Goal: Task Accomplishment & Management: Use online tool/utility

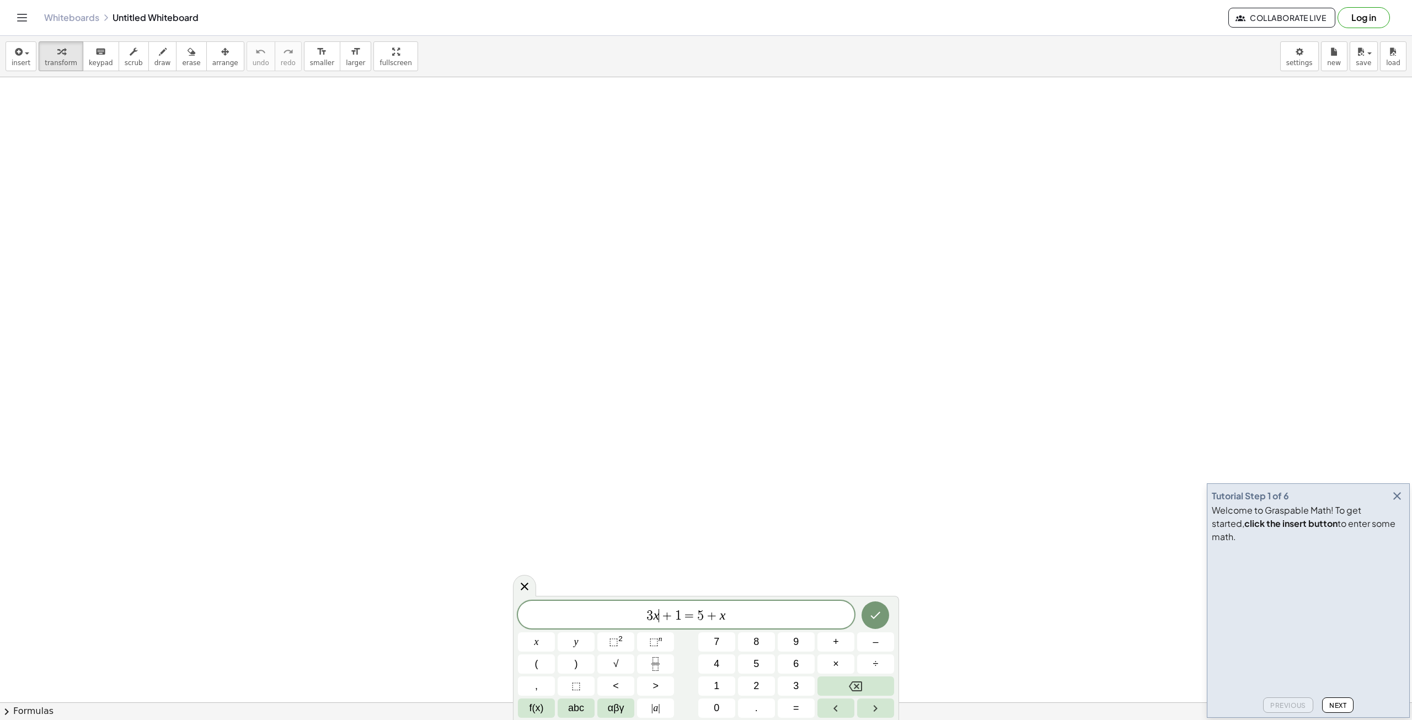
click at [659, 609] on span "3 x ​ + 1 = 5 + x" at bounding box center [686, 615] width 337 height 15
drag, startPoint x: 567, startPoint y: 596, endPoint x: 578, endPoint y: 583, distance: 17.2
click at [567, 572] on body "Graspable Math Activities Get Started Activity Bank Assigned Work Classes White…" at bounding box center [706, 360] width 1412 height 720
click at [786, 622] on span "3 x + 1 = 5 + x" at bounding box center [686, 615] width 337 height 15
click at [733, 601] on div "3 x + 1 = 5 + x ​" at bounding box center [686, 615] width 337 height 28
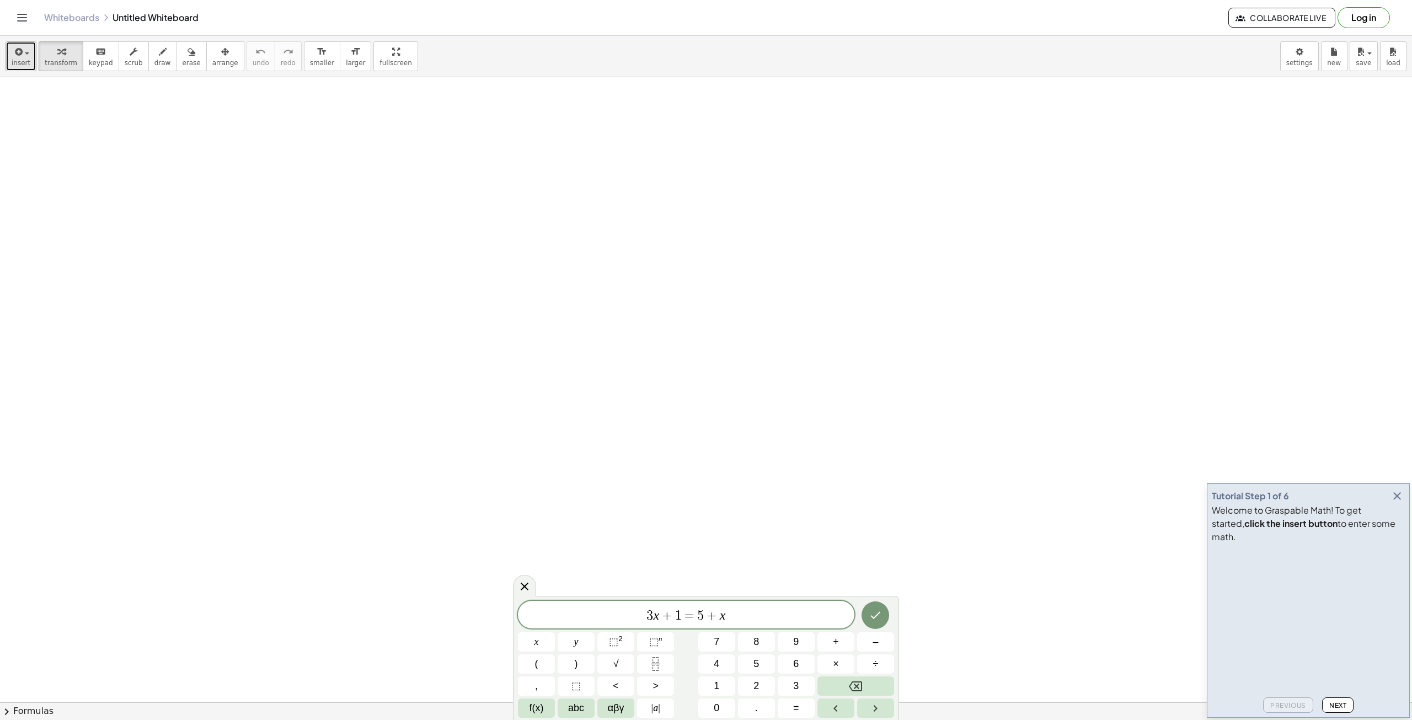
click at [18, 59] on span "insert" at bounding box center [21, 63] width 19 height 8
click at [83, 101] on span "Math Expression" at bounding box center [70, 100] width 63 height 11
drag, startPoint x: 237, startPoint y: 158, endPoint x: 459, endPoint y: 258, distance: 243.5
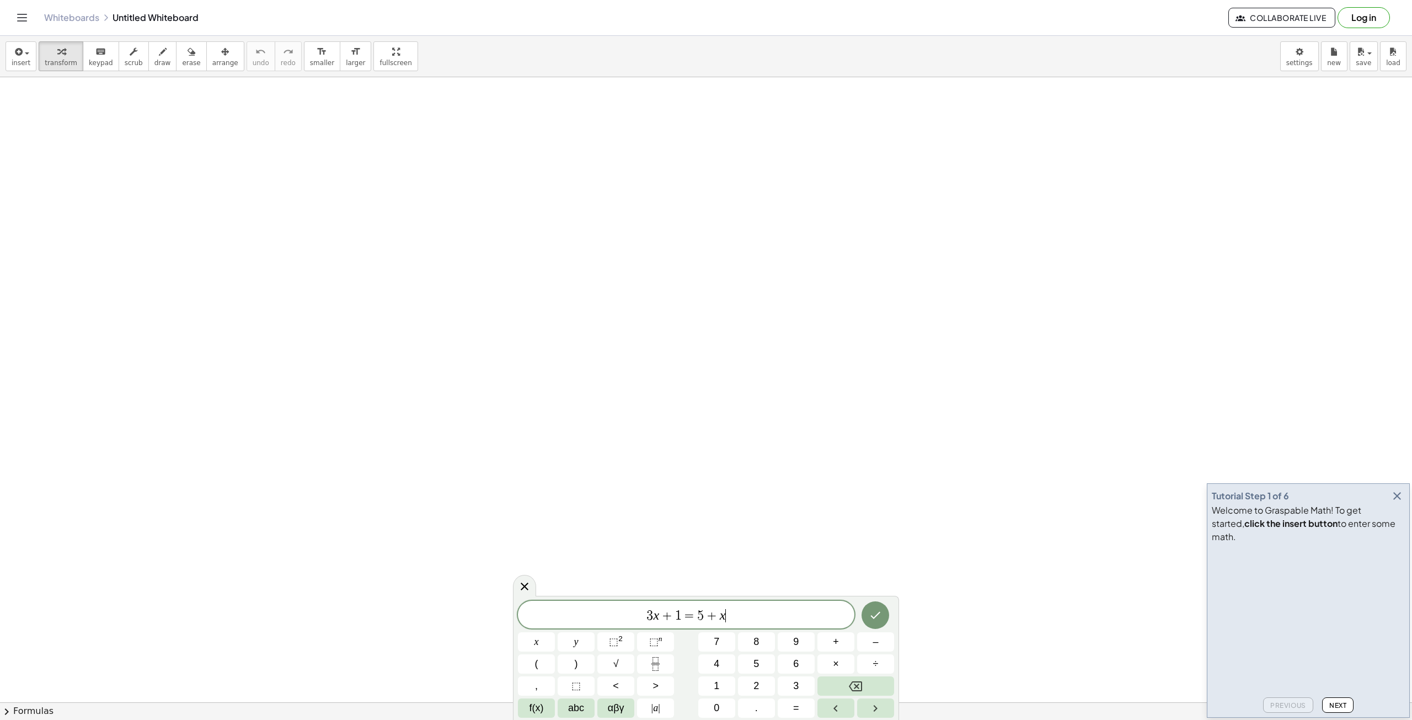
click at [738, 620] on span "3 x + 1 = 5 + x ​" at bounding box center [686, 615] width 337 height 15
click at [735, 606] on div "3 x + 1 = 5 + x ​" at bounding box center [686, 615] width 337 height 28
click at [1339, 699] on button "Next" at bounding box center [1337, 704] width 31 height 15
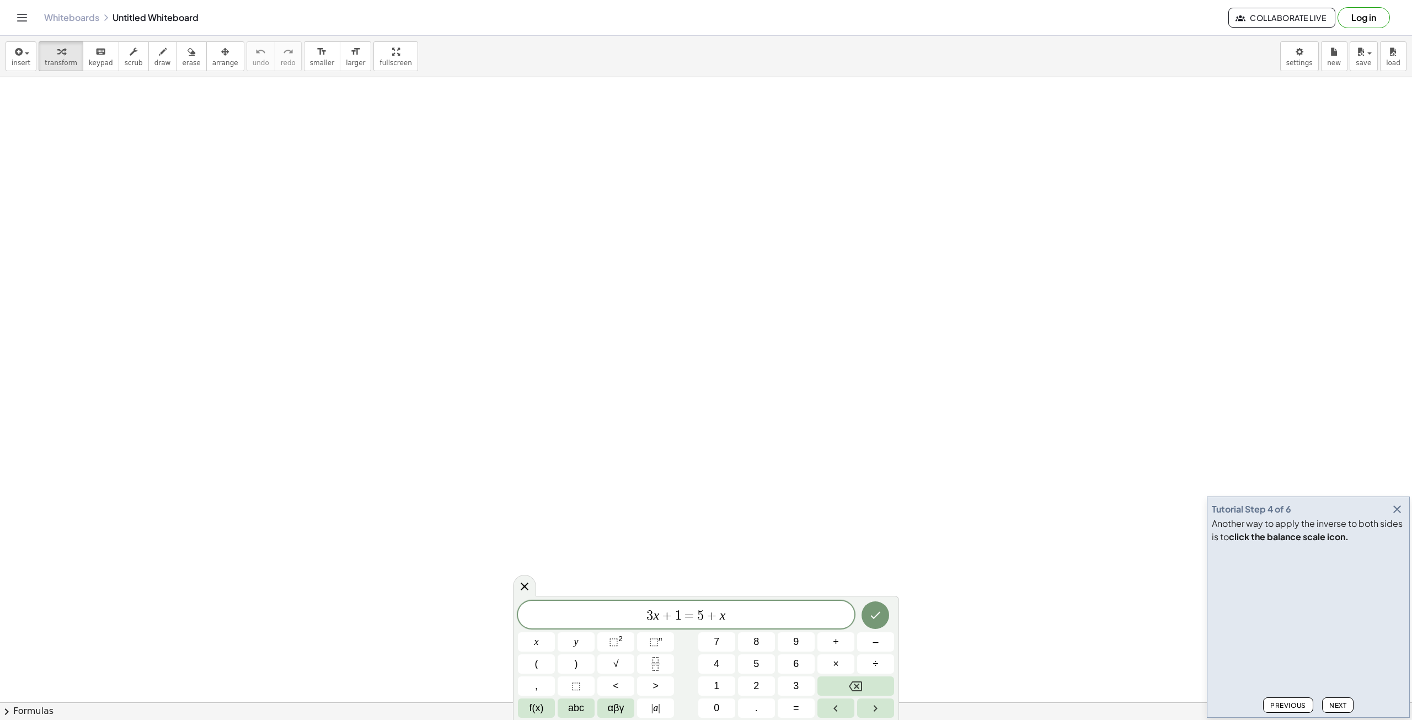
click at [1339, 699] on button "Next" at bounding box center [1337, 704] width 31 height 15
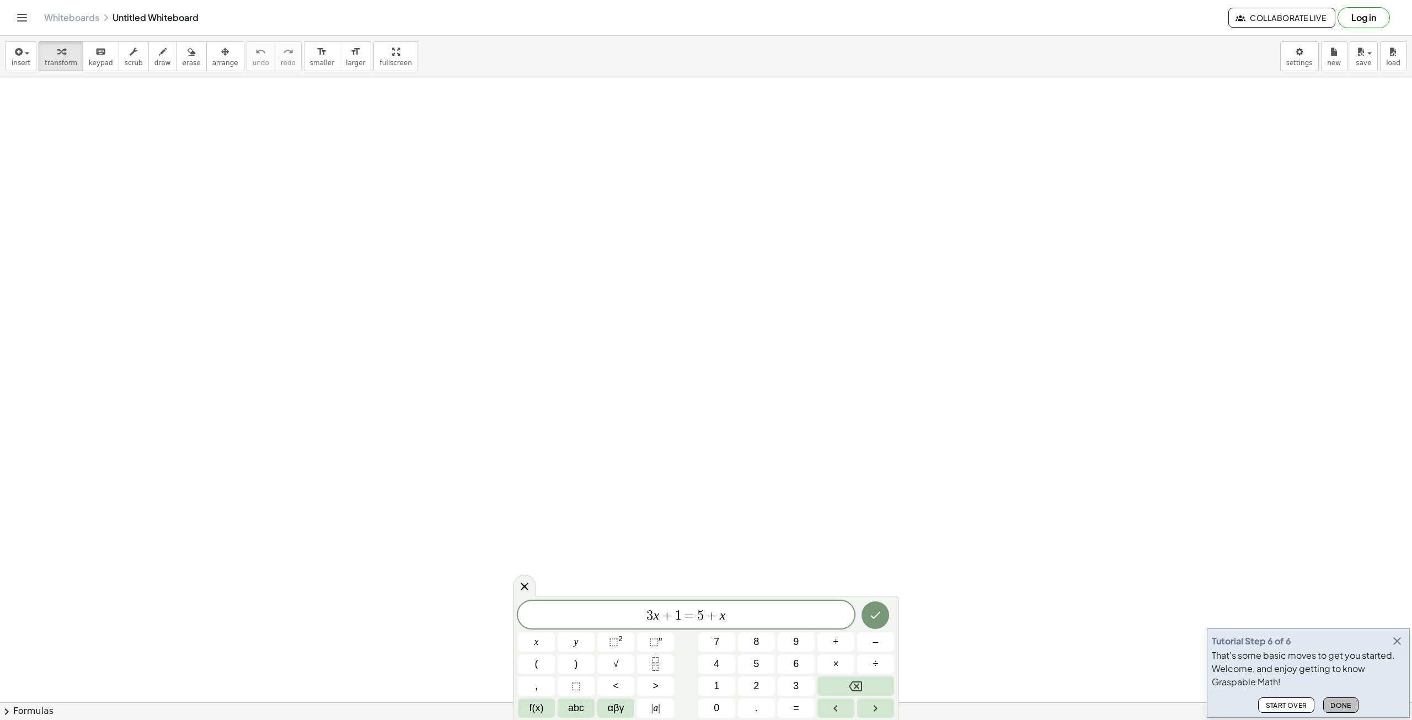
click at [1339, 703] on span "Done" at bounding box center [1341, 705] width 21 height 8
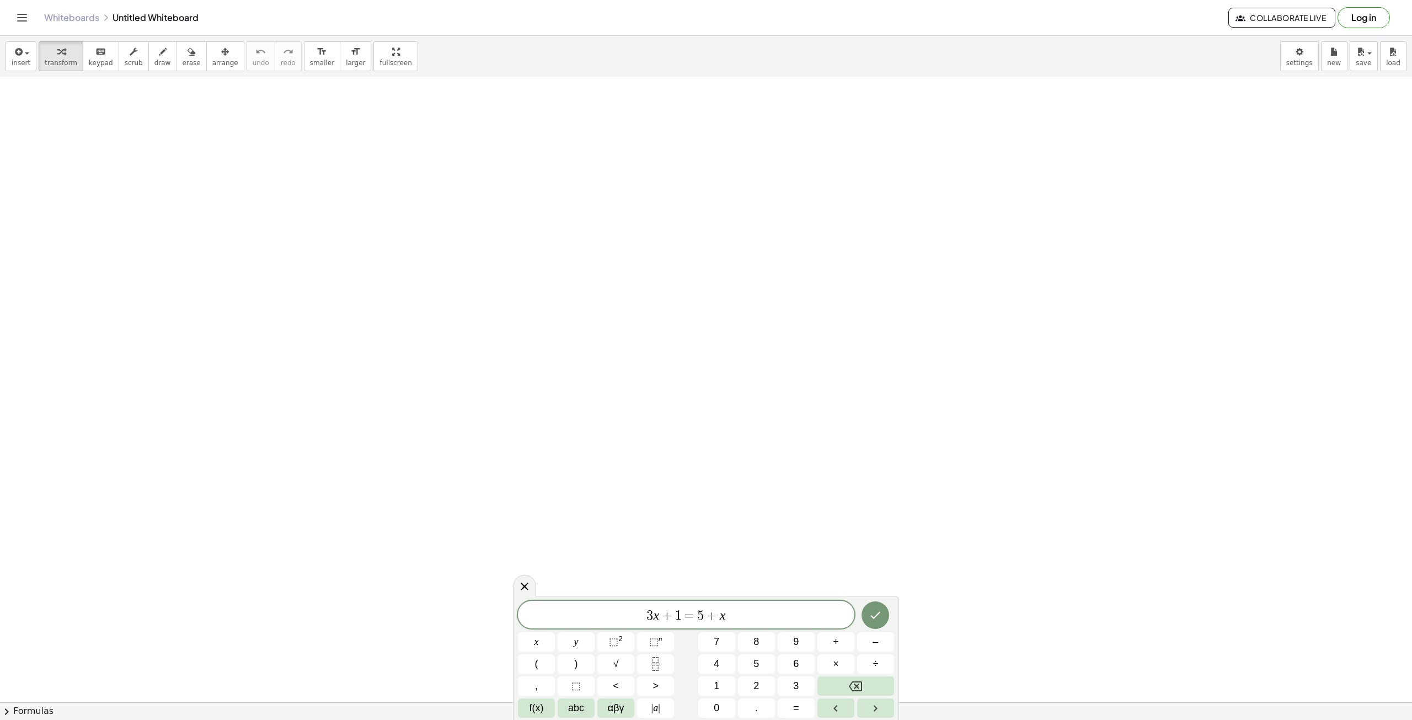
click at [764, 619] on span "3 x + 1 = 5 + x" at bounding box center [686, 615] width 337 height 15
click at [722, 618] on span "6 2 8 0 y =" at bounding box center [686, 615] width 337 height 15
click at [878, 616] on icon "Done" at bounding box center [875, 612] width 13 height 13
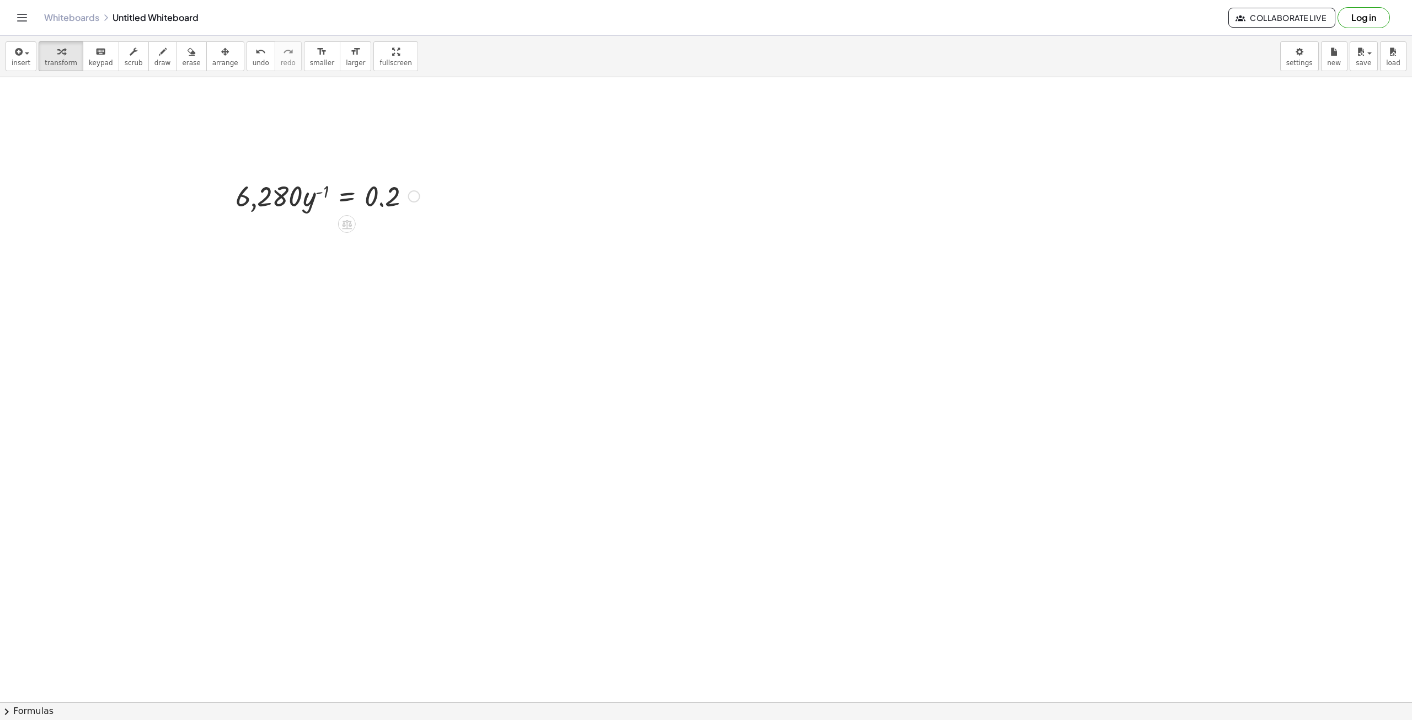
click at [392, 202] on div at bounding box center [327, 196] width 195 height 38
click at [322, 202] on div at bounding box center [327, 196] width 195 height 38
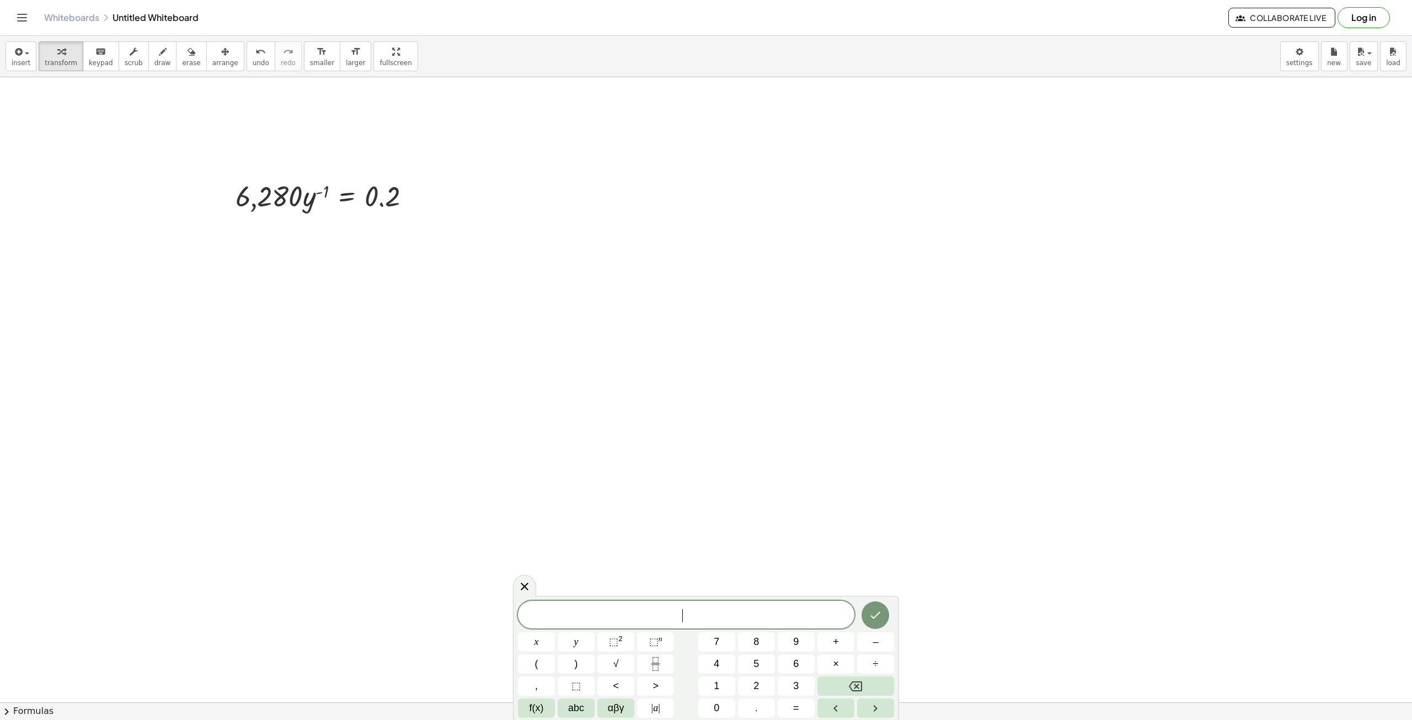
click at [725, 618] on span "​" at bounding box center [686, 615] width 337 height 15
click at [885, 613] on button "Done" at bounding box center [876, 611] width 28 height 28
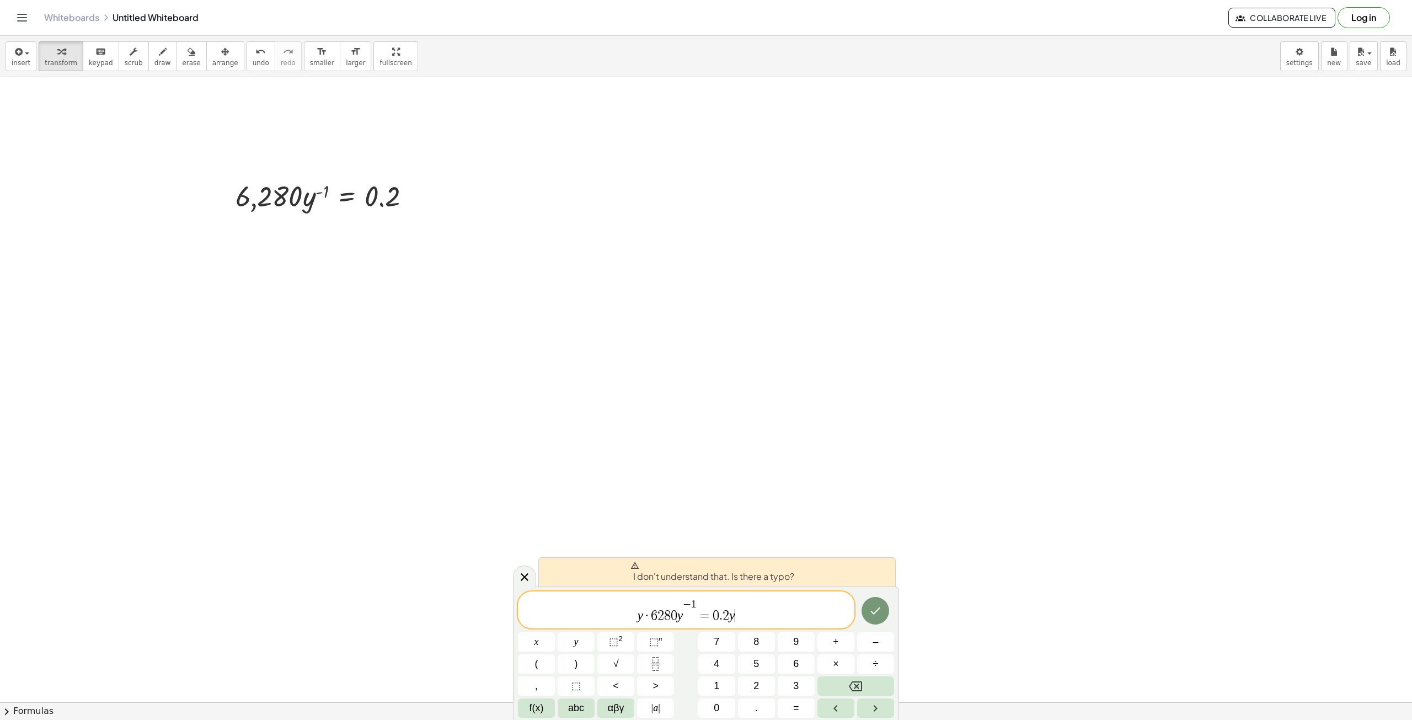
click at [730, 614] on var "y" at bounding box center [732, 615] width 6 height 14
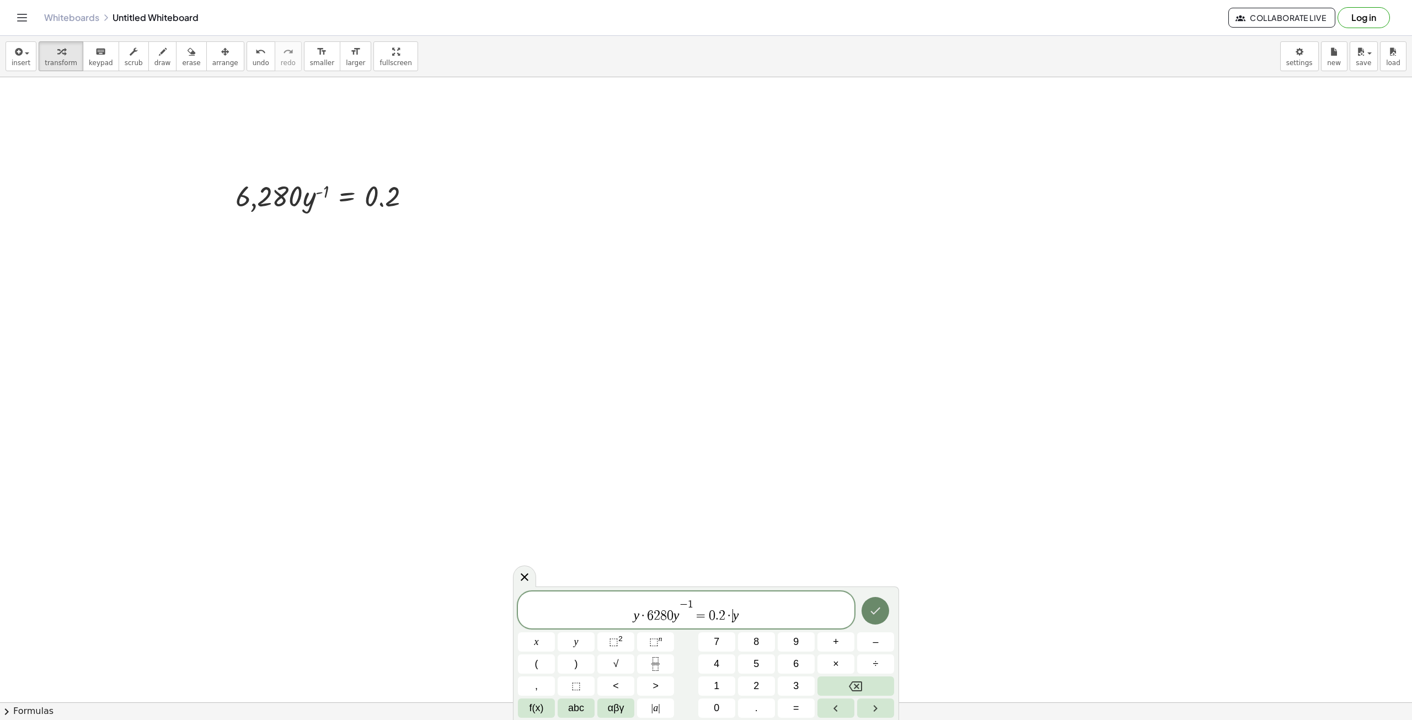
click at [874, 610] on icon "Done" at bounding box center [875, 610] width 13 height 13
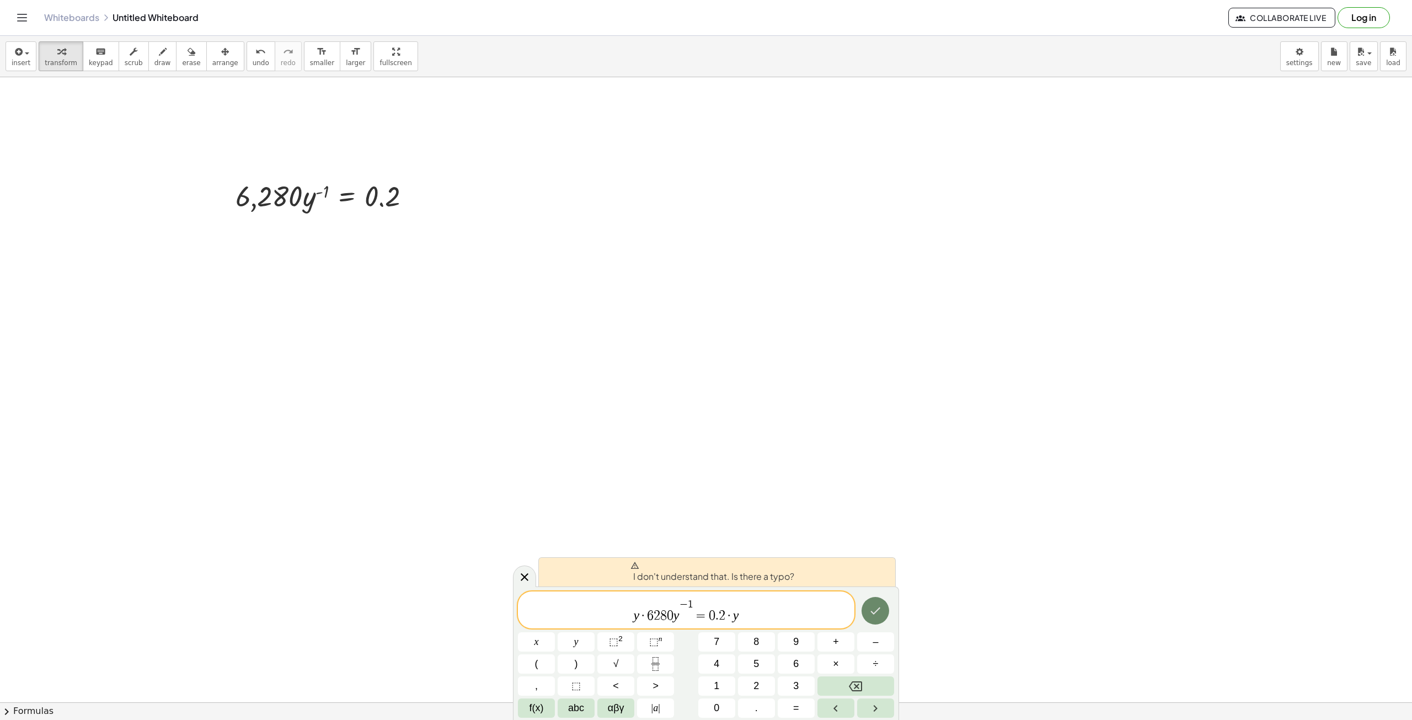
click at [877, 619] on button "Done" at bounding box center [876, 611] width 28 height 28
click at [526, 573] on icon at bounding box center [524, 576] width 13 height 13
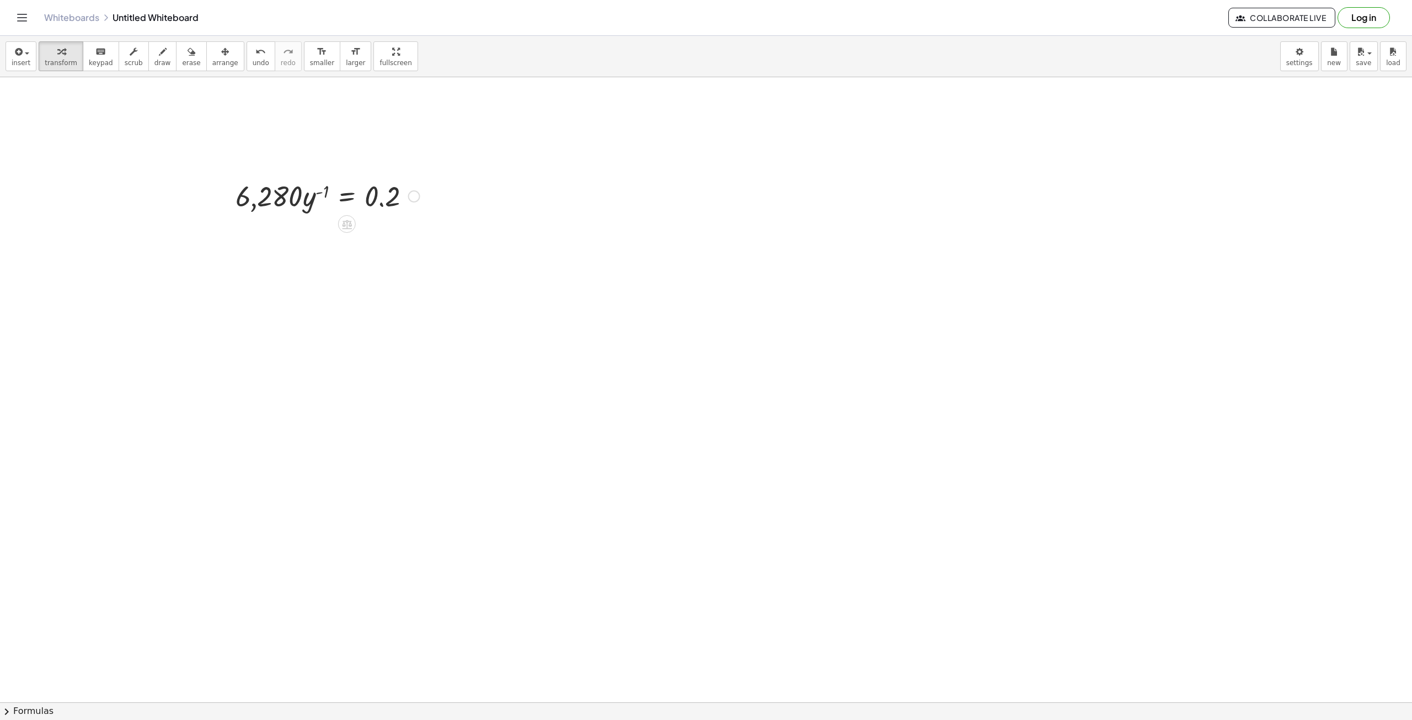
click at [262, 213] on div at bounding box center [327, 196] width 195 height 38
click at [285, 186] on div at bounding box center [327, 196] width 195 height 38
drag, startPoint x: 285, startPoint y: 186, endPoint x: 300, endPoint y: 185, distance: 15.5
click at [282, 186] on div at bounding box center [327, 196] width 195 height 38
click at [413, 194] on div at bounding box center [414, 196] width 12 height 12
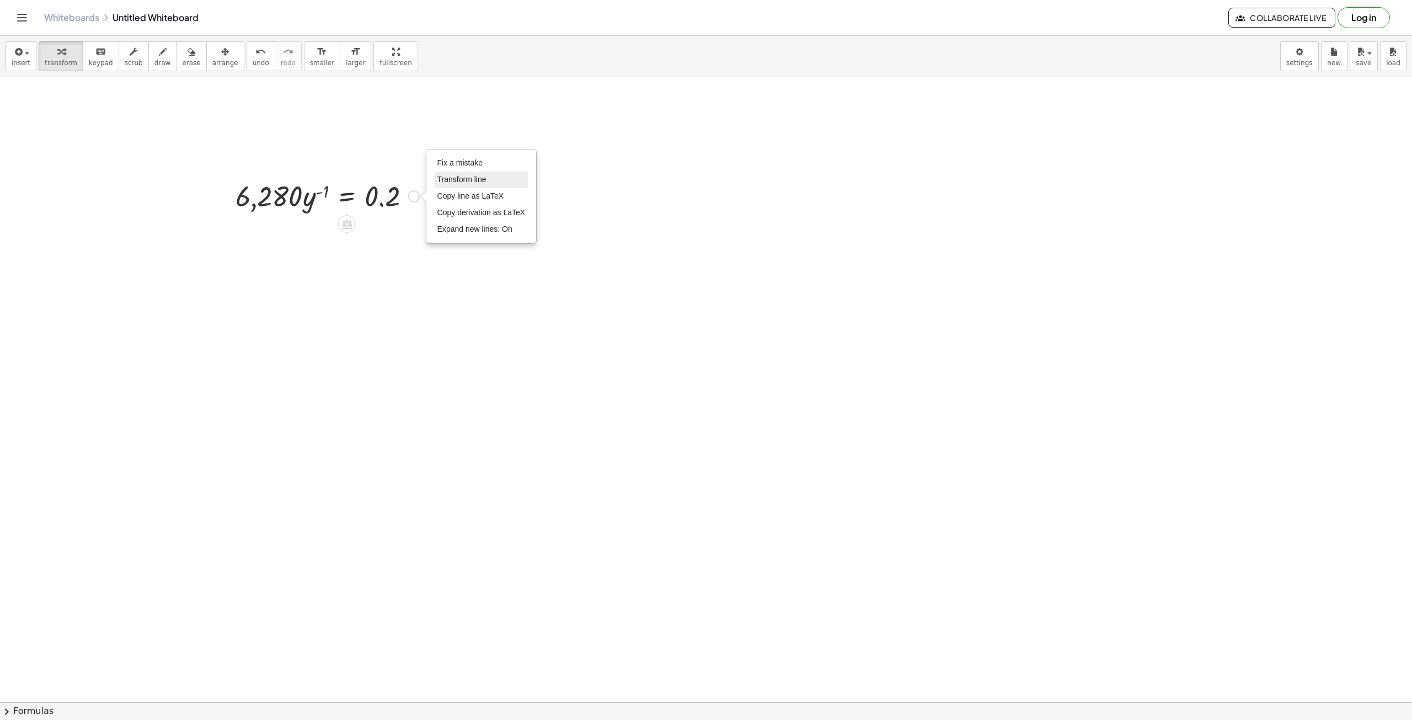
click at [494, 182] on li "Transform line" at bounding box center [482, 180] width 94 height 17
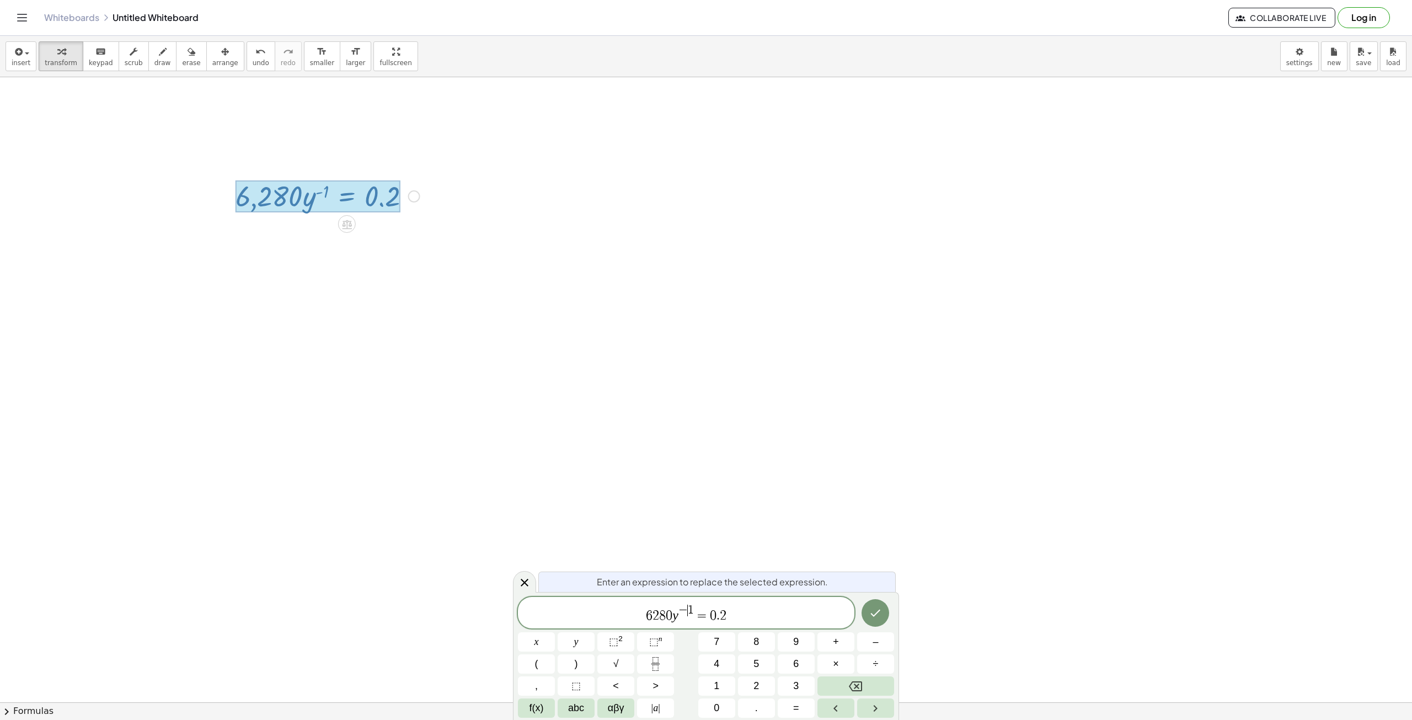
click at [642, 612] on span "6 2 8 0 y − ​ 1 = 0 . 2" at bounding box center [686, 614] width 337 height 20
click at [873, 610] on icon "Done" at bounding box center [875, 612] width 13 height 13
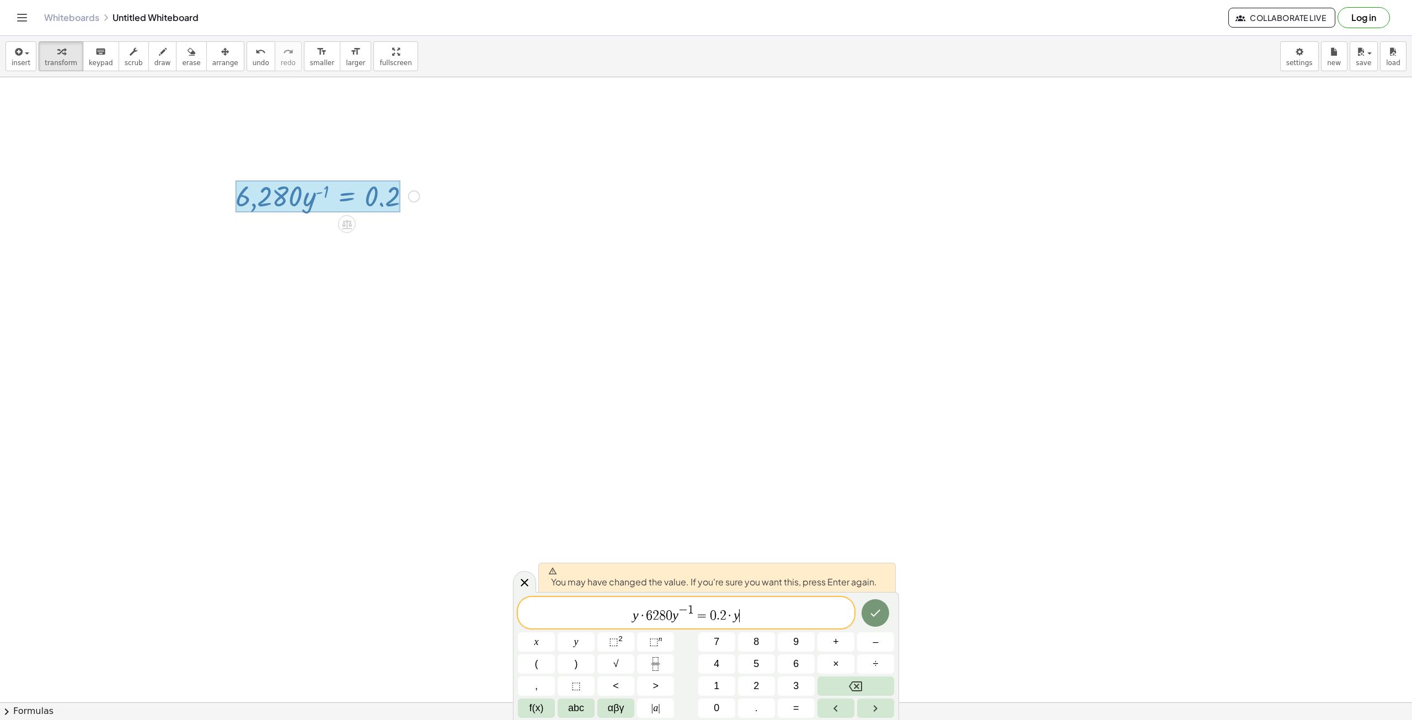
click at [671, 612] on span "0" at bounding box center [669, 615] width 7 height 13
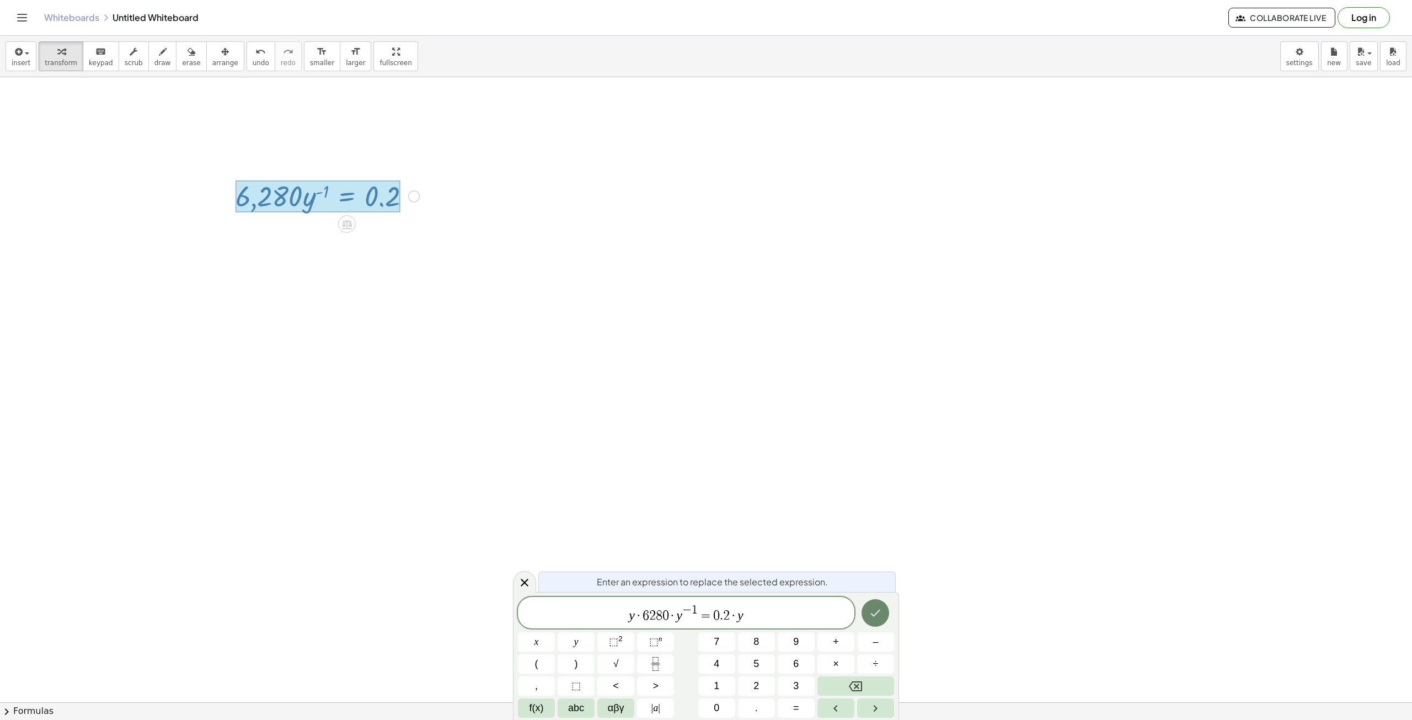
click at [875, 615] on icon "Done" at bounding box center [876, 613] width 10 height 7
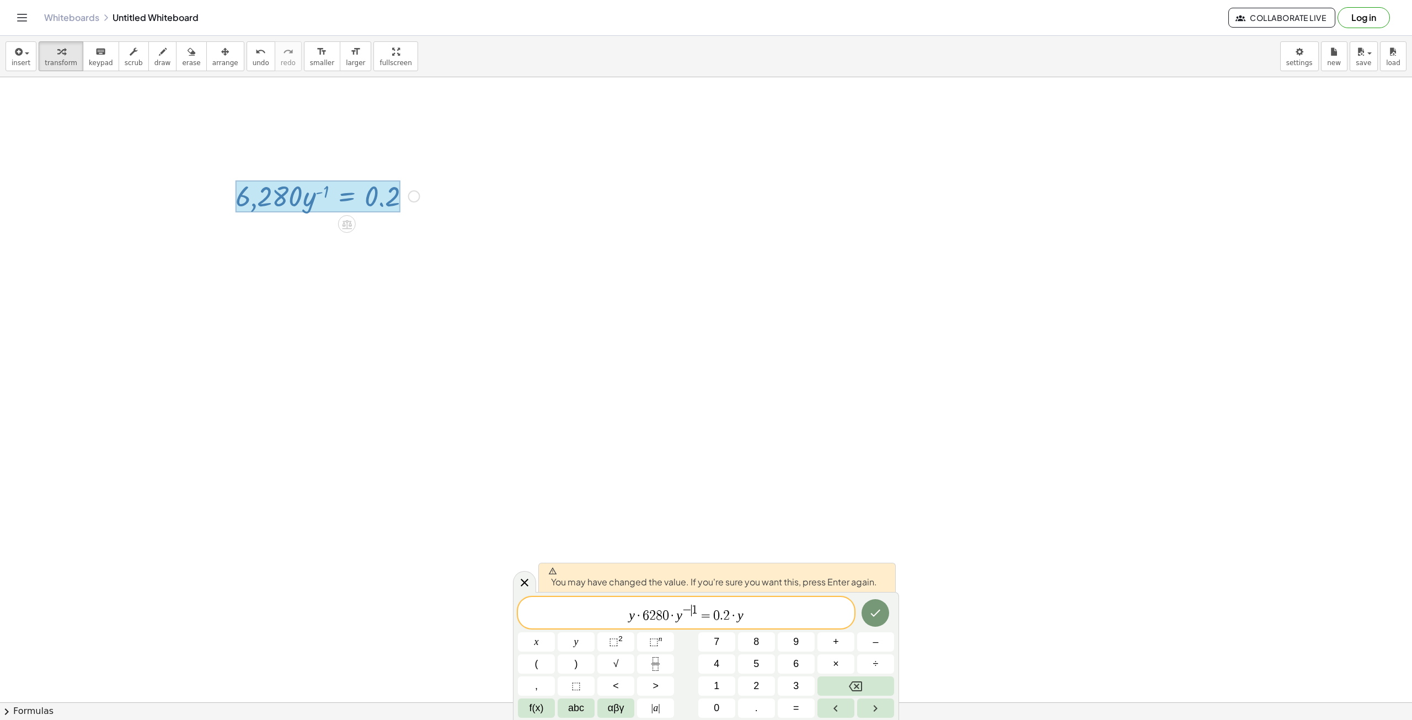
click at [690, 616] on span "−" at bounding box center [686, 610] width 9 height 12
click at [706, 609] on span "y · 6 2 8 0 · y − 1 = ​ 0 . 2 · y" at bounding box center [686, 614] width 337 height 20
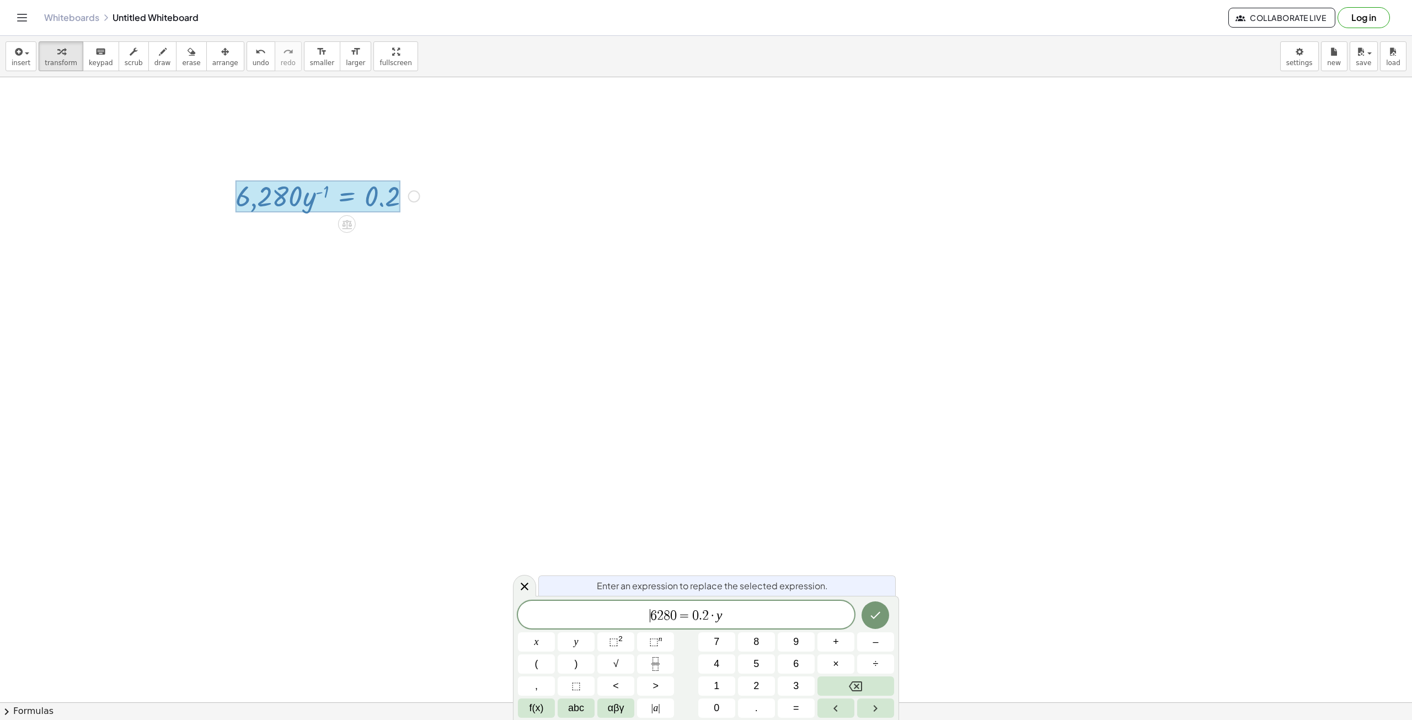
click at [716, 617] on span "​ 6 2 8 0 = 0 . 2 · y" at bounding box center [686, 615] width 337 height 15
click at [876, 611] on icon "Done" at bounding box center [875, 615] width 13 height 13
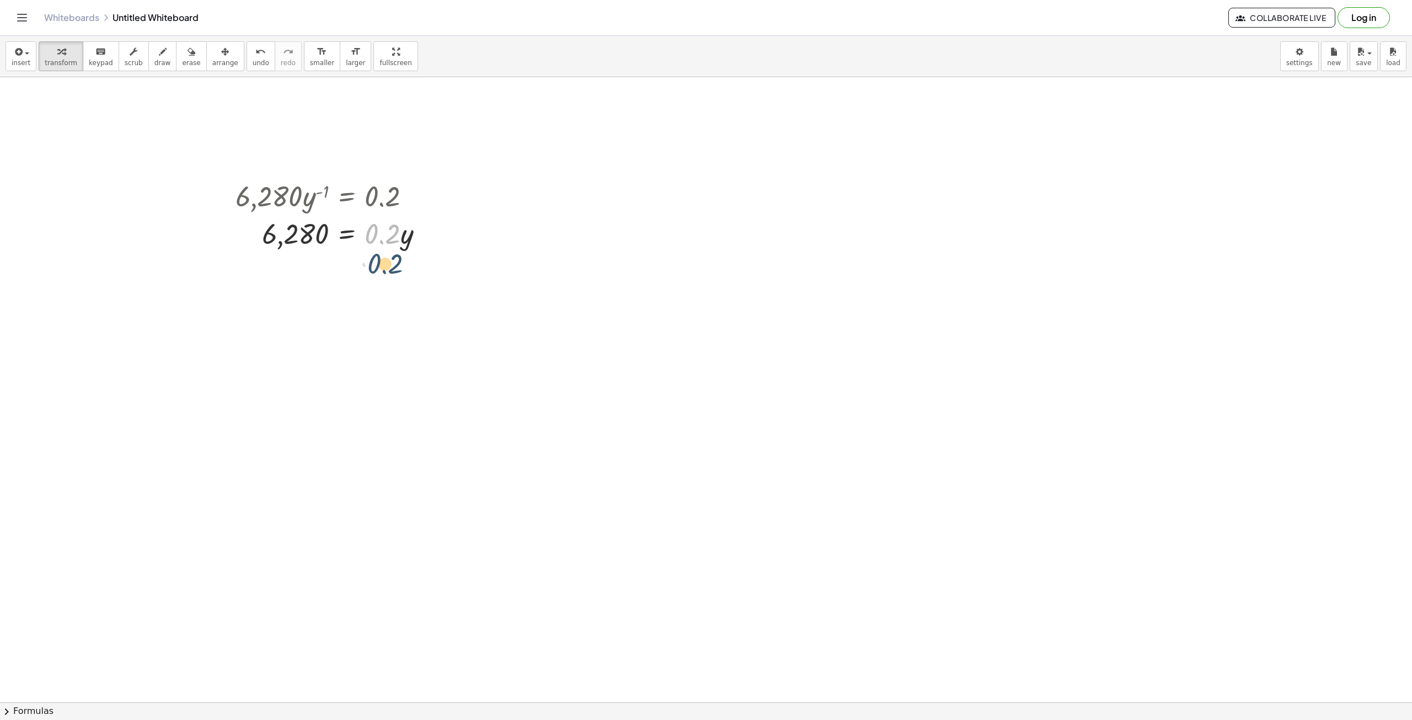
click at [372, 234] on div at bounding box center [334, 233] width 208 height 38
click at [23, 66] on span "insert" at bounding box center [21, 63] width 19 height 8
click at [63, 100] on span "Math Expression" at bounding box center [70, 100] width 63 height 11
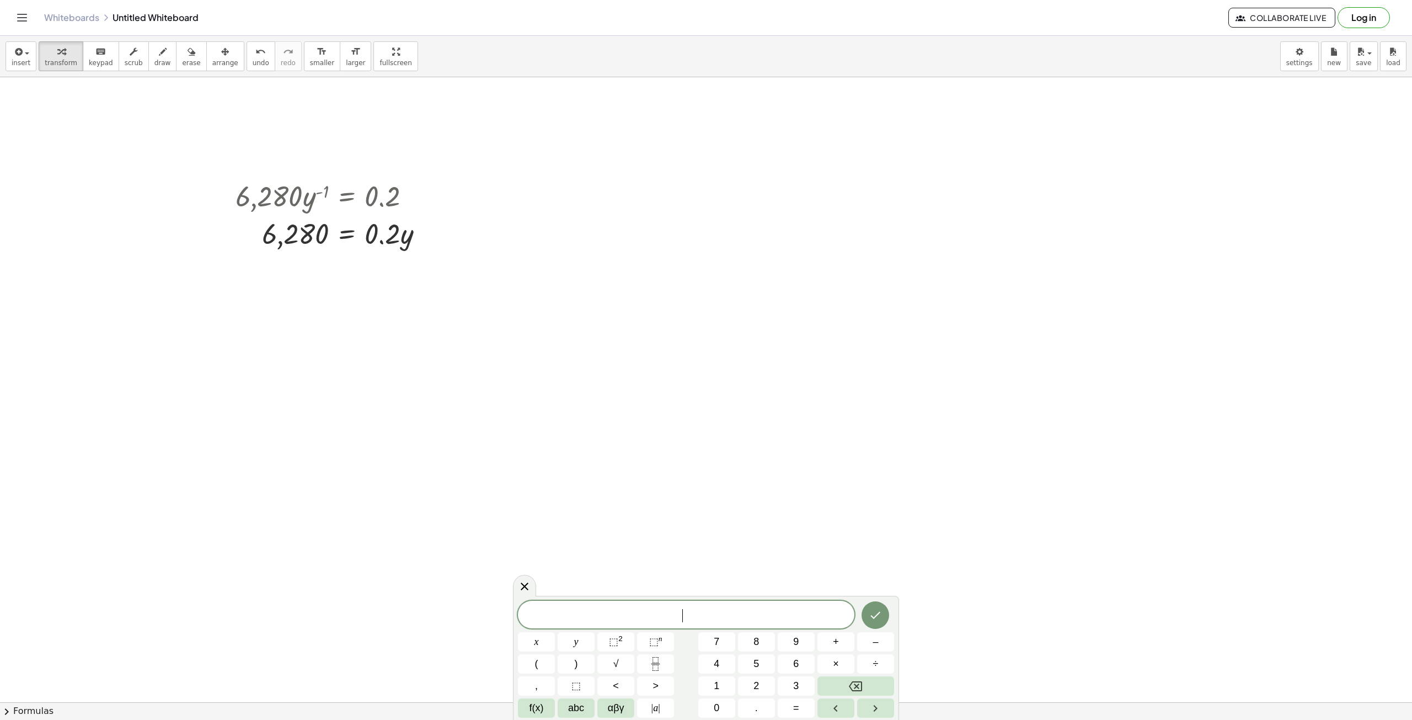
click at [720, 617] on span "​" at bounding box center [686, 615] width 337 height 15
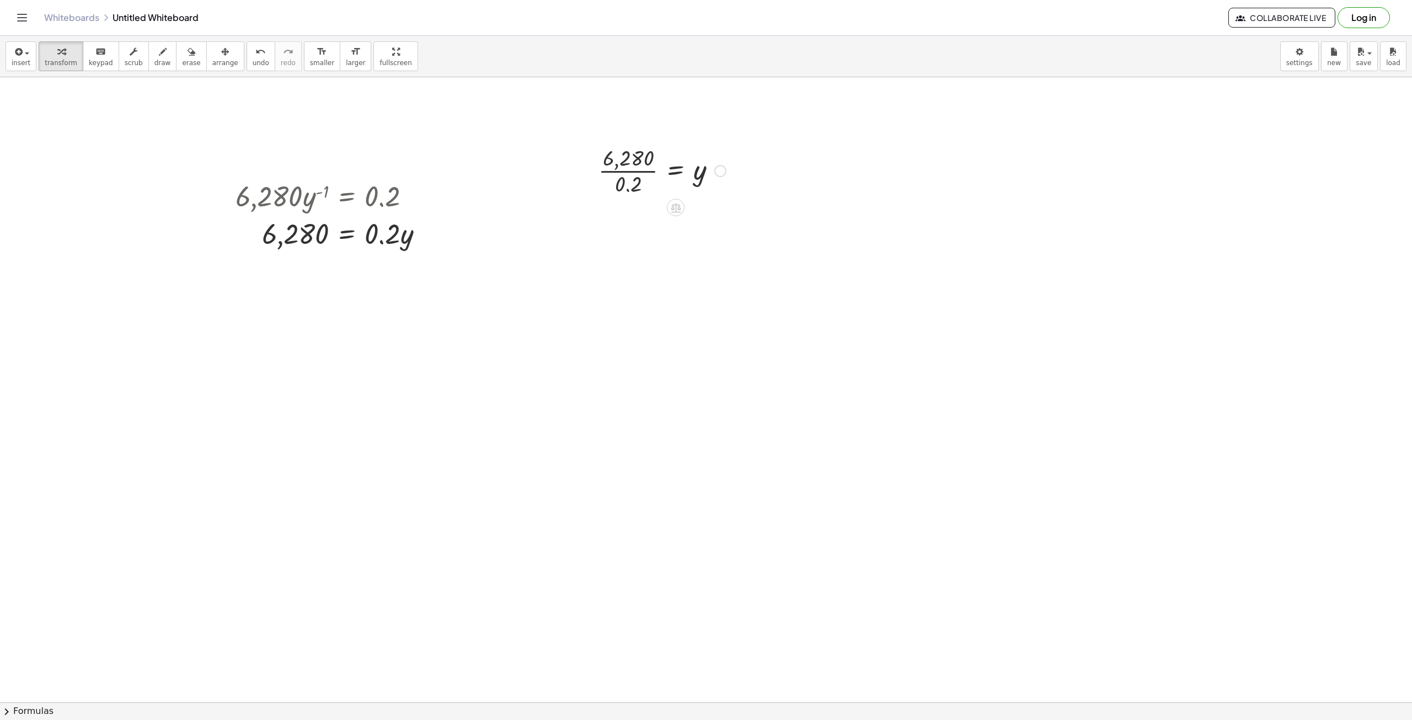
click at [617, 178] on div at bounding box center [662, 169] width 138 height 55
click at [637, 166] on div at bounding box center [654, 170] width 153 height 36
drag, startPoint x: 692, startPoint y: 172, endPoint x: 661, endPoint y: 205, distance: 45.3
click at [675, 171] on div "· 6,280 · 0.2 = y = y 31,400" at bounding box center [675, 171] width 0 height 0
drag, startPoint x: 644, startPoint y: 221, endPoint x: 309, endPoint y: 308, distance: 346.4
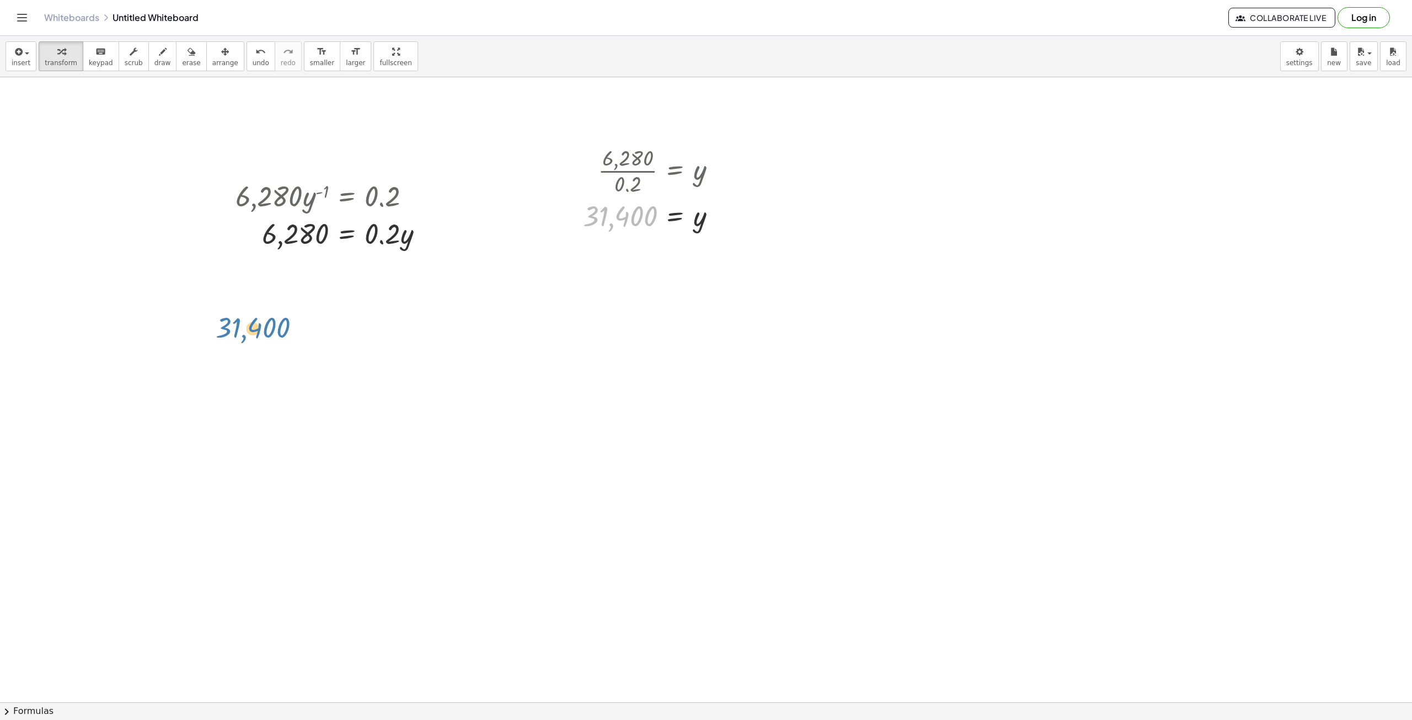
drag, startPoint x: 367, startPoint y: 201, endPoint x: 393, endPoint y: 205, distance: 26.8
click at [393, 205] on div at bounding box center [334, 196] width 208 height 38
click at [377, 202] on div at bounding box center [334, 196] width 208 height 38
click at [294, 192] on div at bounding box center [334, 196] width 208 height 38
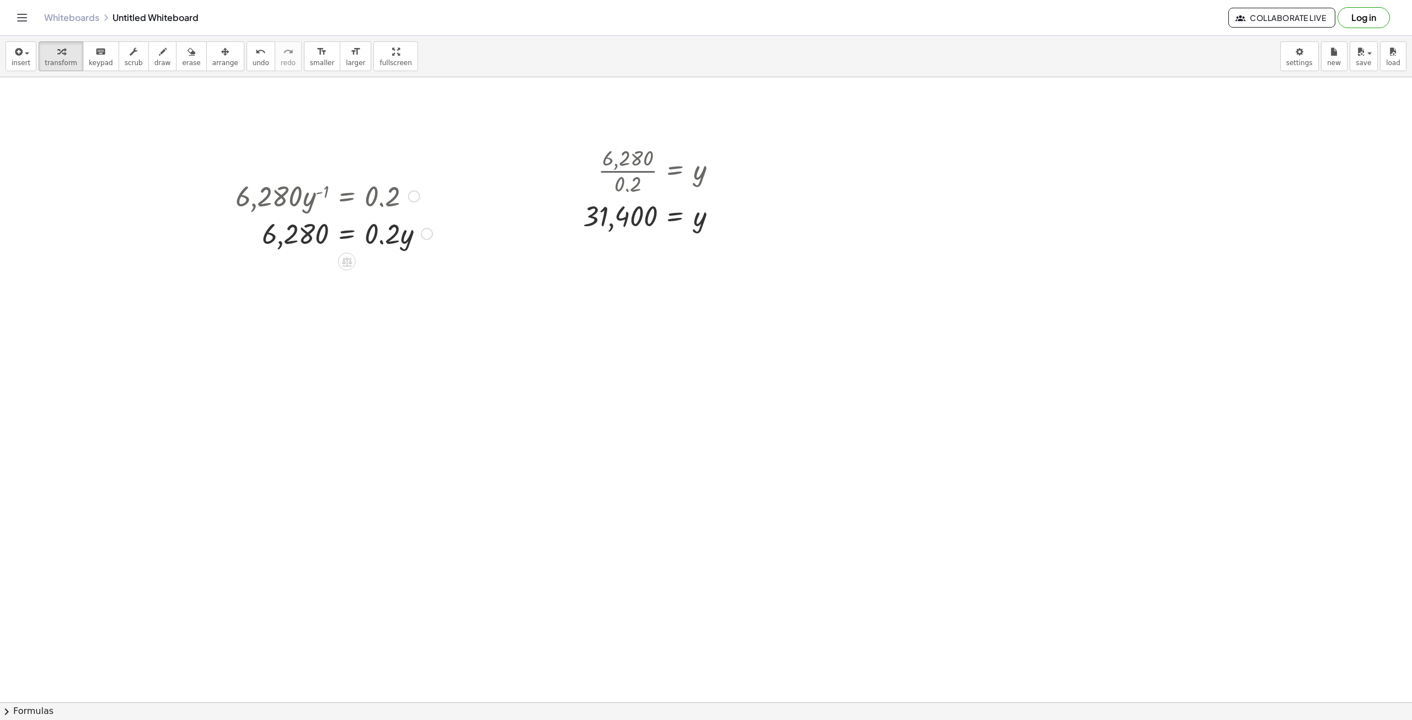
click at [294, 193] on div at bounding box center [334, 196] width 208 height 38
click at [314, 232] on div at bounding box center [334, 233] width 208 height 38
click at [304, 190] on div at bounding box center [334, 196] width 208 height 38
click at [642, 205] on div at bounding box center [654, 216] width 153 height 36
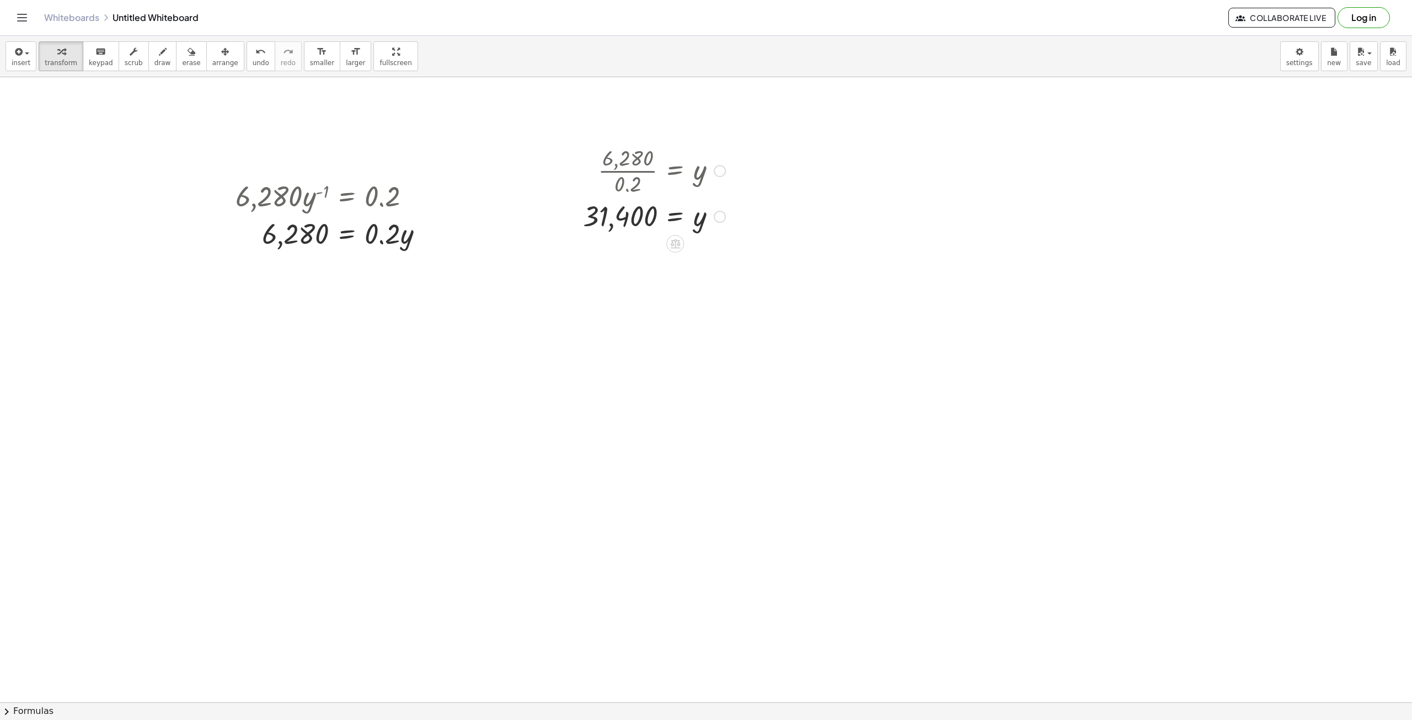
click at [722, 168] on div at bounding box center [720, 171] width 12 height 12
click at [253, 66] on span "undo" at bounding box center [261, 63] width 17 height 8
click at [299, 196] on div at bounding box center [327, 196] width 195 height 38
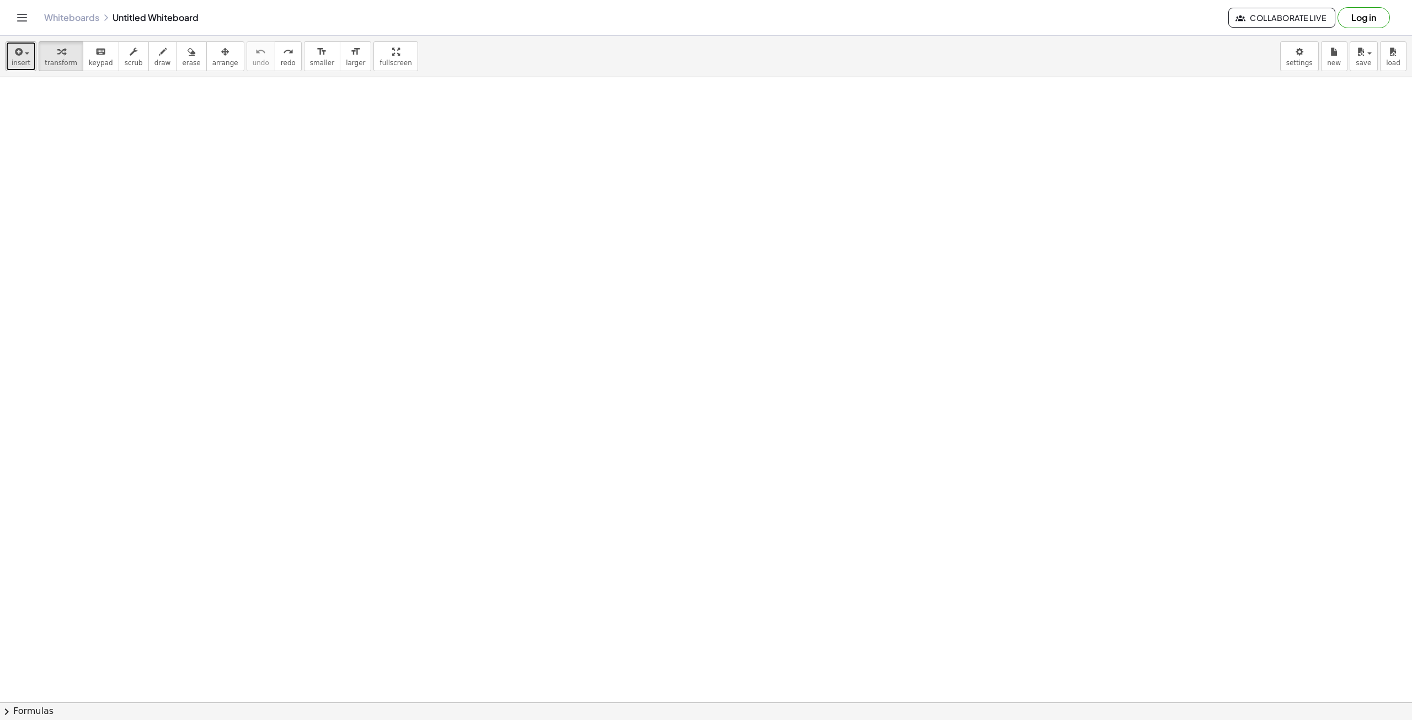
click at [25, 56] on div "button" at bounding box center [21, 51] width 19 height 13
click at [85, 101] on span "Math Expression" at bounding box center [70, 100] width 63 height 11
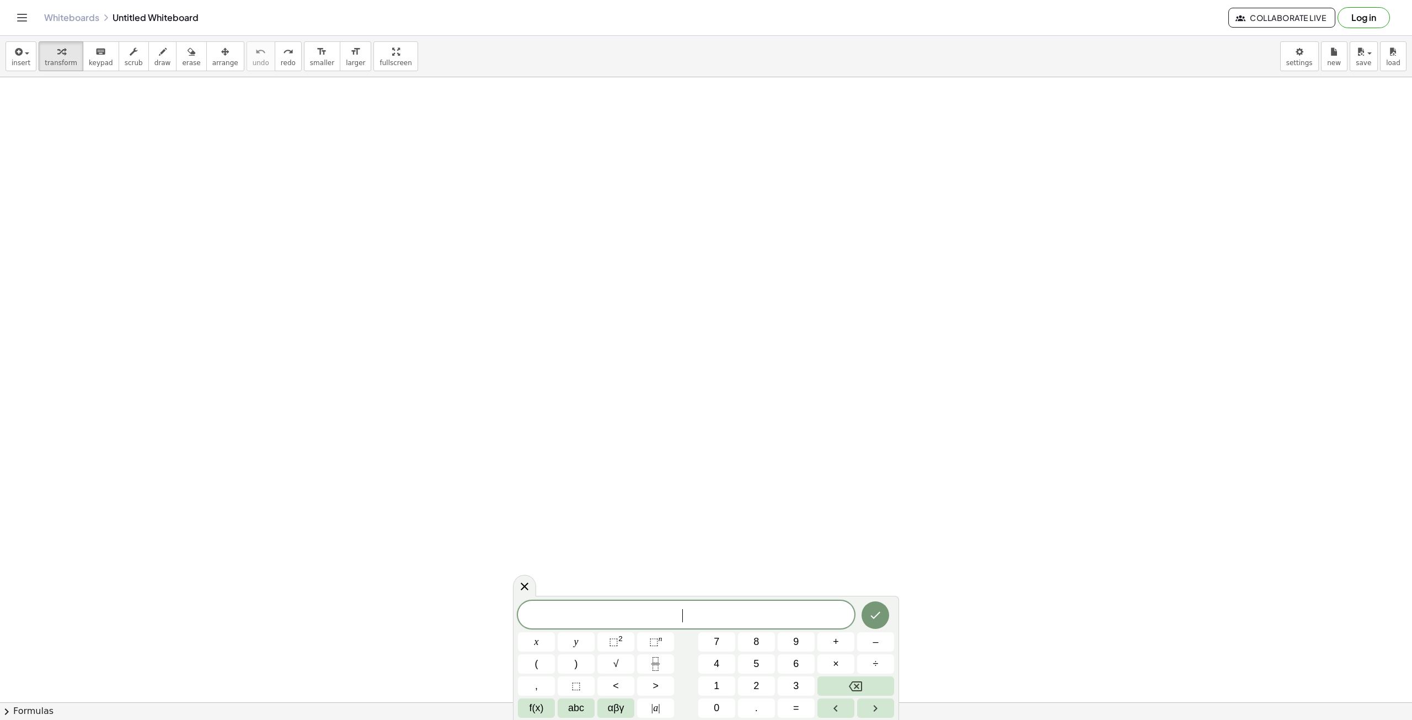
click at [657, 615] on span "​" at bounding box center [686, 615] width 337 height 15
click at [875, 598] on button "Done" at bounding box center [876, 609] width 28 height 28
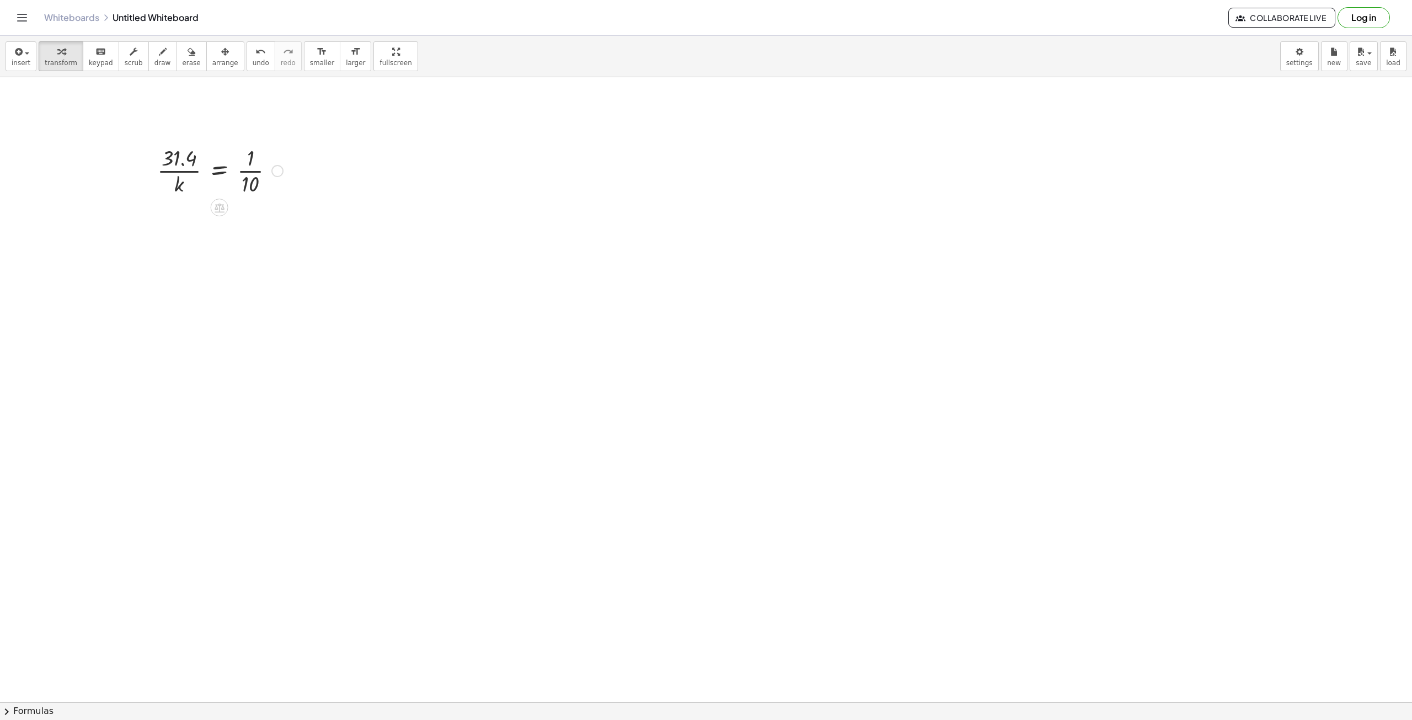
click at [275, 174] on div at bounding box center [277, 171] width 12 height 12
click at [331, 161] on li "Transform line" at bounding box center [345, 154] width 94 height 17
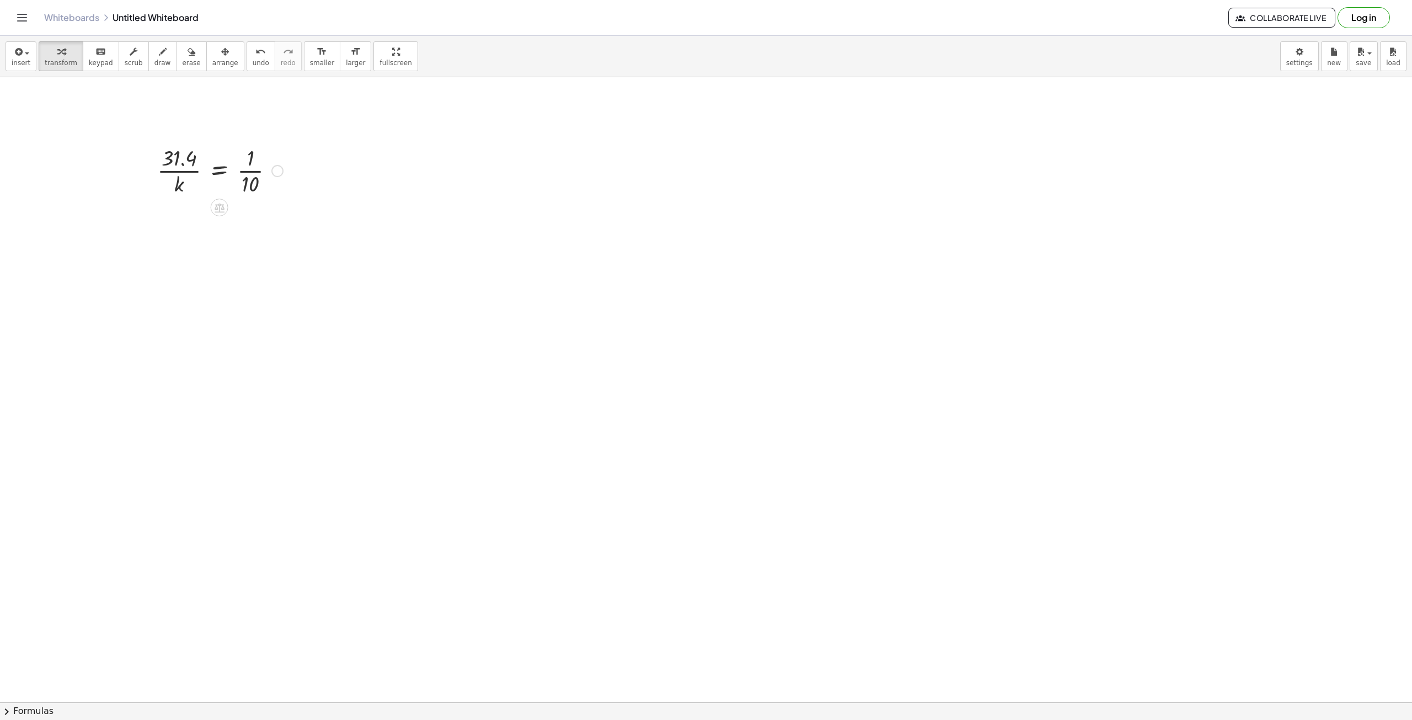
click at [276, 174] on div "Fix a mistake Transform line Copy line as LaTeX Copy derivation as LaTeX Expand…" at bounding box center [277, 171] width 12 height 12
click at [216, 206] on icon at bounding box center [220, 207] width 10 height 9
click at [220, 210] on span "×" at bounding box center [219, 208] width 7 height 16
click at [187, 228] on div at bounding box center [219, 225] width 184 height 55
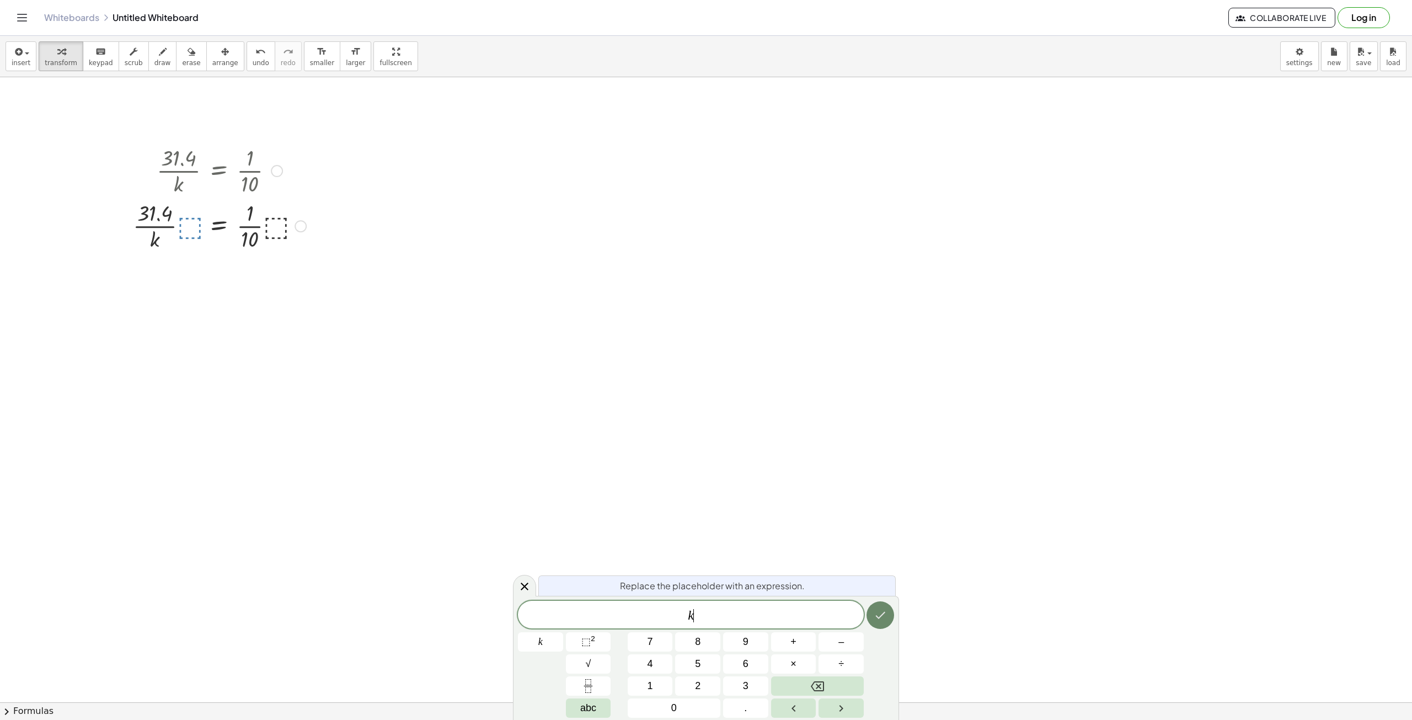
click at [876, 613] on icon "Done" at bounding box center [880, 615] width 13 height 13
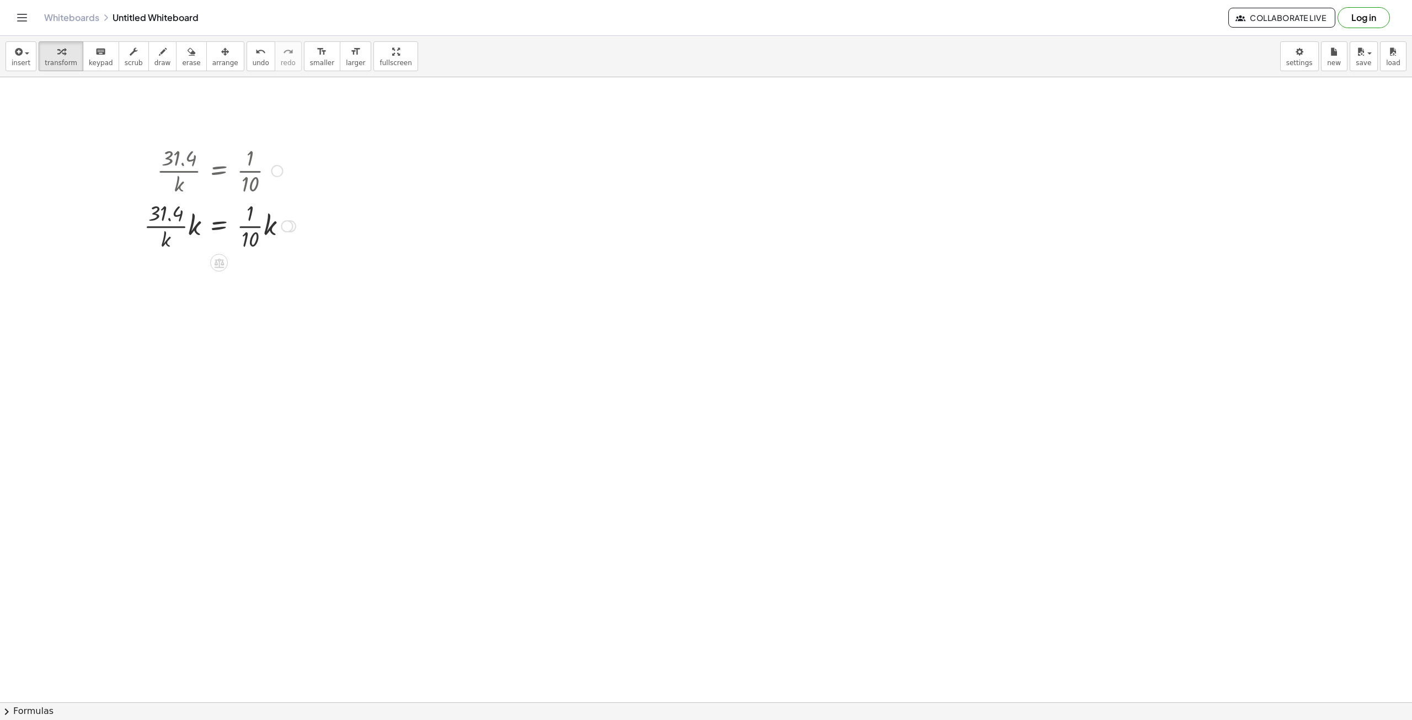
click at [259, 233] on div at bounding box center [219, 225] width 163 height 55
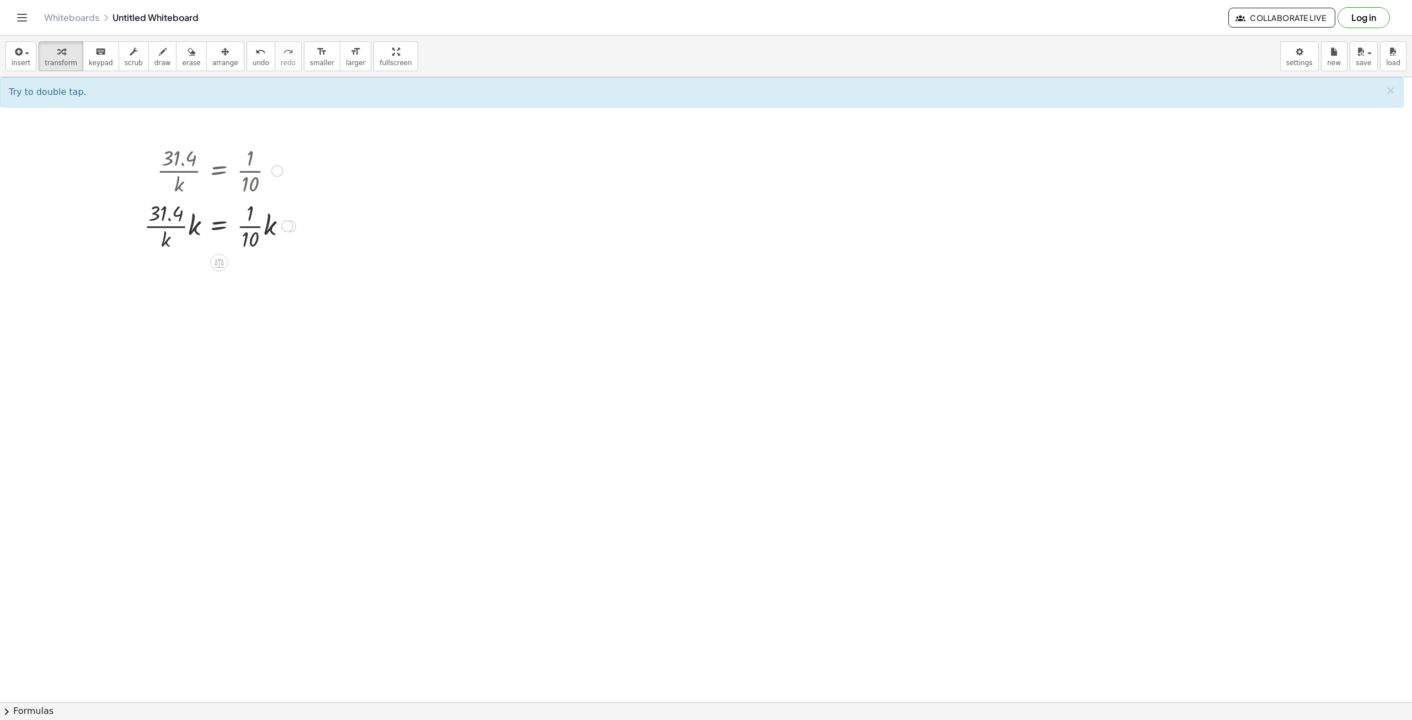
click at [285, 227] on div at bounding box center [287, 226] width 12 height 12
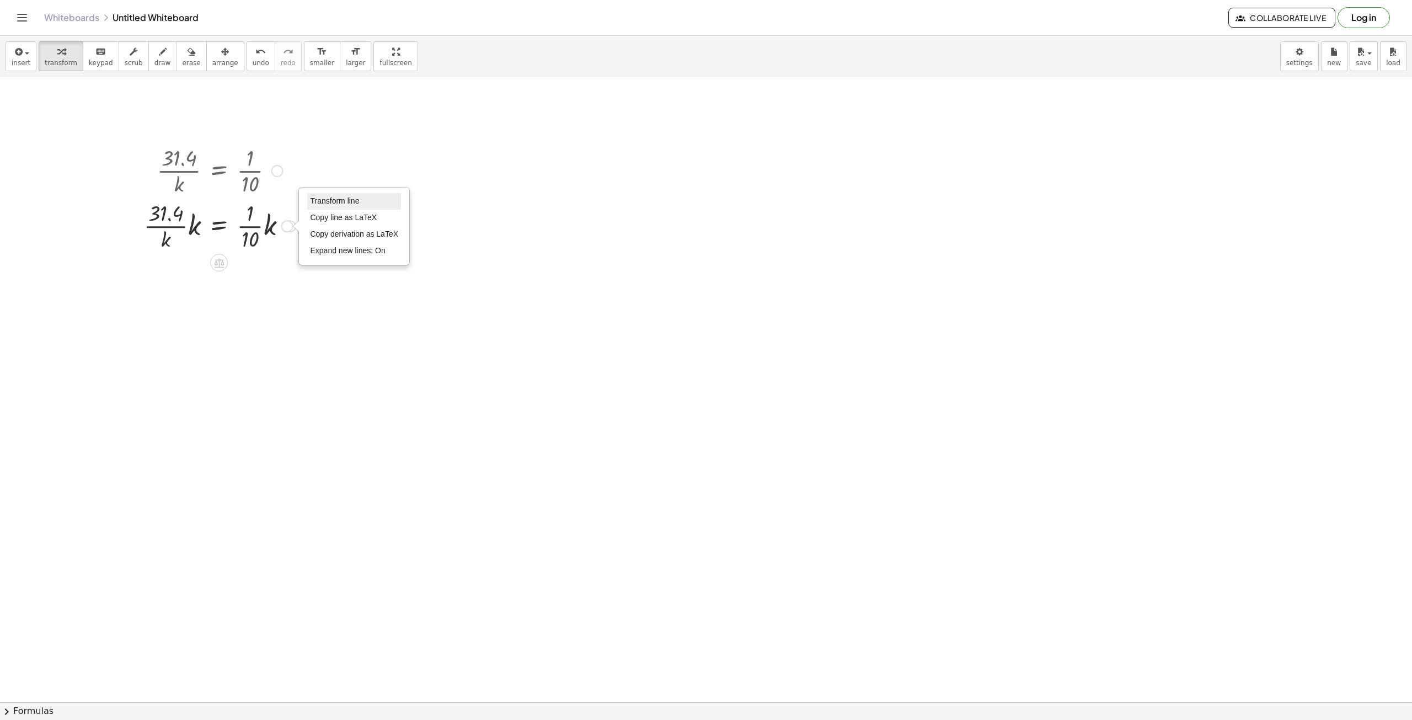
click at [341, 205] on span "Transform line" at bounding box center [334, 200] width 49 height 9
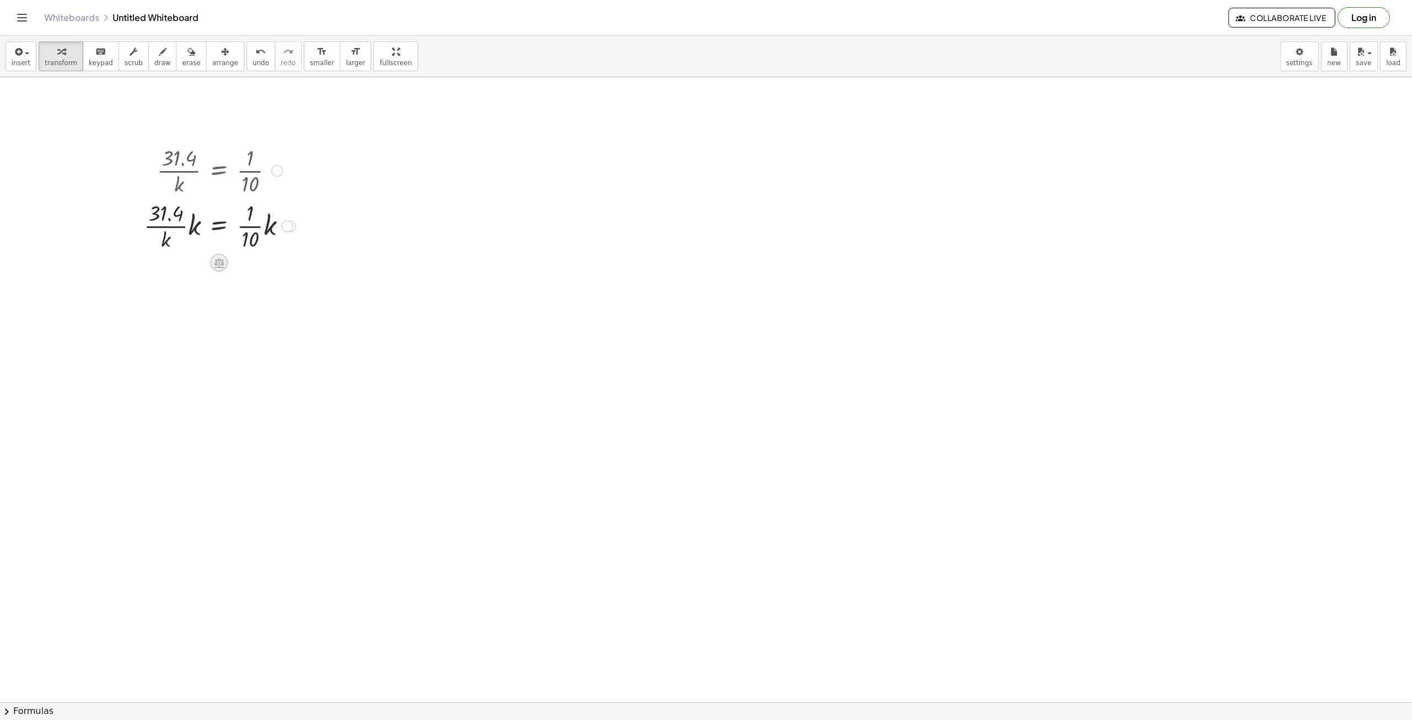
click at [218, 264] on icon at bounding box center [220, 263] width 12 height 12
click at [268, 262] on icon at bounding box center [263, 263] width 10 height 10
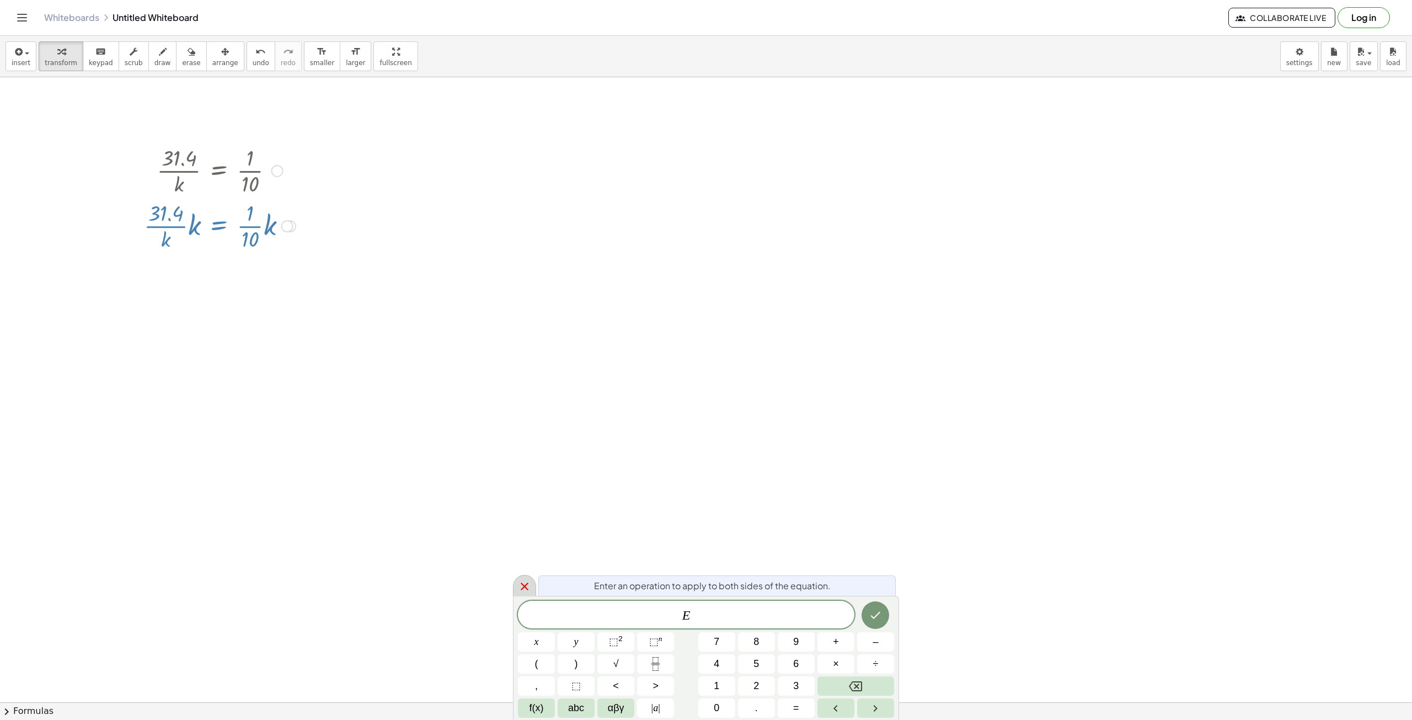
click at [524, 581] on icon at bounding box center [524, 586] width 13 height 13
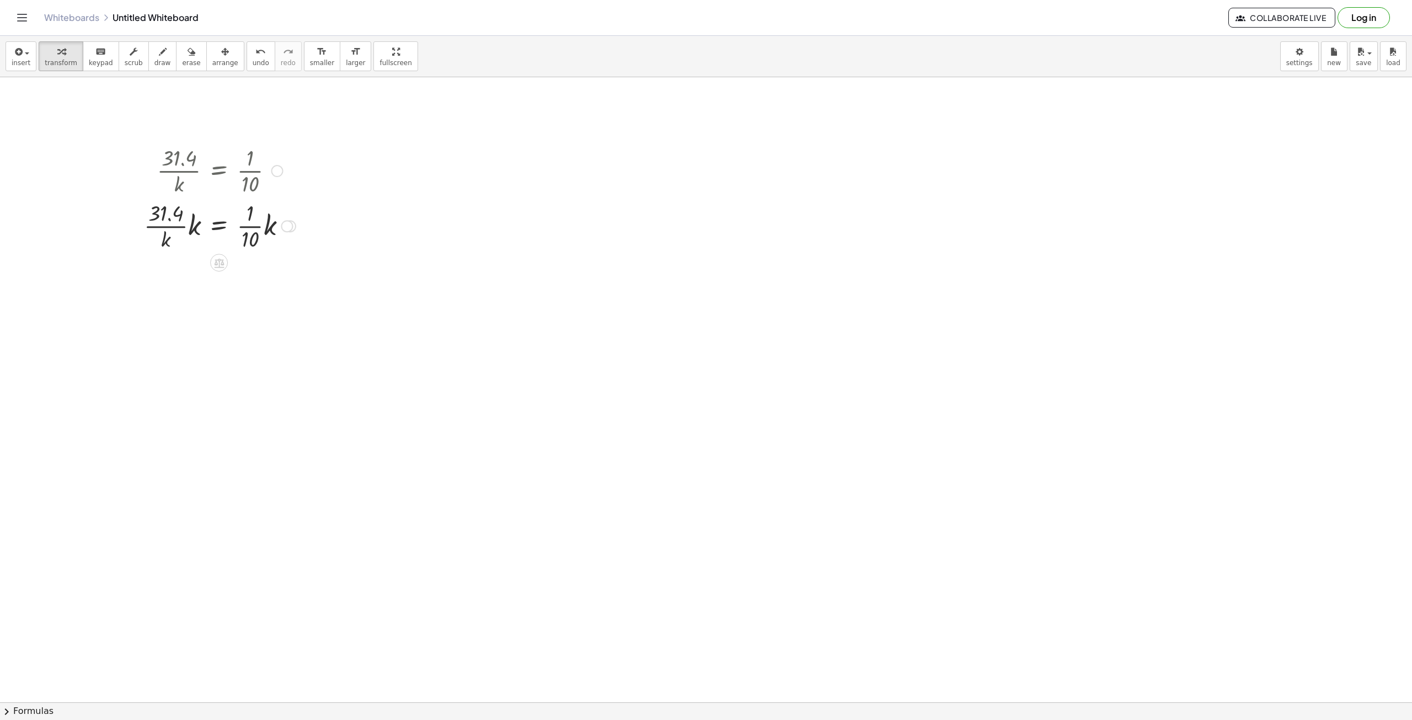
click at [283, 225] on div "Transform line Copy line as LaTeX Copy derivation as LaTeX Expand new lines: On" at bounding box center [287, 226] width 12 height 12
click at [340, 205] on span "Transform line" at bounding box center [334, 200] width 49 height 9
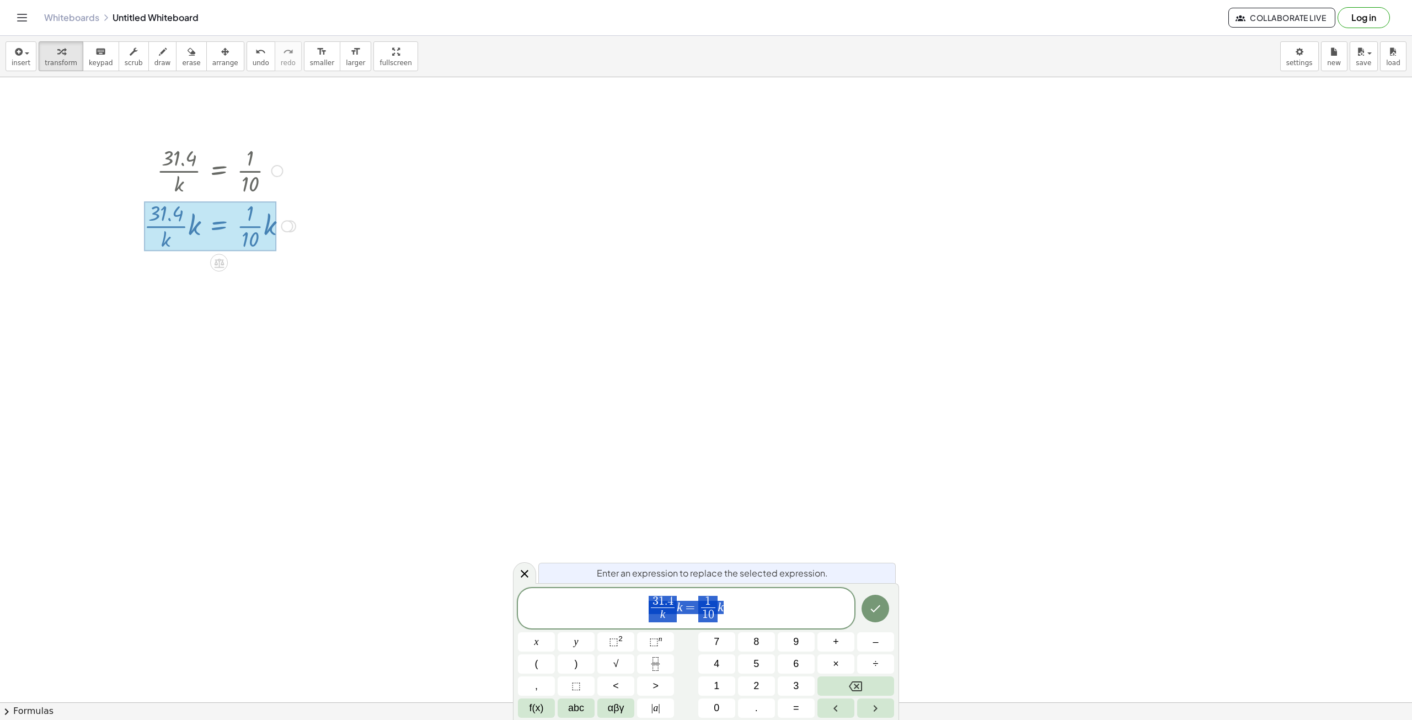
click at [746, 605] on span "3 1 . 4 k ​ k = 1 1 0 ​ k" at bounding box center [686, 609] width 337 height 29
click at [522, 575] on icon at bounding box center [524, 573] width 13 height 13
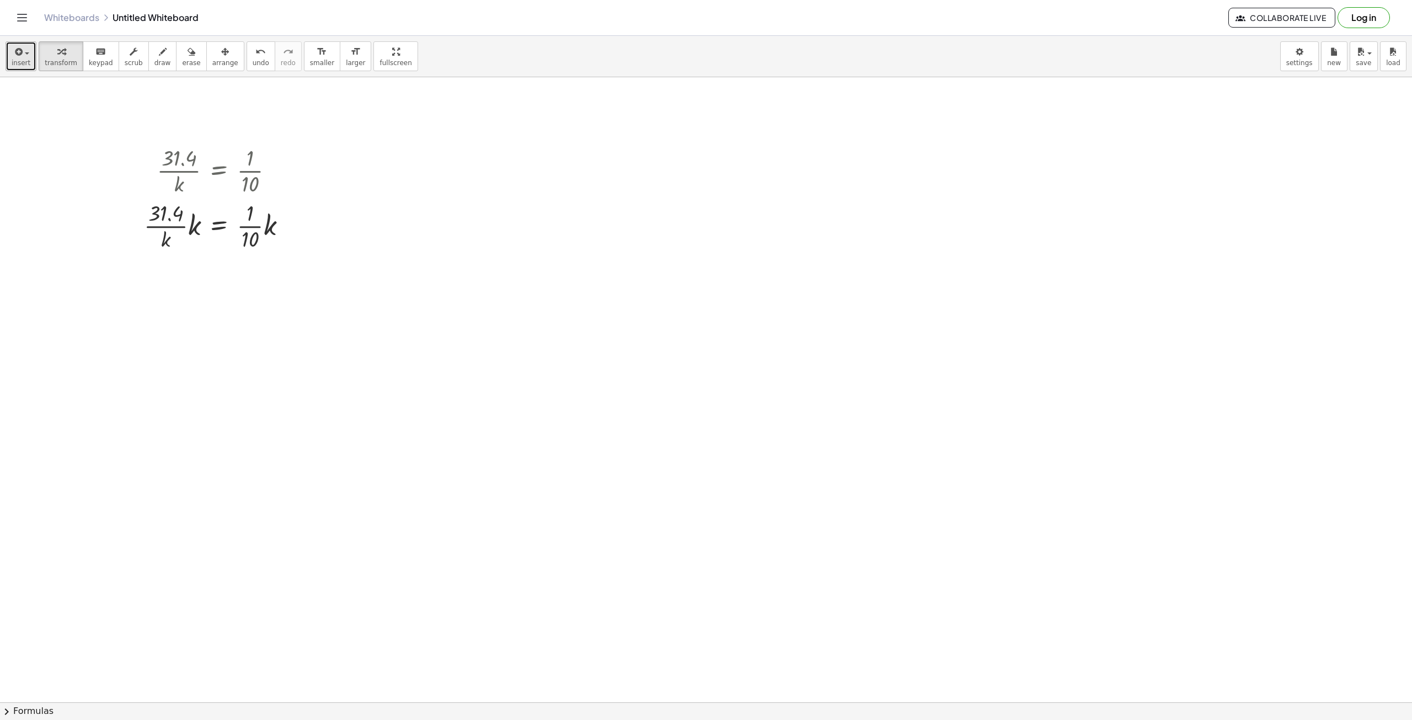
click at [17, 62] on span "insert" at bounding box center [21, 63] width 19 height 8
click at [67, 100] on span "Math Expression" at bounding box center [70, 100] width 63 height 11
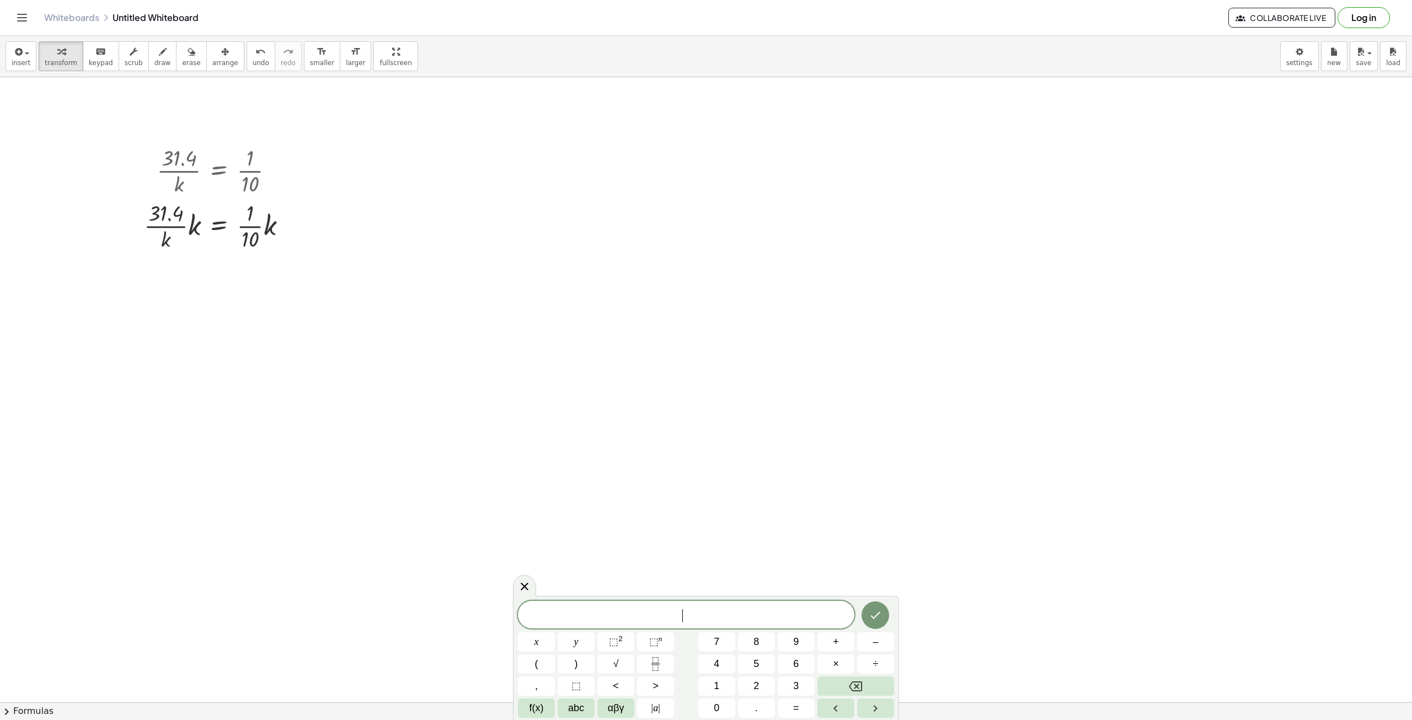
click at [691, 615] on span "​" at bounding box center [686, 615] width 337 height 15
click at [879, 610] on icon "Done" at bounding box center [875, 608] width 13 height 13
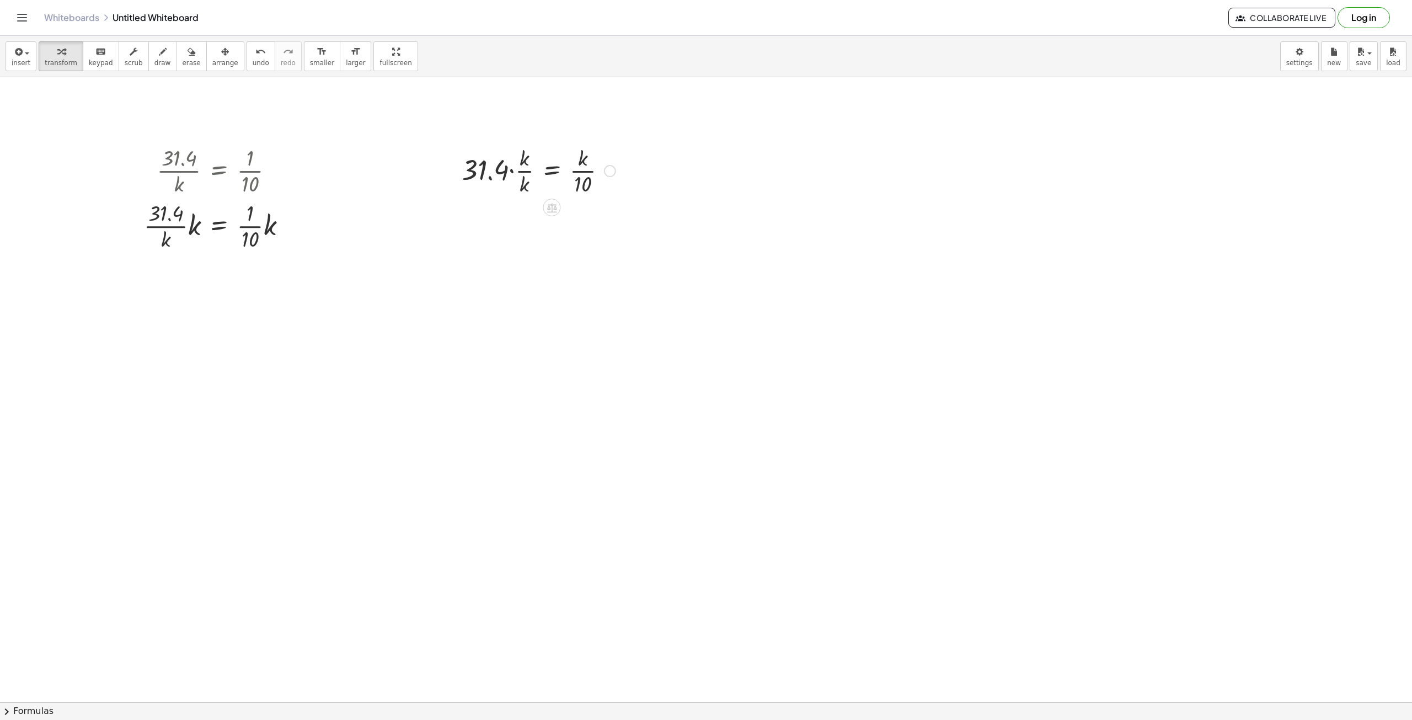
click at [513, 178] on div at bounding box center [538, 169] width 165 height 55
click at [247, 58] on button "undo undo" at bounding box center [261, 56] width 29 height 30
drag, startPoint x: 583, startPoint y: 175, endPoint x: 591, endPoint y: 168, distance: 10.2
click at [591, 168] on div at bounding box center [538, 169] width 165 height 55
drag, startPoint x: 546, startPoint y: 205, endPoint x: 521, endPoint y: 251, distance: 52.8
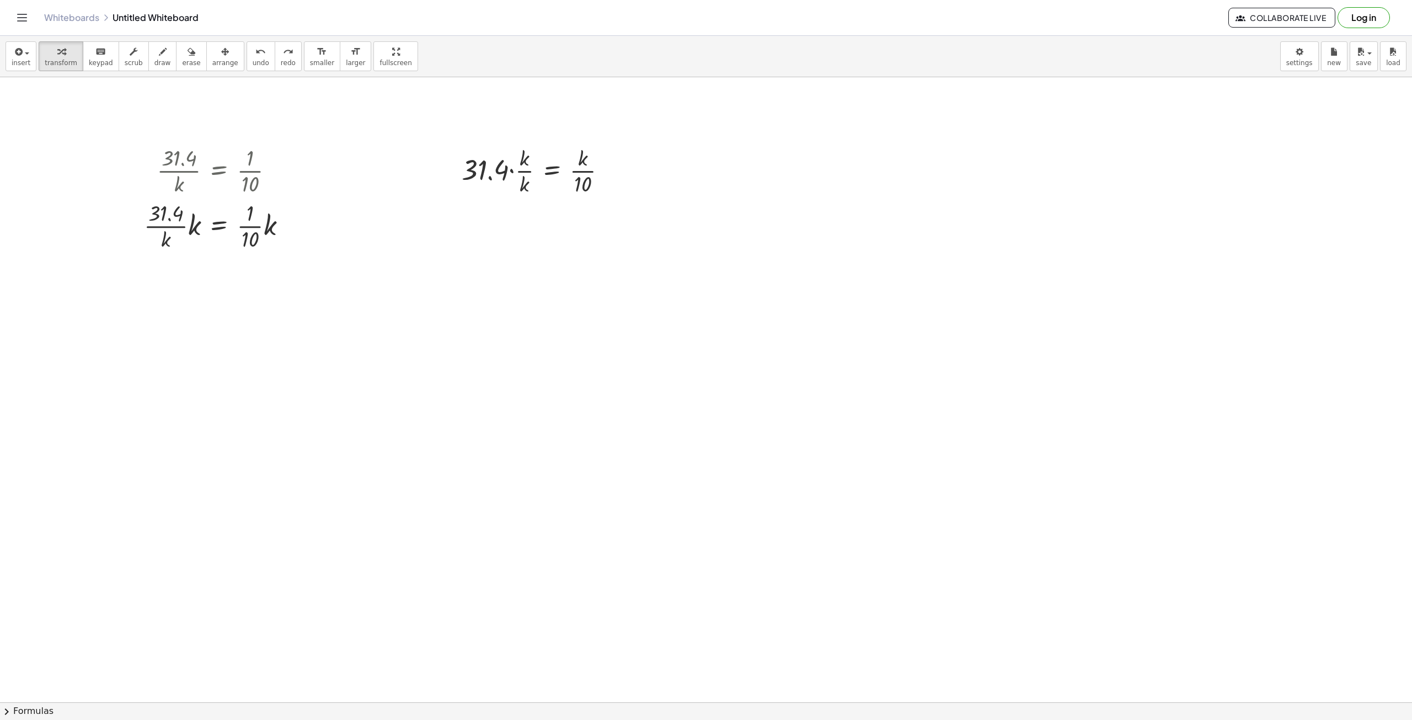
click at [526, 168] on div at bounding box center [538, 169] width 165 height 55
click at [255, 56] on icon "undo" at bounding box center [260, 51] width 10 height 13
click at [526, 170] on div at bounding box center [538, 169] width 165 height 55
click at [575, 228] on div at bounding box center [538, 225] width 165 height 55
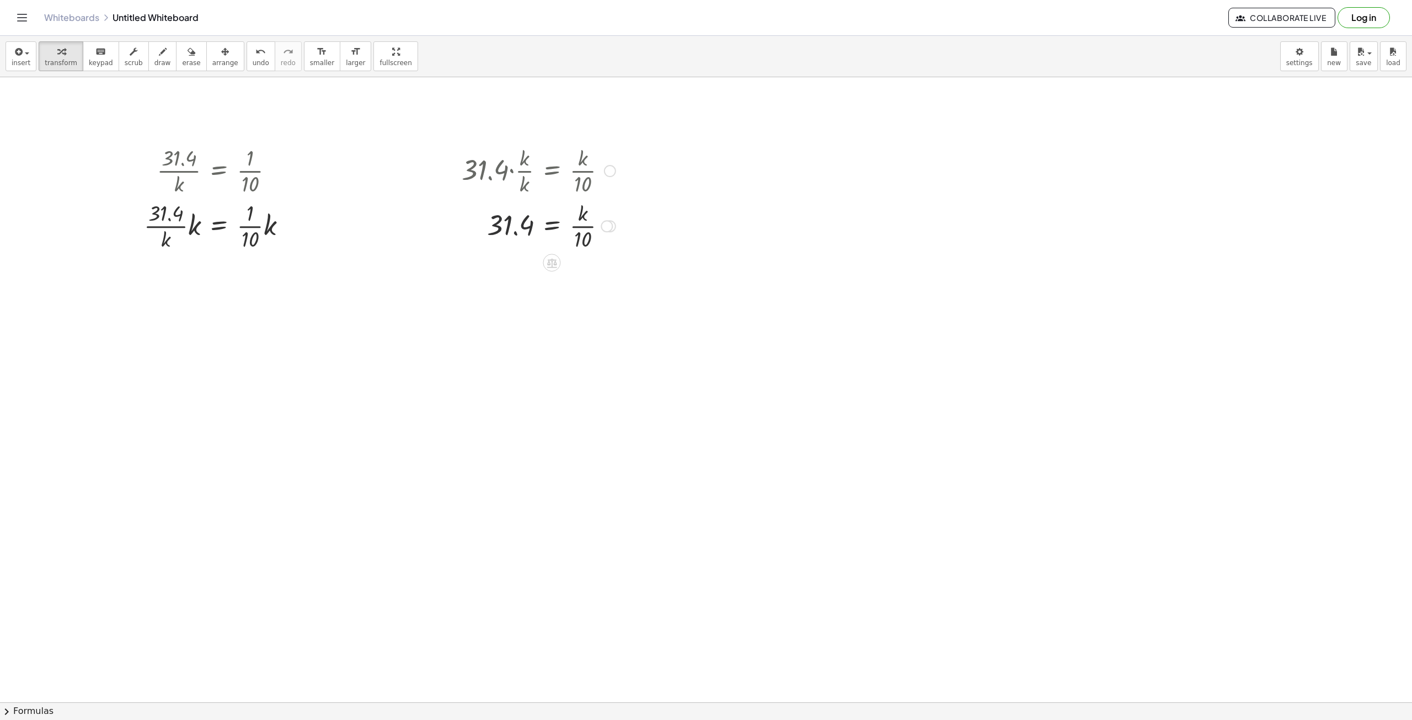
click at [533, 227] on div at bounding box center [538, 225] width 165 height 55
click at [547, 265] on icon at bounding box center [552, 263] width 12 height 12
click at [549, 265] on span "×" at bounding box center [552, 263] width 7 height 16
click at [522, 284] on div at bounding box center [550, 280] width 189 height 55
click at [606, 284] on div at bounding box center [550, 280] width 199 height 55
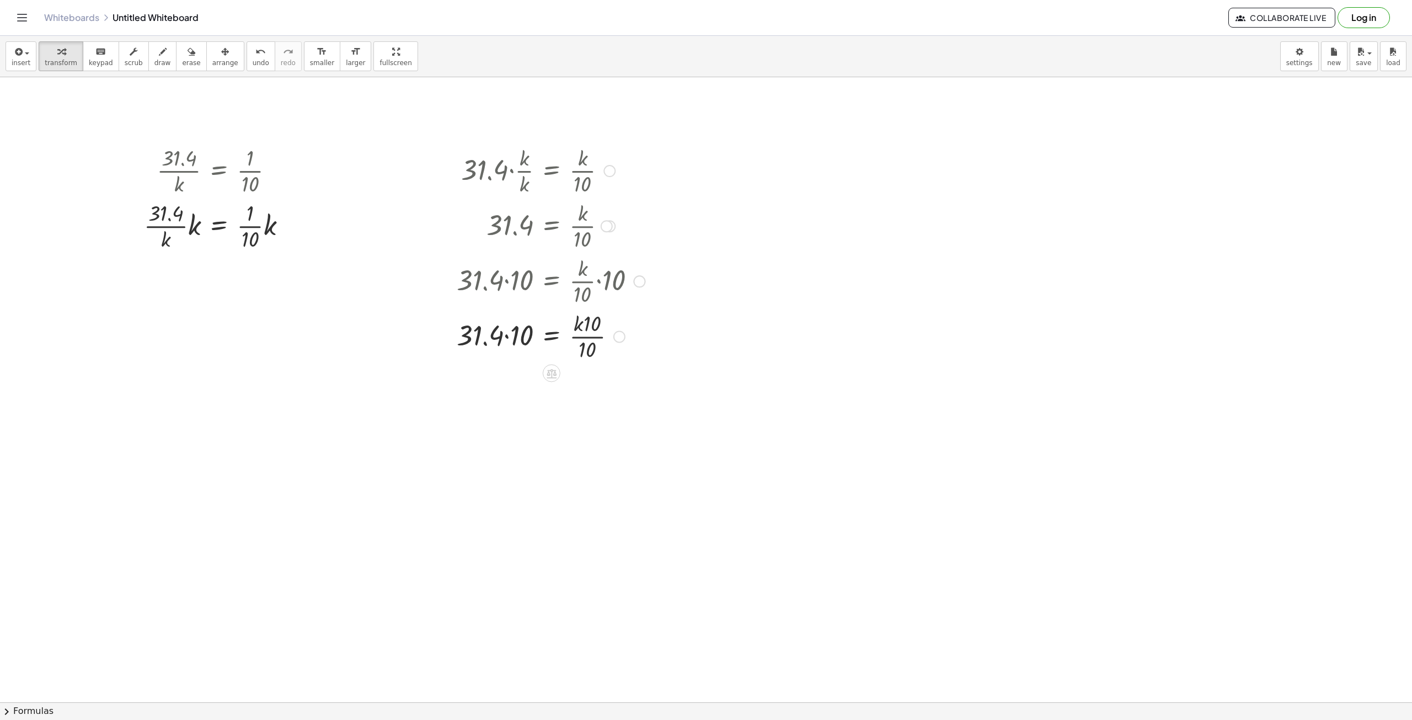
click at [582, 338] on div at bounding box center [550, 335] width 199 height 55
click at [515, 344] on div at bounding box center [550, 335] width 199 height 55
drag, startPoint x: 590, startPoint y: 332, endPoint x: 611, endPoint y: 311, distance: 28.9
click at [611, 311] on div at bounding box center [533, 335] width 236 height 55
click at [620, 338] on div at bounding box center [619, 336] width 12 height 12
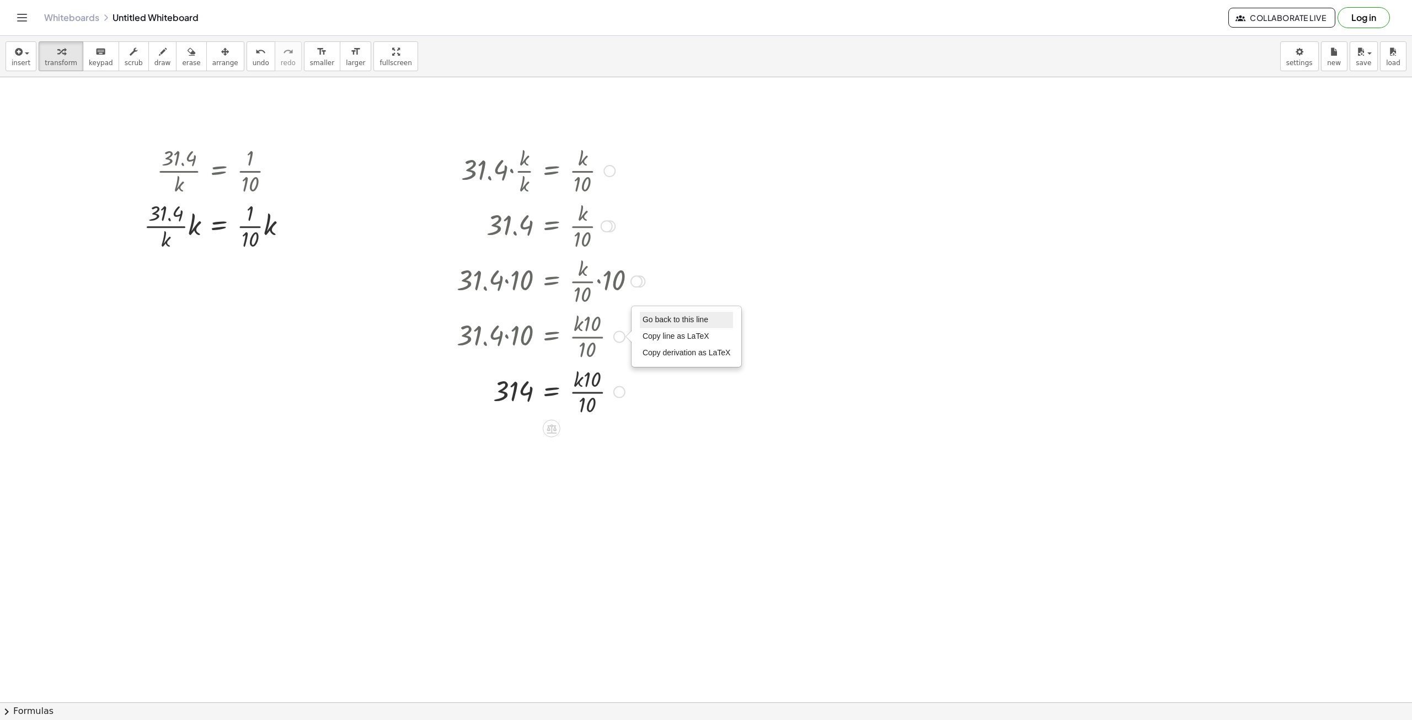
click at [684, 315] on li "Go back to this line" at bounding box center [687, 320] width 94 height 17
click at [591, 330] on div at bounding box center [550, 335] width 199 height 55
click at [639, 284] on div at bounding box center [637, 281] width 12 height 12
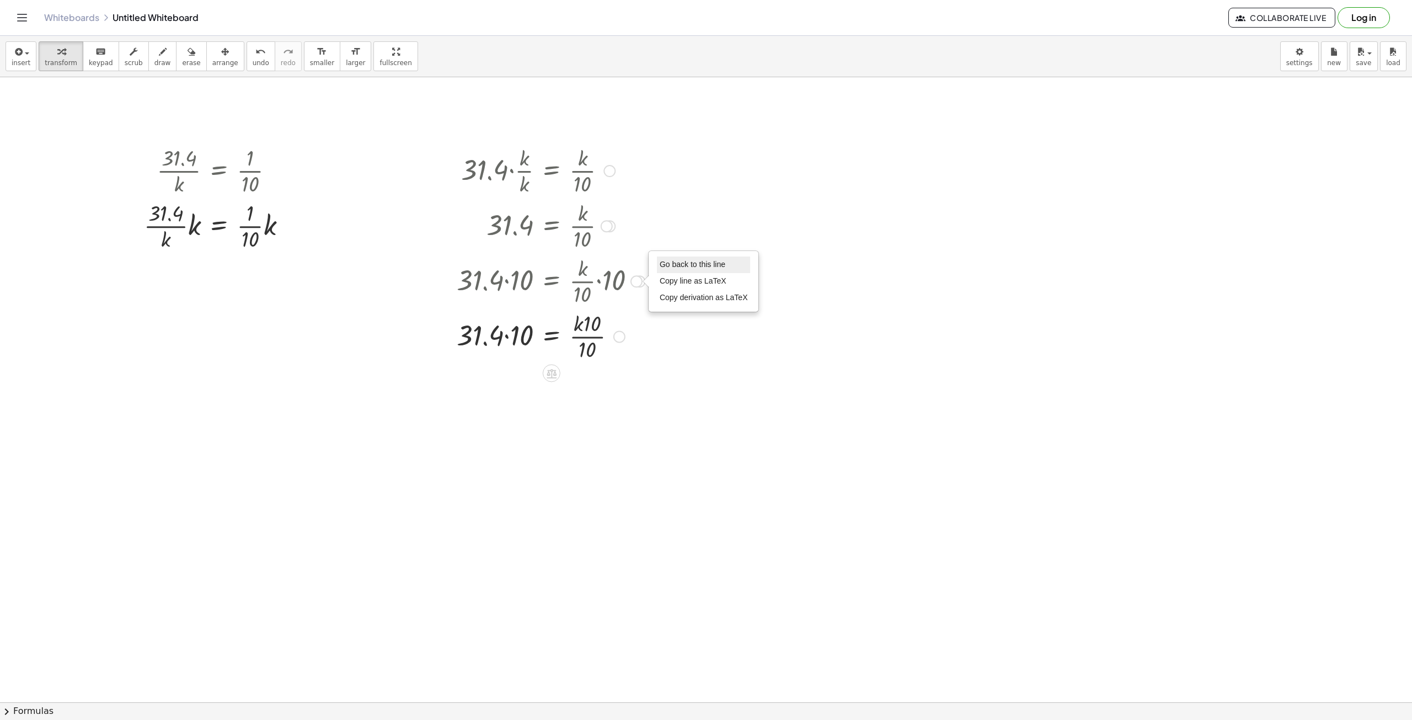
click at [689, 265] on span "Go back to this line" at bounding box center [693, 264] width 66 height 9
click at [581, 294] on div at bounding box center [550, 280] width 199 height 55
click at [593, 274] on div at bounding box center [550, 280] width 199 height 55
click at [590, 335] on div at bounding box center [550, 335] width 199 height 55
click at [590, 337] on div at bounding box center [550, 335] width 199 height 55
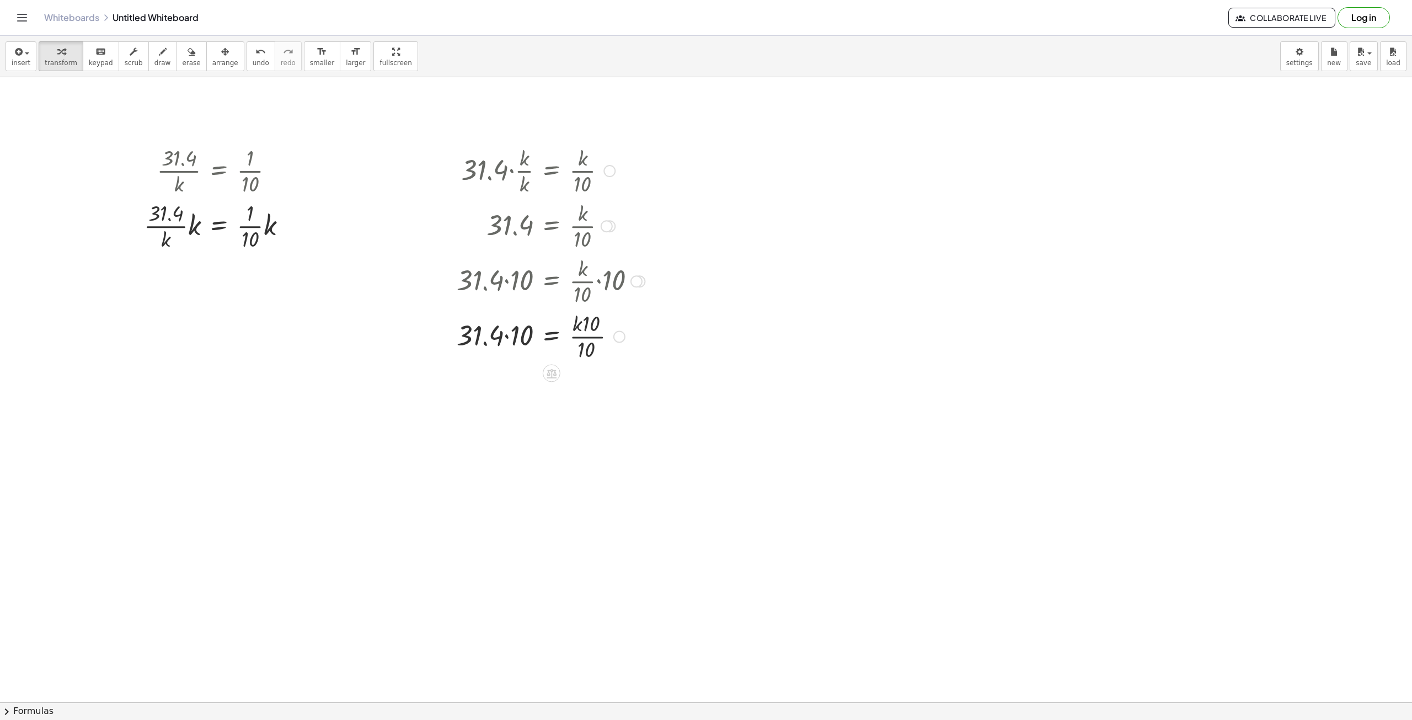
click at [590, 337] on div at bounding box center [550, 335] width 199 height 55
drag, startPoint x: 594, startPoint y: 339, endPoint x: 642, endPoint y: 313, distance: 54.6
click at [642, 313] on div at bounding box center [550, 335] width 199 height 55
click at [615, 338] on div at bounding box center [619, 336] width 12 height 12
click at [677, 314] on span "Transform line" at bounding box center [667, 311] width 49 height 9
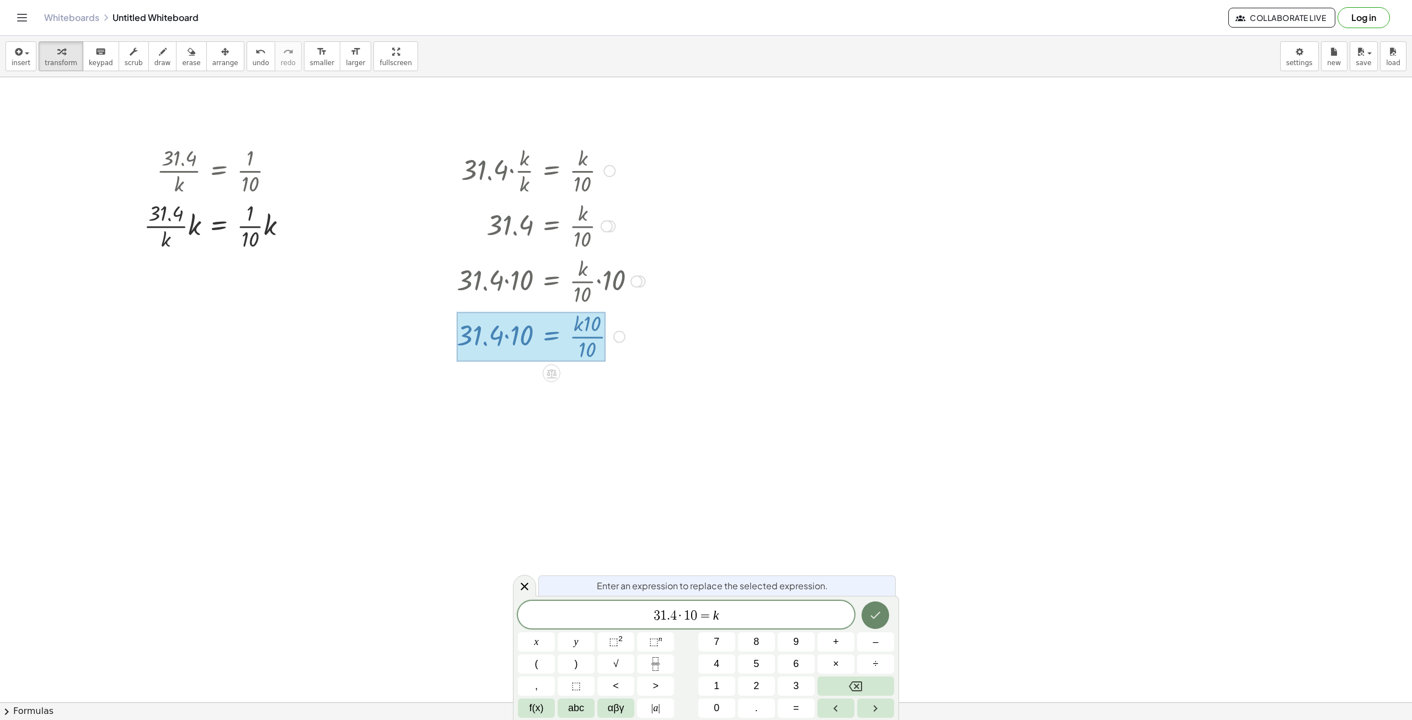
click at [884, 616] on button "Done" at bounding box center [876, 615] width 28 height 28
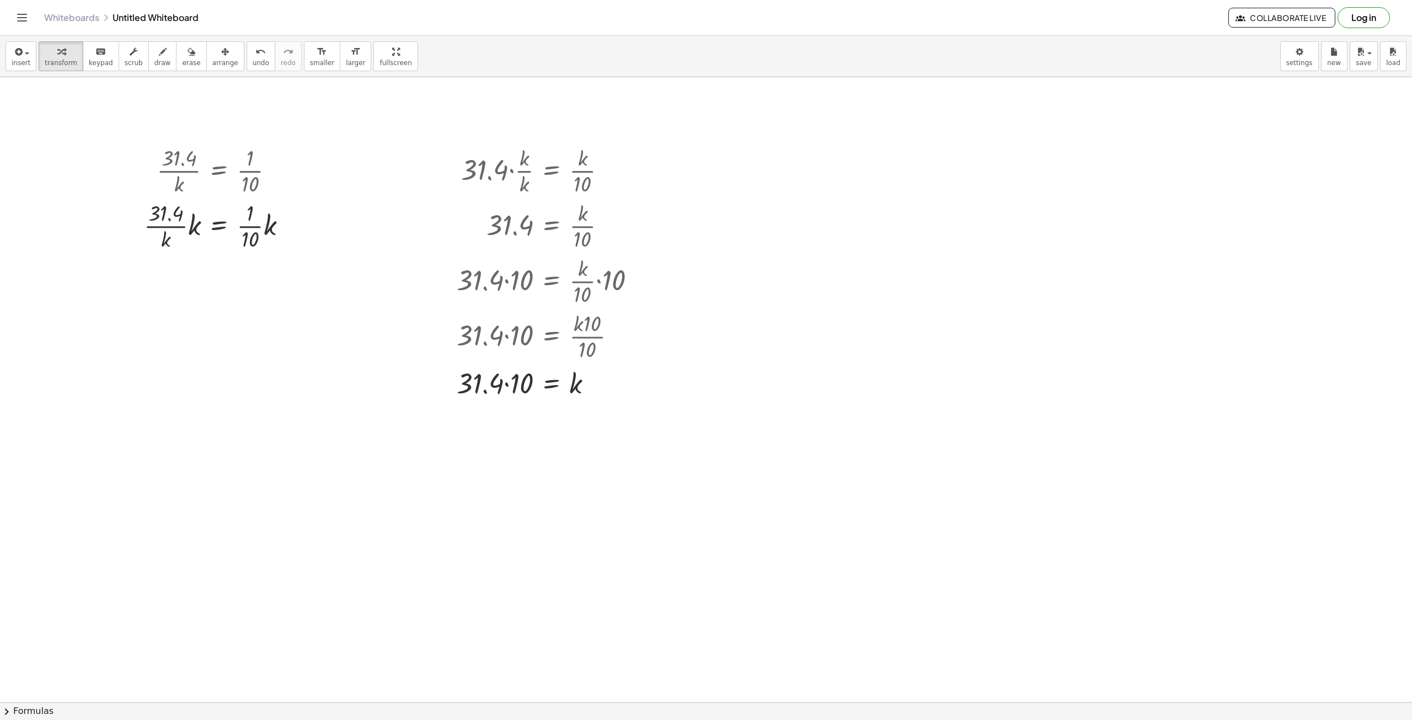
click at [487, 392] on div at bounding box center [550, 383] width 199 height 38
click at [504, 387] on div at bounding box center [550, 383] width 199 height 38
click at [504, 387] on div at bounding box center [550, 382] width 199 height 36
click at [159, 56] on icon "button" at bounding box center [163, 51] width 8 height 13
drag, startPoint x: 421, startPoint y: 162, endPoint x: 421, endPoint y: 185, distance: 23.2
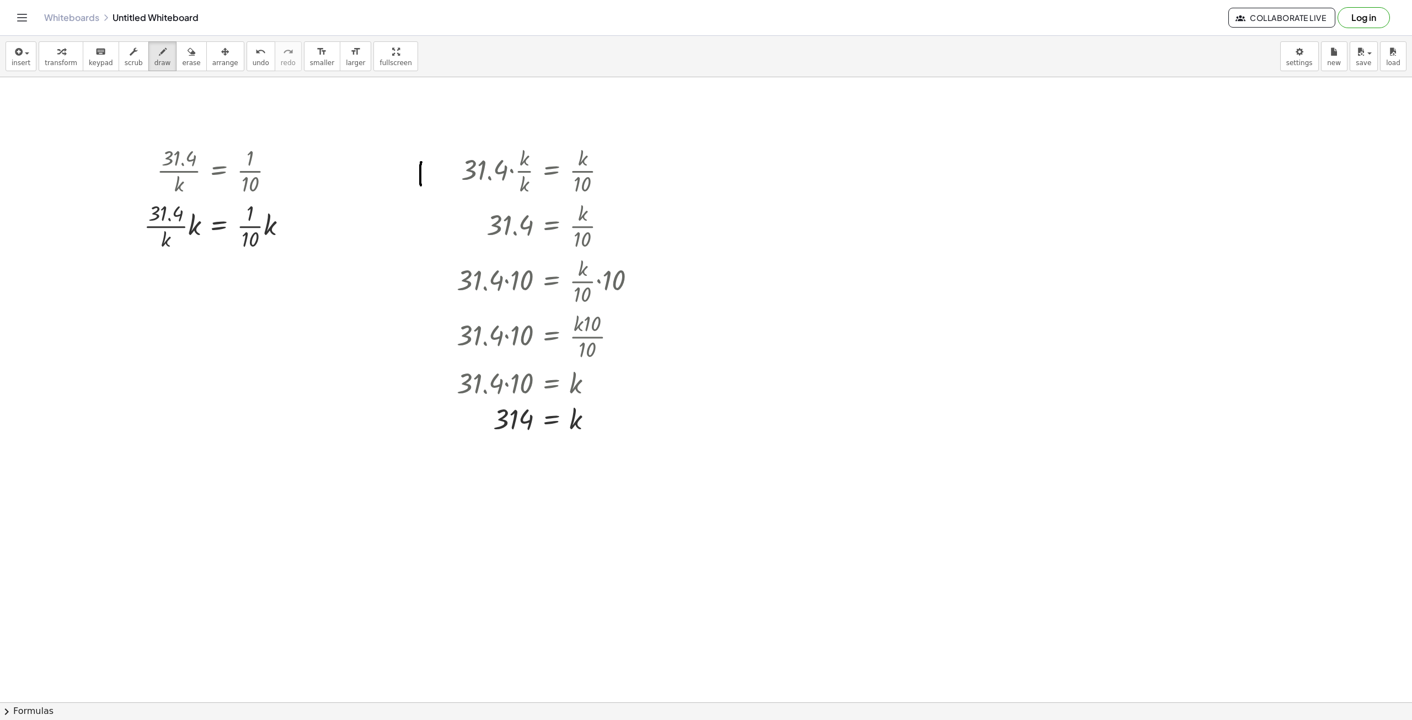
click at [493, 67] on div "insert select one: Math Expression Function Text Youtube Video Graphing Geometr…" at bounding box center [706, 56] width 1412 height 41
click at [255, 56] on icon "undo" at bounding box center [260, 51] width 10 height 13
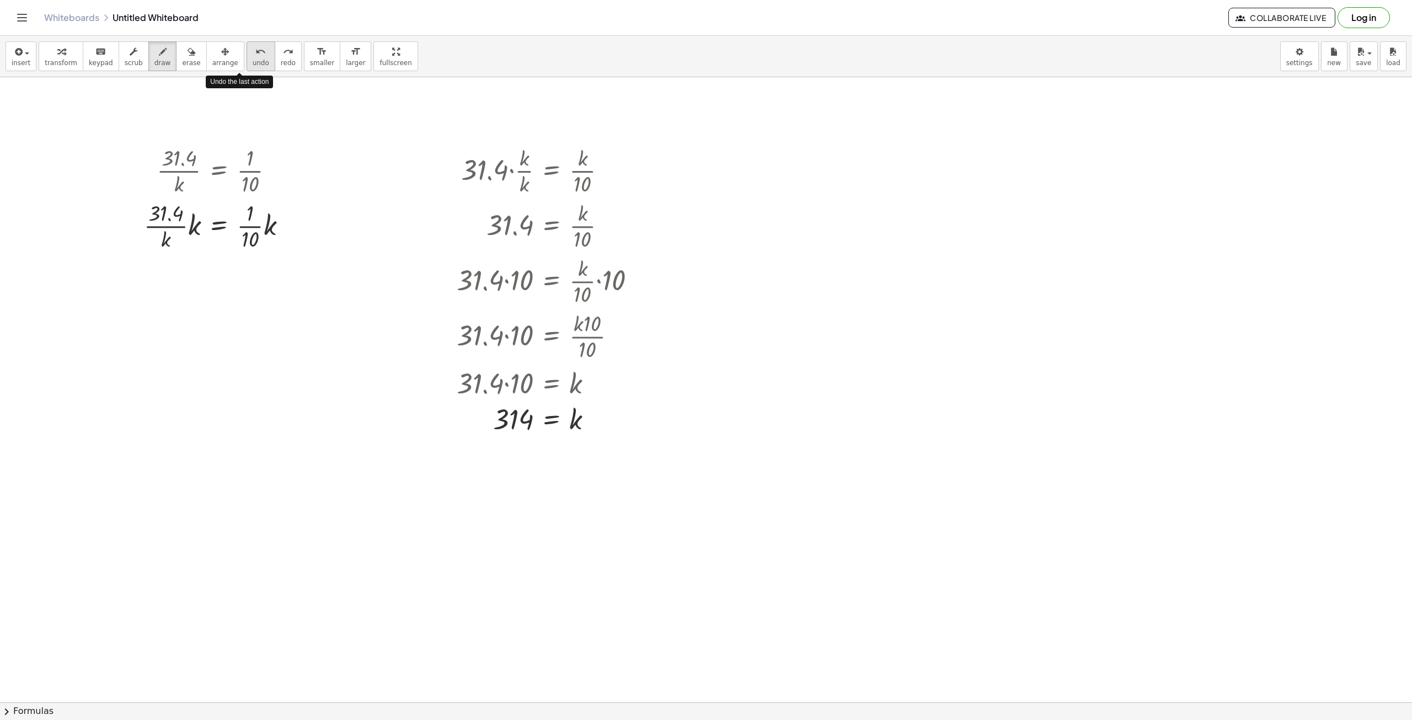
click at [255, 56] on icon "undo" at bounding box center [260, 51] width 10 height 13
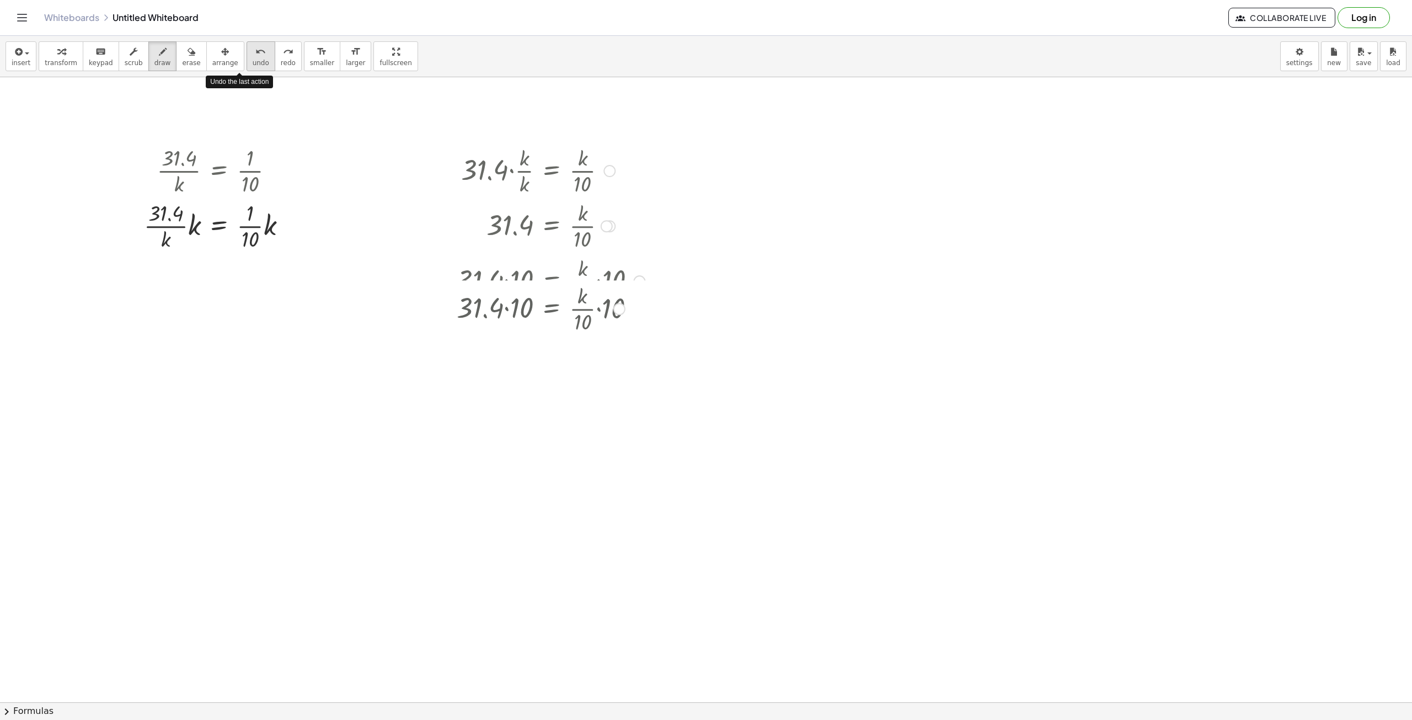
click at [255, 56] on icon "undo" at bounding box center [260, 51] width 10 height 13
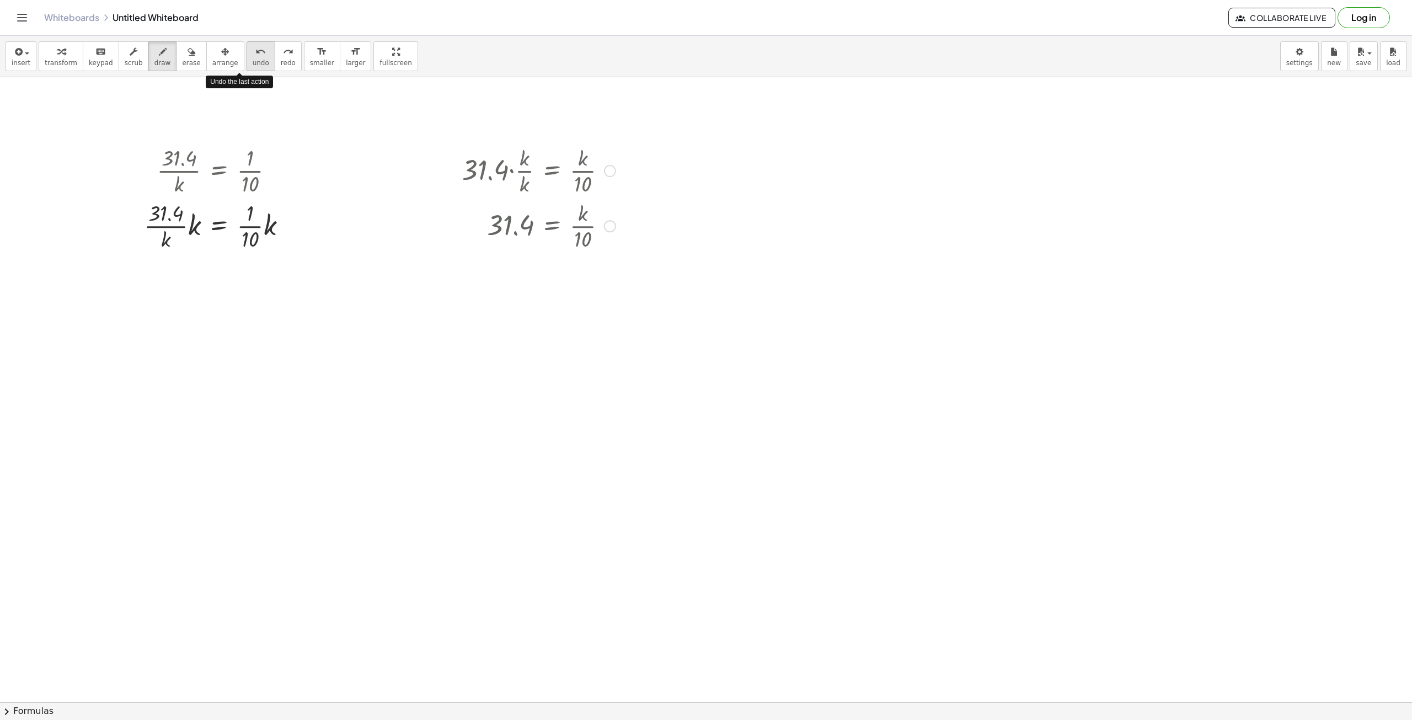
click at [255, 56] on icon "undo" at bounding box center [260, 51] width 10 height 13
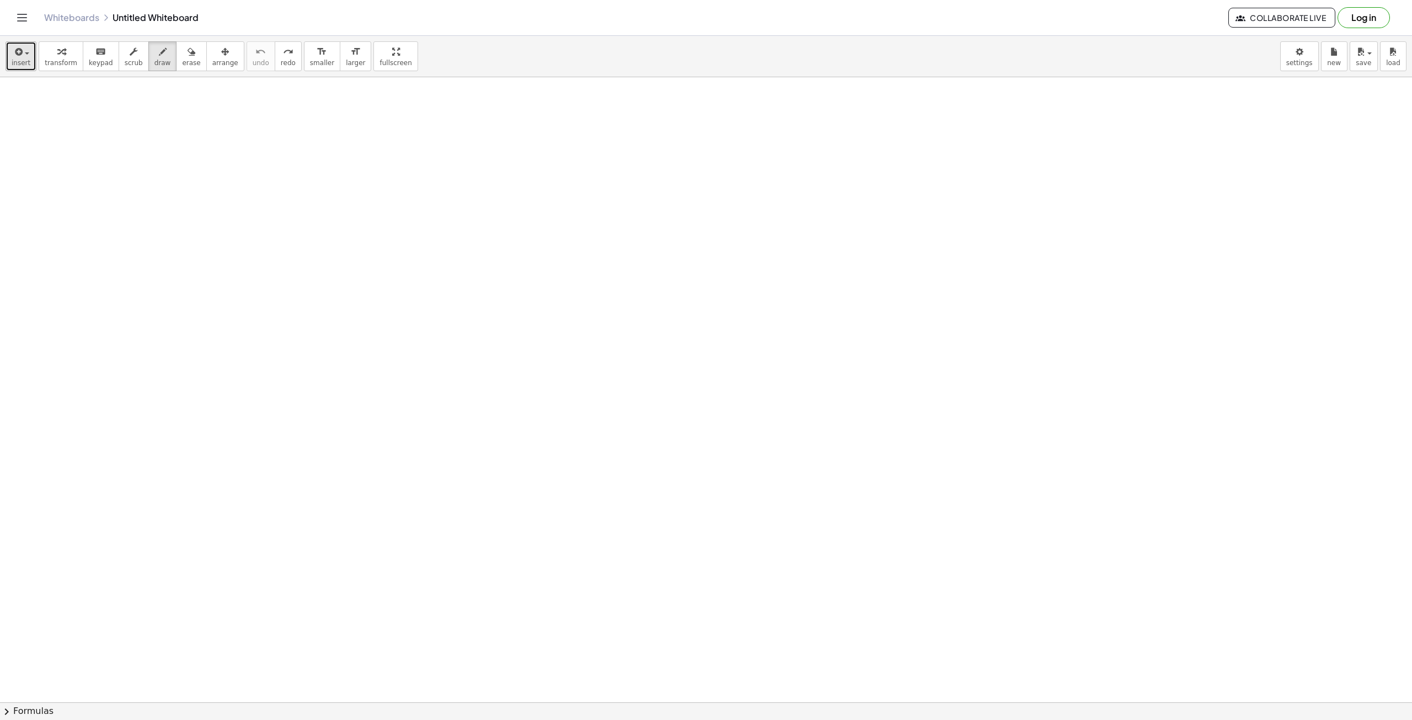
click at [9, 61] on button "insert" at bounding box center [21, 56] width 31 height 30
click at [67, 104] on span "Math Expression" at bounding box center [70, 100] width 63 height 11
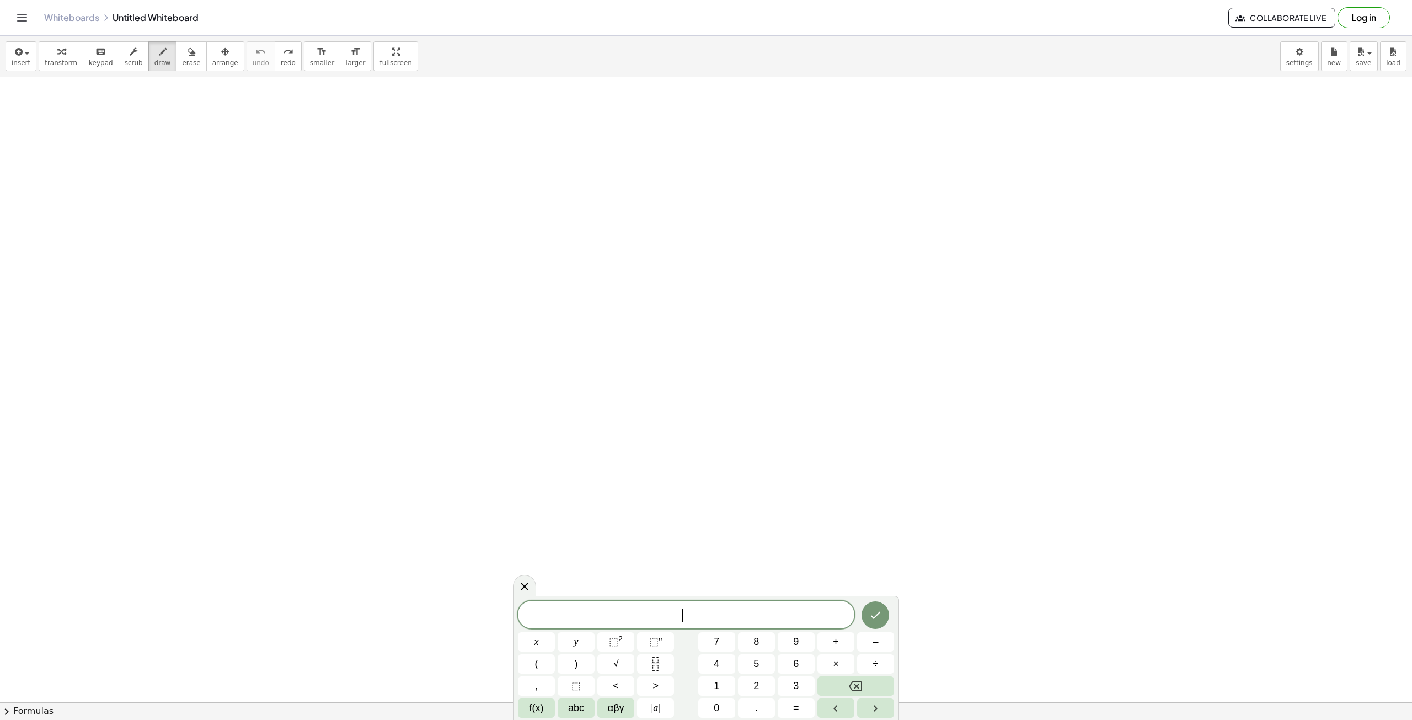
click at [734, 616] on span "​" at bounding box center [686, 615] width 337 height 15
click at [878, 613] on icon "Done" at bounding box center [875, 608] width 13 height 13
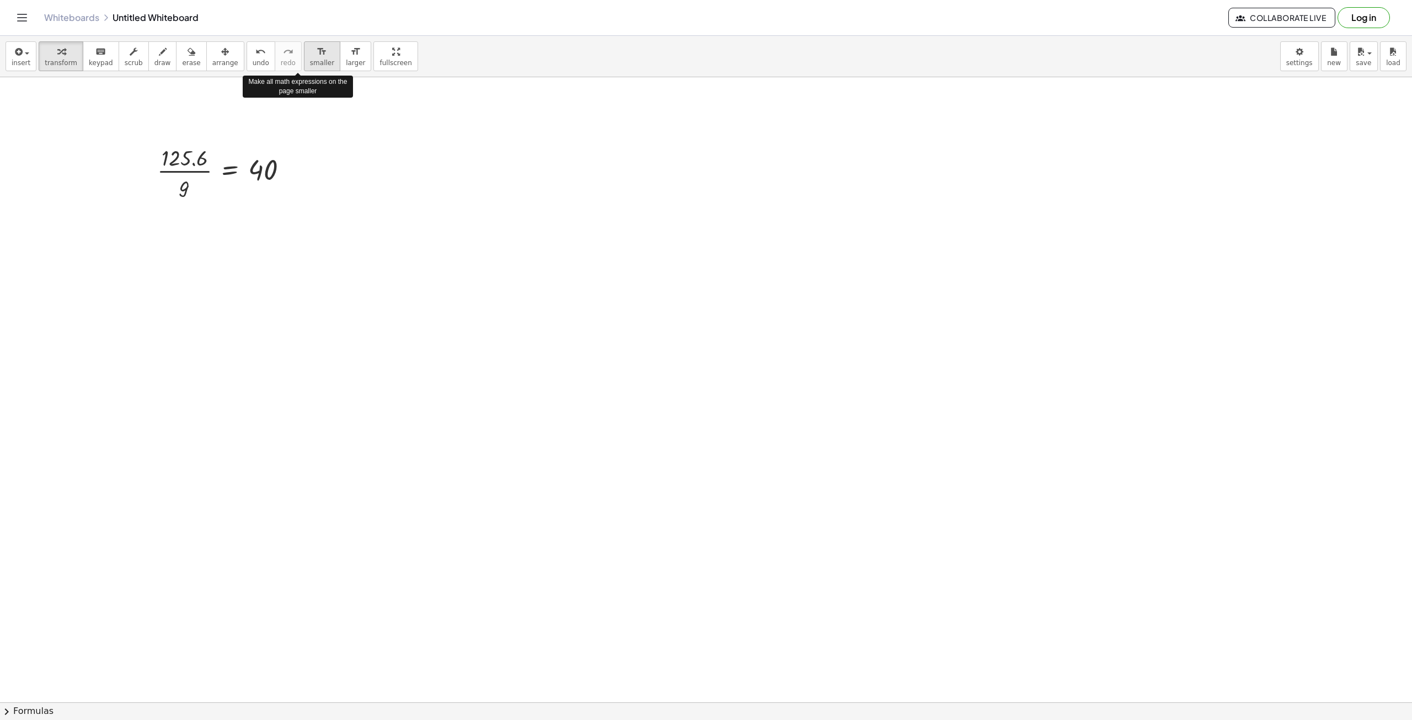
click at [310, 66] on span "smaller" at bounding box center [322, 63] width 24 height 8
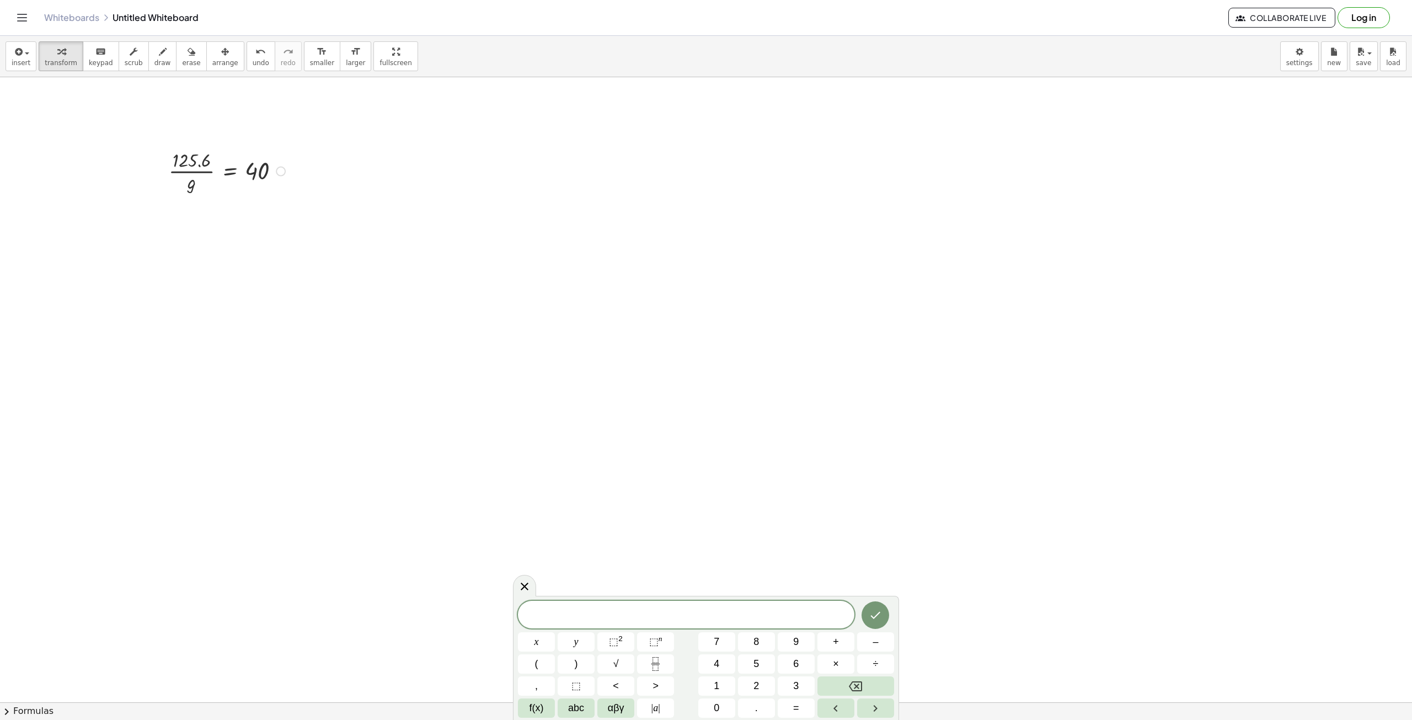
click at [241, 179] on div at bounding box center [228, 170] width 131 height 47
click at [346, 60] on span "larger" at bounding box center [355, 63] width 19 height 8
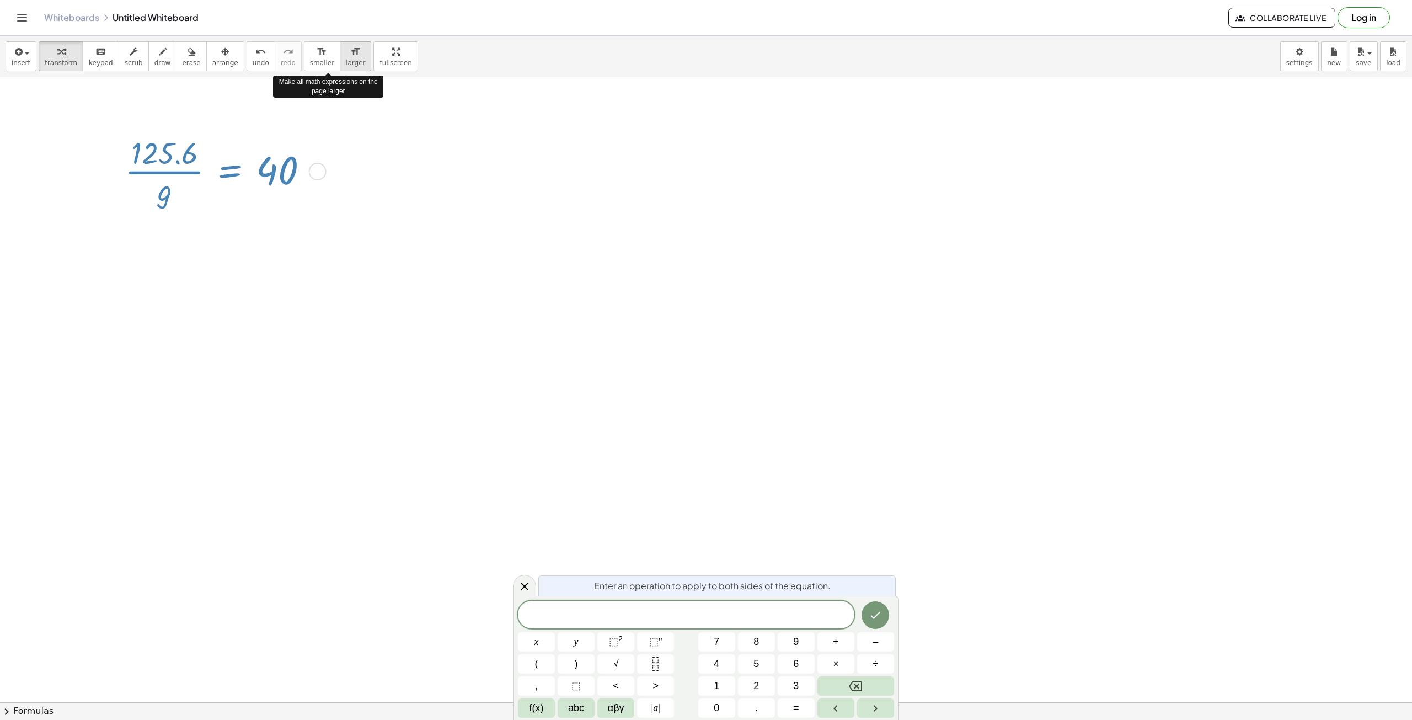
click at [346, 60] on span "larger" at bounding box center [355, 63] width 19 height 8
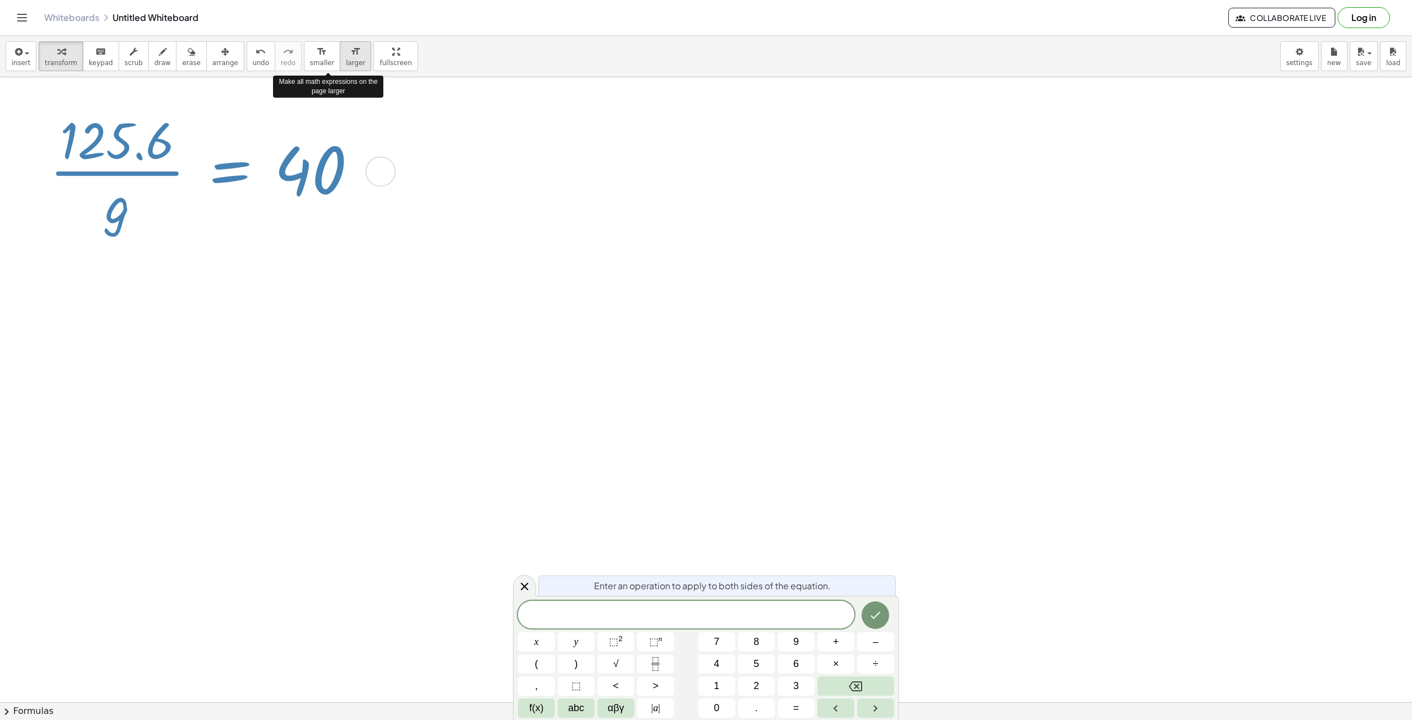
click at [346, 60] on span "larger" at bounding box center [355, 63] width 19 height 8
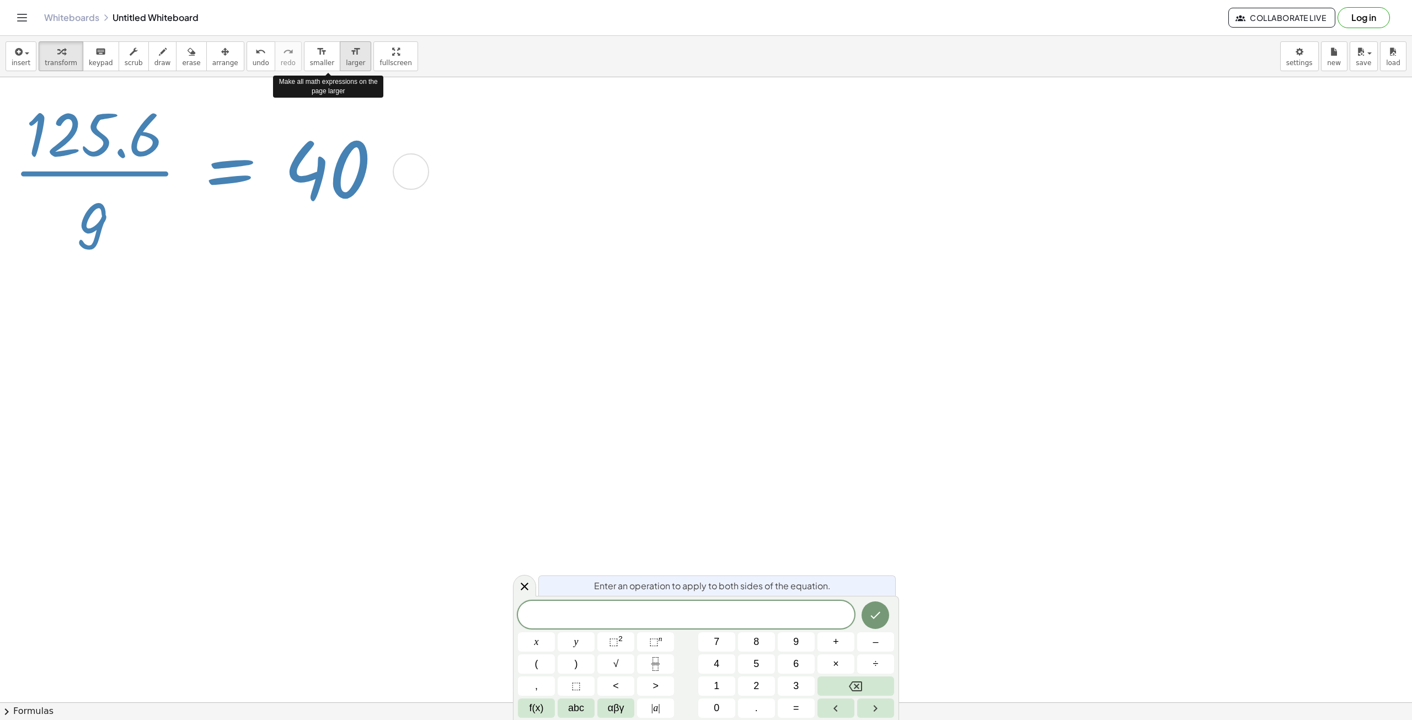
click at [346, 60] on span "larger" at bounding box center [355, 63] width 19 height 8
drag, startPoint x: 322, startPoint y: 165, endPoint x: 345, endPoint y: 169, distance: 23.5
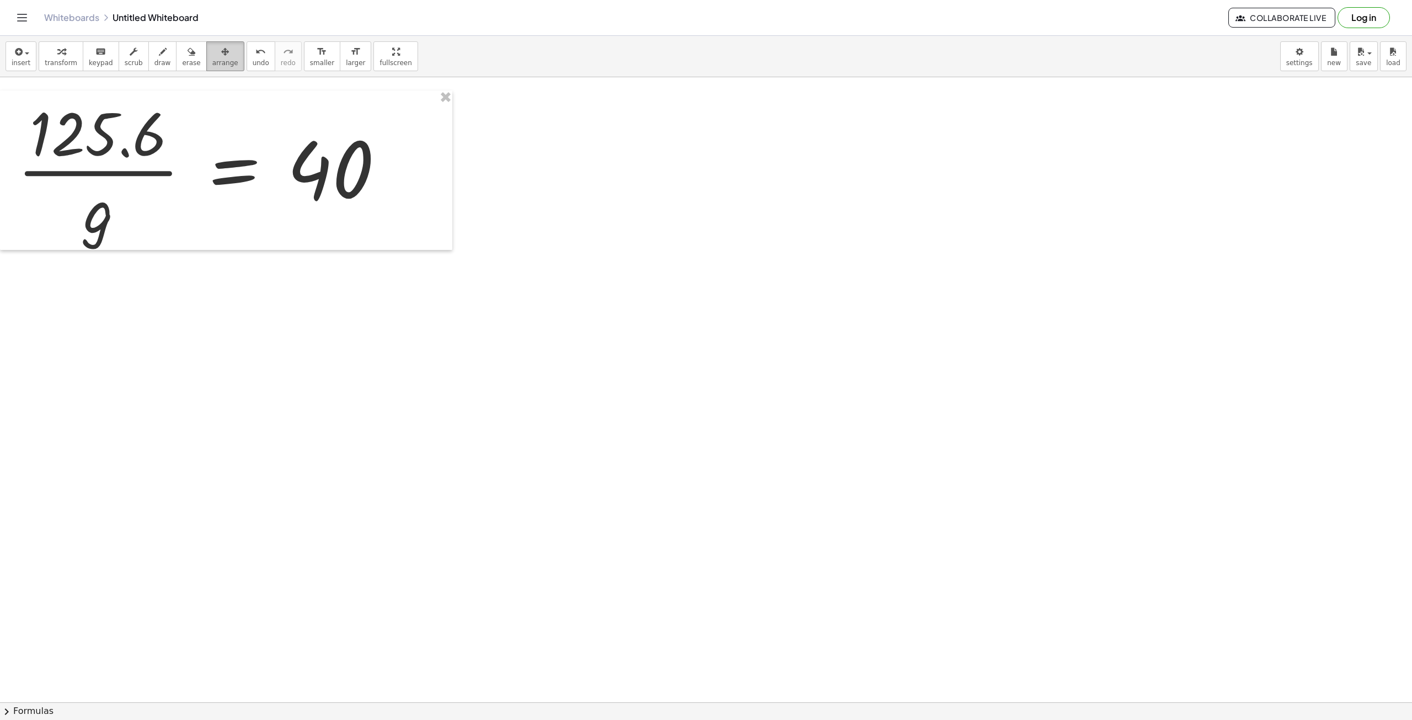
click at [214, 47] on div "button" at bounding box center [225, 51] width 26 height 13
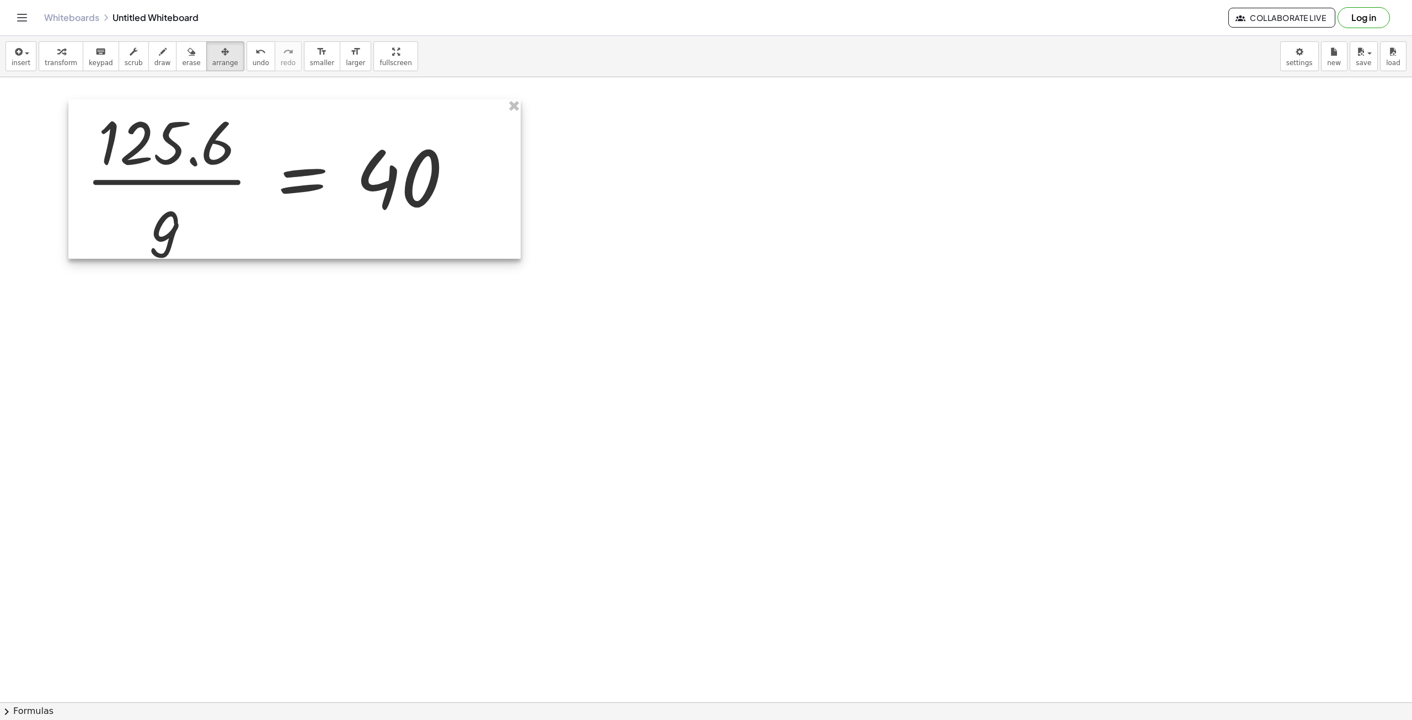
drag, startPoint x: 208, startPoint y: 180, endPoint x: 276, endPoint y: 189, distance: 69.0
click at [276, 189] on div at bounding box center [294, 178] width 452 height 159
click at [317, 52] on icon "format_size" at bounding box center [322, 51] width 10 height 13
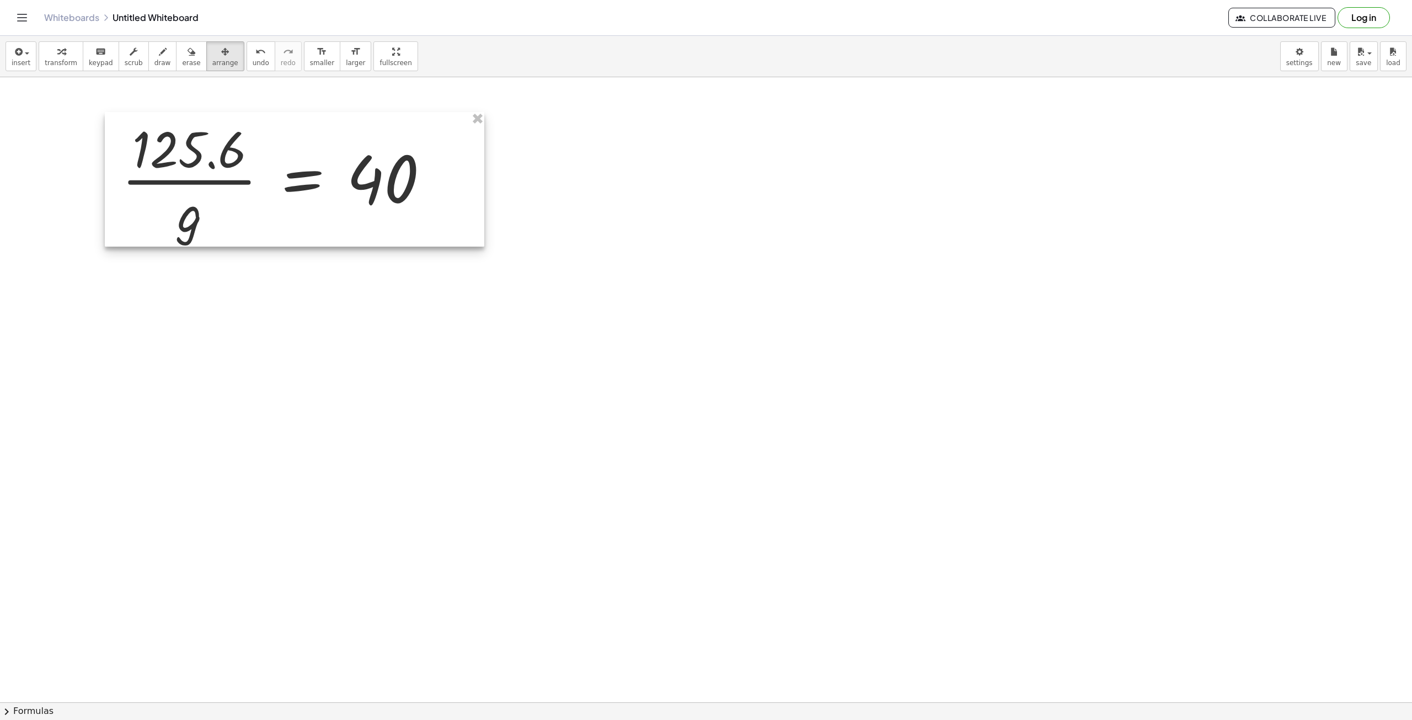
click at [281, 197] on div at bounding box center [295, 179] width 380 height 135
click at [310, 61] on span "smaller" at bounding box center [322, 63] width 24 height 8
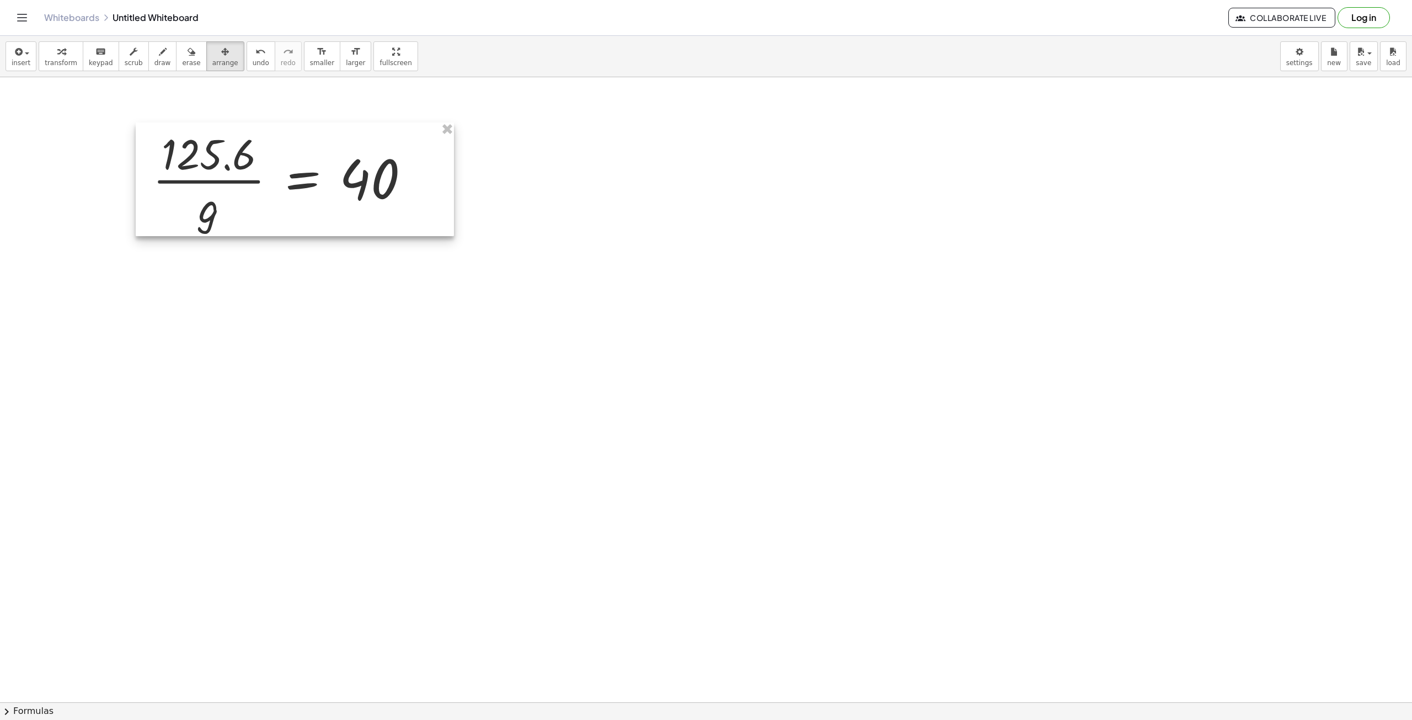
click at [275, 178] on div at bounding box center [295, 179] width 318 height 114
click at [51, 59] on span "transform" at bounding box center [61, 63] width 33 height 8
click at [415, 178] on div at bounding box center [427, 180] width 25 height 25
click at [306, 245] on icon at bounding box center [302, 243] width 10 height 9
click at [302, 248] on span "×" at bounding box center [302, 244] width 7 height 16
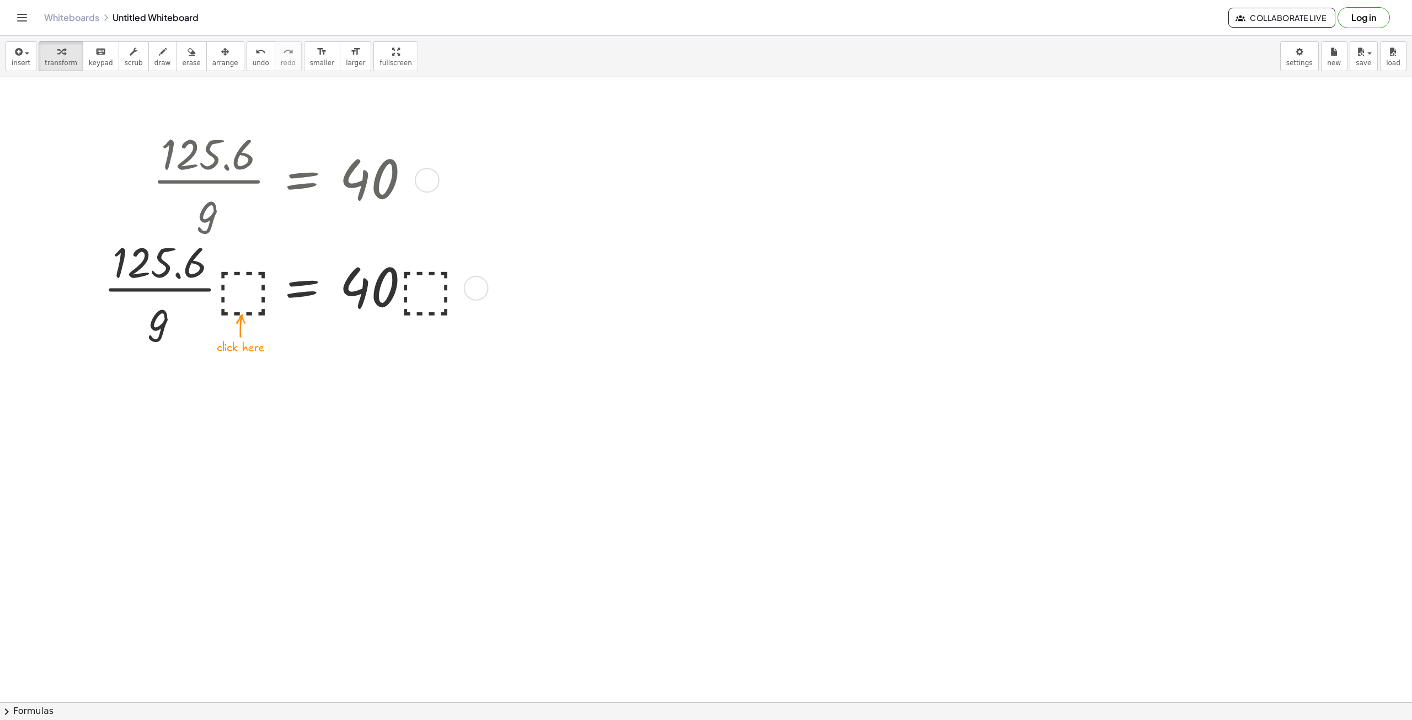
click at [247, 282] on div at bounding box center [285, 287] width 375 height 108
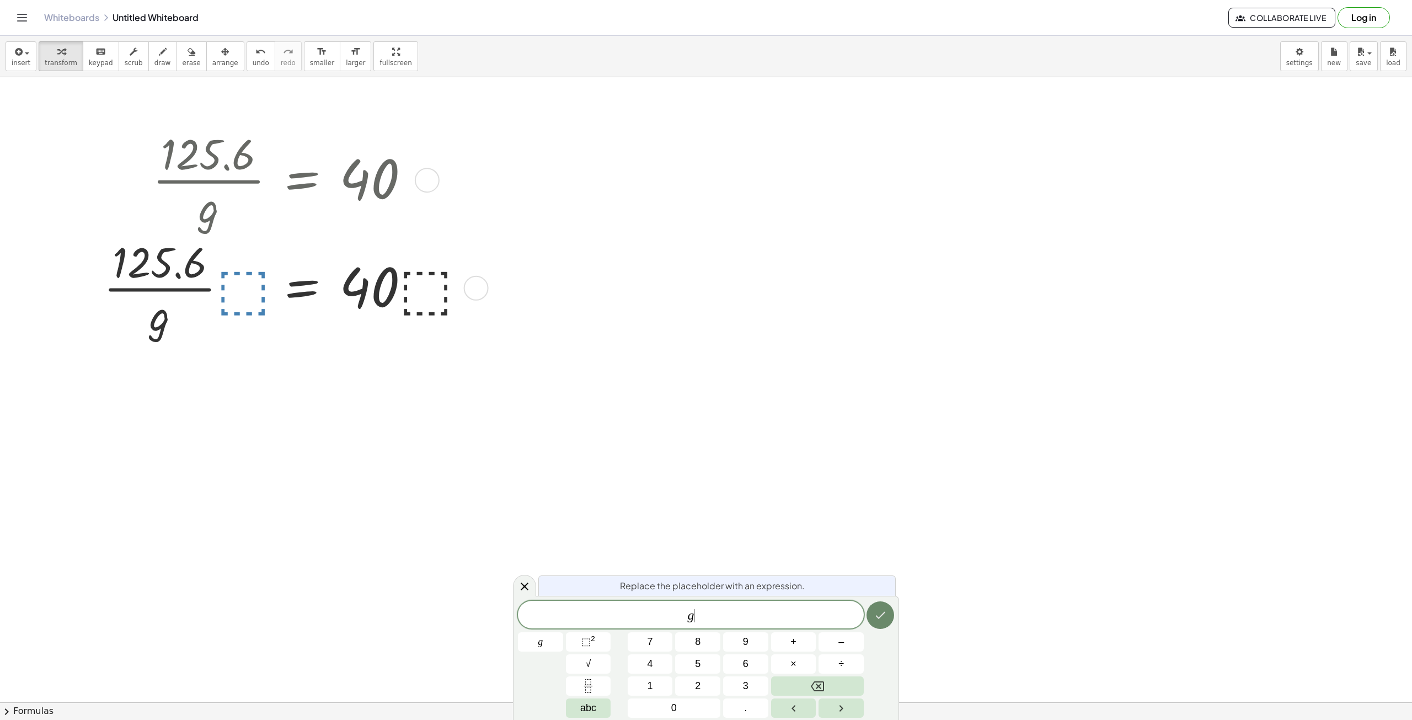
click at [879, 616] on icon "Done" at bounding box center [880, 615] width 13 height 13
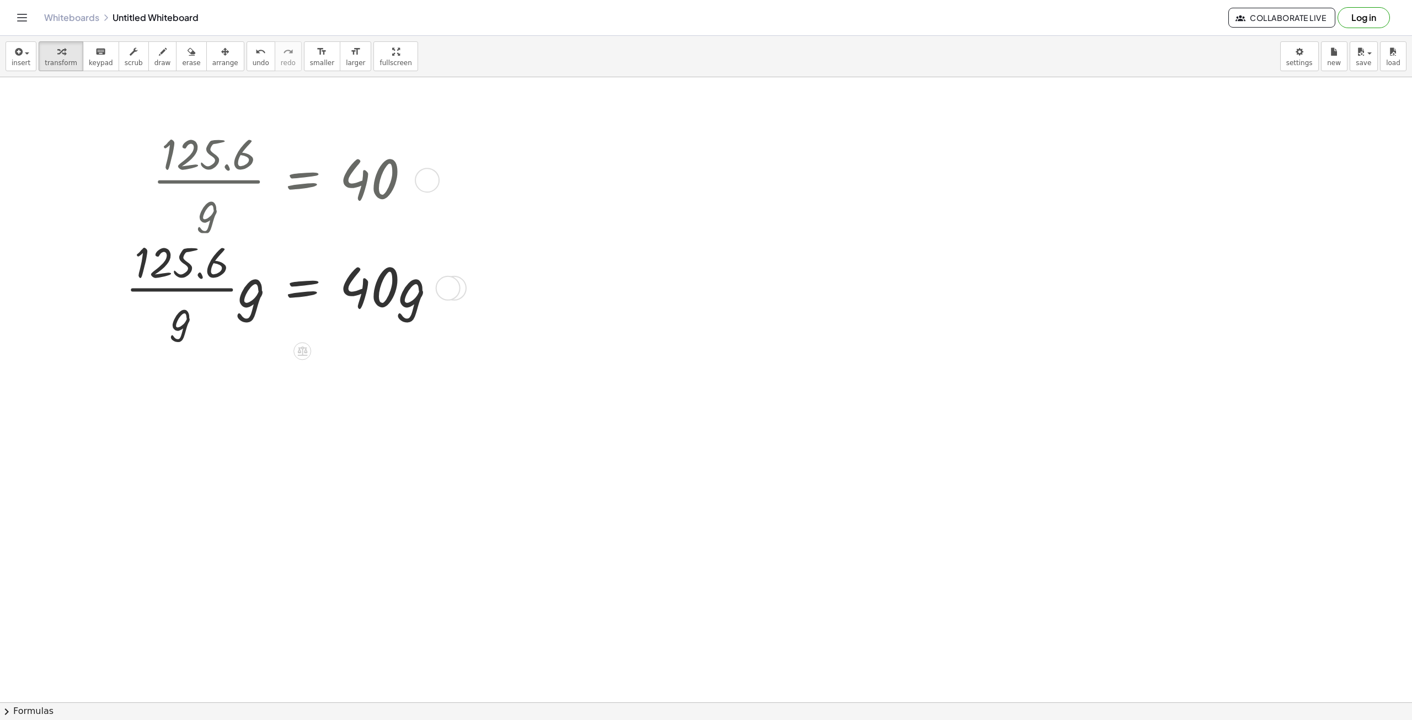
click at [447, 290] on div at bounding box center [448, 288] width 25 height 25
click at [423, 330] on div at bounding box center [285, 287] width 331 height 108
click at [218, 299] on div at bounding box center [285, 287] width 331 height 108
click at [249, 303] on div at bounding box center [285, 287] width 331 height 108
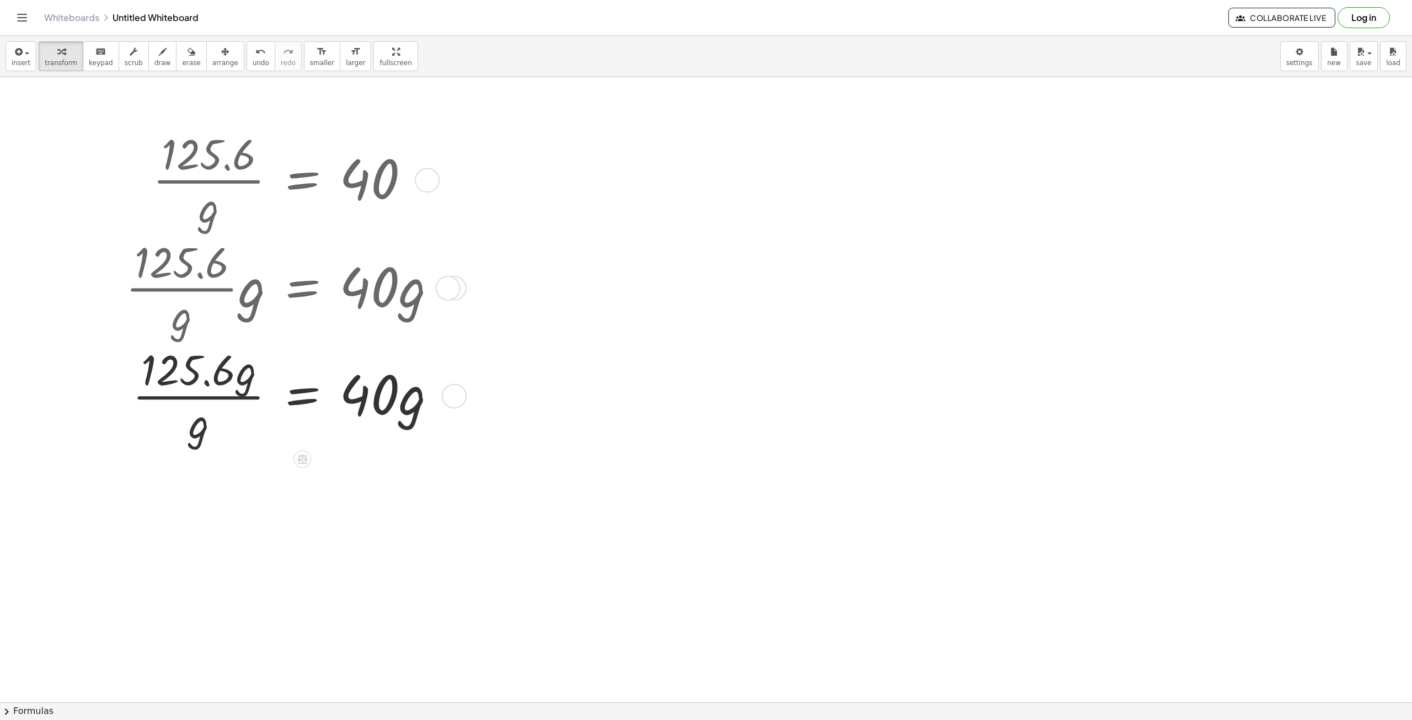
click at [236, 395] on div at bounding box center [285, 395] width 331 height 108
click at [247, 404] on div at bounding box center [285, 395] width 331 height 108
click at [373, 401] on div at bounding box center [285, 395] width 331 height 108
click at [385, 415] on div at bounding box center [285, 395] width 331 height 108
click at [223, 398] on div at bounding box center [285, 395] width 331 height 108
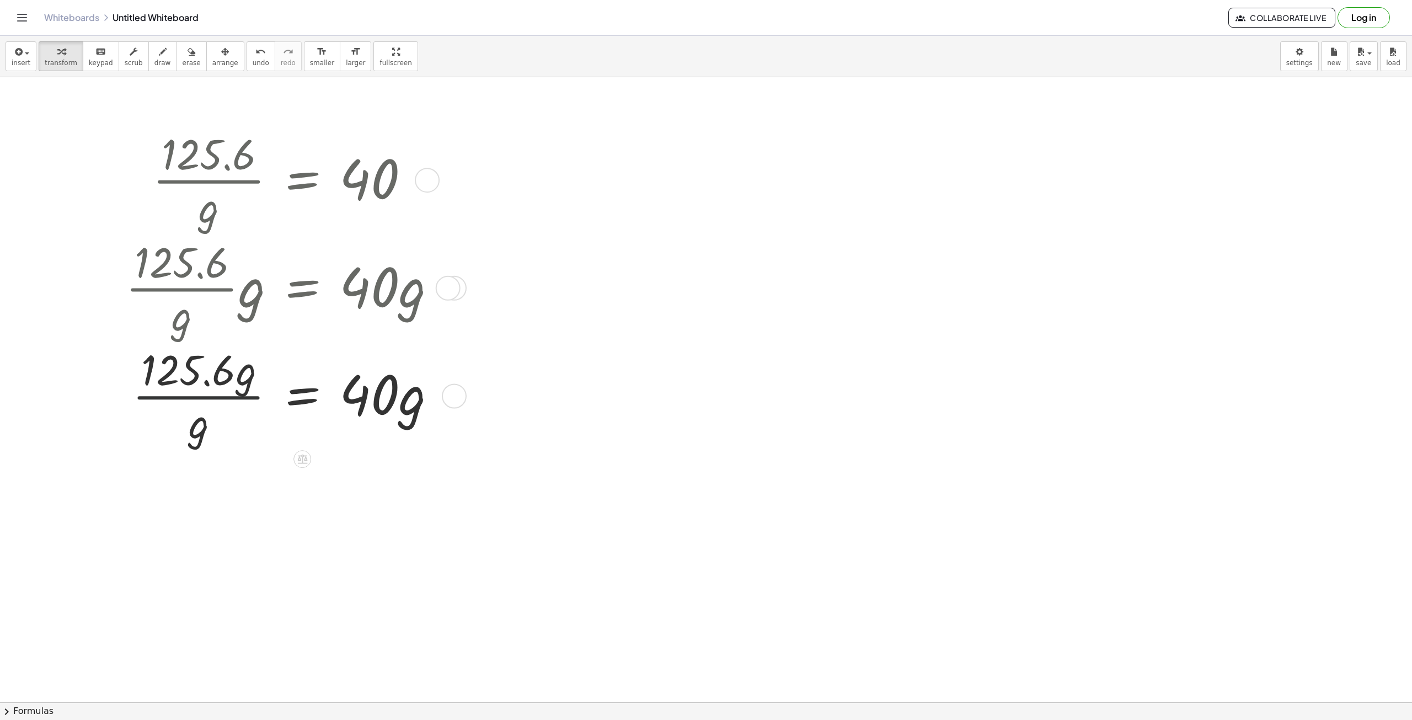
click at [223, 398] on div at bounding box center [285, 395] width 331 height 108
click at [228, 392] on div at bounding box center [285, 395] width 331 height 108
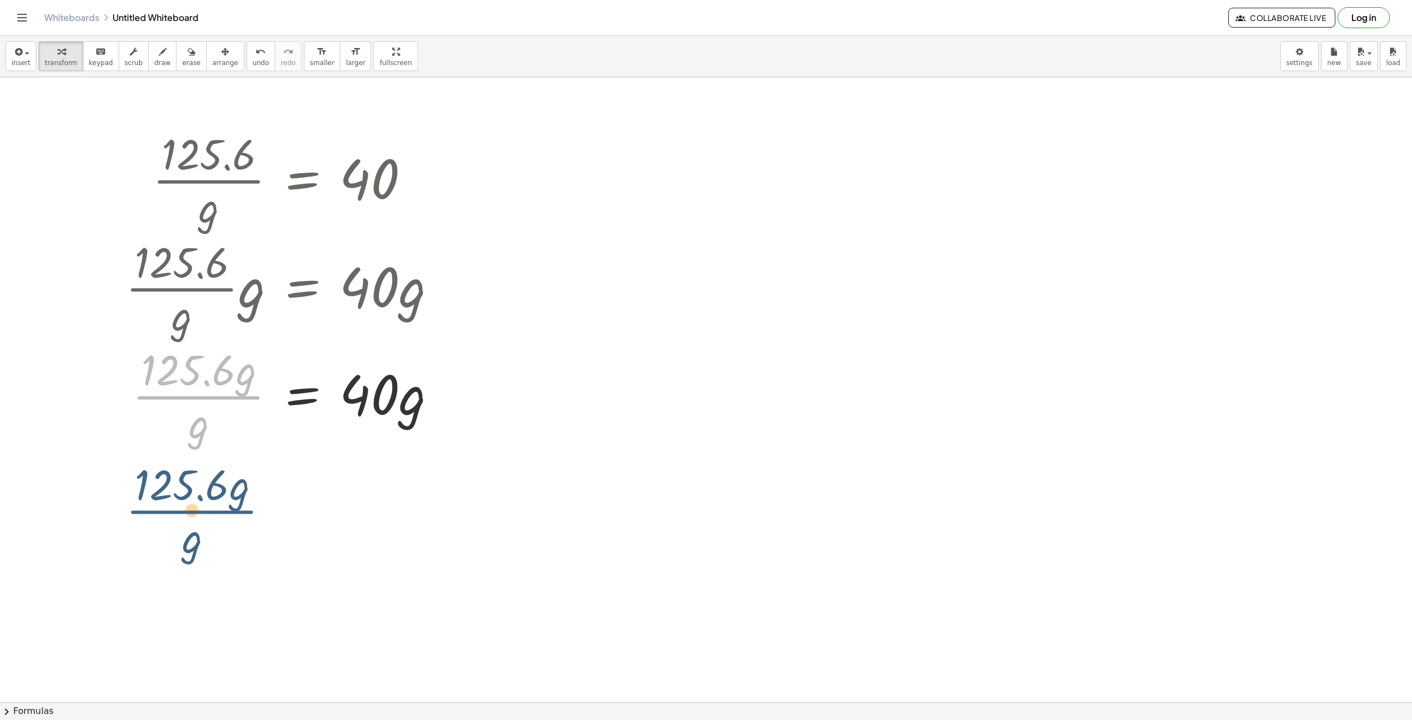
drag, startPoint x: 212, startPoint y: 398, endPoint x: 201, endPoint y: 531, distance: 134.0
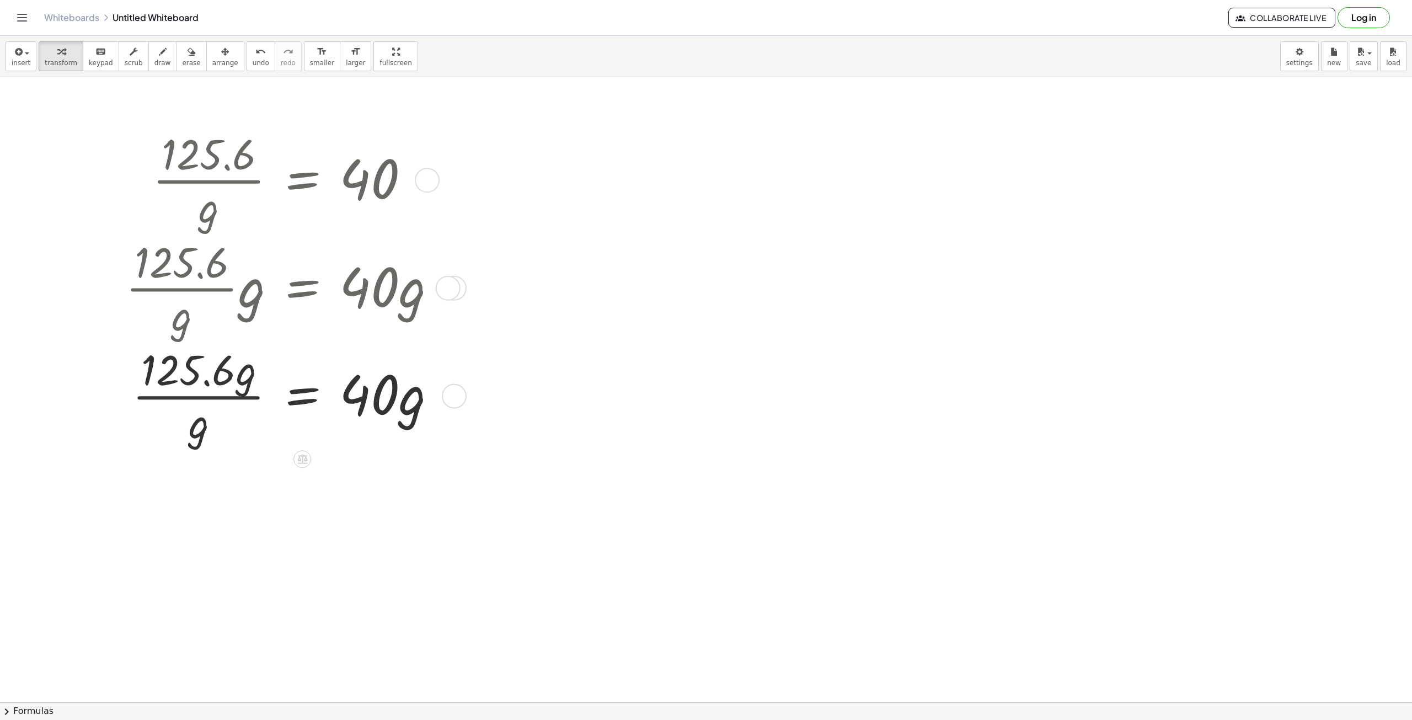
click at [241, 400] on div at bounding box center [285, 395] width 331 height 108
click at [242, 381] on div at bounding box center [285, 395] width 331 height 108
click at [305, 456] on icon at bounding box center [302, 459] width 10 height 9
click at [407, 399] on div at bounding box center [285, 395] width 331 height 108
click at [453, 392] on div "Fix a mistake Transform line Copy line as LaTeX Copy derivation as LaTeX Expand…" at bounding box center [454, 395] width 25 height 25
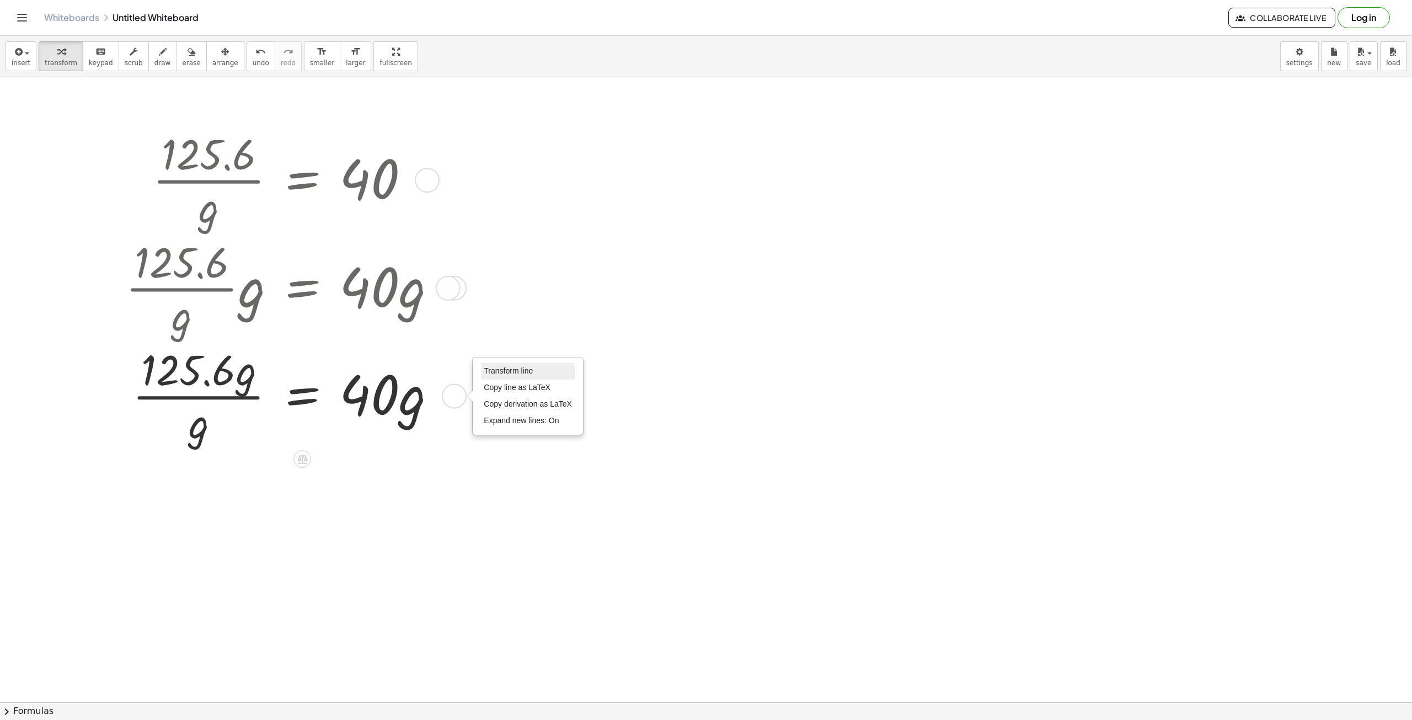
click at [493, 365] on li "Transform line" at bounding box center [528, 371] width 94 height 17
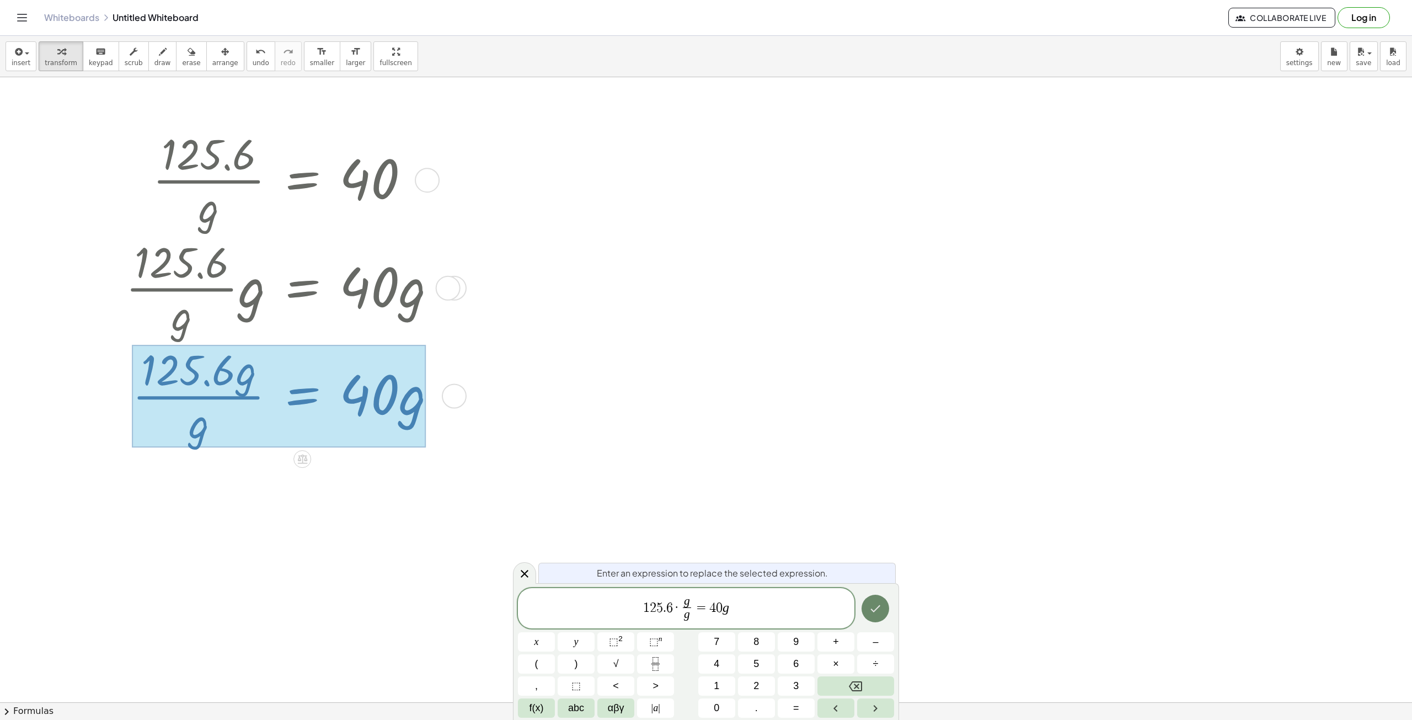
click at [880, 606] on icon "Done" at bounding box center [876, 608] width 10 height 7
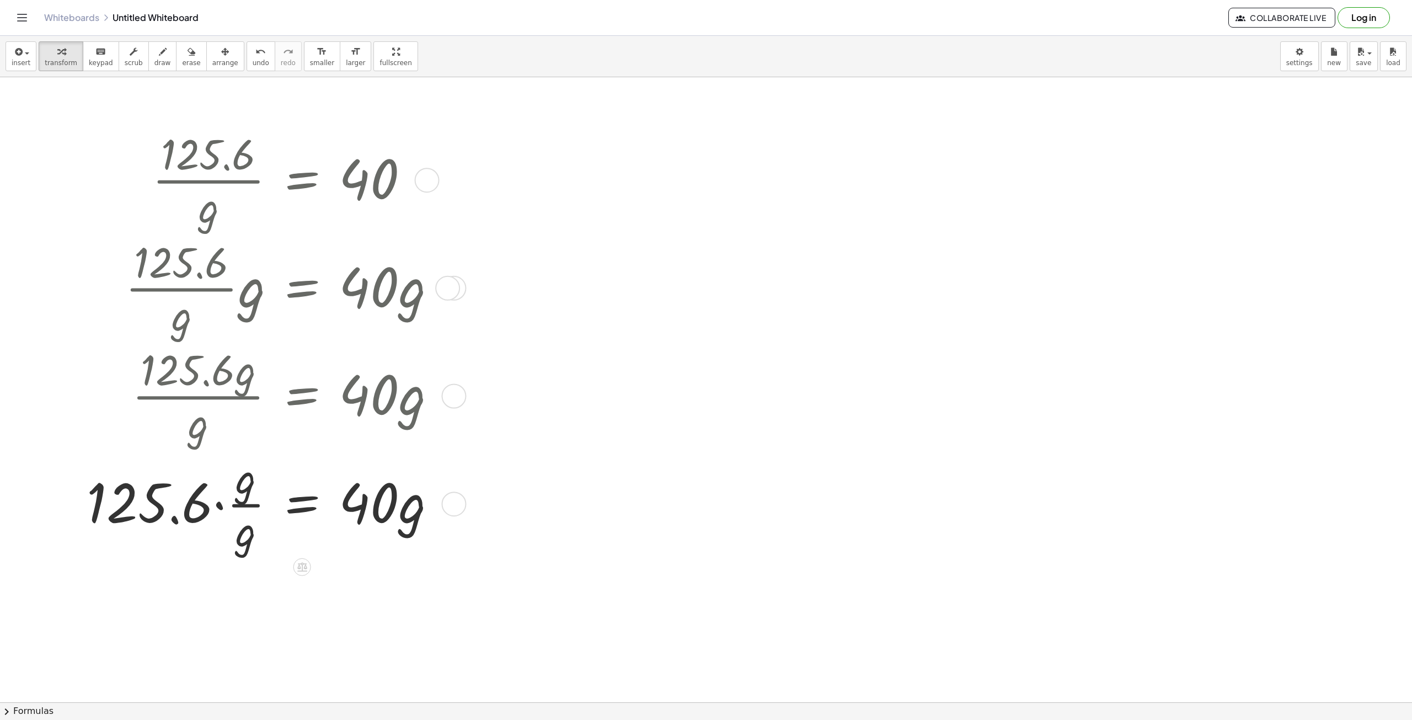
click at [250, 511] on div at bounding box center [266, 503] width 370 height 108
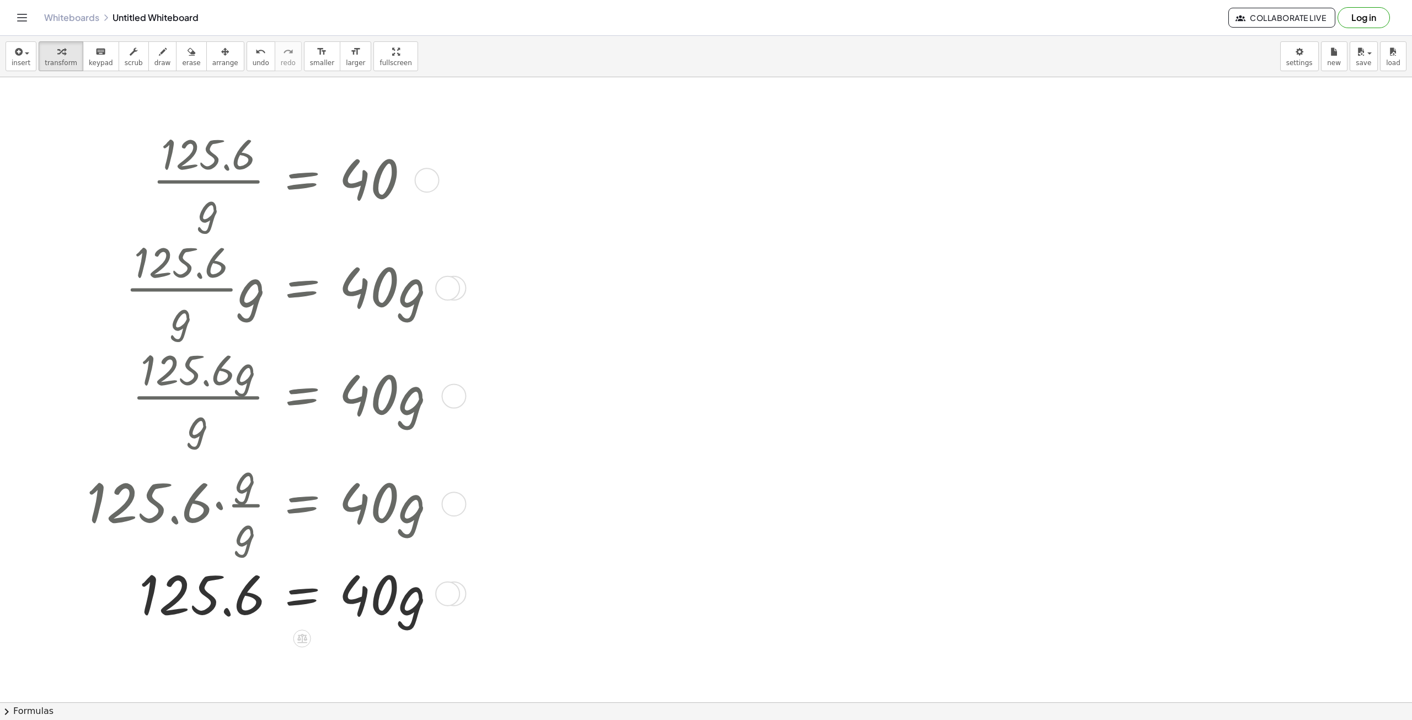
click at [383, 592] on div at bounding box center [266, 592] width 370 height 71
click at [381, 615] on div at bounding box center [266, 592] width 370 height 71
click at [458, 595] on div "Transform line Copy line as LaTeX Copy derivation as LaTeX Expand new lines: On" at bounding box center [447, 593] width 25 height 25
click at [348, 603] on div at bounding box center [266, 592] width 370 height 71
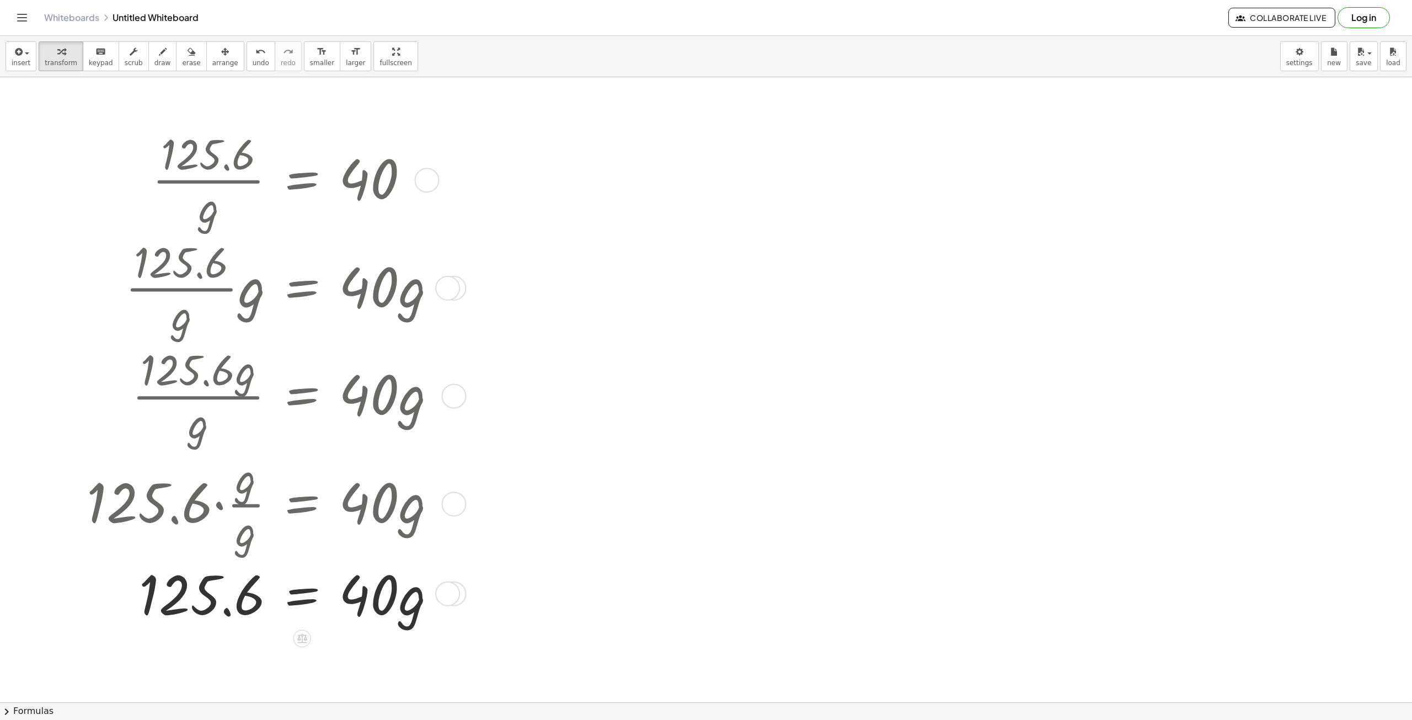
click at [237, 601] on div at bounding box center [266, 592] width 370 height 71
click at [347, 644] on div at bounding box center [347, 638] width 18 height 18
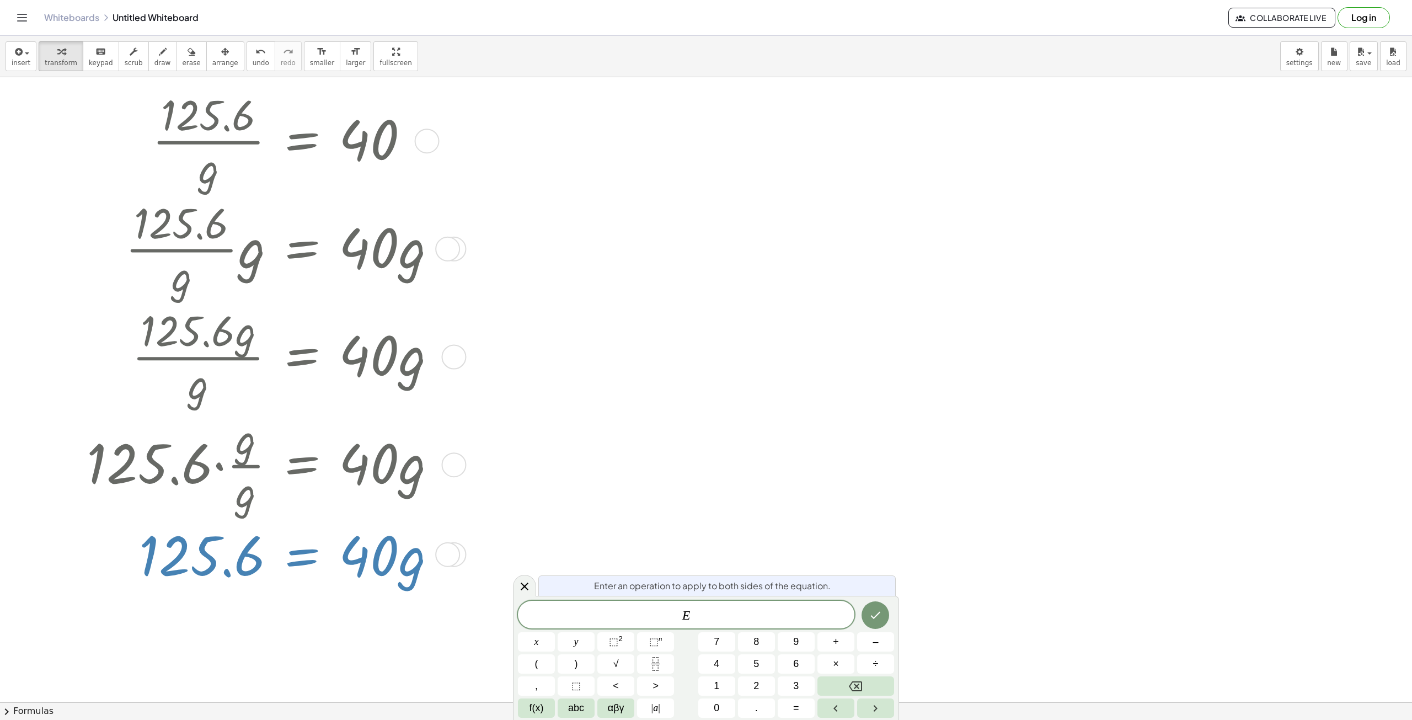
scroll to position [40, 0]
click at [345, 573] on div at bounding box center [266, 552] width 370 height 71
click at [873, 617] on icon "Done" at bounding box center [876, 615] width 10 height 7
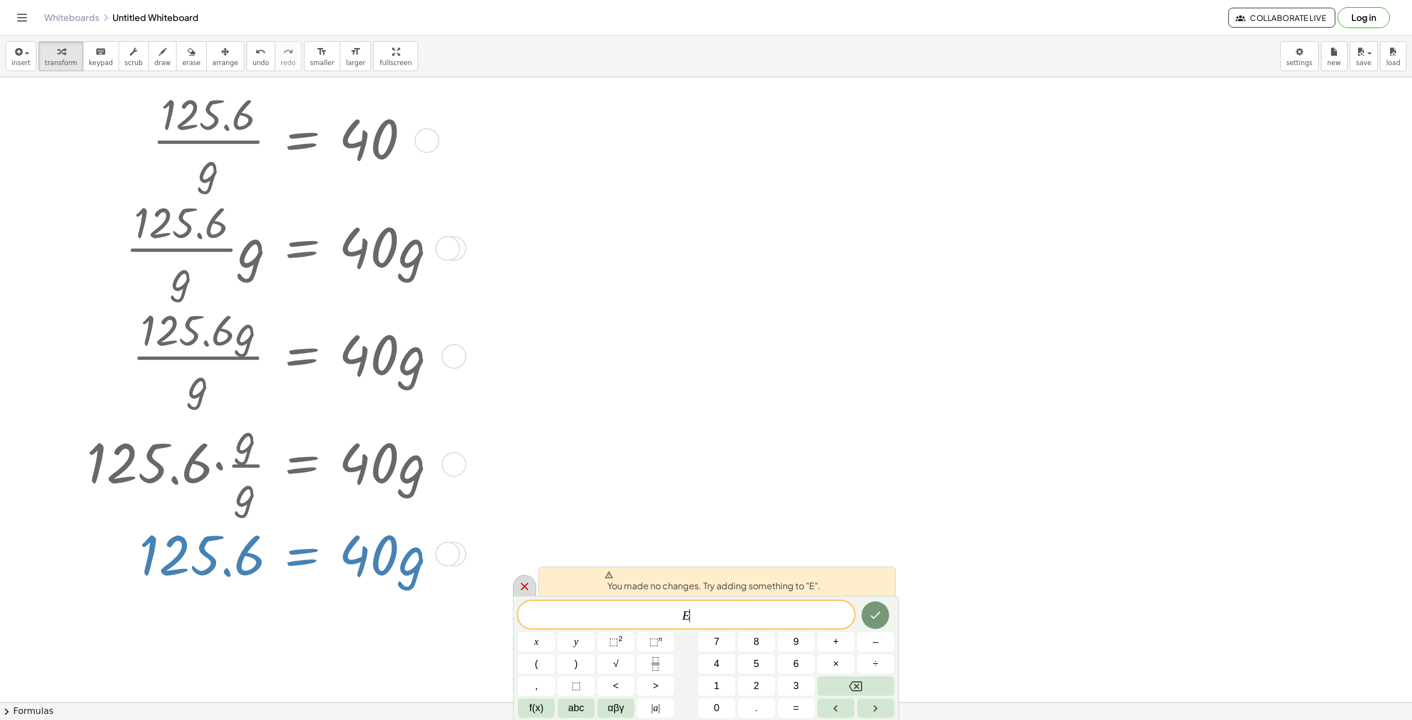
click at [516, 588] on div at bounding box center [524, 586] width 23 height 22
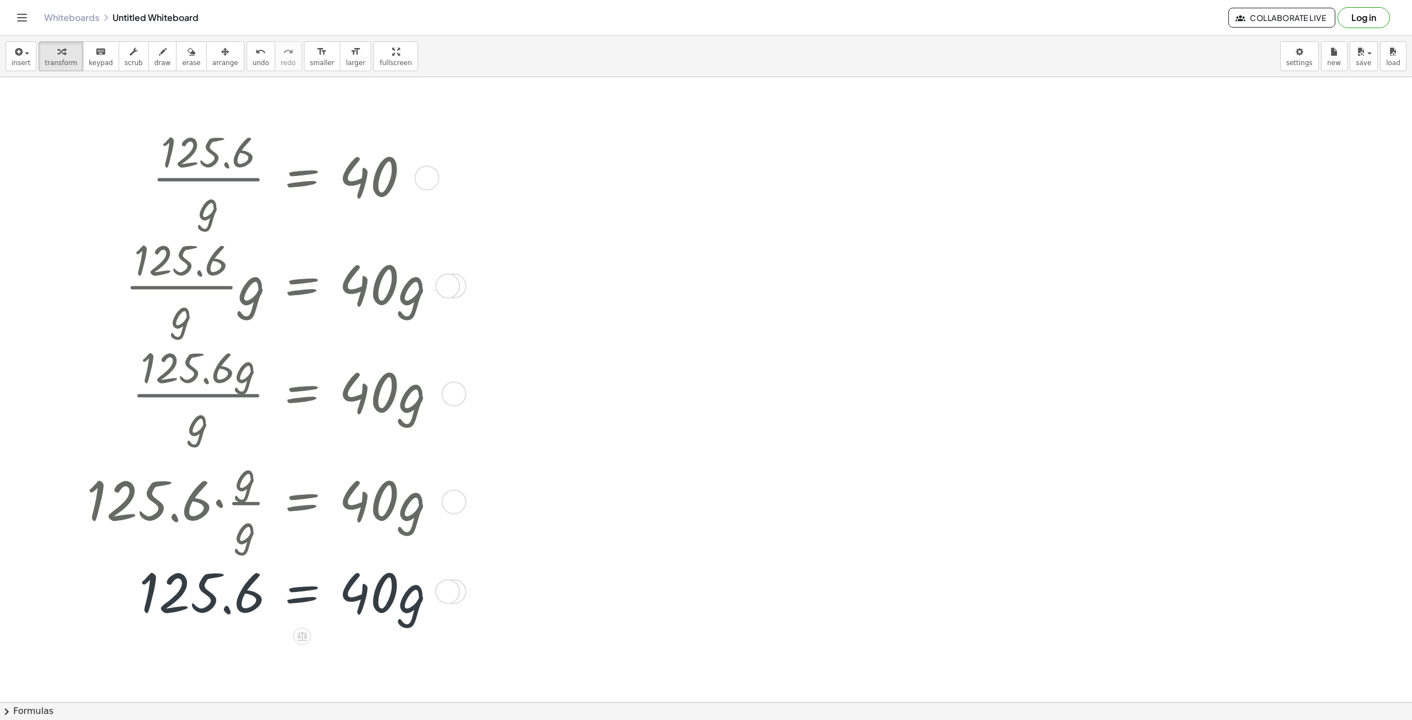
scroll to position [0, 0]
click at [340, 617] on div at bounding box center [266, 592] width 370 height 71
click at [243, 596] on div at bounding box center [266, 592] width 370 height 71
click at [240, 601] on div at bounding box center [266, 592] width 370 height 71
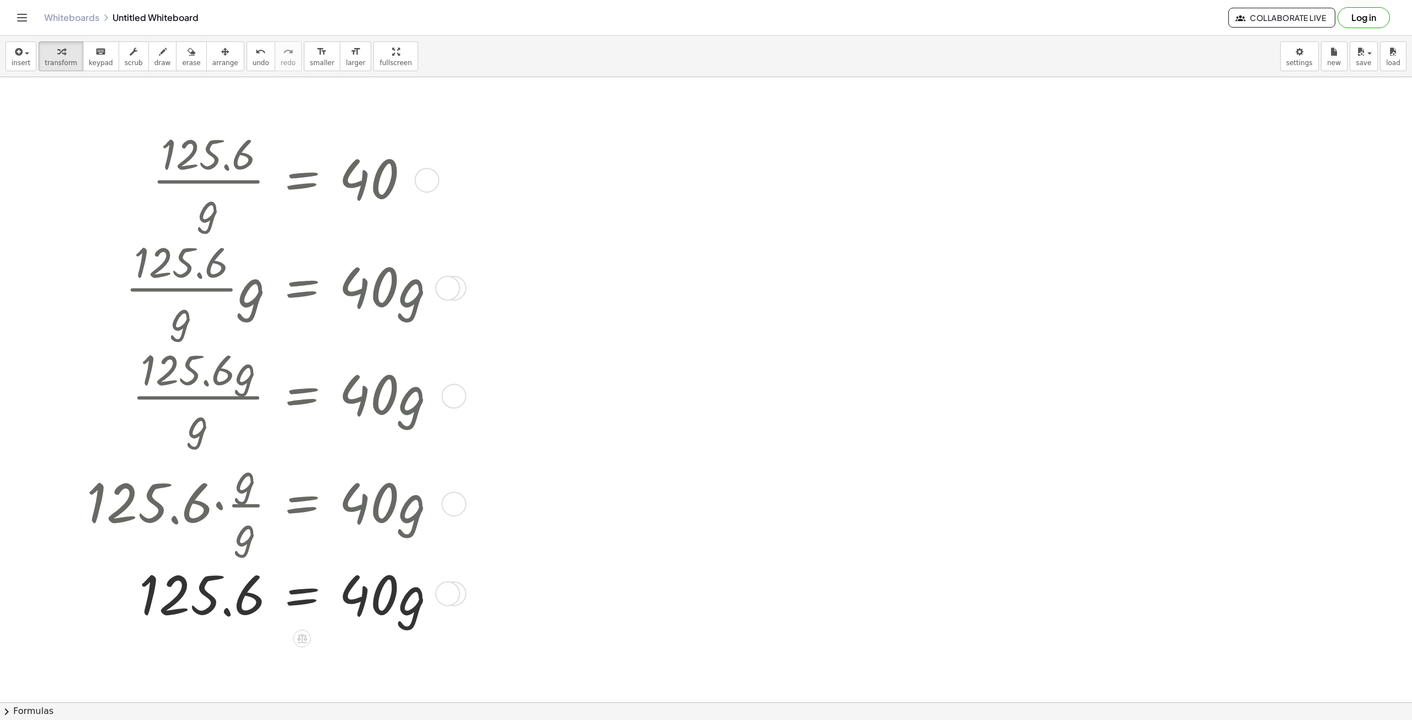
click at [381, 615] on div at bounding box center [266, 592] width 370 height 71
click at [382, 615] on div at bounding box center [266, 592] width 370 height 71
click at [217, 601] on div at bounding box center [266, 592] width 370 height 71
click at [302, 634] on icon at bounding box center [302, 638] width 10 height 9
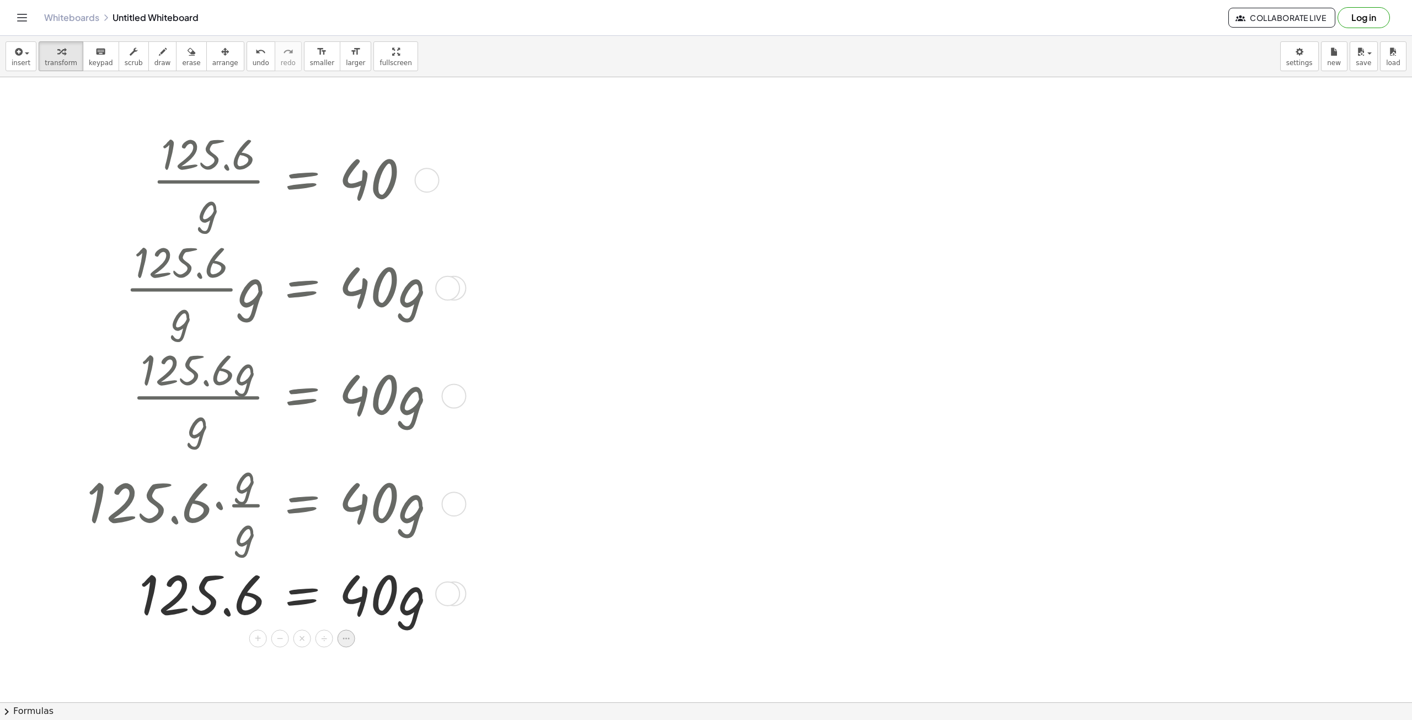
click at [346, 639] on icon at bounding box center [346, 638] width 10 height 10
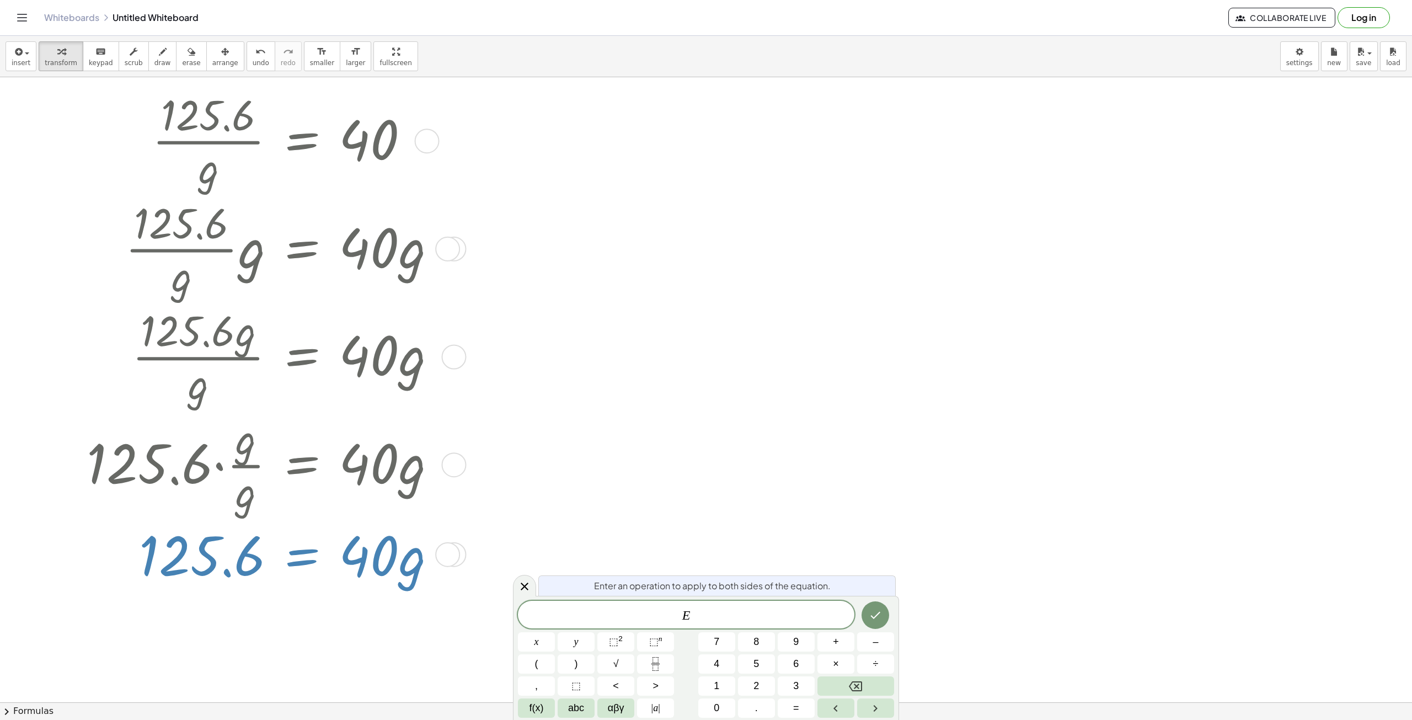
scroll to position [40, 0]
click at [324, 574] on div at bounding box center [266, 552] width 370 height 71
click at [522, 591] on icon at bounding box center [524, 586] width 13 height 13
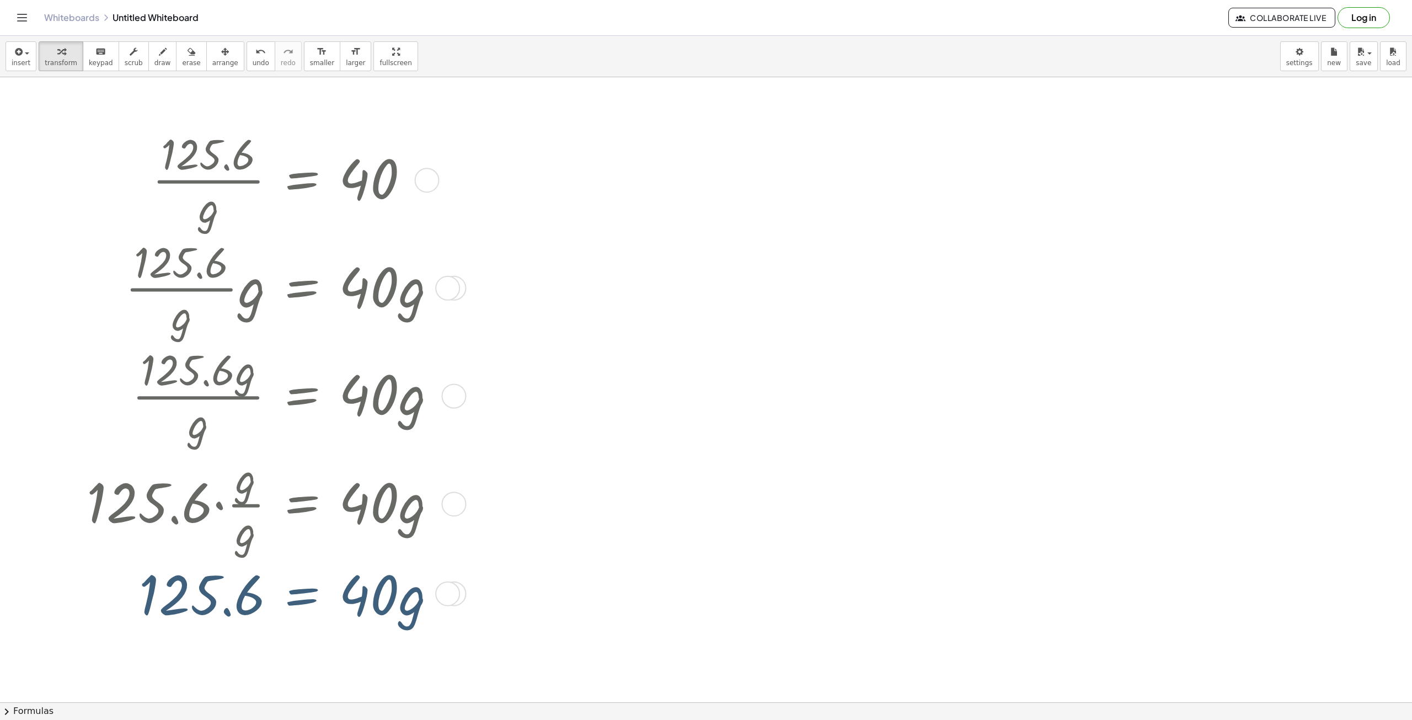
scroll to position [0, 0]
click at [255, 54] on icon "undo" at bounding box center [260, 51] width 10 height 13
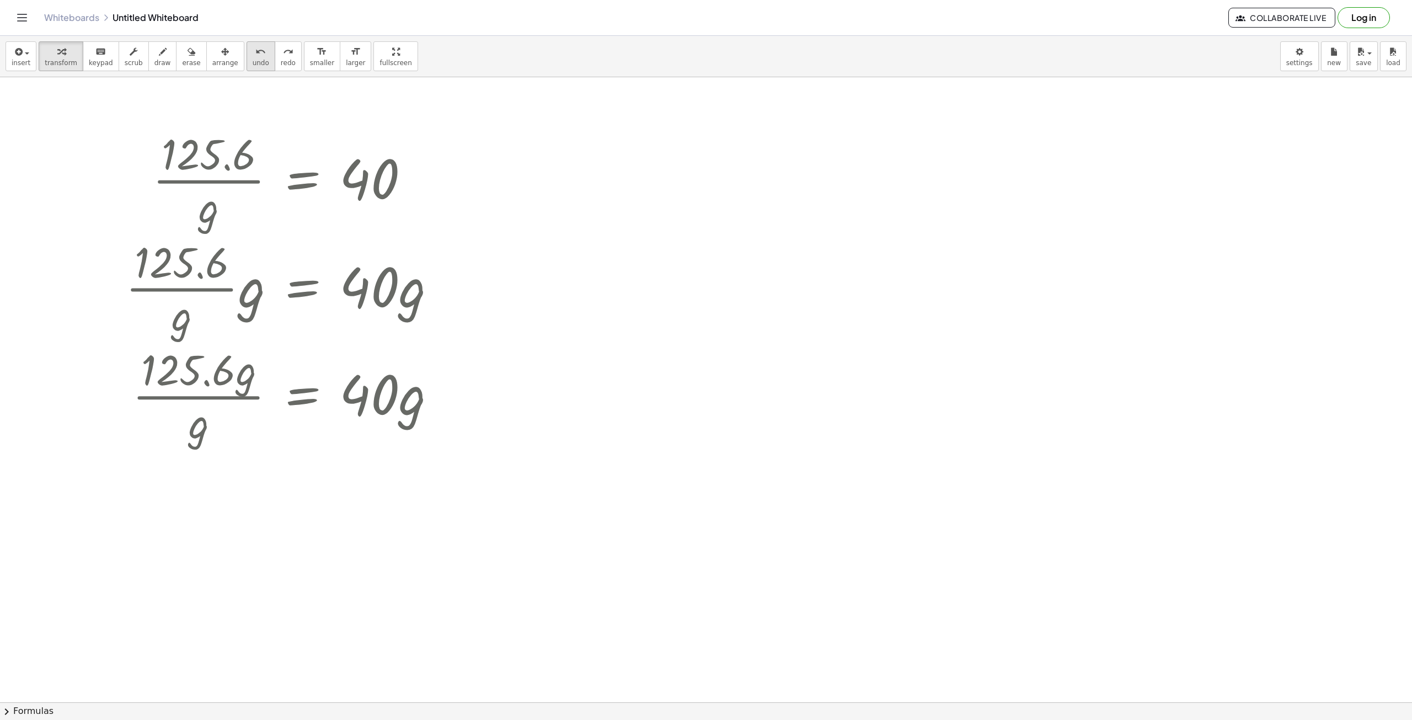
click at [255, 54] on icon "undo" at bounding box center [260, 51] width 10 height 13
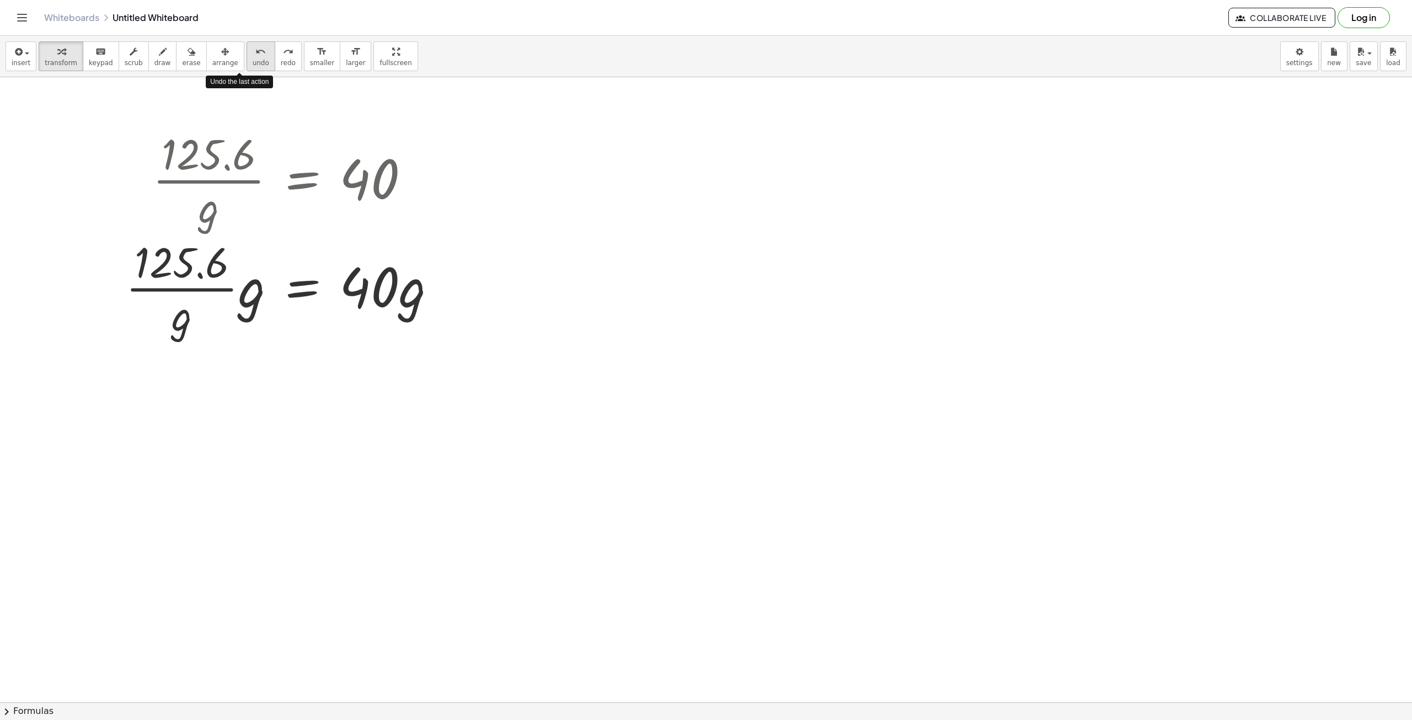
click at [255, 54] on icon "undo" at bounding box center [260, 51] width 10 height 13
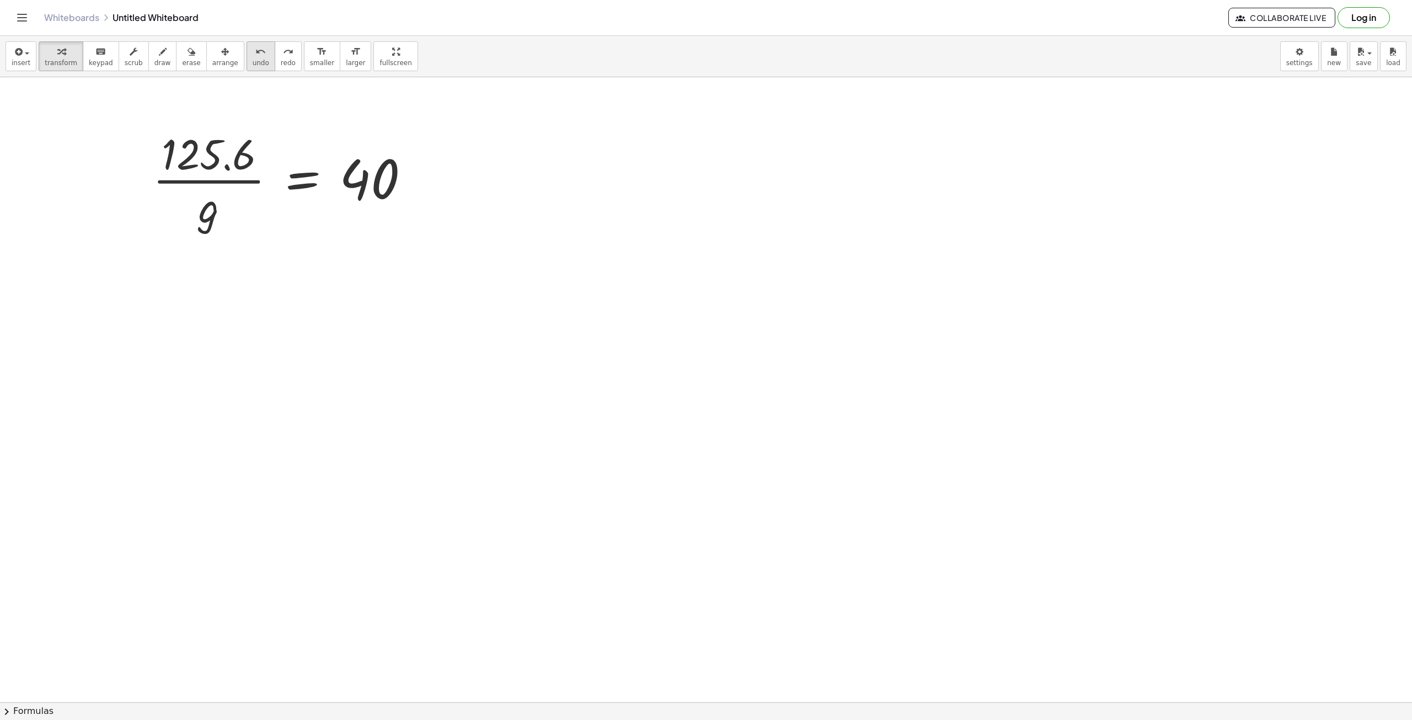
click at [253, 63] on span "undo" at bounding box center [261, 63] width 17 height 8
click at [24, 56] on div "button" at bounding box center [21, 51] width 19 height 13
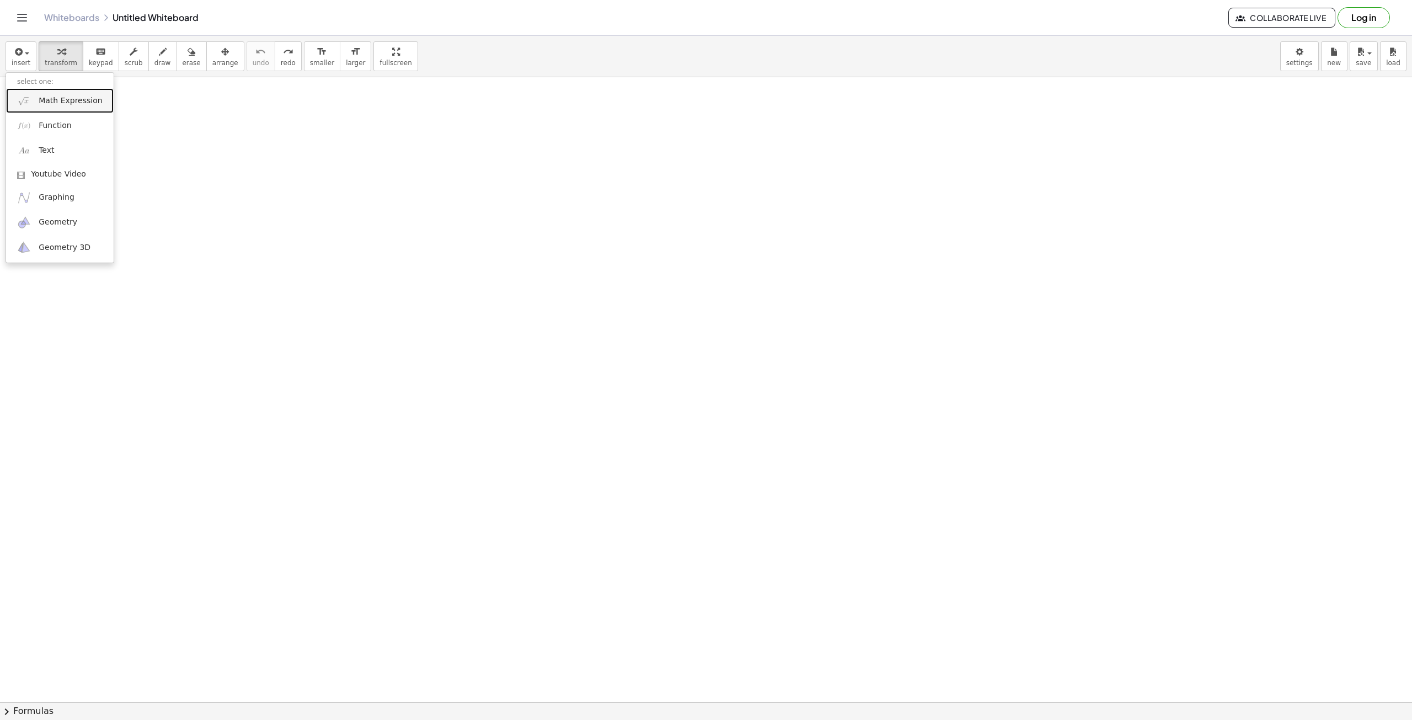
click at [66, 97] on span "Math Expression" at bounding box center [70, 100] width 63 height 11
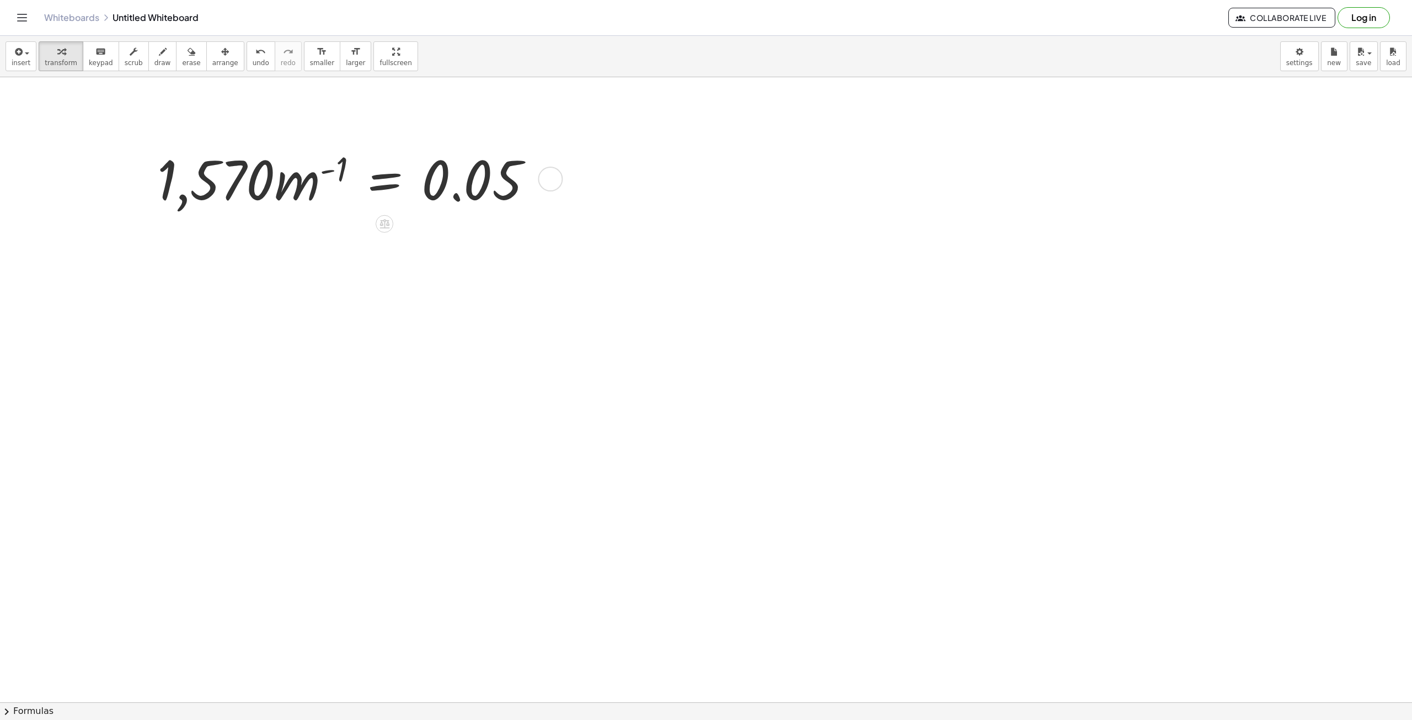
click at [306, 191] on div at bounding box center [350, 177] width 396 height 71
click at [386, 227] on icon at bounding box center [385, 224] width 12 height 12
click at [382, 224] on span "×" at bounding box center [384, 224] width 7 height 16
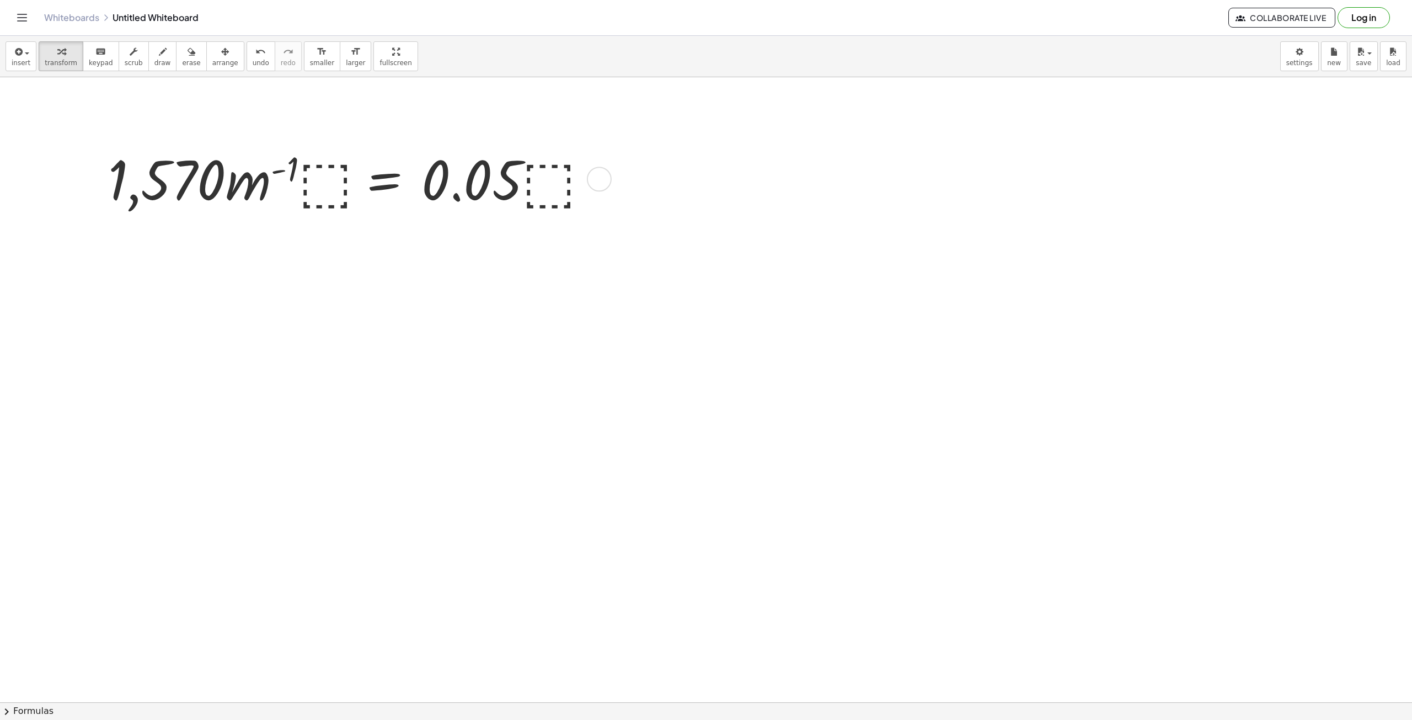
click at [385, 179] on div "· 1,570 · m ( - 1 ) = 0.05 · 1,570 · m ( - 1 ) = 0.05 · ⬚ · · ⬚" at bounding box center [385, 179] width 0 height 0
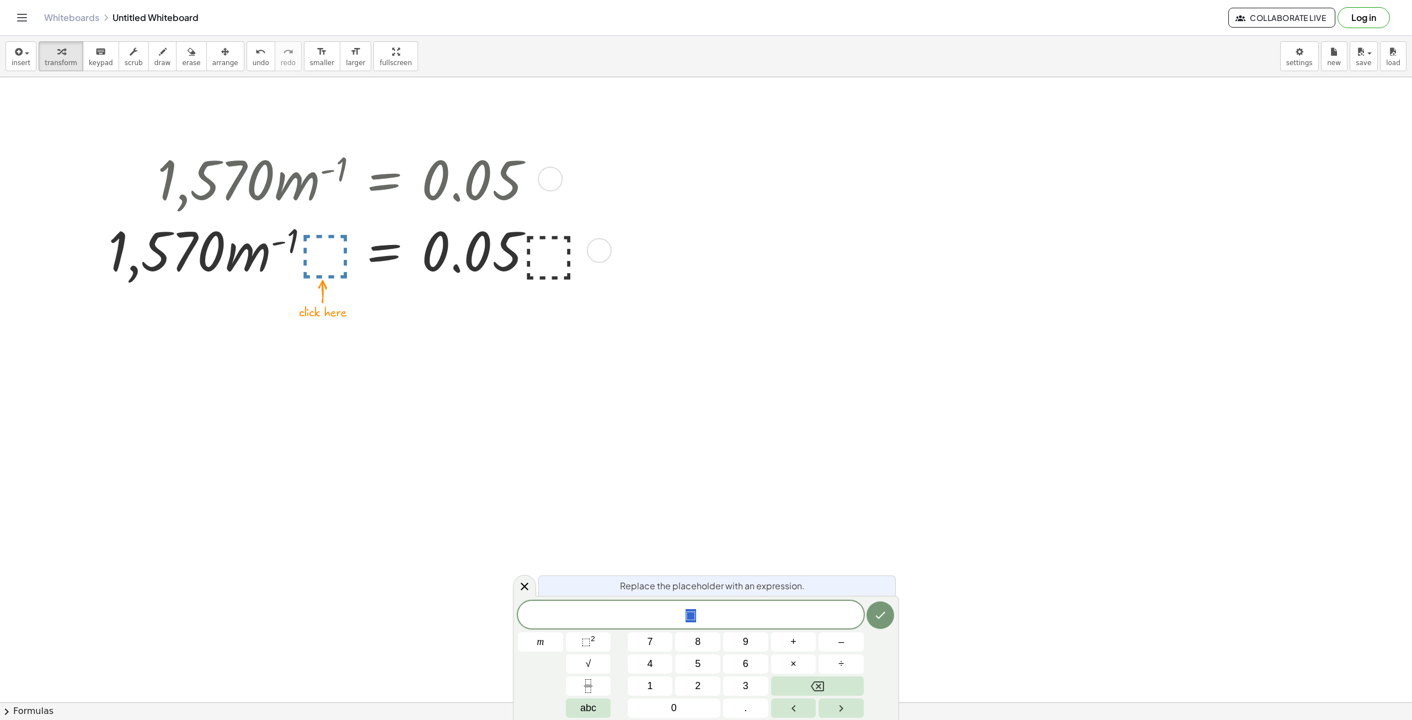
click at [332, 259] on div at bounding box center [349, 249] width 493 height 71
click at [887, 621] on button "Done" at bounding box center [881, 615] width 28 height 28
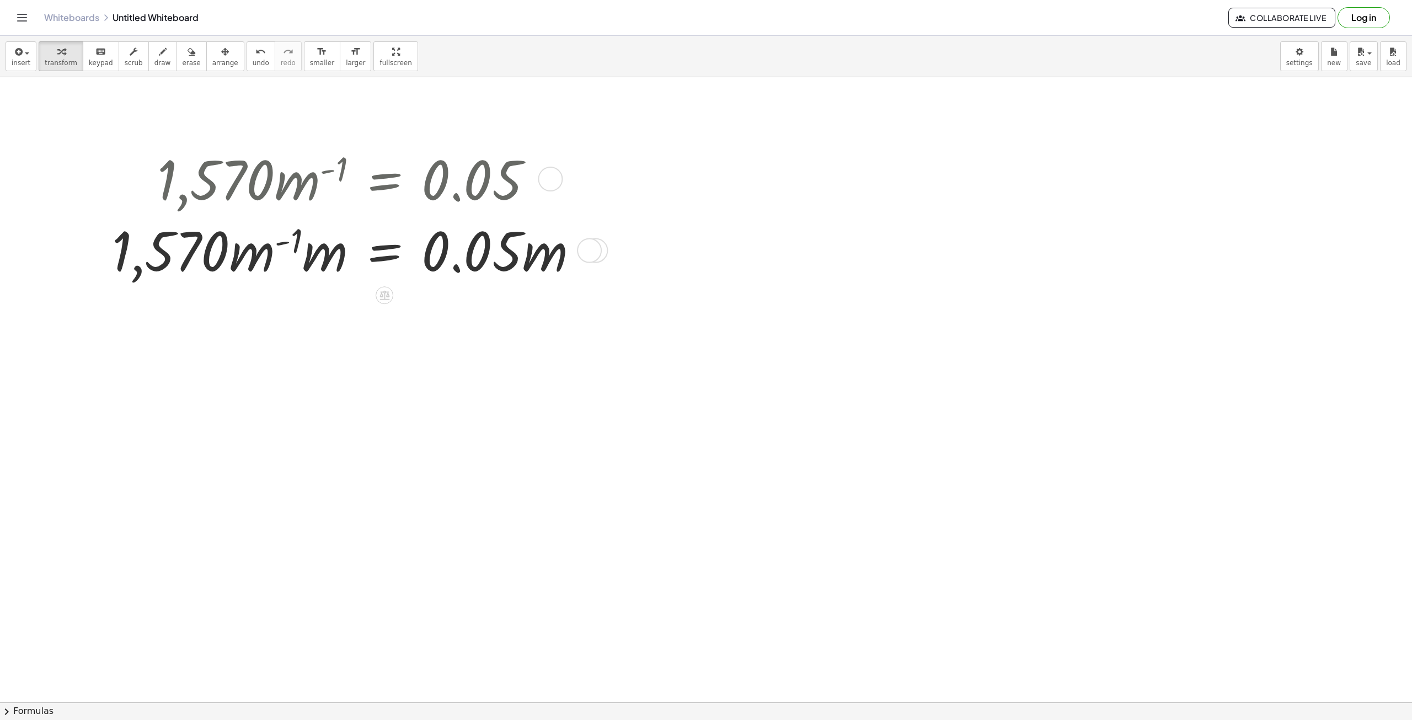
click at [301, 249] on div at bounding box center [349, 249] width 486 height 71
click at [274, 275] on div at bounding box center [349, 249] width 486 height 71
click at [585, 252] on div at bounding box center [589, 250] width 25 height 25
click at [285, 258] on div at bounding box center [349, 249] width 486 height 71
click at [580, 247] on div "Transform line Copy line as LaTeX Copy derivation as LaTeX Expand new lines: On" at bounding box center [589, 250] width 25 height 25
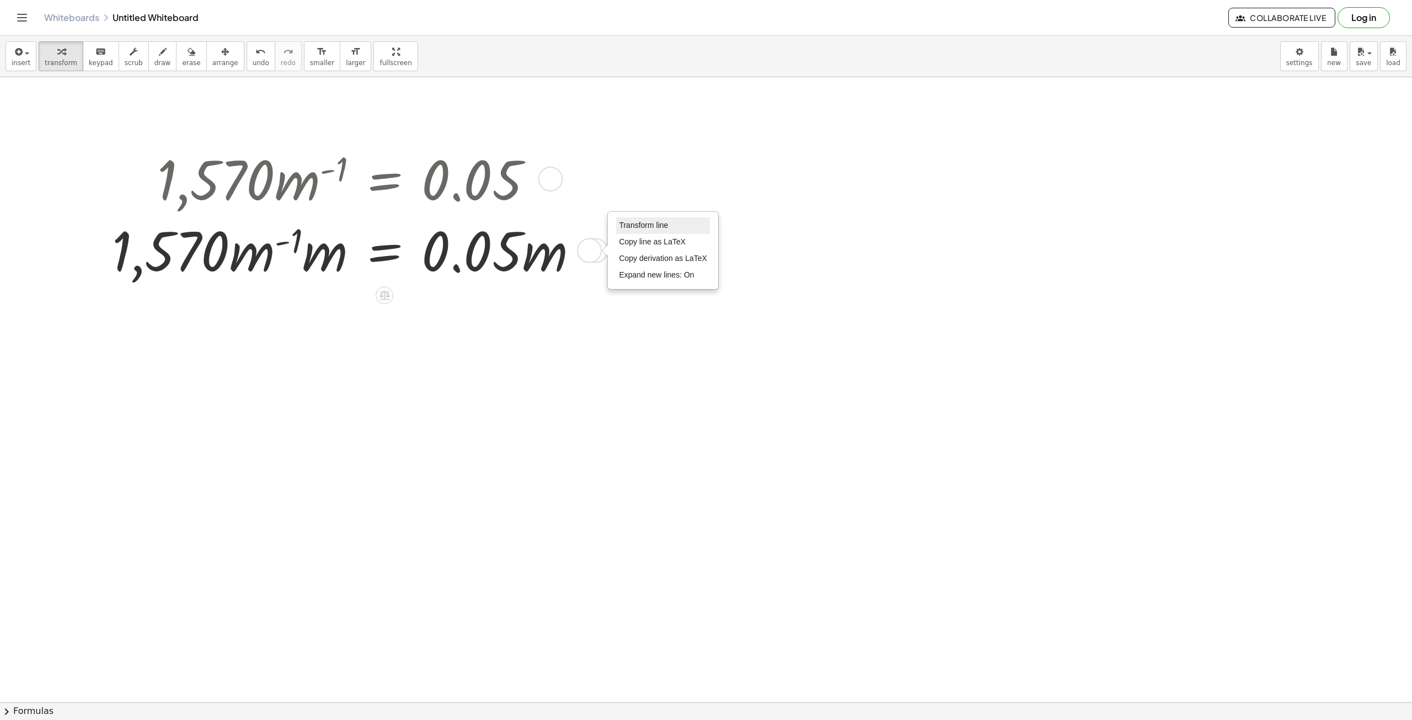
click at [650, 226] on span "Transform line" at bounding box center [643, 225] width 49 height 9
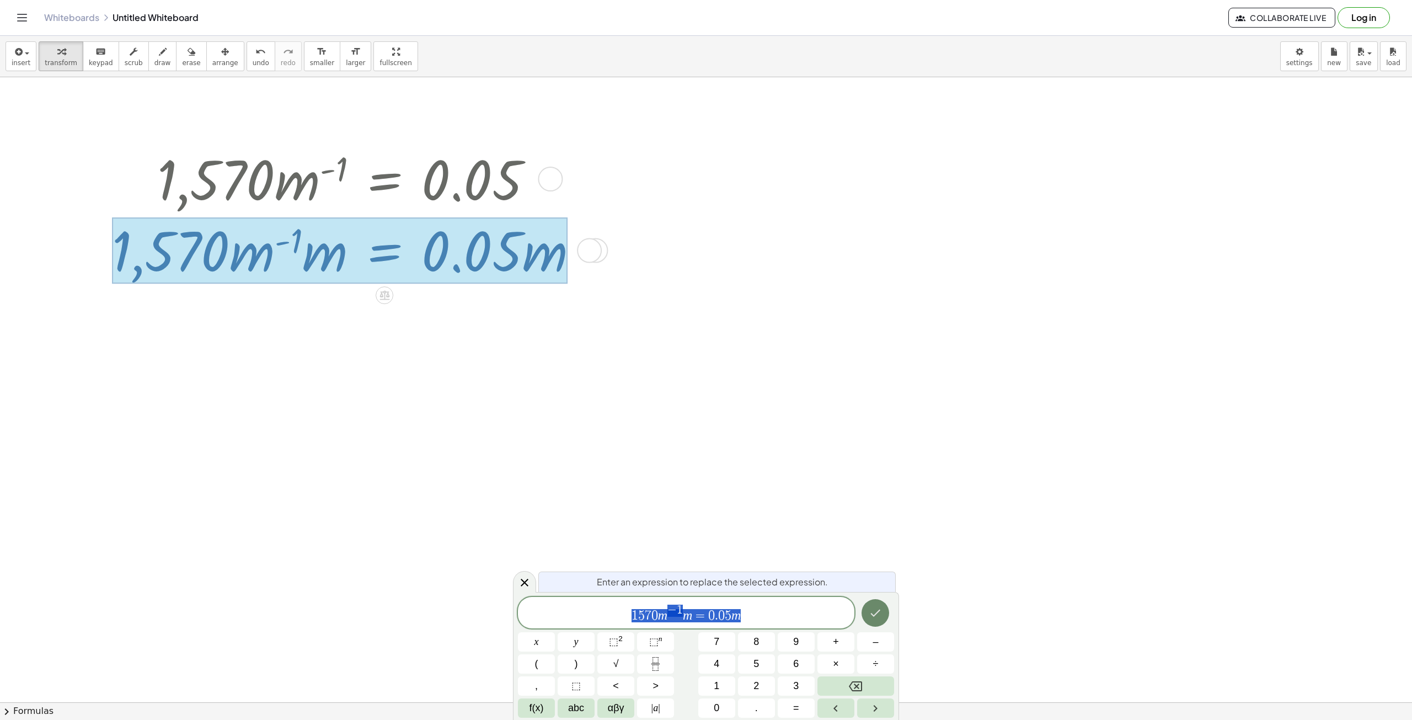
click at [877, 615] on icon "Done" at bounding box center [875, 612] width 13 height 13
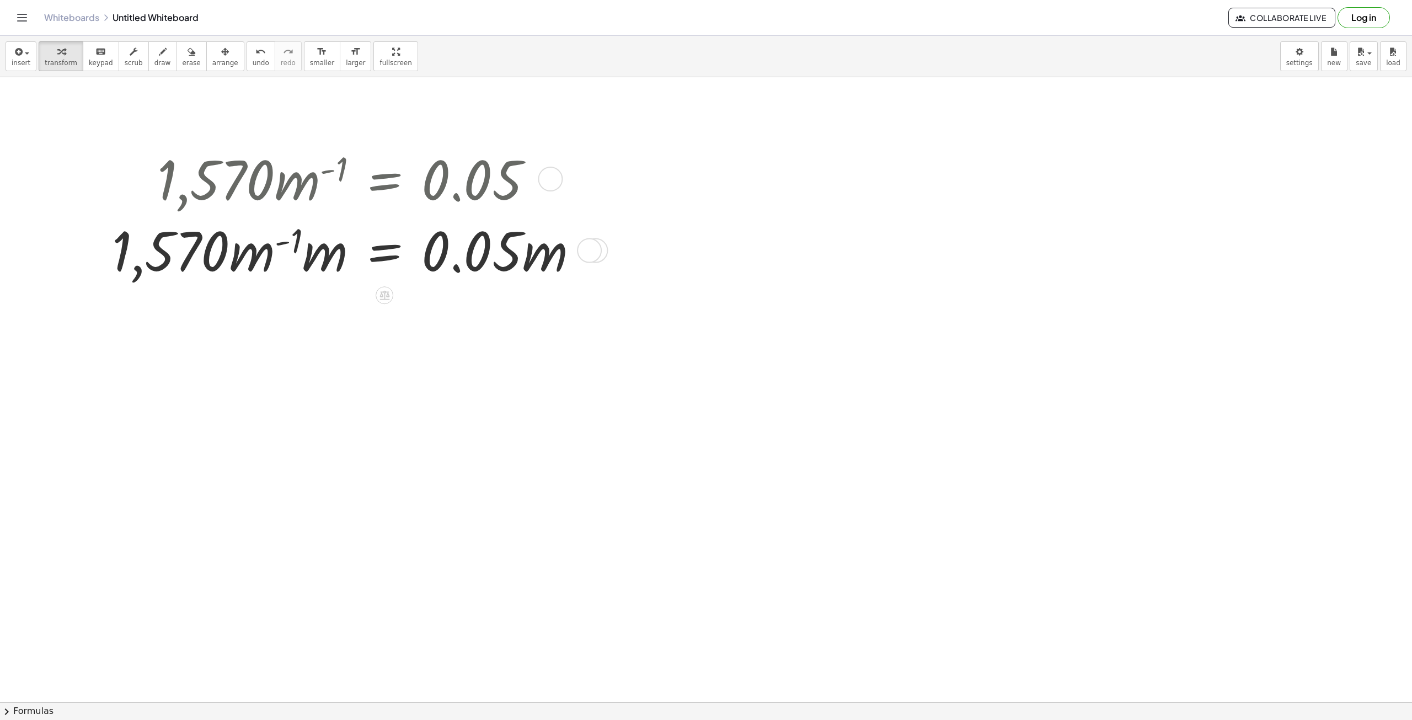
click at [458, 265] on div at bounding box center [349, 249] width 486 height 71
click at [380, 301] on div at bounding box center [385, 295] width 18 height 18
click at [424, 297] on icon at bounding box center [429, 295] width 10 height 10
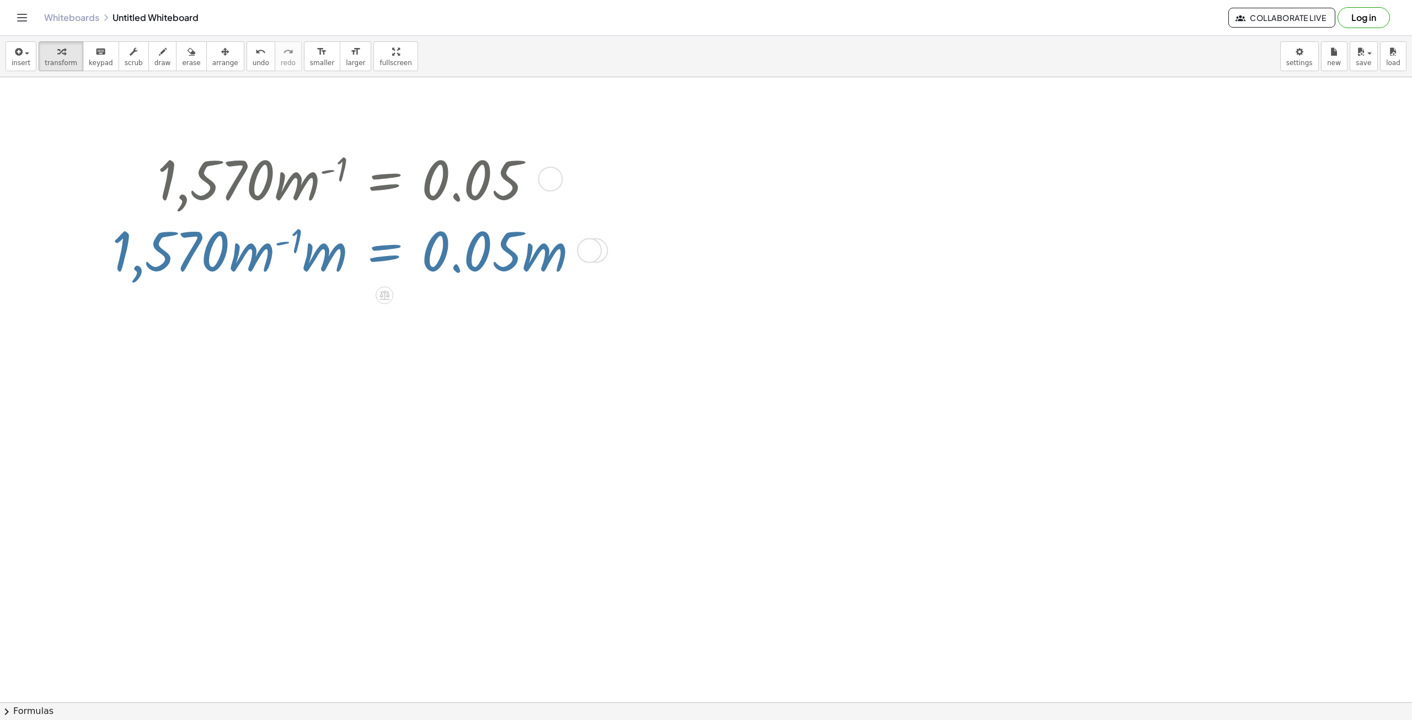
click at [586, 258] on div at bounding box center [589, 250] width 25 height 25
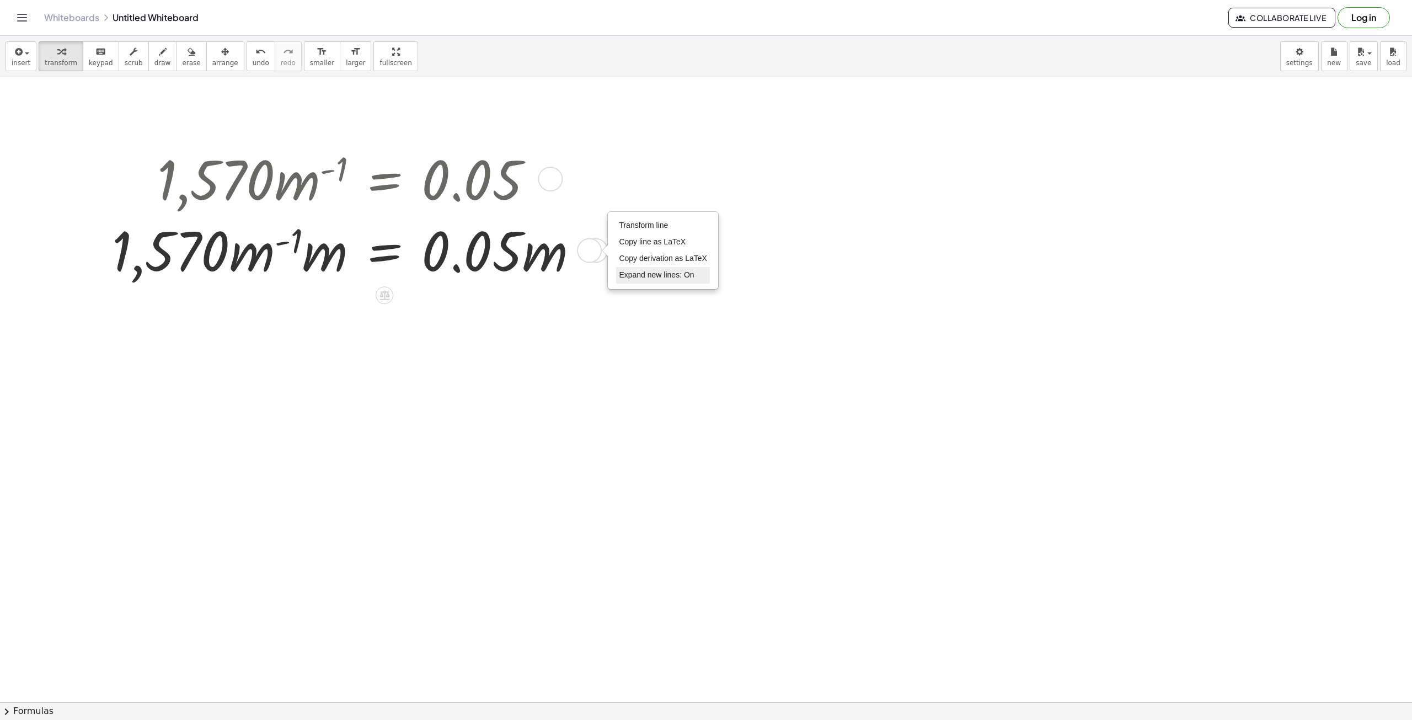
click at [660, 279] on span "Expand new lines: On" at bounding box center [656, 274] width 75 height 9
click at [584, 258] on div "Transform line Copy line as LaTeX Copy derivation as LaTeX Expand new lines: On" at bounding box center [589, 250] width 25 height 25
click at [660, 277] on span "Expand new lines: Off" at bounding box center [656, 274] width 75 height 9
click at [338, 277] on div at bounding box center [349, 249] width 486 height 71
click at [328, 273] on div at bounding box center [349, 249] width 486 height 71
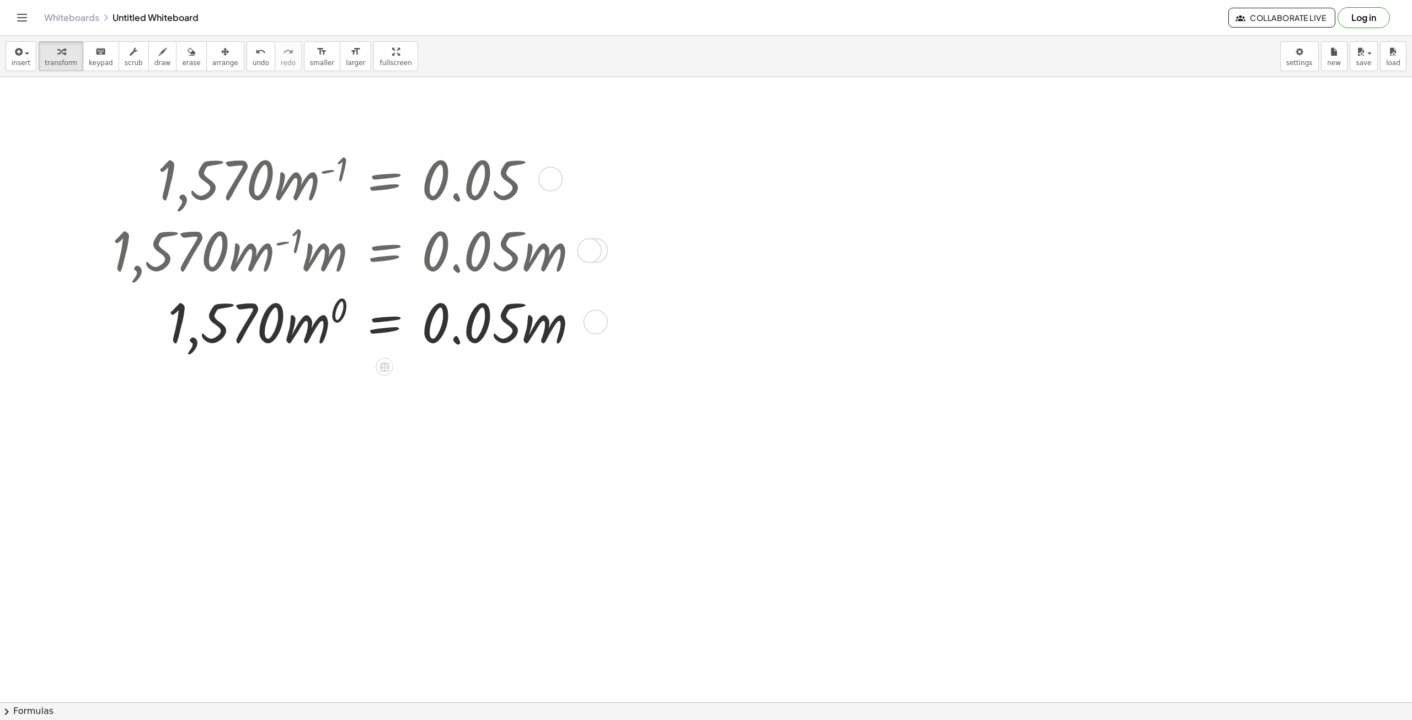
click at [336, 314] on div at bounding box center [349, 320] width 486 height 71
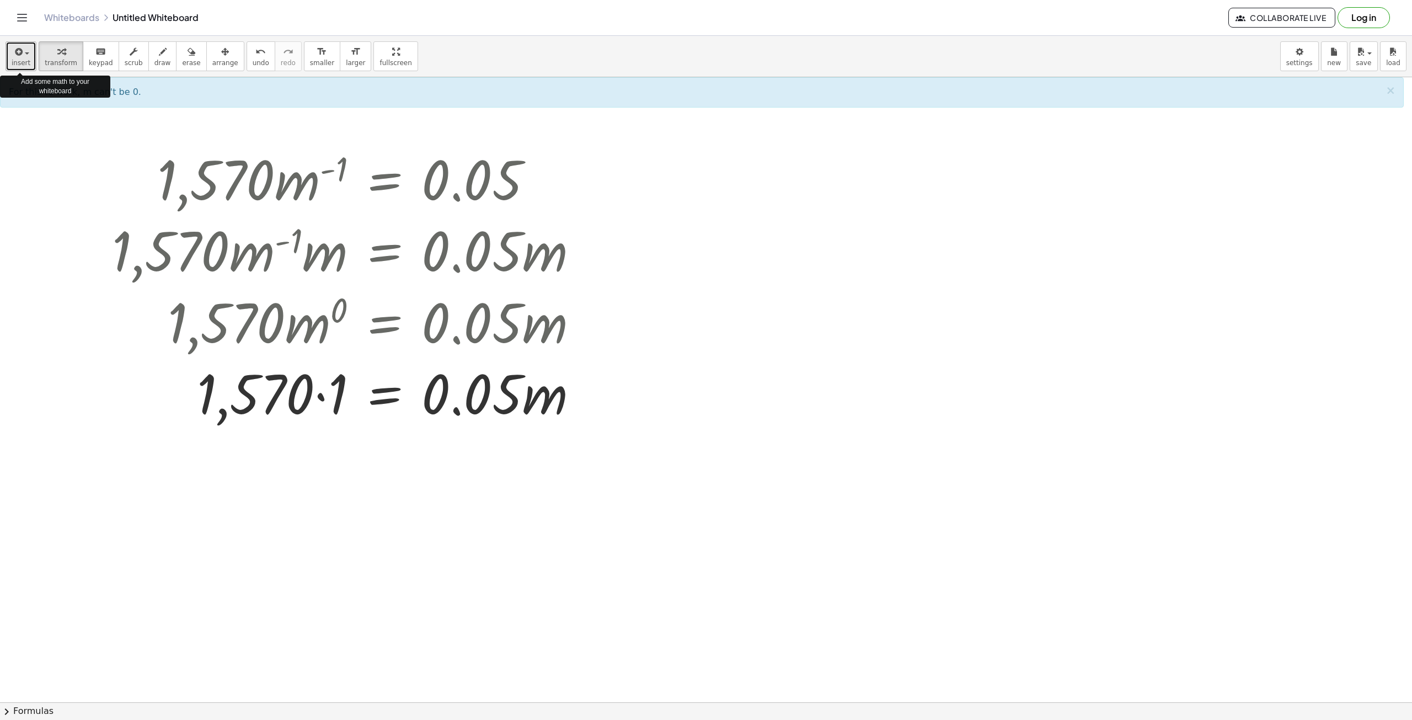
click at [20, 56] on icon "button" at bounding box center [18, 51] width 10 height 13
click at [73, 98] on span "Math Expression" at bounding box center [70, 100] width 63 height 11
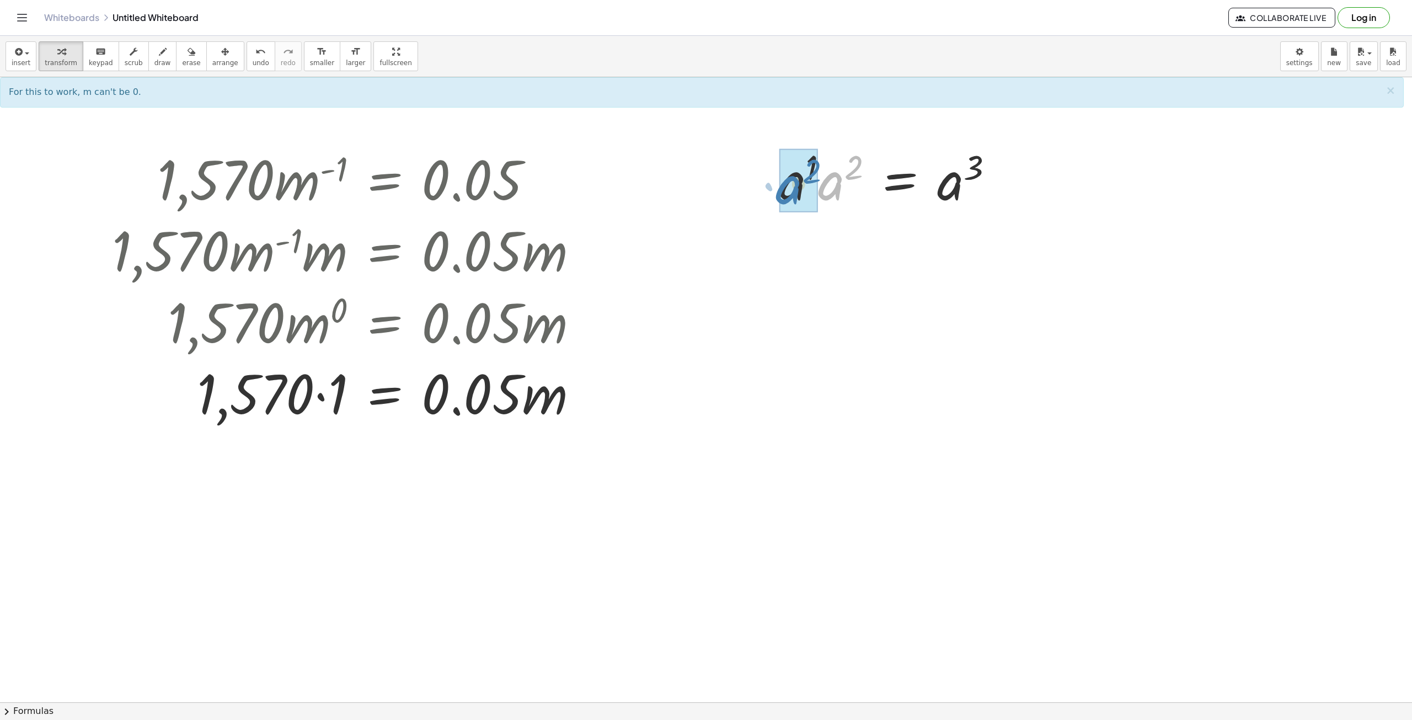
drag, startPoint x: 826, startPoint y: 183, endPoint x: 784, endPoint y: 187, distance: 42.7
click at [832, 247] on div at bounding box center [888, 248] width 239 height 68
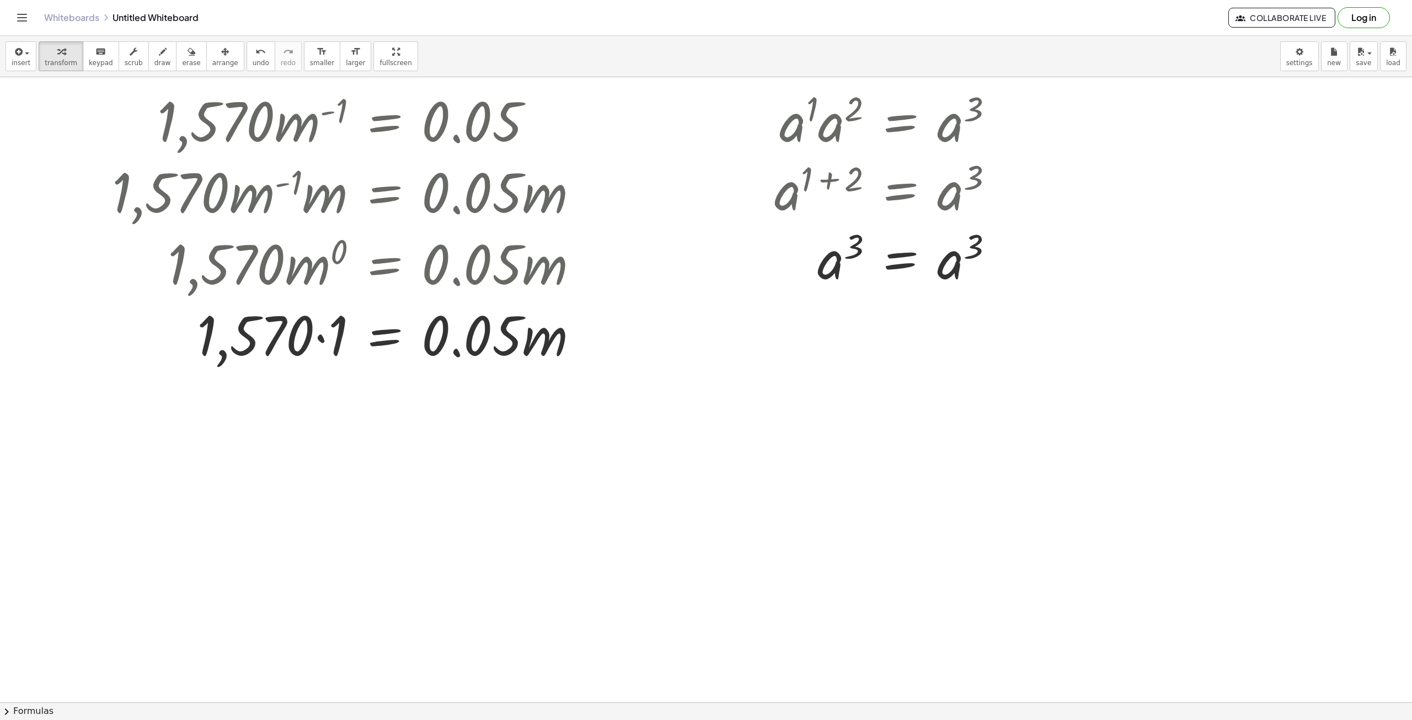
scroll to position [55, 0]
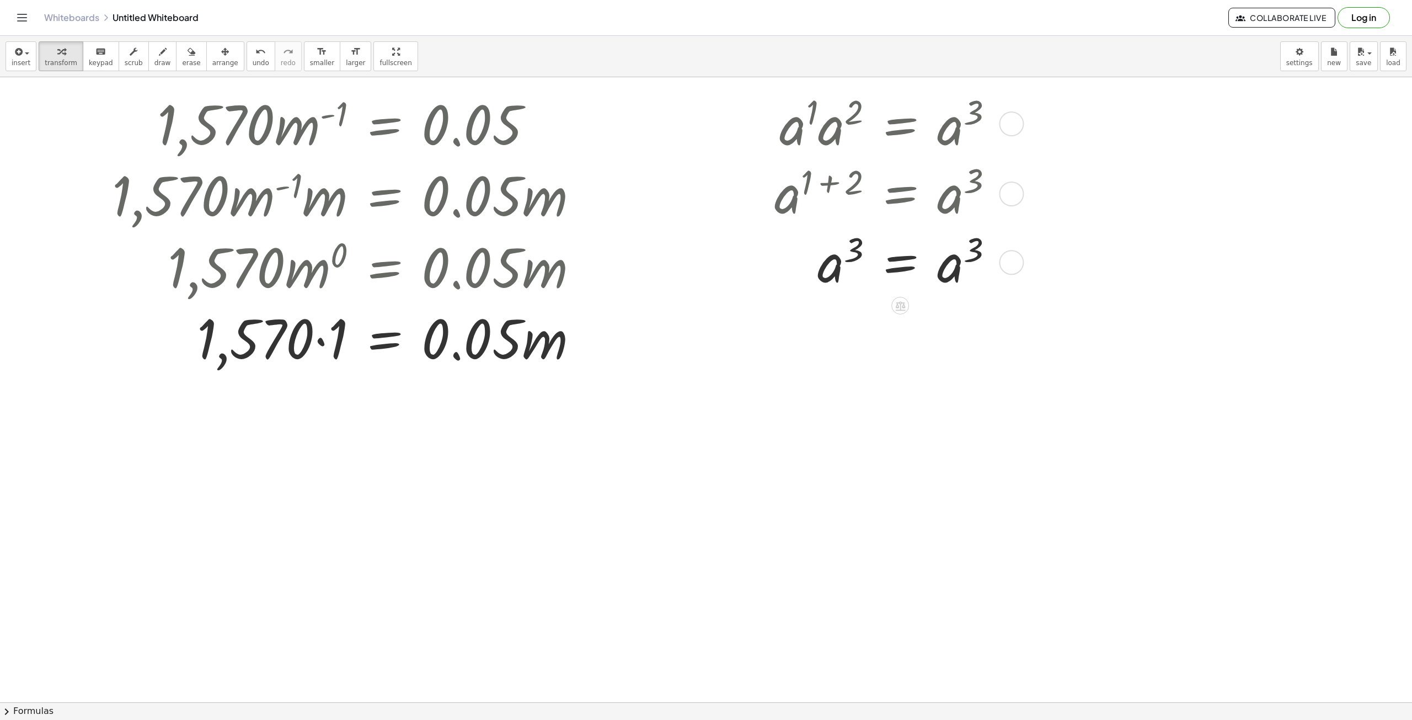
click at [826, 268] on div at bounding box center [888, 261] width 239 height 68
click at [832, 130] on div at bounding box center [888, 122] width 239 height 71
click at [992, 108] on div at bounding box center [888, 122] width 239 height 71
click at [1001, 127] on div at bounding box center [1011, 123] width 25 height 25
click at [1089, 109] on span "Go back to this line" at bounding box center [1075, 107] width 66 height 9
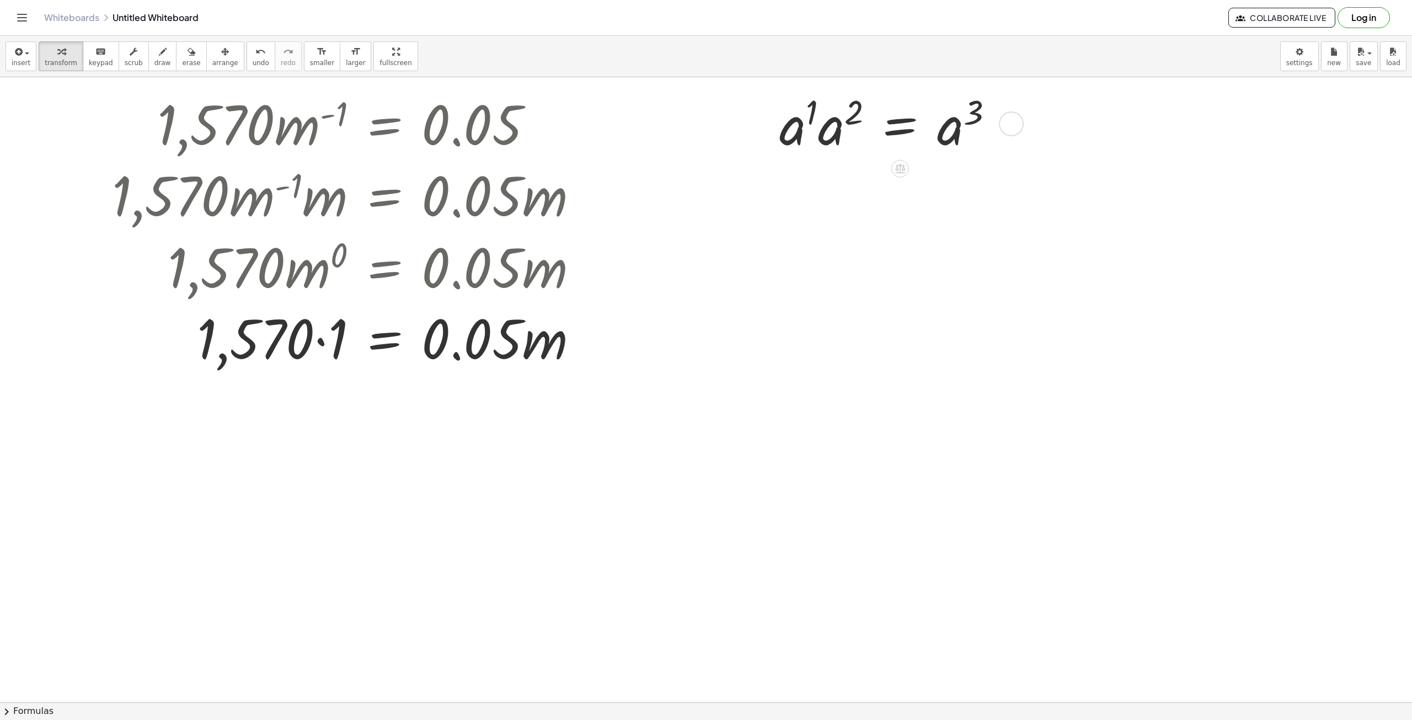
click at [823, 136] on div at bounding box center [891, 122] width 234 height 71
click at [834, 131] on div at bounding box center [888, 123] width 239 height 68
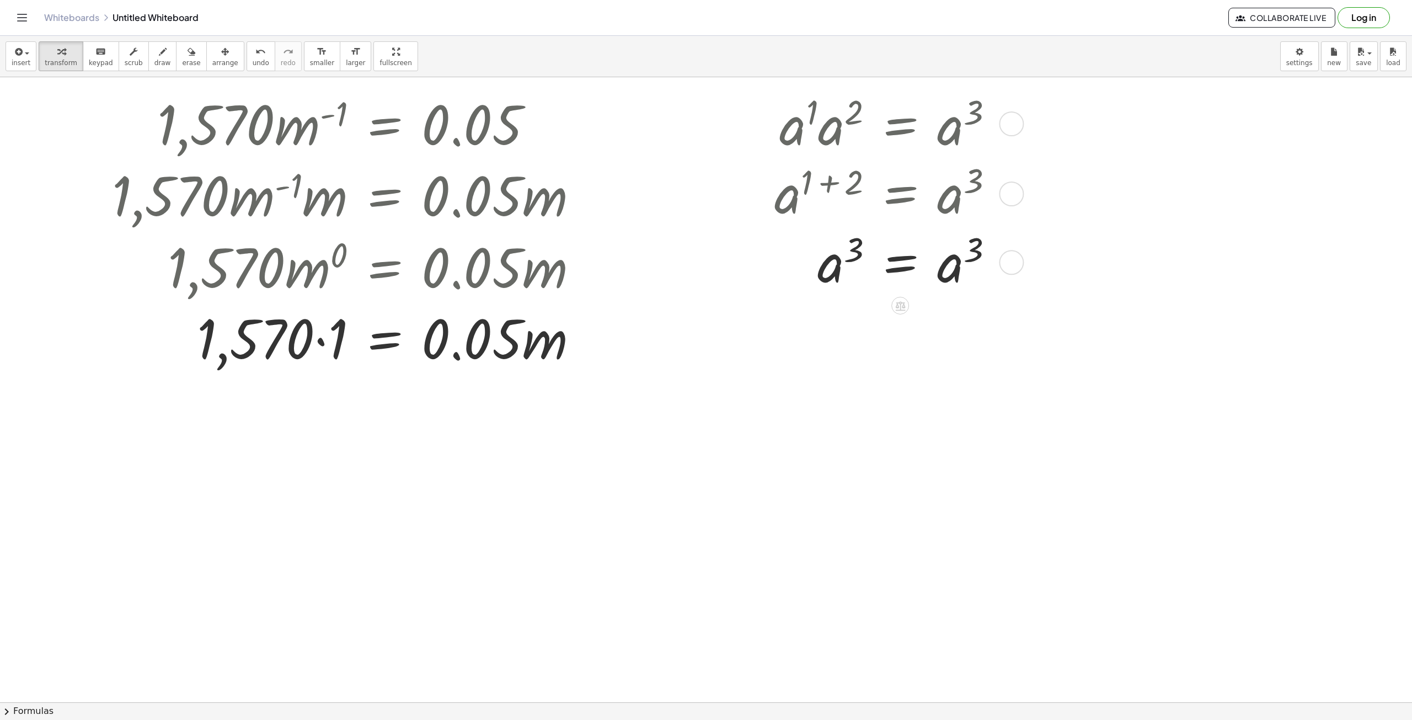
click at [1008, 127] on div at bounding box center [1011, 123] width 25 height 25
click at [1076, 106] on span "Go back to this line" at bounding box center [1075, 107] width 66 height 9
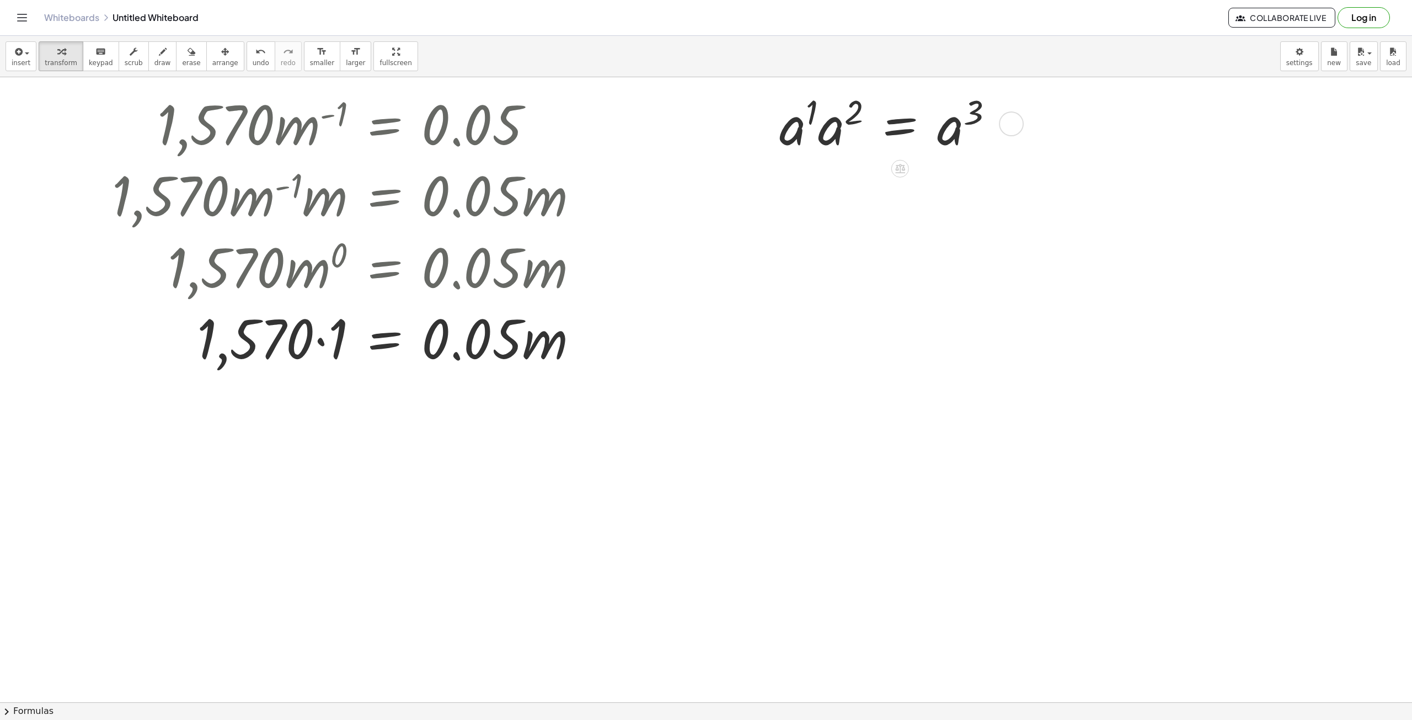
click at [1014, 124] on div "Go back to this line Copy line as LaTeX Copy derivation as LaTeX" at bounding box center [1011, 123] width 25 height 25
click at [1114, 96] on li "Fix a mistake" at bounding box center [1085, 91] width 94 height 17
click at [844, 117] on div at bounding box center [876, 122] width 296 height 71
click at [848, 119] on div at bounding box center [876, 122] width 296 height 71
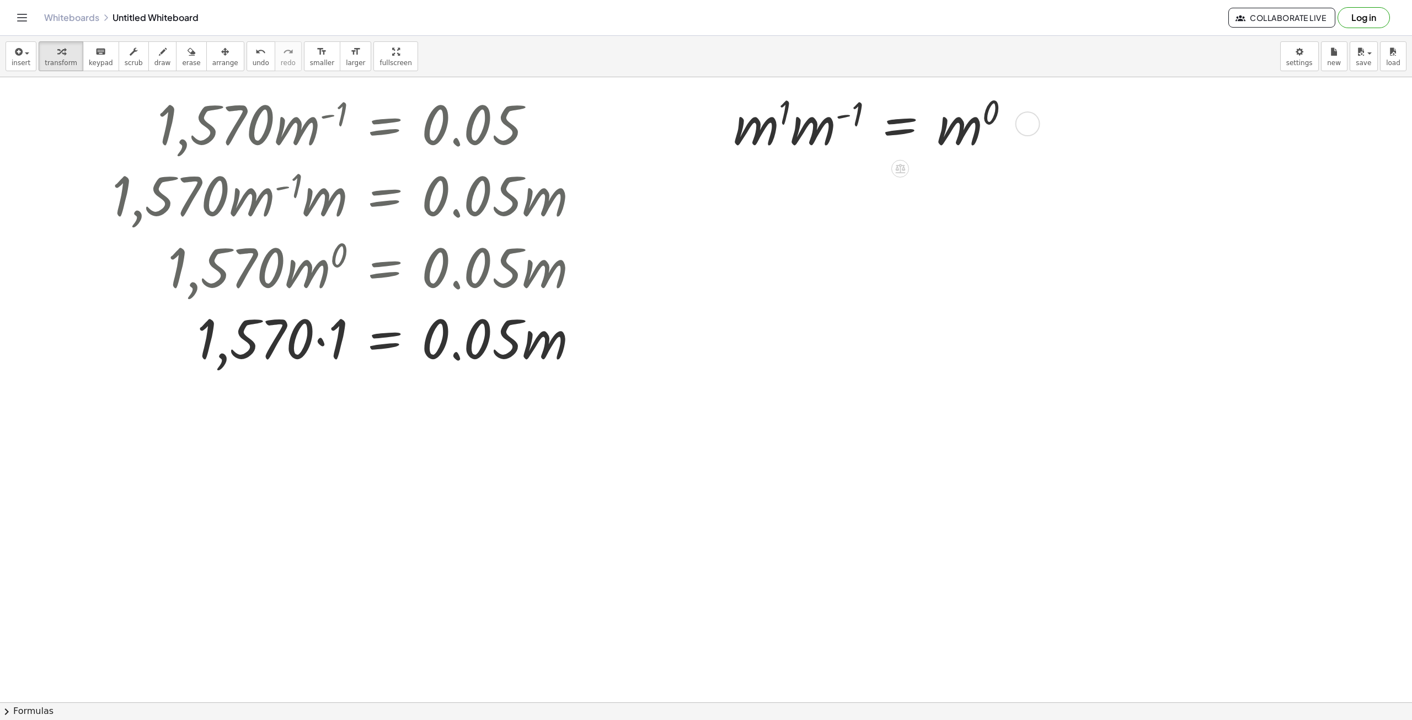
click at [1016, 121] on div "Fix a mistake Transform line Copy line as LaTeX Copy derivation as LaTeX Expand…" at bounding box center [1028, 123] width 25 height 25
click at [983, 185] on div at bounding box center [706, 647] width 1412 height 1250
click at [983, 184] on div at bounding box center [706, 647] width 1412 height 1250
click at [986, 130] on div at bounding box center [876, 122] width 296 height 71
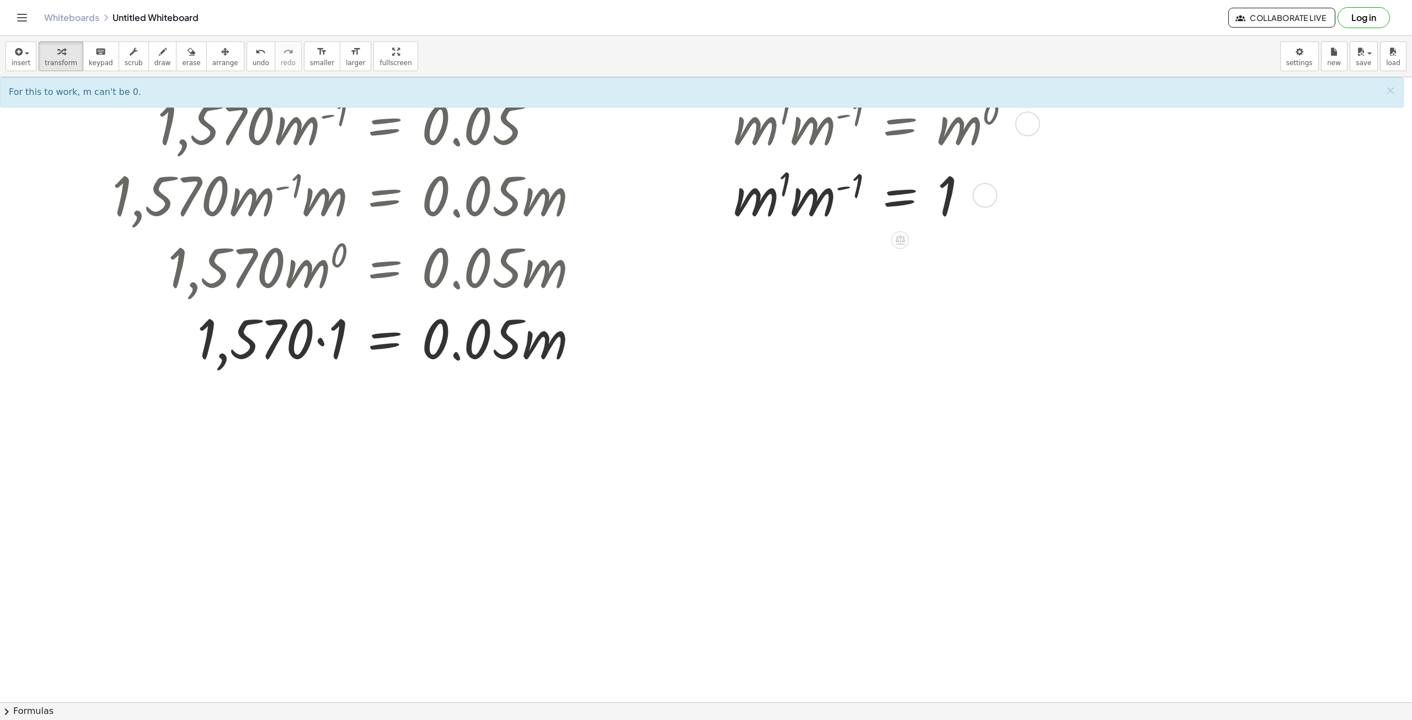
click at [921, 196] on div at bounding box center [876, 193] width 296 height 71
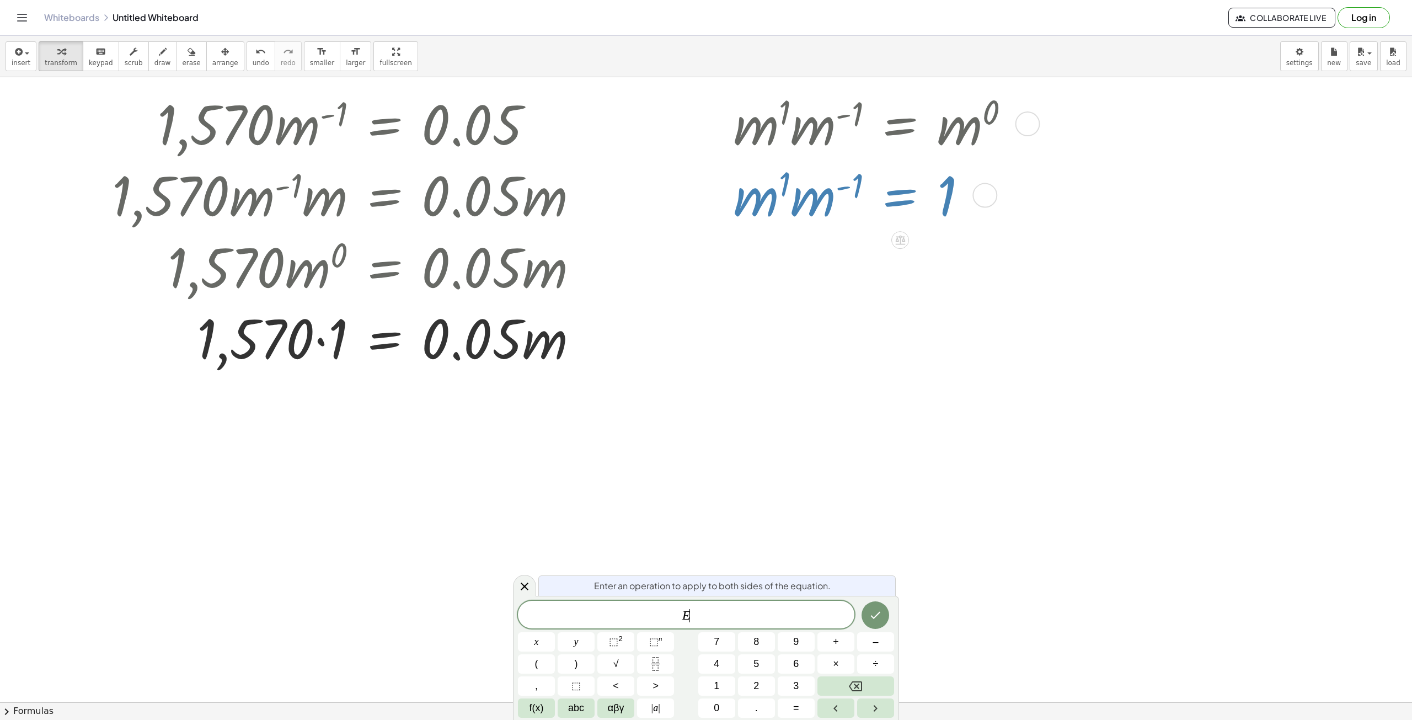
click at [921, 196] on div at bounding box center [876, 193] width 296 height 71
drag, startPoint x: 921, startPoint y: 196, endPoint x: 924, endPoint y: 201, distance: 5.7
click at [923, 200] on div at bounding box center [876, 193] width 296 height 71
click at [779, 207] on div at bounding box center [876, 193] width 296 height 71
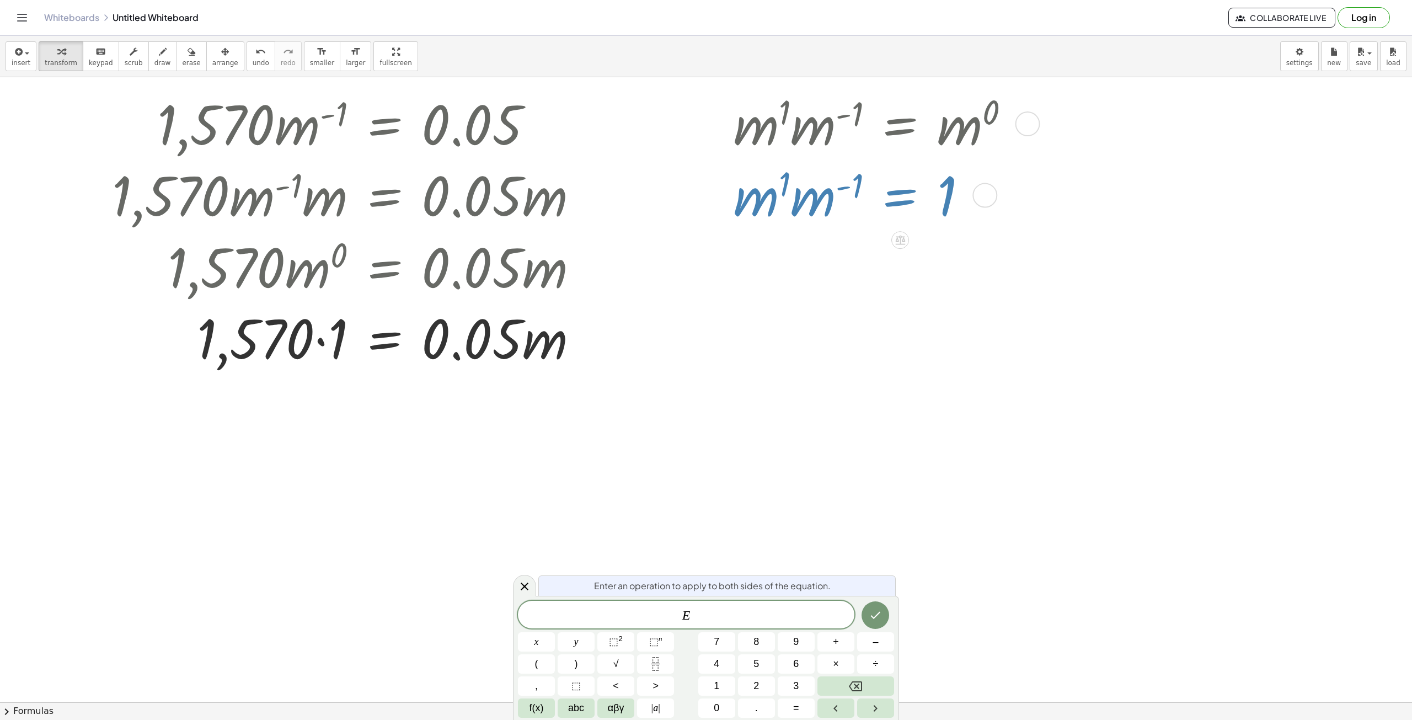
drag, startPoint x: 853, startPoint y: 190, endPoint x: 857, endPoint y: 194, distance: 5.9
click at [857, 194] on div at bounding box center [876, 193] width 296 height 71
click at [945, 204] on div at bounding box center [876, 193] width 296 height 71
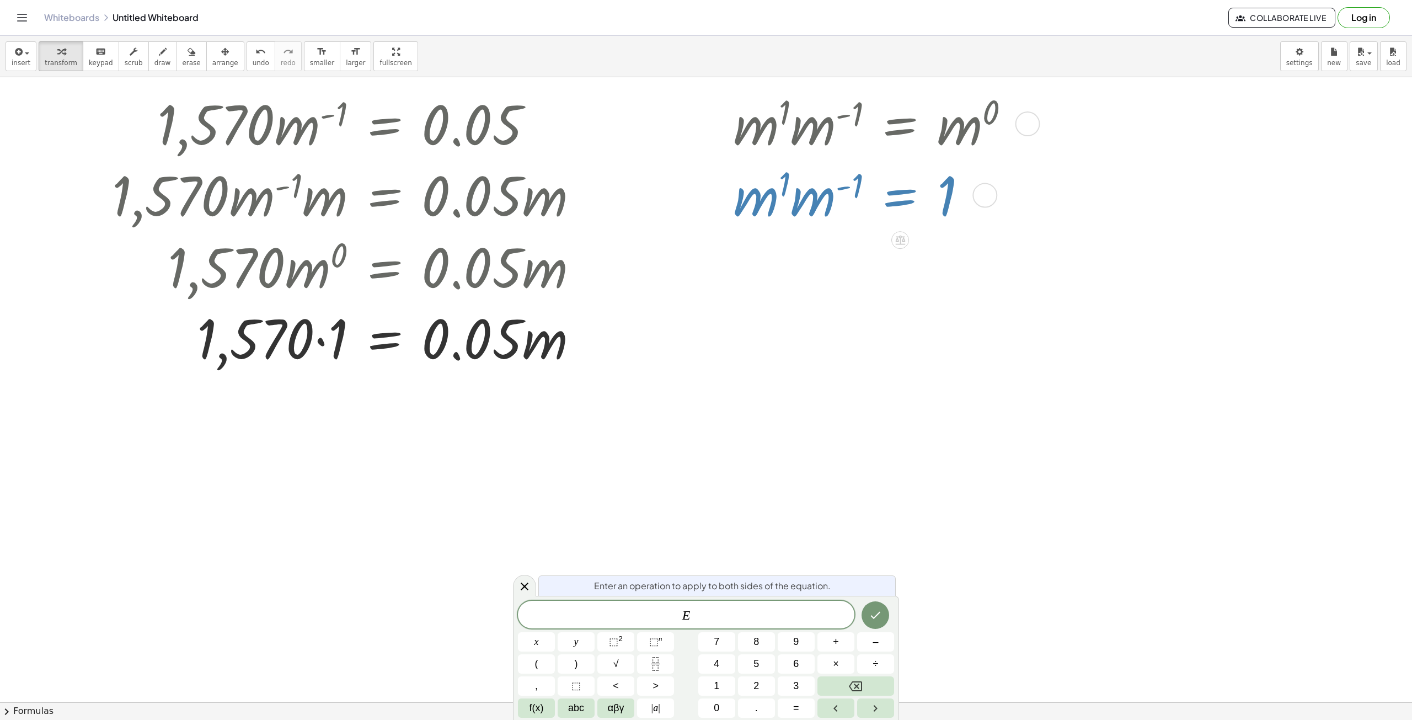
drag, startPoint x: 945, startPoint y: 204, endPoint x: 948, endPoint y: 215, distance: 11.5
click at [949, 213] on div at bounding box center [876, 193] width 296 height 71
click at [897, 241] on icon at bounding box center [900, 240] width 10 height 9
click at [1124, 232] on div at bounding box center [706, 647] width 1412 height 1250
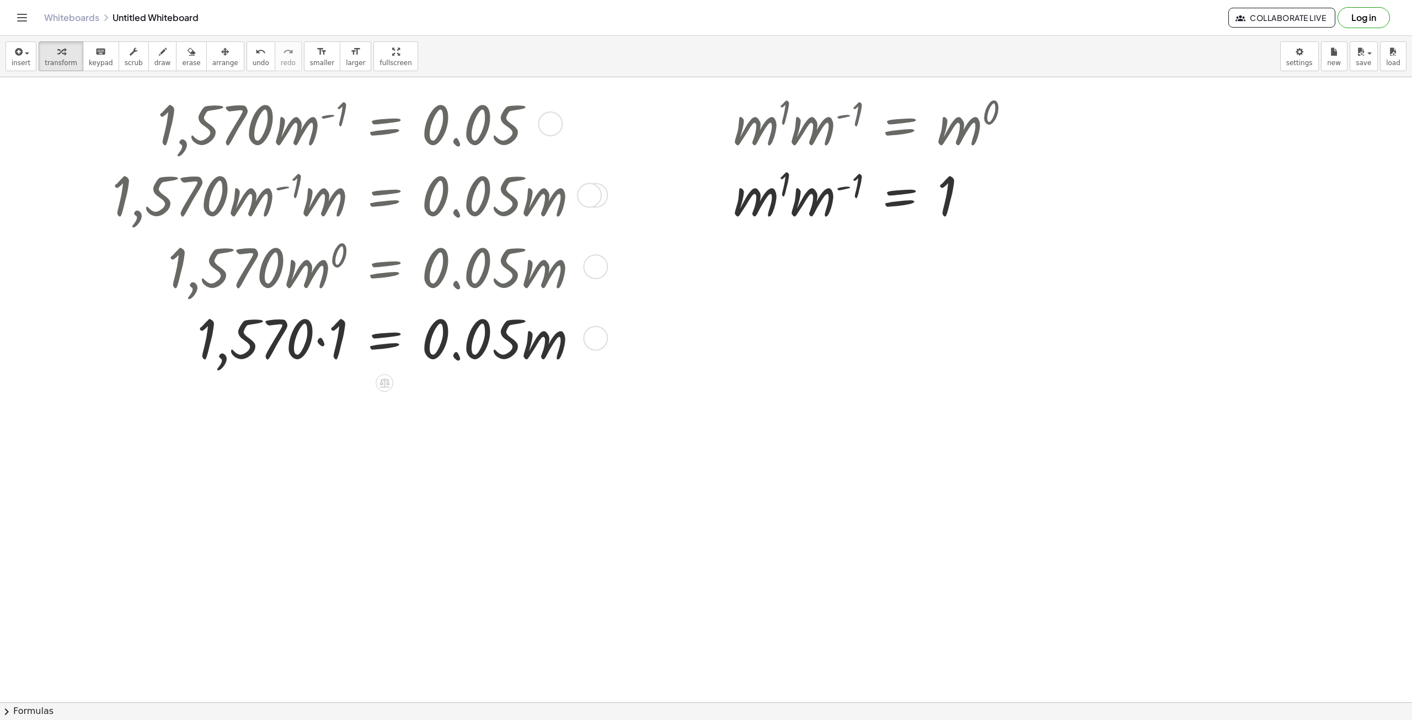
click at [333, 345] on div at bounding box center [349, 336] width 486 height 71
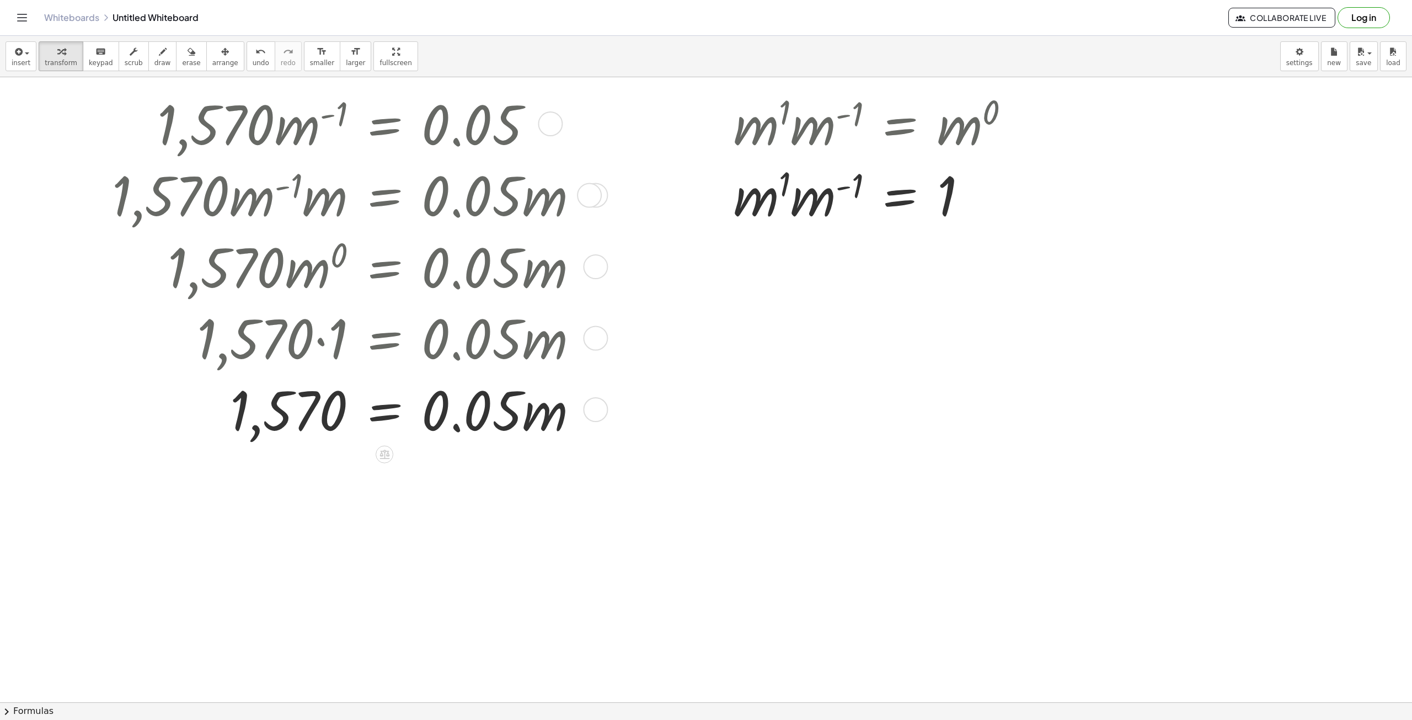
click at [539, 423] on div at bounding box center [349, 408] width 486 height 71
drag, startPoint x: 502, startPoint y: 414, endPoint x: 311, endPoint y: 436, distance: 192.2
click at [311, 436] on div at bounding box center [349, 408] width 486 height 71
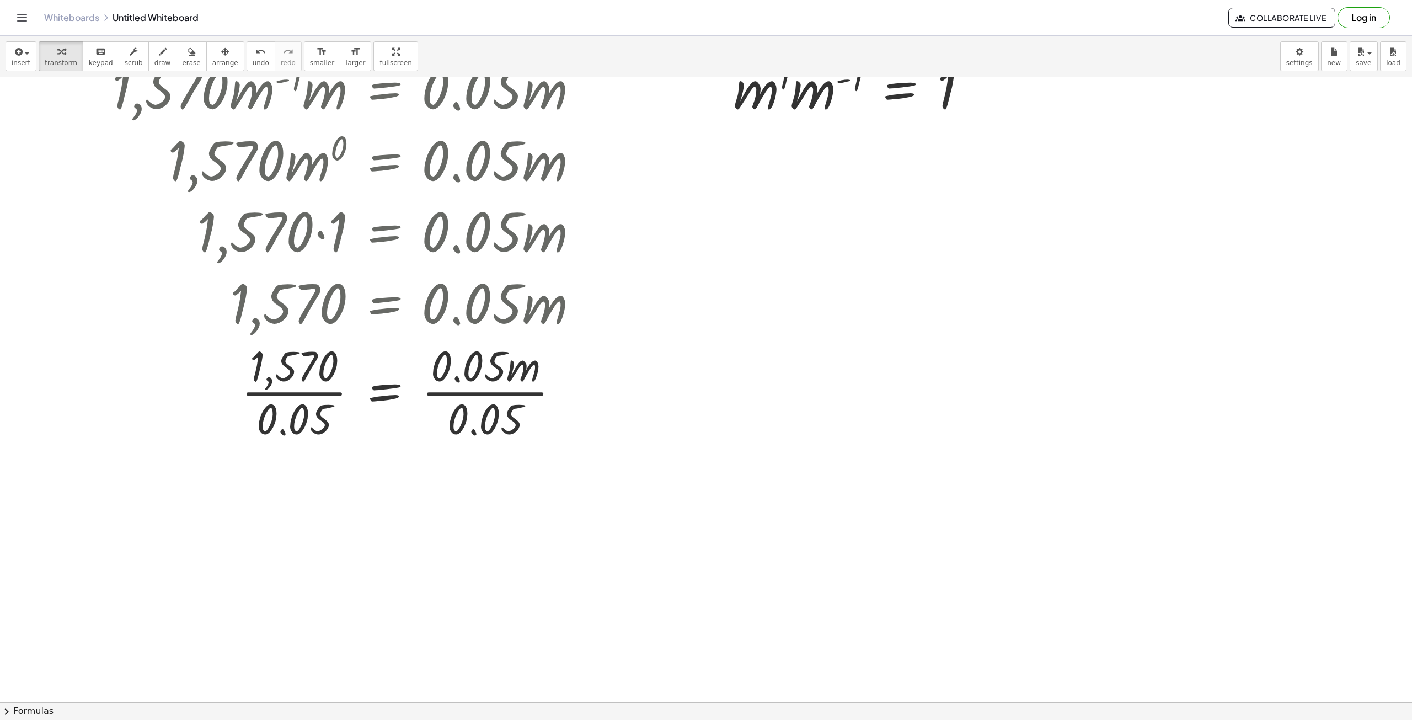
scroll to position [166, 0]
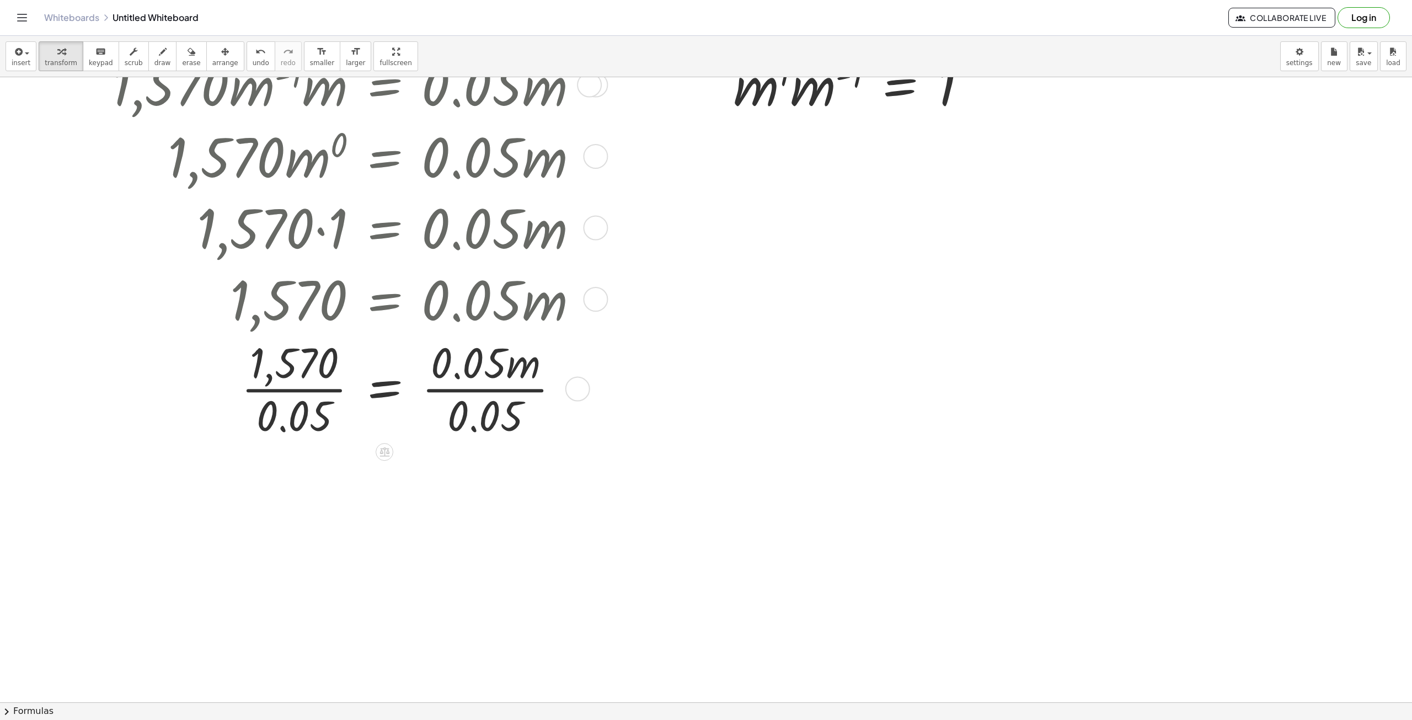
click at [482, 391] on div at bounding box center [349, 388] width 486 height 108
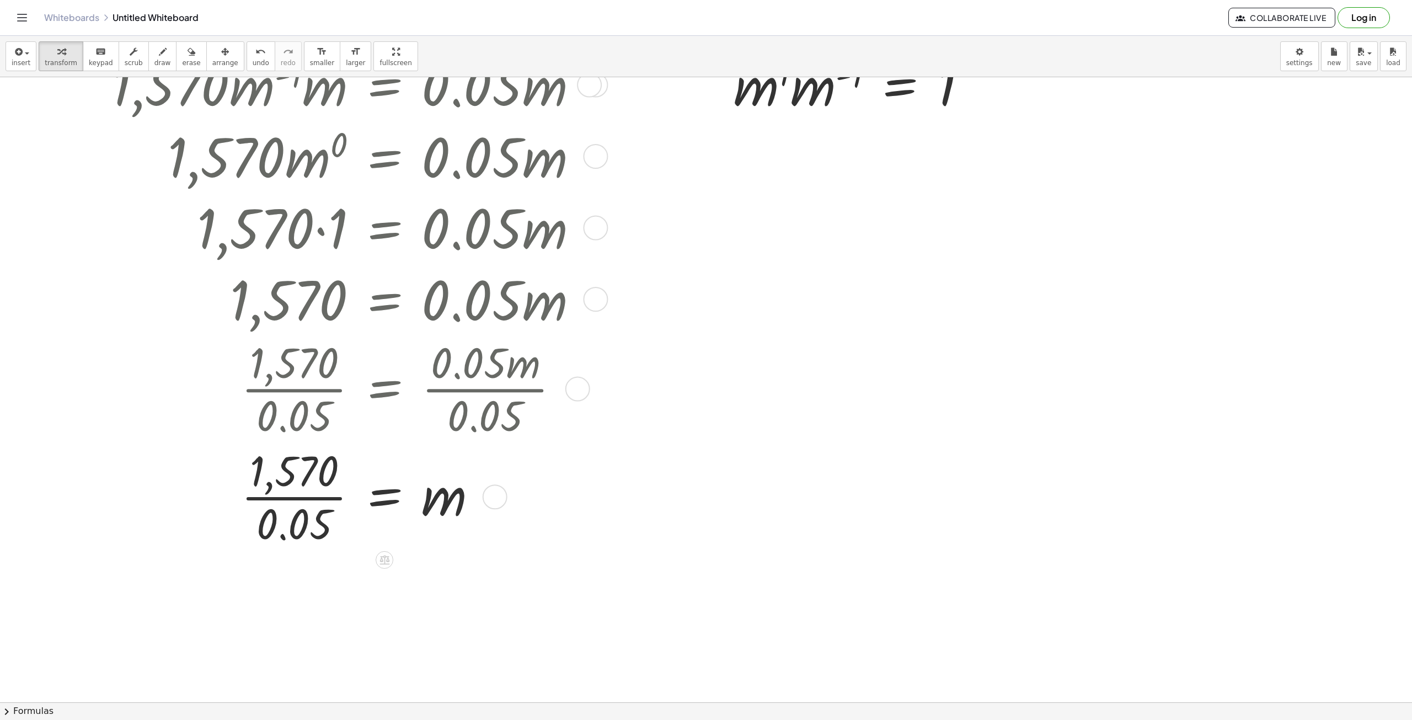
click at [305, 504] on div at bounding box center [349, 496] width 486 height 108
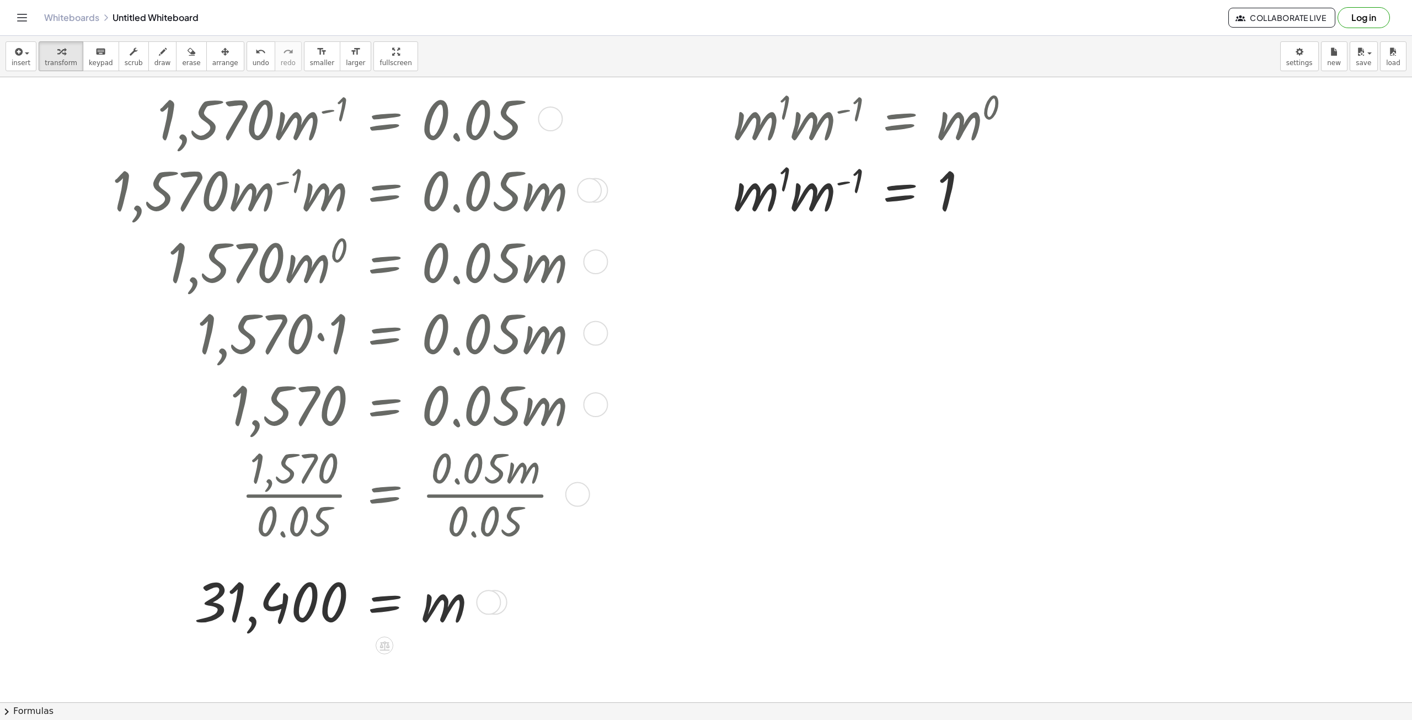
scroll to position [55, 0]
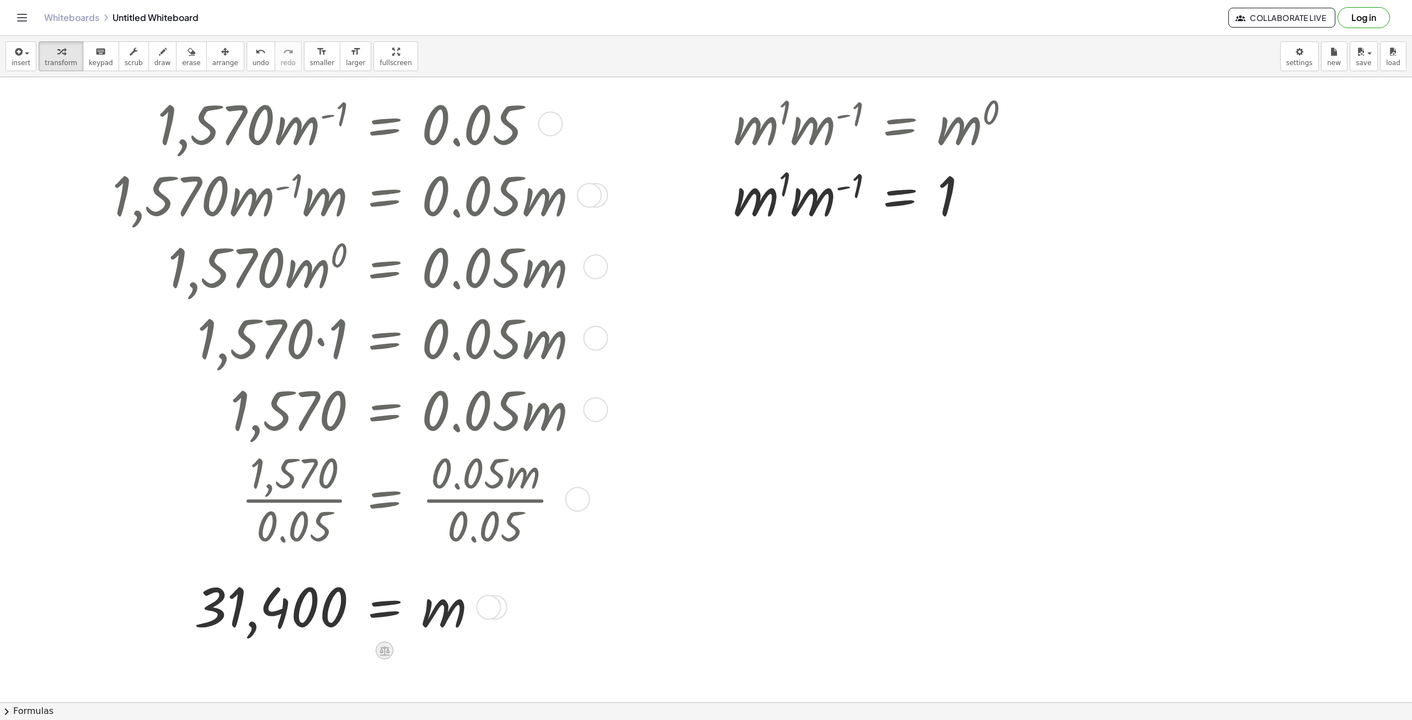
click at [382, 650] on icon at bounding box center [385, 650] width 10 height 9
click at [408, 656] on span "÷" at bounding box center [407, 651] width 6 height 16
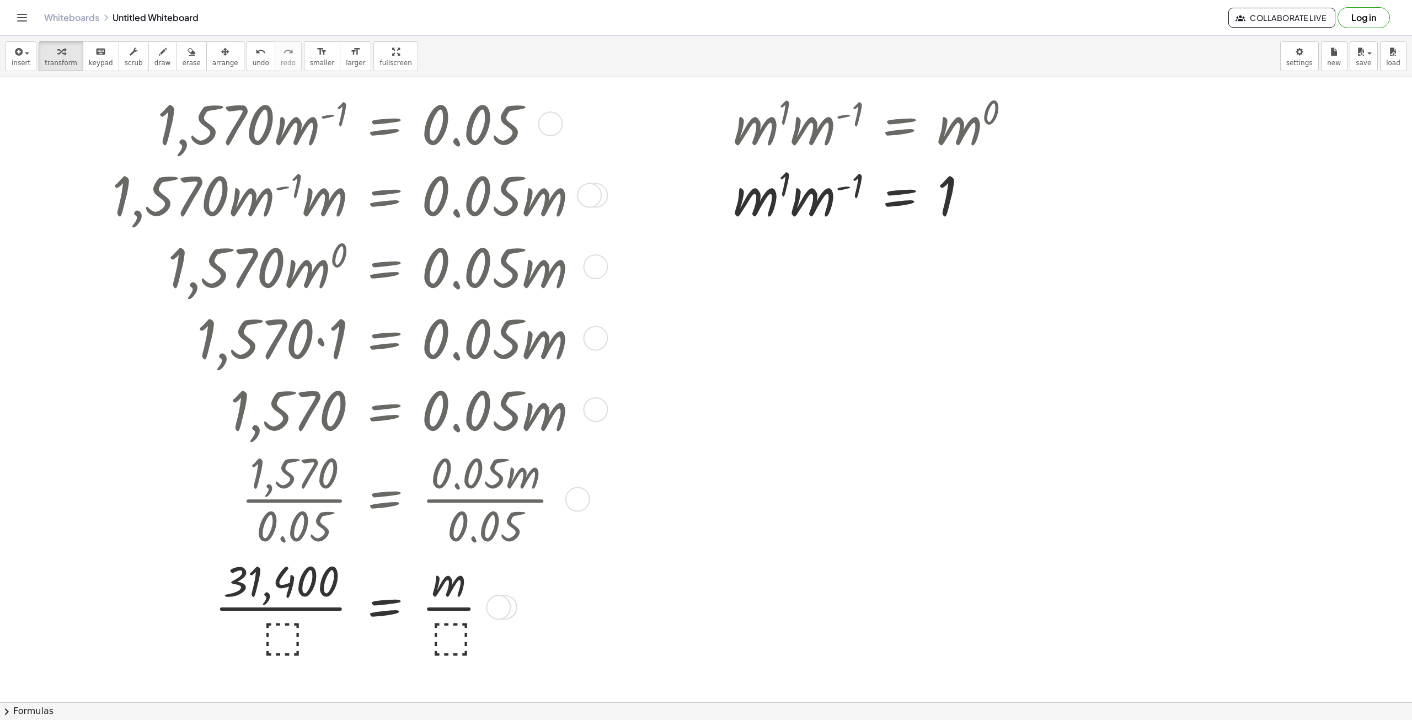
click at [287, 638] on div at bounding box center [349, 606] width 486 height 108
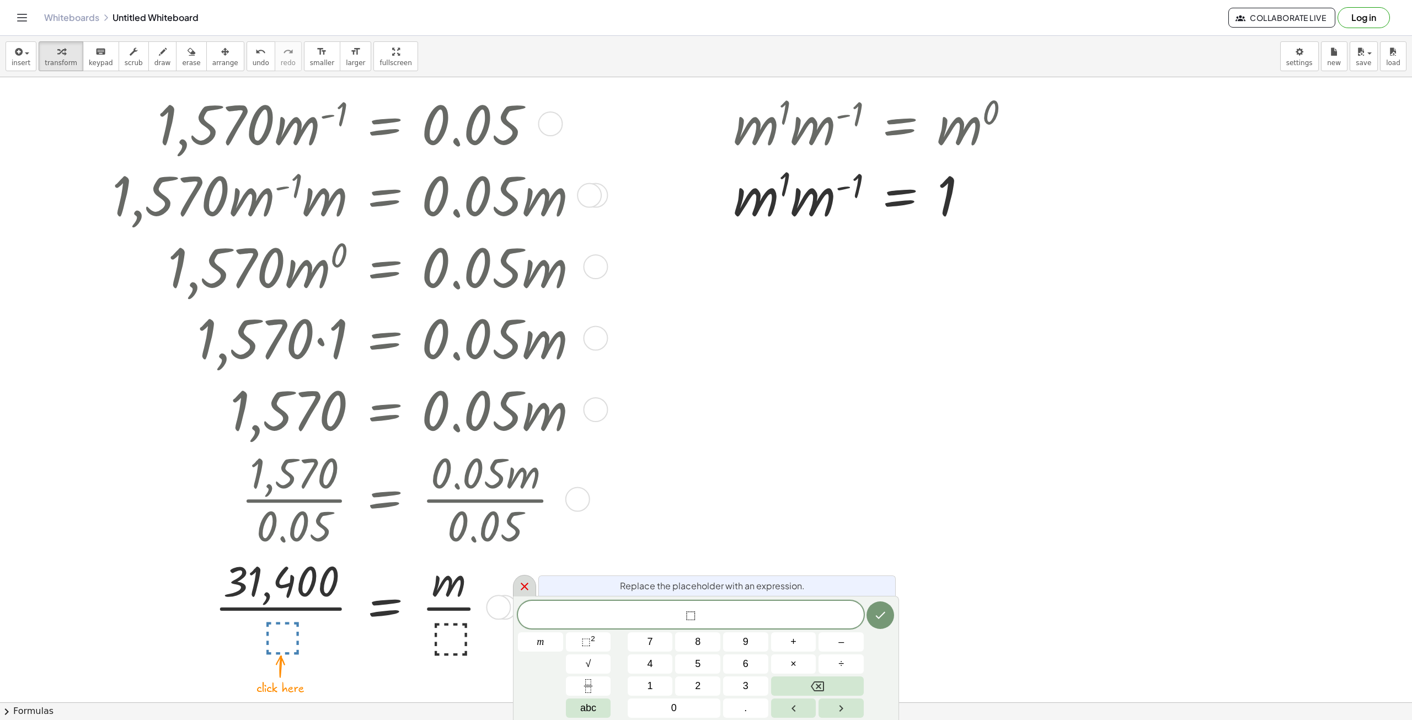
click at [521, 587] on icon at bounding box center [524, 586] width 13 height 13
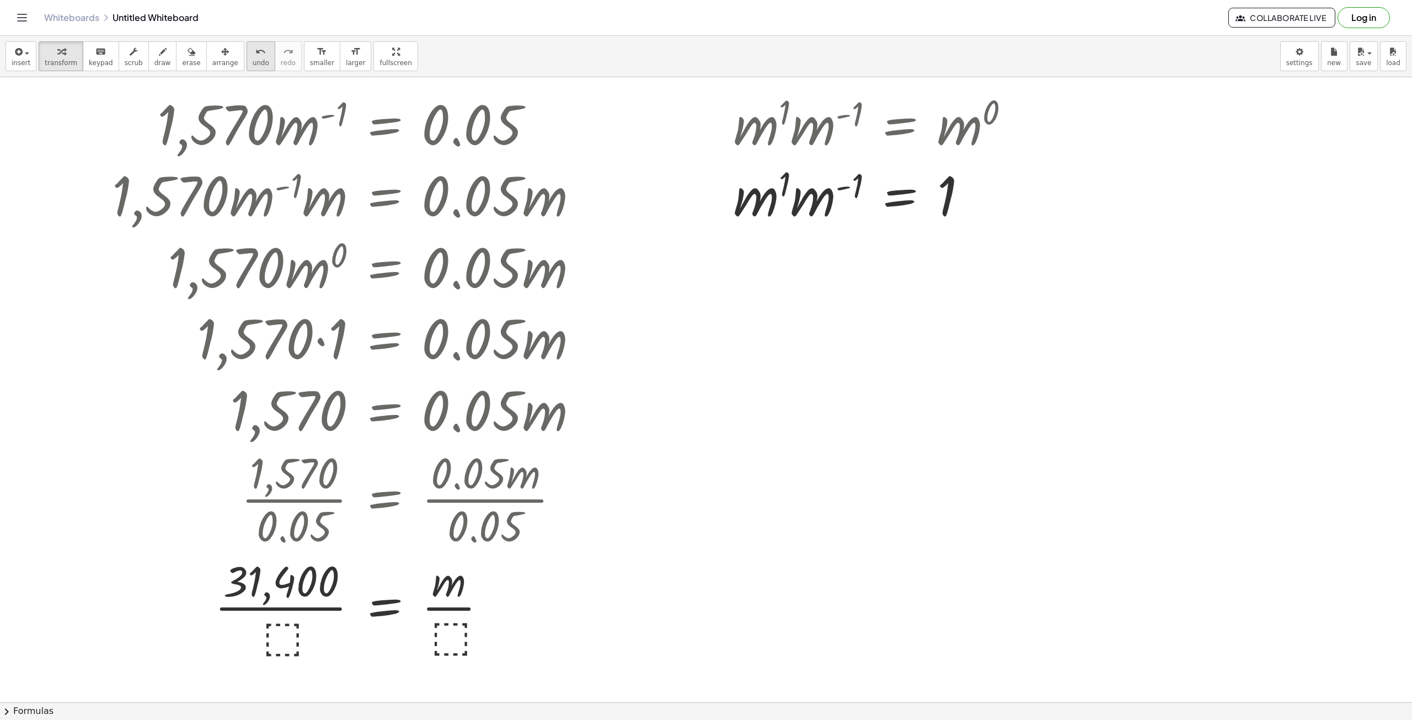
click at [253, 56] on div "undo" at bounding box center [261, 51] width 17 height 13
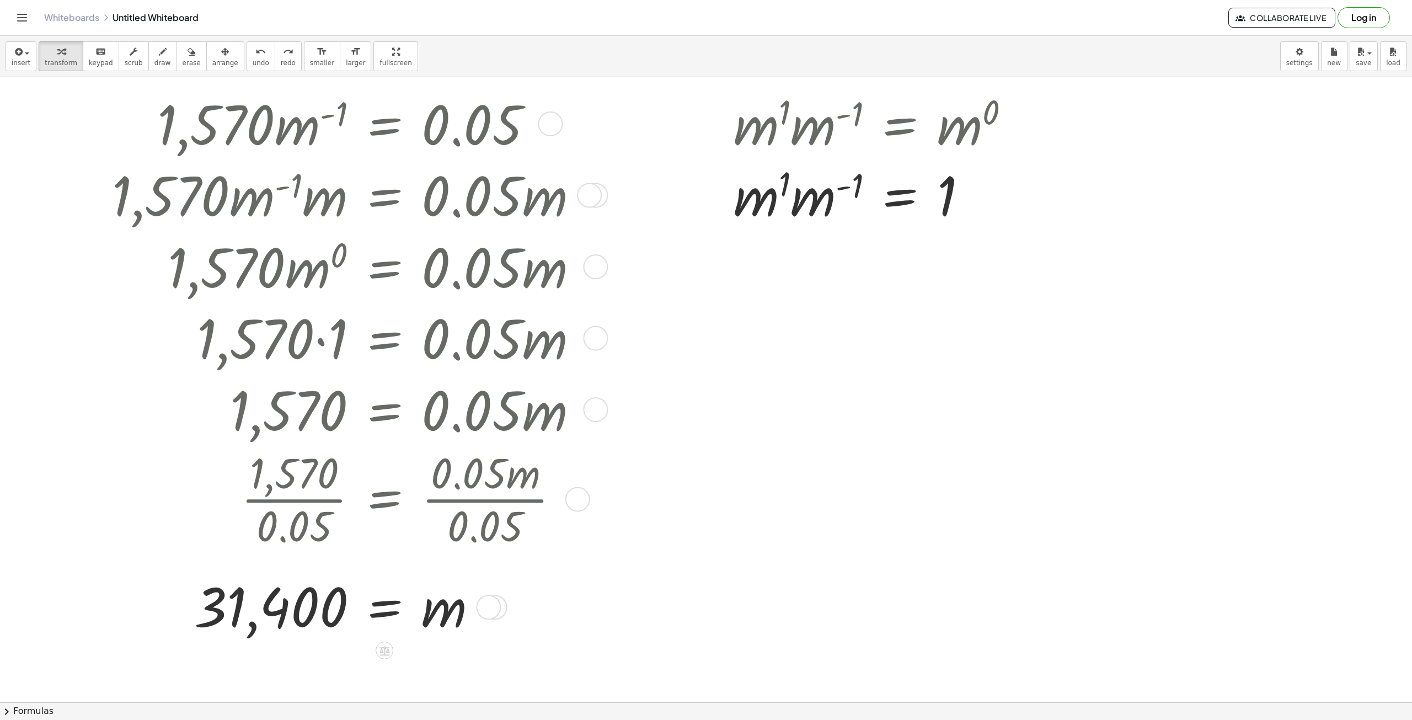
click at [244, 607] on div at bounding box center [335, 606] width 496 height 68
drag, startPoint x: 282, startPoint y: 604, endPoint x: 290, endPoint y: 621, distance: 19.0
click at [290, 621] on div at bounding box center [335, 606] width 496 height 68
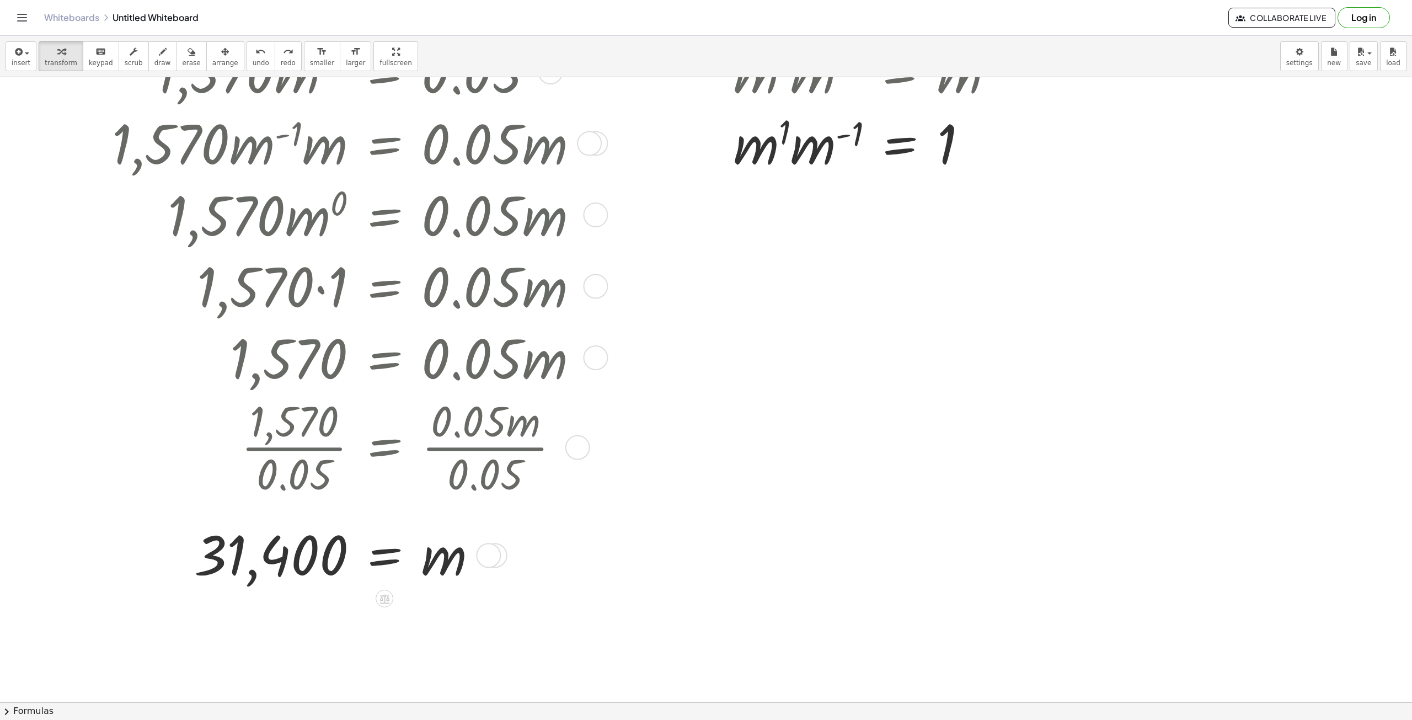
scroll to position [110, 0]
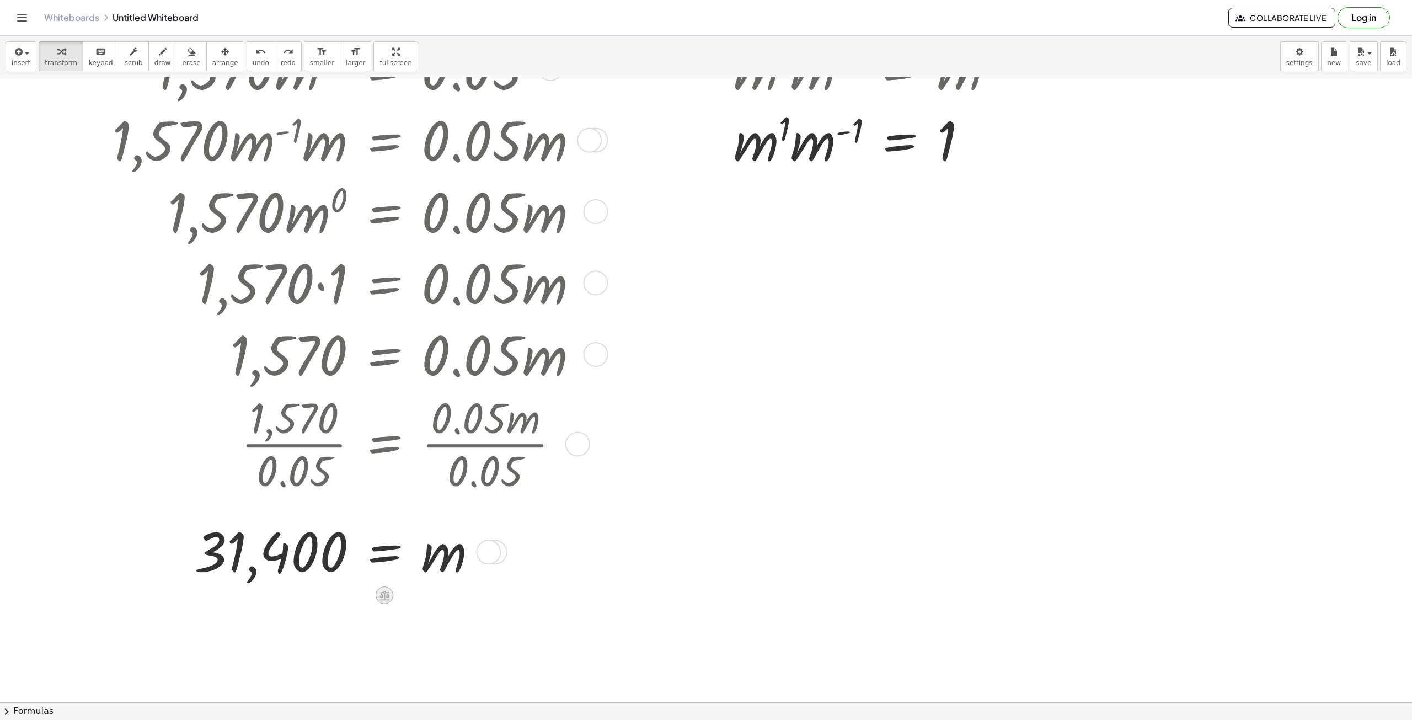
click at [388, 597] on icon at bounding box center [385, 595] width 10 height 9
click at [411, 596] on div "÷" at bounding box center [407, 595] width 18 height 18
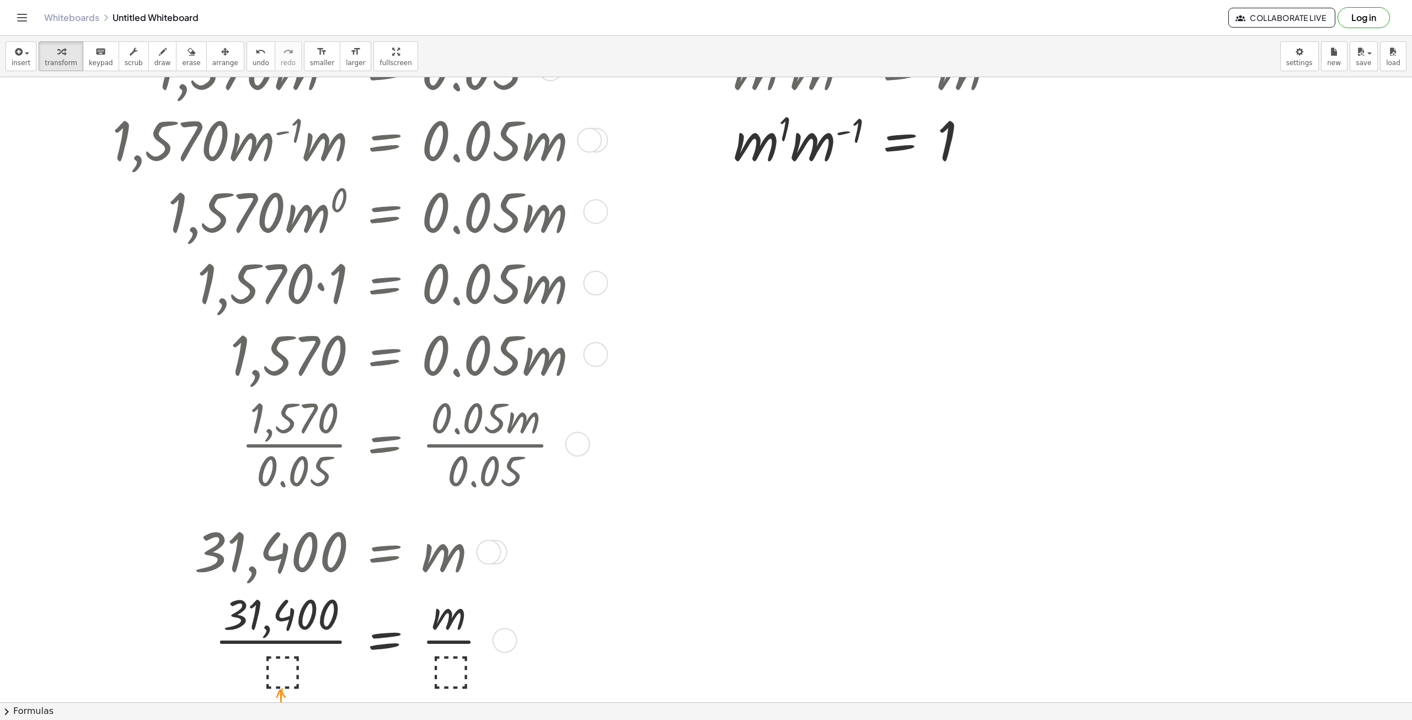
click at [278, 676] on div at bounding box center [349, 639] width 486 height 108
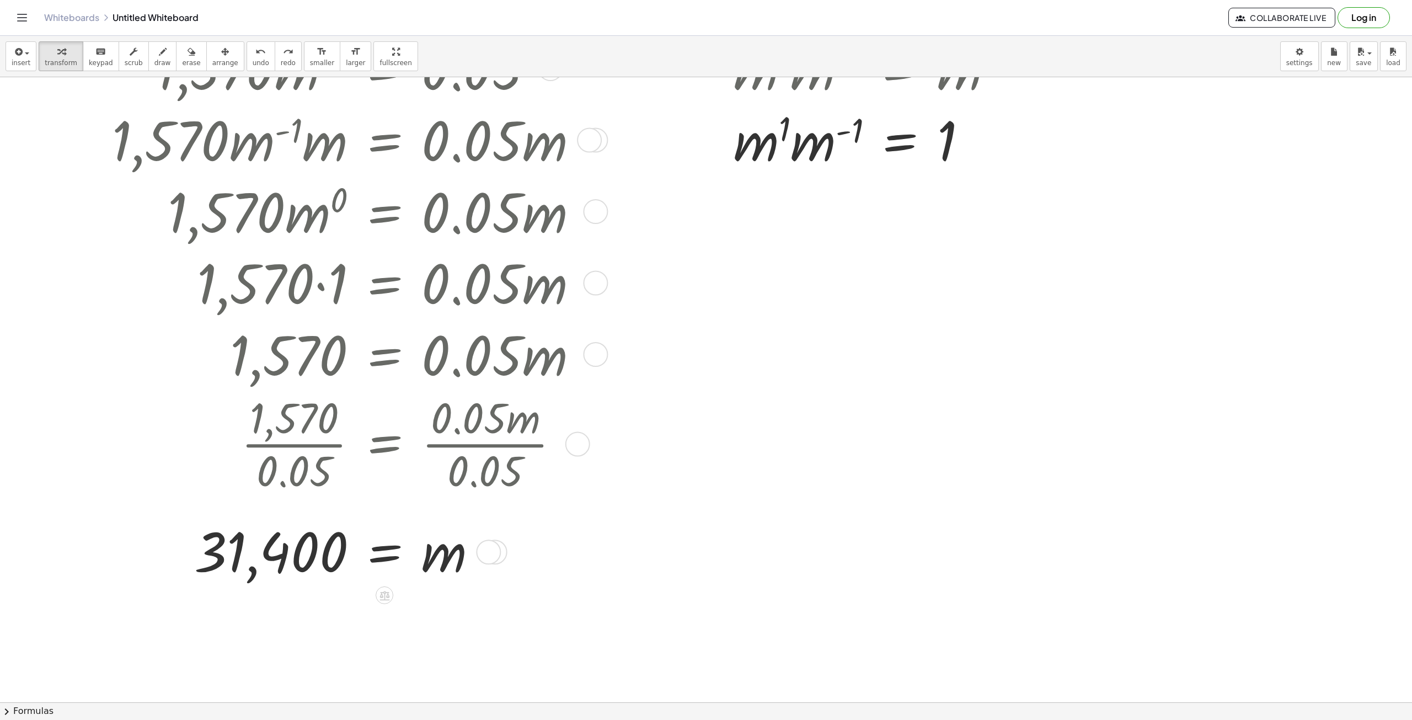
click at [296, 570] on div at bounding box center [335, 551] width 496 height 68
drag, startPoint x: 282, startPoint y: 559, endPoint x: 281, endPoint y: 593, distance: 33.7
click at [281, 597] on div "· 1,570 · m ( - 1 ) = 0.05 · 1,570 · m ( - 1 ) · ⬚ = · 0.05 · ⬚ · 1,570 · m ( -…" at bounding box center [706, 592] width 1412 height 1250
click at [388, 596] on icon at bounding box center [385, 596] width 12 height 12
click at [426, 599] on icon at bounding box center [429, 595] width 10 height 10
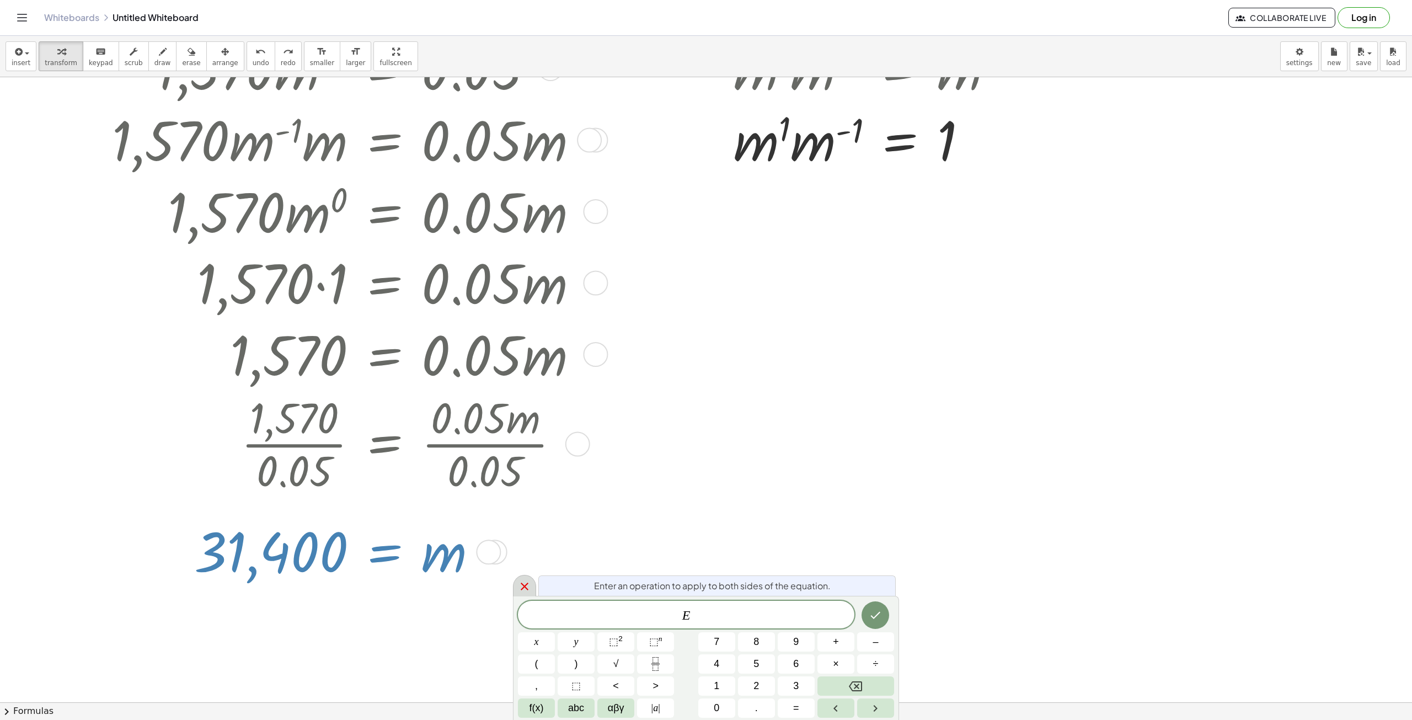
click at [522, 593] on div at bounding box center [524, 586] width 23 height 22
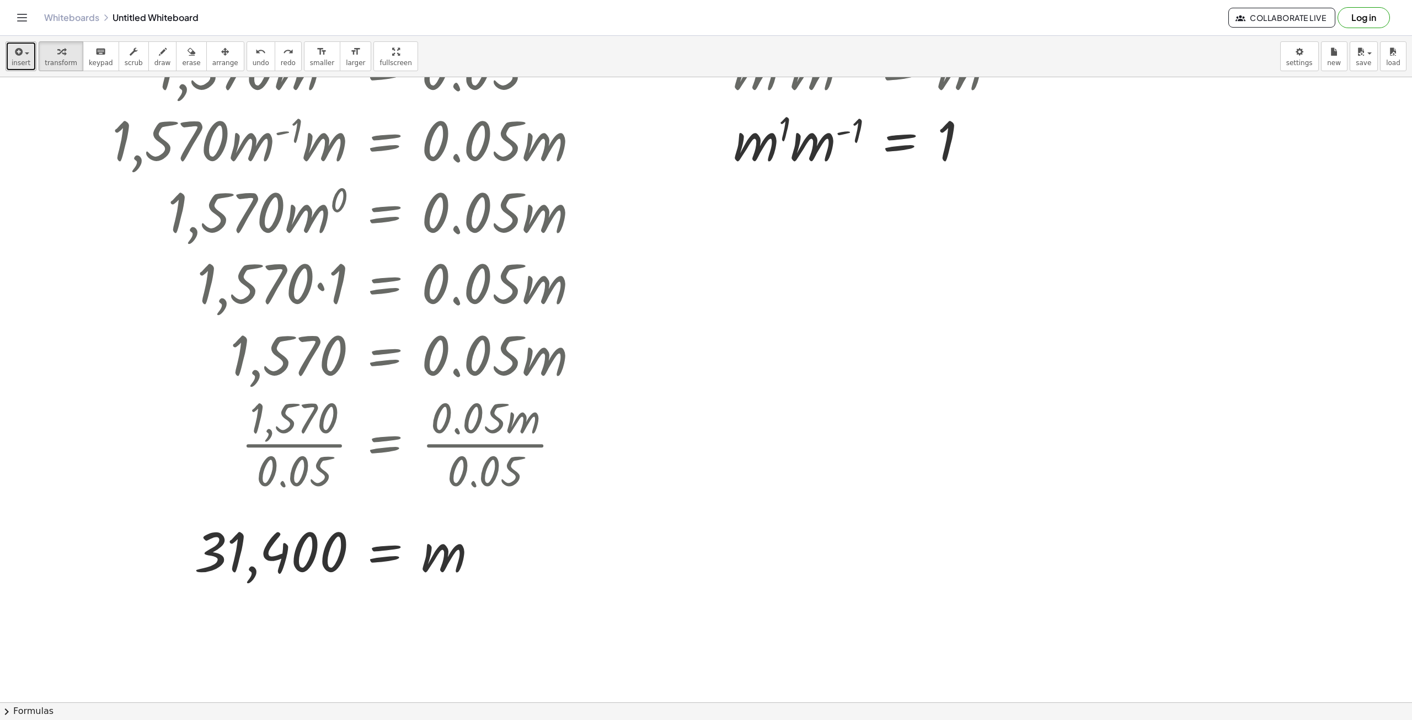
click at [15, 61] on span "insert" at bounding box center [21, 63] width 19 height 8
click at [44, 106] on span "Math Expression" at bounding box center [70, 100] width 63 height 11
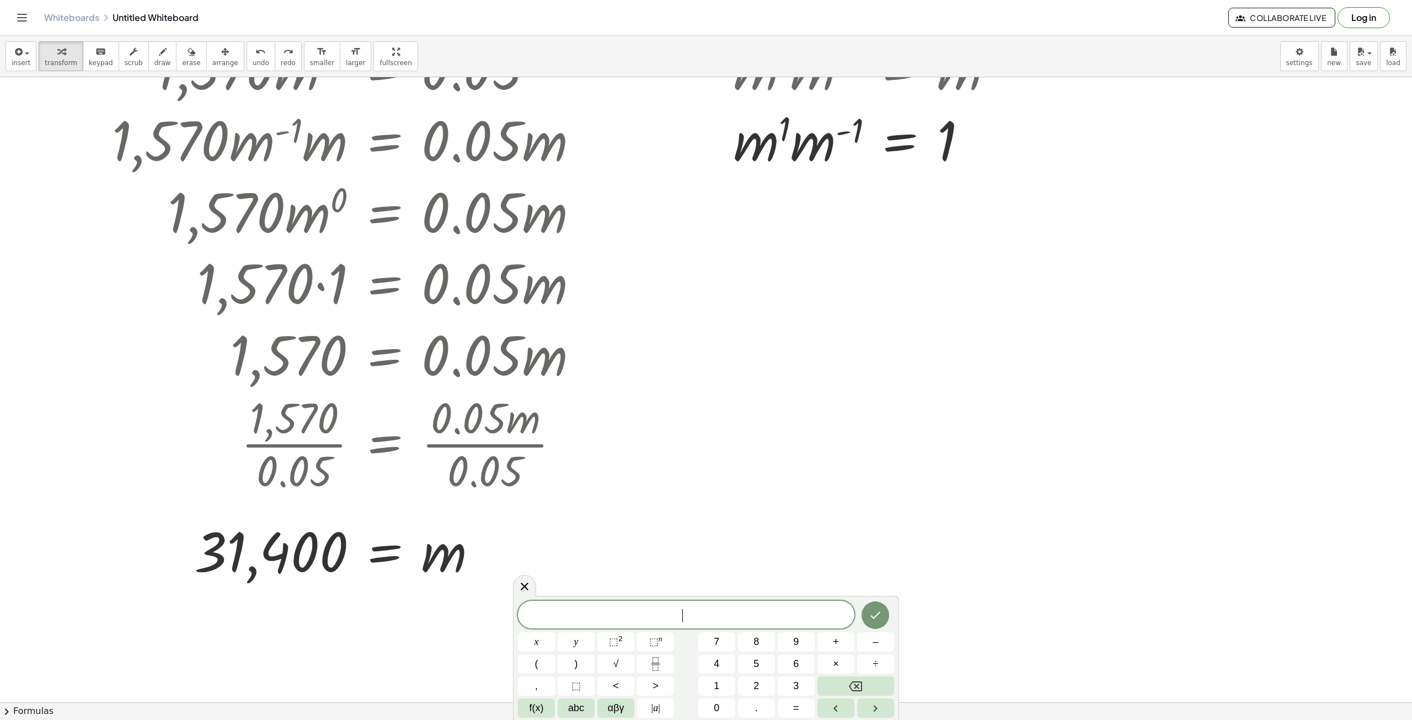
click at [670, 609] on span "​" at bounding box center [686, 615] width 337 height 15
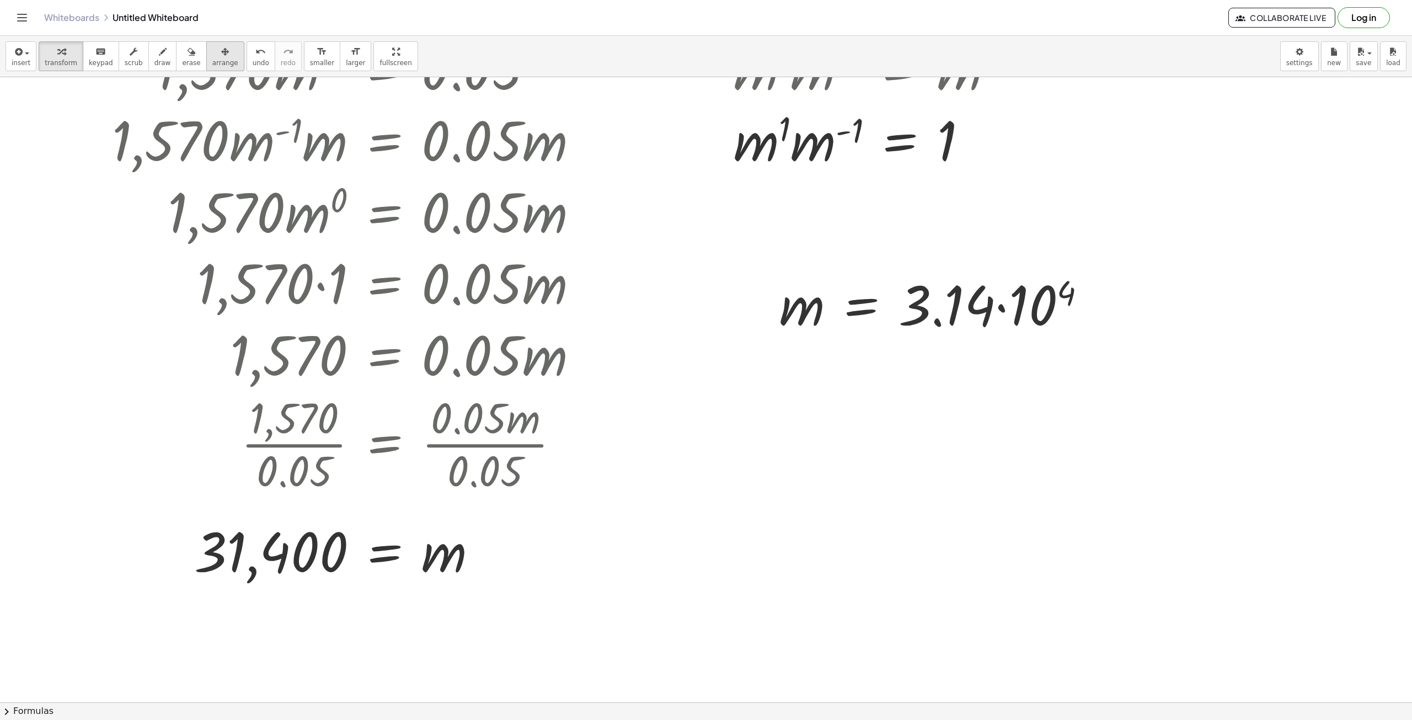
click at [221, 52] on icon "button" at bounding box center [225, 51] width 8 height 13
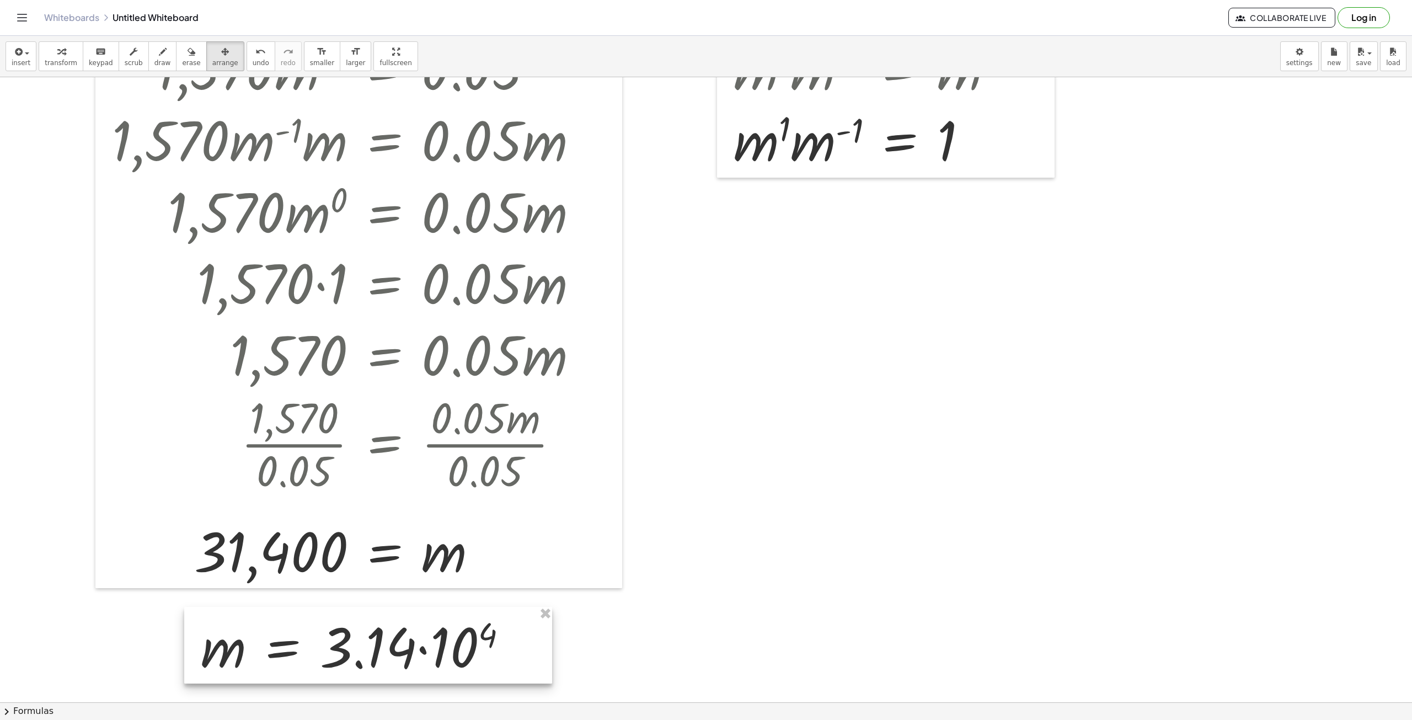
drag, startPoint x: 1013, startPoint y: 310, endPoint x: 435, endPoint y: 652, distance: 672.2
click at [435, 652] on div at bounding box center [368, 645] width 368 height 77
click at [432, 643] on div at bounding box center [368, 645] width 368 height 77
click at [325, 666] on div at bounding box center [368, 645] width 368 height 77
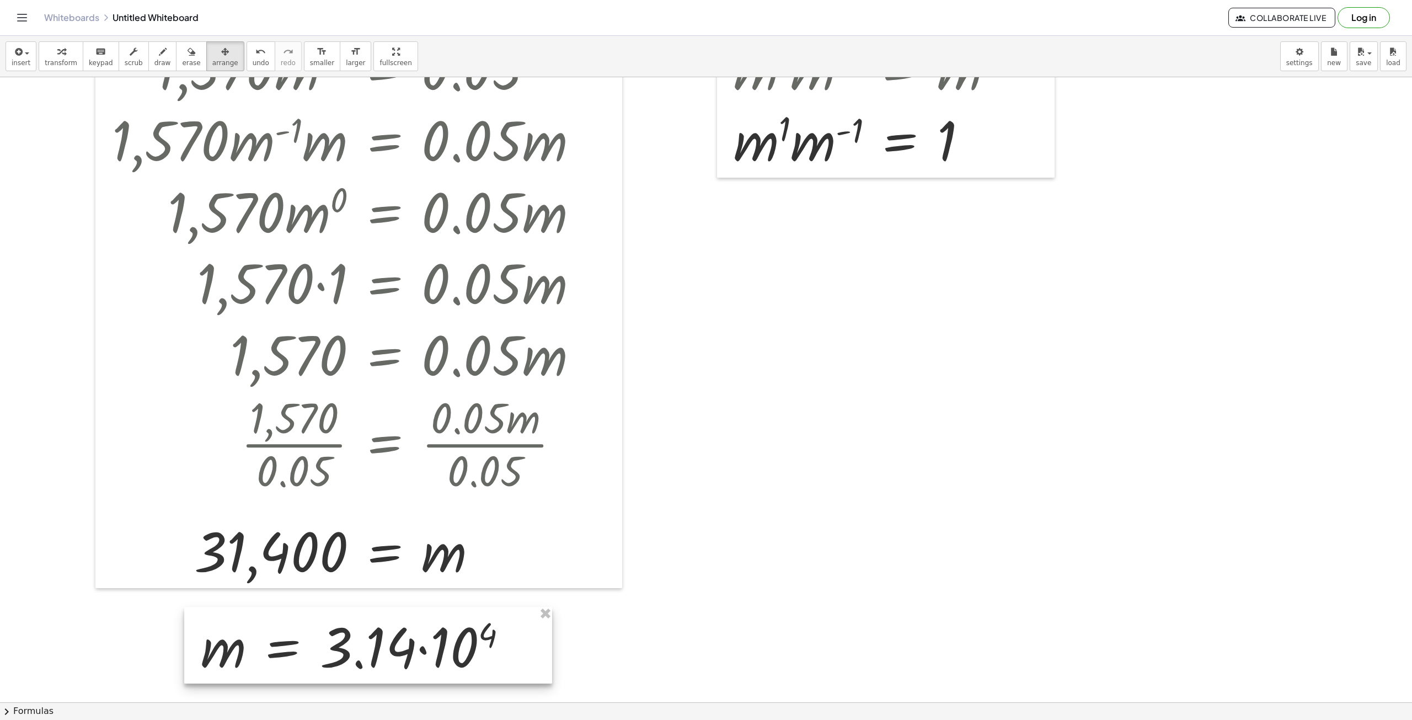
click at [325, 666] on div at bounding box center [368, 645] width 368 height 77
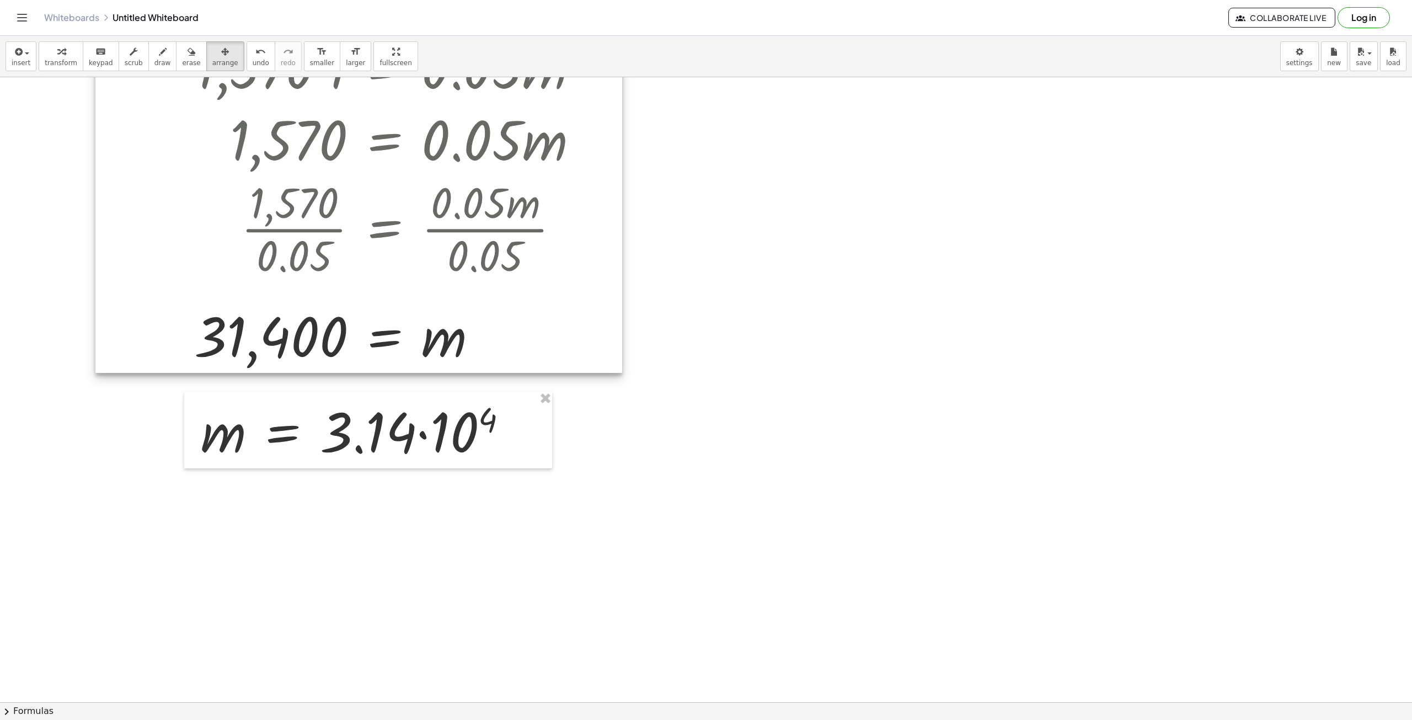
scroll to position [331, 0]
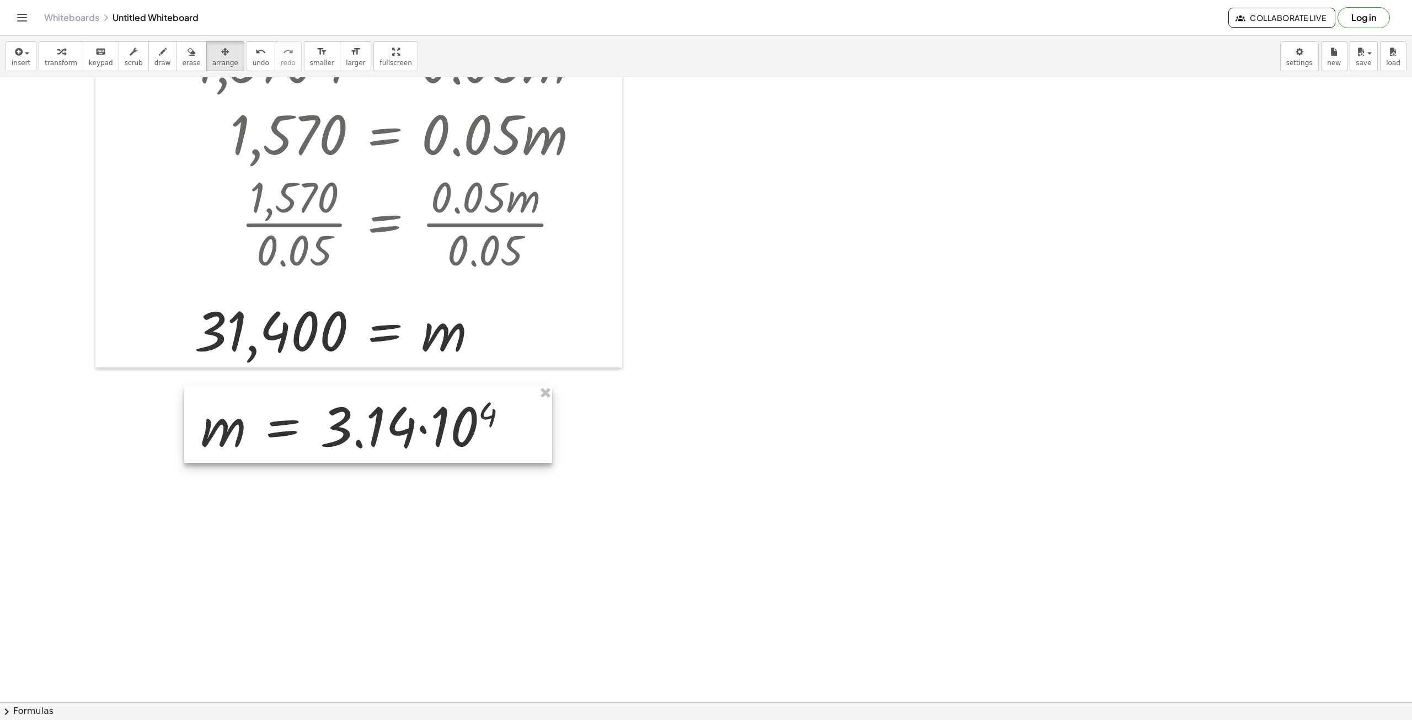
click at [453, 442] on div at bounding box center [368, 424] width 368 height 77
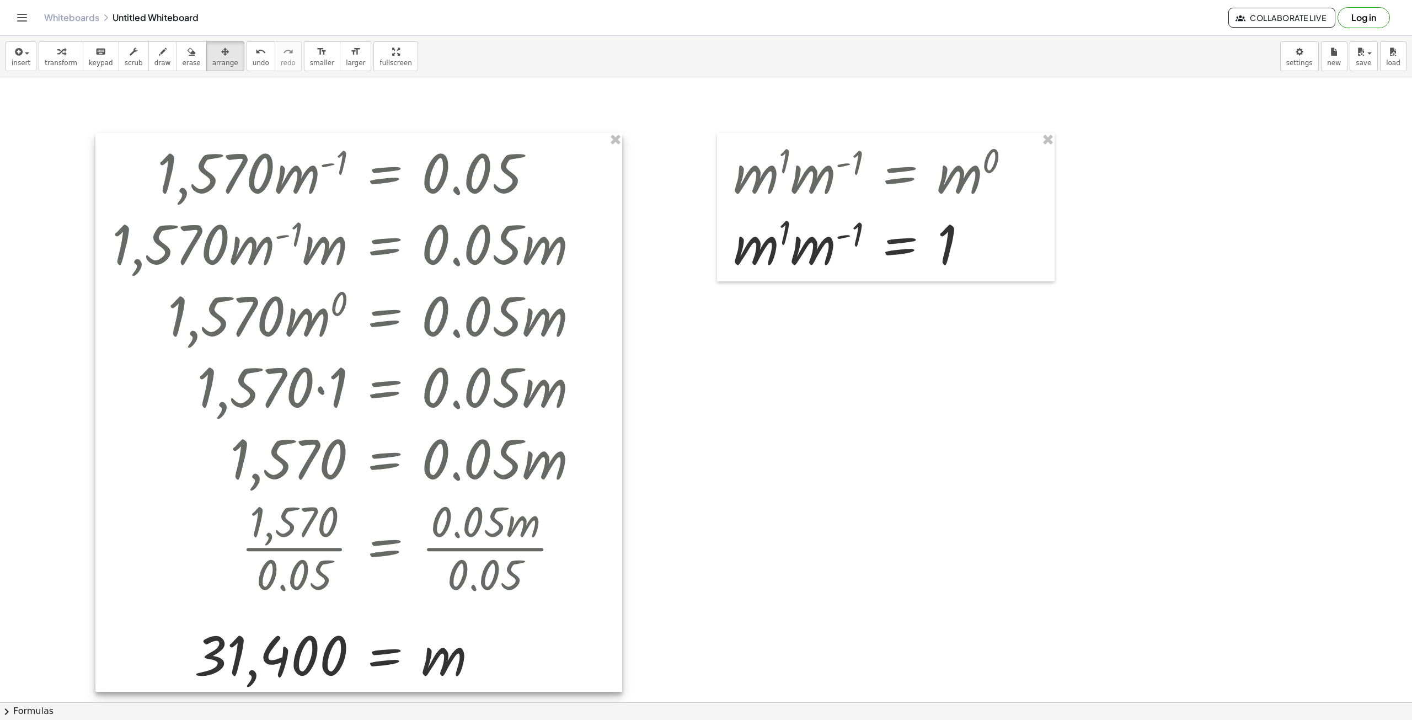
scroll to position [0, 0]
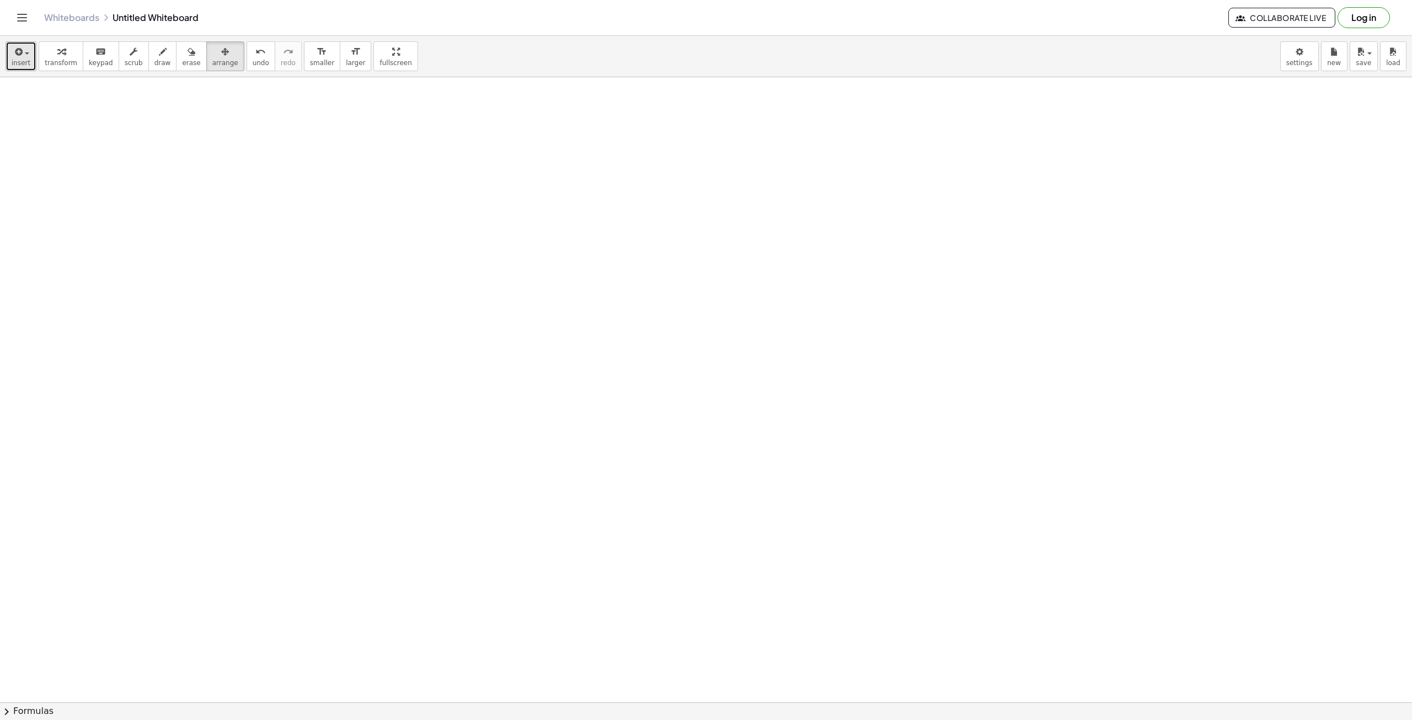
click at [11, 62] on button "insert" at bounding box center [21, 56] width 31 height 30
click at [55, 104] on span "Math Expression" at bounding box center [70, 100] width 63 height 11
click at [237, 183] on div at bounding box center [228, 177] width 153 height 71
click at [221, 223] on icon at bounding box center [219, 224] width 9 height 9
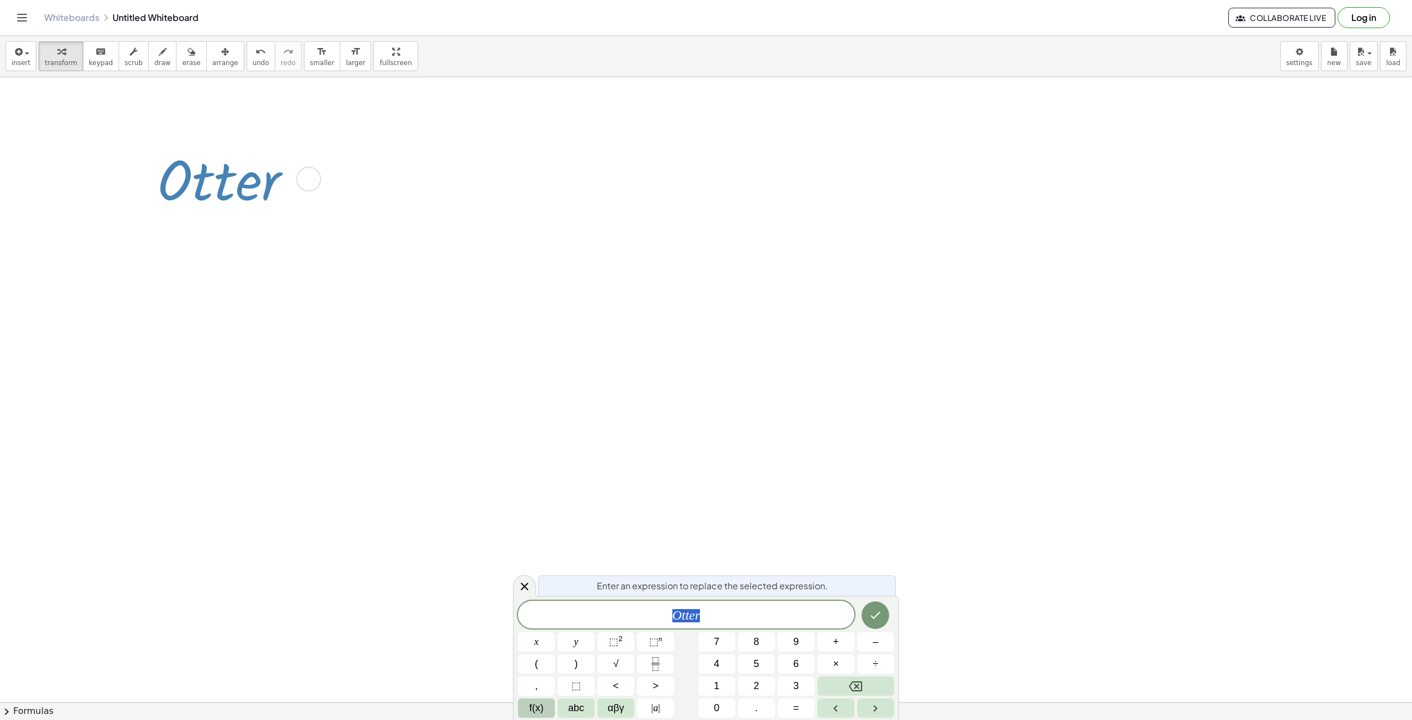
click at [541, 704] on span "f(x)" at bounding box center [537, 708] width 14 height 15
click at [255, 179] on div at bounding box center [228, 177] width 153 height 71
click at [525, 583] on icon at bounding box center [524, 586] width 13 height 13
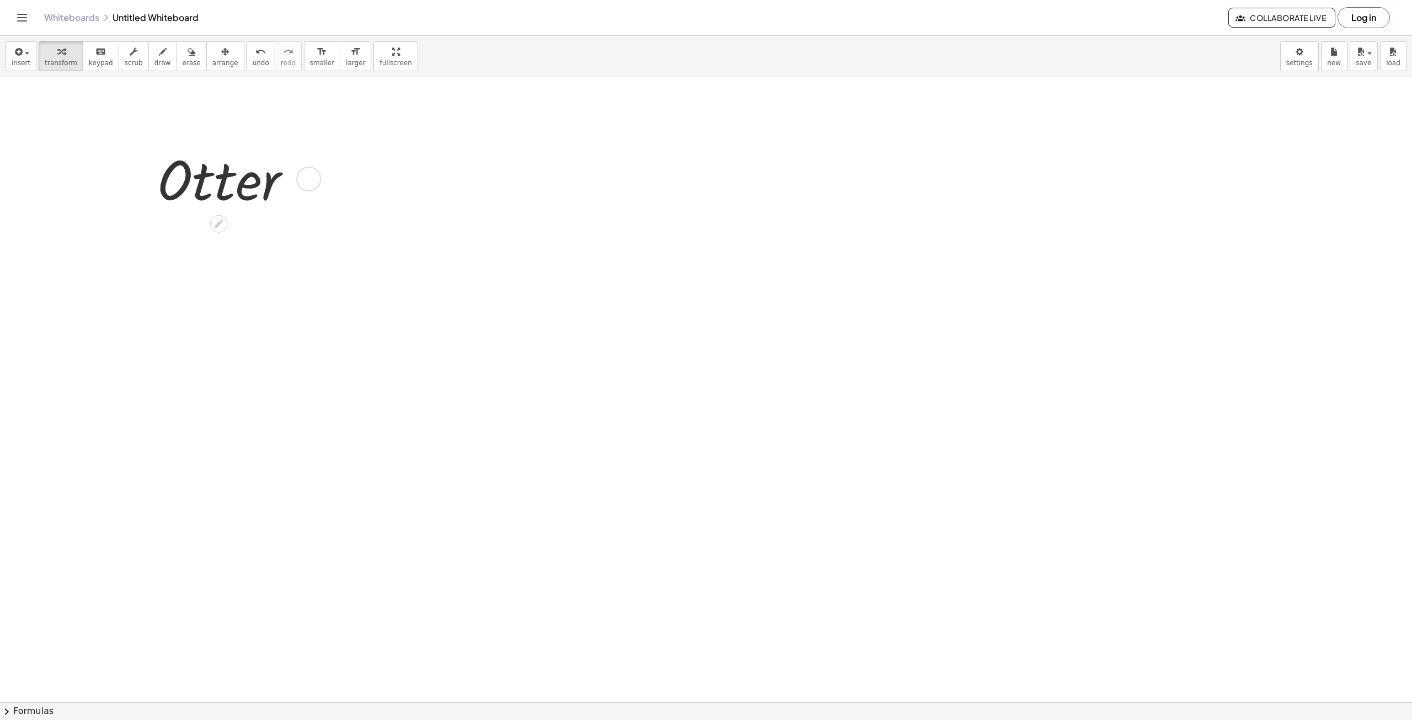
click at [242, 170] on div at bounding box center [228, 177] width 153 height 71
click at [248, 195] on div at bounding box center [228, 177] width 153 height 71
drag, startPoint x: 233, startPoint y: 188, endPoint x: 227, endPoint y: 149, distance: 39.6
click at [227, 149] on div at bounding box center [228, 177] width 153 height 71
click at [235, 189] on div at bounding box center [228, 177] width 150 height 71
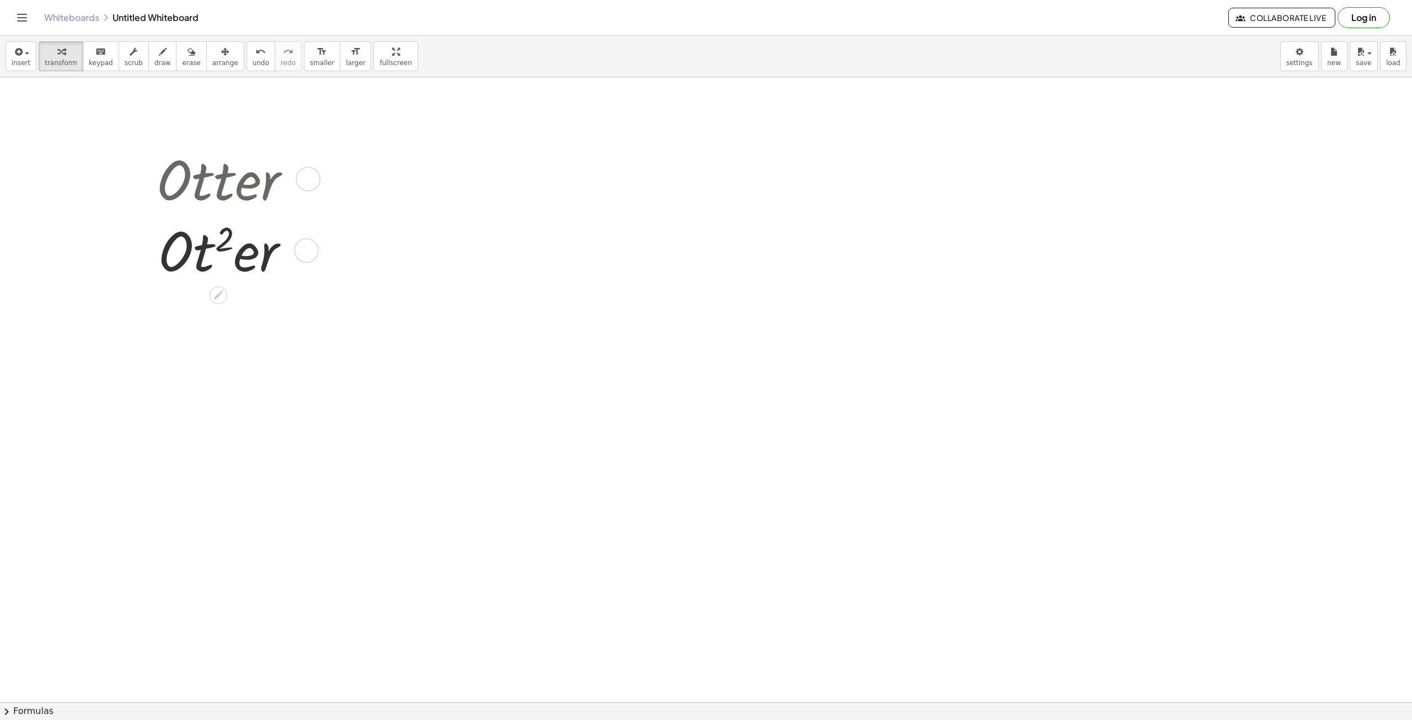
click at [260, 258] on div at bounding box center [227, 249] width 153 height 71
drag, startPoint x: 241, startPoint y: 249, endPoint x: 226, endPoint y: 240, distance: 17.6
click at [232, 245] on div at bounding box center [227, 249] width 153 height 71
click at [204, 243] on div at bounding box center [227, 249] width 153 height 71
click at [204, 244] on div at bounding box center [227, 249] width 153 height 71
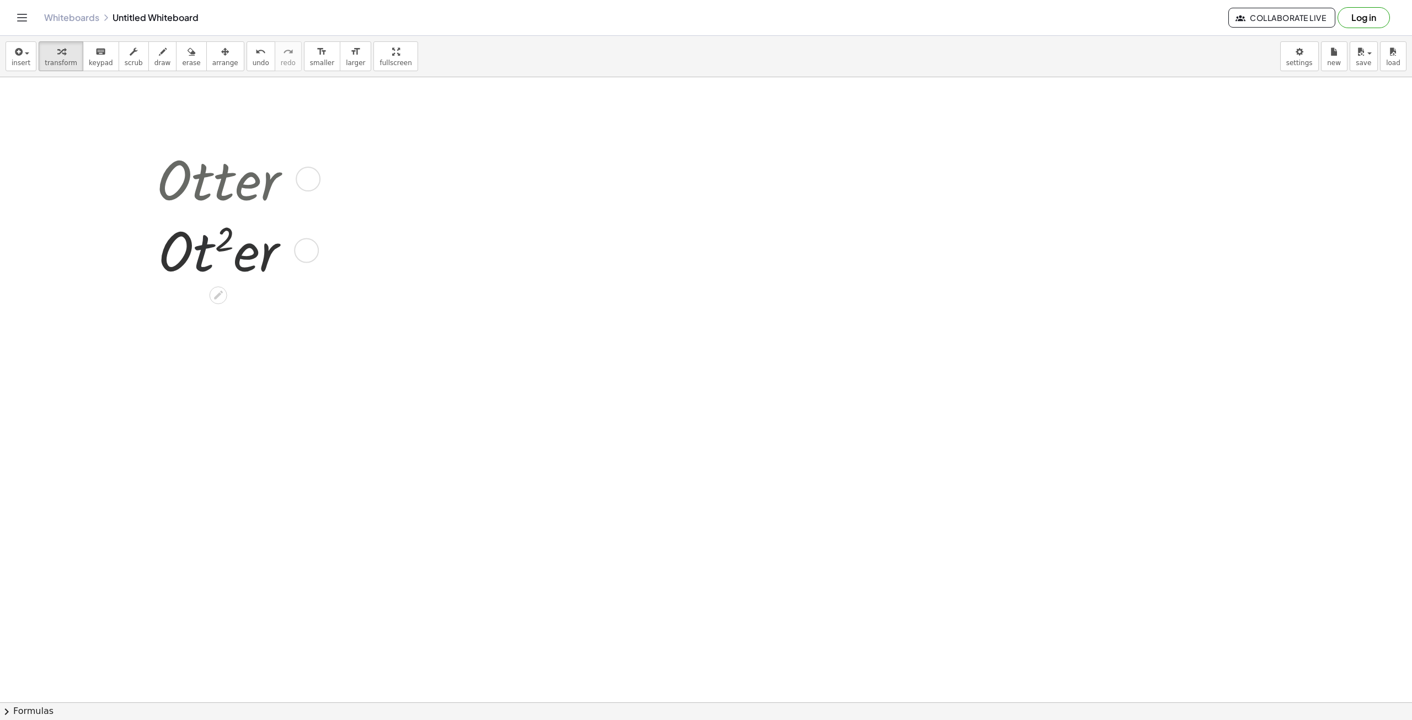
drag, startPoint x: 235, startPoint y: 261, endPoint x: 221, endPoint y: 258, distance: 14.2
click at [233, 262] on div at bounding box center [227, 249] width 153 height 71
drag, startPoint x: 228, startPoint y: 264, endPoint x: 195, endPoint y: 259, distance: 32.8
click at [26, 62] on span "insert" at bounding box center [21, 63] width 19 height 8
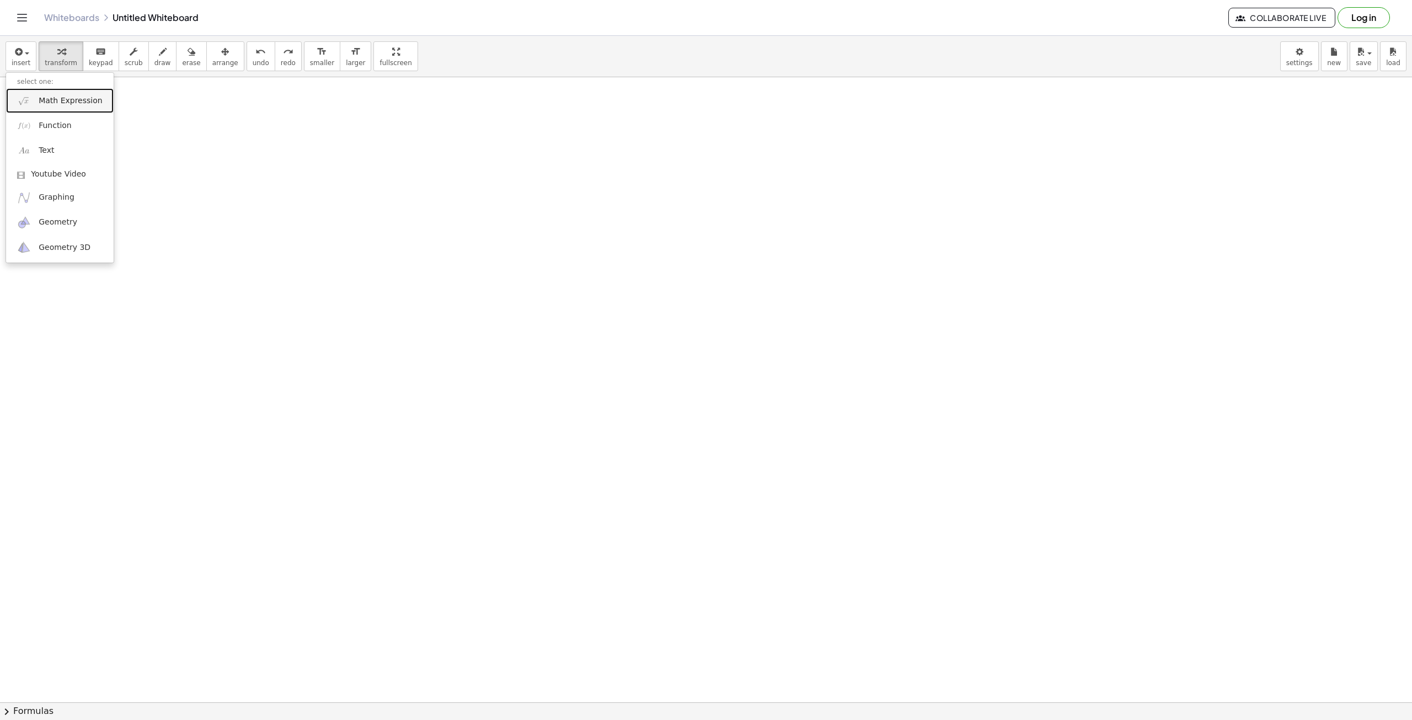
click at [57, 103] on span "Math Expression" at bounding box center [70, 100] width 63 height 11
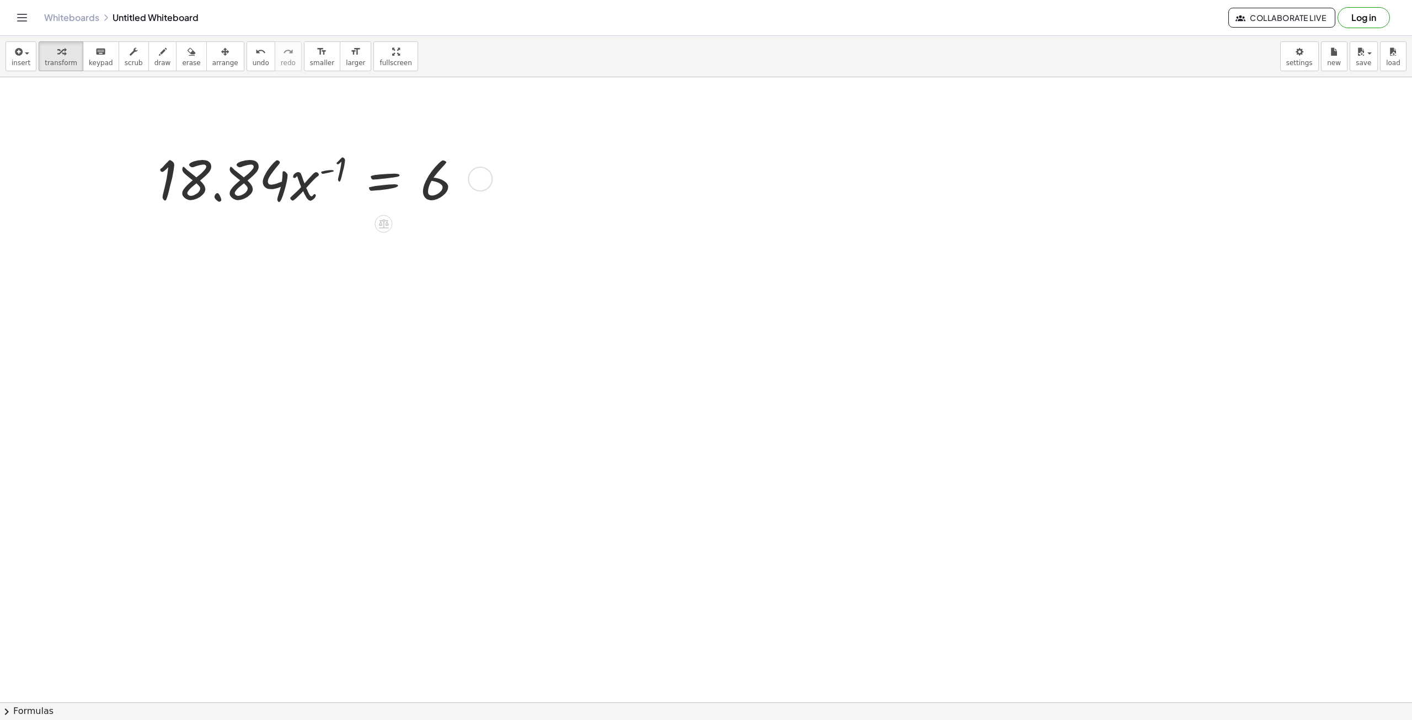
click at [307, 188] on div at bounding box center [314, 177] width 325 height 71
click at [386, 223] on icon at bounding box center [384, 224] width 10 height 9
click at [311, 259] on div at bounding box center [706, 702] width 1412 height 1250
drag, startPoint x: 316, startPoint y: 196, endPoint x: 346, endPoint y: 197, distance: 30.4
click at [346, 197] on div at bounding box center [314, 177] width 325 height 71
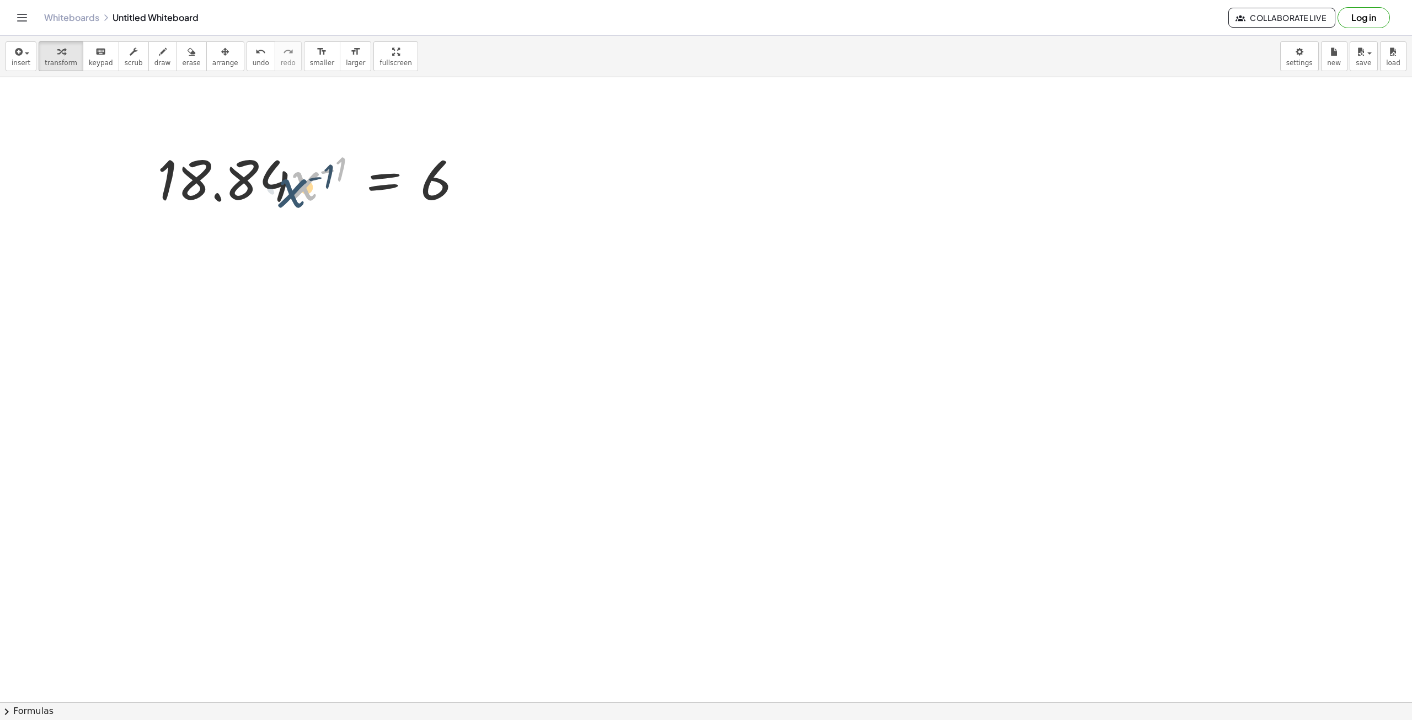
drag, startPoint x: 302, startPoint y: 188, endPoint x: 308, endPoint y: 190, distance: 5.8
click at [308, 190] on div at bounding box center [314, 177] width 325 height 71
click at [230, 183] on div at bounding box center [314, 177] width 325 height 71
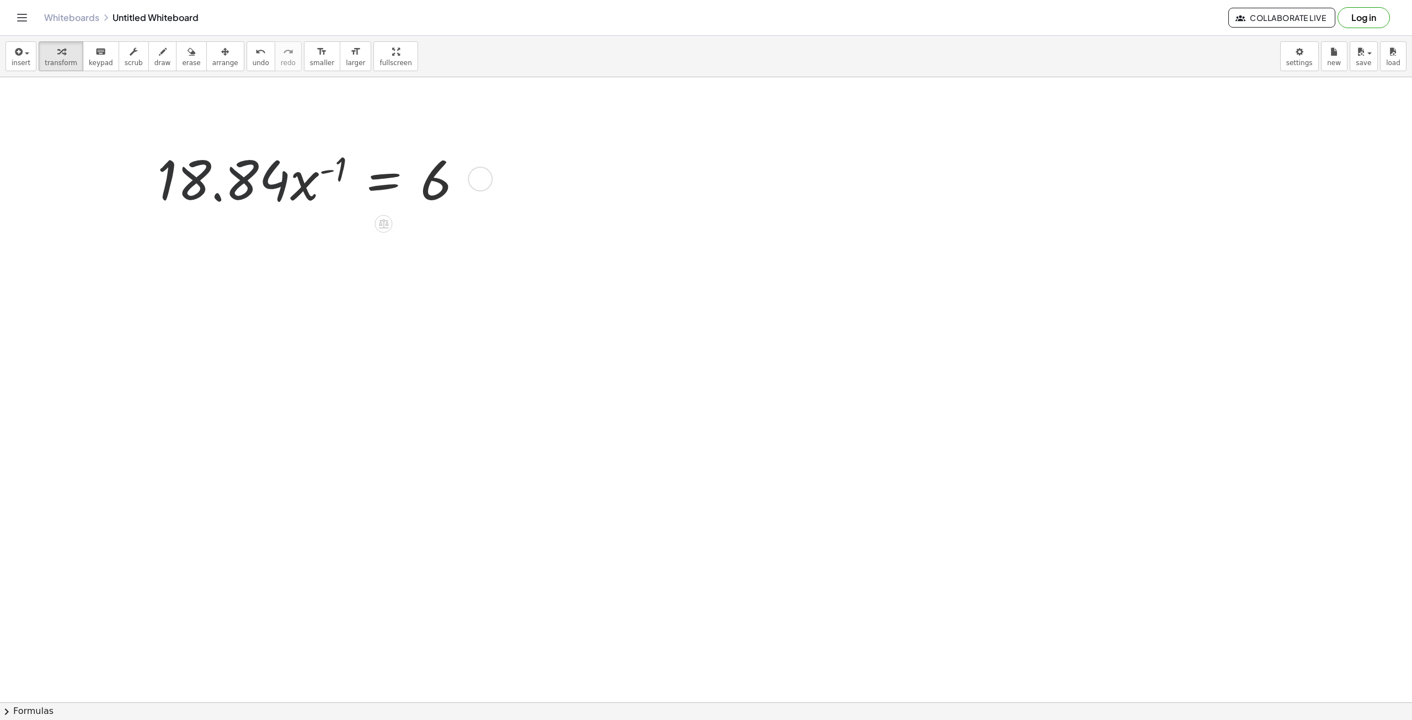
click at [433, 179] on div at bounding box center [314, 177] width 325 height 71
click at [433, 180] on div at bounding box center [314, 177] width 325 height 71
click at [433, 181] on div at bounding box center [314, 177] width 325 height 71
click at [340, 175] on div at bounding box center [314, 177] width 325 height 71
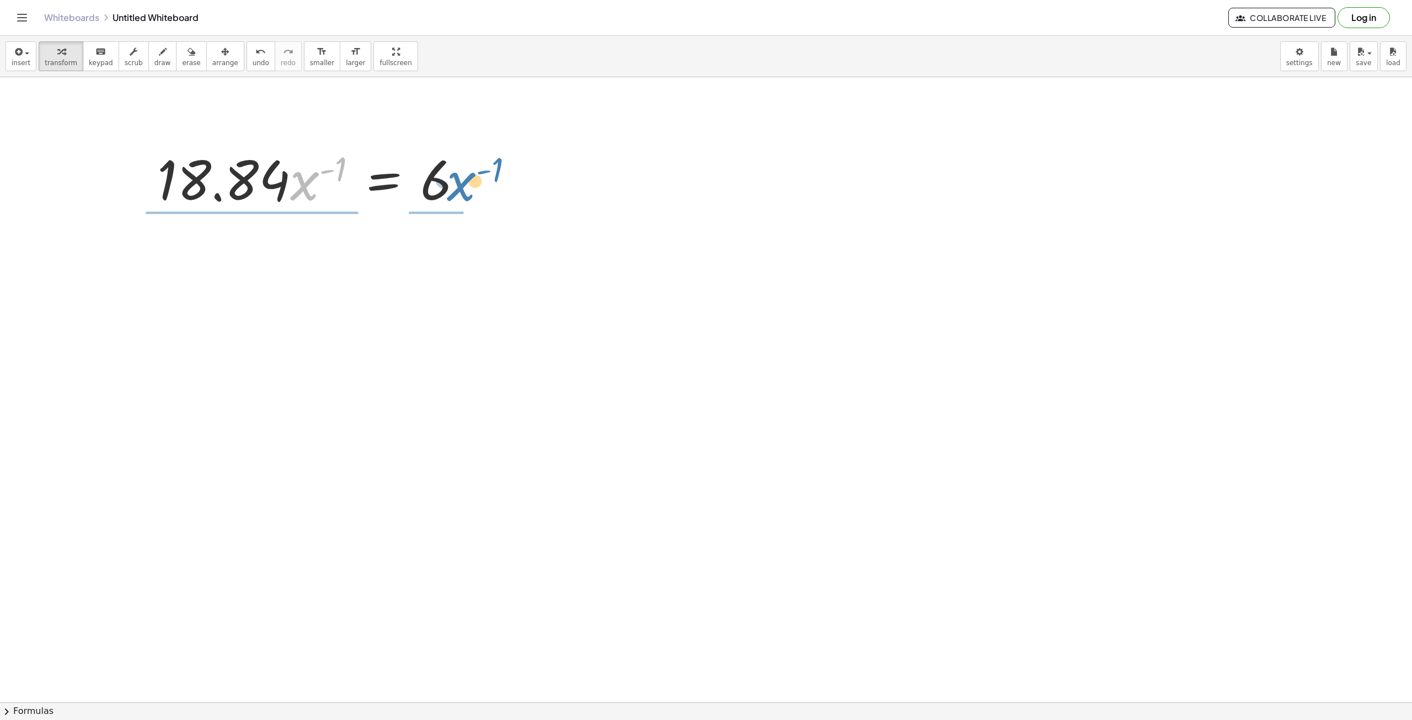
drag, startPoint x: 305, startPoint y: 181, endPoint x: 461, endPoint y: 180, distance: 156.7
click at [461, 180] on div at bounding box center [314, 177] width 325 height 71
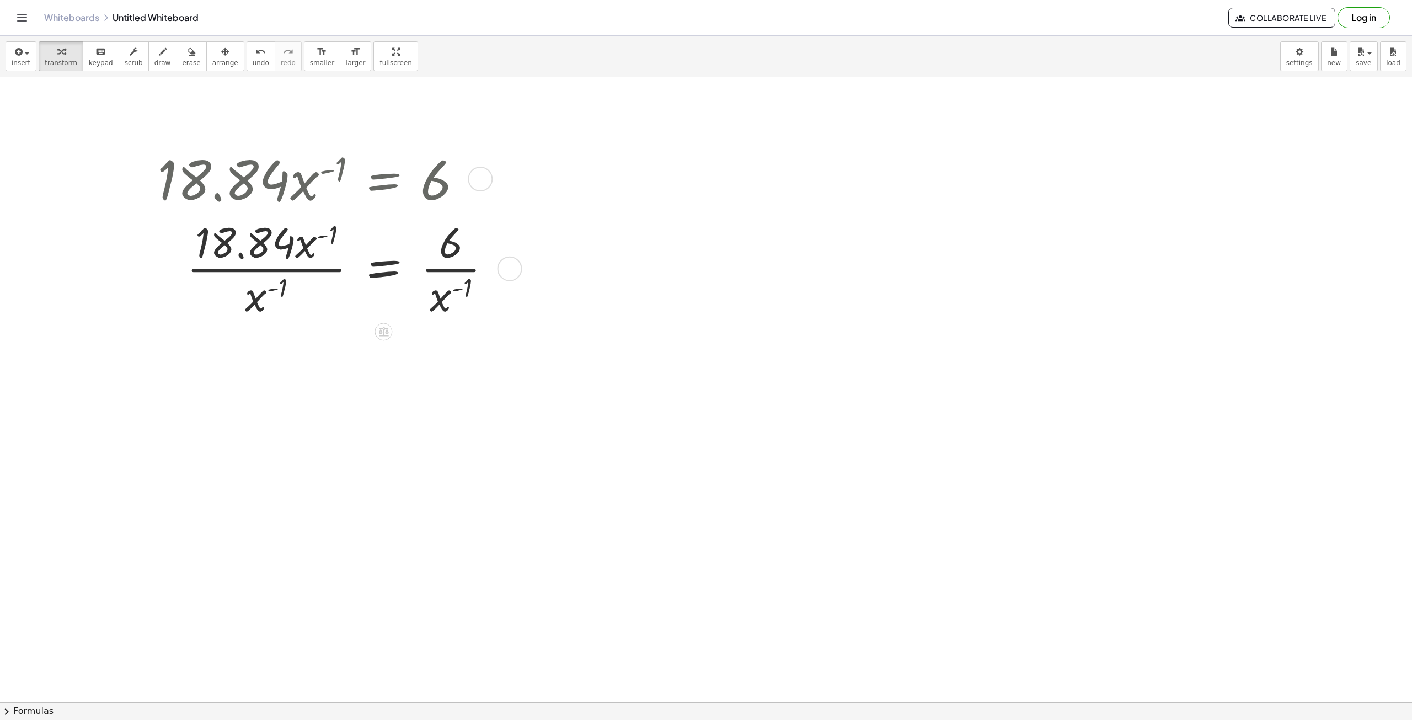
click at [299, 271] on div at bounding box center [329, 268] width 355 height 108
click at [313, 241] on div at bounding box center [329, 268] width 355 height 108
click at [299, 262] on div at bounding box center [329, 268] width 355 height 108
click at [248, 297] on div at bounding box center [329, 268] width 355 height 108
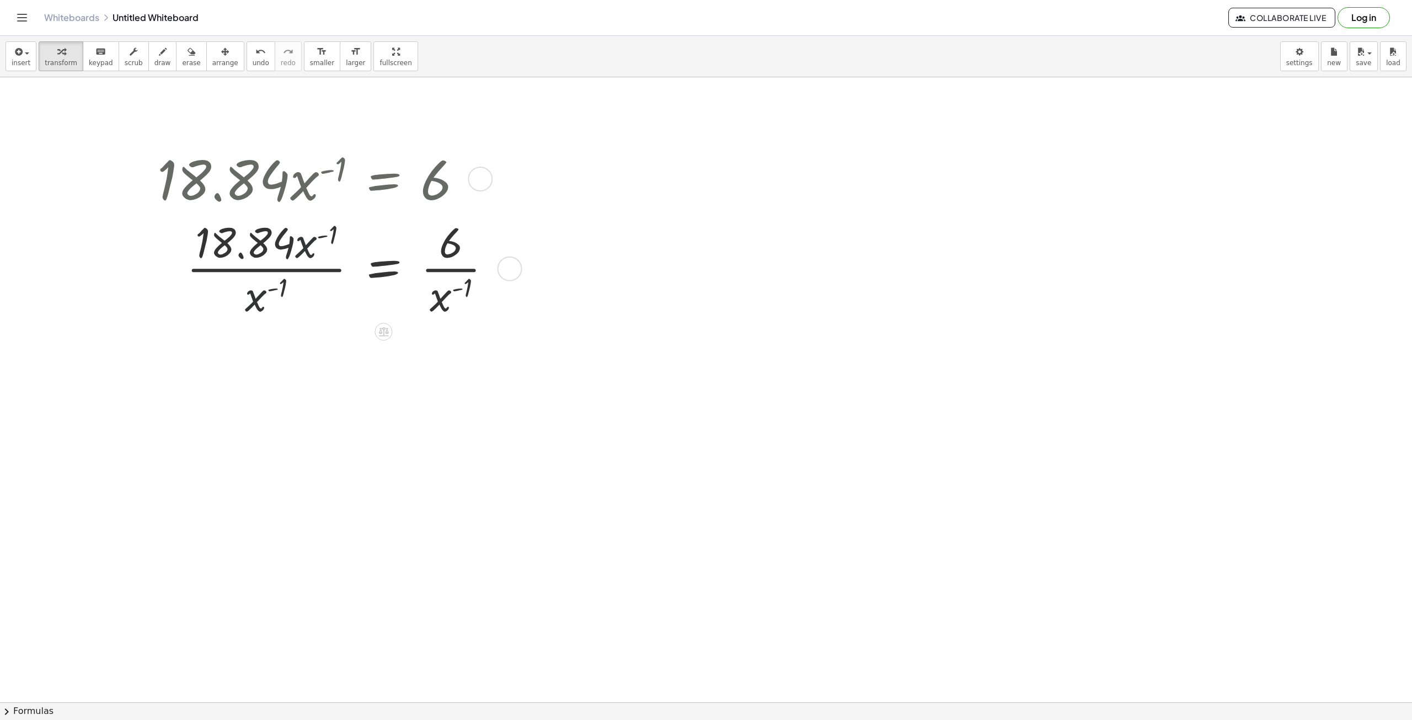
drag, startPoint x: 248, startPoint y: 297, endPoint x: 256, endPoint y: 303, distance: 9.5
click at [255, 302] on div at bounding box center [329, 268] width 355 height 108
click at [256, 303] on div at bounding box center [329, 268] width 355 height 108
click at [257, 259] on div at bounding box center [329, 268] width 355 height 108
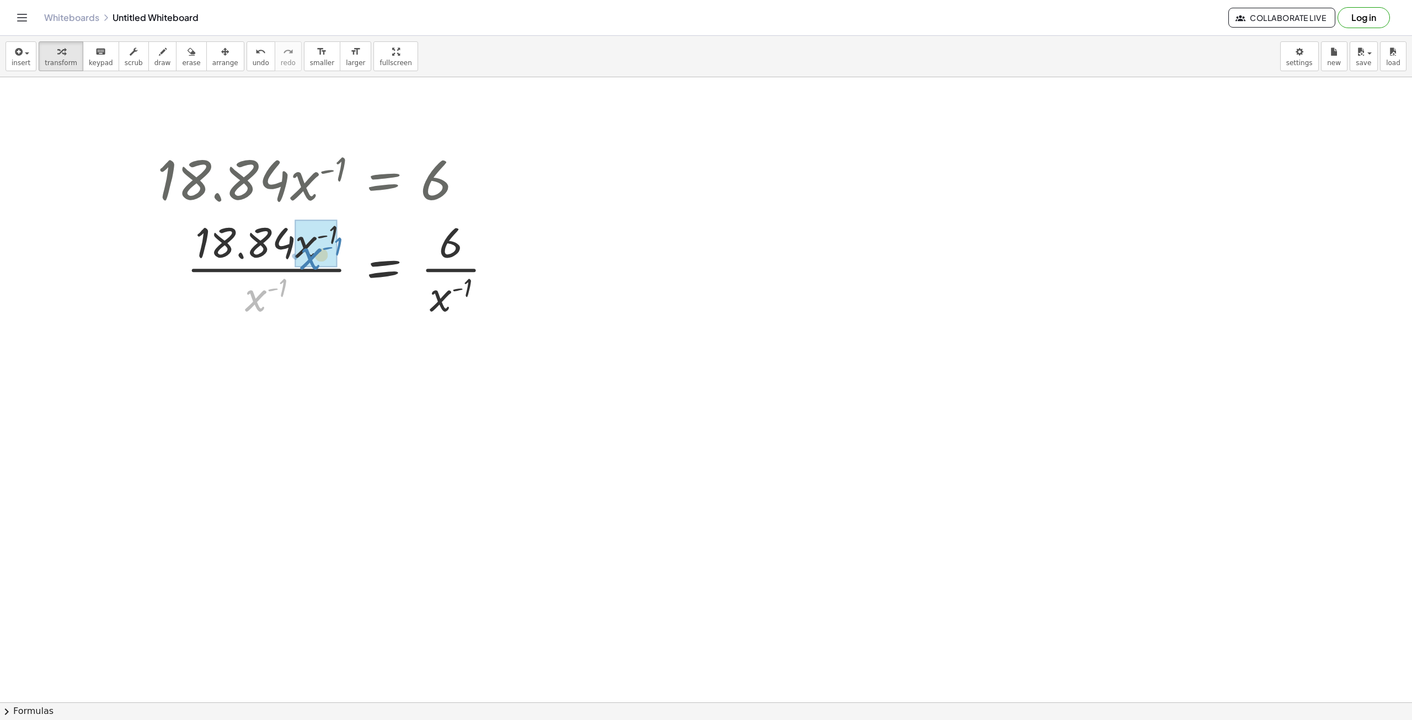
drag, startPoint x: 268, startPoint y: 309, endPoint x: 322, endPoint y: 268, distance: 68.5
click at [322, 268] on div at bounding box center [329, 268] width 355 height 108
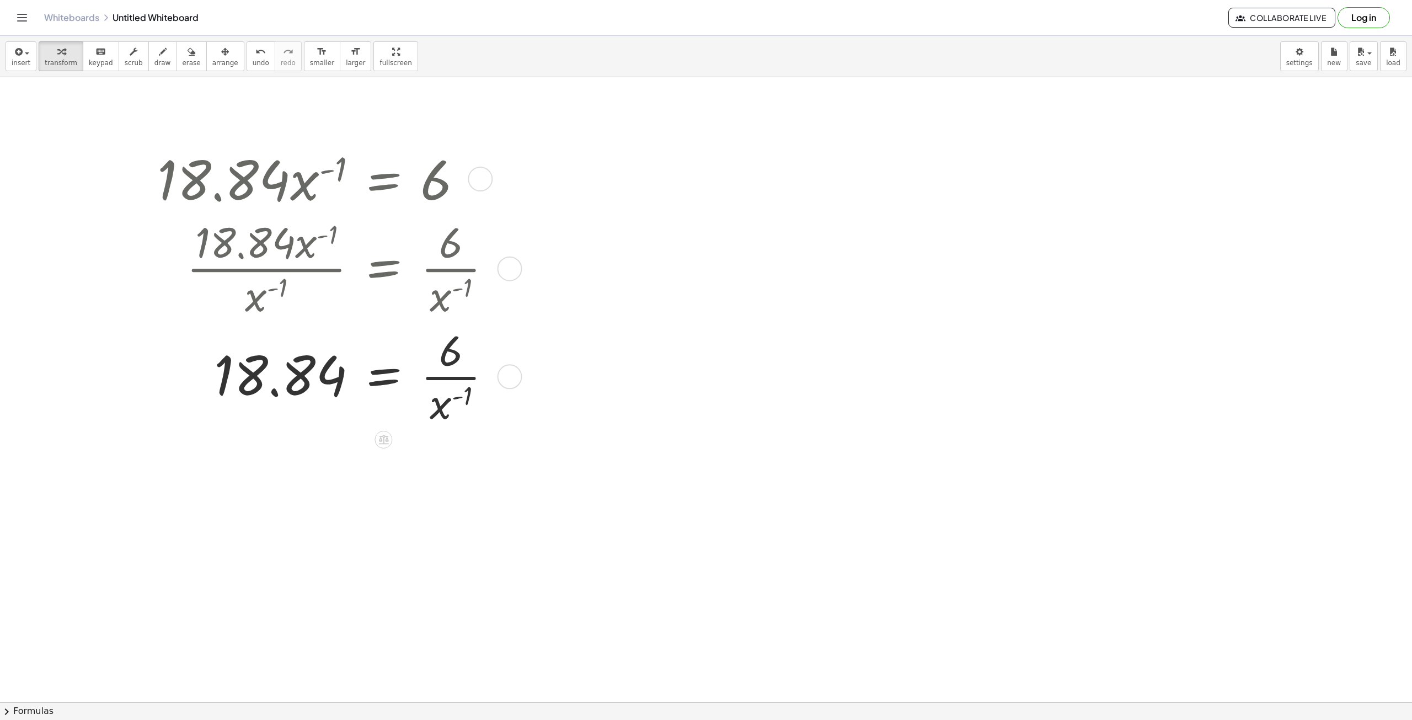
click at [444, 409] on div at bounding box center [329, 376] width 355 height 108
drag, startPoint x: 448, startPoint y: 387, endPoint x: 449, endPoint y: 397, distance: 9.4
click at [449, 397] on div at bounding box center [329, 376] width 355 height 108
drag, startPoint x: 446, startPoint y: 416, endPoint x: 469, endPoint y: 368, distance: 53.1
click at [469, 368] on div at bounding box center [329, 376] width 355 height 108
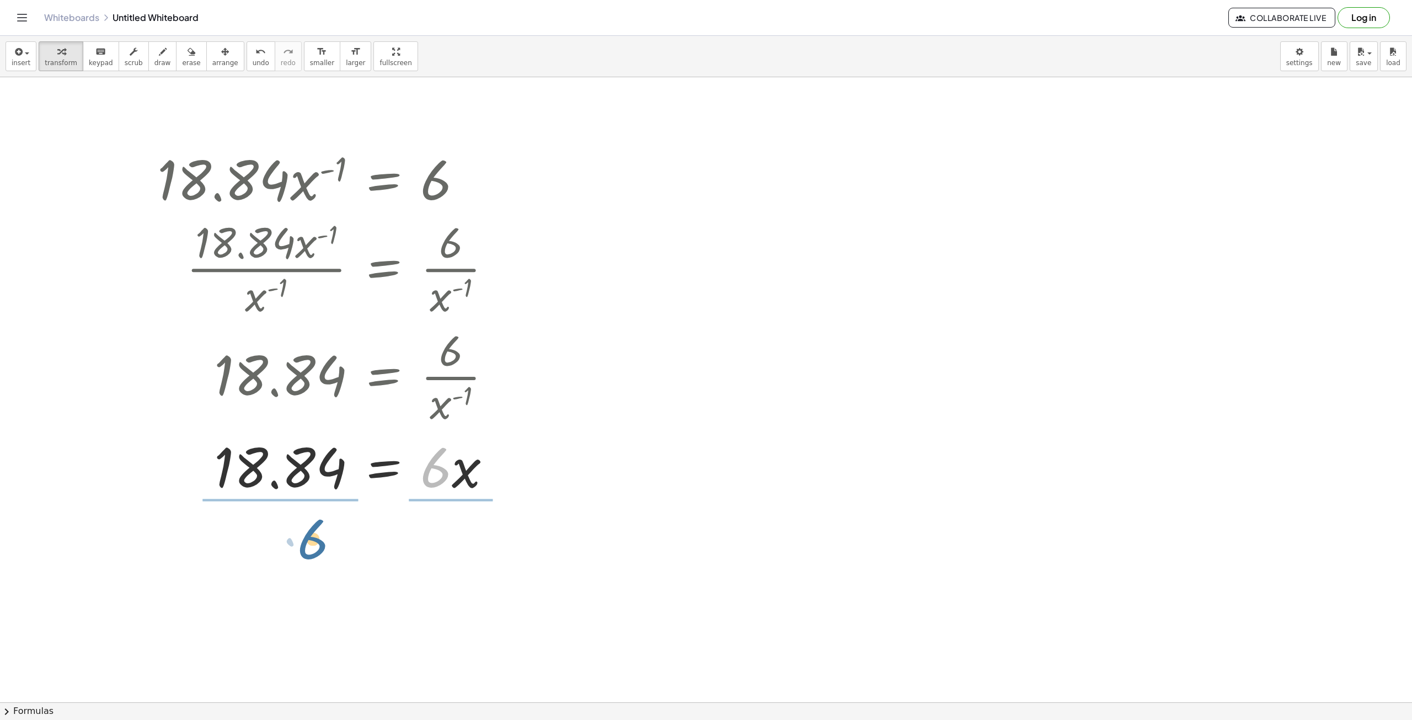
drag, startPoint x: 436, startPoint y: 470, endPoint x: 312, endPoint y: 542, distance: 143.4
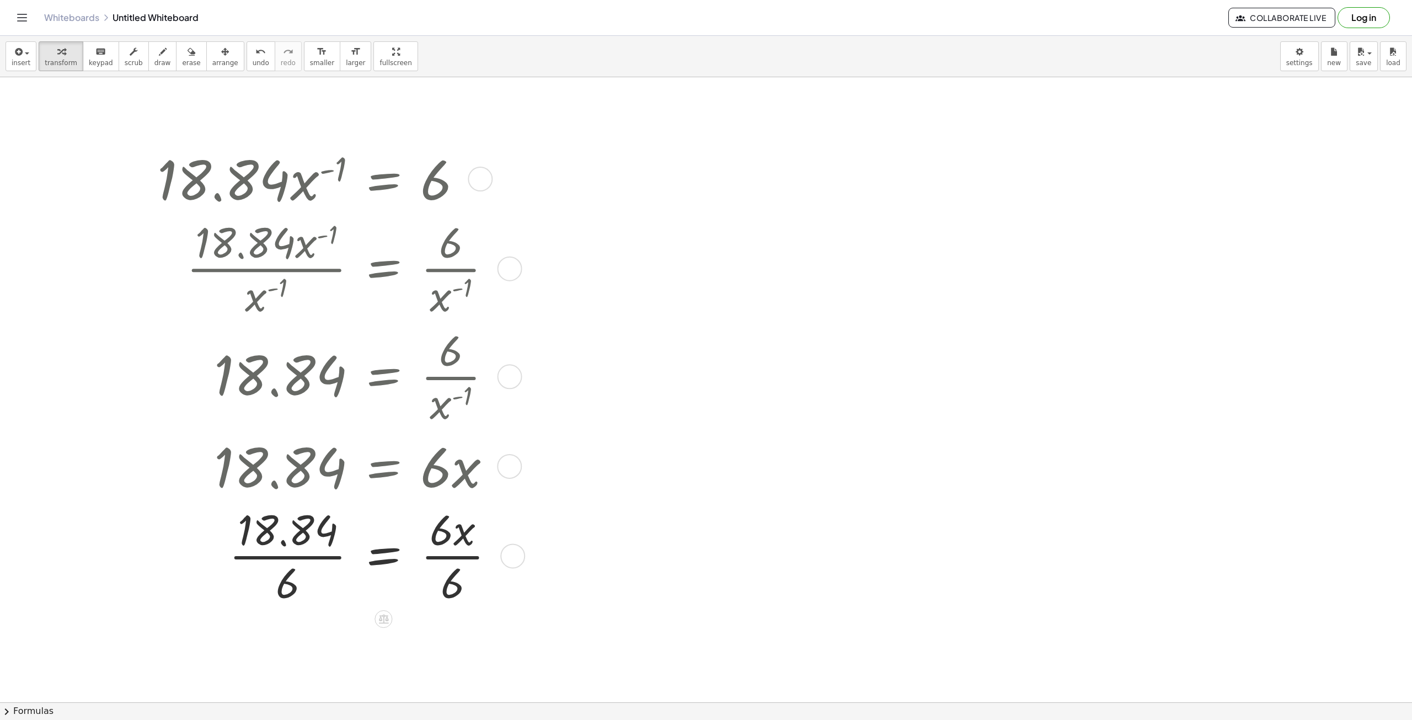
click at [458, 545] on div at bounding box center [330, 555] width 357 height 108
drag, startPoint x: 435, startPoint y: 562, endPoint x: 341, endPoint y: 572, distance: 94.3
click at [341, 572] on div at bounding box center [329, 555] width 355 height 108
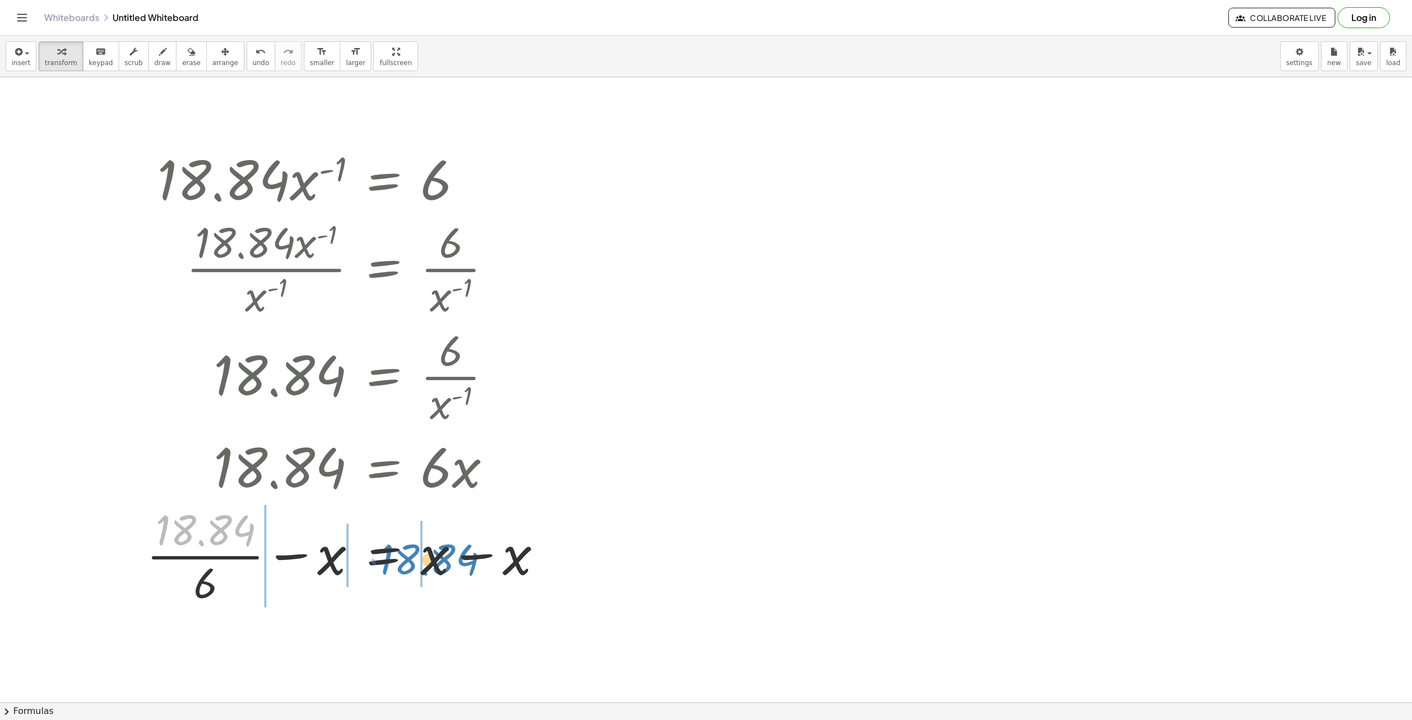
drag, startPoint x: 173, startPoint y: 529, endPoint x: 396, endPoint y: 558, distance: 225.3
click at [396, 558] on div at bounding box center [349, 555] width 416 height 108
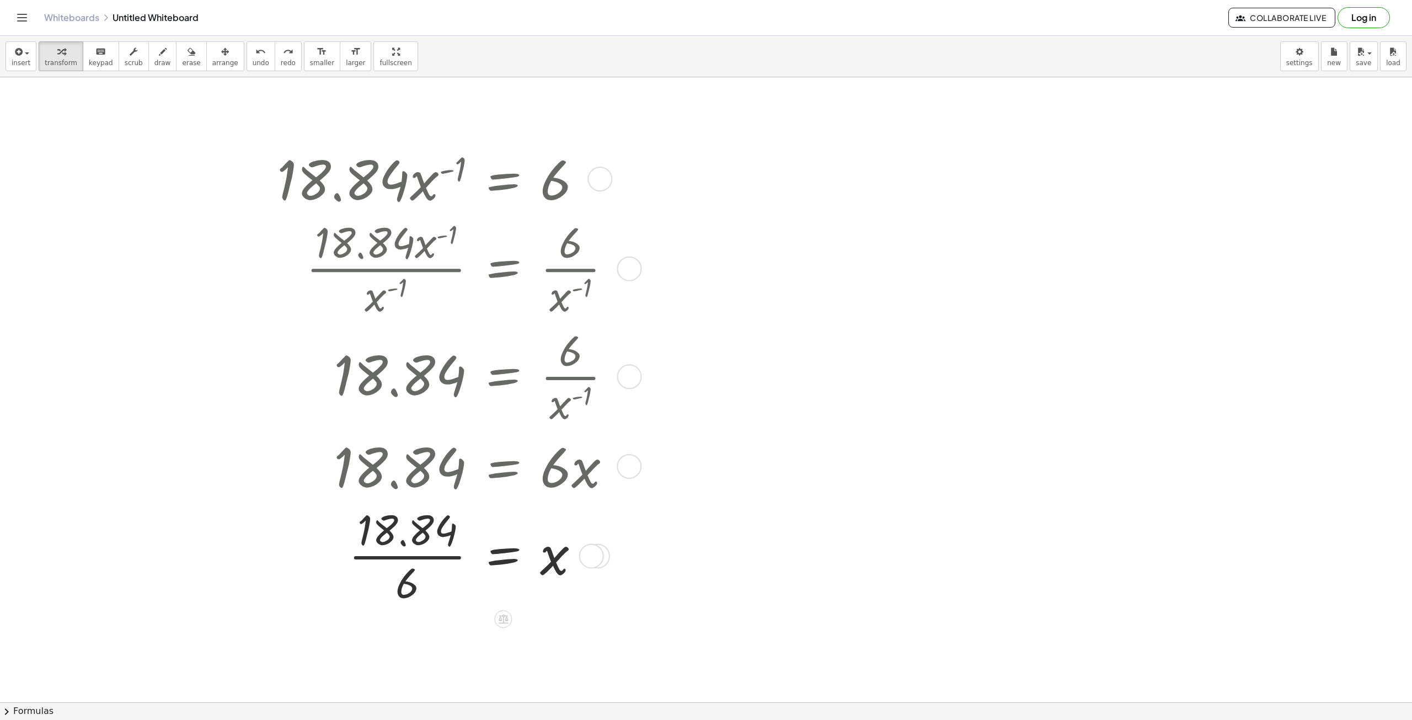
click at [506, 554] on div at bounding box center [448, 555] width 355 height 108
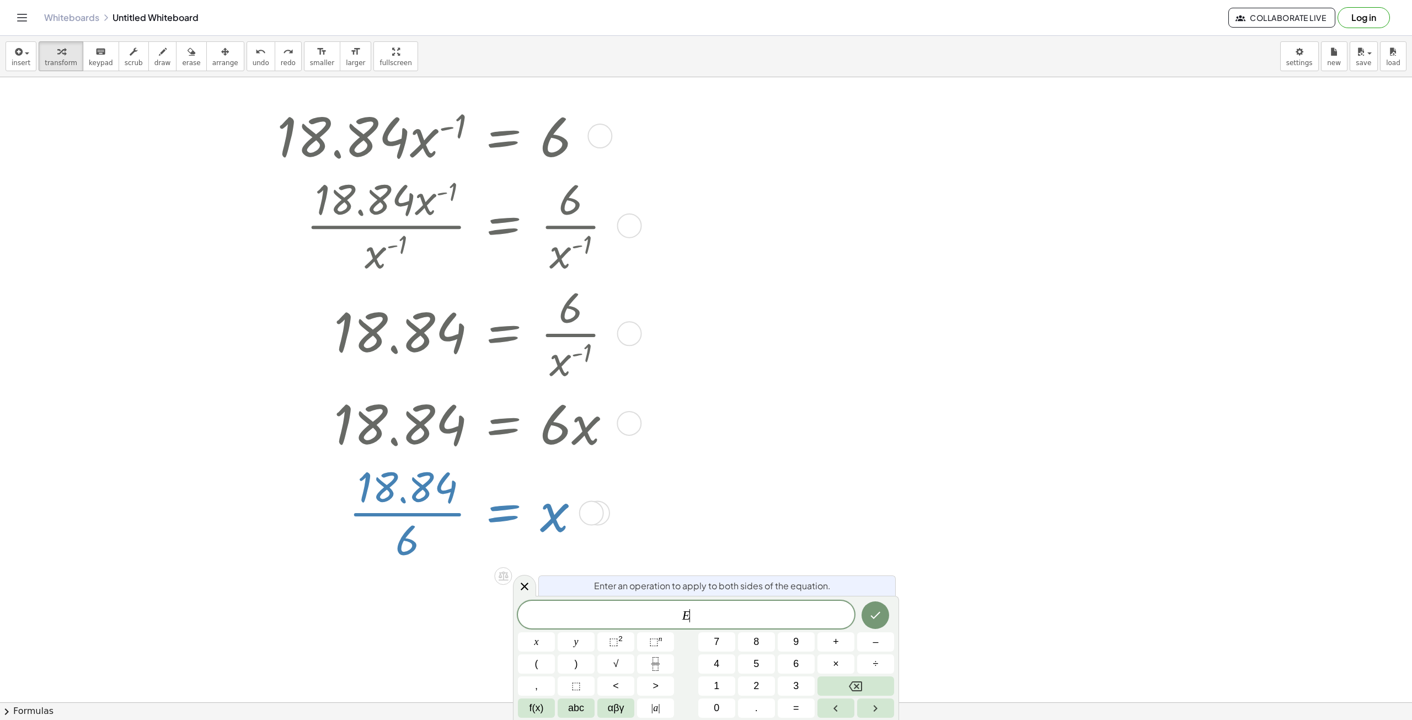
scroll to position [44, 0]
click at [653, 519] on div "· 18.84 · x ( - 1 ) = 6 · 18.84 · x ( - 1 ) · x ( - 1 ) = · 6 · x ( - 1 ) 18.84…" at bounding box center [458, 332] width 396 height 472
click at [634, 530] on div "· 18.84 · x ( - 1 ) = 6 · 18.84 · x ( - 1 ) · x ( - 1 ) = · 6 · x ( - 1 ) 18.84…" at bounding box center [458, 332] width 396 height 472
click at [539, 531] on div at bounding box center [448, 511] width 355 height 108
click at [549, 524] on div at bounding box center [448, 511] width 355 height 108
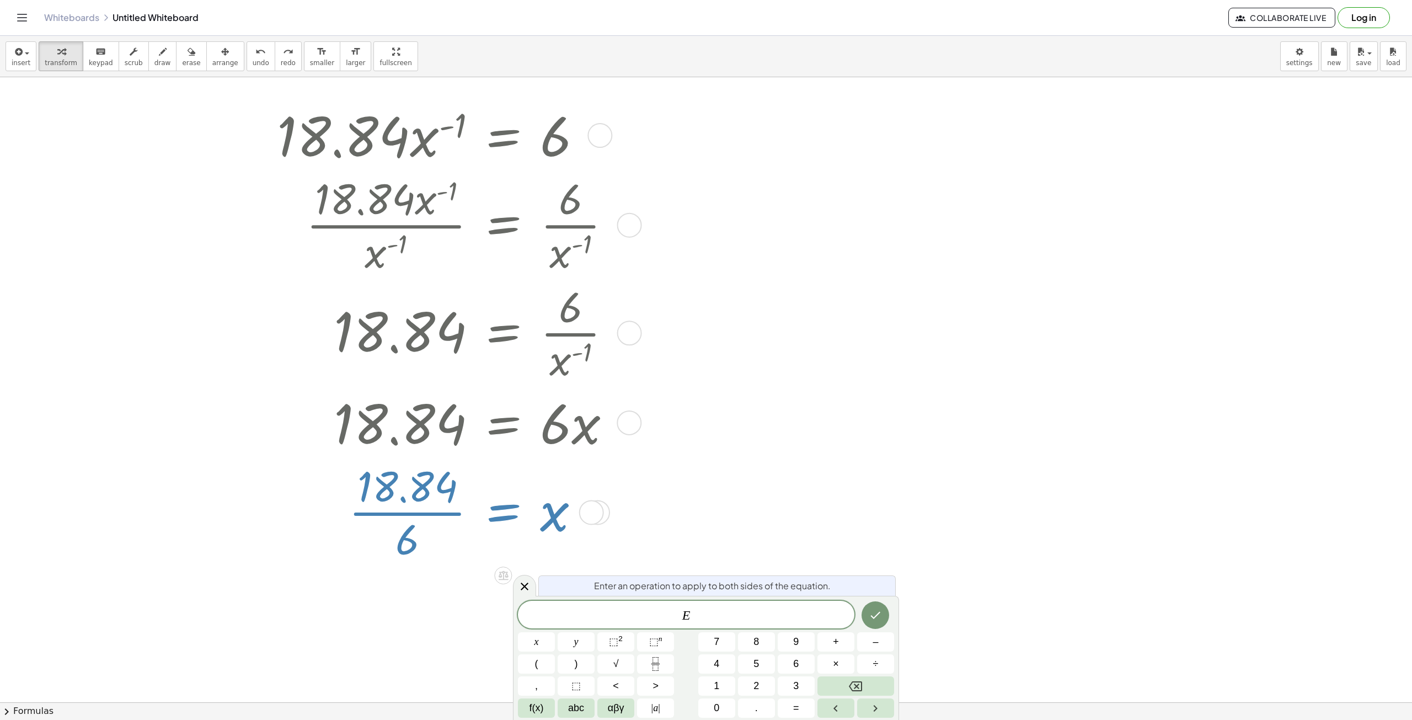
click at [391, 508] on div at bounding box center [448, 511] width 355 height 108
click at [523, 579] on div at bounding box center [524, 586] width 23 height 22
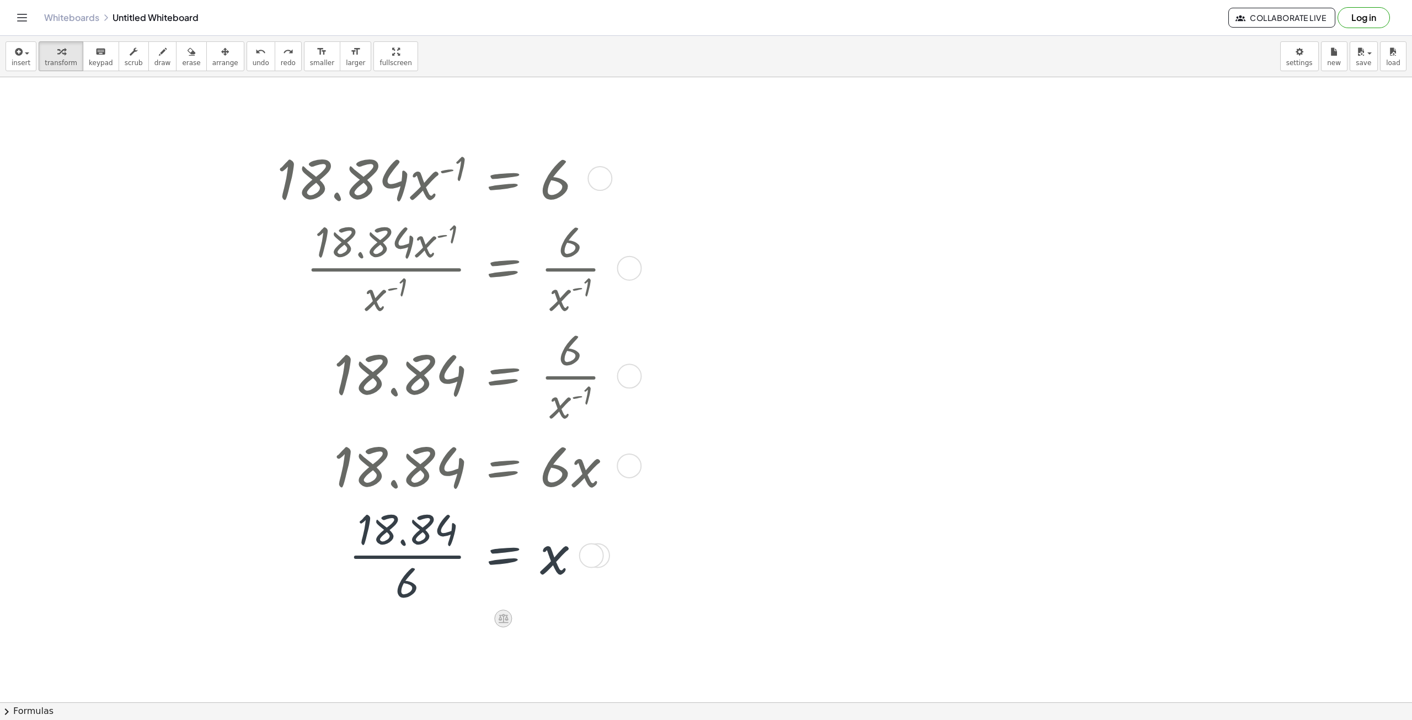
scroll to position [0, 0]
click at [588, 558] on div at bounding box center [591, 555] width 25 height 25
click at [666, 530] on span "Transform line" at bounding box center [645, 530] width 49 height 9
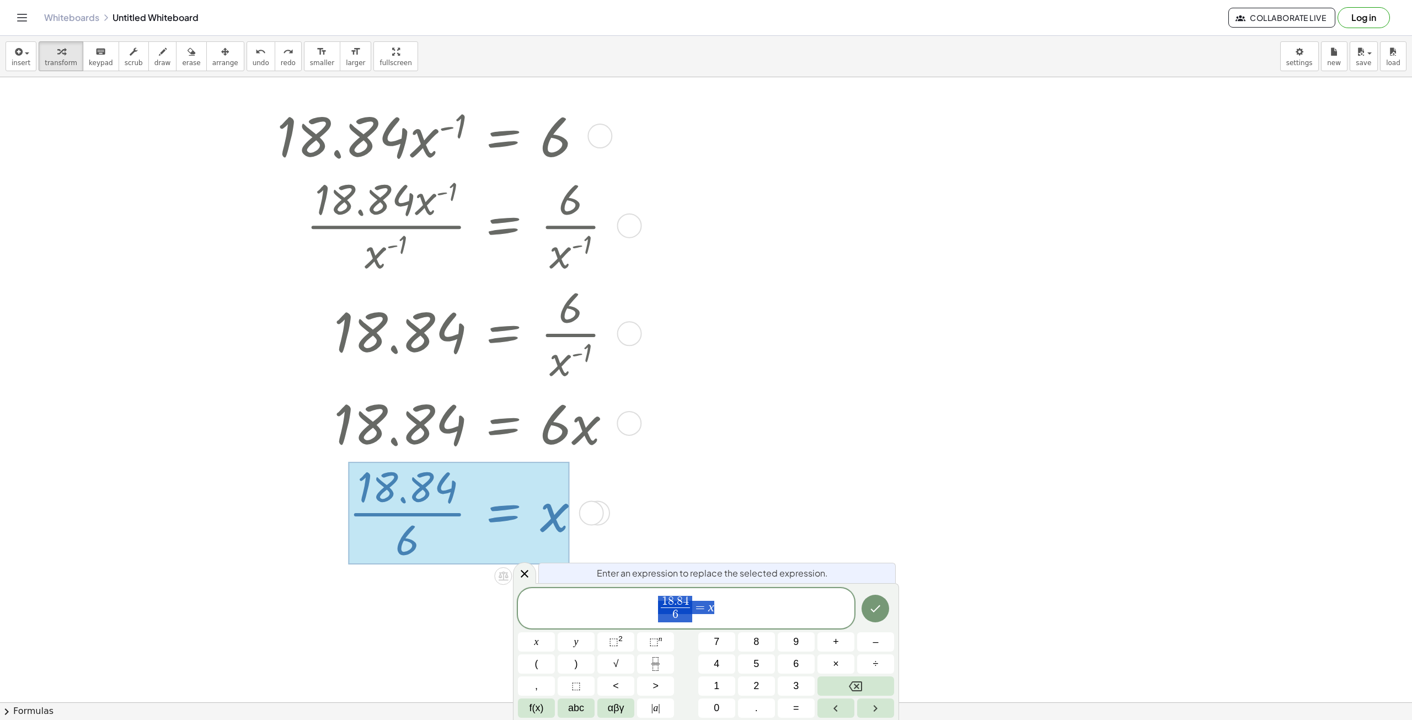
scroll to position [44, 0]
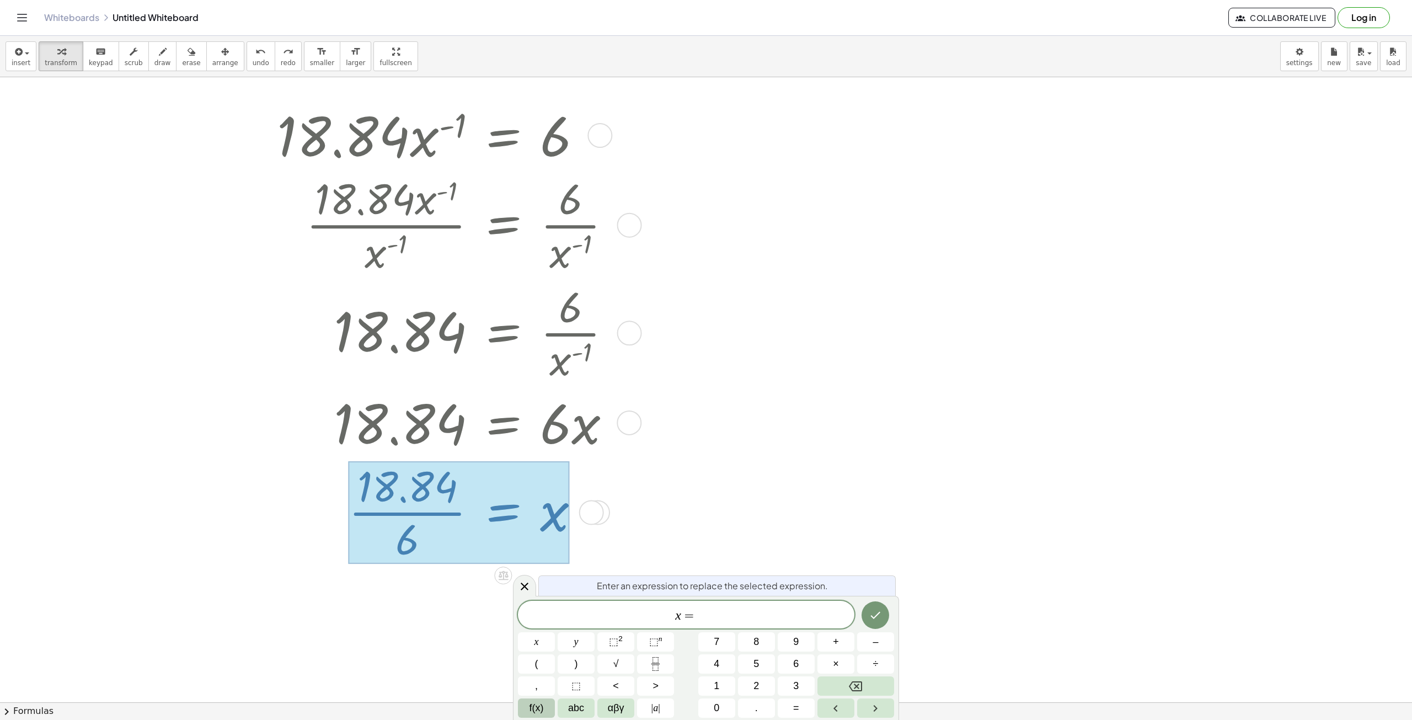
click at [541, 716] on button "f(x)" at bounding box center [536, 707] width 37 height 19
click at [797, 645] on span "π" at bounding box center [796, 641] width 5 height 15
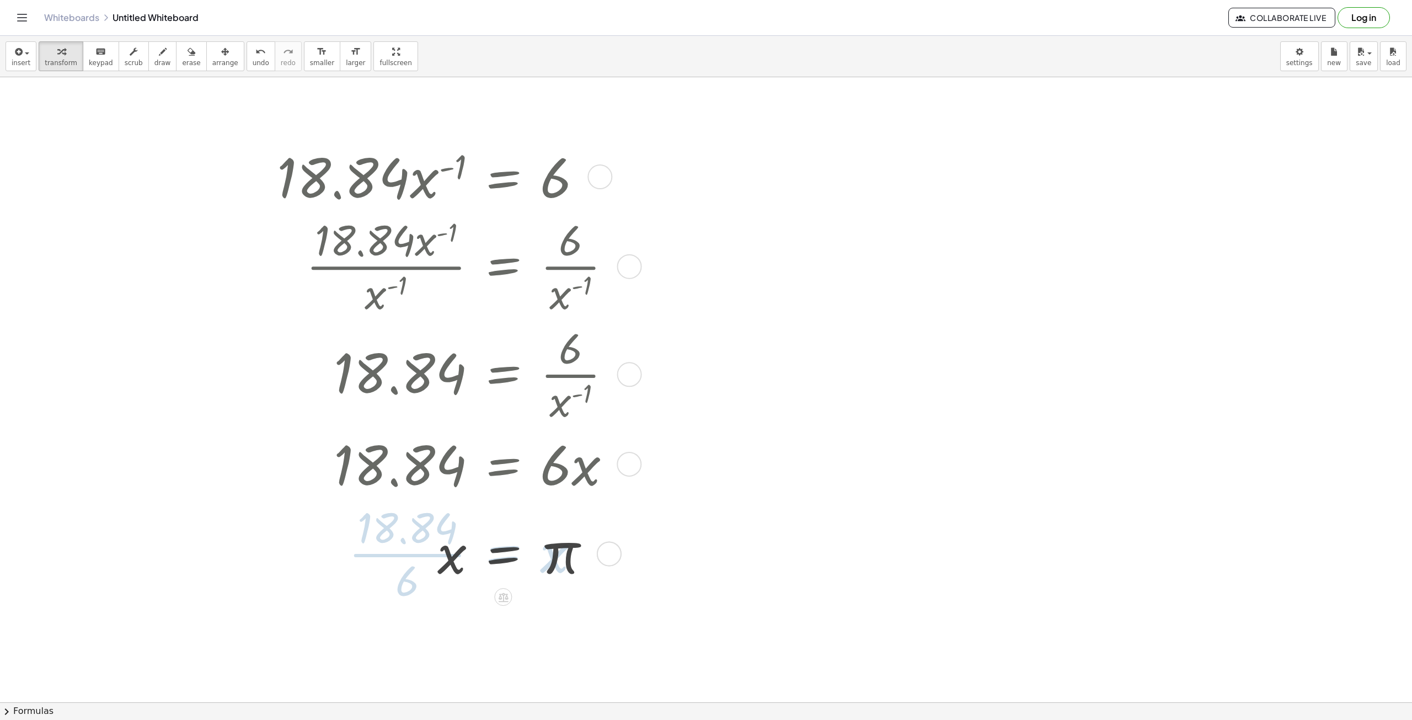
scroll to position [0, 0]
click at [253, 65] on span "undo" at bounding box center [261, 63] width 17 height 8
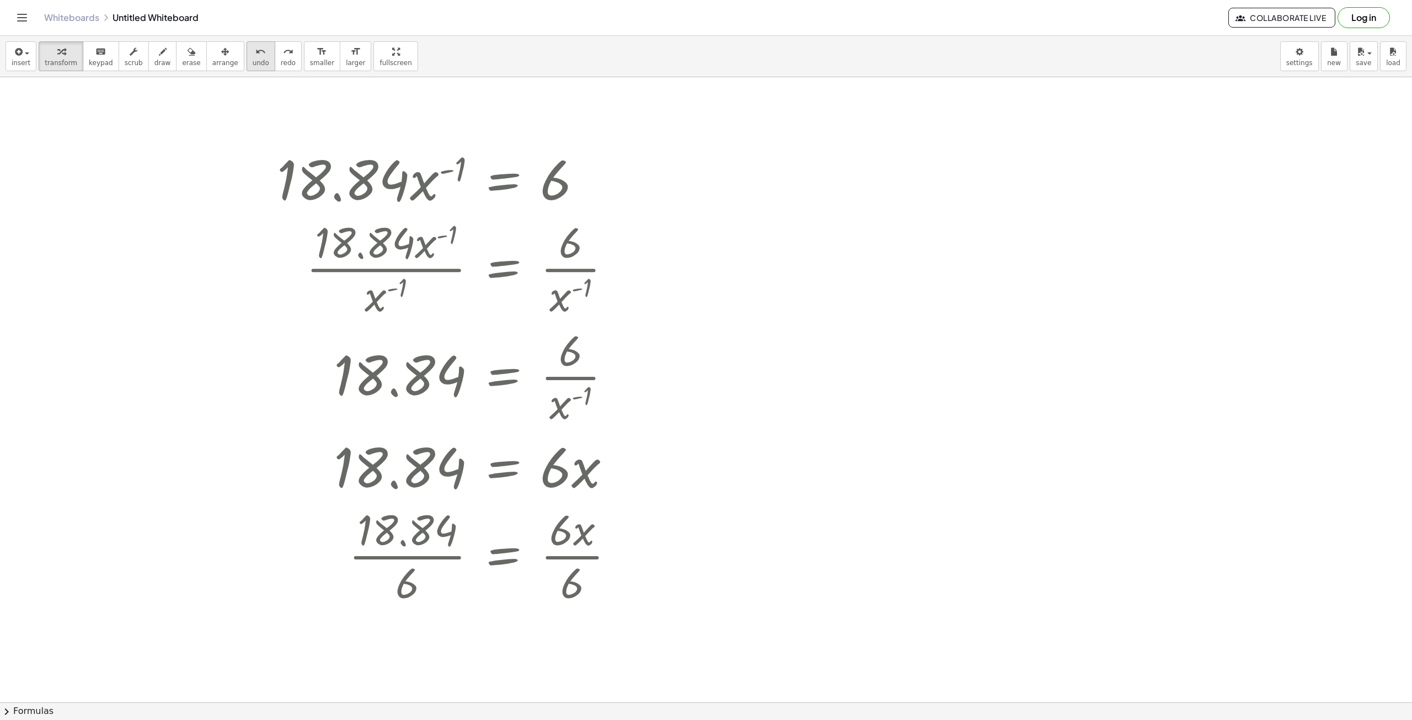
click at [253, 65] on span "undo" at bounding box center [261, 63] width 17 height 8
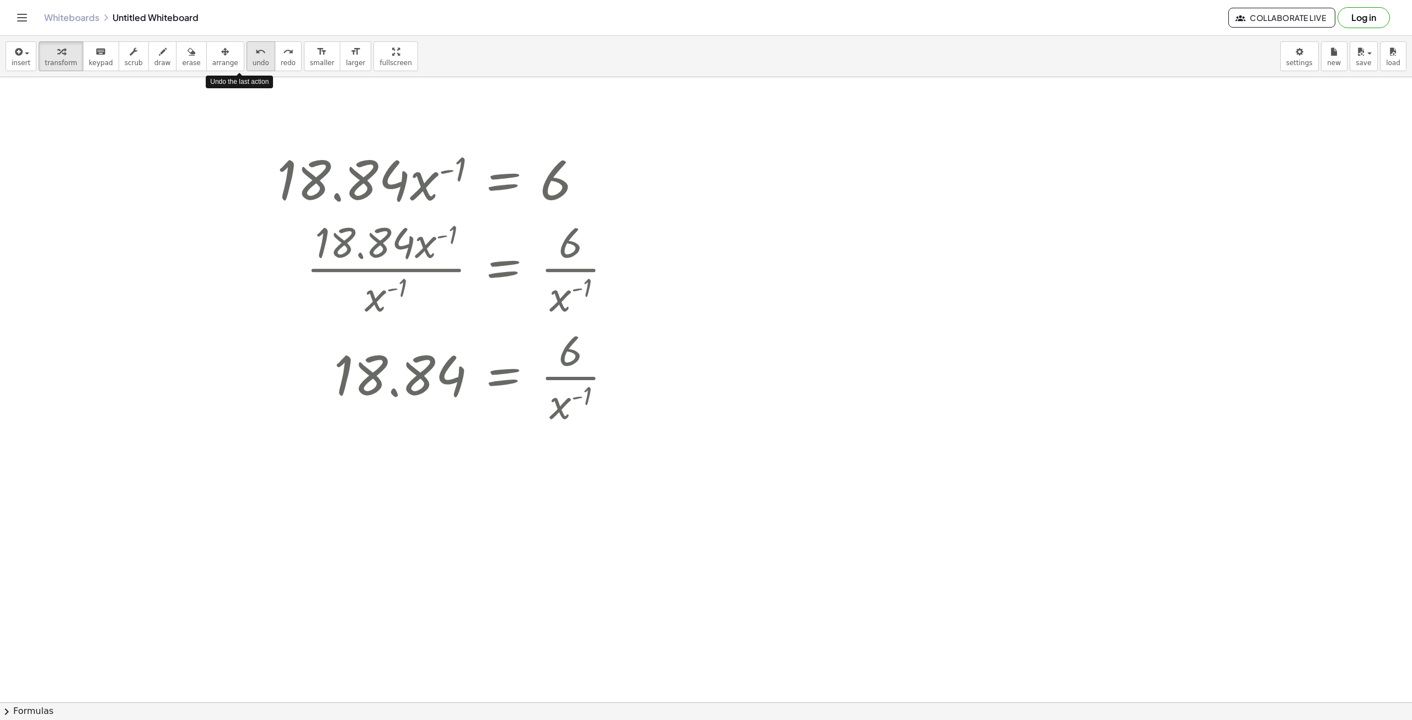
click at [253, 65] on span "undo" at bounding box center [261, 63] width 17 height 8
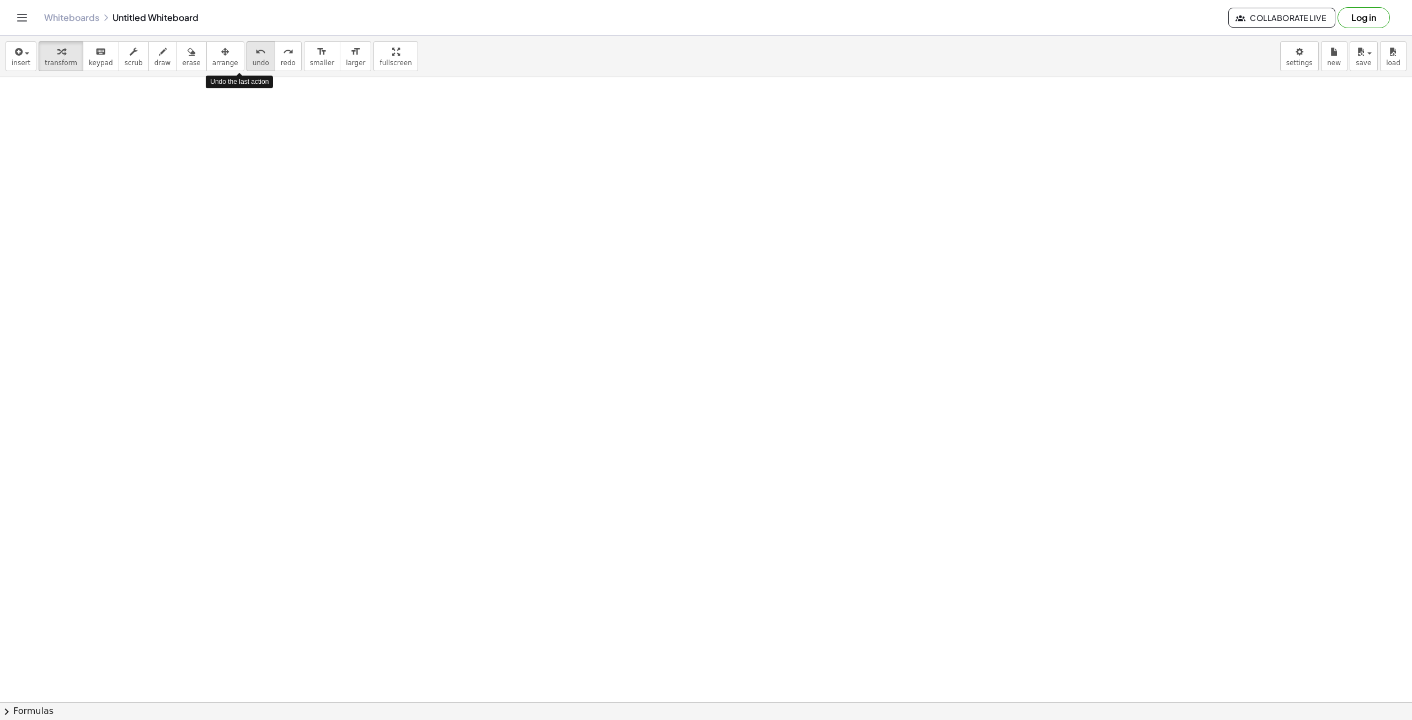
click at [253, 65] on span "undo" at bounding box center [261, 63] width 17 height 8
click at [16, 56] on icon "button" at bounding box center [18, 51] width 10 height 13
click at [59, 97] on span "Math Expression" at bounding box center [70, 100] width 63 height 11
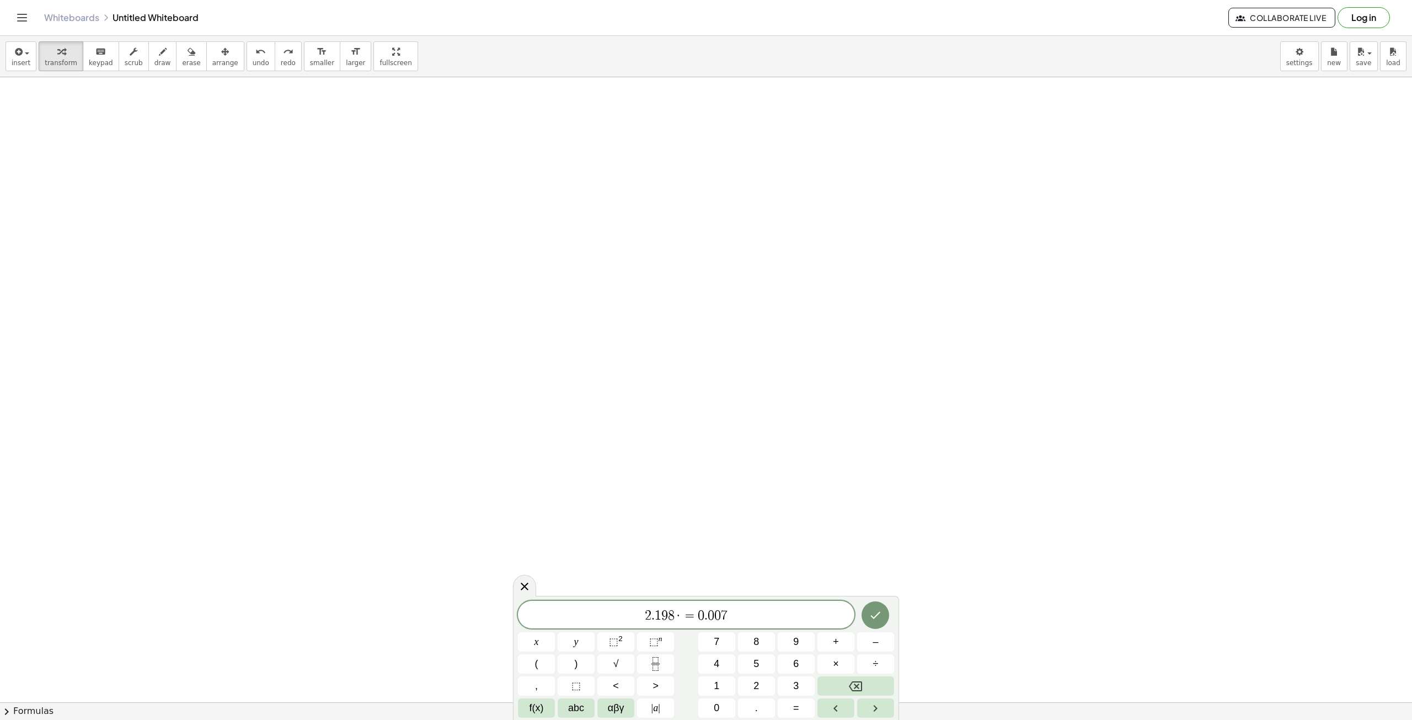
click at [745, 616] on span "2 . 1 9 8 · = 0 . 0 0 7" at bounding box center [686, 615] width 337 height 15
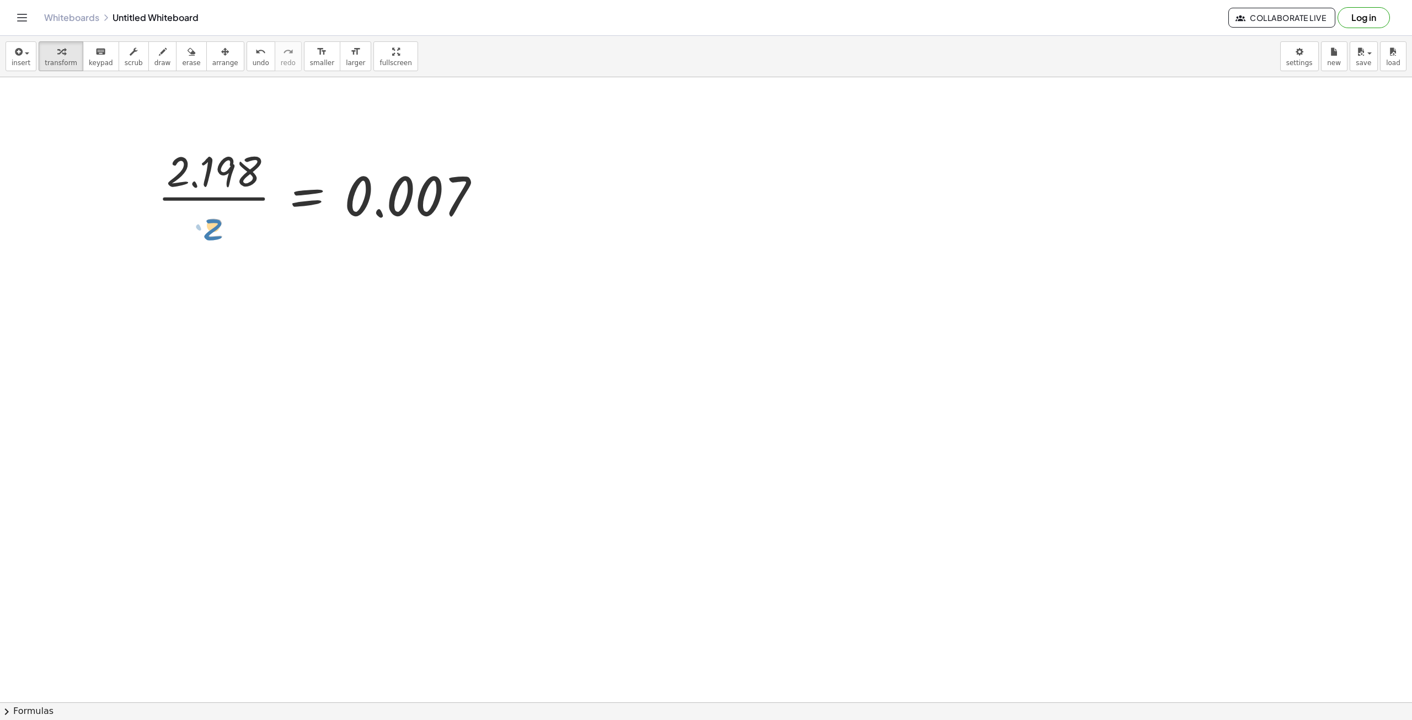
click at [213, 230] on div at bounding box center [323, 196] width 342 height 108
drag, startPoint x: 211, startPoint y: 228, endPoint x: 483, endPoint y: 195, distance: 273.9
click at [483, 195] on div at bounding box center [323, 196] width 342 height 108
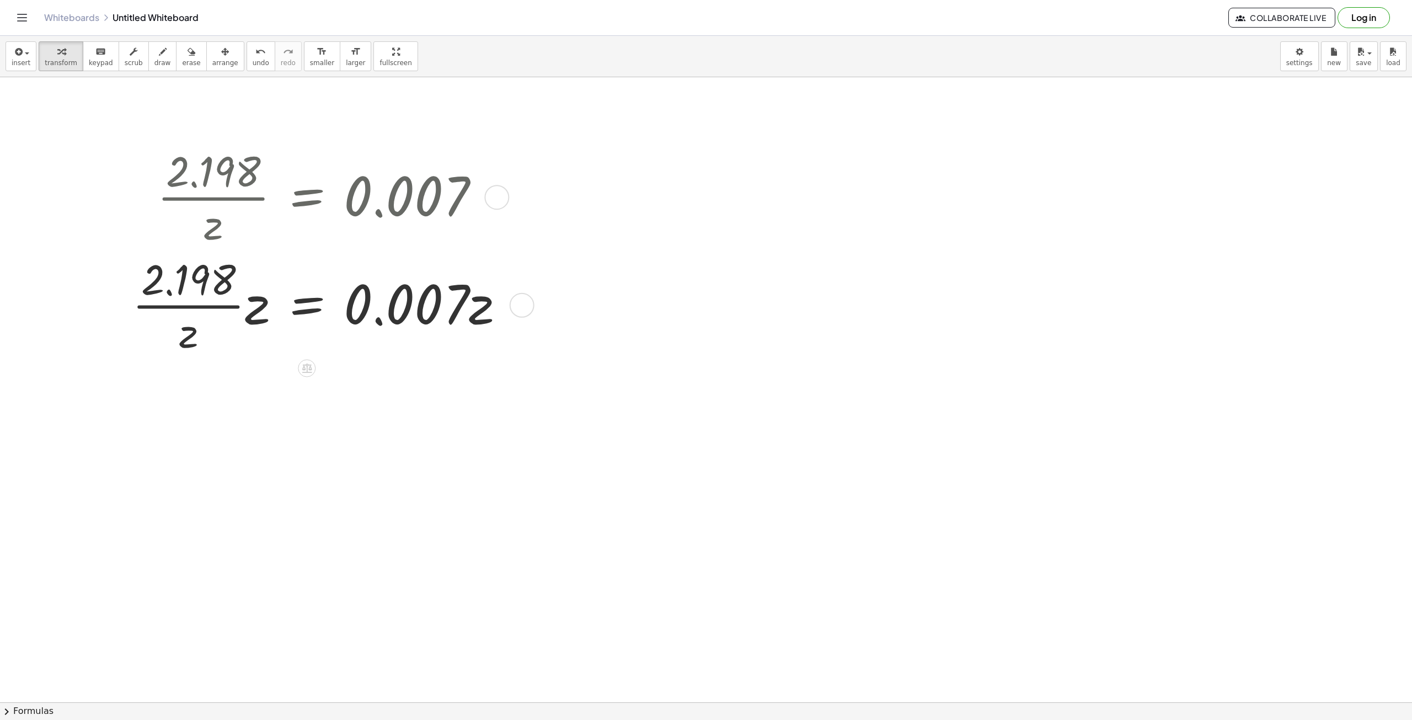
click at [261, 310] on div at bounding box center [322, 304] width 392 height 108
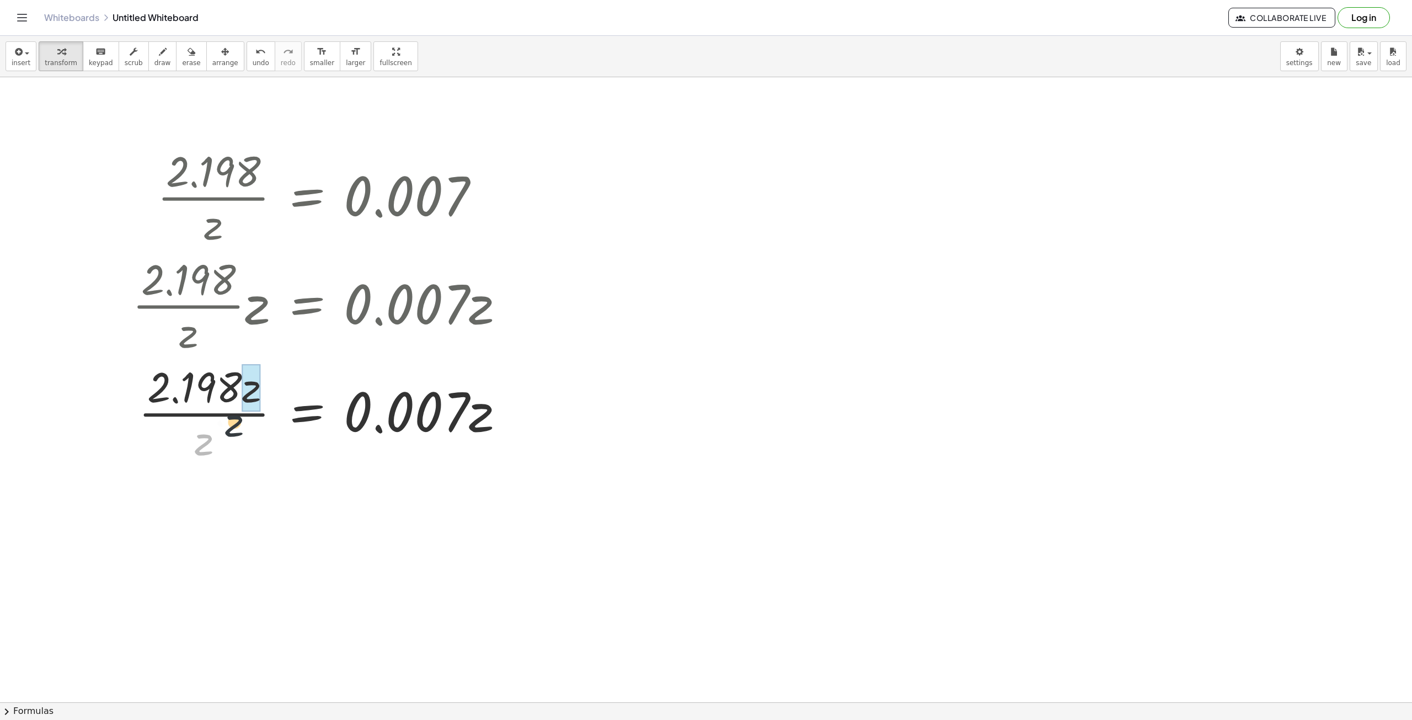
drag, startPoint x: 207, startPoint y: 437, endPoint x: 243, endPoint y: 414, distance: 42.7
click at [243, 414] on div at bounding box center [322, 412] width 392 height 108
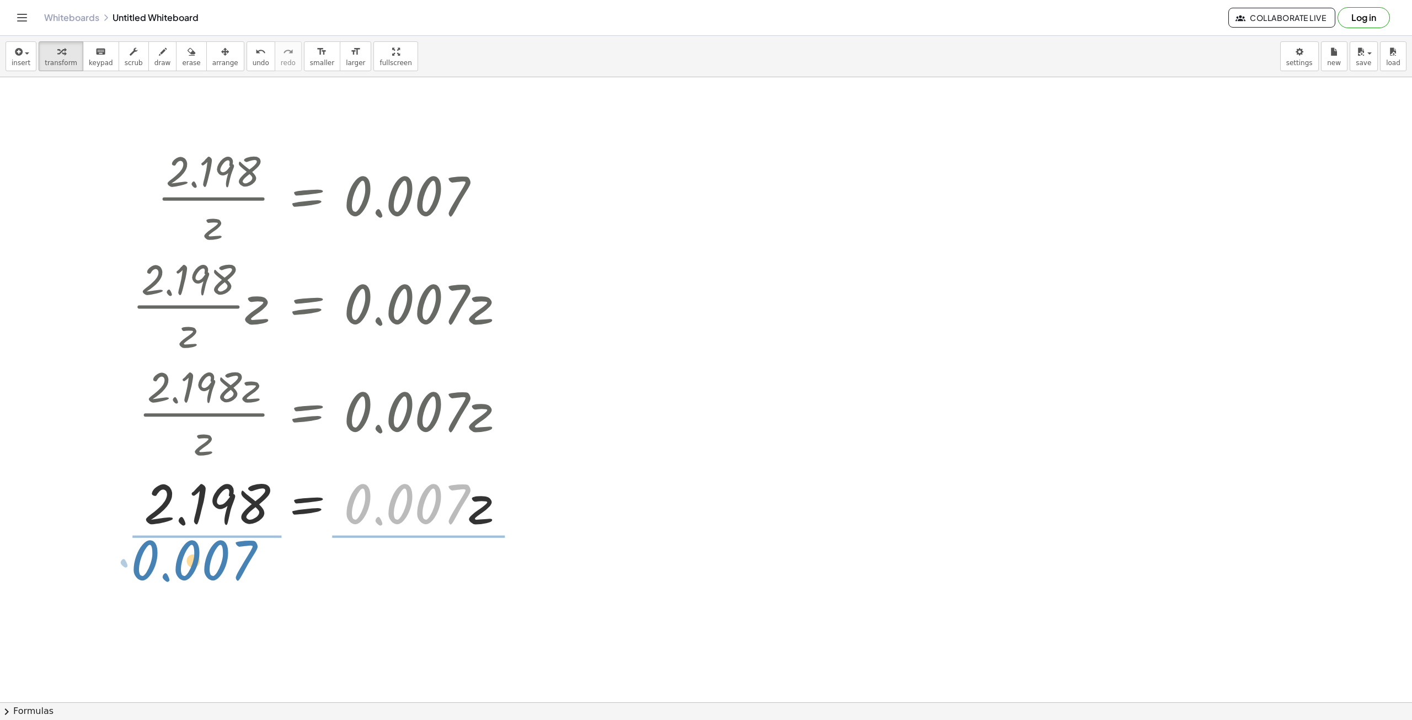
drag, startPoint x: 457, startPoint y: 506, endPoint x: 244, endPoint y: 563, distance: 220.3
click at [244, 563] on div "· 2.198 · z = 0.007 · · 2.198 · z · z = · 0.007 · z · 2.198 · z · z = · 0.007 ·…" at bounding box center [706, 702] width 1412 height 1250
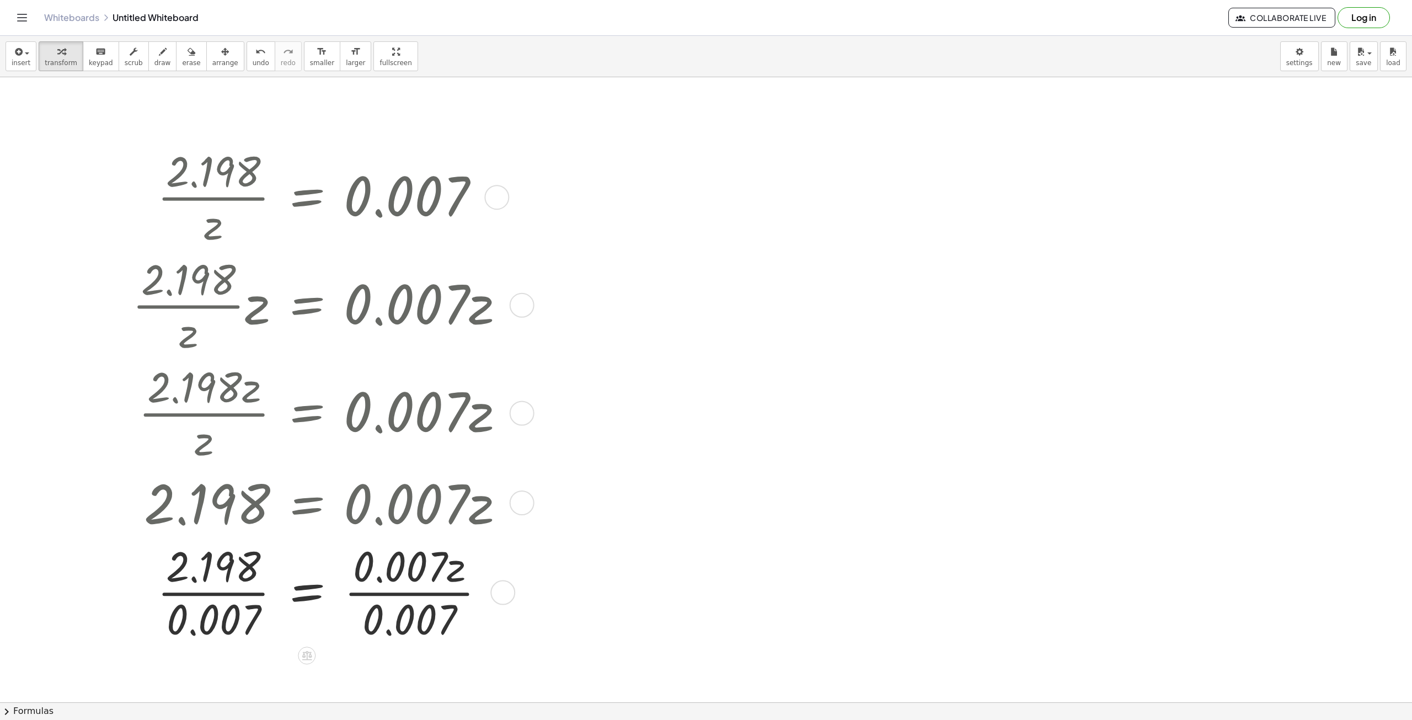
click at [415, 591] on div at bounding box center [322, 591] width 392 height 108
click at [239, 599] on div at bounding box center [322, 591] width 392 height 108
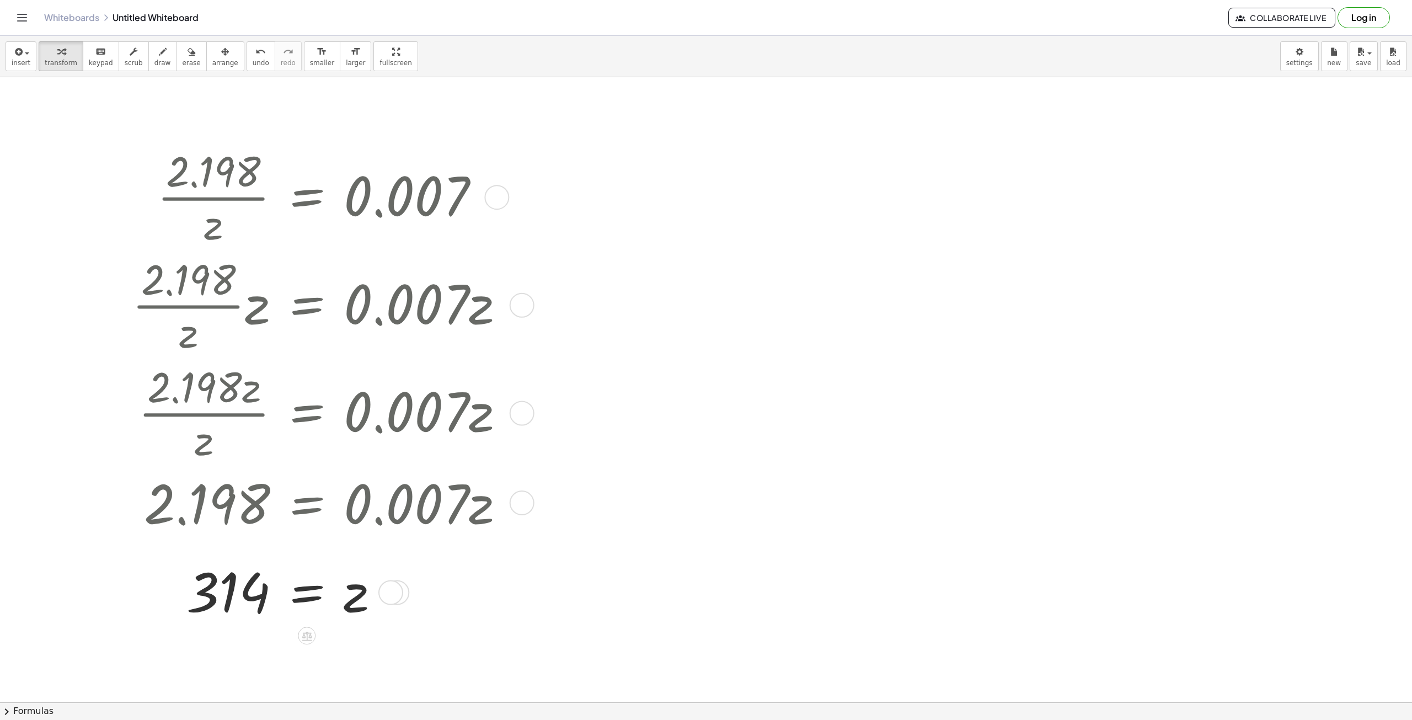
click at [247, 602] on div at bounding box center [322, 591] width 392 height 68
drag, startPoint x: 226, startPoint y: 599, endPoint x: 248, endPoint y: 603, distance: 22.5
click at [248, 603] on div at bounding box center [322, 591] width 392 height 68
drag, startPoint x: 227, startPoint y: 592, endPoint x: 424, endPoint y: 598, distance: 197.0
click at [424, 598] on div at bounding box center [322, 591] width 392 height 68
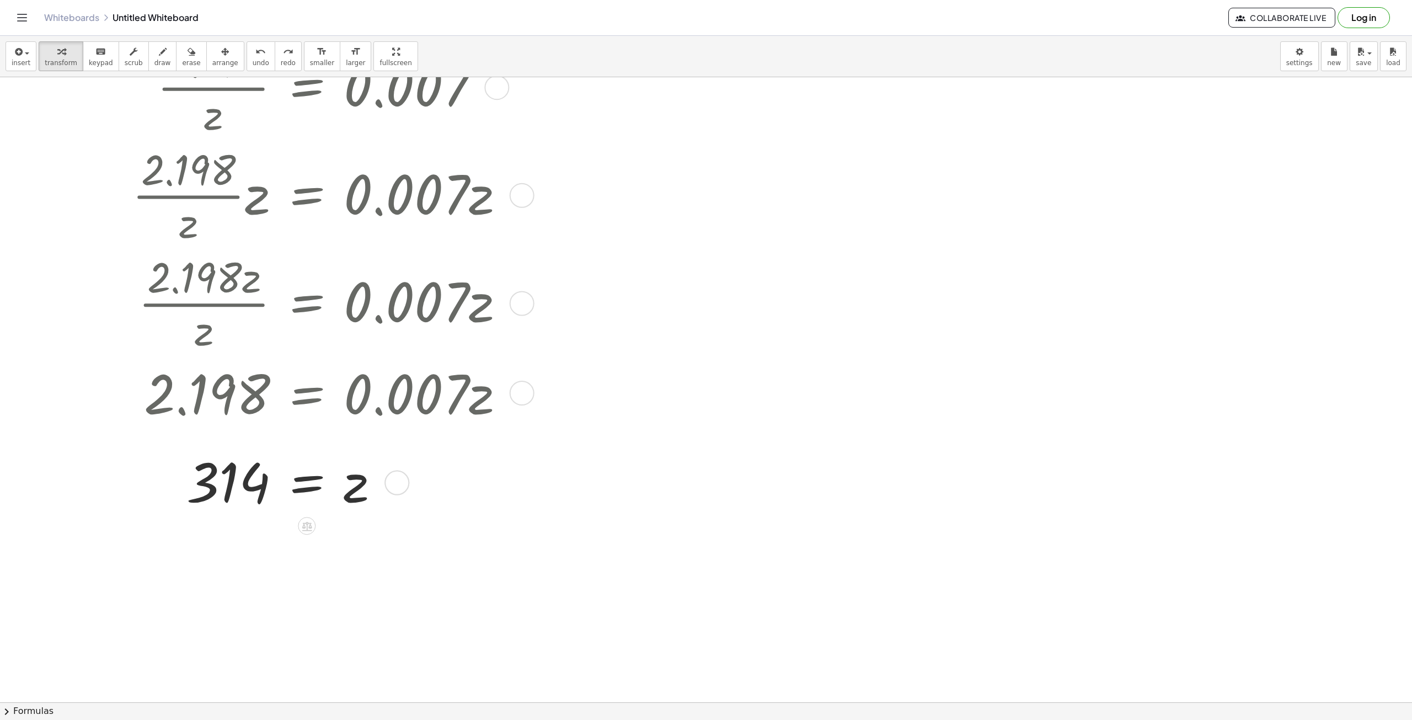
scroll to position [110, 0]
click at [387, 480] on div at bounding box center [390, 482] width 25 height 25
click at [447, 453] on span "Transform line" at bounding box center [444, 456] width 49 height 9
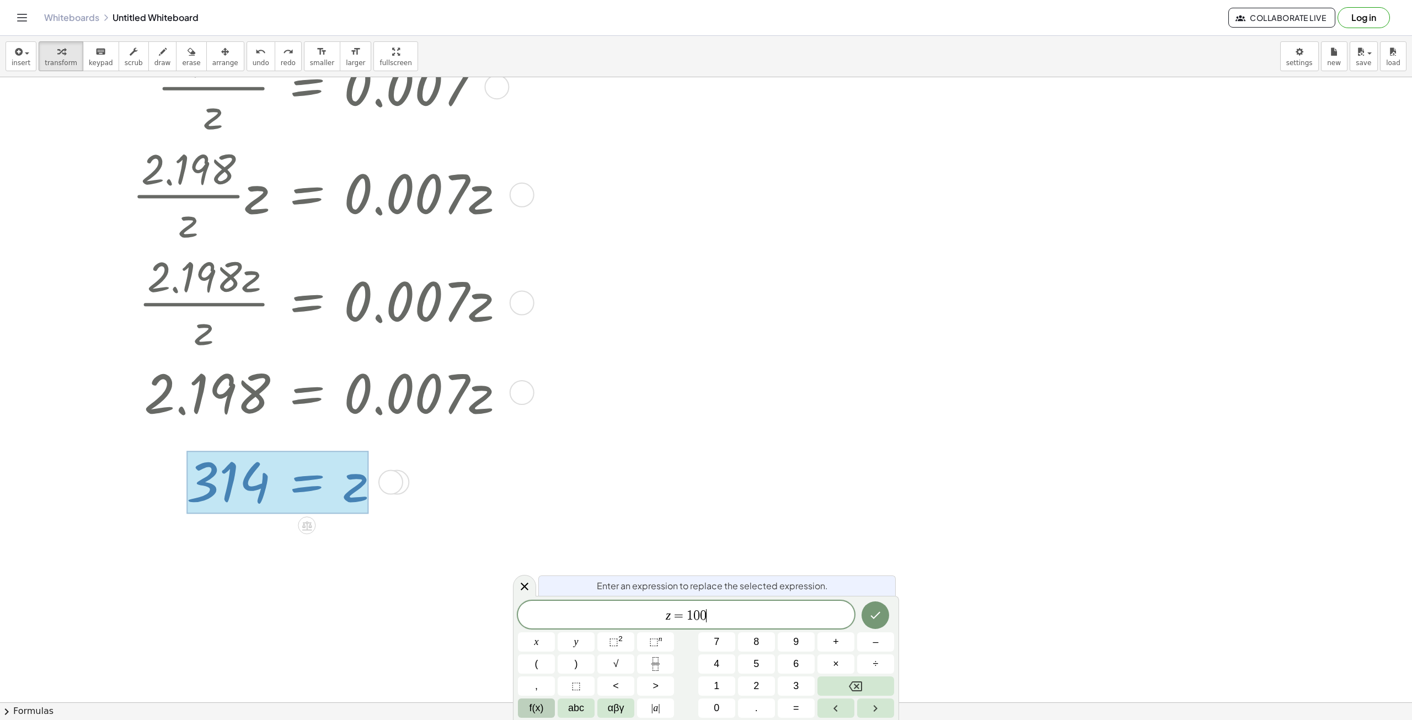
click at [541, 702] on span "f(x)" at bounding box center [537, 708] width 14 height 15
click at [799, 648] on span "π" at bounding box center [796, 641] width 5 height 15
click at [881, 613] on icon "Done" at bounding box center [875, 615] width 13 height 13
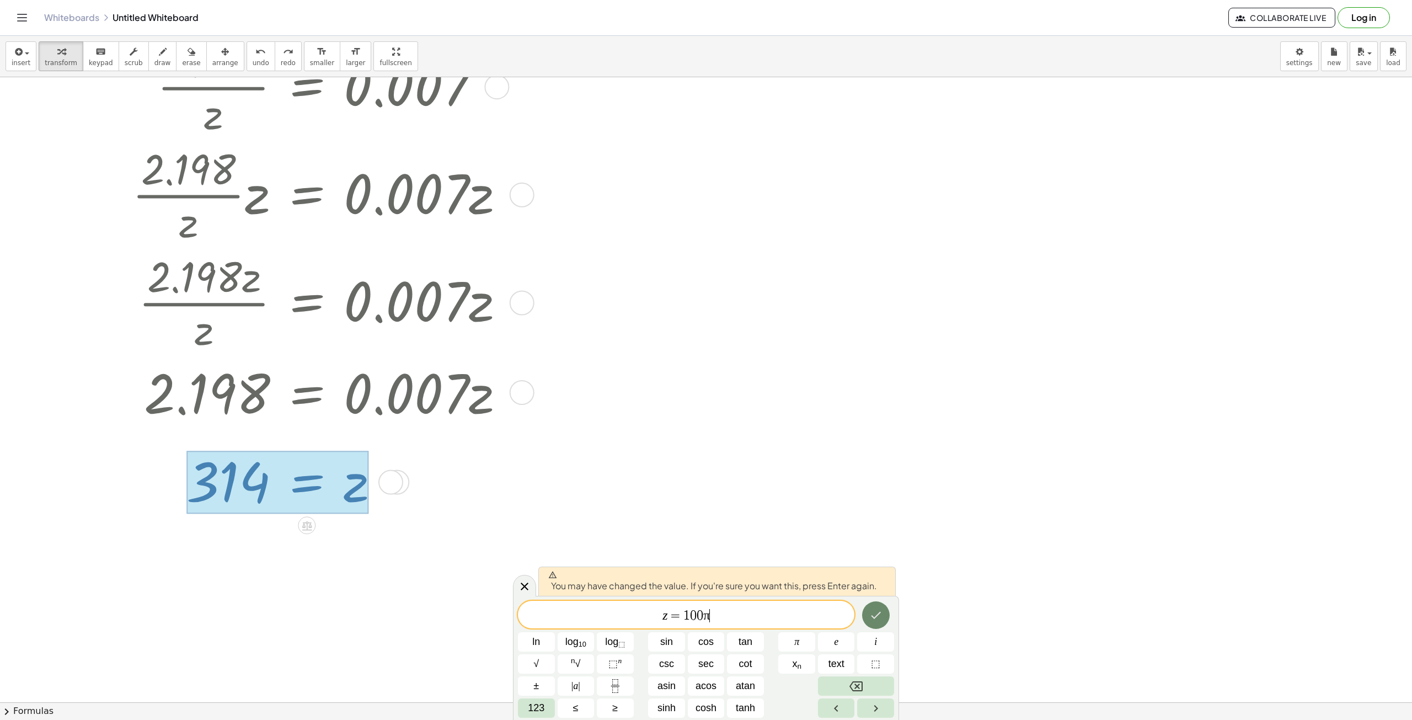
click at [876, 620] on icon "Done" at bounding box center [875, 615] width 13 height 13
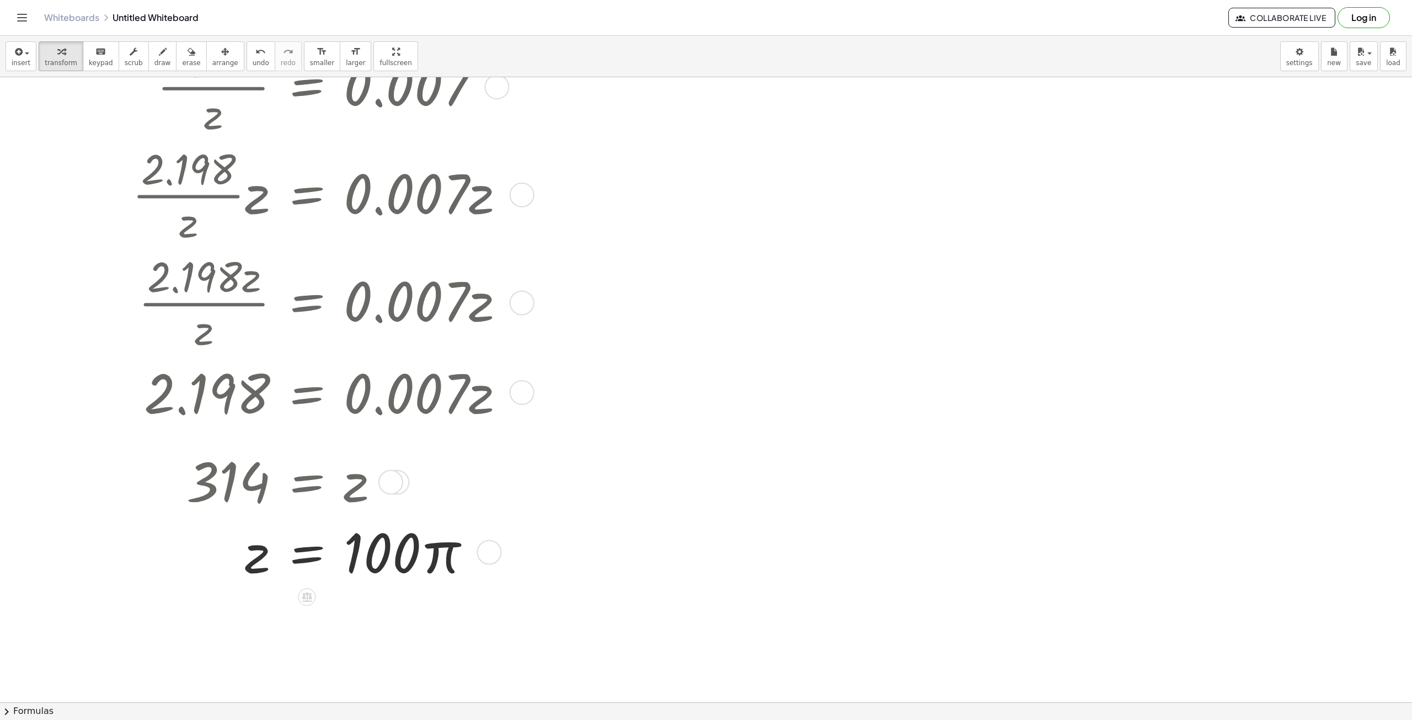
click at [434, 562] on div at bounding box center [322, 550] width 392 height 71
click at [422, 559] on div at bounding box center [322, 550] width 392 height 71
click at [490, 546] on div at bounding box center [489, 552] width 25 height 25
click at [462, 618] on div at bounding box center [706, 592] width 1412 height 1250
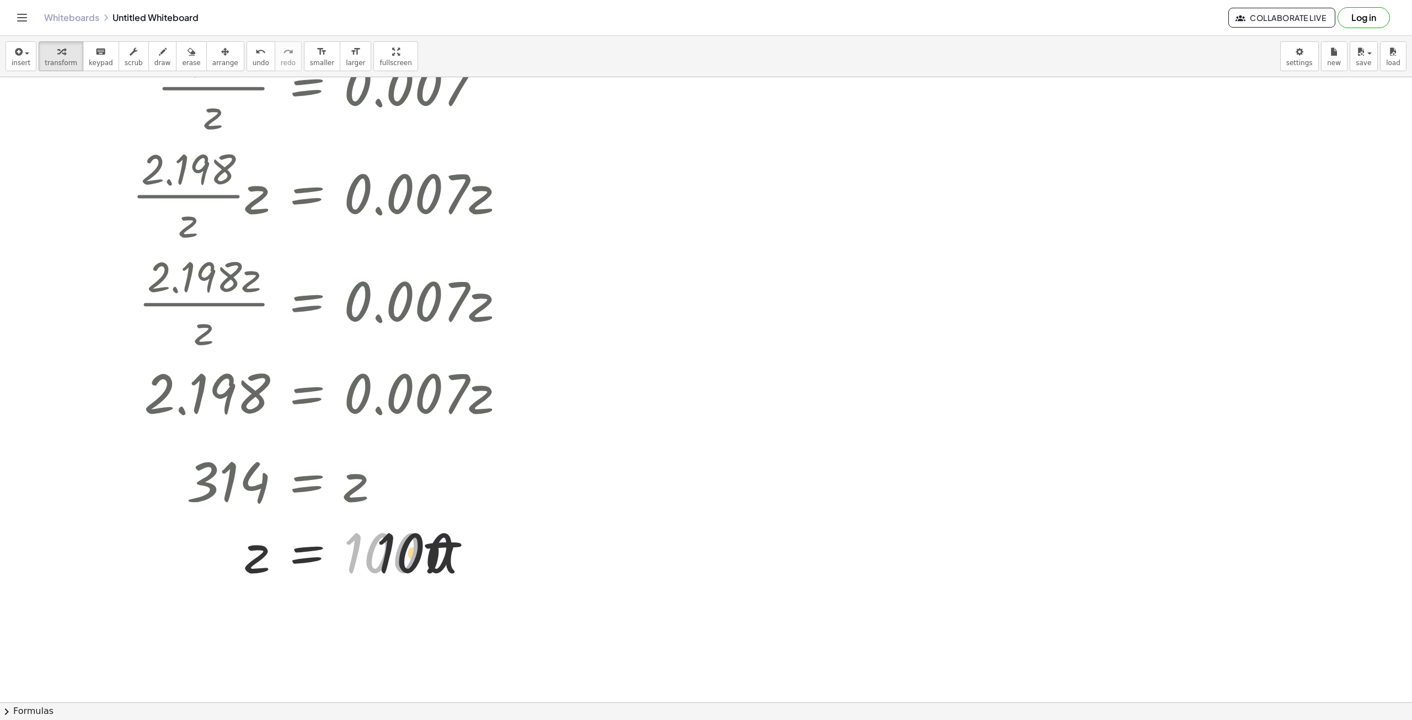
drag, startPoint x: 388, startPoint y: 567, endPoint x: 404, endPoint y: 567, distance: 15.5
click at [404, 567] on div at bounding box center [322, 550] width 392 height 71
drag, startPoint x: 367, startPoint y: 569, endPoint x: 431, endPoint y: 575, distance: 64.9
click at [431, 575] on div at bounding box center [322, 550] width 392 height 71
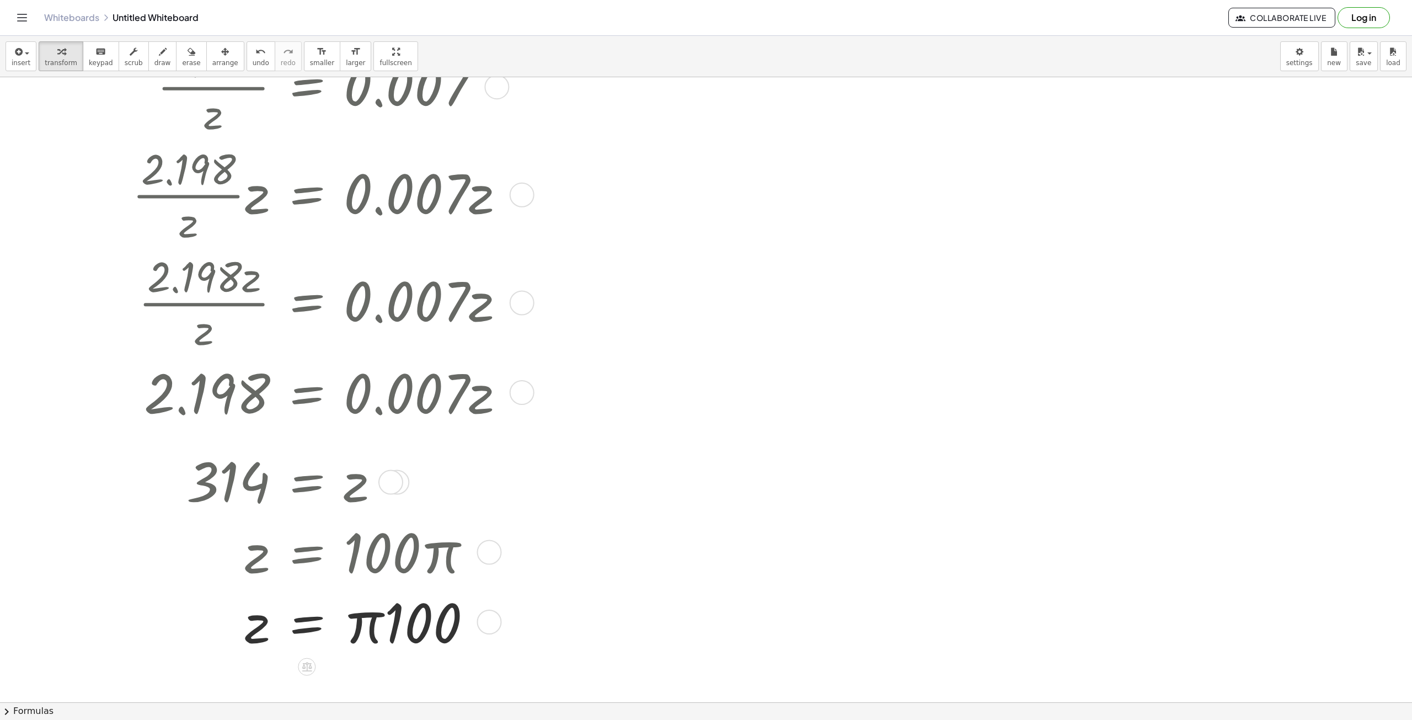
drag, startPoint x: 375, startPoint y: 566, endPoint x: 412, endPoint y: 569, distance: 37.1
click at [307, 87] on div "· 2.198 · z = 0.007 · · 2.198 · z · z = · 0.007 · z · 2.198 · z · z = · 0.007 ·…" at bounding box center [307, 87] width 0 height 0
drag, startPoint x: 355, startPoint y: 626, endPoint x: 454, endPoint y: 631, distance: 98.9
click at [454, 631] on div at bounding box center [322, 622] width 392 height 71
click at [255, 54] on icon "undo" at bounding box center [260, 51] width 10 height 13
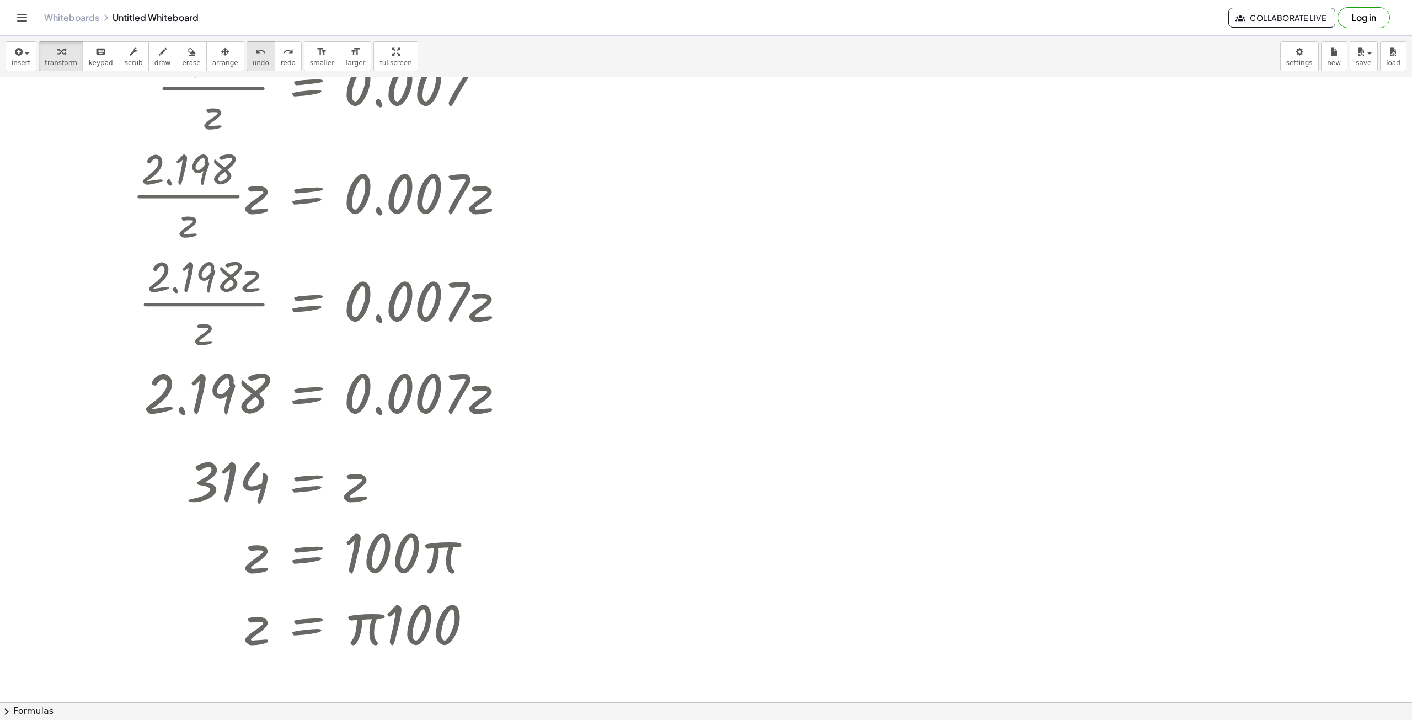
click at [255, 54] on icon "undo" at bounding box center [260, 51] width 10 height 13
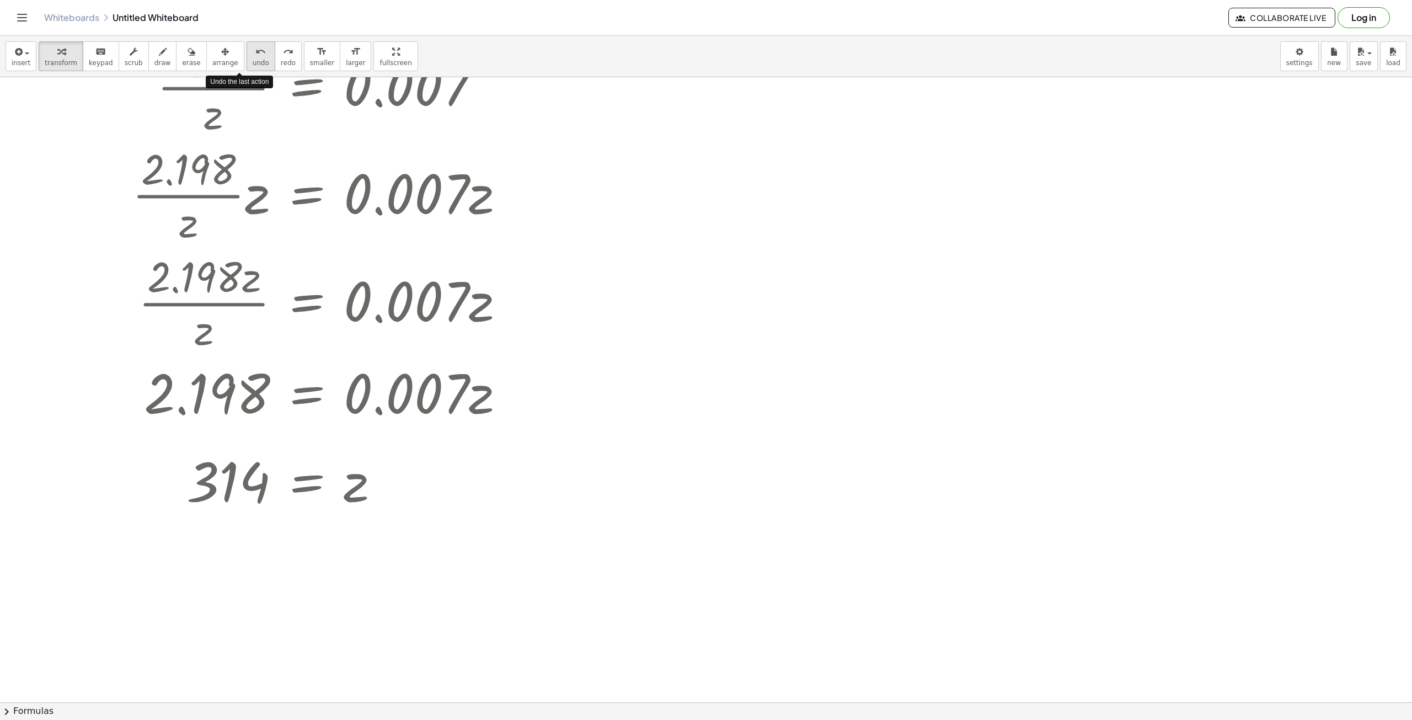
click at [255, 54] on icon "undo" at bounding box center [260, 51] width 10 height 13
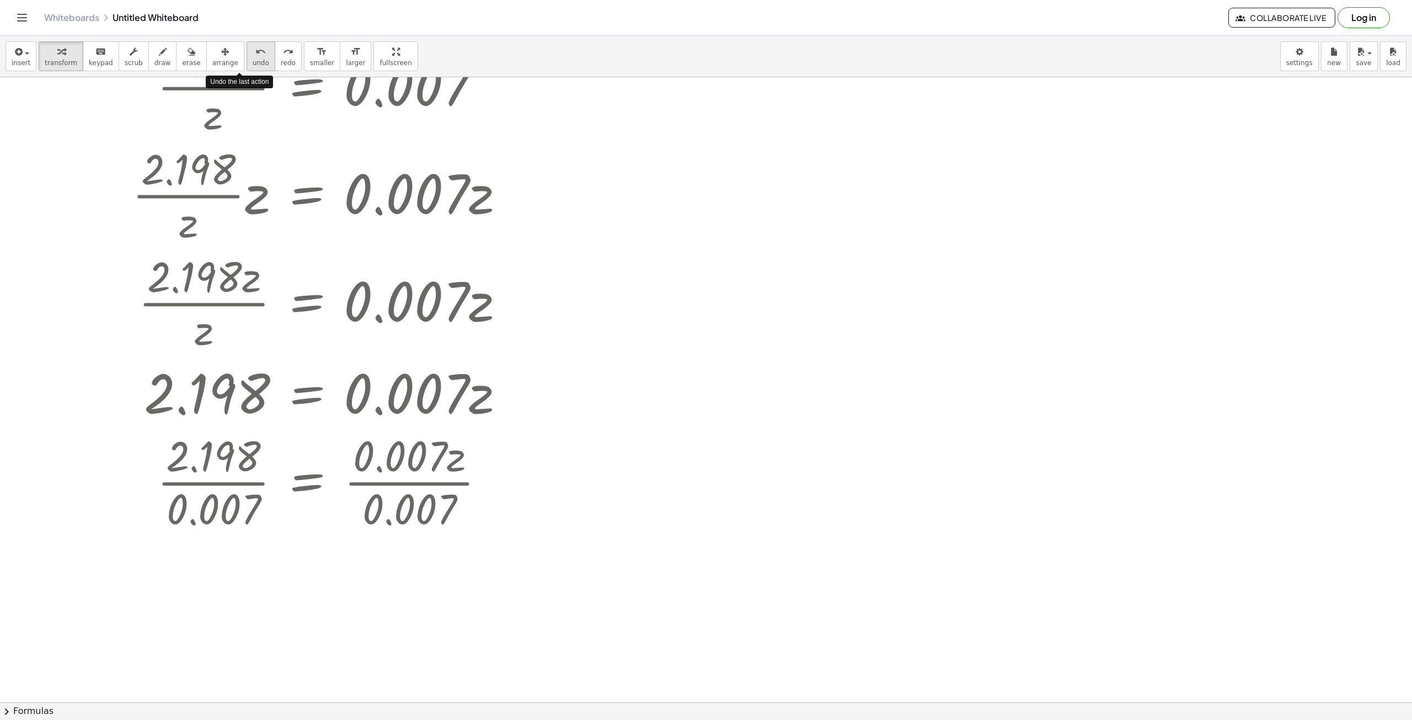
click at [255, 54] on icon "undo" at bounding box center [260, 51] width 10 height 13
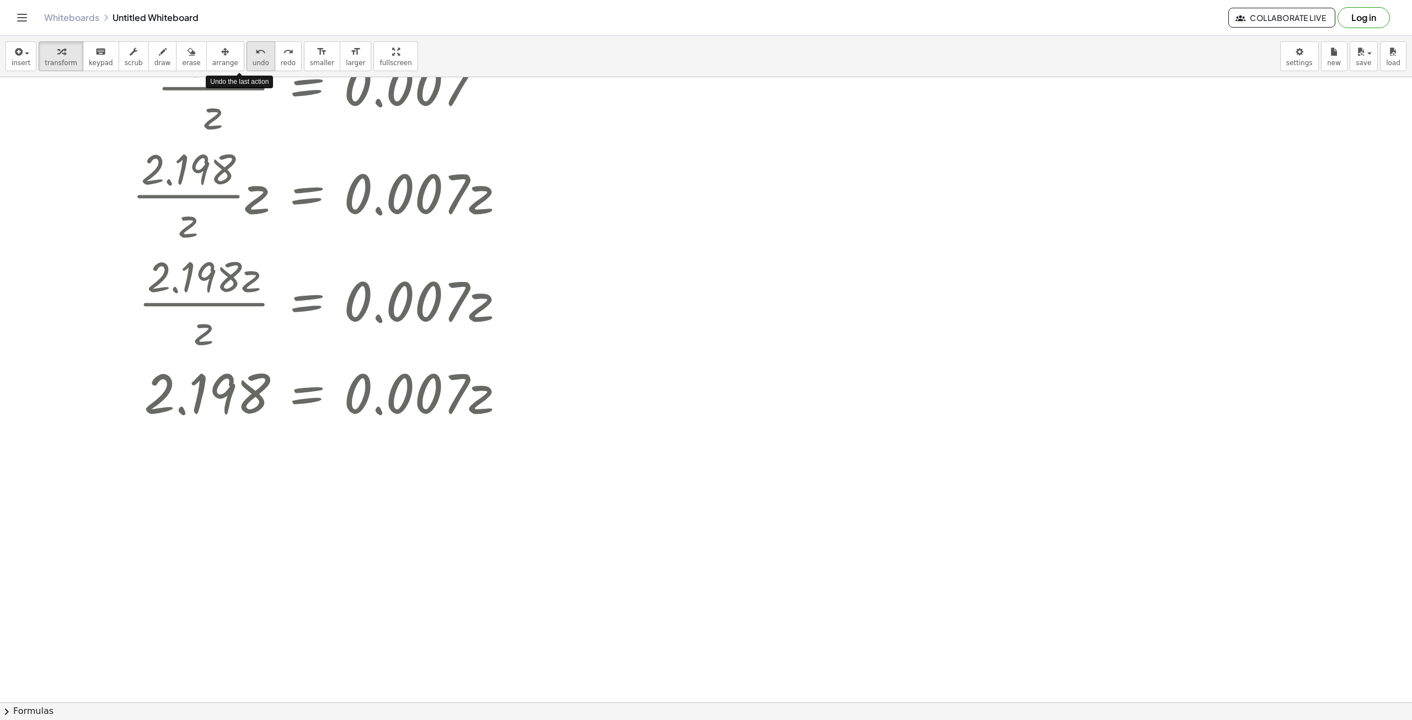
click at [255, 54] on icon "undo" at bounding box center [260, 51] width 10 height 13
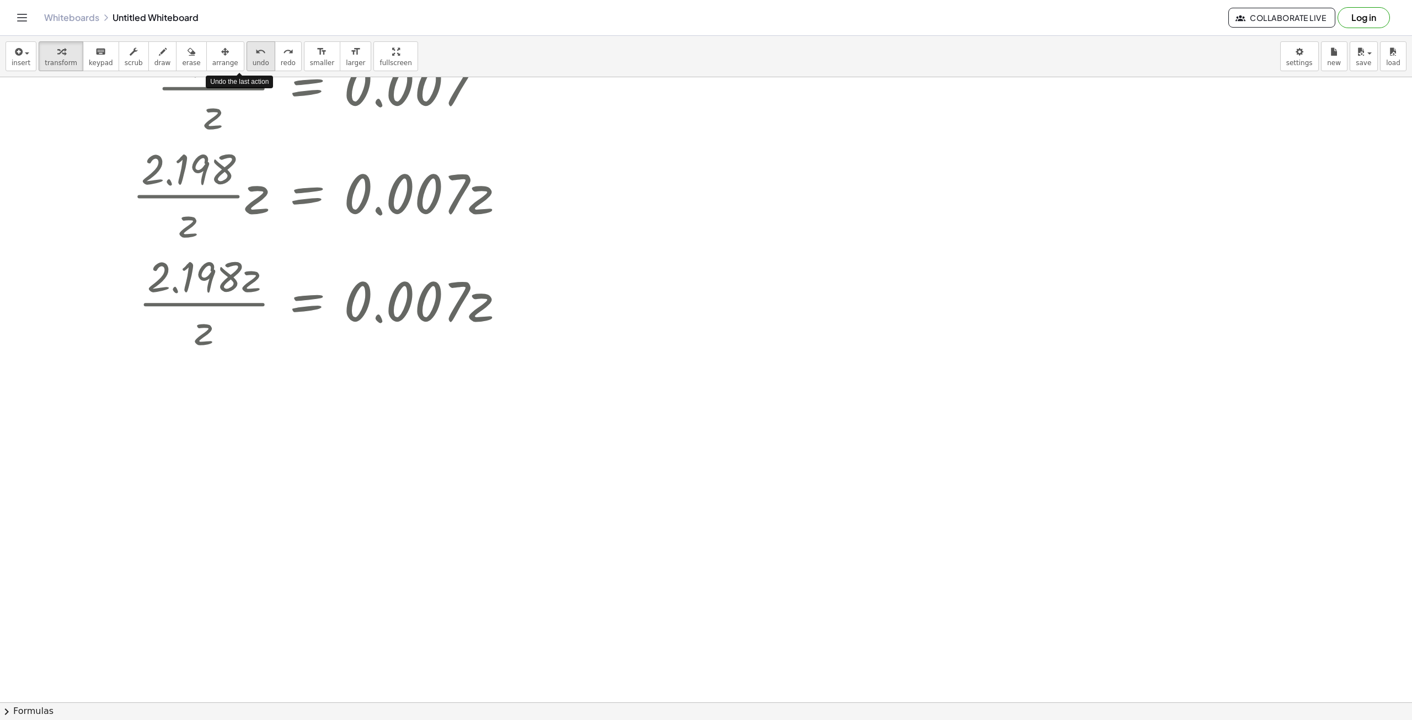
click at [255, 54] on icon "undo" at bounding box center [260, 51] width 10 height 13
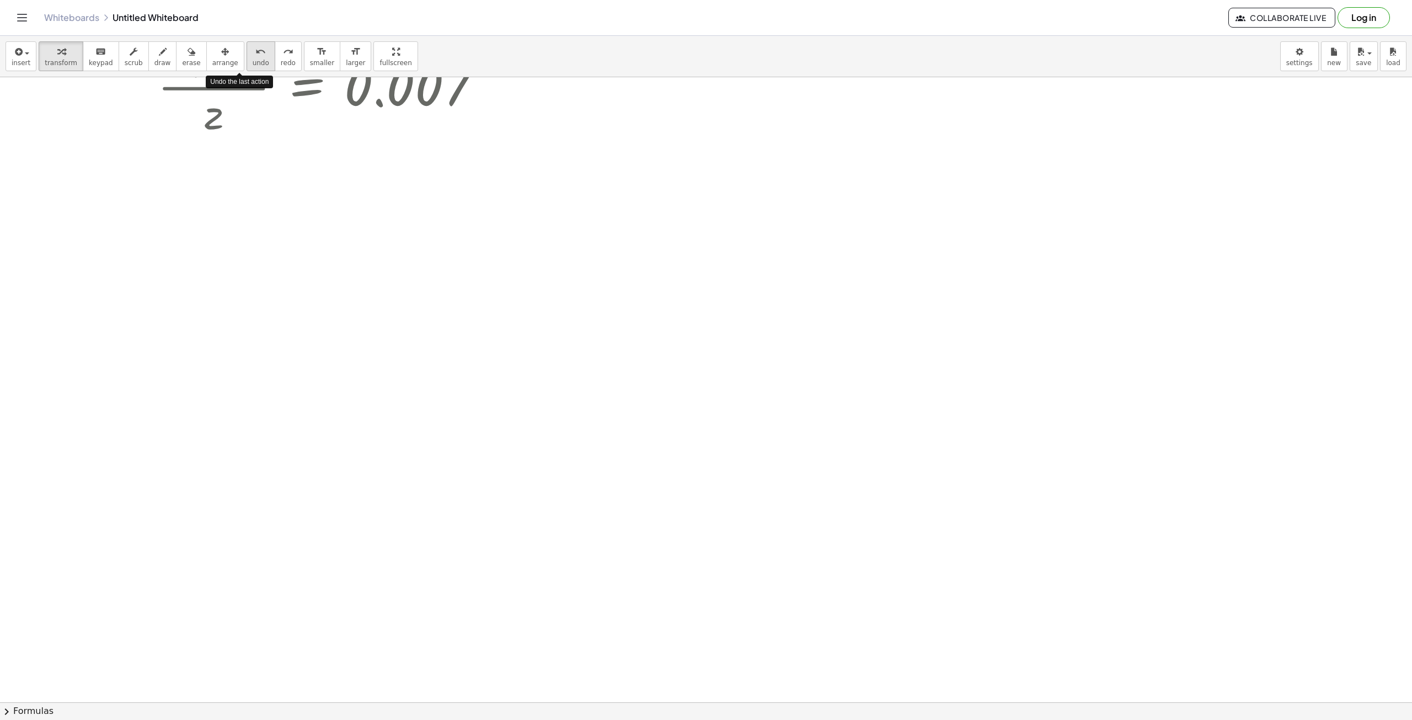
click at [255, 54] on icon "undo" at bounding box center [260, 51] width 10 height 13
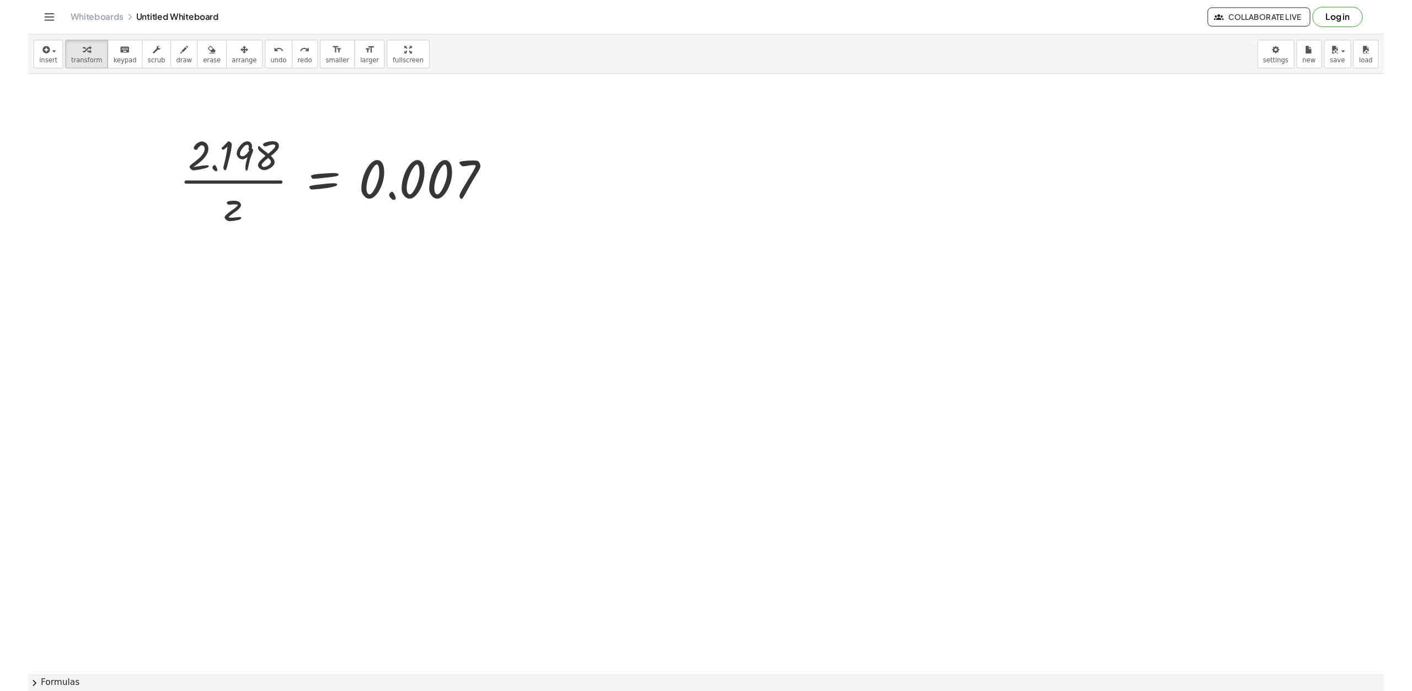
scroll to position [0, 0]
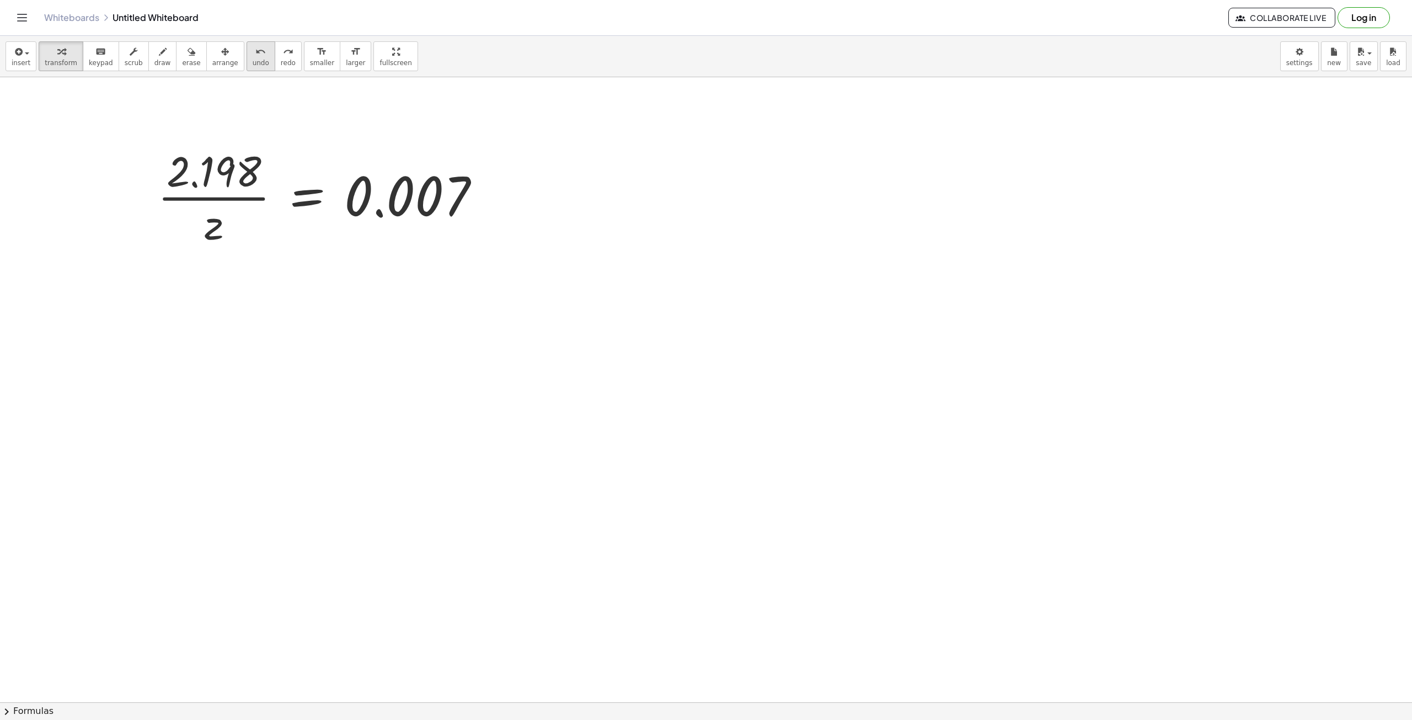
click at [255, 54] on icon "undo" at bounding box center [260, 51] width 10 height 13
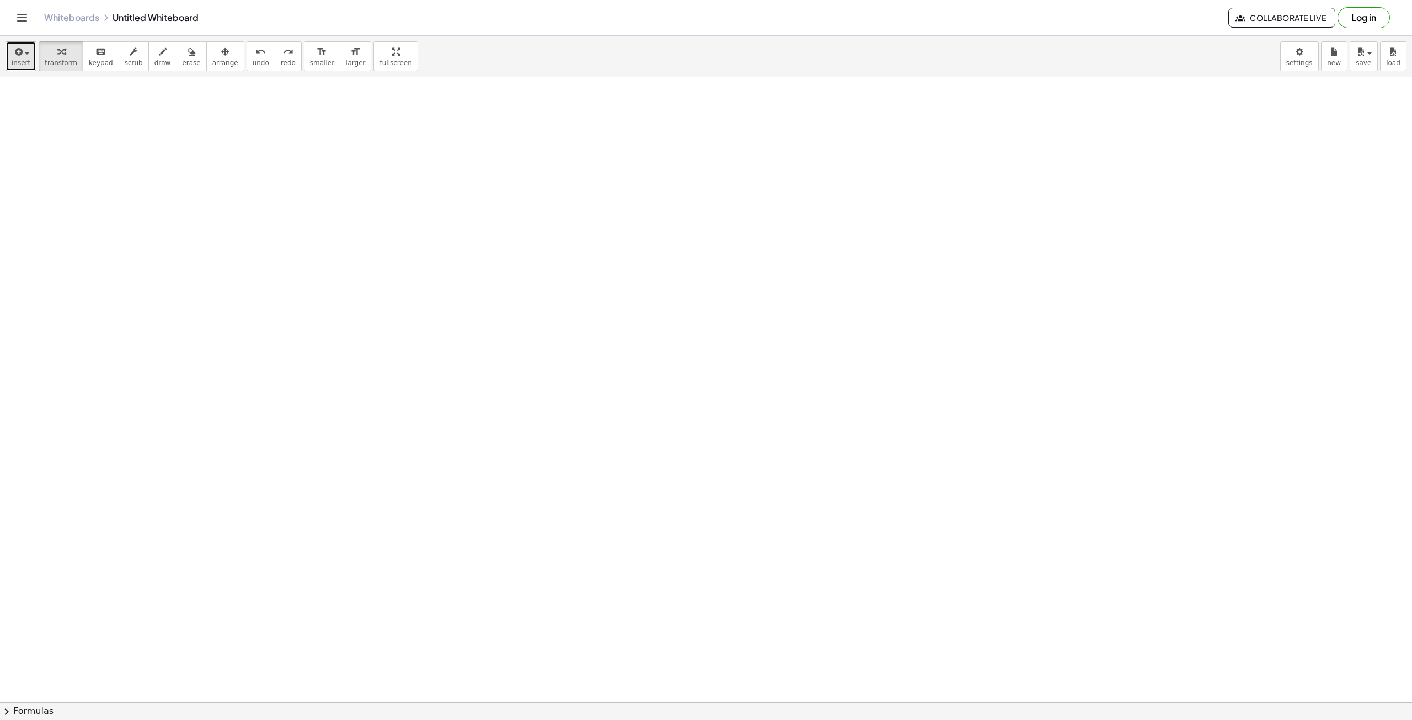
click at [19, 60] on span "insert" at bounding box center [21, 63] width 19 height 8
click at [60, 104] on span "Math Expression" at bounding box center [70, 100] width 63 height 11
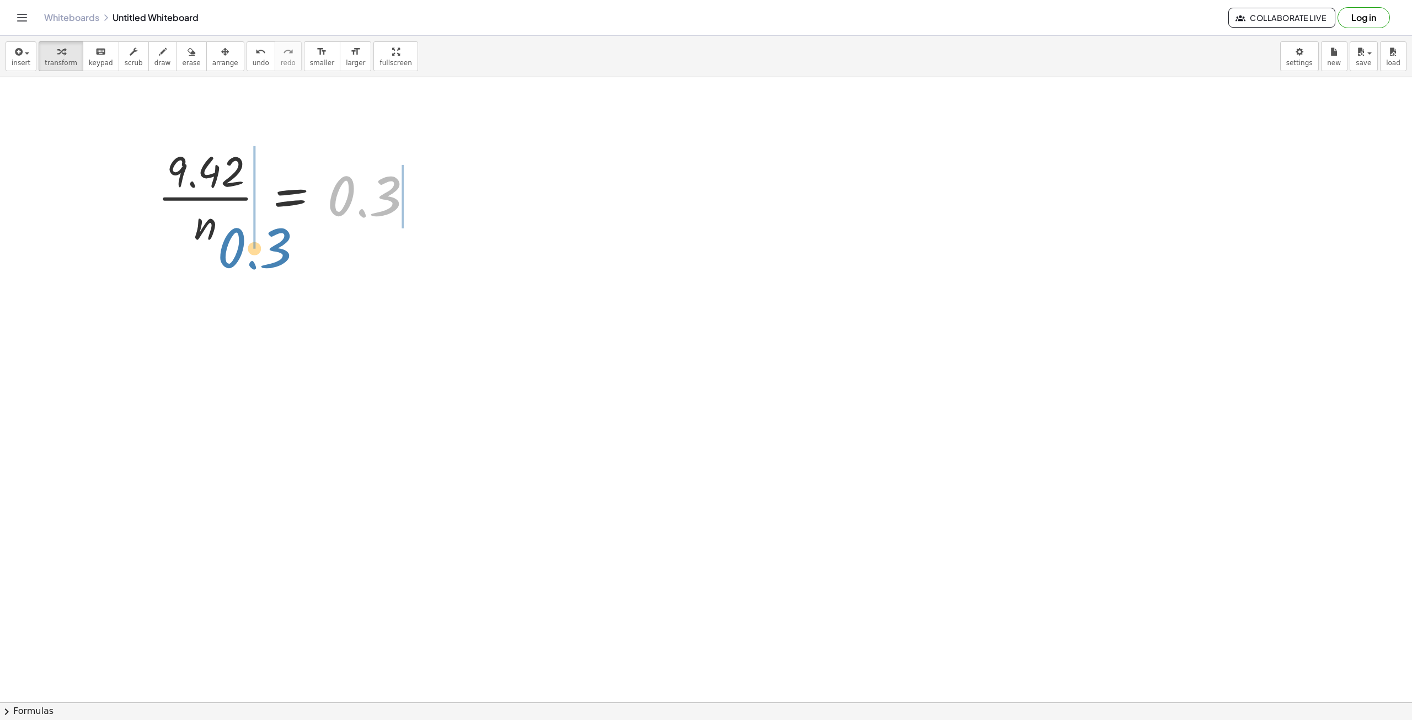
drag, startPoint x: 350, startPoint y: 199, endPoint x: 240, endPoint y: 251, distance: 121.9
click at [240, 251] on div "0.3 · 9.42 · n = 0.3" at bounding box center [299, 197] width 316 height 114
drag, startPoint x: 210, startPoint y: 226, endPoint x: 436, endPoint y: 202, distance: 227.4
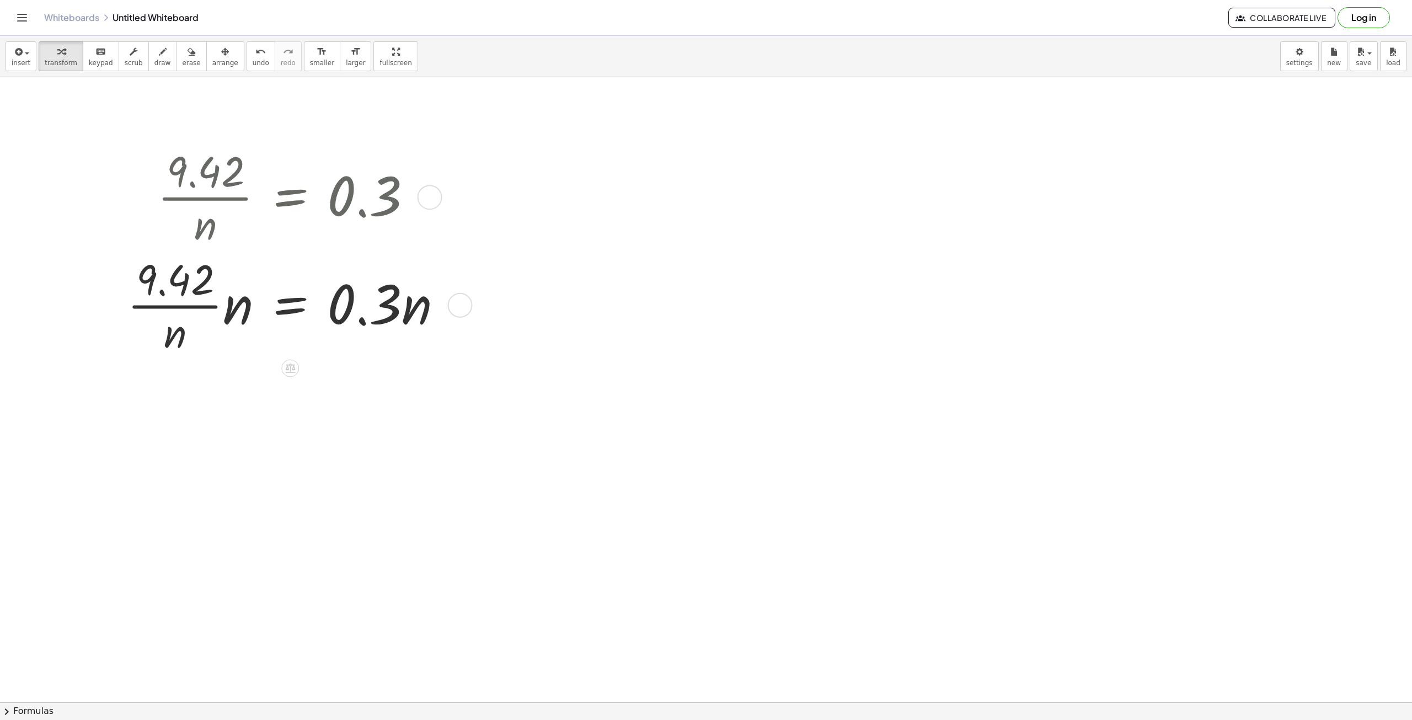
click at [239, 315] on div at bounding box center [288, 304] width 335 height 108
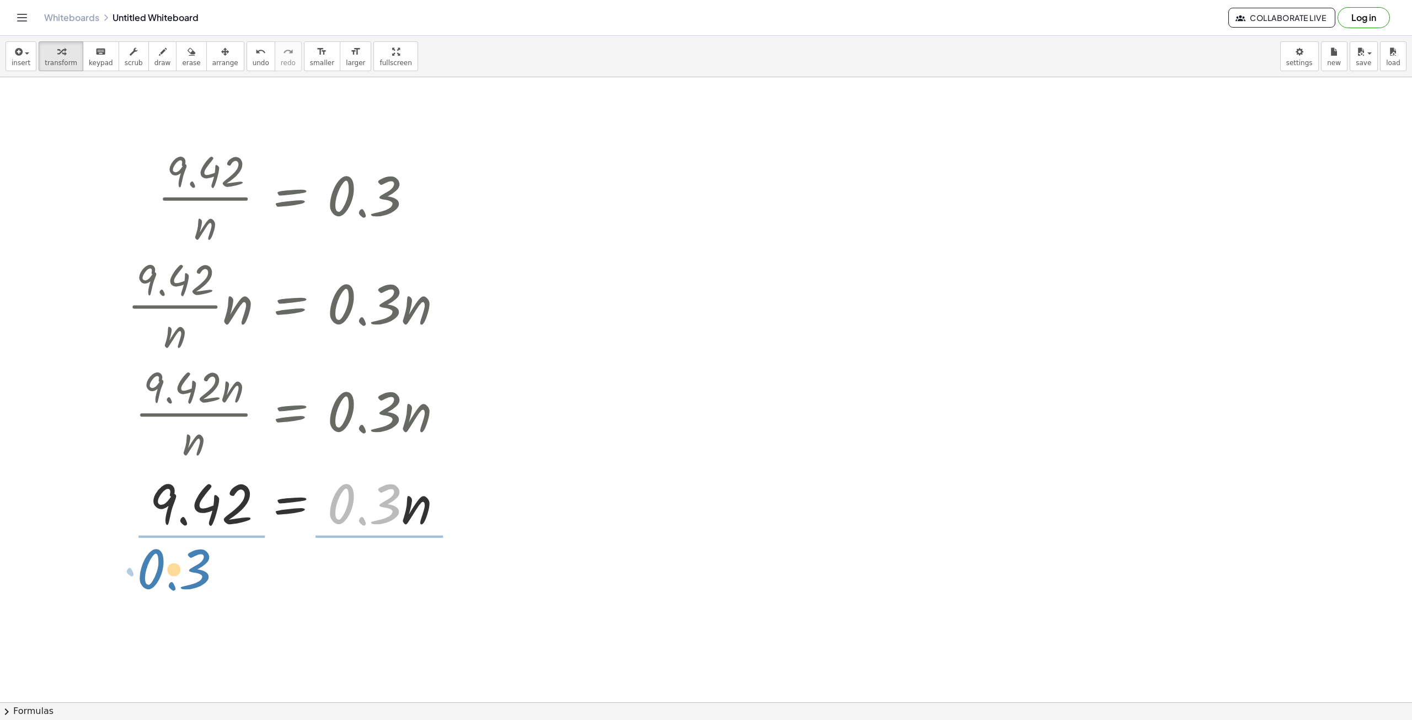
drag, startPoint x: 387, startPoint y: 508, endPoint x: 216, endPoint y: 572, distance: 182.4
click at [216, 572] on div "· 9.42 · n = 0.3 · · 9.42 · n · n = · 0.3 · n · 9.42 · n · n = · 0.3 · n · 0.3 …" at bounding box center [706, 702] width 1412 height 1250
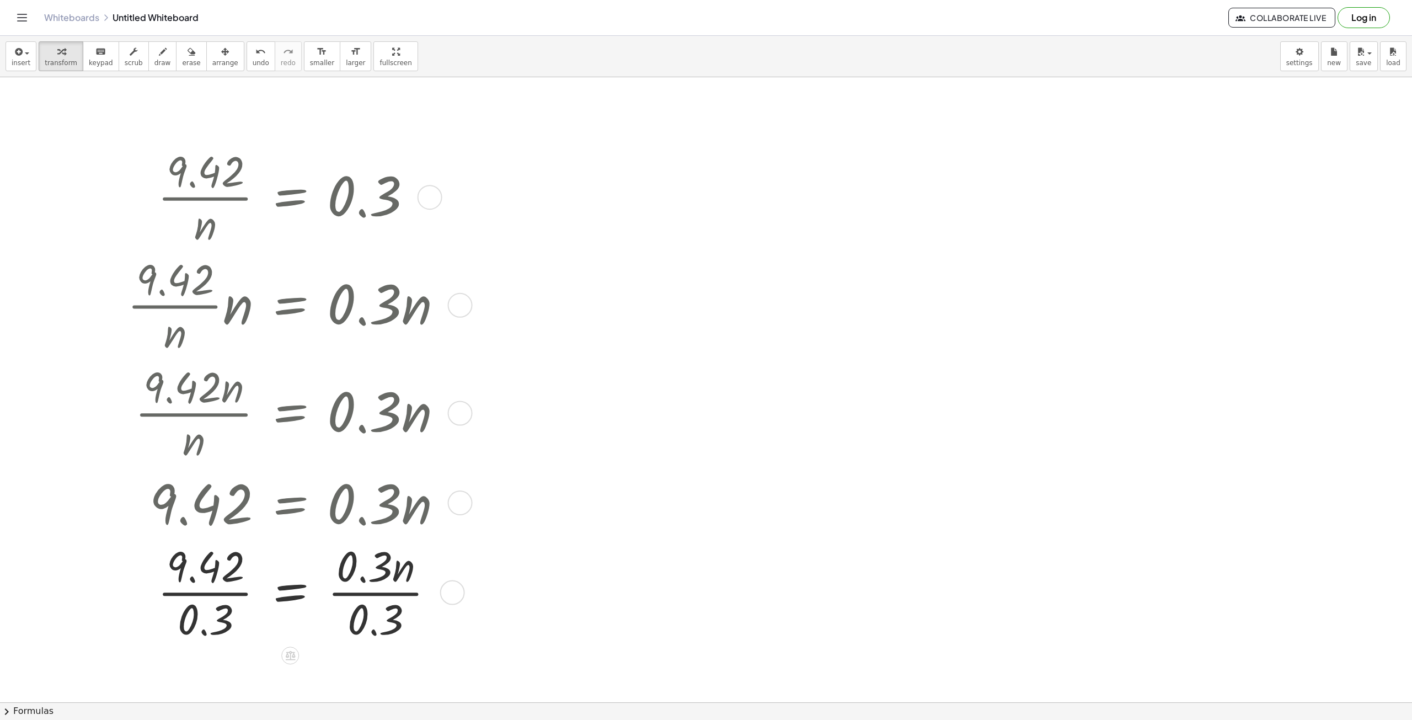
click at [377, 620] on div at bounding box center [288, 591] width 335 height 108
click at [210, 628] on div at bounding box center [288, 591] width 335 height 108
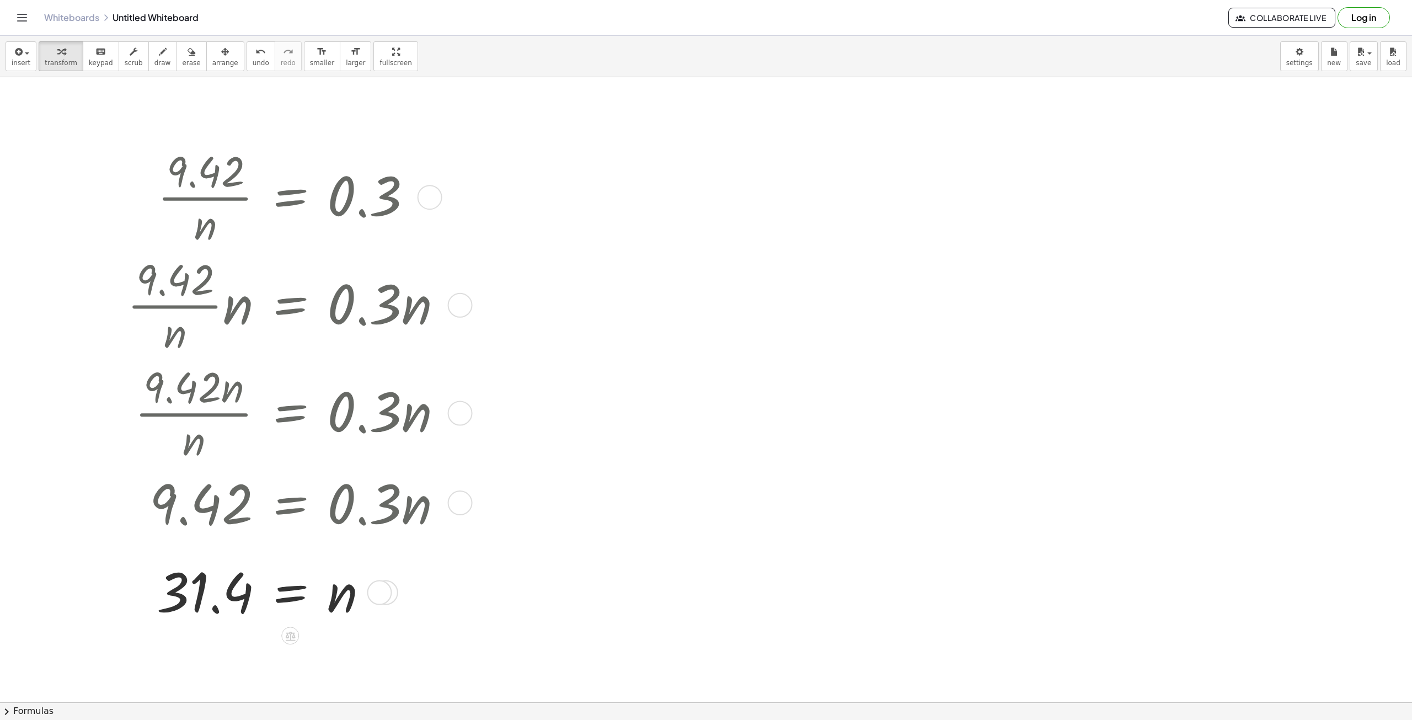
click at [223, 199] on div at bounding box center [288, 196] width 335 height 108
click at [253, 63] on span "undo" at bounding box center [261, 63] width 17 height 8
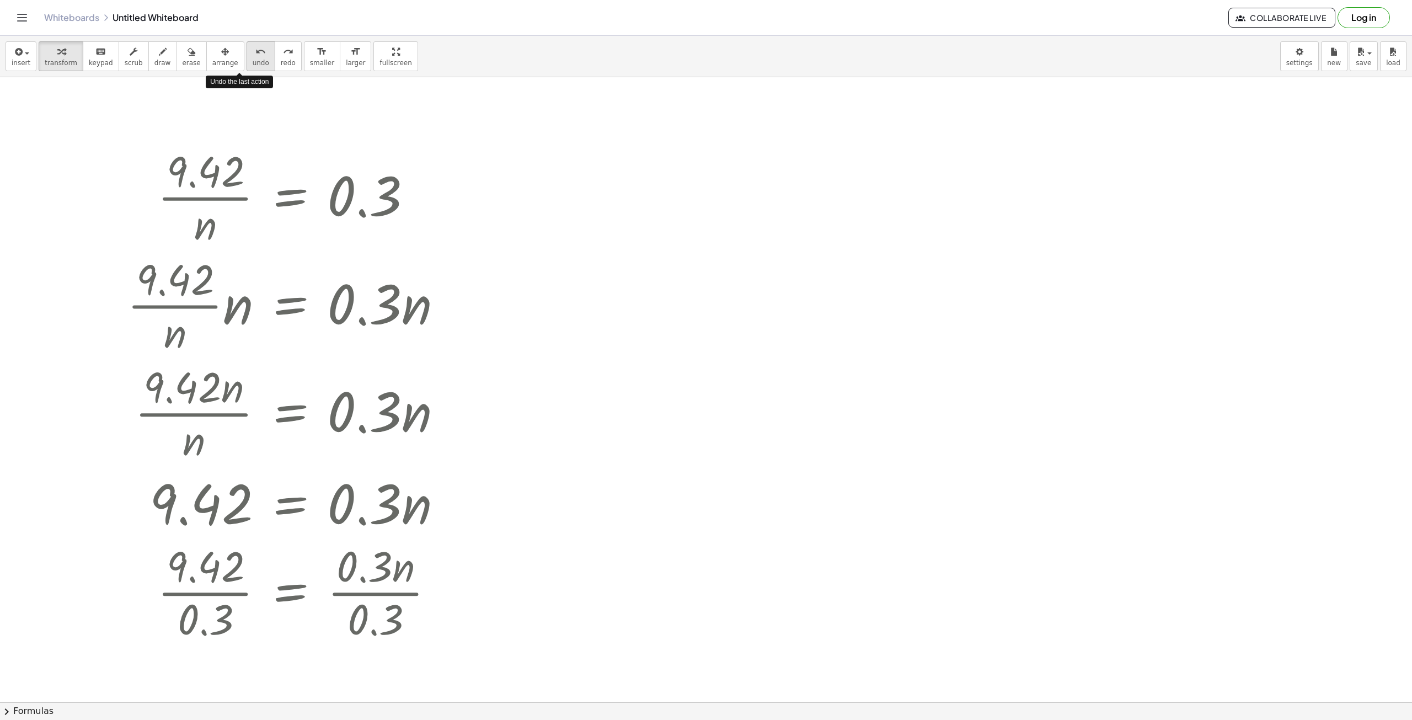
click at [253, 63] on span "undo" at bounding box center [261, 63] width 17 height 8
click at [281, 60] on span "redo" at bounding box center [288, 63] width 15 height 8
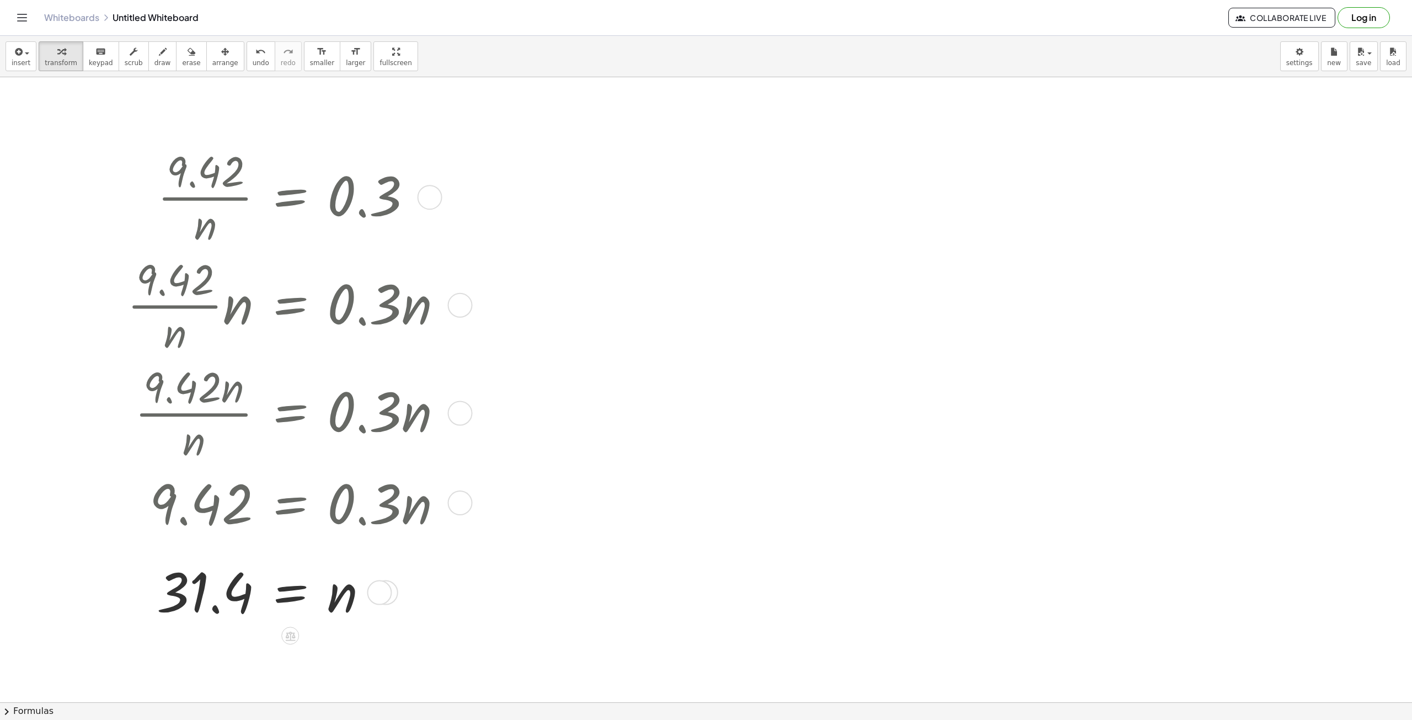
click at [244, 596] on div at bounding box center [288, 591] width 335 height 68
click at [335, 596] on div at bounding box center [288, 591] width 335 height 68
click at [253, 60] on span "undo" at bounding box center [261, 63] width 17 height 8
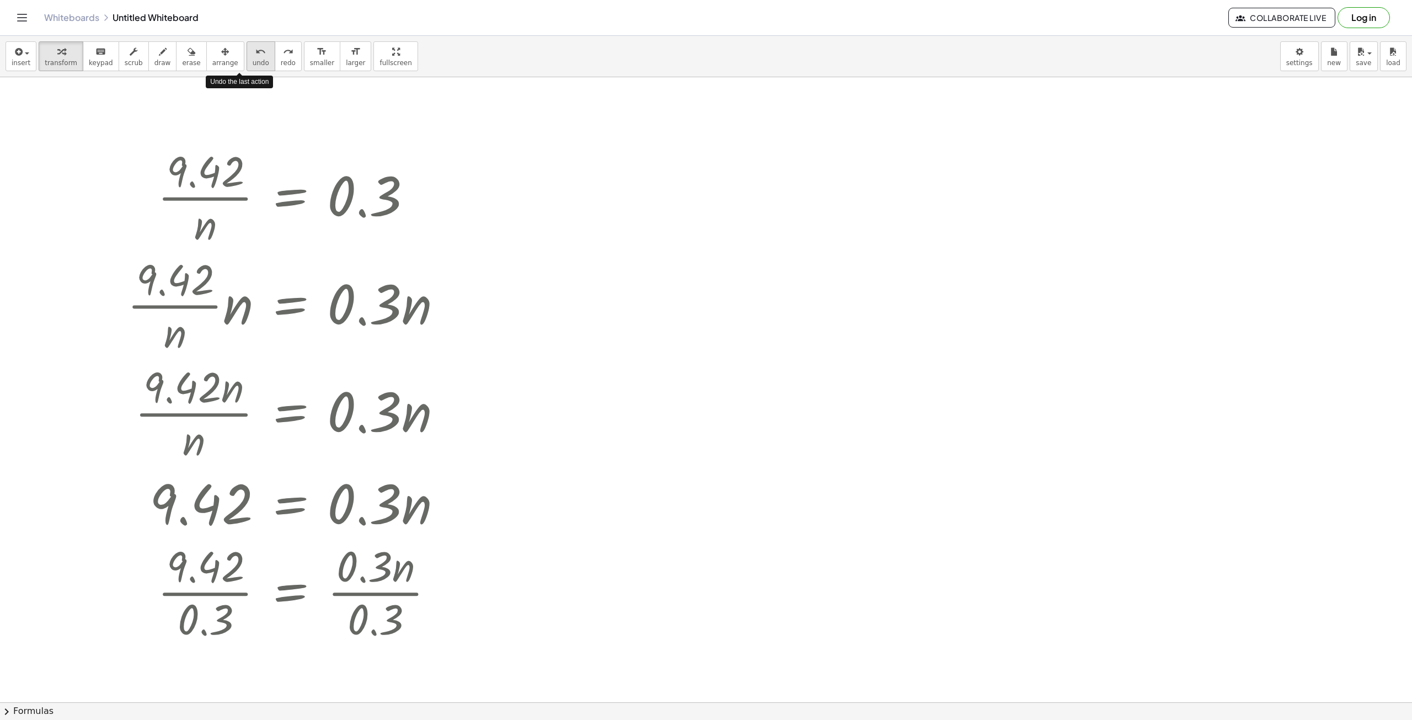
click at [253, 60] on span "undo" at bounding box center [261, 63] width 17 height 8
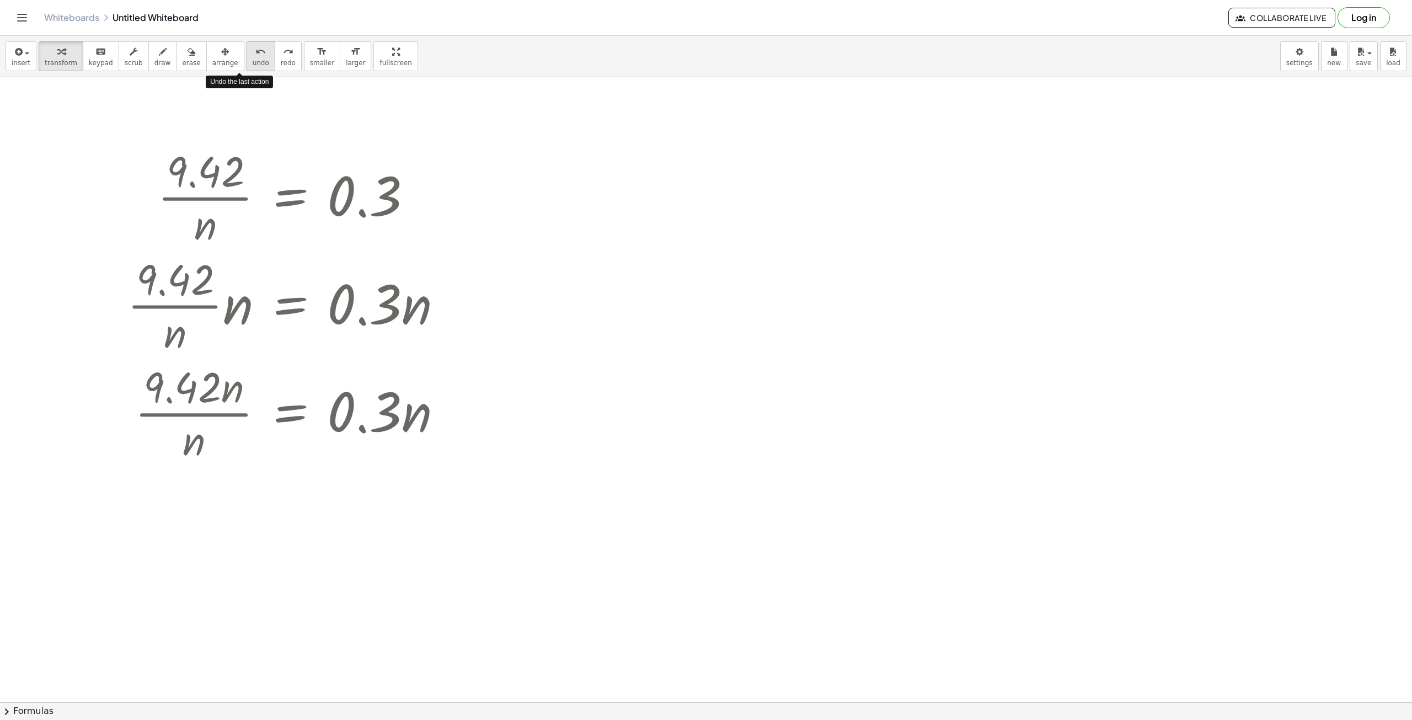
click at [253, 60] on span "undo" at bounding box center [261, 63] width 17 height 8
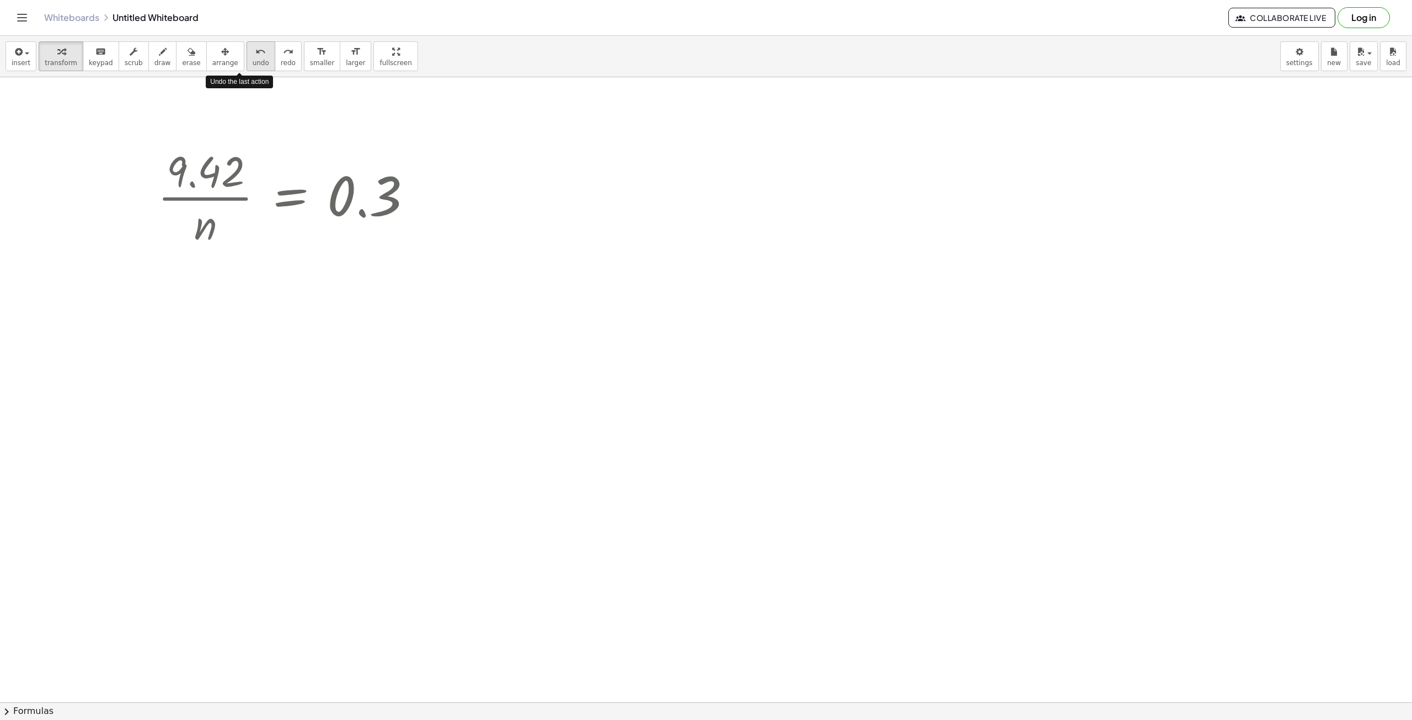
click at [247, 63] on button "undo undo" at bounding box center [261, 56] width 29 height 30
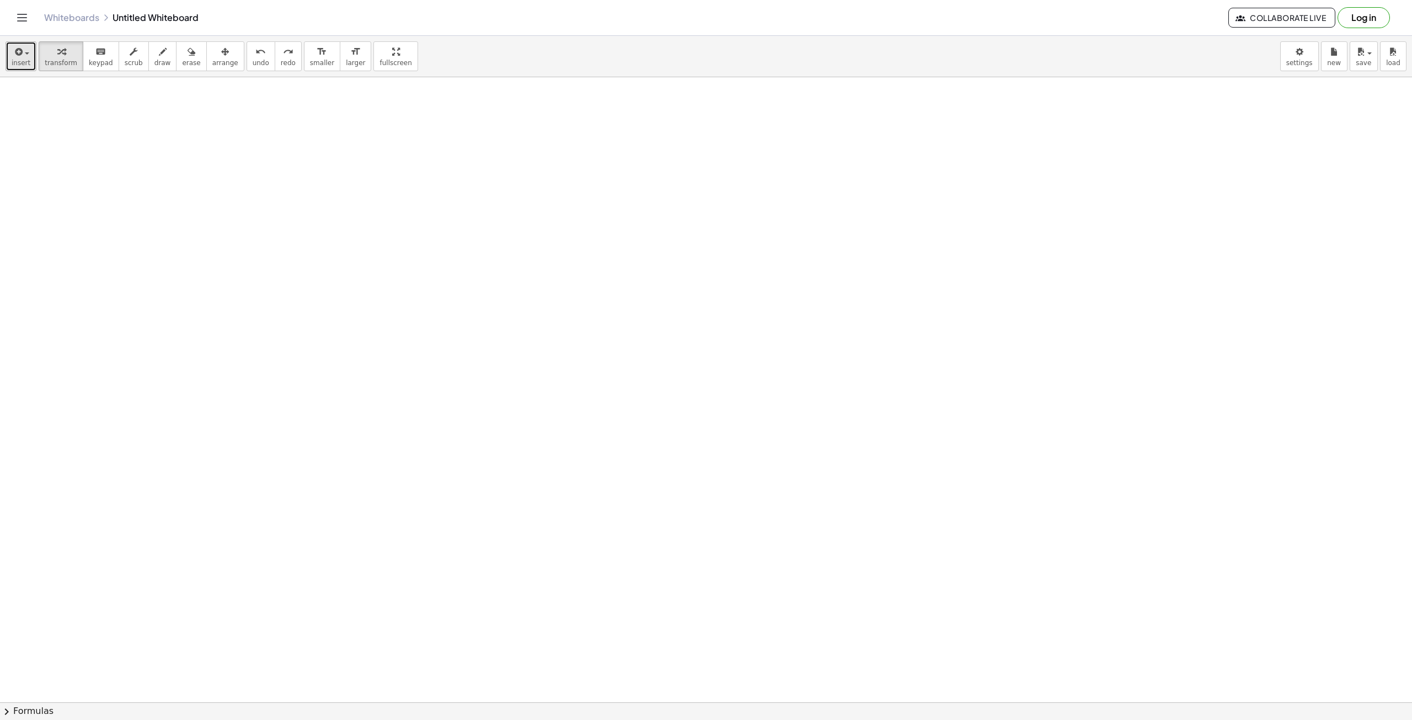
click at [15, 55] on icon "button" at bounding box center [18, 51] width 10 height 13
click at [58, 153] on link "Text" at bounding box center [60, 150] width 108 height 25
click at [18, 65] on span "insert" at bounding box center [21, 63] width 19 height 8
click at [50, 94] on link "Math Expression" at bounding box center [60, 100] width 108 height 25
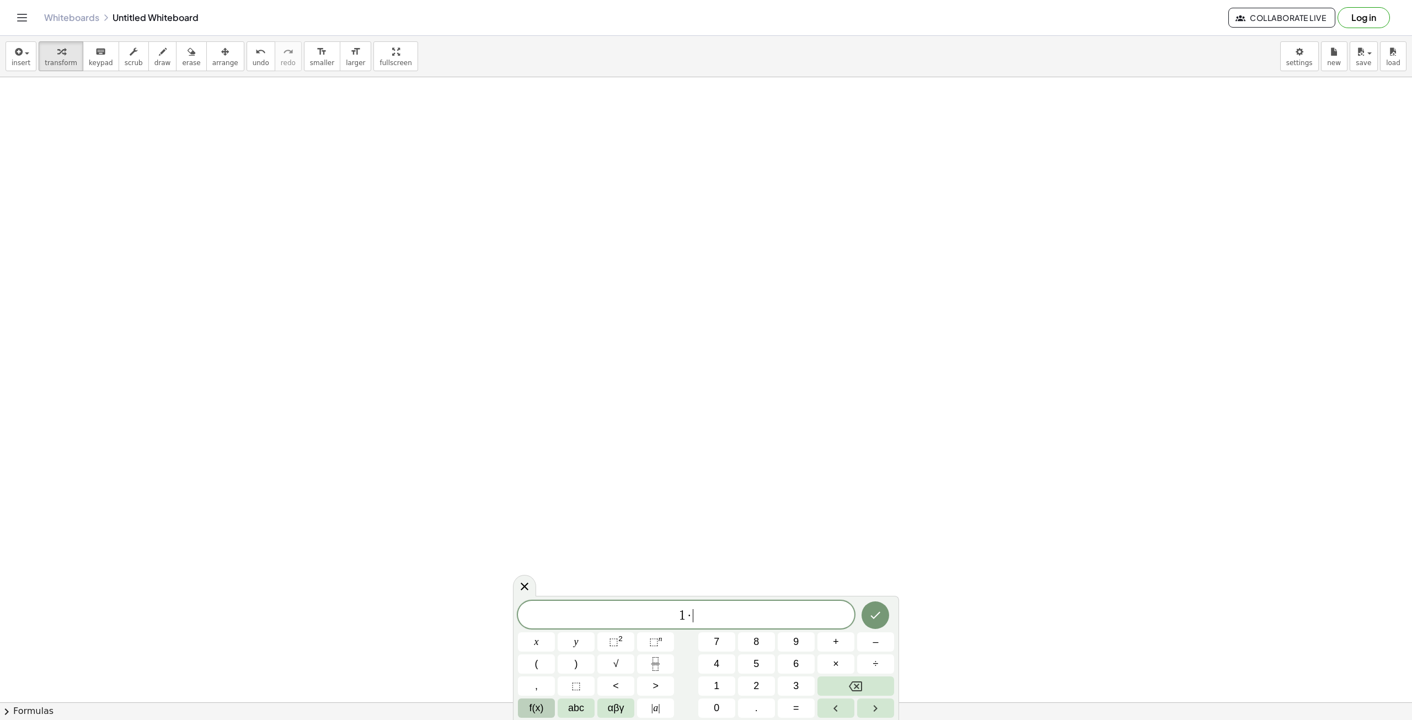
click at [547, 708] on button "f(x)" at bounding box center [536, 707] width 37 height 19
click at [801, 647] on button "π" at bounding box center [796, 641] width 37 height 19
drag, startPoint x: 708, startPoint y: 618, endPoint x: 675, endPoint y: 615, distance: 33.2
click at [675, 615] on span "1 · π" at bounding box center [686, 615] width 337 height 15
click at [715, 616] on span "1 · π" at bounding box center [686, 615] width 337 height 15
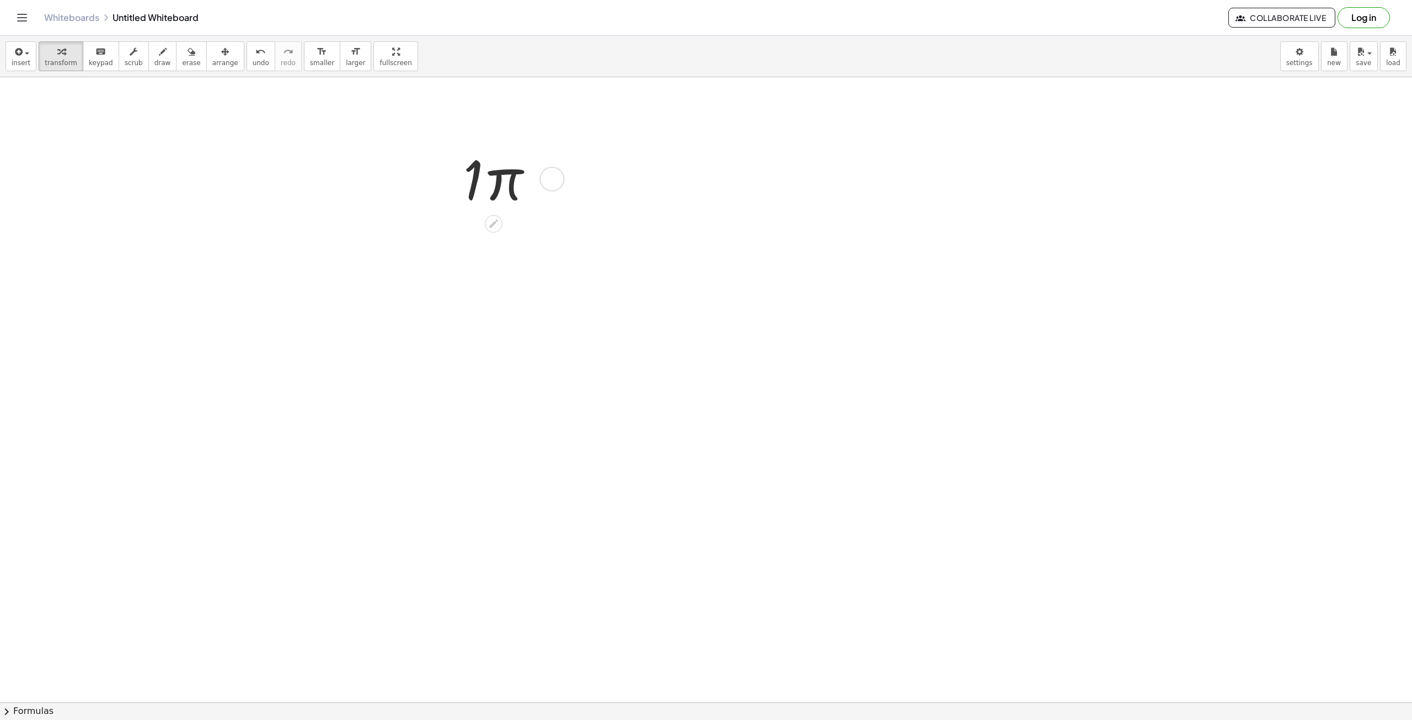
click at [494, 193] on div at bounding box center [503, 177] width 91 height 71
click at [495, 250] on div at bounding box center [503, 248] width 91 height 68
click at [544, 242] on div at bounding box center [542, 249] width 25 height 25
click at [606, 225] on span "Transform line" at bounding box center [596, 224] width 49 height 9
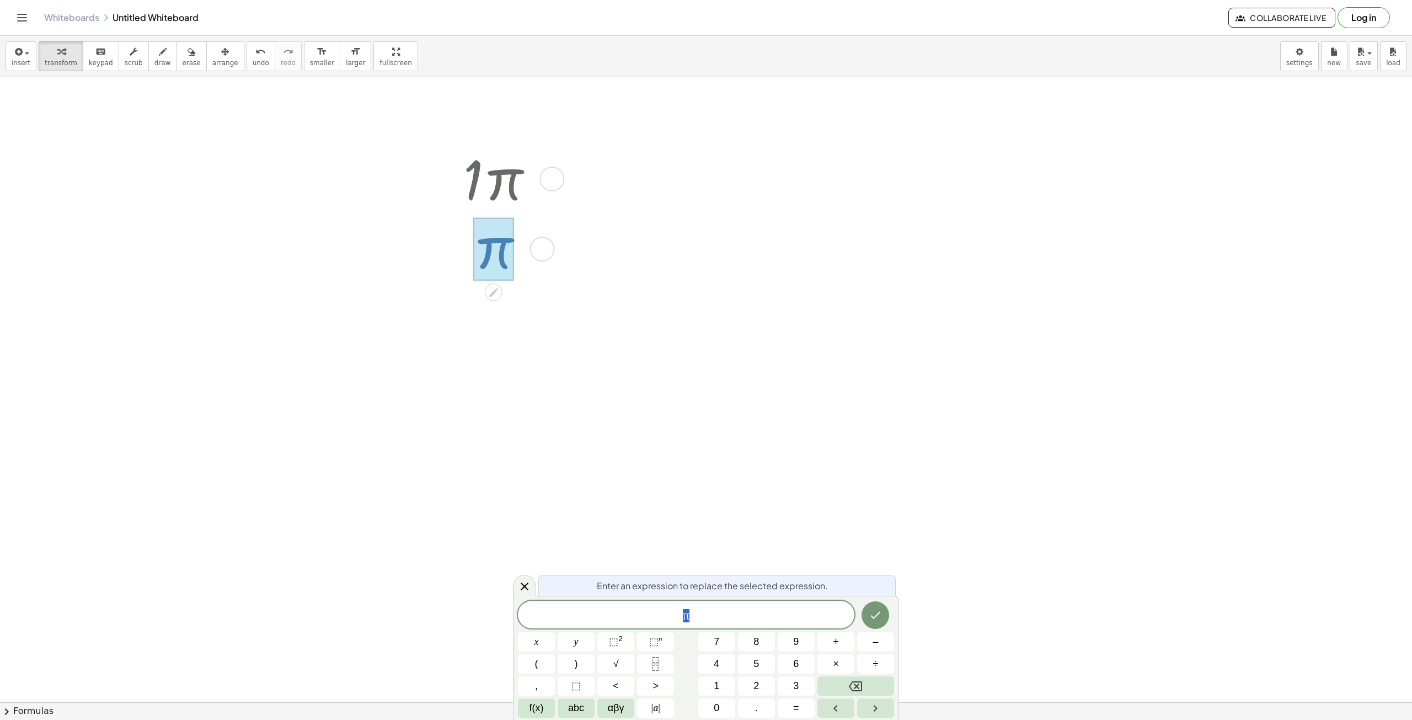
click at [744, 627] on div "π" at bounding box center [686, 615] width 337 height 28
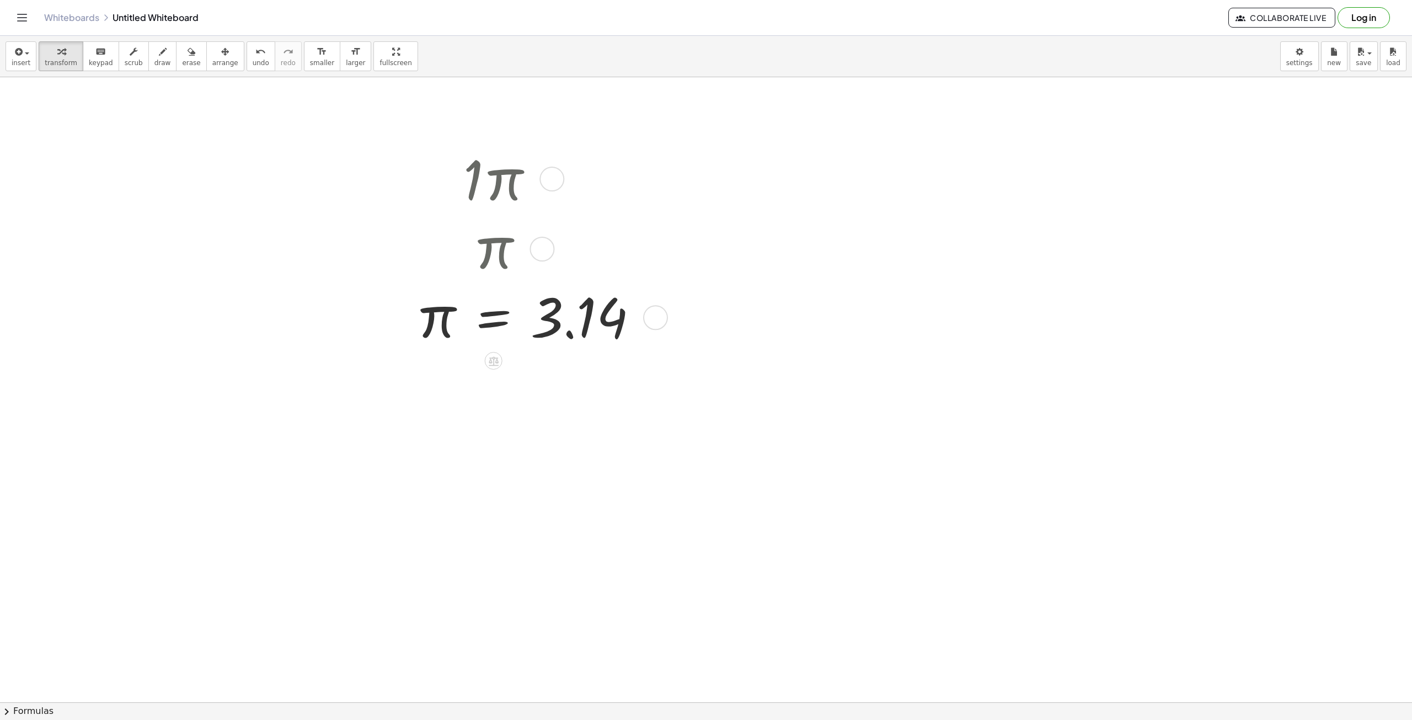
click at [494, 179] on div at bounding box center [531, 177] width 242 height 71
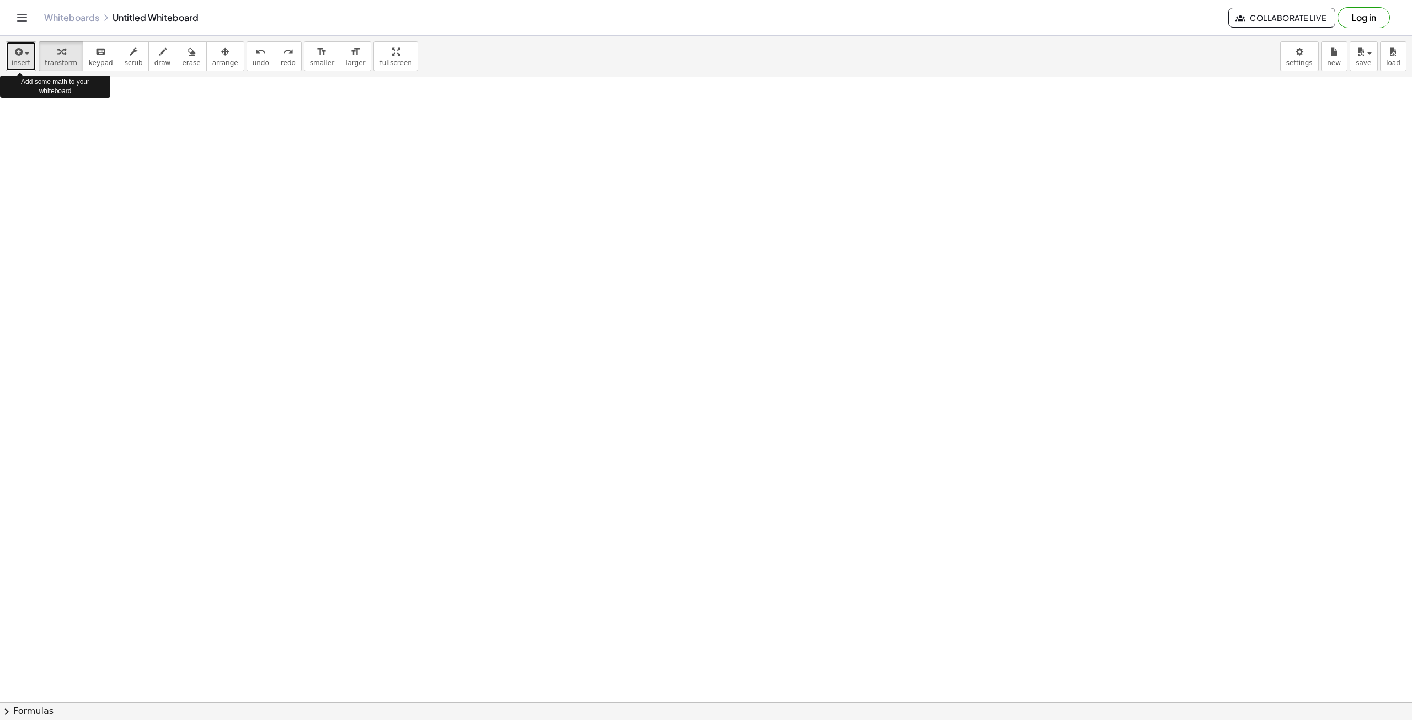
click at [23, 66] on span "insert" at bounding box center [21, 63] width 19 height 8
click at [58, 99] on span "Math Expression" at bounding box center [70, 100] width 63 height 11
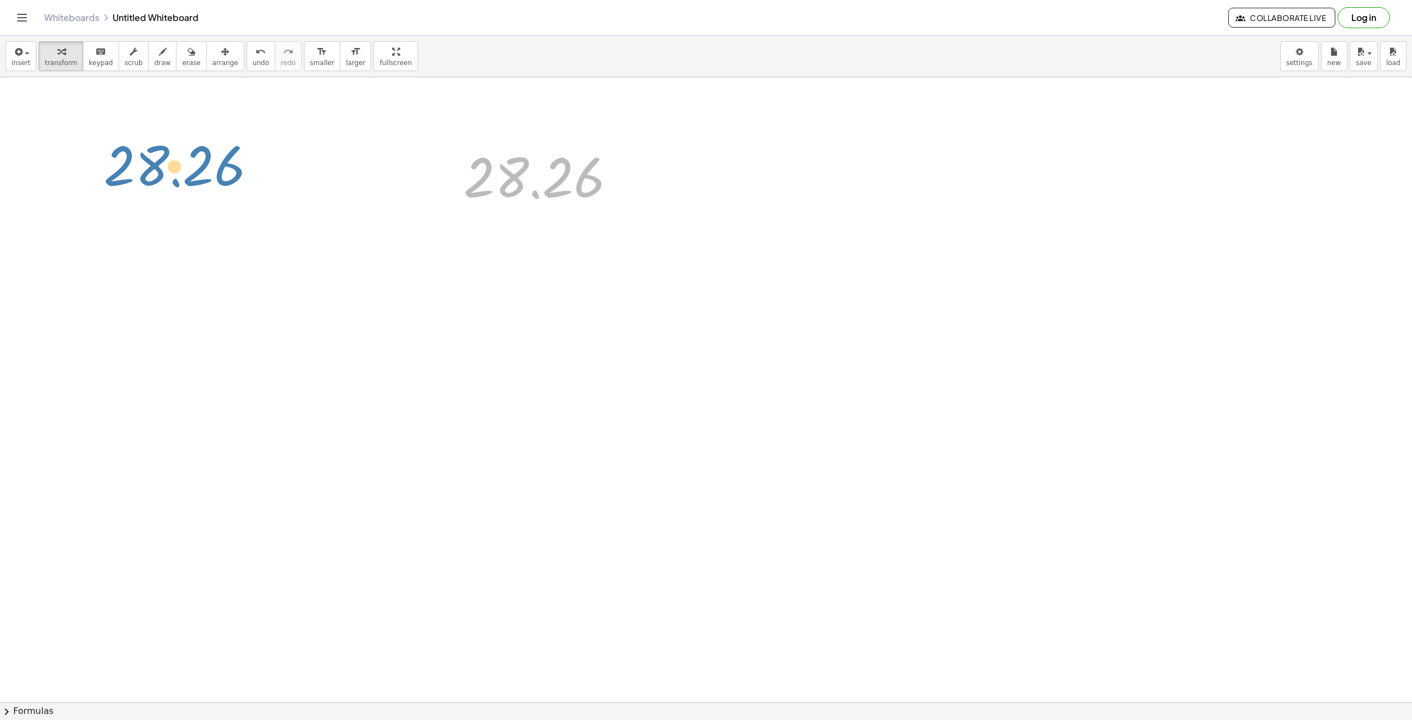
drag, startPoint x: 575, startPoint y: 187, endPoint x: 211, endPoint y: 179, distance: 364.2
click at [211, 179] on div "- + 28.26 28.26" at bounding box center [706, 702] width 1412 height 1250
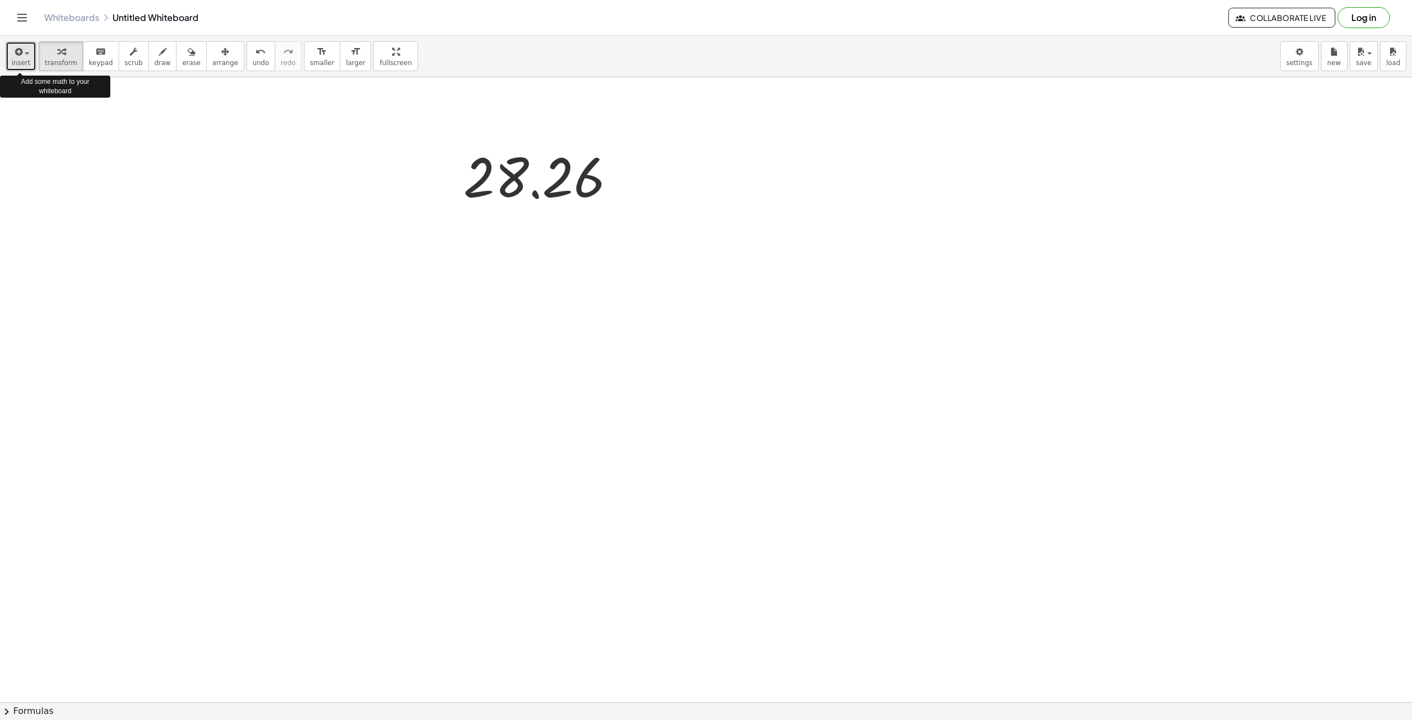
click at [21, 59] on span "insert" at bounding box center [21, 63] width 19 height 8
click at [664, 547] on div at bounding box center [706, 702] width 1412 height 1250
click at [17, 62] on span "insert" at bounding box center [21, 63] width 19 height 8
click at [47, 106] on span "Math Expression" at bounding box center [70, 100] width 63 height 11
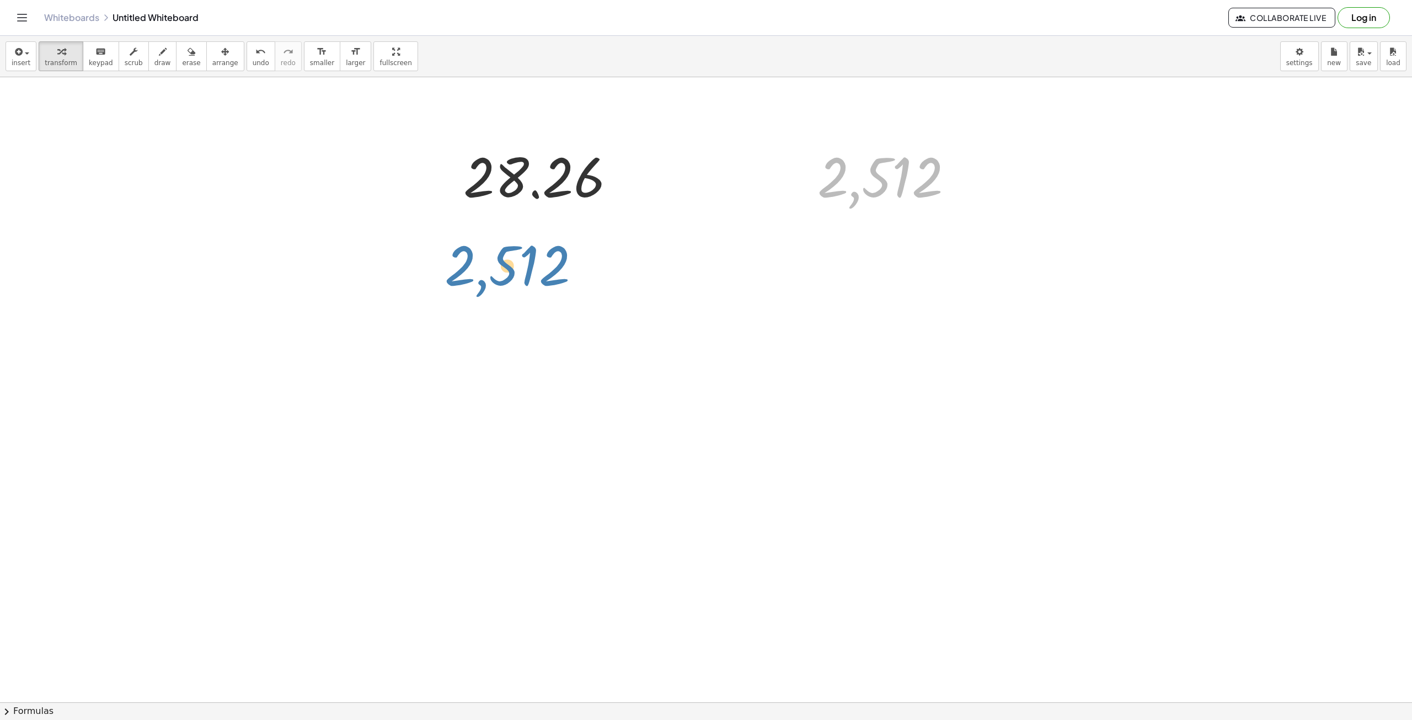
drag, startPoint x: 908, startPoint y: 174, endPoint x: 536, endPoint y: 261, distance: 381.5
click at [536, 261] on div "- + 28.26 2,512 2,512" at bounding box center [706, 702] width 1412 height 1250
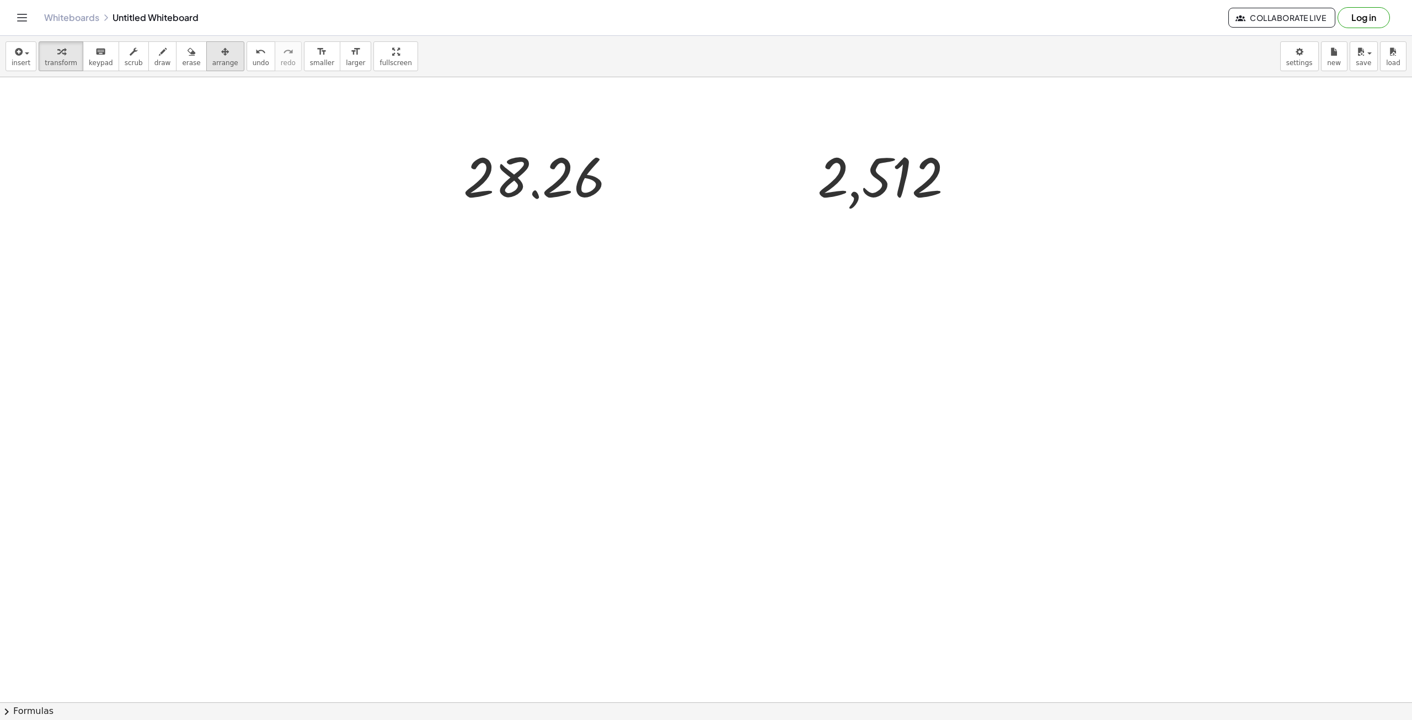
click at [212, 60] on span "arrange" at bounding box center [225, 63] width 26 height 8
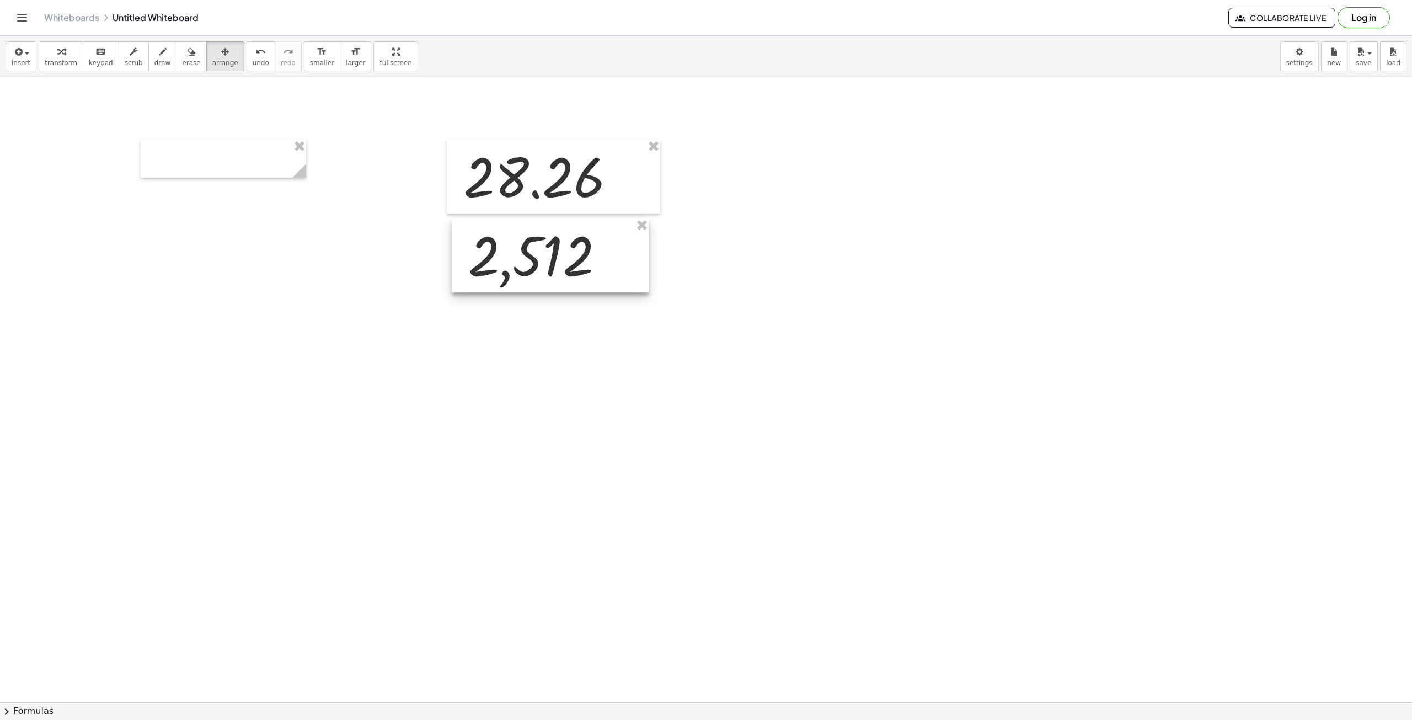
drag, startPoint x: 878, startPoint y: 173, endPoint x: 529, endPoint y: 252, distance: 358.6
click at [529, 252] on div at bounding box center [550, 255] width 197 height 74
click at [589, 405] on div at bounding box center [706, 702] width 1412 height 1250
click at [248, 169] on div at bounding box center [224, 159] width 166 height 38
click at [513, 259] on div at bounding box center [550, 255] width 197 height 74
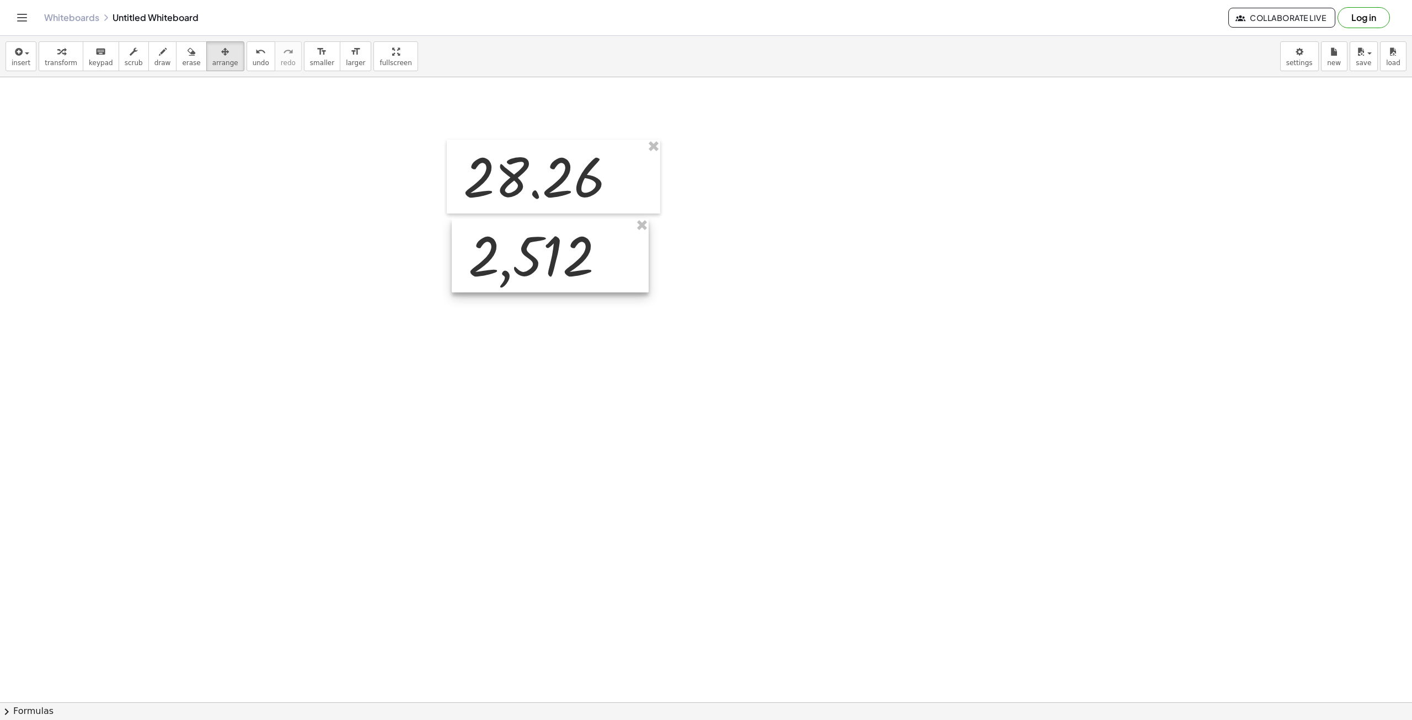
click at [513, 259] on div at bounding box center [550, 255] width 197 height 74
click at [25, 66] on span "insert" at bounding box center [21, 63] width 19 height 8
click at [51, 102] on span "Math Expression" at bounding box center [70, 100] width 63 height 11
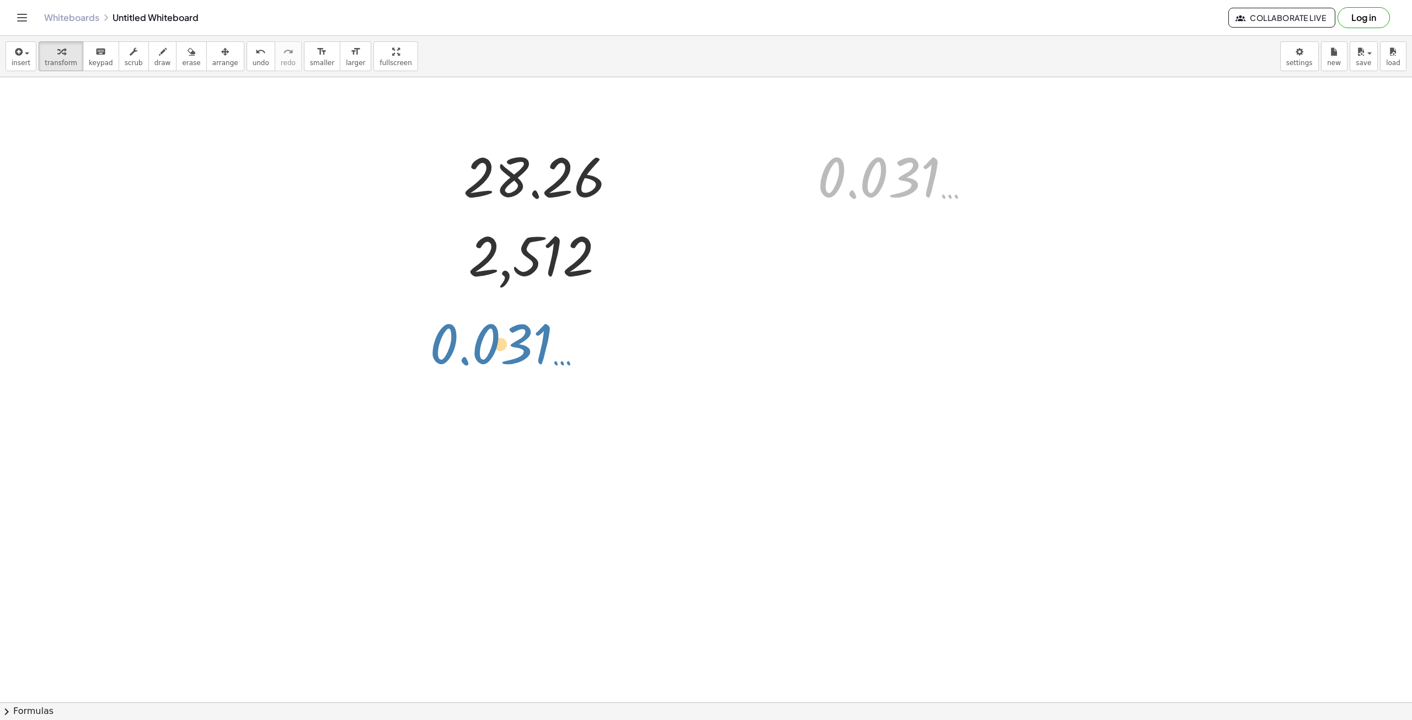
drag, startPoint x: 778, startPoint y: 258, endPoint x: 521, endPoint y: 339, distance: 269.7
click at [521, 339] on div "28.26 2,512 0.031 … 0.031 …" at bounding box center [706, 702] width 1412 height 1250
click at [221, 57] on icon "button" at bounding box center [225, 51] width 8 height 13
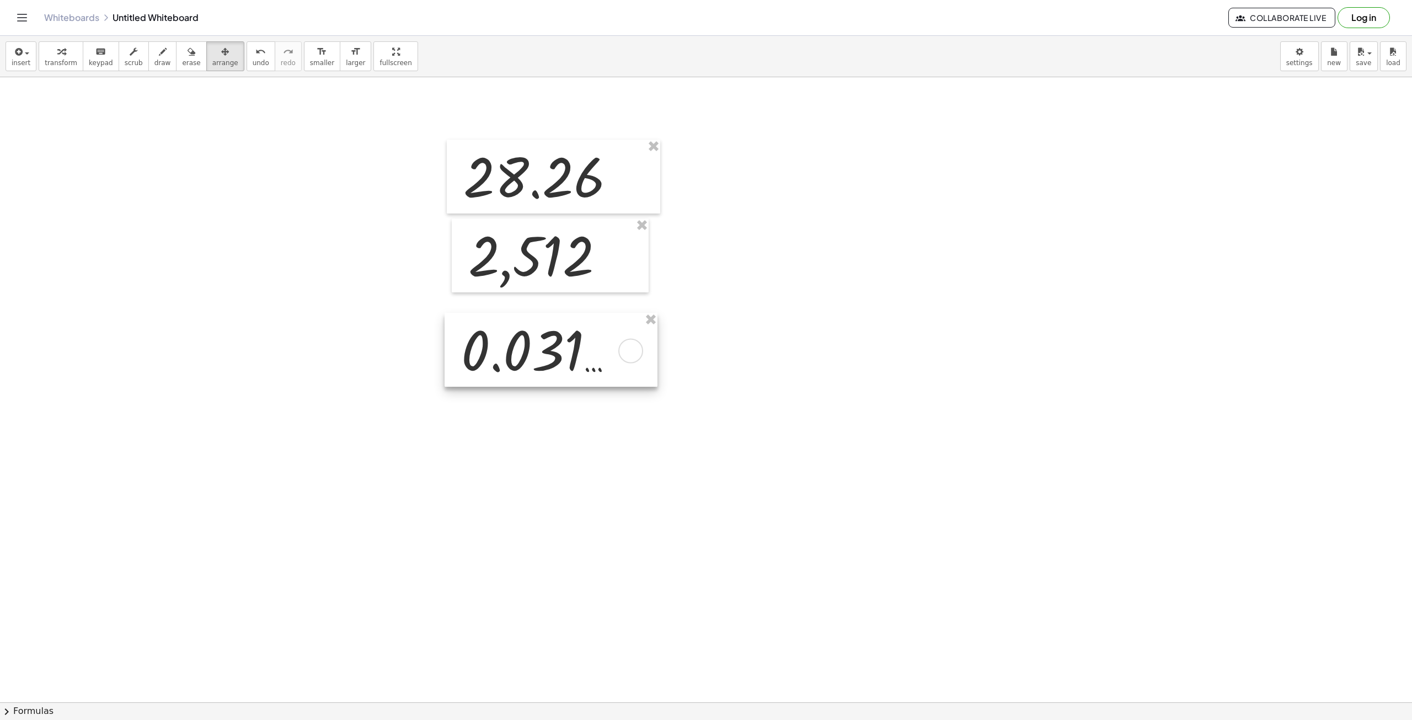
drag, startPoint x: 901, startPoint y: 175, endPoint x: 531, endPoint y: 349, distance: 409.7
click at [531, 349] on div at bounding box center [551, 350] width 213 height 74
click at [577, 372] on div at bounding box center [536, 351] width 213 height 74
drag, startPoint x: 638, startPoint y: 359, endPoint x: 636, endPoint y: 366, distance: 6.8
click at [637, 359] on div at bounding box center [536, 351] width 213 height 74
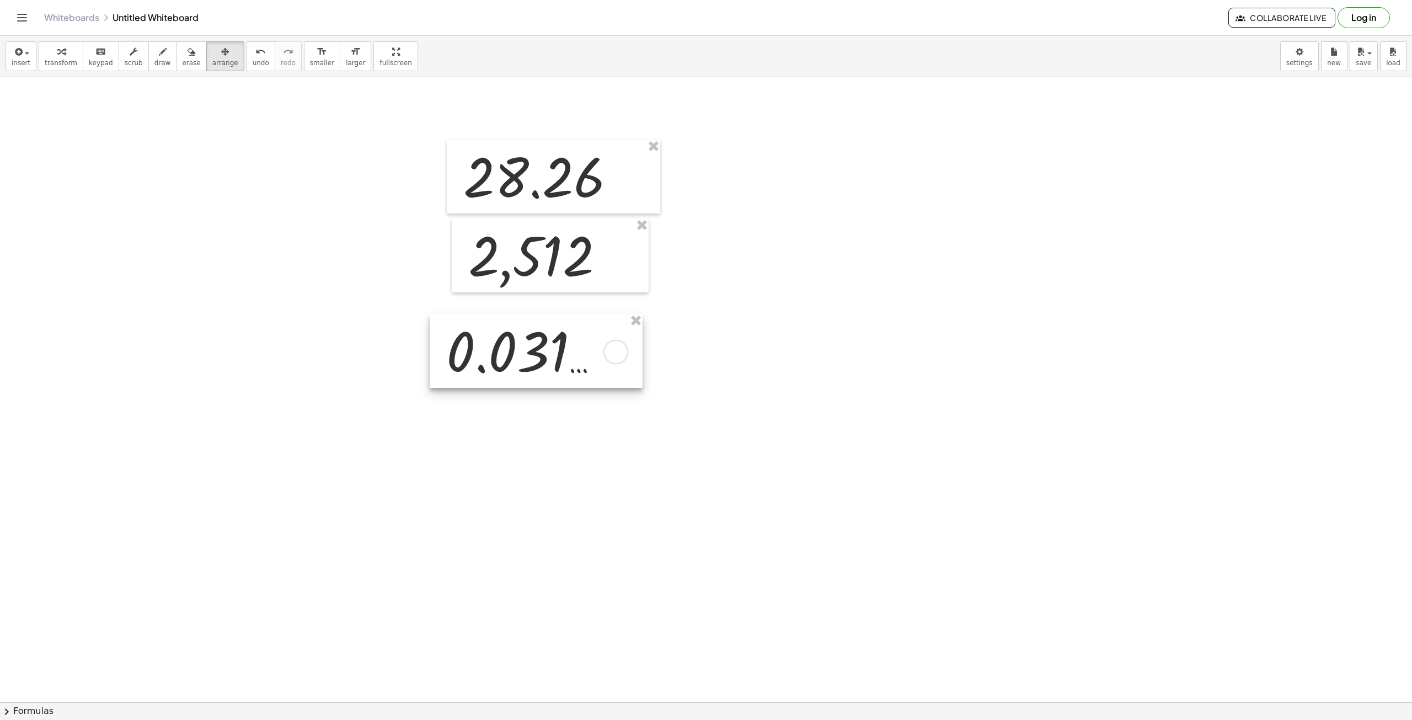
click at [642, 388] on div at bounding box center [706, 702] width 1412 height 1250
click at [212, 62] on span "arrange" at bounding box center [225, 63] width 26 height 8
click at [646, 357] on div at bounding box center [706, 702] width 1412 height 1250
click at [643, 357] on div at bounding box center [706, 702] width 1412 height 1250
click at [568, 365] on div at bounding box center [536, 351] width 213 height 74
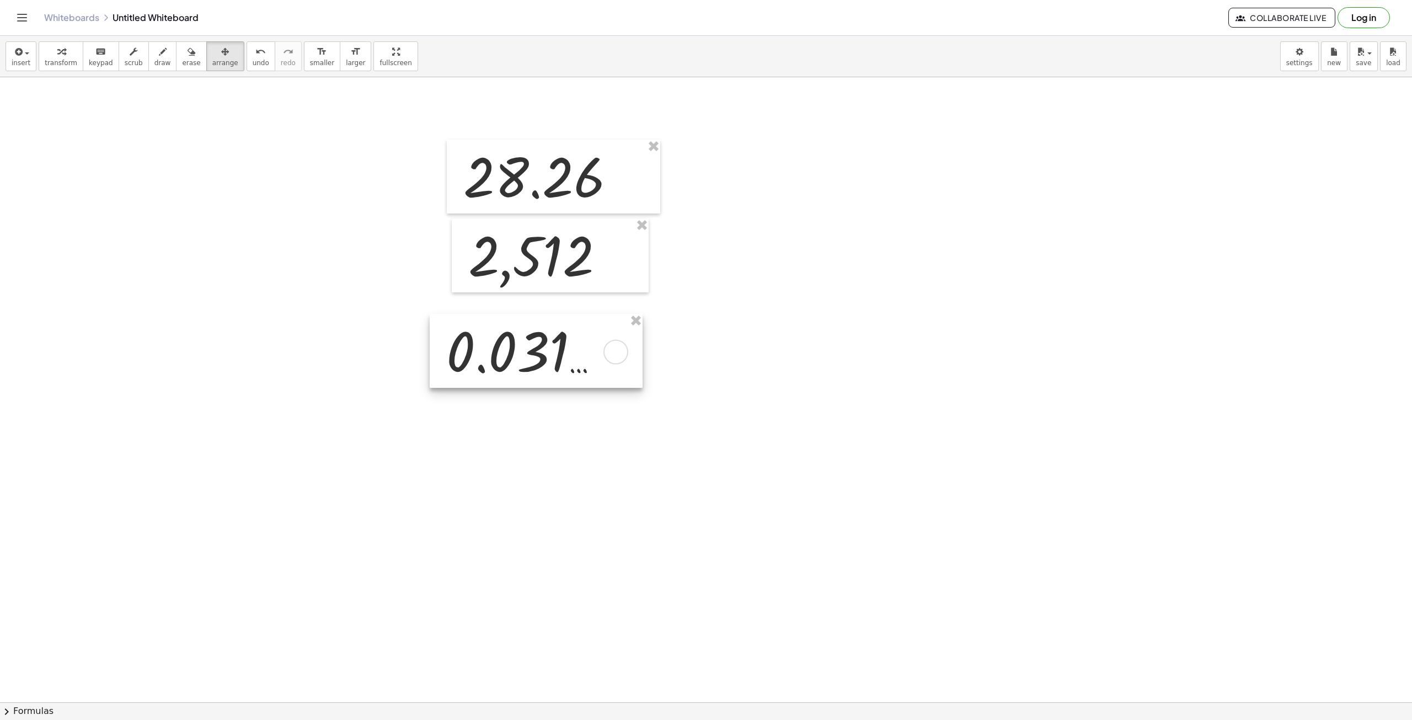
click at [568, 365] on div at bounding box center [536, 351] width 213 height 74
click at [625, 338] on div at bounding box center [536, 351] width 213 height 74
click at [557, 344] on div at bounding box center [536, 351] width 213 height 74
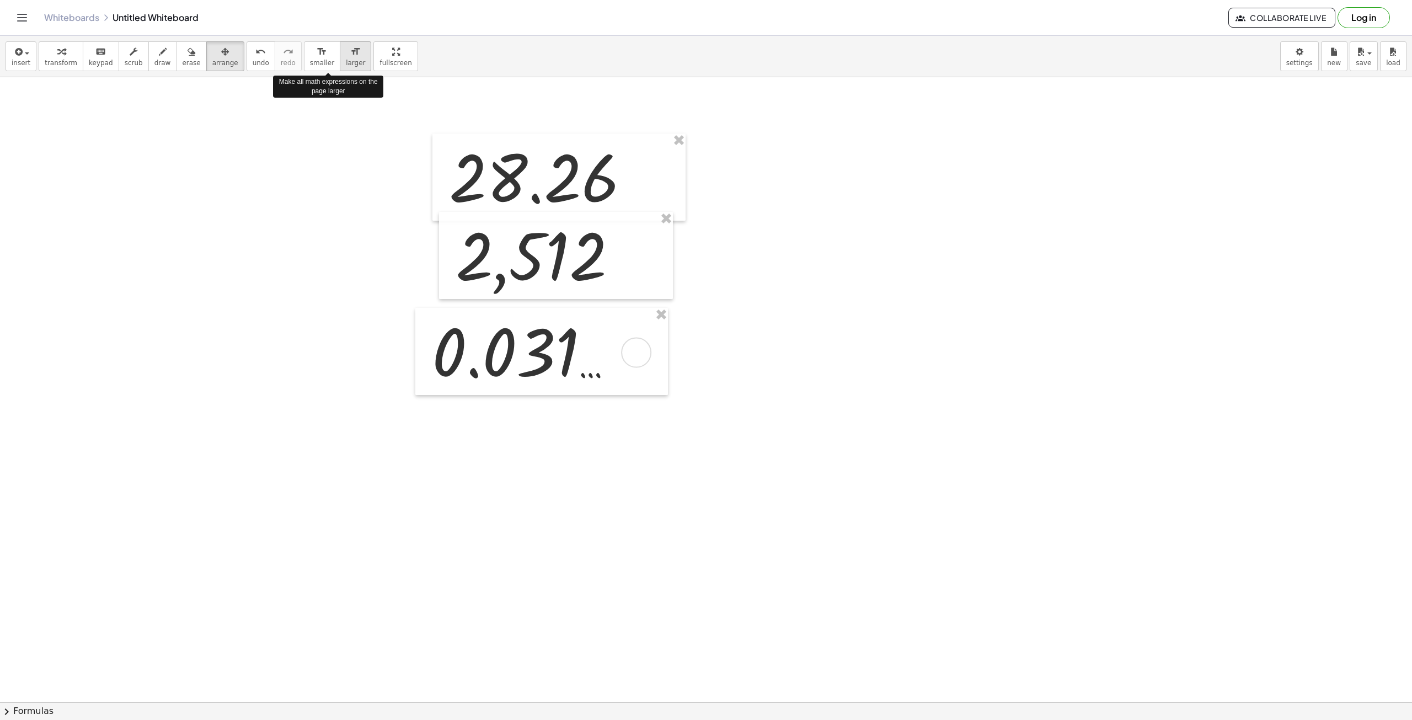
click at [346, 67] on span "larger" at bounding box center [355, 63] width 19 height 8
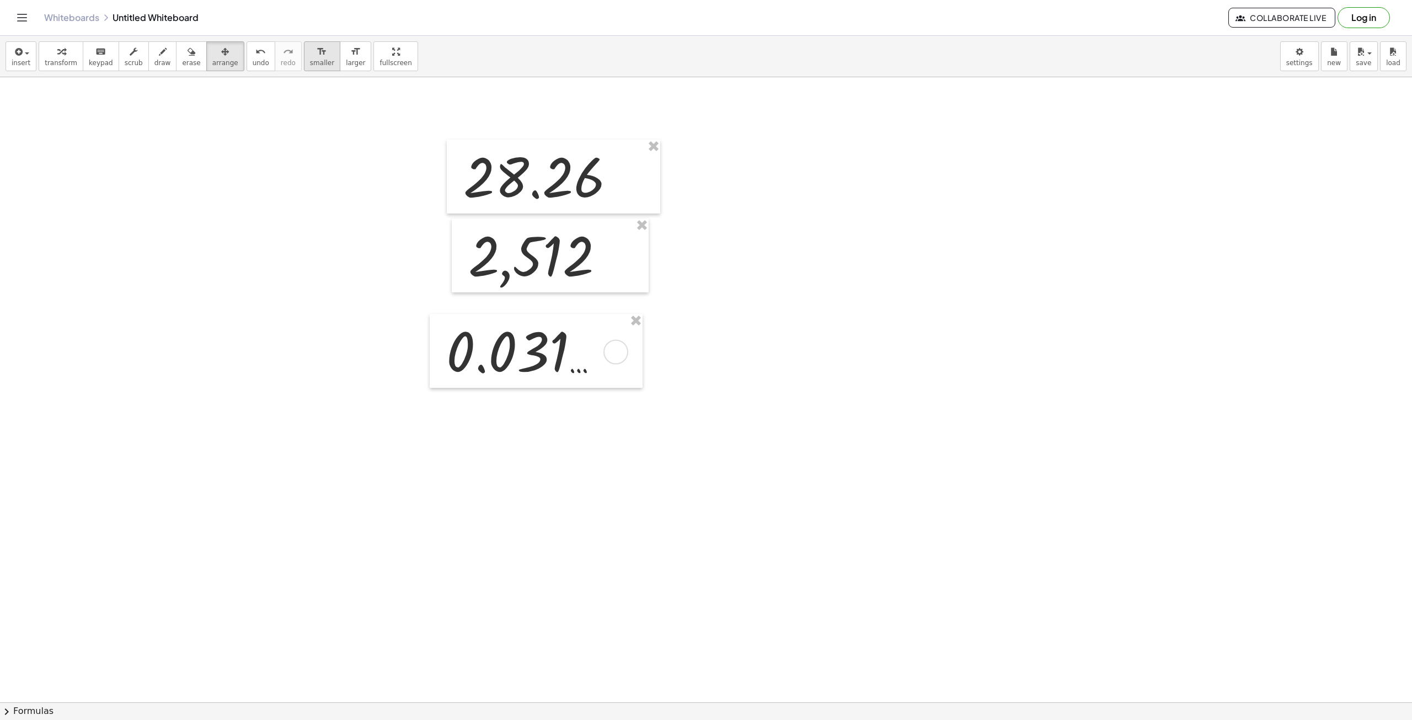
click at [310, 56] on div "format_size" at bounding box center [322, 51] width 24 height 13
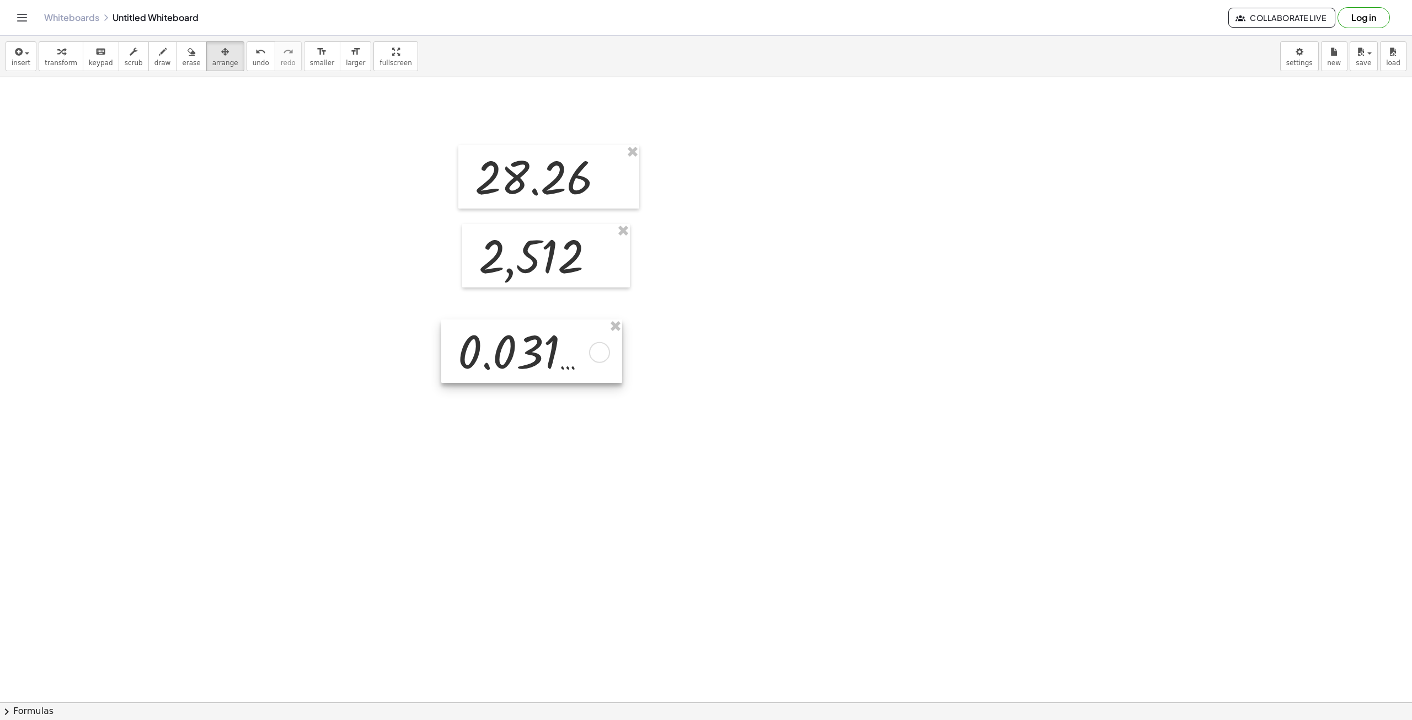
click at [510, 375] on div at bounding box center [531, 350] width 181 height 63
click at [626, 382] on div at bounding box center [706, 702] width 1412 height 1250
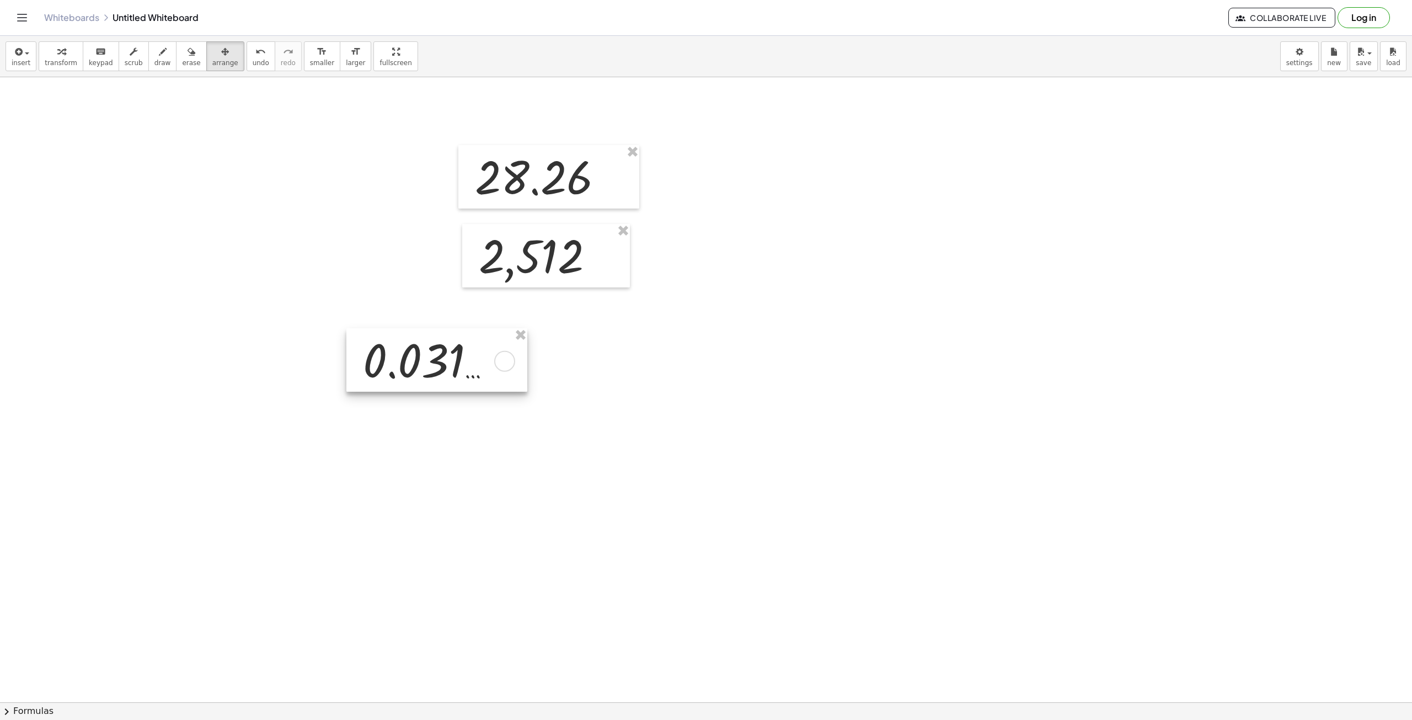
drag, startPoint x: 616, startPoint y: 381, endPoint x: 634, endPoint y: 520, distance: 140.8
click at [524, 389] on div at bounding box center [436, 359] width 181 height 63
click at [472, 381] on div at bounding box center [437, 359] width 181 height 63
drag, startPoint x: 470, startPoint y: 375, endPoint x: 441, endPoint y: 370, distance: 29.0
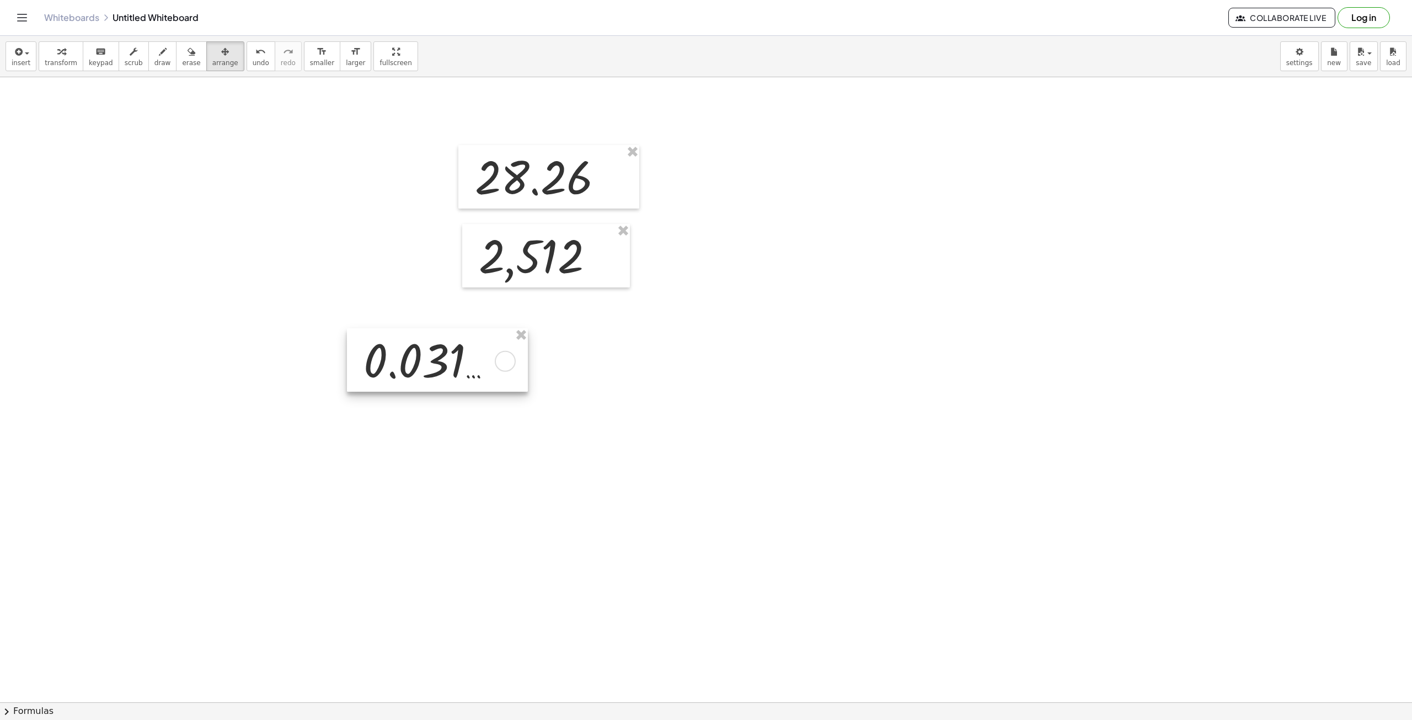
click at [441, 370] on div at bounding box center [437, 359] width 181 height 63
click at [441, 370] on div at bounding box center [436, 359] width 181 height 63
click at [59, 56] on icon "button" at bounding box center [61, 51] width 8 height 13
click at [433, 358] on div at bounding box center [431, 360] width 148 height 58
drag, startPoint x: 508, startPoint y: 362, endPoint x: 501, endPoint y: 365, distance: 7.4
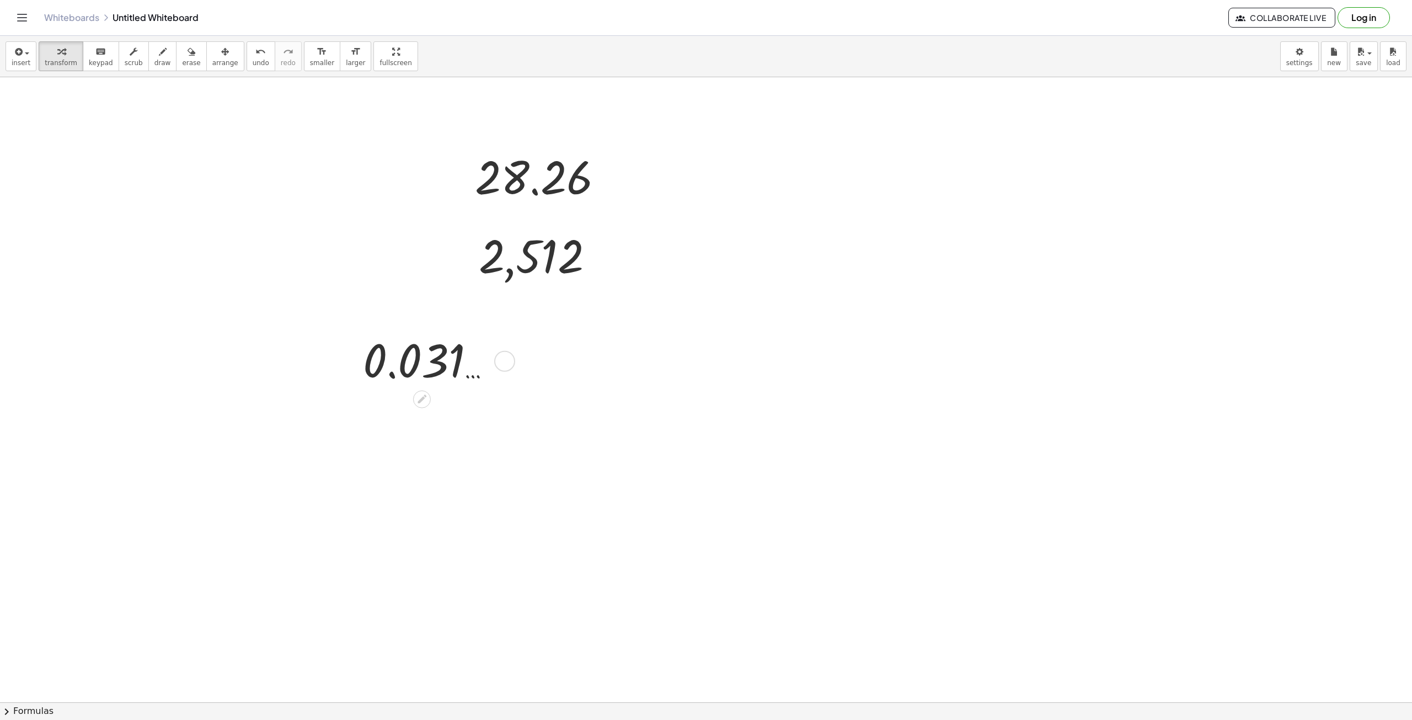
click at [507, 362] on div at bounding box center [504, 361] width 21 height 21
click at [420, 401] on icon at bounding box center [422, 399] width 9 height 9
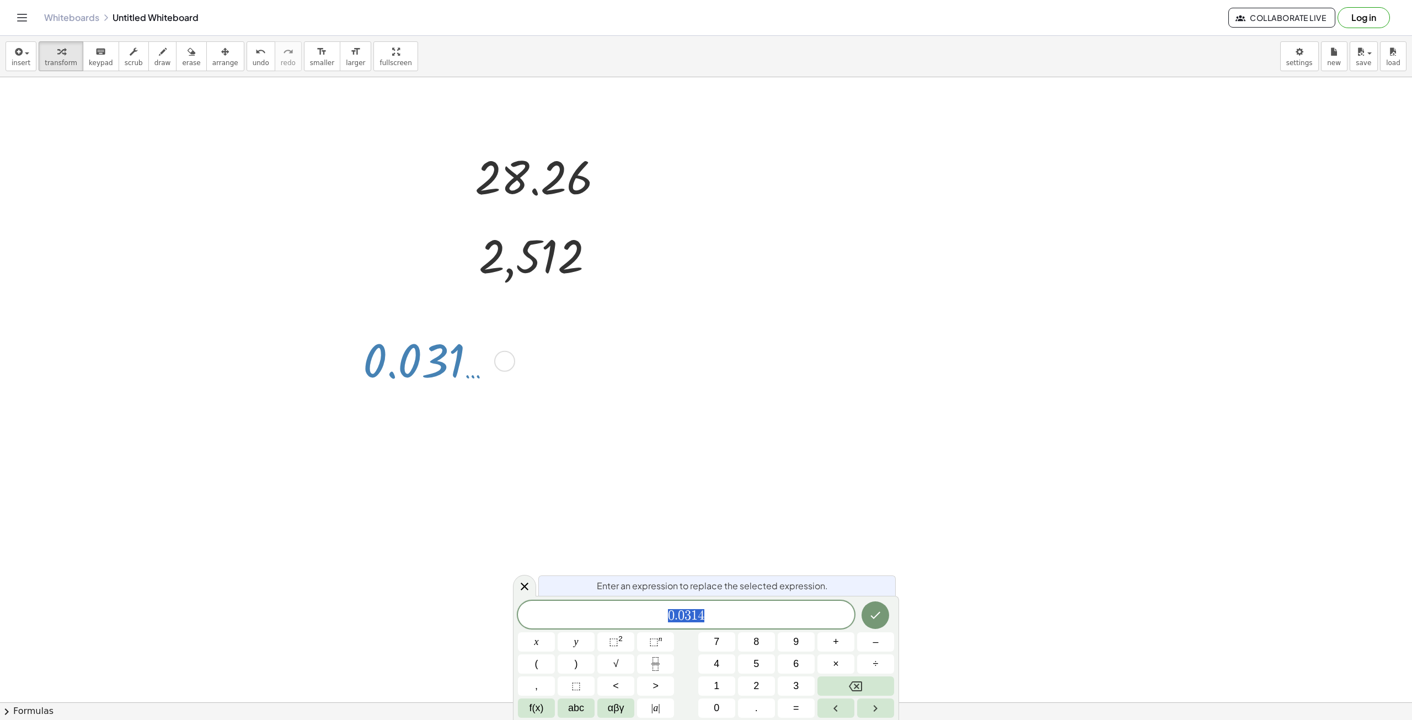
click at [722, 611] on span "0 . 0 3 1 4" at bounding box center [686, 615] width 337 height 15
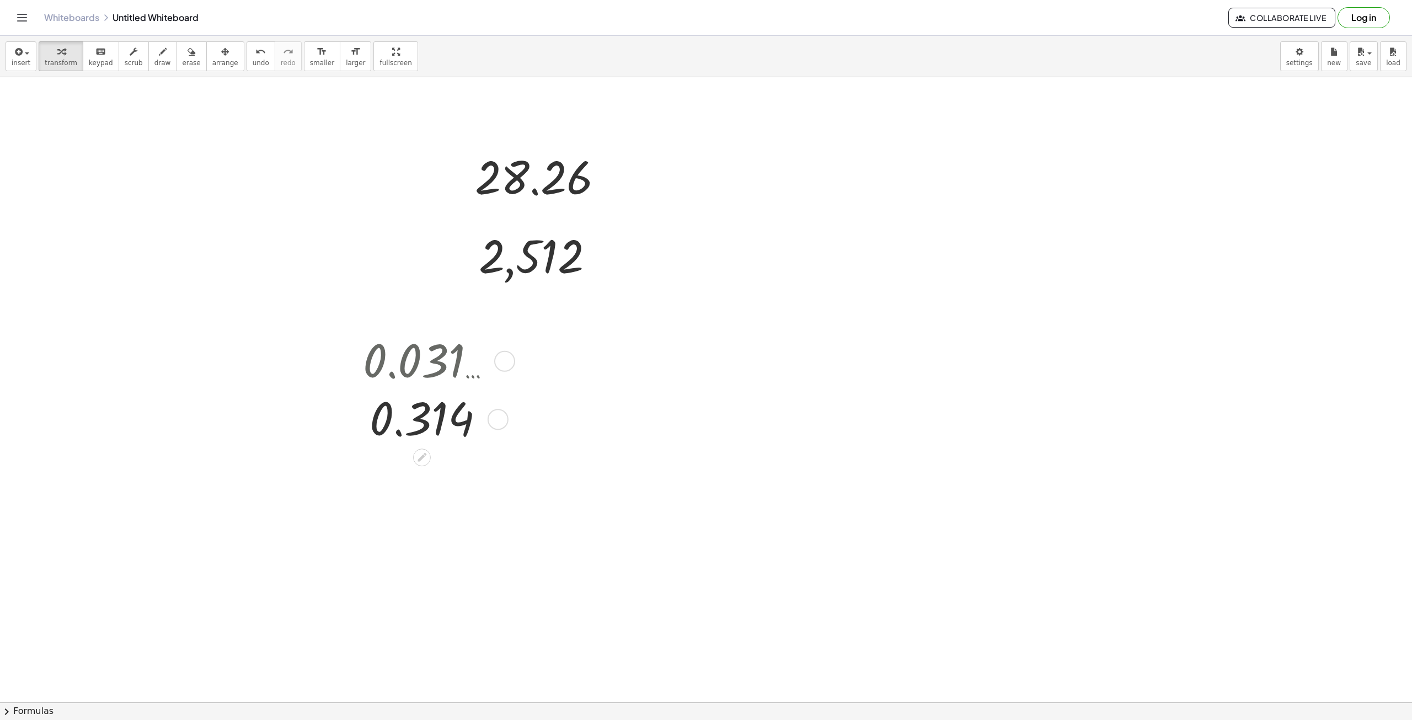
click at [421, 425] on div at bounding box center [431, 418] width 148 height 58
click at [440, 359] on div at bounding box center [431, 360] width 148 height 58
click at [253, 59] on span "undo" at bounding box center [261, 63] width 17 height 8
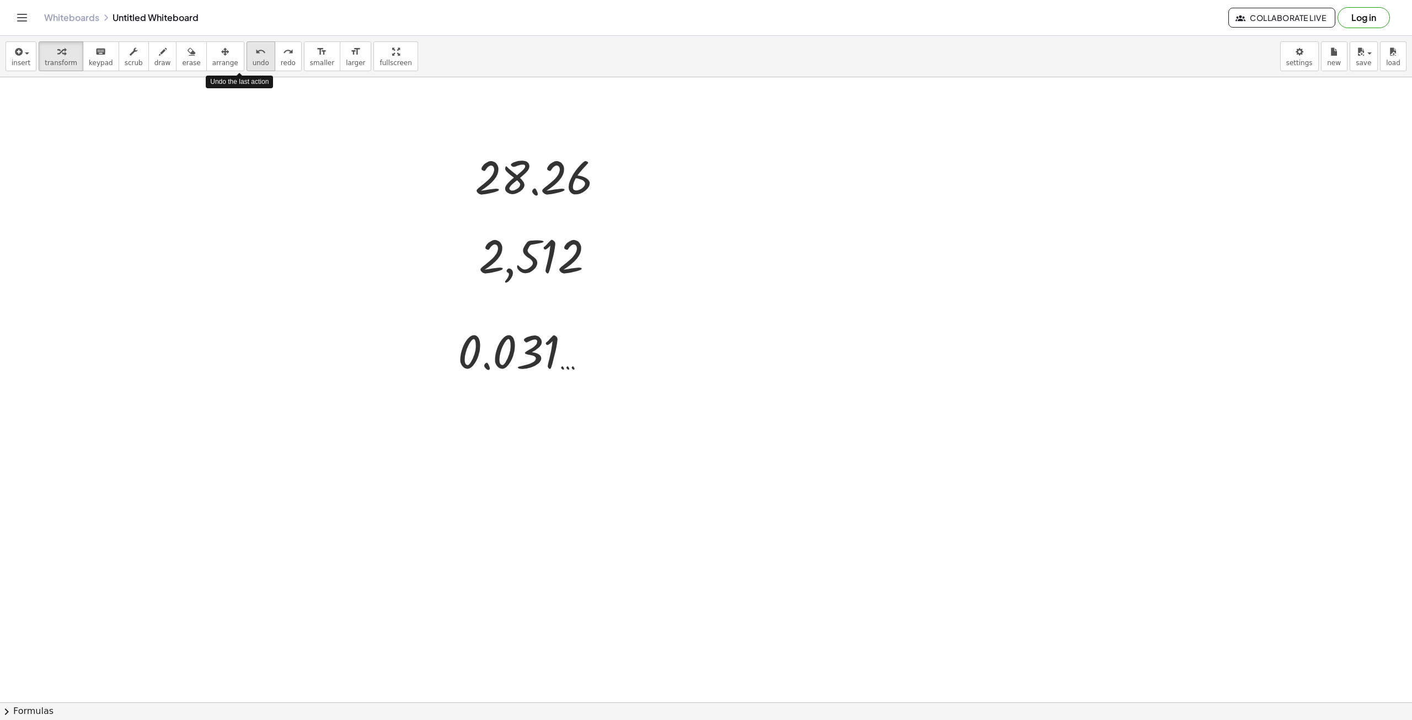
click at [253, 65] on span "undo" at bounding box center [261, 63] width 17 height 8
click at [24, 57] on div "button" at bounding box center [21, 51] width 19 height 13
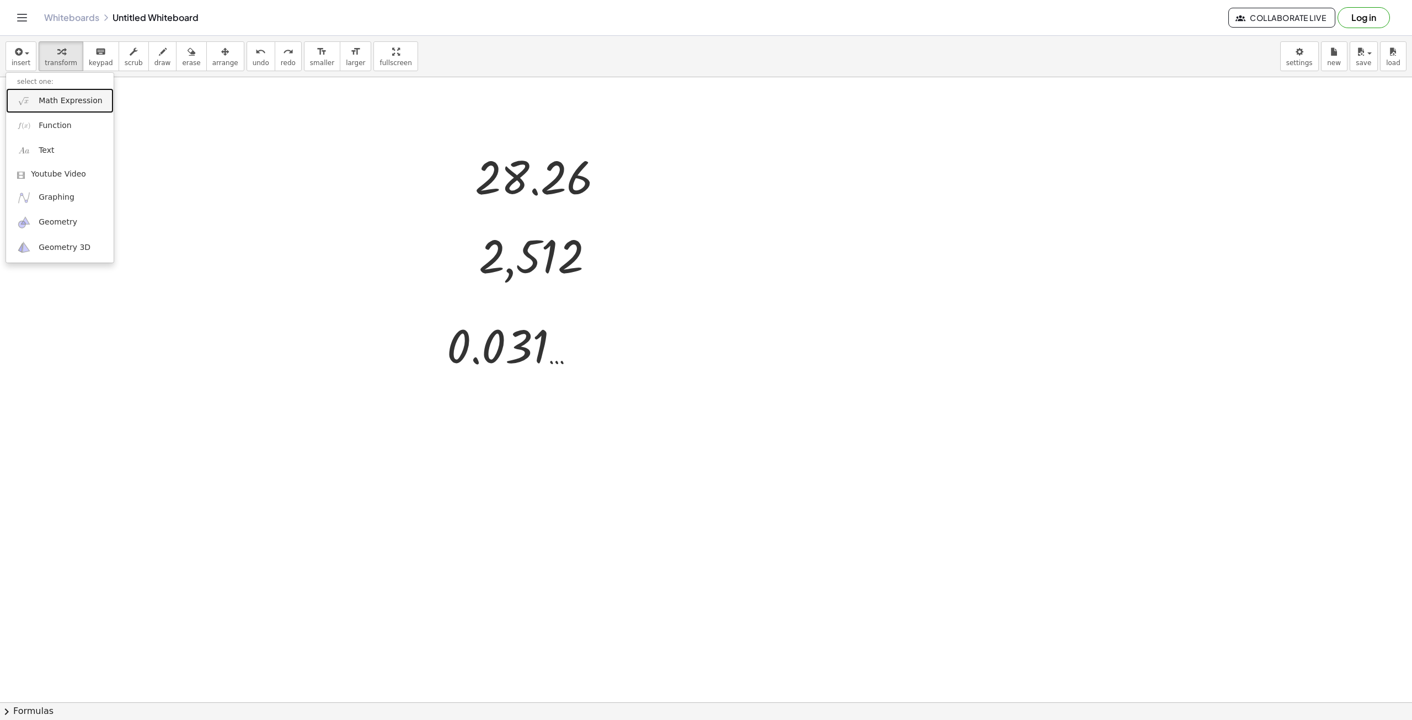
click at [50, 110] on link "Math Expression" at bounding box center [60, 100] width 108 height 25
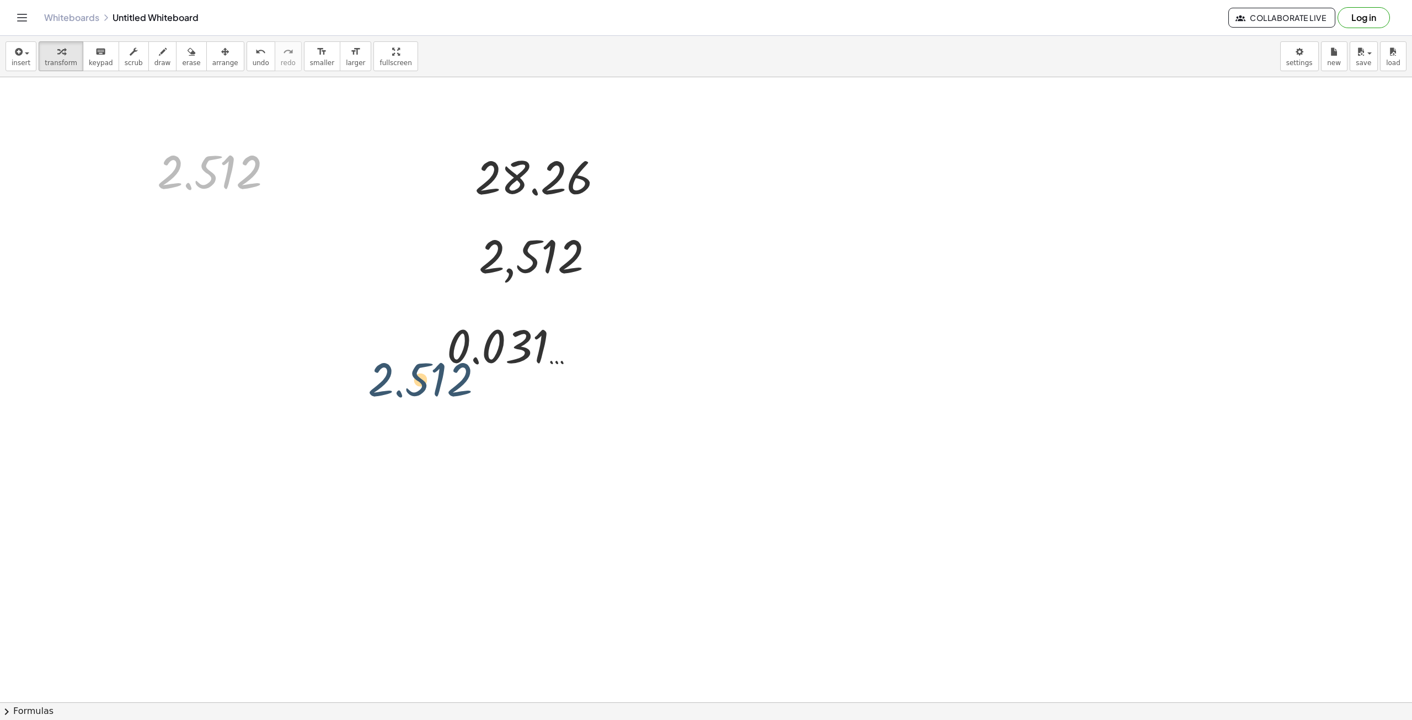
drag, startPoint x: 179, startPoint y: 172, endPoint x: 428, endPoint y: 400, distance: 337.3
click at [428, 400] on div "28.26 2,512 0.031 … 2.512 2.512" at bounding box center [706, 702] width 1412 height 1250
drag, startPoint x: 208, startPoint y: 54, endPoint x: 208, endPoint y: 80, distance: 25.9
click at [221, 55] on icon "button" at bounding box center [225, 51] width 8 height 13
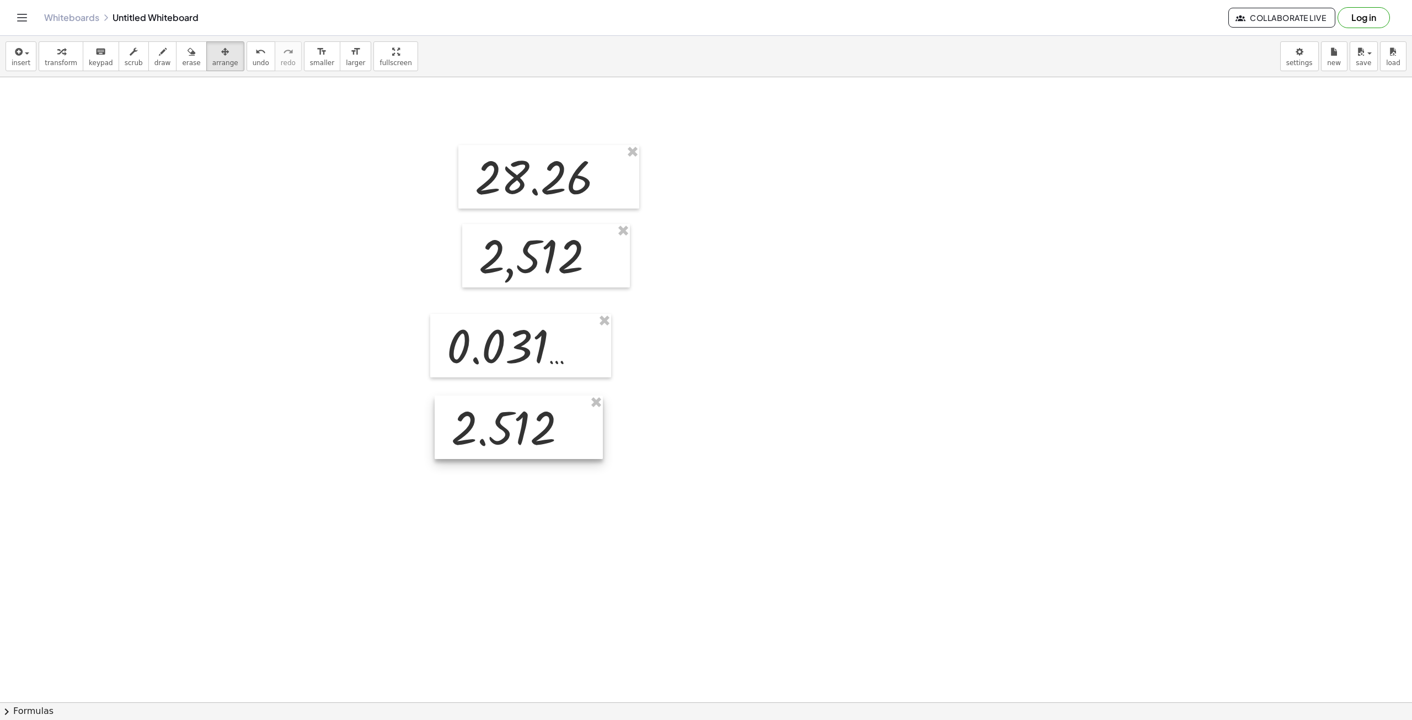
drag, startPoint x: 211, startPoint y: 184, endPoint x: 505, endPoint y: 439, distance: 389.5
click at [505, 439] on div at bounding box center [519, 427] width 168 height 63
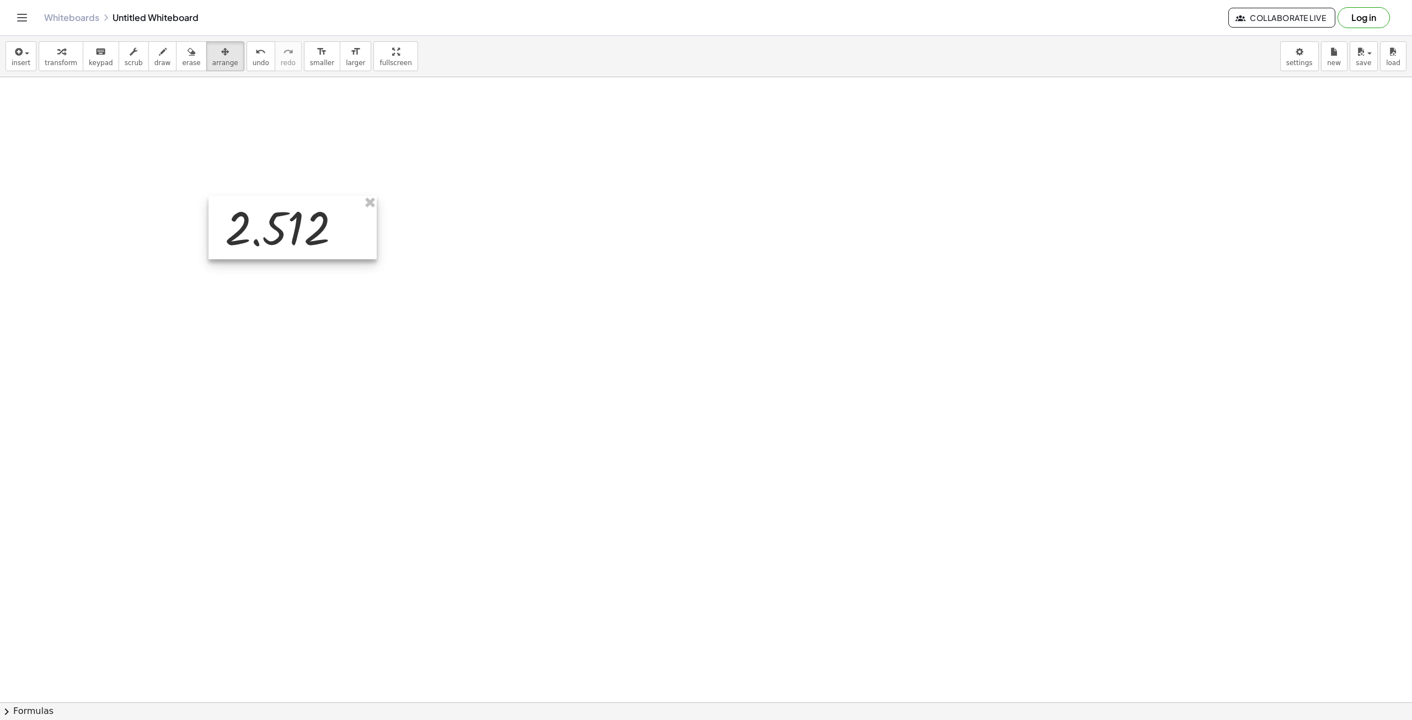
drag, startPoint x: 541, startPoint y: 423, endPoint x: 314, endPoint y: 223, distance: 301.4
click at [314, 223] on div at bounding box center [293, 227] width 168 height 63
click at [255, 47] on icon "undo" at bounding box center [260, 51] width 10 height 13
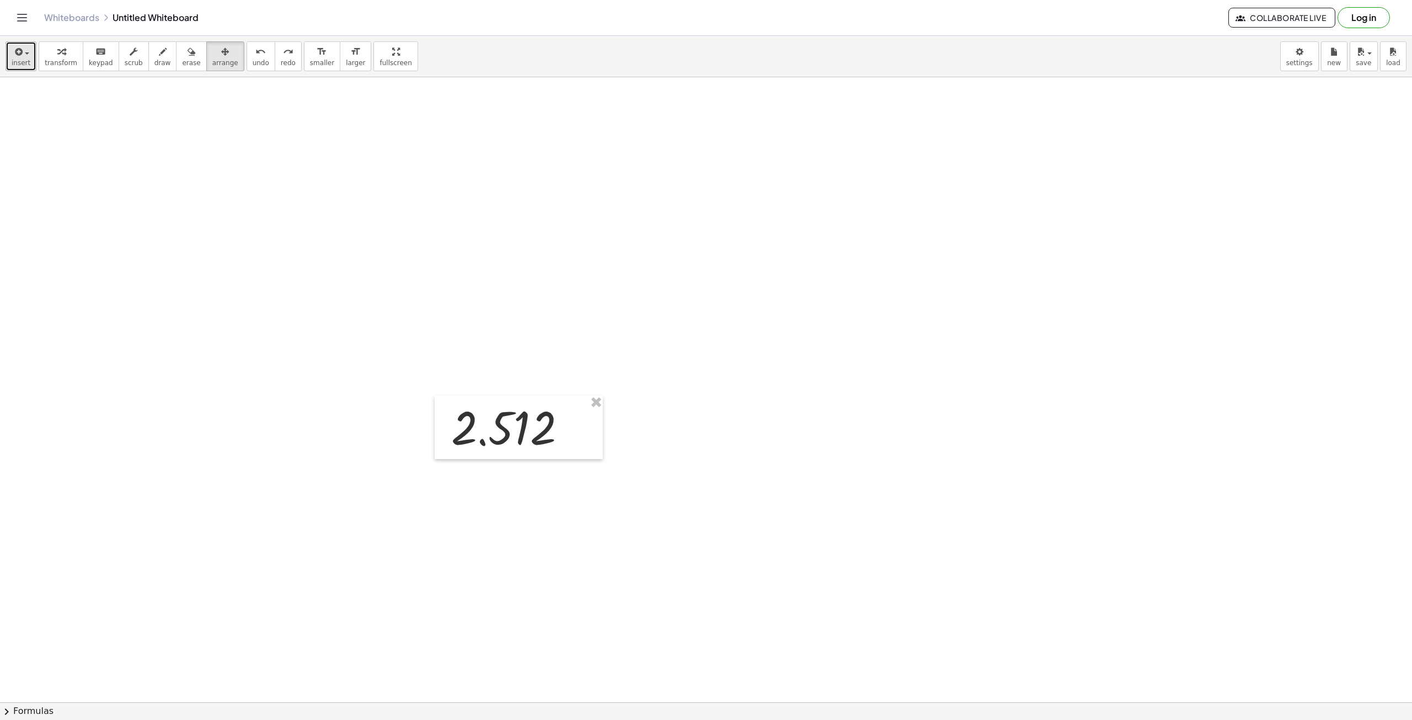
click at [26, 65] on span "insert" at bounding box center [21, 63] width 19 height 8
click at [49, 93] on link "Math Expression" at bounding box center [60, 100] width 108 height 25
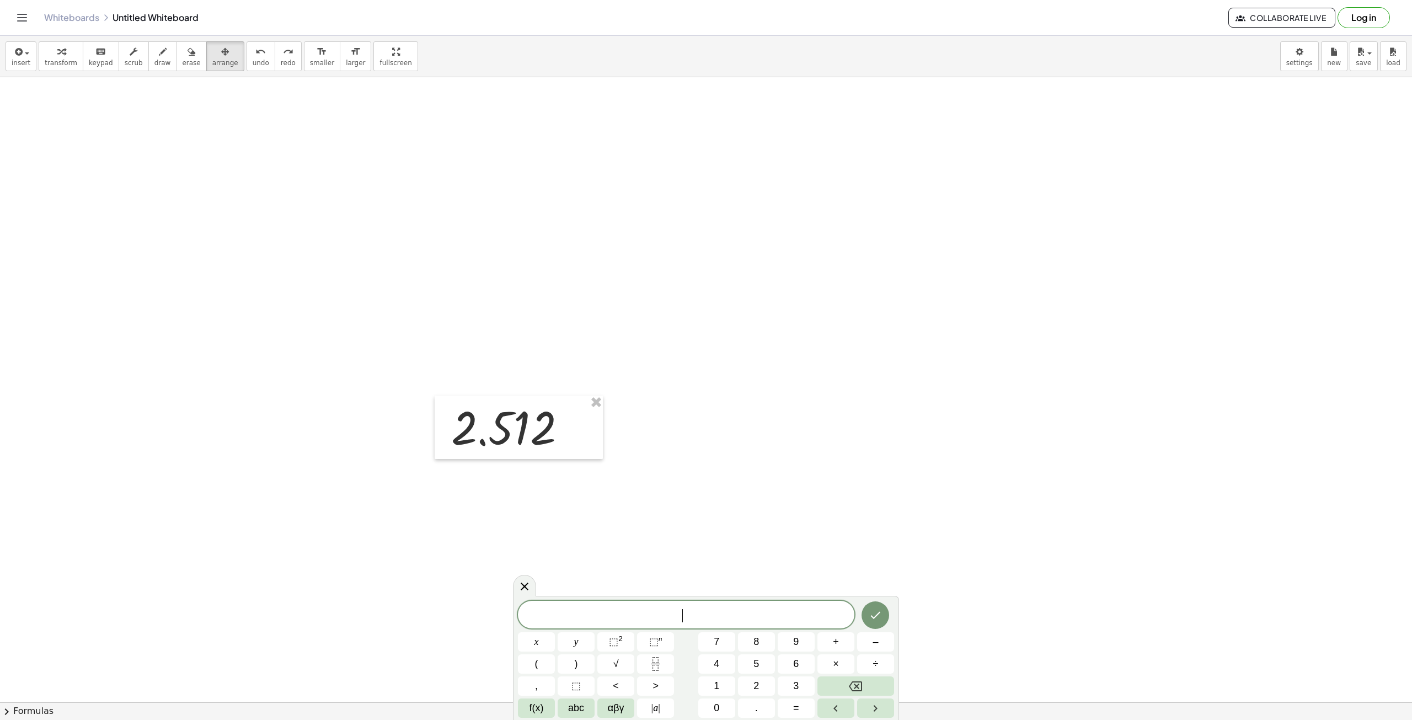
click at [695, 613] on span "​" at bounding box center [686, 615] width 337 height 15
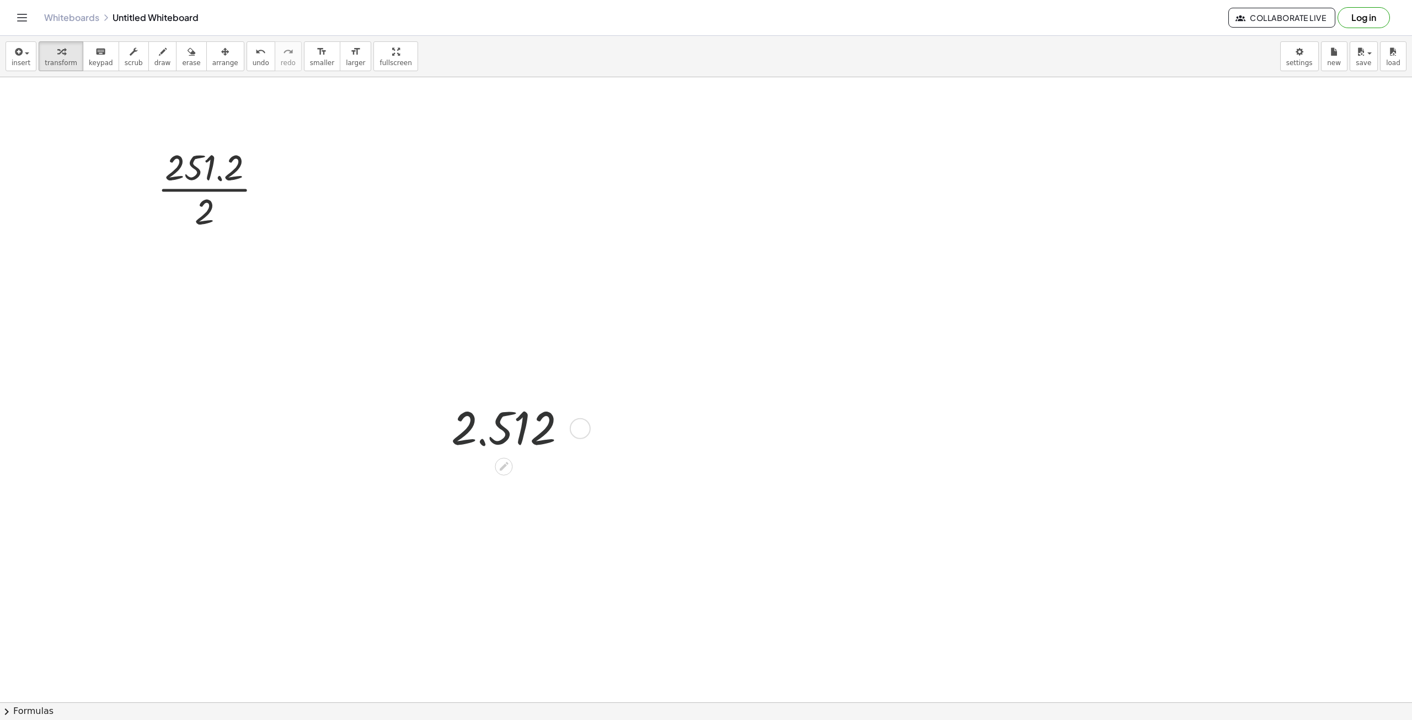
click at [509, 438] on div at bounding box center [514, 427] width 136 height 58
click at [541, 425] on div at bounding box center [514, 427] width 136 height 58
click at [611, 409] on div at bounding box center [706, 702] width 1412 height 1250
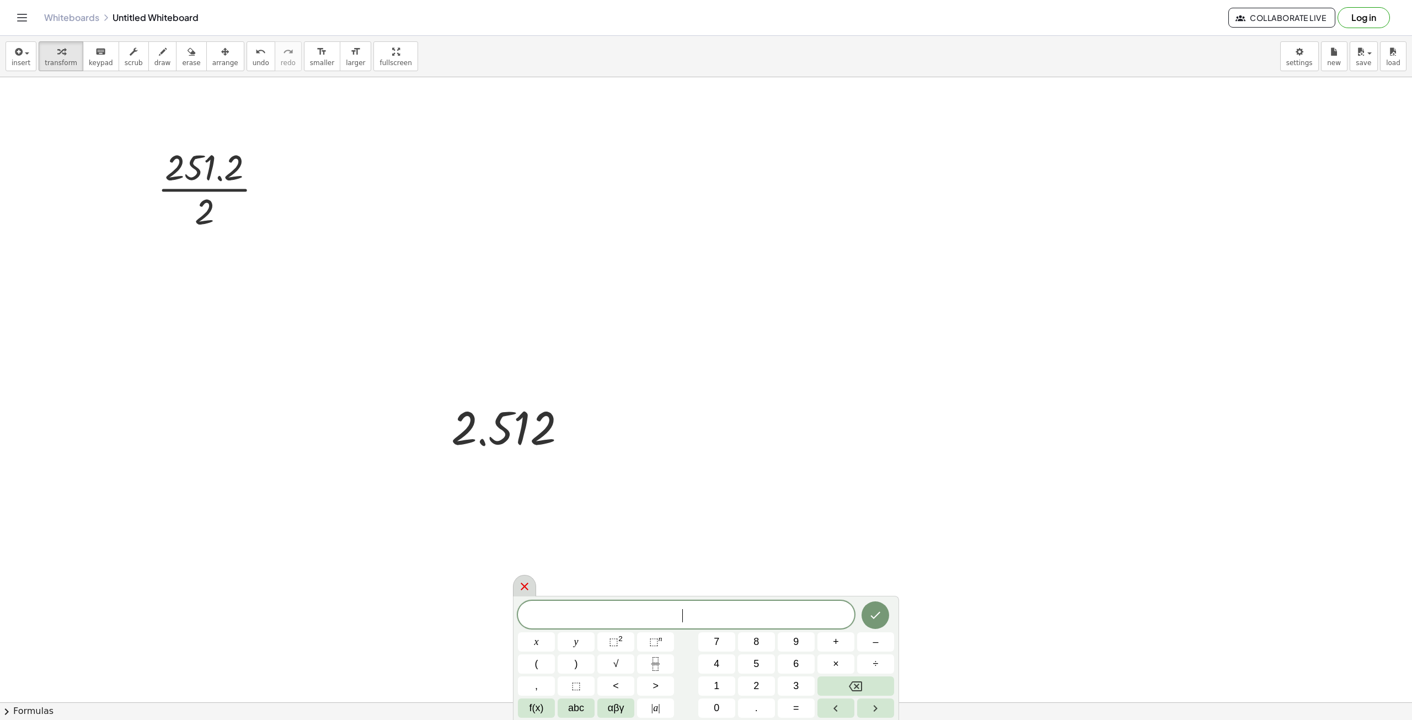
click at [526, 591] on icon at bounding box center [524, 586] width 13 height 13
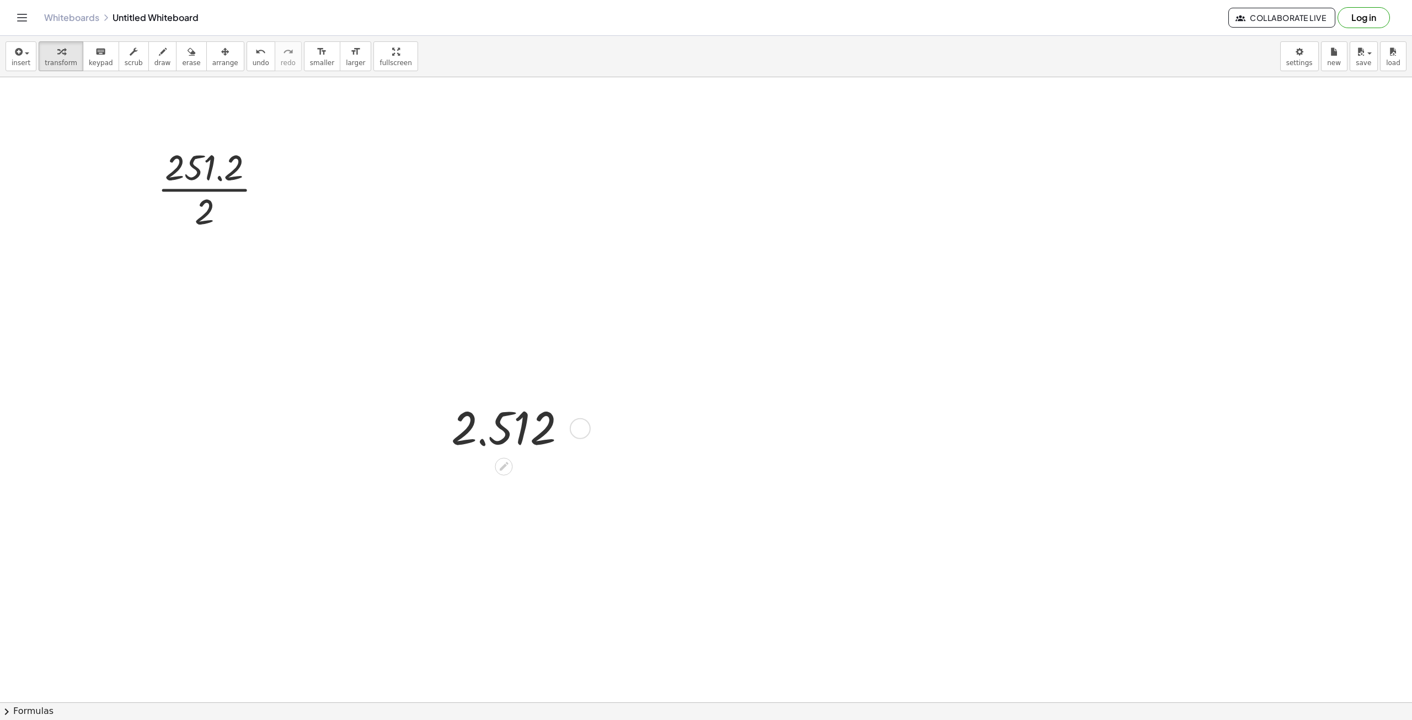
click at [526, 424] on div at bounding box center [514, 427] width 136 height 58
click at [50, 55] on div "button" at bounding box center [61, 51] width 33 height 13
click at [18, 60] on span "insert" at bounding box center [21, 63] width 19 height 8
click at [61, 97] on span "Math Expression" at bounding box center [70, 100] width 63 height 11
drag, startPoint x: 514, startPoint y: 169, endPoint x: 450, endPoint y: 244, distance: 98.2
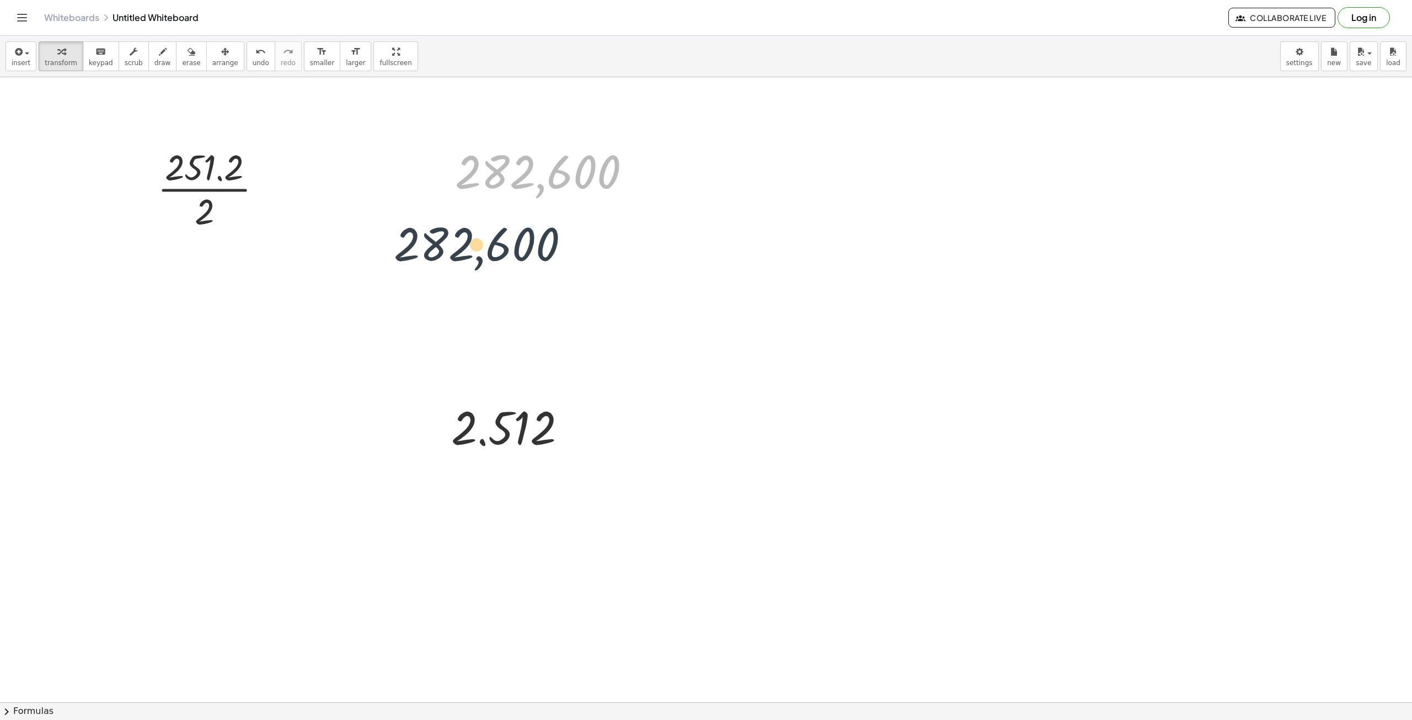
click at [450, 244] on div "2.512 · 251.2 · 2 282,600 282,600" at bounding box center [706, 702] width 1412 height 1250
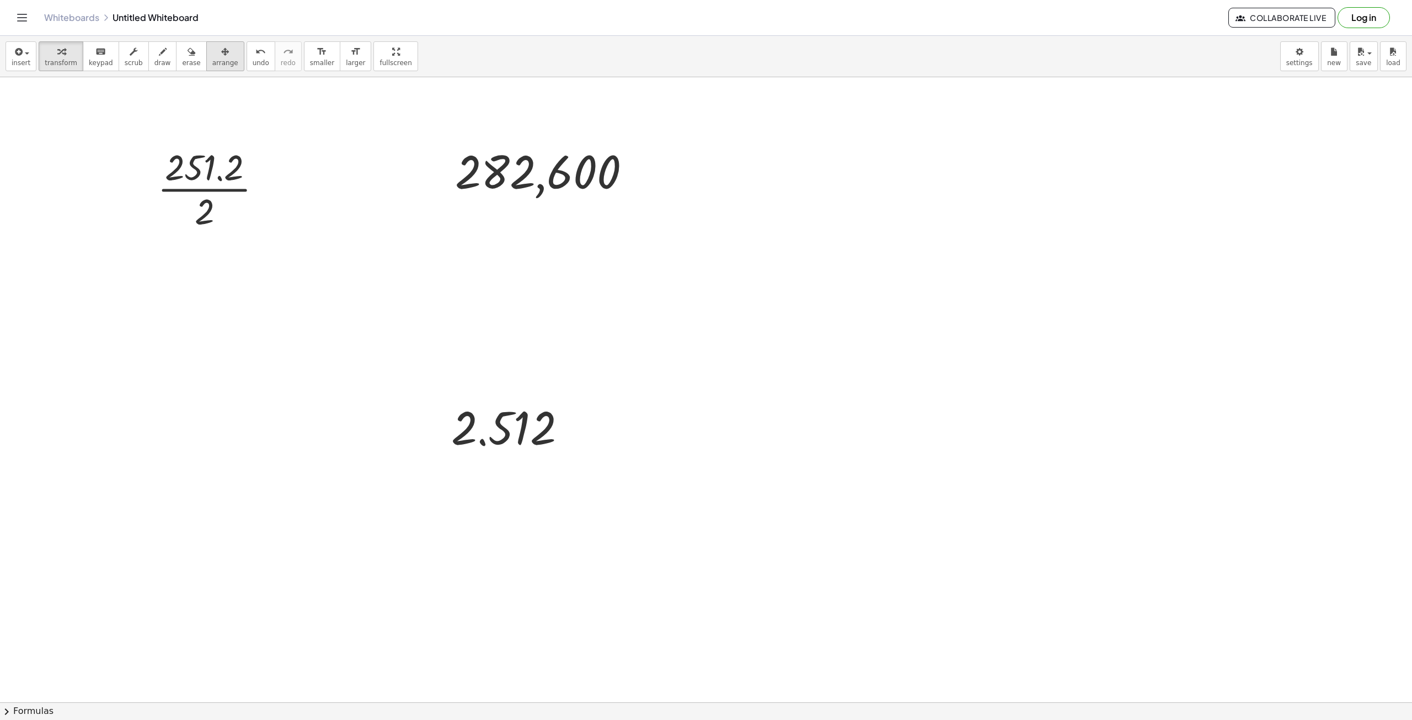
click at [212, 62] on span "arrange" at bounding box center [225, 63] width 26 height 8
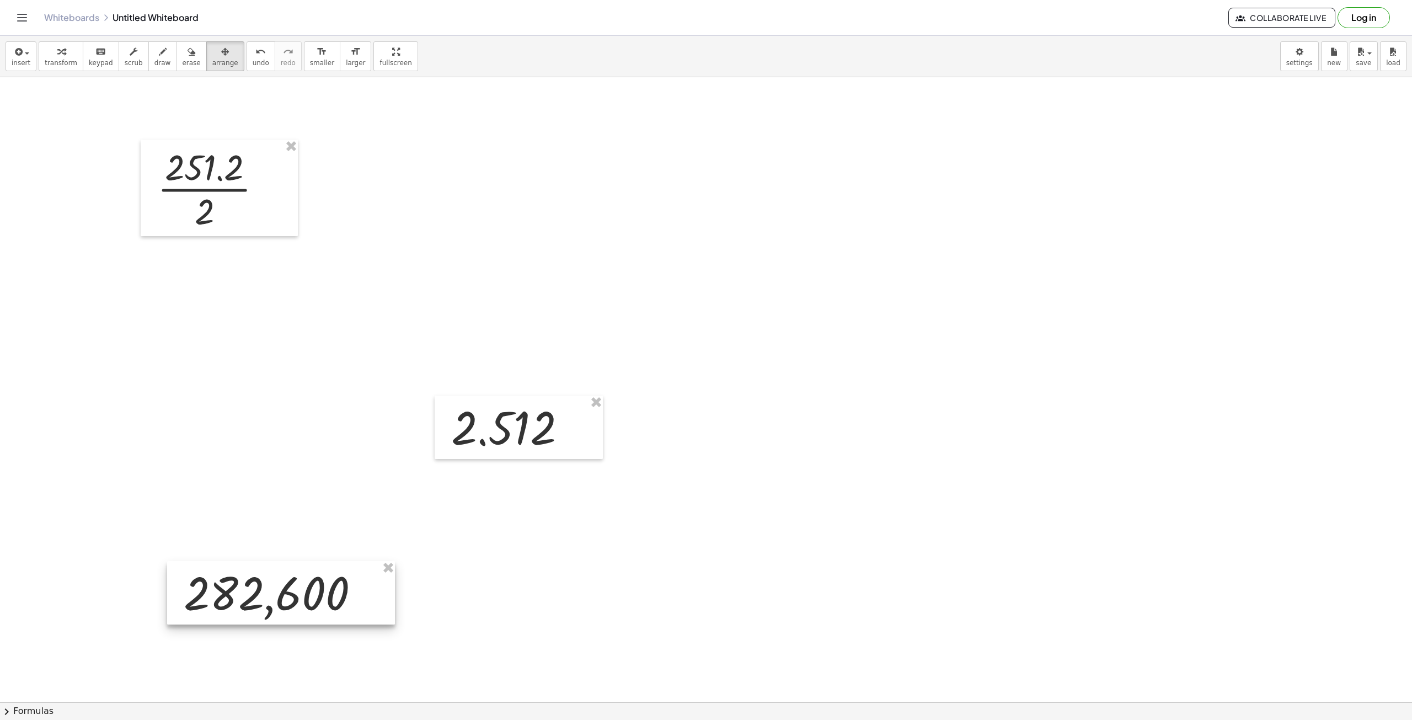
drag, startPoint x: 543, startPoint y: 160, endPoint x: 238, endPoint y: 561, distance: 503.8
click at [238, 561] on div at bounding box center [281, 592] width 228 height 63
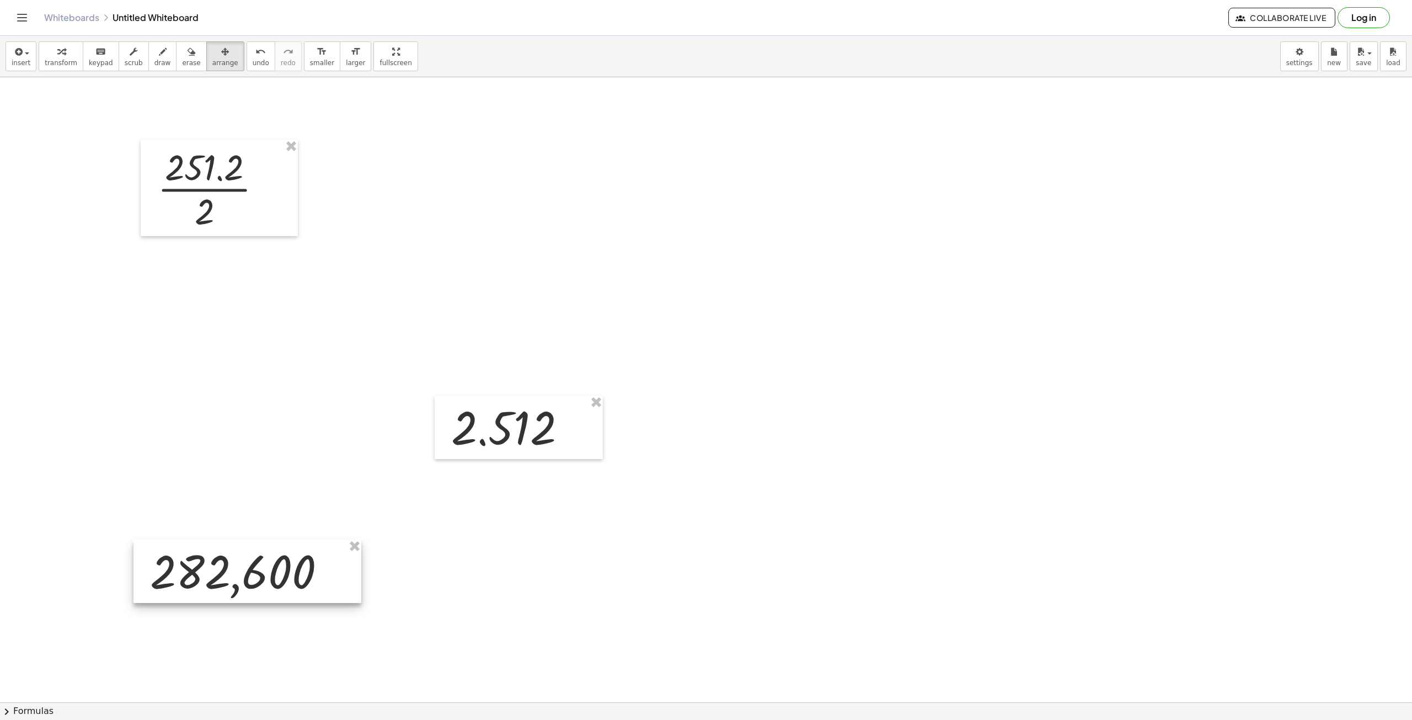
click at [217, 580] on div at bounding box center [248, 571] width 228 height 63
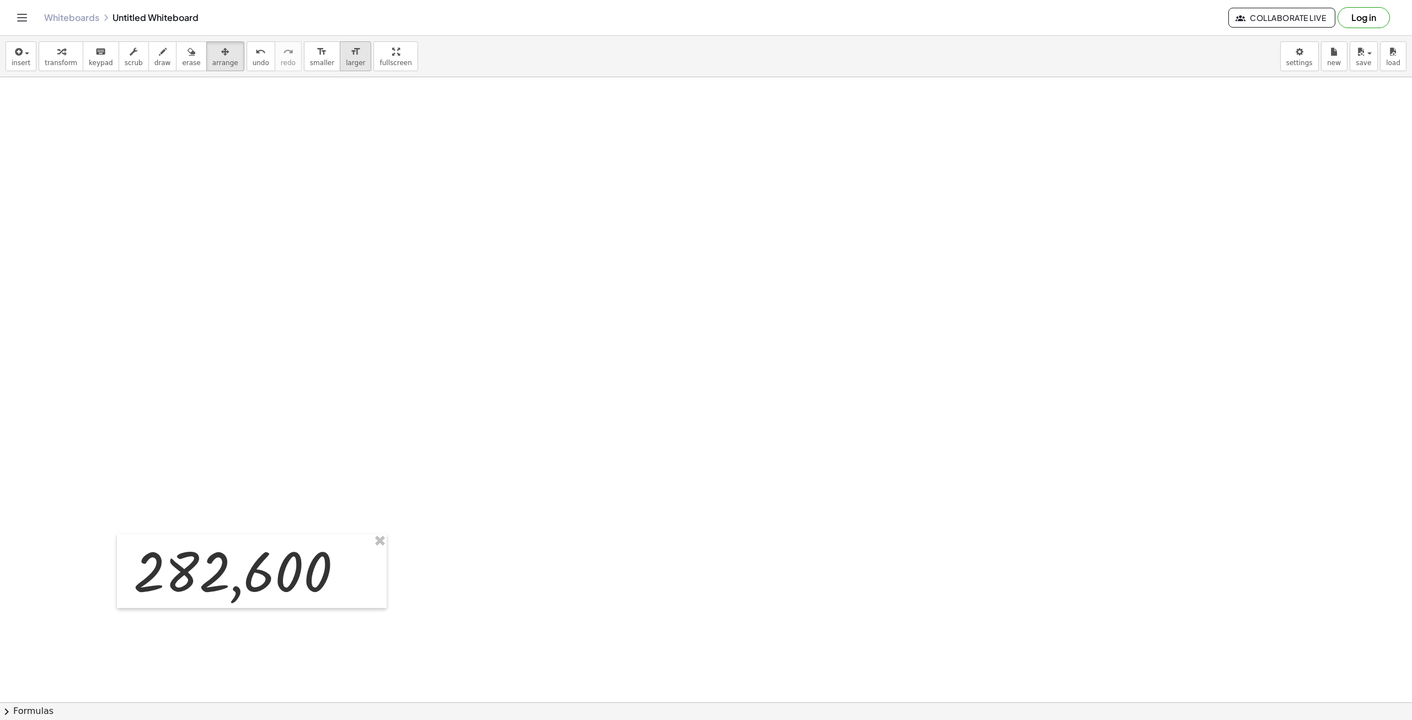
click at [346, 60] on span "larger" at bounding box center [355, 63] width 19 height 8
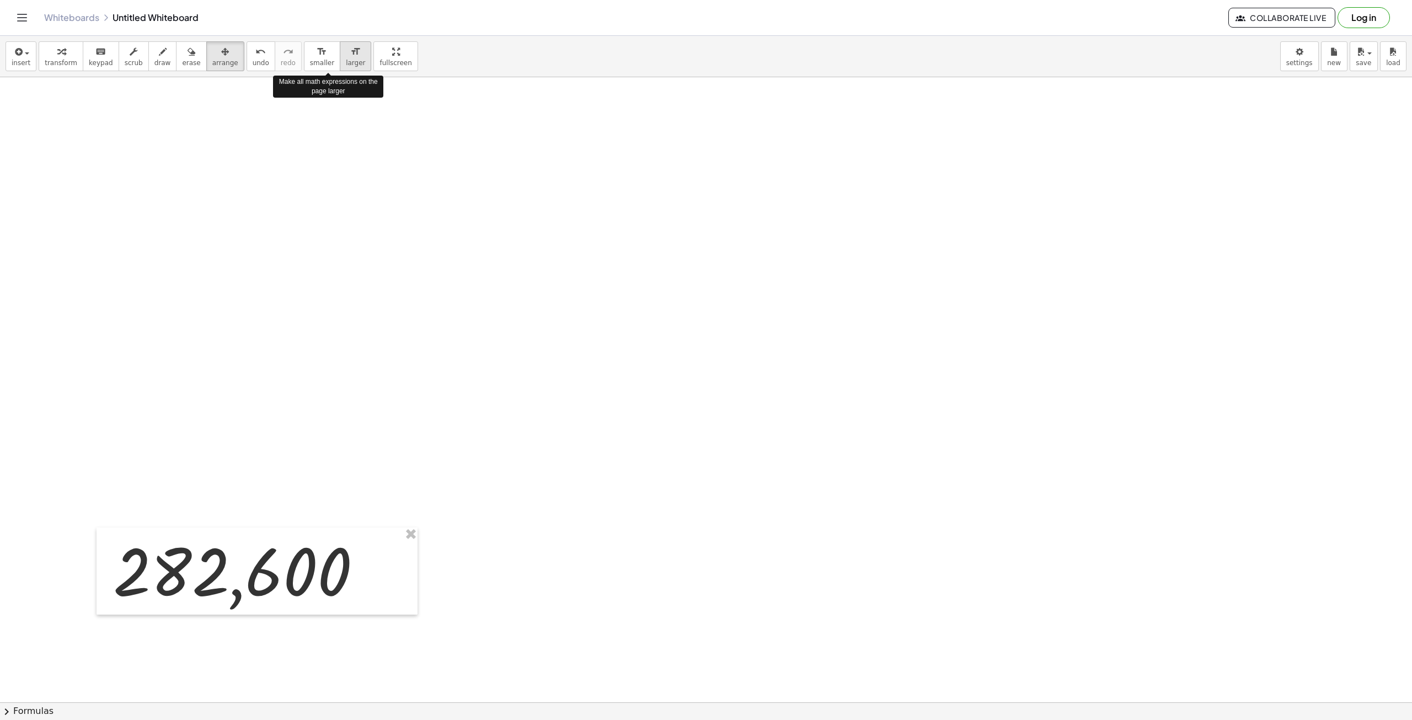
click at [346, 60] on span "larger" at bounding box center [355, 63] width 19 height 8
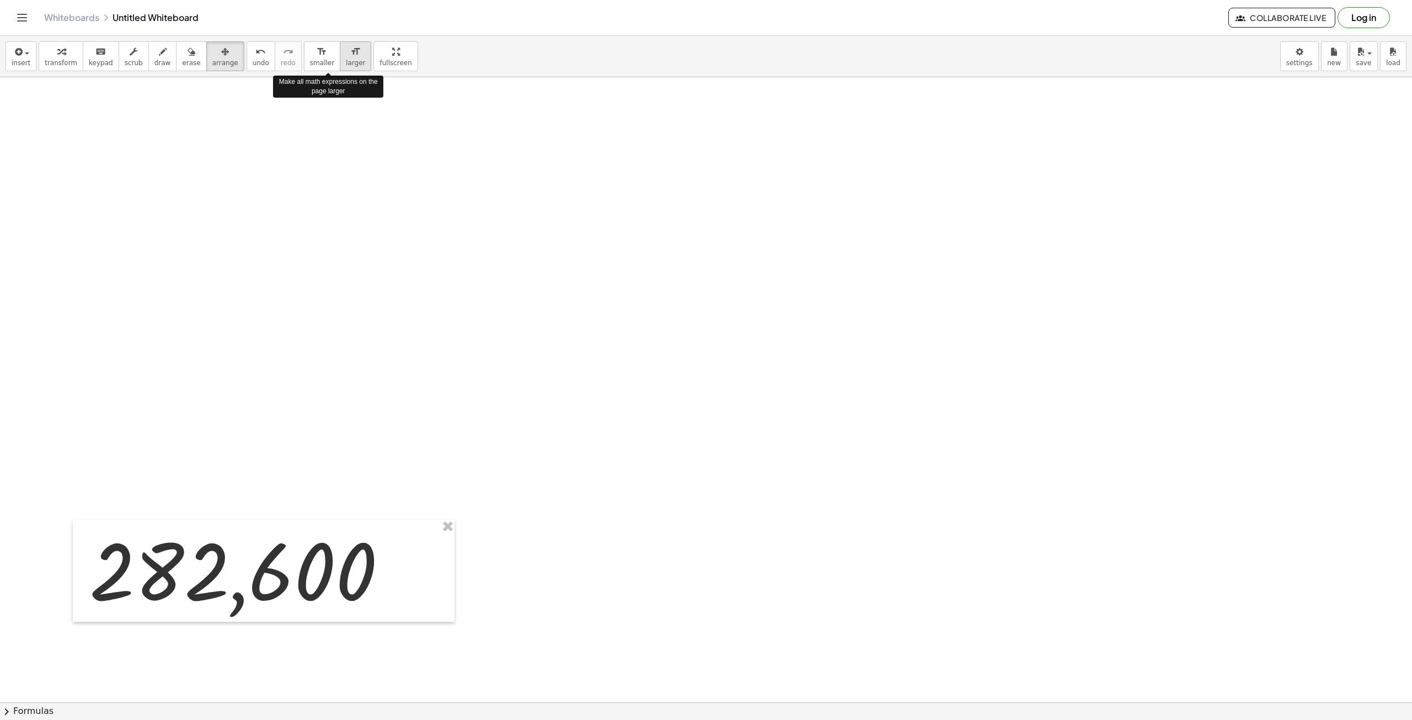
click at [346, 60] on span "larger" at bounding box center [355, 63] width 19 height 8
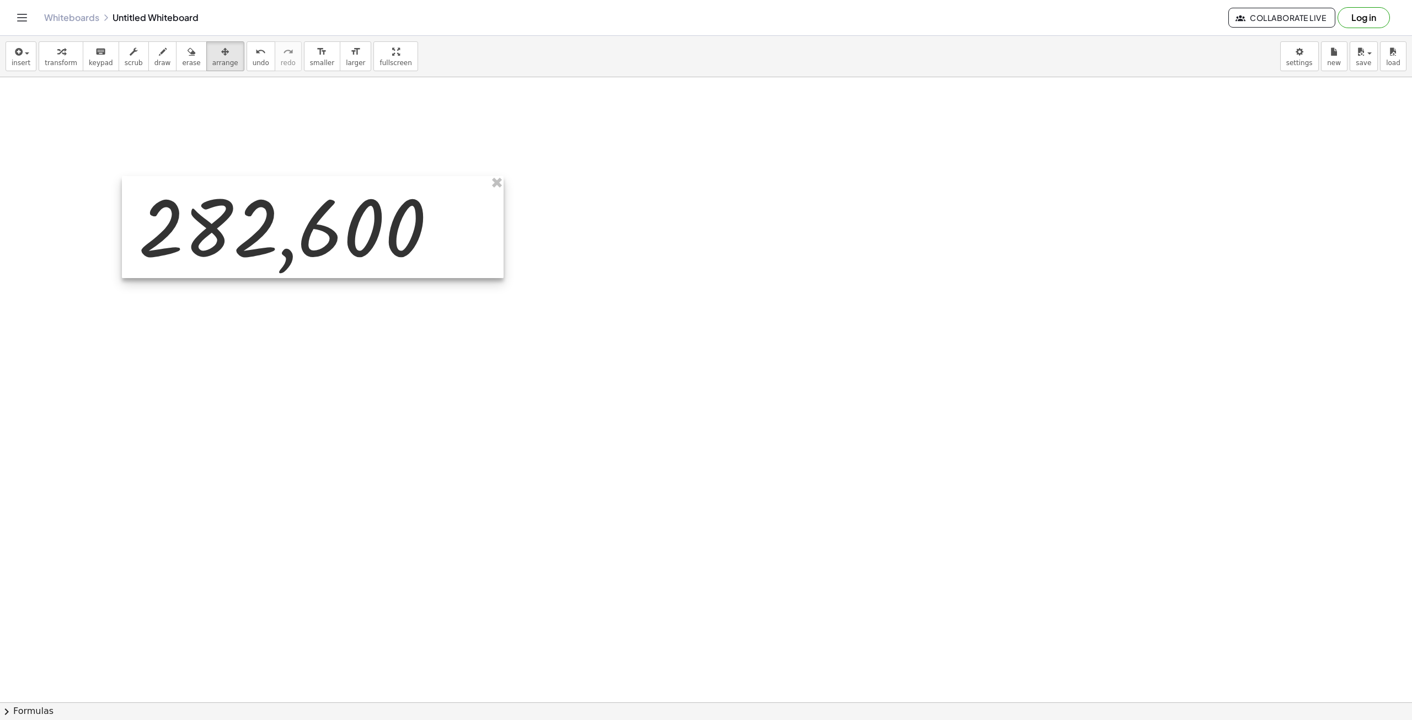
drag, startPoint x: 387, startPoint y: 476, endPoint x: 429, endPoint y: 239, distance: 240.5
click at [429, 239] on div at bounding box center [313, 227] width 382 height 102
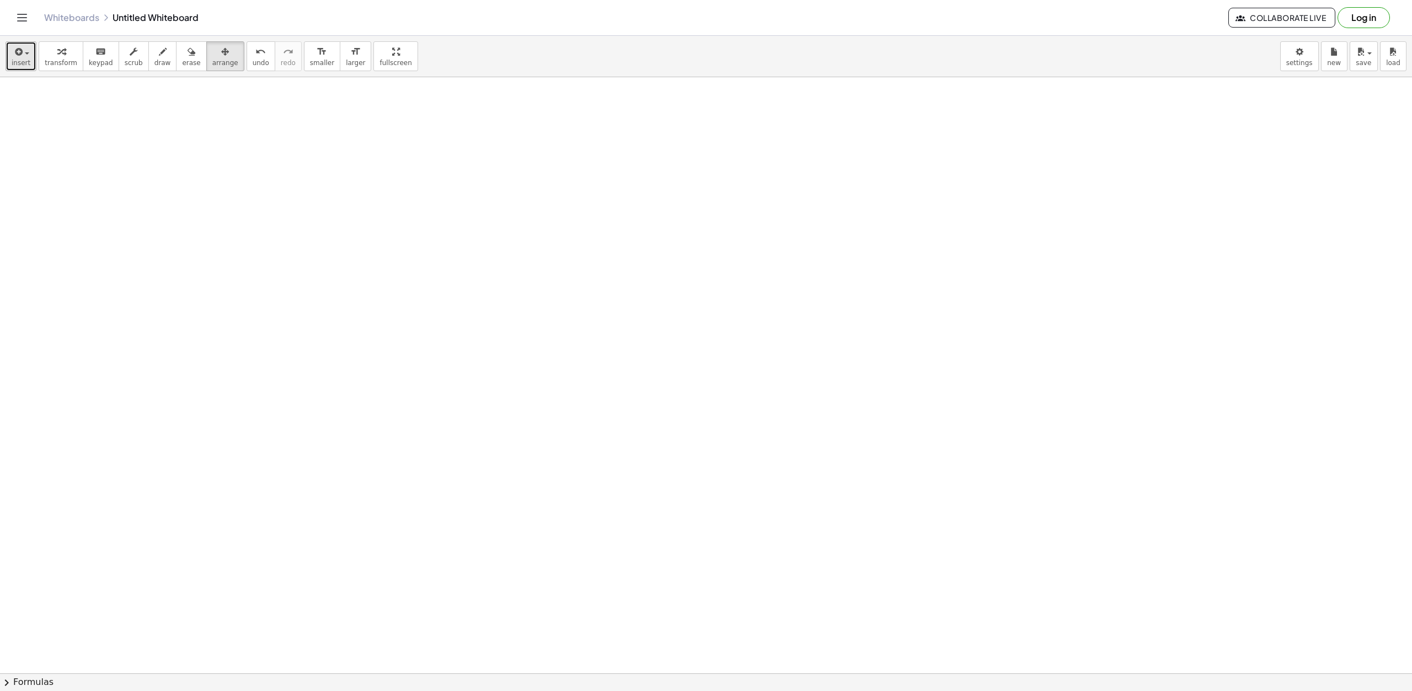
click at [18, 62] on span "insert" at bounding box center [21, 63] width 19 height 8
click at [61, 103] on span "Math Expression" at bounding box center [70, 100] width 63 height 11
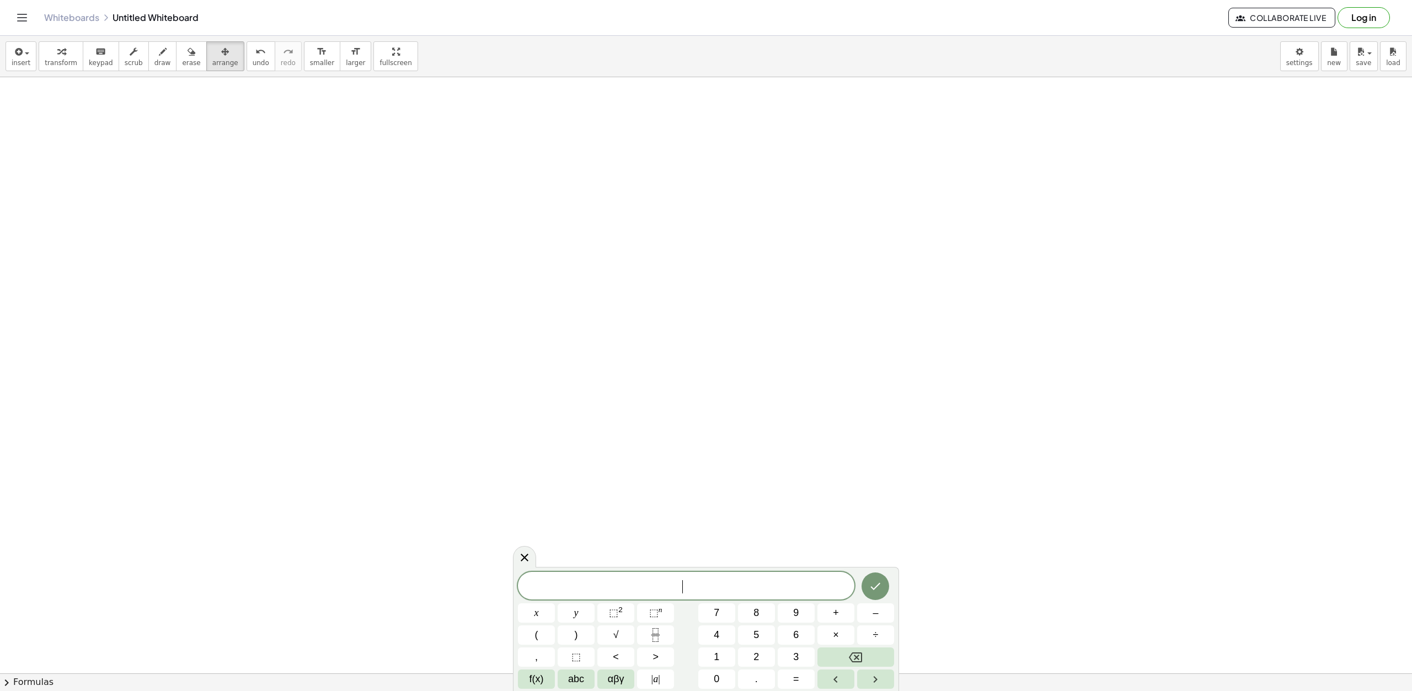
click at [740, 589] on span "​" at bounding box center [686, 586] width 337 height 15
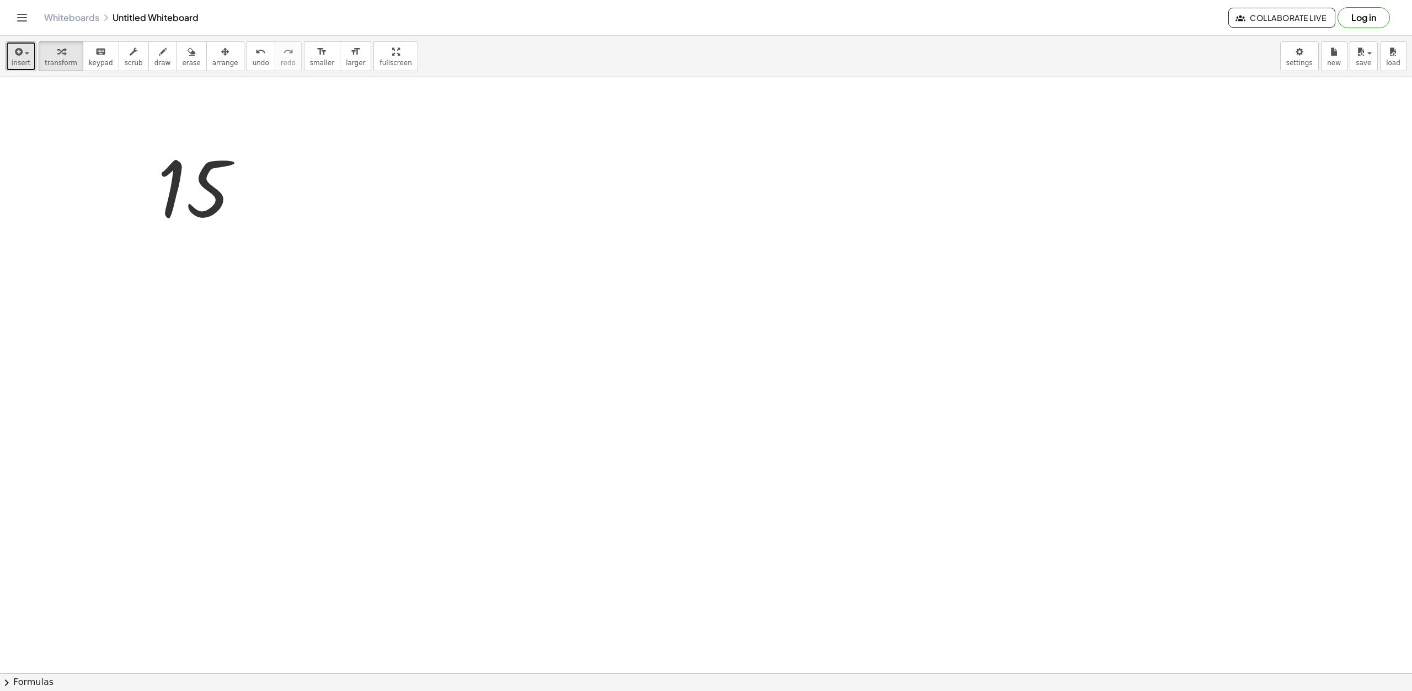
click at [27, 54] on span "button" at bounding box center [27, 53] width 4 height 2
click at [204, 196] on div at bounding box center [203, 188] width 103 height 97
click at [186, 216] on div at bounding box center [203, 188] width 103 height 97
click at [216, 198] on div at bounding box center [203, 188] width 103 height 97
click at [19, 42] on button "insert" at bounding box center [21, 56] width 31 height 30
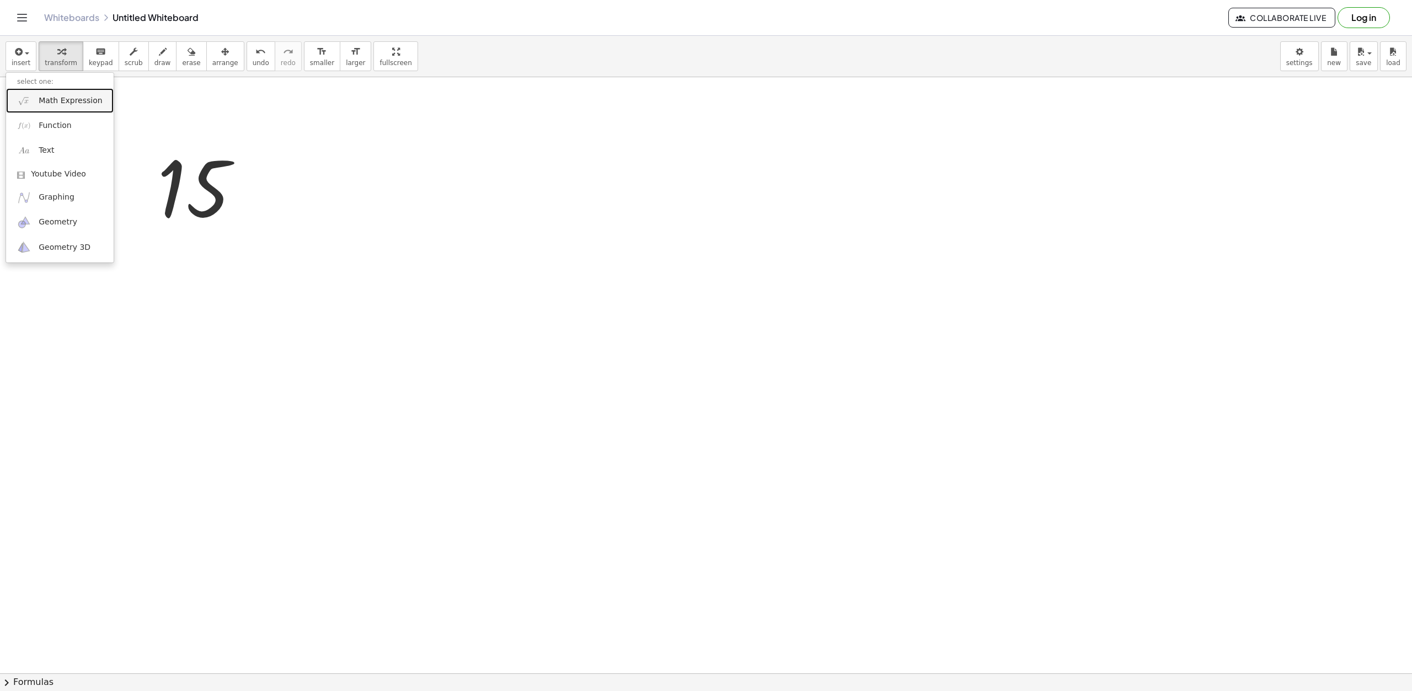
click at [66, 106] on link "Math Expression" at bounding box center [60, 100] width 108 height 25
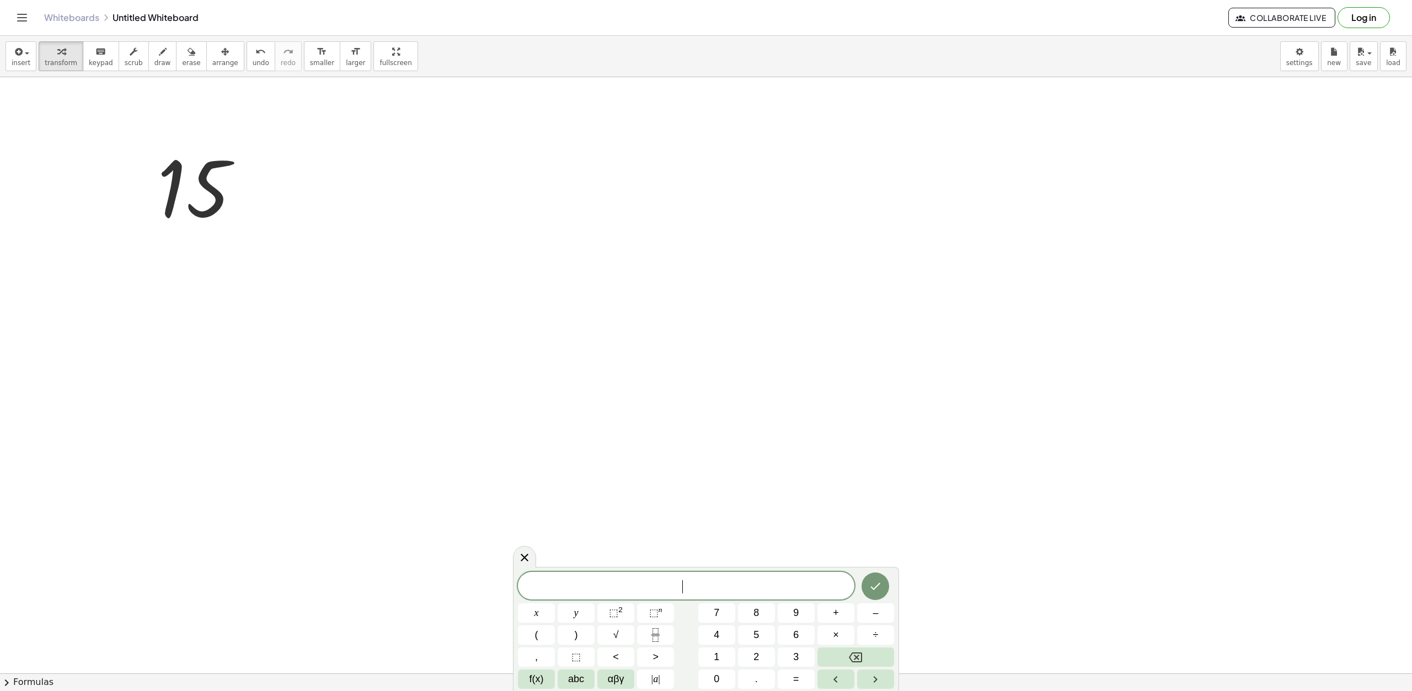
click at [738, 582] on span "​" at bounding box center [686, 586] width 337 height 15
drag, startPoint x: 520, startPoint y: 557, endPoint x: 506, endPoint y: 541, distance: 20.3
click at [520, 558] on icon at bounding box center [524, 557] width 13 height 13
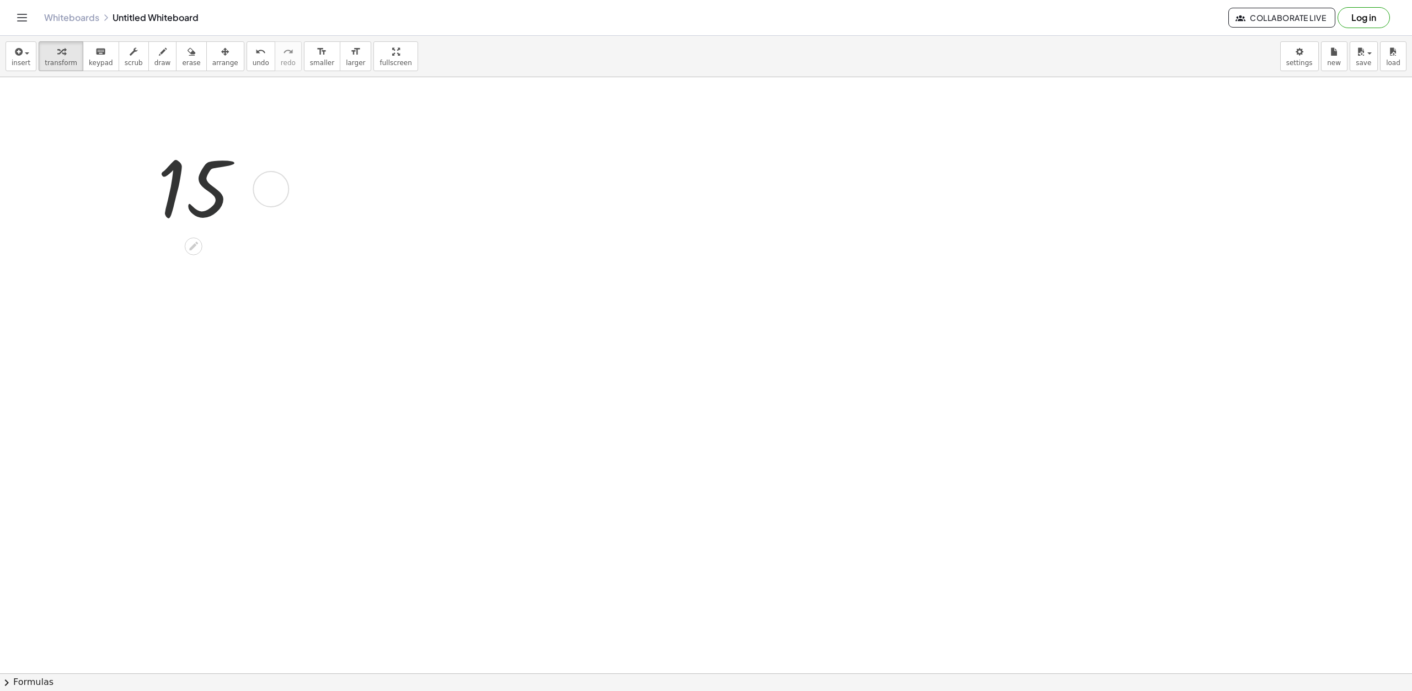
click at [189, 195] on div at bounding box center [203, 188] width 103 height 97
click at [183, 172] on div at bounding box center [203, 188] width 103 height 97
click at [217, 210] on div at bounding box center [203, 188] width 103 height 97
click at [193, 250] on icon at bounding box center [194, 247] width 12 height 12
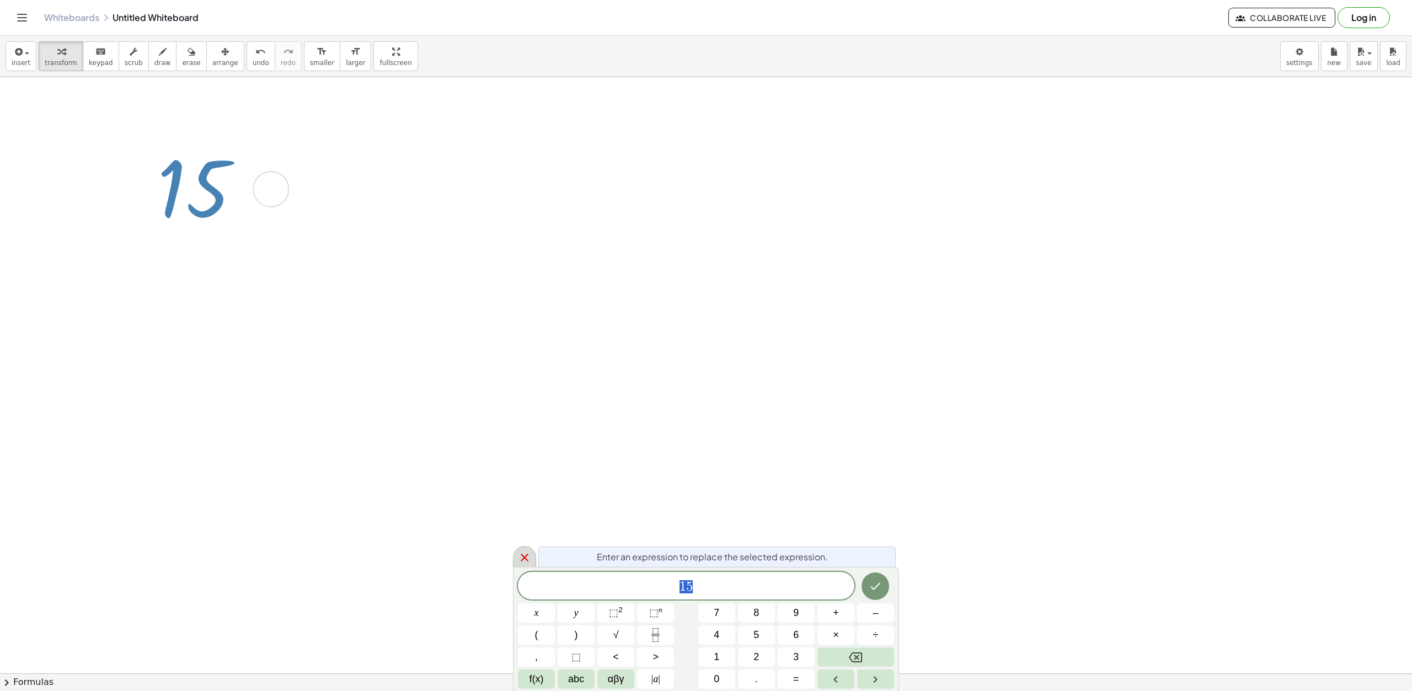
click at [523, 552] on icon at bounding box center [524, 557] width 13 height 13
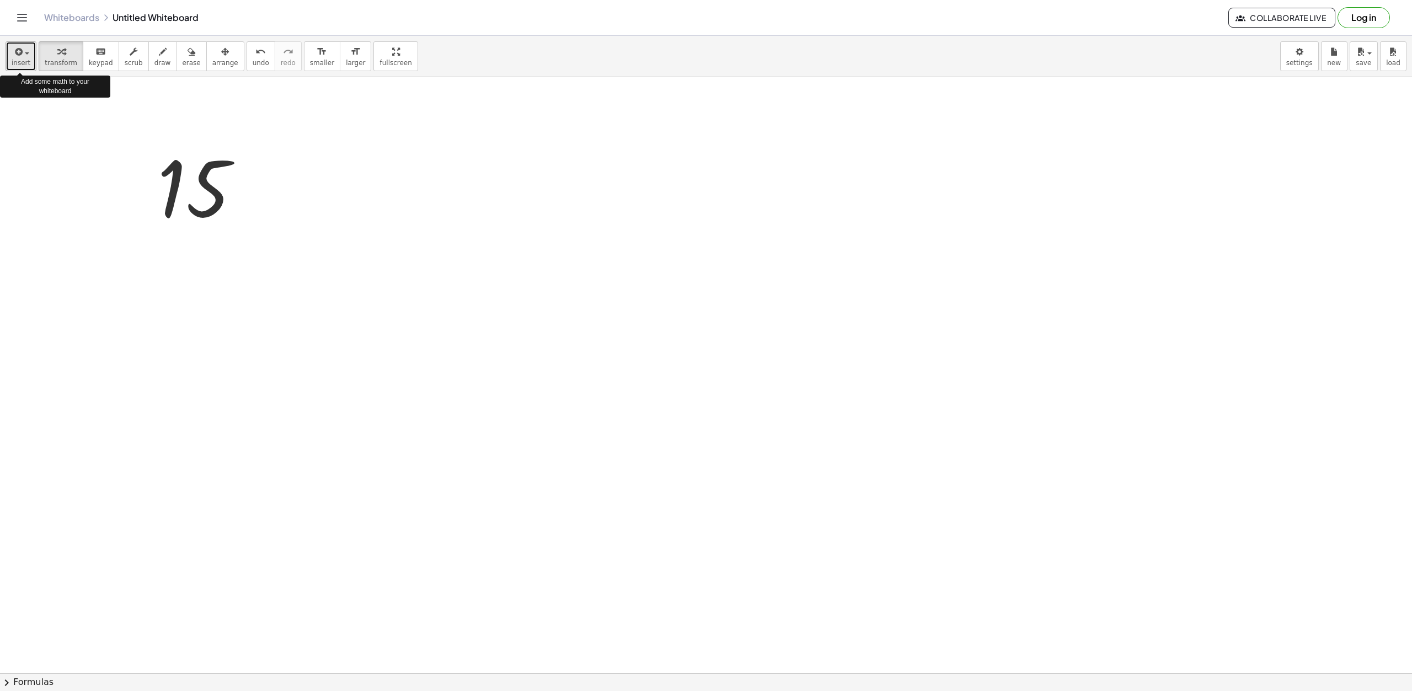
click at [24, 62] on span "insert" at bounding box center [21, 63] width 19 height 8
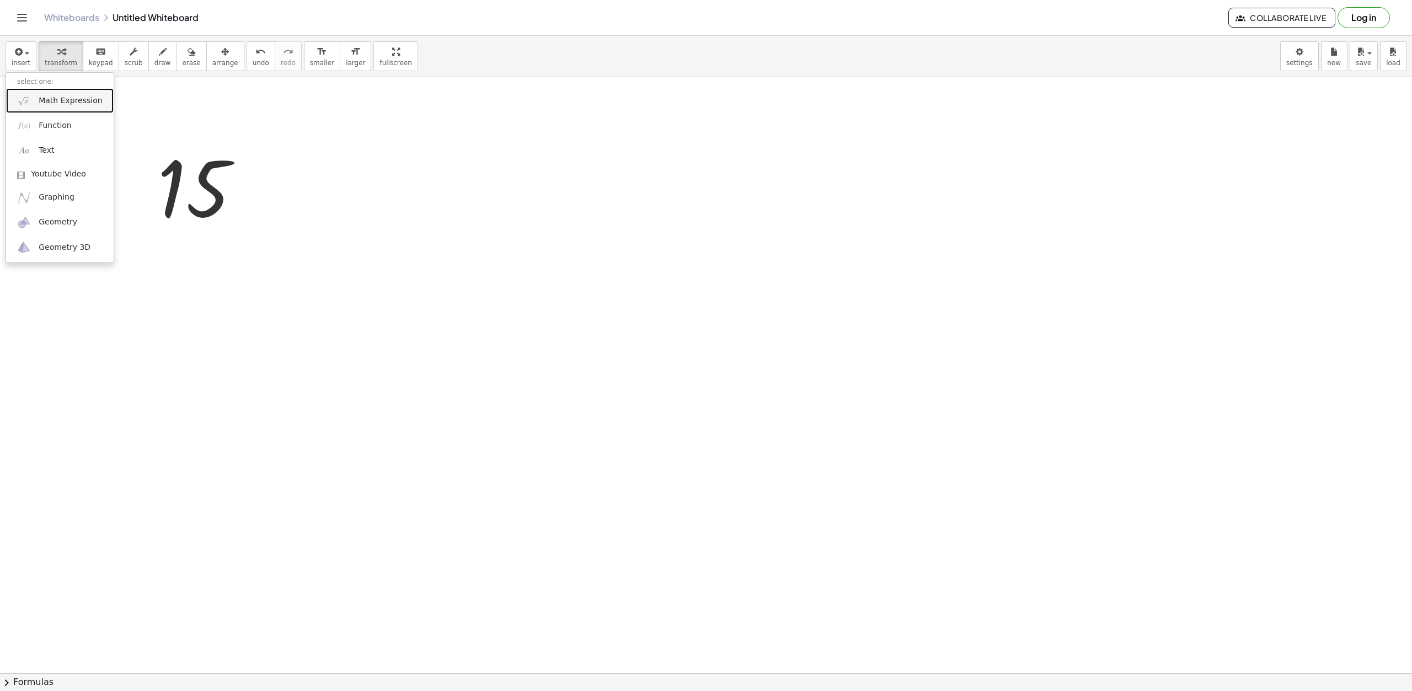
click at [73, 105] on span "Math Expression" at bounding box center [70, 100] width 63 height 11
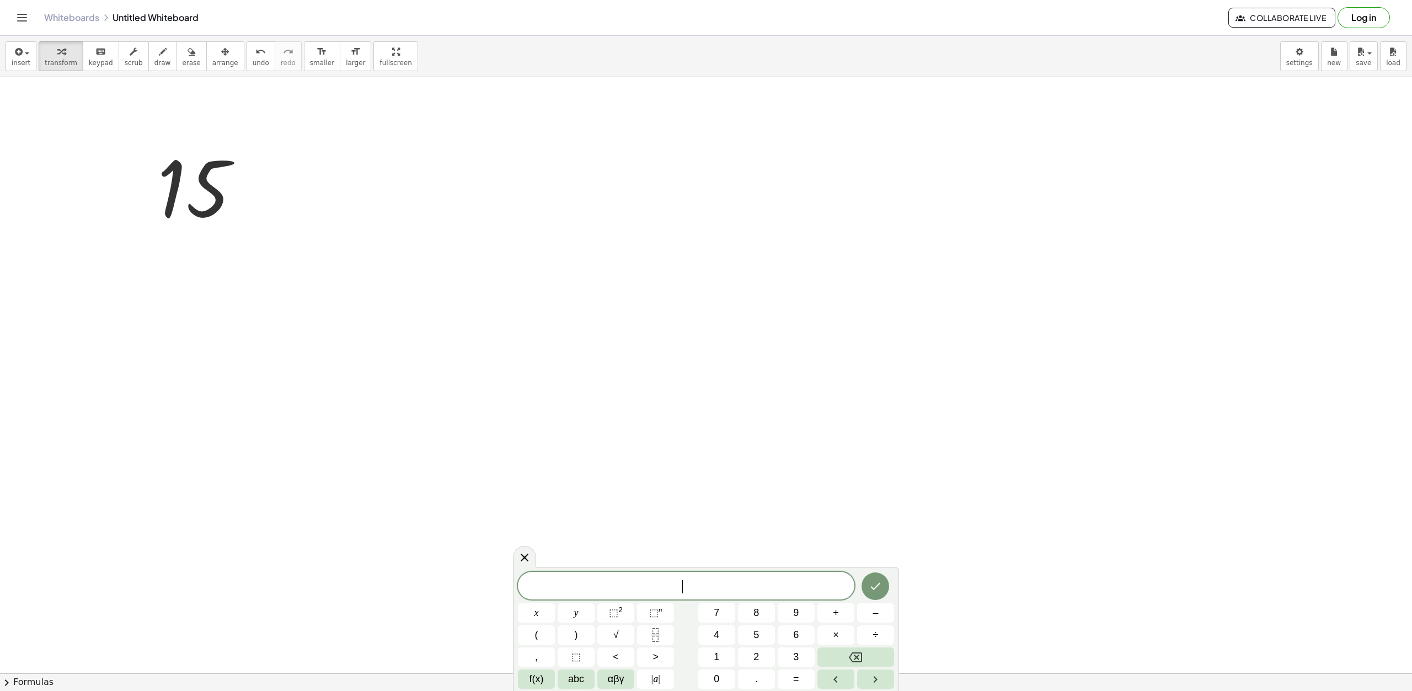
click at [733, 581] on span "​" at bounding box center [686, 586] width 337 height 15
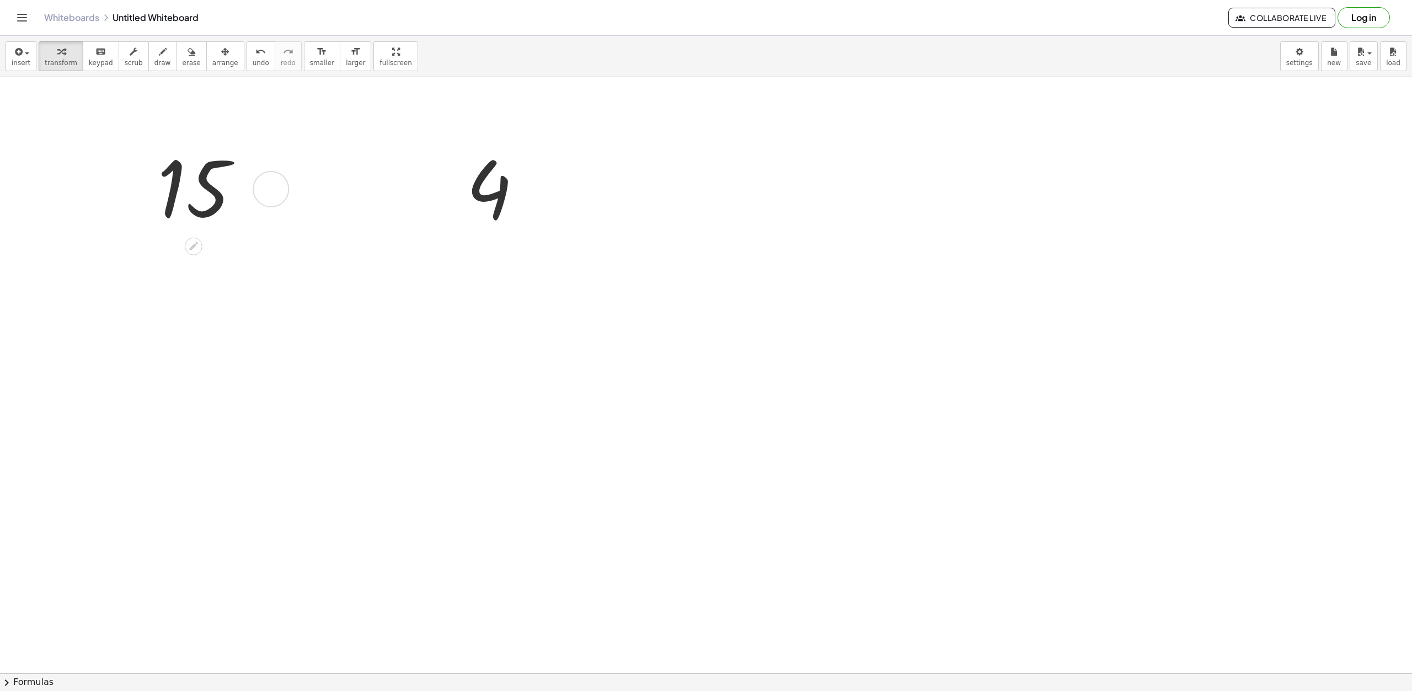
click at [185, 237] on div "15" at bounding box center [225, 188] width 168 height 102
click at [193, 247] on icon at bounding box center [193, 246] width 9 height 9
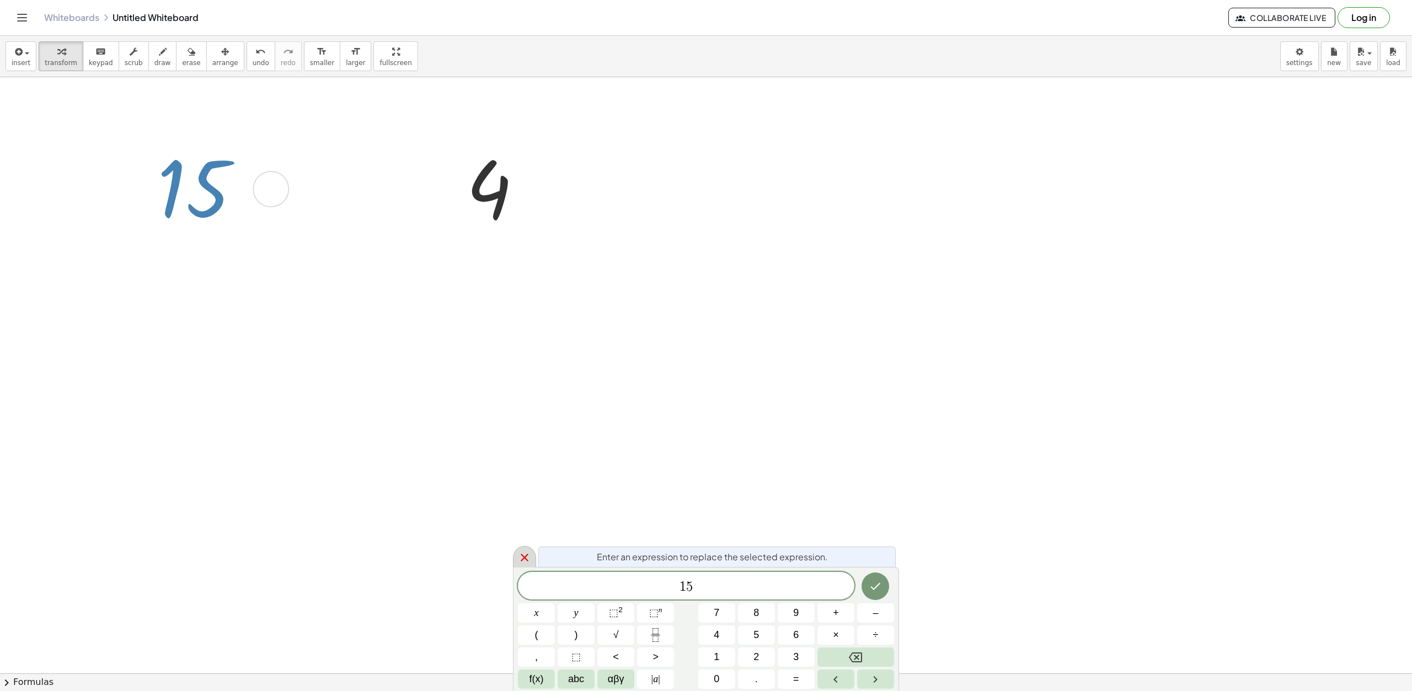
click at [521, 560] on icon at bounding box center [524, 557] width 13 height 13
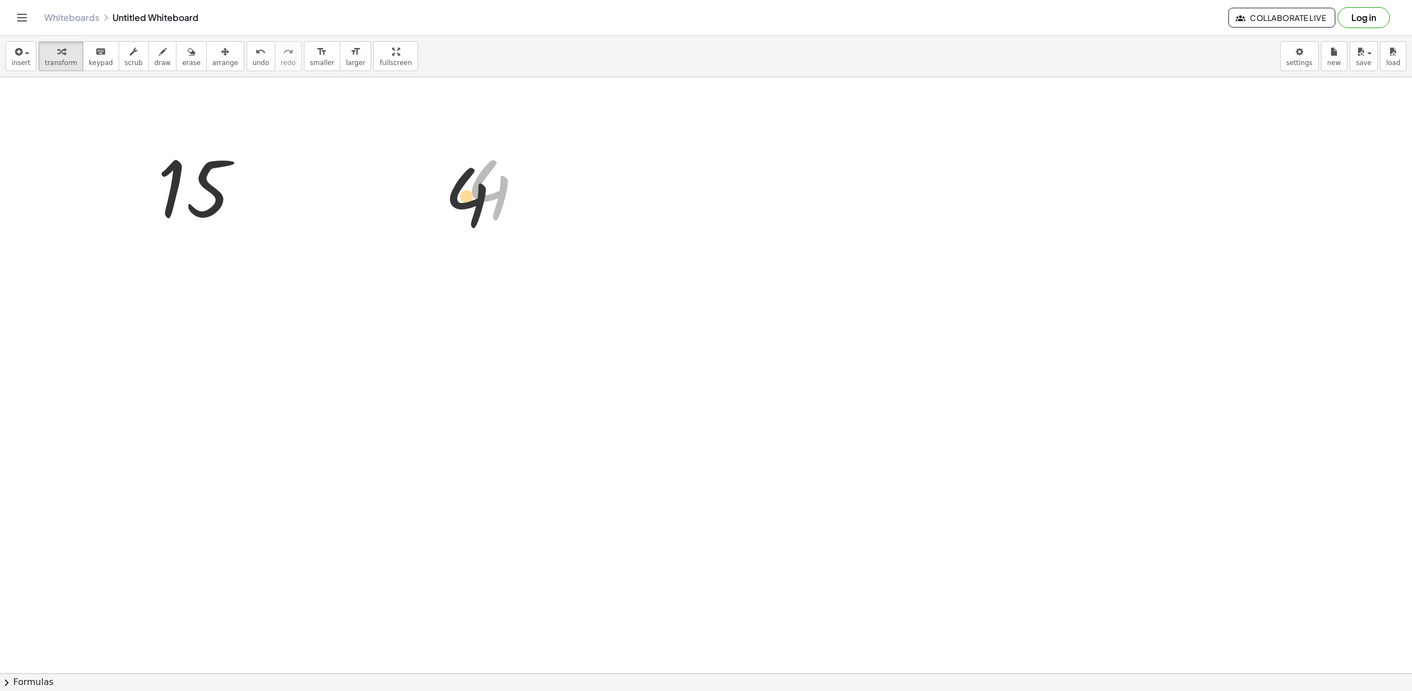
drag, startPoint x: 501, startPoint y: 201, endPoint x: 437, endPoint y: 218, distance: 65.7
click at [437, 218] on div "15 4 4" at bounding box center [706, 673] width 1412 height 1193
drag, startPoint x: 568, startPoint y: 411, endPoint x: 555, endPoint y: 430, distance: 23.4
click at [199, 249] on icon at bounding box center [194, 247] width 12 height 12
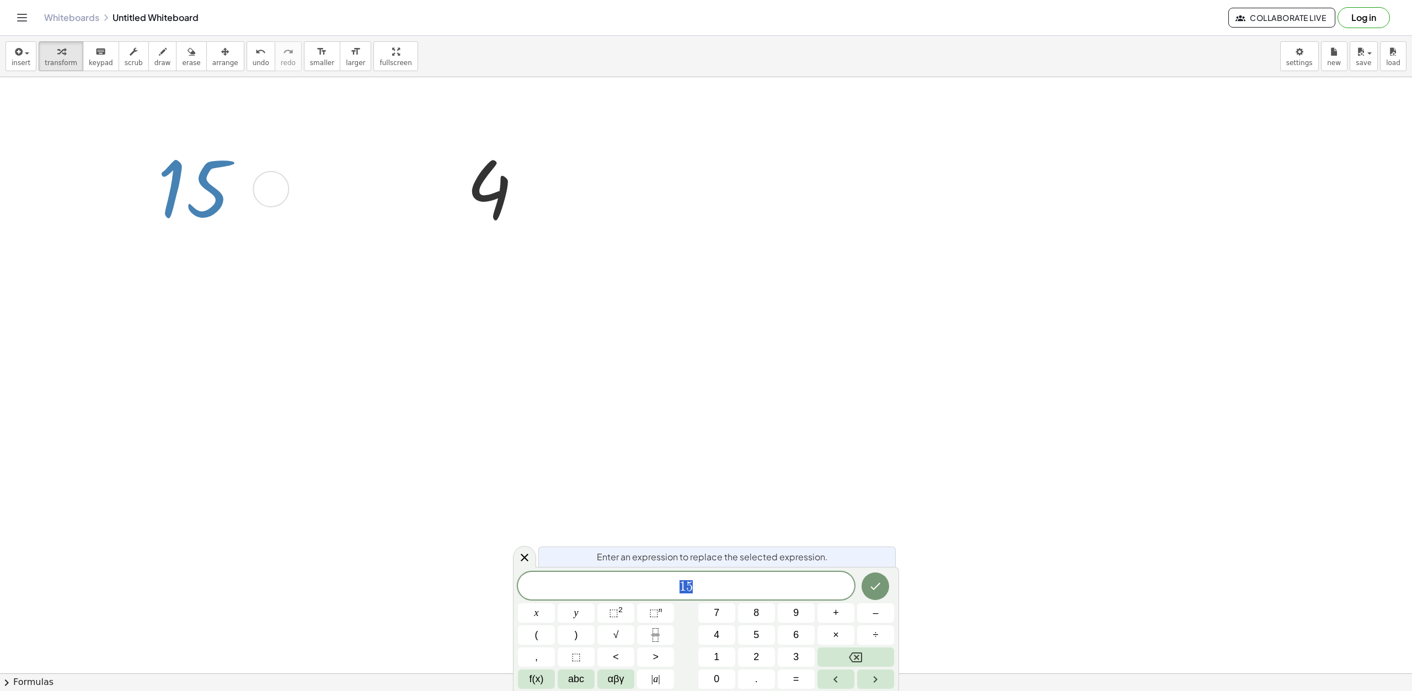
click at [702, 588] on span "1 5" at bounding box center [686, 586] width 337 height 15
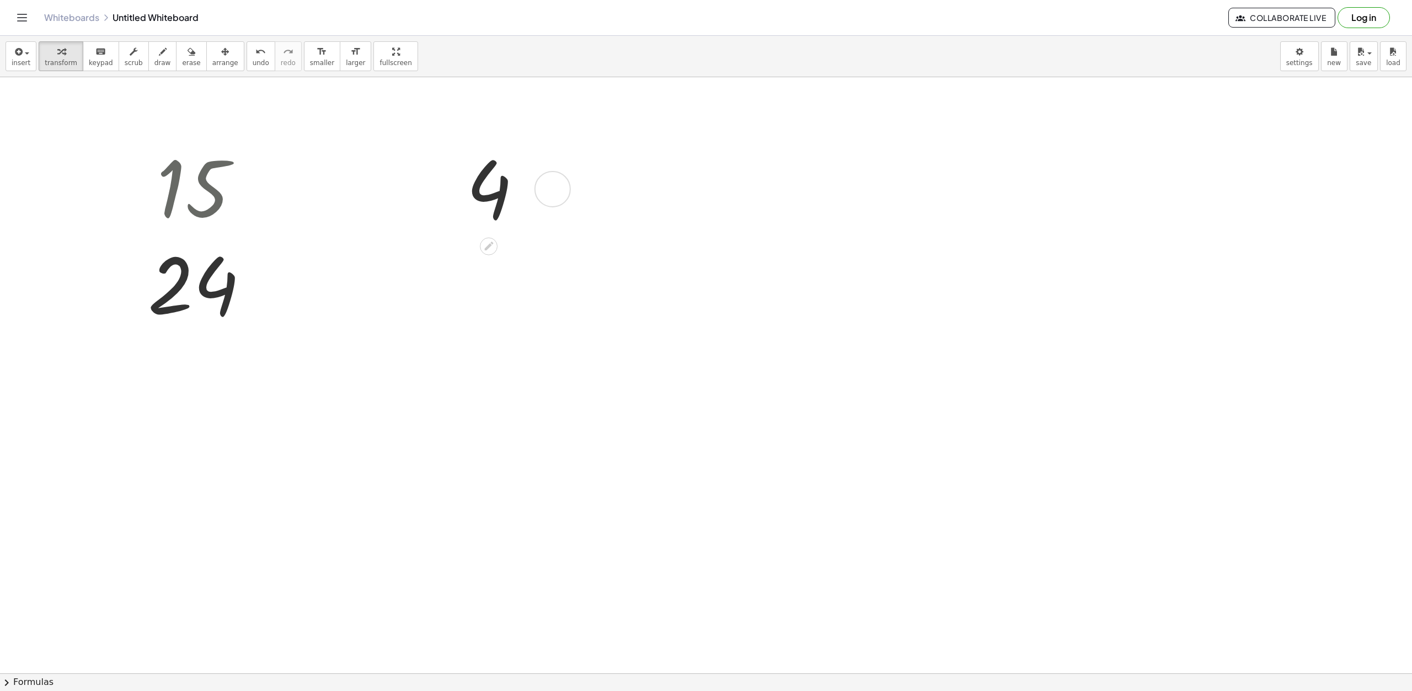
click at [479, 170] on div at bounding box center [499, 188] width 76 height 97
click at [191, 346] on icon at bounding box center [193, 343] width 9 height 9
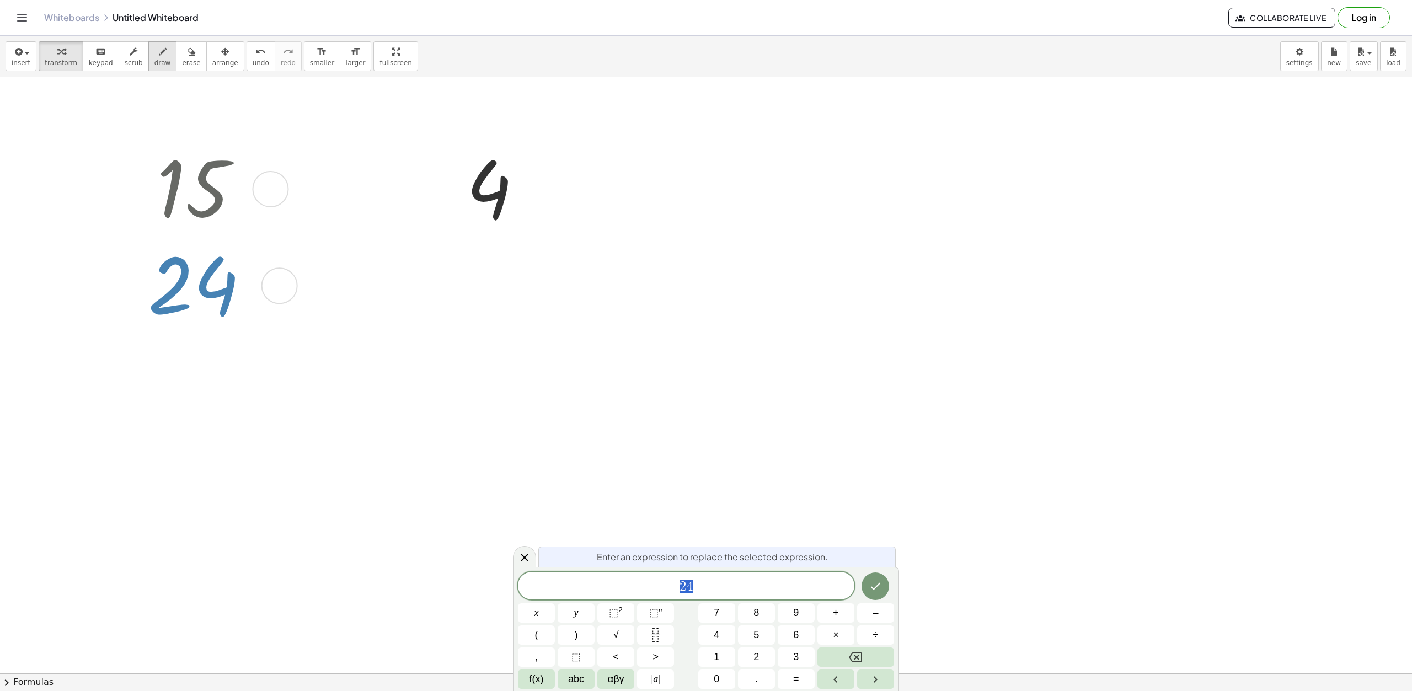
click at [159, 58] on button "draw" at bounding box center [162, 56] width 29 height 30
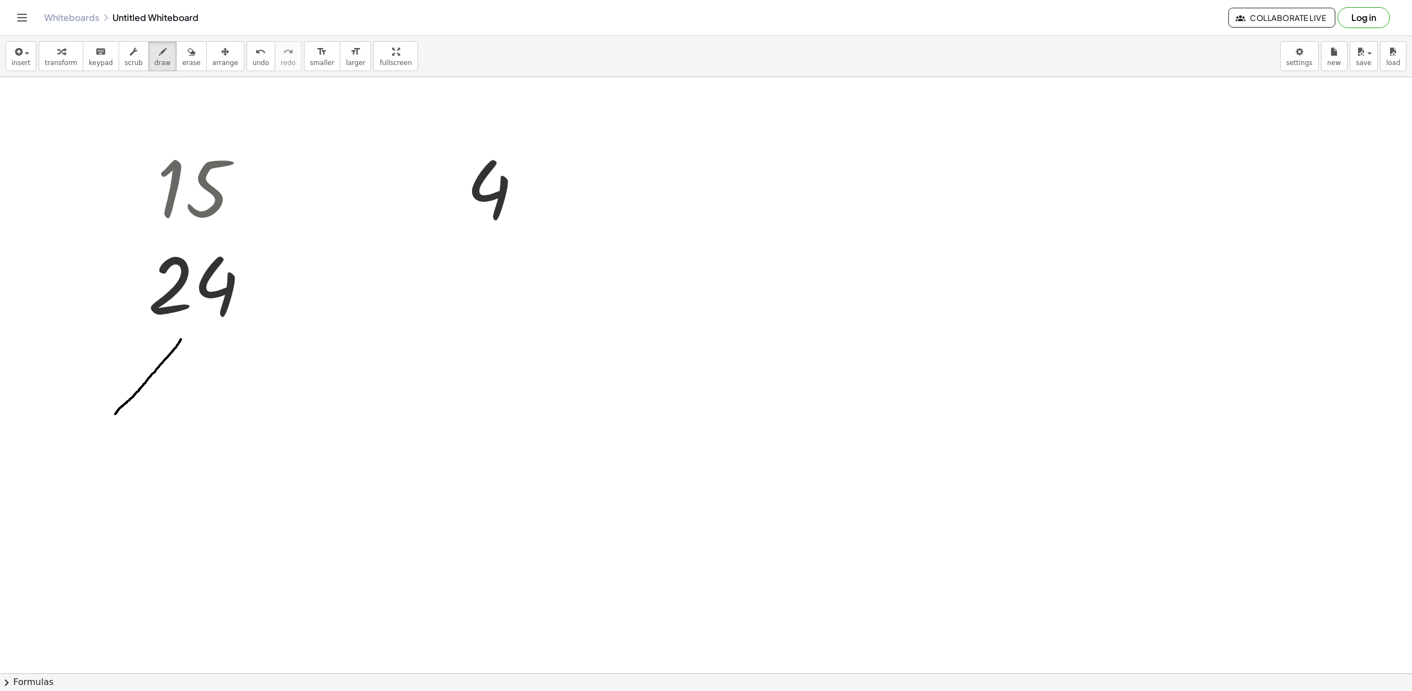
drag, startPoint x: 181, startPoint y: 339, endPoint x: 115, endPoint y: 414, distance: 99.7
click at [115, 414] on div at bounding box center [706, 673] width 1412 height 1193
drag, startPoint x: 211, startPoint y: 343, endPoint x: 277, endPoint y: 420, distance: 101.7
click at [277, 420] on div at bounding box center [706, 673] width 1412 height 1193
drag, startPoint x: 103, startPoint y: 435, endPoint x: 102, endPoint y: 489, distance: 54.1
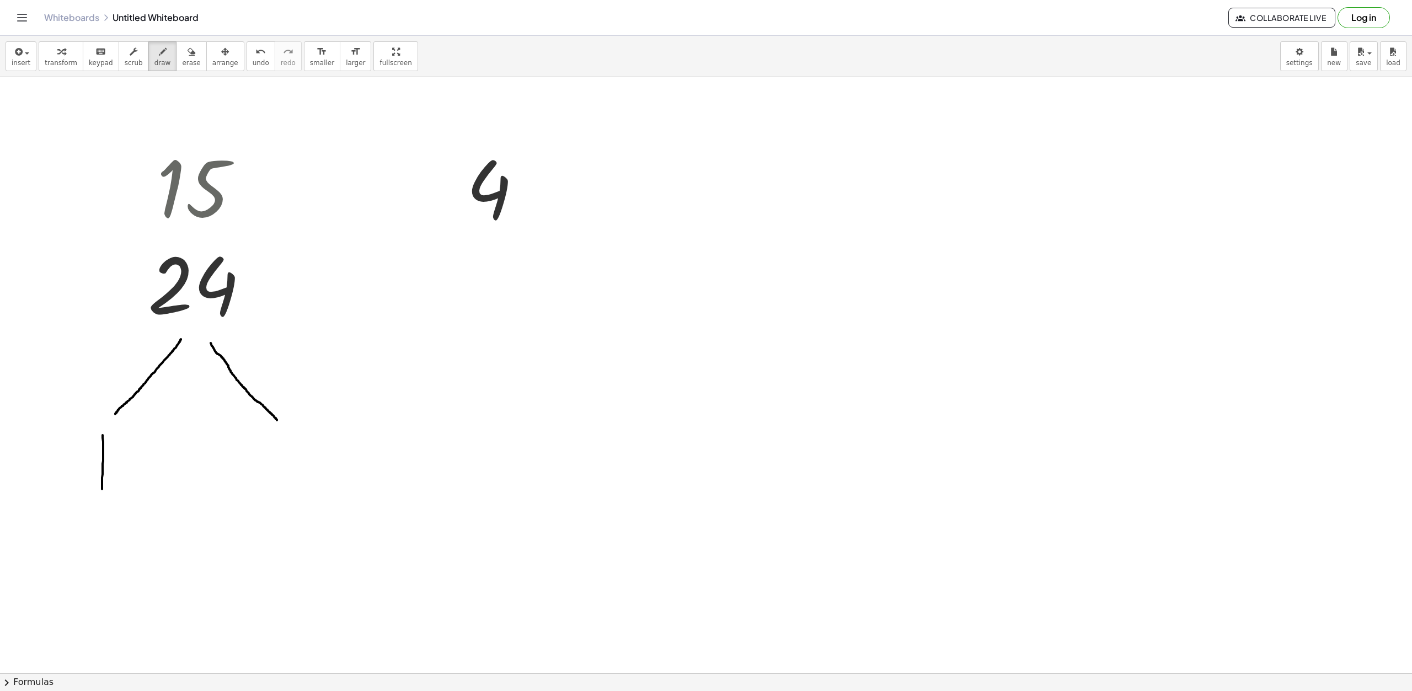
click at [102, 489] on div at bounding box center [706, 673] width 1412 height 1193
drag, startPoint x: 233, startPoint y: 439, endPoint x: 269, endPoint y: 480, distance: 55.1
click at [269, 480] on div at bounding box center [706, 673] width 1412 height 1193
drag, startPoint x: 285, startPoint y: 418, endPoint x: 316, endPoint y: 442, distance: 39.7
click at [316, 442] on div at bounding box center [706, 673] width 1412 height 1193
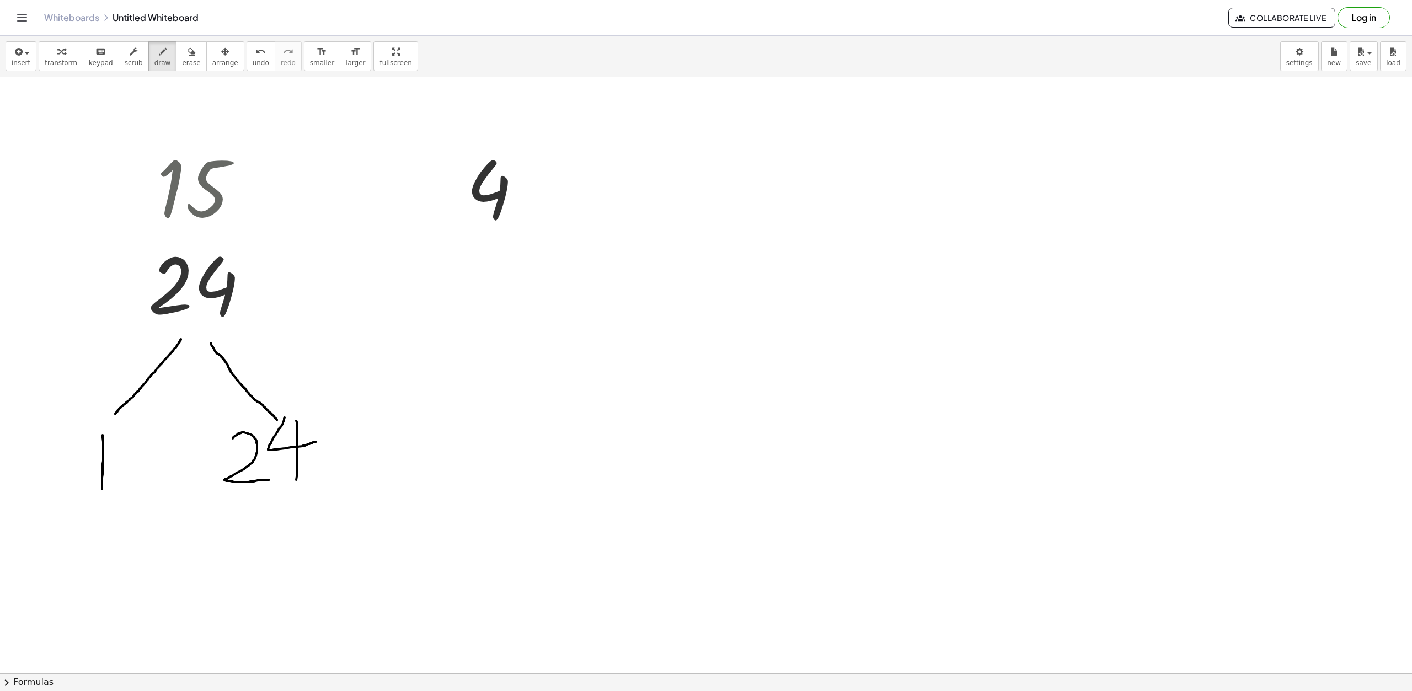
drag, startPoint x: 296, startPoint y: 421, endPoint x: 291, endPoint y: 503, distance: 82.4
click at [295, 502] on div at bounding box center [706, 673] width 1412 height 1193
click at [255, 57] on icon "undo" at bounding box center [260, 51] width 10 height 13
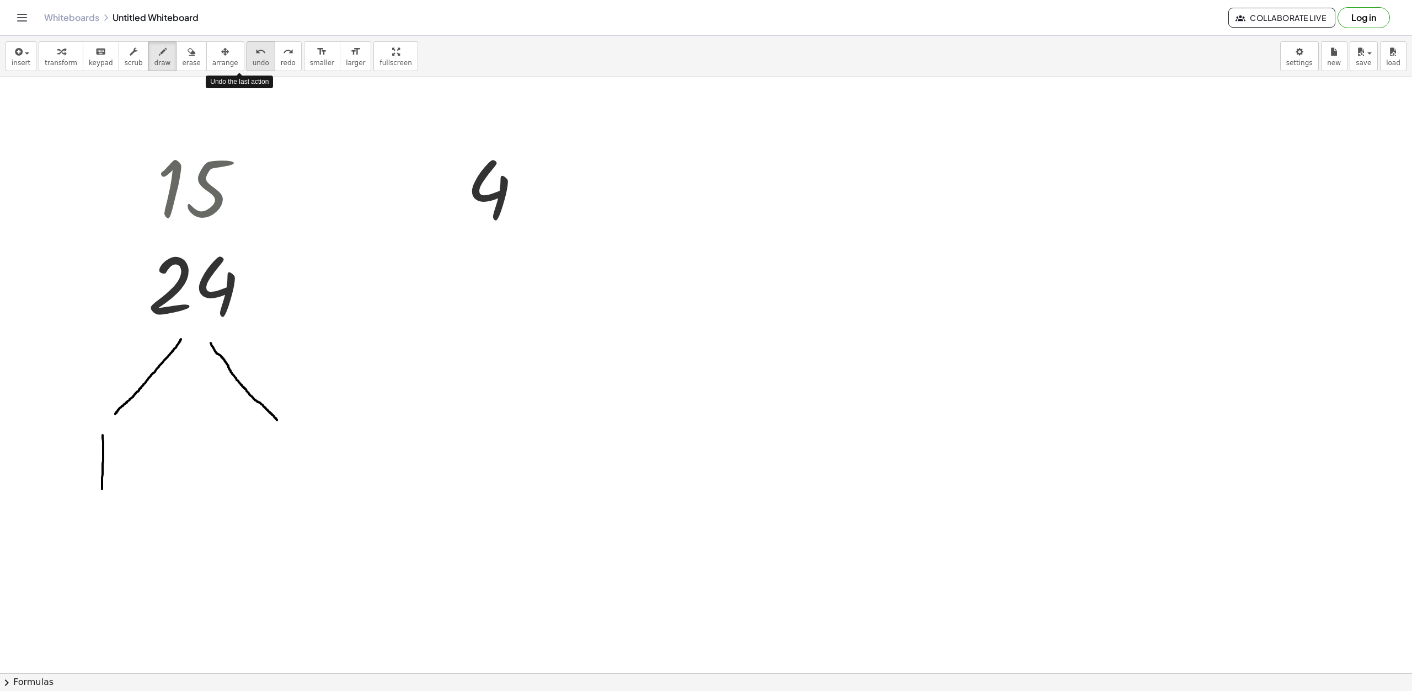
click at [255, 57] on icon "undo" at bounding box center [260, 51] width 10 height 13
drag, startPoint x: 97, startPoint y: 425, endPoint x: 105, endPoint y: 471, distance: 47.1
click at [105, 471] on div at bounding box center [706, 673] width 1412 height 1193
click at [274, 442] on div at bounding box center [706, 673] width 1412 height 1193
drag, startPoint x: 277, startPoint y: 485, endPoint x: 245, endPoint y: 513, distance: 42.6
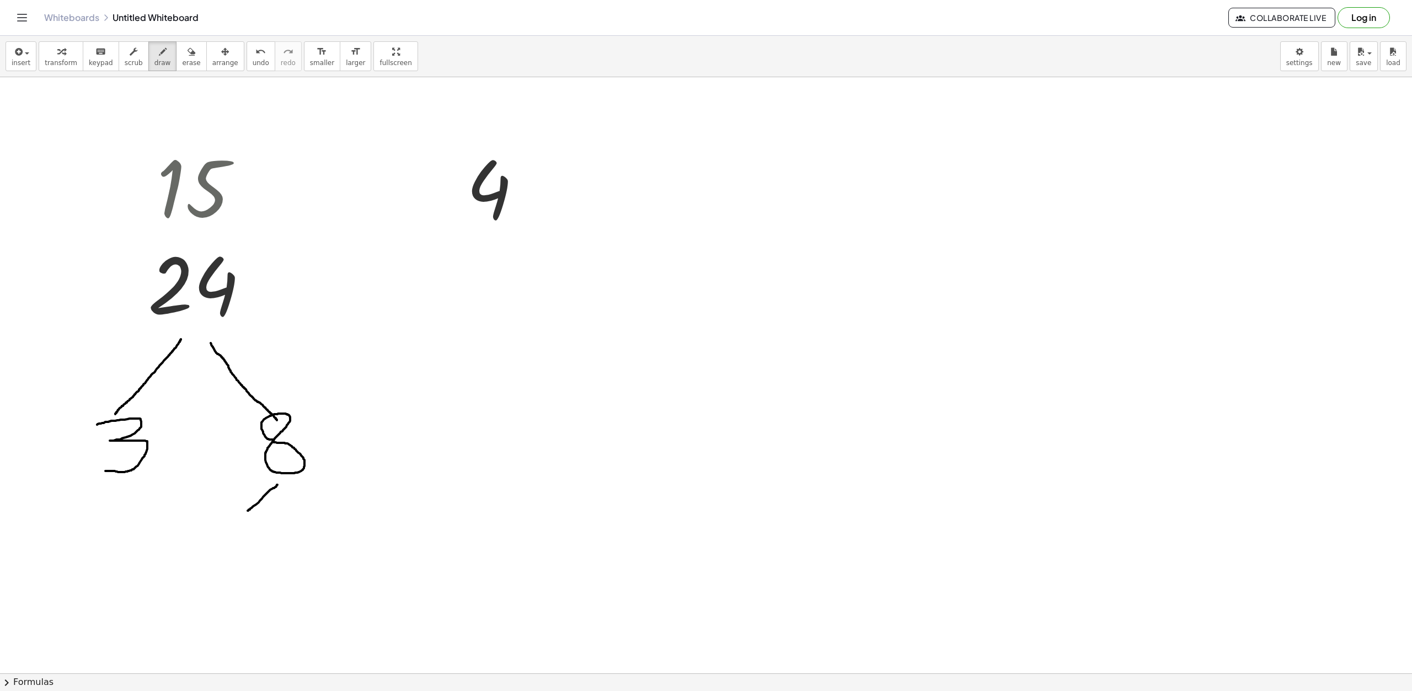
click at [245, 513] on div at bounding box center [706, 673] width 1412 height 1193
drag, startPoint x: 300, startPoint y: 487, endPoint x: 339, endPoint y: 512, distance: 46.4
click at [339, 512] on div at bounding box center [706, 673] width 1412 height 1193
drag, startPoint x: 230, startPoint y: 540, endPoint x: 260, endPoint y: 567, distance: 40.6
click at [260, 567] on div at bounding box center [706, 673] width 1412 height 1193
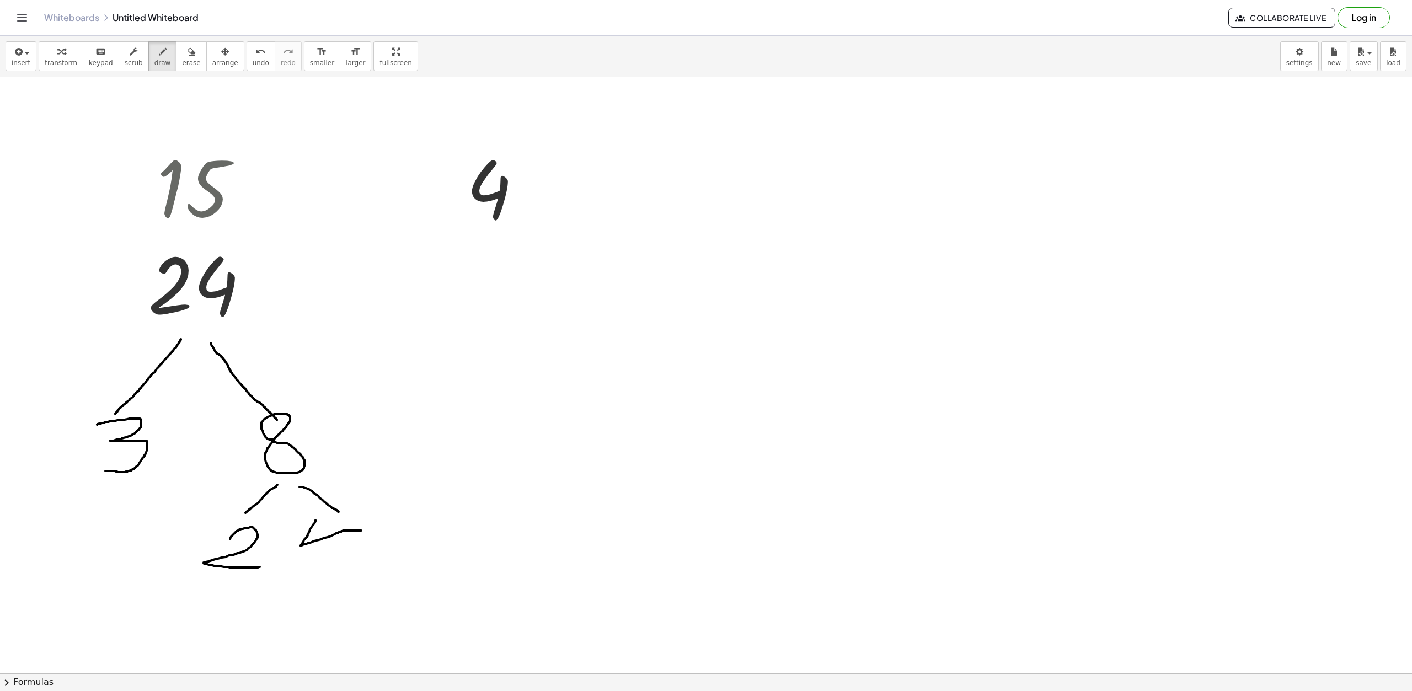
drag, startPoint x: 316, startPoint y: 520, endPoint x: 366, endPoint y: 532, distance: 51.5
click at [366, 532] on div at bounding box center [706, 673] width 1412 height 1193
drag, startPoint x: 337, startPoint y: 519, endPoint x: 357, endPoint y: 565, distance: 51.1
click at [341, 554] on div at bounding box center [706, 673] width 1412 height 1193
drag, startPoint x: 333, startPoint y: 565, endPoint x: 309, endPoint y: 599, distance: 41.2
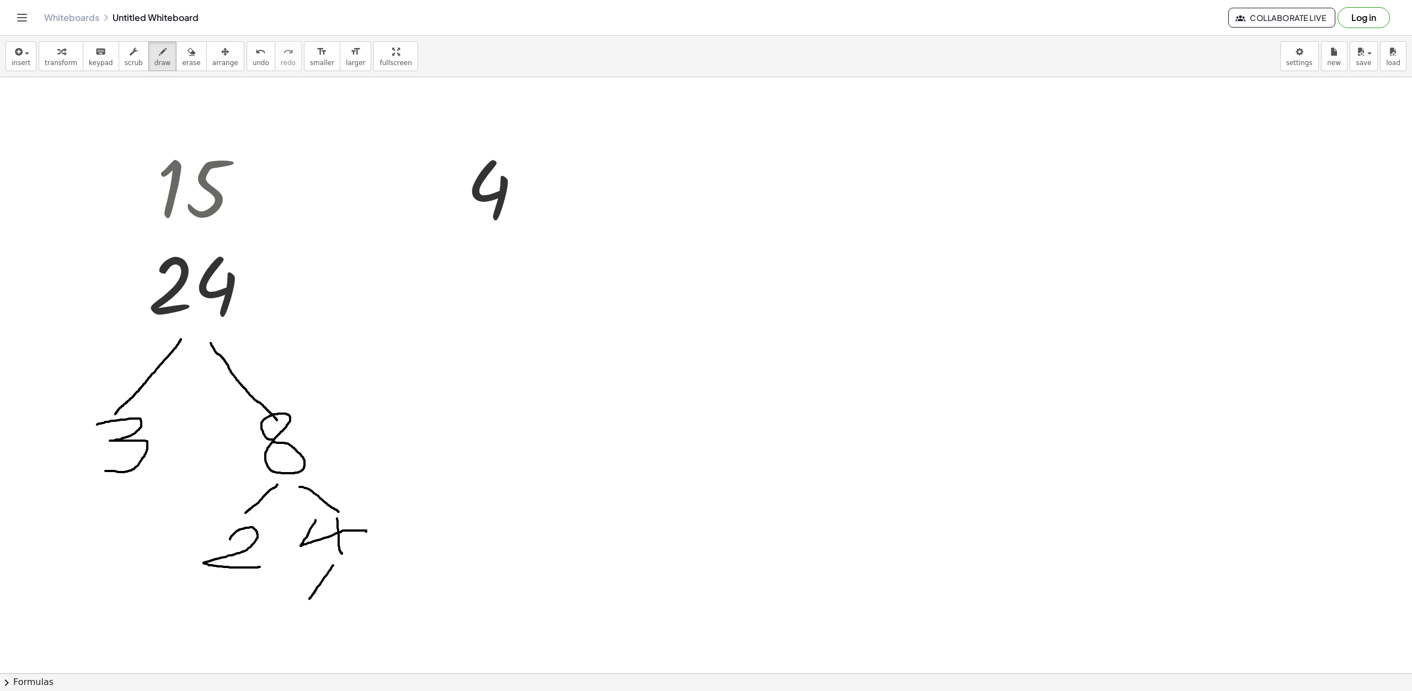
click at [309, 599] on div at bounding box center [706, 673] width 1412 height 1193
drag, startPoint x: 353, startPoint y: 563, endPoint x: 365, endPoint y: 603, distance: 41.5
click at [389, 595] on div at bounding box center [706, 673] width 1412 height 1193
drag, startPoint x: 298, startPoint y: 610, endPoint x: 329, endPoint y: 633, distance: 39.4
click at [329, 633] on div at bounding box center [706, 673] width 1412 height 1193
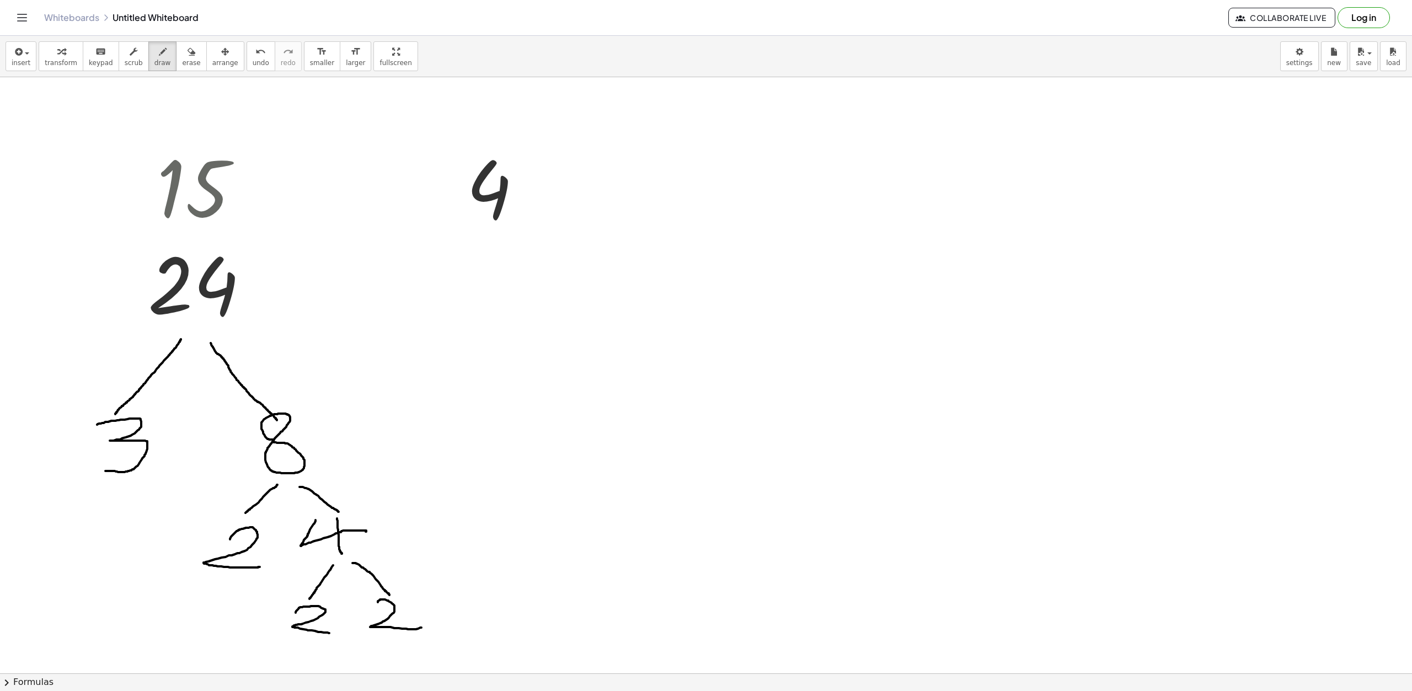
drag, startPoint x: 378, startPoint y: 602, endPoint x: 423, endPoint y: 627, distance: 51.6
click at [423, 627] on div at bounding box center [706, 673] width 1412 height 1193
drag, startPoint x: 148, startPoint y: 404, endPoint x: 162, endPoint y: 392, distance: 18.4
click at [162, 392] on div at bounding box center [706, 673] width 1412 height 1193
drag, startPoint x: 298, startPoint y: 403, endPoint x: 321, endPoint y: 393, distance: 25.4
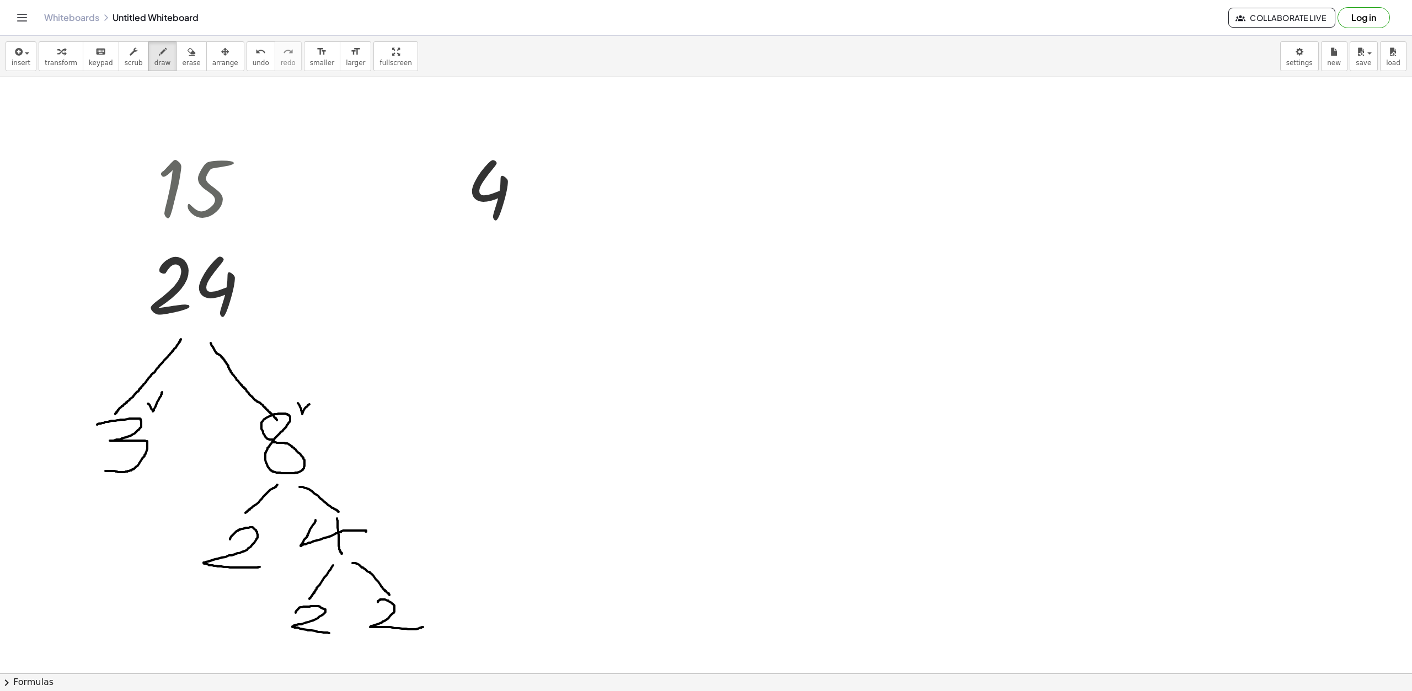
click at [321, 393] on div at bounding box center [706, 673] width 1412 height 1193
drag, startPoint x: 265, startPoint y: 522, endPoint x: 286, endPoint y: 509, distance: 24.8
click at [286, 509] on div at bounding box center [706, 673] width 1412 height 1193
drag, startPoint x: 360, startPoint y: 510, endPoint x: 389, endPoint y: 489, distance: 35.2
click at [389, 489] on div at bounding box center [706, 673] width 1412 height 1193
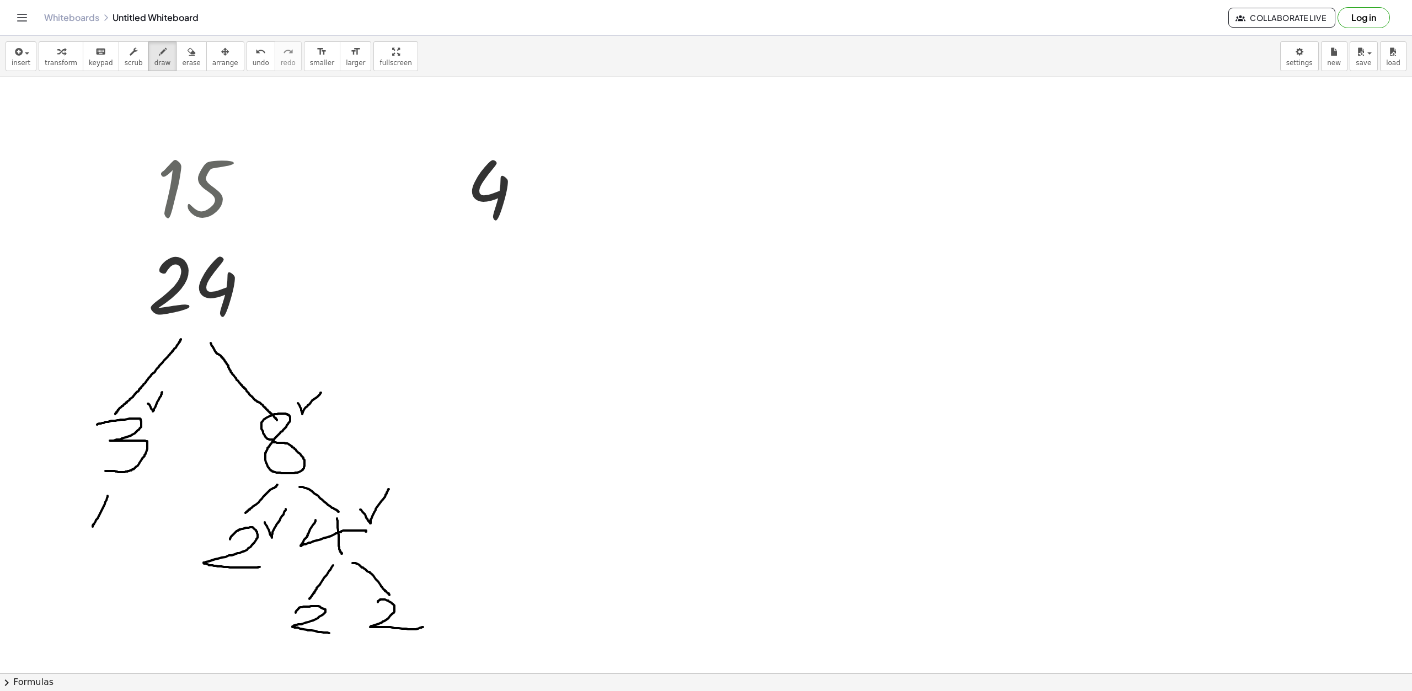
drag, startPoint x: 108, startPoint y: 496, endPoint x: 92, endPoint y: 526, distance: 34.0
click at [92, 527] on div at bounding box center [706, 673] width 1412 height 1193
drag, startPoint x: 121, startPoint y: 499, endPoint x: 108, endPoint y: 537, distance: 40.3
click at [144, 523] on div at bounding box center [706, 673] width 1412 height 1193
drag, startPoint x: 66, startPoint y: 538, endPoint x: 66, endPoint y: 562, distance: 23.7
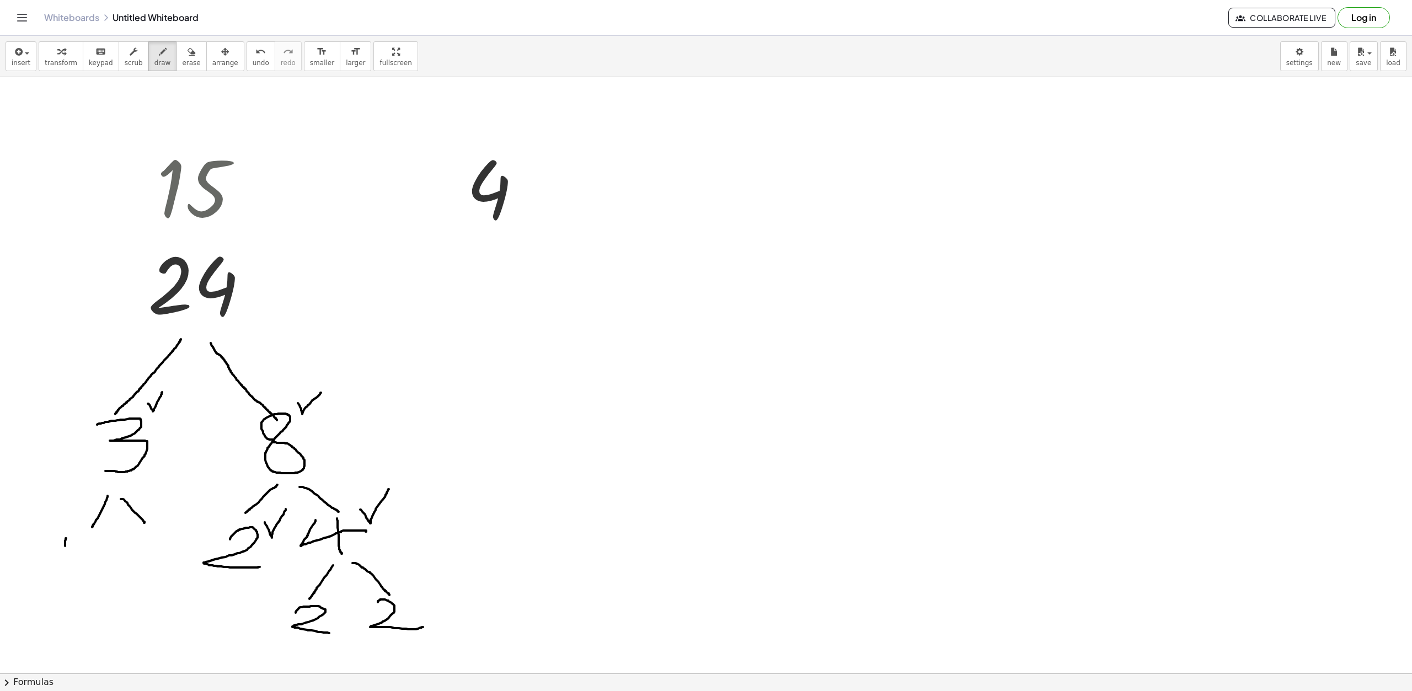
click at [66, 562] on div at bounding box center [706, 673] width 1412 height 1193
drag, startPoint x: 137, startPoint y: 526, endPoint x: 122, endPoint y: 543, distance: 22.7
click at [138, 553] on div at bounding box center [706, 673] width 1412 height 1193
drag, startPoint x: 60, startPoint y: 523, endPoint x: 80, endPoint y: 513, distance: 22.7
click at [80, 513] on div at bounding box center [706, 673] width 1412 height 1193
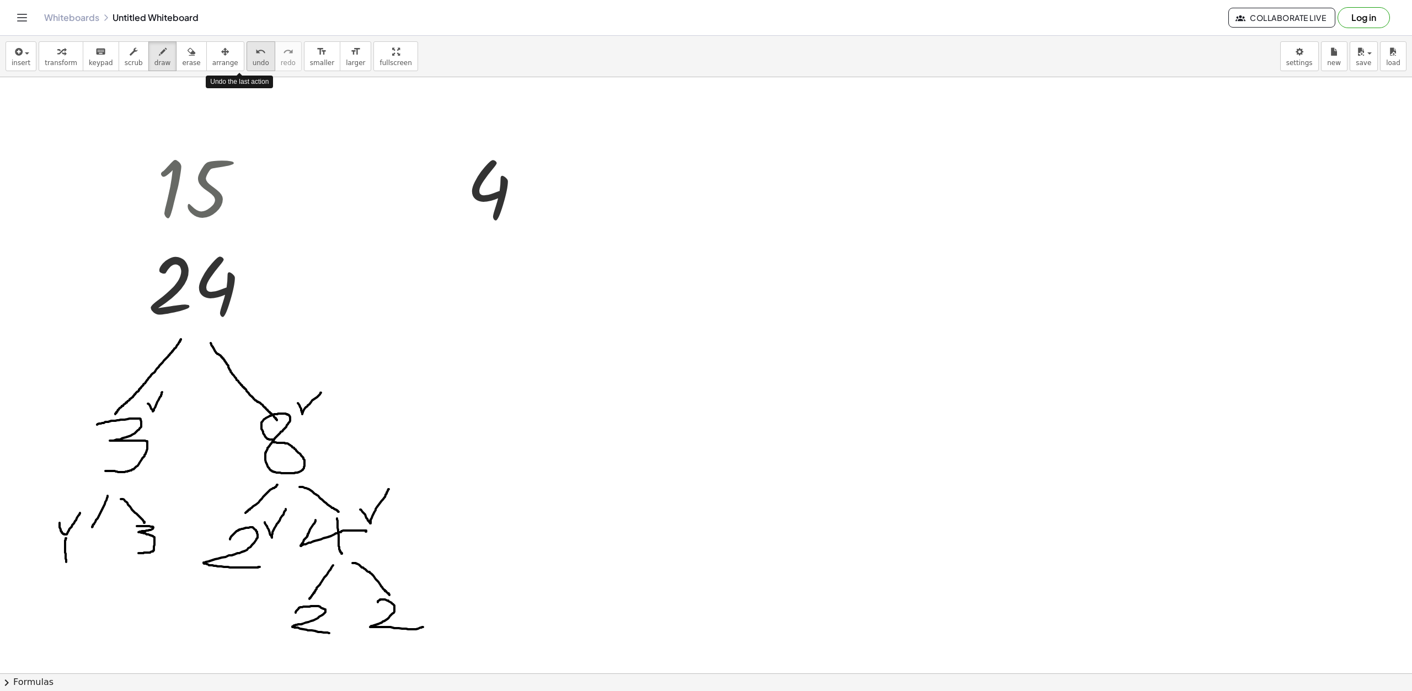
click at [255, 55] on icon "undo" at bounding box center [260, 51] width 10 height 13
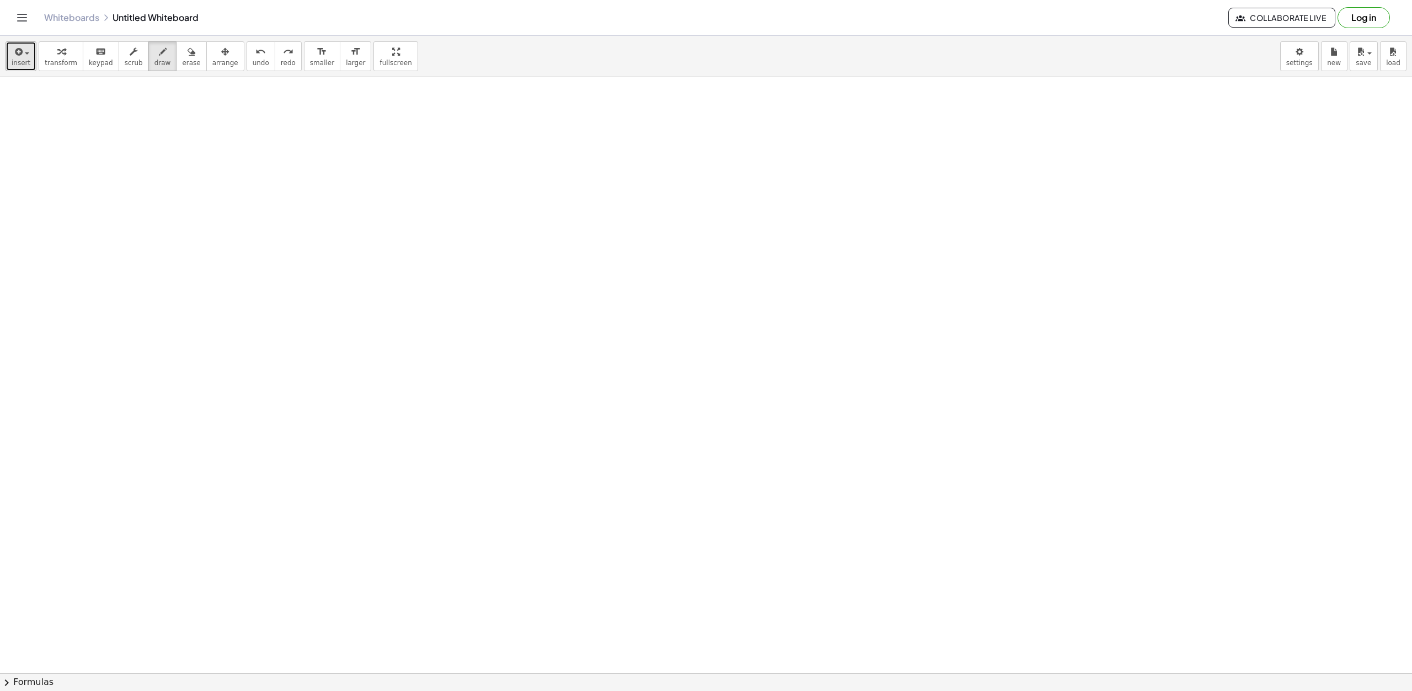
click at [17, 63] on span "insert" at bounding box center [21, 63] width 19 height 8
click at [80, 111] on link "Math Expression" at bounding box center [60, 100] width 108 height 25
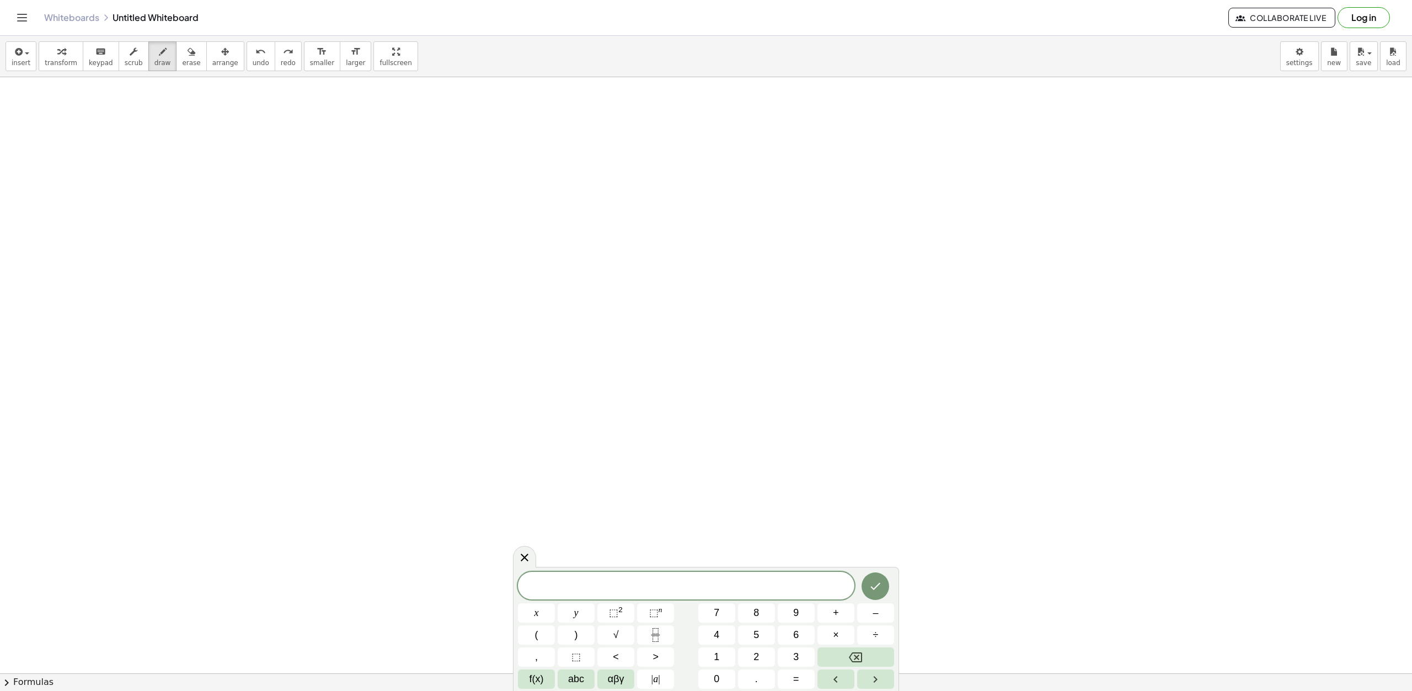
click at [740, 585] on span "​" at bounding box center [686, 586] width 337 height 15
click at [875, 591] on icon "Done" at bounding box center [875, 586] width 13 height 13
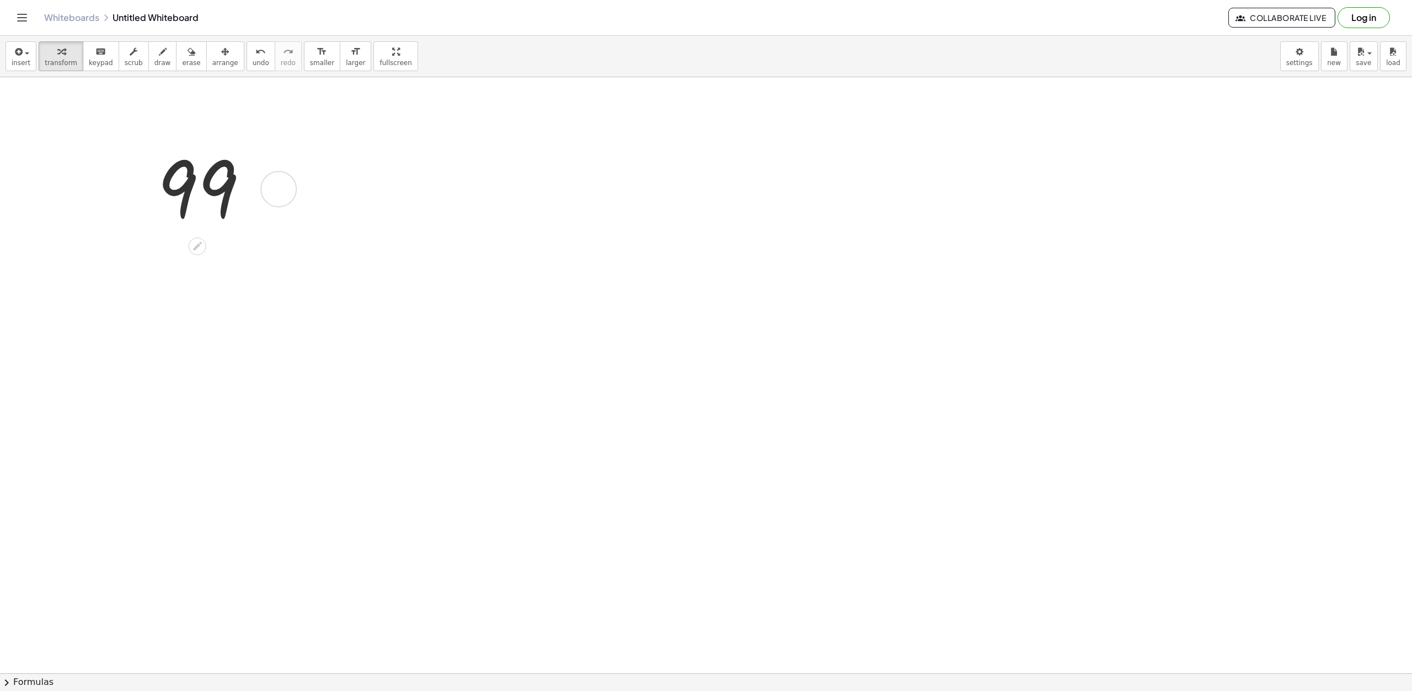
click at [212, 196] on div at bounding box center [207, 188] width 110 height 97
click at [22, 62] on span "insert" at bounding box center [21, 63] width 19 height 8
click at [346, 59] on span "larger" at bounding box center [355, 63] width 19 height 8
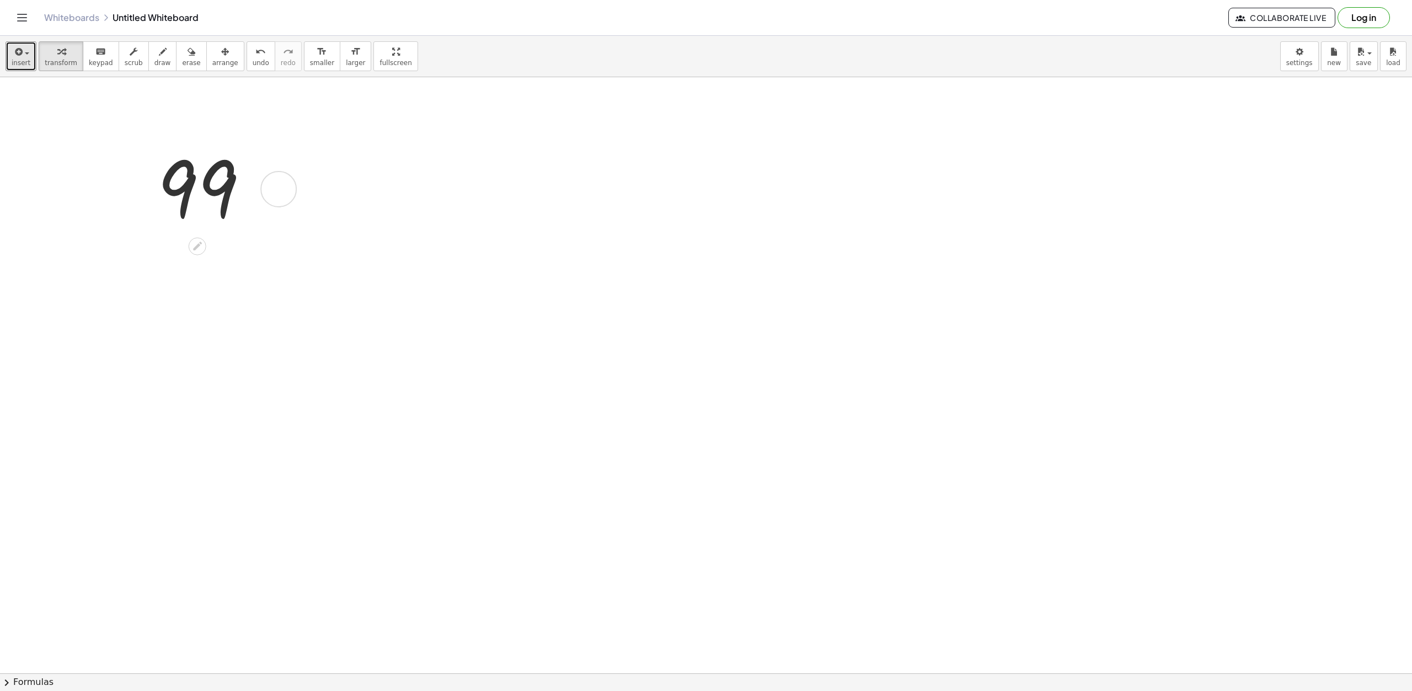
click at [200, 199] on div at bounding box center [207, 188] width 110 height 97
click at [350, 51] on icon "format_size" at bounding box center [355, 51] width 10 height 13
click at [225, 178] on div at bounding box center [207, 188] width 110 height 97
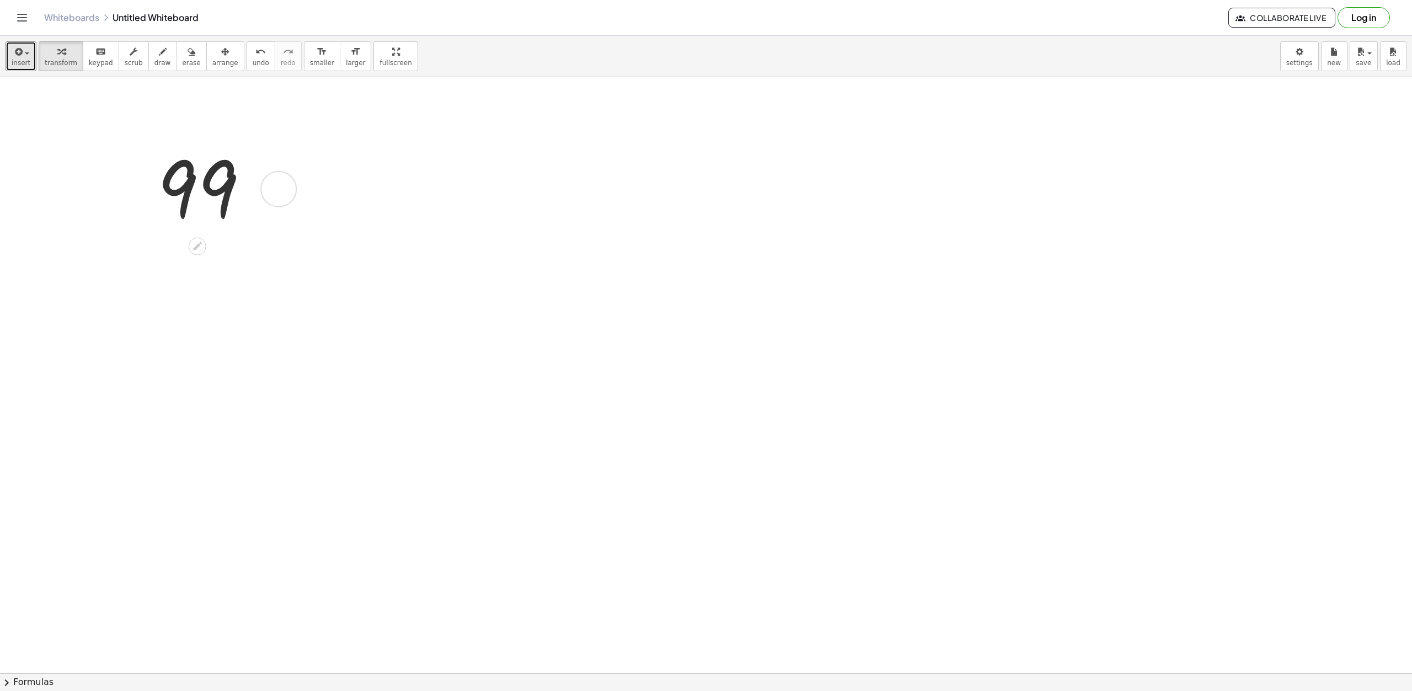
click at [278, 194] on div at bounding box center [278, 189] width 36 height 36
click at [371, 174] on li "Transform line" at bounding box center [358, 172] width 94 height 17
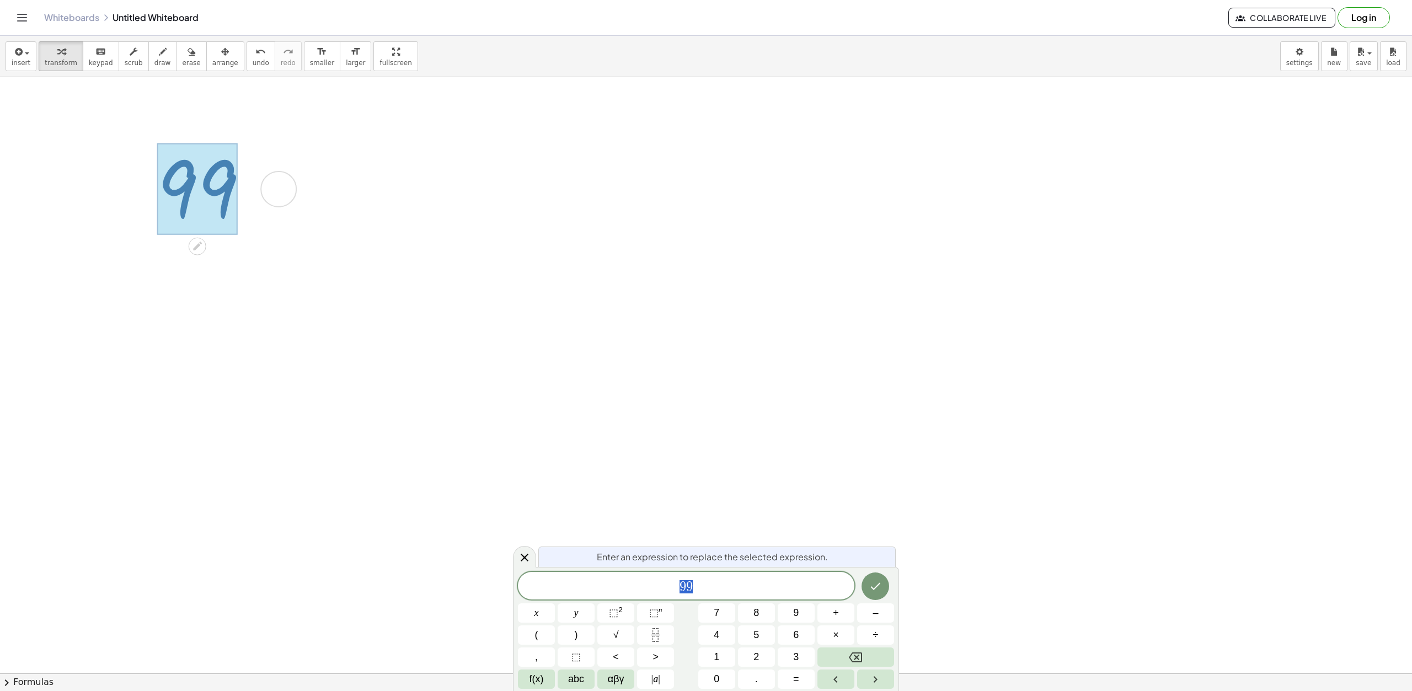
click at [604, 242] on div at bounding box center [706, 673] width 1412 height 1193
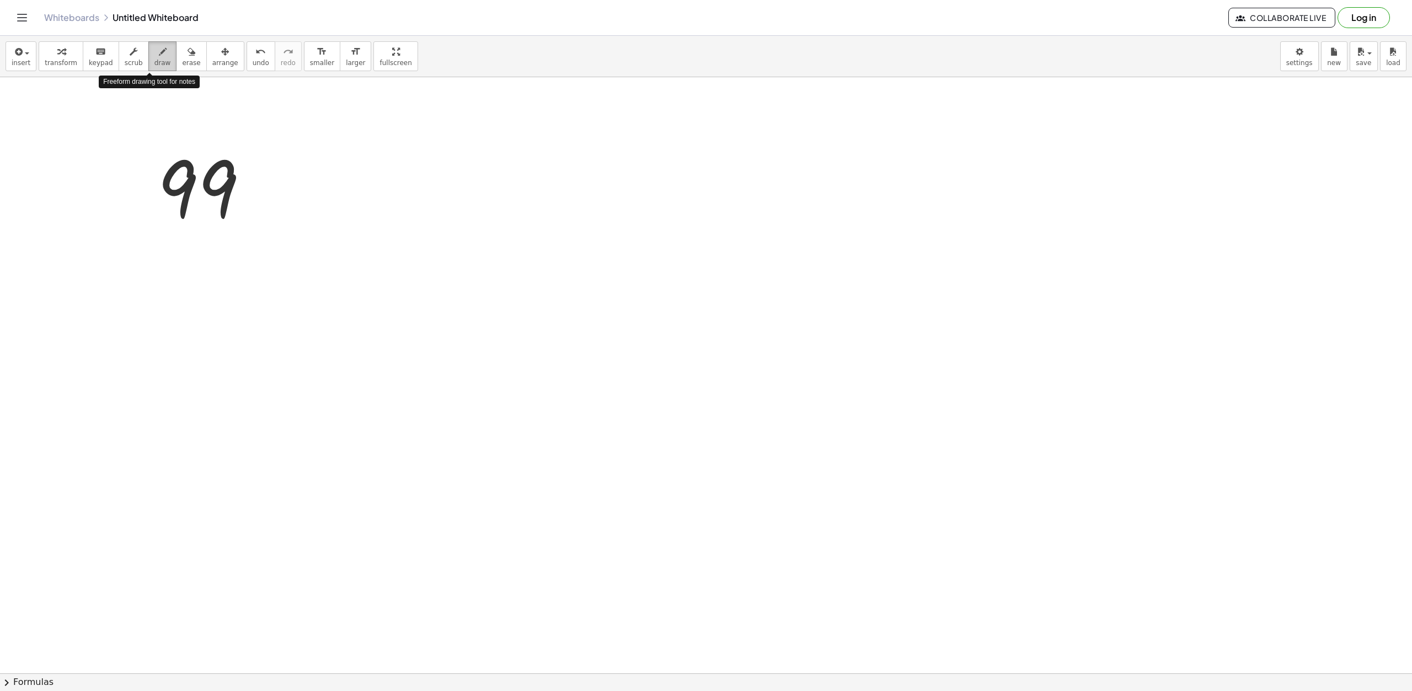
click at [159, 54] on icon "button" at bounding box center [163, 51] width 8 height 13
drag, startPoint x: 176, startPoint y: 235, endPoint x: 121, endPoint y: 300, distance: 84.9
click at [121, 300] on div at bounding box center [706, 673] width 1412 height 1193
drag, startPoint x: 207, startPoint y: 232, endPoint x: 281, endPoint y: 302, distance: 101.9
click at [281, 302] on div at bounding box center [706, 673] width 1412 height 1193
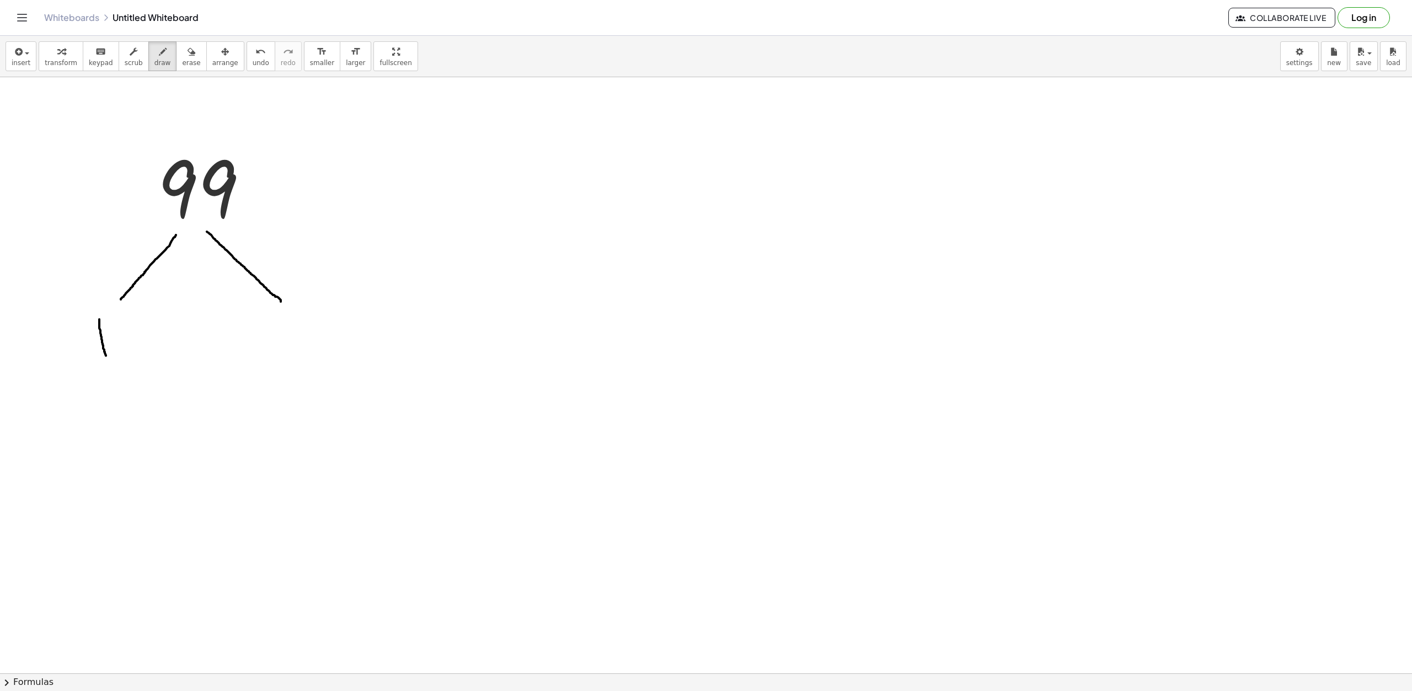
drag, startPoint x: 99, startPoint y: 319, endPoint x: 106, endPoint y: 356, distance: 37.0
click at [106, 356] on div at bounding box center [706, 673] width 1412 height 1193
drag, startPoint x: 140, startPoint y: 308, endPoint x: 142, endPoint y: 358, distance: 50.2
click at [142, 358] on div at bounding box center [706, 673] width 1412 height 1193
drag, startPoint x: 286, startPoint y: 306, endPoint x: 293, endPoint y: 362, distance: 56.8
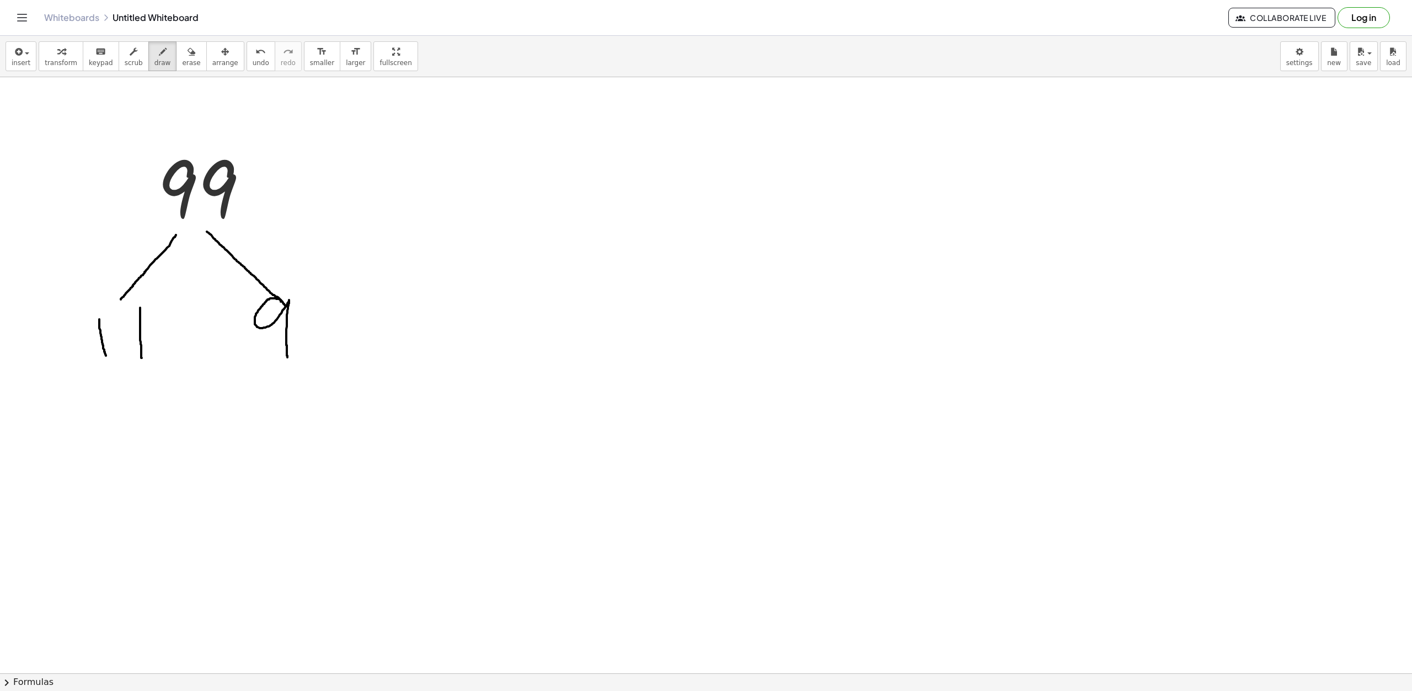
click at [287, 359] on div at bounding box center [706, 673] width 1412 height 1193
drag, startPoint x: 279, startPoint y: 382, endPoint x: 250, endPoint y: 434, distance: 59.7
click at [250, 434] on div at bounding box center [706, 673] width 1412 height 1193
drag, startPoint x: 299, startPoint y: 380, endPoint x: 336, endPoint y: 426, distance: 59.7
click at [336, 426] on div at bounding box center [706, 673] width 1412 height 1193
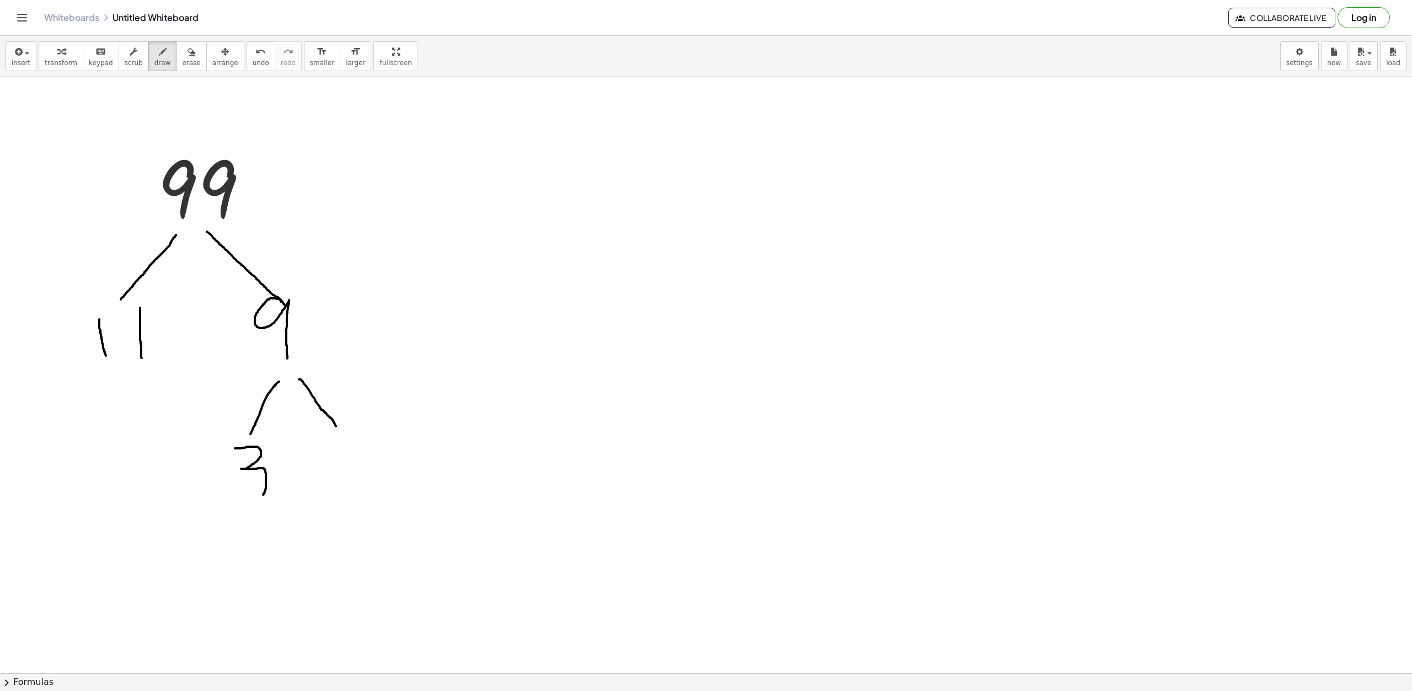
drag, startPoint x: 235, startPoint y: 449, endPoint x: 234, endPoint y: 503, distance: 54.6
click at [232, 505] on div at bounding box center [706, 673] width 1412 height 1193
drag, startPoint x: 317, startPoint y: 436, endPoint x: 324, endPoint y: 490, distance: 55.0
click at [324, 490] on div at bounding box center [706, 673] width 1412 height 1193
click at [20, 60] on span "insert" at bounding box center [21, 63] width 19 height 8
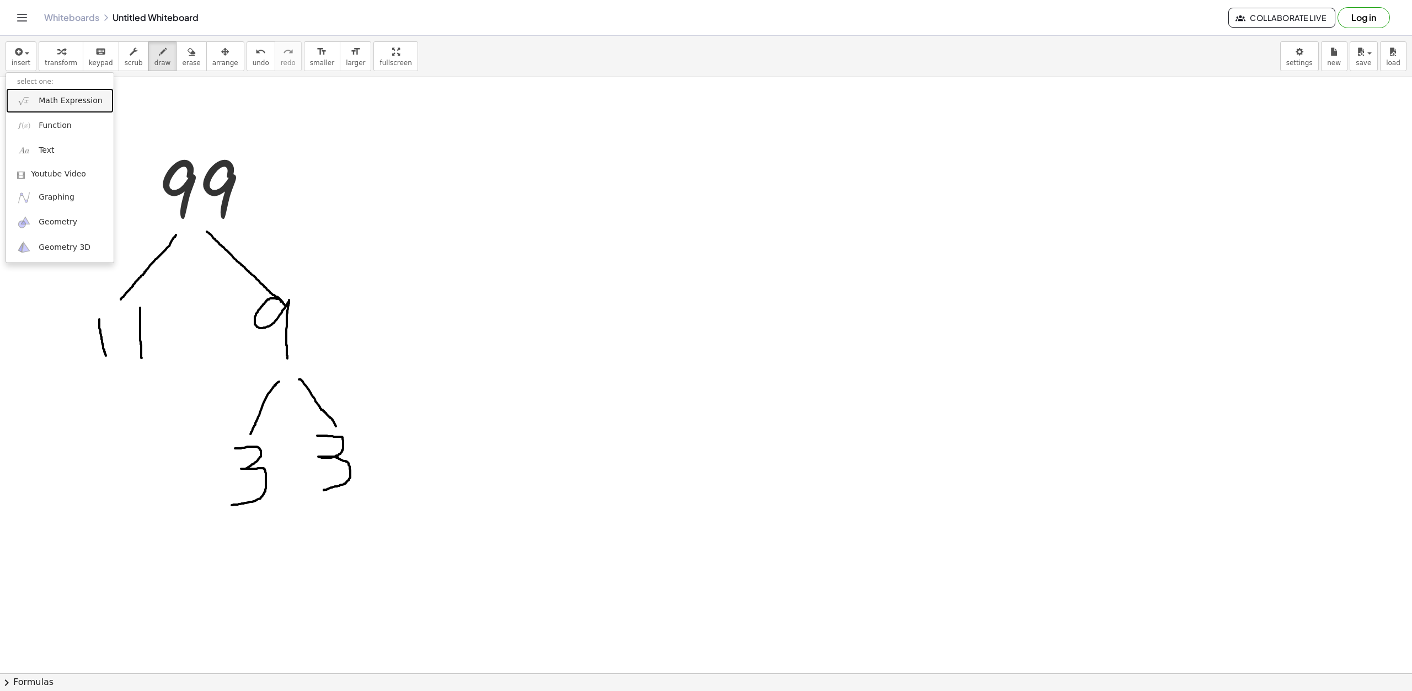
click at [70, 93] on link "Math Expression" at bounding box center [60, 100] width 108 height 25
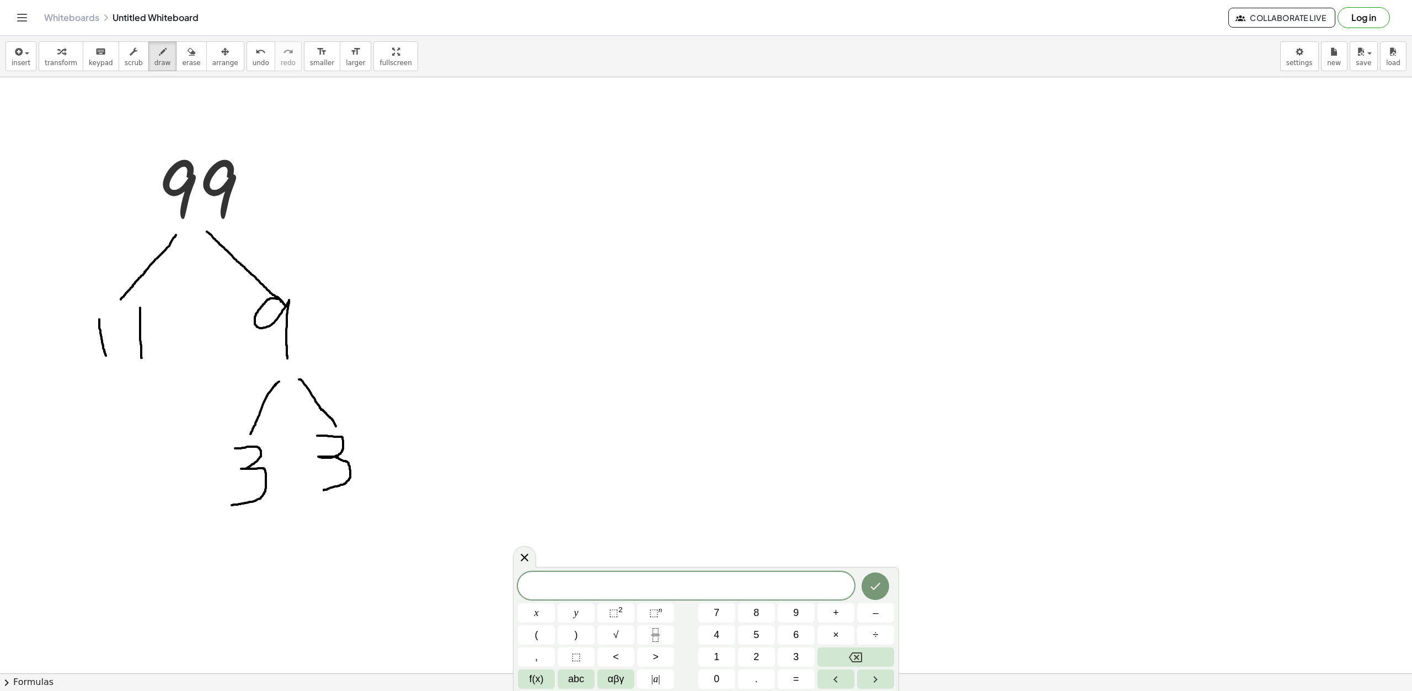
click at [720, 586] on span "​" at bounding box center [686, 586] width 337 height 15
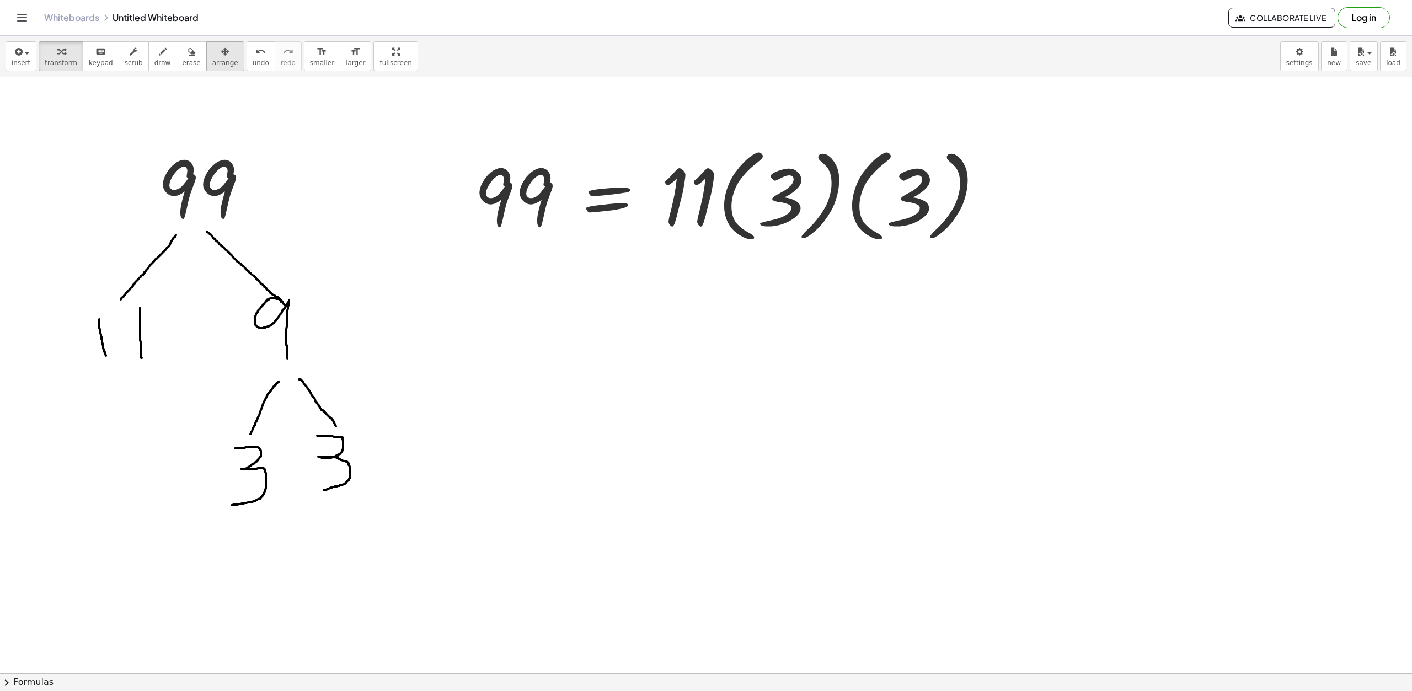
click at [214, 59] on span "arrange" at bounding box center [225, 63] width 26 height 8
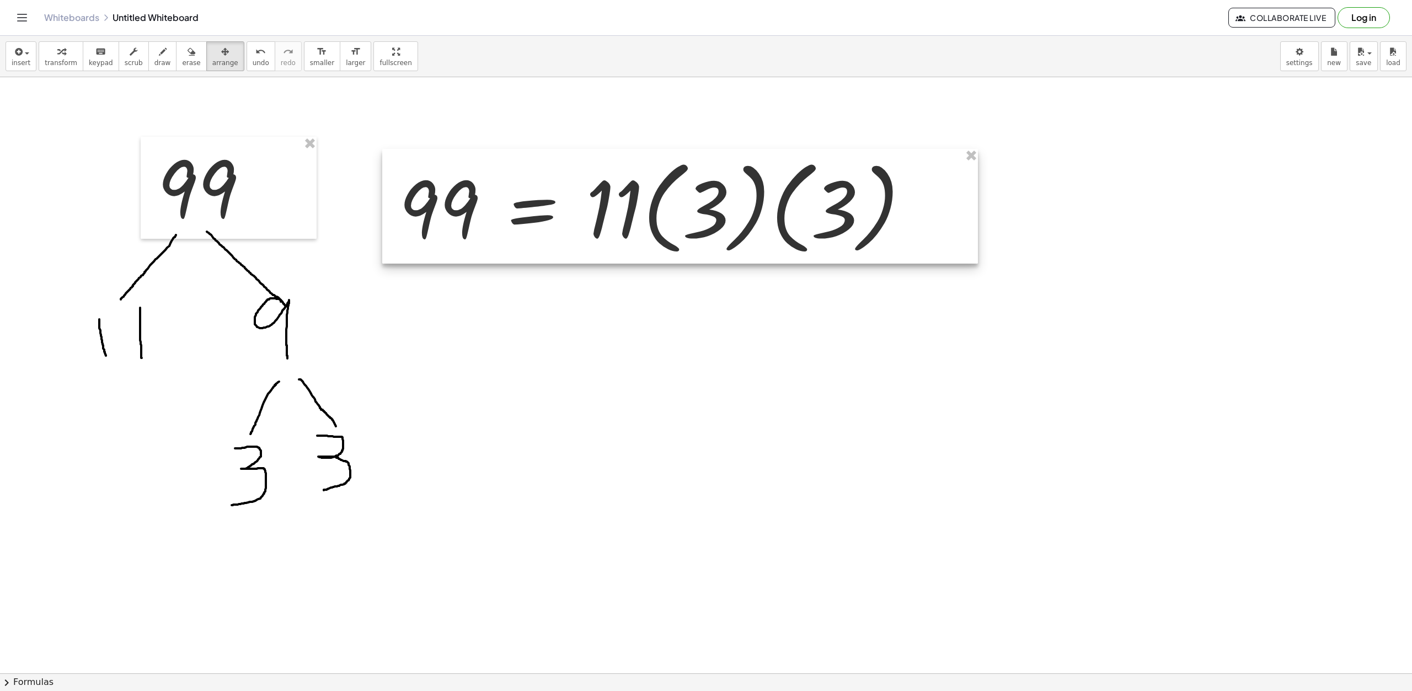
drag, startPoint x: 779, startPoint y: 194, endPoint x: 704, endPoint y: 206, distance: 76.0
click at [704, 206] on div at bounding box center [680, 206] width 596 height 115
click at [705, 343] on div at bounding box center [706, 673] width 1412 height 1193
click at [17, 60] on span "insert" at bounding box center [21, 63] width 19 height 8
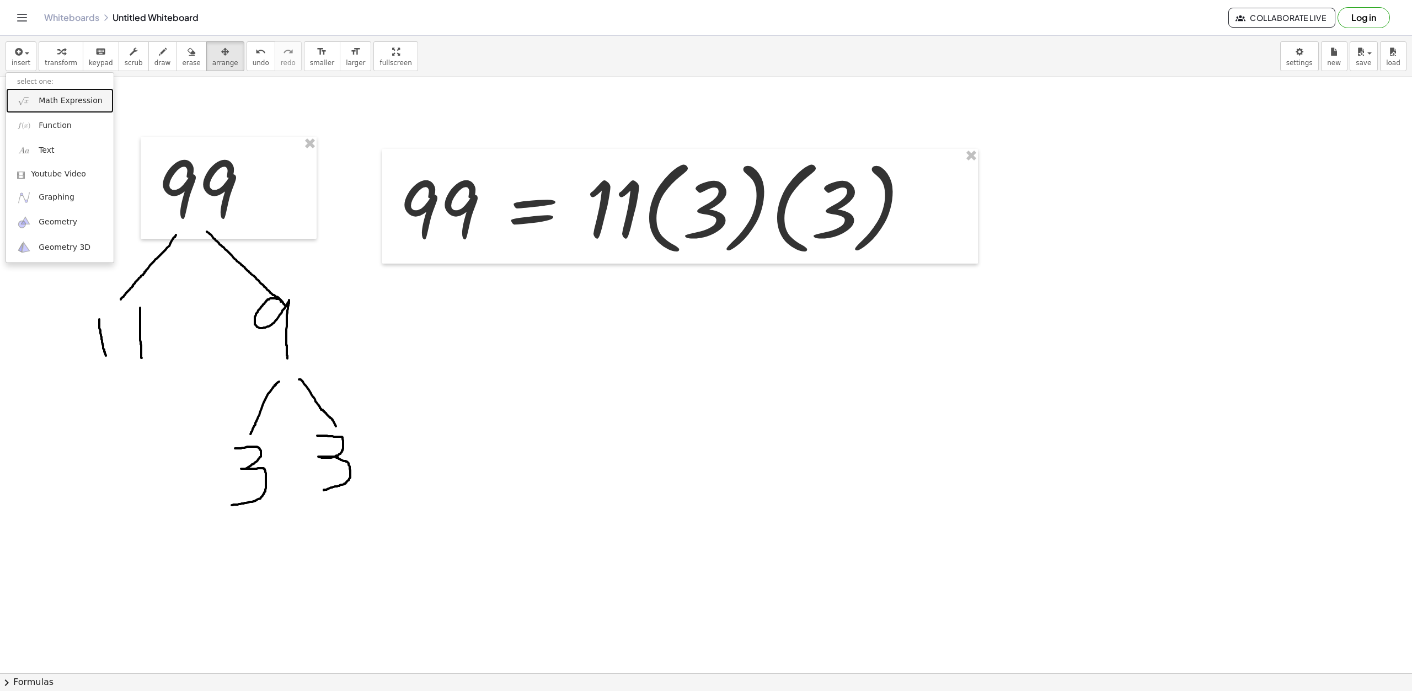
click at [84, 108] on link "Math Expression" at bounding box center [60, 100] width 108 height 25
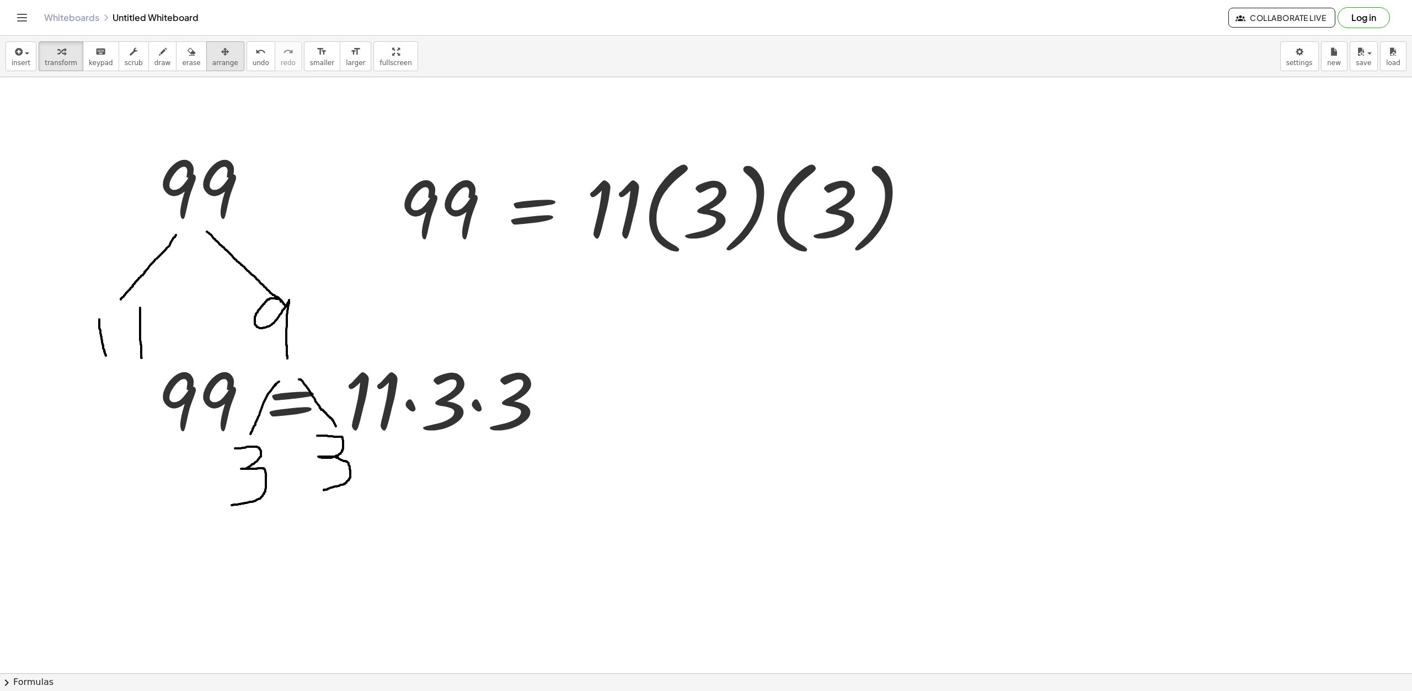
click at [221, 57] on icon "button" at bounding box center [225, 51] width 8 height 13
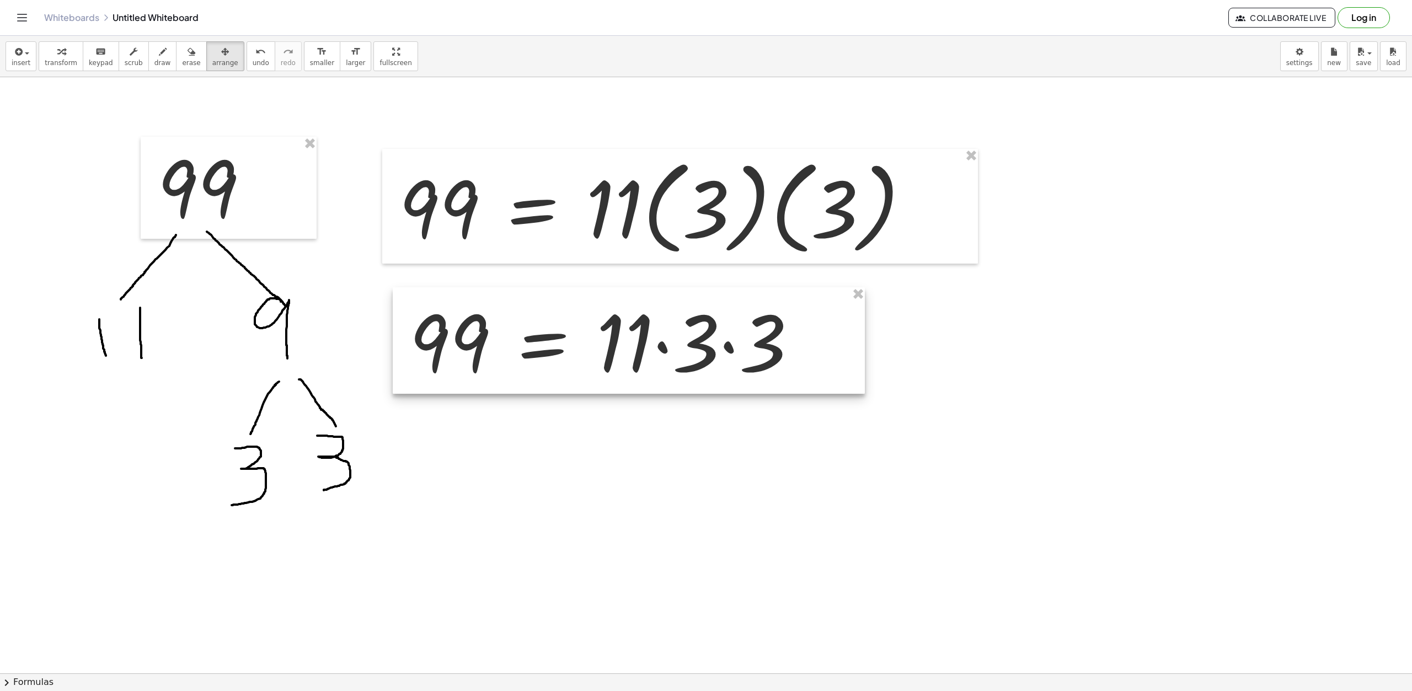
drag, startPoint x: 452, startPoint y: 410, endPoint x: 704, endPoint y: 353, distance: 258.7
click at [704, 353] on div at bounding box center [629, 340] width 472 height 106
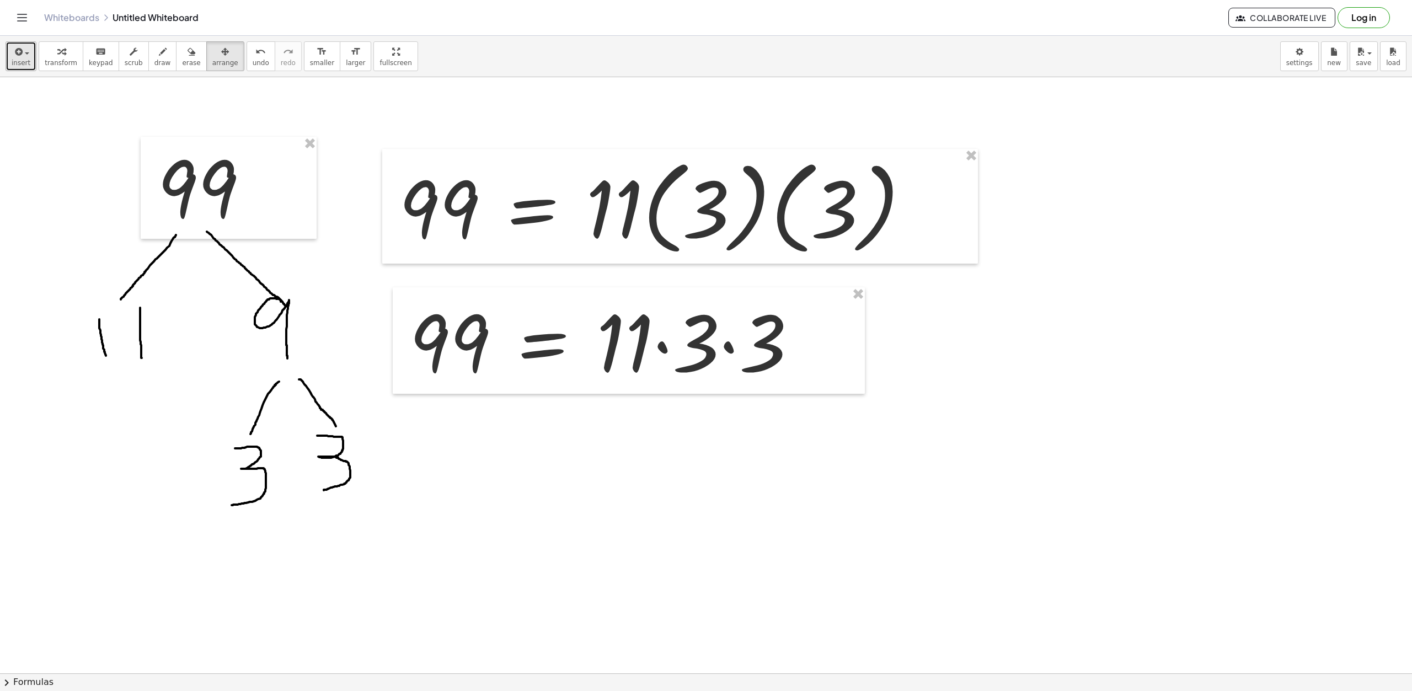
click at [20, 57] on icon "button" at bounding box center [18, 51] width 10 height 13
drag, startPoint x: 76, startPoint y: 98, endPoint x: 89, endPoint y: 109, distance: 17.6
click at [76, 98] on span "Math Expression" at bounding box center [70, 100] width 63 height 11
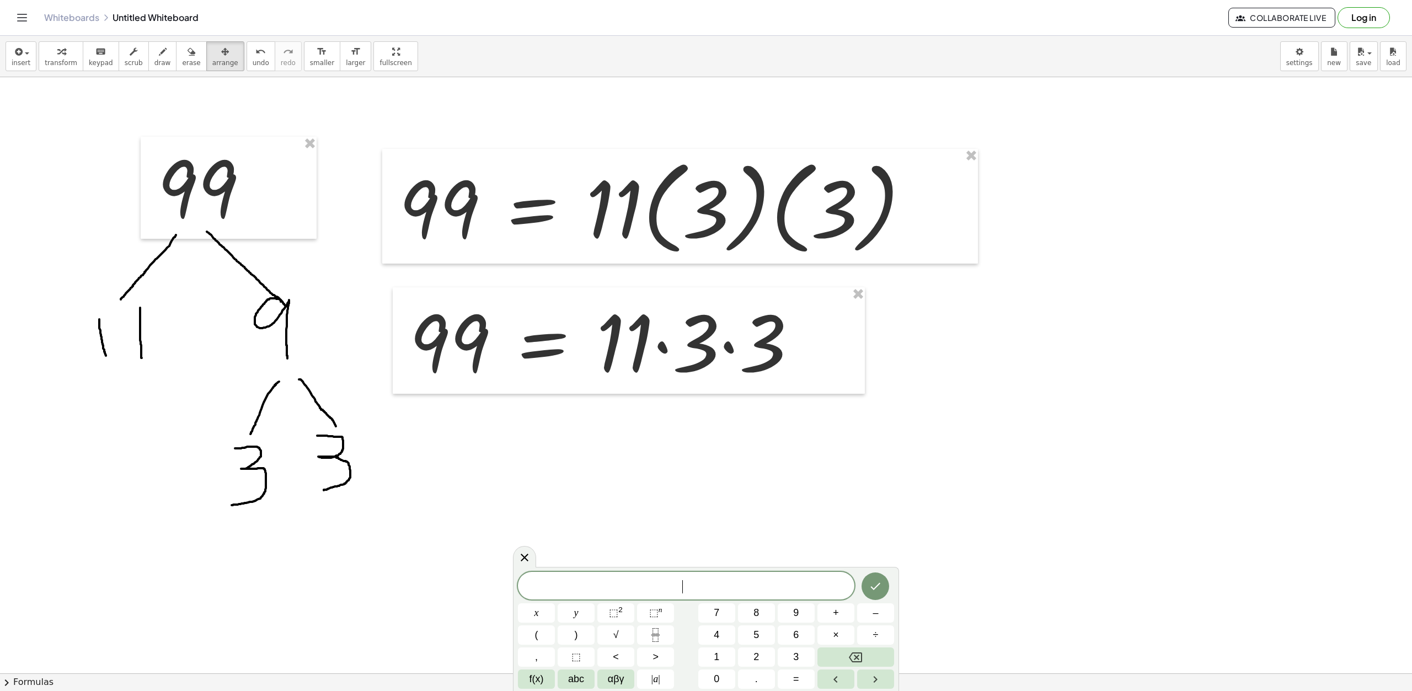
click at [671, 577] on div "​" at bounding box center [686, 586] width 337 height 28
click at [834, 639] on span "×" at bounding box center [836, 635] width 6 height 15
click at [835, 633] on span "×" at bounding box center [836, 635] width 6 height 15
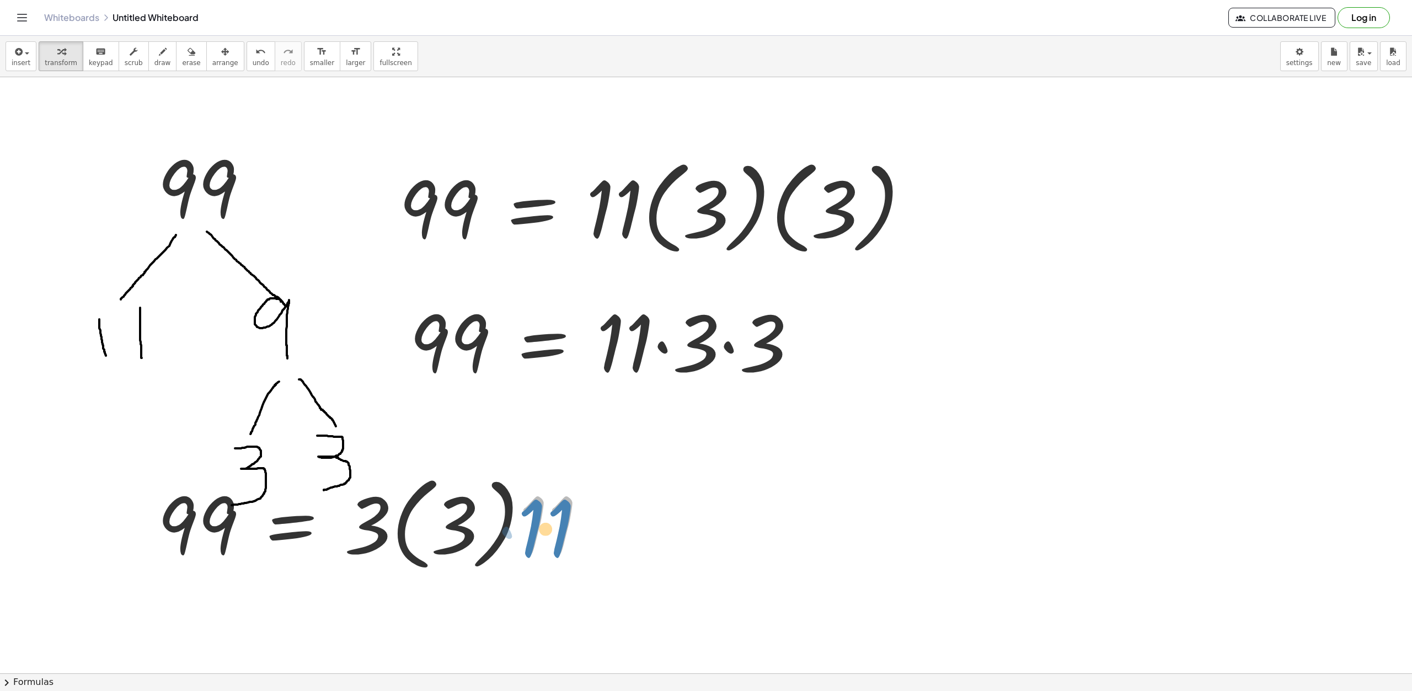
click at [534, 533] on div at bounding box center [377, 522] width 450 height 109
click at [212, 57] on div "button" at bounding box center [225, 51] width 26 height 13
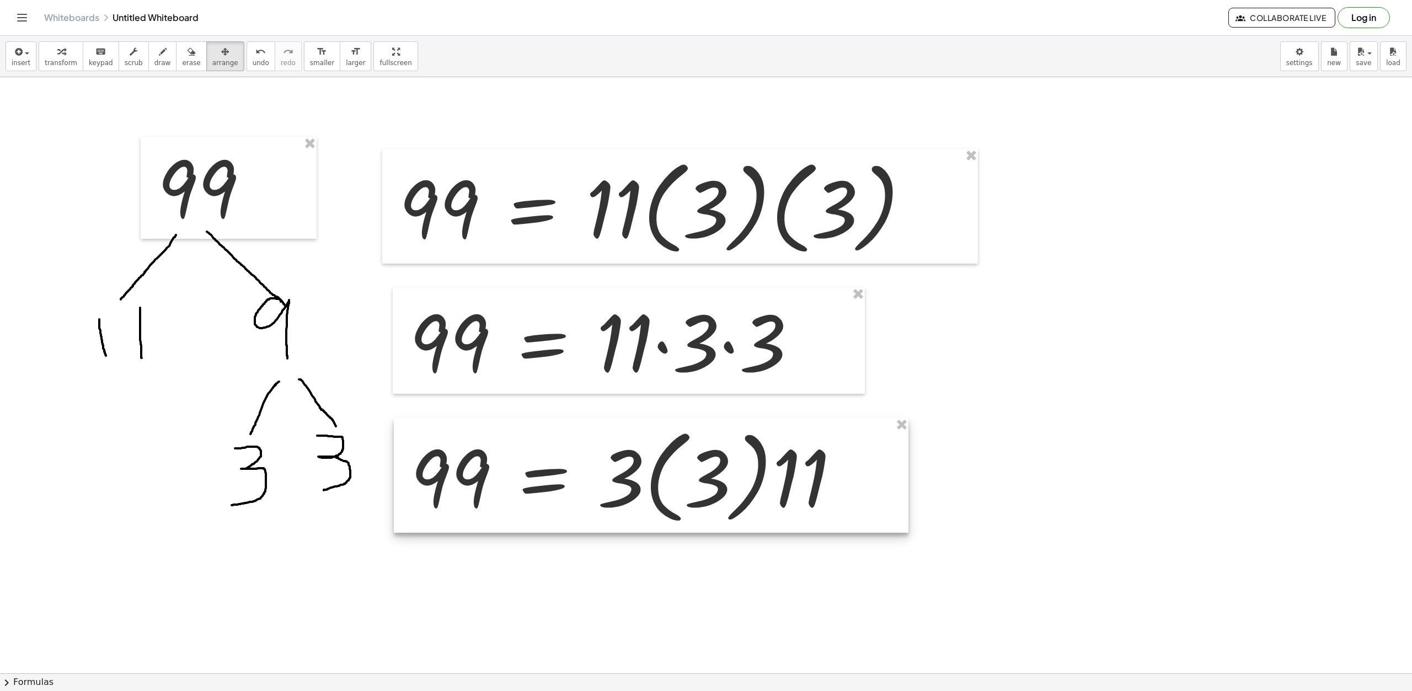
drag, startPoint x: 503, startPoint y: 504, endPoint x: 756, endPoint y: 457, distance: 257.5
click at [756, 457] on div at bounding box center [651, 475] width 515 height 115
click at [796, 486] on div at bounding box center [651, 475] width 515 height 115
drag, startPoint x: 796, startPoint y: 486, endPoint x: 761, endPoint y: 509, distance: 42.2
click at [760, 509] on div at bounding box center [651, 475] width 515 height 115
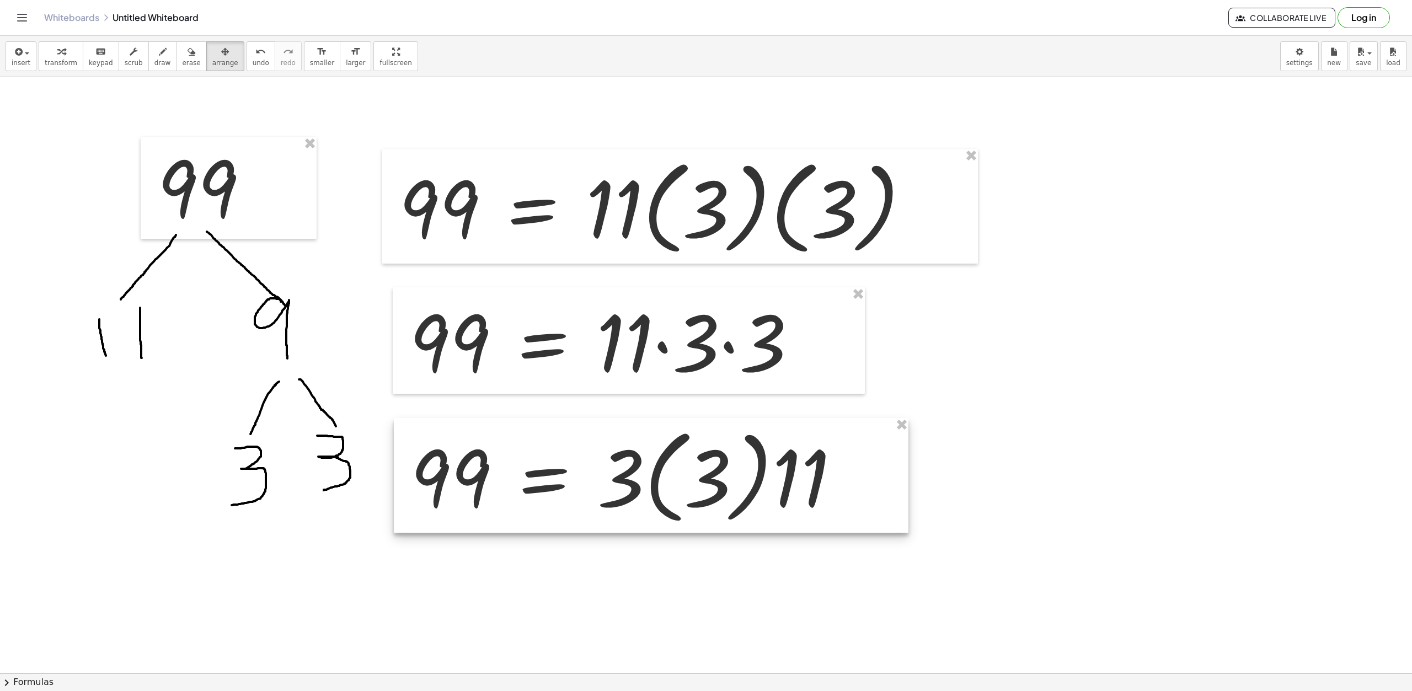
click at [817, 478] on div at bounding box center [651, 475] width 515 height 115
click at [600, 504] on div at bounding box center [651, 475] width 515 height 115
click at [57, 56] on icon "button" at bounding box center [61, 51] width 8 height 13
click at [757, 453] on div at bounding box center [630, 475] width 450 height 109
click at [870, 476] on div at bounding box center [870, 476] width 36 height 36
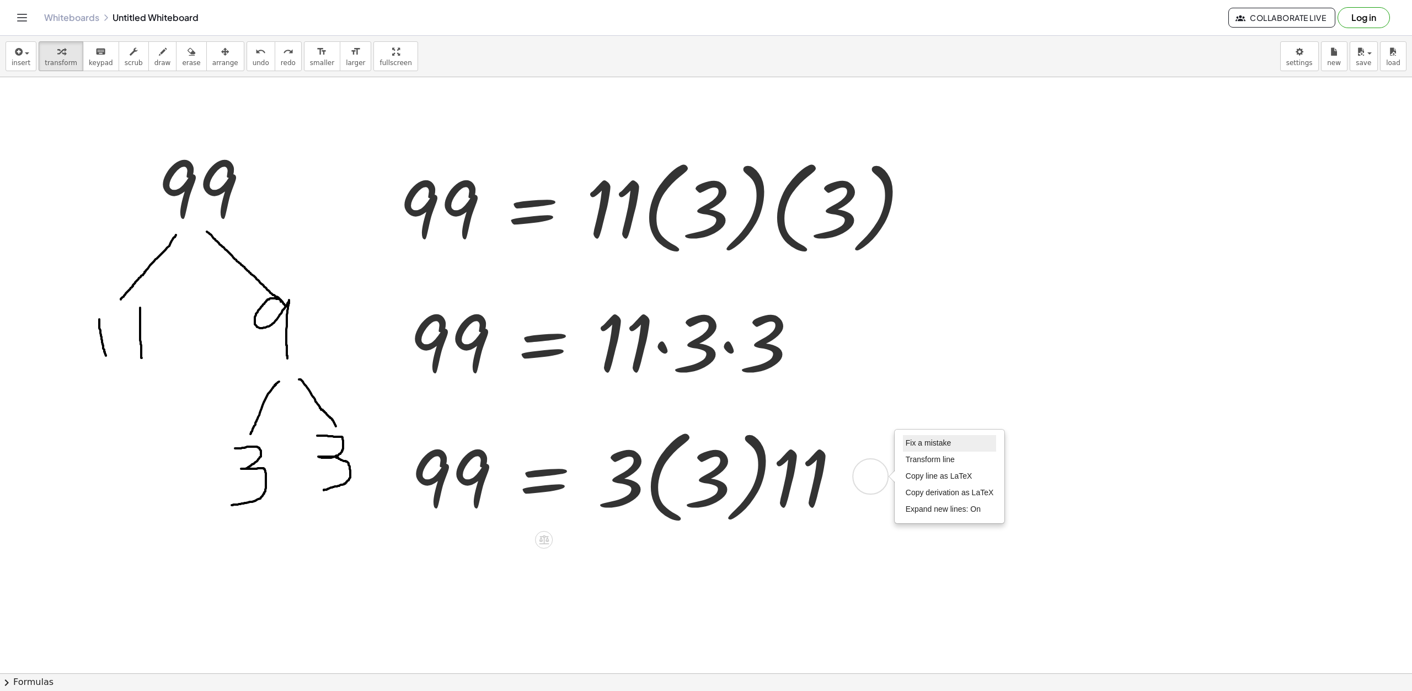
click at [940, 444] on span "Fix a mistake" at bounding box center [928, 443] width 45 height 9
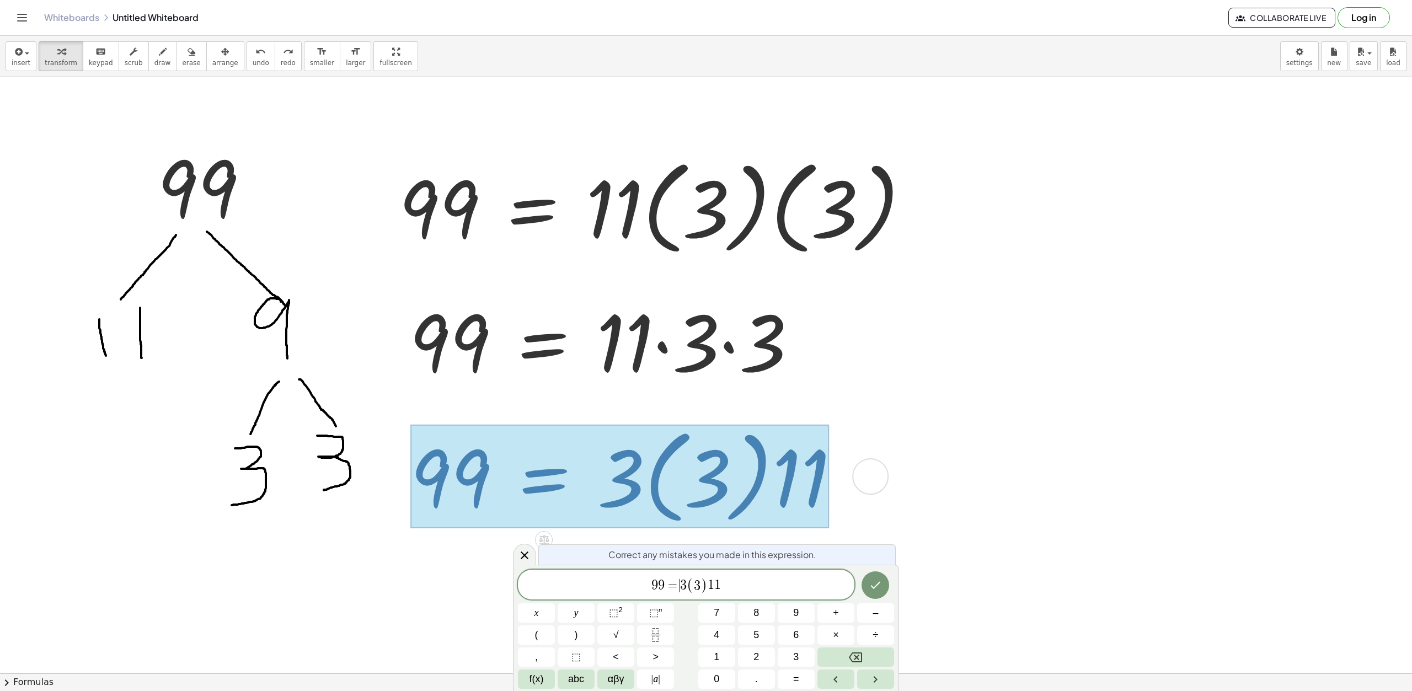
click at [677, 579] on span "=" at bounding box center [673, 585] width 16 height 13
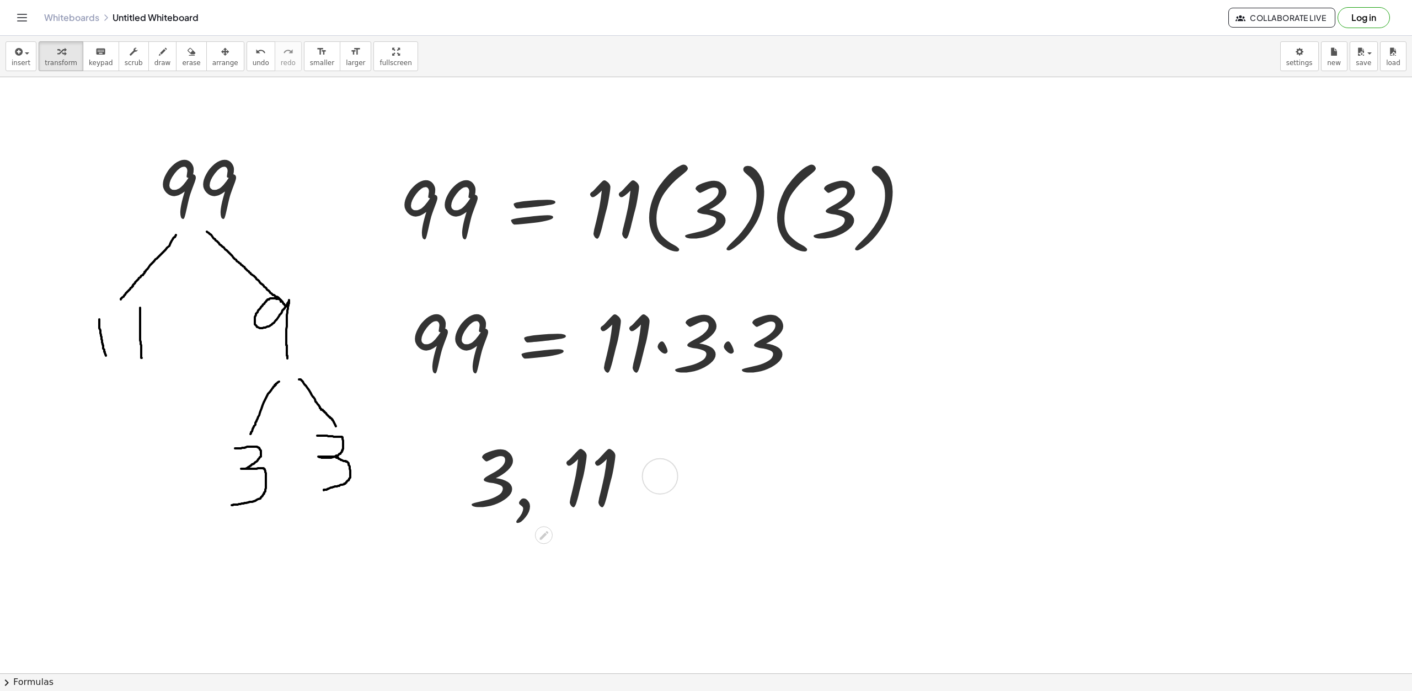
drag, startPoint x: 668, startPoint y: 474, endPoint x: 665, endPoint y: 482, distance: 8.2
click at [668, 478] on div "Fix a mistake Transform line Copy line as LaTeX Copy derivation as LaTeX Expand…" at bounding box center [660, 476] width 36 height 36
click at [732, 448] on li "Fix a mistake" at bounding box center [739, 443] width 94 height 17
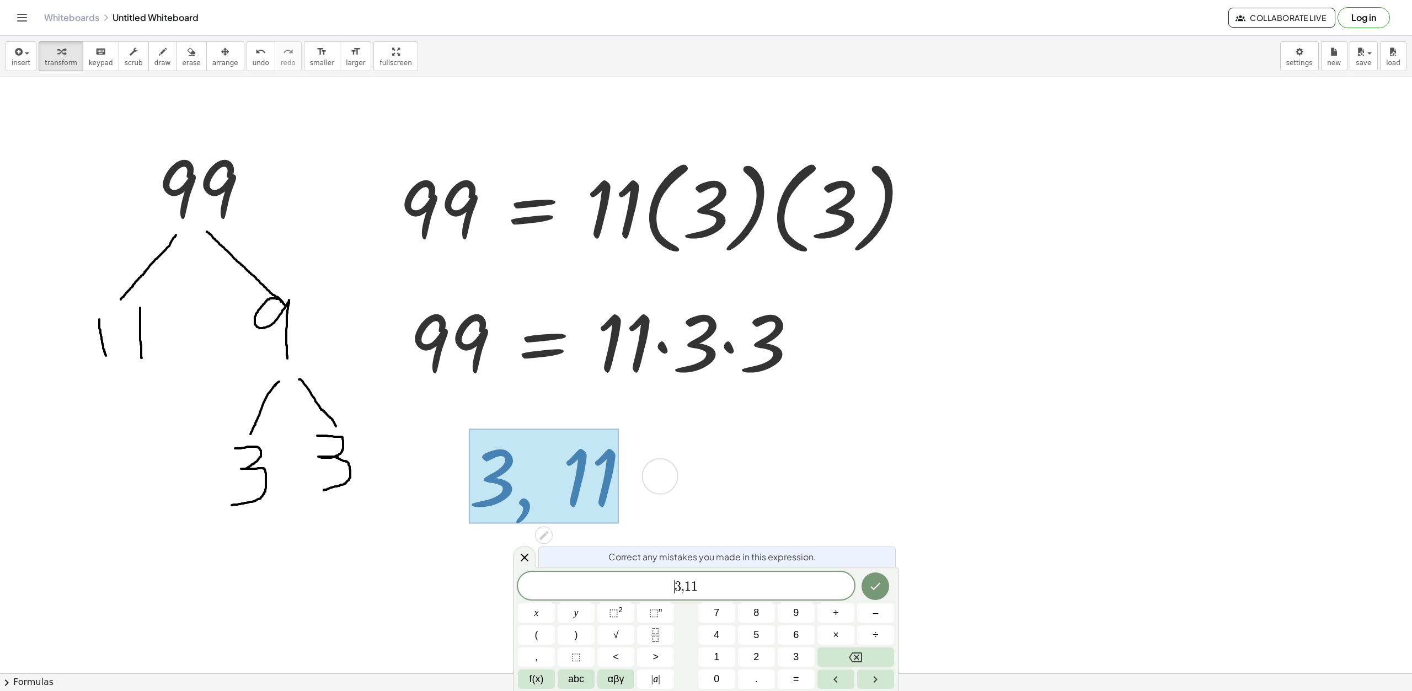
click at [661, 581] on span "​ 3 , 1 1" at bounding box center [686, 586] width 337 height 15
click at [878, 595] on button "Done" at bounding box center [876, 587] width 28 height 28
click at [879, 591] on icon "Done" at bounding box center [875, 586] width 13 height 13
click at [880, 590] on icon "Done" at bounding box center [875, 586] width 13 height 13
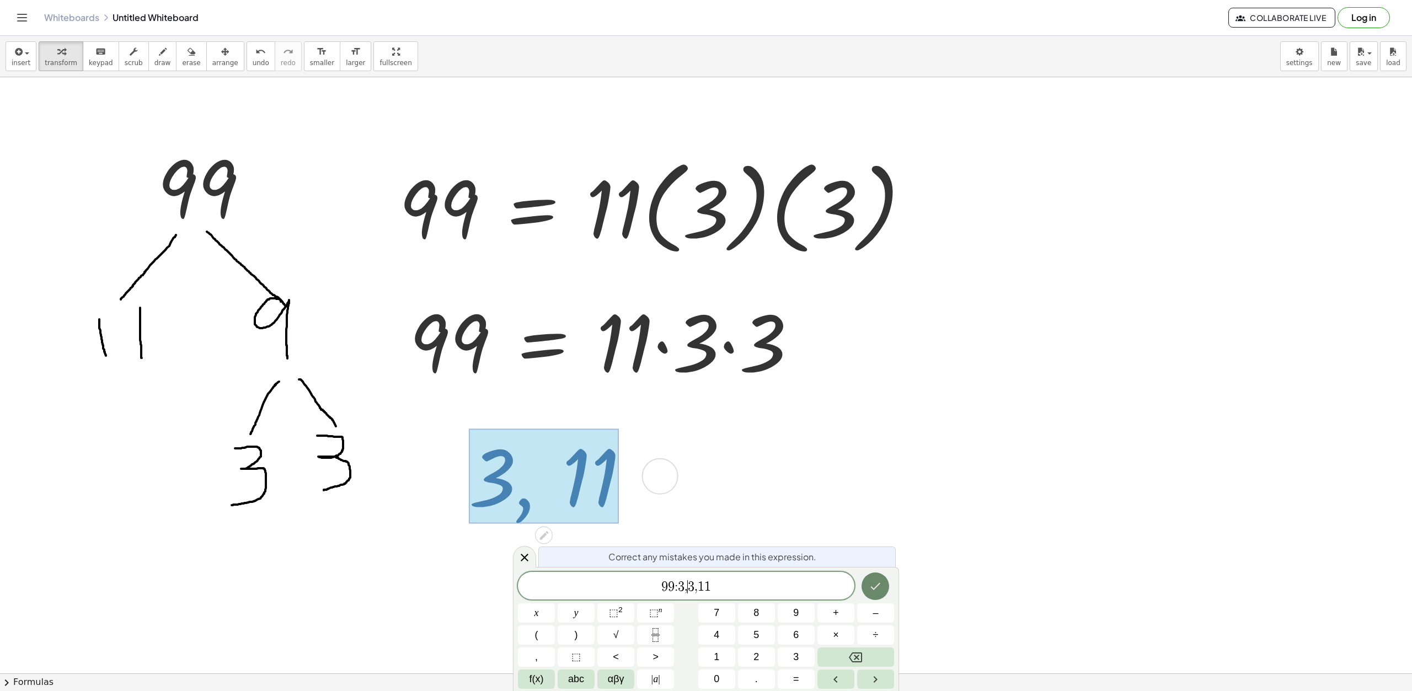
click at [880, 590] on icon "Done" at bounding box center [875, 586] width 13 height 13
click at [680, 585] on span "3" at bounding box center [681, 586] width 7 height 13
click at [882, 586] on button "Done" at bounding box center [876, 587] width 28 height 28
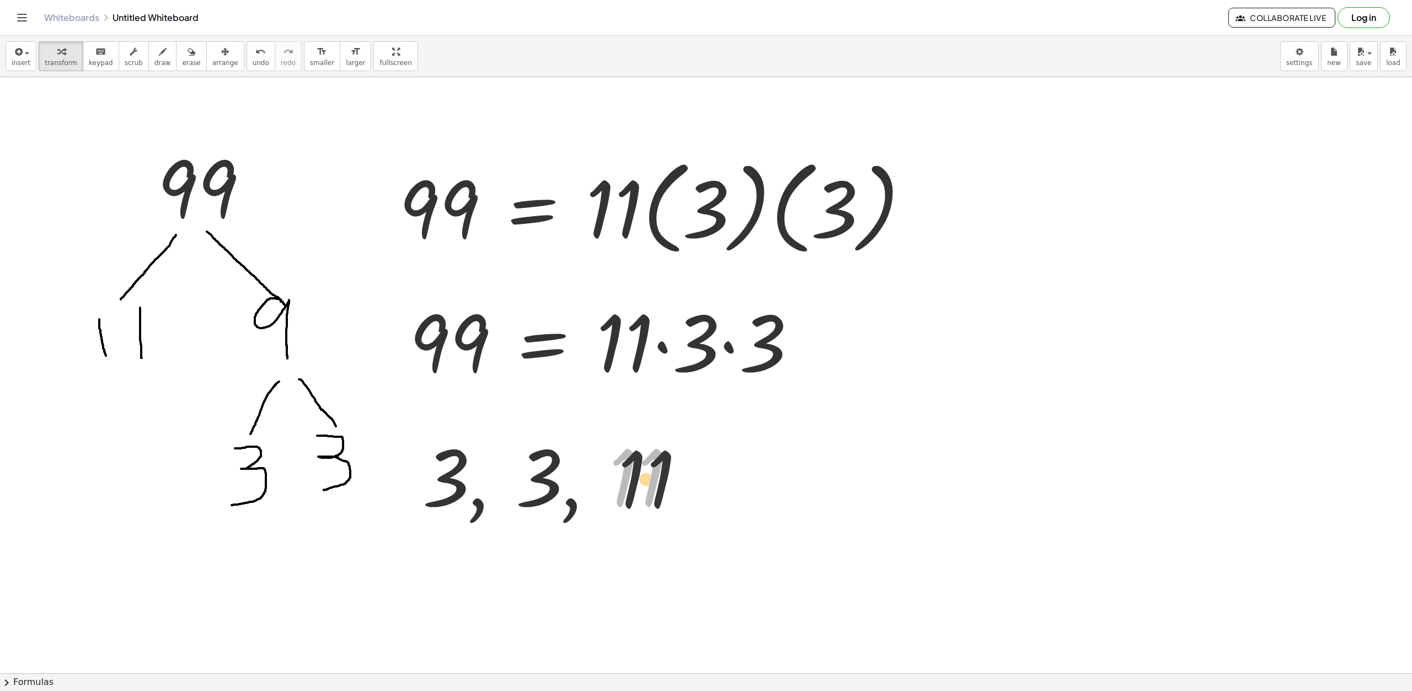
drag, startPoint x: 641, startPoint y: 471, endPoint x: 674, endPoint y: 473, distance: 33.1
click at [674, 473] on div at bounding box center [554, 475] width 274 height 101
click at [213, 62] on span "arrange" at bounding box center [225, 63] width 26 height 8
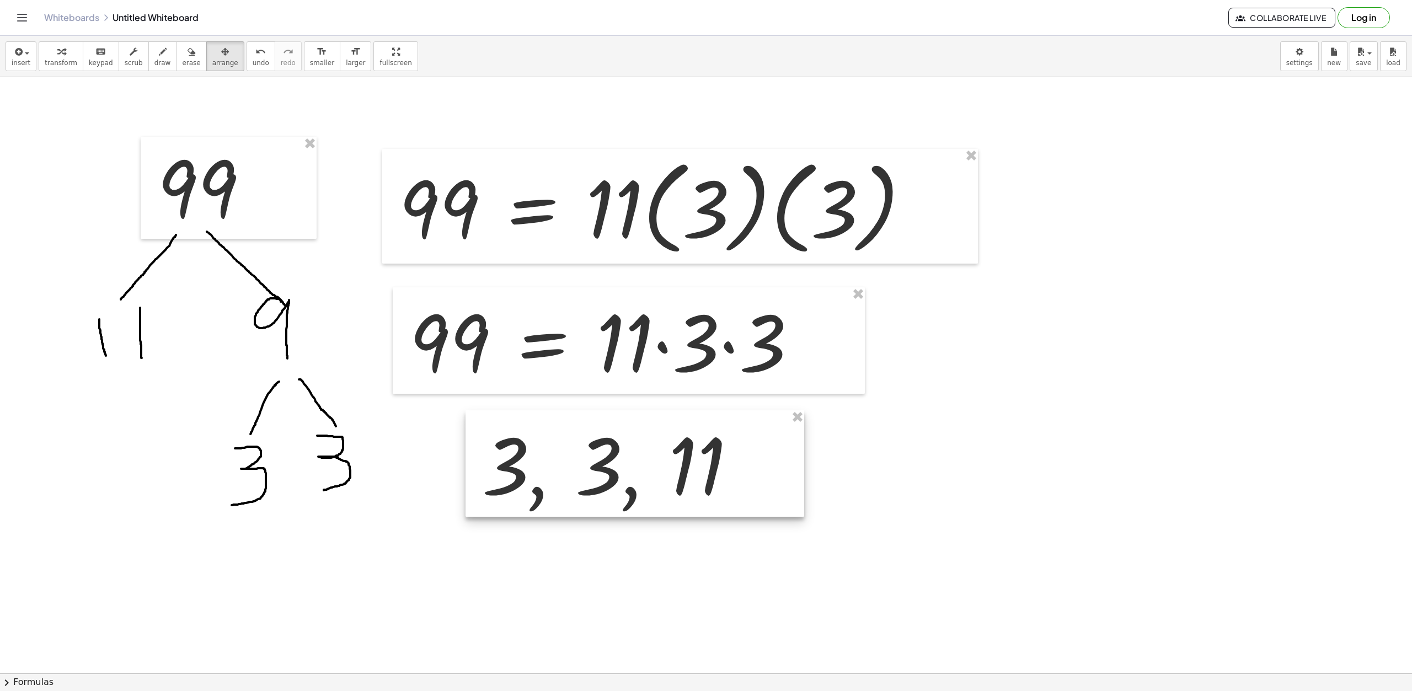
drag, startPoint x: 567, startPoint y: 471, endPoint x: 626, endPoint y: 460, distance: 60.7
click at [626, 460] on div at bounding box center [635, 463] width 339 height 106
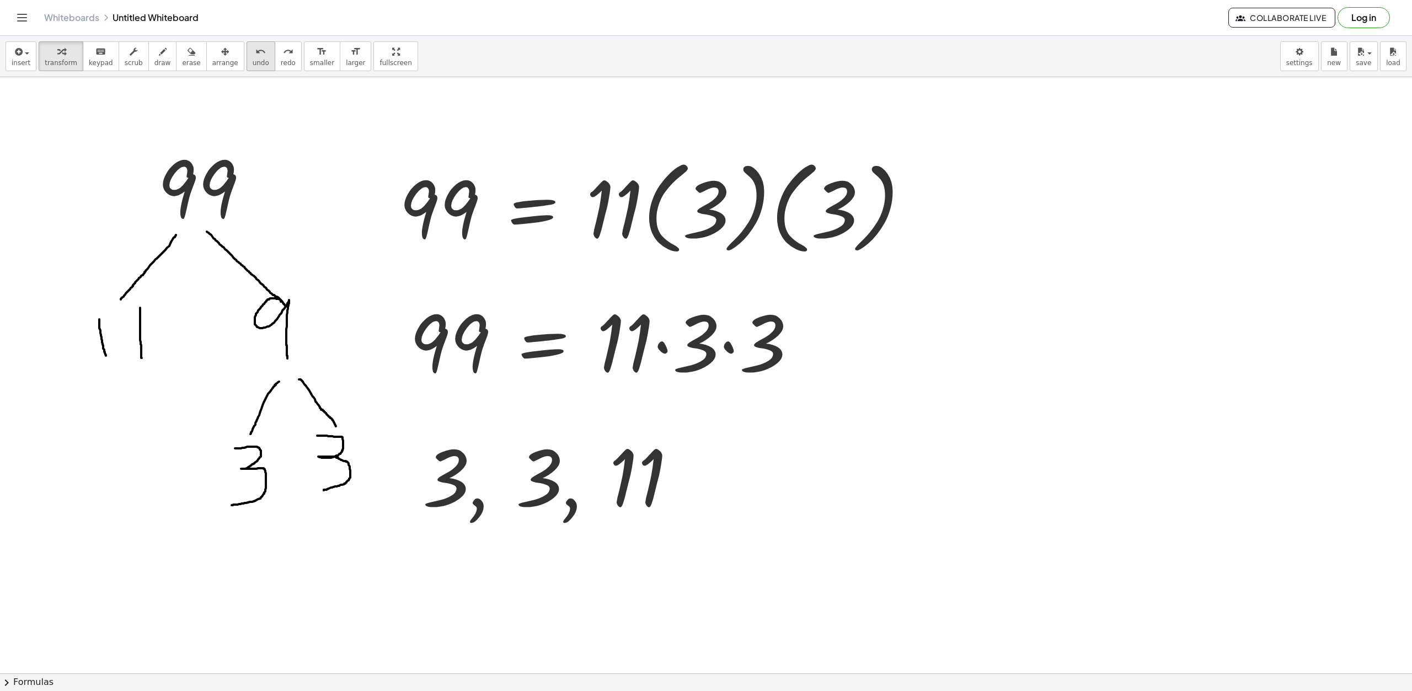
click at [253, 61] on span "undo" at bounding box center [261, 63] width 17 height 8
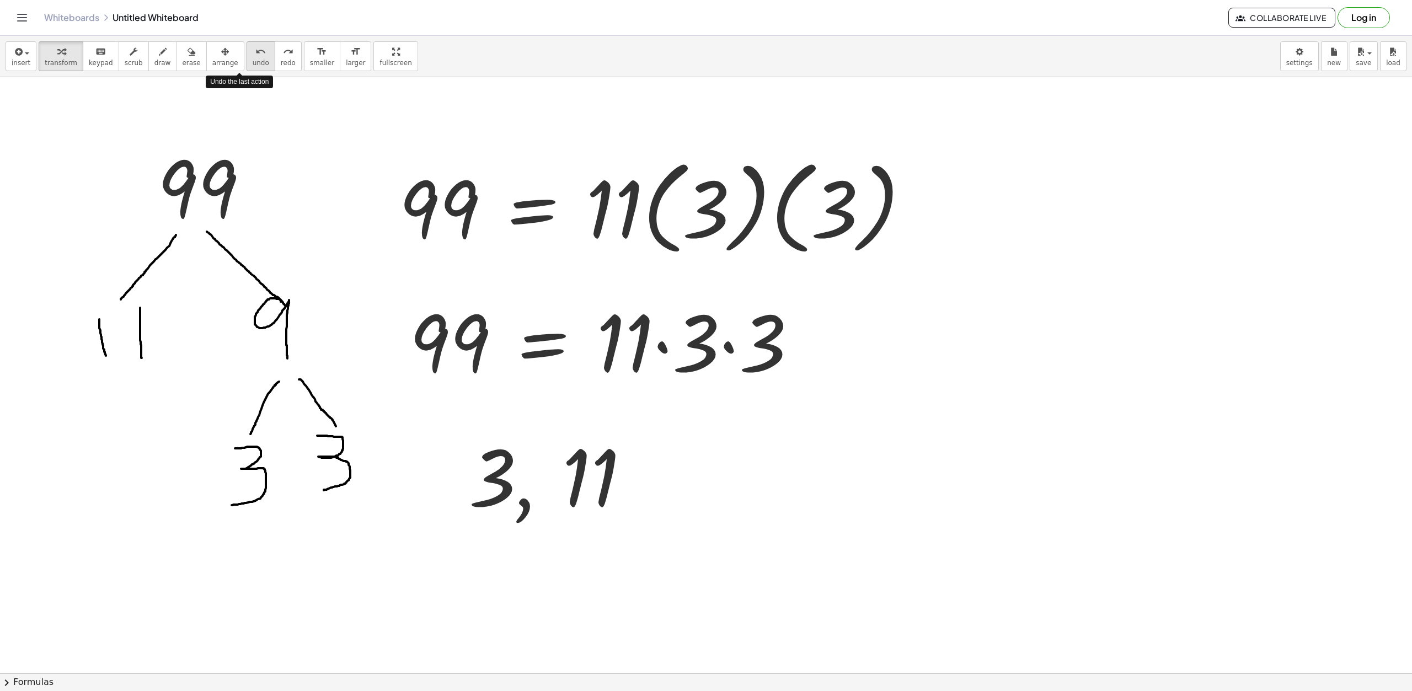
click at [253, 61] on span "undo" at bounding box center [261, 63] width 17 height 8
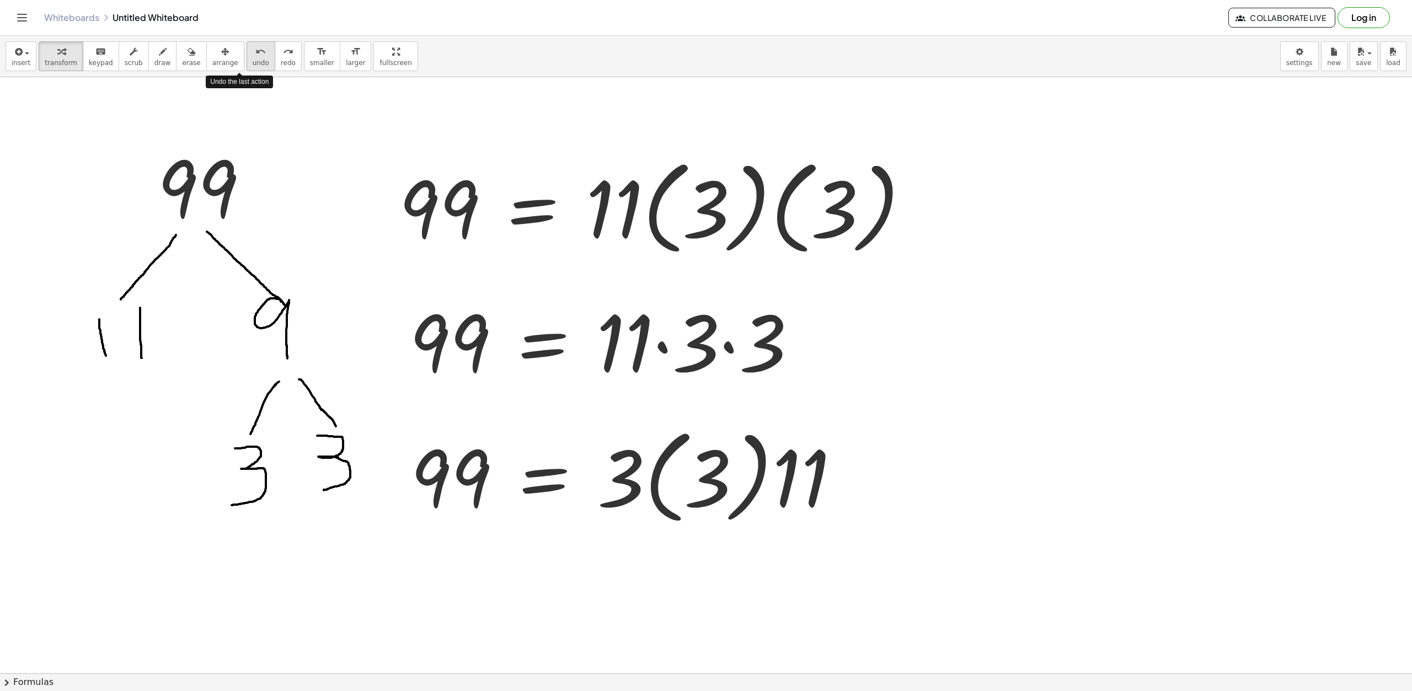
click at [253, 61] on span "undo" at bounding box center [261, 63] width 17 height 8
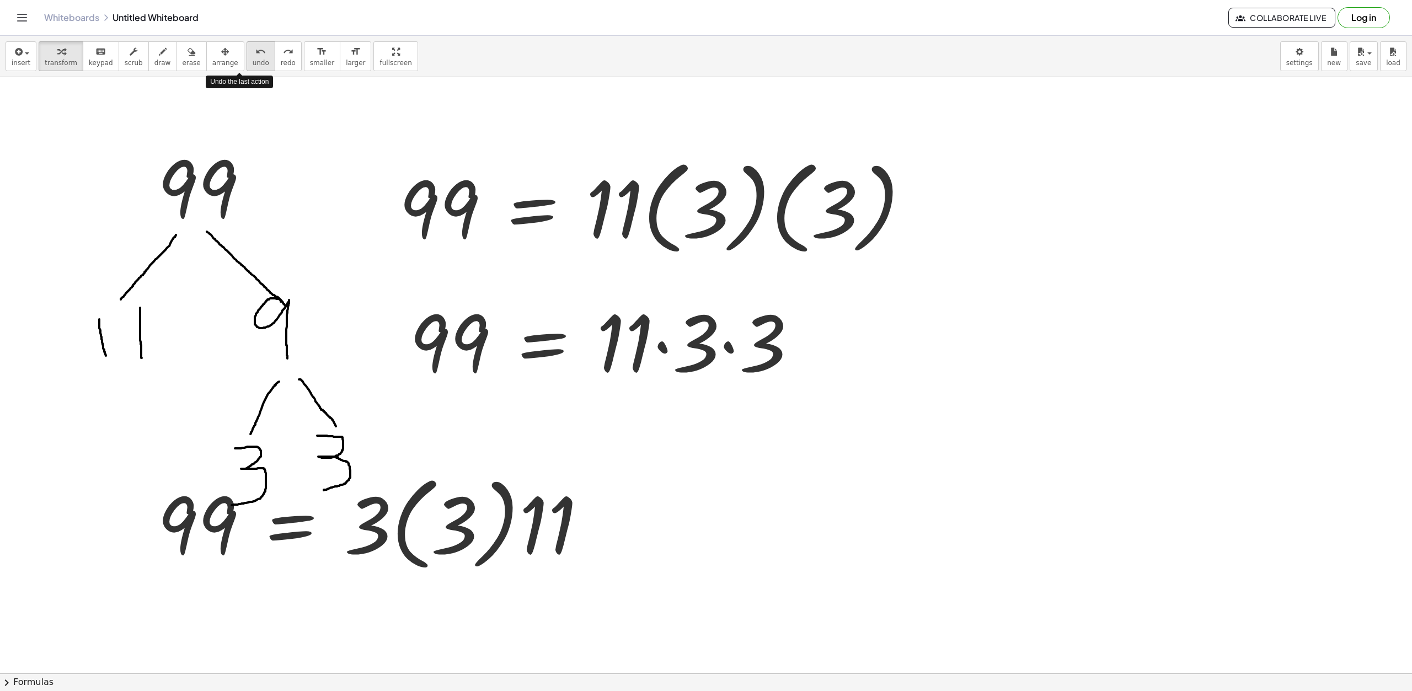
click at [253, 61] on span "undo" at bounding box center [261, 63] width 17 height 8
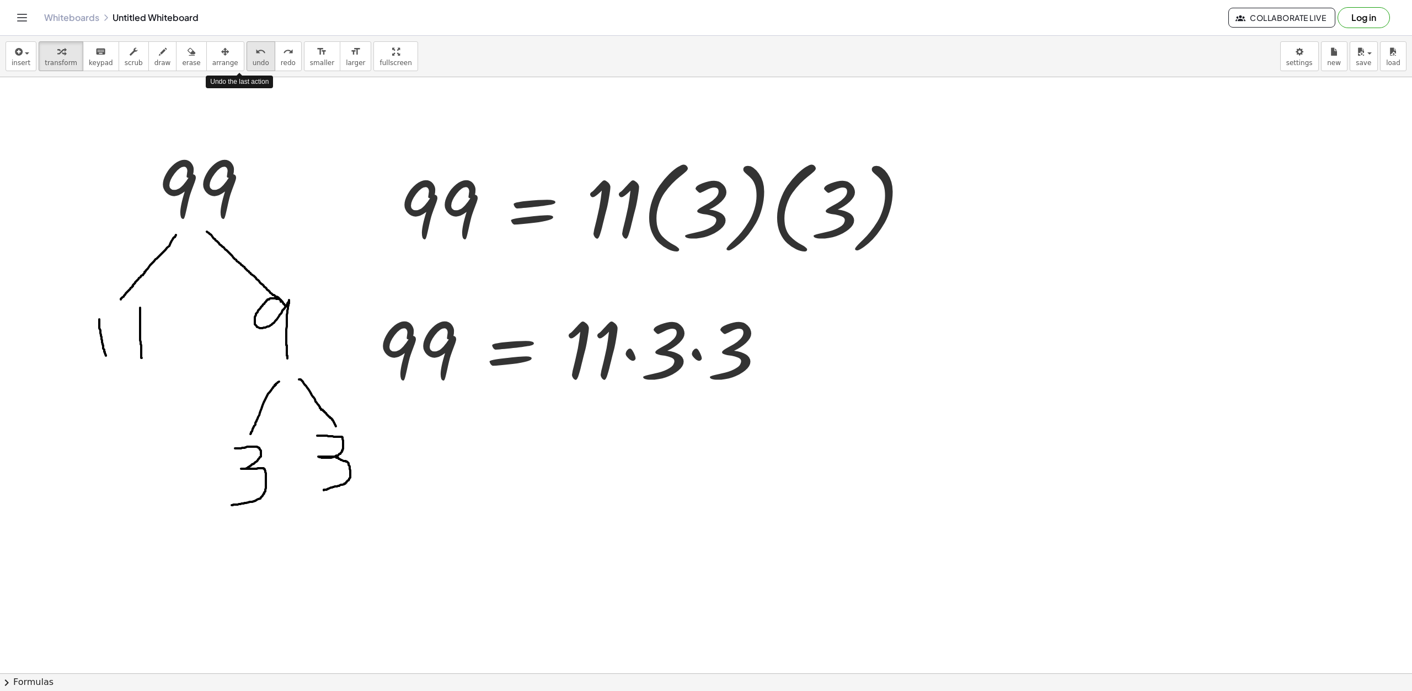
click at [253, 63] on span "undo" at bounding box center [261, 63] width 17 height 8
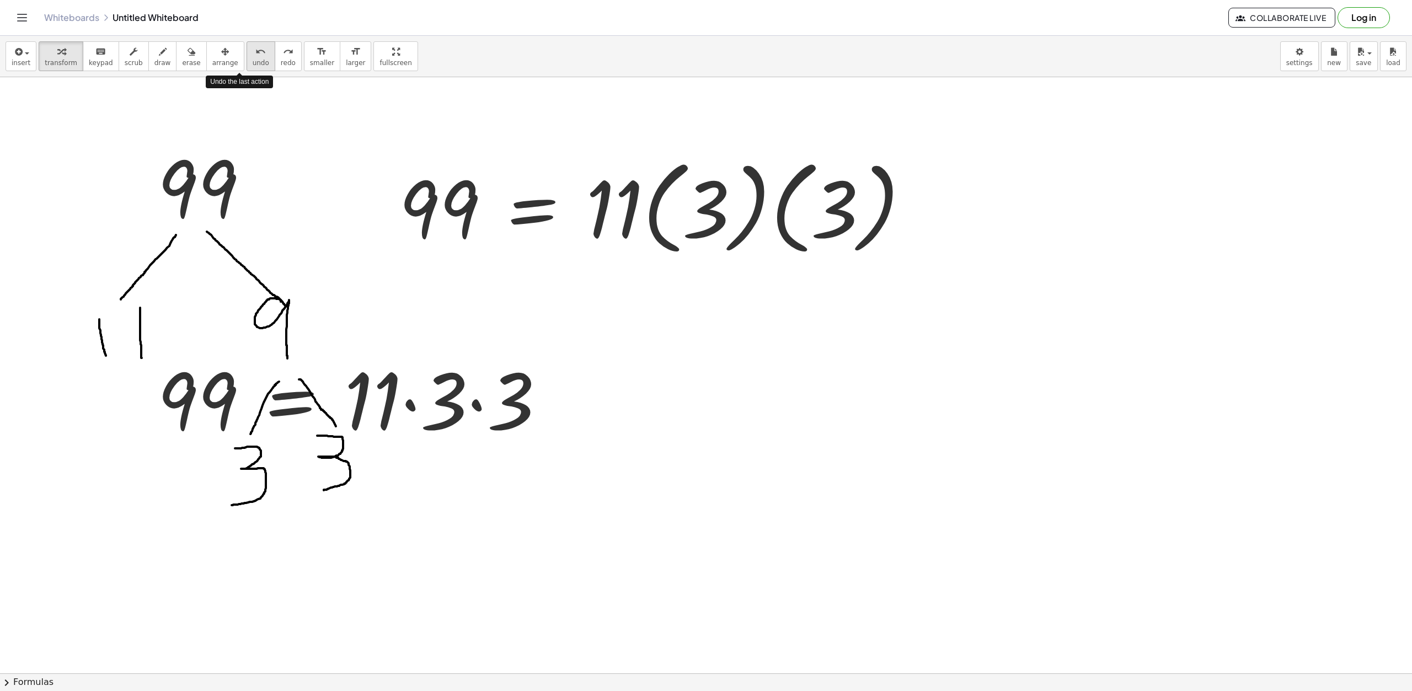
click at [253, 63] on span "undo" at bounding box center [261, 63] width 17 height 8
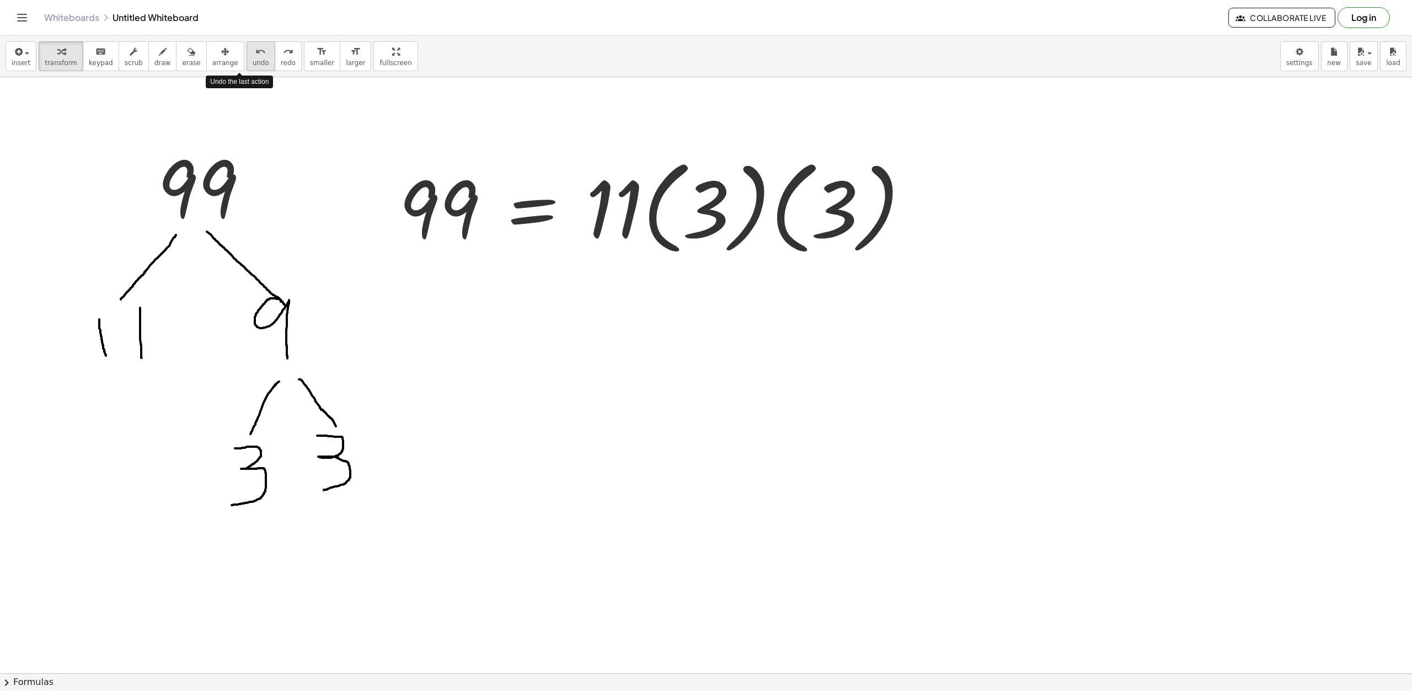
click at [253, 63] on span "undo" at bounding box center [261, 63] width 17 height 8
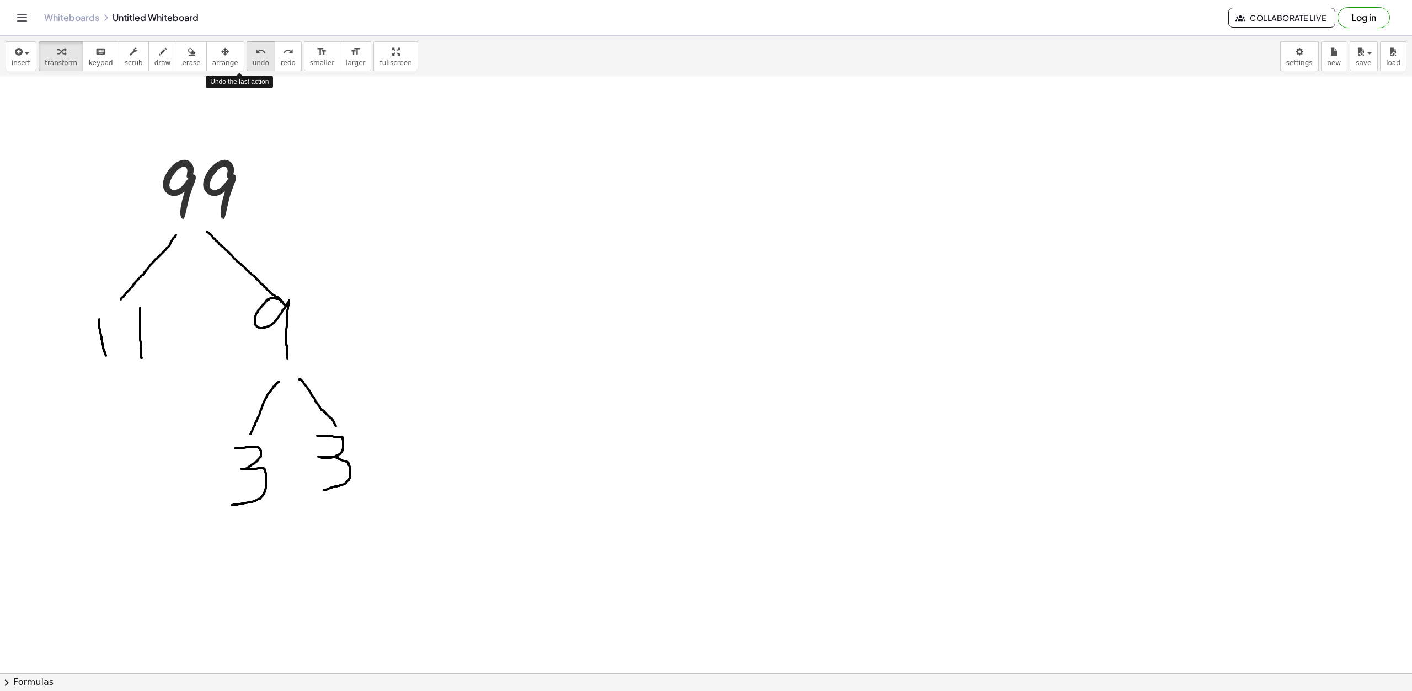
click at [253, 63] on span "undo" at bounding box center [261, 63] width 17 height 8
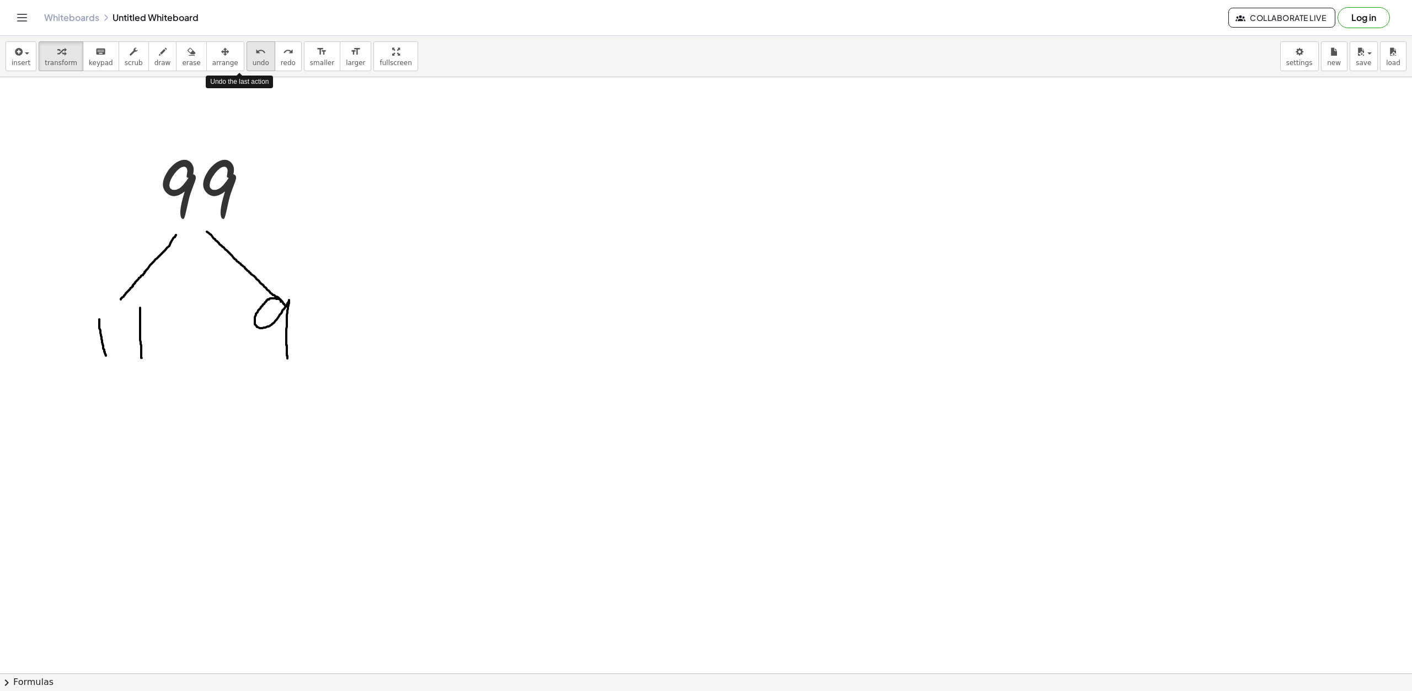
click at [253, 63] on span "undo" at bounding box center [261, 63] width 17 height 8
click at [253, 66] on span "undo" at bounding box center [261, 63] width 17 height 8
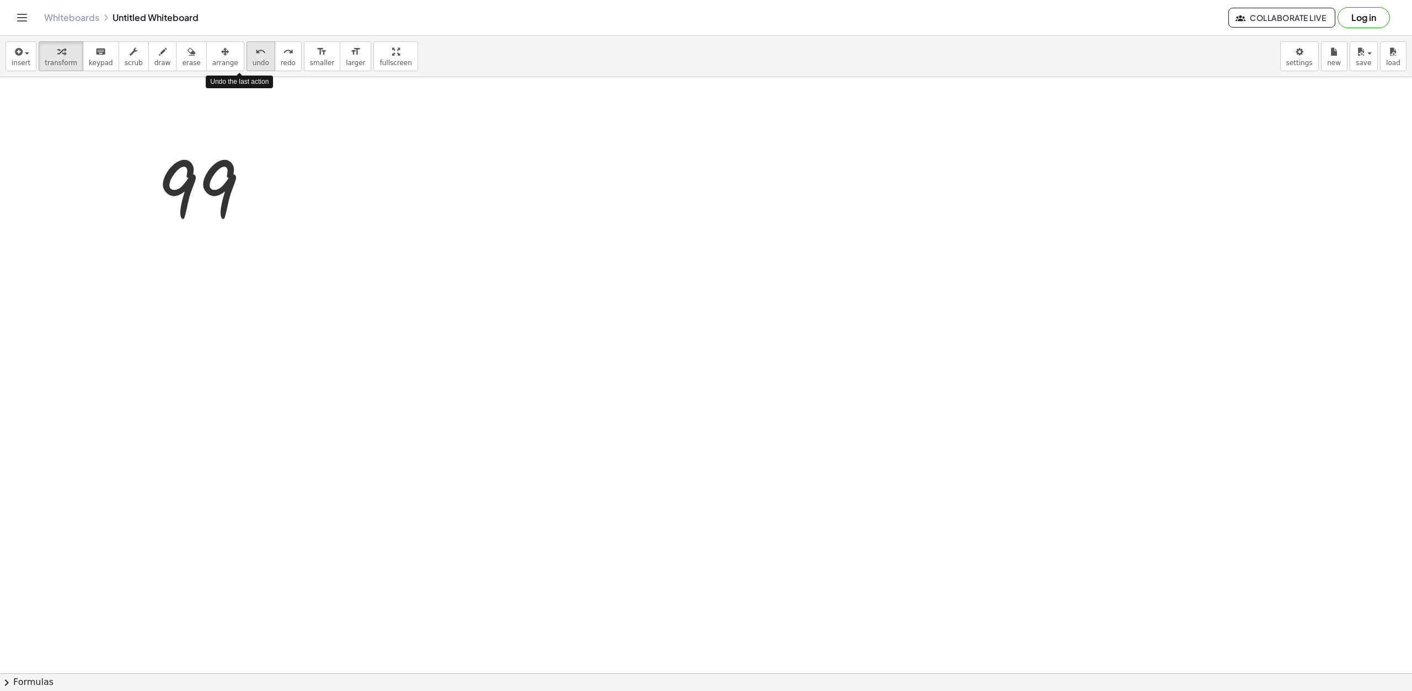
click at [253, 66] on span "undo" at bounding box center [261, 63] width 17 height 8
click at [20, 50] on icon "button" at bounding box center [18, 51] width 10 height 13
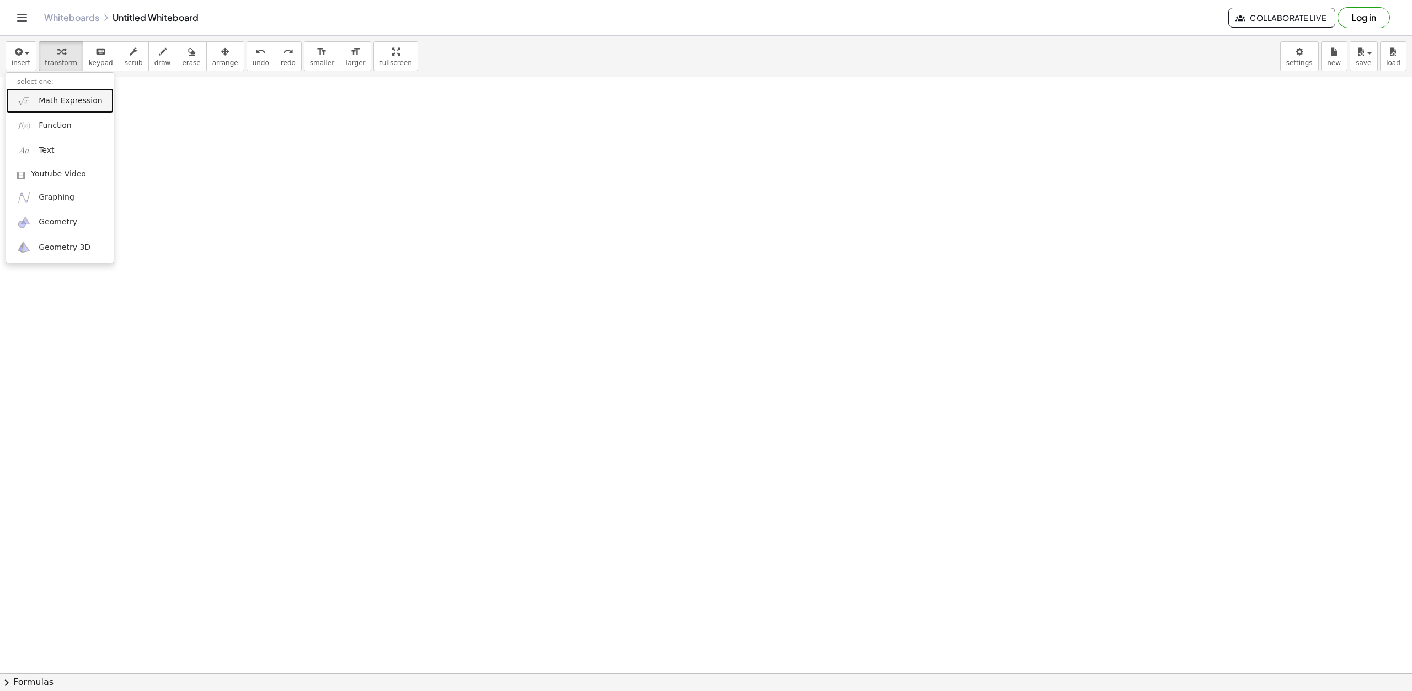
click at [70, 101] on span "Math Expression" at bounding box center [70, 100] width 63 height 11
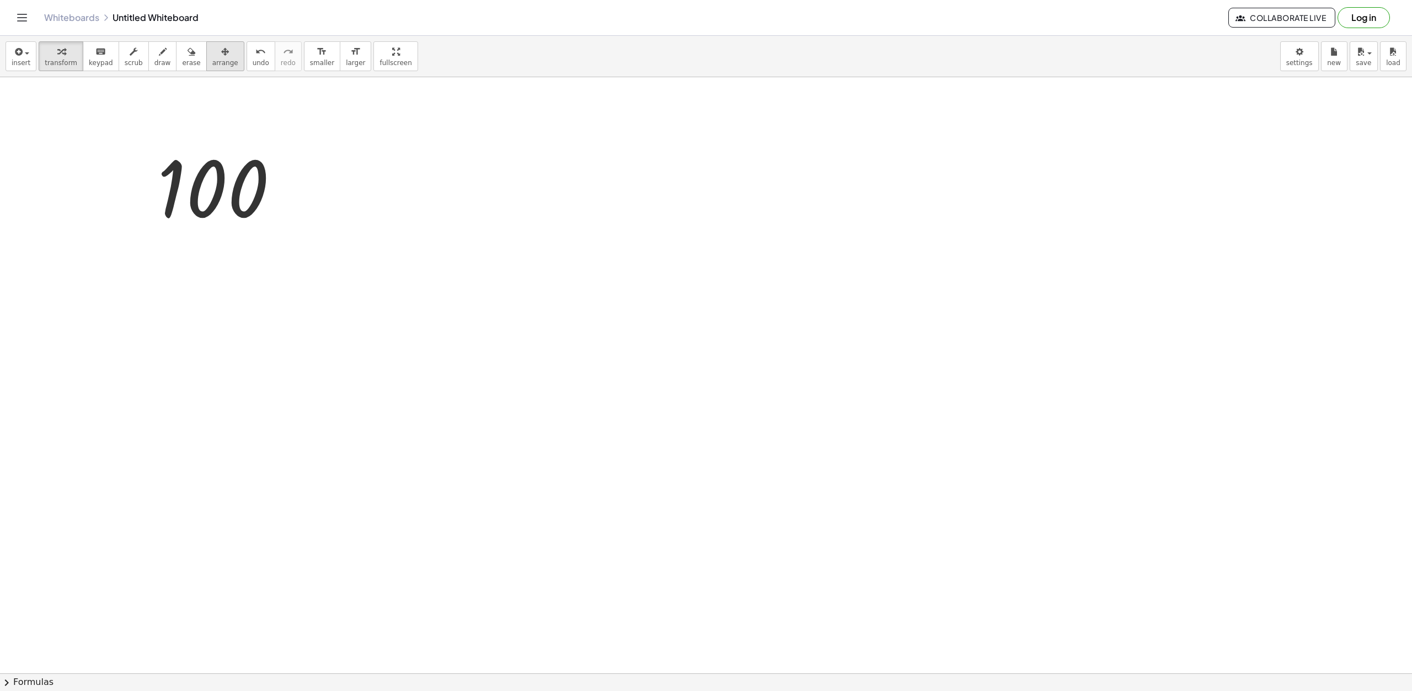
click at [221, 55] on icon "button" at bounding box center [225, 51] width 8 height 13
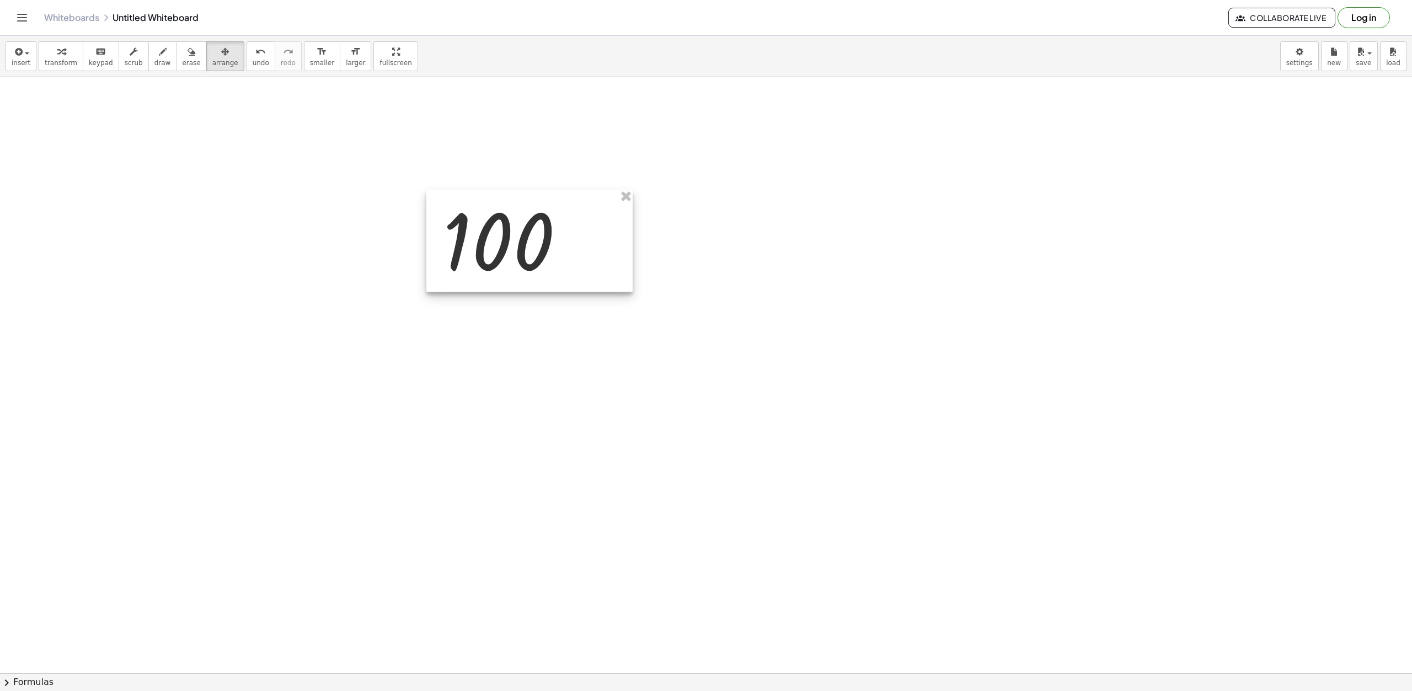
drag, startPoint x: 241, startPoint y: 153, endPoint x: 526, endPoint y: 206, distance: 290.6
click at [526, 206] on div at bounding box center [529, 241] width 206 height 102
click at [350, 51] on icon "format_size" at bounding box center [355, 51] width 10 height 13
click at [501, 255] on div at bounding box center [530, 241] width 206 height 102
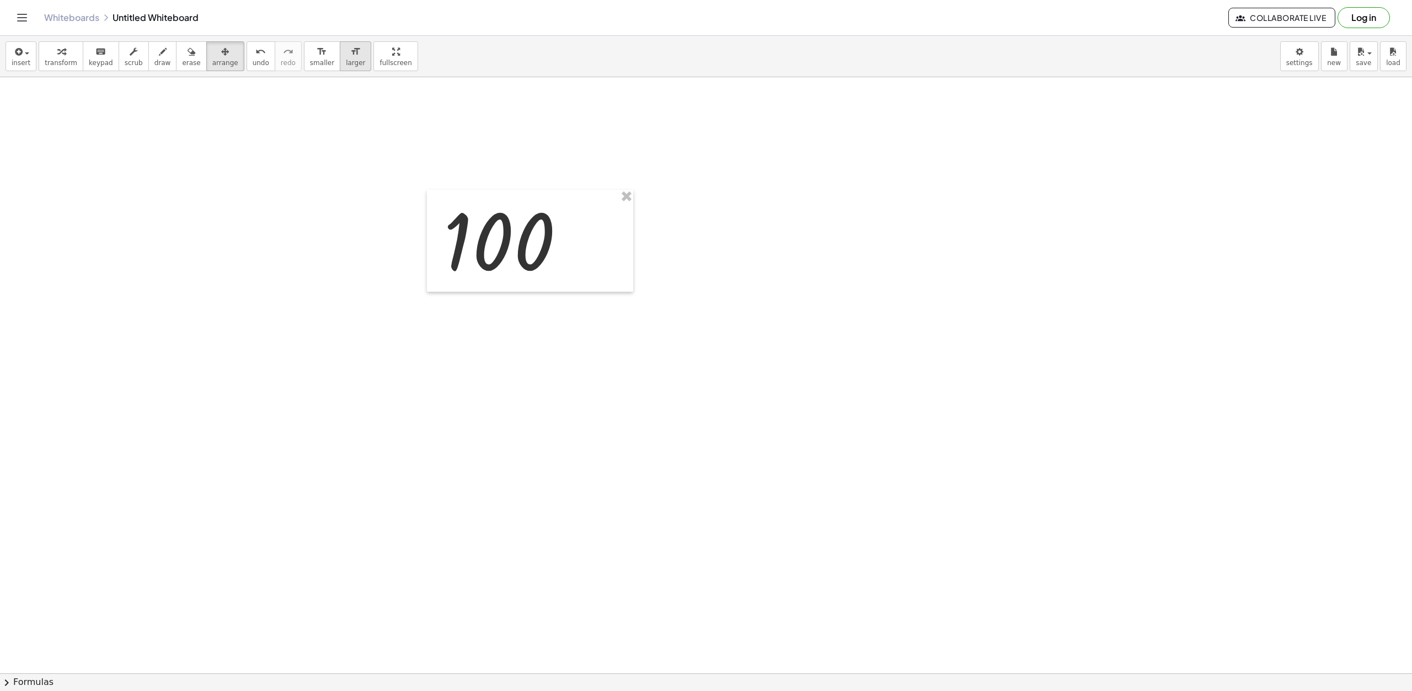
click at [346, 56] on div "format_size" at bounding box center [355, 51] width 19 height 13
drag, startPoint x: 531, startPoint y: 256, endPoint x: 547, endPoint y: 219, distance: 40.3
click at [547, 219] on div at bounding box center [547, 205] width 206 height 102
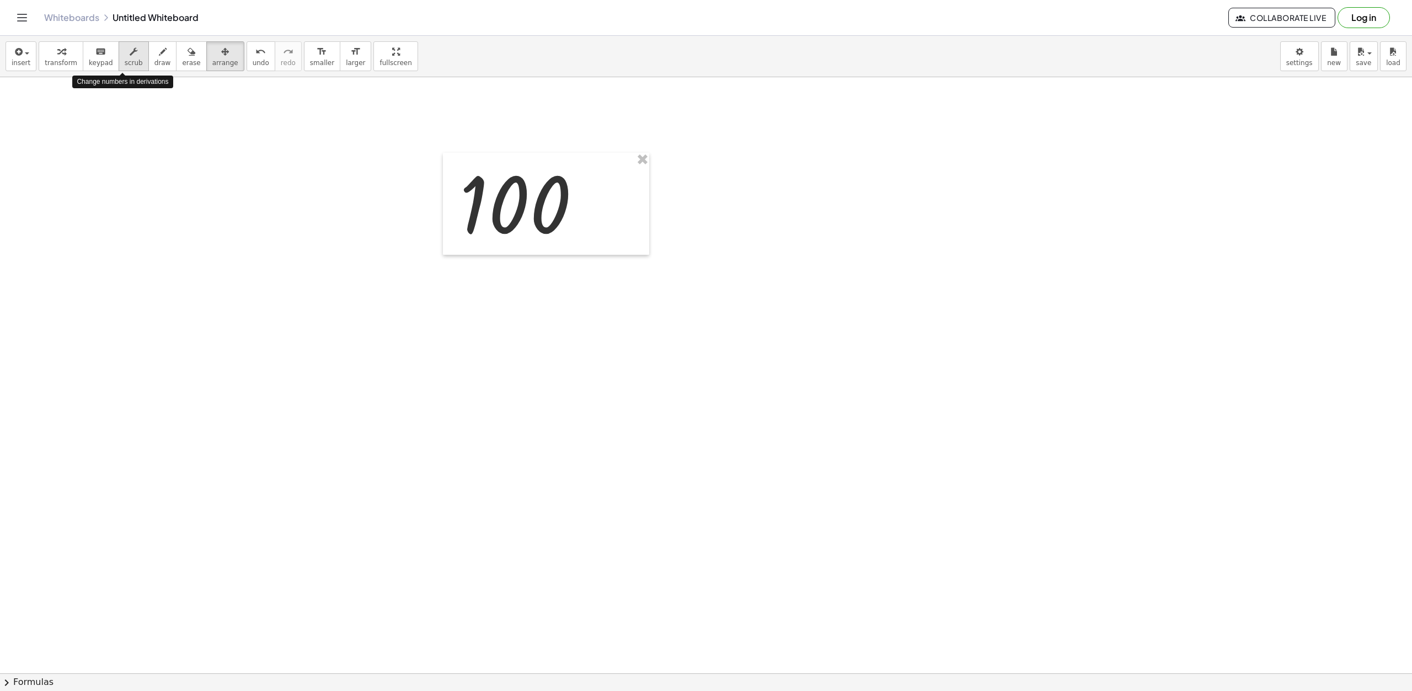
click at [125, 64] on span "scrub" at bounding box center [134, 63] width 18 height 8
click at [518, 248] on div "▼" at bounding box center [514, 250] width 20 height 29
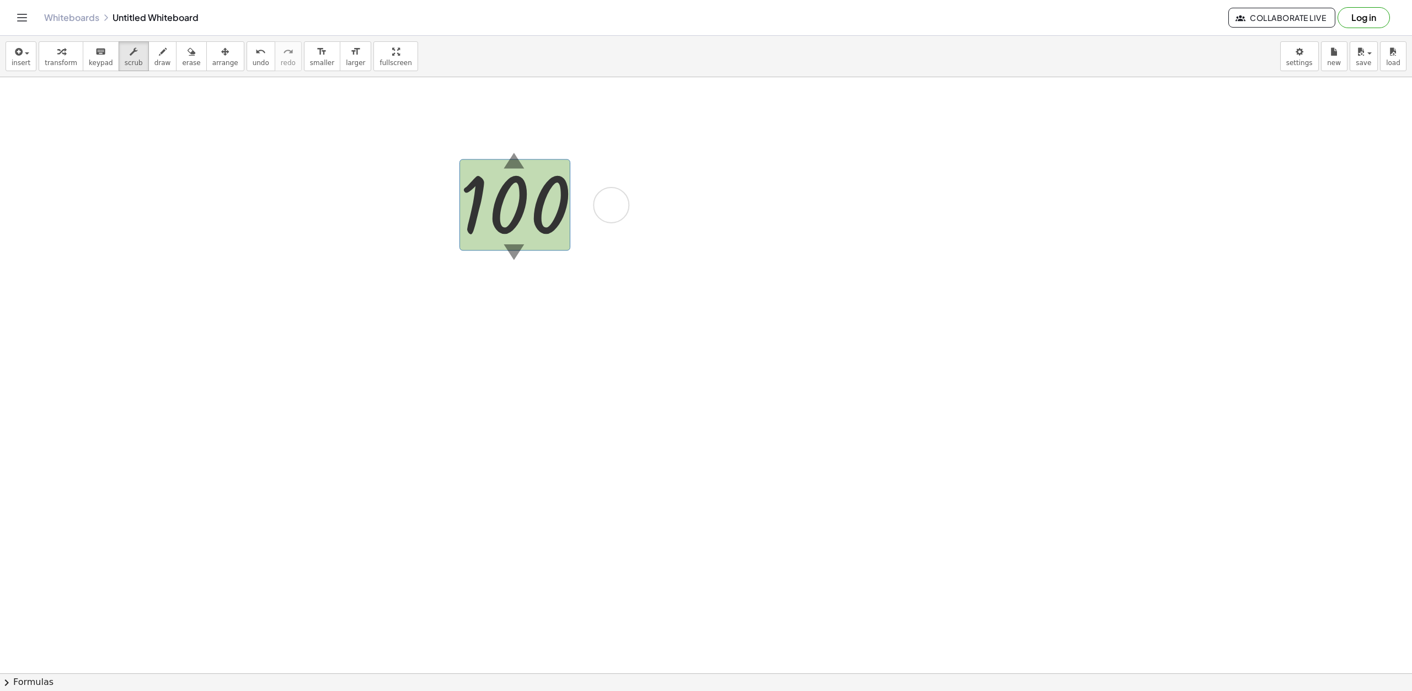
click at [513, 249] on div "▼" at bounding box center [514, 250] width 20 height 29
click at [520, 172] on div "▲" at bounding box center [514, 159] width 20 height 29
click at [513, 157] on div "▲" at bounding box center [514, 159] width 20 height 29
click at [611, 207] on div at bounding box center [611, 205] width 36 height 36
click at [693, 190] on span "Transform line" at bounding box center [671, 188] width 49 height 9
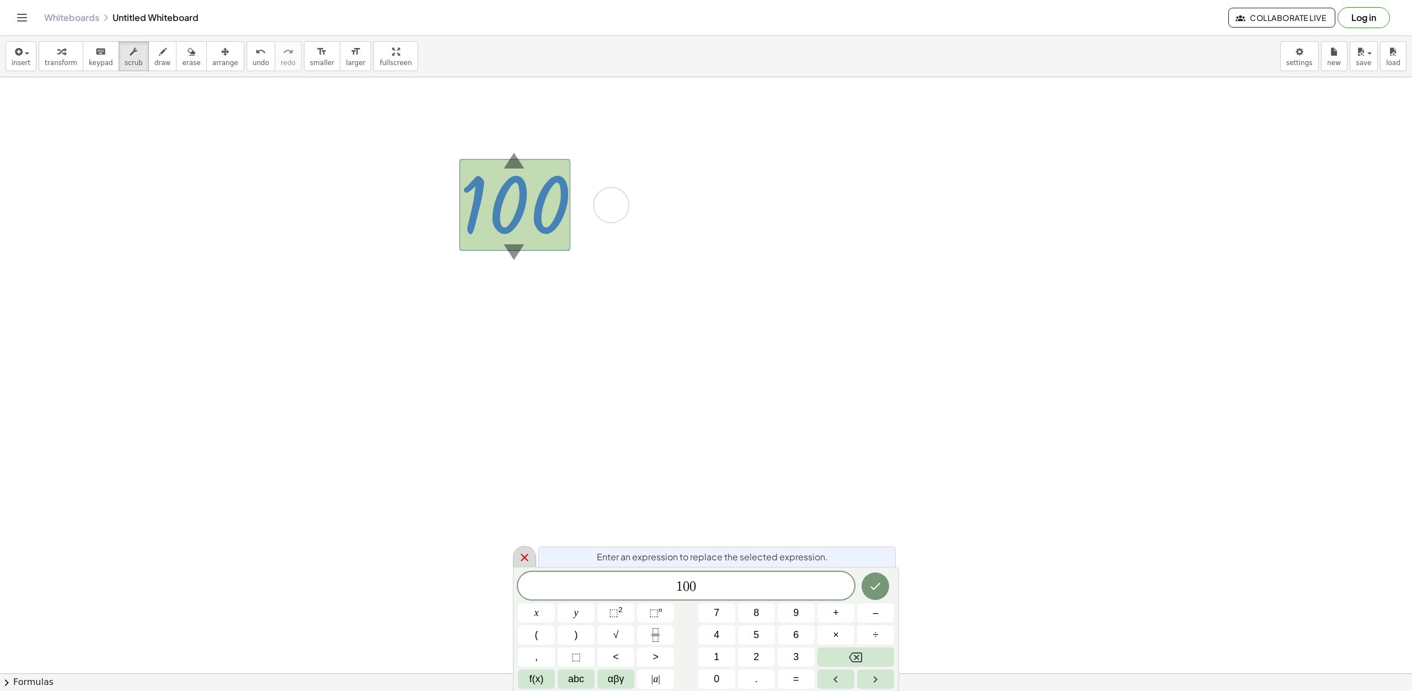
click at [525, 562] on icon at bounding box center [524, 557] width 13 height 13
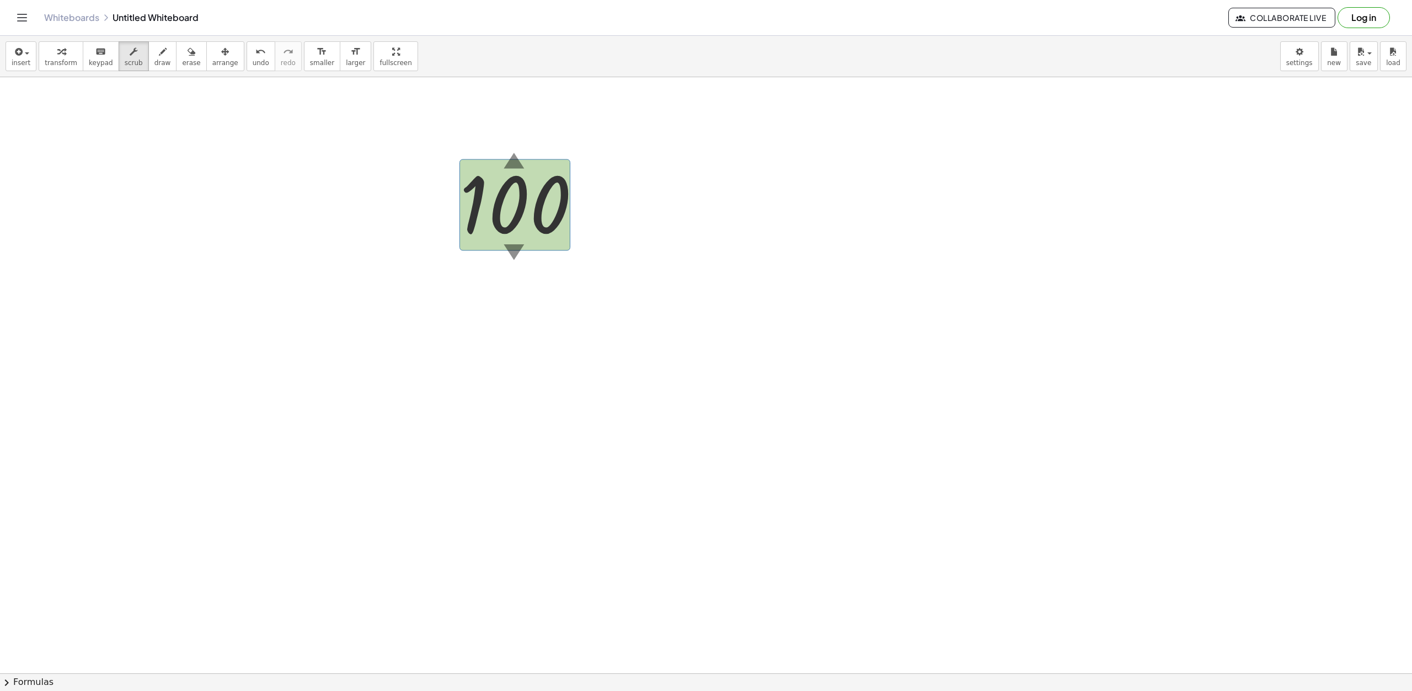
click at [524, 313] on div at bounding box center [706, 673] width 1412 height 1193
click at [509, 167] on div "▲" at bounding box center [514, 159] width 20 height 29
click at [513, 161] on div "▲" at bounding box center [514, 159] width 20 height 29
click at [513, 152] on div "▲" at bounding box center [514, 159] width 20 height 29
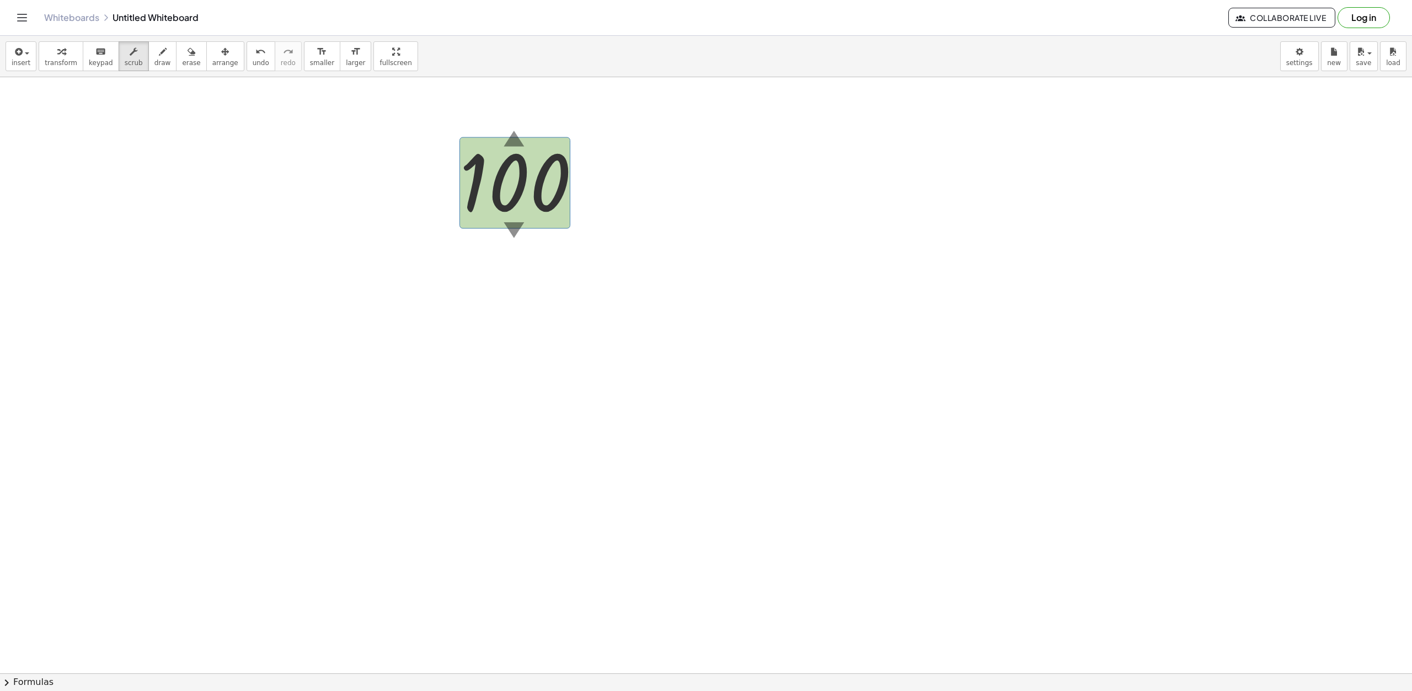
click at [427, 294] on div at bounding box center [706, 651] width 1412 height 1193
click at [154, 60] on span "draw" at bounding box center [162, 63] width 17 height 8
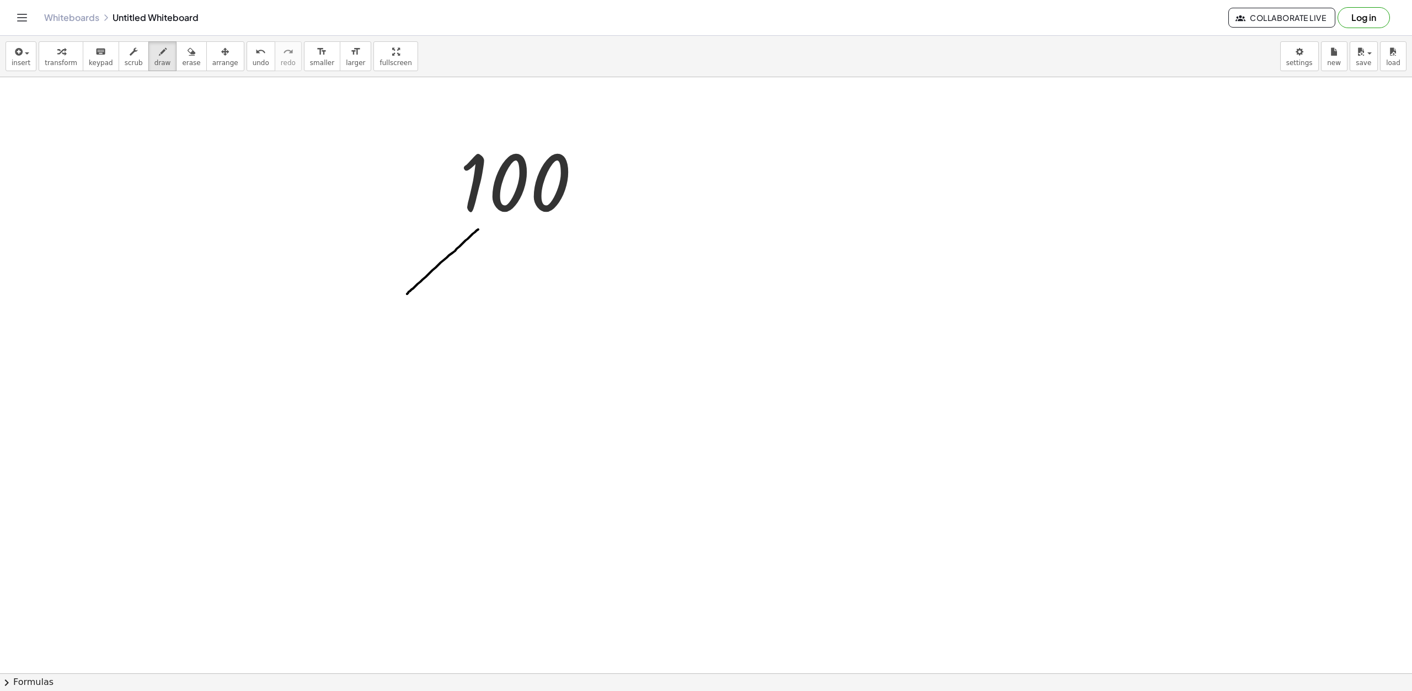
drag, startPoint x: 478, startPoint y: 230, endPoint x: 395, endPoint y: 307, distance: 113.6
click at [395, 307] on div at bounding box center [706, 651] width 1412 height 1193
drag, startPoint x: 534, startPoint y: 228, endPoint x: 575, endPoint y: 330, distance: 110.6
click at [643, 321] on div at bounding box center [706, 651] width 1412 height 1193
drag, startPoint x: 322, startPoint y: 327, endPoint x: 333, endPoint y: 386, distance: 60.0
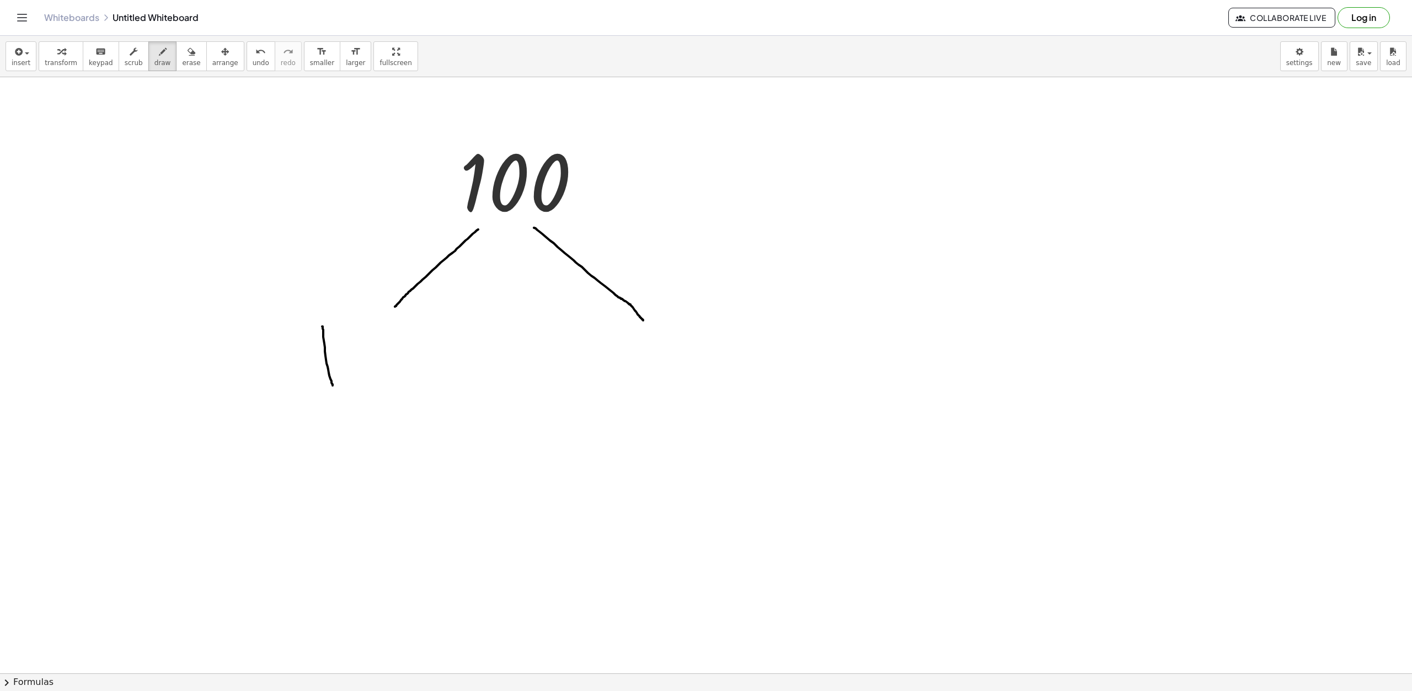
click at [333, 386] on div at bounding box center [706, 651] width 1412 height 1193
drag, startPoint x: 397, startPoint y: 329, endPoint x: 389, endPoint y: 330, distance: 7.2
click at [389, 330] on div at bounding box center [706, 651] width 1412 height 1193
drag, startPoint x: 620, startPoint y: 323, endPoint x: 626, endPoint y: 389, distance: 66.5
click at [624, 392] on div at bounding box center [706, 651] width 1412 height 1193
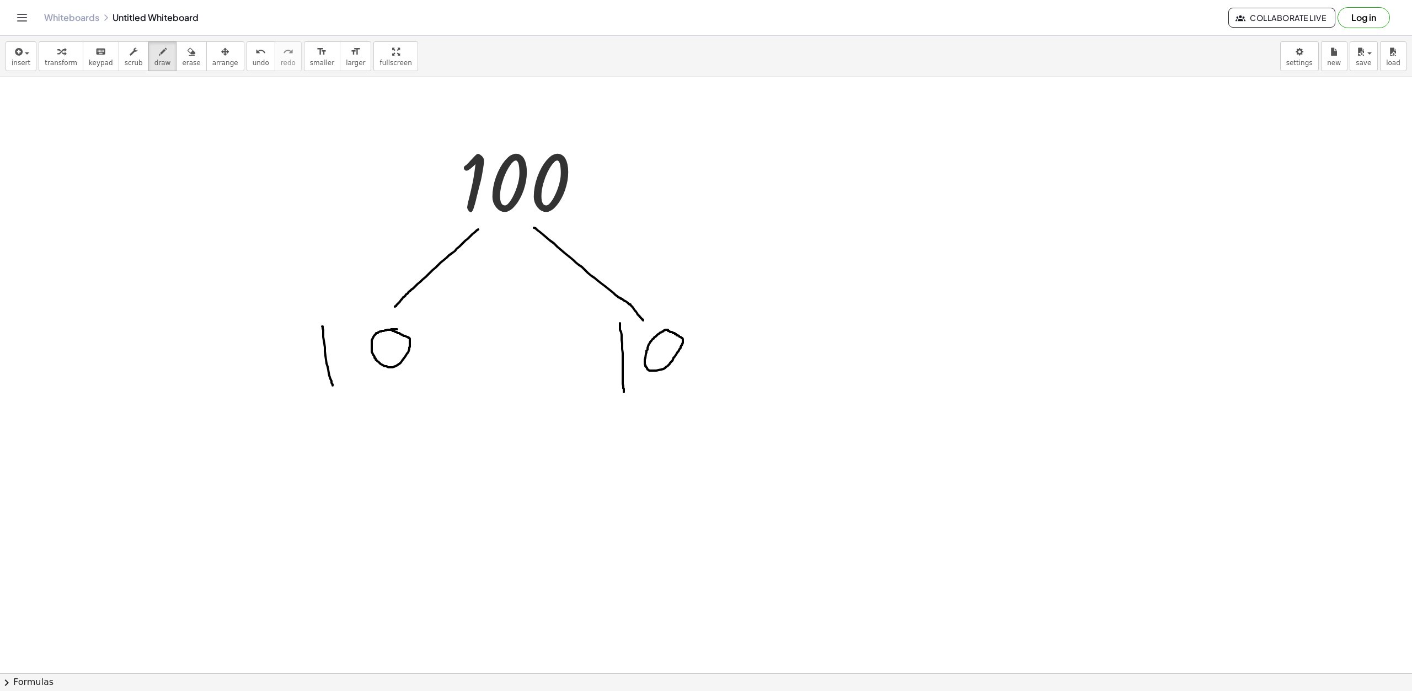
drag, startPoint x: 668, startPoint y: 330, endPoint x: 660, endPoint y: 369, distance: 39.4
click at [667, 331] on div at bounding box center [706, 651] width 1412 height 1193
drag, startPoint x: 362, startPoint y: 397, endPoint x: 310, endPoint y: 449, distance: 73.7
click at [310, 449] on div at bounding box center [706, 651] width 1412 height 1193
drag, startPoint x: 388, startPoint y: 395, endPoint x: 429, endPoint y: 442, distance: 62.2
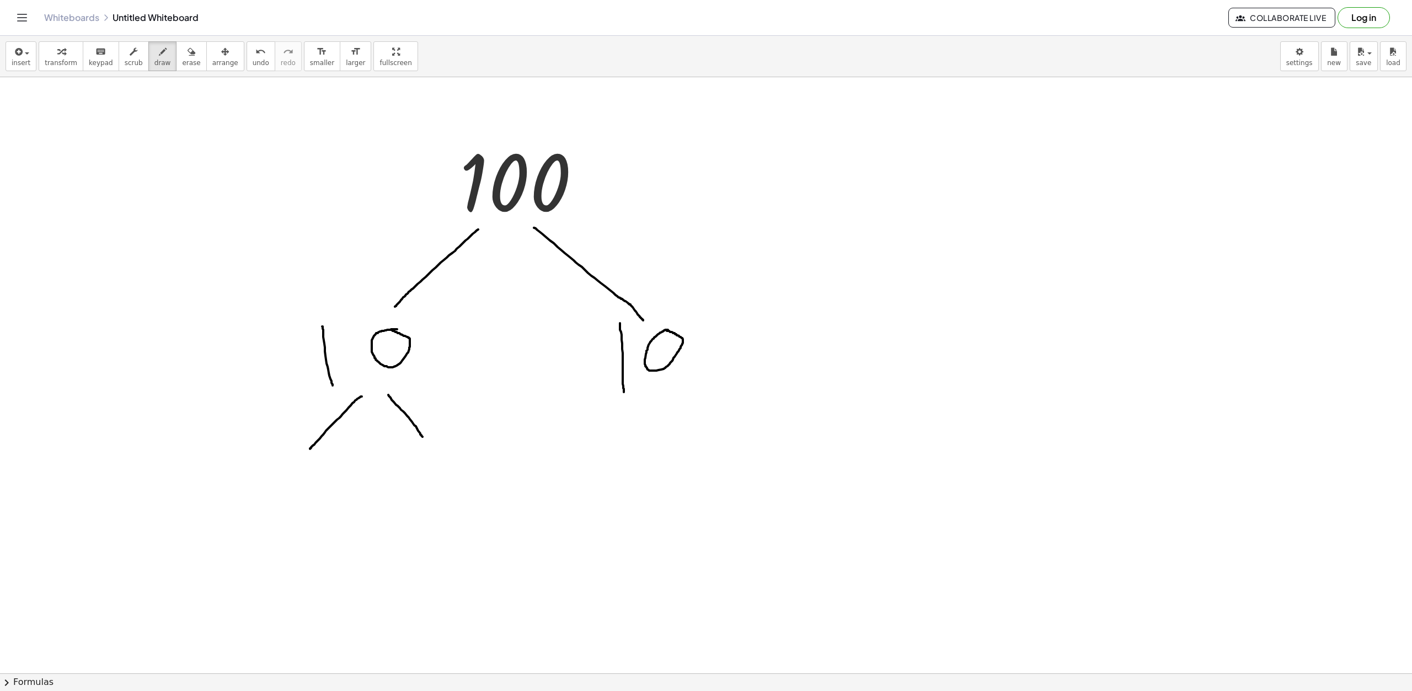
click at [429, 442] on div at bounding box center [706, 651] width 1412 height 1193
drag, startPoint x: 284, startPoint y: 478, endPoint x: 339, endPoint y: 508, distance: 62.4
click at [325, 511] on div at bounding box center [706, 651] width 1412 height 1193
drag, startPoint x: 410, startPoint y: 451, endPoint x: 404, endPoint y: 500, distance: 49.5
click at [404, 503] on div at bounding box center [706, 651] width 1412 height 1193
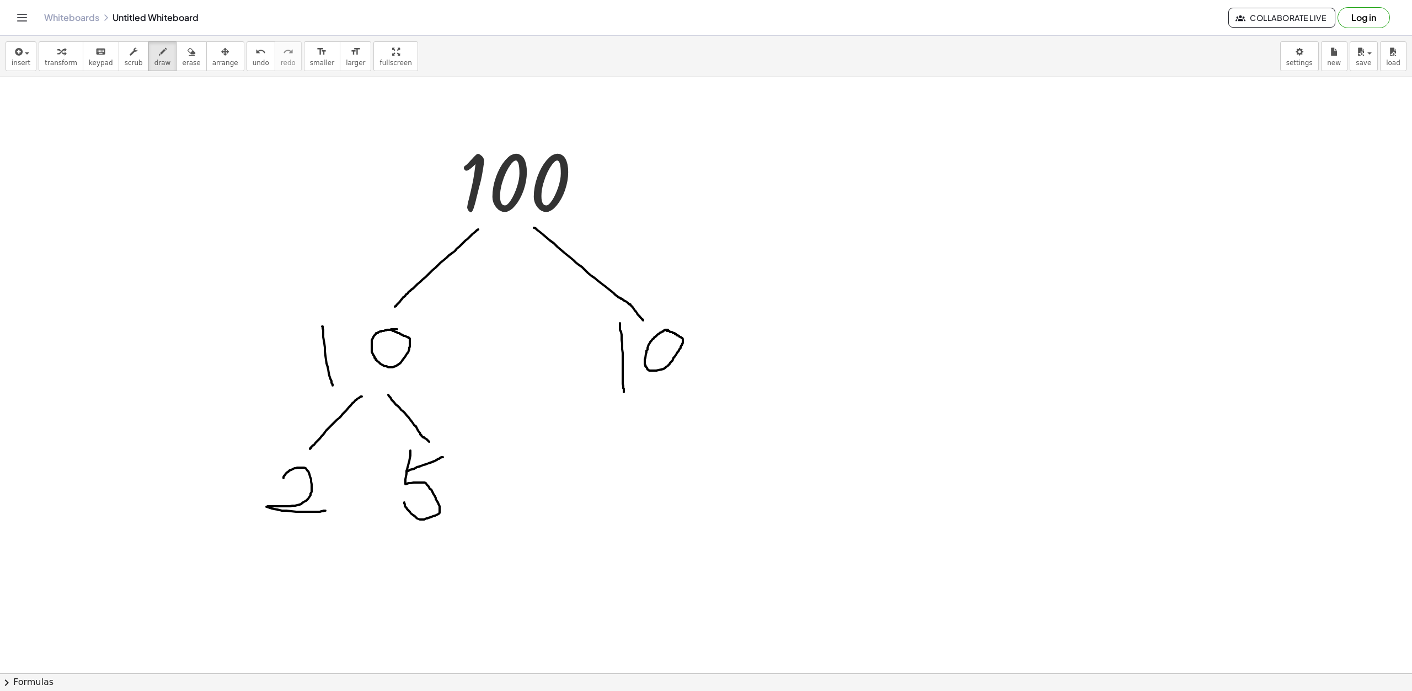
drag, startPoint x: 407, startPoint y: 472, endPoint x: 445, endPoint y: 457, distance: 40.7
click at [444, 457] on div at bounding box center [706, 651] width 1412 height 1193
drag, startPoint x: 643, startPoint y: 413, endPoint x: 607, endPoint y: 450, distance: 52.3
click at [607, 450] on div at bounding box center [706, 651] width 1412 height 1193
drag, startPoint x: 679, startPoint y: 408, endPoint x: 735, endPoint y: 444, distance: 67.2
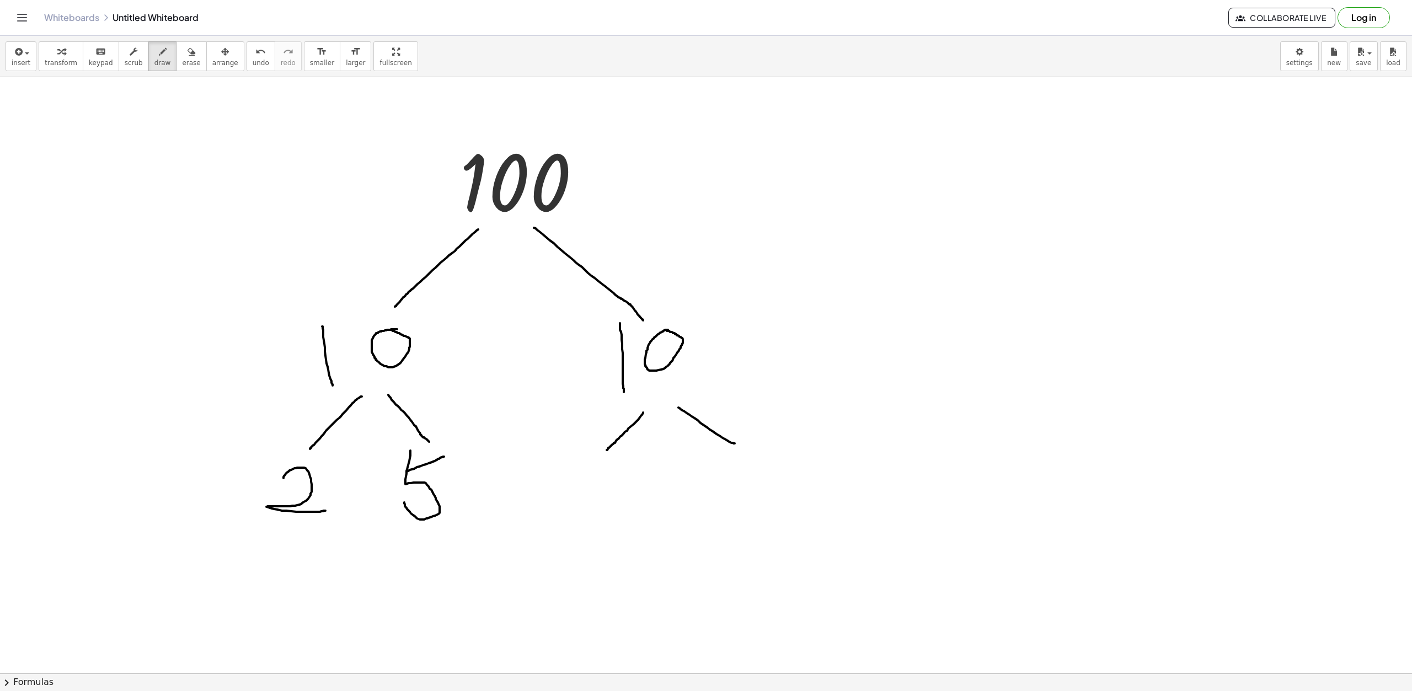
click at [735, 444] on div at bounding box center [706, 651] width 1412 height 1193
drag, startPoint x: 591, startPoint y: 473, endPoint x: 629, endPoint y: 500, distance: 47.5
click at [629, 500] on div at bounding box center [706, 651] width 1412 height 1193
drag, startPoint x: 716, startPoint y: 452, endPoint x: 708, endPoint y: 505, distance: 54.1
click at [708, 505] on div at bounding box center [706, 651] width 1412 height 1193
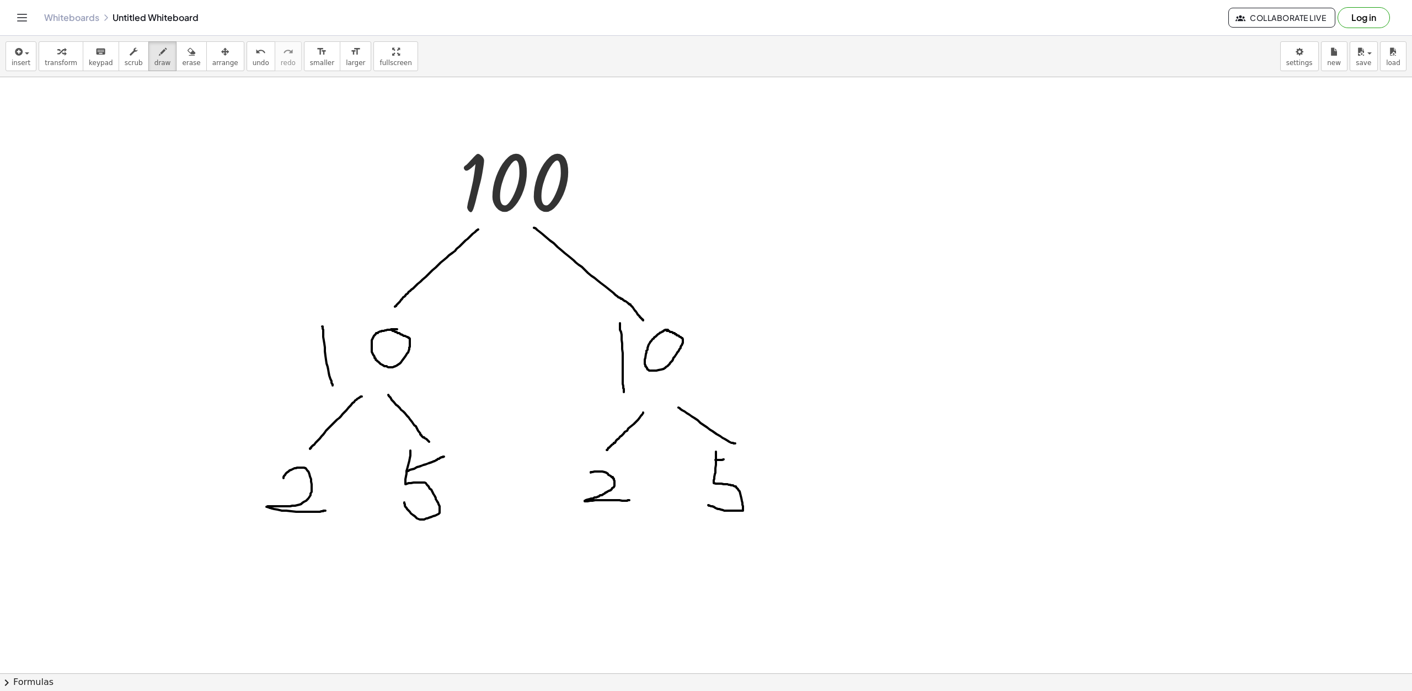
drag, startPoint x: 716, startPoint y: 460, endPoint x: 739, endPoint y: 460, distance: 23.7
click at [739, 460] on div at bounding box center [706, 651] width 1412 height 1193
drag, startPoint x: 242, startPoint y: 610, endPoint x: 279, endPoint y: 538, distance: 80.2
click at [279, 538] on div at bounding box center [706, 651] width 1412 height 1193
drag, startPoint x: 276, startPoint y: 535, endPoint x: 263, endPoint y: 541, distance: 14.1
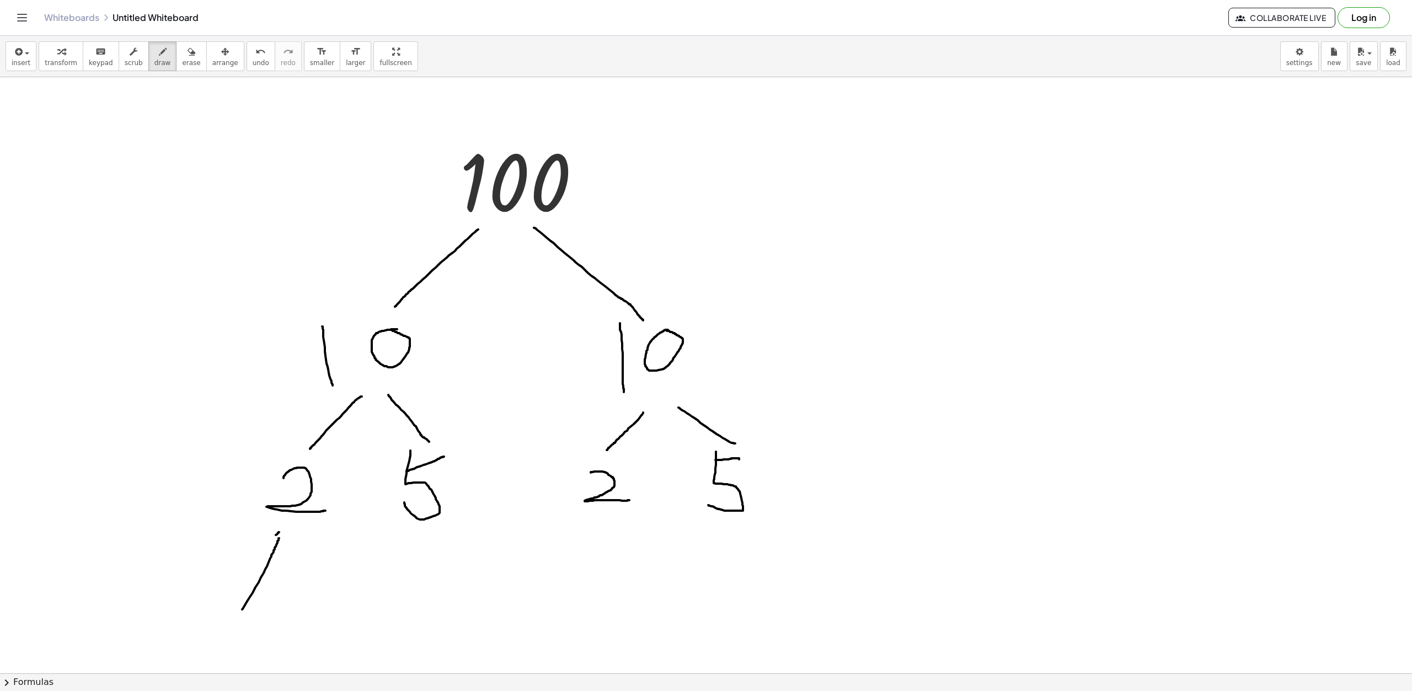
click at [263, 541] on div at bounding box center [706, 651] width 1412 height 1193
drag, startPoint x: 284, startPoint y: 531, endPoint x: 295, endPoint y: 551, distance: 23.2
click at [295, 551] on div at bounding box center [706, 651] width 1412 height 1193
drag, startPoint x: 523, startPoint y: 346, endPoint x: 507, endPoint y: 367, distance: 26.8
click at [507, 367] on div at bounding box center [706, 651] width 1412 height 1193
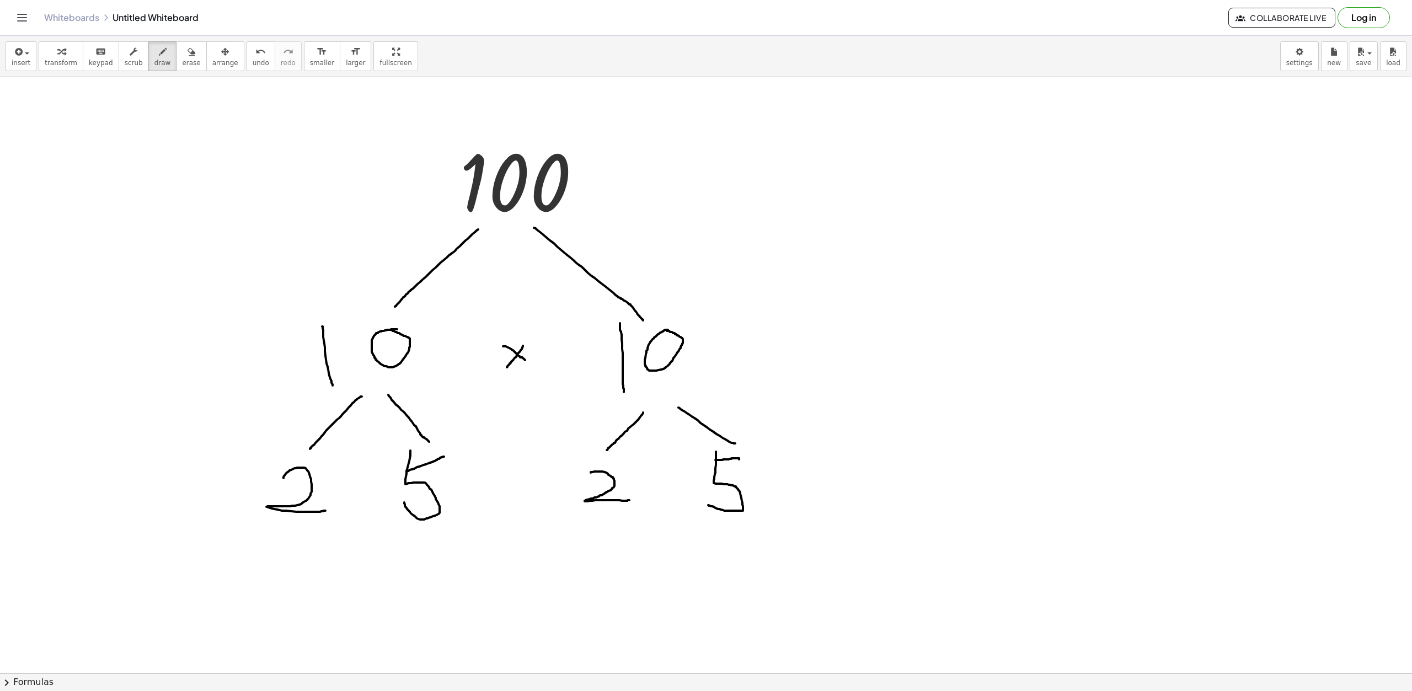
drag, startPoint x: 515, startPoint y: 353, endPoint x: 527, endPoint y: 362, distance: 14.9
click at [527, 362] on div at bounding box center [706, 651] width 1412 height 1193
click at [18, 55] on icon "button" at bounding box center [18, 51] width 10 height 13
click at [67, 100] on span "Math Expression" at bounding box center [70, 100] width 63 height 11
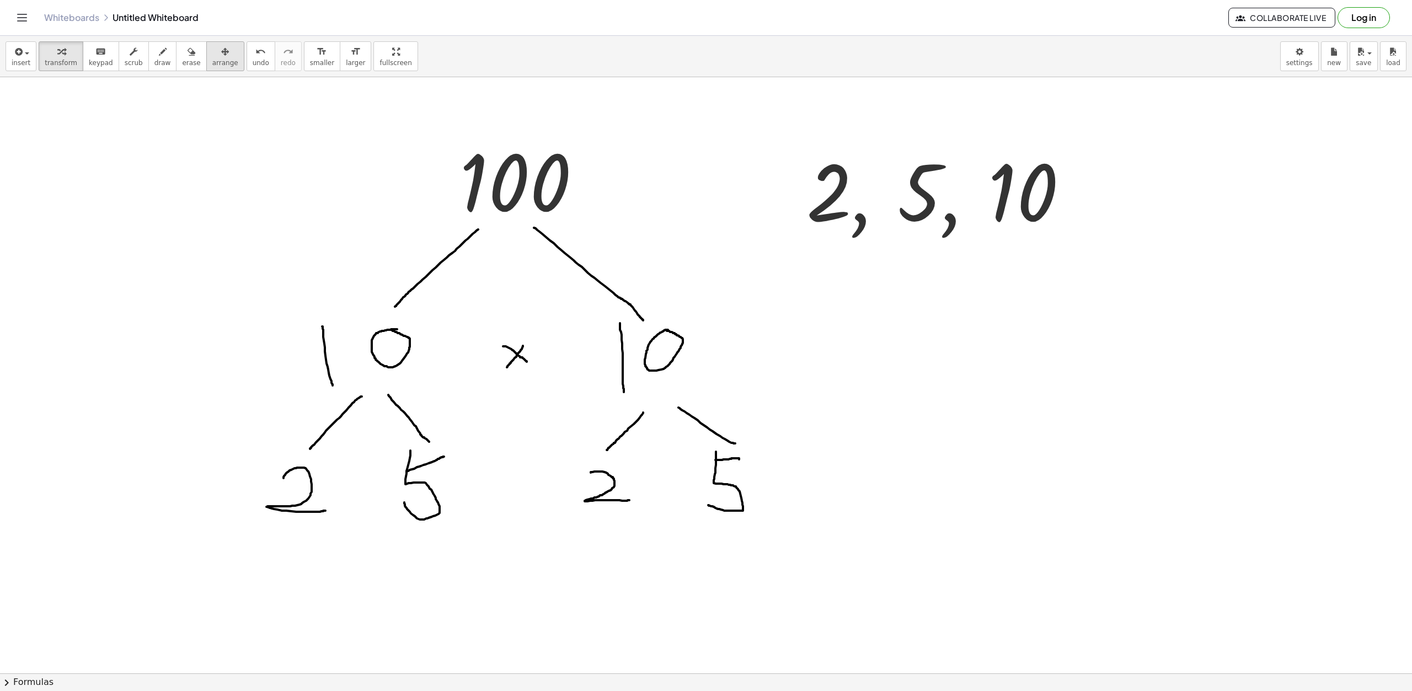
click at [212, 61] on span "arrange" at bounding box center [225, 63] width 26 height 8
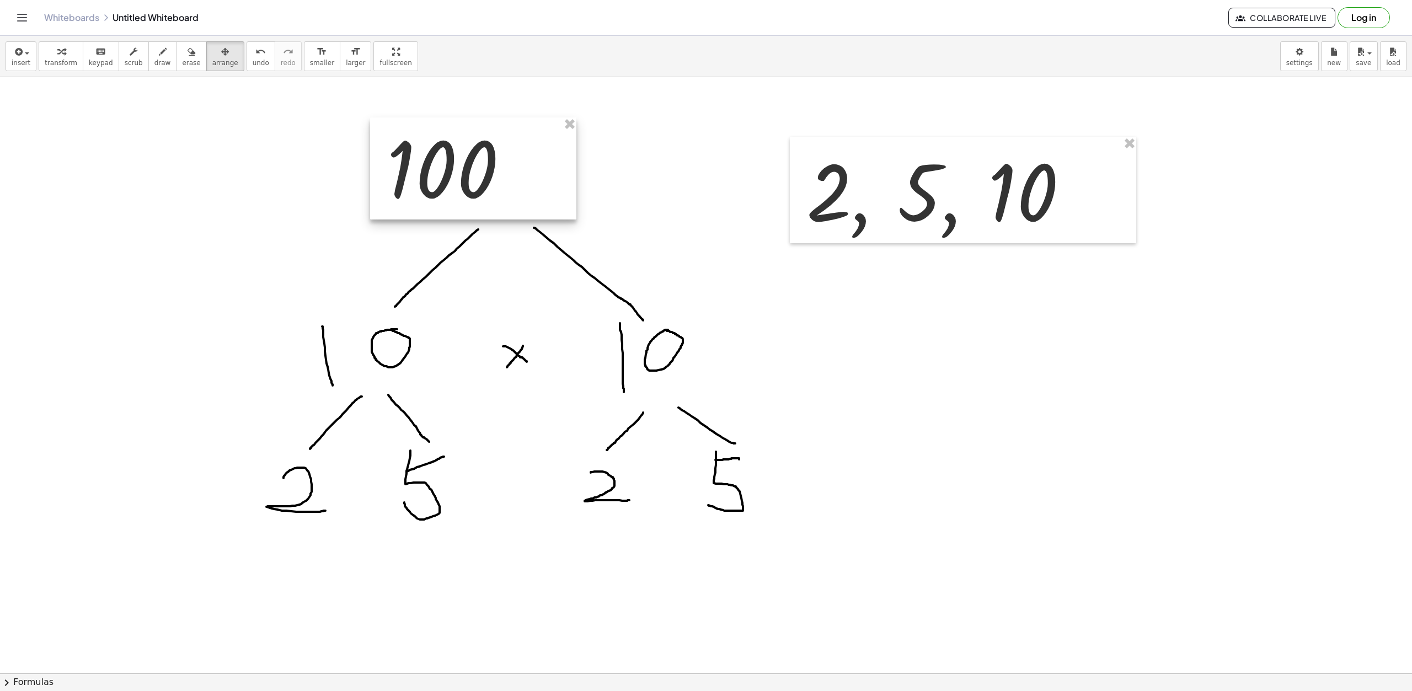
drag, startPoint x: 539, startPoint y: 170, endPoint x: 466, endPoint y: 157, distance: 74.0
click at [466, 157] on div at bounding box center [473, 169] width 206 height 102
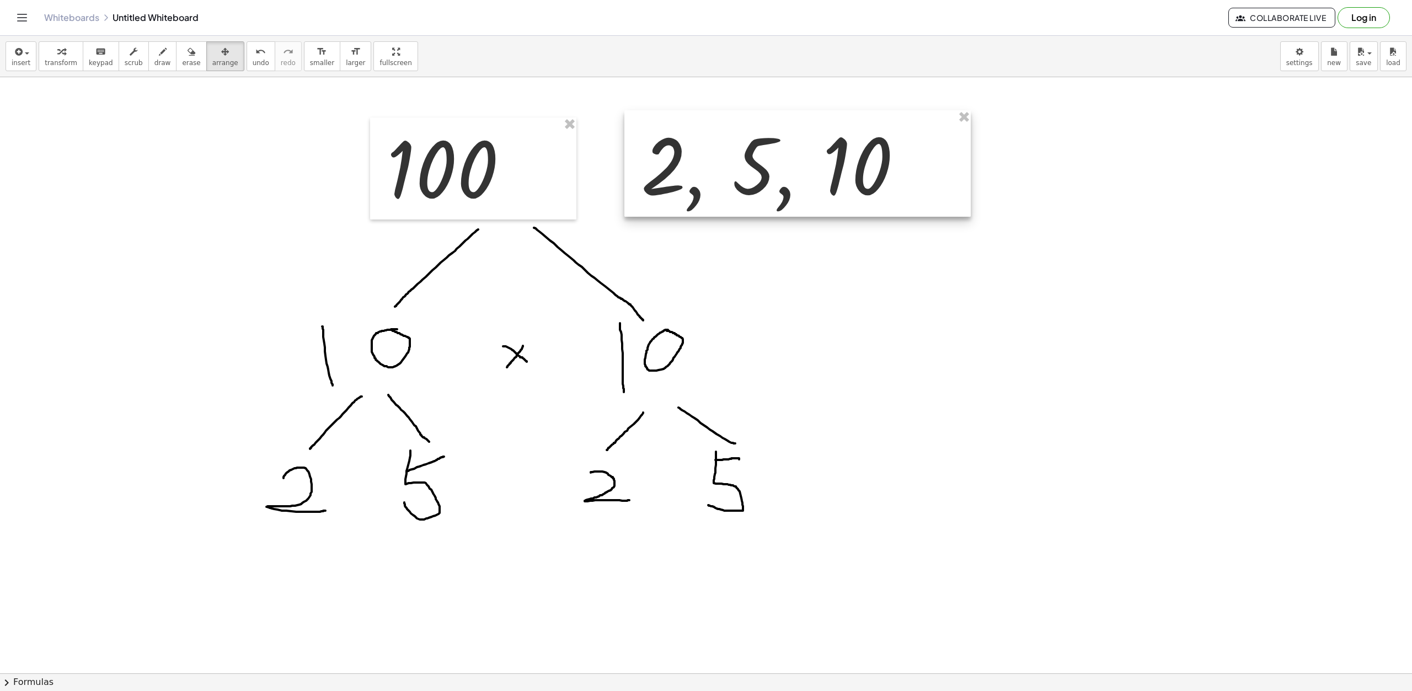
drag, startPoint x: 939, startPoint y: 207, endPoint x: 773, endPoint y: 180, distance: 167.6
click at [773, 180] on div at bounding box center [798, 163] width 346 height 106
click at [814, 322] on div at bounding box center [706, 651] width 1412 height 1193
click at [20, 60] on span "insert" at bounding box center [21, 63] width 19 height 8
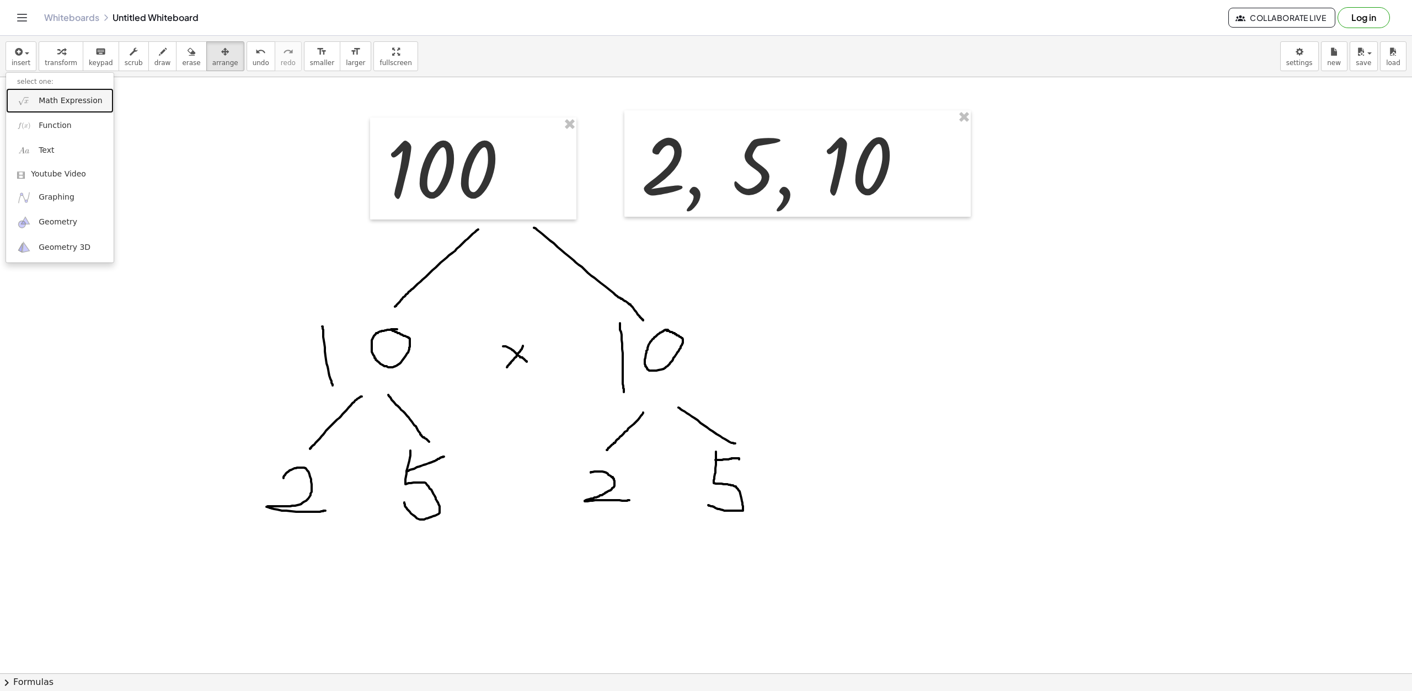
drag, startPoint x: 59, startPoint y: 104, endPoint x: 64, endPoint y: 109, distance: 7.0
click at [59, 104] on span "Math Expression" at bounding box center [70, 100] width 63 height 11
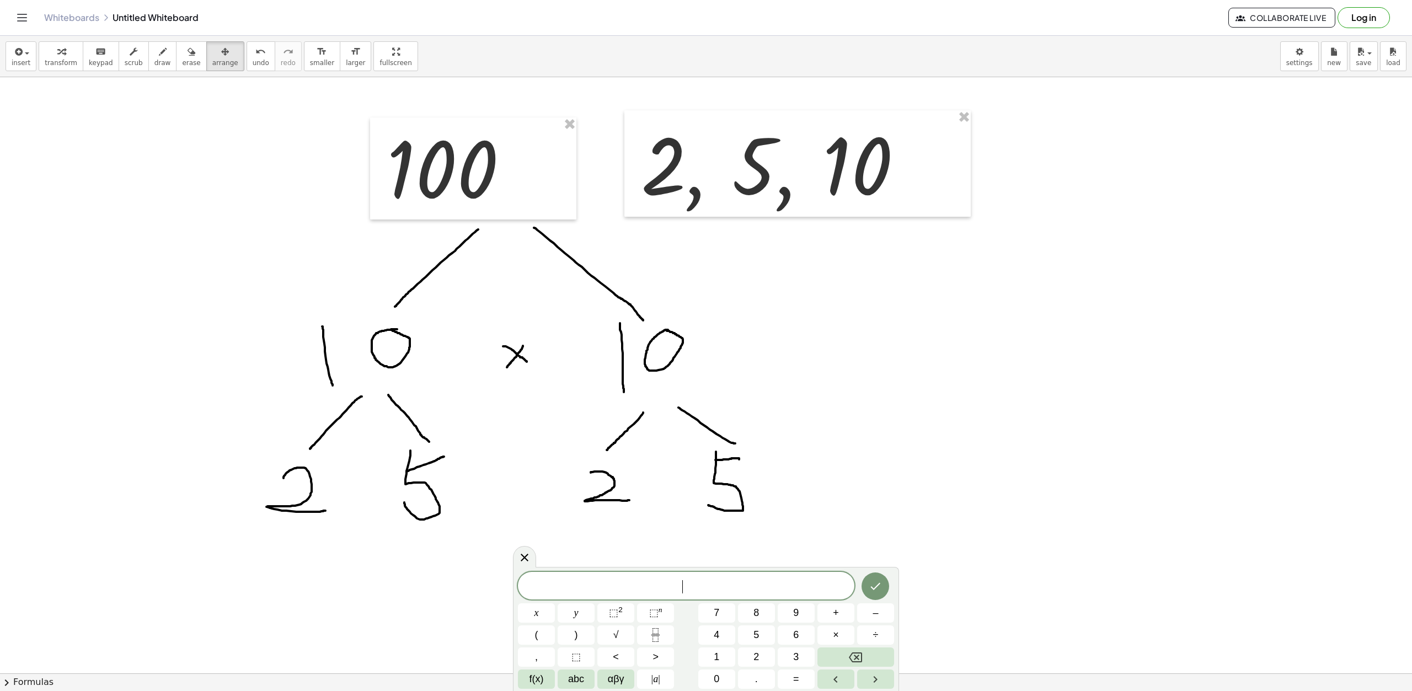
click at [674, 585] on span "​" at bounding box center [686, 586] width 337 height 15
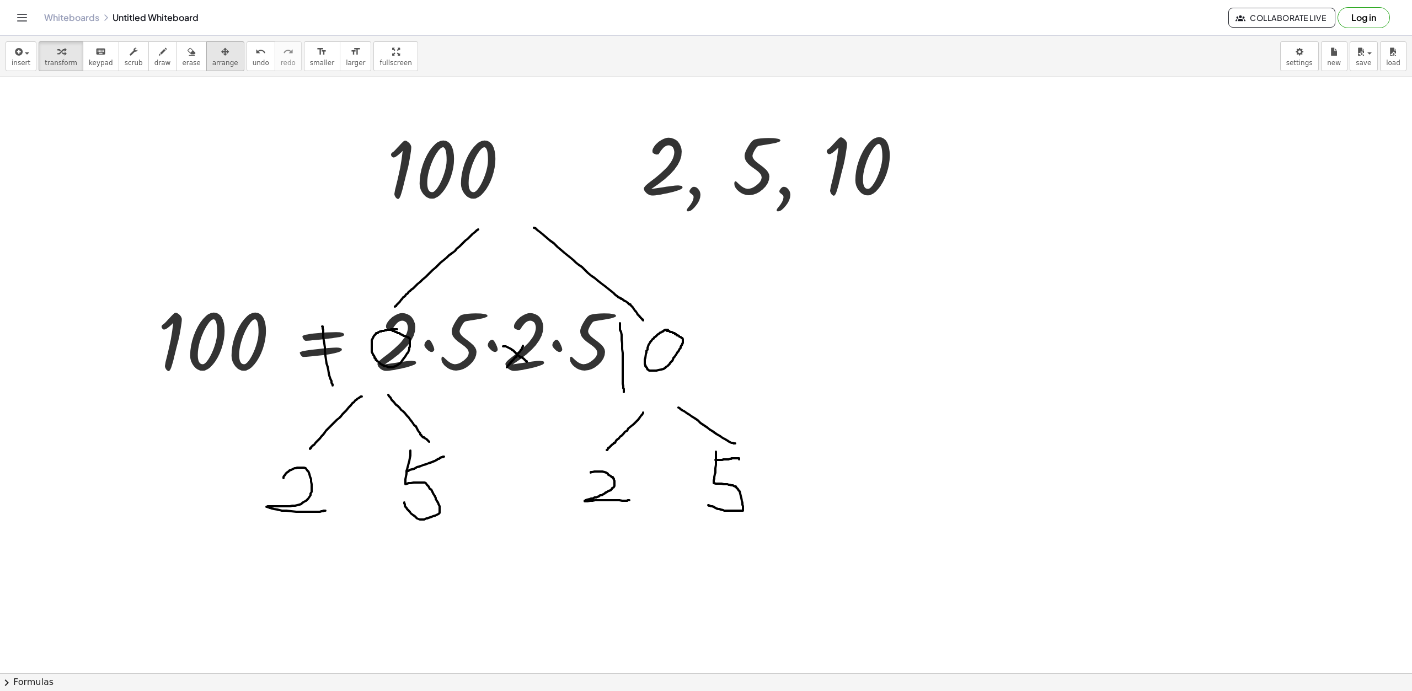
click at [221, 51] on icon "button" at bounding box center [225, 51] width 8 height 13
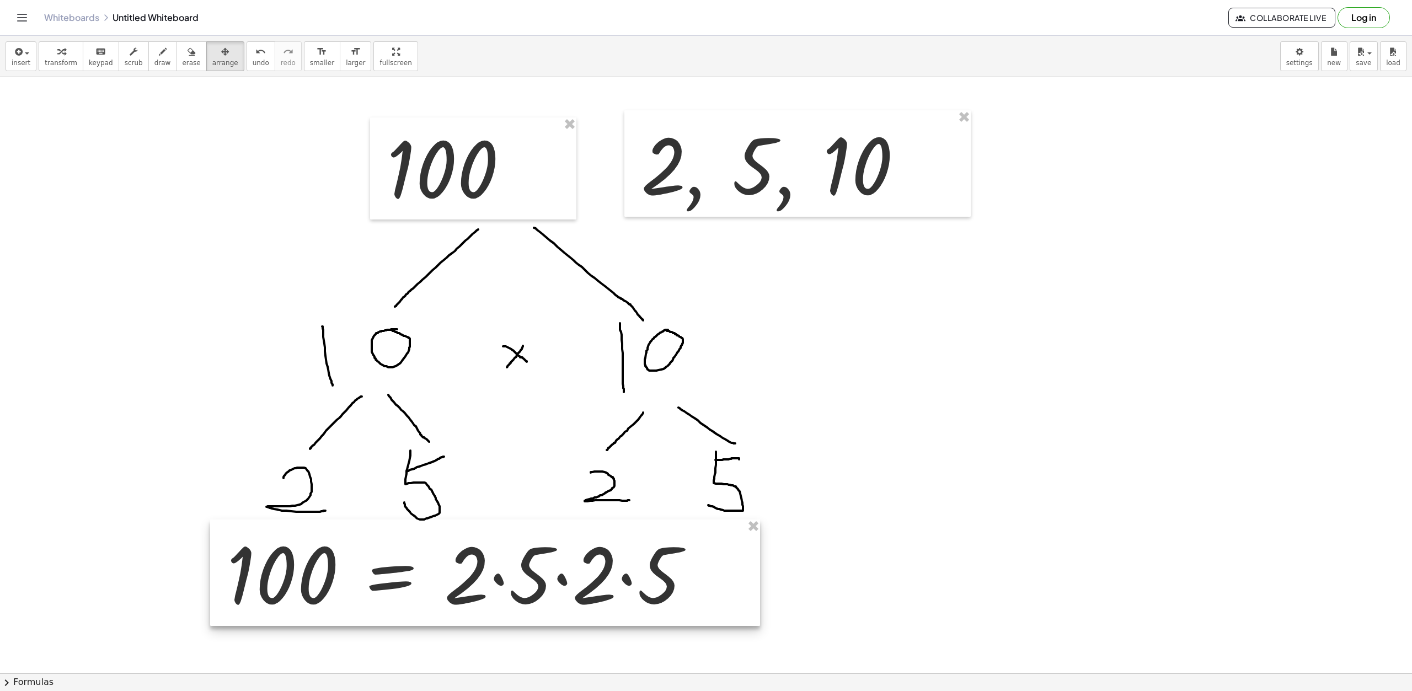
drag, startPoint x: 466, startPoint y: 325, endPoint x: 534, endPoint y: 555, distance: 239.9
click at [534, 555] on div at bounding box center [485, 573] width 550 height 106
click at [55, 67] on button "transform" at bounding box center [61, 56] width 45 height 30
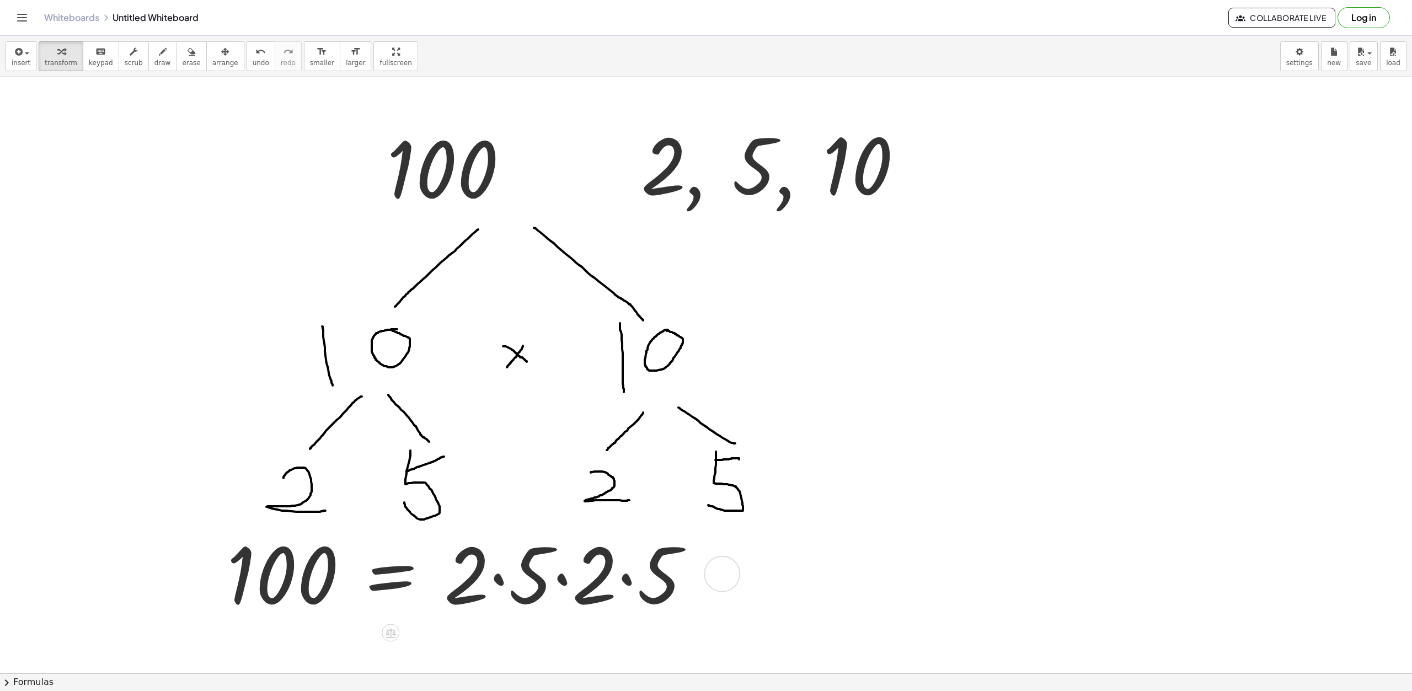
click at [604, 582] on div at bounding box center [463, 572] width 485 height 101
click at [521, 592] on div at bounding box center [443, 572] width 445 height 101
click at [504, 575] on div at bounding box center [420, 572] width 398 height 101
click at [526, 594] on div at bounding box center [420, 572] width 398 height 101
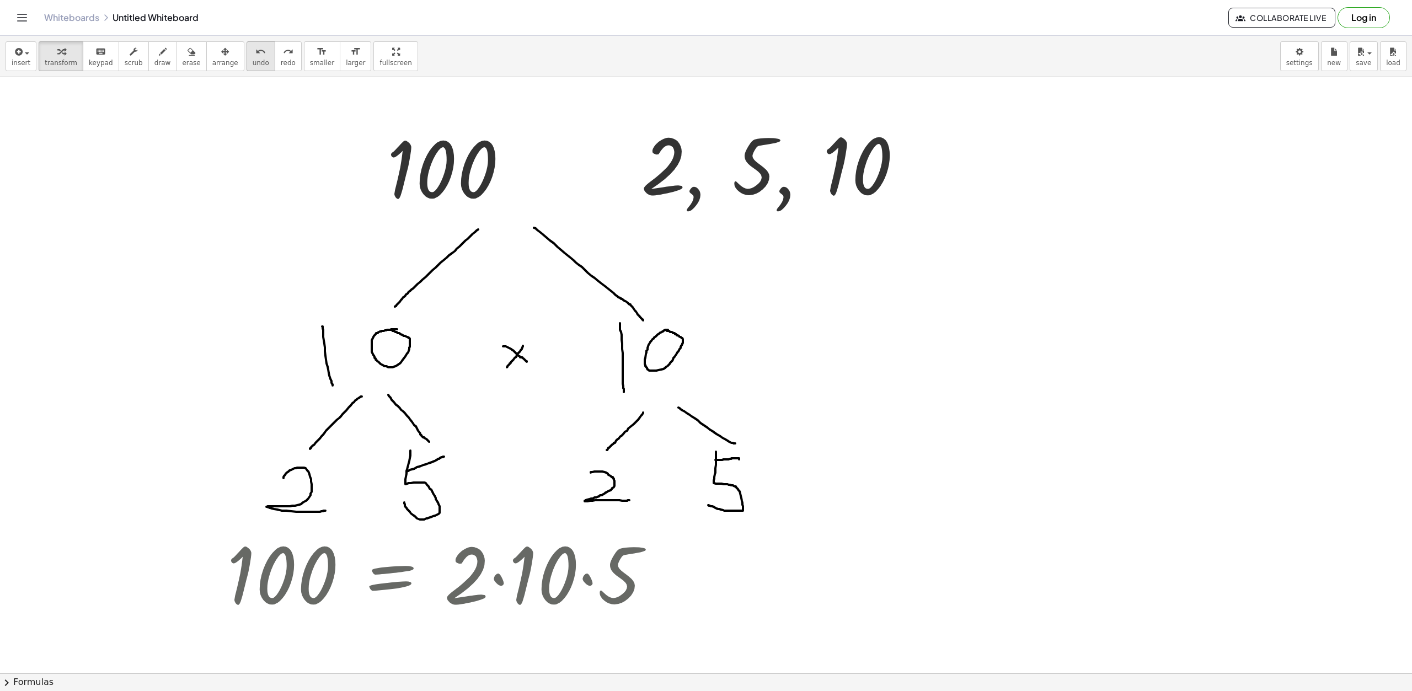
click at [255, 53] on icon "undo" at bounding box center [260, 51] width 10 height 13
click at [255, 54] on icon "undo" at bounding box center [260, 51] width 10 height 13
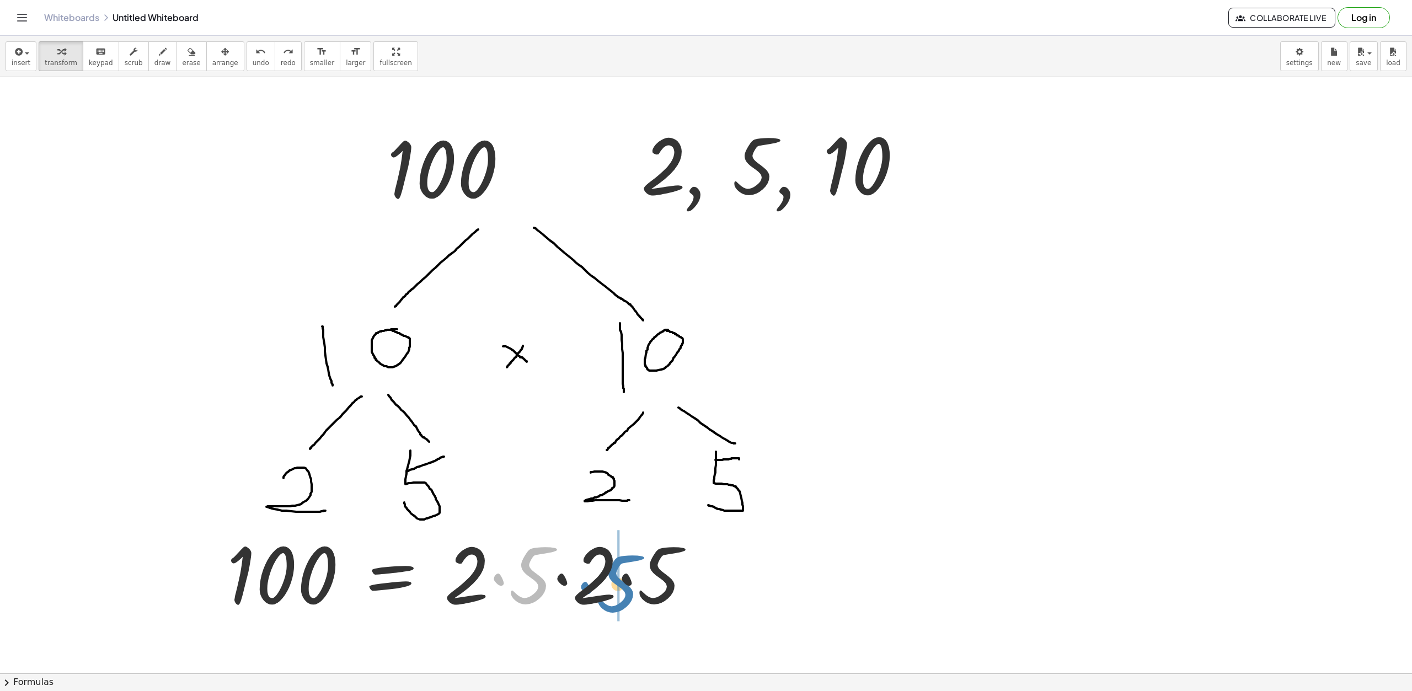
drag, startPoint x: 531, startPoint y: 577, endPoint x: 618, endPoint y: 585, distance: 87.6
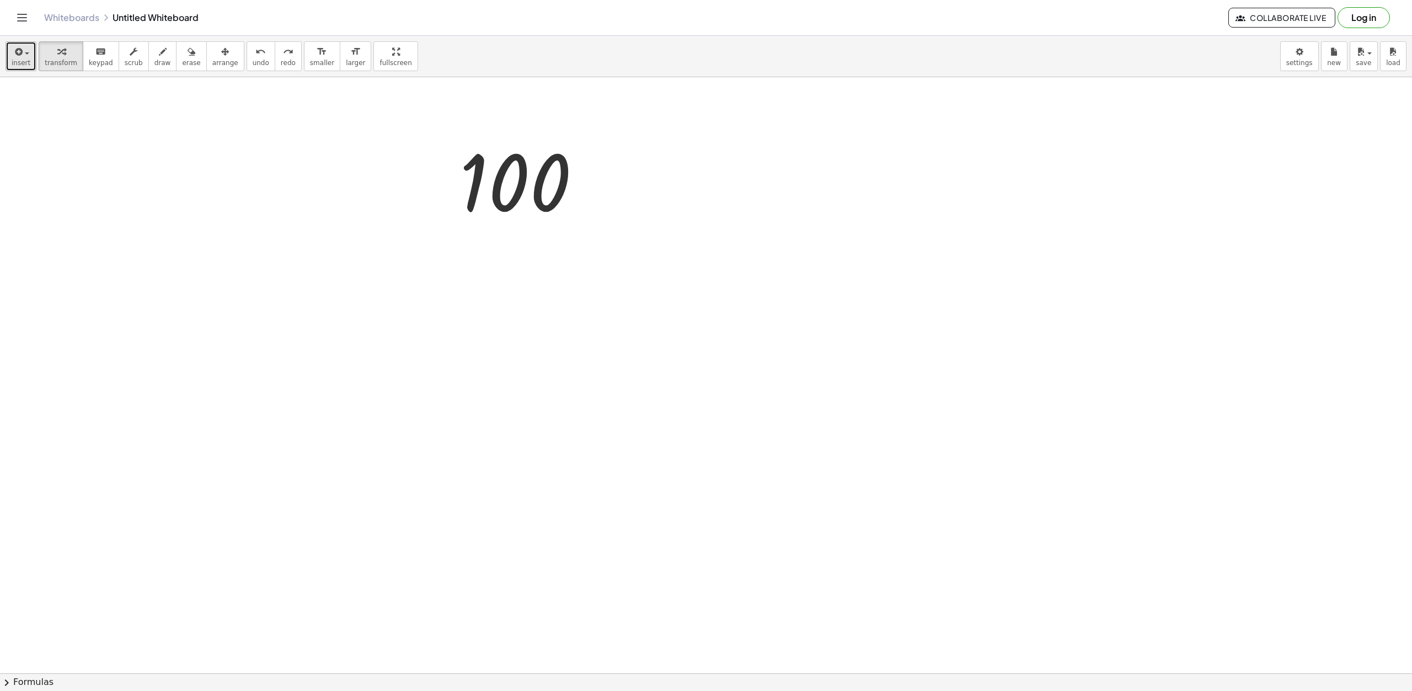
click at [13, 51] on icon "button" at bounding box center [18, 51] width 10 height 13
click at [62, 99] on span "Math Expression" at bounding box center [70, 100] width 63 height 11
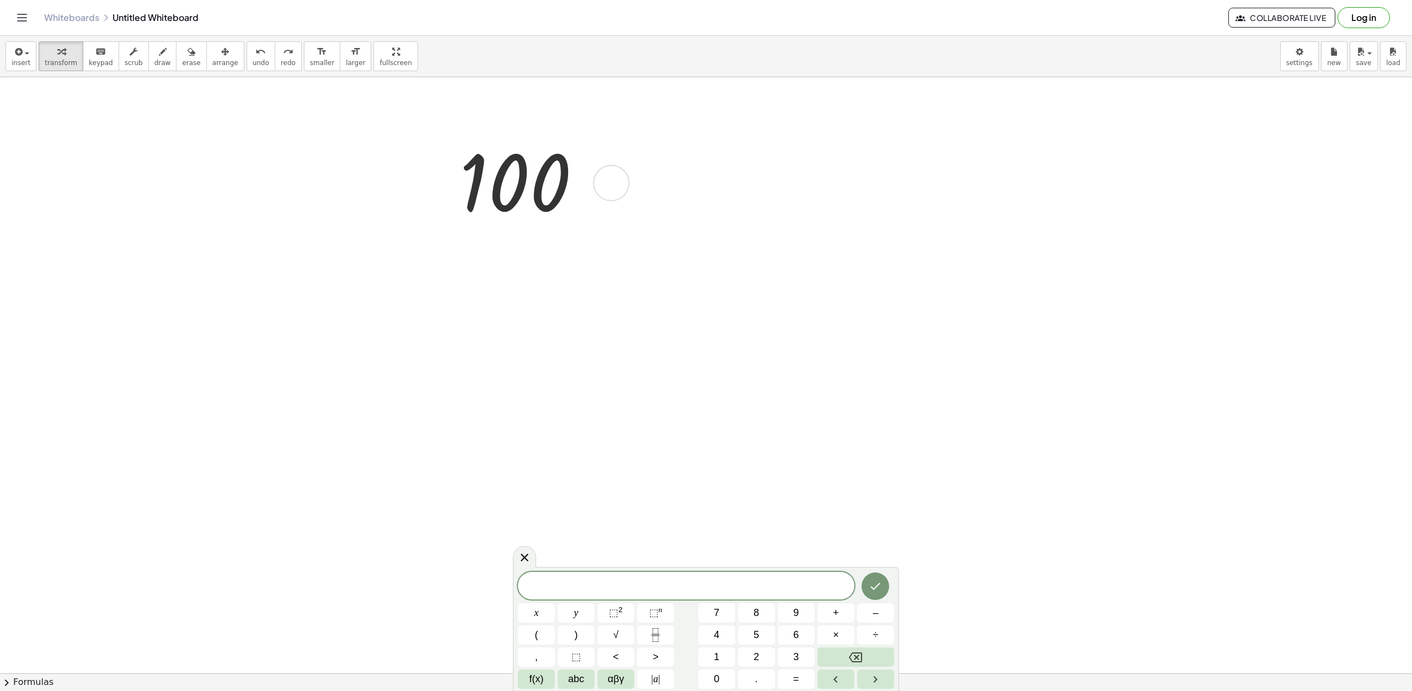
click at [536, 204] on div at bounding box center [524, 182] width 141 height 97
click at [707, 580] on span "​" at bounding box center [686, 586] width 337 height 15
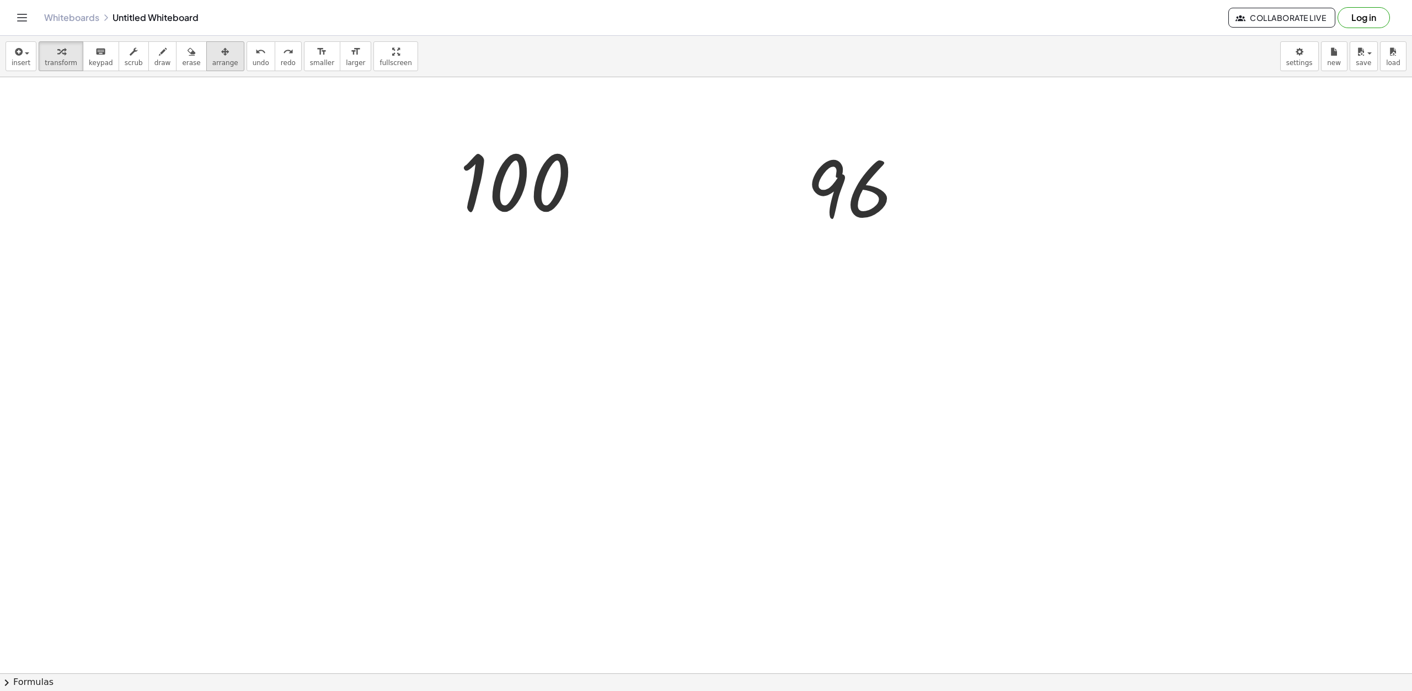
click at [212, 62] on span "arrange" at bounding box center [225, 63] width 26 height 8
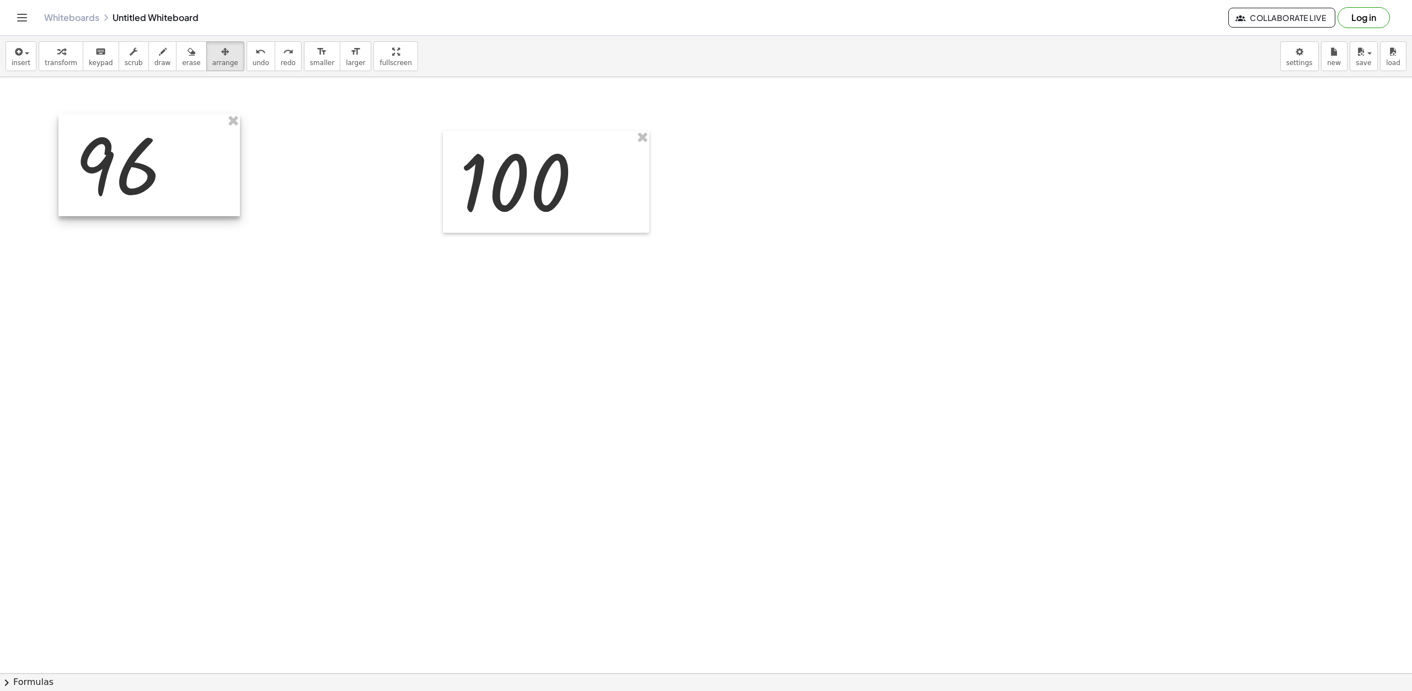
drag, startPoint x: 850, startPoint y: 209, endPoint x: 123, endPoint y: 184, distance: 727.0
click at [123, 184] on div at bounding box center [149, 165] width 182 height 102
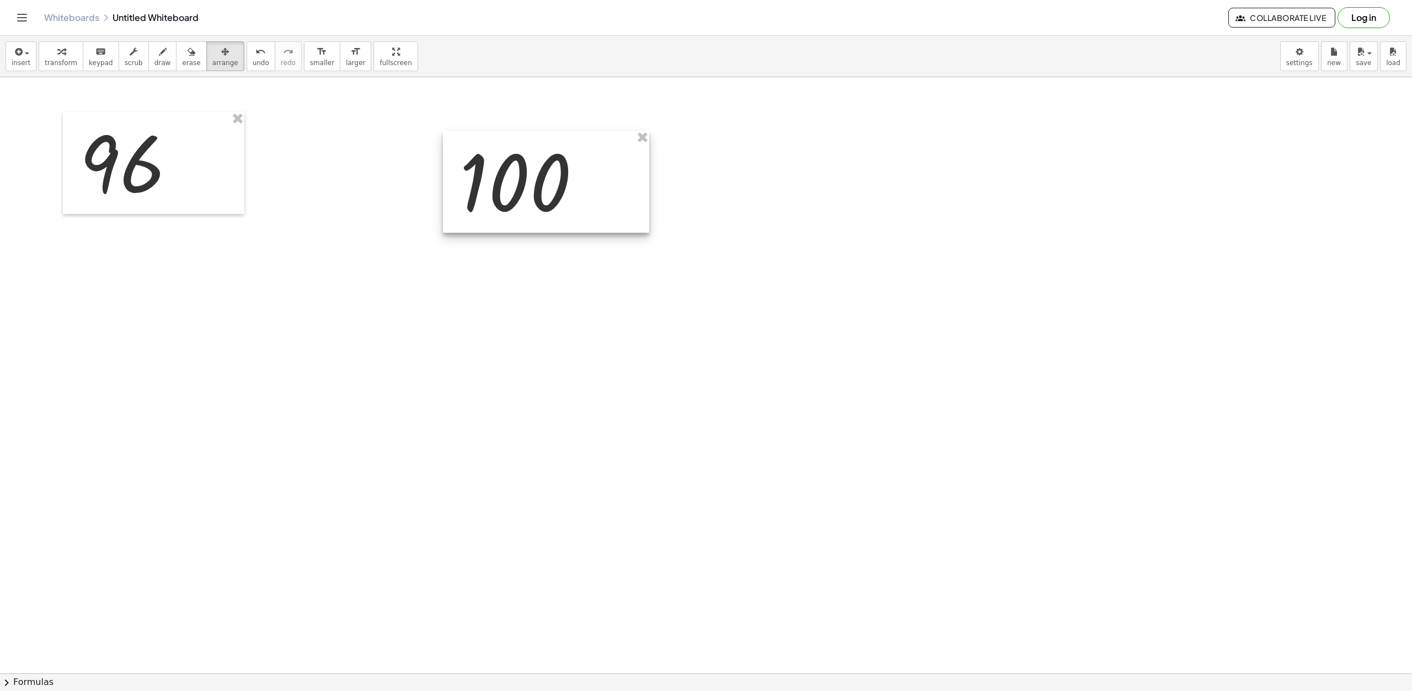
click at [506, 211] on div at bounding box center [546, 182] width 206 height 102
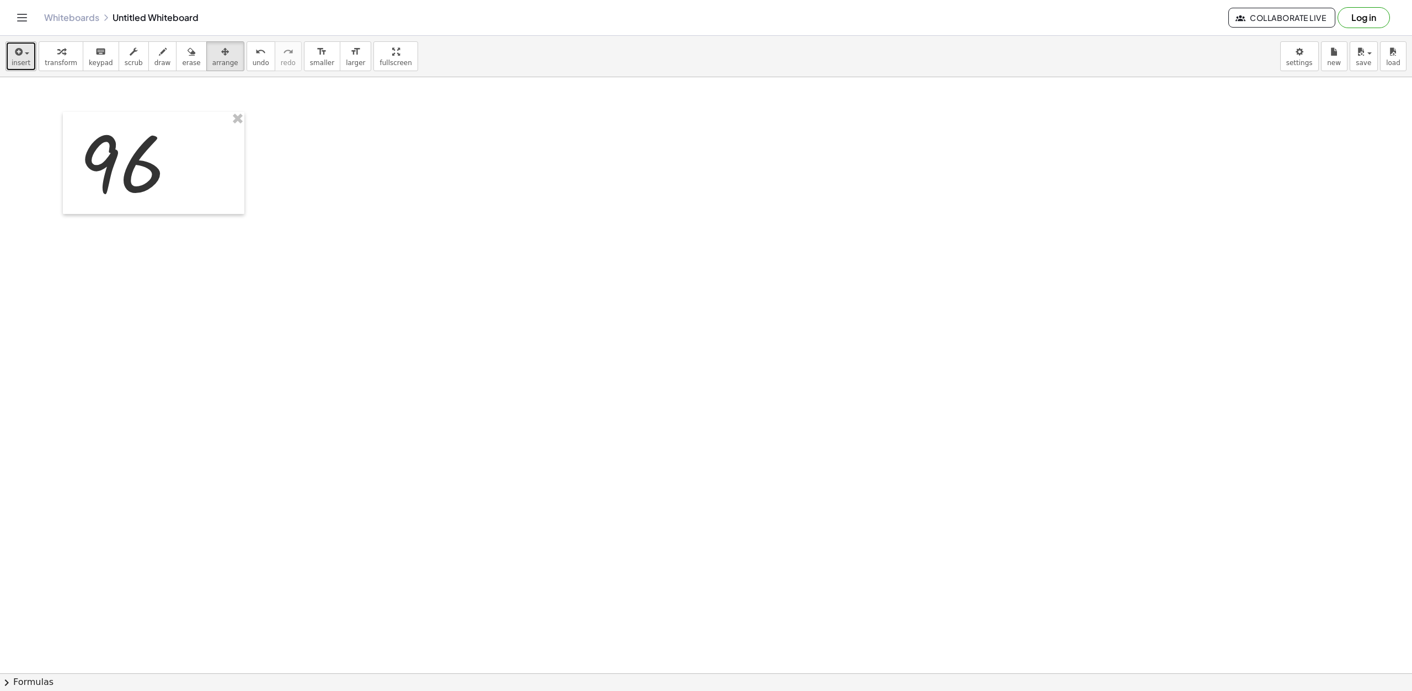
click at [20, 52] on icon "button" at bounding box center [18, 51] width 10 height 13
click at [62, 108] on link "Math Expression" at bounding box center [60, 100] width 108 height 25
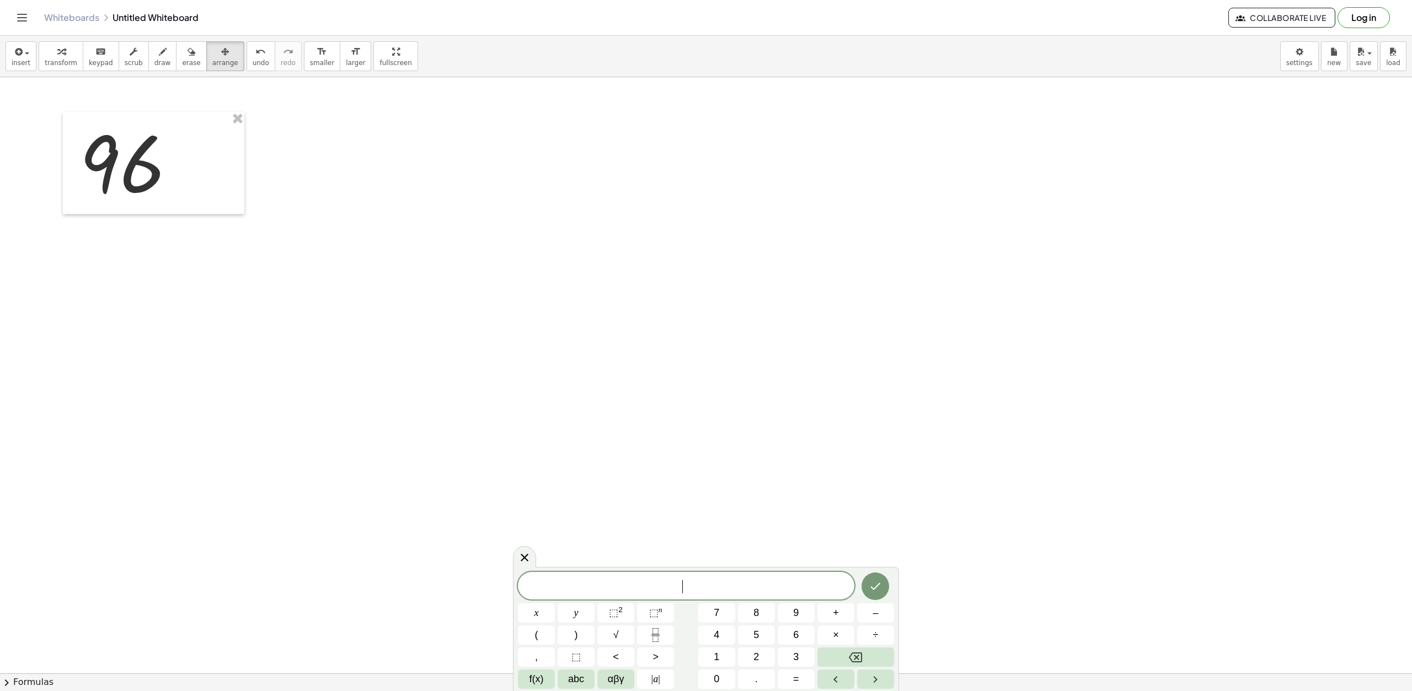
click at [720, 589] on span "​" at bounding box center [686, 586] width 337 height 15
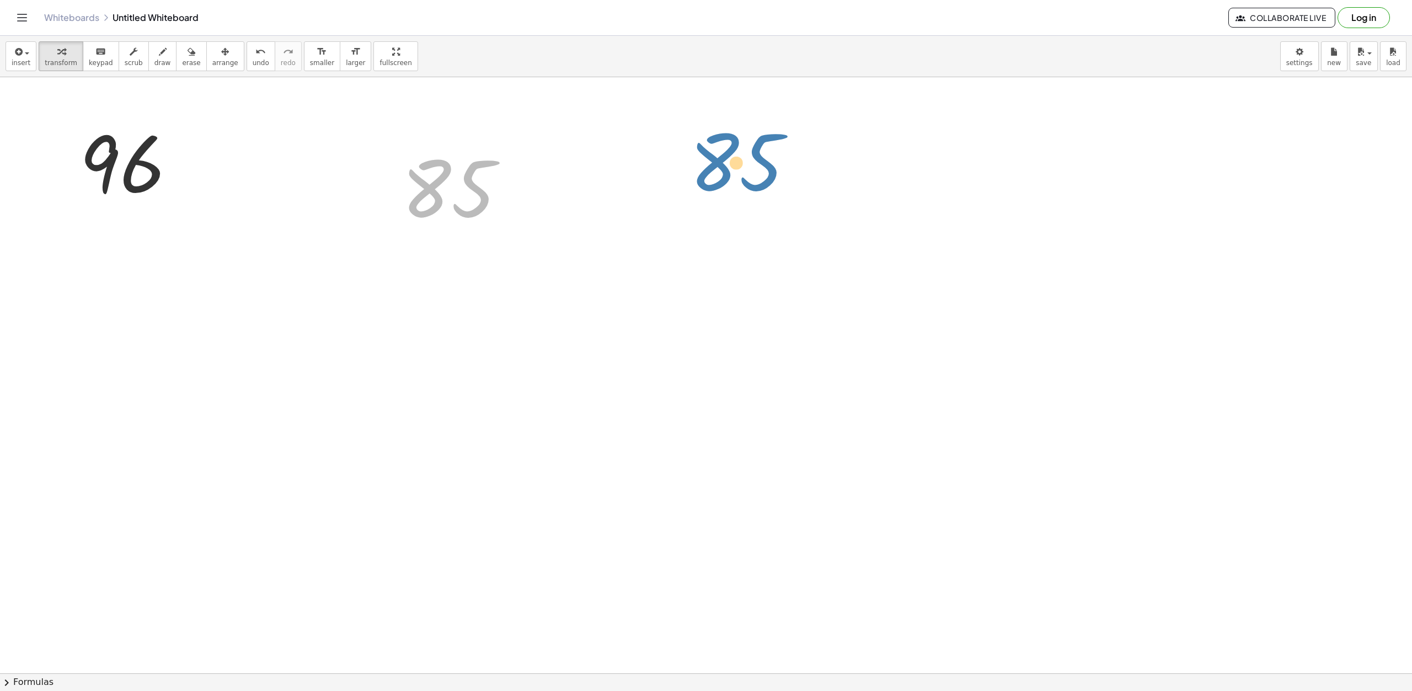
drag, startPoint x: 440, startPoint y: 186, endPoint x: 728, endPoint y: 163, distance: 288.9
click at [728, 163] on div "96 85 85" at bounding box center [706, 651] width 1412 height 1193
click at [460, 211] on div at bounding box center [458, 188] width 124 height 97
click at [206, 50] on button "arrange" at bounding box center [225, 56] width 38 height 30
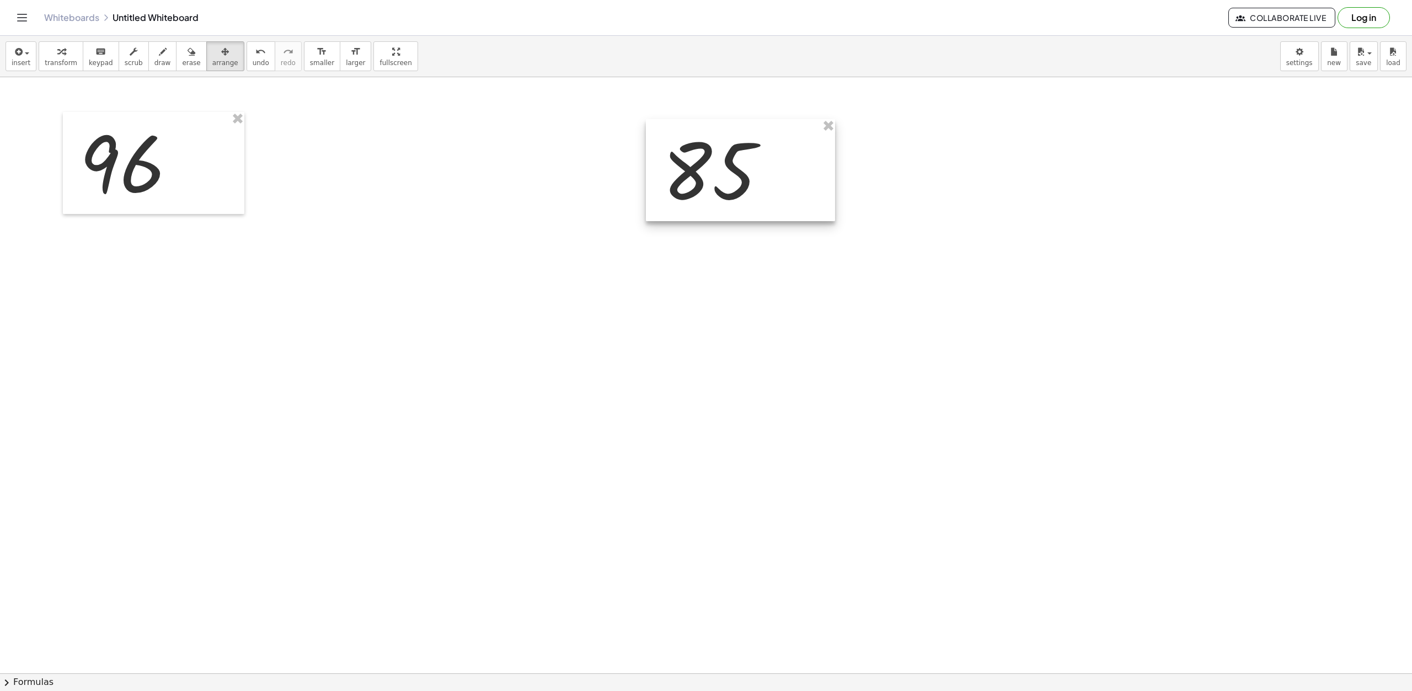
drag, startPoint x: 495, startPoint y: 199, endPoint x: 746, endPoint y: 186, distance: 251.3
click at [746, 186] on div at bounding box center [740, 170] width 189 height 102
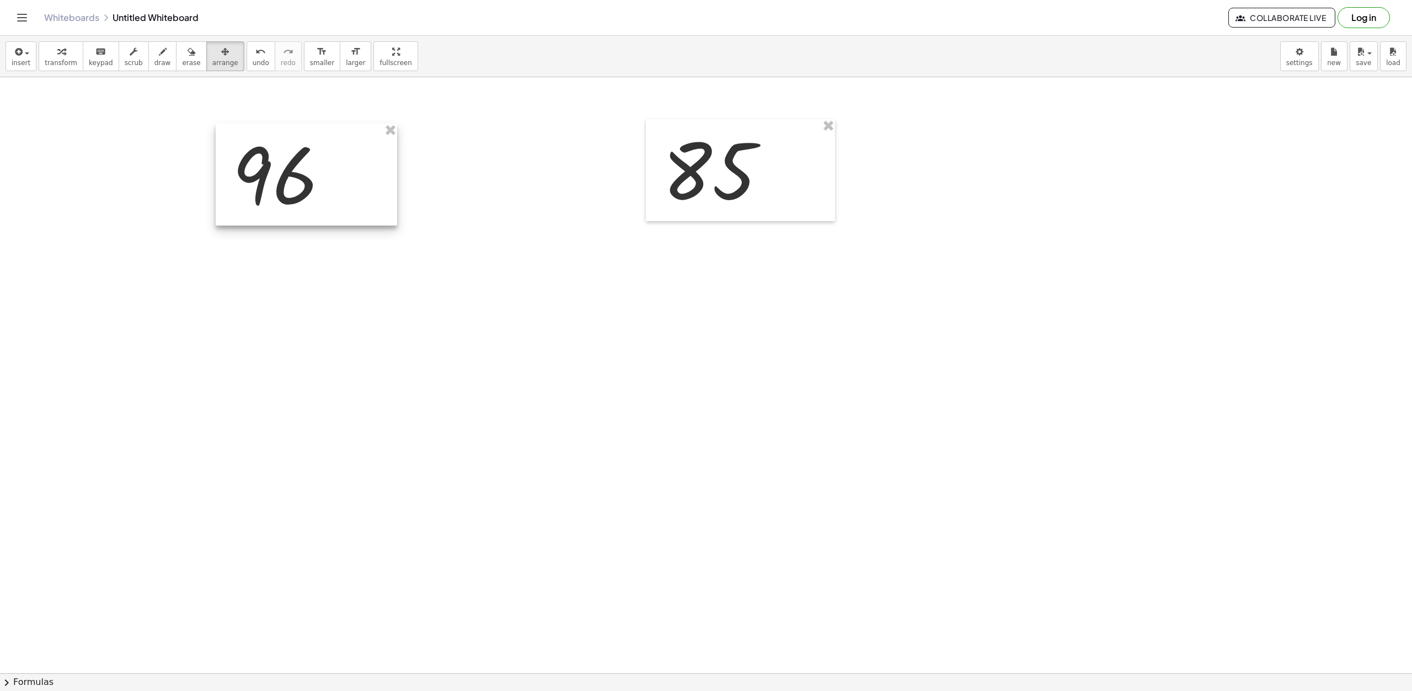
drag, startPoint x: 174, startPoint y: 180, endPoint x: 308, endPoint y: 189, distance: 133.8
click at [308, 189] on div at bounding box center [307, 175] width 182 height 102
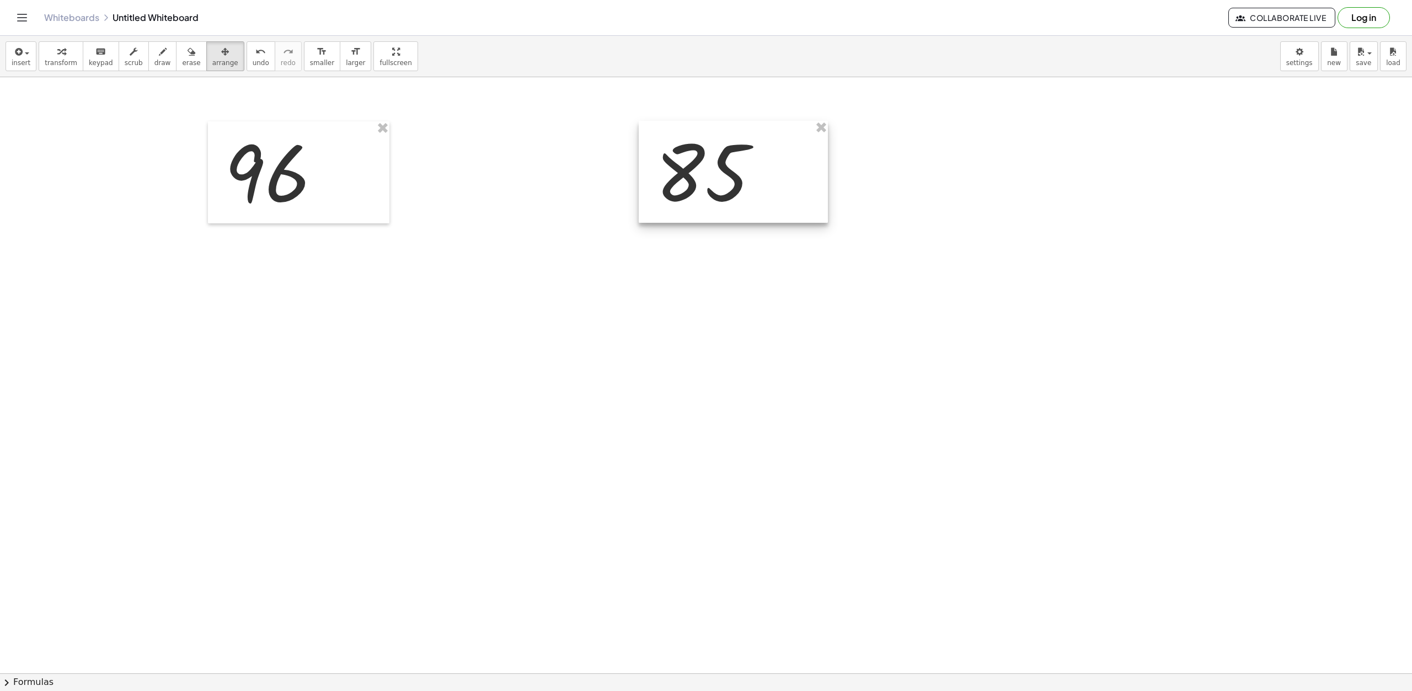
drag, startPoint x: 705, startPoint y: 209, endPoint x: 698, endPoint y: 211, distance: 7.4
click at [698, 211] on div at bounding box center [733, 172] width 189 height 102
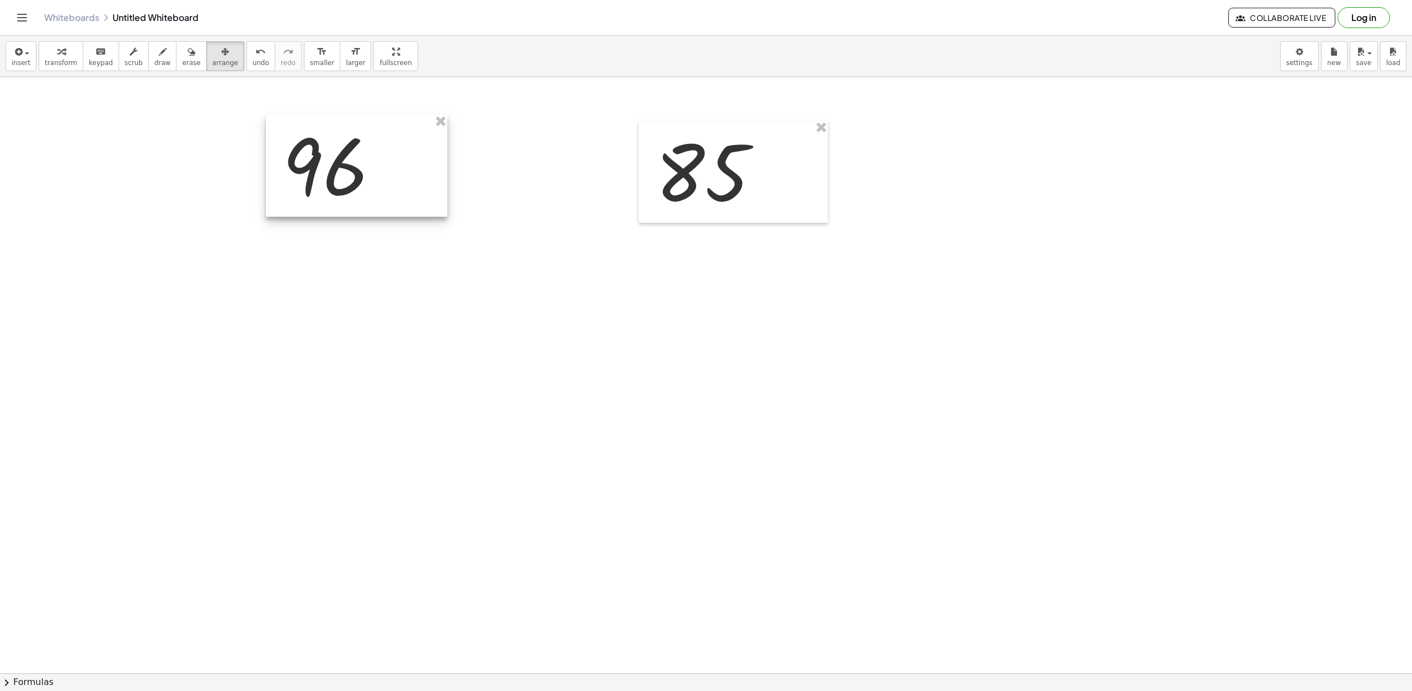
drag, startPoint x: 312, startPoint y: 183, endPoint x: 370, endPoint y: 176, distance: 58.3
click at [370, 176] on div at bounding box center [357, 166] width 182 height 102
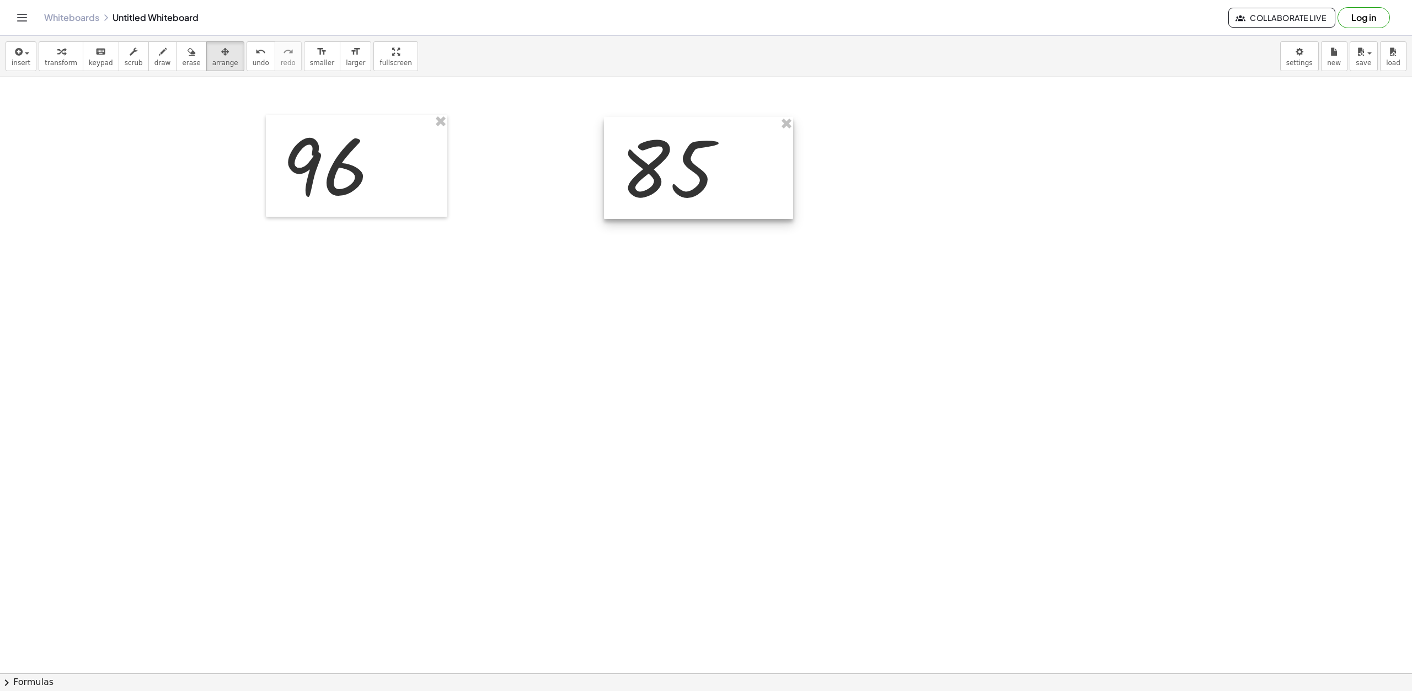
drag, startPoint x: 766, startPoint y: 180, endPoint x: 730, endPoint y: 176, distance: 36.1
click at [730, 176] on div at bounding box center [698, 168] width 189 height 102
click at [154, 65] on span "draw" at bounding box center [162, 63] width 17 height 8
drag, startPoint x: 303, startPoint y: 212, endPoint x: 287, endPoint y: 279, distance: 68.6
click at [287, 279] on div at bounding box center [706, 651] width 1412 height 1193
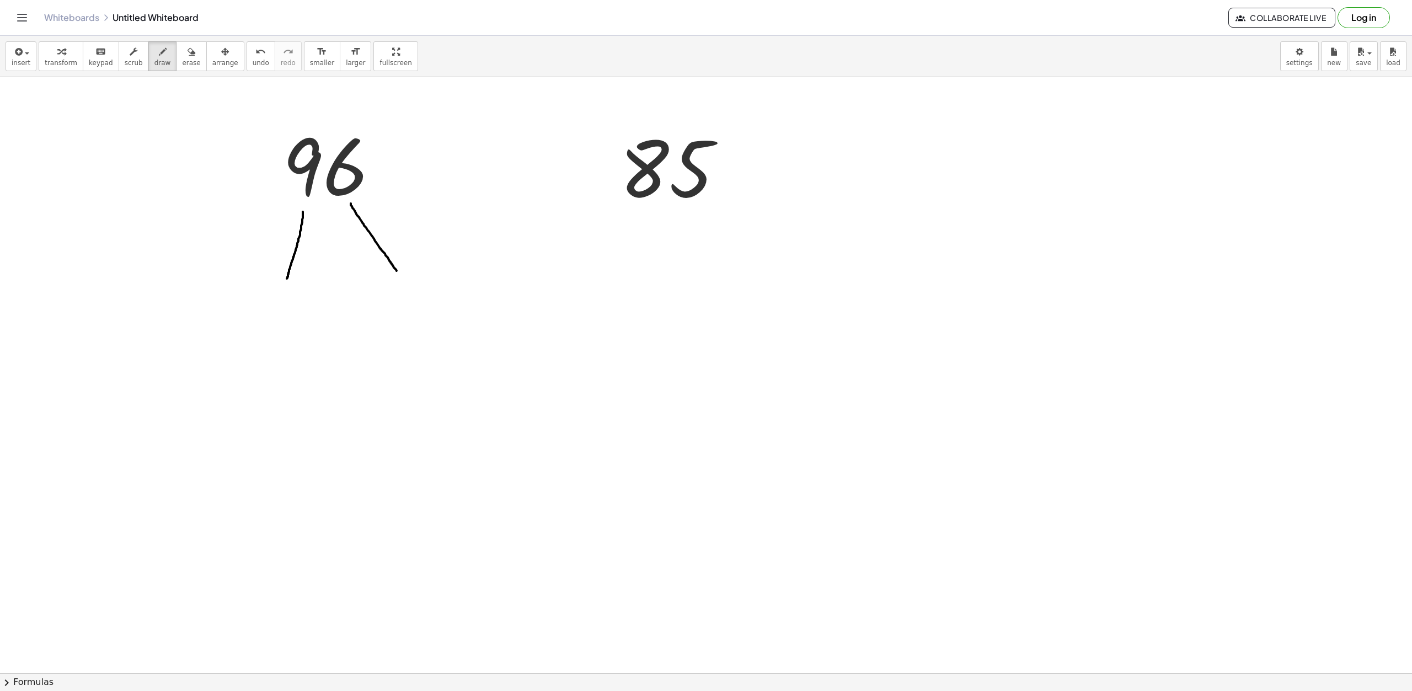
drag, startPoint x: 351, startPoint y: 204, endPoint x: 403, endPoint y: 271, distance: 85.4
click at [402, 279] on div at bounding box center [706, 651] width 1412 height 1193
drag, startPoint x: 638, startPoint y: 203, endPoint x: 570, endPoint y: 273, distance: 97.1
click at [570, 273] on div at bounding box center [706, 651] width 1412 height 1193
drag, startPoint x: 690, startPoint y: 202, endPoint x: 740, endPoint y: 279, distance: 91.8
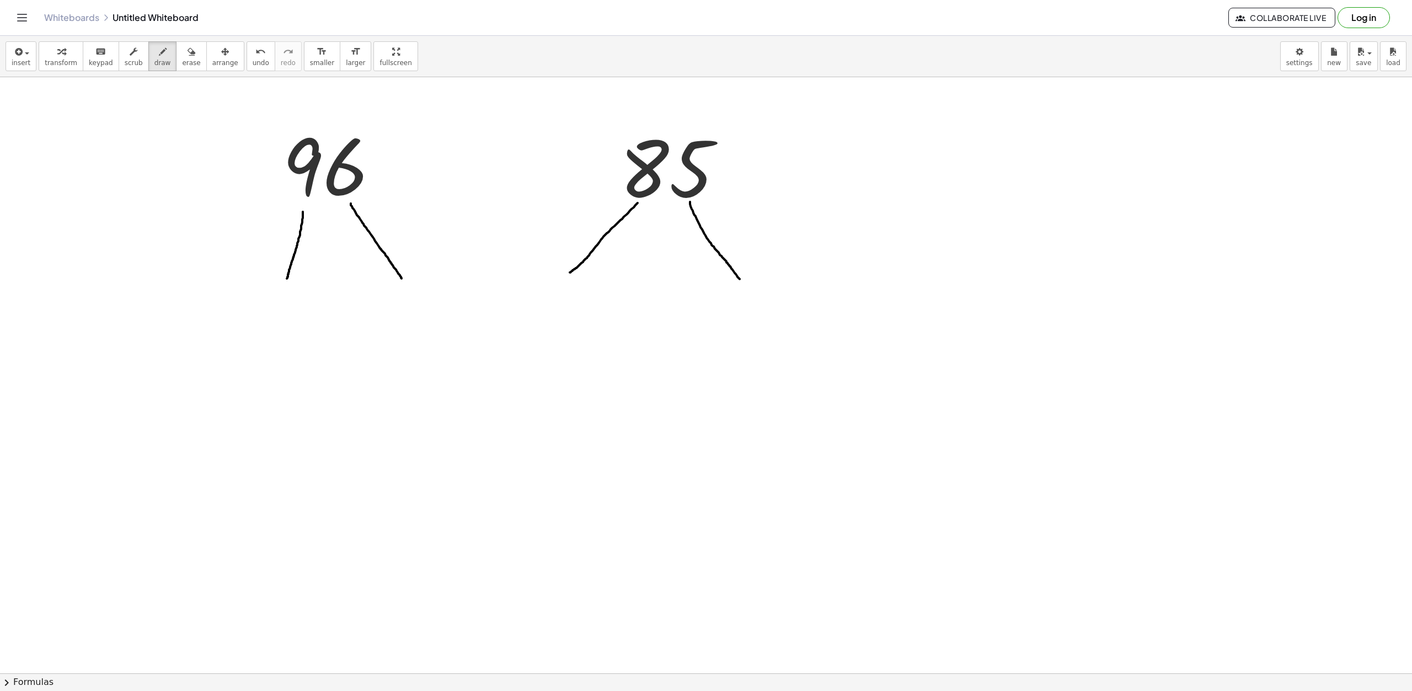
click at [740, 280] on div at bounding box center [706, 651] width 1412 height 1193
click at [25, 59] on span "insert" at bounding box center [21, 63] width 19 height 8
drag, startPoint x: 51, startPoint y: 152, endPoint x: 66, endPoint y: 161, distance: 16.8
click at [51, 152] on span "Text" at bounding box center [46, 150] width 15 height 11
click at [20, 65] on span "insert" at bounding box center [21, 63] width 19 height 8
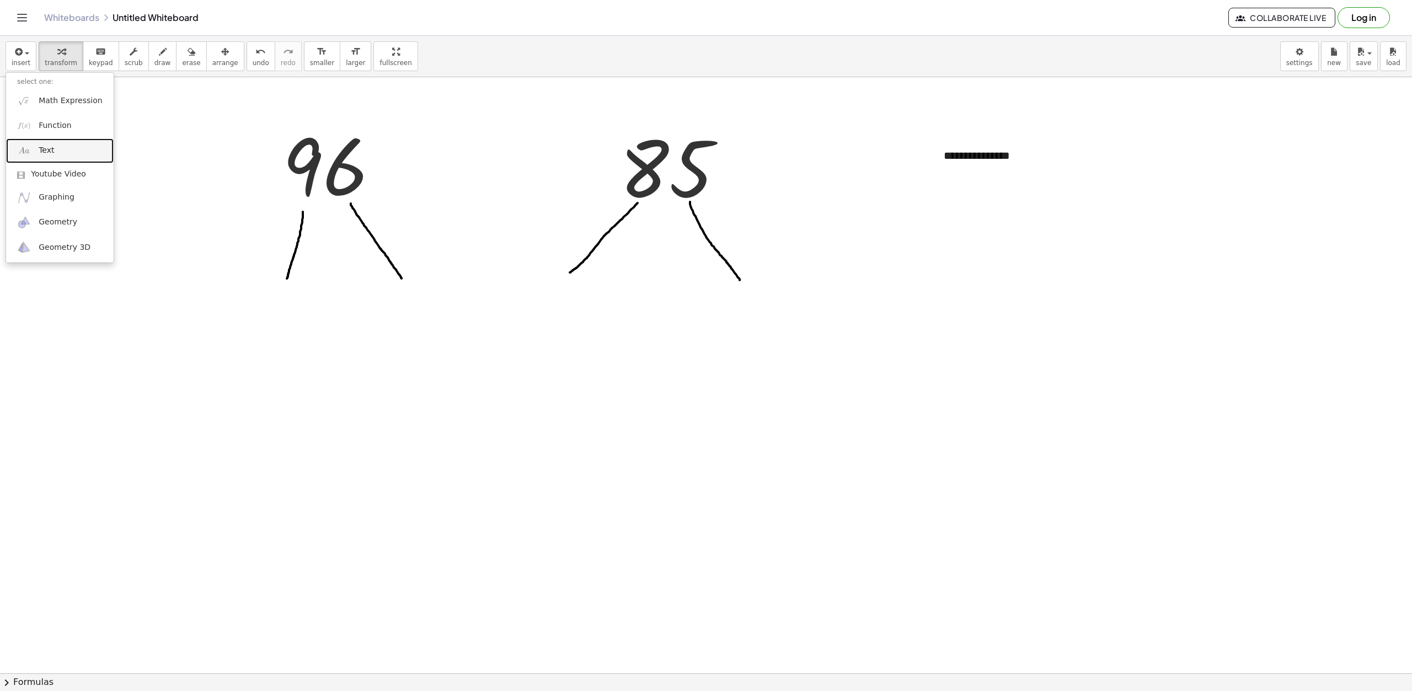
click at [51, 145] on link "Text" at bounding box center [60, 150] width 108 height 25
drag, startPoint x: 957, startPoint y: 256, endPoint x: 940, endPoint y: 266, distance: 20.3
click at [940, 266] on div "**********" at bounding box center [1016, 275] width 166 height 38
drag, startPoint x: 965, startPoint y: 279, endPoint x: 947, endPoint y: 287, distance: 19.5
click at [947, 287] on div "**********" at bounding box center [1016, 275] width 166 height 38
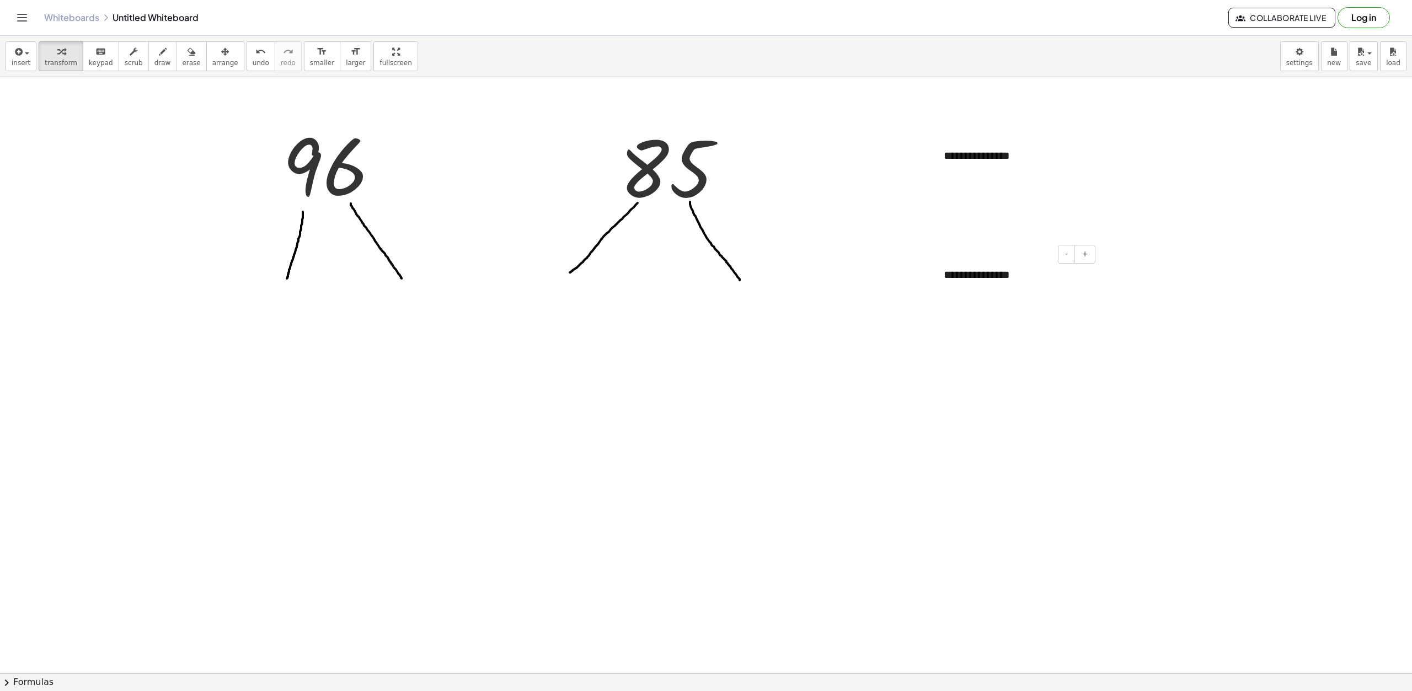
click at [968, 254] on div "- +" at bounding box center [1013, 254] width 166 height 19
click at [968, 285] on div "**********" at bounding box center [1016, 275] width 166 height 38
drag, startPoint x: 972, startPoint y: 293, endPoint x: 947, endPoint y: 299, distance: 25.6
click at [947, 299] on div "**********" at bounding box center [706, 651] width 1412 height 1193
click at [960, 255] on div "- +" at bounding box center [1013, 254] width 166 height 19
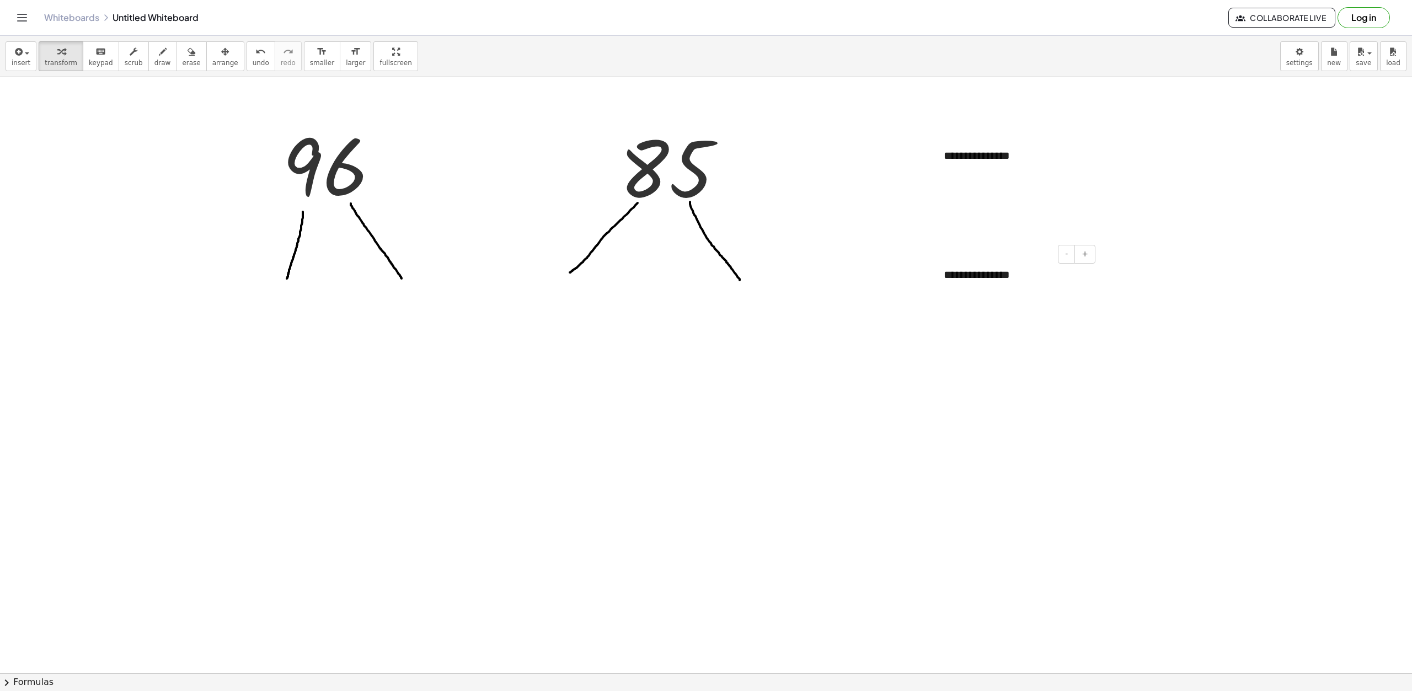
click at [960, 275] on div "**********" at bounding box center [1016, 275] width 166 height 38
click at [212, 48] on div "button" at bounding box center [225, 51] width 26 height 13
drag, startPoint x: 975, startPoint y: 270, endPoint x: 69, endPoint y: 214, distance: 907.6
click at [69, 214] on div at bounding box center [124, 223] width 166 height 38
drag, startPoint x: 161, startPoint y: 206, endPoint x: 159, endPoint y: 237, distance: 30.9
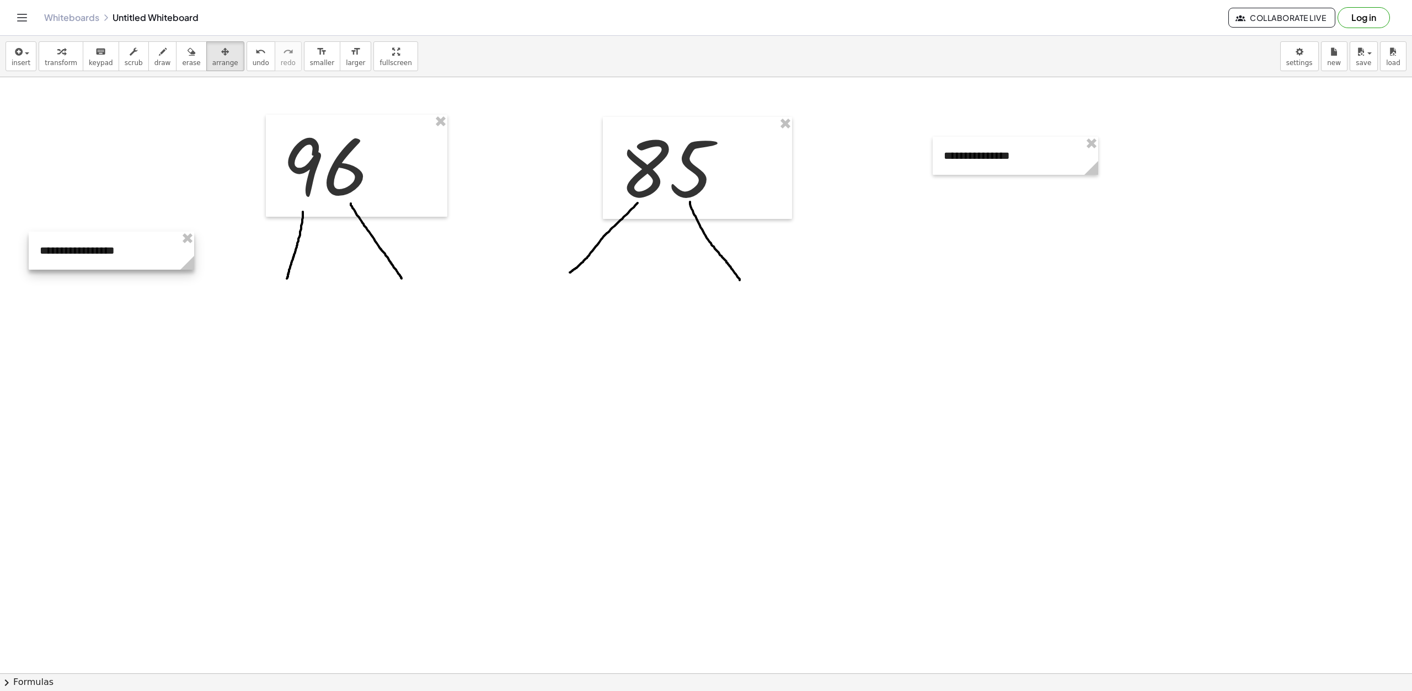
click at [159, 237] on div at bounding box center [112, 251] width 166 height 38
click at [960, 145] on div at bounding box center [1016, 156] width 166 height 38
drag, startPoint x: 966, startPoint y: 142, endPoint x: 74, endPoint y: 291, distance: 903.9
click at [67, 426] on div at bounding box center [118, 429] width 166 height 38
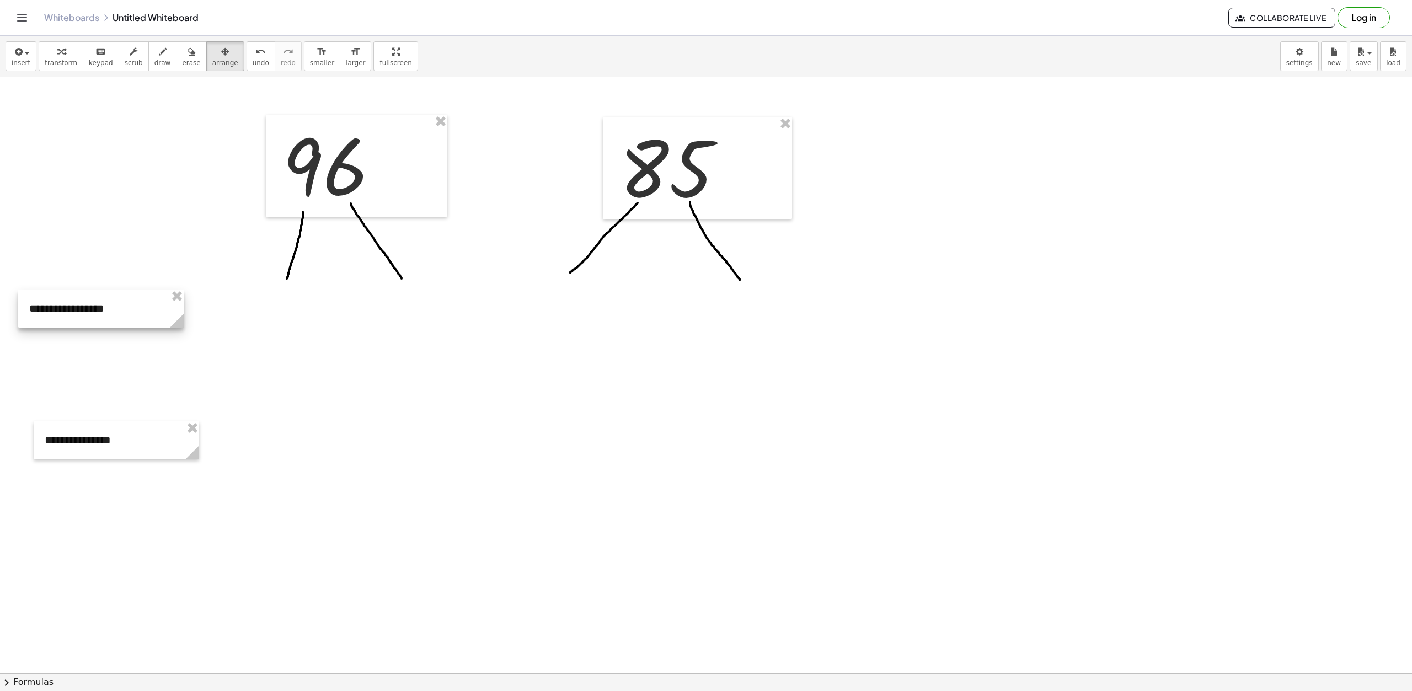
drag, startPoint x: 140, startPoint y: 252, endPoint x: 127, endPoint y: 303, distance: 53.0
click at [127, 303] on div at bounding box center [101, 309] width 166 height 38
drag, startPoint x: 138, startPoint y: 450, endPoint x: 115, endPoint y: 450, distance: 22.6
click at [138, 450] on div at bounding box center [117, 440] width 166 height 38
click at [93, 446] on div at bounding box center [117, 440] width 166 height 38
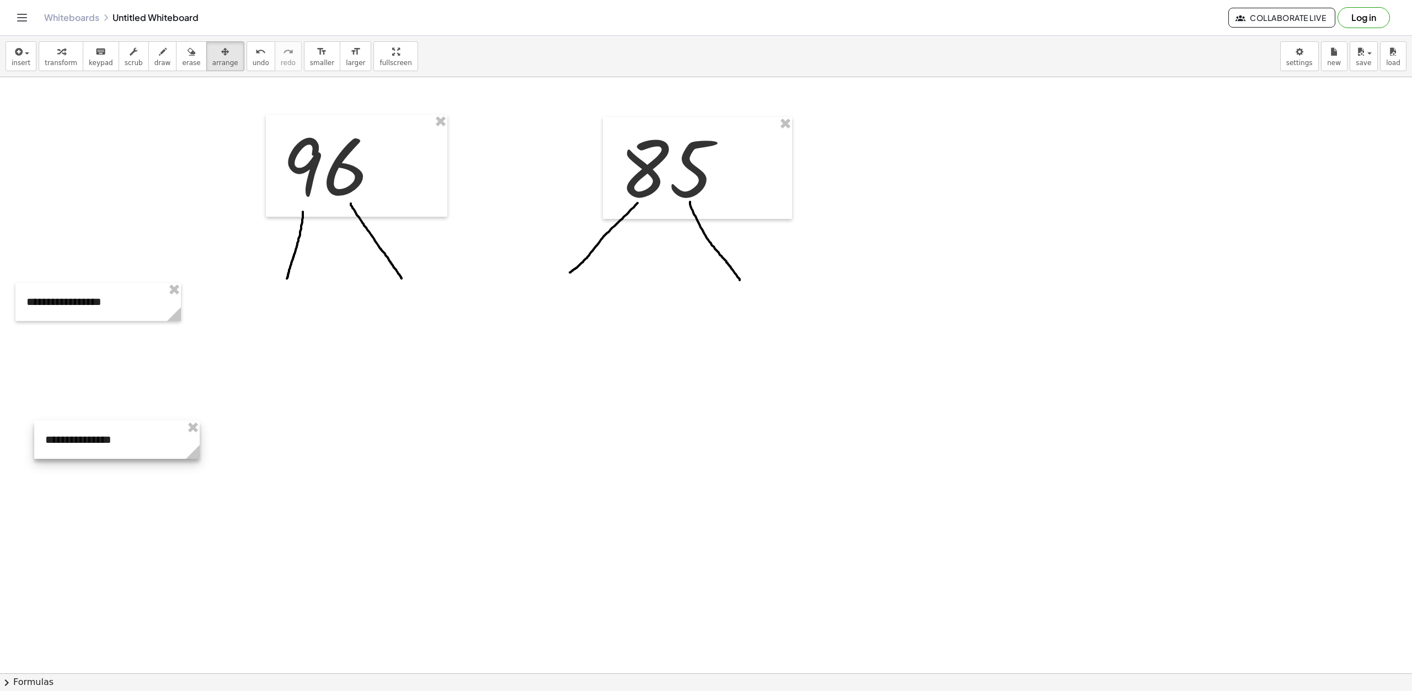
click at [93, 446] on div at bounding box center [117, 440] width 166 height 38
click at [95, 430] on div at bounding box center [117, 440] width 166 height 38
drag, startPoint x: 119, startPoint y: 437, endPoint x: 95, endPoint y: 450, distance: 26.9
click at [95, 450] on div at bounding box center [117, 440] width 166 height 38
click at [7, 63] on button "insert" at bounding box center [21, 56] width 31 height 30
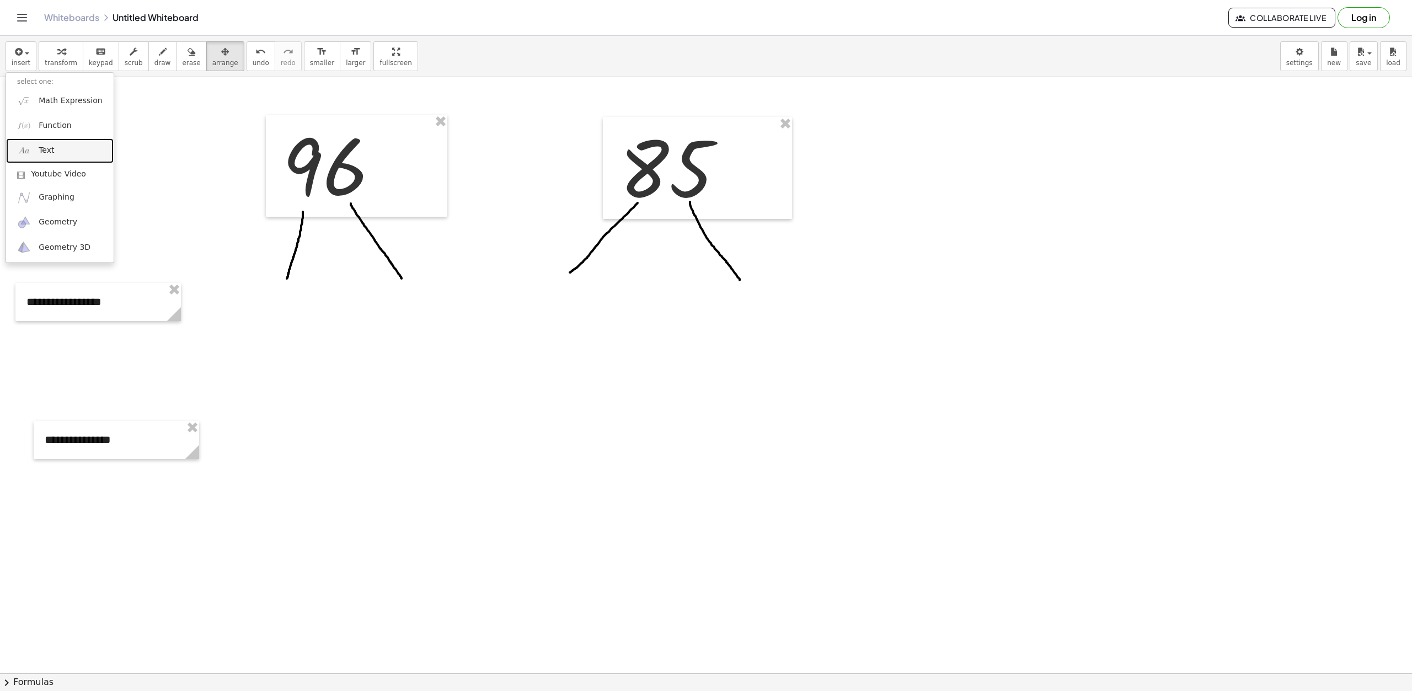
click at [62, 149] on link "Text" at bounding box center [60, 150] width 108 height 25
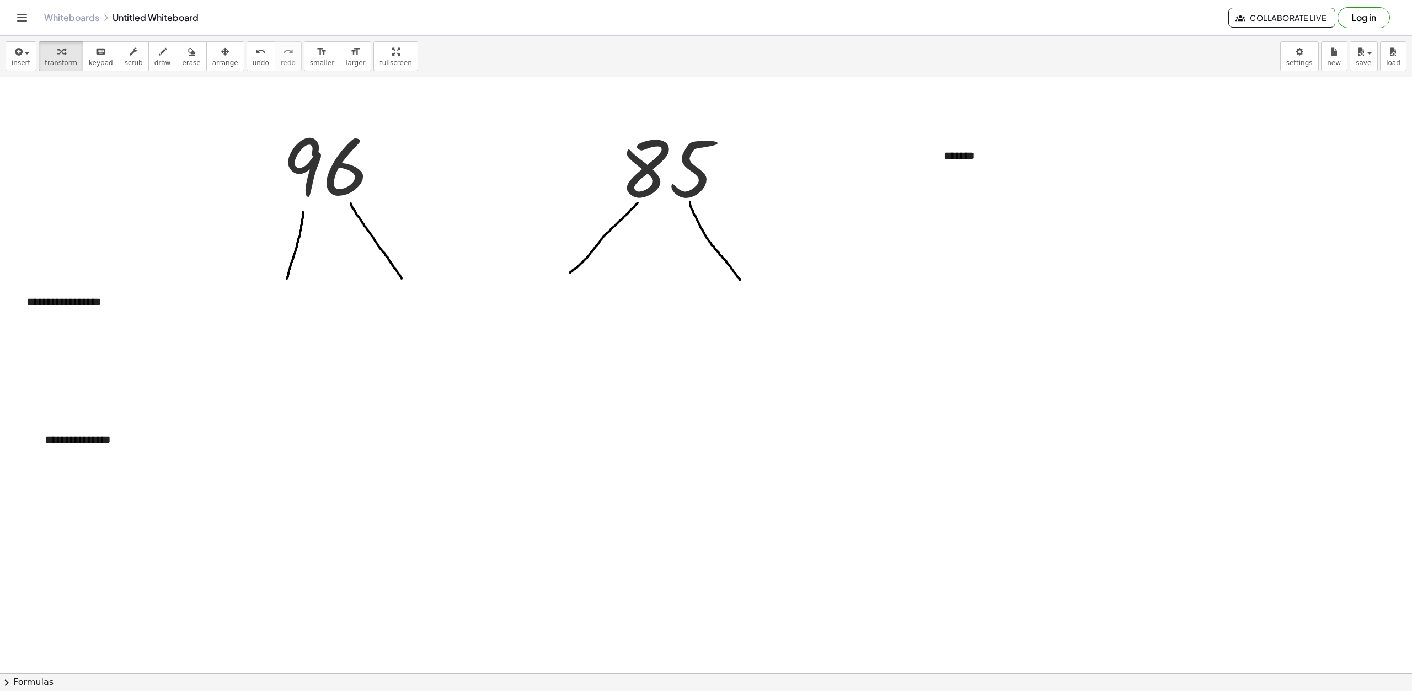
click at [959, 120] on div at bounding box center [706, 651] width 1412 height 1193
click at [976, 159] on div "*******" at bounding box center [1016, 156] width 166 height 38
click at [972, 135] on div "- +" at bounding box center [1013, 135] width 166 height 19
click at [212, 62] on span "arrange" at bounding box center [225, 63] width 26 height 8
drag, startPoint x: 948, startPoint y: 170, endPoint x: 51, endPoint y: 407, distance: 927.6
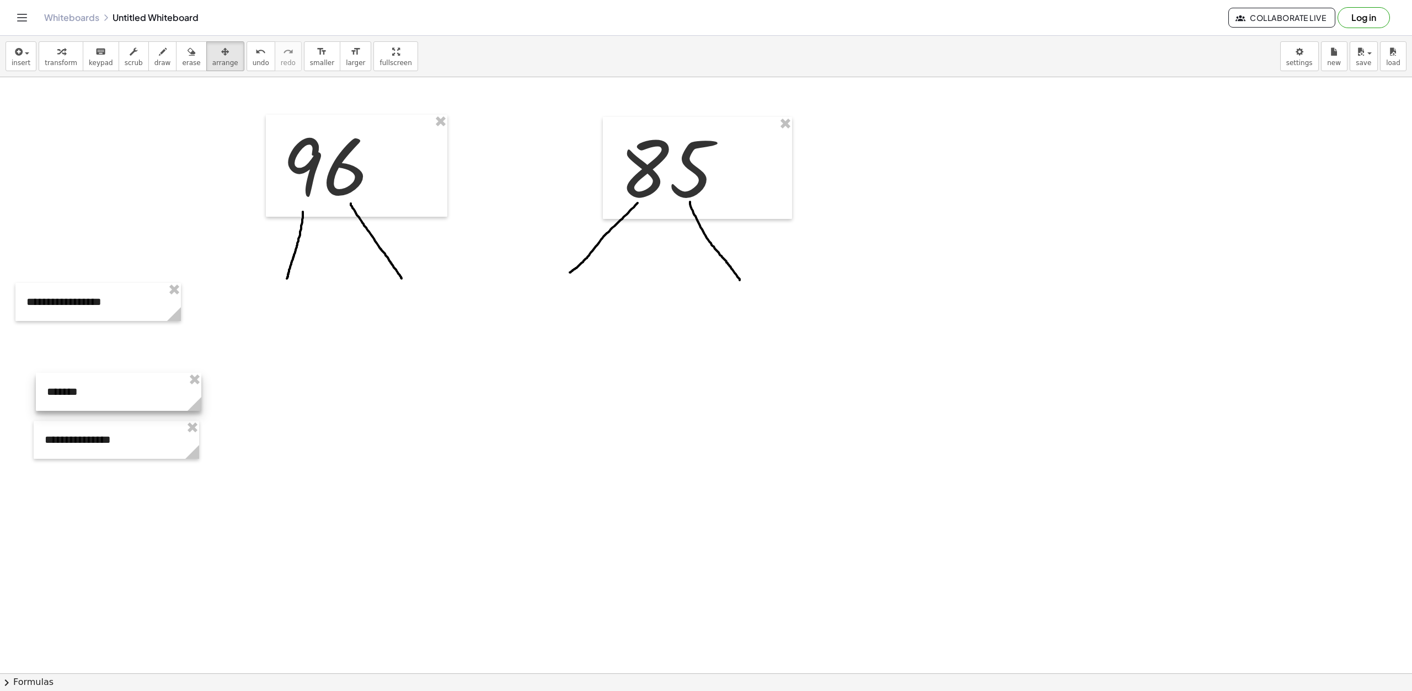
click at [51, 407] on div at bounding box center [119, 392] width 166 height 38
drag, startPoint x: 77, startPoint y: 450, endPoint x: 63, endPoint y: 596, distance: 146.9
click at [63, 596] on div at bounding box center [102, 586] width 166 height 38
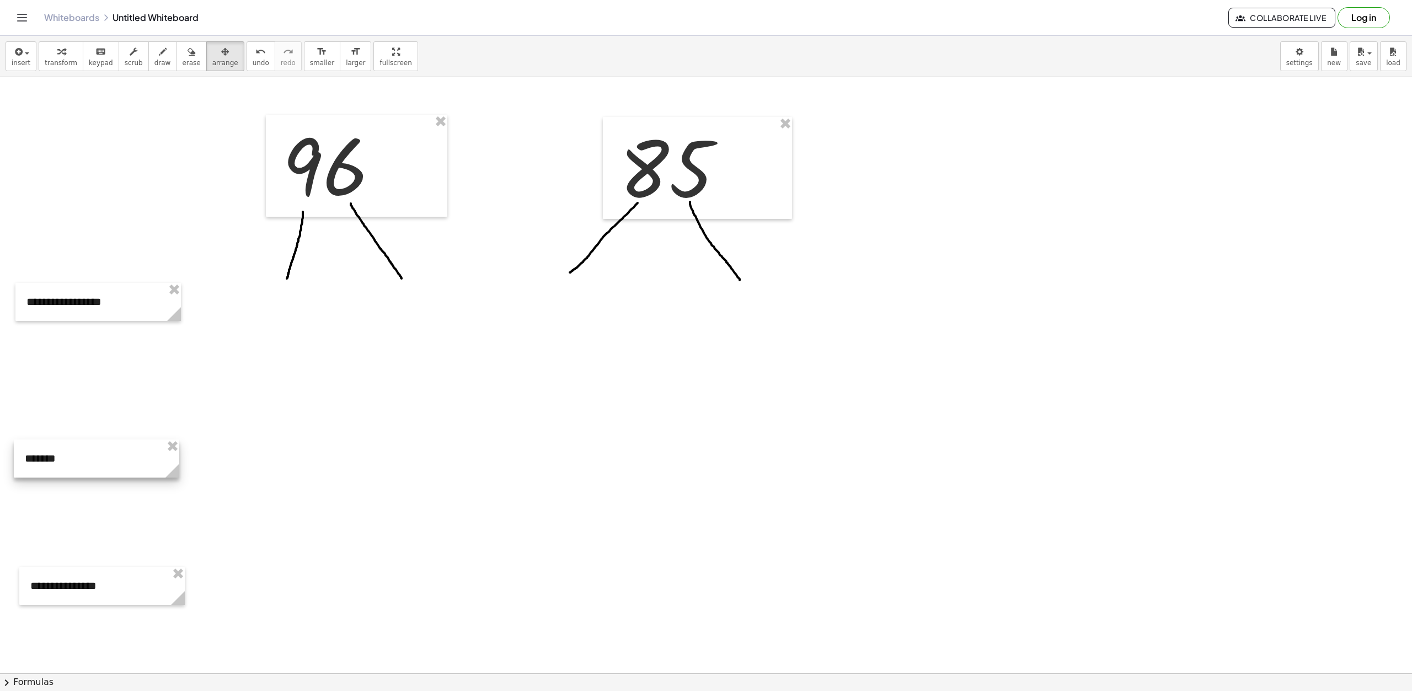
drag, startPoint x: 125, startPoint y: 391, endPoint x: 103, endPoint y: 458, distance: 70.3
click at [103, 458] on div at bounding box center [97, 459] width 166 height 38
drag, startPoint x: 118, startPoint y: 583, endPoint x: 89, endPoint y: 600, distance: 33.1
click at [110, 599] on div at bounding box center [96, 600] width 166 height 38
click at [154, 56] on div "button" at bounding box center [162, 51] width 17 height 13
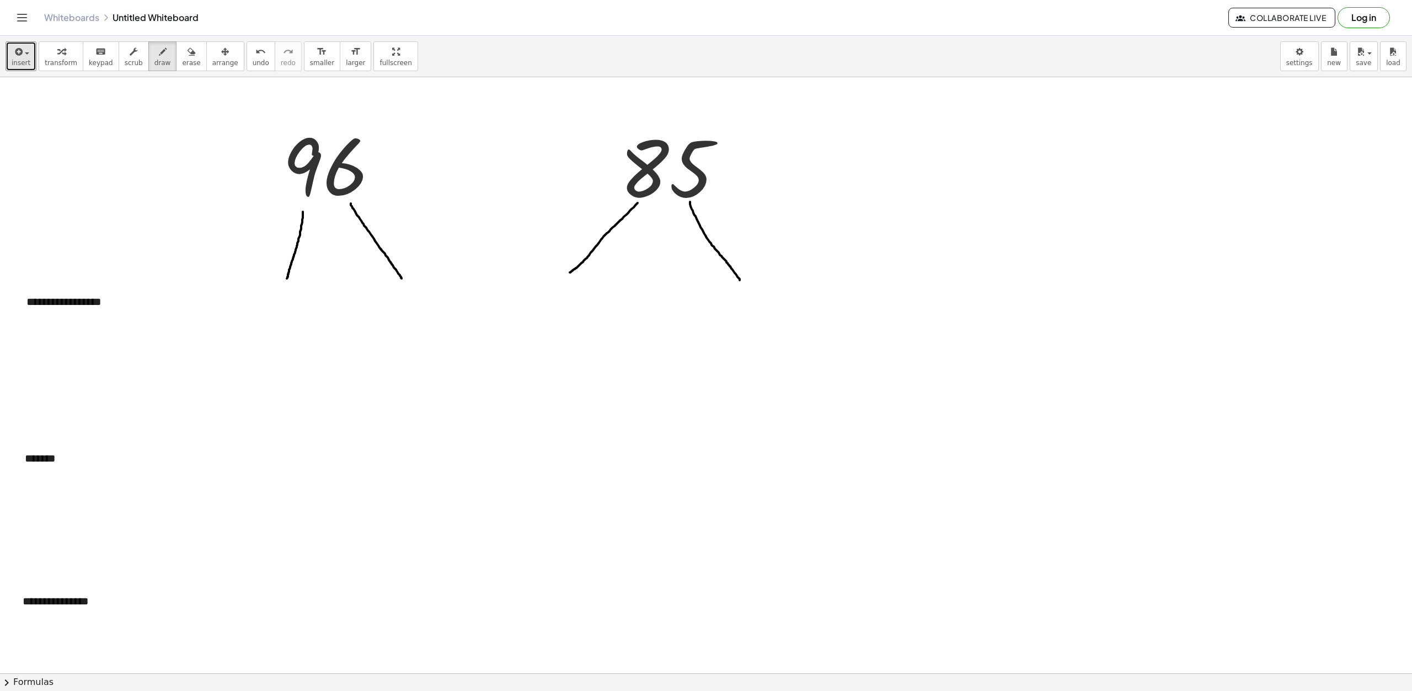
drag, startPoint x: 19, startPoint y: 59, endPoint x: 57, endPoint y: 79, distance: 43.2
click at [20, 59] on span "insert" at bounding box center [21, 63] width 19 height 8
click at [73, 101] on span "Math Expression" at bounding box center [70, 100] width 63 height 11
click at [979, 171] on div at bounding box center [981, 188] width 74 height 97
click at [206, 46] on button "arrange" at bounding box center [225, 56] width 38 height 30
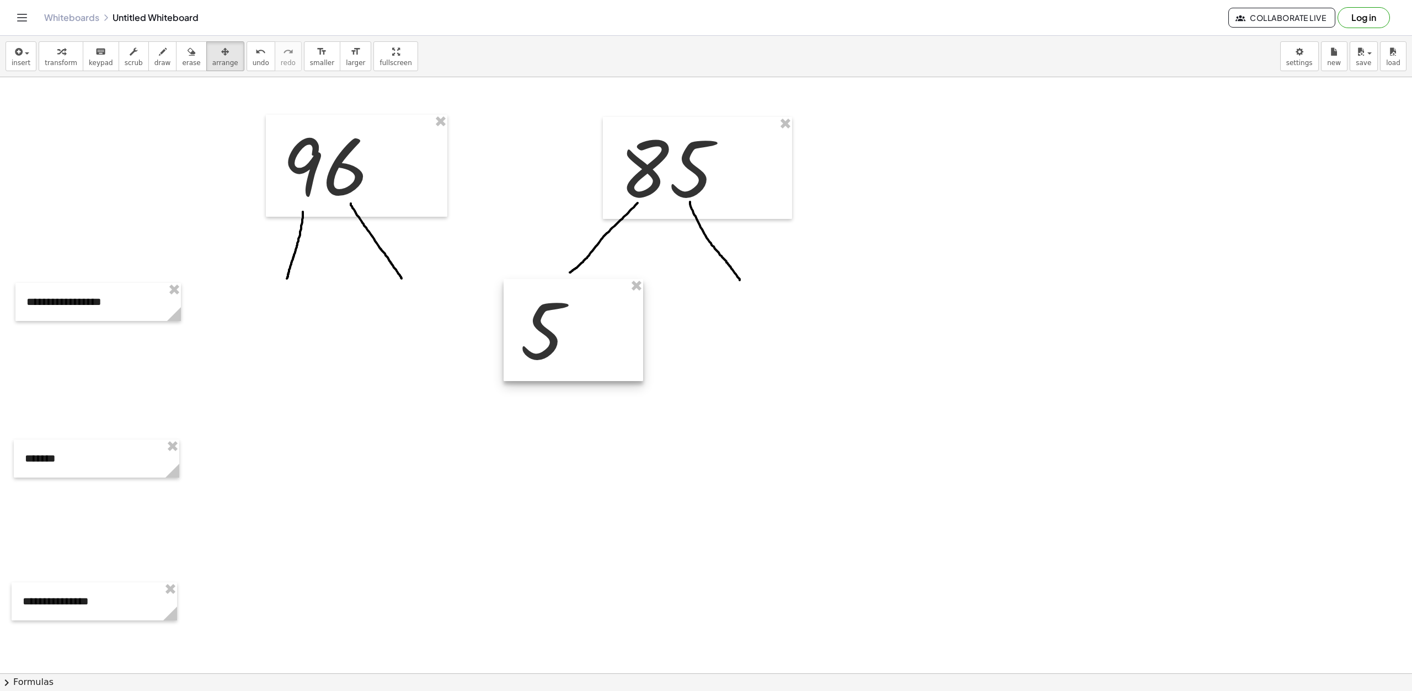
drag, startPoint x: 968, startPoint y: 193, endPoint x: 538, endPoint y: 335, distance: 452.7
click at [538, 335] on div at bounding box center [574, 330] width 140 height 102
click at [736, 385] on div at bounding box center [706, 651] width 1412 height 1193
click at [792, 402] on div at bounding box center [706, 651] width 1412 height 1193
click at [25, 46] on div "button" at bounding box center [21, 51] width 19 height 13
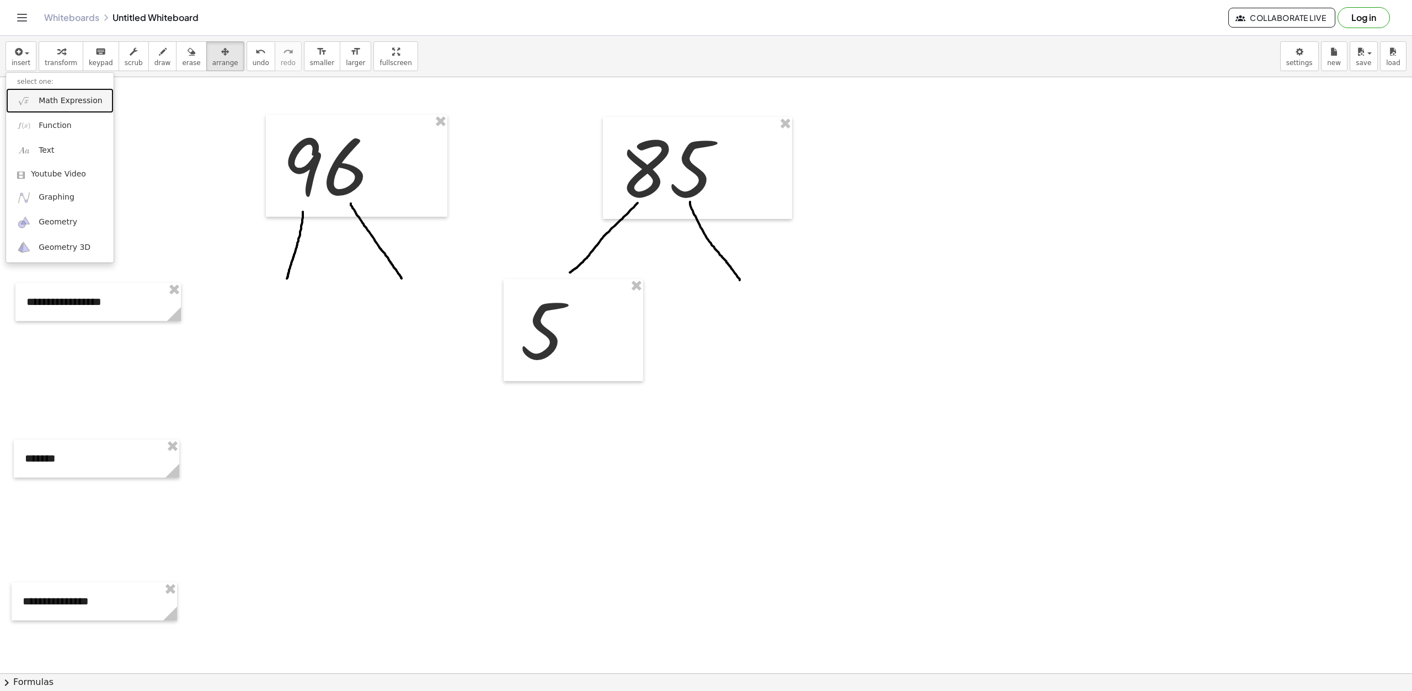
click at [44, 102] on span "Math Expression" at bounding box center [70, 100] width 63 height 11
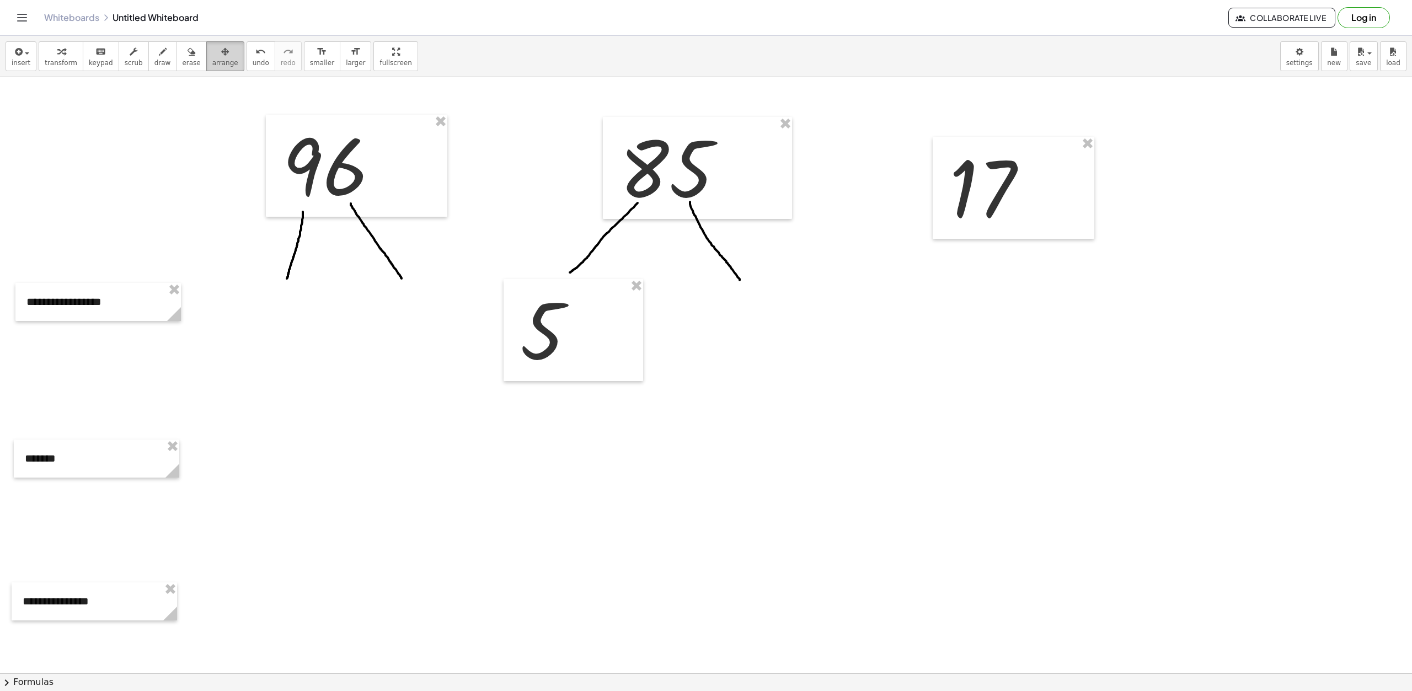
click at [218, 60] on button "arrange" at bounding box center [225, 56] width 38 height 30
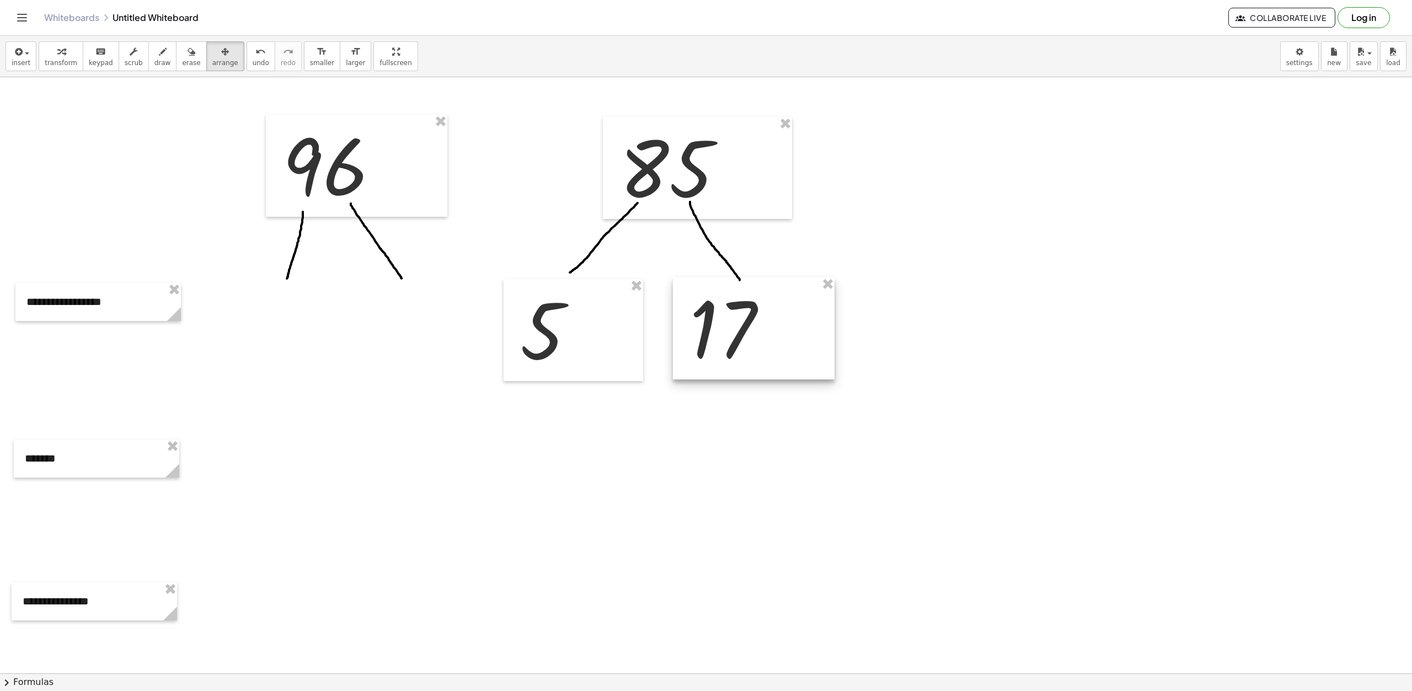
drag, startPoint x: 968, startPoint y: 200, endPoint x: 707, endPoint y: 340, distance: 296.0
click at [707, 340] on div at bounding box center [754, 328] width 162 height 102
click at [827, 471] on div at bounding box center [706, 651] width 1412 height 1193
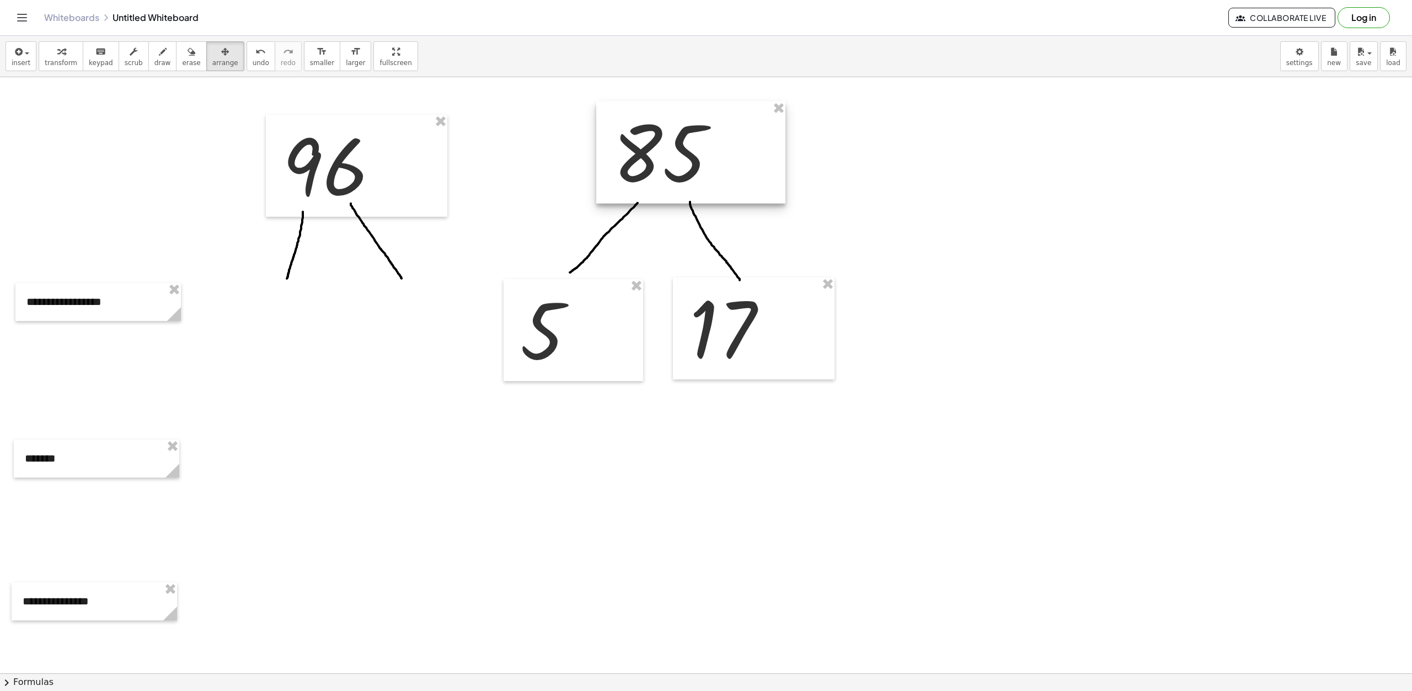
drag, startPoint x: 709, startPoint y: 169, endPoint x: 702, endPoint y: 153, distance: 16.8
click at [702, 153] on div at bounding box center [690, 153] width 189 height 102
click at [33, 63] on button "insert" at bounding box center [21, 56] width 31 height 30
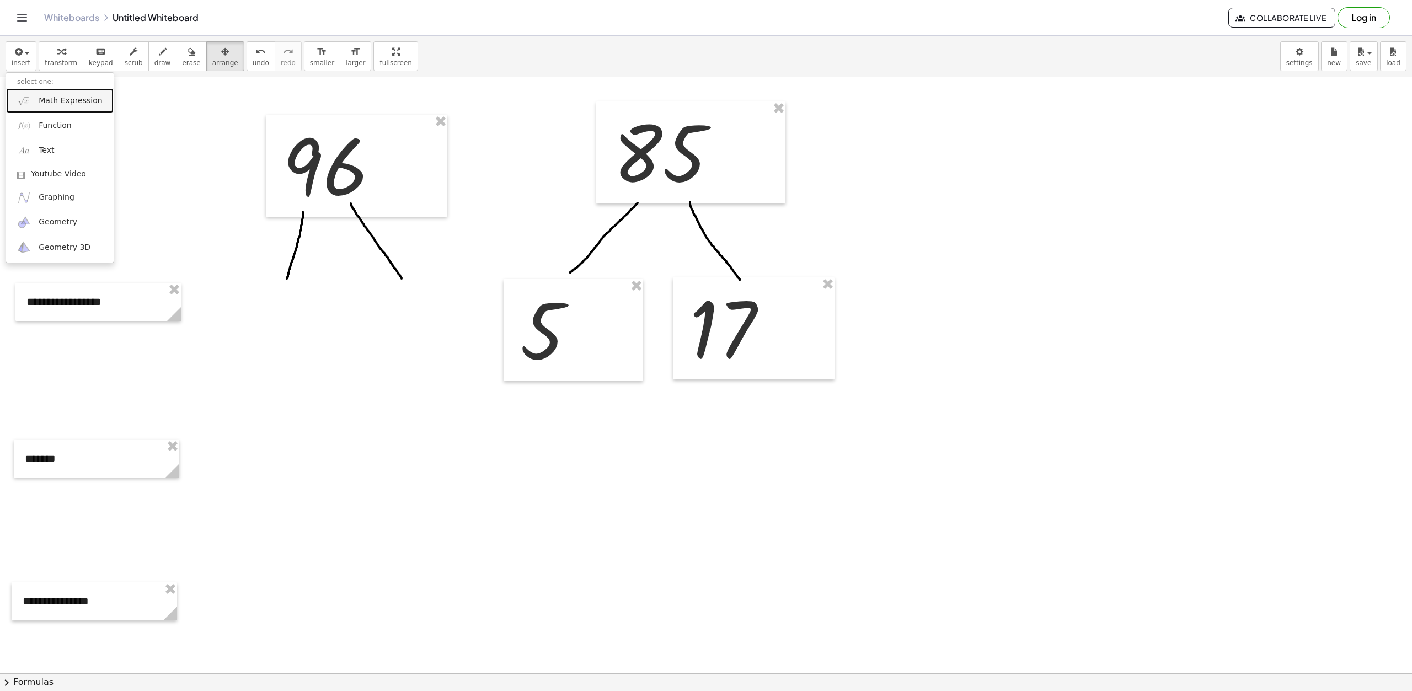
click at [69, 111] on link "Math Expression" at bounding box center [60, 100] width 108 height 25
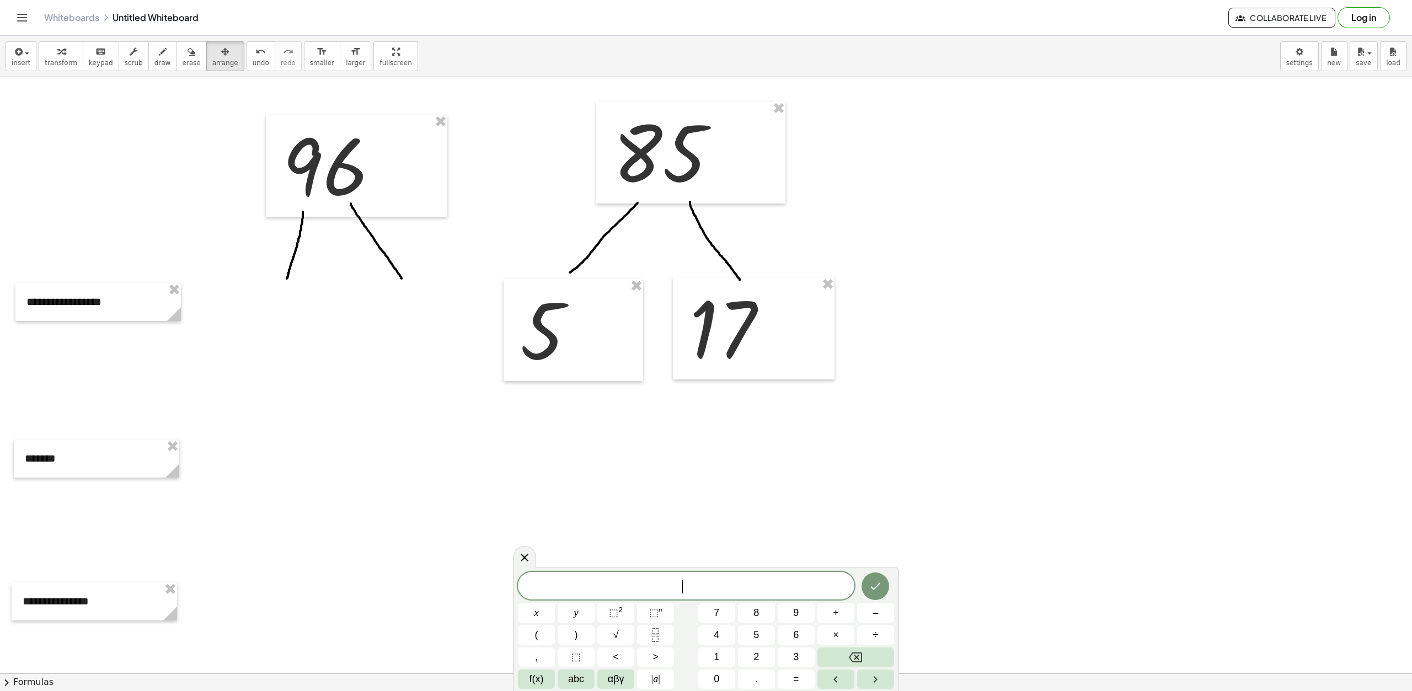
click at [741, 578] on div "​" at bounding box center [686, 586] width 337 height 28
click at [520, 551] on div at bounding box center [524, 557] width 23 height 22
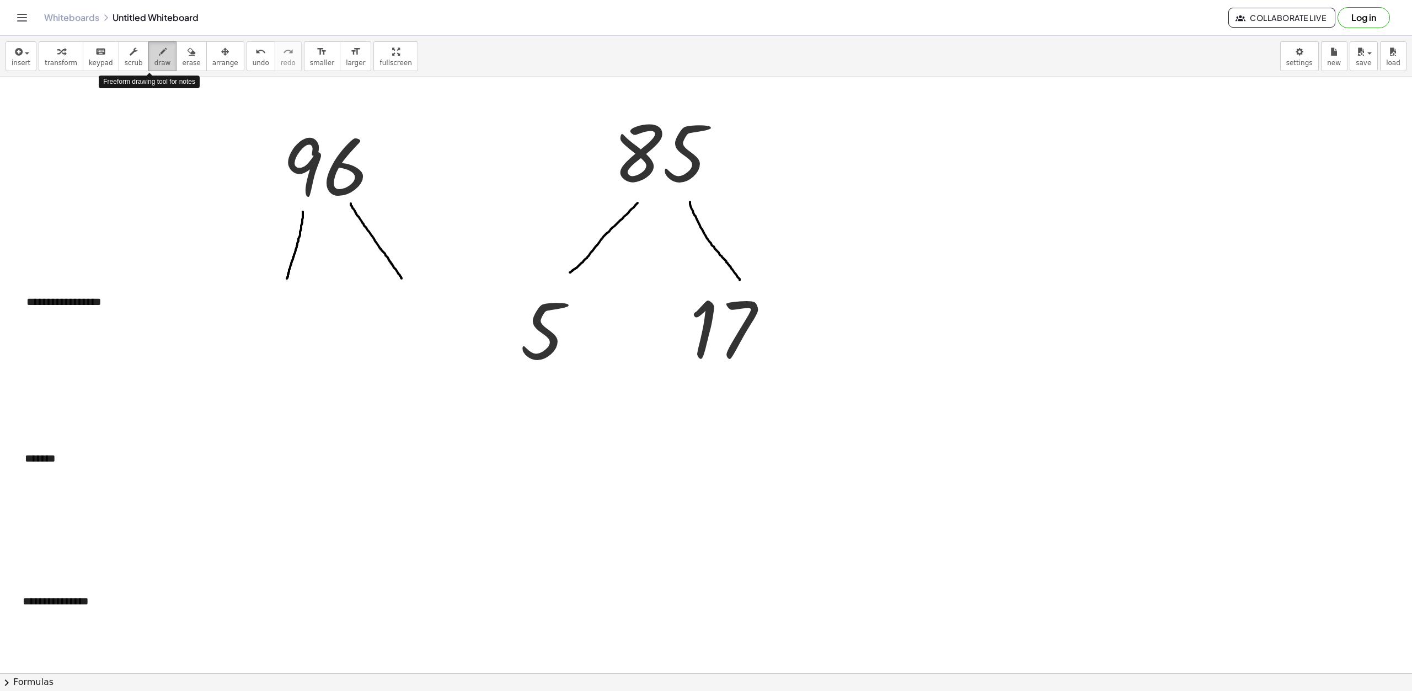
click at [154, 65] on span "draw" at bounding box center [162, 63] width 17 height 8
drag, startPoint x: 262, startPoint y: 110, endPoint x: 423, endPoint y: 119, distance: 160.8
click at [423, 119] on div at bounding box center [706, 651] width 1412 height 1193
drag, startPoint x: 261, startPoint y: 108, endPoint x: 261, endPoint y: 193, distance: 85.0
click at [261, 193] on div at bounding box center [706, 651] width 1412 height 1193
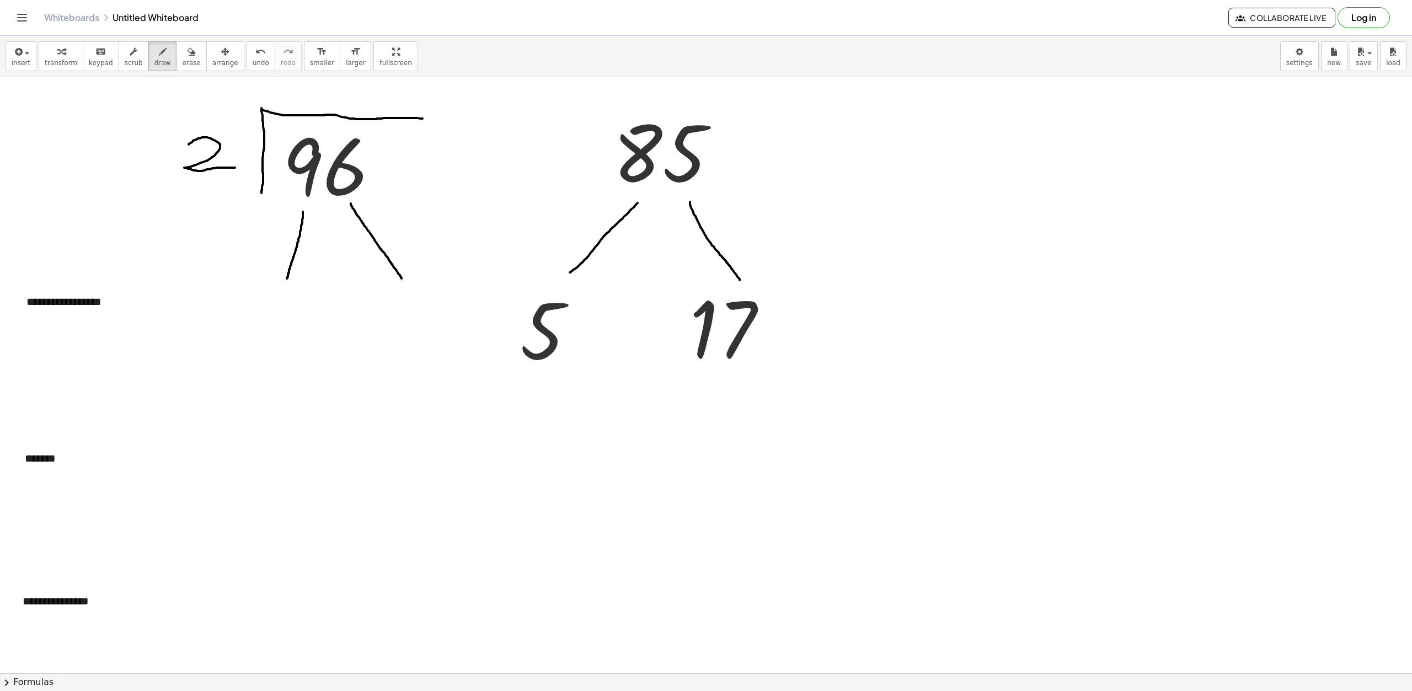
drag, startPoint x: 189, startPoint y: 145, endPoint x: 235, endPoint y: 168, distance: 51.8
click at [235, 168] on div at bounding box center [706, 651] width 1412 height 1193
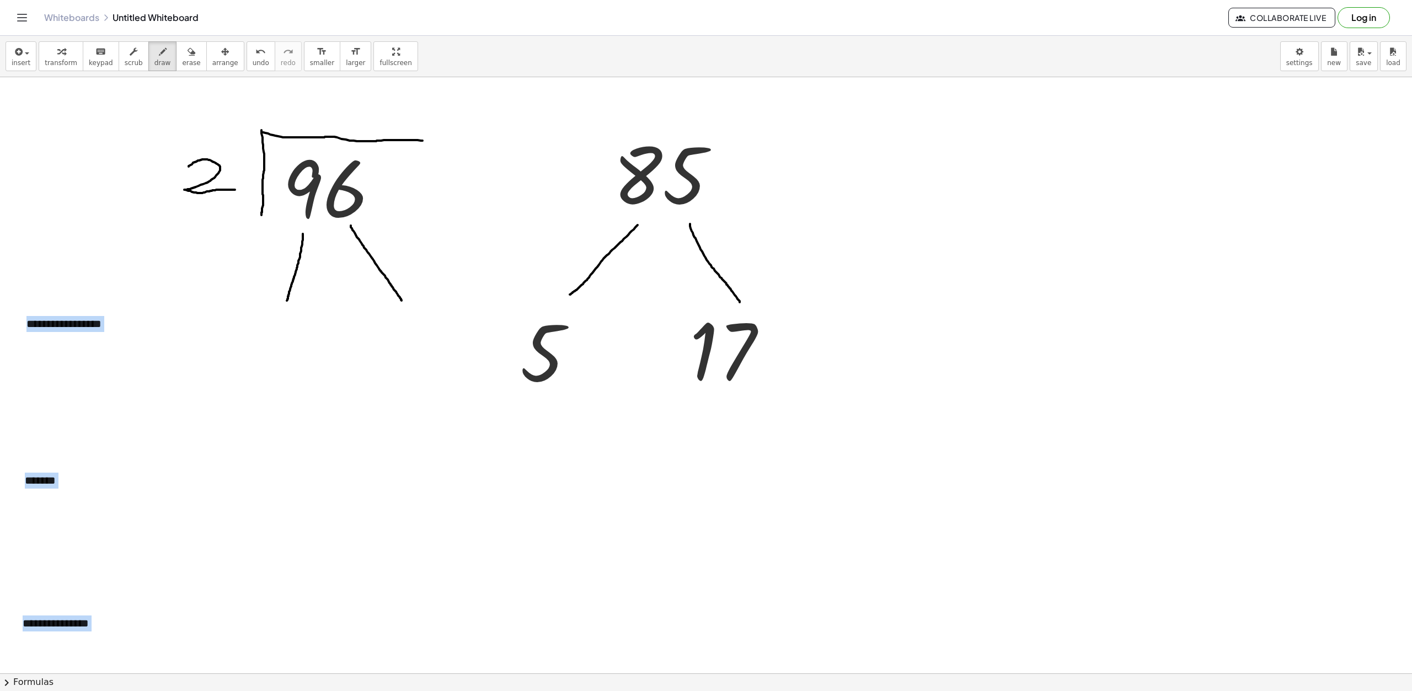
drag, startPoint x: 295, startPoint y: 76, endPoint x: 273, endPoint y: 105, distance: 36.6
click at [273, 105] on div "**********" at bounding box center [706, 363] width 1412 height 655
drag, startPoint x: 298, startPoint y: 90, endPoint x: 311, endPoint y: 94, distance: 13.4
click at [322, 117] on div at bounding box center [706, 673] width 1412 height 1193
drag, startPoint x: 306, startPoint y: 125, endPoint x: 295, endPoint y: 163, distance: 40.2
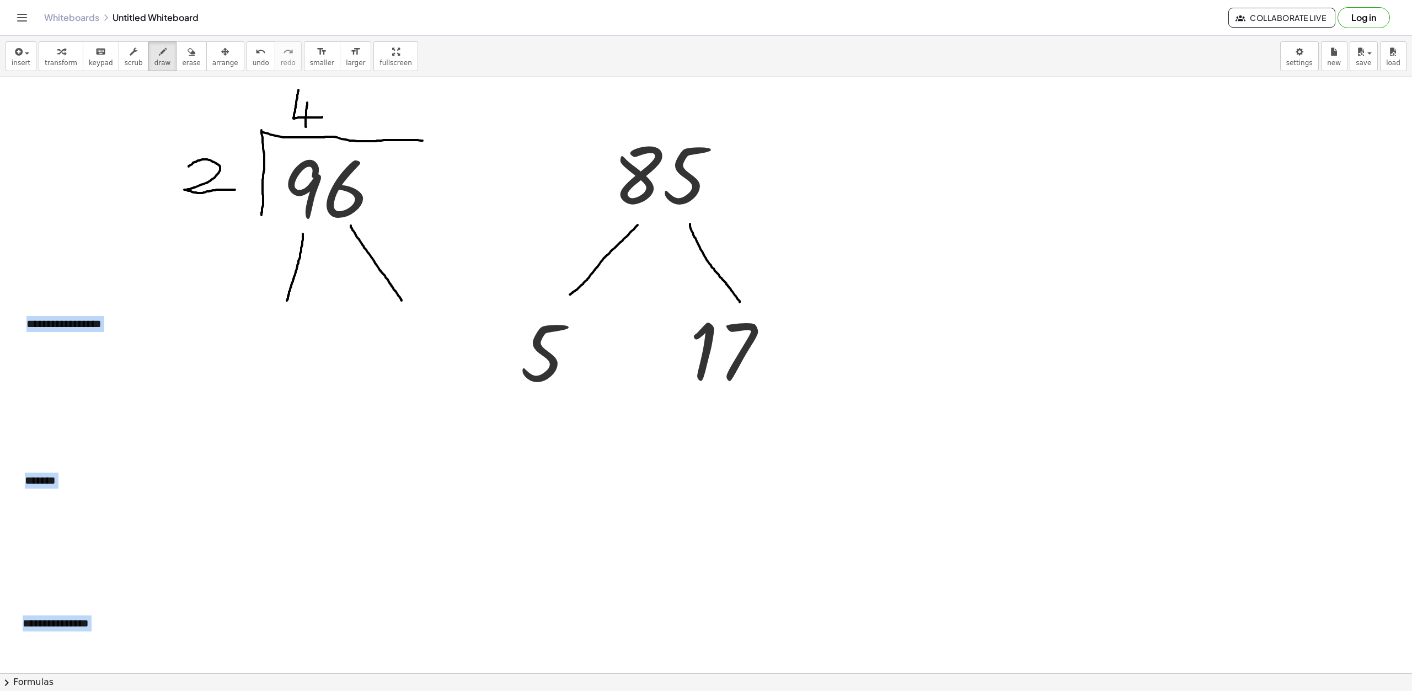
click at [308, 131] on div at bounding box center [706, 673] width 1412 height 1193
drag, startPoint x: 299, startPoint y: 273, endPoint x: 295, endPoint y: 265, distance: 8.4
click at [295, 265] on div at bounding box center [706, 673] width 1412 height 1193
drag, startPoint x: 166, startPoint y: 329, endPoint x: 442, endPoint y: 339, distance: 277.1
click at [443, 337] on div at bounding box center [706, 673] width 1412 height 1193
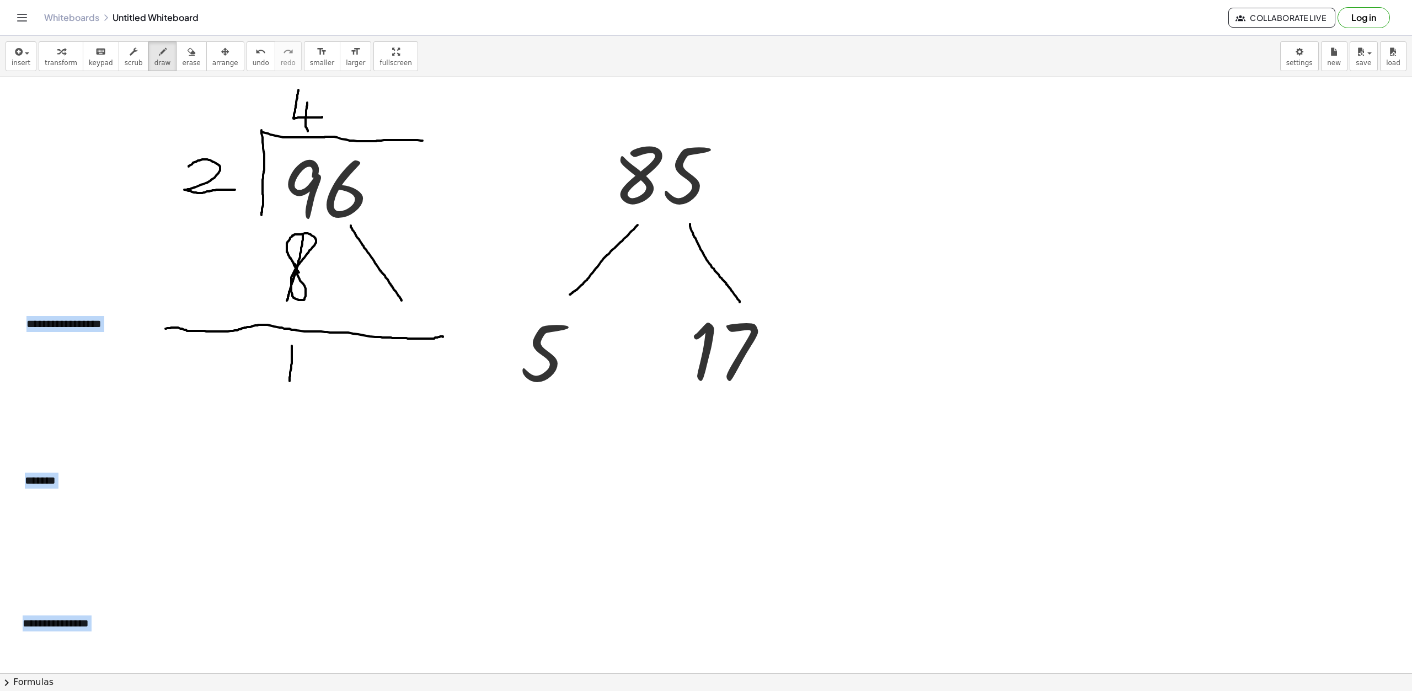
drag, startPoint x: 292, startPoint y: 346, endPoint x: 329, endPoint y: 375, distance: 46.8
click at [290, 381] on div at bounding box center [706, 673] width 1412 height 1193
drag, startPoint x: 353, startPoint y: 337, endPoint x: 353, endPoint y: 375, distance: 38.1
click at [352, 377] on div at bounding box center [706, 673] width 1412 height 1193
drag, startPoint x: 349, startPoint y: 111, endPoint x: 349, endPoint y: 118, distance: 6.6
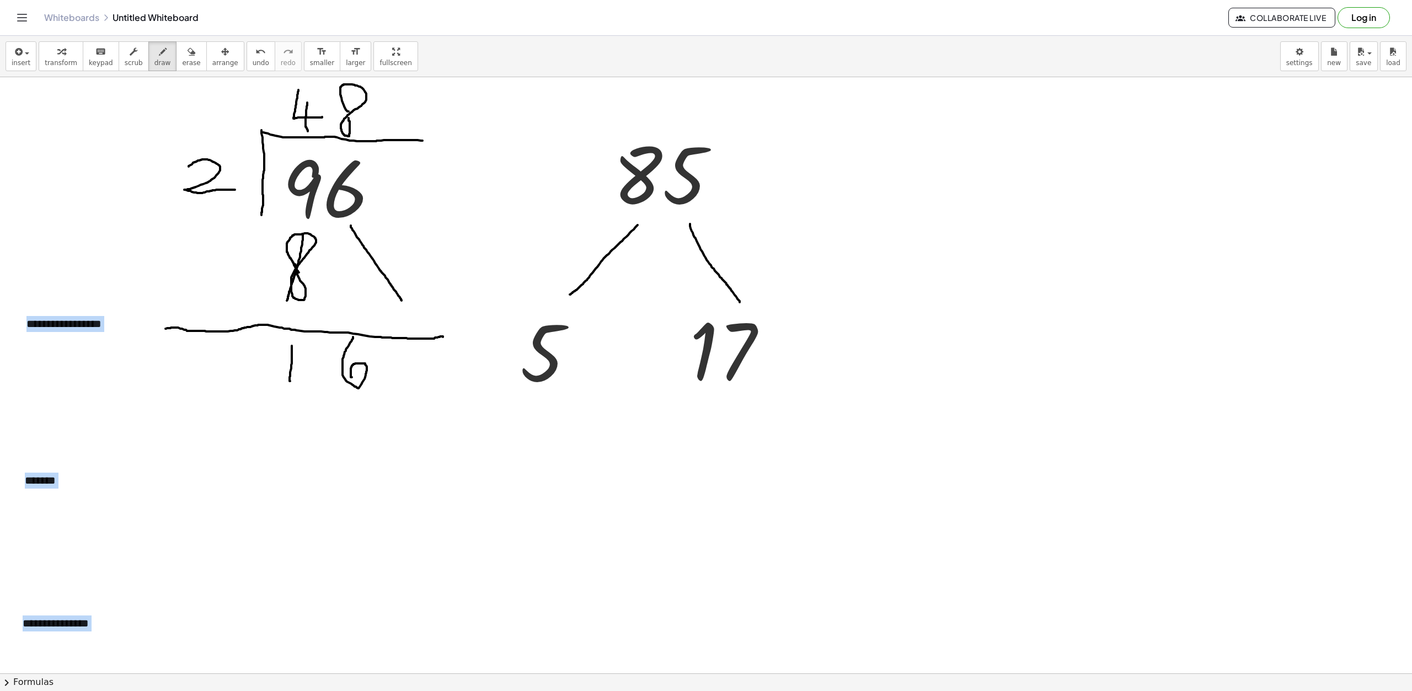
click at [349, 118] on div at bounding box center [706, 673] width 1412 height 1193
drag, startPoint x: 291, startPoint y: 403, endPoint x: 296, endPoint y: 422, distance: 19.9
click at [296, 422] on div at bounding box center [706, 673] width 1412 height 1193
drag, startPoint x: 361, startPoint y: 399, endPoint x: 344, endPoint y: 421, distance: 27.5
click at [357, 404] on div at bounding box center [706, 673] width 1412 height 1193
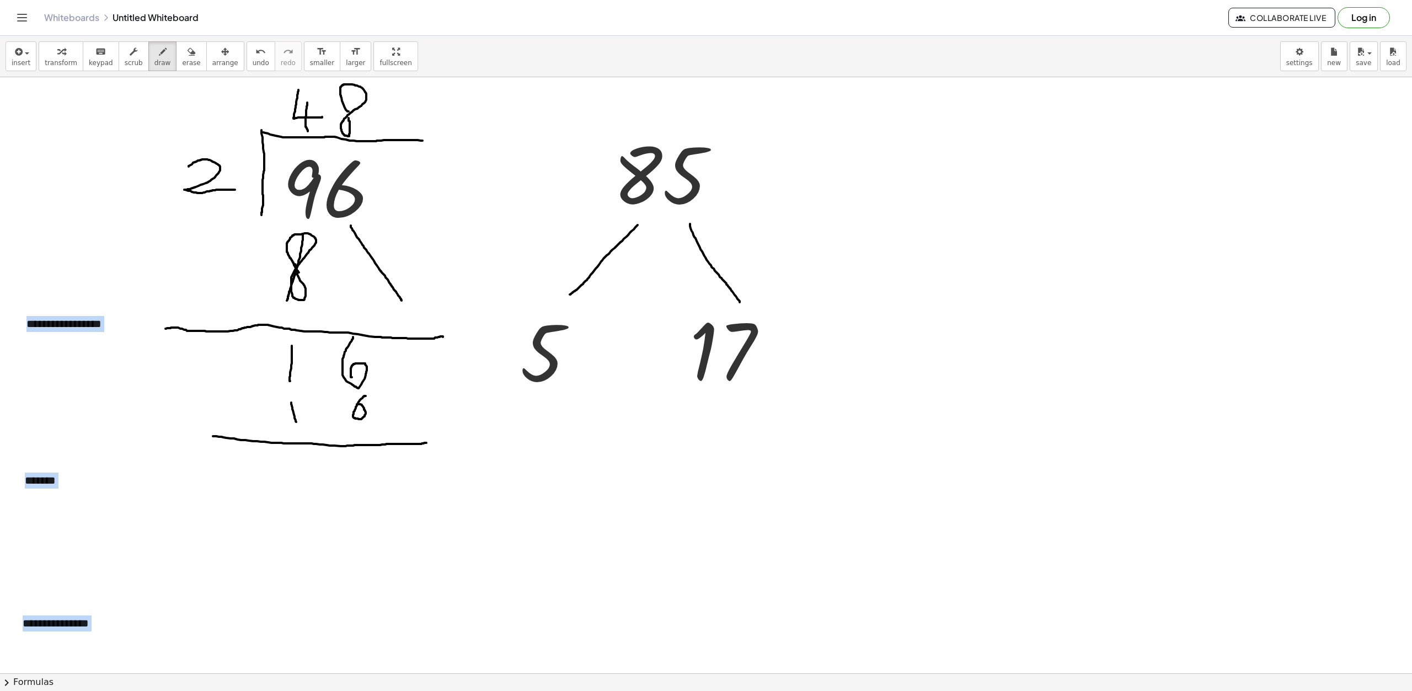
drag, startPoint x: 213, startPoint y: 436, endPoint x: 426, endPoint y: 443, distance: 213.6
click at [426, 443] on div at bounding box center [706, 673] width 1412 height 1193
drag, startPoint x: 362, startPoint y: 460, endPoint x: 356, endPoint y: 464, distance: 7.7
click at [356, 464] on div at bounding box center [706, 673] width 1412 height 1193
click at [253, 67] on span "undo" at bounding box center [261, 63] width 17 height 8
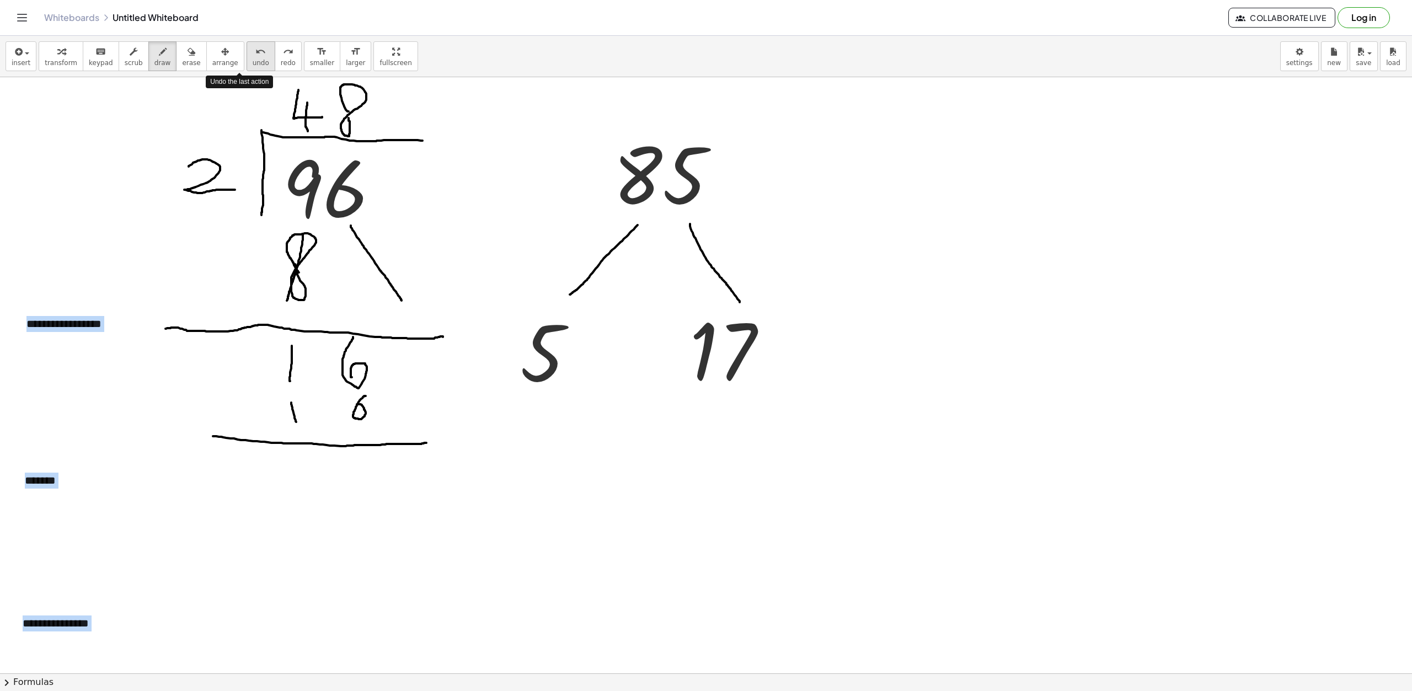
click at [253, 66] on span "undo" at bounding box center [261, 63] width 17 height 8
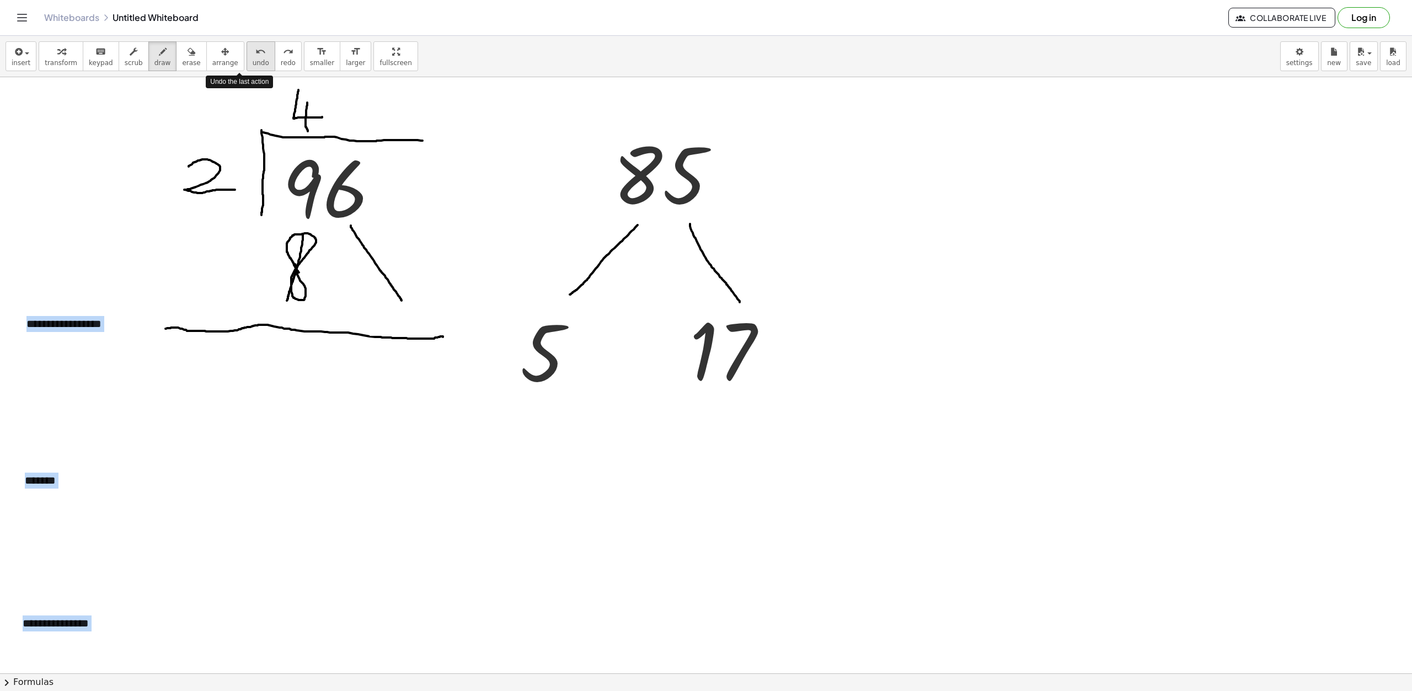
click at [253, 66] on span "undo" at bounding box center [261, 63] width 17 height 8
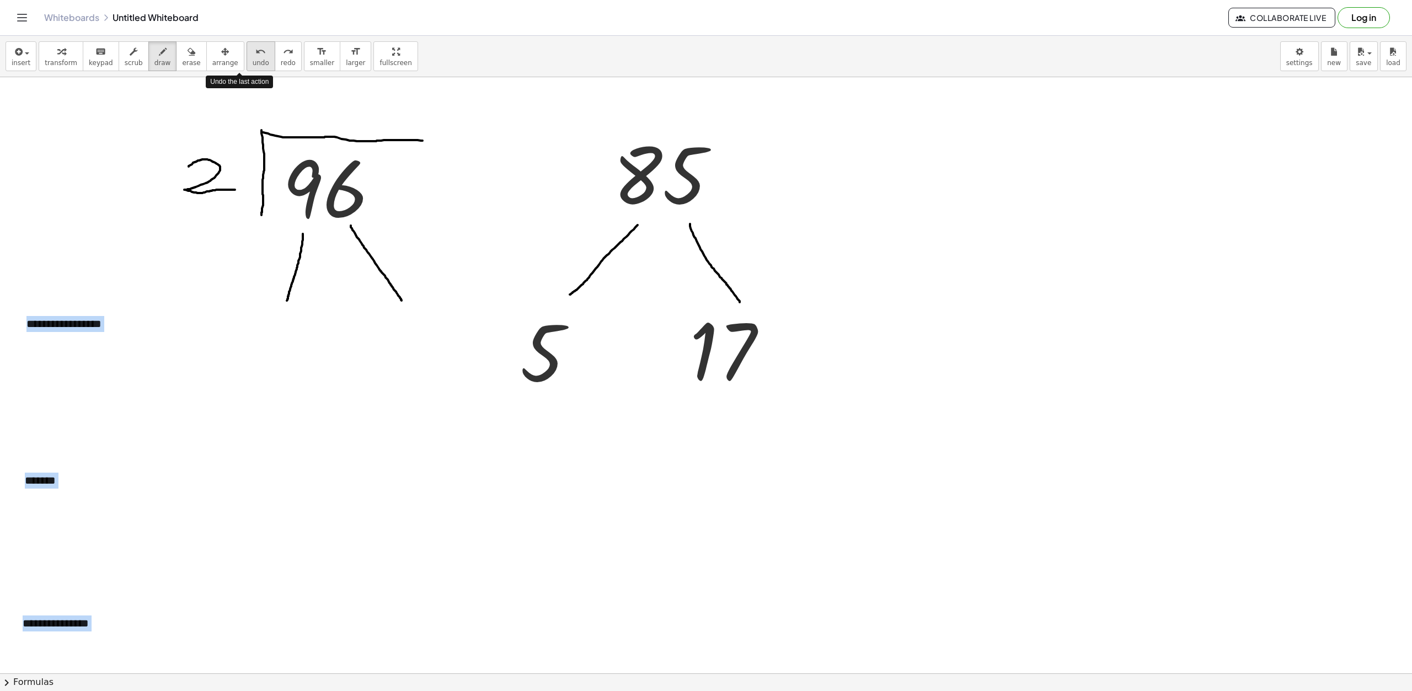
click at [253, 66] on span "undo" at bounding box center [261, 63] width 17 height 8
click at [20, 60] on span "insert" at bounding box center [21, 63] width 19 height 8
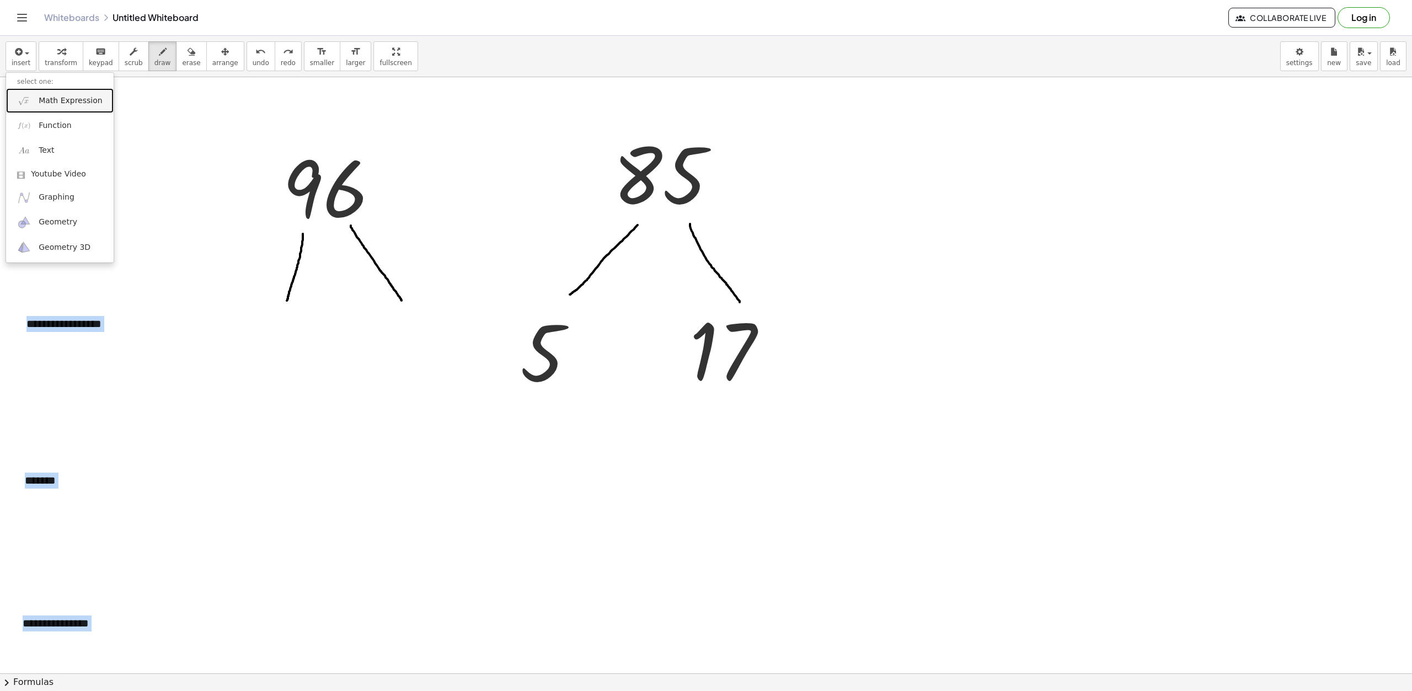
click at [54, 106] on span "Math Expression" at bounding box center [70, 100] width 63 height 11
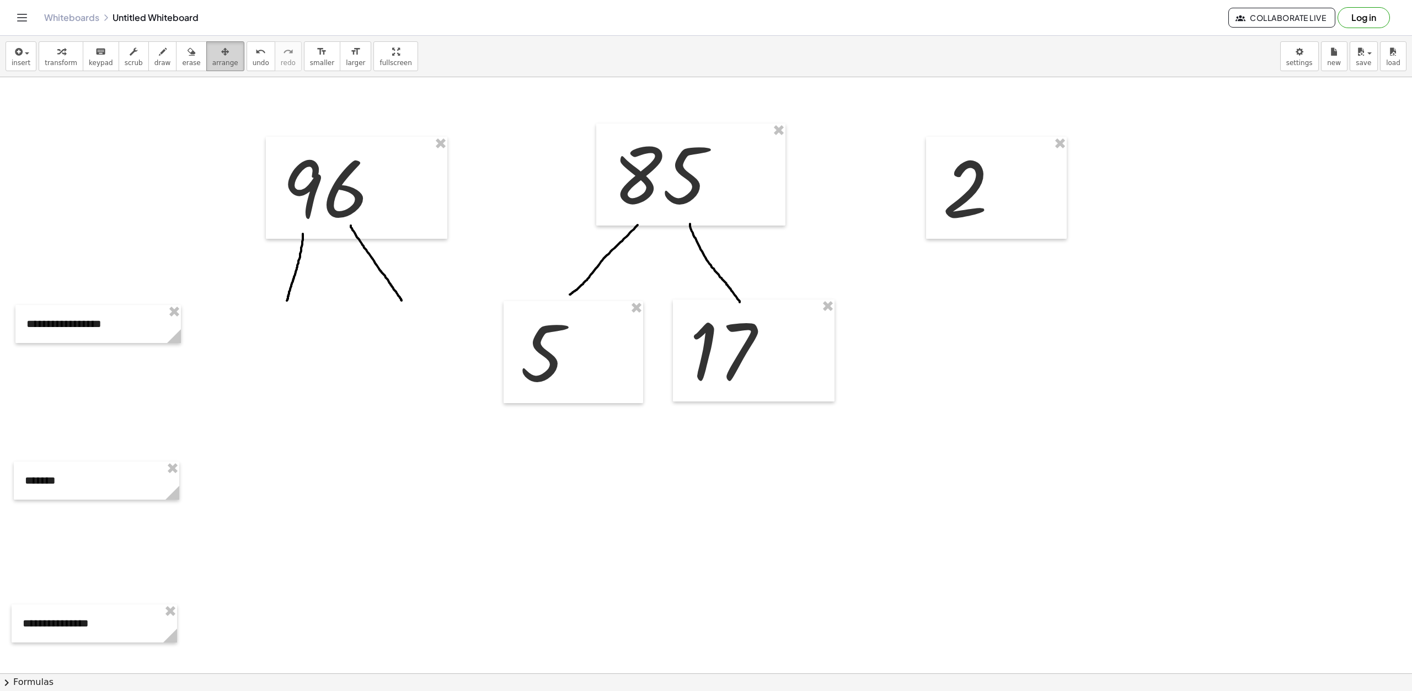
click at [212, 62] on span "arrange" at bounding box center [225, 63] width 26 height 8
drag, startPoint x: 967, startPoint y: 201, endPoint x: 247, endPoint y: 369, distance: 739.2
click at [247, 369] on div at bounding box center [276, 356] width 141 height 102
click at [23, 61] on span "insert" at bounding box center [21, 63] width 19 height 8
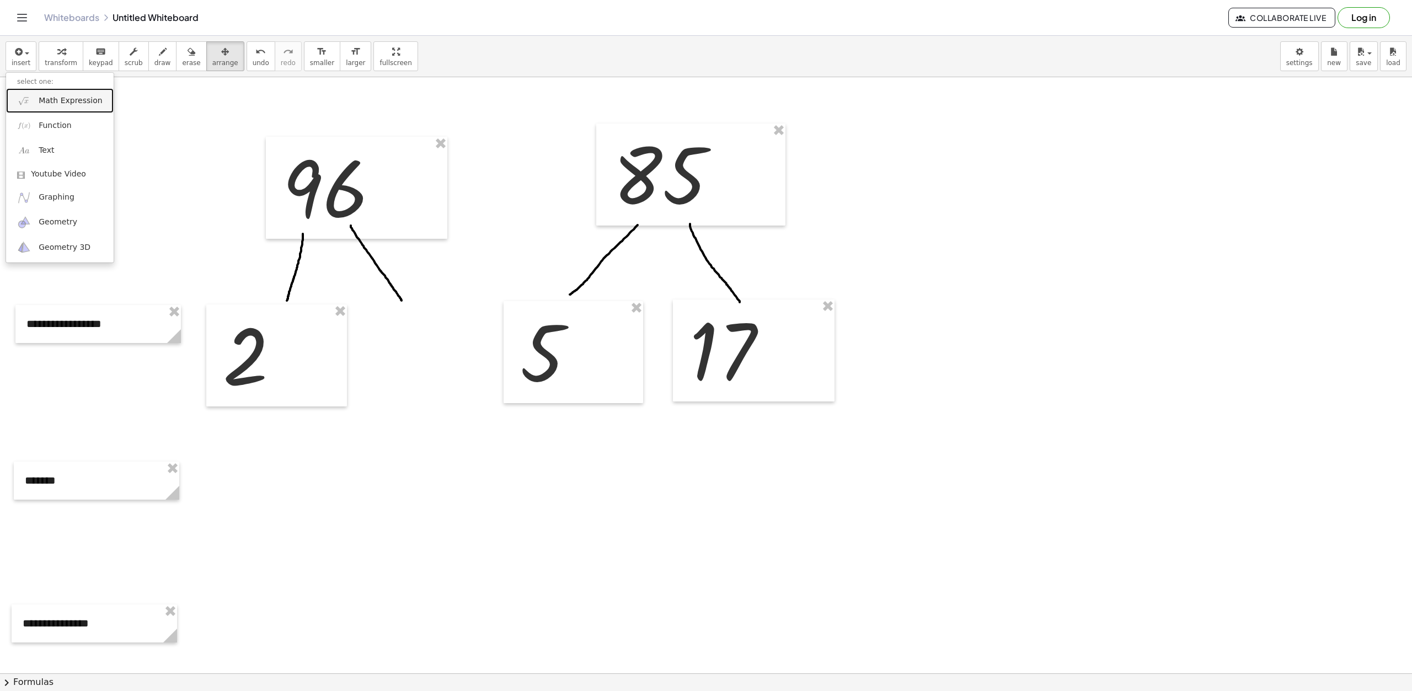
click at [62, 99] on span "Math Expression" at bounding box center [70, 100] width 63 height 11
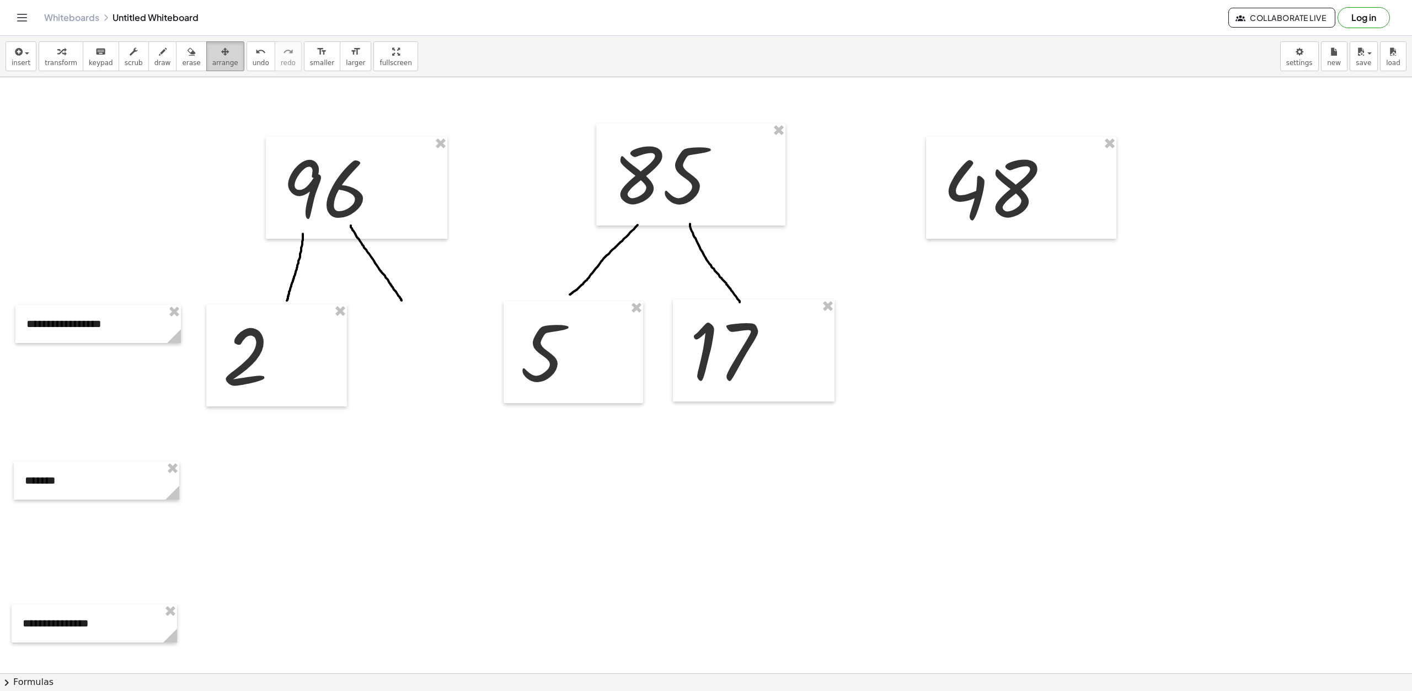
click at [212, 60] on span "arrange" at bounding box center [225, 63] width 26 height 8
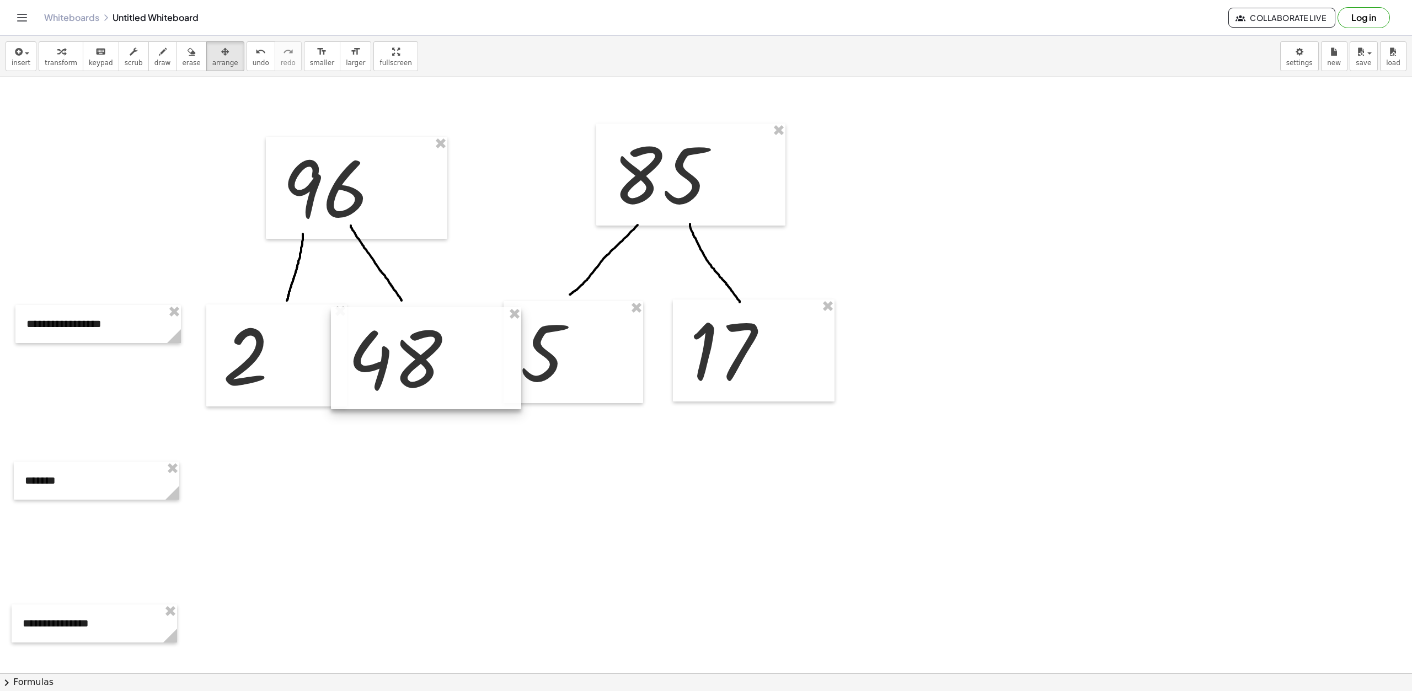
drag, startPoint x: 957, startPoint y: 209, endPoint x: 361, endPoint y: 379, distance: 619.2
click at [361, 379] on div at bounding box center [426, 358] width 190 height 102
drag, startPoint x: 472, startPoint y: 565, endPoint x: 468, endPoint y: 556, distance: 9.6
click at [472, 565] on div at bounding box center [706, 673] width 1412 height 1193
drag, startPoint x: 275, startPoint y: 363, endPoint x: 249, endPoint y: 354, distance: 28.1
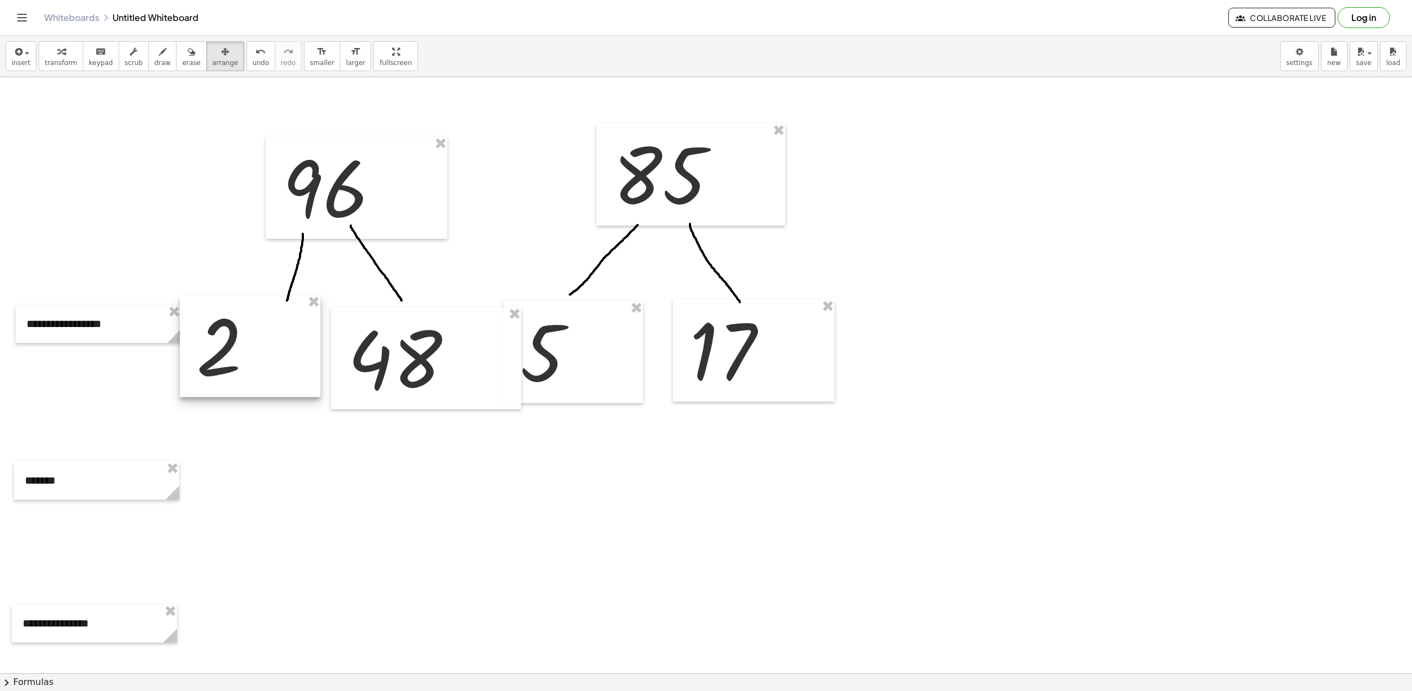
click at [249, 354] on div at bounding box center [250, 346] width 141 height 102
drag, startPoint x: 399, startPoint y: 373, endPoint x: 401, endPoint y: 364, distance: 9.4
click at [401, 364] on div at bounding box center [418, 354] width 190 height 102
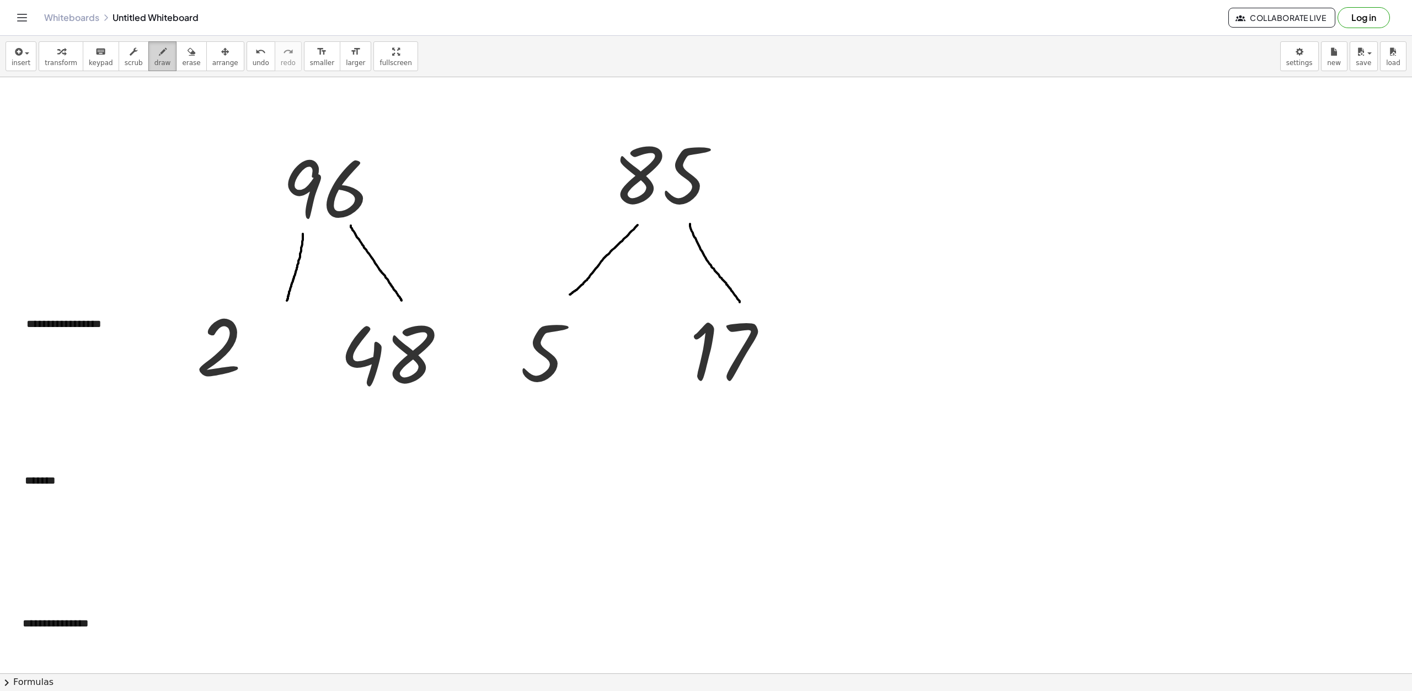
click at [154, 59] on span "draw" at bounding box center [162, 63] width 17 height 8
drag, startPoint x: 373, startPoint y: 405, endPoint x: 412, endPoint y: 409, distance: 38.2
click at [322, 465] on div at bounding box center [706, 673] width 1412 height 1193
drag, startPoint x: 405, startPoint y: 409, endPoint x: 447, endPoint y: 471, distance: 74.2
click at [447, 471] on div at bounding box center [706, 673] width 1412 height 1193
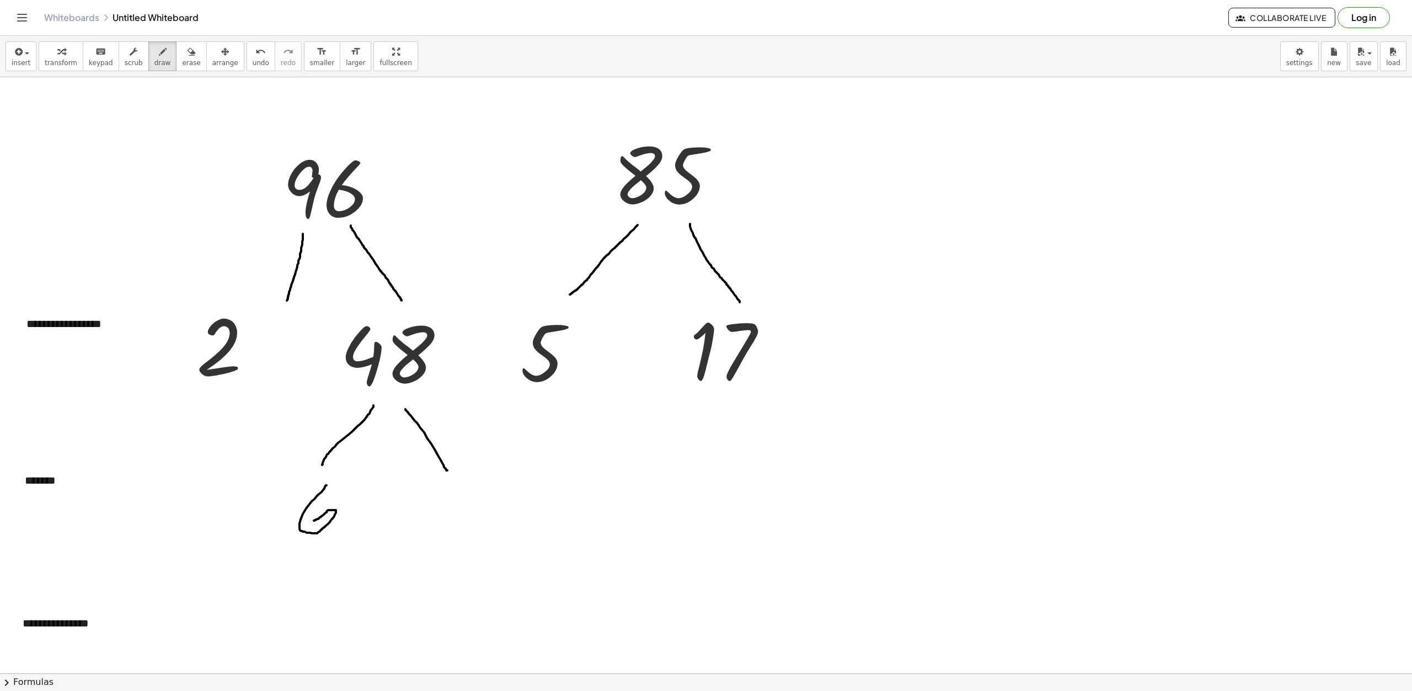
drag, startPoint x: 327, startPoint y: 485, endPoint x: 312, endPoint y: 526, distance: 42.8
click at [312, 526] on div at bounding box center [706, 673] width 1412 height 1193
drag, startPoint x: 437, startPoint y: 495, endPoint x: 416, endPoint y: 527, distance: 39.0
click at [437, 501] on div at bounding box center [706, 673] width 1412 height 1193
drag, startPoint x: 292, startPoint y: 550, endPoint x: 270, endPoint y: 596, distance: 51.1
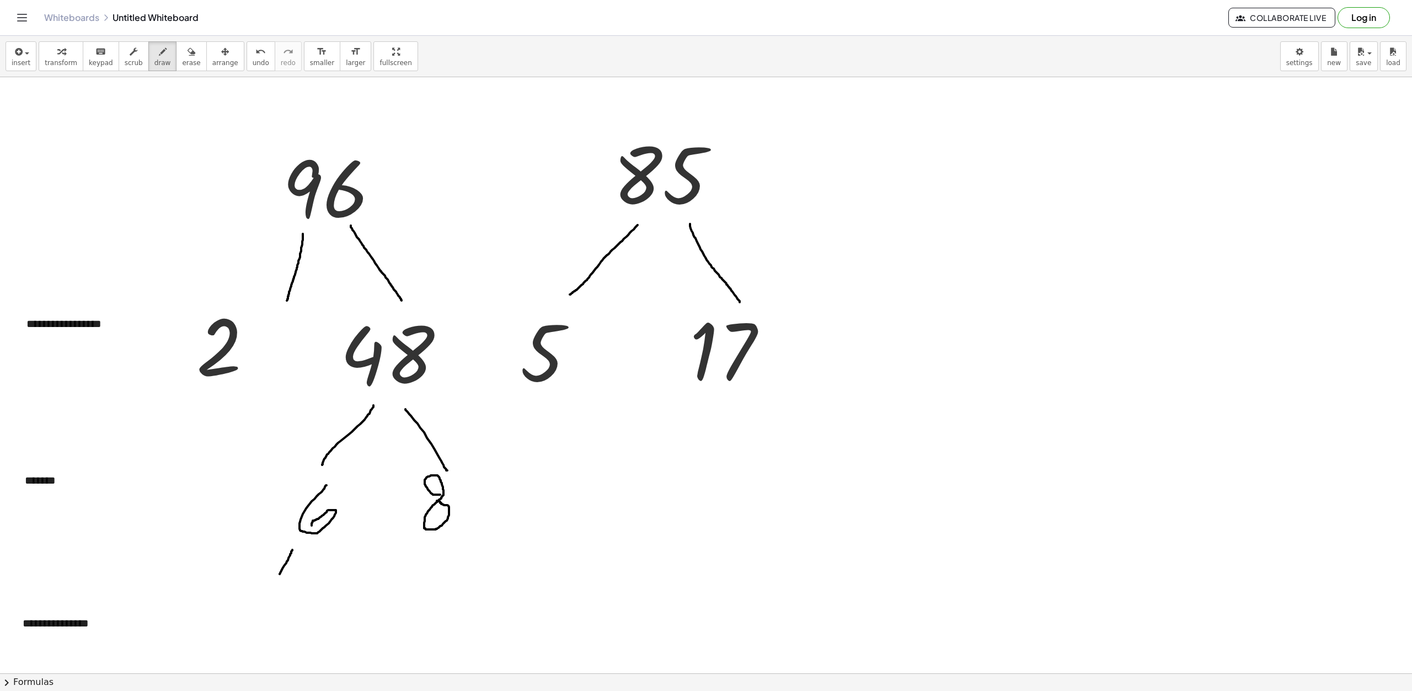
click at [270, 596] on div at bounding box center [706, 673] width 1412 height 1193
drag, startPoint x: 310, startPoint y: 551, endPoint x: 330, endPoint y: 589, distance: 42.7
click at [329, 593] on div at bounding box center [706, 673] width 1412 height 1193
drag, startPoint x: 257, startPoint y: 614, endPoint x: 295, endPoint y: 632, distance: 41.5
click at [295, 632] on div at bounding box center [706, 673] width 1412 height 1193
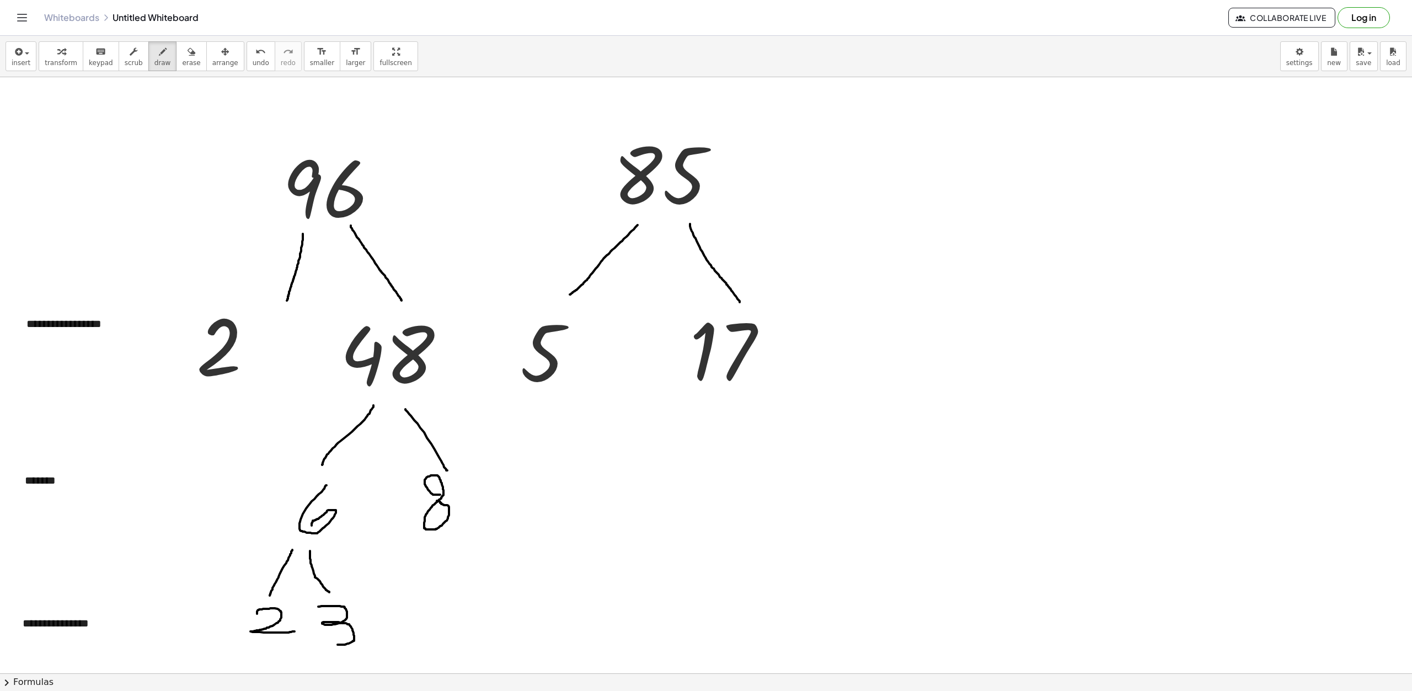
drag, startPoint x: 318, startPoint y: 607, endPoint x: 326, endPoint y: 641, distance: 35.1
click at [327, 642] on div at bounding box center [706, 673] width 1412 height 1193
drag, startPoint x: 427, startPoint y: 547, endPoint x: 440, endPoint y: 565, distance: 23.0
click at [399, 580] on div at bounding box center [706, 673] width 1412 height 1193
drag, startPoint x: 446, startPoint y: 549, endPoint x: 469, endPoint y: 588, distance: 44.6
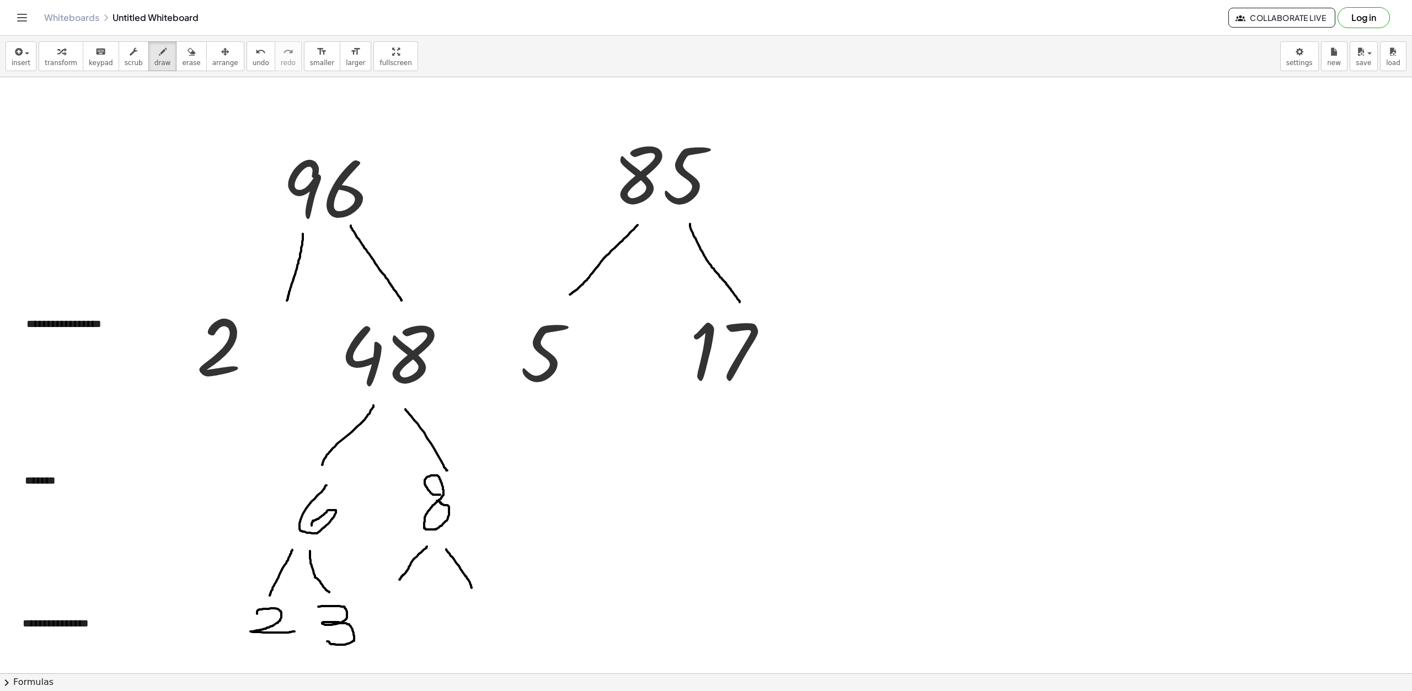
click at [472, 589] on div at bounding box center [706, 673] width 1412 height 1193
drag, startPoint x: 379, startPoint y: 611, endPoint x: 424, endPoint y: 633, distance: 50.1
click at [424, 633] on div at bounding box center [706, 673] width 1412 height 1193
drag, startPoint x: 449, startPoint y: 600, endPoint x: 490, endPoint y: 608, distance: 42.2
click at [491, 609] on div at bounding box center [706, 673] width 1412 height 1193
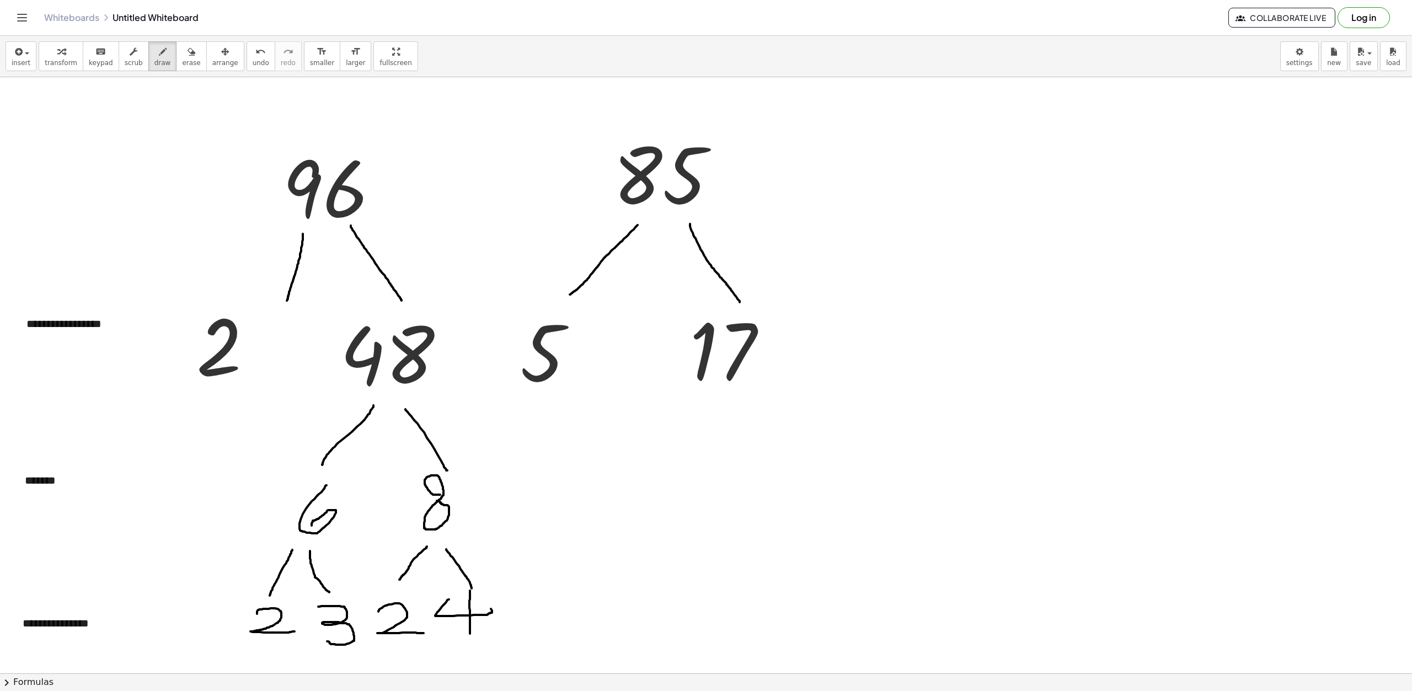
drag, startPoint x: 470, startPoint y: 613, endPoint x: 470, endPoint y: 634, distance: 20.4
click at [470, 634] on div at bounding box center [706, 673] width 1412 height 1193
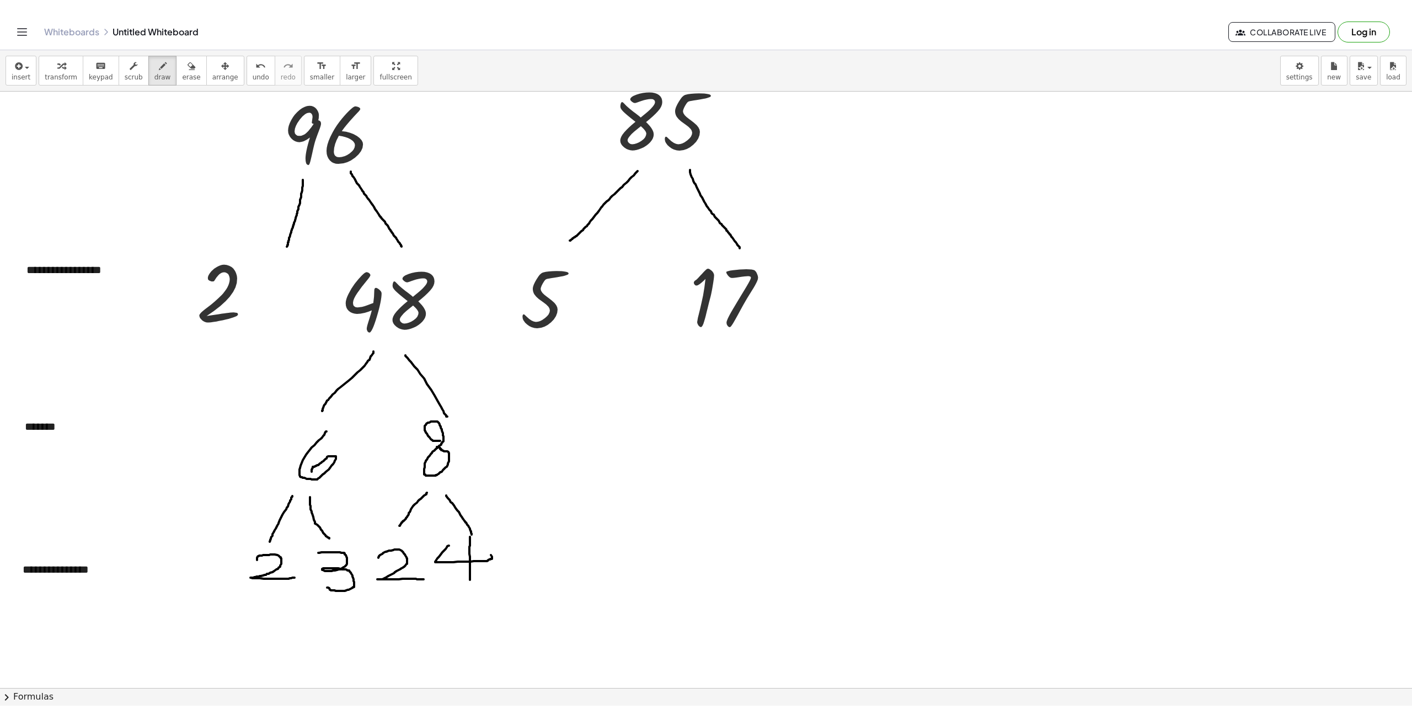
scroll to position [76, 0]
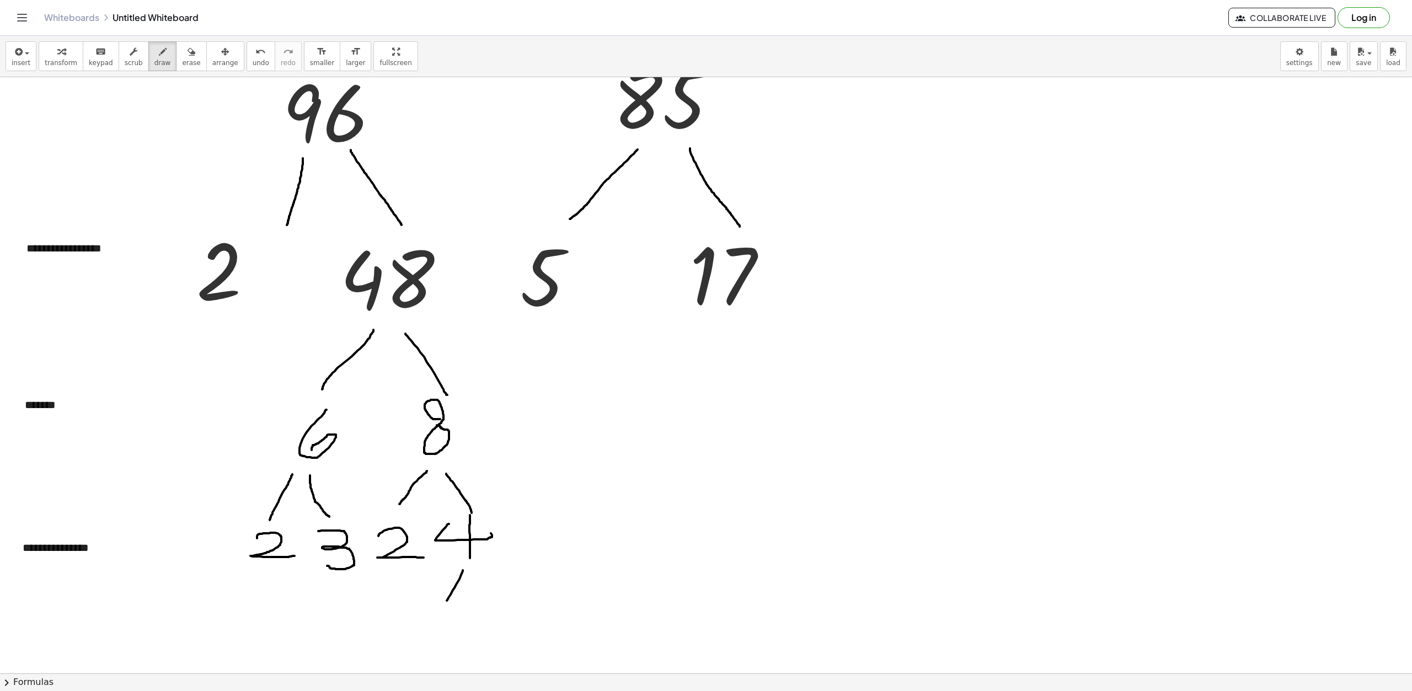
drag, startPoint x: 463, startPoint y: 570, endPoint x: 459, endPoint y: 599, distance: 28.9
click at [450, 604] on div at bounding box center [706, 598] width 1412 height 1193
drag, startPoint x: 482, startPoint y: 566, endPoint x: 508, endPoint y: 597, distance: 40.3
click at [508, 597] on div at bounding box center [706, 598] width 1412 height 1193
drag, startPoint x: 441, startPoint y: 622, endPoint x: 487, endPoint y: 636, distance: 47.8
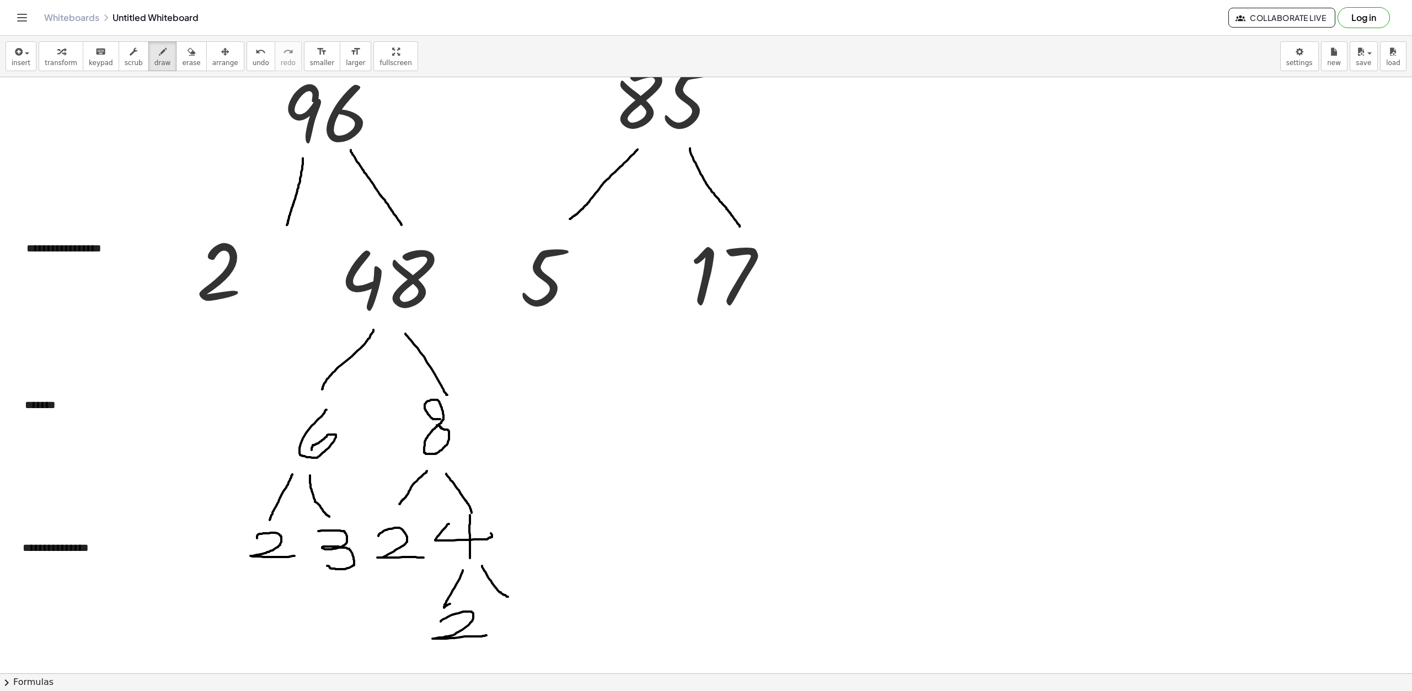
click at [487, 636] on div at bounding box center [706, 598] width 1412 height 1193
drag, startPoint x: 497, startPoint y: 615, endPoint x: 525, endPoint y: 638, distance: 36.9
click at [525, 638] on div at bounding box center [706, 598] width 1412 height 1193
click at [51, 404] on div at bounding box center [706, 598] width 1412 height 1193
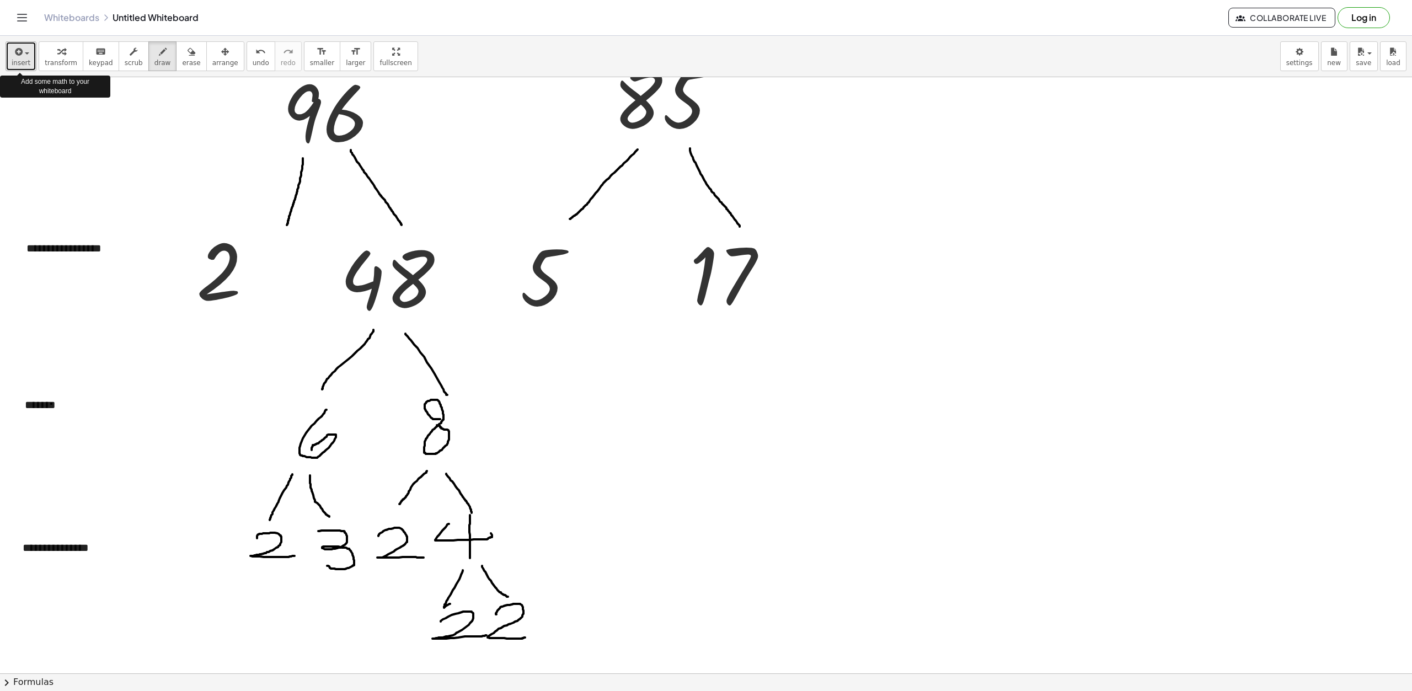
click at [15, 60] on span "insert" at bounding box center [21, 63] width 19 height 8
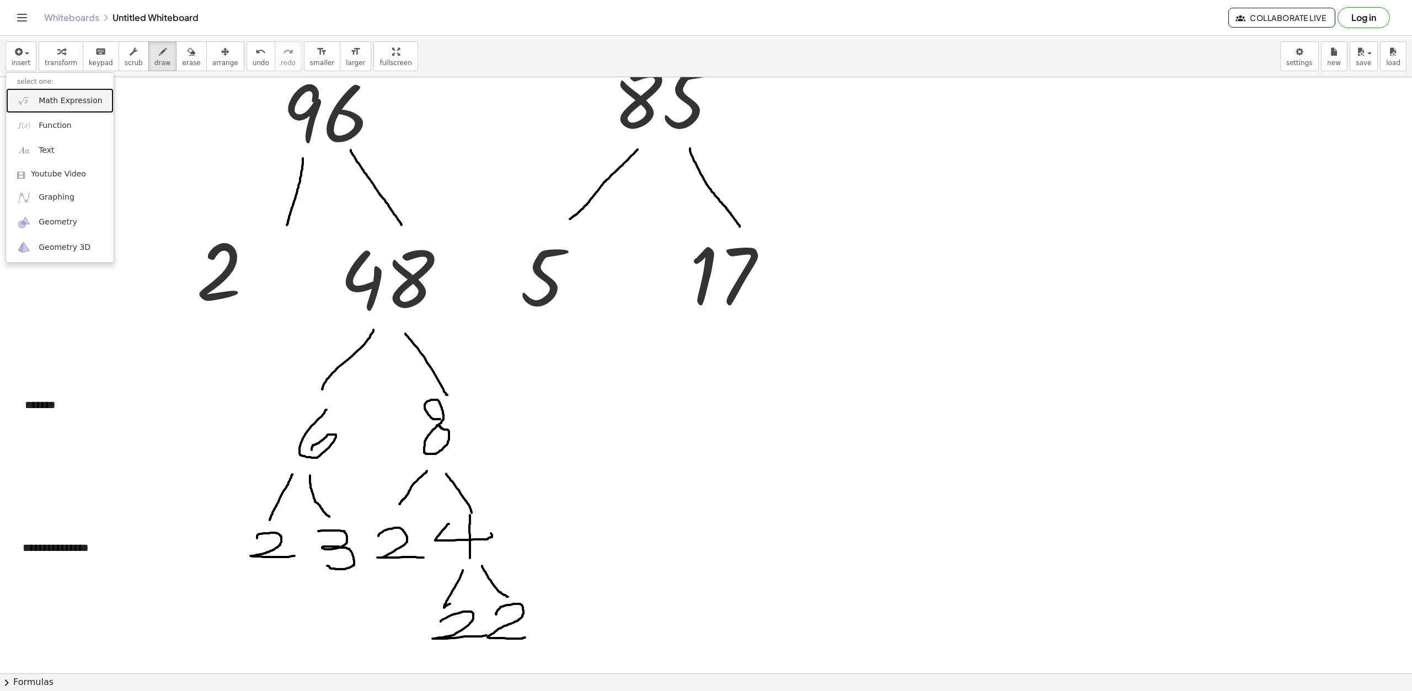
click at [70, 101] on span "Math Expression" at bounding box center [70, 100] width 63 height 11
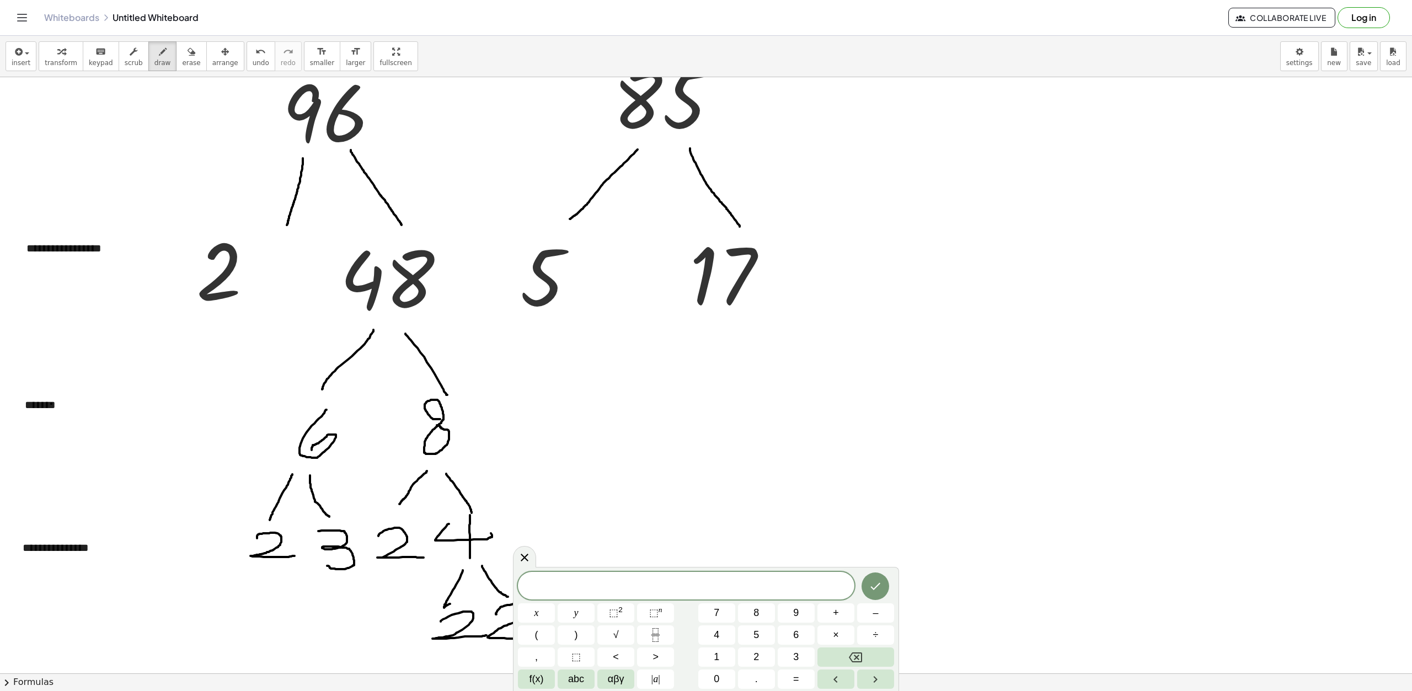
click at [671, 579] on span "​" at bounding box center [686, 586] width 337 height 15
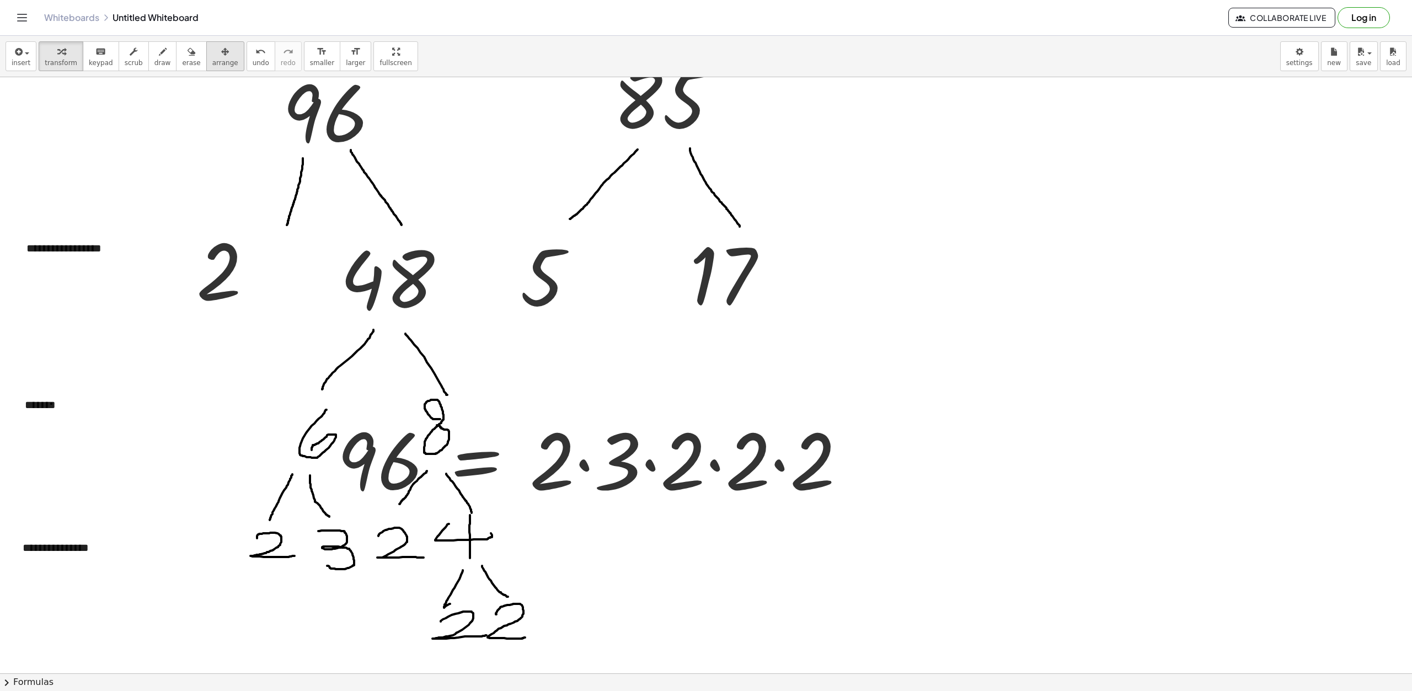
click at [221, 56] on icon "button" at bounding box center [225, 51] width 8 height 13
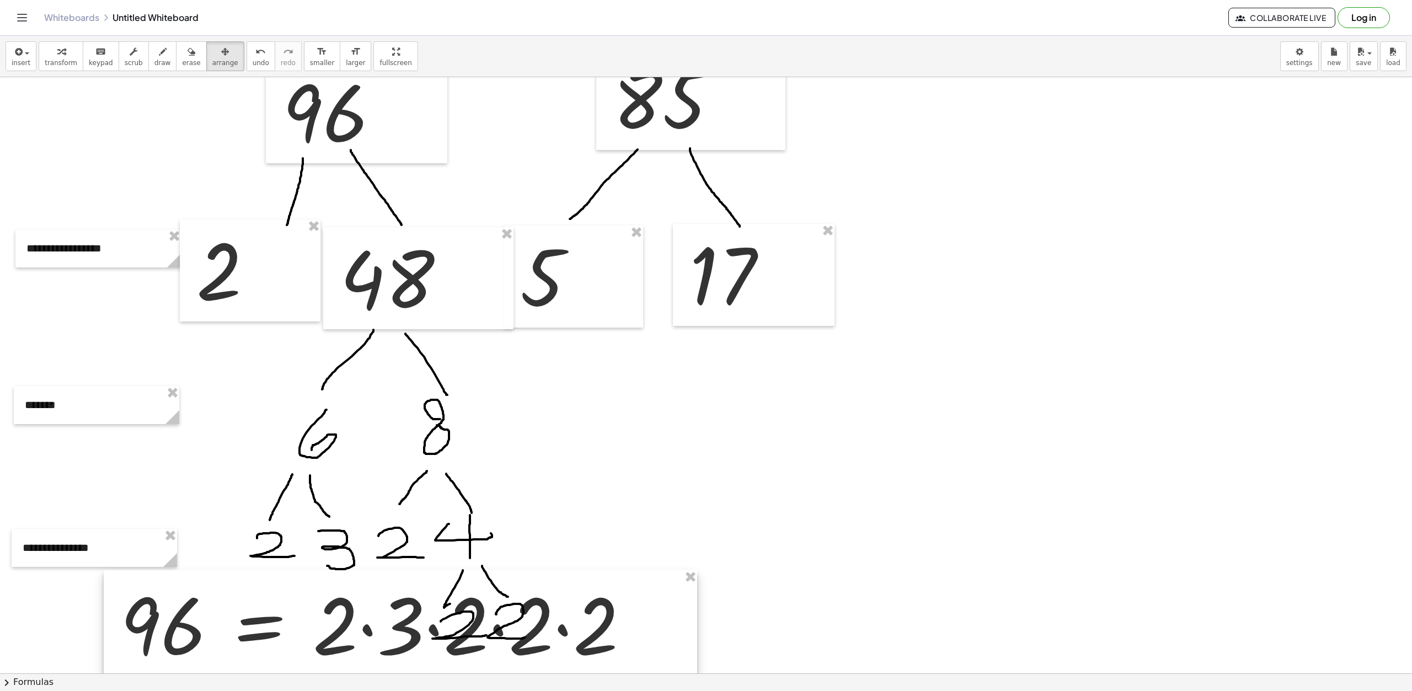
drag, startPoint x: 680, startPoint y: 530, endPoint x: 431, endPoint y: 602, distance: 258.6
click at [431, 602] on div at bounding box center [401, 623] width 594 height 106
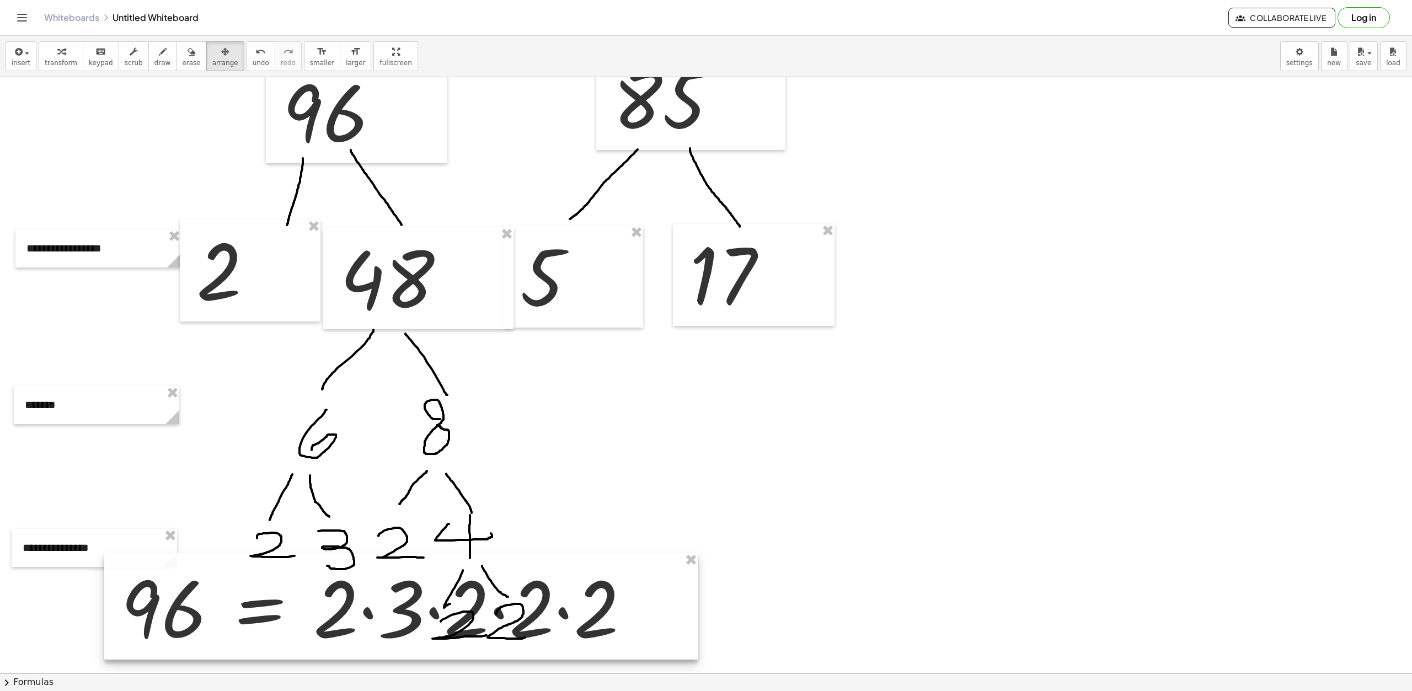
drag, startPoint x: 558, startPoint y: 609, endPoint x: 558, endPoint y: 591, distance: 17.7
click at [558, 591] on div at bounding box center [401, 606] width 594 height 106
click at [317, 57] on icon "format_size" at bounding box center [322, 51] width 10 height 13
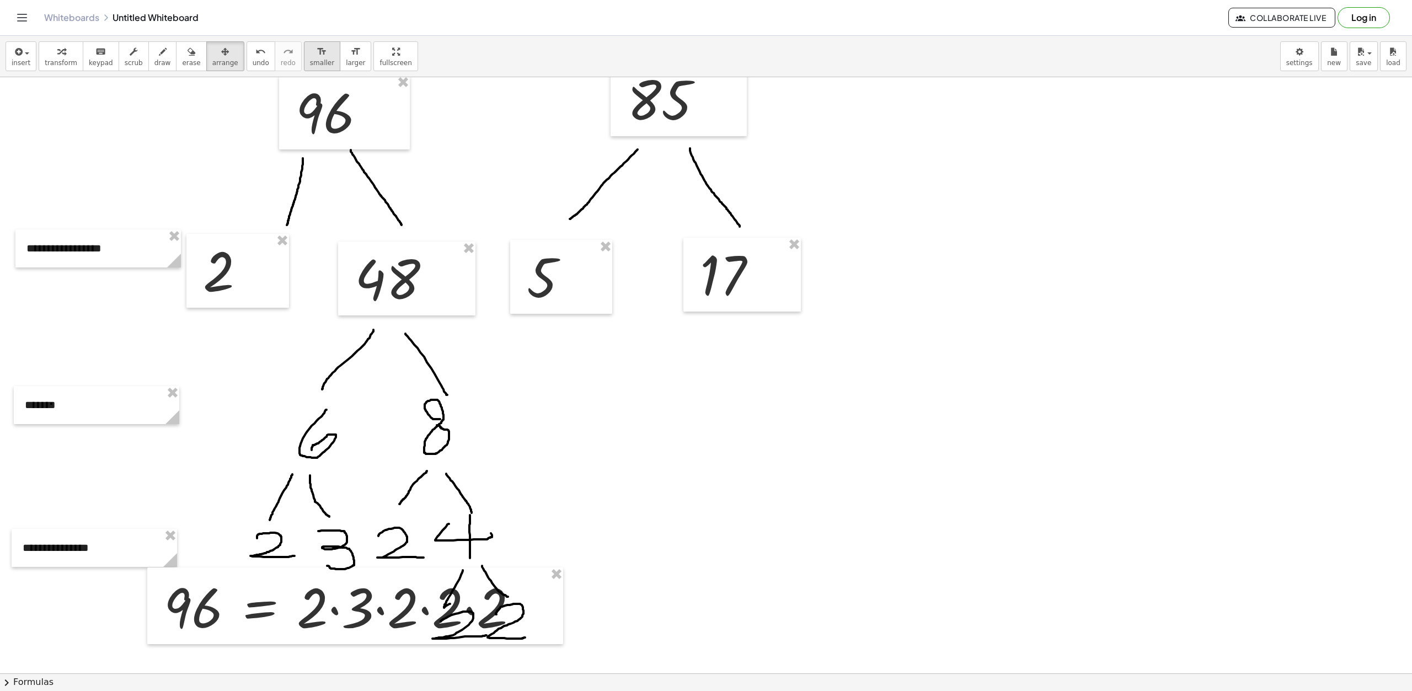
click at [317, 57] on icon "format_size" at bounding box center [322, 51] width 10 height 13
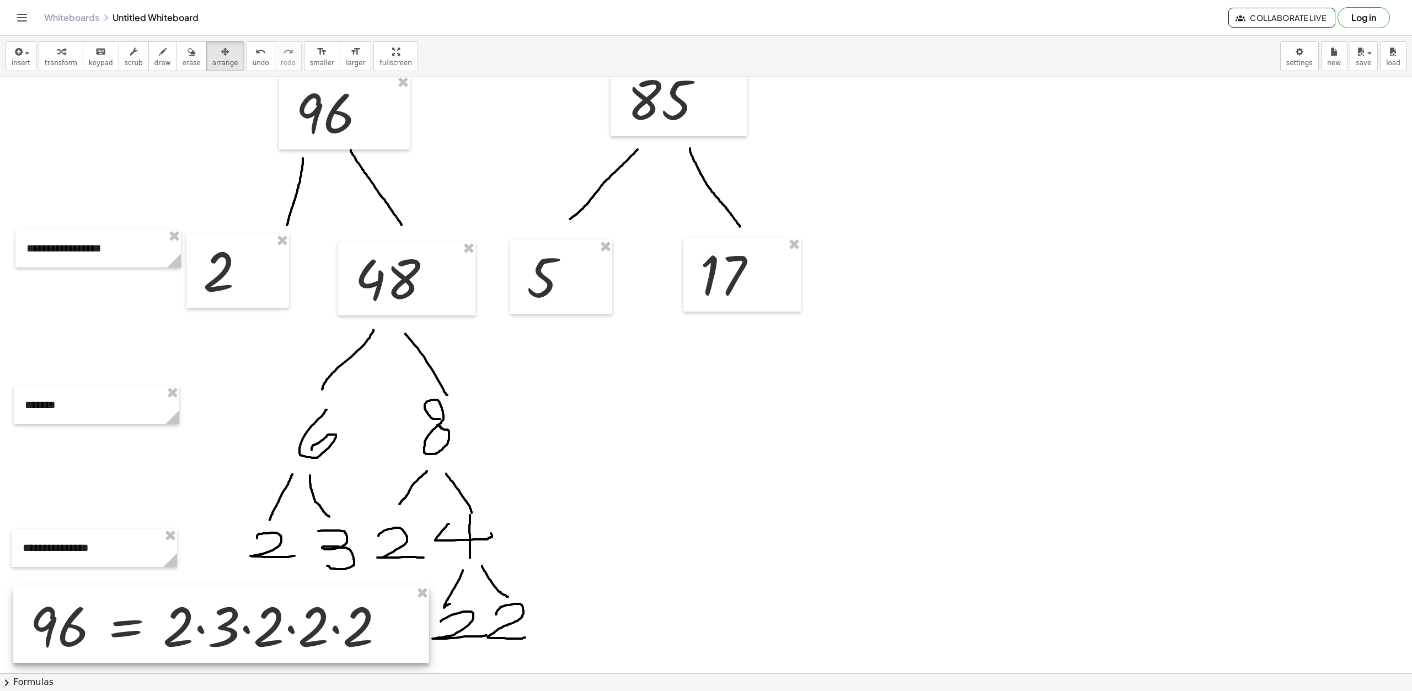
drag, startPoint x: 481, startPoint y: 607, endPoint x: 346, endPoint y: 626, distance: 135.4
click at [346, 626] on div at bounding box center [221, 624] width 416 height 77
click at [228, 628] on div at bounding box center [225, 623] width 416 height 77
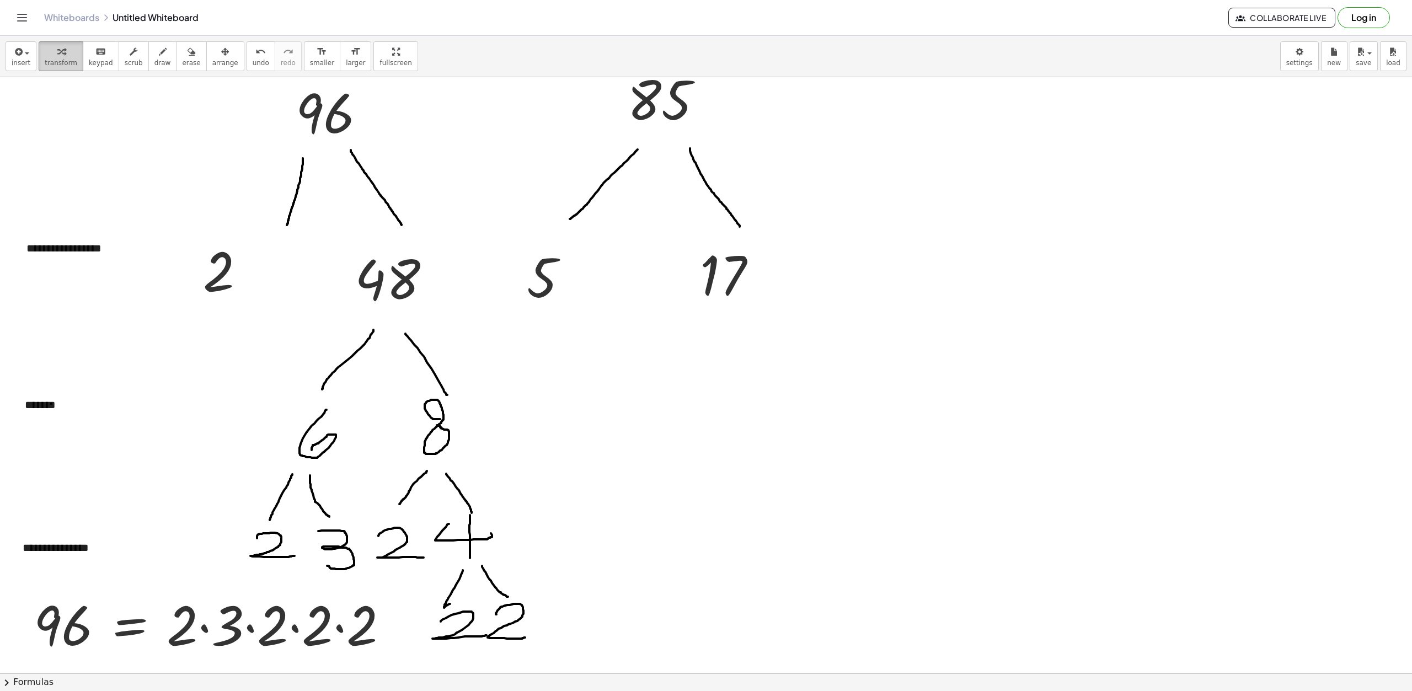
click at [56, 41] on button "transform" at bounding box center [61, 56] width 45 height 30
click at [228, 624] on div at bounding box center [215, 623] width 375 height 71
drag, startPoint x: 227, startPoint y: 626, endPoint x: 390, endPoint y: 628, distance: 163.3
click at [390, 628] on div at bounding box center [215, 623] width 375 height 71
click at [17, 58] on icon "button" at bounding box center [18, 51] width 10 height 13
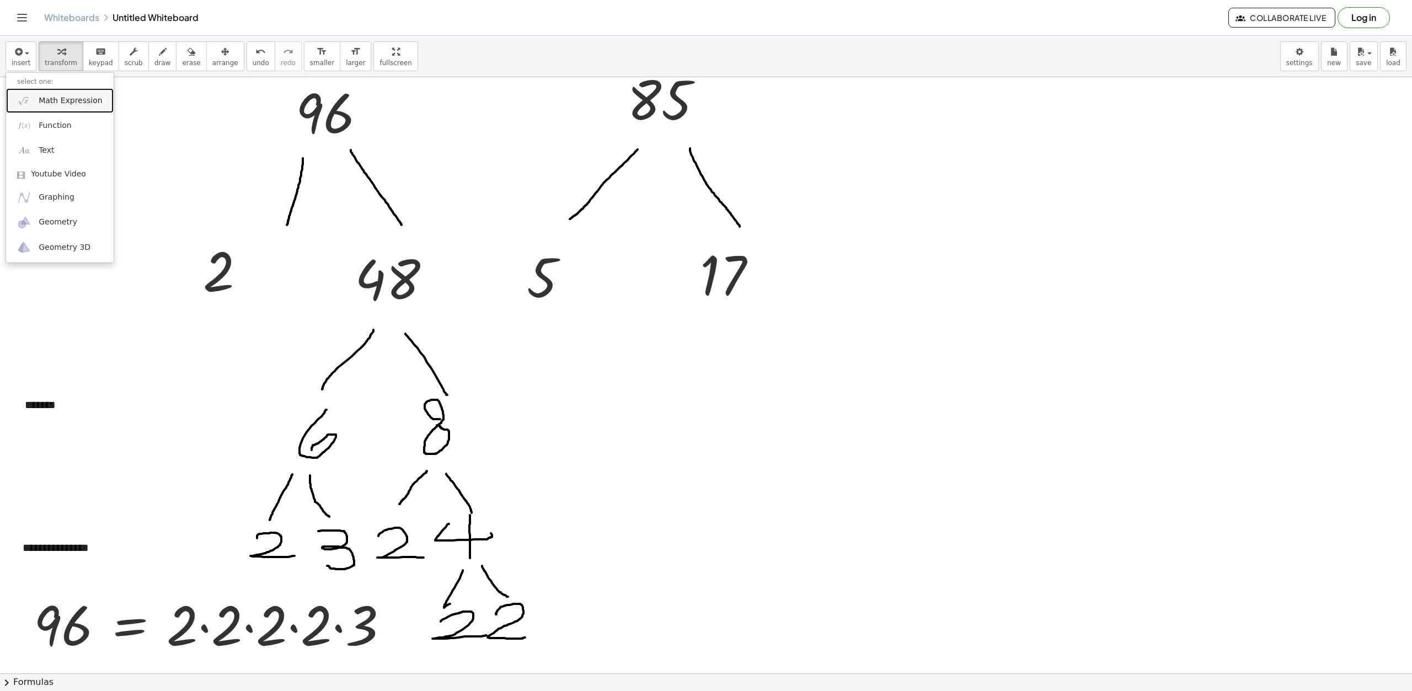
click at [55, 106] on span "Math Expression" at bounding box center [70, 100] width 63 height 11
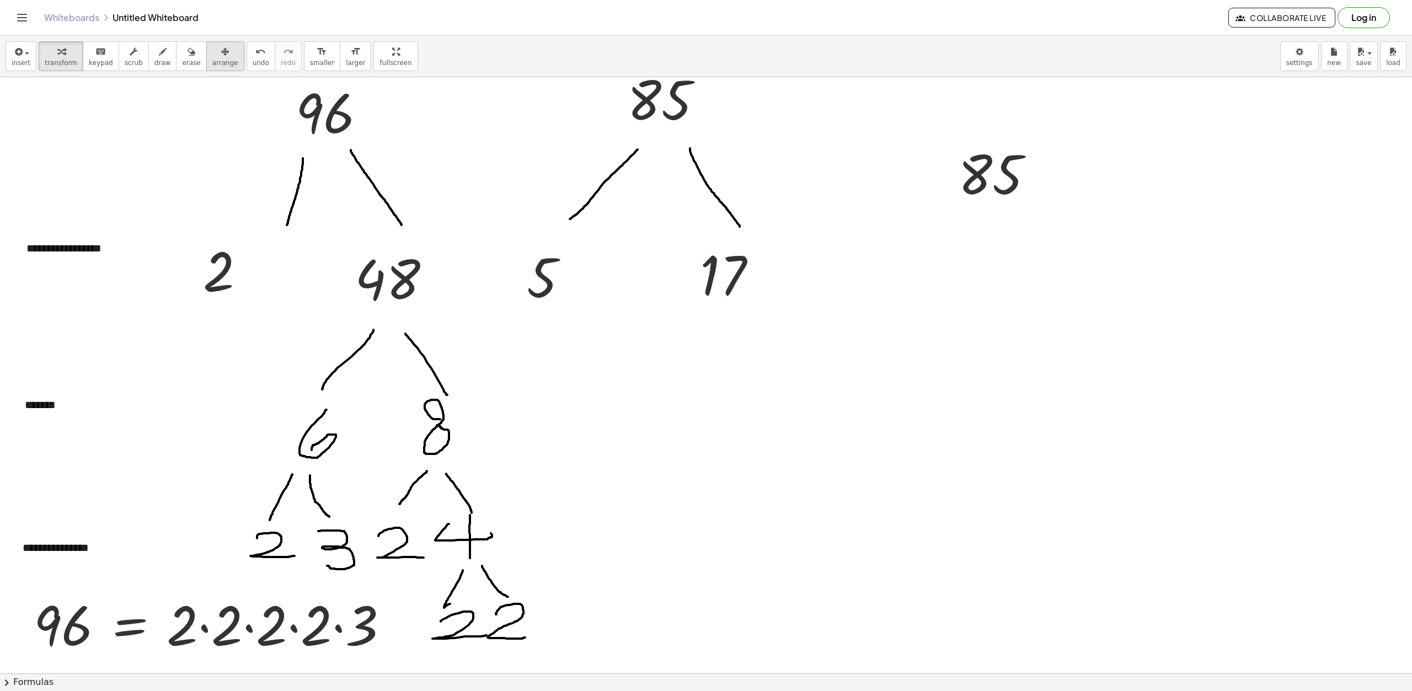
click at [212, 62] on span "arrange" at bounding box center [225, 63] width 26 height 8
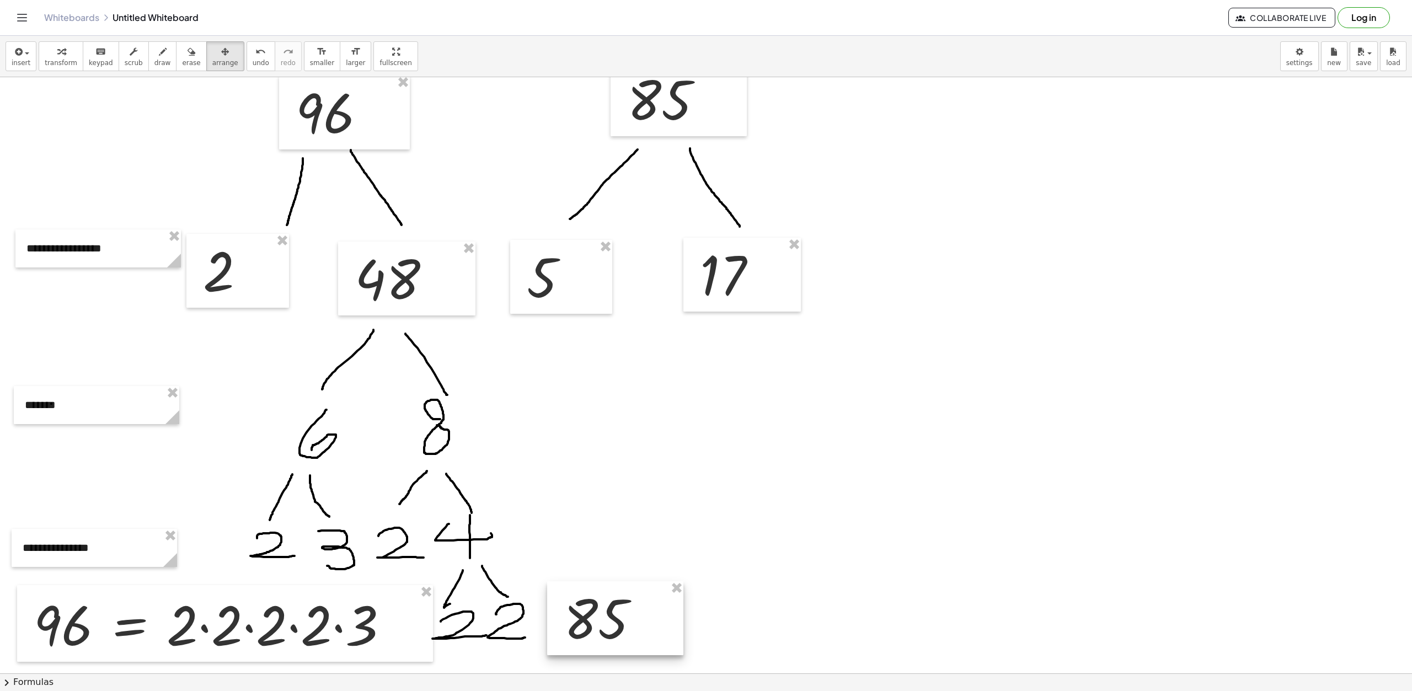
drag, startPoint x: 968, startPoint y: 182, endPoint x: 574, endPoint y: 626, distance: 594.4
click at [574, 626] on div at bounding box center [615, 618] width 136 height 74
drag, startPoint x: 833, startPoint y: 501, endPoint x: 789, endPoint y: 481, distance: 48.4
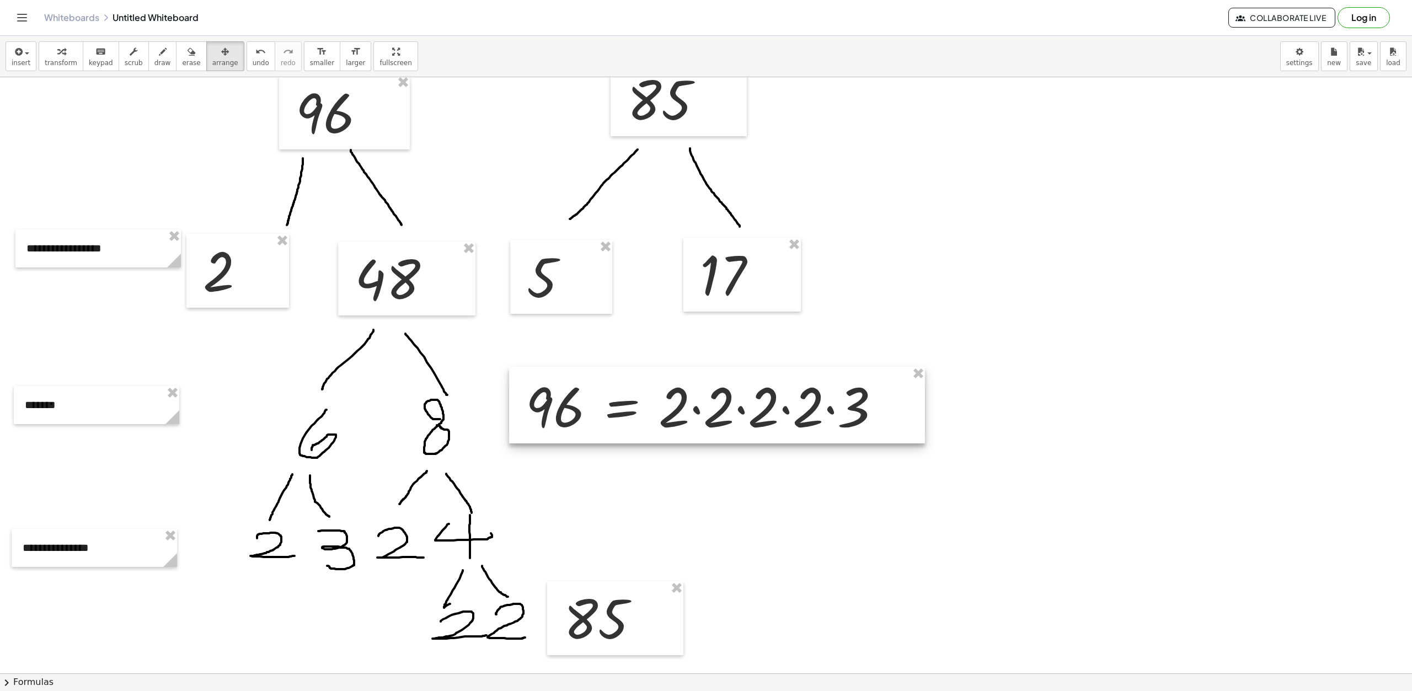
drag, startPoint x: 409, startPoint y: 563, endPoint x: 684, endPoint y: 454, distance: 296.0
click at [697, 417] on div at bounding box center [717, 405] width 416 height 77
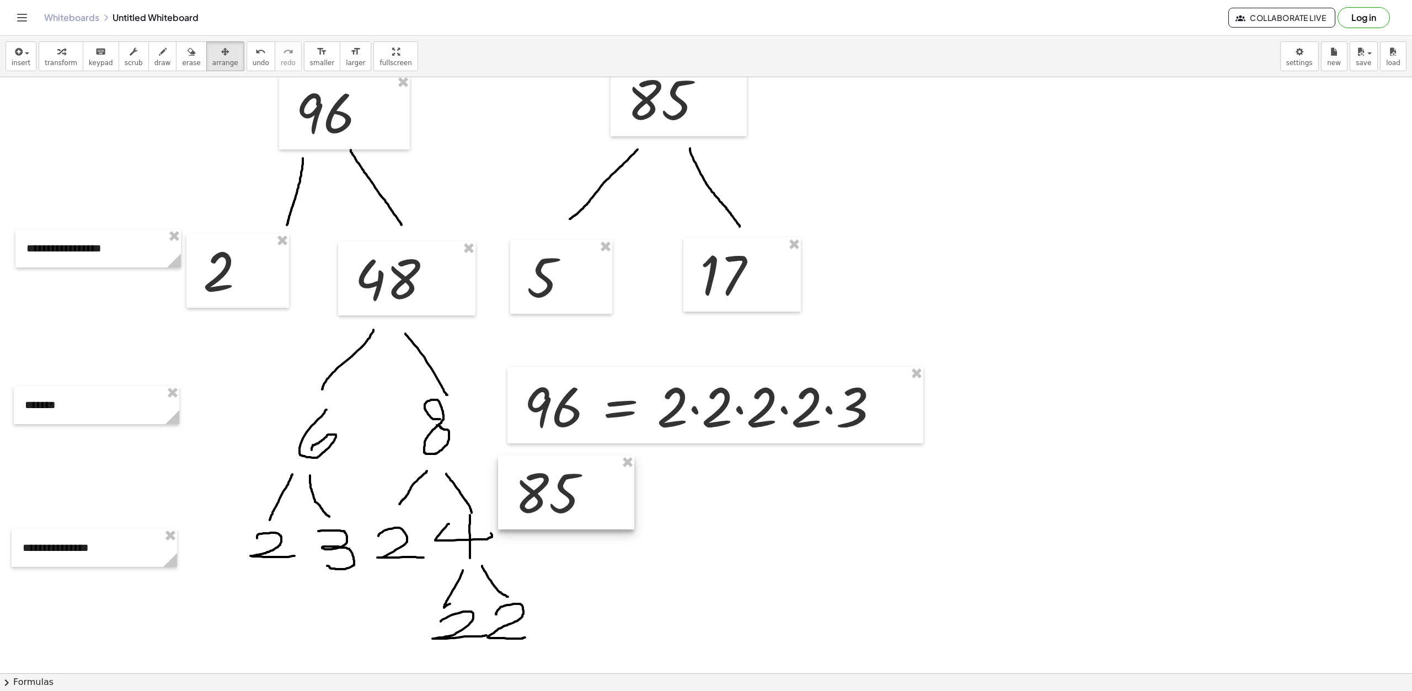
drag, startPoint x: 624, startPoint y: 638, endPoint x: 575, endPoint y: 513, distance: 135.0
click at [575, 513] on div at bounding box center [566, 493] width 136 height 74
click at [555, 500] on div at bounding box center [566, 493] width 136 height 74
click at [26, 62] on span "insert" at bounding box center [21, 63] width 19 height 8
click at [58, 104] on span "Math Expression" at bounding box center [70, 100] width 63 height 11
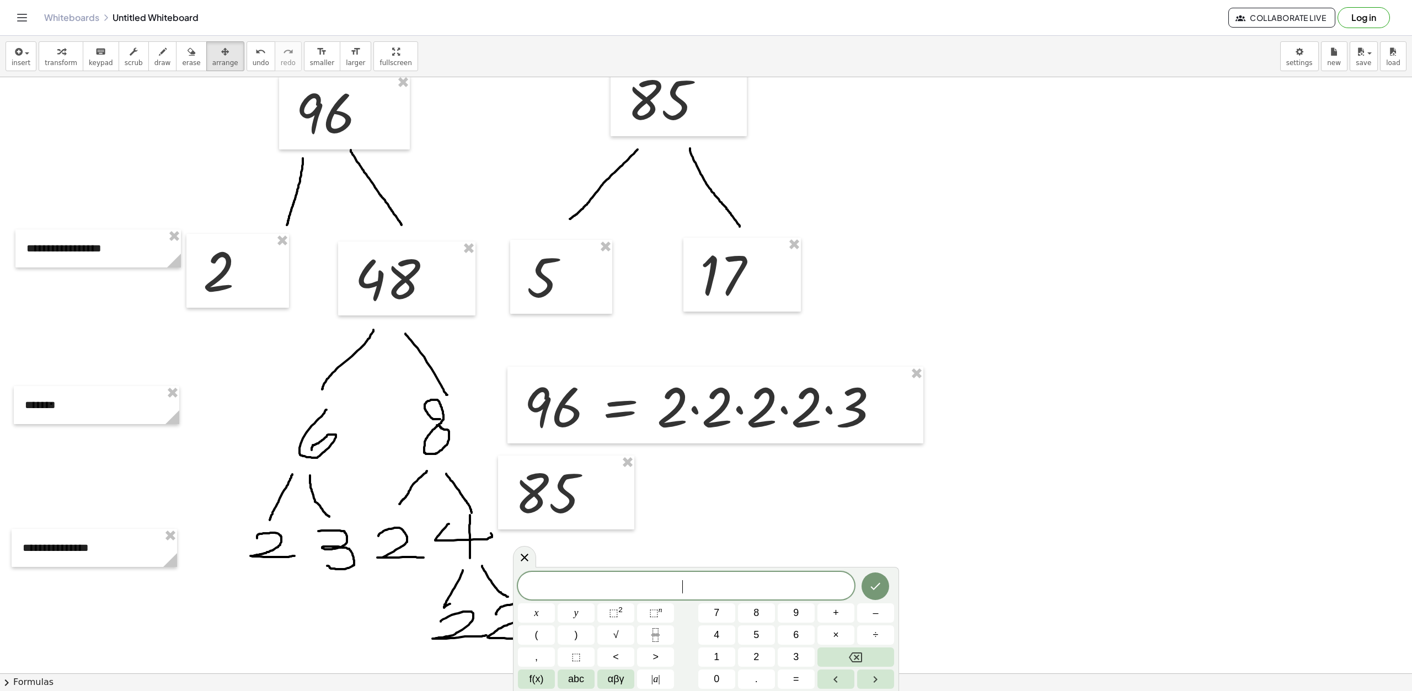
click at [691, 586] on span "​" at bounding box center [686, 586] width 337 height 15
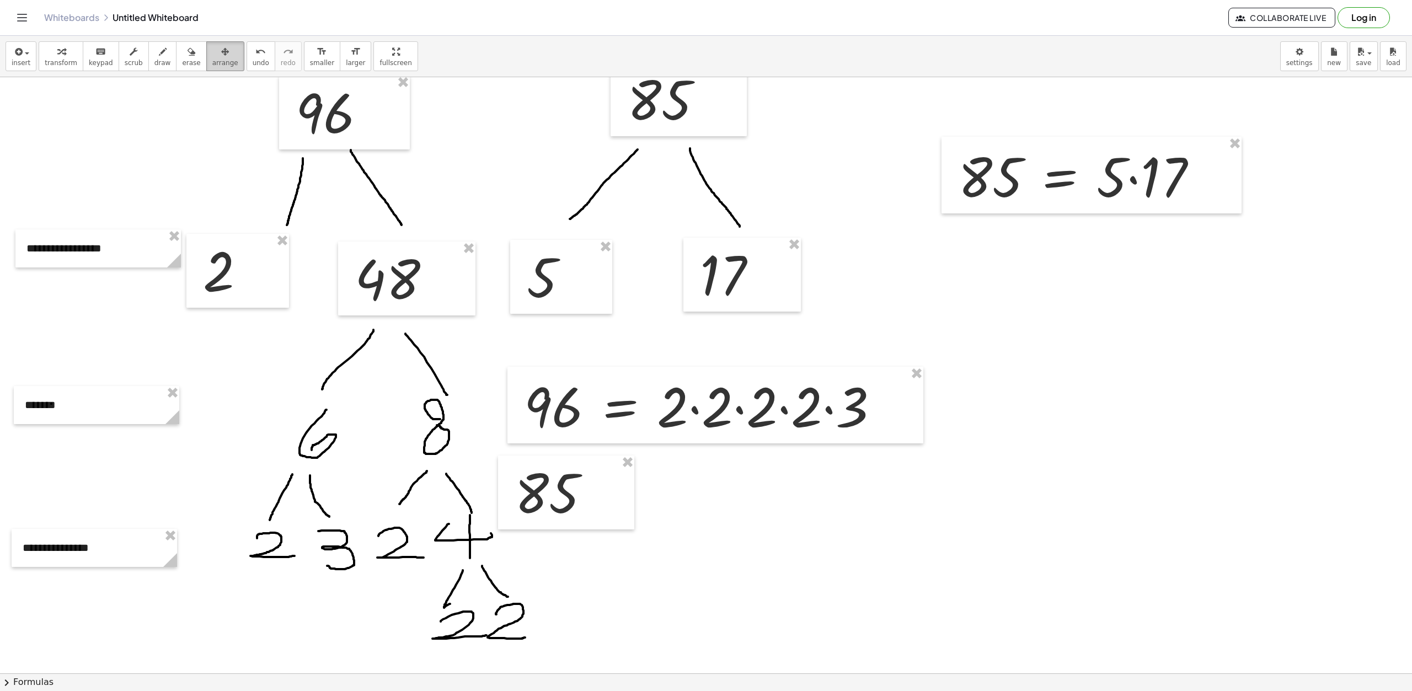
click at [217, 66] on span "arrange" at bounding box center [225, 63] width 26 height 8
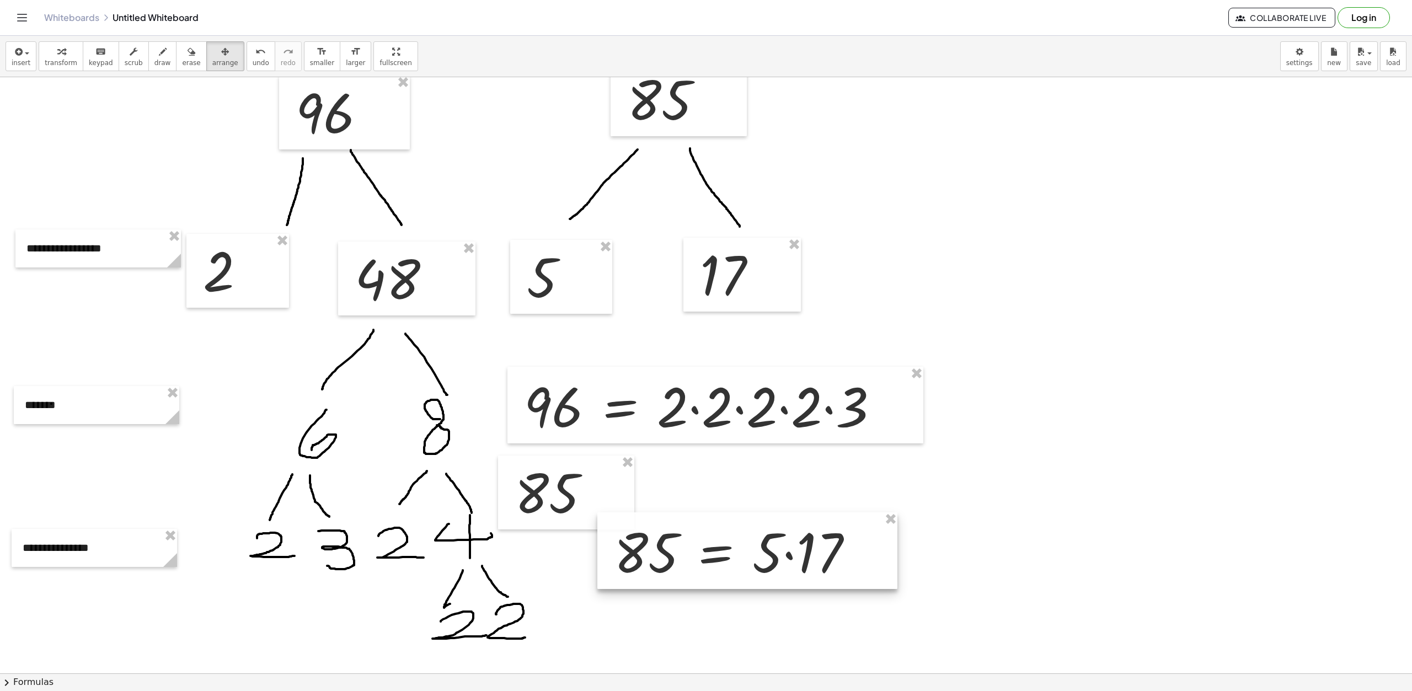
drag, startPoint x: 974, startPoint y: 177, endPoint x: 629, endPoint y: 552, distance: 508.8
click at [629, 552] on div at bounding box center [747, 551] width 300 height 77
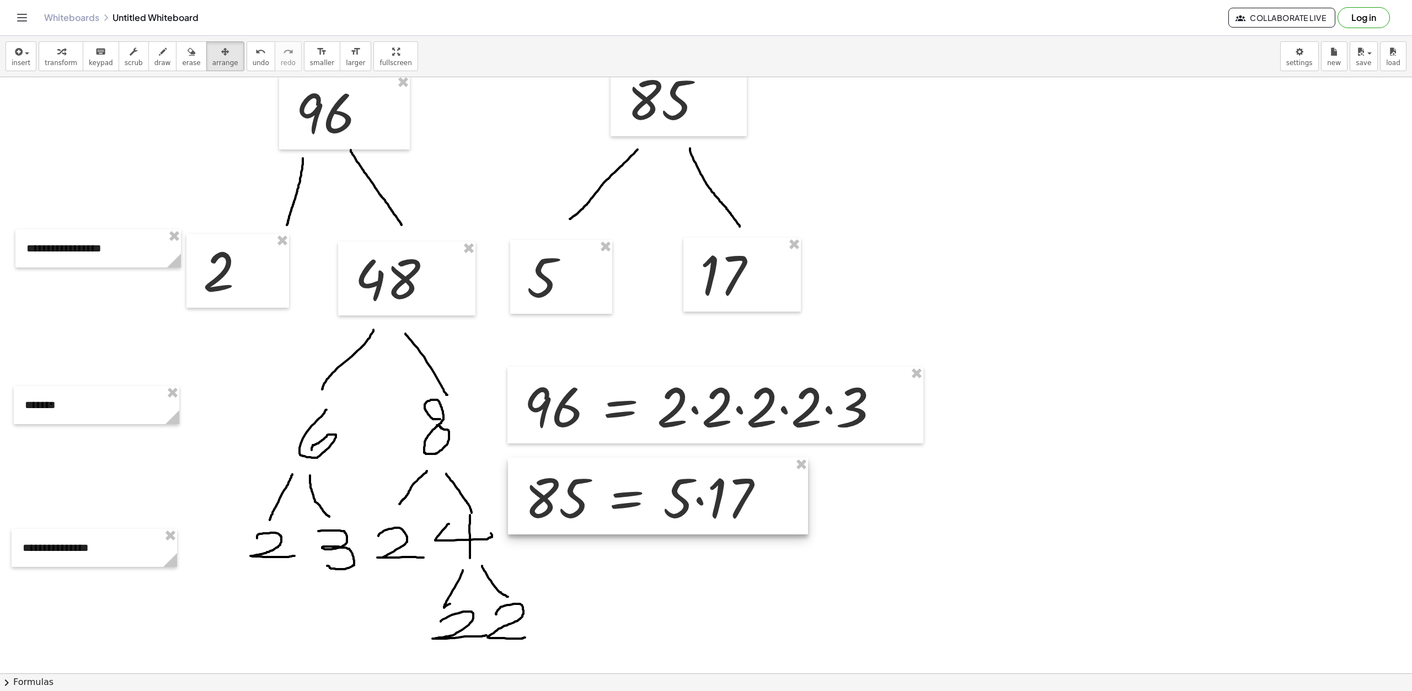
drag, startPoint x: 658, startPoint y: 553, endPoint x: 592, endPoint y: 508, distance: 79.4
click at [592, 508] on div at bounding box center [658, 496] width 300 height 77
click at [883, 556] on div at bounding box center [706, 598] width 1412 height 1193
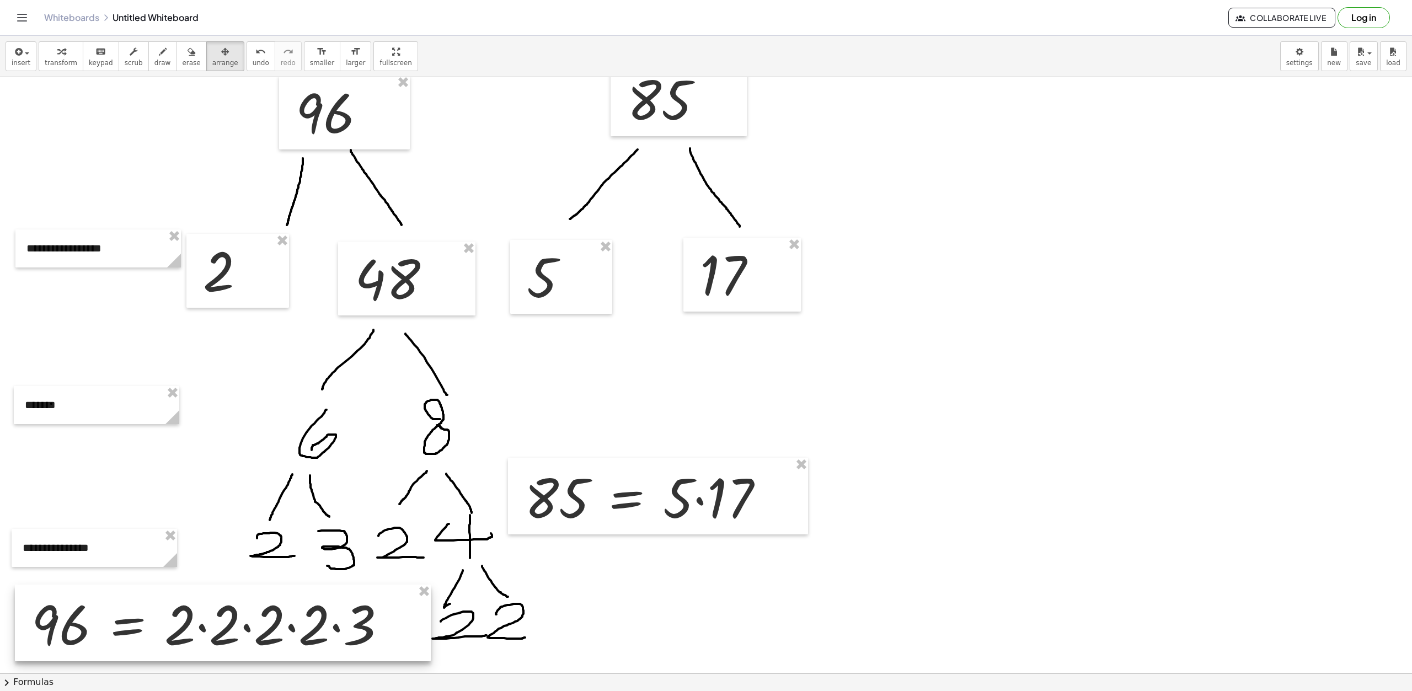
drag, startPoint x: 755, startPoint y: 416, endPoint x: 548, endPoint y: 445, distance: 208.4
click at [265, 626] on div at bounding box center [223, 623] width 416 height 77
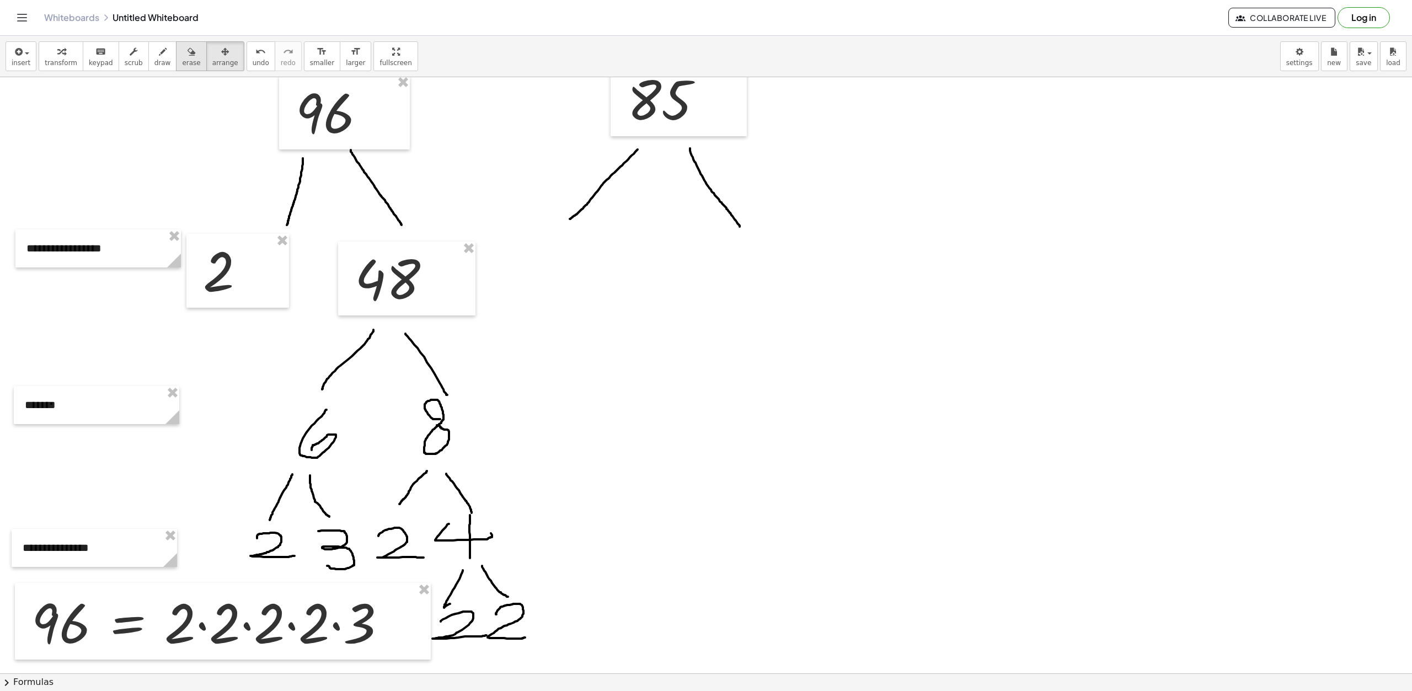
click at [182, 67] on span "erase" at bounding box center [191, 63] width 18 height 8
drag, startPoint x: 627, startPoint y: 152, endPoint x: 710, endPoint y: 252, distance: 130.1
click at [830, 174] on div at bounding box center [706, 598] width 1412 height 1193
drag, startPoint x: 694, startPoint y: 95, endPoint x: 685, endPoint y: 98, distance: 9.9
click at [692, 97] on div at bounding box center [706, 598] width 1412 height 1193
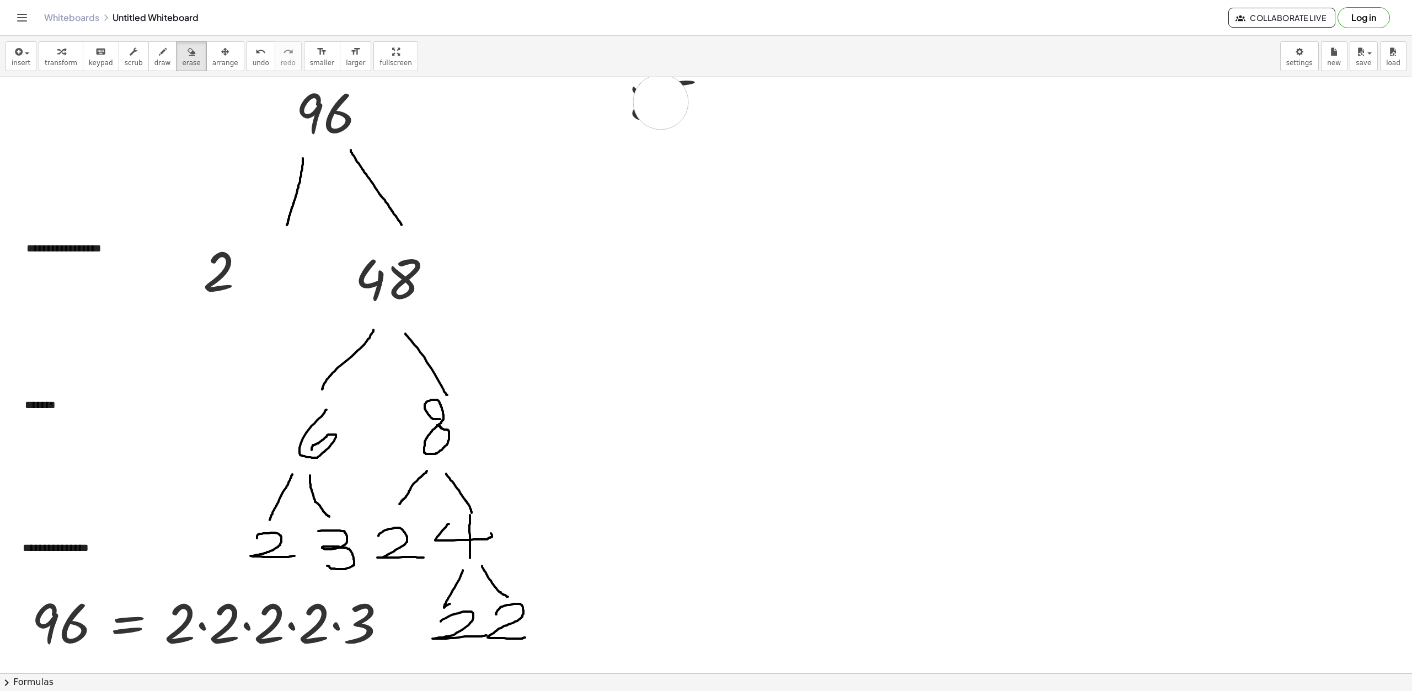
click at [661, 102] on div at bounding box center [706, 598] width 1412 height 1193
click at [19, 59] on span "insert" at bounding box center [21, 63] width 19 height 8
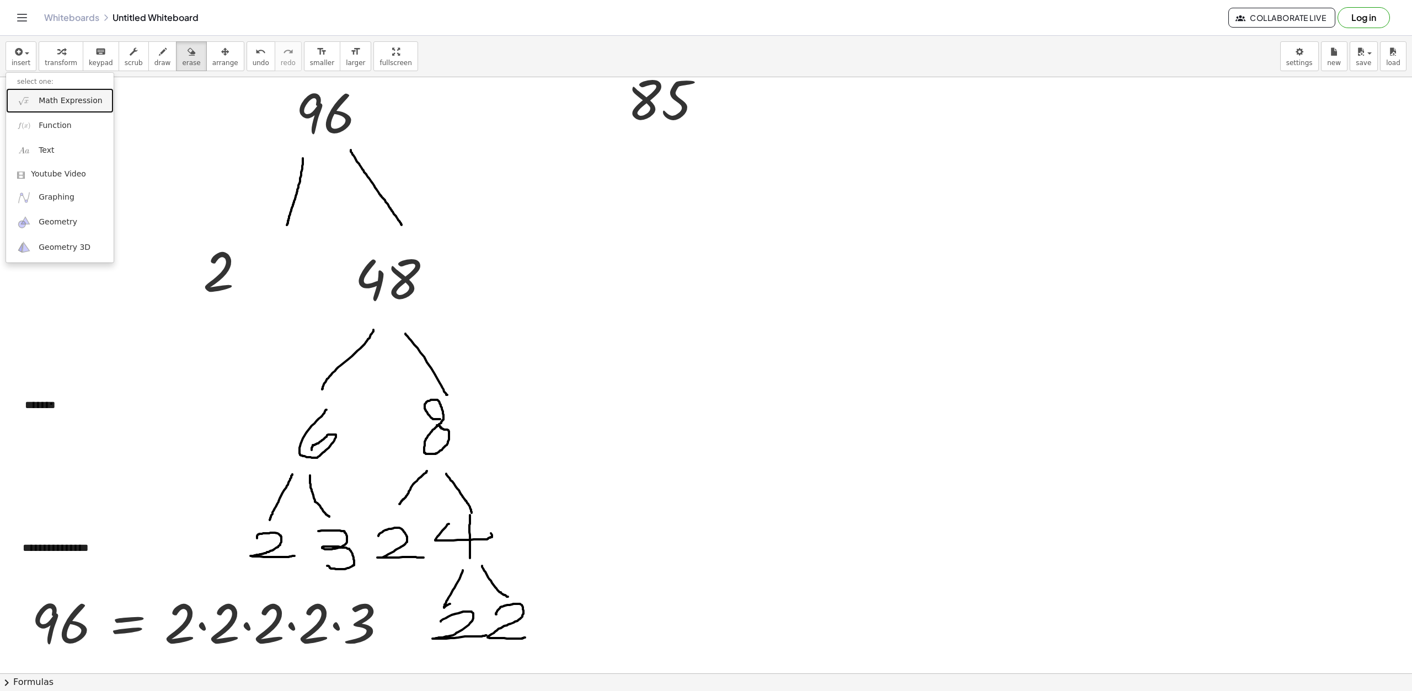
click at [74, 104] on span "Math Expression" at bounding box center [70, 100] width 63 height 11
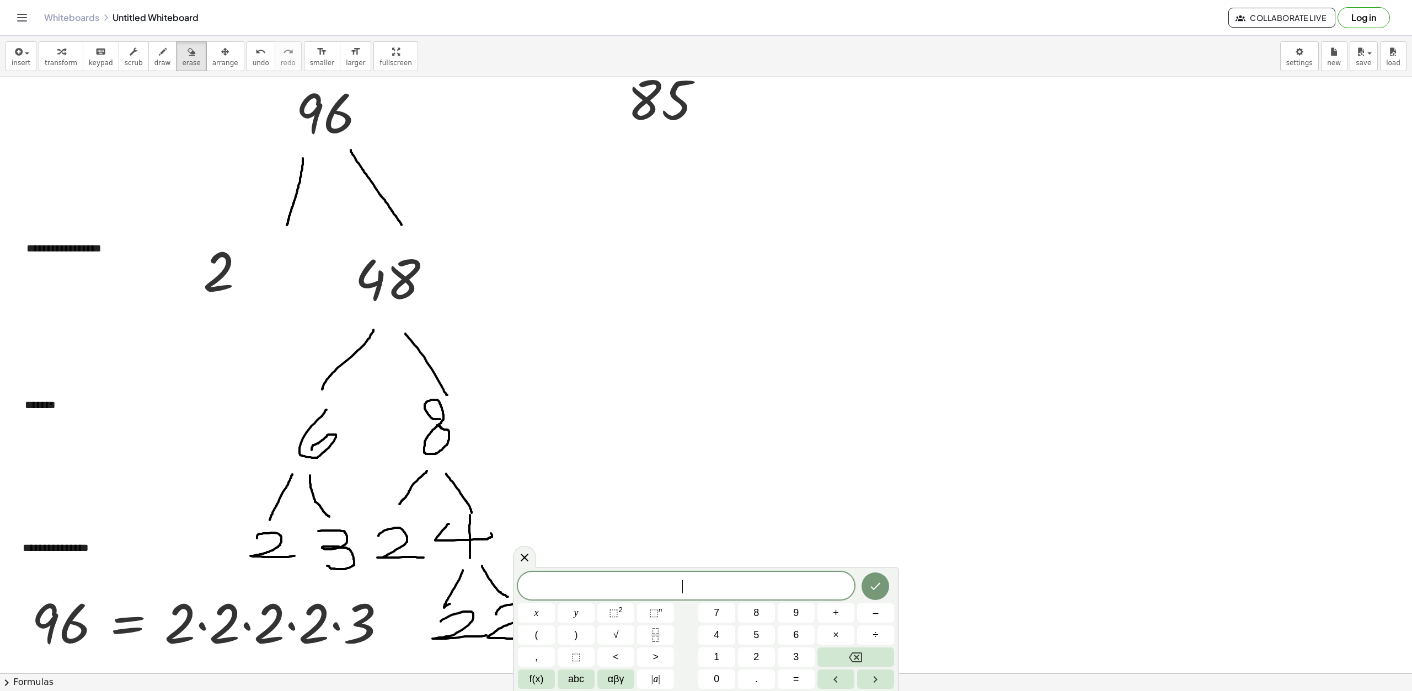
click at [744, 585] on span "​" at bounding box center [686, 586] width 337 height 15
click at [710, 654] on button "1" at bounding box center [716, 657] width 37 height 19
click at [722, 660] on button "1" at bounding box center [716, 657] width 37 height 19
click at [760, 618] on button "8" at bounding box center [756, 613] width 37 height 19
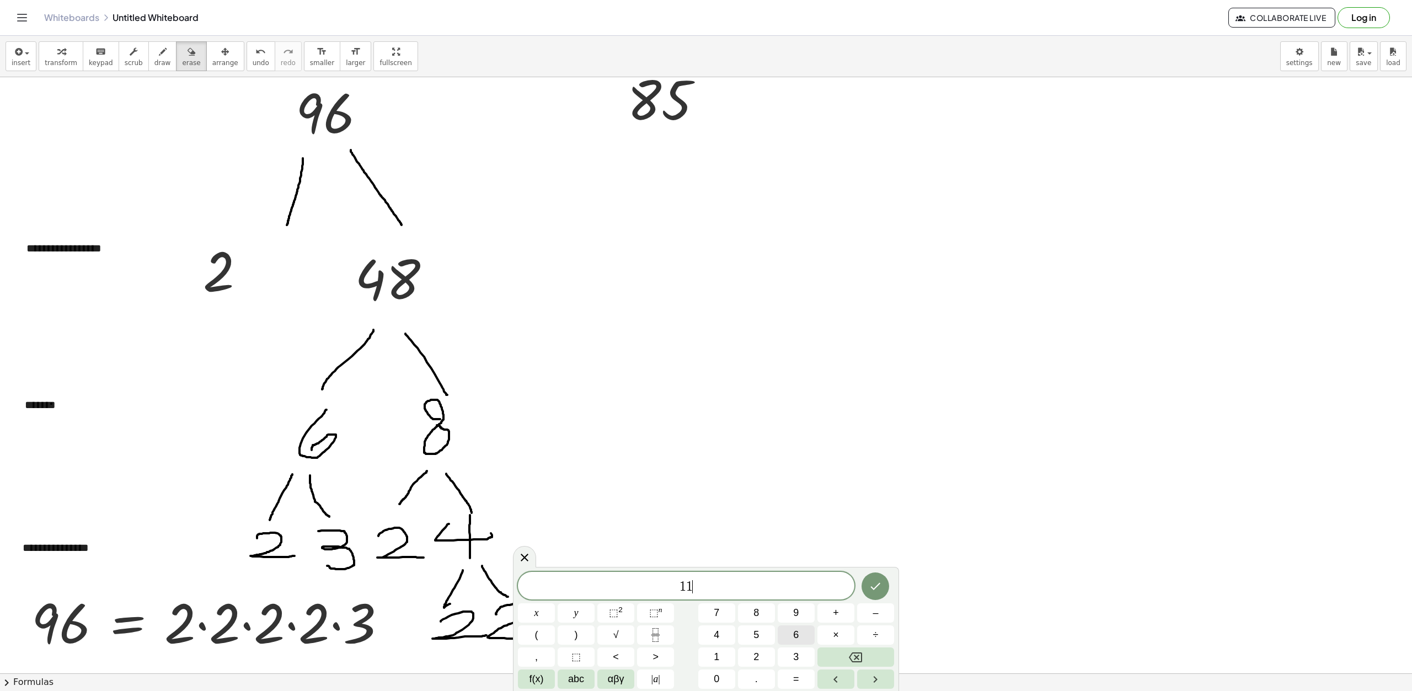
click at [797, 637] on span "6" at bounding box center [796, 635] width 6 height 15
click at [882, 581] on icon "Done" at bounding box center [875, 586] width 13 height 13
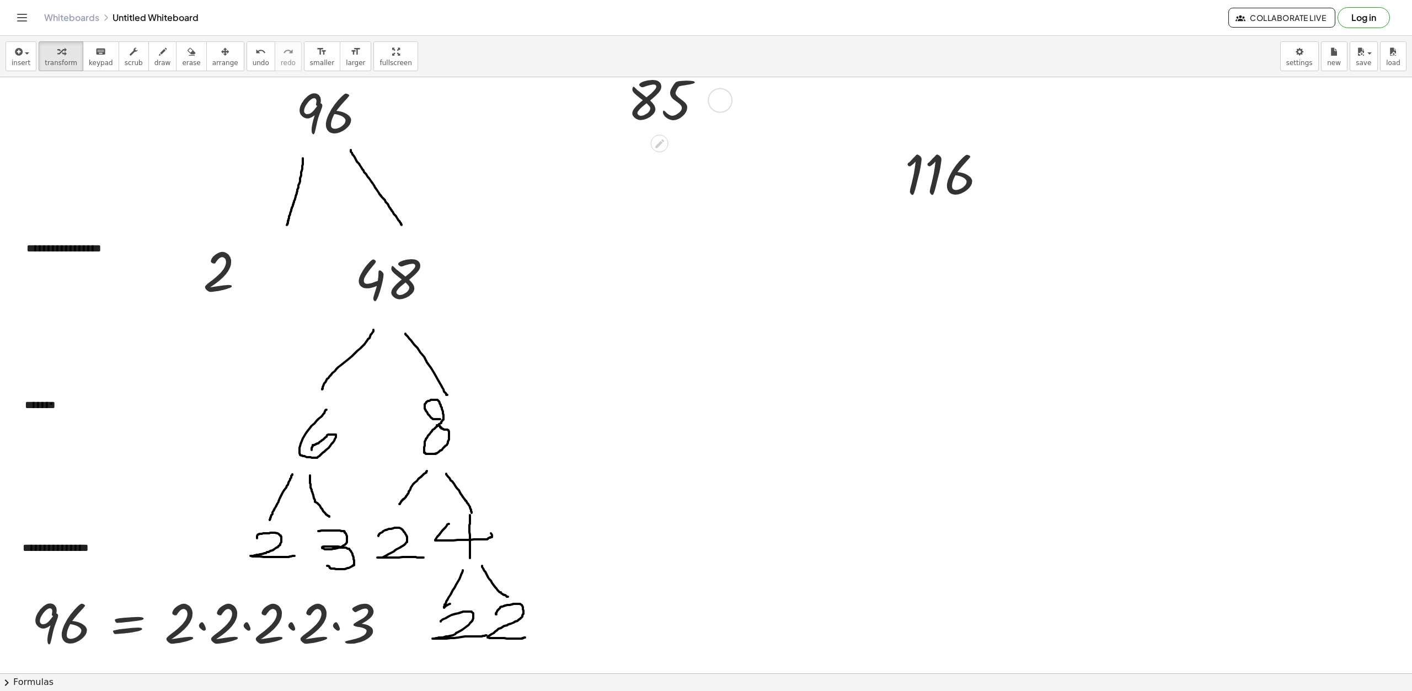
click at [673, 92] on div at bounding box center [669, 99] width 95 height 68
click at [212, 53] on div "button" at bounding box center [225, 51] width 26 height 13
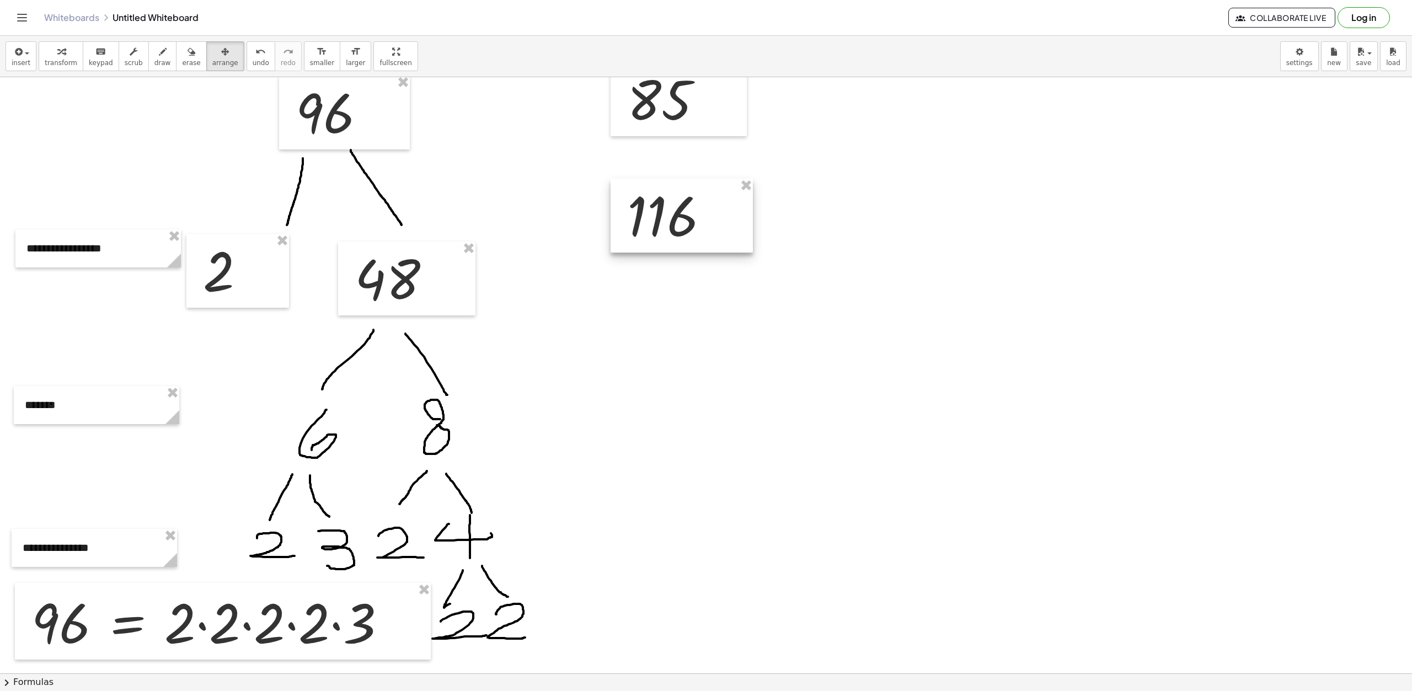
drag, startPoint x: 877, startPoint y: 202, endPoint x: 677, endPoint y: 199, distance: 199.7
click at [680, 225] on div at bounding box center [682, 216] width 142 height 74
drag, startPoint x: 735, startPoint y: 123, endPoint x: 825, endPoint y: 356, distance: 249.6
click at [823, 354] on div at bounding box center [811, 317] width 136 height 74
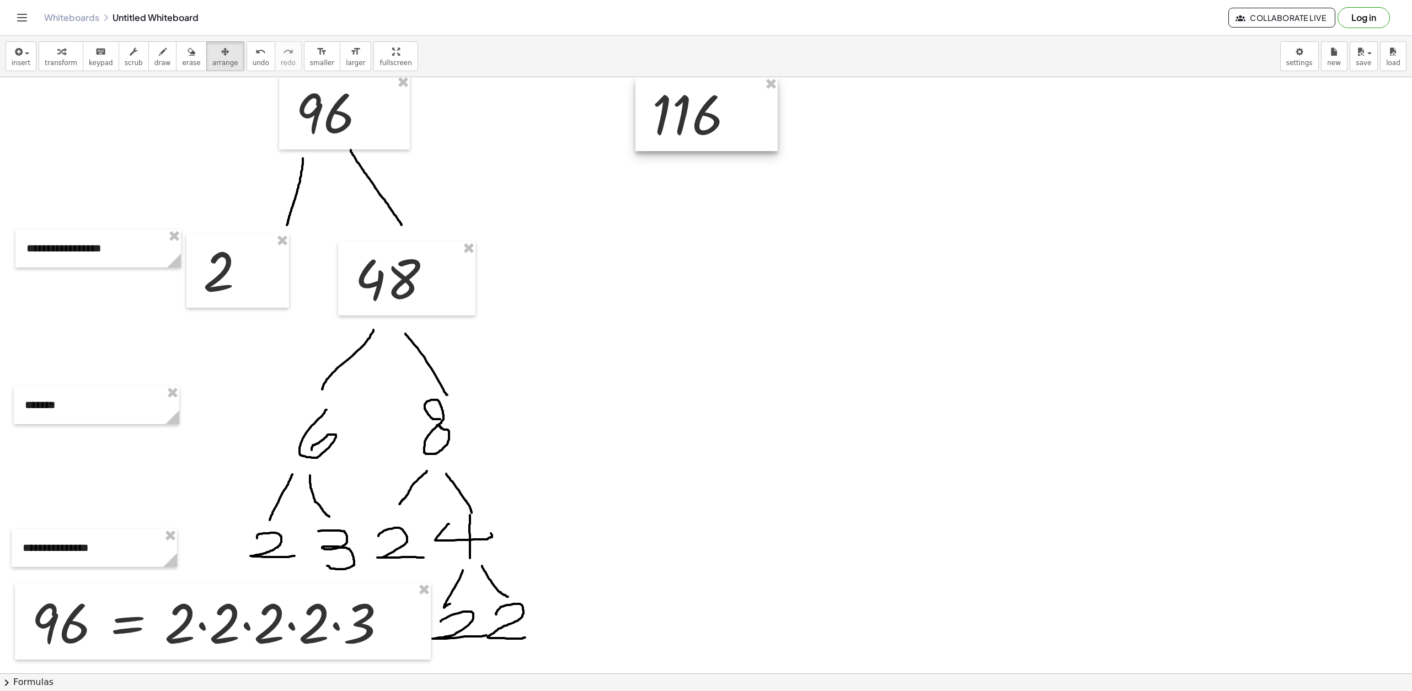
drag, startPoint x: 704, startPoint y: 216, endPoint x: 729, endPoint y: 114, distance: 104.6
click at [729, 114] on div at bounding box center [707, 114] width 142 height 74
click at [769, 234] on div at bounding box center [706, 598] width 1412 height 1193
click at [949, 243] on div at bounding box center [706, 598] width 1412 height 1193
click at [159, 56] on icon "button" at bounding box center [163, 51] width 8 height 13
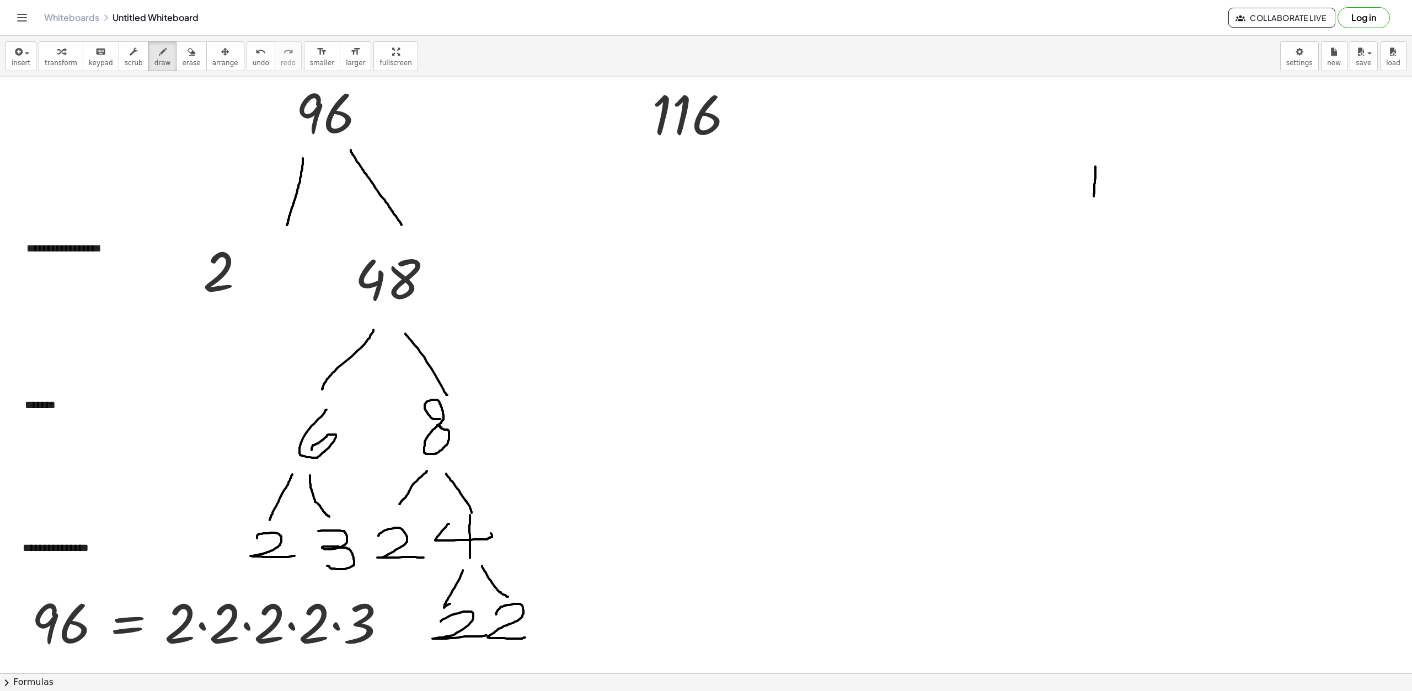
drag, startPoint x: 1096, startPoint y: 167, endPoint x: 1093, endPoint y: 199, distance: 32.1
click at [1093, 199] on div at bounding box center [706, 598] width 1412 height 1193
drag, startPoint x: 1135, startPoint y: 164, endPoint x: 1140, endPoint y: 204, distance: 40.0
click at [1140, 204] on div at bounding box center [706, 598] width 1412 height 1193
drag, startPoint x: 1193, startPoint y: 158, endPoint x: 1187, endPoint y: 190, distance: 32.6
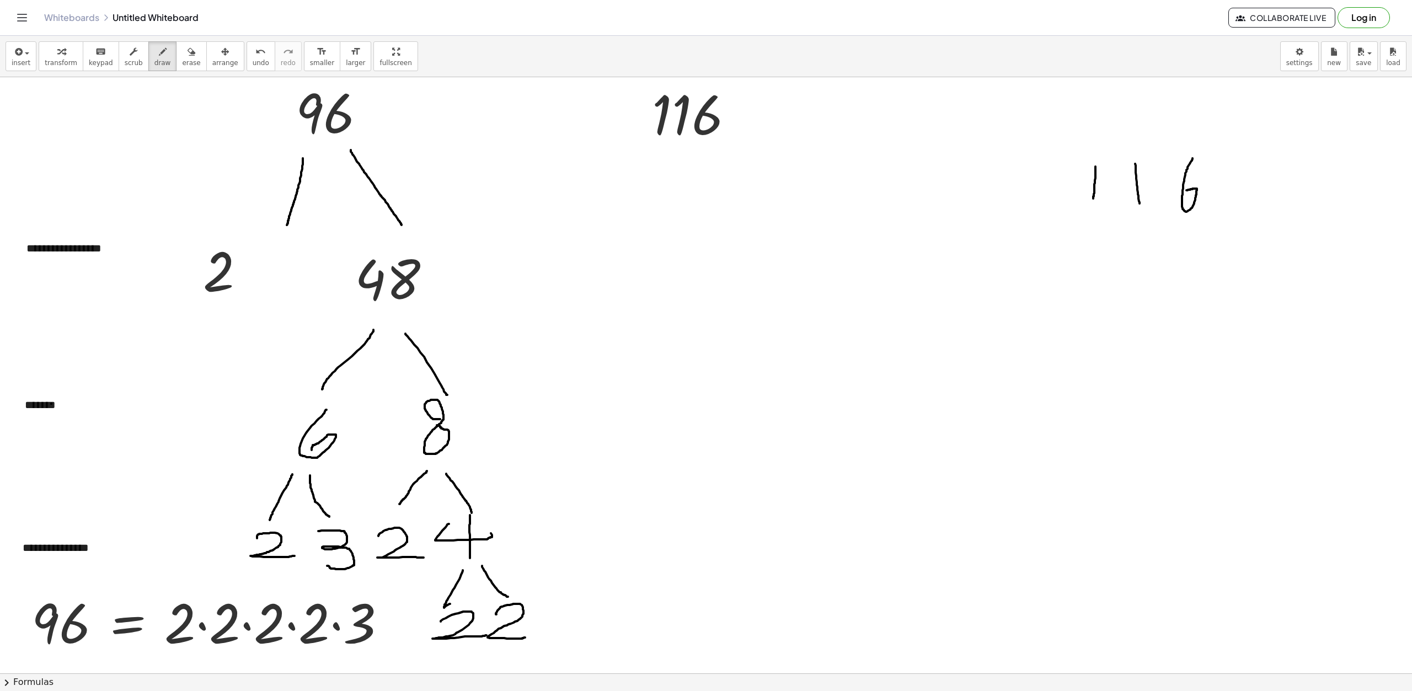
click at [1187, 190] on div at bounding box center [706, 598] width 1412 height 1193
drag, startPoint x: 1058, startPoint y: 148, endPoint x: 1237, endPoint y: 136, distance: 179.2
click at [1237, 136] on div at bounding box center [706, 598] width 1412 height 1193
click at [28, 57] on div "button" at bounding box center [21, 51] width 19 height 13
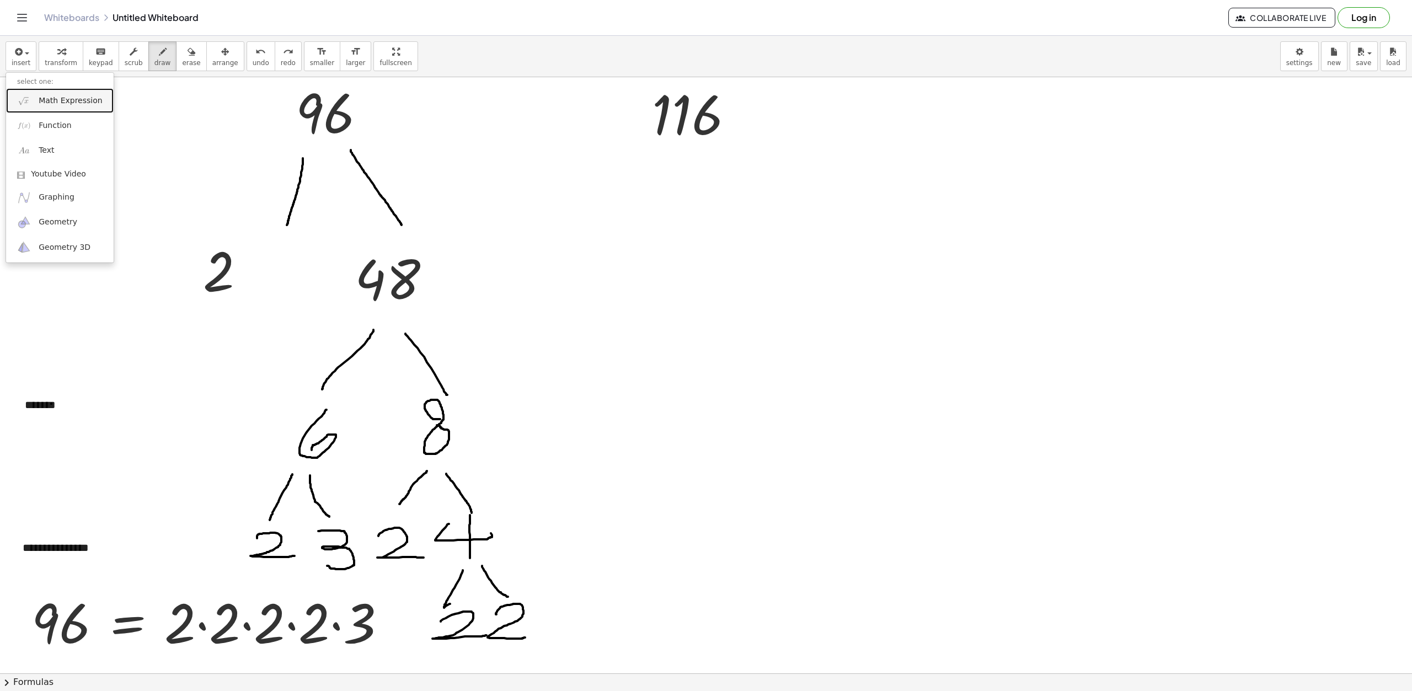
drag, startPoint x: 52, startPoint y: 101, endPoint x: 79, endPoint y: 99, distance: 27.1
click at [52, 101] on span "Math Expression" at bounding box center [70, 100] width 63 height 11
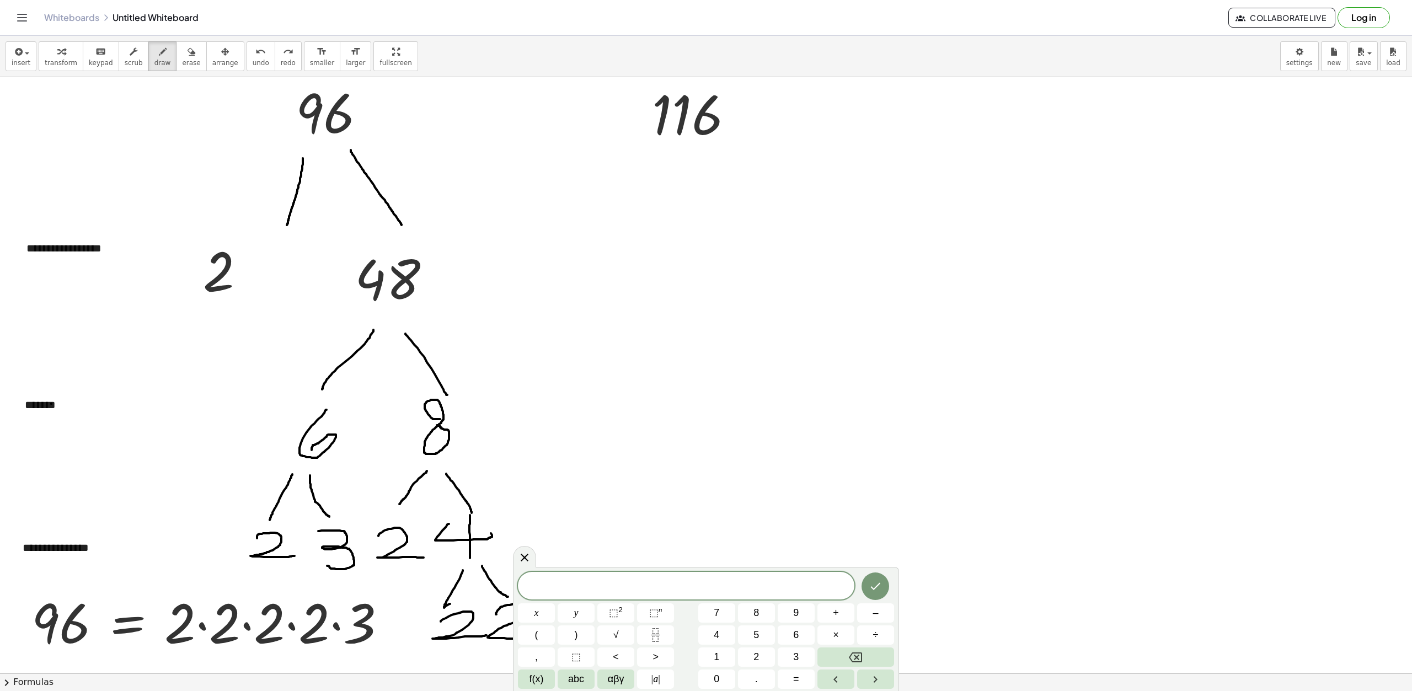
click at [690, 586] on span "​" at bounding box center [686, 586] width 337 height 15
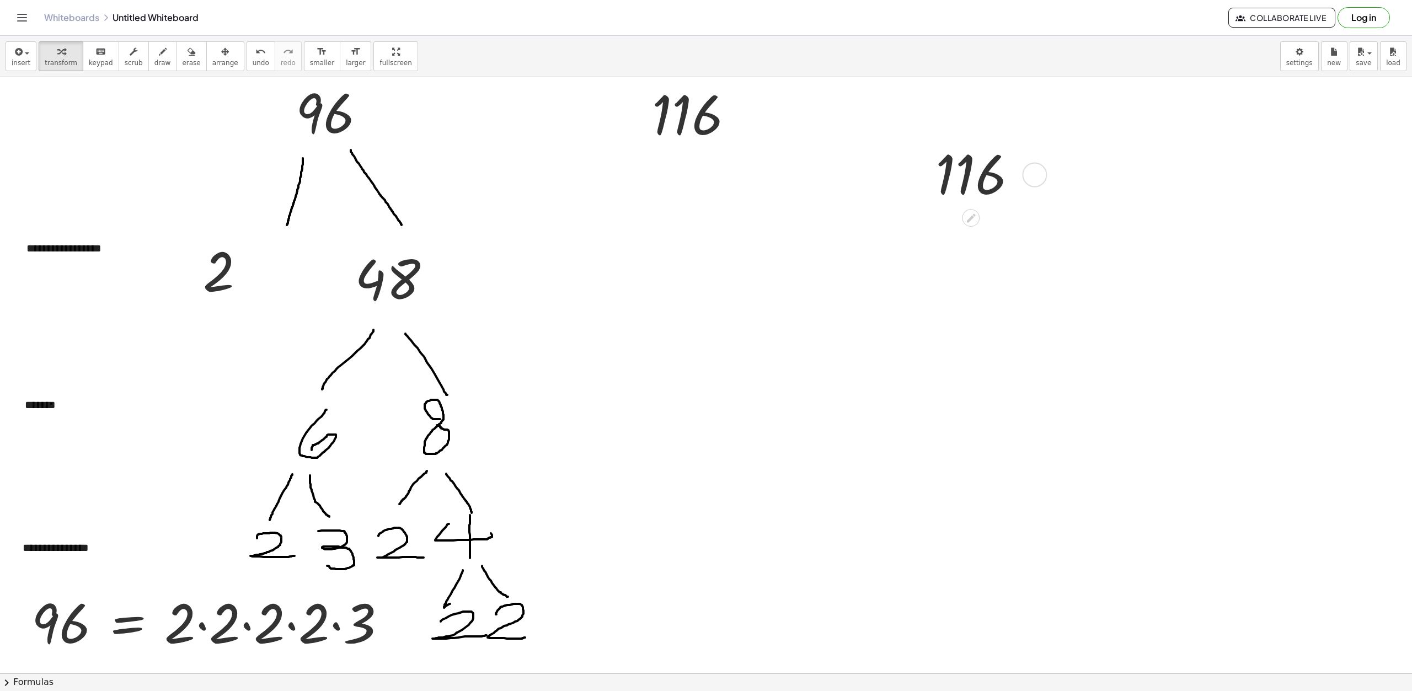
click at [959, 179] on div at bounding box center [981, 174] width 102 height 68
click at [221, 55] on icon "button" at bounding box center [225, 51] width 8 height 13
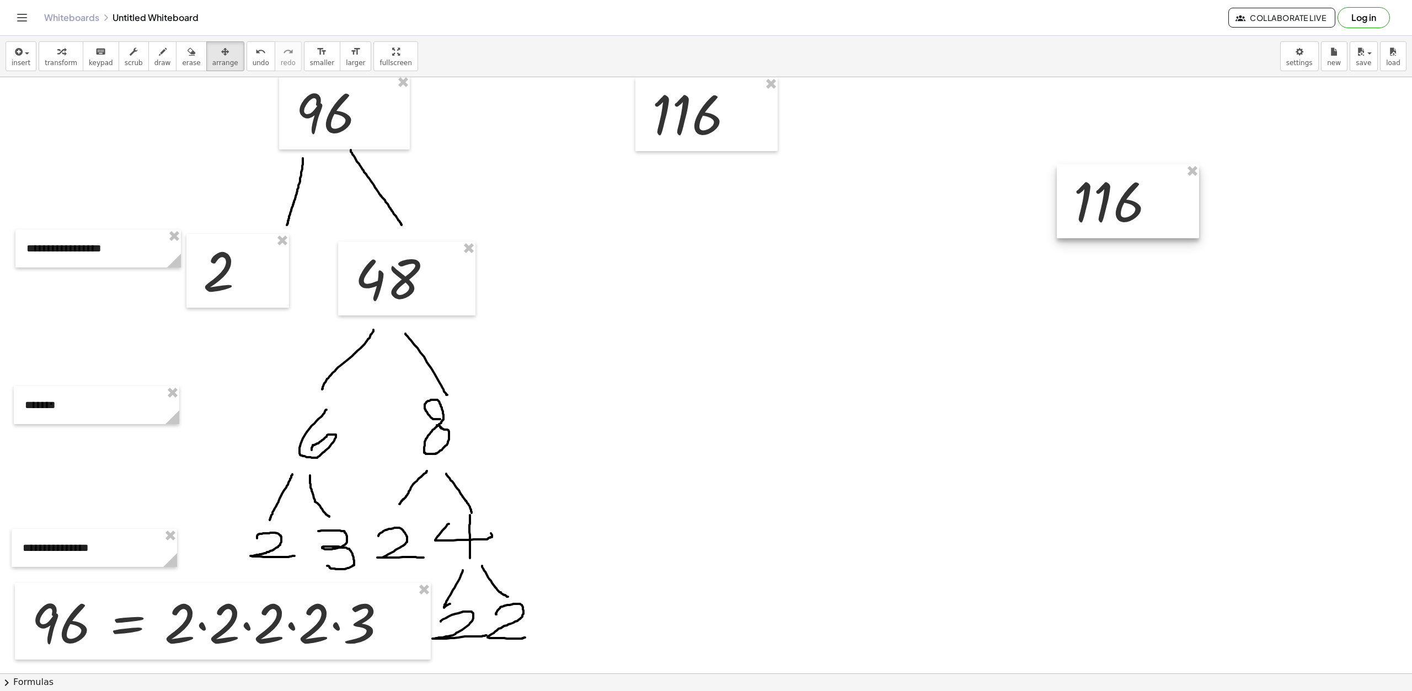
drag, startPoint x: 973, startPoint y: 173, endPoint x: 1111, endPoint y: 201, distance: 141.2
click at [1111, 201] on div at bounding box center [1128, 201] width 142 height 74
click at [991, 218] on div at bounding box center [706, 598] width 1412 height 1193
click at [13, 53] on icon "button" at bounding box center [18, 51] width 10 height 13
click at [55, 107] on link "Math Expression" at bounding box center [60, 100] width 108 height 25
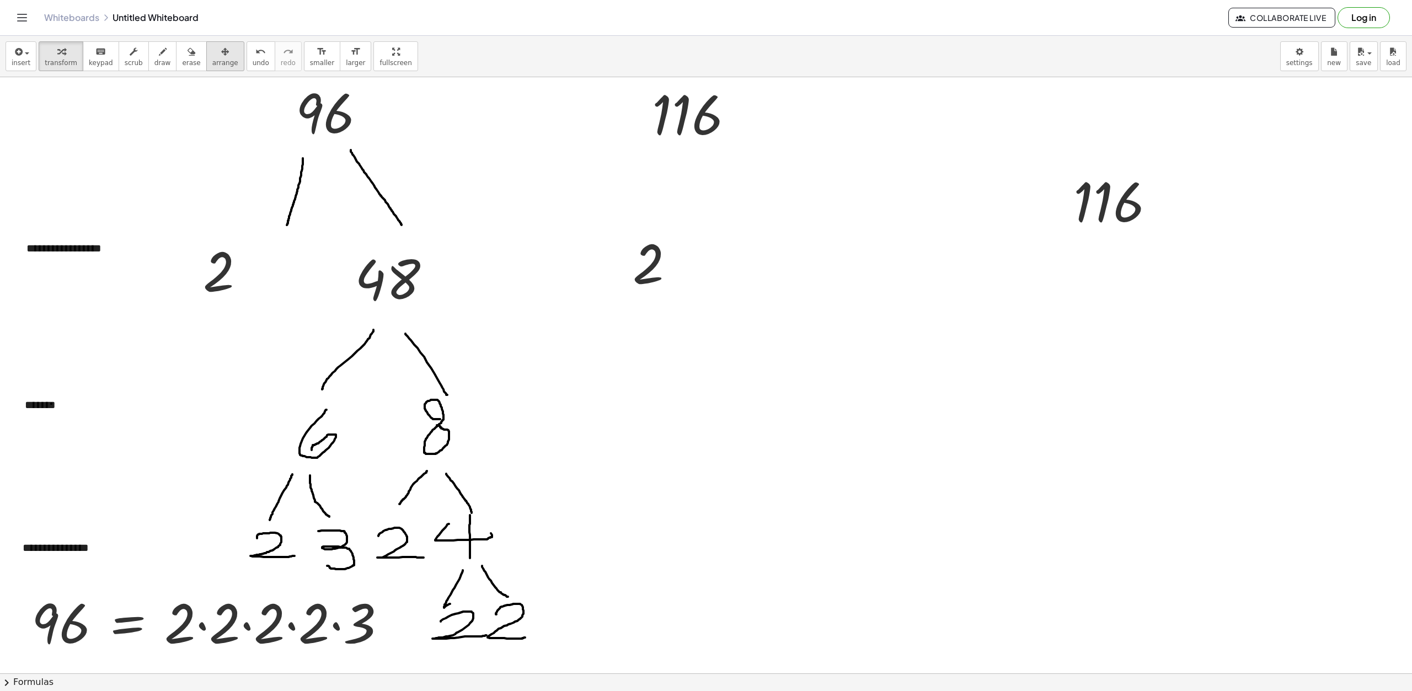
click at [212, 59] on span "arrange" at bounding box center [225, 63] width 26 height 8
drag, startPoint x: 653, startPoint y: 279, endPoint x: 983, endPoint y: 216, distance: 335.8
click at [983, 216] on div at bounding box center [996, 200] width 103 height 74
click at [148, 62] on button "draw" at bounding box center [162, 56] width 29 height 30
drag, startPoint x: 674, startPoint y: 147, endPoint x: 624, endPoint y: 195, distance: 69.5
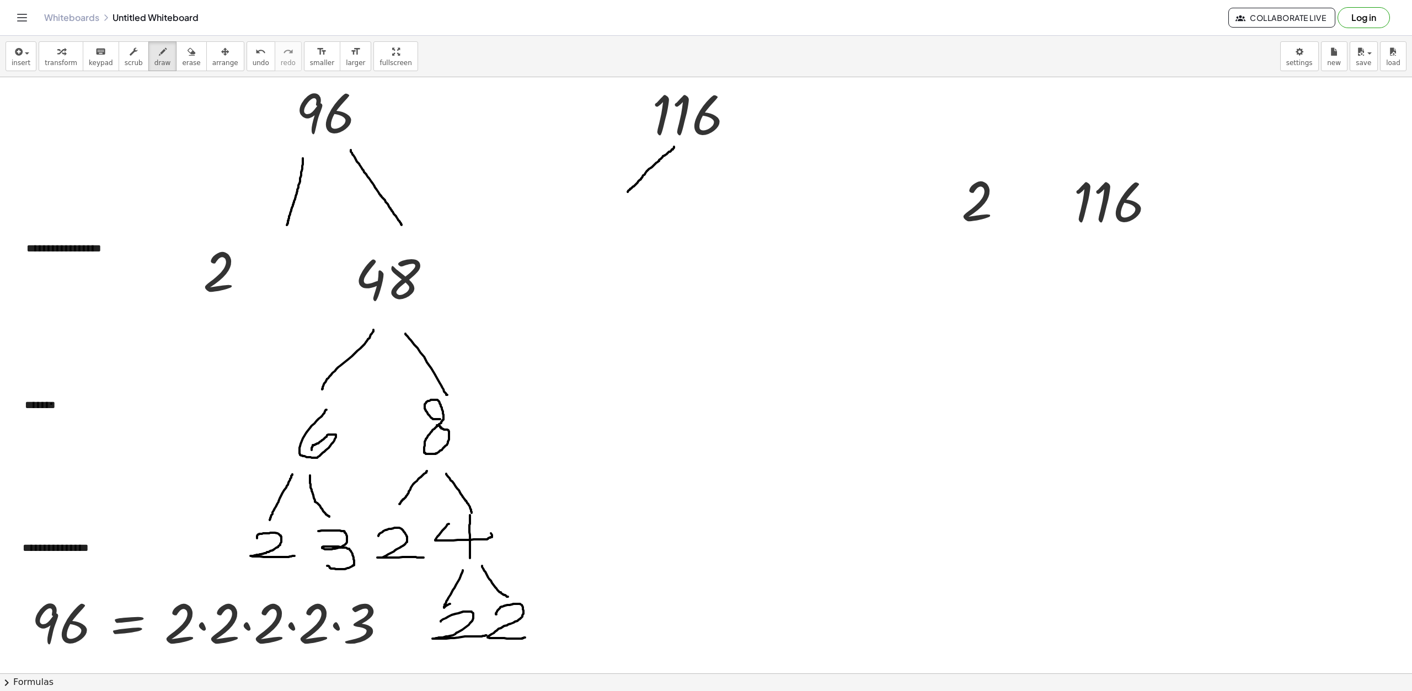
click at [623, 196] on div at bounding box center [706, 598] width 1412 height 1193
drag, startPoint x: 698, startPoint y: 149, endPoint x: 751, endPoint y: 192, distance: 67.8
click at [763, 192] on div at bounding box center [706, 598] width 1412 height 1193
drag, startPoint x: 587, startPoint y: 221, endPoint x: 652, endPoint y: 258, distance: 74.1
click at [659, 255] on div at bounding box center [706, 598] width 1412 height 1193
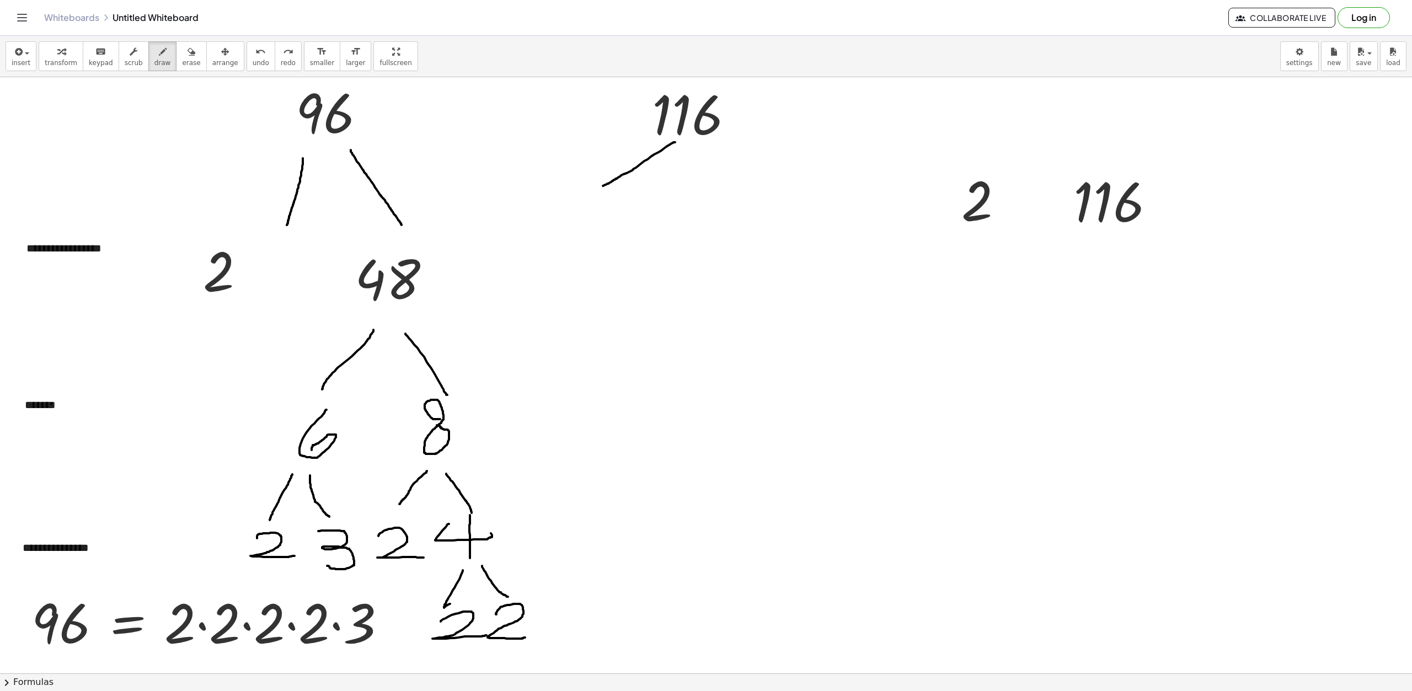
drag, startPoint x: 675, startPoint y: 142, endPoint x: 603, endPoint y: 186, distance: 84.4
click at [603, 186] on div at bounding box center [706, 598] width 1412 height 1193
drag, startPoint x: 573, startPoint y: 192, endPoint x: 577, endPoint y: 216, distance: 24.0
click at [563, 231] on div at bounding box center [706, 598] width 1412 height 1193
drag, startPoint x: 592, startPoint y: 199, endPoint x: 627, endPoint y: 227, distance: 44.8
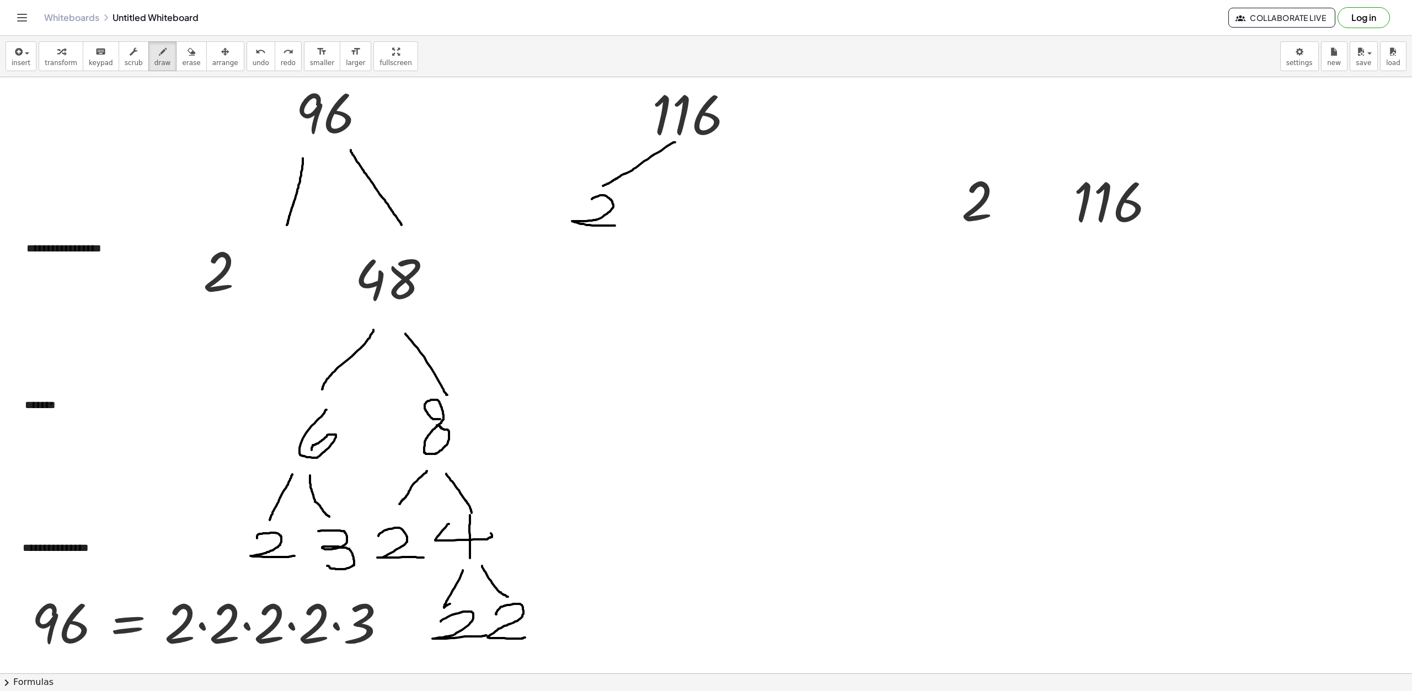
click at [627, 227] on div at bounding box center [706, 598] width 1412 height 1193
drag, startPoint x: 706, startPoint y: 143, endPoint x: 741, endPoint y: 184, distance: 53.9
click at [741, 183] on div at bounding box center [706, 598] width 1412 height 1193
drag, startPoint x: 703, startPoint y: 184, endPoint x: 690, endPoint y: 225, distance: 43.4
click at [690, 226] on div at bounding box center [706, 598] width 1412 height 1193
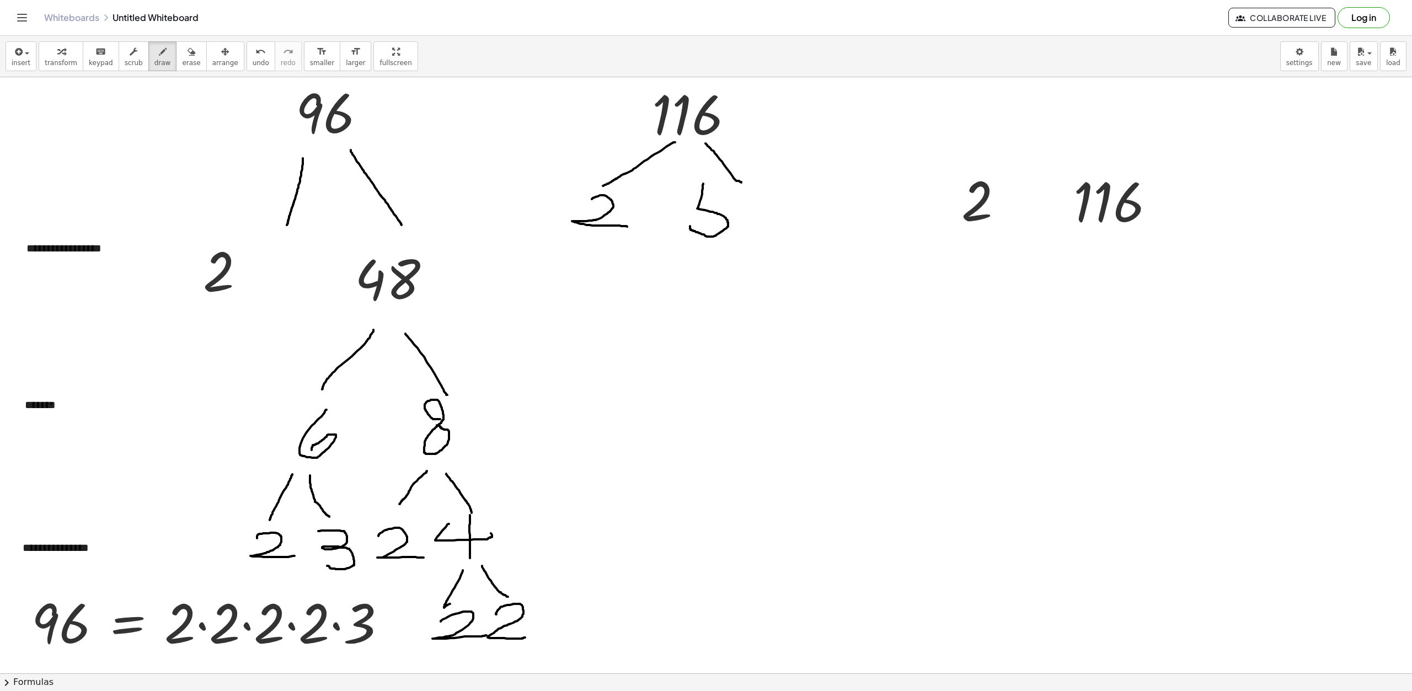
drag, startPoint x: 695, startPoint y: 205, endPoint x: 700, endPoint y: 201, distance: 5.9
click at [699, 201] on div at bounding box center [706, 598] width 1412 height 1193
drag, startPoint x: 700, startPoint y: 201, endPoint x: 729, endPoint y: 199, distance: 29.3
click at [729, 199] on div at bounding box center [706, 598] width 1412 height 1193
drag, startPoint x: 747, startPoint y: 210, endPoint x: 752, endPoint y: 212, distance: 5.8
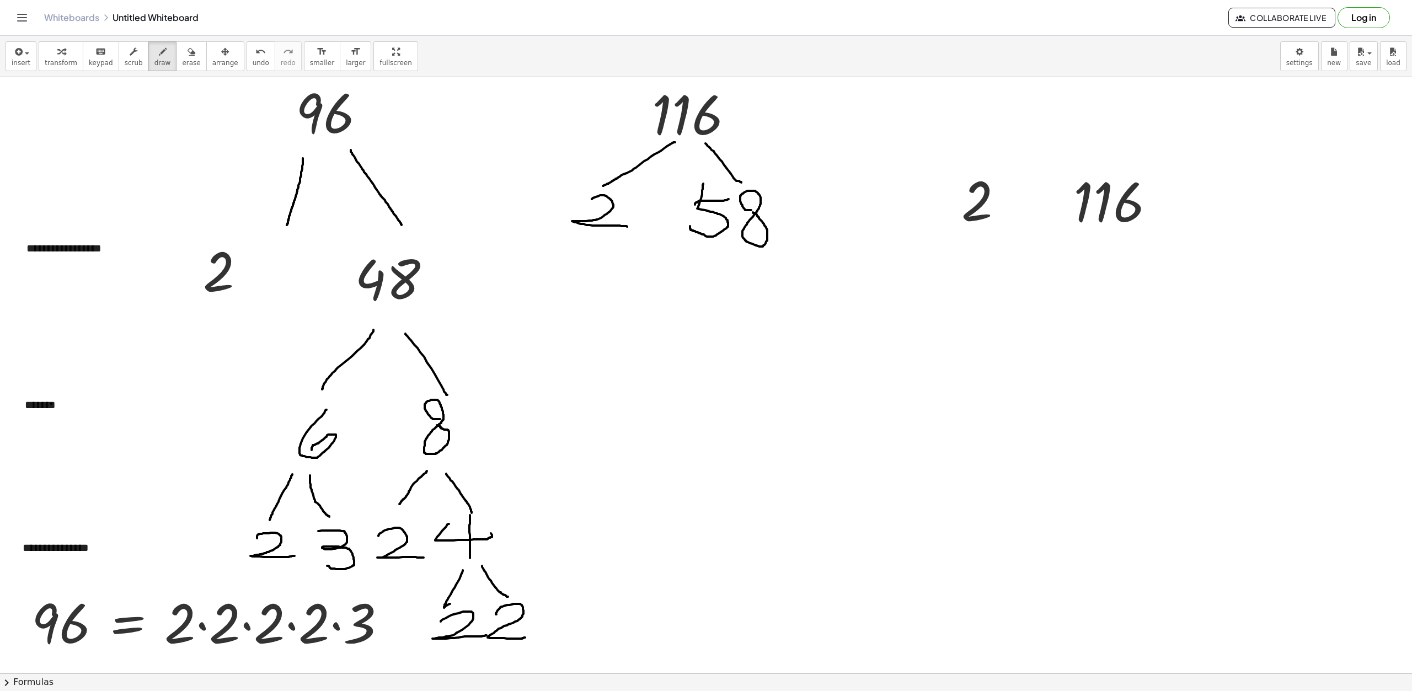
click at [752, 212] on div at bounding box center [706, 598] width 1412 height 1193
drag, startPoint x: 1031, startPoint y: 174, endPoint x: 1106, endPoint y: 192, distance: 77.2
click at [1167, 184] on div at bounding box center [706, 598] width 1412 height 1193
drag, startPoint x: 1023, startPoint y: 173, endPoint x: 1022, endPoint y: 232, distance: 59.1
click at [1021, 232] on div at bounding box center [706, 598] width 1412 height 1193
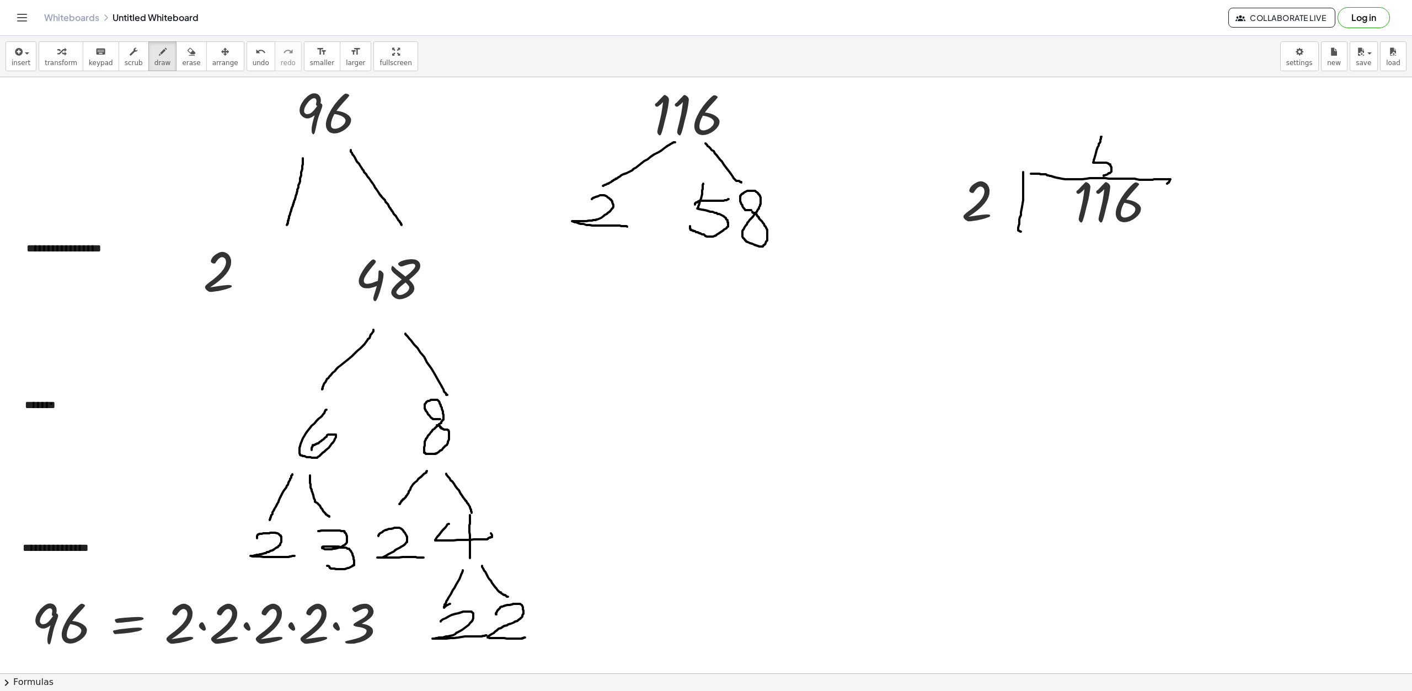
drag, startPoint x: 1102, startPoint y: 137, endPoint x: 1103, endPoint y: 162, distance: 24.9
click at [1101, 173] on div at bounding box center [706, 598] width 1412 height 1193
drag, startPoint x: 1100, startPoint y: 150, endPoint x: 1124, endPoint y: 148, distance: 23.8
click at [1124, 148] on div at bounding box center [706, 598] width 1412 height 1193
click at [1140, 162] on div at bounding box center [706, 598] width 1412 height 1193
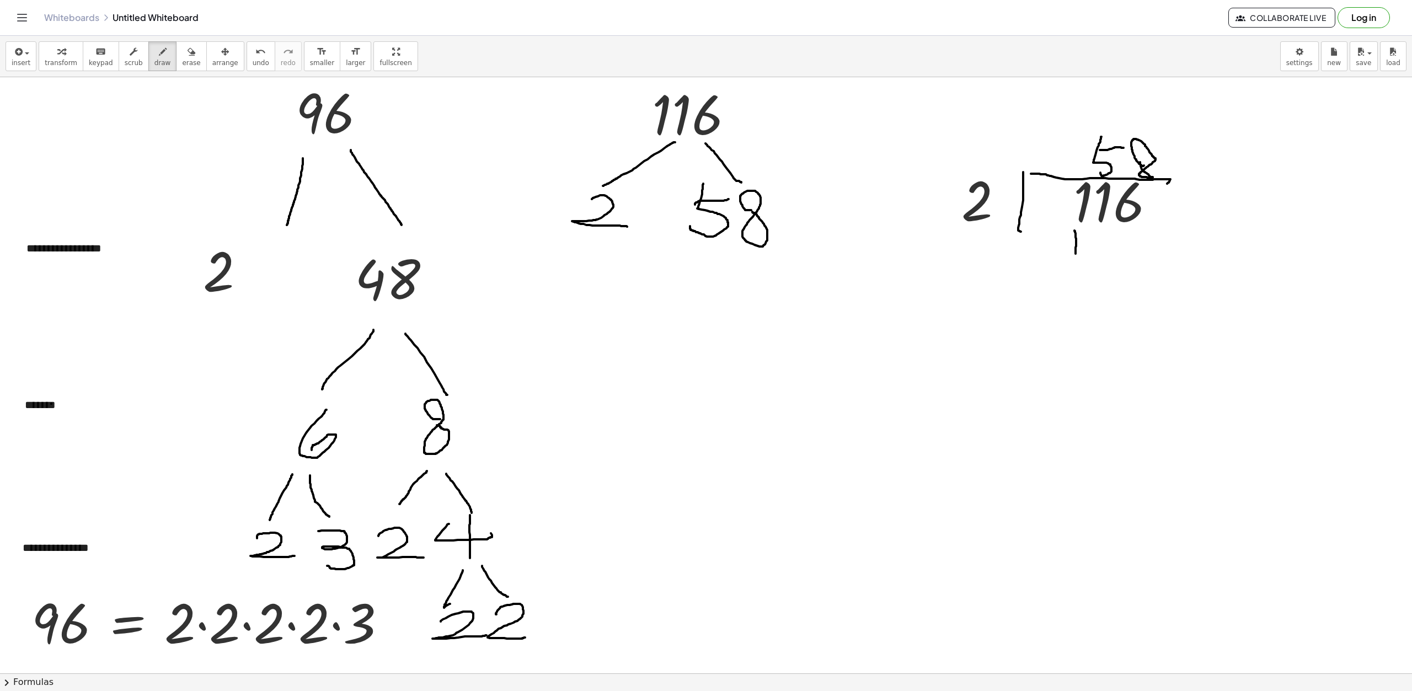
drag, startPoint x: 1075, startPoint y: 231, endPoint x: 1097, endPoint y: 240, distance: 23.8
click at [1076, 252] on div at bounding box center [706, 598] width 1412 height 1193
click at [1093, 228] on div at bounding box center [706, 598] width 1412 height 1193
drag, startPoint x: 1013, startPoint y: 264, endPoint x: 1175, endPoint y: 275, distance: 162.6
click at [1175, 275] on div at bounding box center [706, 598] width 1412 height 1193
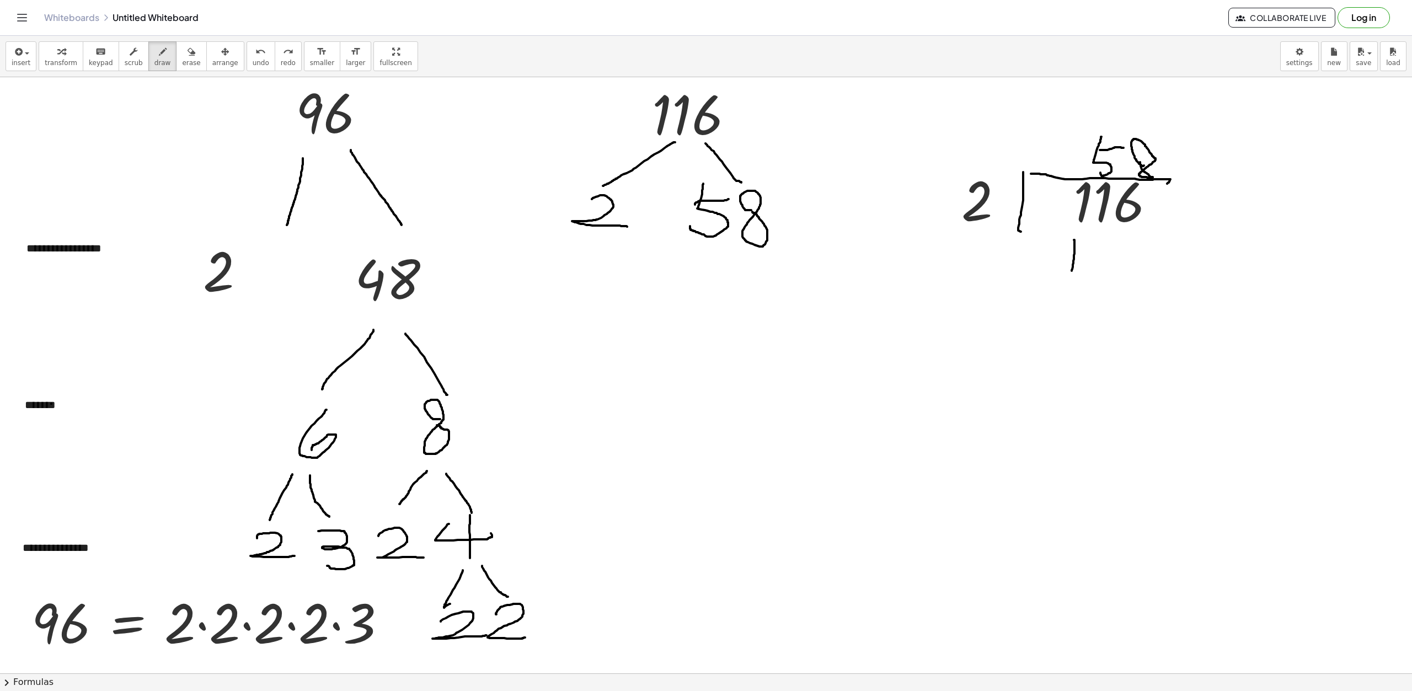
drag, startPoint x: 1074, startPoint y: 240, endPoint x: 1072, endPoint y: 272, distance: 32.1
click at [1072, 272] on div at bounding box center [706, 598] width 1412 height 1193
click at [1095, 244] on div at bounding box center [706, 598] width 1412 height 1193
drag, startPoint x: 992, startPoint y: 290, endPoint x: 1182, endPoint y: 296, distance: 189.3
click at [1187, 295] on div at bounding box center [706, 598] width 1412 height 1193
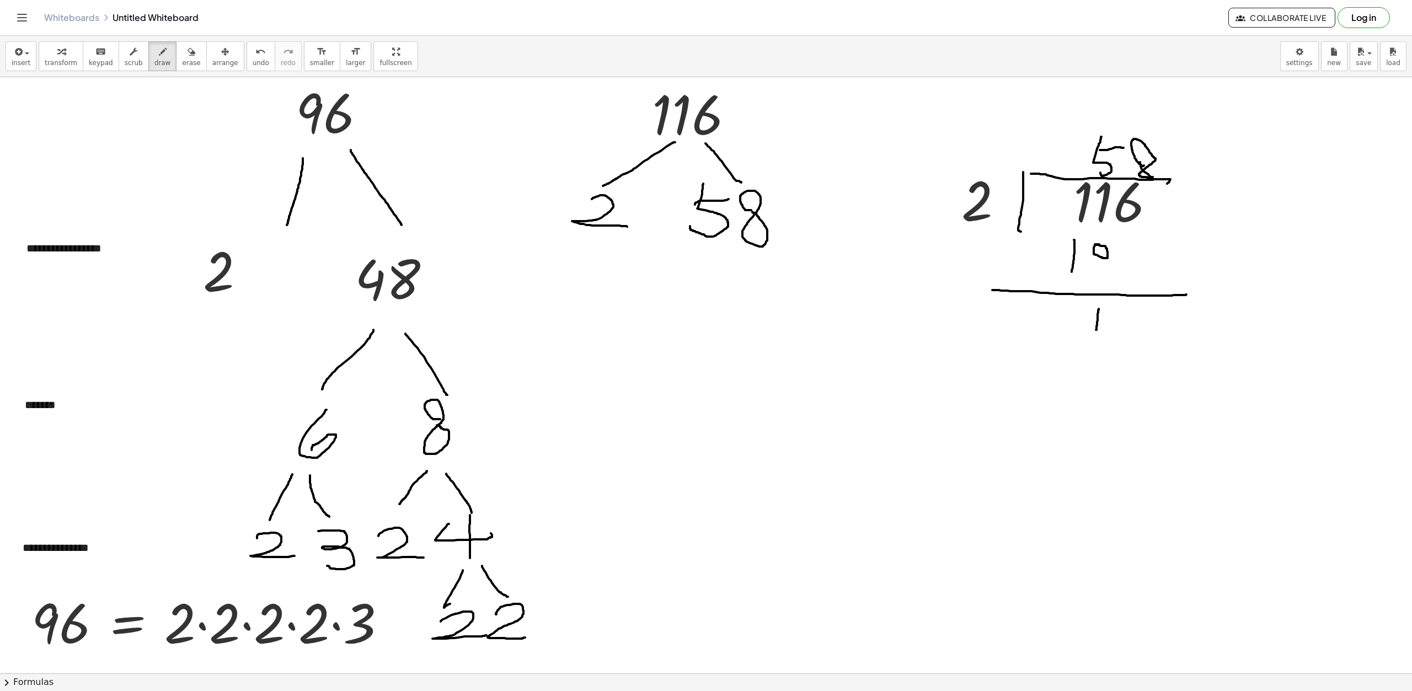
drag, startPoint x: 1099, startPoint y: 309, endPoint x: 1096, endPoint y: 330, distance: 21.1
click at [1096, 330] on div at bounding box center [706, 598] width 1412 height 1193
drag, startPoint x: 1141, startPoint y: 307, endPoint x: 1131, endPoint y: 319, distance: 15.7
click at [1131, 319] on div at bounding box center [706, 598] width 1412 height 1193
drag, startPoint x: 1097, startPoint y: 350, endPoint x: 1132, endPoint y: 362, distance: 37.3
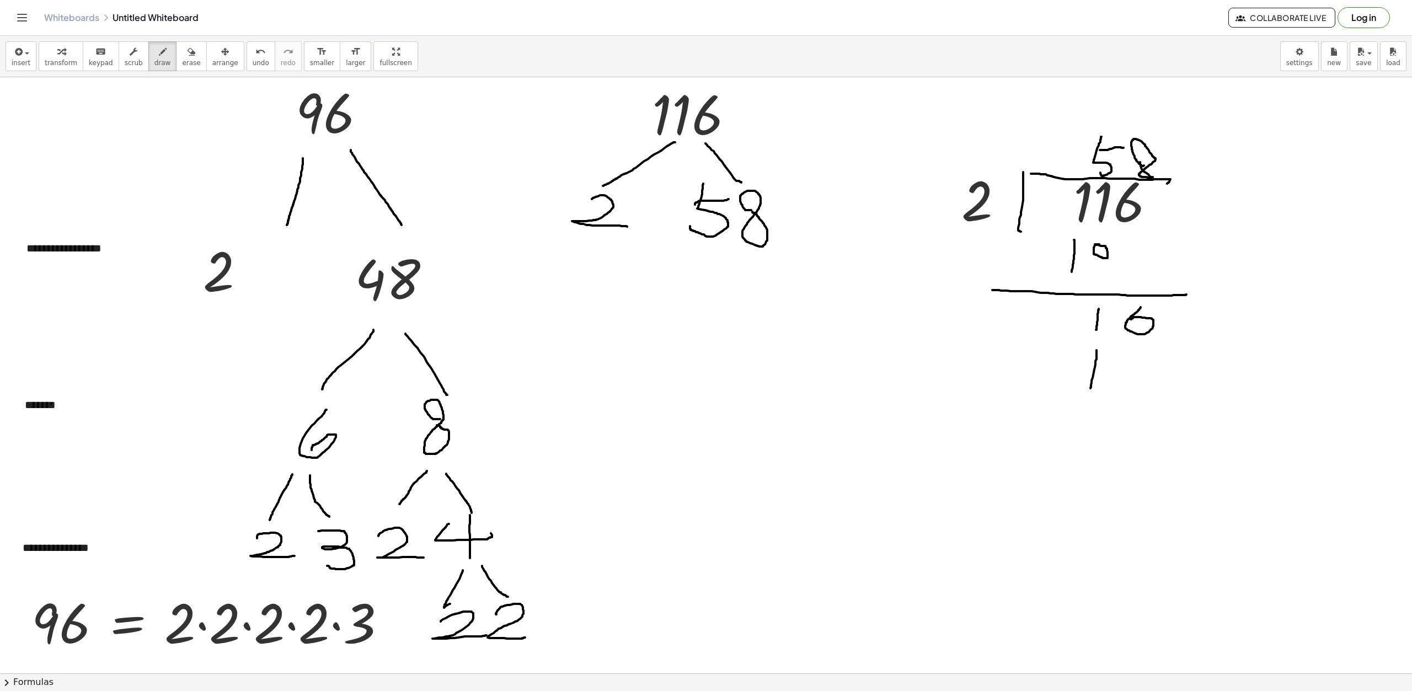
click at [1093, 385] on div at bounding box center [706, 598] width 1412 height 1193
drag, startPoint x: 1144, startPoint y: 349, endPoint x: 1128, endPoint y: 376, distance: 31.9
click at [1128, 376] on div at bounding box center [706, 598] width 1412 height 1193
drag, startPoint x: 1027, startPoint y: 401, endPoint x: 1165, endPoint y: 426, distance: 140.1
click at [1187, 406] on div at bounding box center [706, 598] width 1412 height 1193
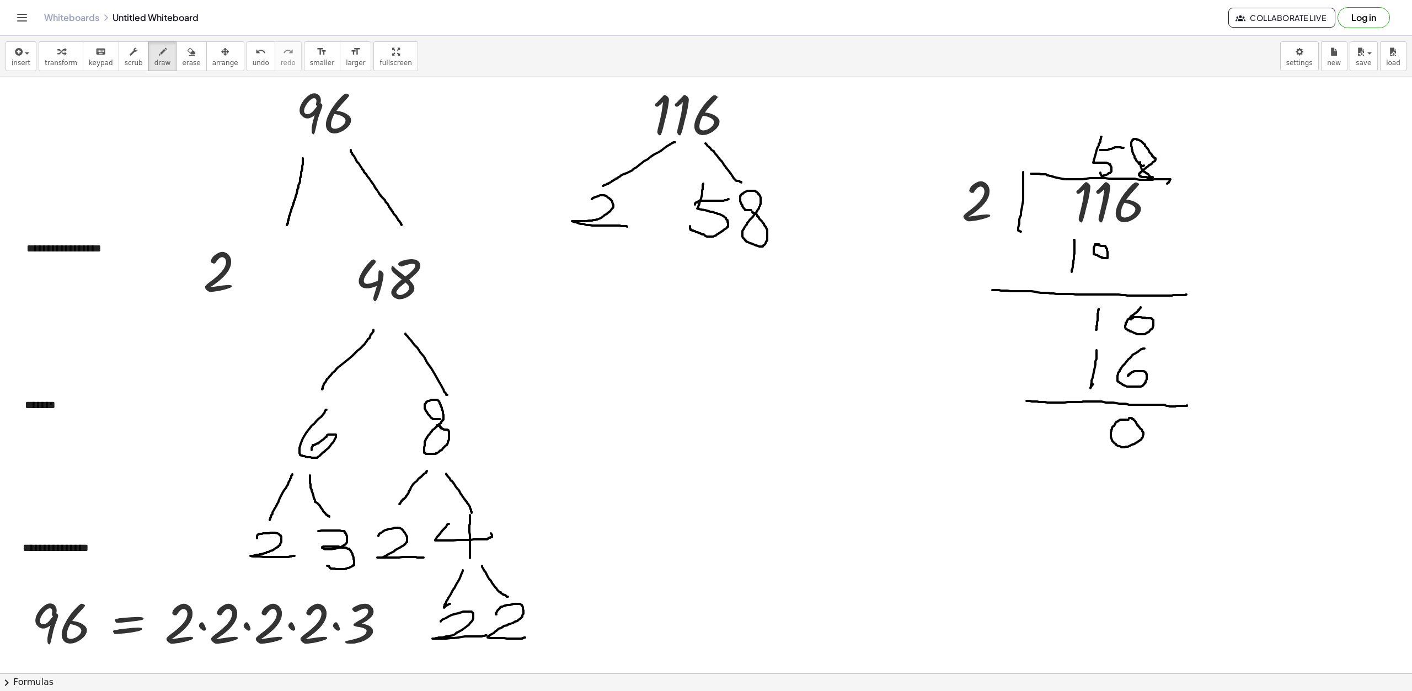
drag, startPoint x: 1129, startPoint y: 420, endPoint x: 1119, endPoint y: 416, distance: 10.1
click at [1119, 416] on div at bounding box center [706, 598] width 1412 height 1193
drag, startPoint x: 1127, startPoint y: 128, endPoint x: 805, endPoint y: 208, distance: 330.9
click at [802, 210] on div at bounding box center [706, 598] width 1412 height 1193
drag, startPoint x: 809, startPoint y: 197, endPoint x: 812, endPoint y: 229, distance: 32.1
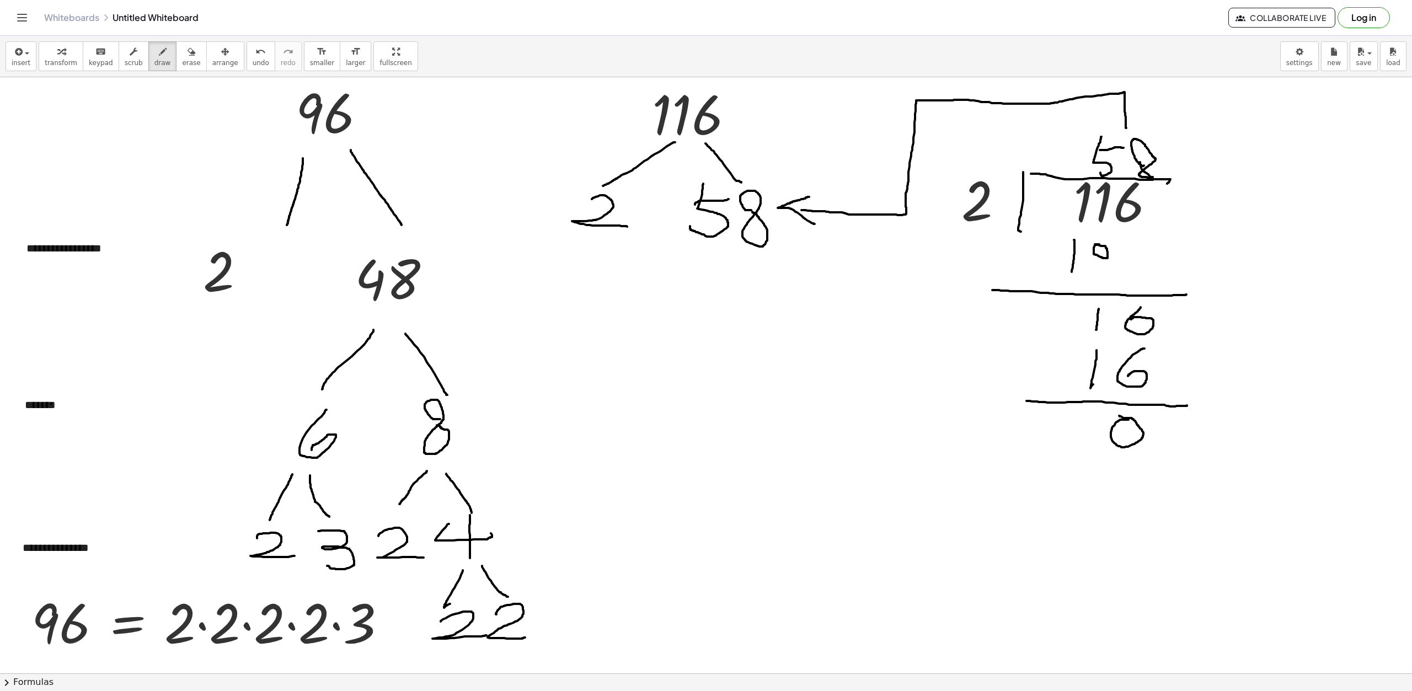
click at [814, 224] on div at bounding box center [706, 598] width 1412 height 1193
drag, startPoint x: 1272, startPoint y: 184, endPoint x: 1265, endPoint y: 205, distance: 22.0
click at [1263, 211] on div at bounding box center [706, 598] width 1412 height 1193
drag, startPoint x: 1265, startPoint y: 194, endPoint x: 1283, endPoint y: 195, distance: 17.7
click at [1283, 195] on div at bounding box center [706, 598] width 1412 height 1193
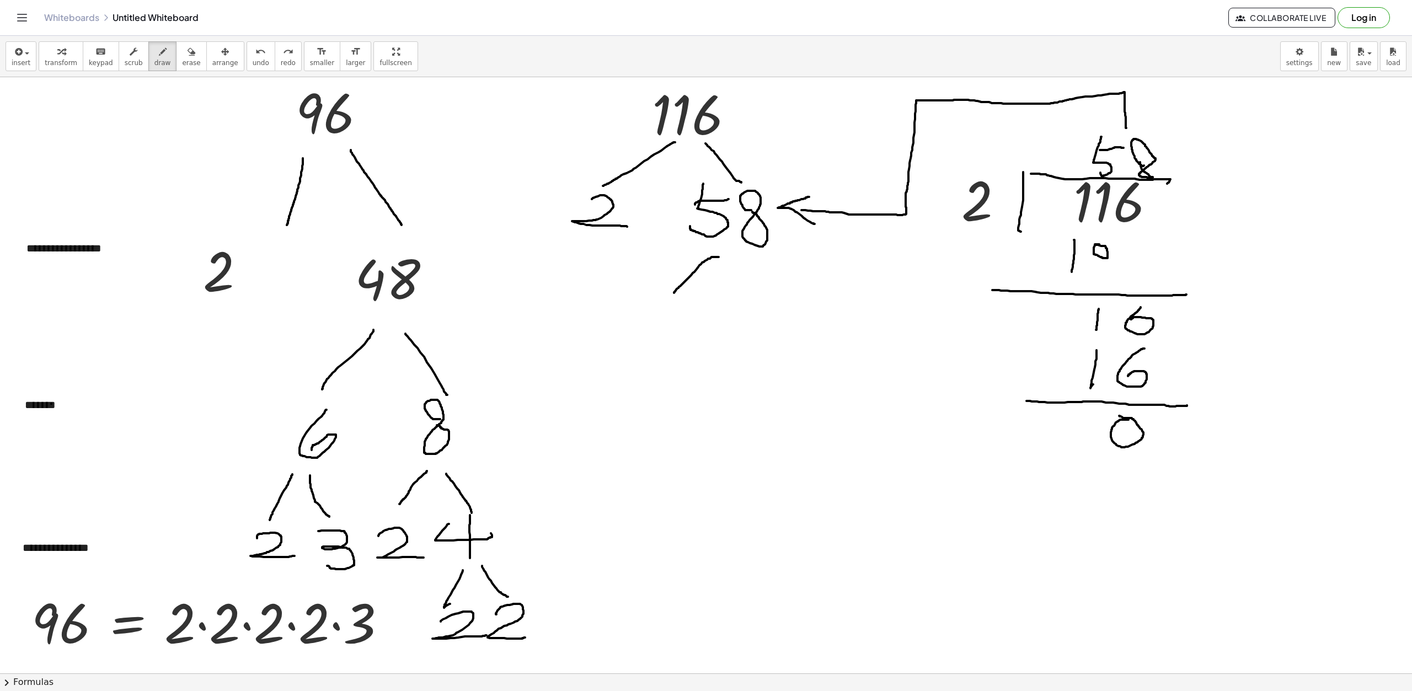
drag, startPoint x: 719, startPoint y: 257, endPoint x: 674, endPoint y: 293, distance: 57.3
click at [674, 293] on div at bounding box center [706, 598] width 1412 height 1193
drag, startPoint x: 734, startPoint y: 258, endPoint x: 776, endPoint y: 294, distance: 55.2
click at [776, 291] on div at bounding box center [706, 598] width 1412 height 1193
drag, startPoint x: 659, startPoint y: 321, endPoint x: 684, endPoint y: 340, distance: 31.9
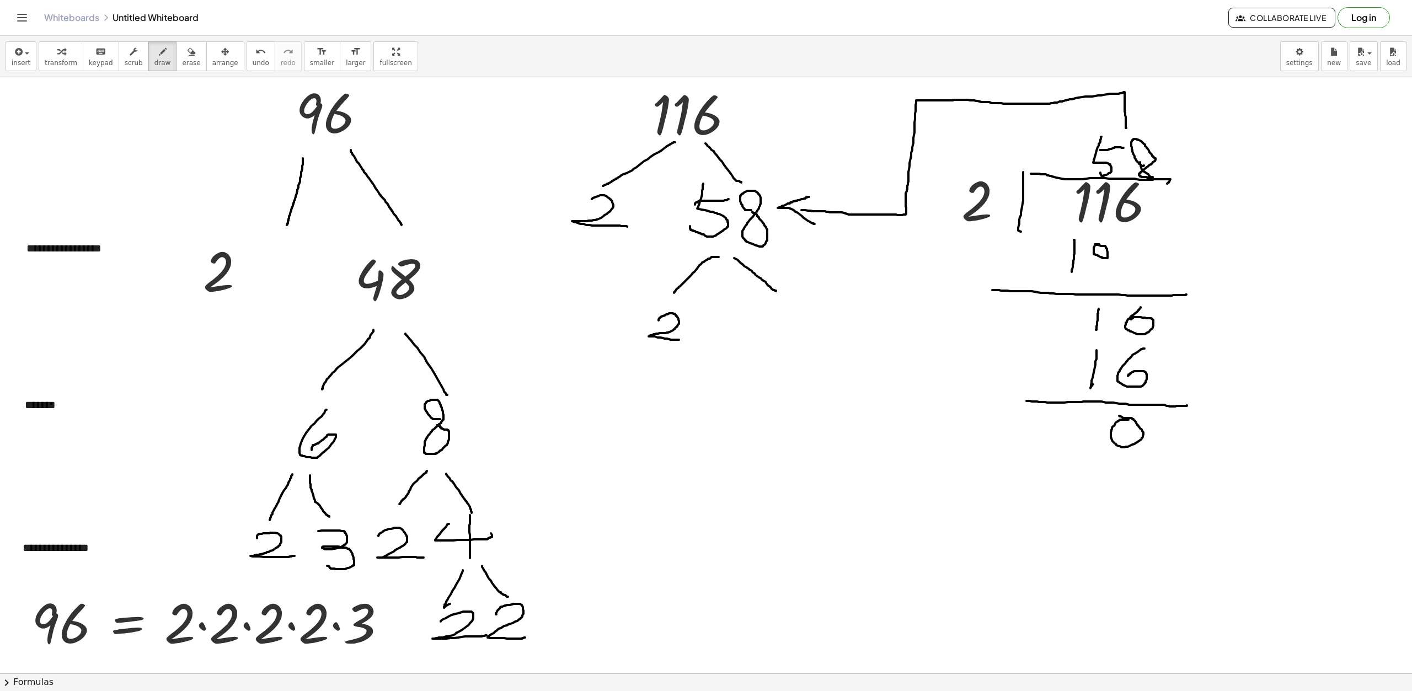
click at [684, 340] on div at bounding box center [706, 598] width 1412 height 1193
drag, startPoint x: 740, startPoint y: 320, endPoint x: 782, endPoint y: 311, distance: 43.0
click at [761, 342] on div at bounding box center [706, 598] width 1412 height 1193
drag, startPoint x: 789, startPoint y: 313, endPoint x: 800, endPoint y: 357, distance: 45.9
click at [800, 357] on div at bounding box center [706, 598] width 1412 height 1193
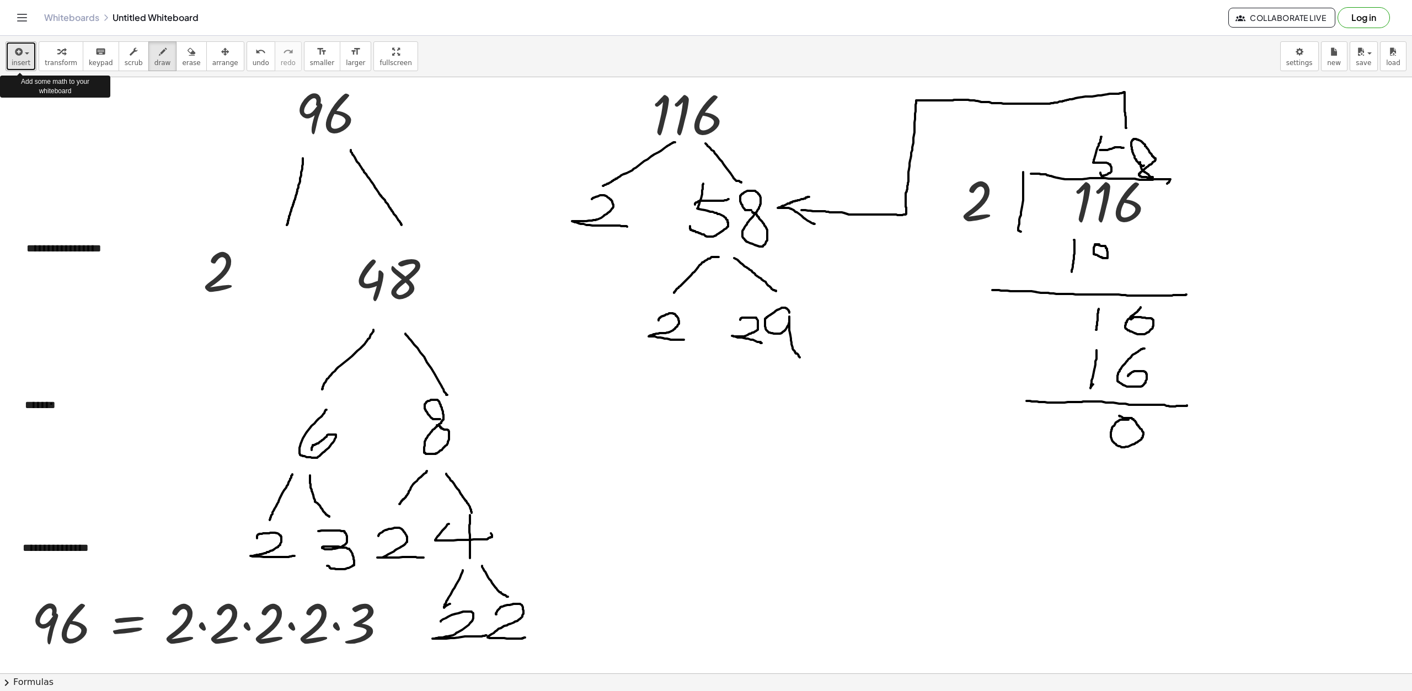
click at [14, 64] on span "insert" at bounding box center [21, 63] width 19 height 8
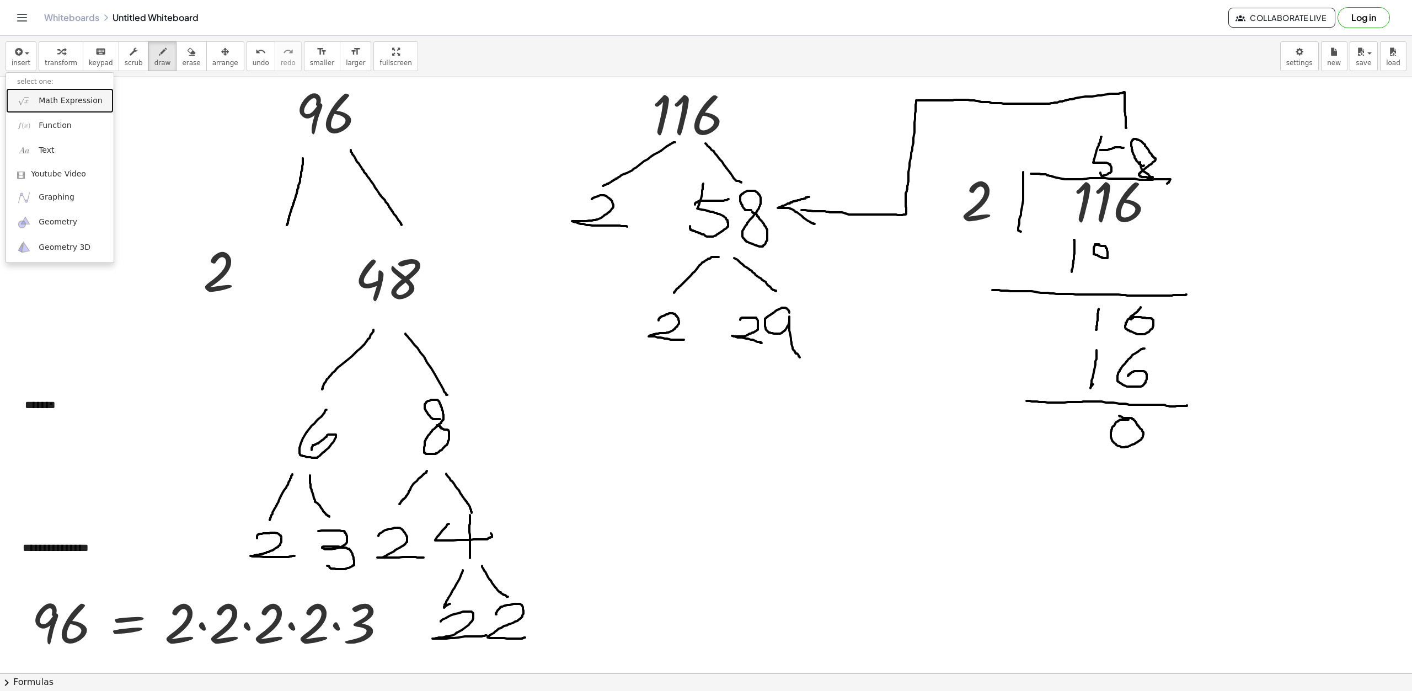
click at [42, 93] on link "Math Expression" at bounding box center [60, 100] width 108 height 25
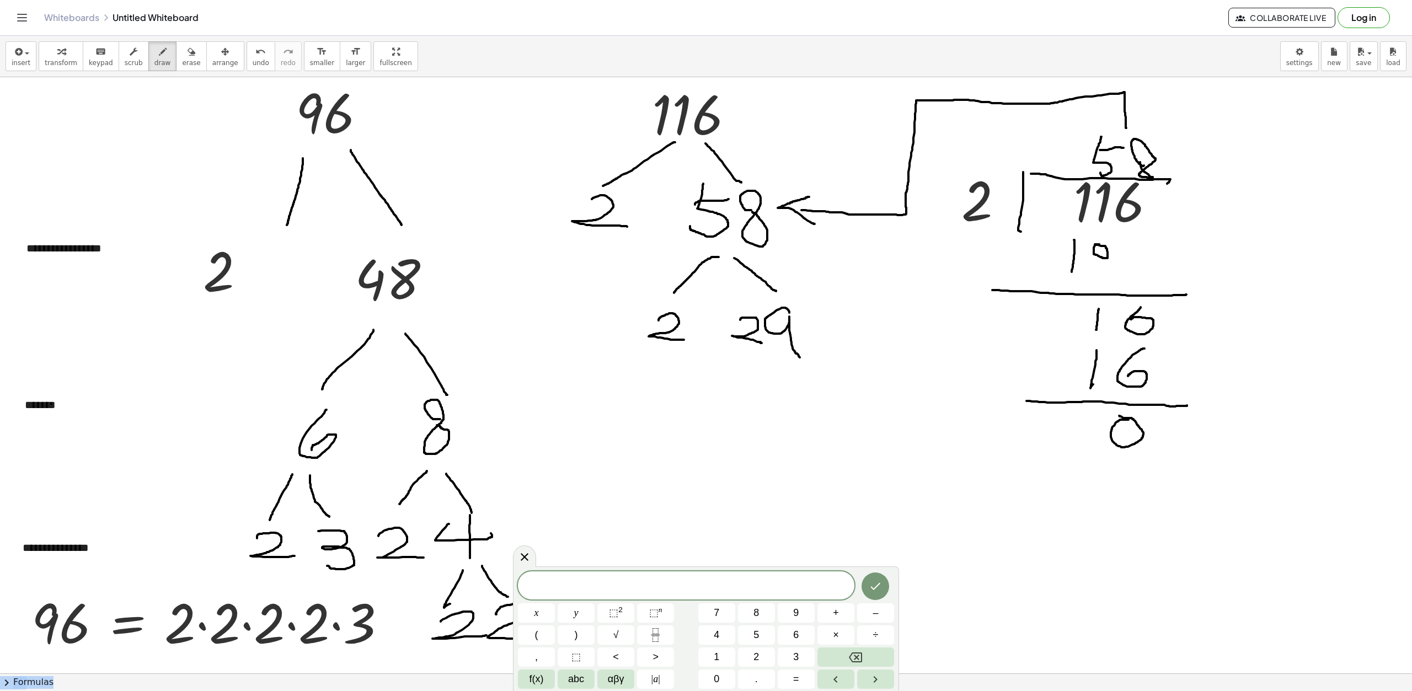
drag, startPoint x: 746, startPoint y: 568, endPoint x: 815, endPoint y: 548, distance: 71.8
click at [815, 548] on body "**********" at bounding box center [706, 345] width 1412 height 691
click at [699, 590] on span "​" at bounding box center [686, 586] width 337 height 15
drag, startPoint x: 596, startPoint y: 360, endPoint x: 601, endPoint y: 258, distance: 101.6
click at [601, 258] on div at bounding box center [706, 598] width 1412 height 1193
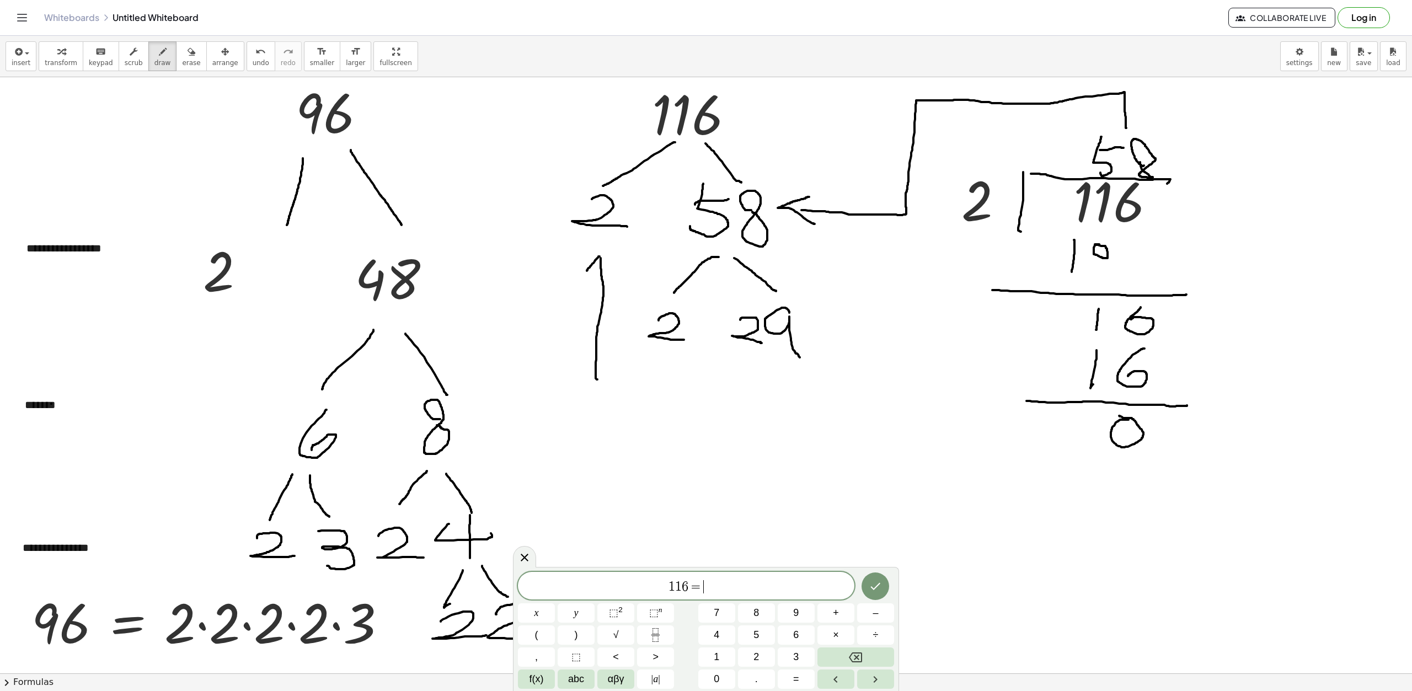
drag, startPoint x: 600, startPoint y: 257, endPoint x: 587, endPoint y: 271, distance: 19.2
click at [587, 271] on div at bounding box center [706, 598] width 1412 height 1193
drag, startPoint x: 601, startPoint y: 253, endPoint x: 619, endPoint y: 273, distance: 27.4
click at [619, 273] on div at bounding box center [706, 598] width 1412 height 1193
drag, startPoint x: 670, startPoint y: 349, endPoint x: 656, endPoint y: 364, distance: 21.1
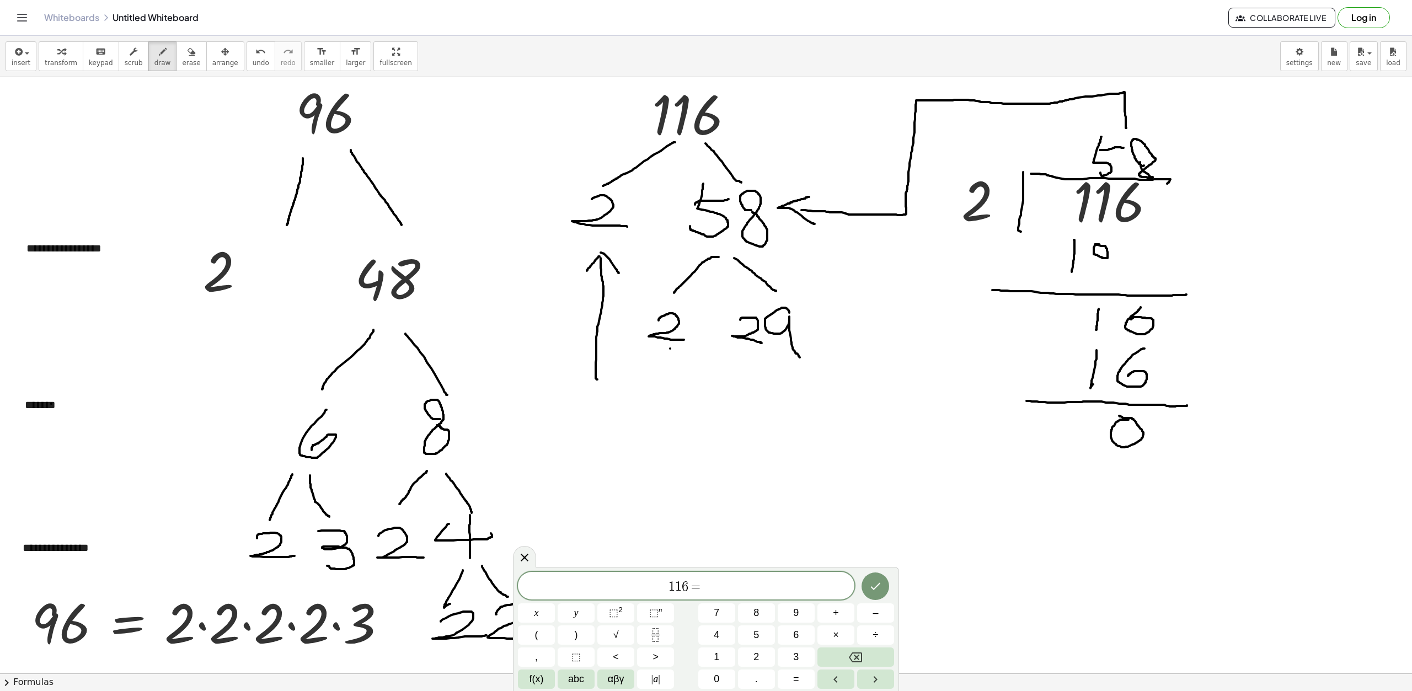
click at [656, 364] on div at bounding box center [706, 598] width 1412 height 1193
drag, startPoint x: 670, startPoint y: 346, endPoint x: 686, endPoint y: 361, distance: 22.3
click at [686, 361] on div at bounding box center [706, 598] width 1412 height 1193
drag, startPoint x: 671, startPoint y: 362, endPoint x: 675, endPoint y: 419, distance: 57.0
click at [675, 424] on div at bounding box center [706, 598] width 1412 height 1193
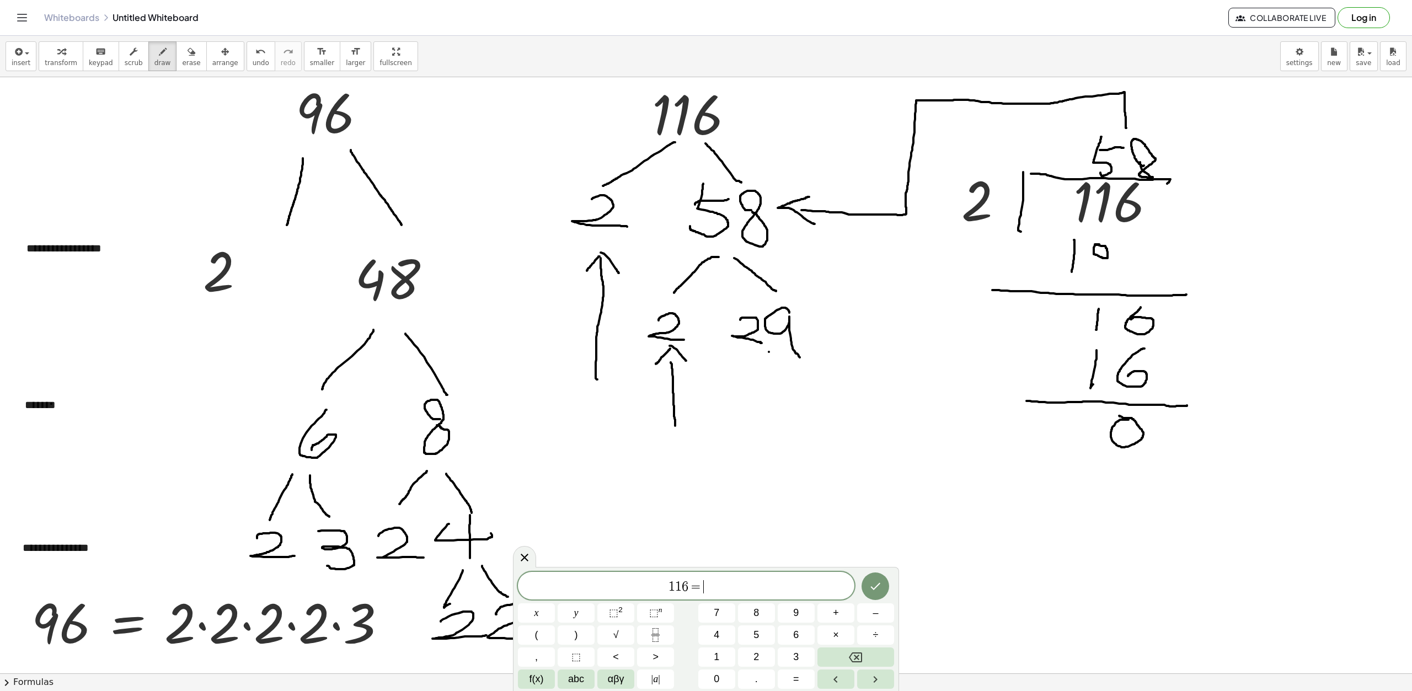
click at [769, 352] on div at bounding box center [706, 598] width 1412 height 1193
drag, startPoint x: 767, startPoint y: 350, endPoint x: 755, endPoint y: 364, distance: 18.7
click at [755, 364] on div at bounding box center [706, 598] width 1412 height 1193
drag, startPoint x: 772, startPoint y: 351, endPoint x: 783, endPoint y: 369, distance: 21.0
click at [783, 369] on div at bounding box center [706, 598] width 1412 height 1193
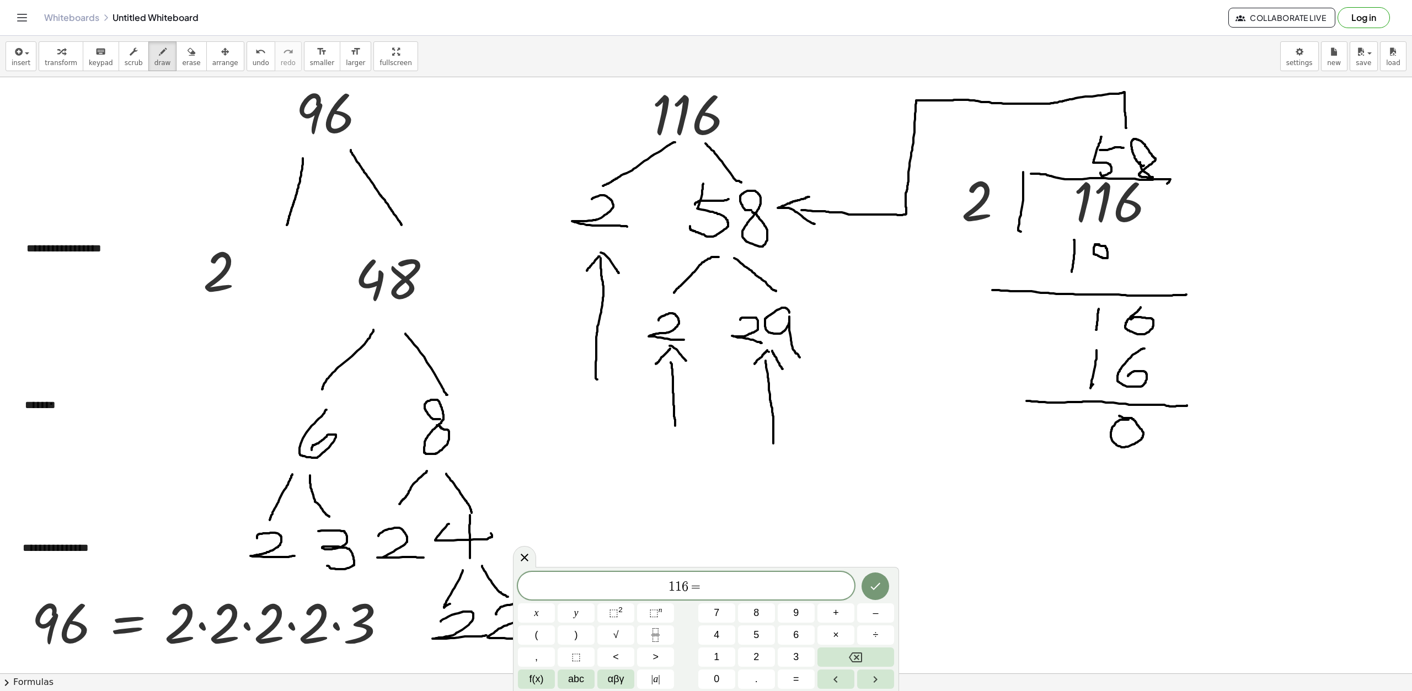
drag, startPoint x: 766, startPoint y: 361, endPoint x: 773, endPoint y: 444, distance: 83.1
click at [773, 444] on div at bounding box center [706, 598] width 1412 height 1193
drag, startPoint x: 623, startPoint y: 457, endPoint x: 621, endPoint y: 497, distance: 39.8
click at [621, 497] on div at bounding box center [706, 598] width 1412 height 1193
drag, startPoint x: 622, startPoint y: 457, endPoint x: 623, endPoint y: 474, distance: 17.1
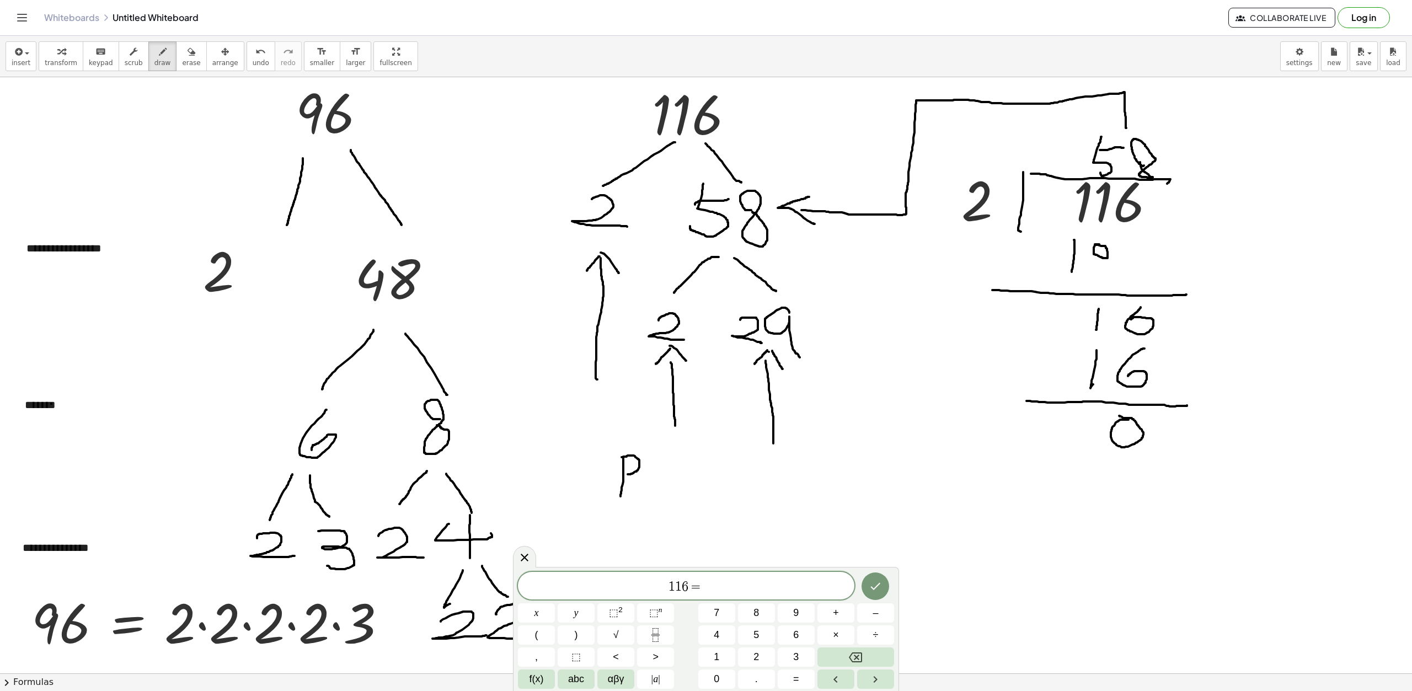
click at [623, 474] on div at bounding box center [706, 598] width 1412 height 1193
drag, startPoint x: 640, startPoint y: 478, endPoint x: 661, endPoint y: 484, distance: 22.0
click at [654, 477] on div at bounding box center [706, 598] width 1412 height 1193
drag, startPoint x: 664, startPoint y: 486, endPoint x: 666, endPoint y: 463, distance: 22.7
click at [666, 495] on div at bounding box center [706, 598] width 1412 height 1193
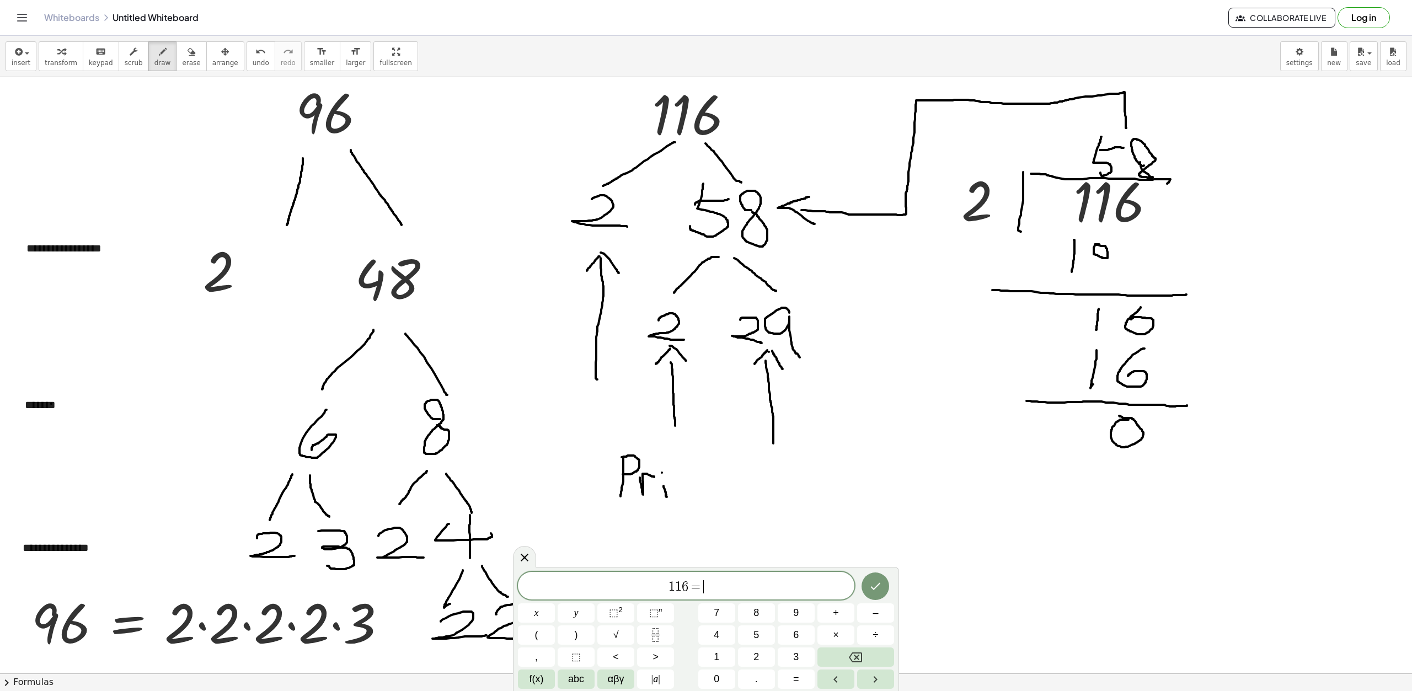
click at [662, 473] on div at bounding box center [706, 598] width 1412 height 1193
drag, startPoint x: 678, startPoint y: 482, endPoint x: 722, endPoint y: 497, distance: 45.9
click at [713, 498] on div at bounding box center [706, 598] width 1412 height 1193
drag, startPoint x: 724, startPoint y: 484, endPoint x: 743, endPoint y: 492, distance: 20.3
click at [741, 494] on div at bounding box center [706, 598] width 1412 height 1193
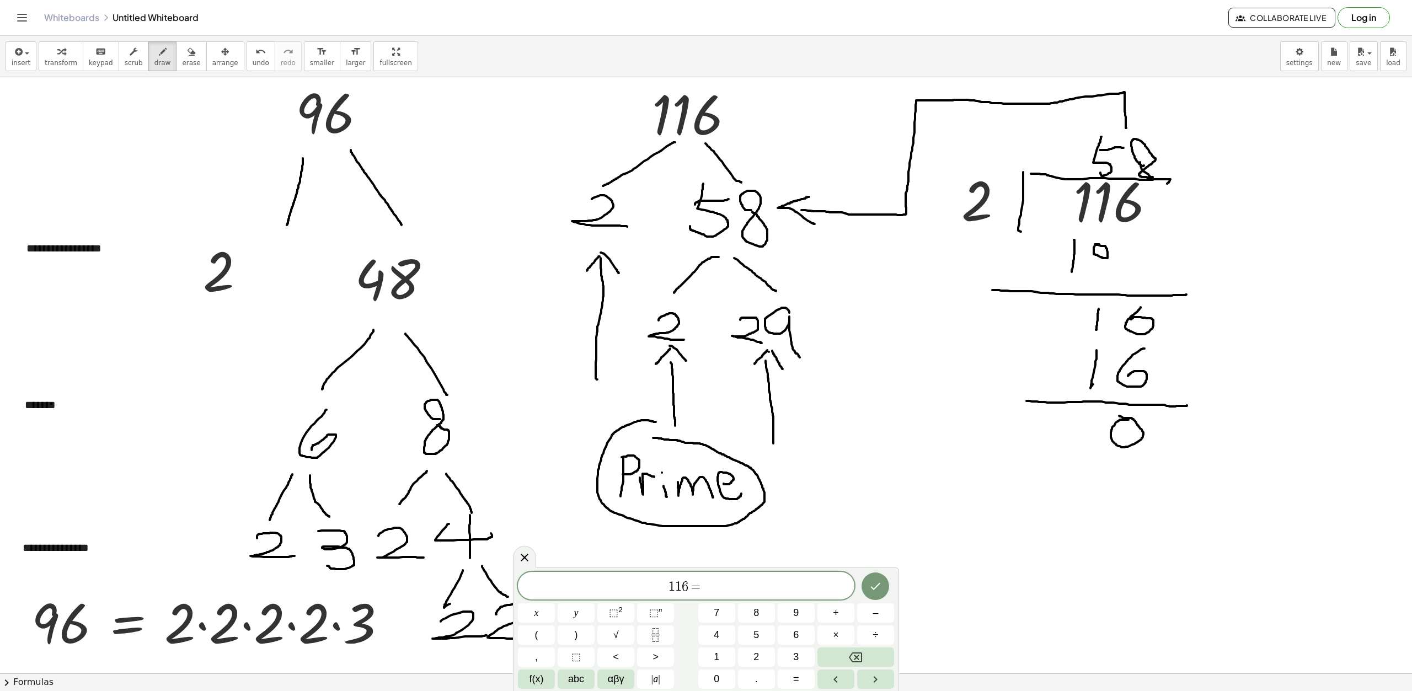
drag, startPoint x: 656, startPoint y: 422, endPoint x: 653, endPoint y: 438, distance: 16.2
click at [653, 438] on div at bounding box center [706, 598] width 1412 height 1193
click at [730, 590] on span "1 1 6 = ​" at bounding box center [686, 586] width 337 height 15
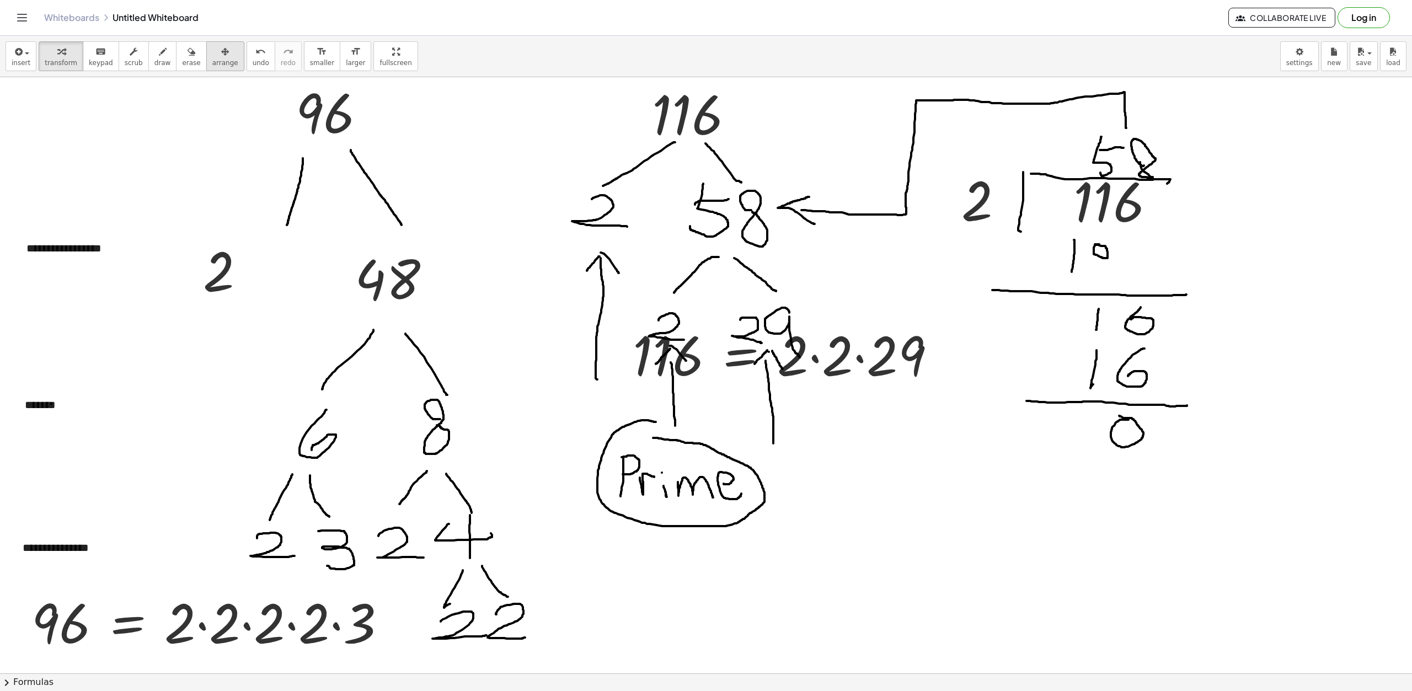
click at [215, 62] on span "arrange" at bounding box center [225, 63] width 26 height 8
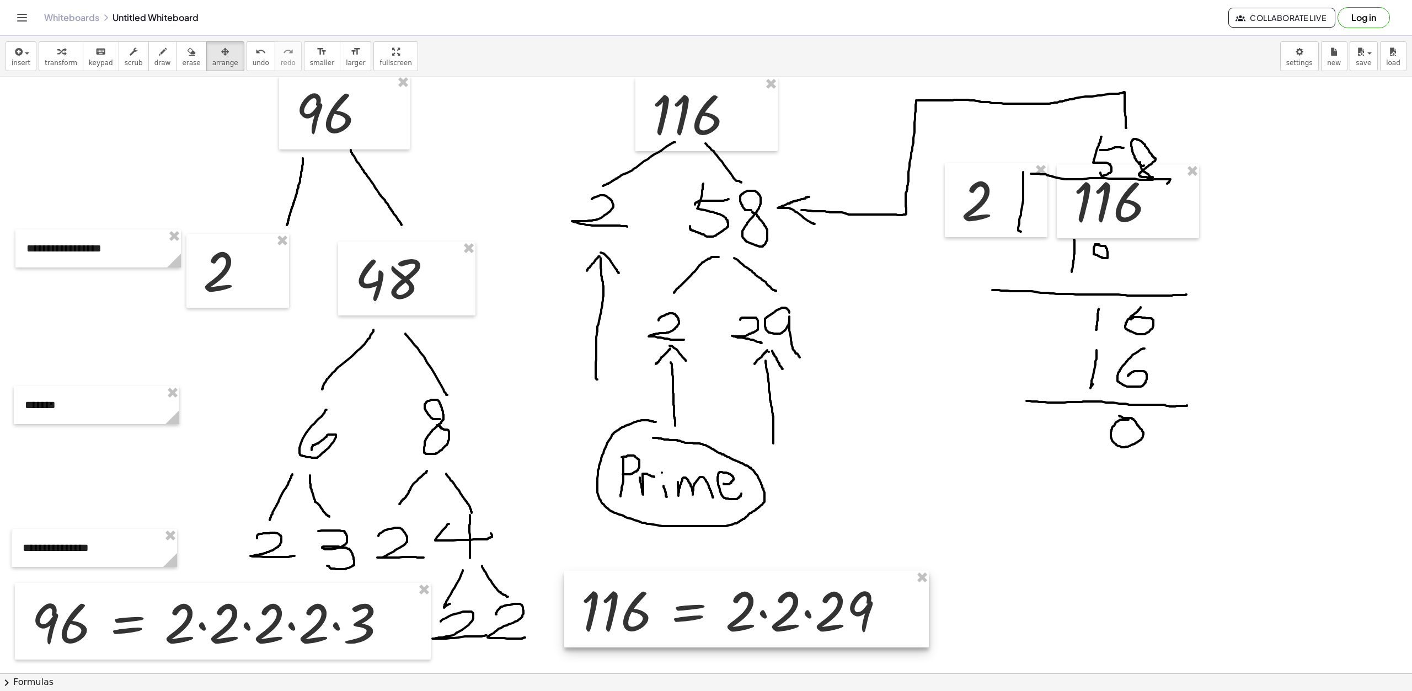
drag, startPoint x: 838, startPoint y: 367, endPoint x: 786, endPoint y: 611, distance: 249.3
click at [786, 611] on div at bounding box center [746, 609] width 365 height 77
click at [21, 55] on icon "button" at bounding box center [18, 51] width 10 height 13
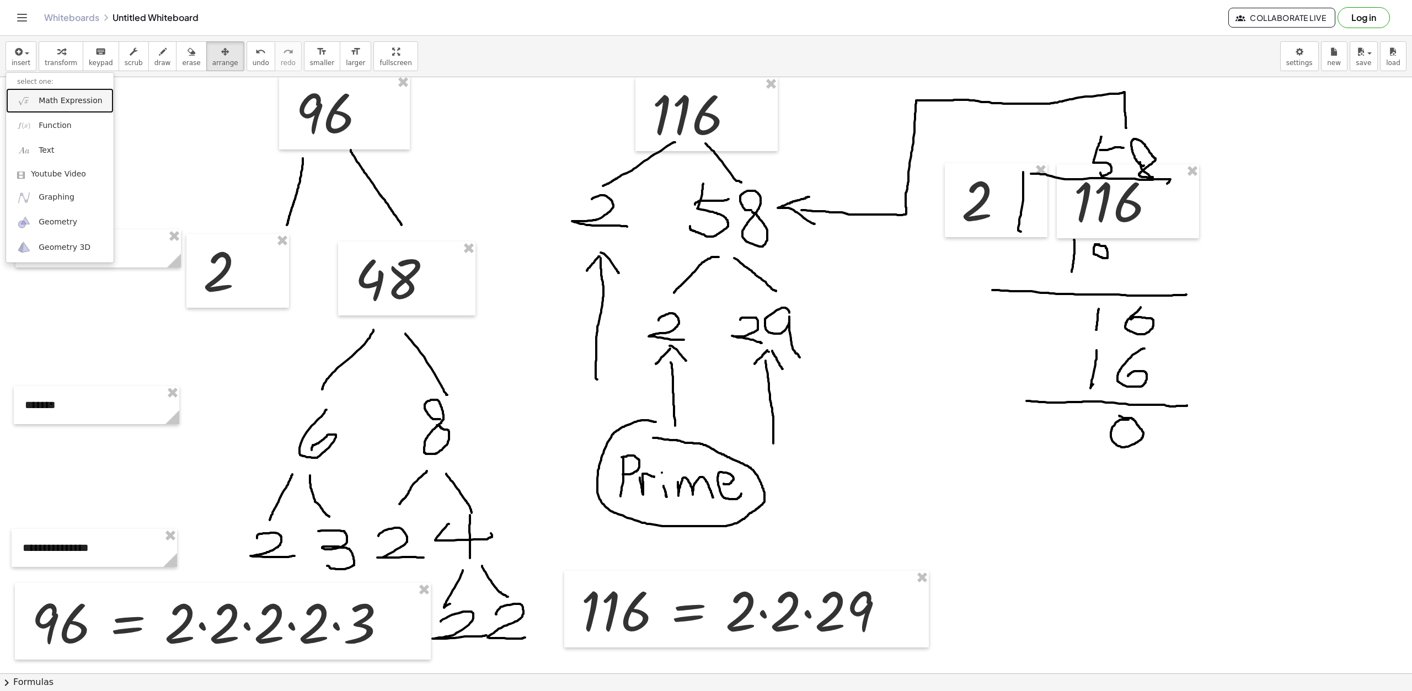
click at [61, 95] on span "Math Expression" at bounding box center [70, 100] width 63 height 11
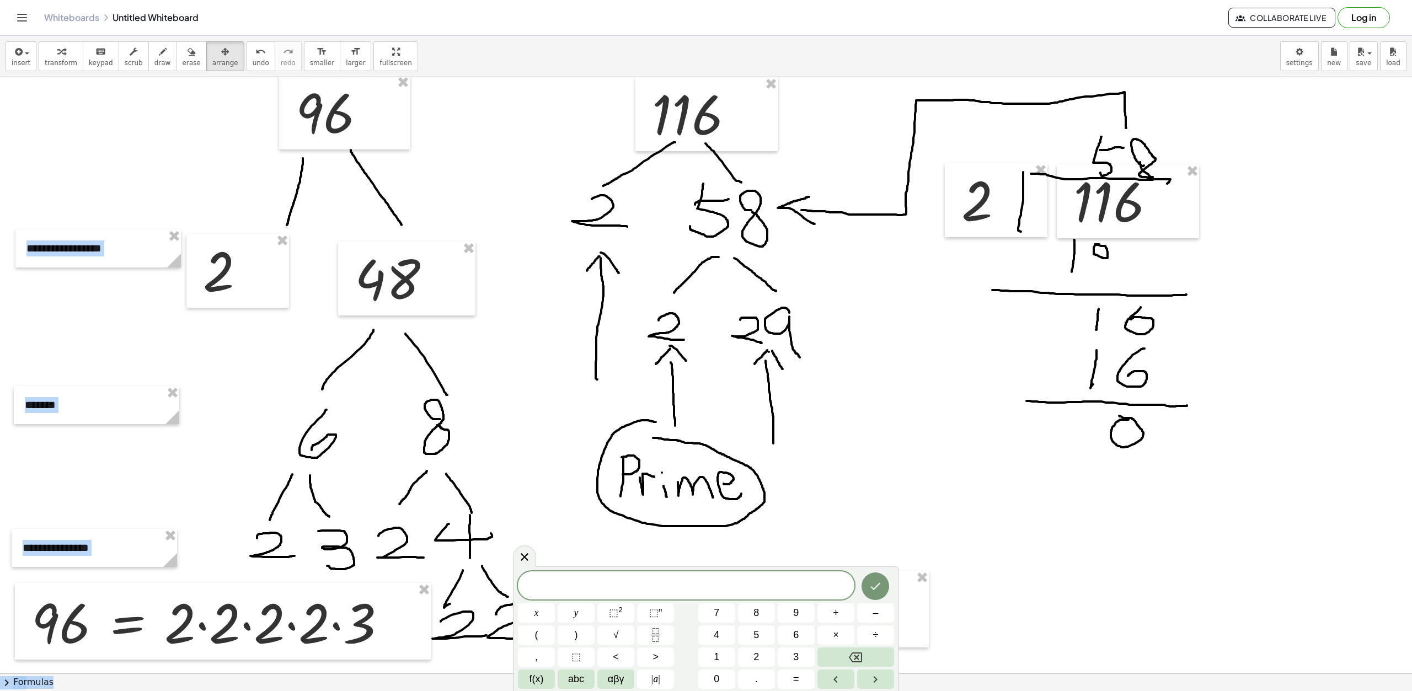
drag, startPoint x: 852, startPoint y: 570, endPoint x: 877, endPoint y: 567, distance: 24.6
click at [877, 567] on body "**********" at bounding box center [706, 345] width 1412 height 691
click at [740, 590] on span at bounding box center [686, 586] width 337 height 17
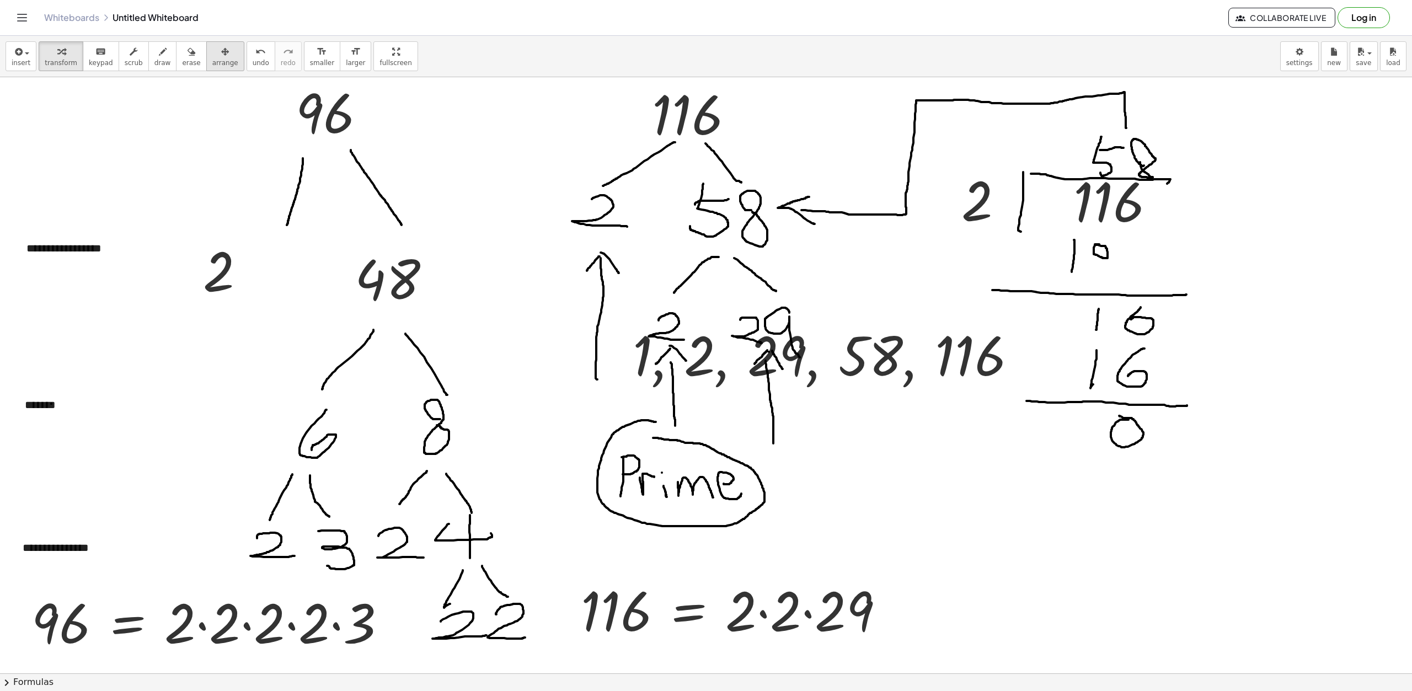
click at [221, 54] on icon "button" at bounding box center [225, 51] width 8 height 13
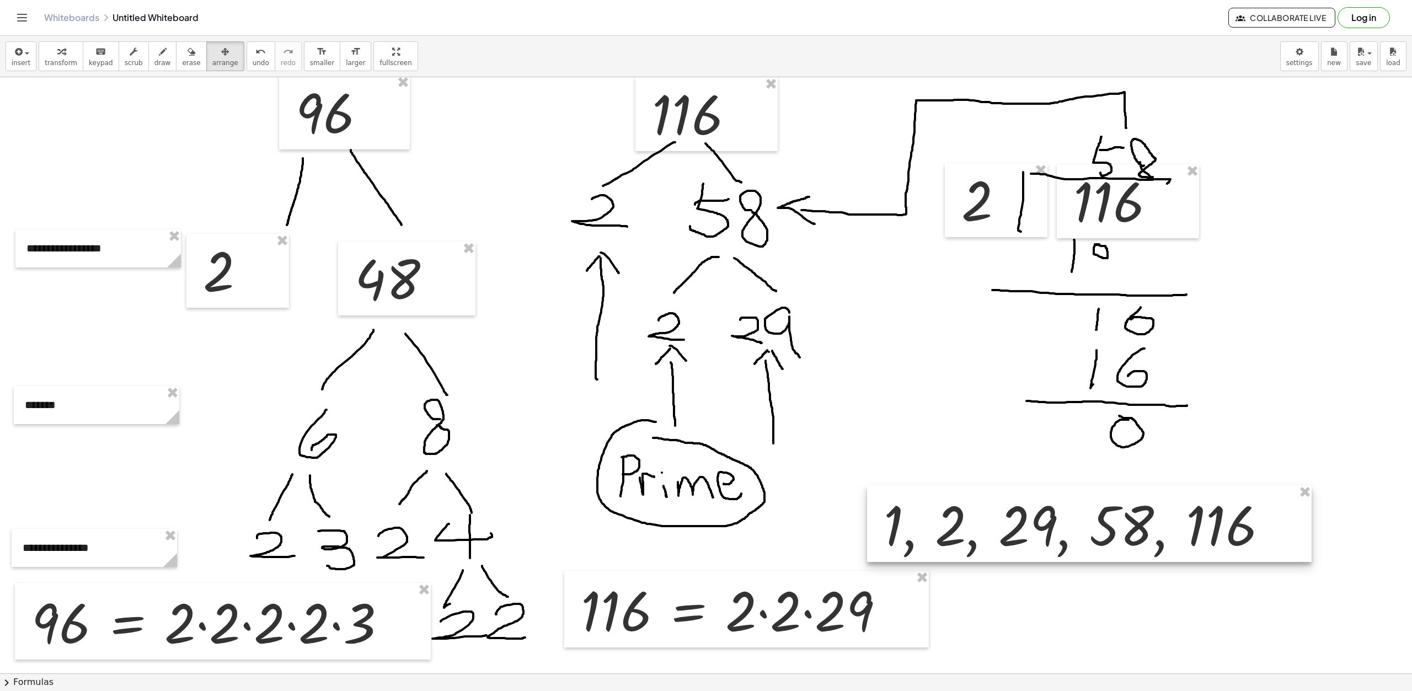
drag, startPoint x: 912, startPoint y: 360, endPoint x: 1162, endPoint y: 530, distance: 302.7
click at [1162, 530] on div at bounding box center [1089, 523] width 445 height 77
click at [1072, 615] on div at bounding box center [706, 598] width 1412 height 1193
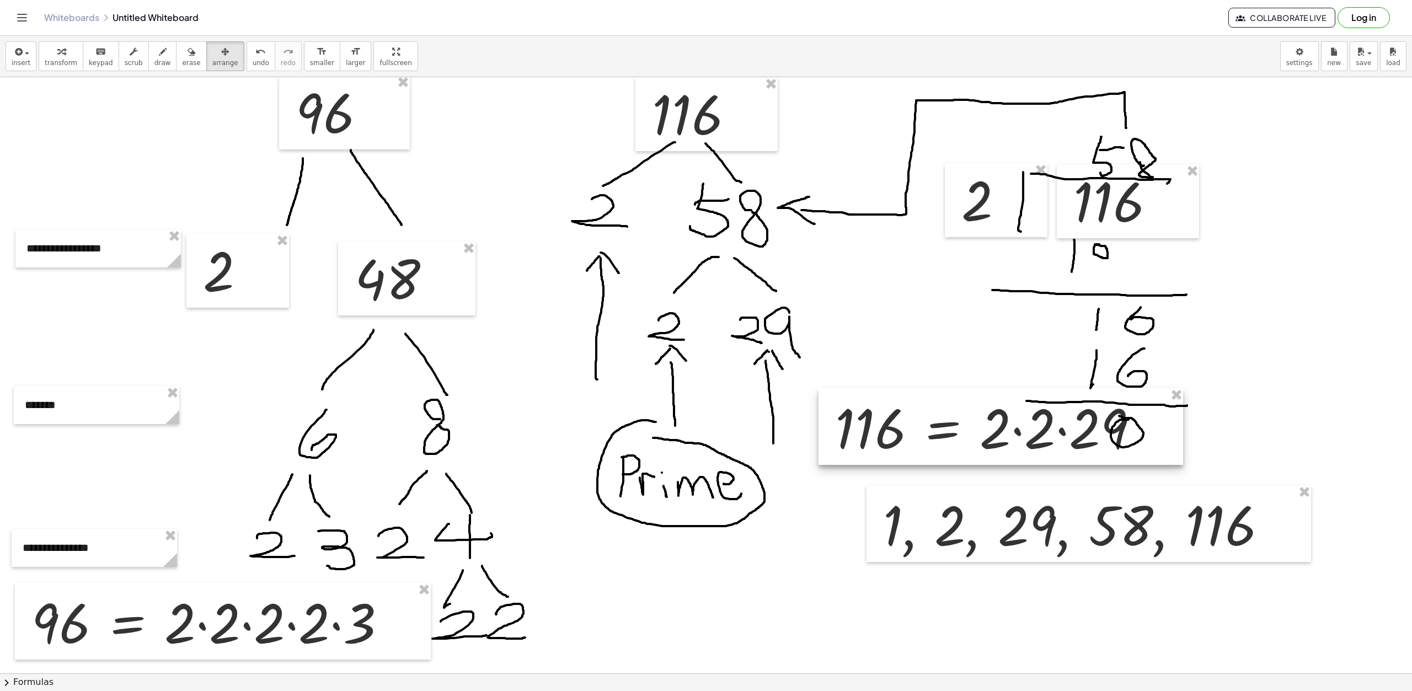
drag, startPoint x: 849, startPoint y: 609, endPoint x: 1104, endPoint y: 426, distance: 313.5
click at [1104, 426] on div at bounding box center [1001, 426] width 365 height 77
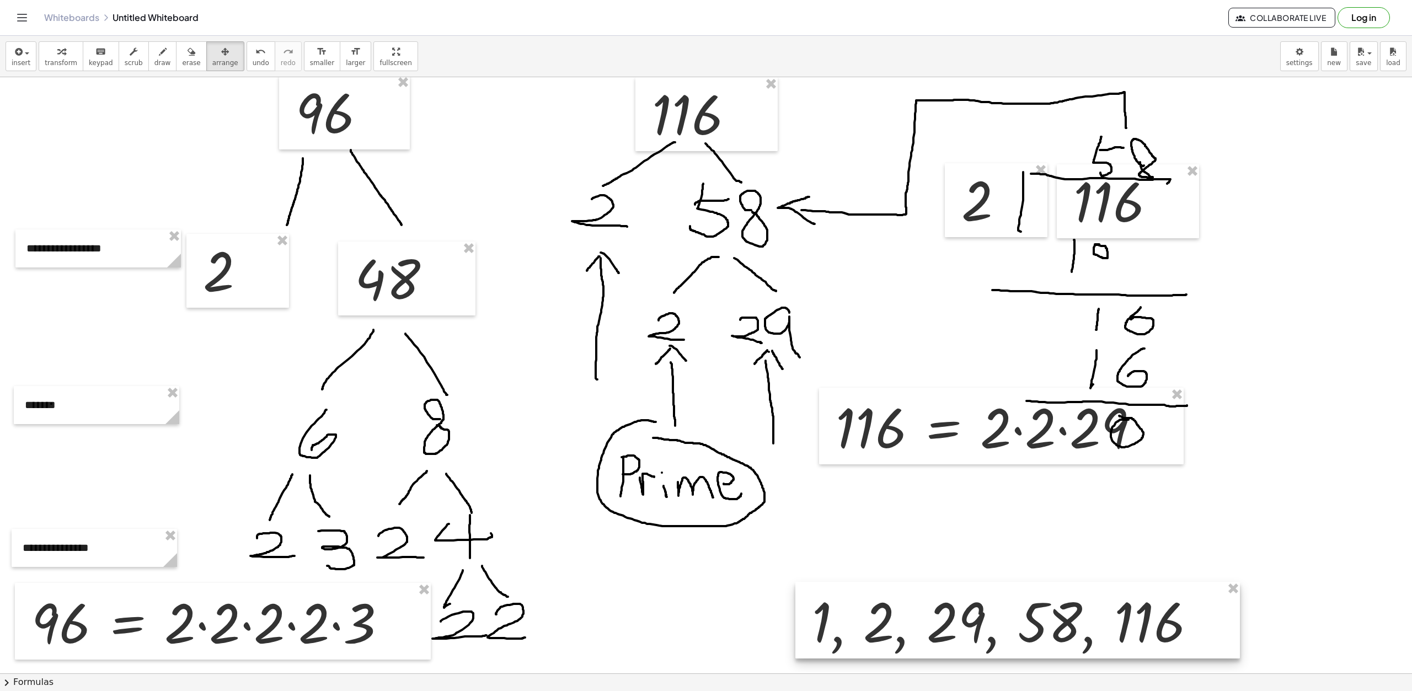
drag, startPoint x: 1166, startPoint y: 539, endPoint x: 1093, endPoint y: 639, distance: 124.4
click at [1093, 639] on div at bounding box center [1018, 620] width 445 height 77
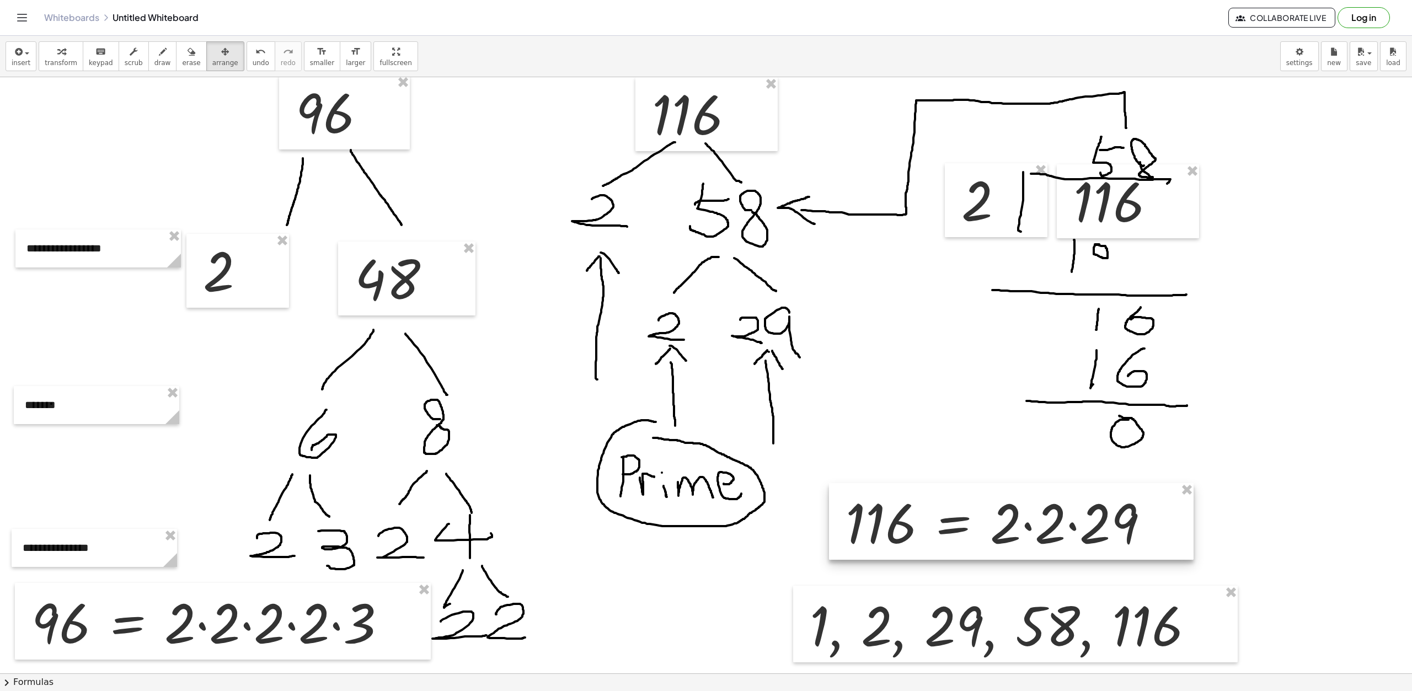
drag, startPoint x: 1081, startPoint y: 433, endPoint x: 1091, endPoint y: 529, distance: 96.0
click at [1091, 529] on div at bounding box center [1011, 521] width 365 height 77
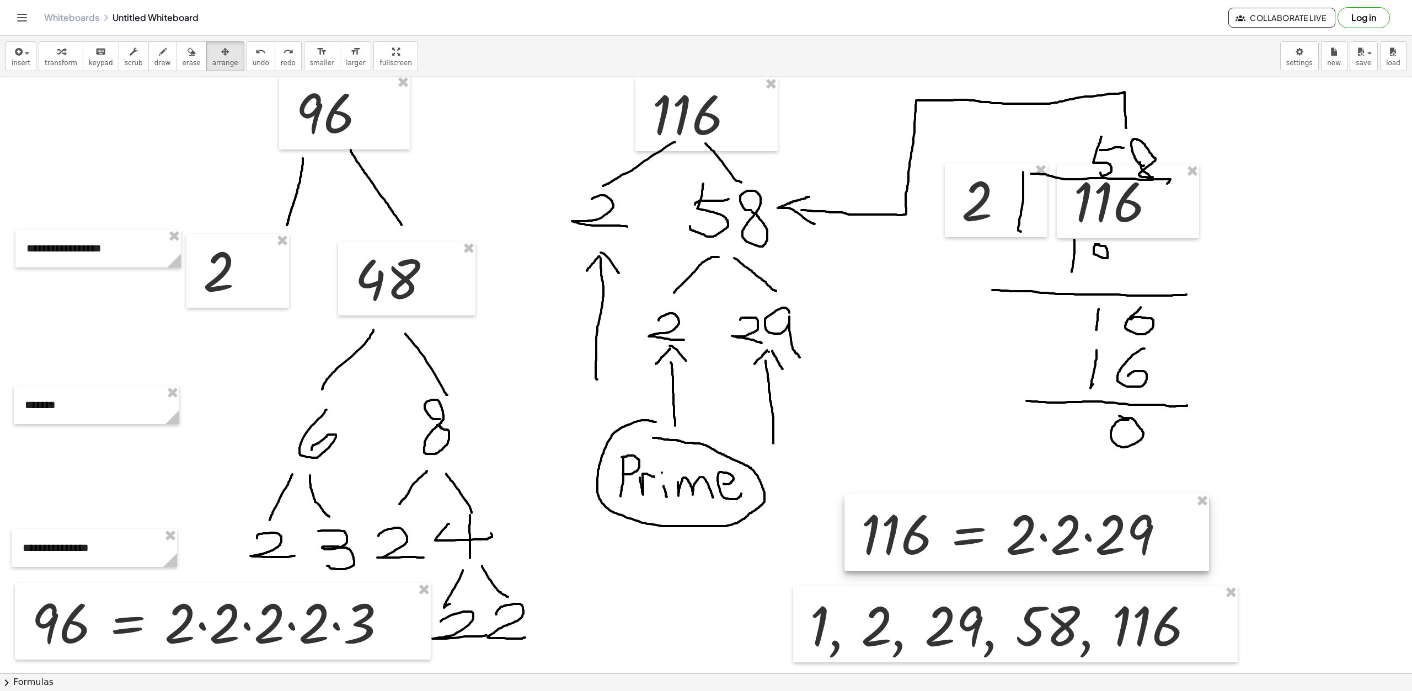
drag, startPoint x: 1079, startPoint y: 462, endPoint x: 1104, endPoint y: 569, distance: 109.5
click at [1104, 569] on div at bounding box center [1027, 532] width 365 height 77
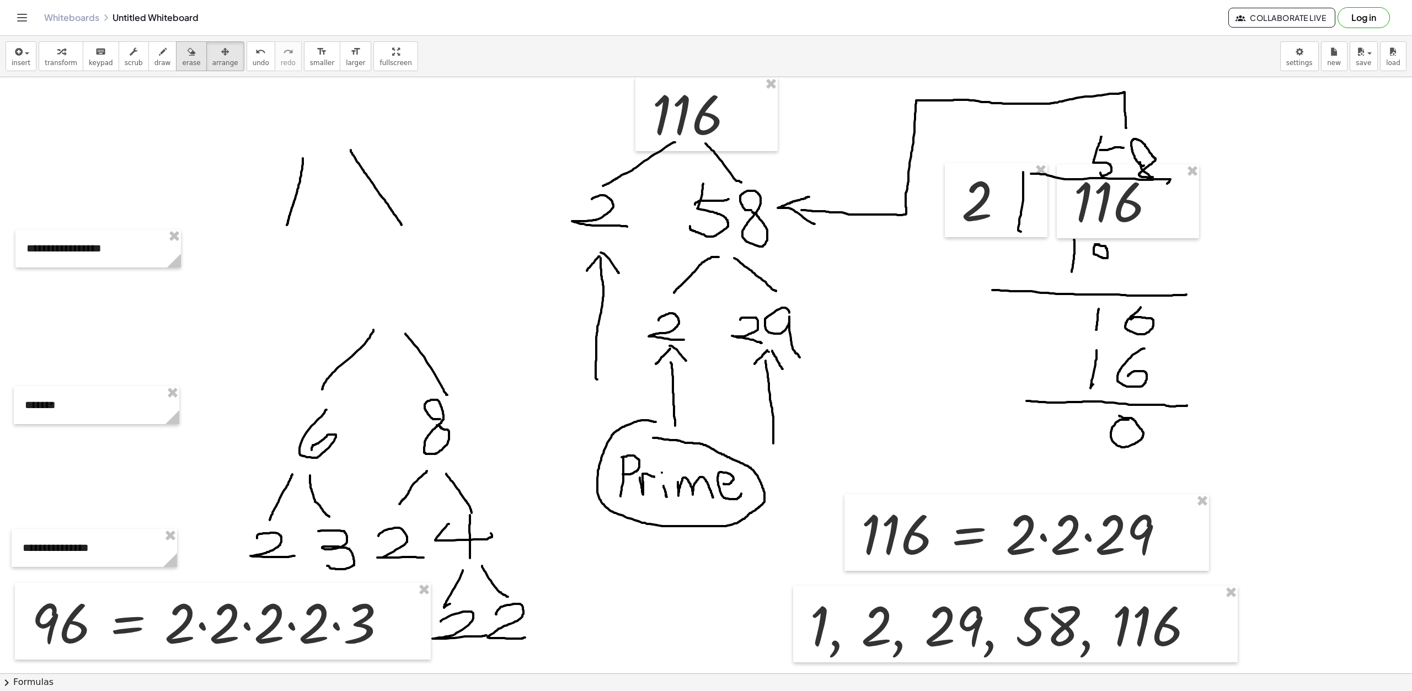
click at [182, 63] on span "erase" at bounding box center [191, 63] width 18 height 8
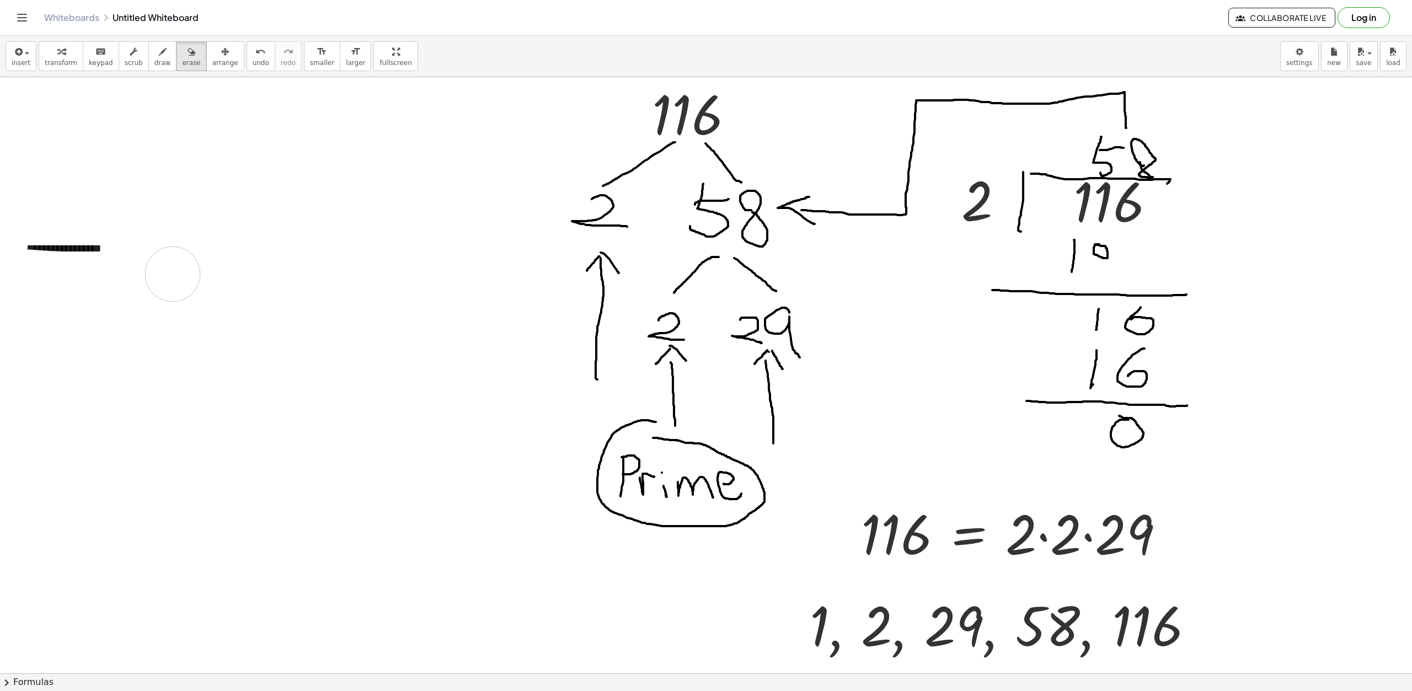
drag, startPoint x: 316, startPoint y: 151, endPoint x: 194, endPoint y: 292, distance: 186.2
click at [172, 297] on div at bounding box center [706, 598] width 1412 height 1193
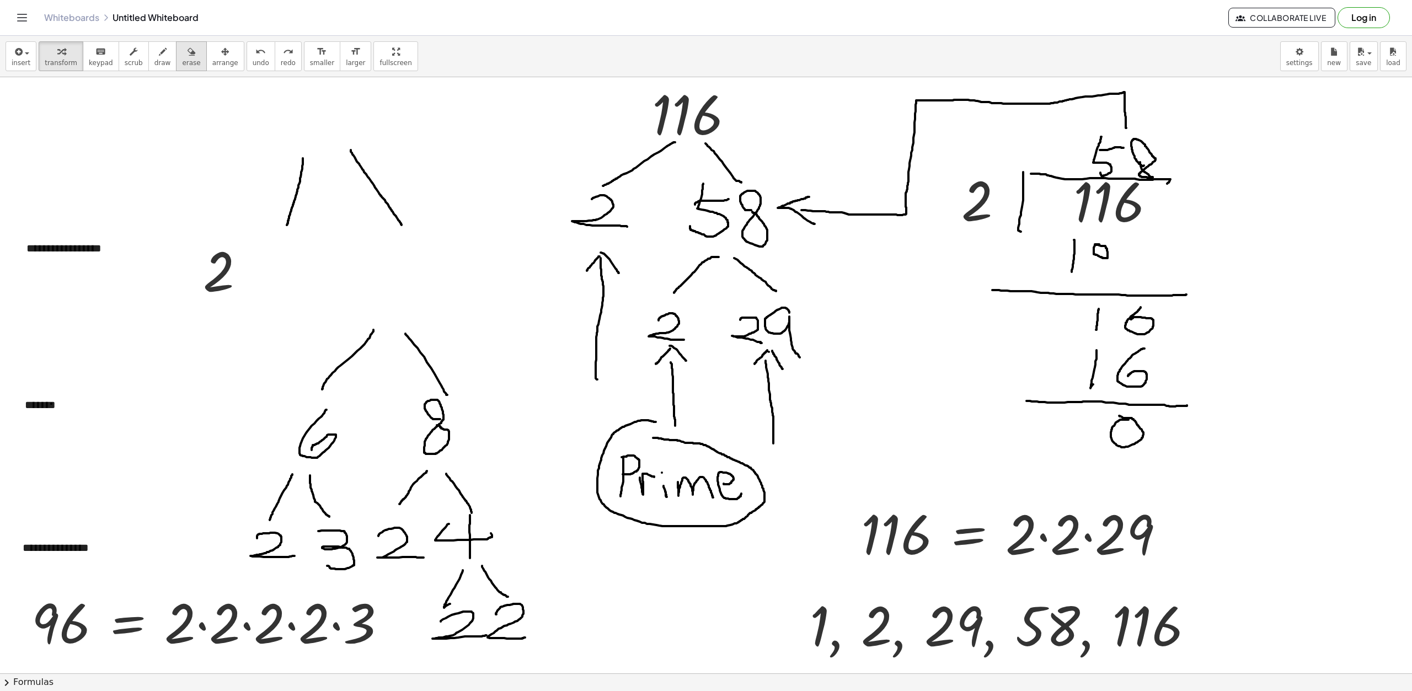
click at [182, 64] on span "erase" at bounding box center [191, 63] width 18 height 8
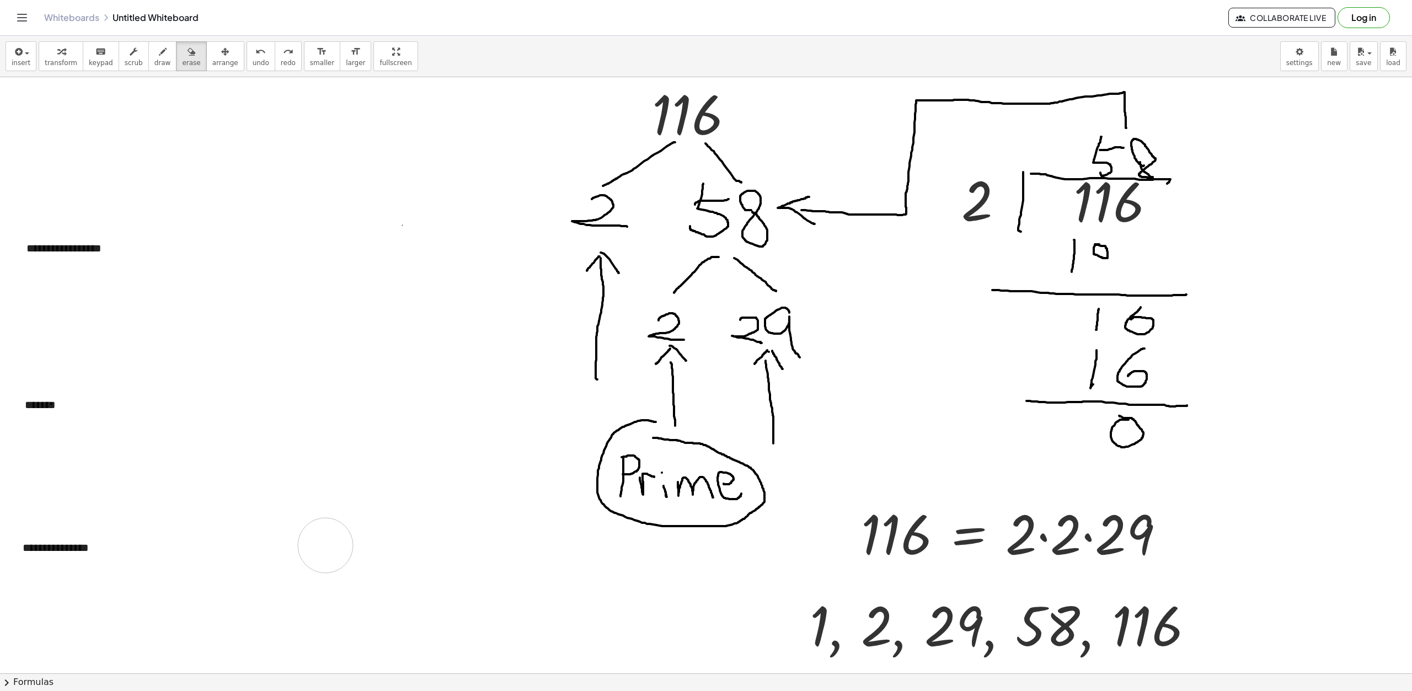
drag, startPoint x: 305, startPoint y: 135, endPoint x: 152, endPoint y: 316, distance: 236.8
click at [337, 546] on div at bounding box center [706, 598] width 1412 height 1193
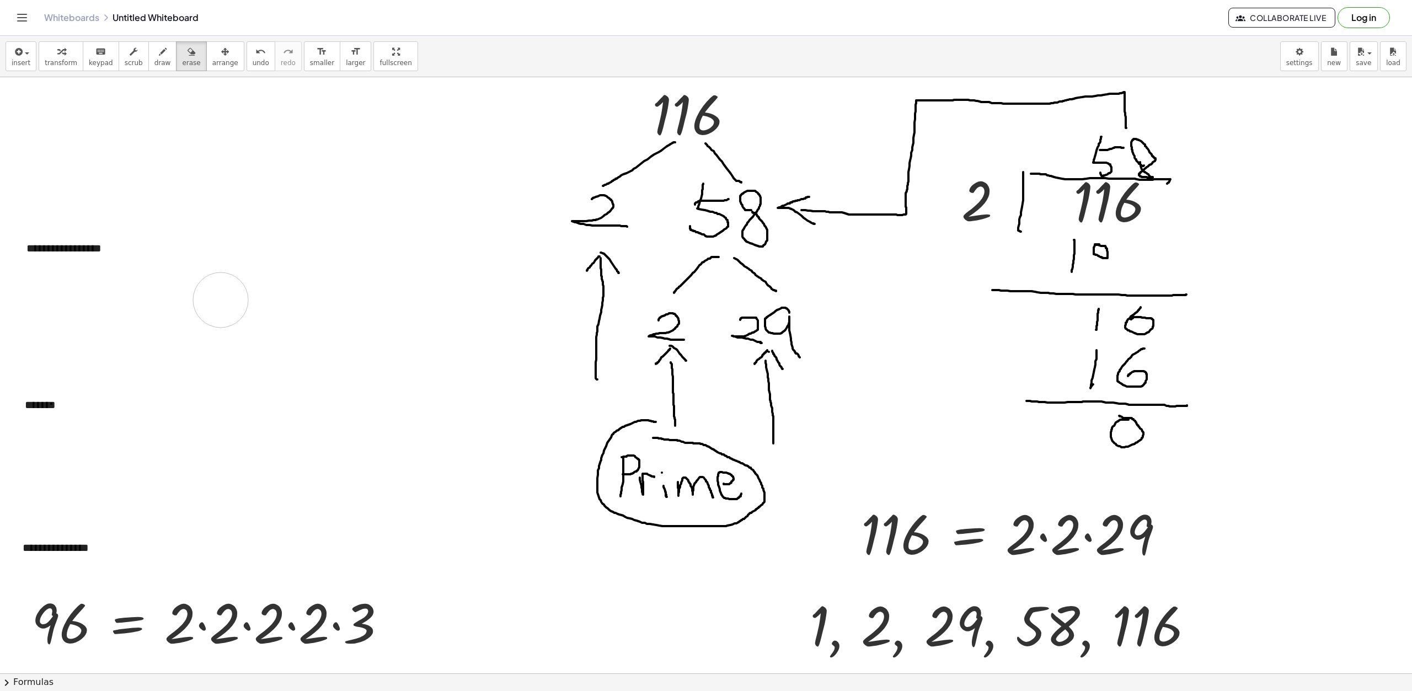
drag, startPoint x: 214, startPoint y: 252, endPoint x: 247, endPoint y: 289, distance: 50.0
click at [221, 299] on div at bounding box center [706, 598] width 1412 height 1193
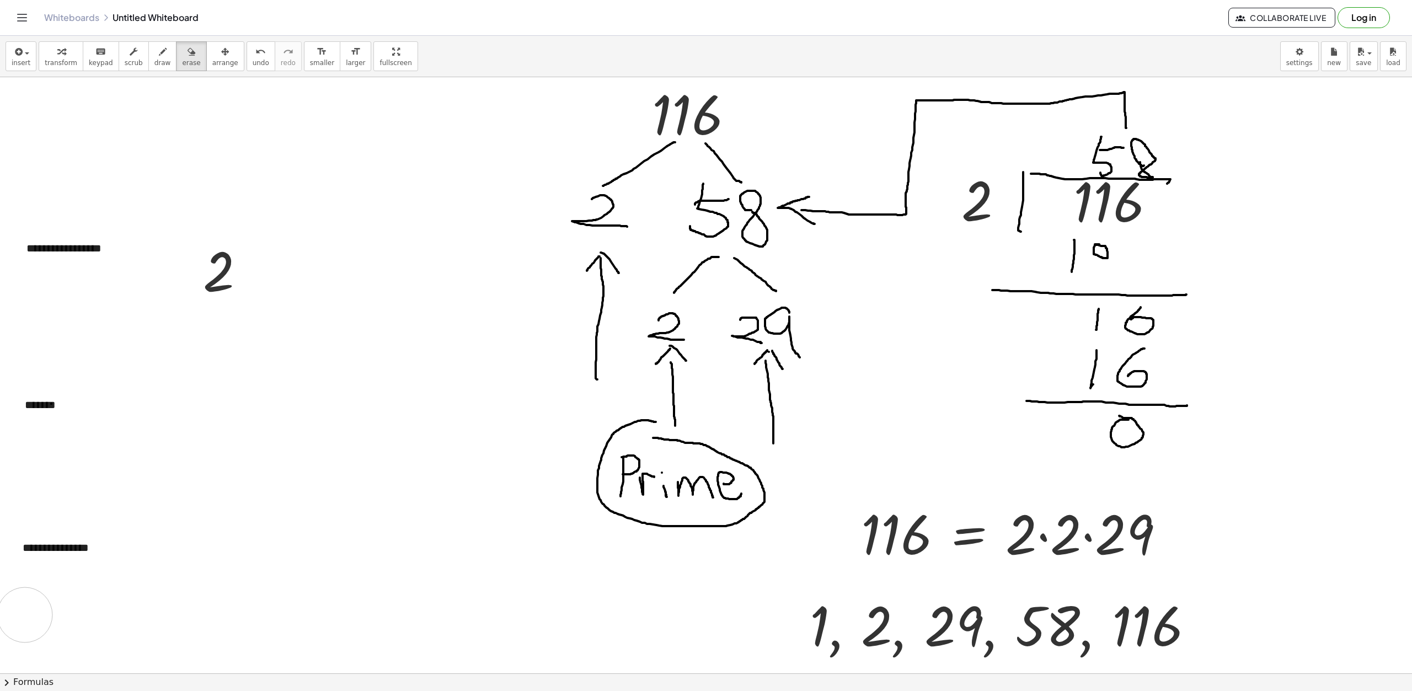
drag, startPoint x: 329, startPoint y: 585, endPoint x: 325, endPoint y: 479, distance: 106.5
click at [33, 613] on div at bounding box center [706, 598] width 1412 height 1193
drag, startPoint x: 325, startPoint y: 479, endPoint x: 328, endPoint y: 398, distance: 81.1
click at [335, 435] on div at bounding box center [706, 598] width 1412 height 1193
drag, startPoint x: 378, startPoint y: 599, endPoint x: 387, endPoint y: 508, distance: 90.9
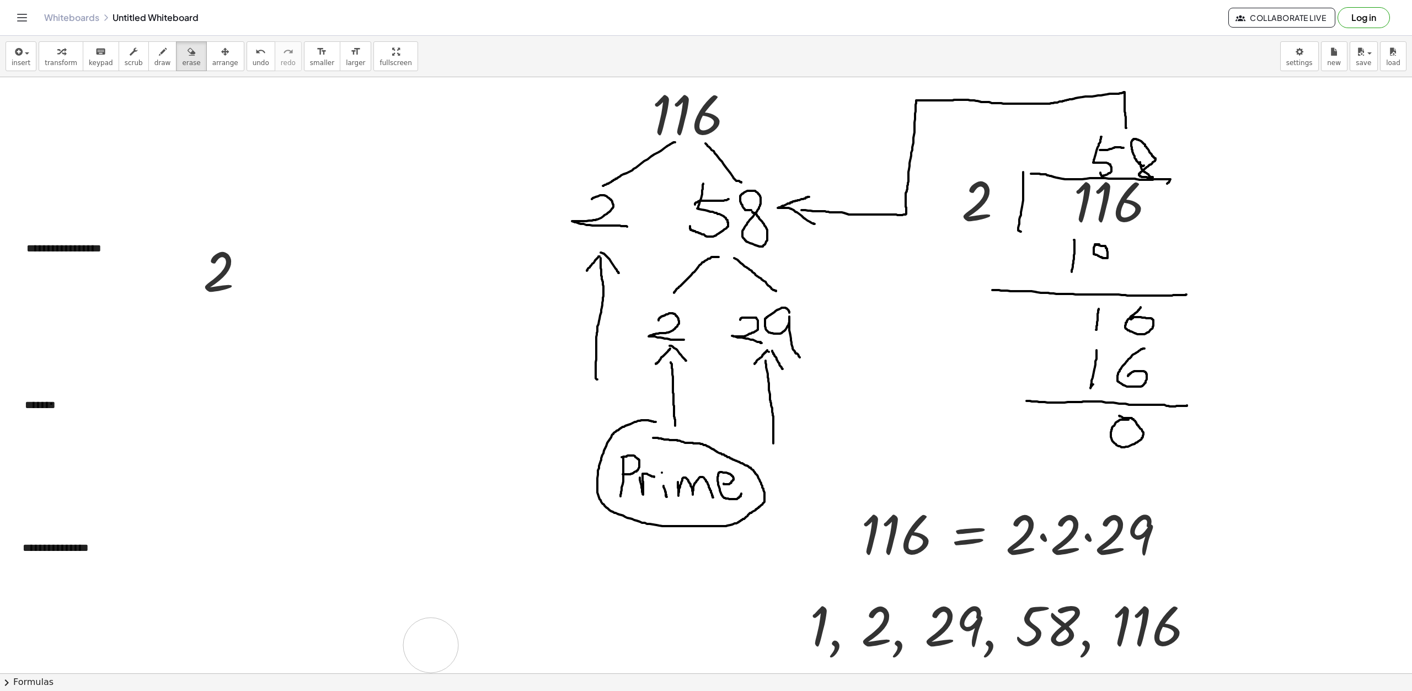
click at [418, 630] on div at bounding box center [706, 598] width 1412 height 1193
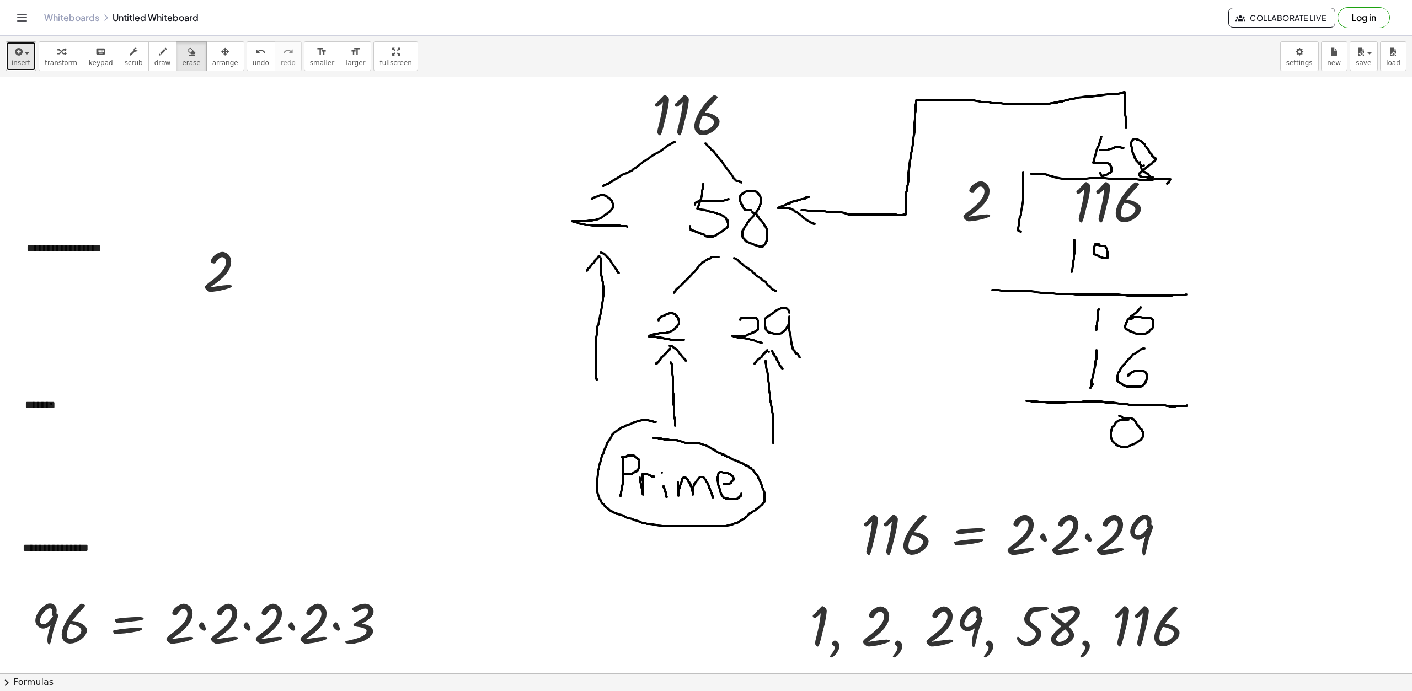
click at [24, 62] on span "insert" at bounding box center [21, 63] width 19 height 8
click at [60, 111] on link "Math Expression" at bounding box center [60, 100] width 108 height 25
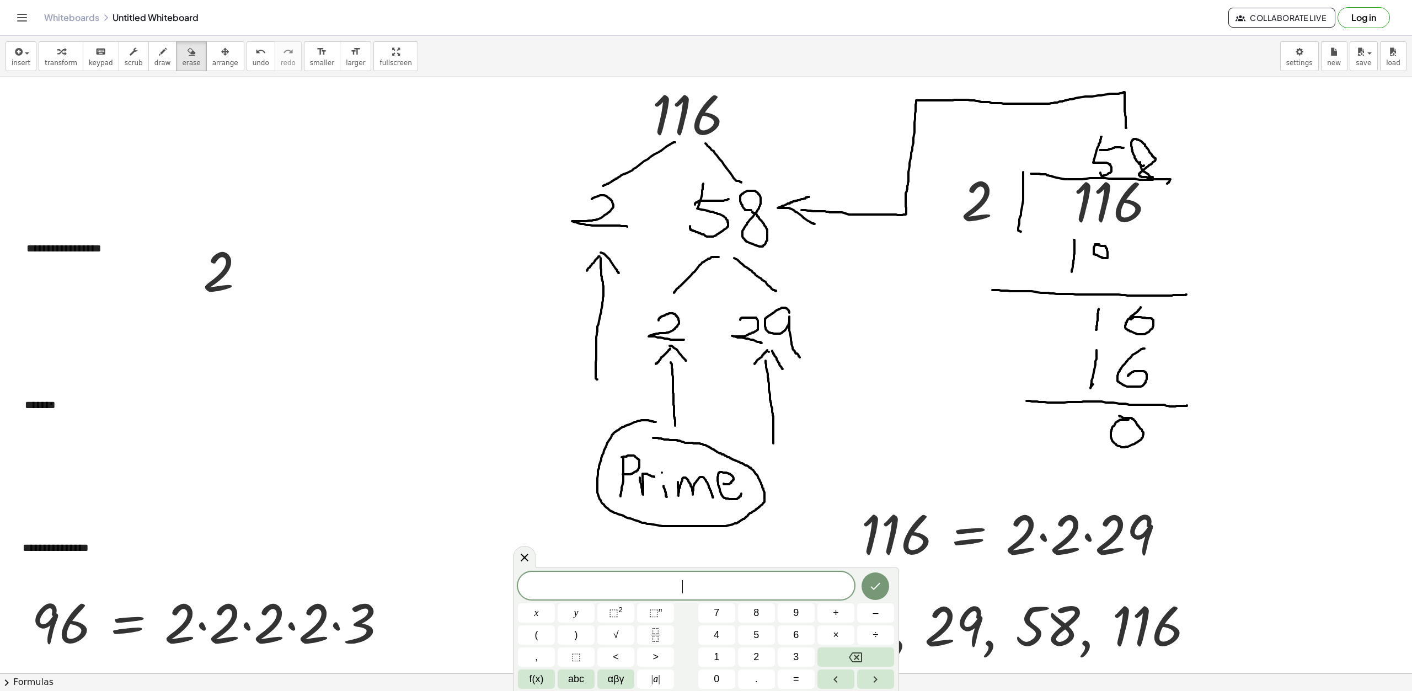
click at [716, 589] on span "​" at bounding box center [686, 586] width 337 height 15
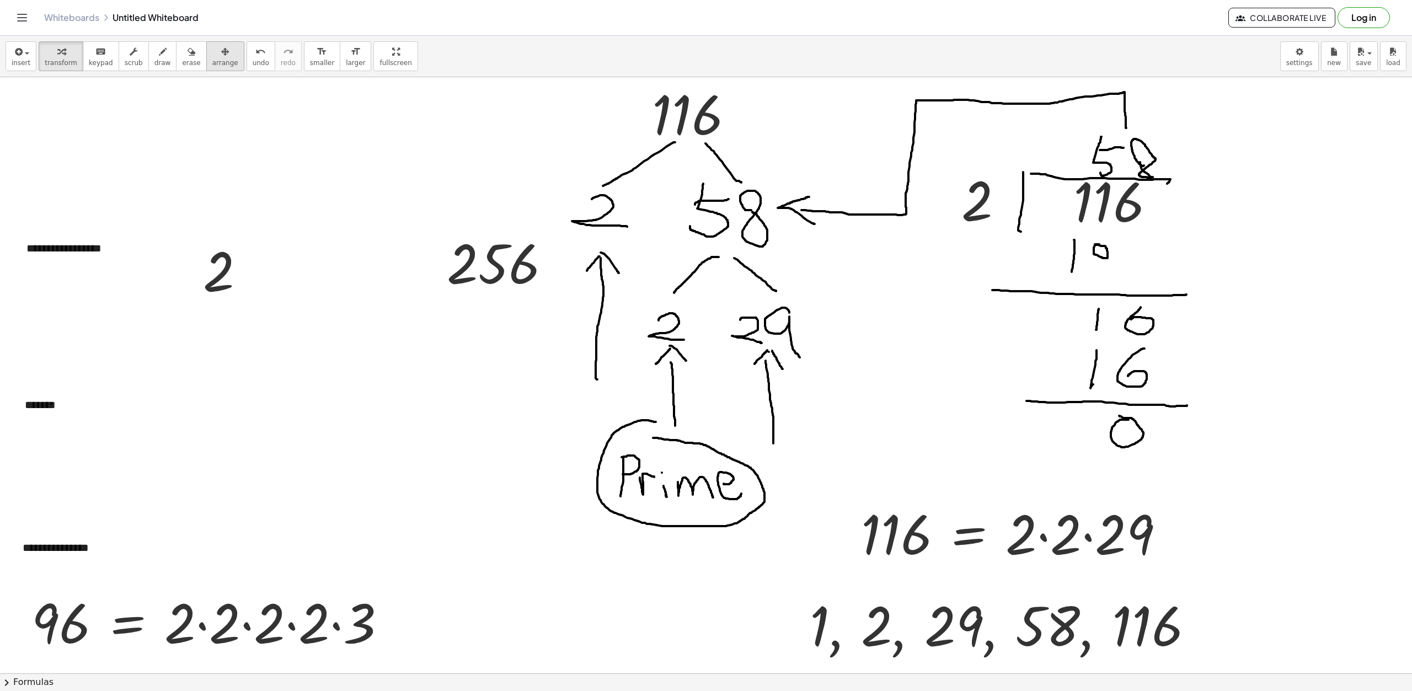
click at [206, 67] on button "arrange" at bounding box center [225, 56] width 38 height 30
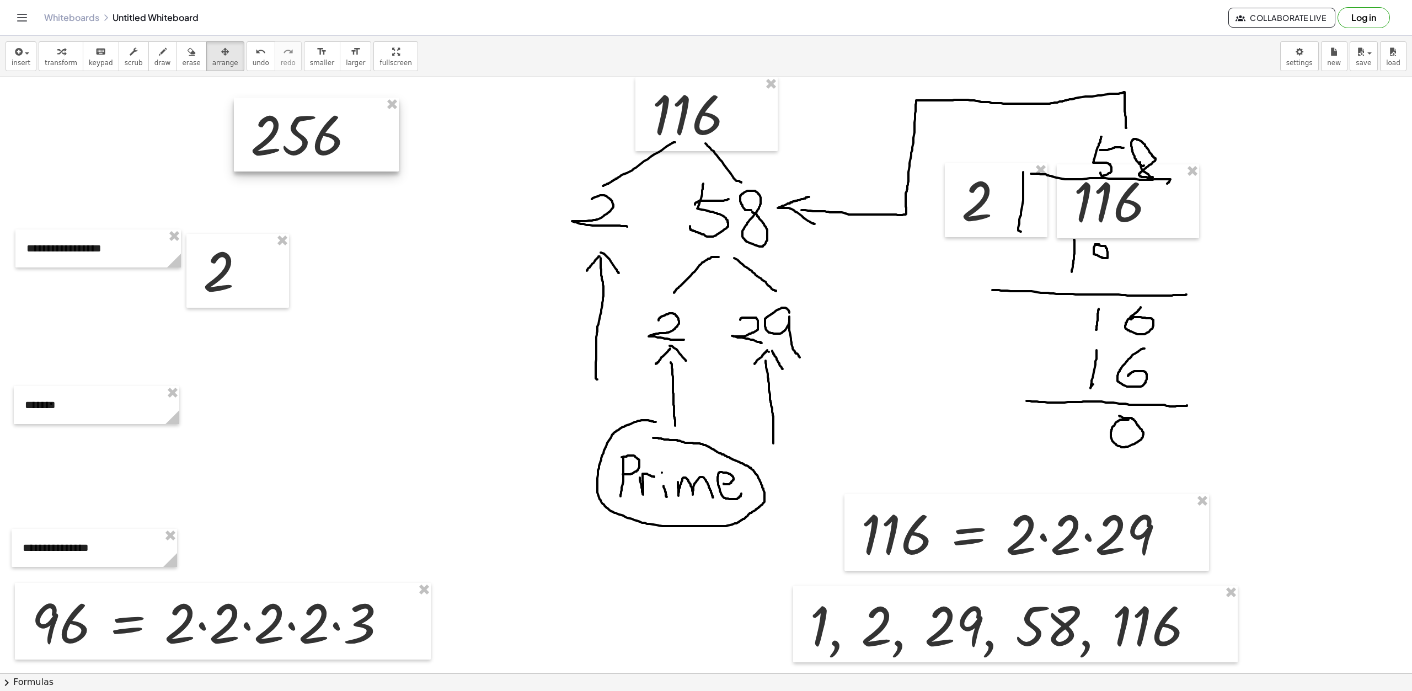
drag, startPoint x: 488, startPoint y: 276, endPoint x: 291, endPoint y: 147, distance: 234.7
click at [291, 147] on div at bounding box center [316, 135] width 165 height 74
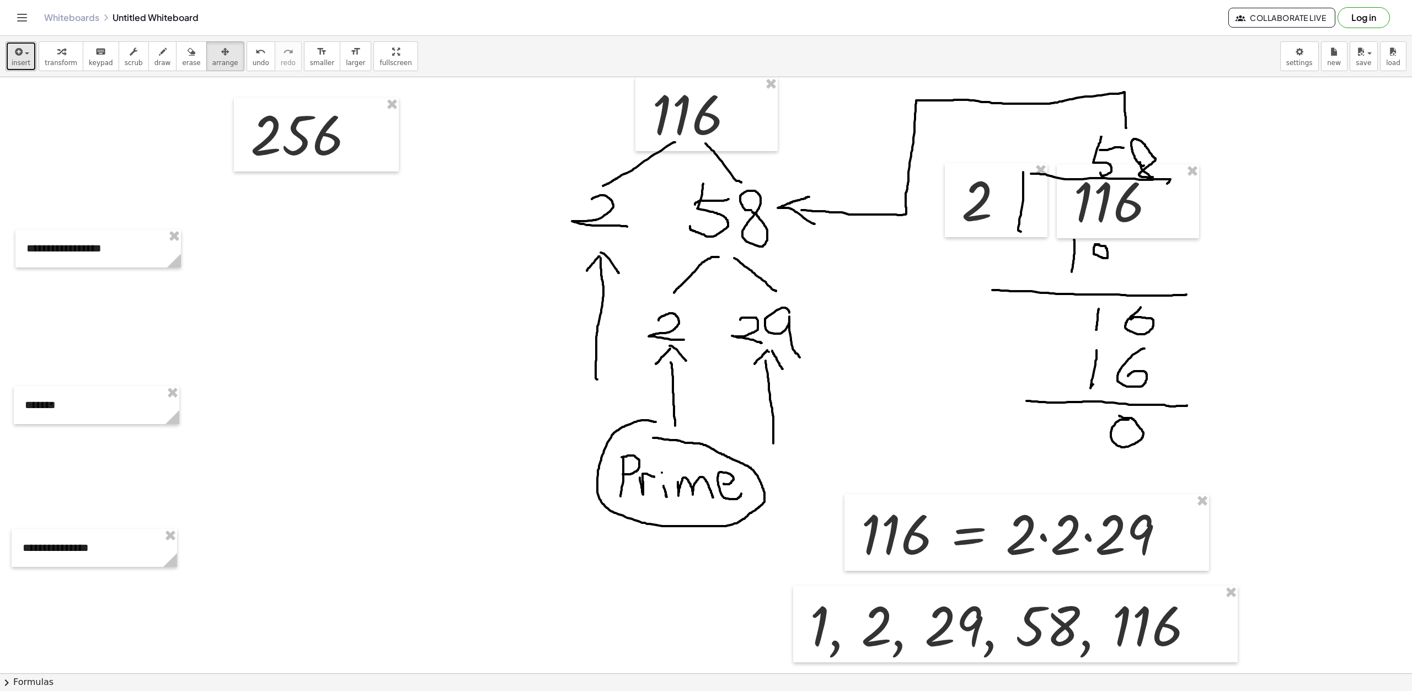
click at [26, 66] on span "insert" at bounding box center [21, 63] width 19 height 8
click at [68, 151] on link "Text" at bounding box center [60, 150] width 108 height 25
click at [50, 404] on div "*******" at bounding box center [97, 405] width 166 height 38
click at [63, 413] on div "*******" at bounding box center [97, 405] width 166 height 38
drag, startPoint x: 209, startPoint y: 58, endPoint x: 223, endPoint y: 62, distance: 14.9
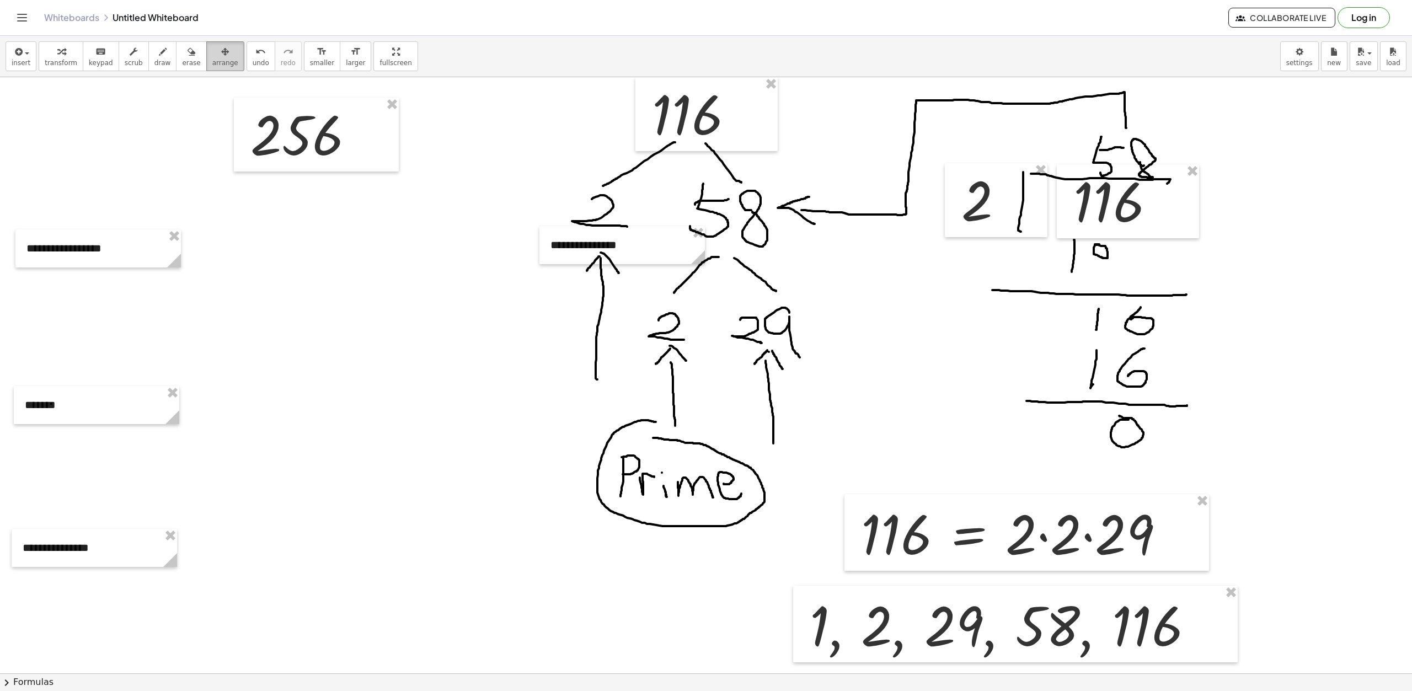
click at [221, 58] on icon "button" at bounding box center [225, 51] width 8 height 13
drag, startPoint x: 318, startPoint y: 129, endPoint x: 387, endPoint y: 113, distance: 70.8
click at [387, 113] on div at bounding box center [385, 119] width 165 height 74
click at [82, 407] on div at bounding box center [97, 405] width 166 height 38
click at [26, 57] on div "button" at bounding box center [21, 51] width 19 height 13
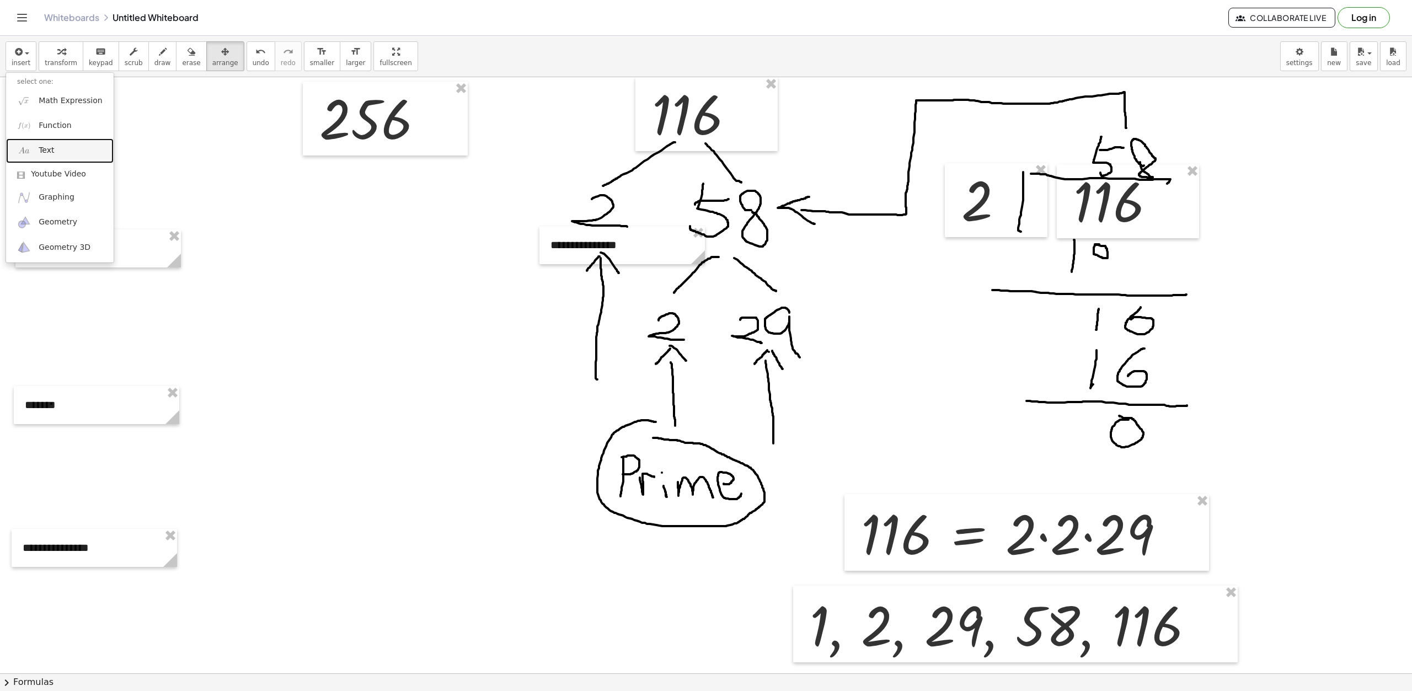
click at [59, 151] on link "Text" at bounding box center [60, 150] width 108 height 25
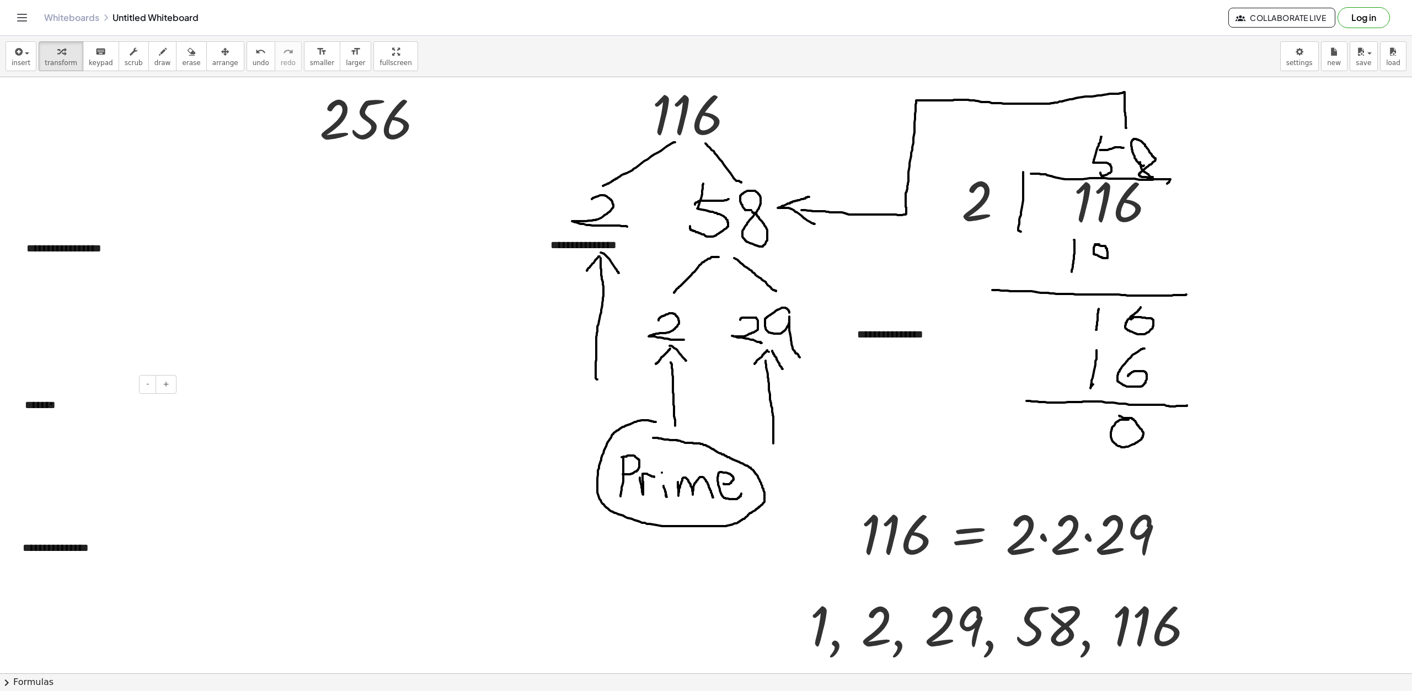
click at [65, 406] on div "*******" at bounding box center [97, 405] width 166 height 38
click at [81, 551] on div "**********" at bounding box center [95, 548] width 166 height 38
drag, startPoint x: 101, startPoint y: 543, endPoint x: 20, endPoint y: 548, distance: 80.7
click at [20, 548] on div "**********" at bounding box center [95, 548] width 166 height 38
click at [92, 530] on div "- +" at bounding box center [92, 527] width 166 height 19
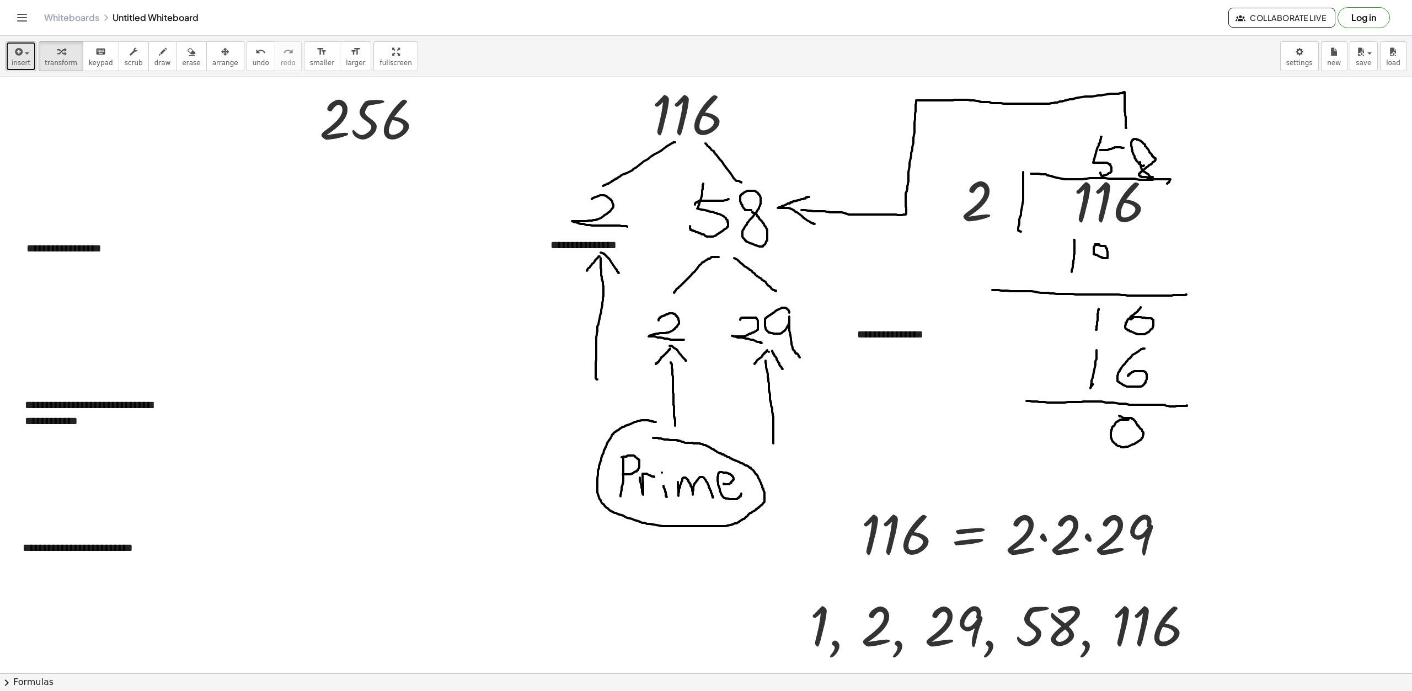
click at [14, 54] on icon "button" at bounding box center [18, 51] width 10 height 13
click at [52, 150] on link "Text" at bounding box center [60, 150] width 108 height 25
click at [215, 56] on div "button" at bounding box center [225, 51] width 26 height 13
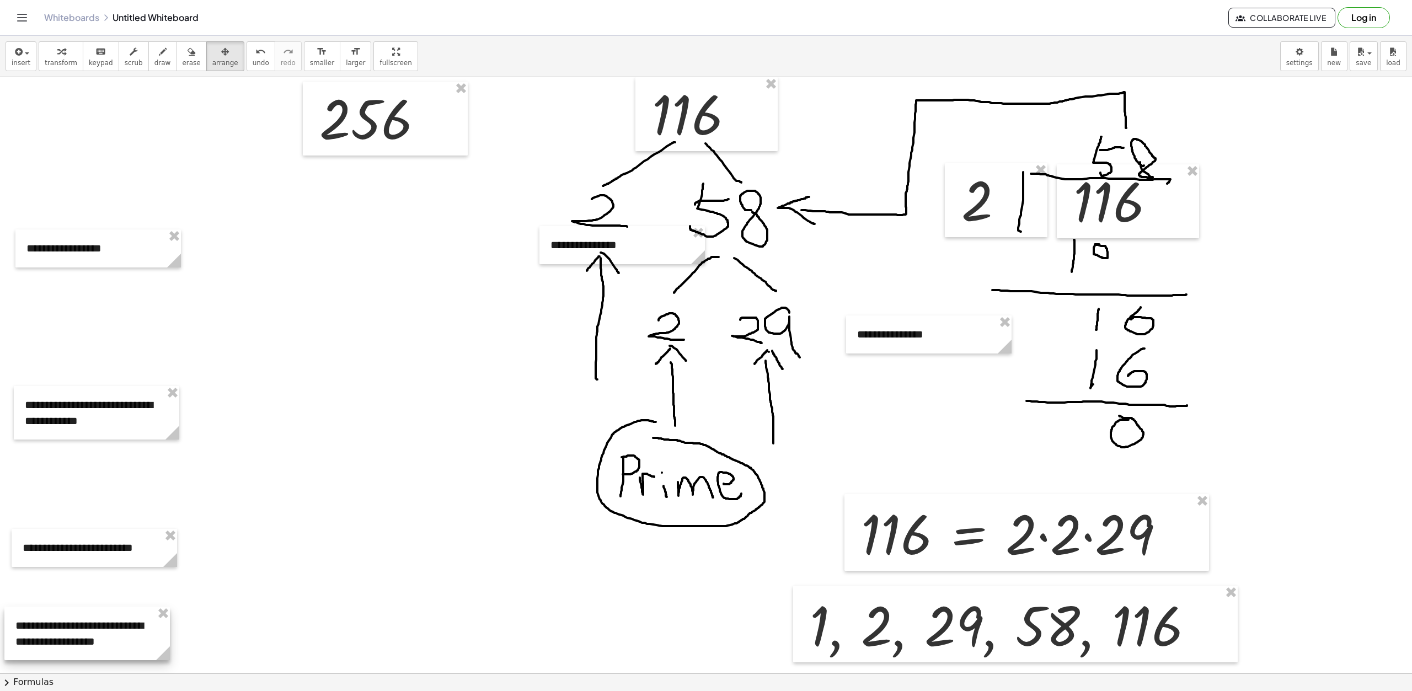
drag, startPoint x: 418, startPoint y: 346, endPoint x: 125, endPoint y: 456, distance: 312.8
click at [102, 609] on div at bounding box center [87, 634] width 166 height 54
drag, startPoint x: 130, startPoint y: 248, endPoint x: 146, endPoint y: 202, distance: 48.3
click at [146, 202] on div at bounding box center [113, 207] width 166 height 38
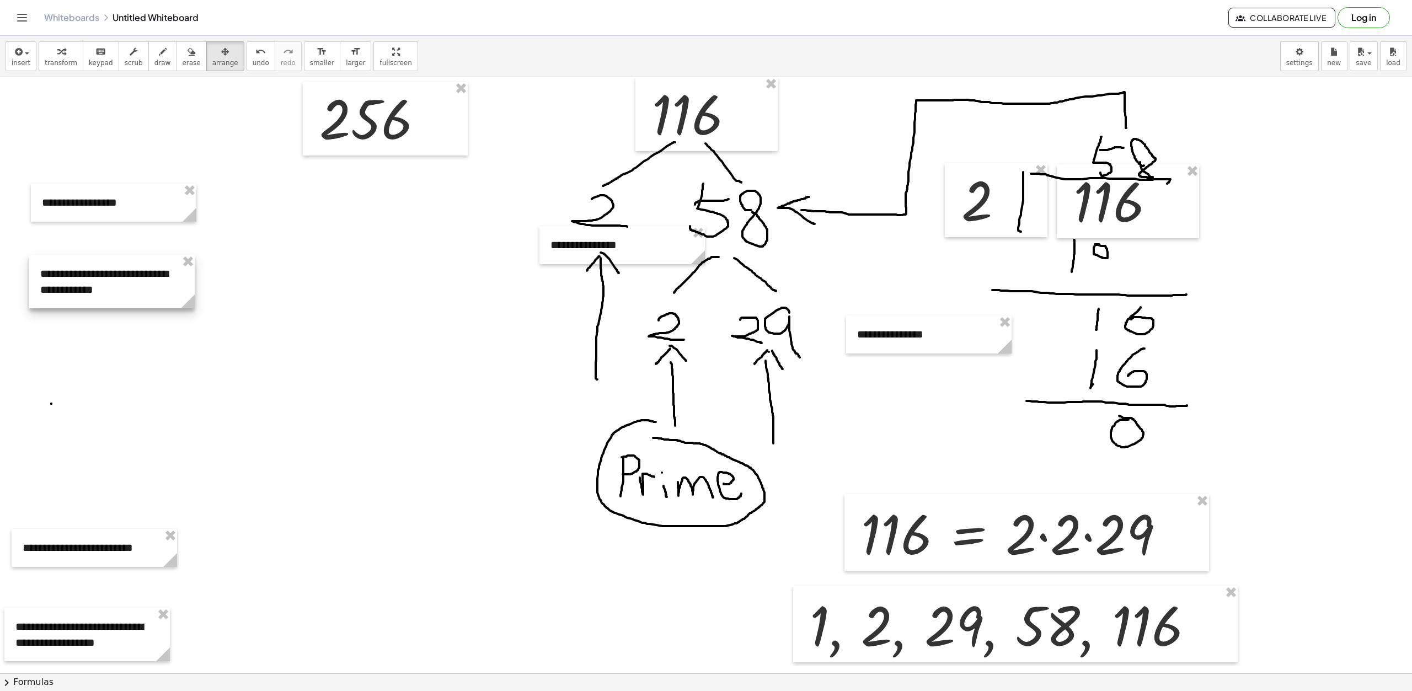
drag, startPoint x: 126, startPoint y: 418, endPoint x: 141, endPoint y: 286, distance: 132.2
click at [141, 286] on div at bounding box center [112, 282] width 166 height 54
drag, startPoint x: 102, startPoint y: 535, endPoint x: 118, endPoint y: 417, distance: 119.6
click at [118, 417] on div at bounding box center [113, 424] width 166 height 38
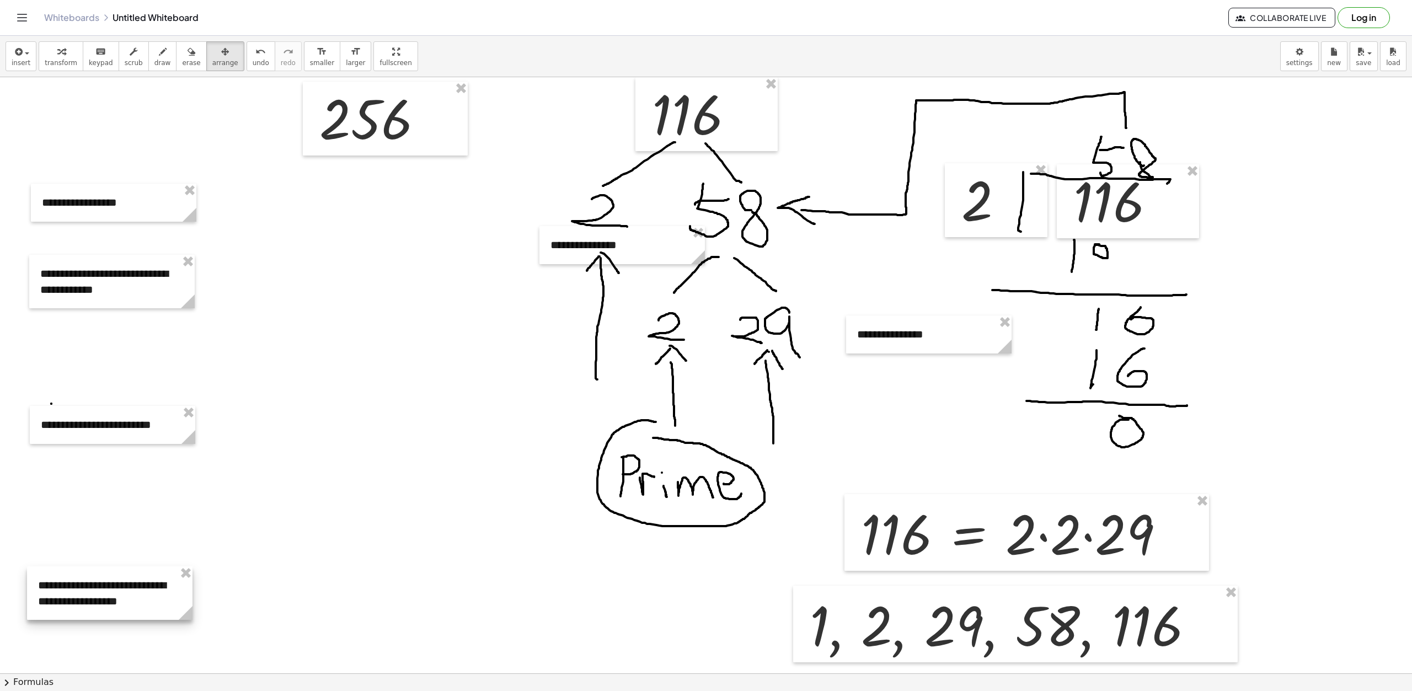
drag, startPoint x: 110, startPoint y: 613, endPoint x: 119, endPoint y: 599, distance: 16.1
click at [119, 599] on div at bounding box center [110, 594] width 166 height 54
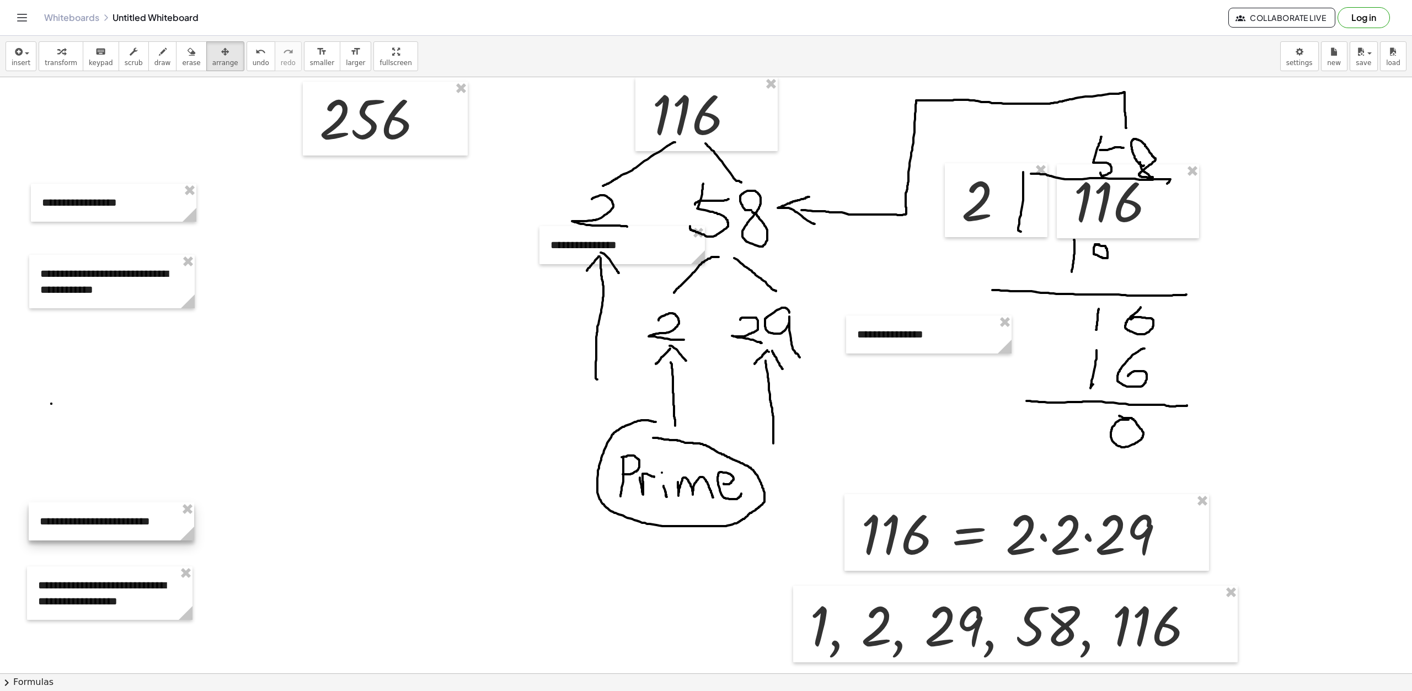
drag, startPoint x: 146, startPoint y: 423, endPoint x: 145, endPoint y: 517, distance: 93.8
click at [145, 521] on div at bounding box center [112, 522] width 166 height 38
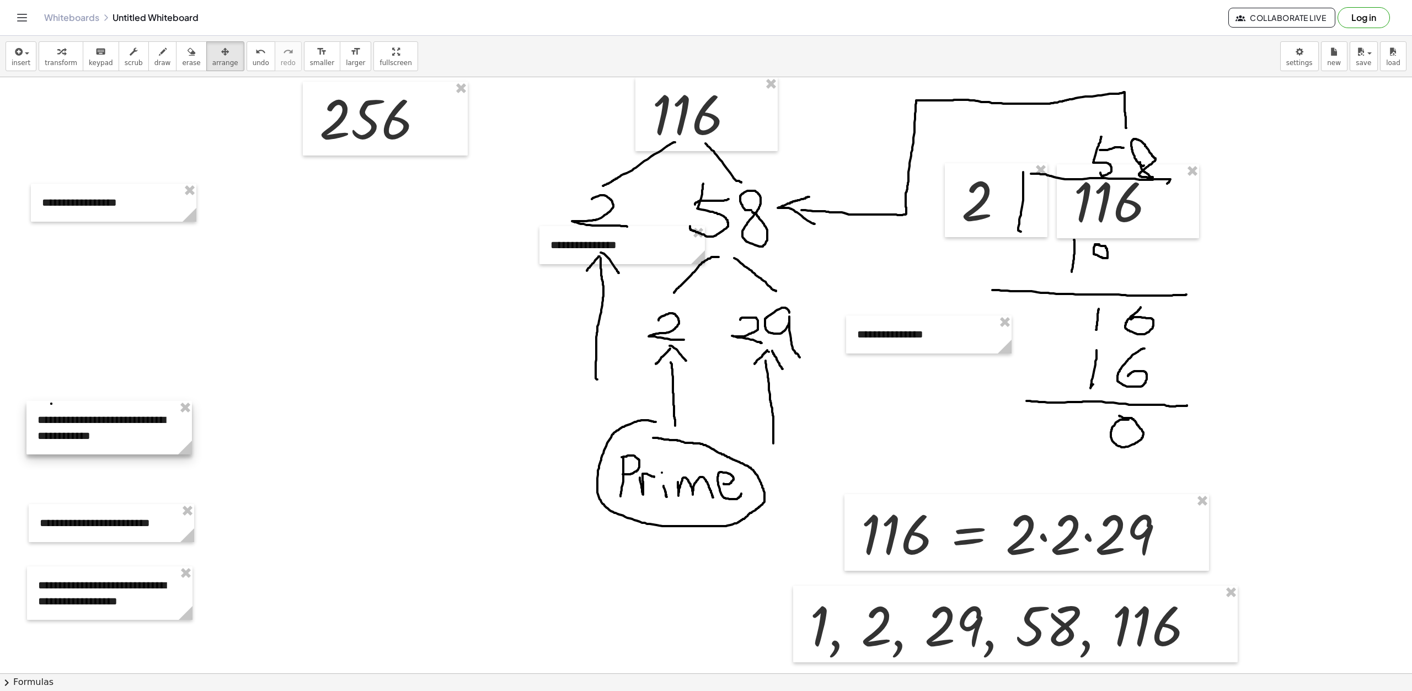
drag, startPoint x: 147, startPoint y: 284, endPoint x: 145, endPoint y: 430, distance: 146.2
click at [145, 430] on div at bounding box center [109, 428] width 166 height 54
click at [138, 214] on div at bounding box center [112, 207] width 166 height 38
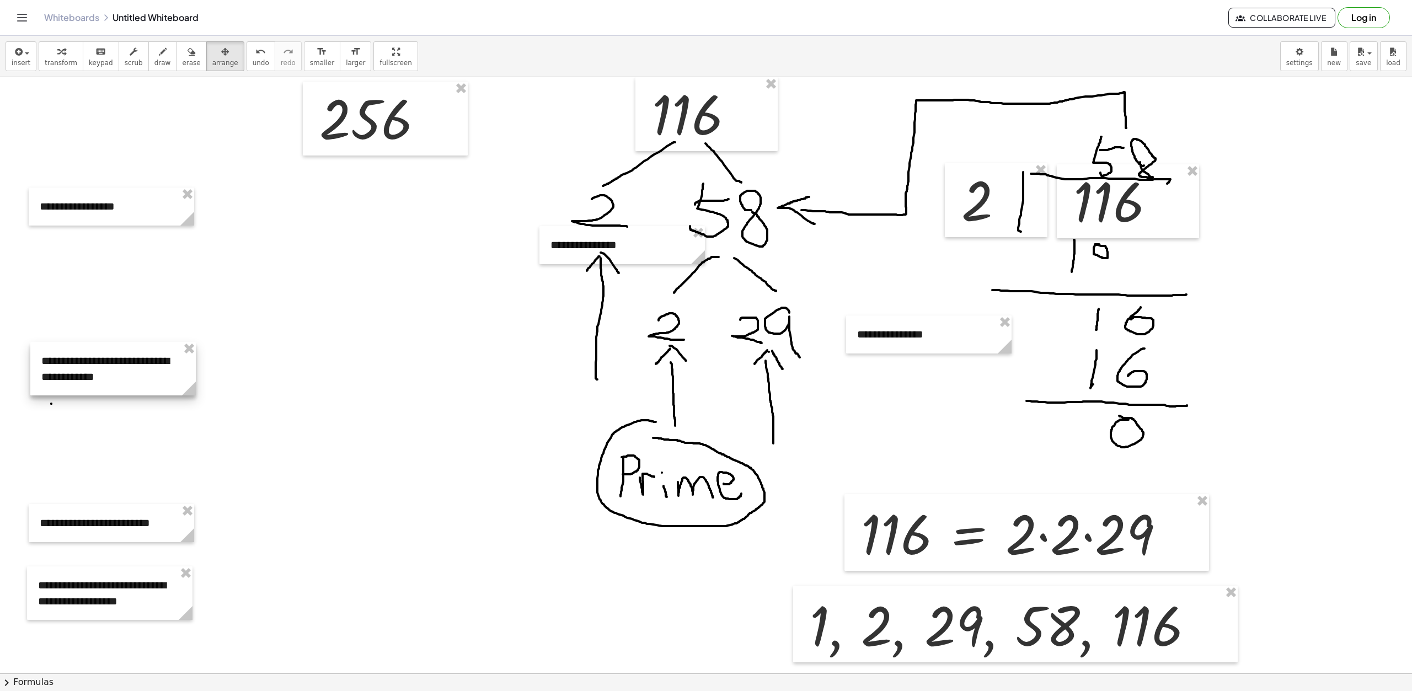
drag, startPoint x: 134, startPoint y: 417, endPoint x: 138, endPoint y: 369, distance: 47.7
click at [138, 369] on div at bounding box center [113, 369] width 166 height 54
drag, startPoint x: 135, startPoint y: 525, endPoint x: 133, endPoint y: 511, distance: 13.4
click at [133, 511] on div at bounding box center [109, 509] width 166 height 38
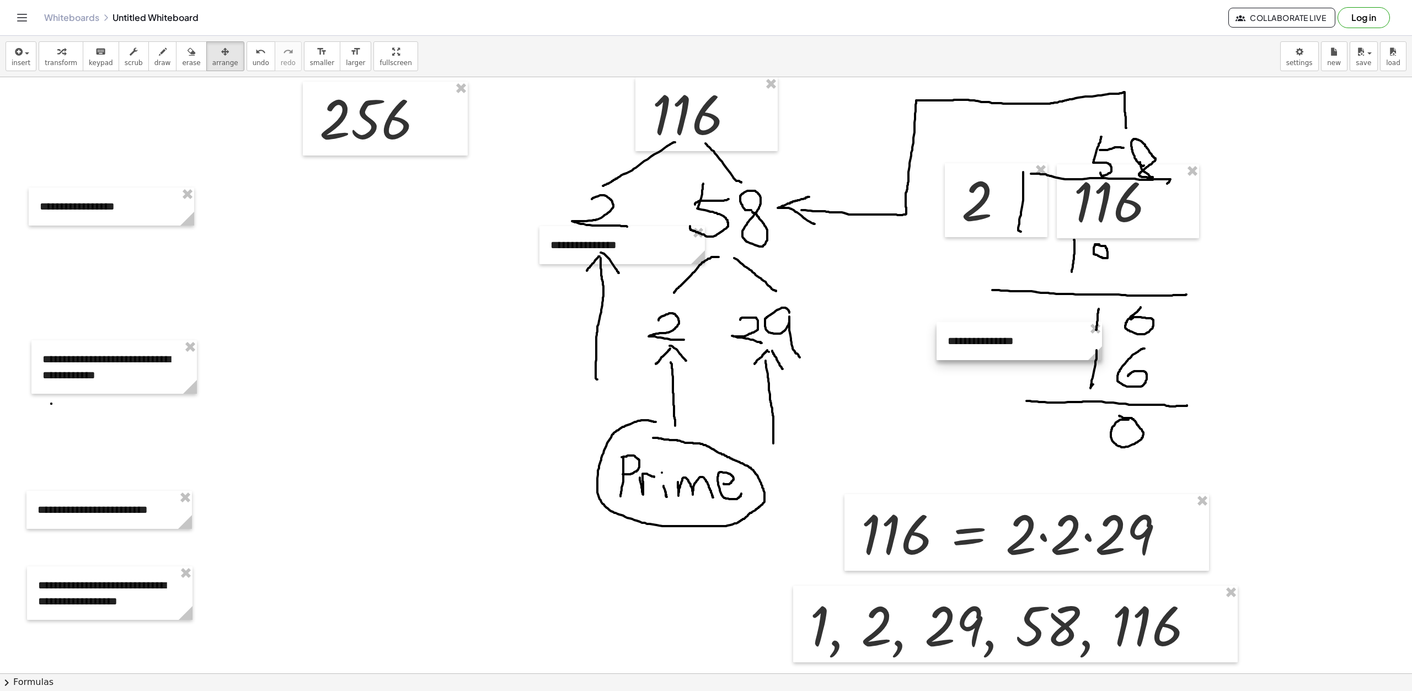
drag, startPoint x: 956, startPoint y: 341, endPoint x: 1043, endPoint y: 349, distance: 87.5
click at [1043, 349] on div at bounding box center [1020, 341] width 166 height 38
click at [18, 56] on icon "button" at bounding box center [18, 51] width 10 height 13
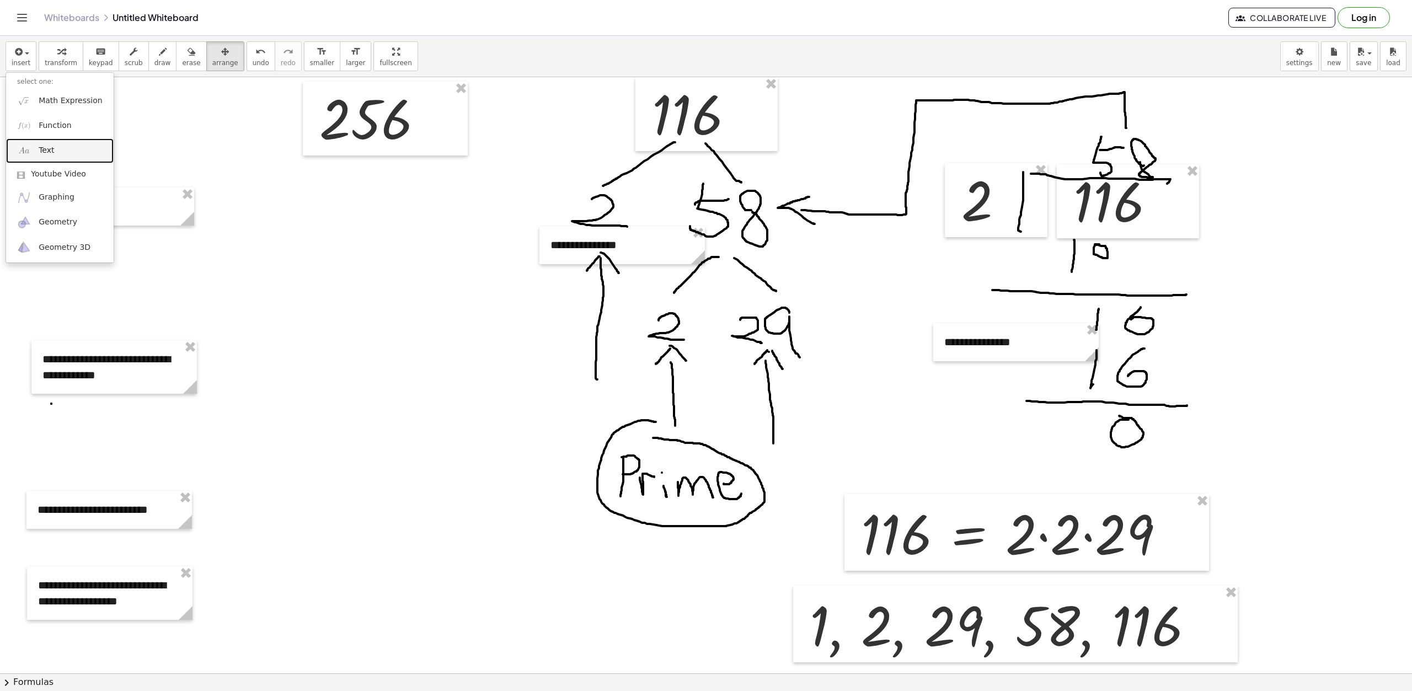
drag, startPoint x: 56, startPoint y: 148, endPoint x: 103, endPoint y: 167, distance: 51.0
click at [56, 148] on link "Text" at bounding box center [60, 150] width 108 height 25
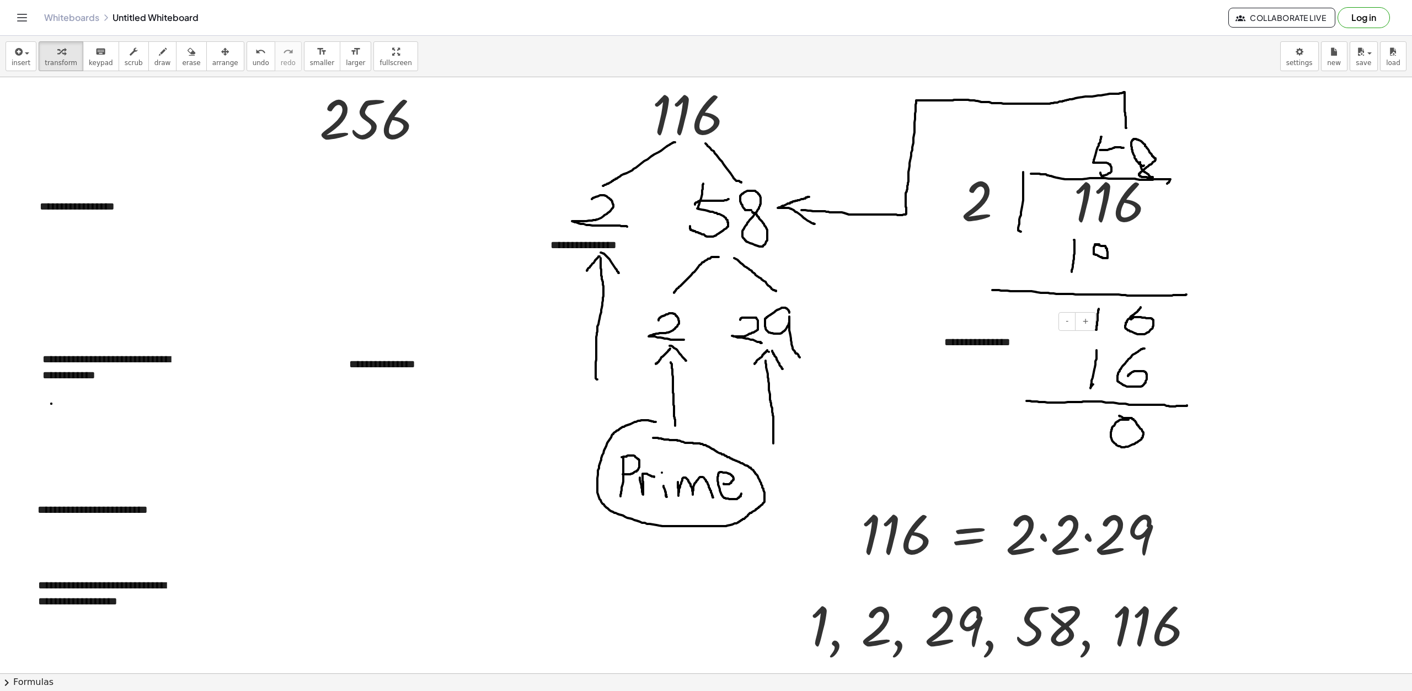
click at [1002, 332] on div "**********" at bounding box center [1016, 342] width 166 height 38
click at [1016, 346] on div "**********" at bounding box center [1016, 342] width 166 height 38
click at [944, 341] on div "**********" at bounding box center [1016, 342] width 166 height 38
click at [1045, 343] on div "**********" at bounding box center [1016, 342] width 166 height 38
click at [221, 48] on icon "button" at bounding box center [225, 51] width 8 height 13
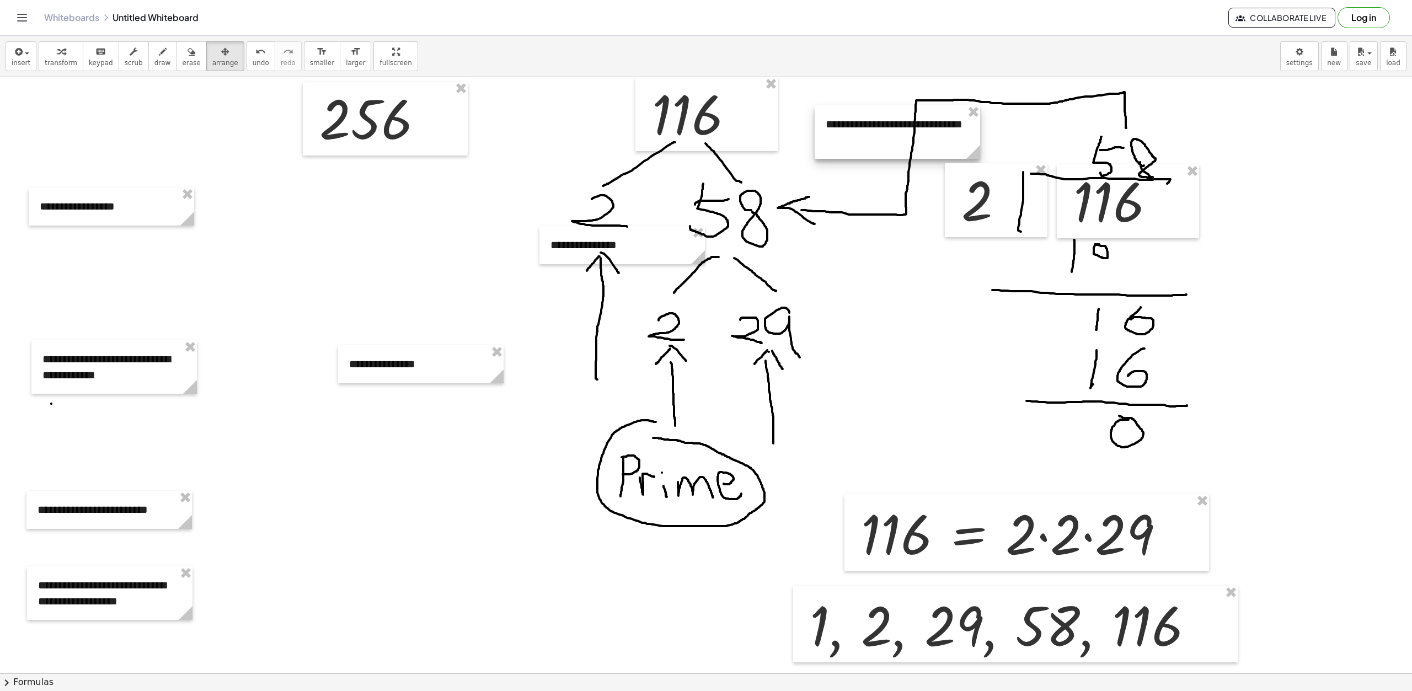
drag, startPoint x: 1020, startPoint y: 334, endPoint x: 903, endPoint y: 115, distance: 248.0
click at [903, 115] on div at bounding box center [898, 132] width 166 height 54
click at [57, 65] on span "transform" at bounding box center [61, 63] width 33 height 8
click at [380, 360] on div "**********" at bounding box center [421, 364] width 166 height 38
click at [15, 62] on span "insert" at bounding box center [21, 63] width 19 height 8
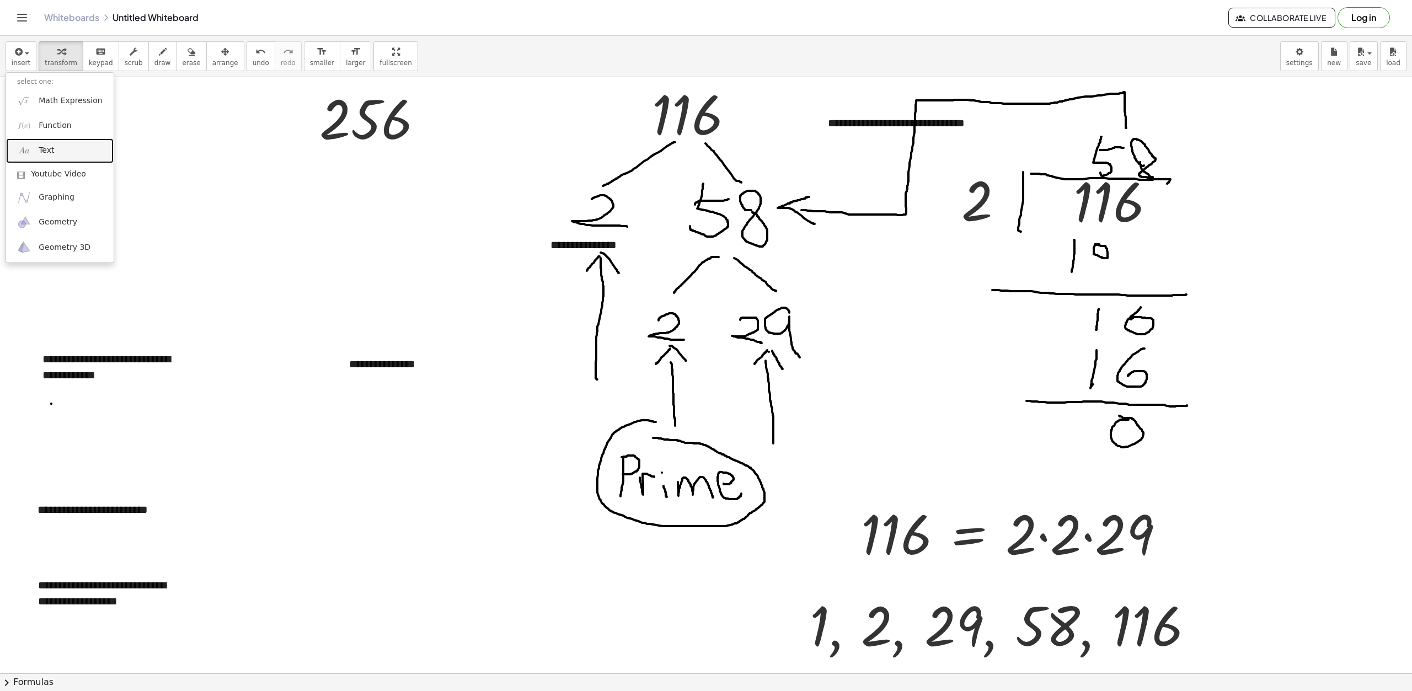
drag, startPoint x: 61, startPoint y: 154, endPoint x: 95, endPoint y: 162, distance: 34.5
click at [61, 154] on link "Text" at bounding box center [60, 150] width 108 height 25
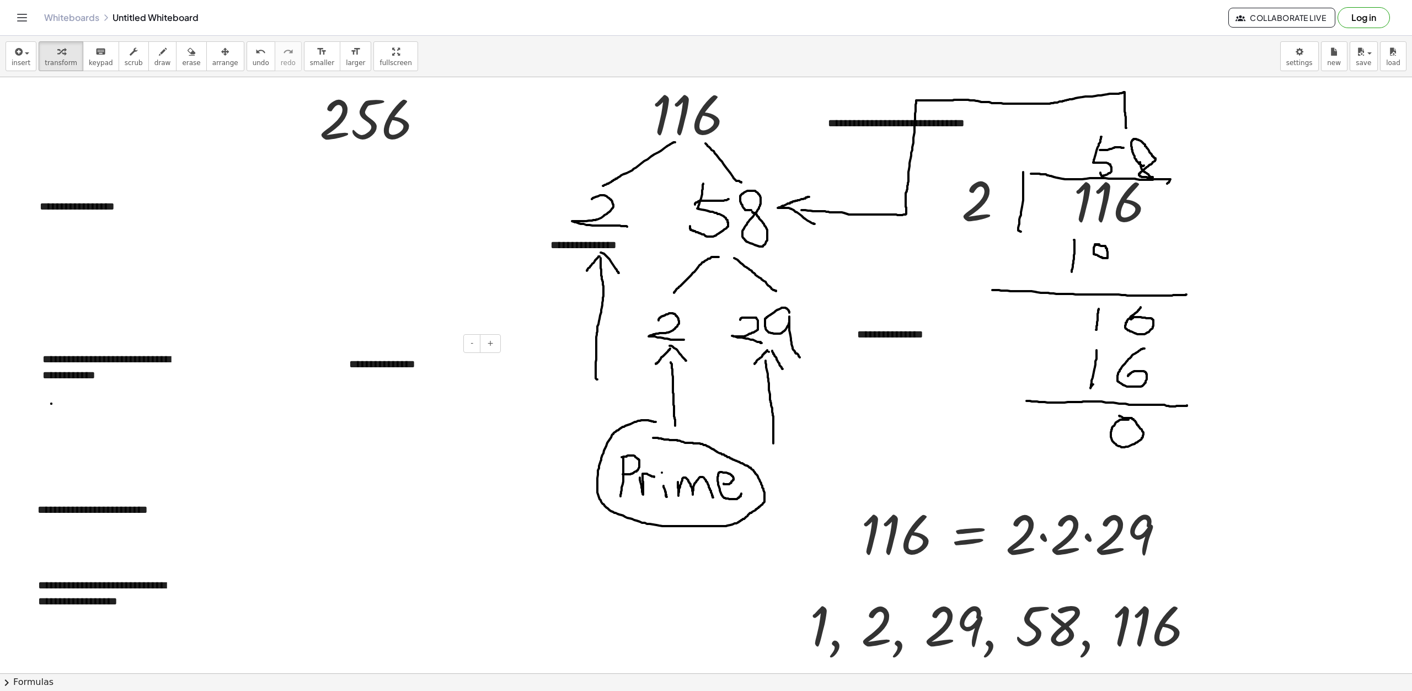
click at [390, 367] on div "**********" at bounding box center [421, 364] width 166 height 38
click at [503, 382] on div "**********" at bounding box center [421, 364] width 166 height 38
click at [378, 346] on div "- +" at bounding box center [418, 343] width 166 height 19
click at [382, 357] on div "**********" at bounding box center [421, 364] width 166 height 38
click at [419, 365] on div "**********" at bounding box center [421, 364] width 166 height 38
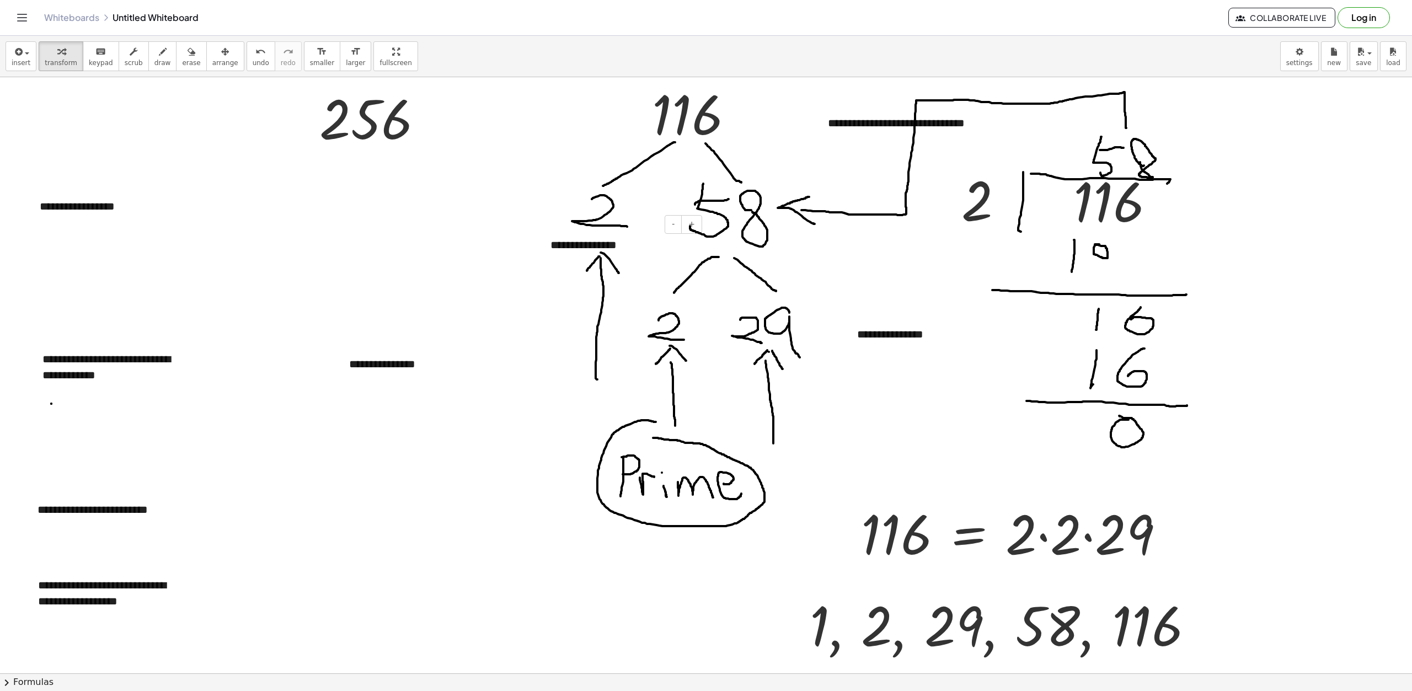
click at [580, 250] on div "**********" at bounding box center [623, 245] width 166 height 38
click at [154, 62] on span "draw" at bounding box center [162, 63] width 17 height 8
click at [577, 242] on div at bounding box center [706, 598] width 1412 height 1193
drag, startPoint x: 344, startPoint y: 148, endPoint x: 302, endPoint y: 201, distance: 67.5
click at [302, 201] on div at bounding box center [706, 598] width 1412 height 1193
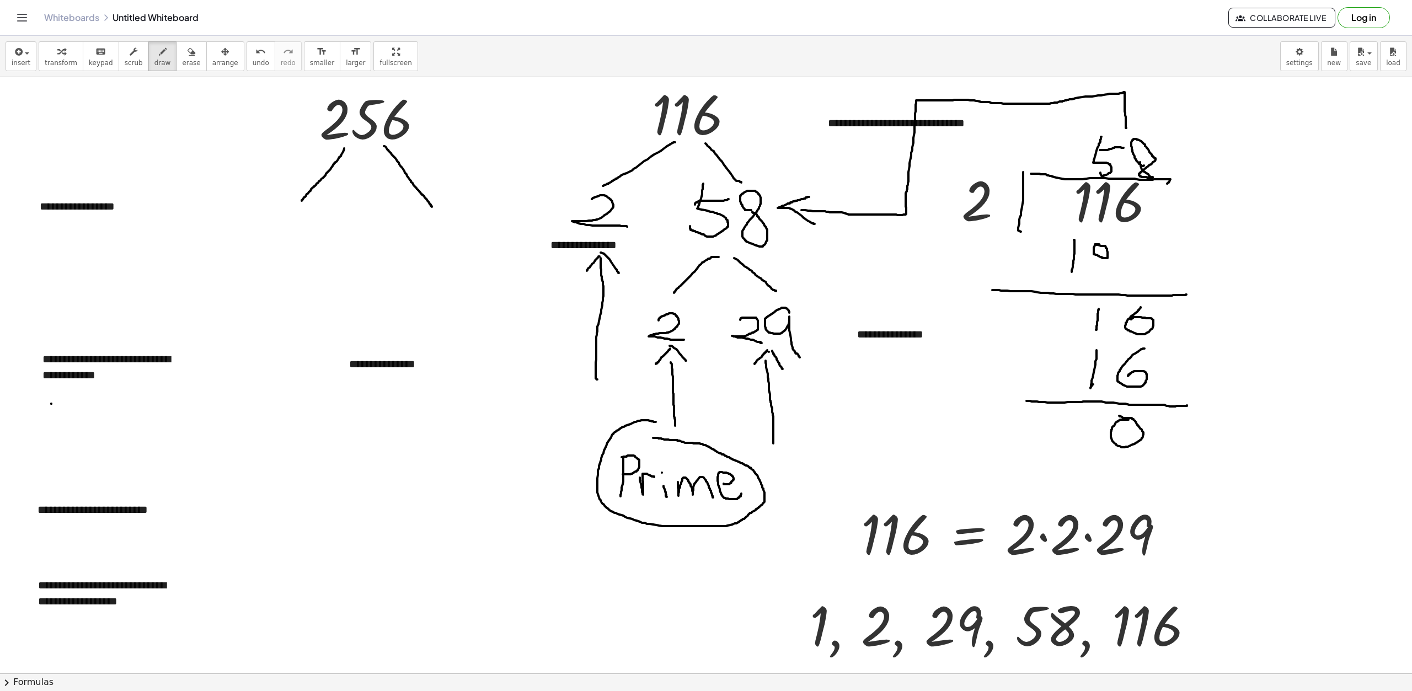
drag, startPoint x: 384, startPoint y: 146, endPoint x: 432, endPoint y: 207, distance: 77.8
click at [432, 207] on div at bounding box center [706, 598] width 1412 height 1193
click at [25, 66] on span "insert" at bounding box center [21, 63] width 19 height 8
click at [188, 58] on icon "button" at bounding box center [192, 51] width 8 height 13
drag, startPoint x: 360, startPoint y: 368, endPoint x: 400, endPoint y: 362, distance: 40.1
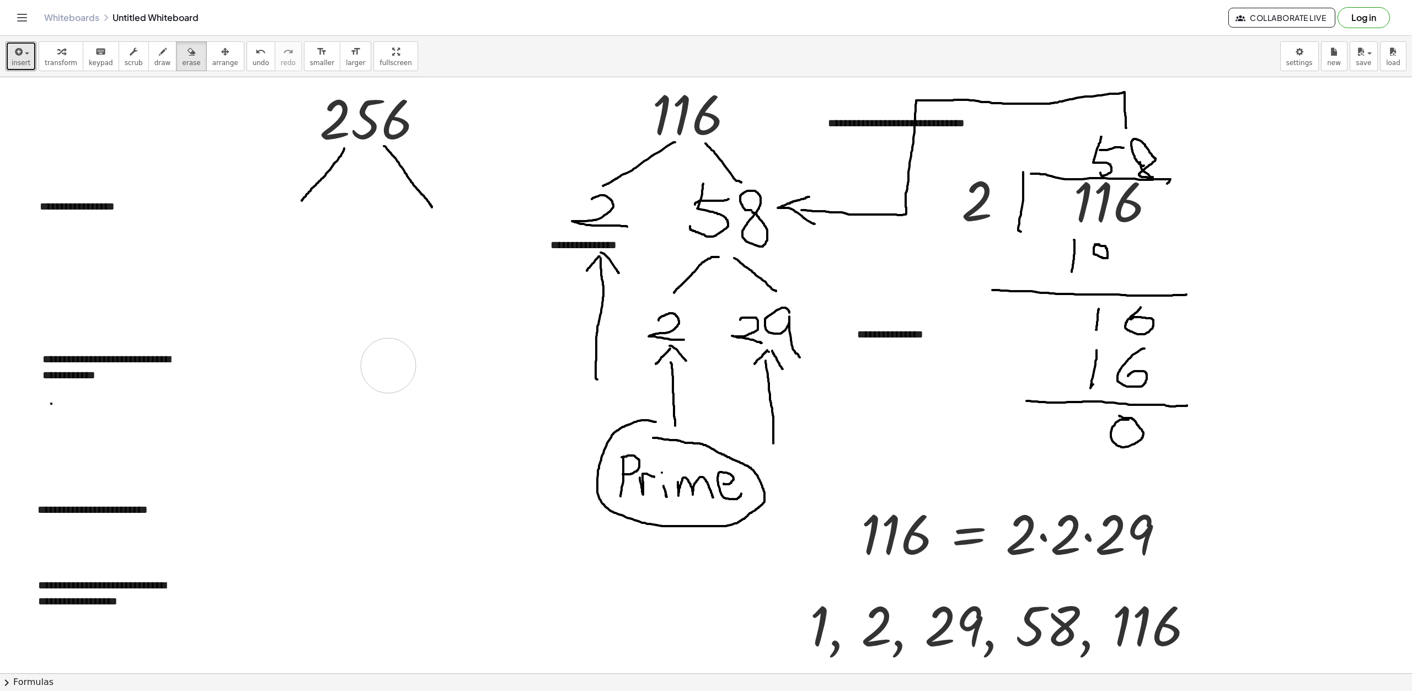
click at [399, 366] on div at bounding box center [706, 598] width 1412 height 1193
click at [396, 362] on div at bounding box center [706, 598] width 1412 height 1193
click at [212, 59] on span "arrange" at bounding box center [225, 63] width 26 height 8
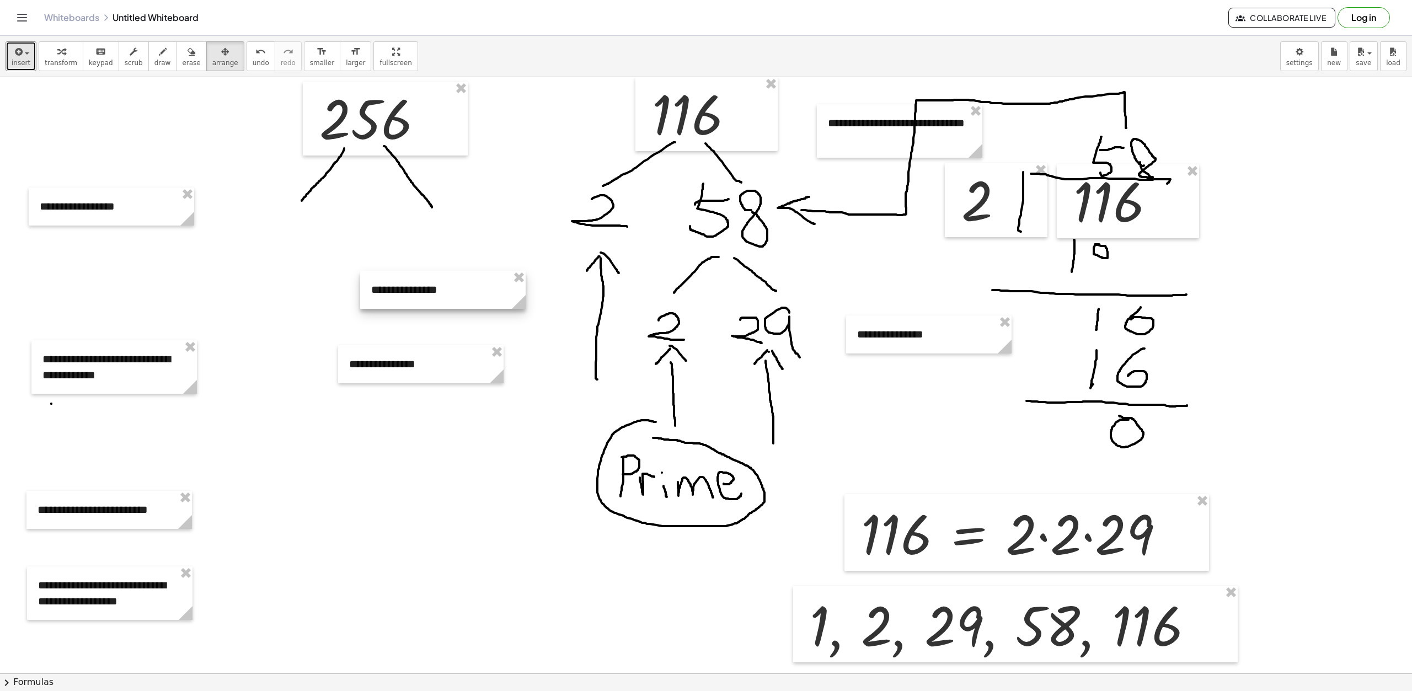
drag, startPoint x: 554, startPoint y: 248, endPoint x: 373, endPoint y: 292, distance: 185.9
click at [373, 292] on div at bounding box center [443, 290] width 166 height 38
drag, startPoint x: 517, startPoint y: 278, endPoint x: 504, endPoint y: 317, distance: 40.8
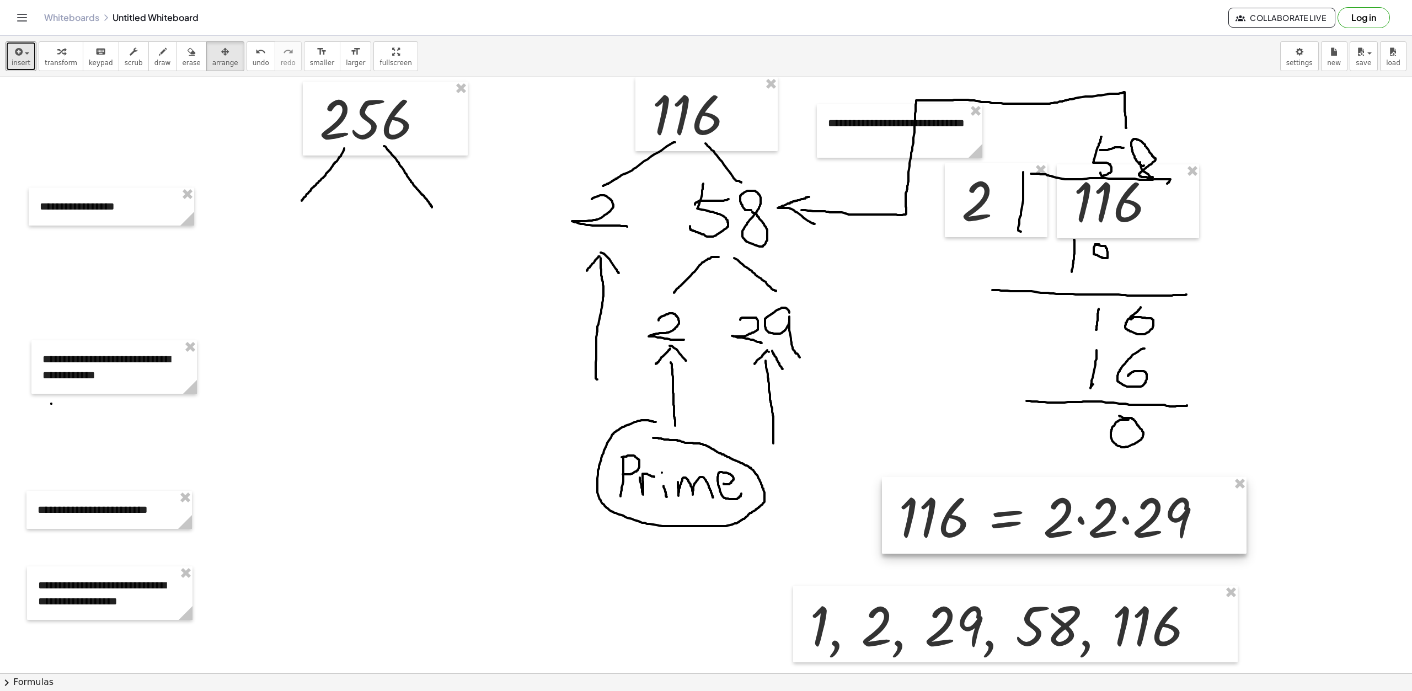
drag, startPoint x: 1077, startPoint y: 508, endPoint x: 1115, endPoint y: 491, distance: 41.0
click at [1115, 491] on div at bounding box center [1064, 515] width 365 height 77
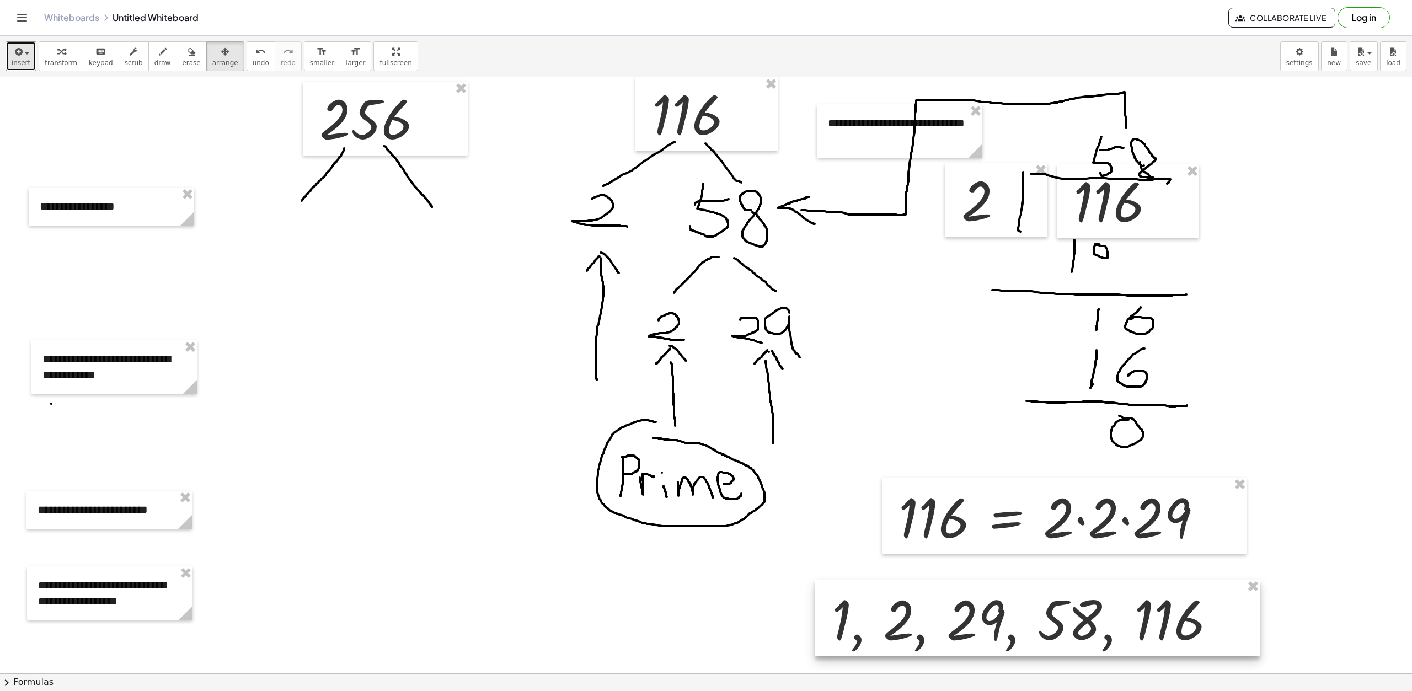
drag, startPoint x: 1183, startPoint y: 599, endPoint x: 1207, endPoint y: 587, distance: 26.6
click at [1207, 586] on div at bounding box center [1037, 618] width 445 height 77
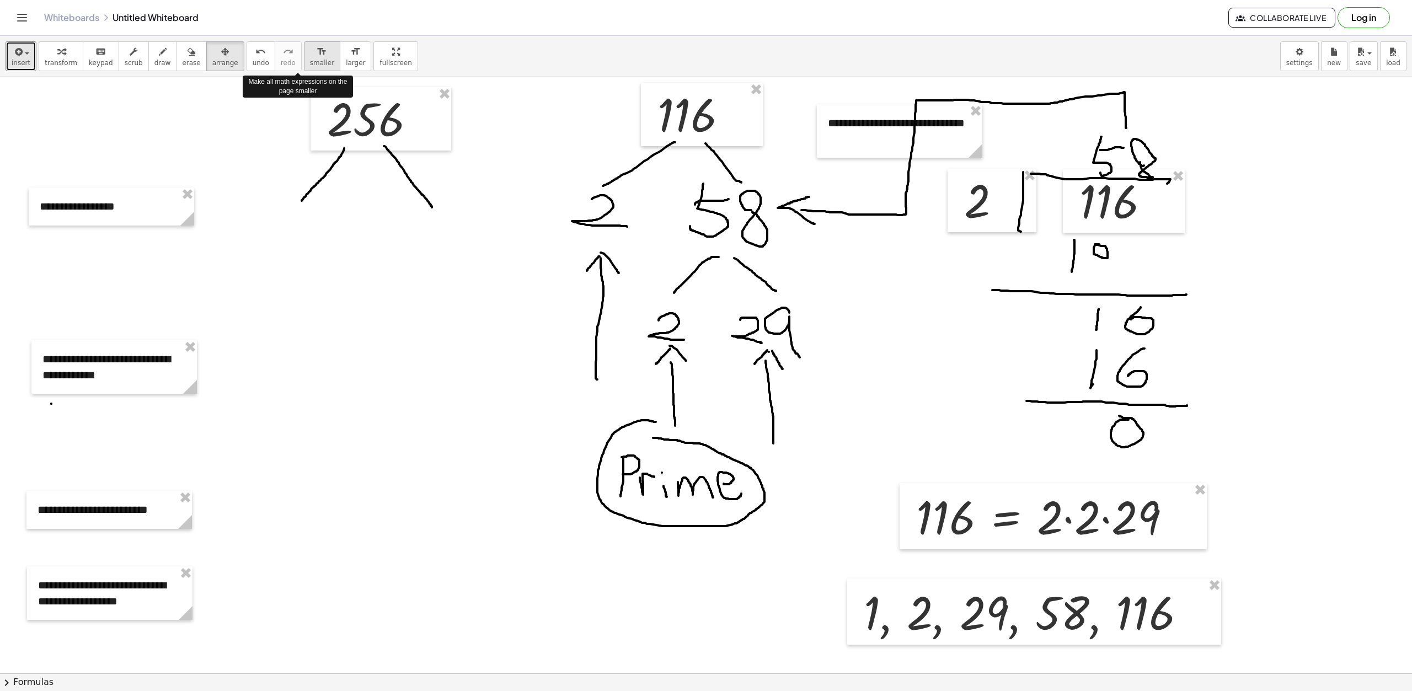
click at [310, 63] on span "smaller" at bounding box center [322, 63] width 24 height 8
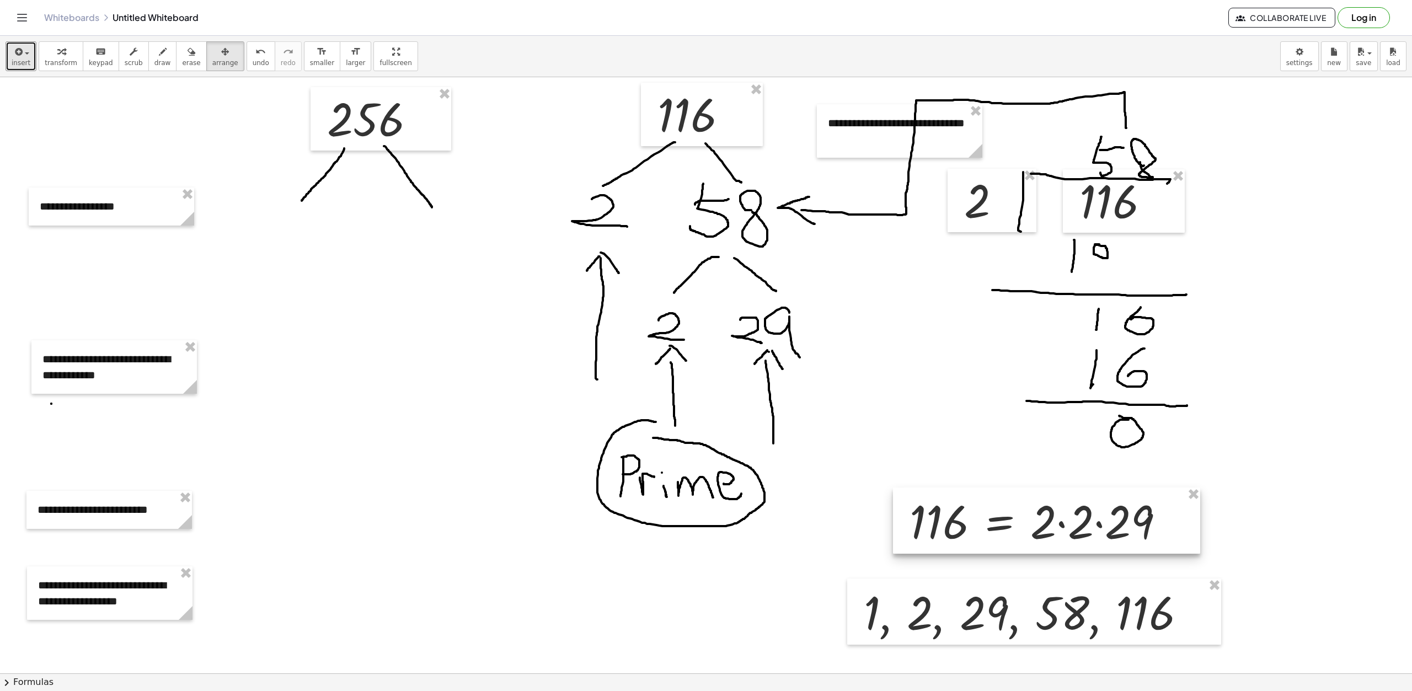
drag, startPoint x: 1141, startPoint y: 523, endPoint x: 1135, endPoint y: 527, distance: 8.0
click at [1135, 527] on div at bounding box center [1046, 521] width 307 height 66
click at [1264, 516] on div at bounding box center [706, 598] width 1412 height 1193
click at [18, 69] on button "insert" at bounding box center [21, 56] width 31 height 30
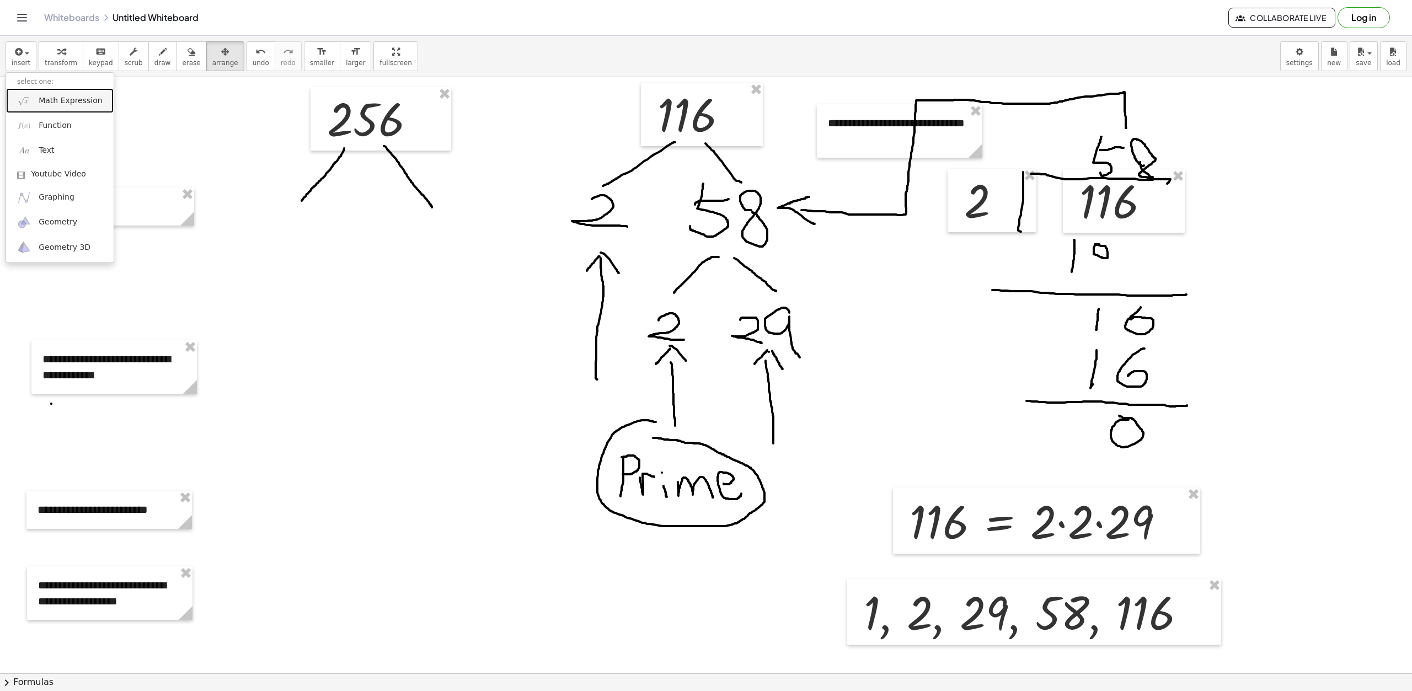
click at [66, 93] on link "Math Expression" at bounding box center [60, 100] width 108 height 25
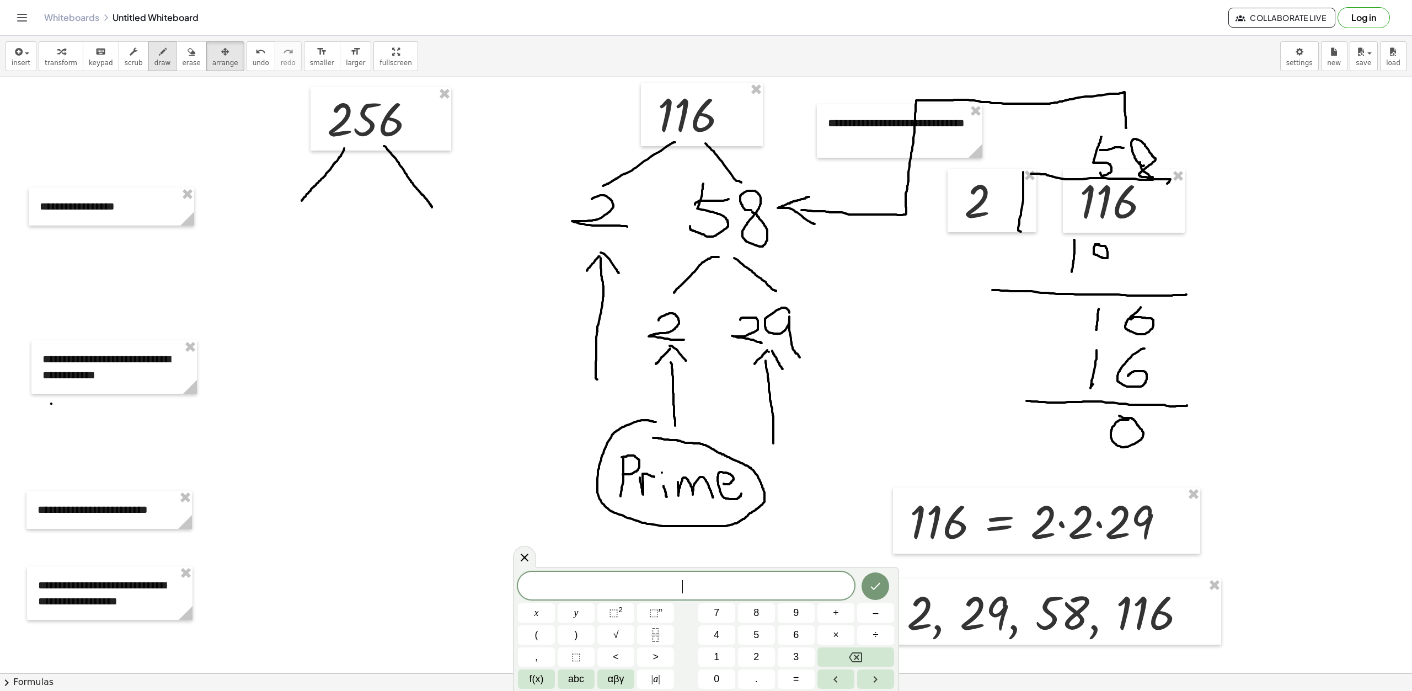
click at [159, 47] on icon "button" at bounding box center [163, 51] width 8 height 13
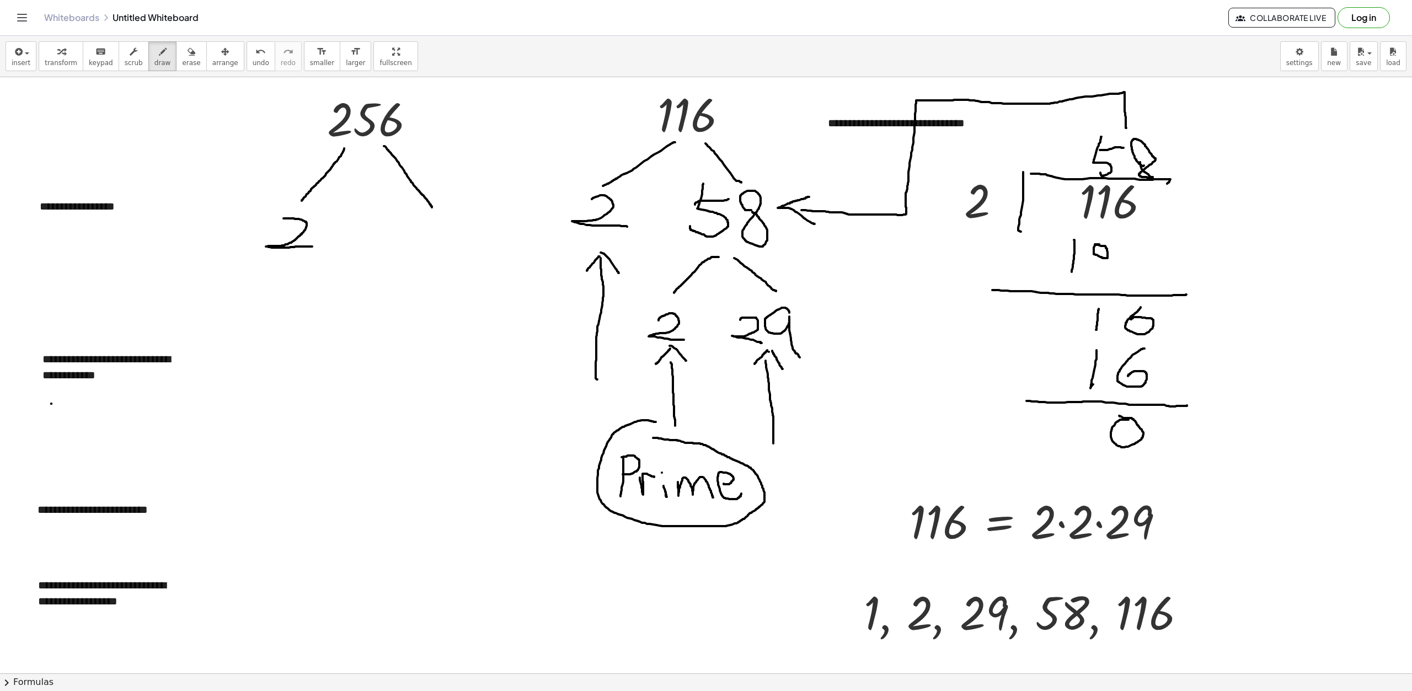
drag, startPoint x: 284, startPoint y: 218, endPoint x: 312, endPoint y: 247, distance: 40.2
click at [312, 247] on div at bounding box center [706, 598] width 1412 height 1193
drag, startPoint x: 388, startPoint y: 222, endPoint x: 383, endPoint y: 250, distance: 28.6
click at [383, 250] on div at bounding box center [706, 598] width 1412 height 1193
drag, startPoint x: 405, startPoint y: 224, endPoint x: 423, endPoint y: 244, distance: 26.9
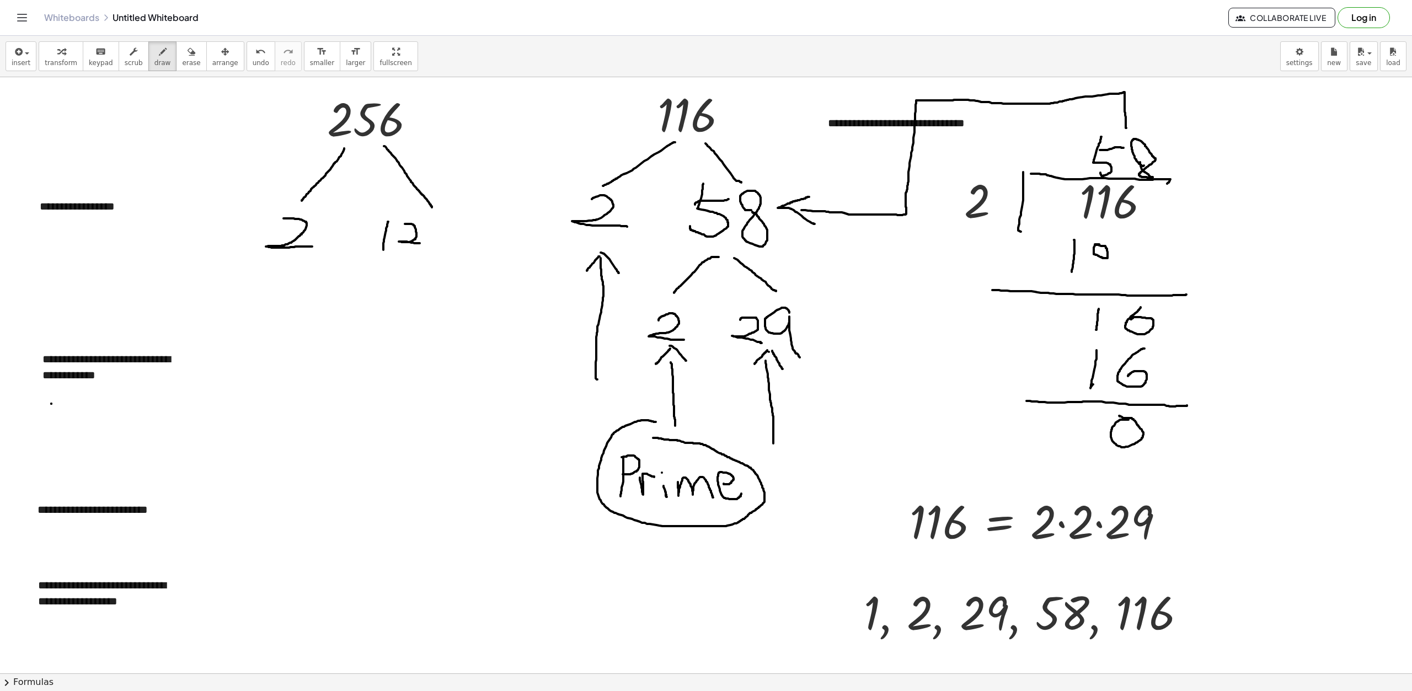
click at [423, 244] on div at bounding box center [706, 598] width 1412 height 1193
click at [442, 233] on div at bounding box center [706, 598] width 1412 height 1193
drag, startPoint x: 415, startPoint y: 265, endPoint x: 381, endPoint y: 301, distance: 49.6
click at [381, 301] on div at bounding box center [706, 598] width 1412 height 1193
drag, startPoint x: 430, startPoint y: 268, endPoint x: 456, endPoint y: 301, distance: 42.4
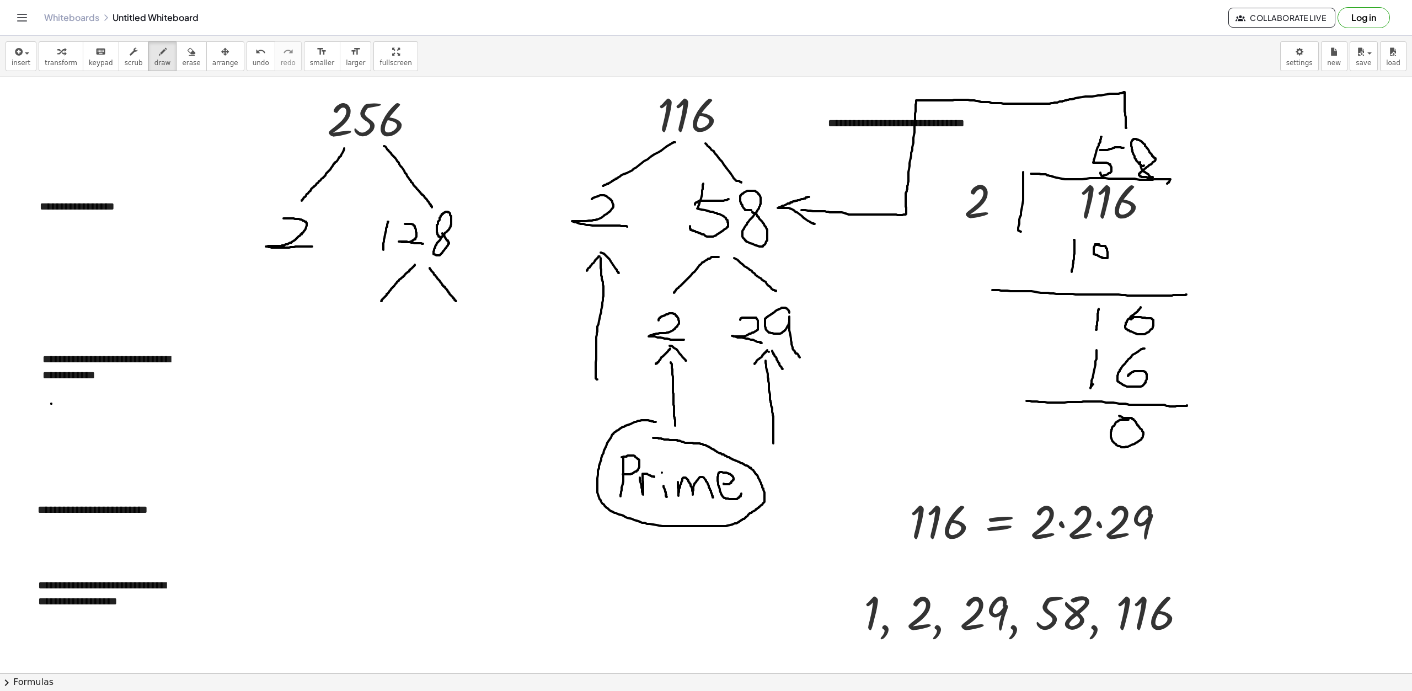
click at [456, 301] on div at bounding box center [706, 598] width 1412 height 1193
drag, startPoint x: 368, startPoint y: 319, endPoint x: 397, endPoint y: 342, distance: 36.9
click at [397, 342] on div at bounding box center [706, 598] width 1412 height 1193
drag, startPoint x: 243, startPoint y: 353, endPoint x: 291, endPoint y: 349, distance: 48.7
click at [291, 349] on div at bounding box center [706, 598] width 1412 height 1193
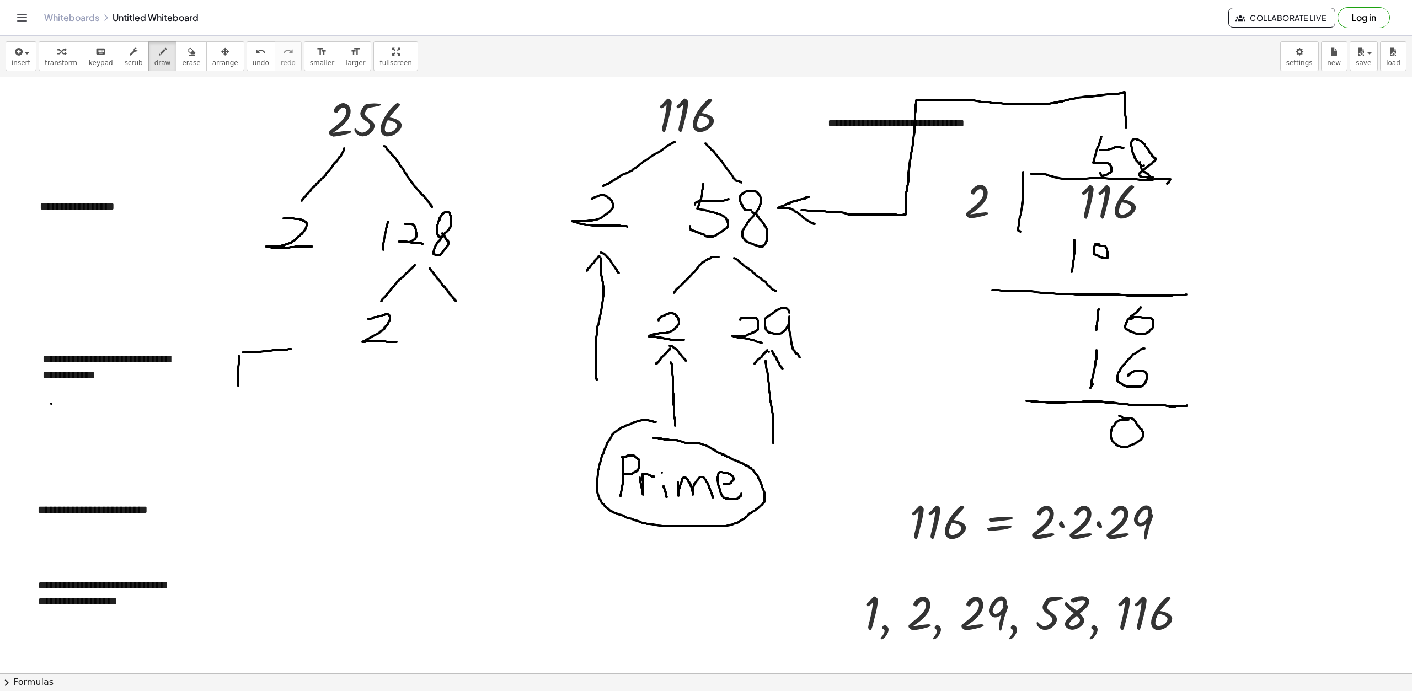
drag, startPoint x: 239, startPoint y: 356, endPoint x: 238, endPoint y: 386, distance: 30.3
click at [238, 386] on div at bounding box center [706, 598] width 1412 height 1193
drag, startPoint x: 249, startPoint y: 365, endPoint x: 249, endPoint y: 383, distance: 18.2
click at [249, 383] on div at bounding box center [706, 598] width 1412 height 1193
drag, startPoint x: 260, startPoint y: 367, endPoint x: 268, endPoint y: 378, distance: 13.9
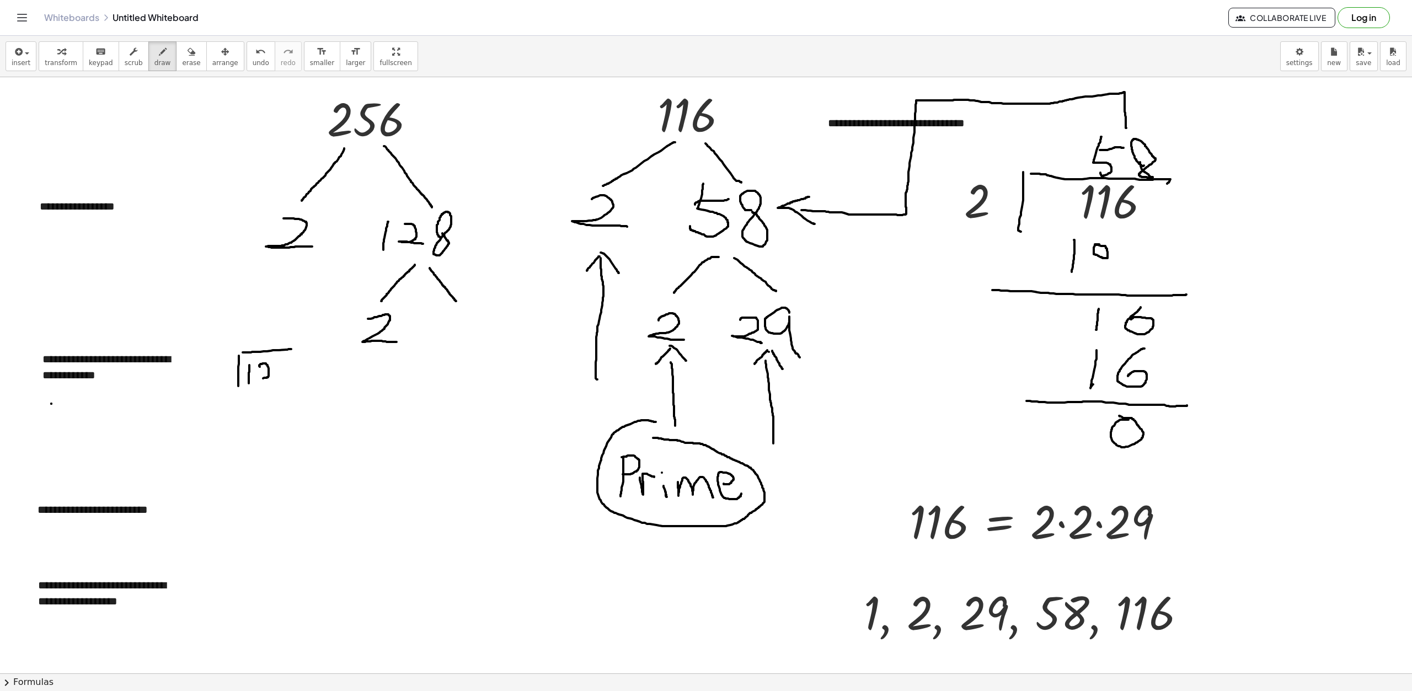
click at [268, 378] on div at bounding box center [706, 598] width 1412 height 1193
drag, startPoint x: 448, startPoint y: 312, endPoint x: 441, endPoint y: 333, distance: 21.6
click at [439, 333] on div at bounding box center [706, 598] width 1412 height 1193
drag, startPoint x: 458, startPoint y: 317, endPoint x: 483, endPoint y: 323, distance: 25.4
click at [483, 323] on div at bounding box center [706, 598] width 1412 height 1193
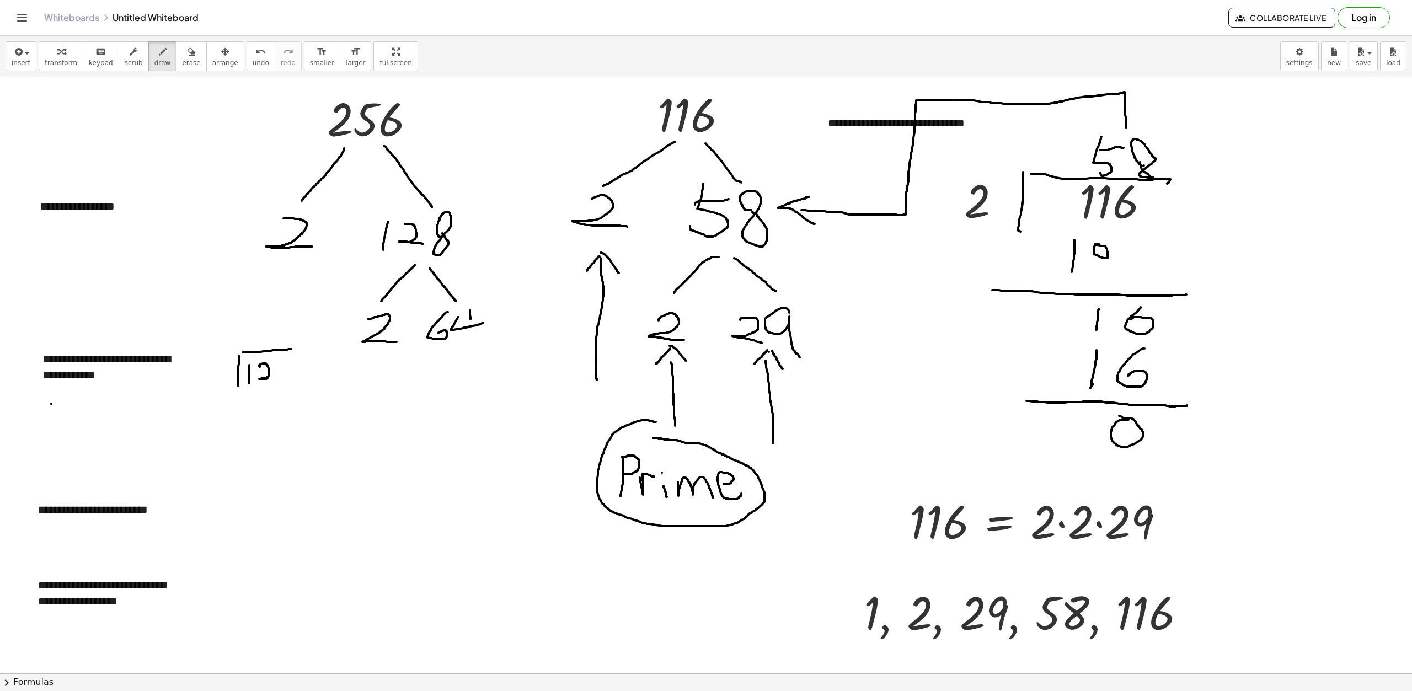
drag, startPoint x: 470, startPoint y: 310, endPoint x: 472, endPoint y: 349, distance: 38.7
click at [472, 349] on div at bounding box center [706, 598] width 1412 height 1193
click at [182, 64] on span "erase" at bounding box center [191, 63] width 18 height 8
drag, startPoint x: 245, startPoint y: 340, endPoint x: 318, endPoint y: 418, distance: 106.2
click at [262, 385] on div at bounding box center [706, 598] width 1412 height 1193
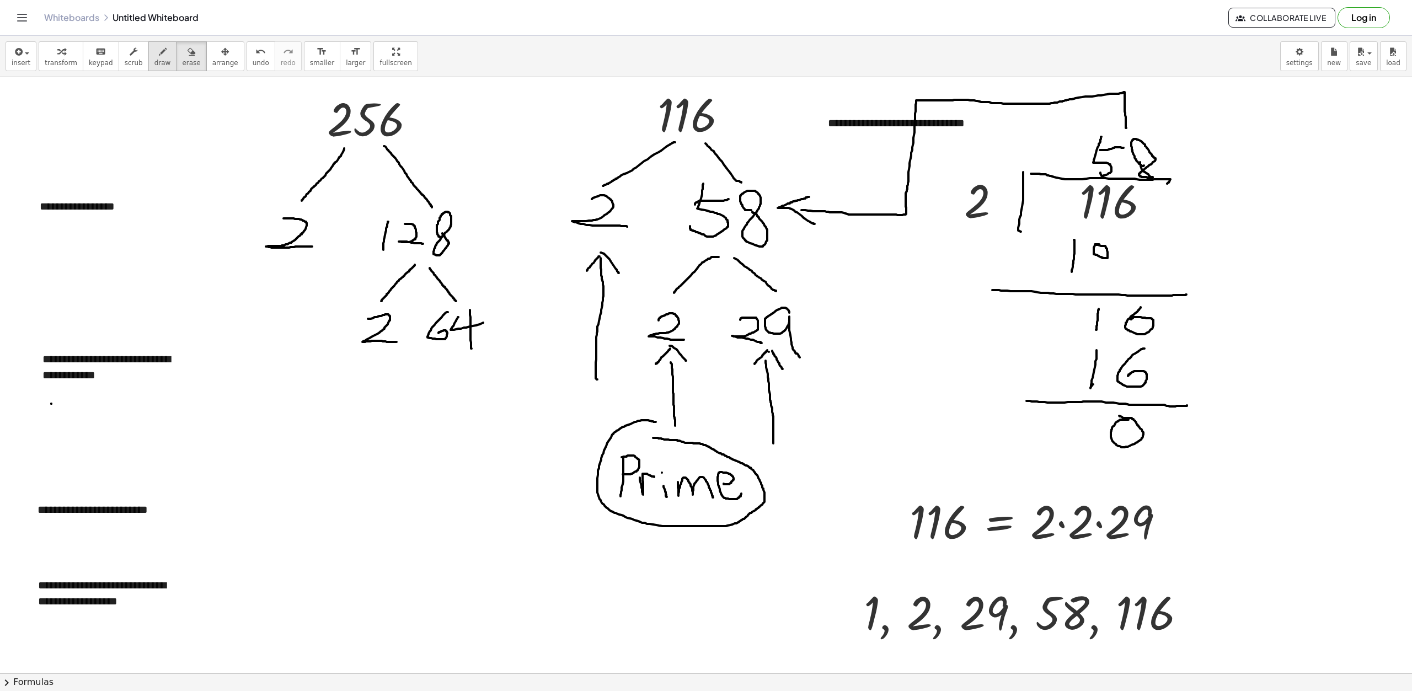
click at [154, 65] on span "draw" at bounding box center [162, 63] width 17 height 8
drag, startPoint x: 445, startPoint y: 355, endPoint x: 422, endPoint y: 404, distance: 54.1
click at [422, 404] on div at bounding box center [706, 598] width 1412 height 1193
drag, startPoint x: 453, startPoint y: 356, endPoint x: 481, endPoint y: 403, distance: 54.1
click at [481, 402] on div at bounding box center [706, 598] width 1412 height 1193
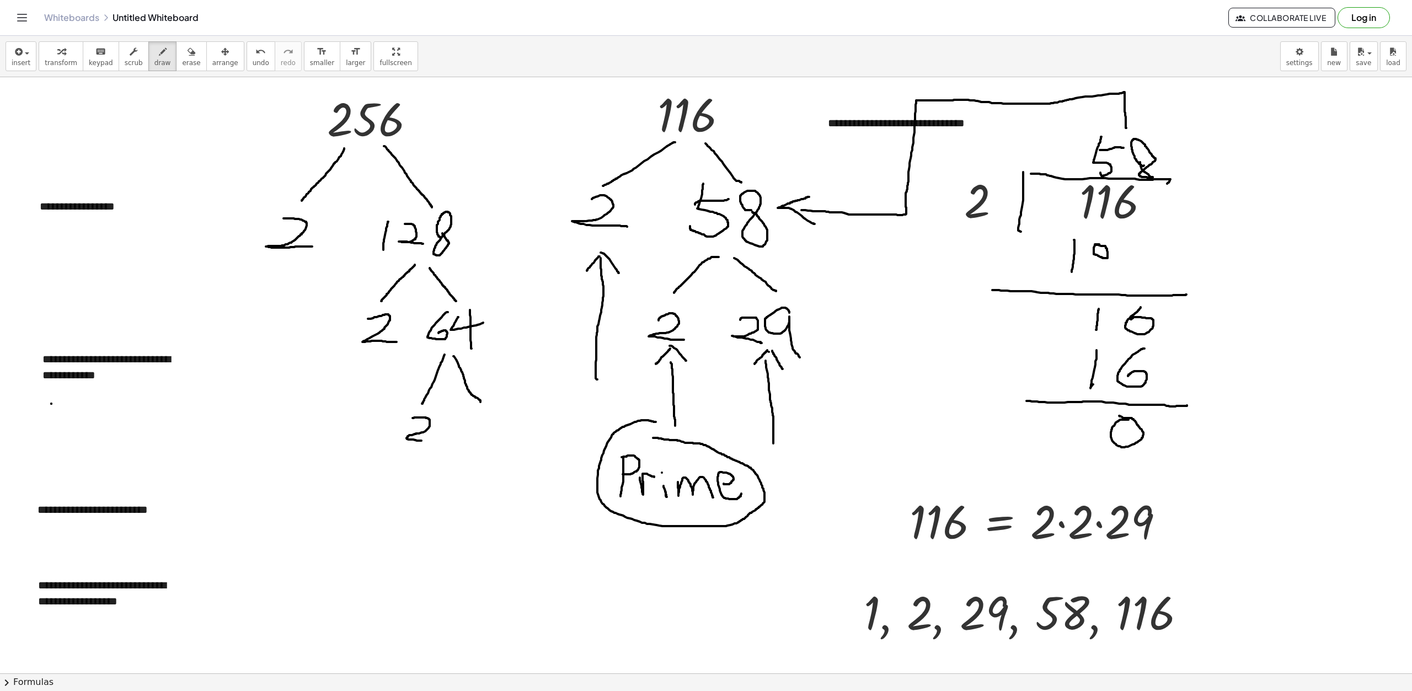
drag, startPoint x: 413, startPoint y: 418, endPoint x: 435, endPoint y: 440, distance: 30.8
click at [435, 440] on div at bounding box center [706, 598] width 1412 height 1193
drag, startPoint x: 458, startPoint y: 419, endPoint x: 465, endPoint y: 447, distance: 29.0
click at [465, 448] on div at bounding box center [706, 598] width 1412 height 1193
drag, startPoint x: 487, startPoint y: 420, endPoint x: 511, endPoint y: 436, distance: 29.4
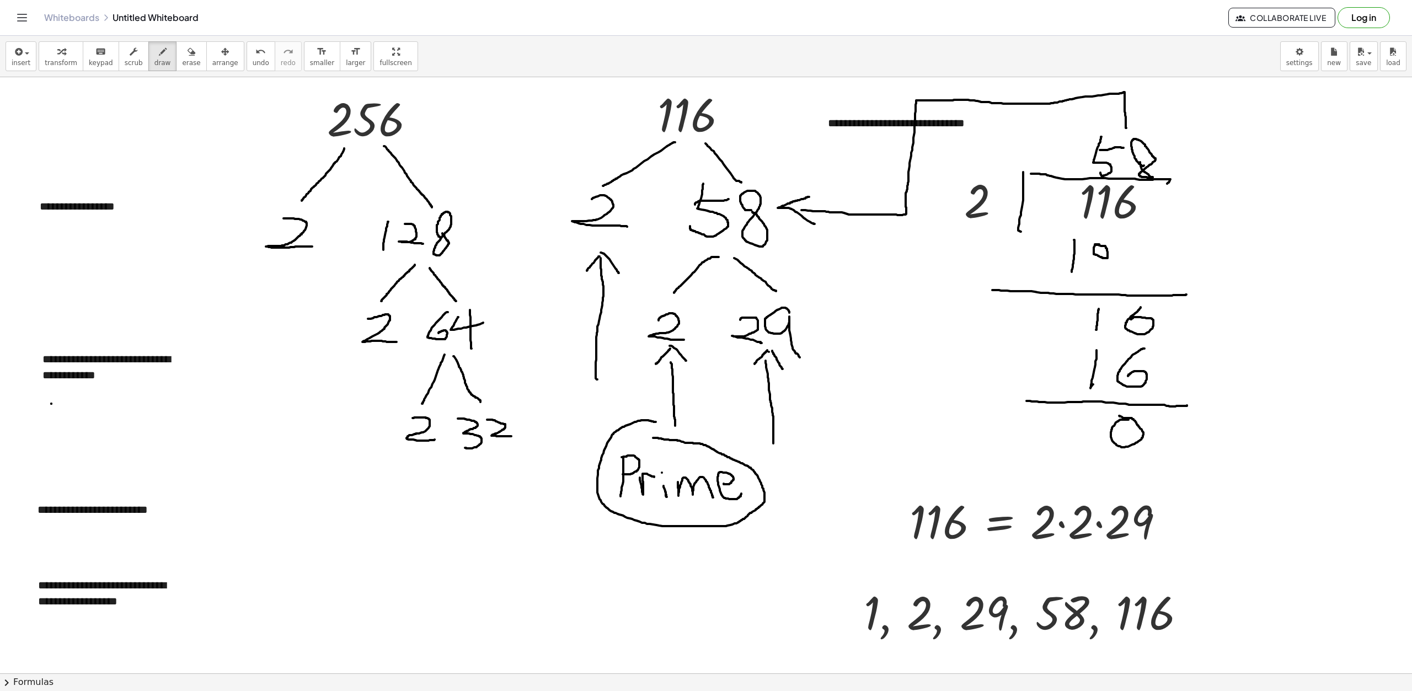
click at [511, 436] on div at bounding box center [706, 598] width 1412 height 1193
drag, startPoint x: 483, startPoint y: 457, endPoint x: 464, endPoint y: 493, distance: 41.0
click at [464, 493] on div at bounding box center [706, 598] width 1412 height 1193
drag, startPoint x: 494, startPoint y: 457, endPoint x: 520, endPoint y: 494, distance: 45.2
click at [520, 494] on div at bounding box center [706, 598] width 1412 height 1193
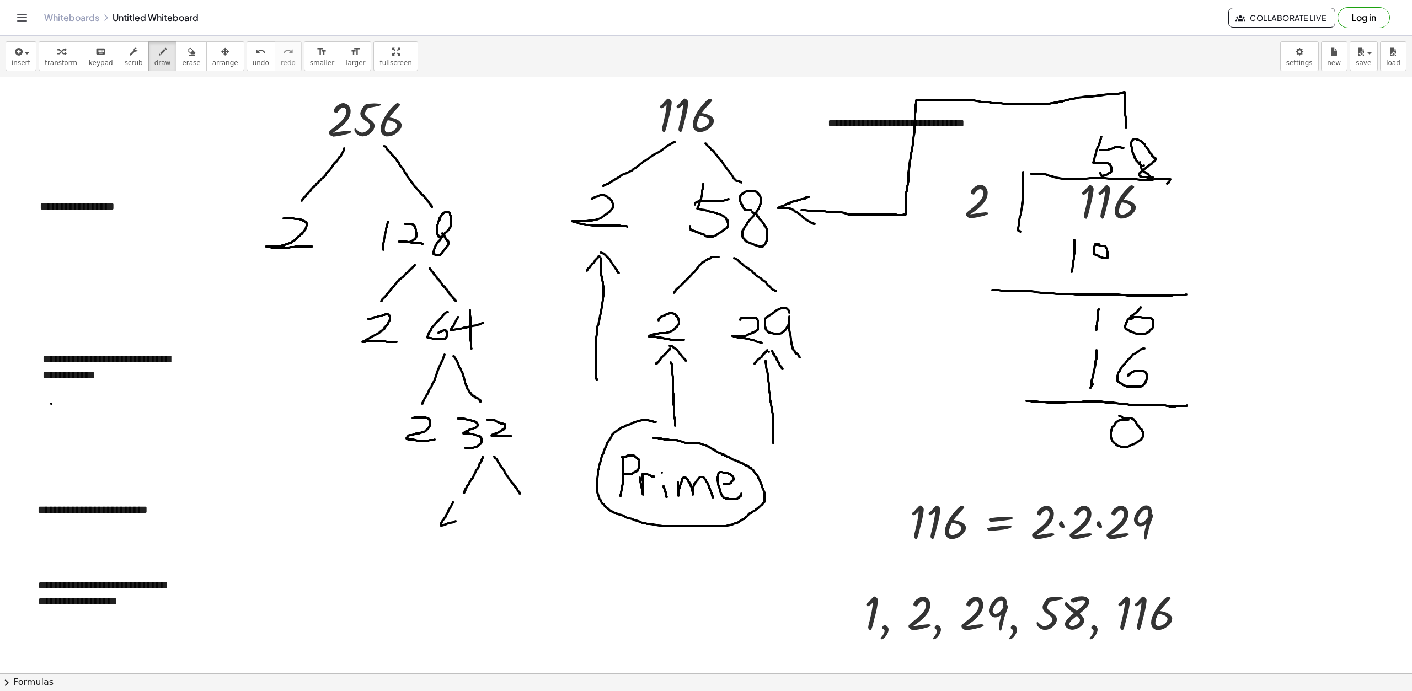
drag, startPoint x: 453, startPoint y: 502, endPoint x: 468, endPoint y: 521, distance: 24.3
click at [468, 521] on div at bounding box center [706, 598] width 1412 height 1193
drag, startPoint x: 458, startPoint y: 508, endPoint x: 462, endPoint y: 531, distance: 24.0
click at [462, 531] on div at bounding box center [706, 598] width 1412 height 1193
click at [516, 516] on div at bounding box center [706, 598] width 1412 height 1193
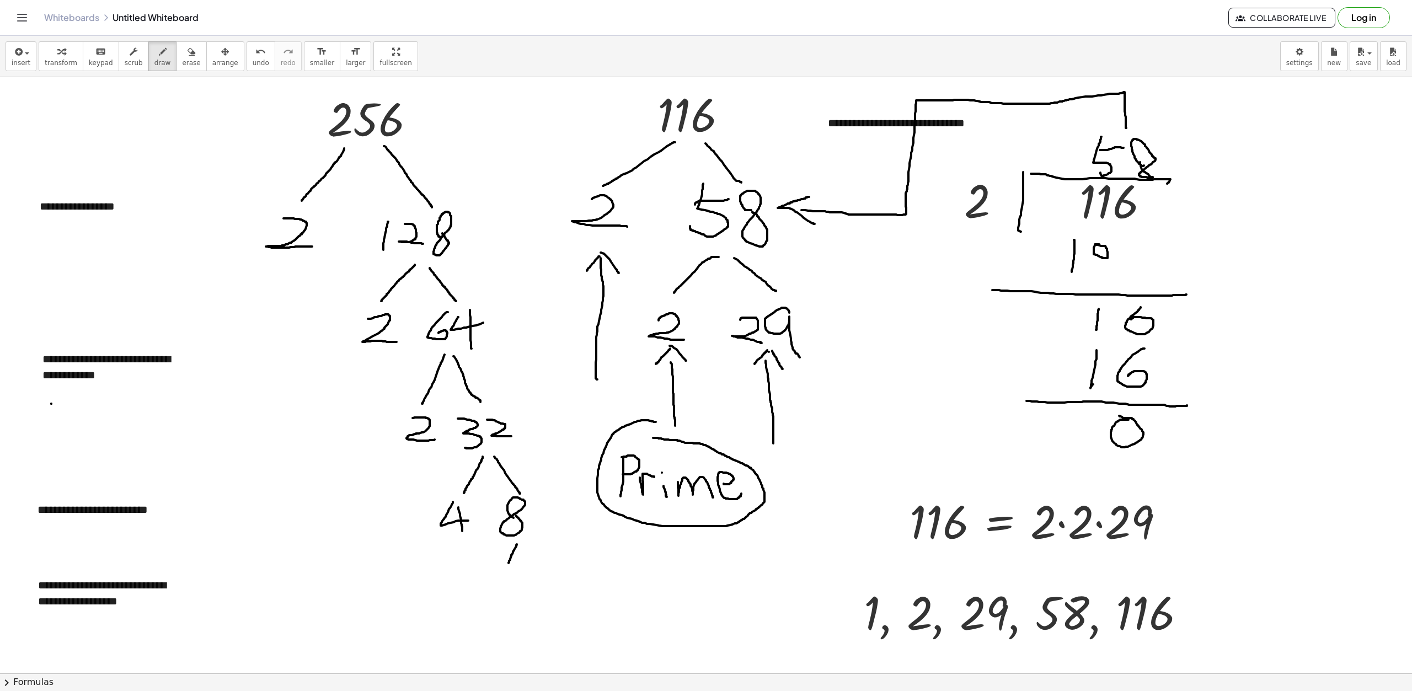
drag, startPoint x: 517, startPoint y: 545, endPoint x: 509, endPoint y: 563, distance: 20.5
click at [509, 563] on div at bounding box center [706, 598] width 1412 height 1193
drag, startPoint x: 527, startPoint y: 542, endPoint x: 538, endPoint y: 559, distance: 21.1
click at [538, 559] on div at bounding box center [706, 598] width 1412 height 1193
drag, startPoint x: 449, startPoint y: 538, endPoint x: 458, endPoint y: 547, distance: 13.7
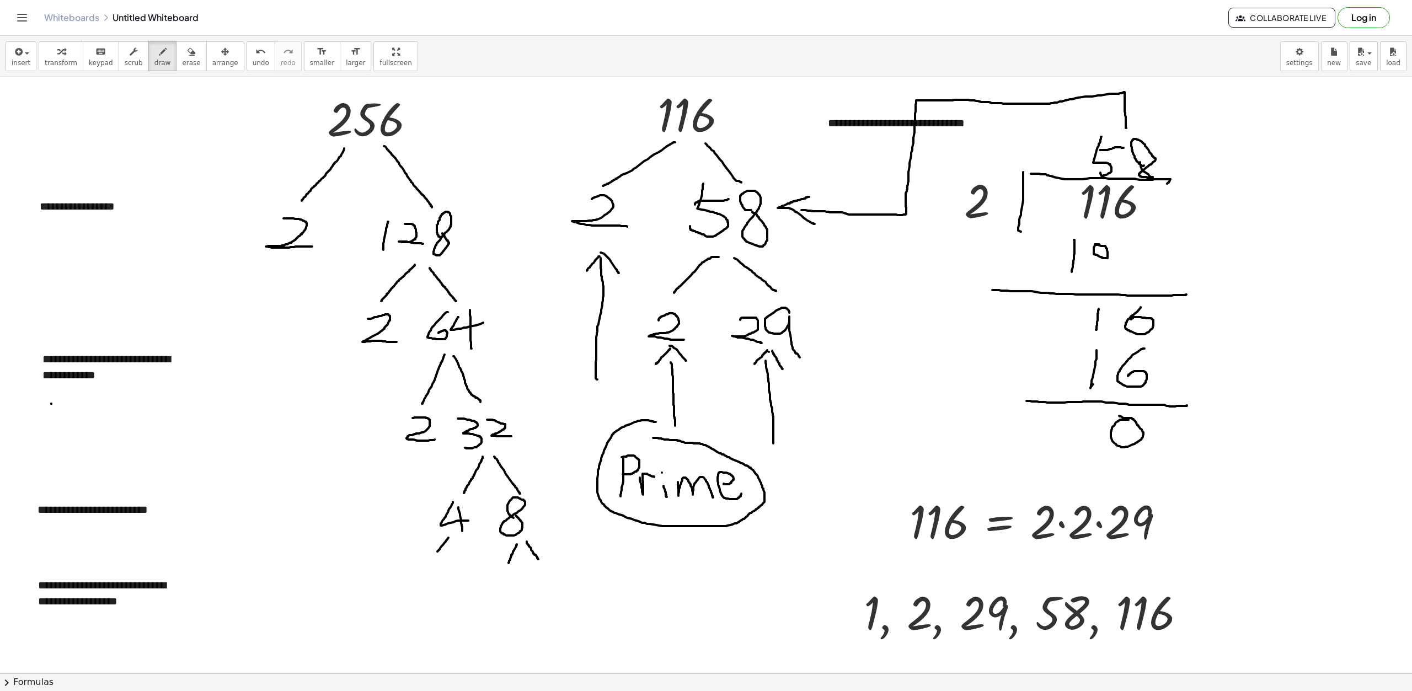
click at [436, 556] on div at bounding box center [706, 598] width 1412 height 1193
drag, startPoint x: 461, startPoint y: 542, endPoint x: 477, endPoint y: 561, distance: 24.3
click at [472, 559] on div at bounding box center [706, 598] width 1412 height 1193
drag, startPoint x: 500, startPoint y: 570, endPoint x: 510, endPoint y: 584, distance: 16.7
click at [510, 584] on div at bounding box center [706, 598] width 1412 height 1193
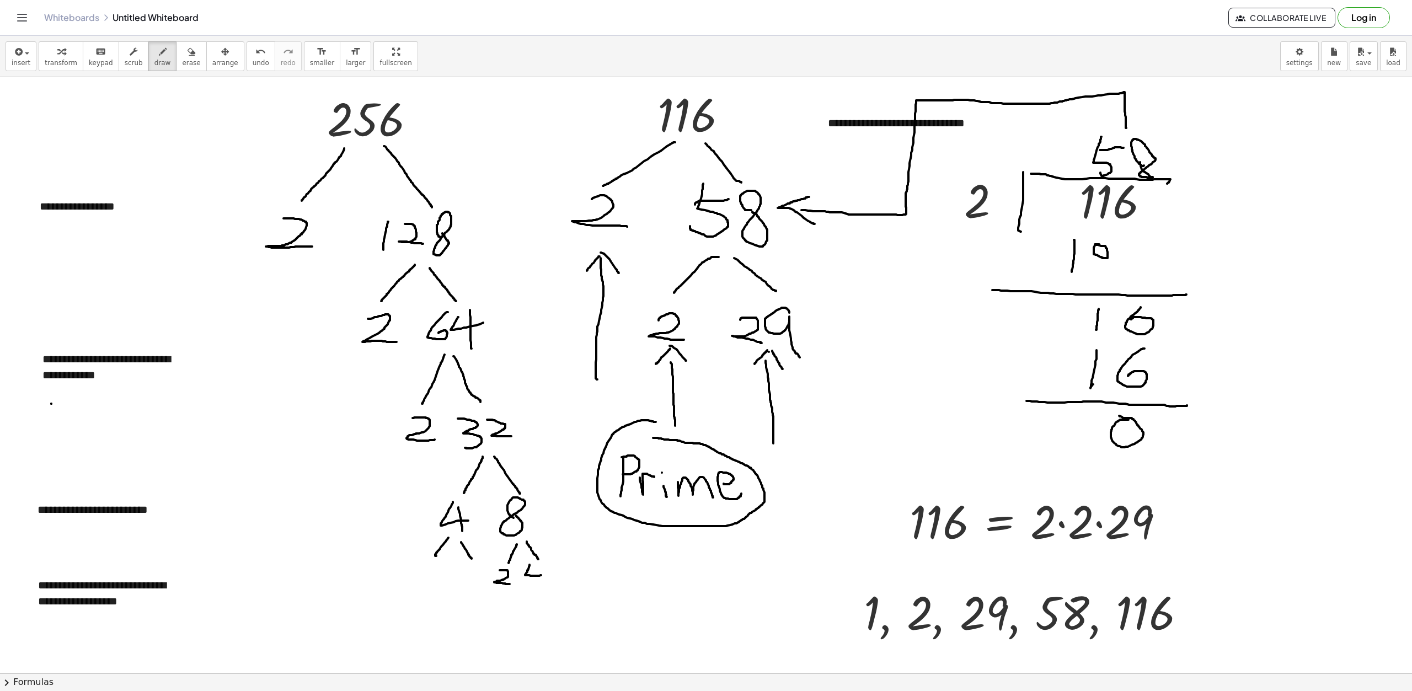
drag, startPoint x: 530, startPoint y: 565, endPoint x: 548, endPoint y: 574, distance: 21.0
click at [548, 574] on div at bounding box center [706, 598] width 1412 height 1193
drag, startPoint x: 536, startPoint y: 564, endPoint x: 523, endPoint y: 604, distance: 41.7
click at [535, 584] on div at bounding box center [706, 598] width 1412 height 1193
drag, startPoint x: 426, startPoint y: 568, endPoint x: 444, endPoint y: 589, distance: 27.1
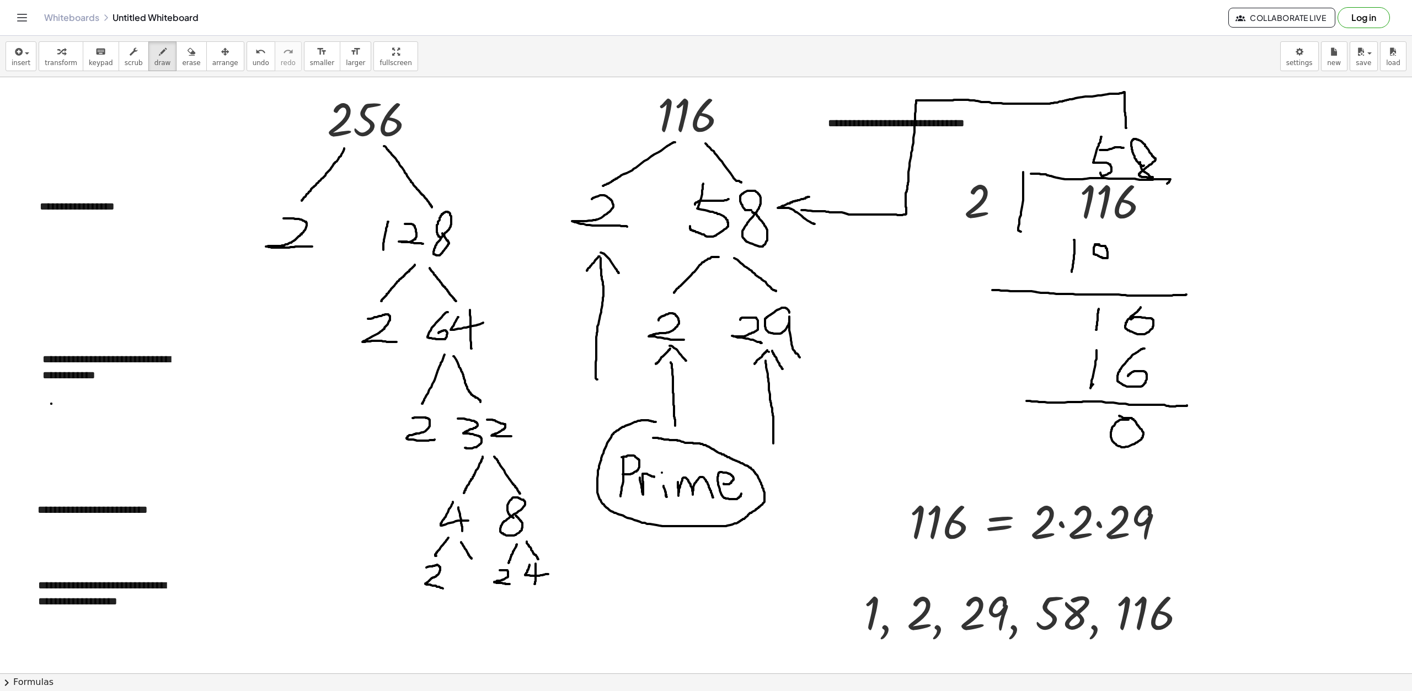
click at [444, 589] on div at bounding box center [706, 598] width 1412 height 1193
drag, startPoint x: 460, startPoint y: 568, endPoint x: 477, endPoint y: 588, distance: 27.0
click at [477, 588] on div at bounding box center [706, 598] width 1412 height 1193
drag, startPoint x: 533, startPoint y: 593, endPoint x: 519, endPoint y: 608, distance: 20.7
click at [519, 608] on div at bounding box center [706, 598] width 1412 height 1193
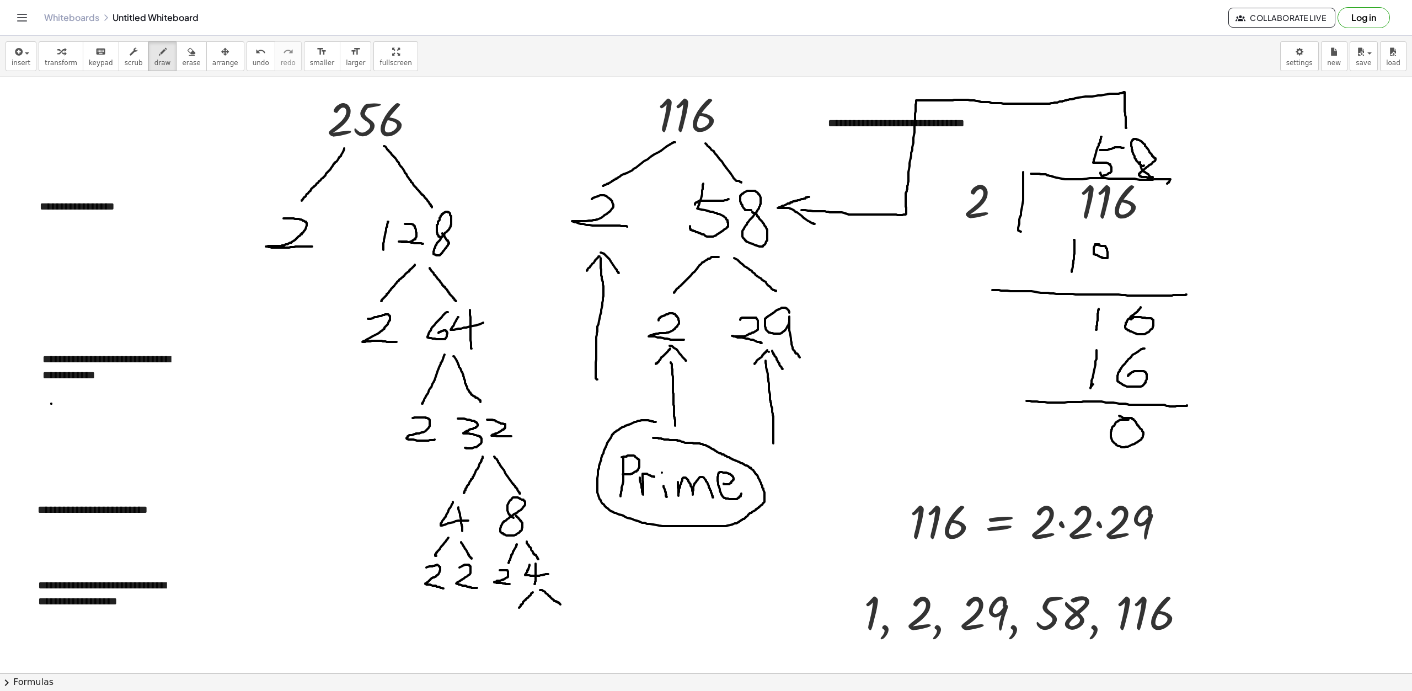
drag, startPoint x: 540, startPoint y: 590, endPoint x: 561, endPoint y: 605, distance: 24.9
click at [561, 605] on div at bounding box center [706, 598] width 1412 height 1193
drag, startPoint x: 515, startPoint y: 616, endPoint x: 532, endPoint y: 625, distance: 18.8
click at [532, 625] on div at bounding box center [706, 598] width 1412 height 1193
drag, startPoint x: 554, startPoint y: 611, endPoint x: 574, endPoint y: 623, distance: 23.3
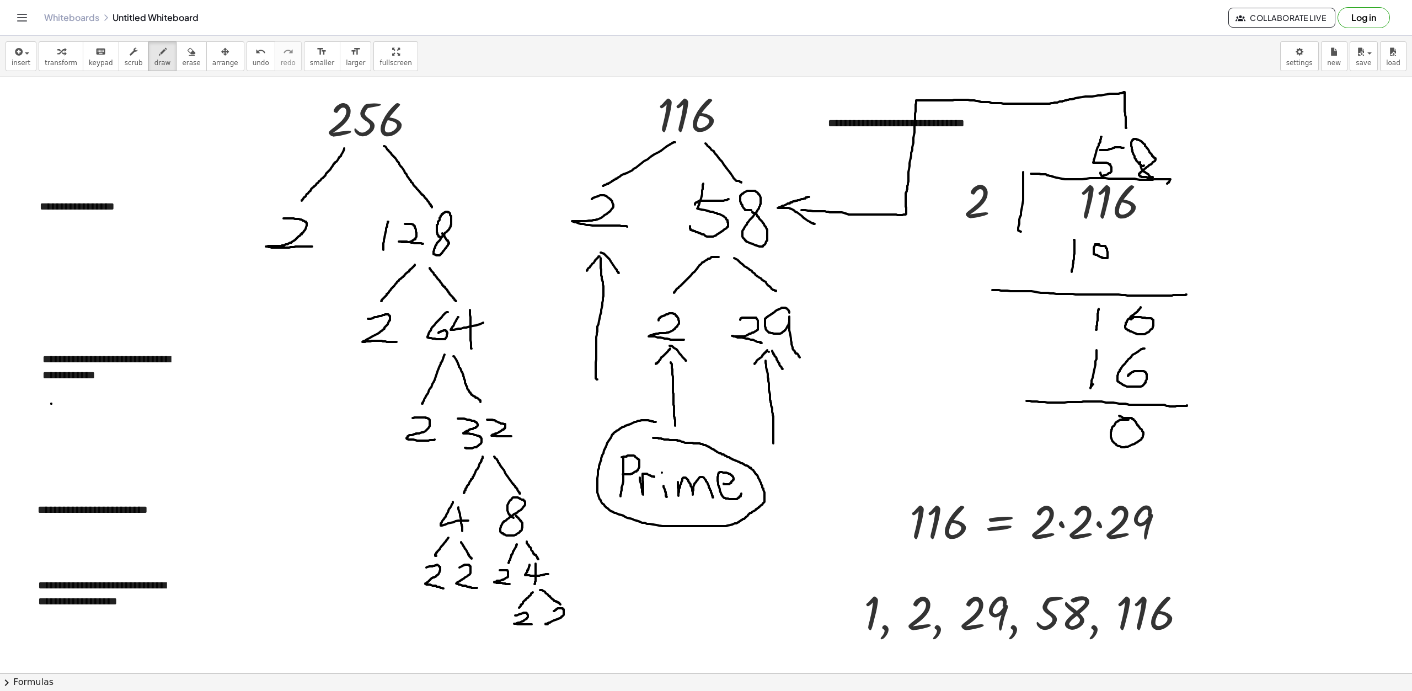
click at [574, 623] on div at bounding box center [706, 598] width 1412 height 1193
click at [12, 63] on span "insert" at bounding box center [21, 63] width 19 height 8
click at [68, 99] on span "Math Expression" at bounding box center [70, 100] width 63 height 11
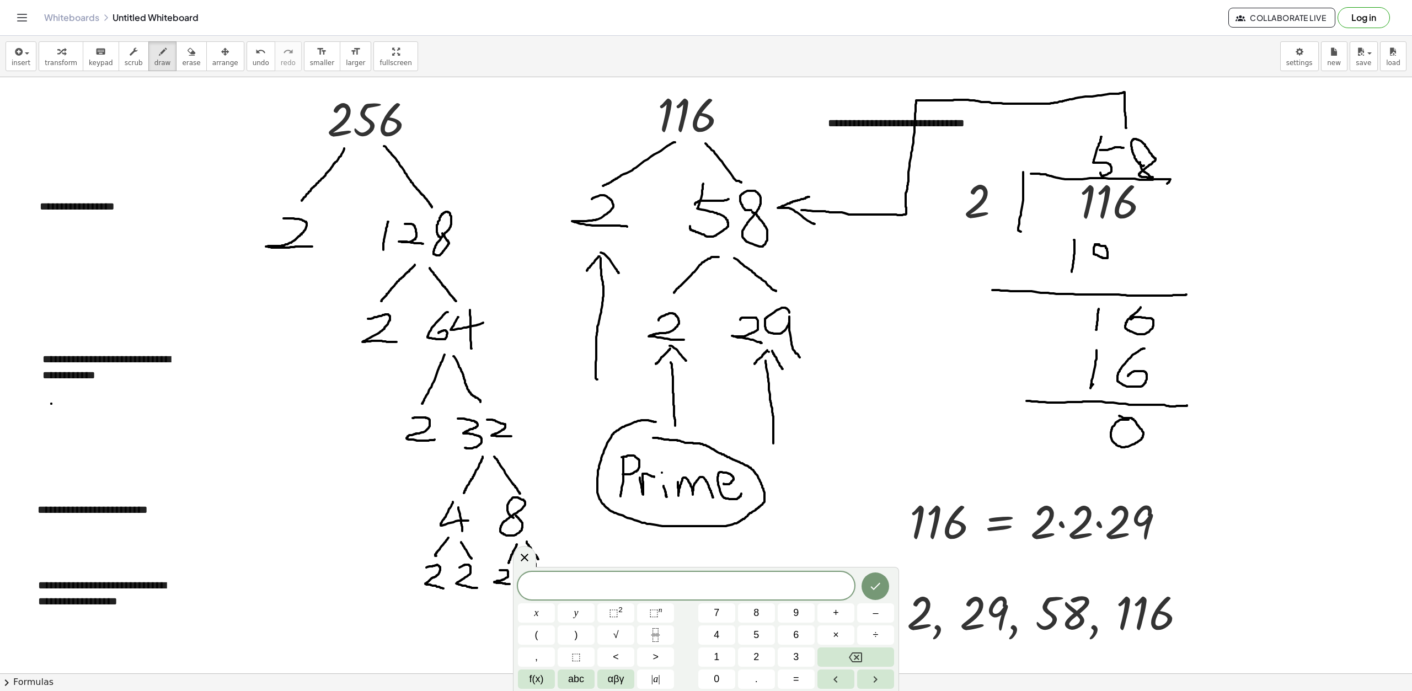
click at [727, 585] on span "​" at bounding box center [686, 586] width 337 height 15
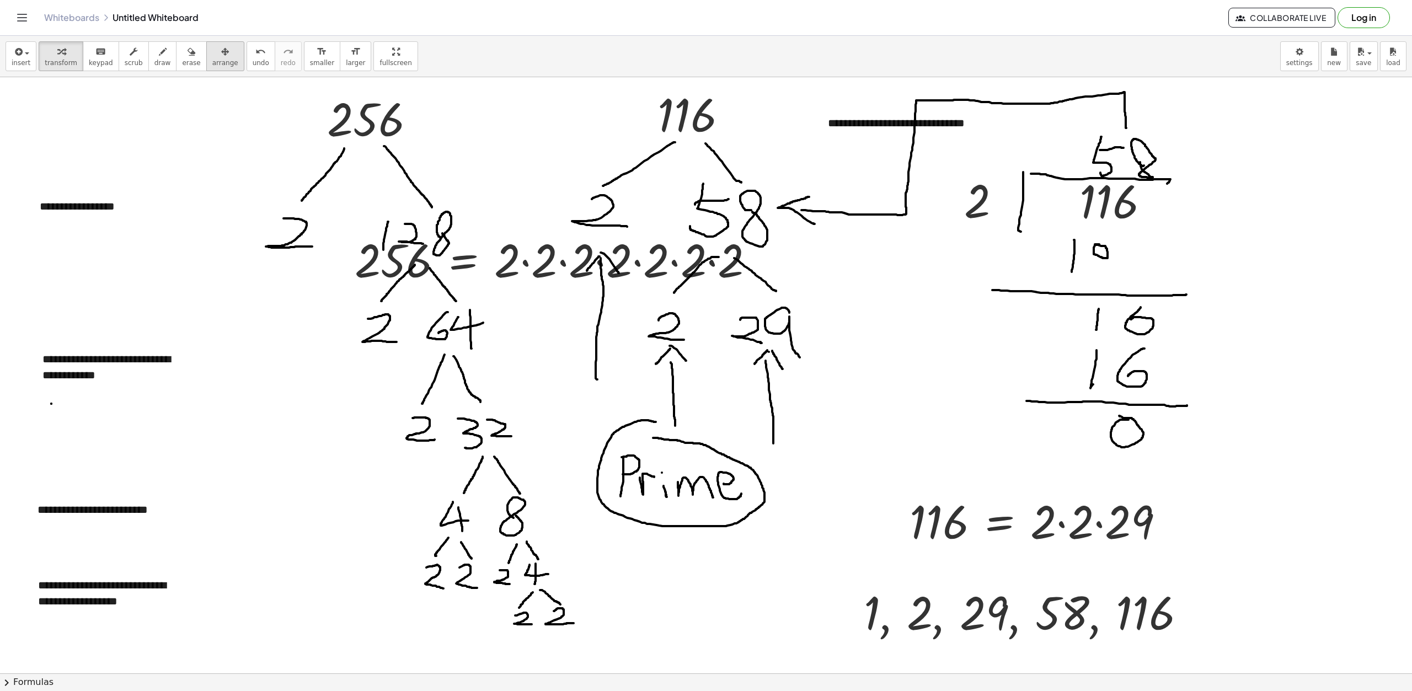
click at [212, 61] on span "arrange" at bounding box center [225, 63] width 26 height 8
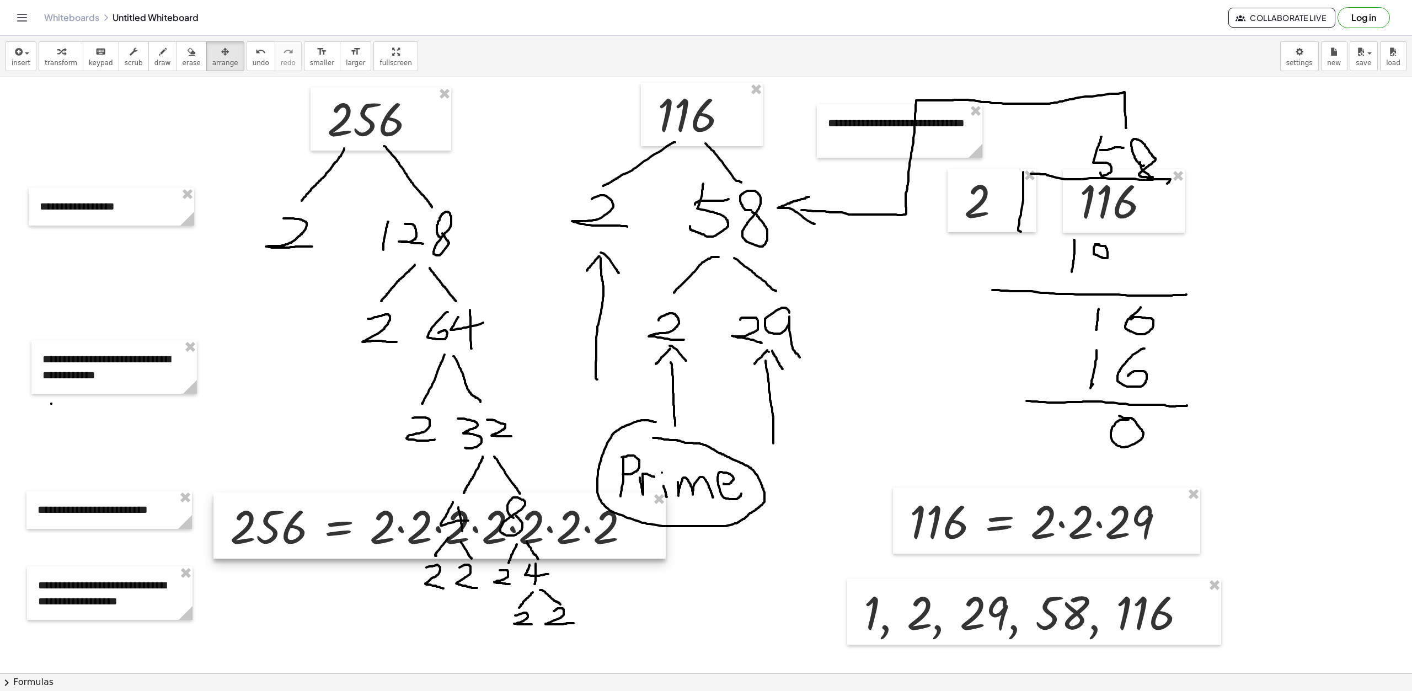
drag, startPoint x: 561, startPoint y: 269, endPoint x: 436, endPoint y: 535, distance: 293.7
click at [436, 535] on div at bounding box center [440, 526] width 452 height 66
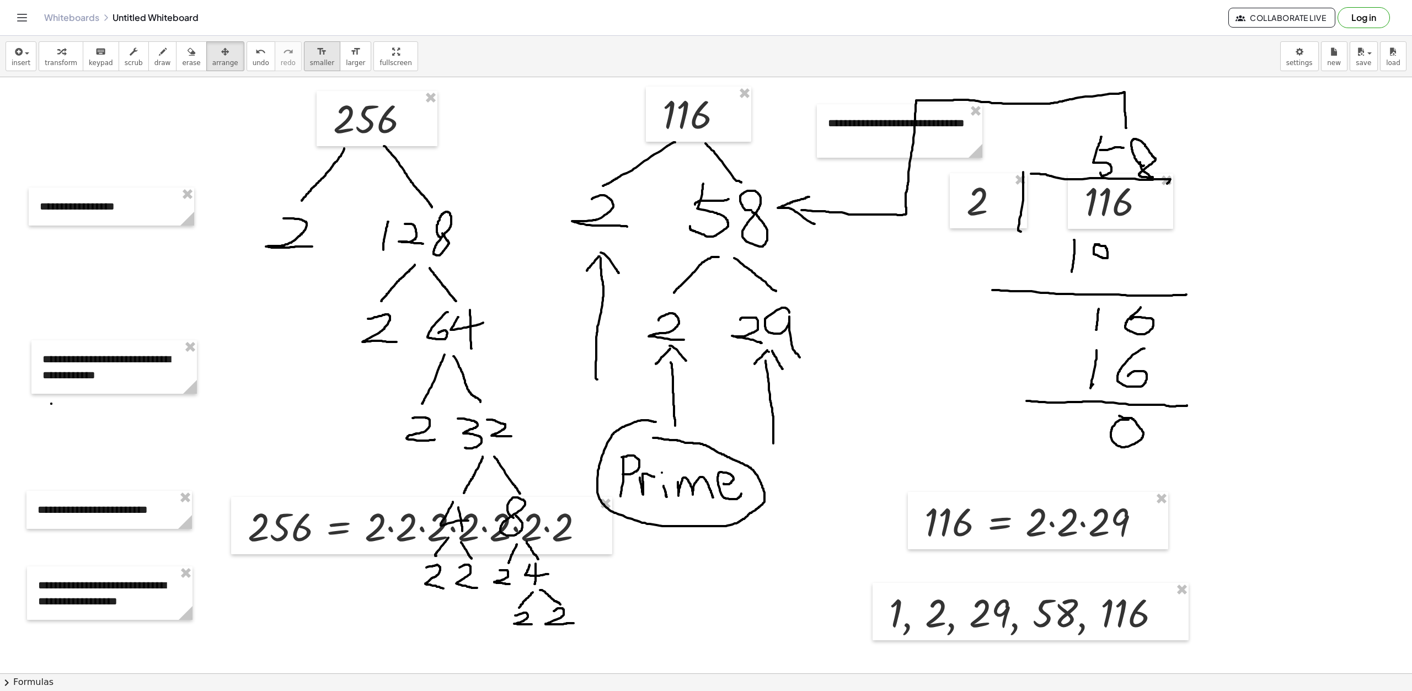
click at [317, 56] on icon "format_size" at bounding box center [322, 51] width 10 height 13
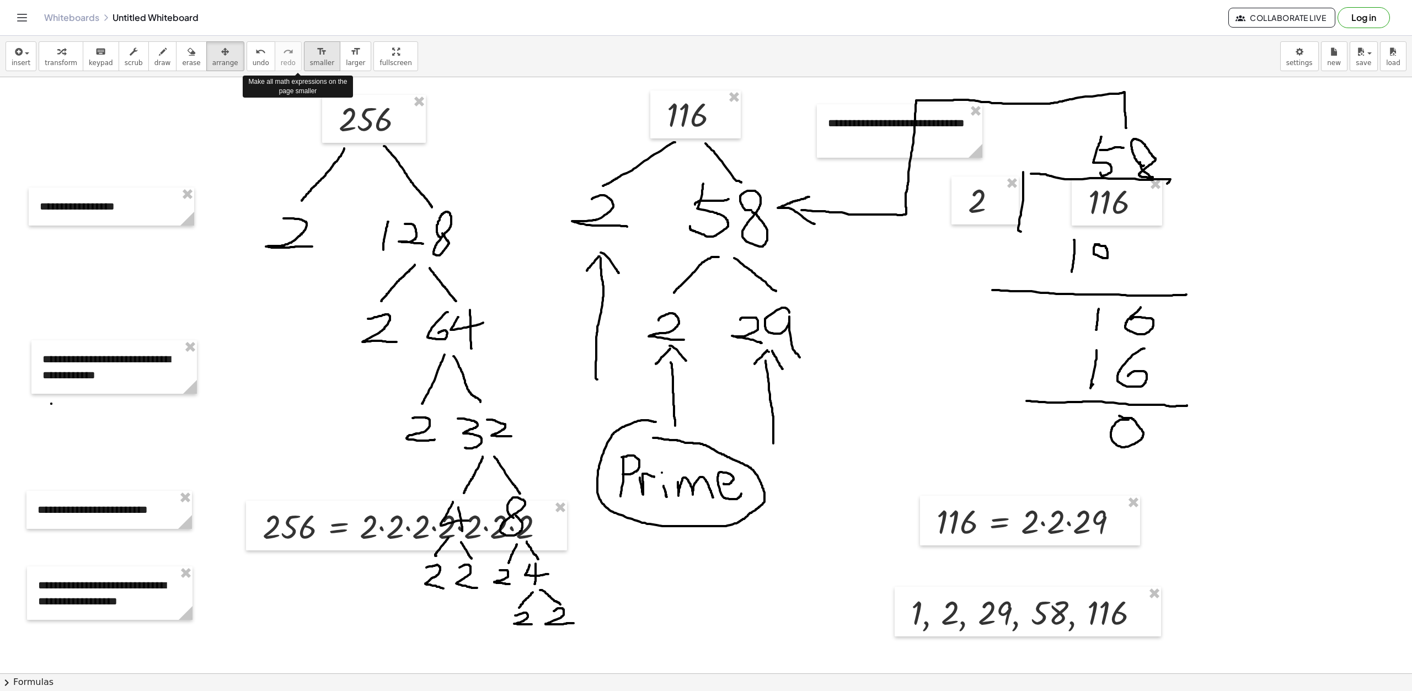
click at [317, 56] on icon "format_size" at bounding box center [322, 51] width 10 height 13
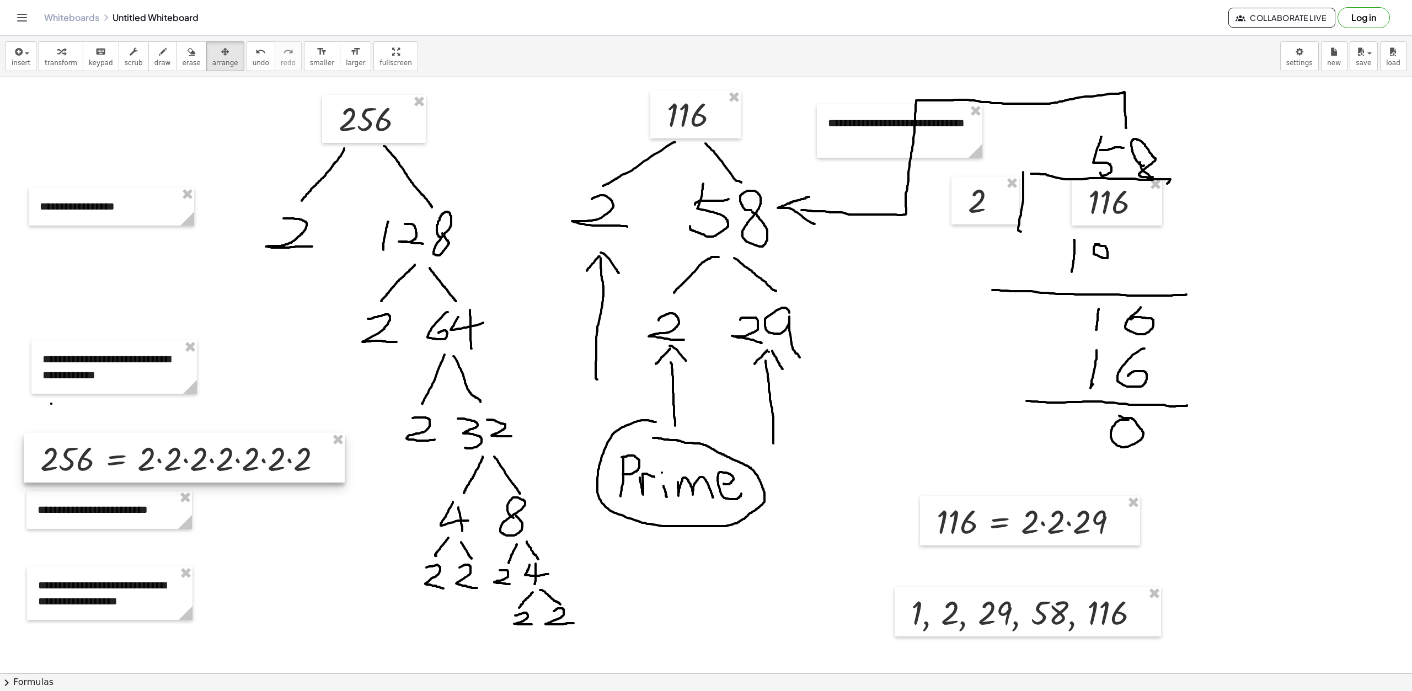
drag, startPoint x: 520, startPoint y: 535, endPoint x: 298, endPoint y: 467, distance: 232.5
click at [298, 467] on div at bounding box center [184, 458] width 321 height 50
click at [260, 466] on div at bounding box center [184, 458] width 321 height 50
click at [19, 57] on icon "button" at bounding box center [18, 51] width 10 height 13
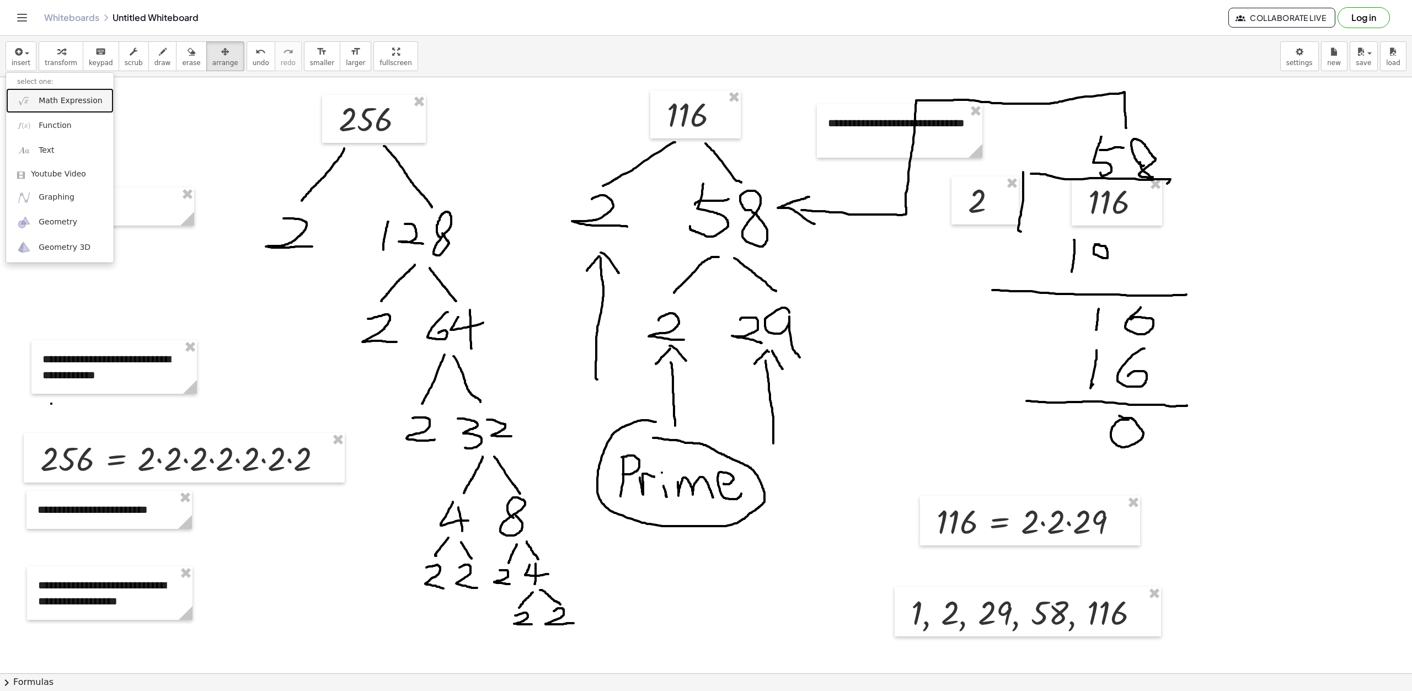
drag, startPoint x: 60, startPoint y: 105, endPoint x: 73, endPoint y: 113, distance: 15.3
click at [60, 105] on span "Math Expression" at bounding box center [70, 100] width 63 height 11
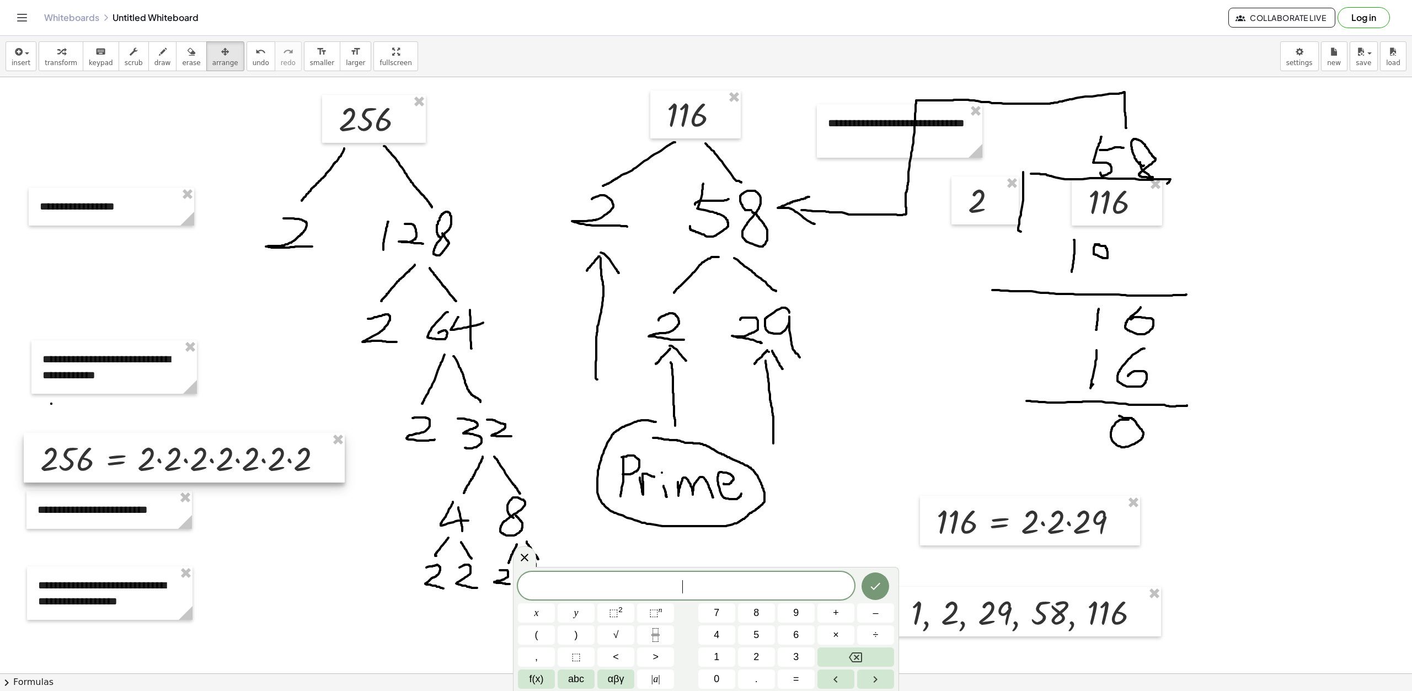
click at [204, 444] on div at bounding box center [184, 458] width 321 height 50
click at [662, 596] on div "​" at bounding box center [686, 586] width 337 height 28
click at [524, 560] on icon at bounding box center [524, 557] width 13 height 13
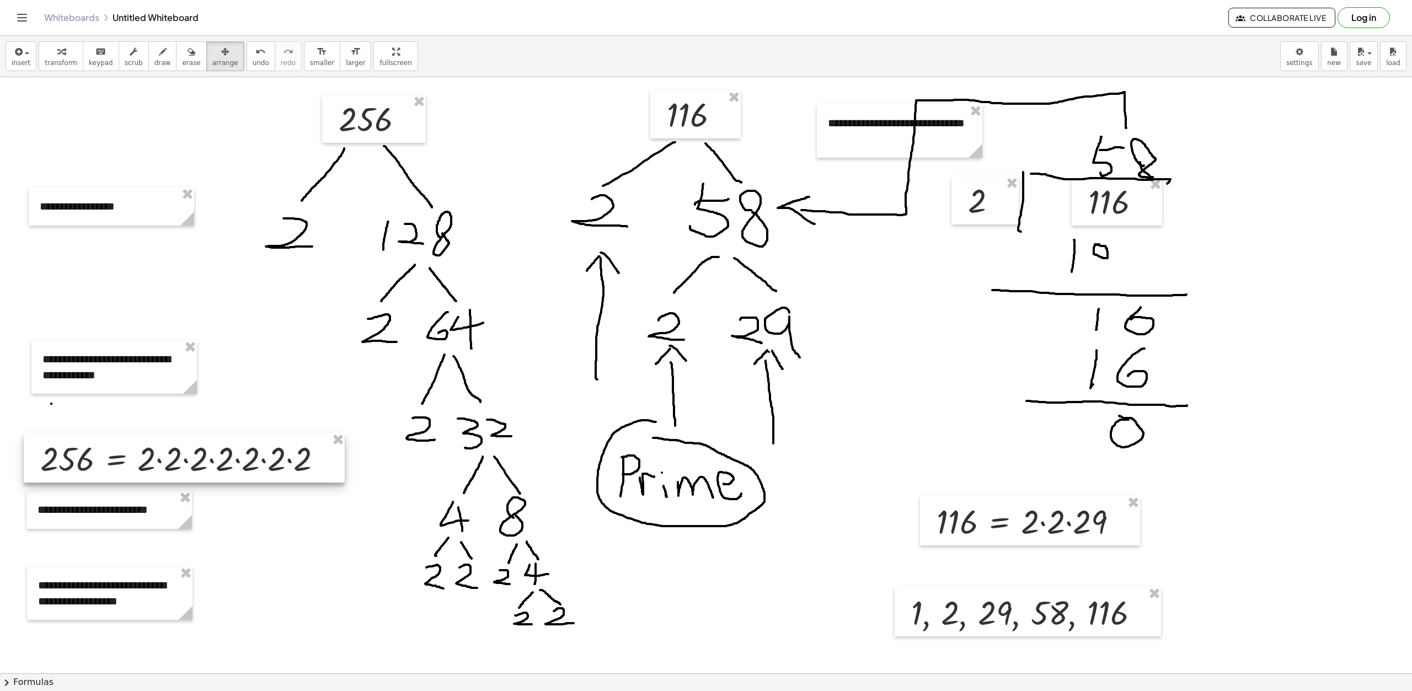
drag, startPoint x: 229, startPoint y: 457, endPoint x: 261, endPoint y: 472, distance: 35.3
click at [243, 472] on div at bounding box center [184, 458] width 321 height 50
click at [302, 458] on div at bounding box center [184, 458] width 321 height 50
click at [301, 458] on div at bounding box center [184, 458] width 321 height 50
click at [23, 59] on span "insert" at bounding box center [21, 63] width 19 height 8
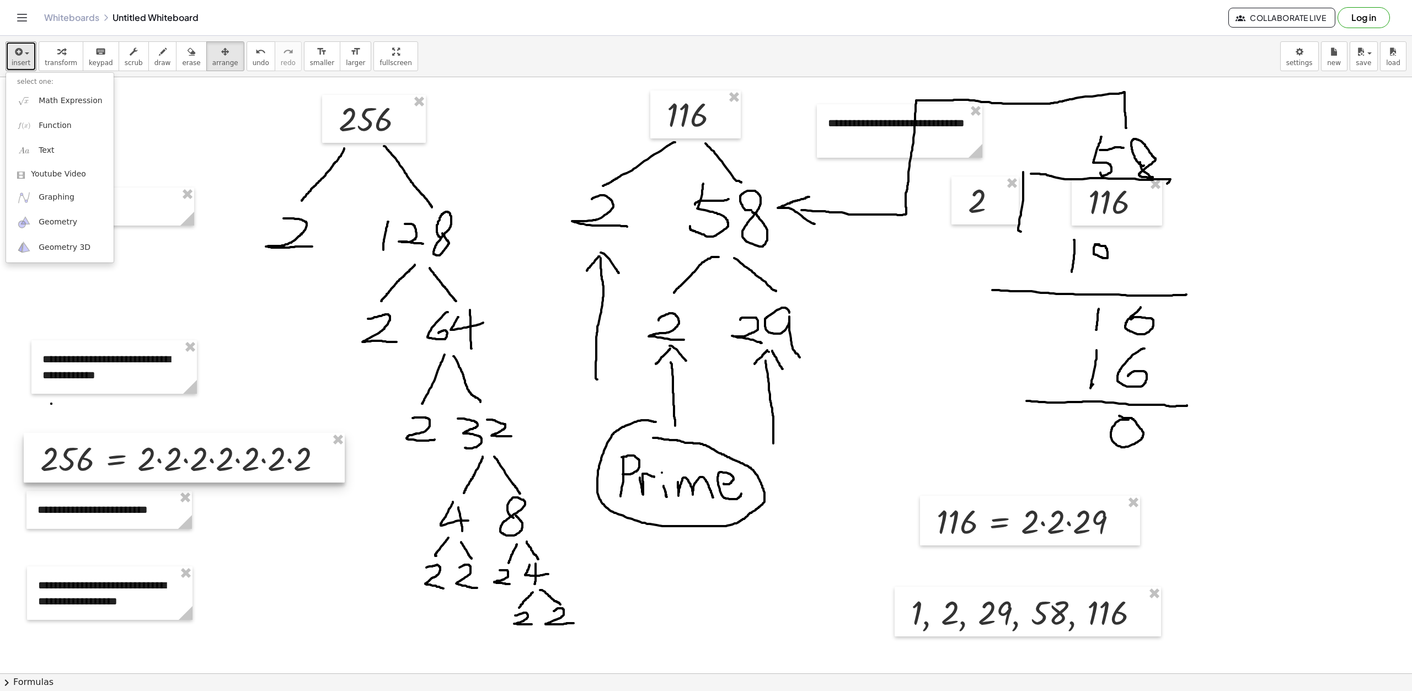
click at [292, 461] on div at bounding box center [184, 458] width 321 height 50
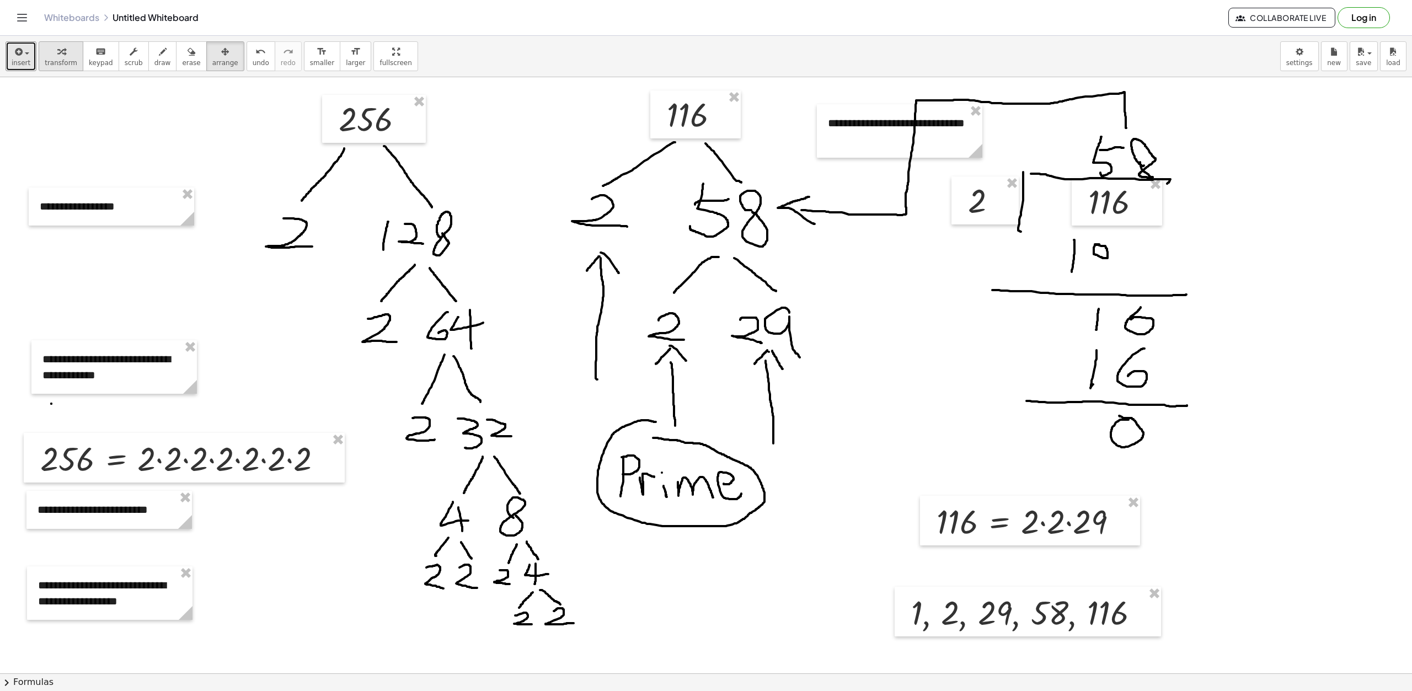
click at [50, 56] on div "button" at bounding box center [61, 51] width 33 height 13
click at [267, 449] on div at bounding box center [186, 458] width 302 height 44
click at [303, 463] on div at bounding box center [298, 459] width 14 height 14
click at [369, 435] on span "Transform line" at bounding box center [347, 433] width 49 height 9
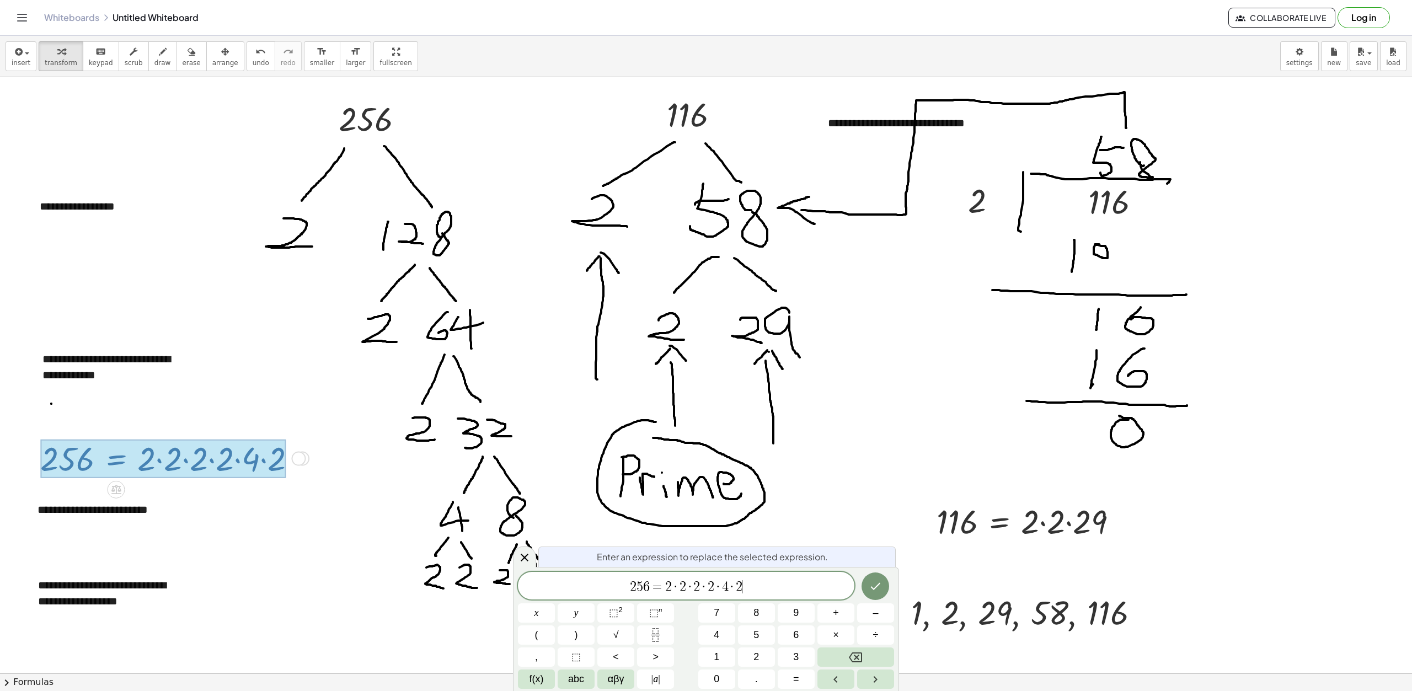
click at [772, 591] on span "2 5 6 = 2 · 2 · 2 · 2 · 4 · 2 ​" at bounding box center [686, 586] width 337 height 15
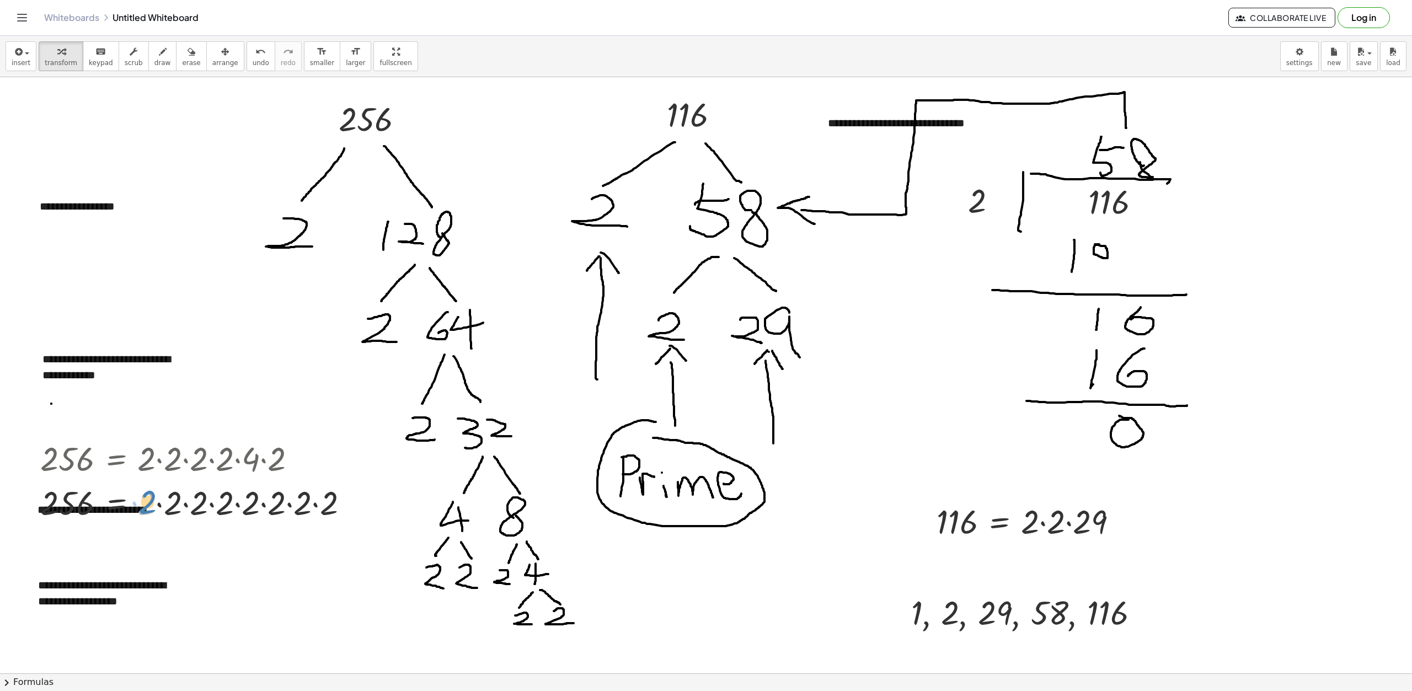
click at [150, 504] on div at bounding box center [199, 502] width 328 height 44
drag, startPoint x: 226, startPoint y: 499, endPoint x: 253, endPoint y: 497, distance: 27.1
click at [62, 461] on div at bounding box center [199, 458] width 328 height 44
click at [212, 60] on span "arrange" at bounding box center [225, 63] width 26 height 8
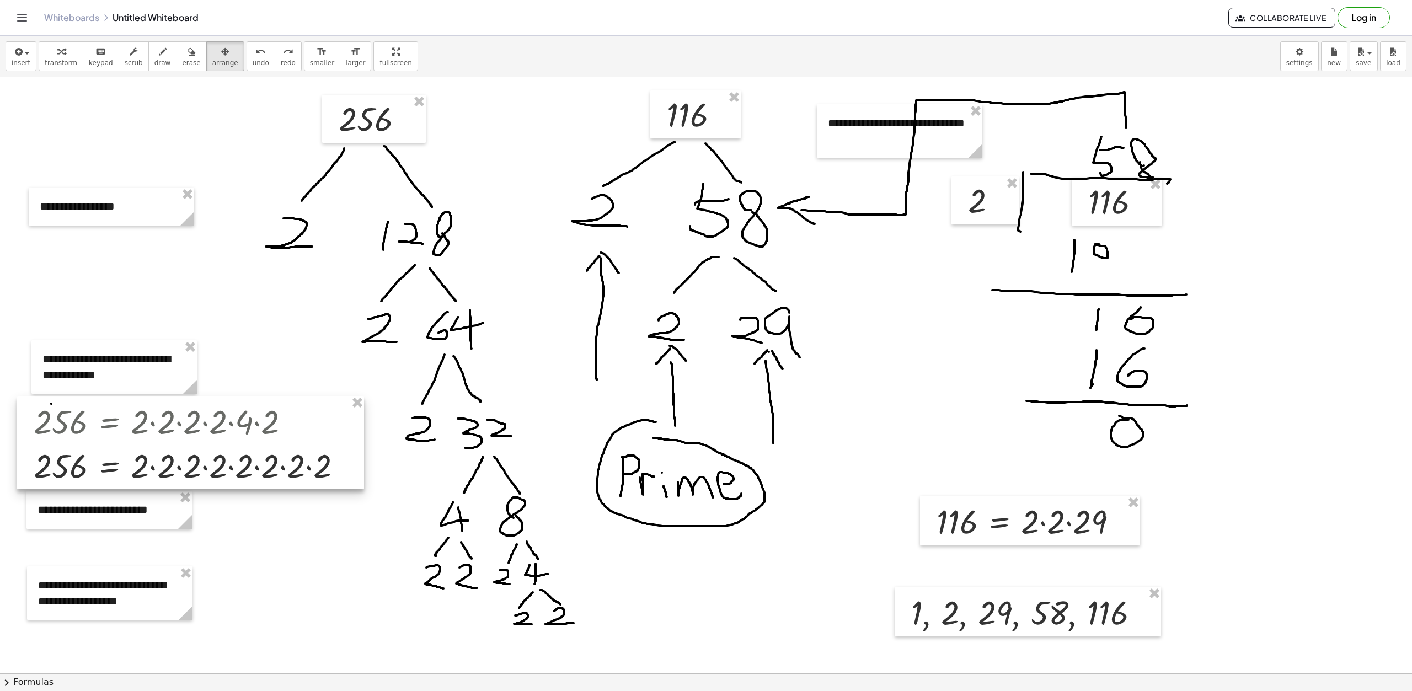
drag, startPoint x: 252, startPoint y: 466, endPoint x: 245, endPoint y: 429, distance: 37.6
click at [245, 429] on div at bounding box center [190, 442] width 347 height 93
click at [252, 547] on div at bounding box center [706, 598] width 1412 height 1193
click at [162, 475] on div at bounding box center [190, 442] width 347 height 93
click at [59, 46] on icon "button" at bounding box center [61, 51] width 8 height 13
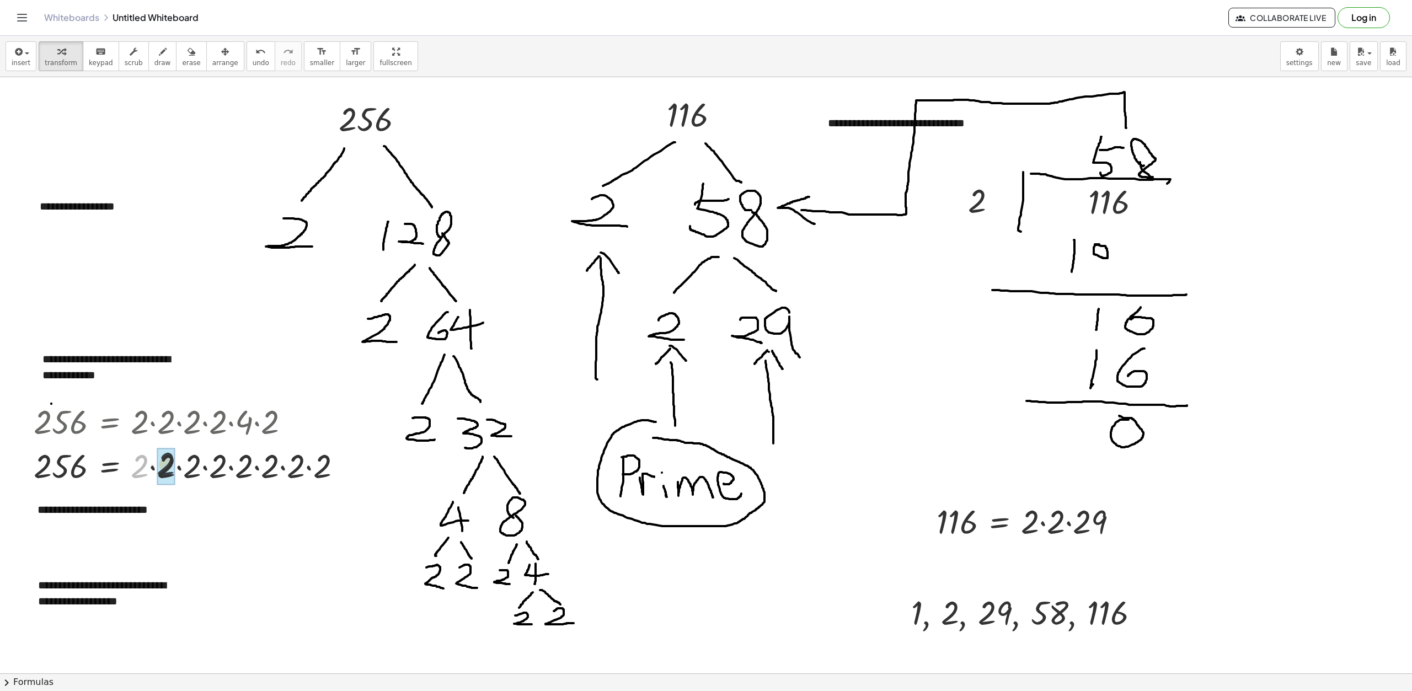
drag, startPoint x: 141, startPoint y: 473, endPoint x: 156, endPoint y: 472, distance: 14.9
drag, startPoint x: 141, startPoint y: 471, endPoint x: 158, endPoint y: 471, distance: 17.1
drag, startPoint x: 140, startPoint y: 471, endPoint x: 168, endPoint y: 471, distance: 28.1
drag, startPoint x: 149, startPoint y: 472, endPoint x: 175, endPoint y: 472, distance: 25.9
drag, startPoint x: 148, startPoint y: 471, endPoint x: 174, endPoint y: 468, distance: 26.1
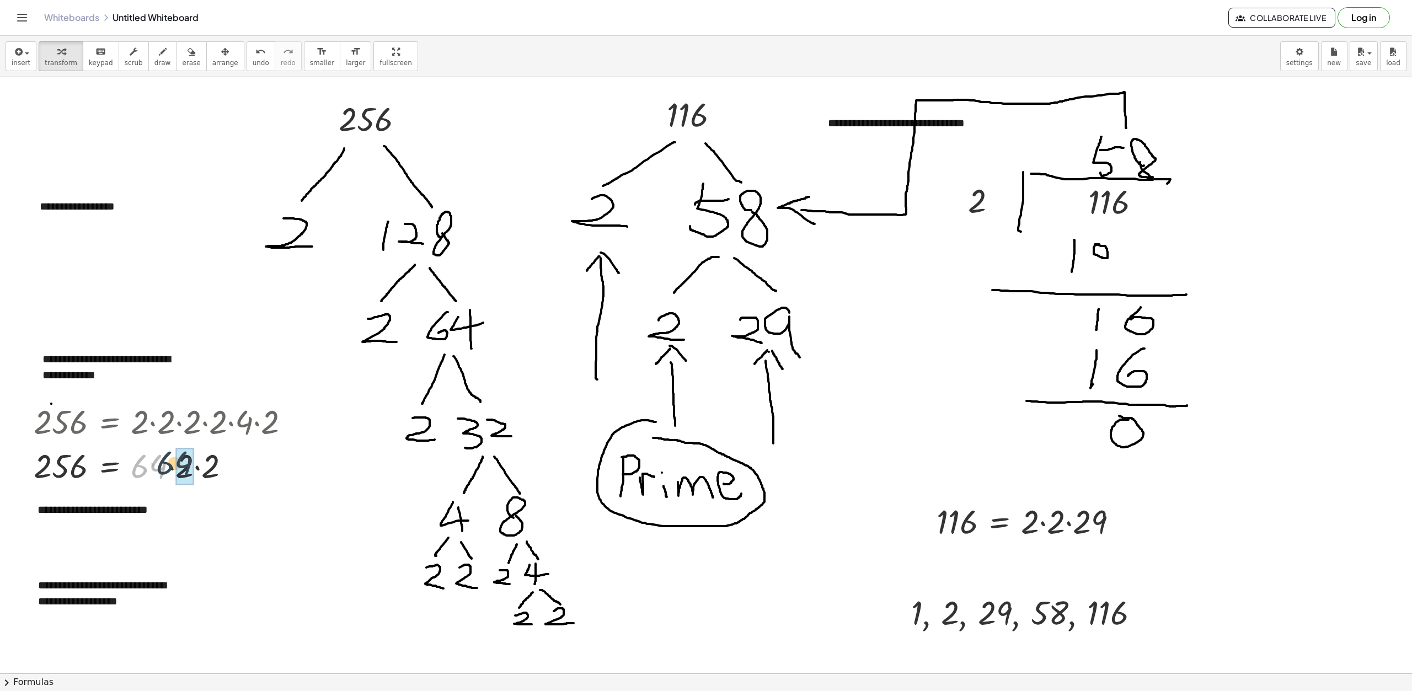
click at [174, 468] on div at bounding box center [166, 465] width 276 height 44
drag, startPoint x: 153, startPoint y: 466, endPoint x: 188, endPoint y: 465, distance: 34.8
click at [159, 467] on div at bounding box center [166, 465] width 276 height 42
click at [164, 471] on div at bounding box center [166, 465] width 276 height 42
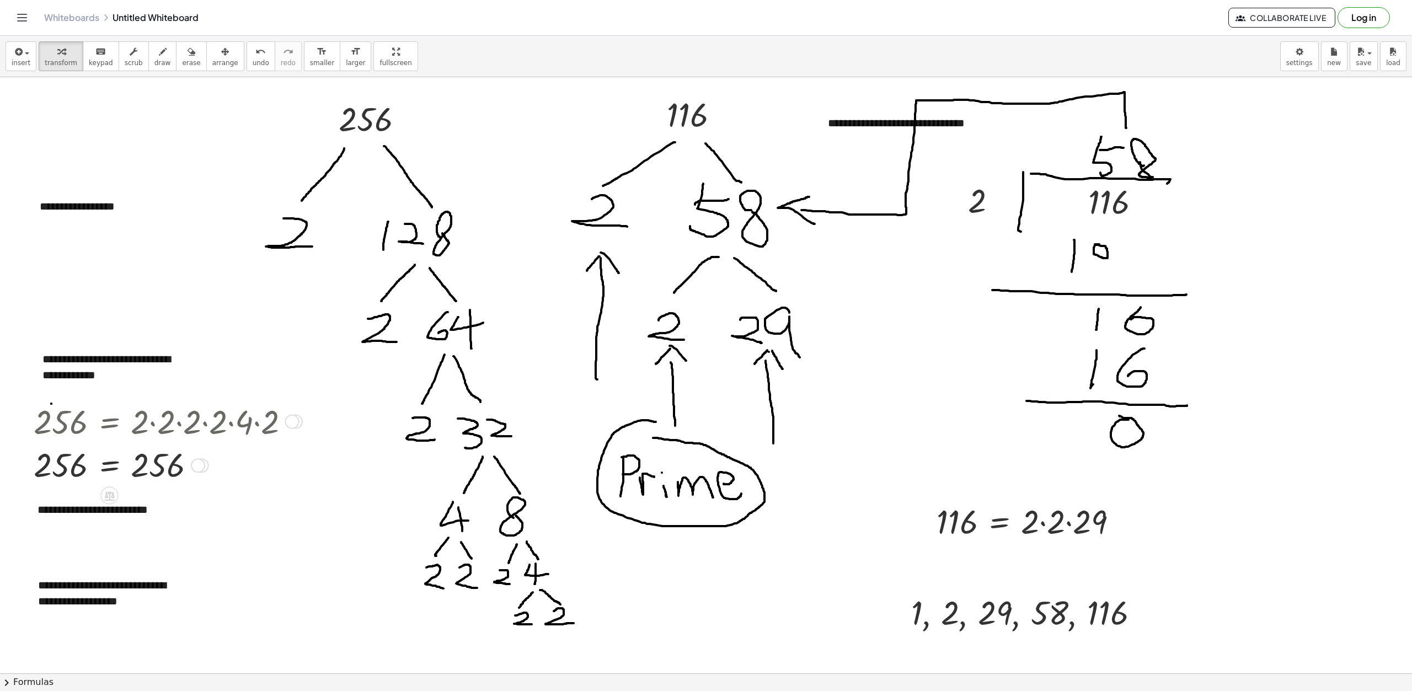
click at [201, 469] on div at bounding box center [198, 465] width 14 height 14
click at [233, 439] on span "Transform line" at bounding box center [247, 440] width 49 height 9
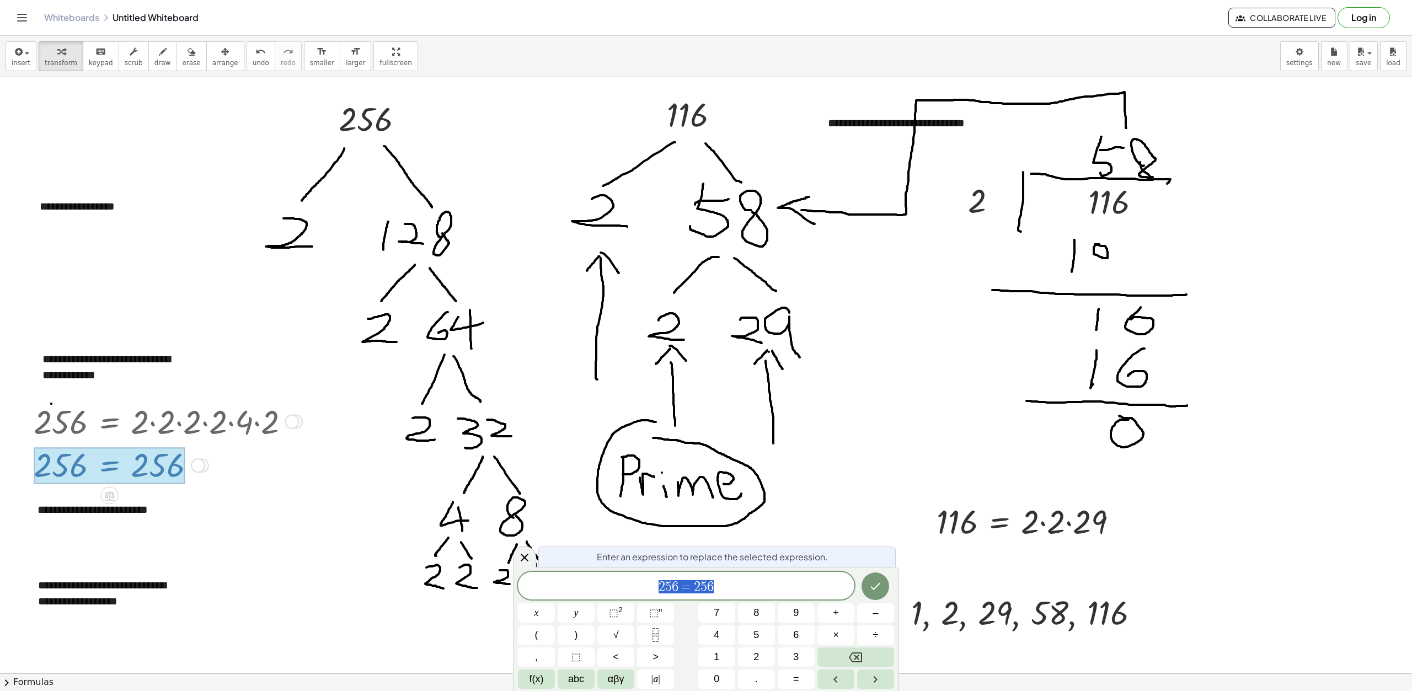
click at [752, 580] on span "2 5 6 = 2 5 6" at bounding box center [686, 586] width 337 height 15
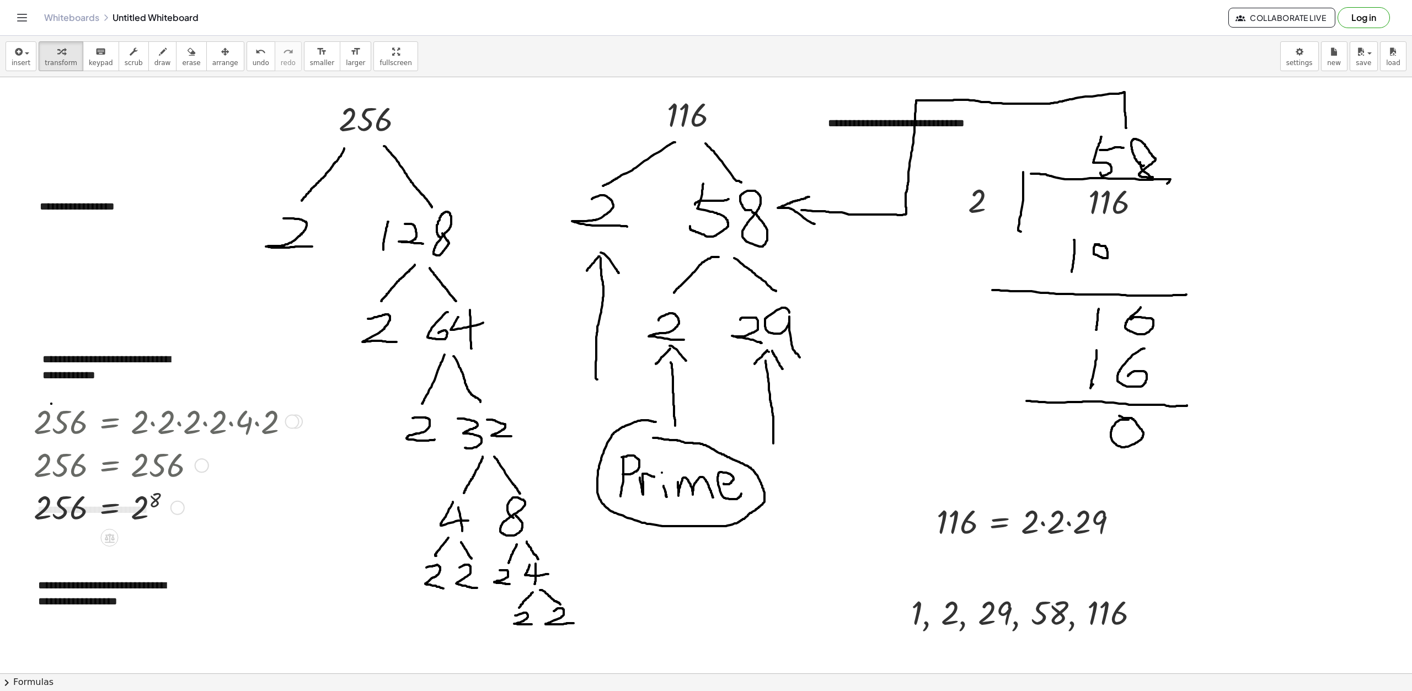
click at [157, 470] on div at bounding box center [178, 465] width 300 height 42
click at [147, 515] on div at bounding box center [166, 507] width 276 height 42
click at [156, 466] on div at bounding box center [178, 465] width 300 height 42
click at [13, 61] on span "insert" at bounding box center [21, 63] width 19 height 8
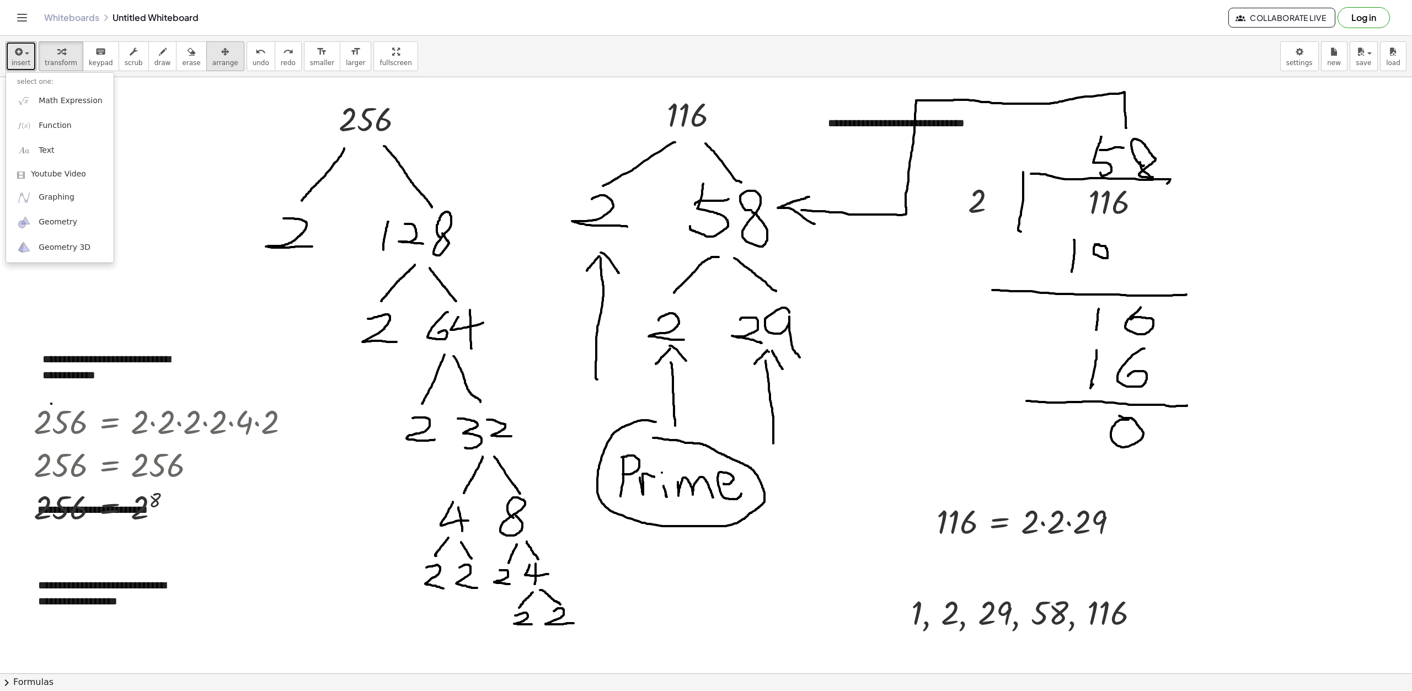
click at [221, 54] on icon "button" at bounding box center [225, 51] width 8 height 13
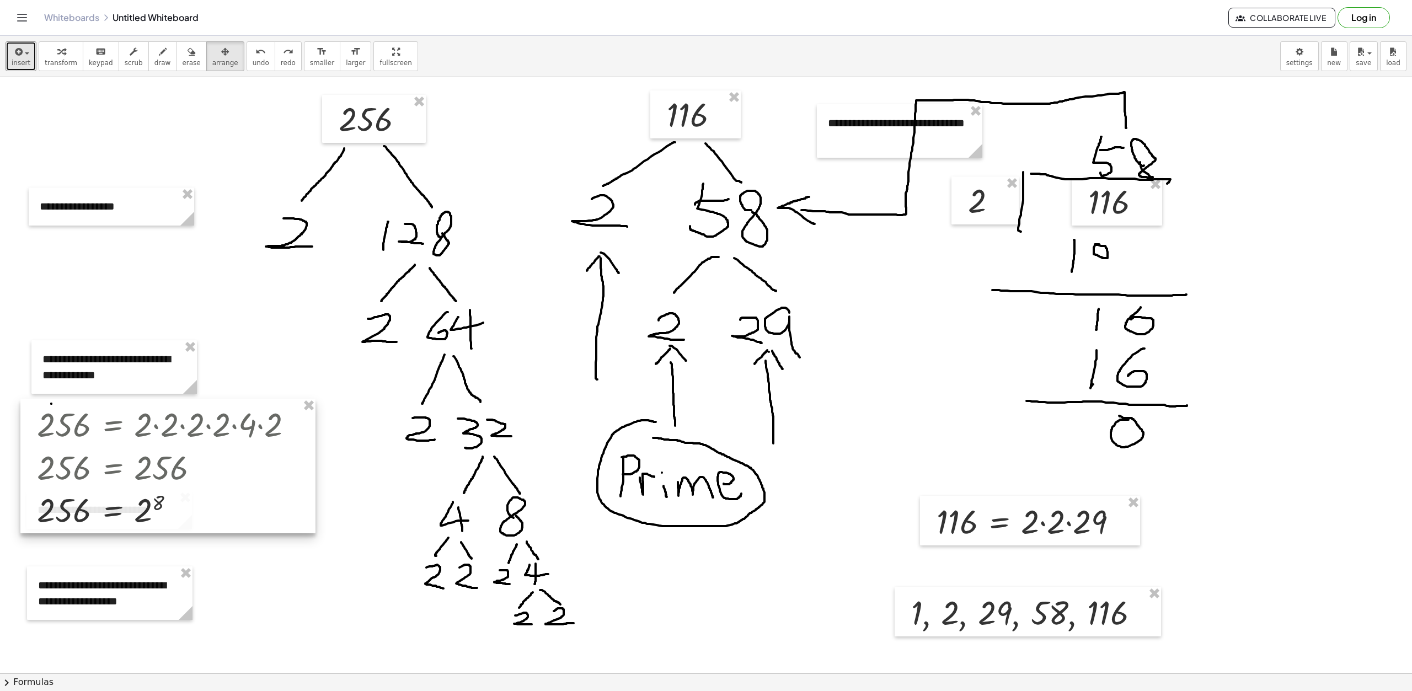
click at [169, 473] on div at bounding box center [167, 466] width 295 height 135
click at [247, 427] on div at bounding box center [167, 466] width 295 height 135
drag, startPoint x: 99, startPoint y: 434, endPoint x: 88, endPoint y: 417, distance: 20.4
click at [88, 417] on div at bounding box center [167, 466] width 295 height 135
click at [283, 433] on div at bounding box center [167, 466] width 295 height 135
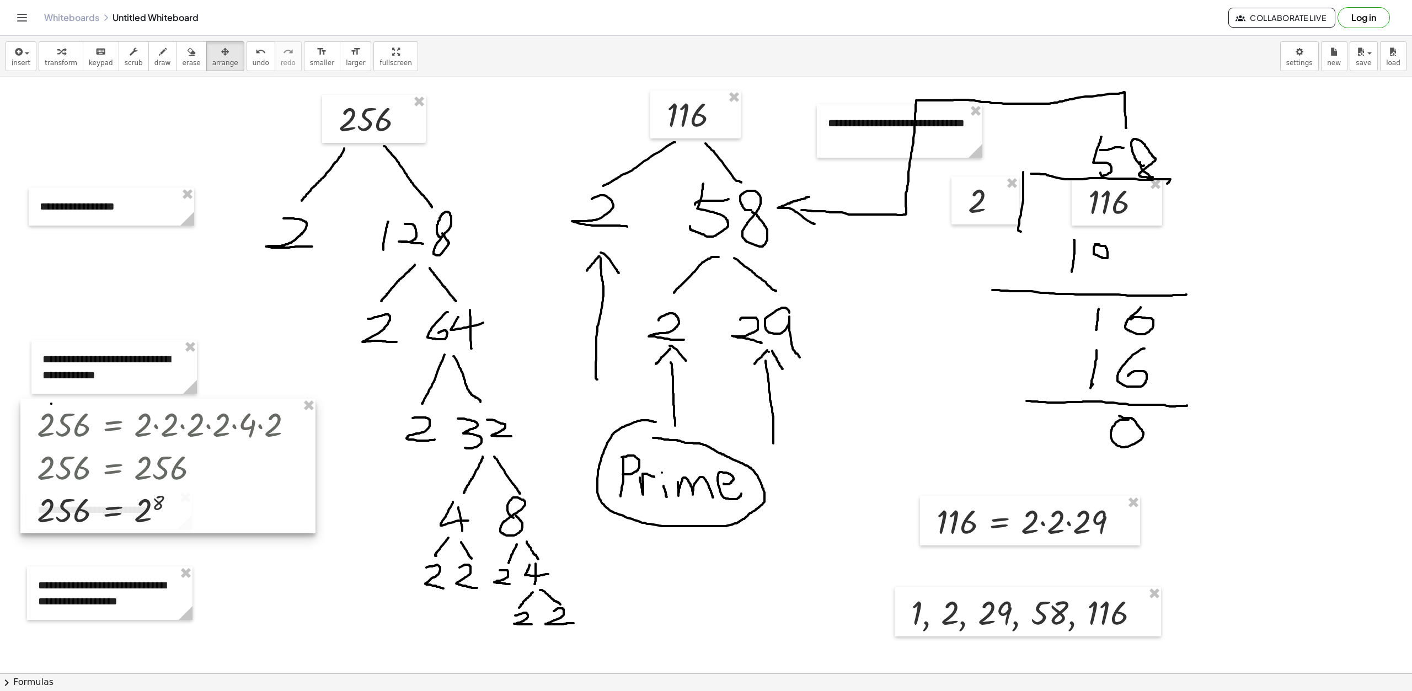
click at [283, 433] on div at bounding box center [167, 466] width 295 height 135
click at [115, 419] on div at bounding box center [167, 466] width 295 height 135
click at [198, 506] on div at bounding box center [167, 466] width 295 height 135
click at [253, 65] on span "undo" at bounding box center [261, 63] width 17 height 8
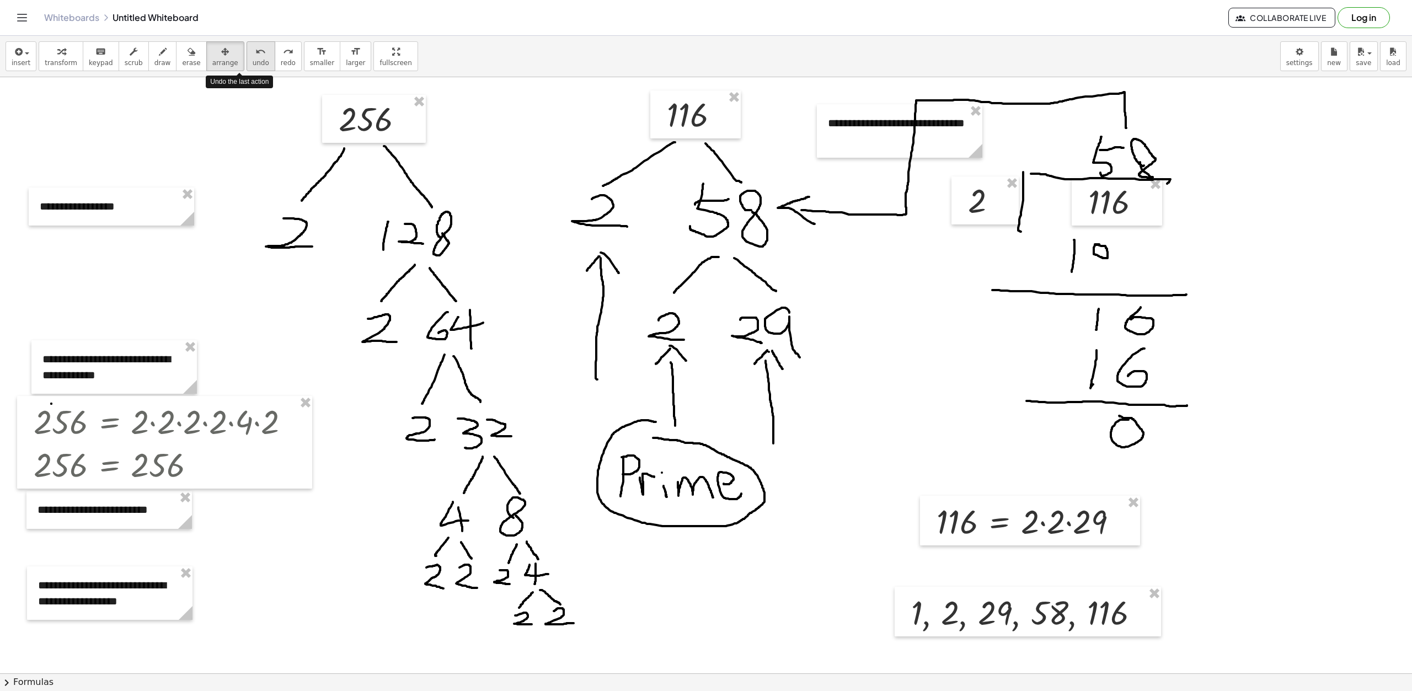
click at [253, 65] on span "undo" at bounding box center [261, 63] width 17 height 8
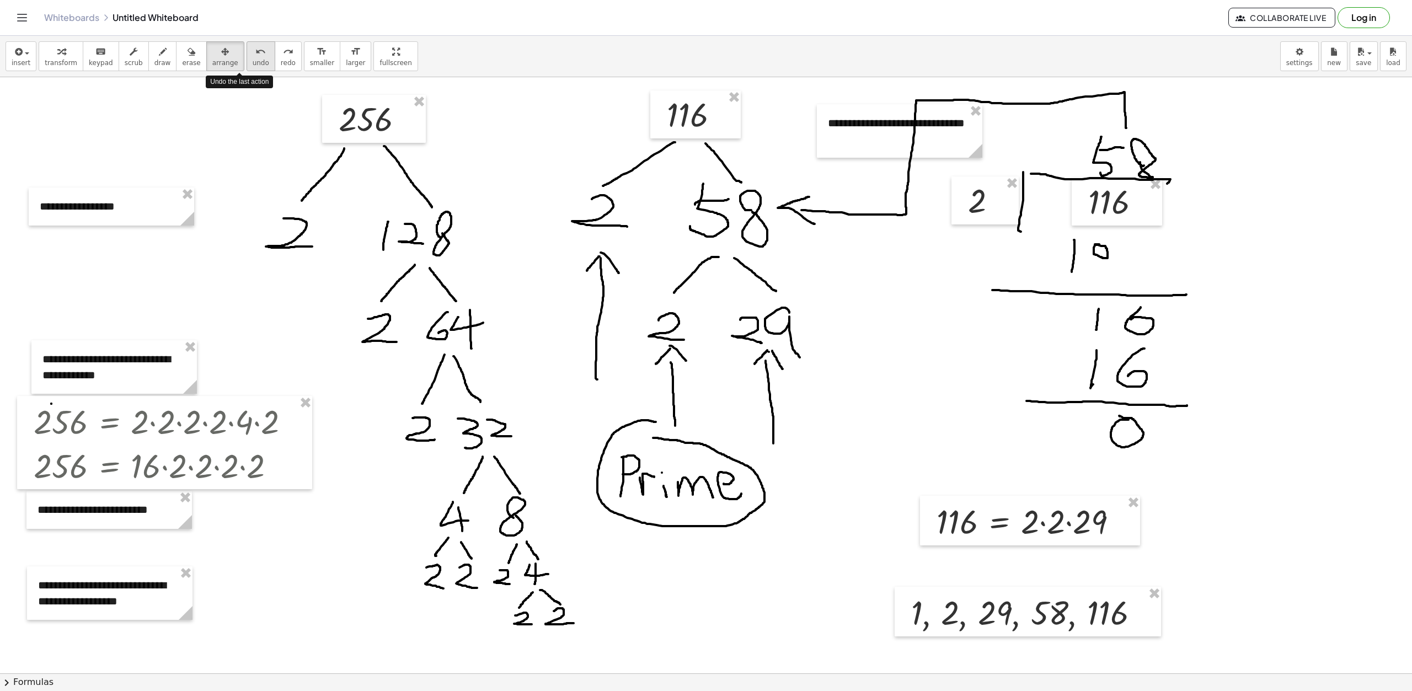
click at [253, 65] on span "undo" at bounding box center [261, 63] width 17 height 8
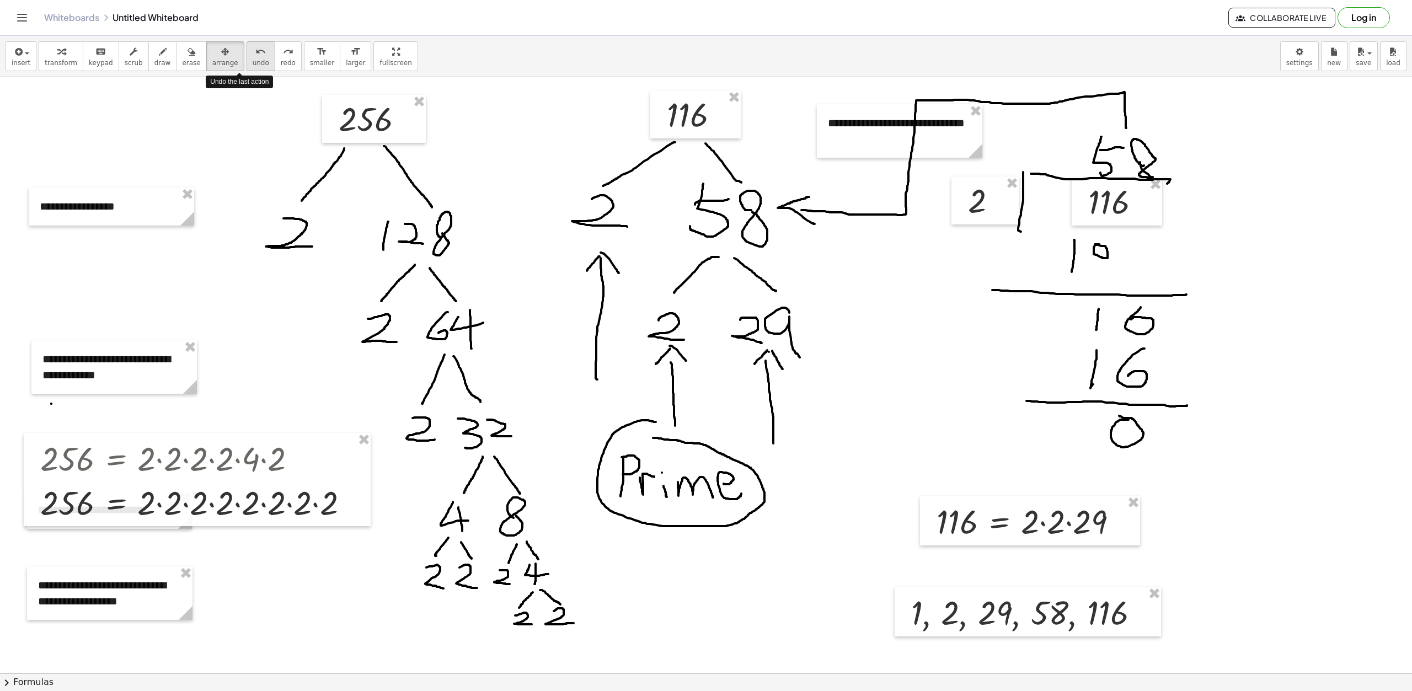
click at [253, 65] on span "undo" at bounding box center [261, 63] width 17 height 8
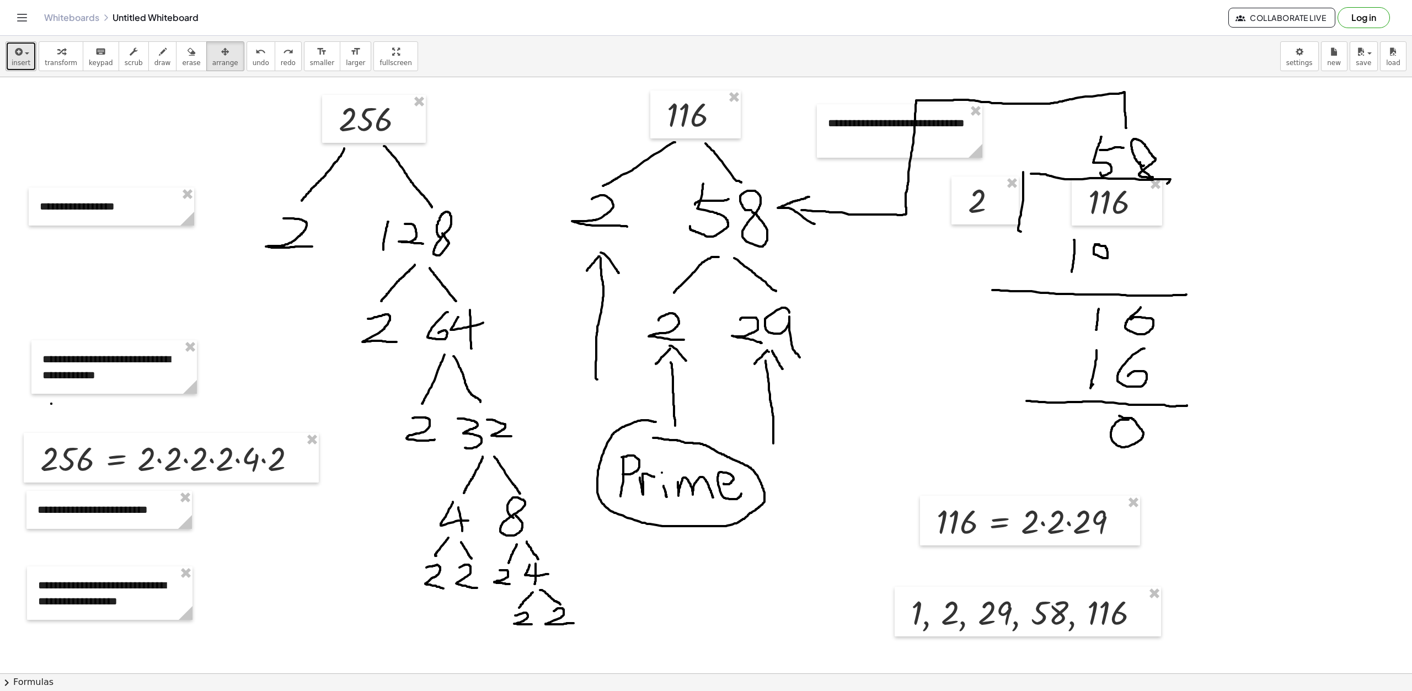
click at [28, 64] on button "insert" at bounding box center [21, 56] width 31 height 30
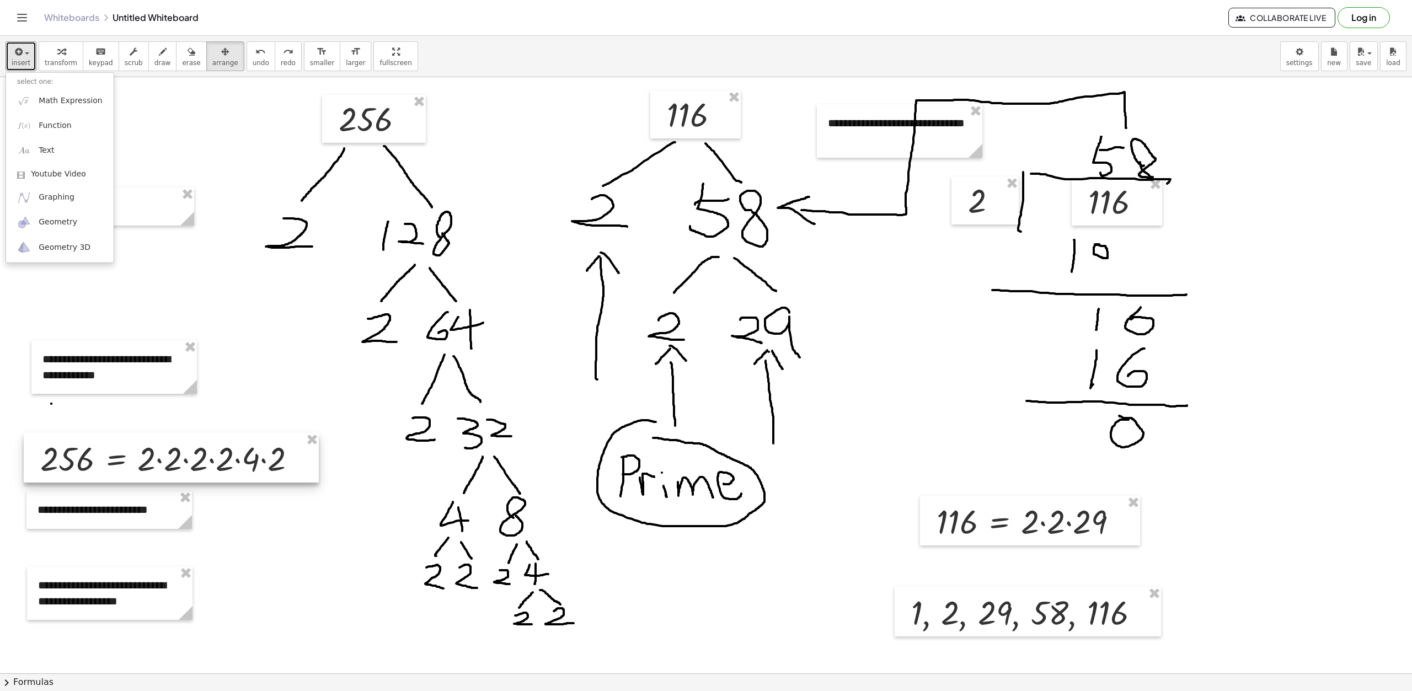
click at [271, 469] on div at bounding box center [171, 458] width 295 height 50
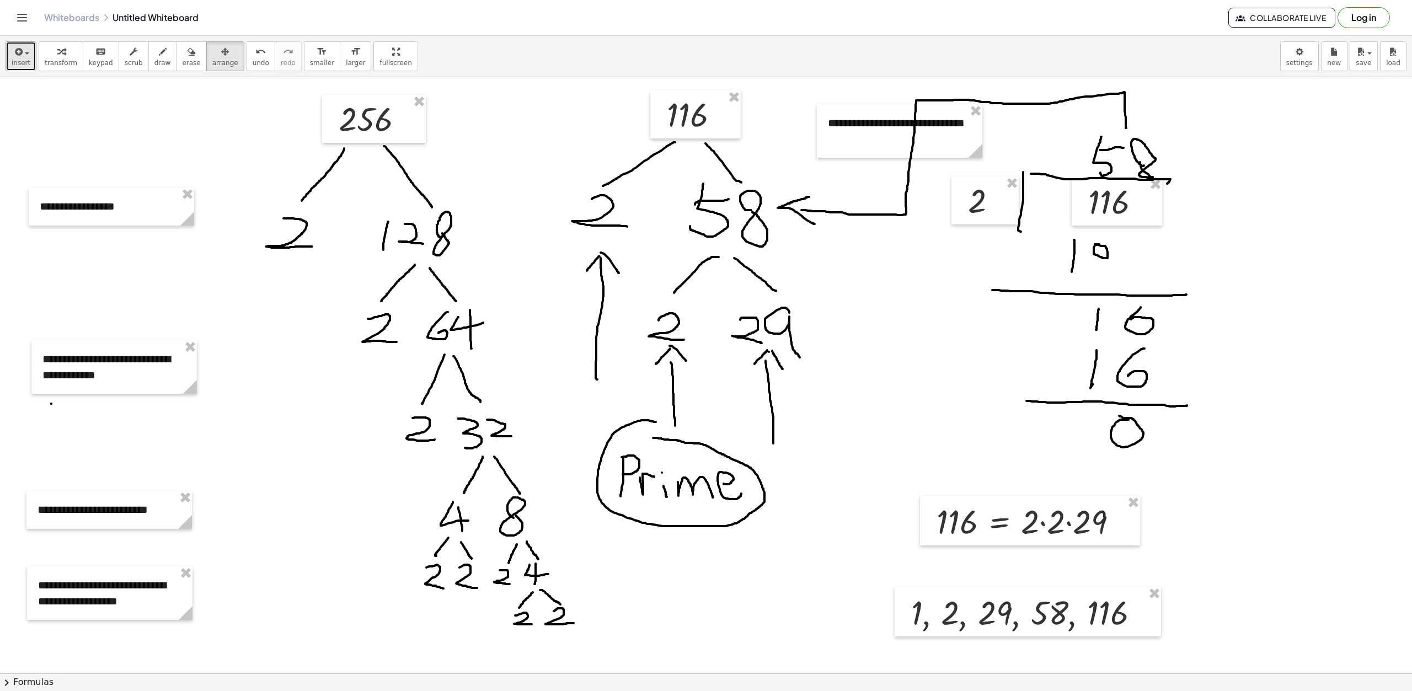
click at [18, 55] on icon "button" at bounding box center [18, 51] width 10 height 13
click at [70, 101] on span "Math Expression" at bounding box center [70, 100] width 63 height 11
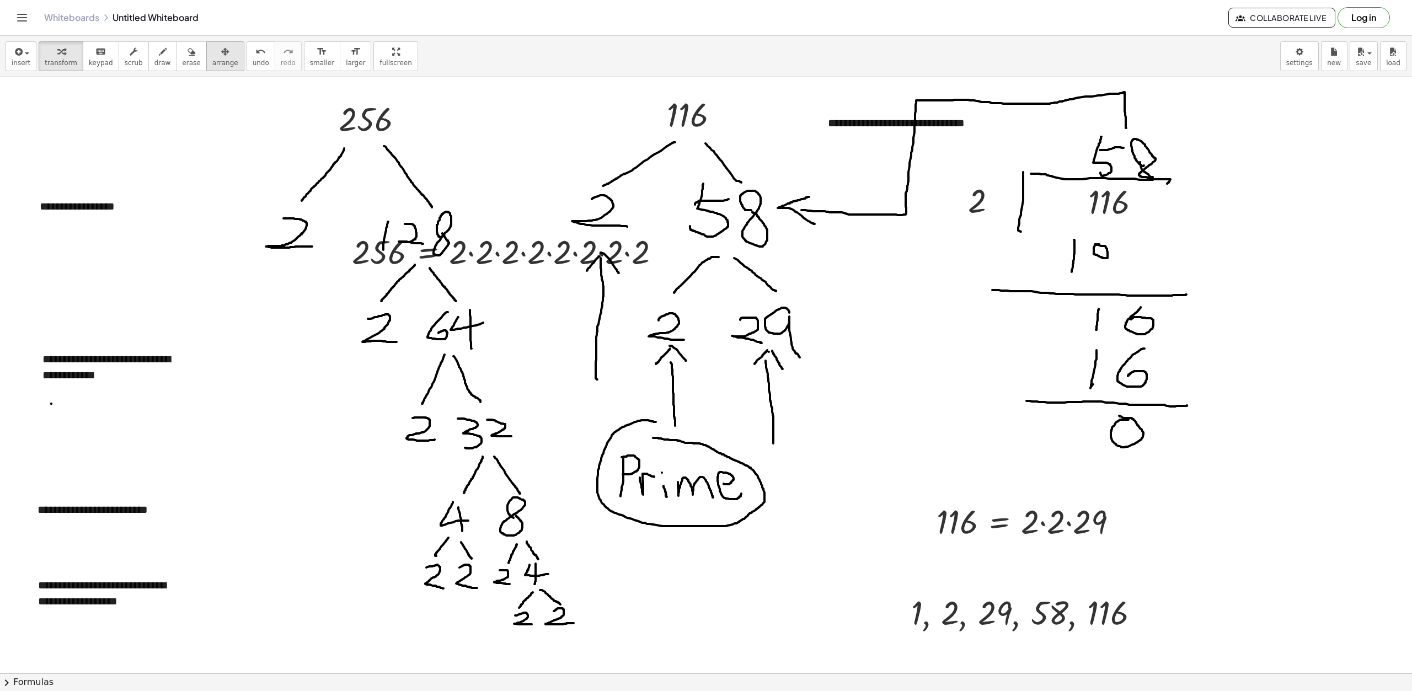
drag, startPoint x: 211, startPoint y: 51, endPoint x: 456, endPoint y: 163, distance: 269.6
click at [212, 51] on div "button" at bounding box center [225, 51] width 26 height 13
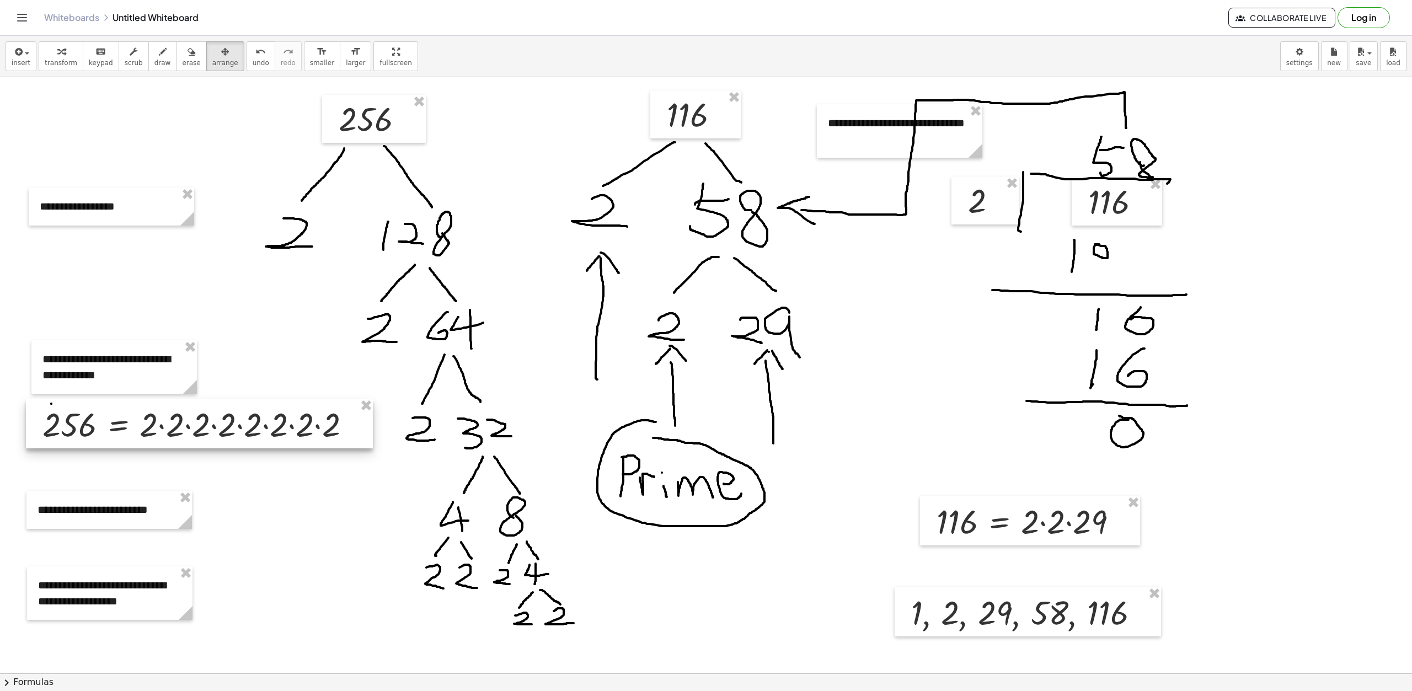
drag, startPoint x: 546, startPoint y: 253, endPoint x: 237, endPoint y: 425, distance: 354.4
click at [237, 425] on div at bounding box center [199, 424] width 347 height 50
drag, startPoint x: 153, startPoint y: 426, endPoint x: 144, endPoint y: 429, distance: 9.1
click at [144, 429] on div at bounding box center [195, 423] width 347 height 50
click at [58, 52] on icon "button" at bounding box center [61, 51] width 8 height 13
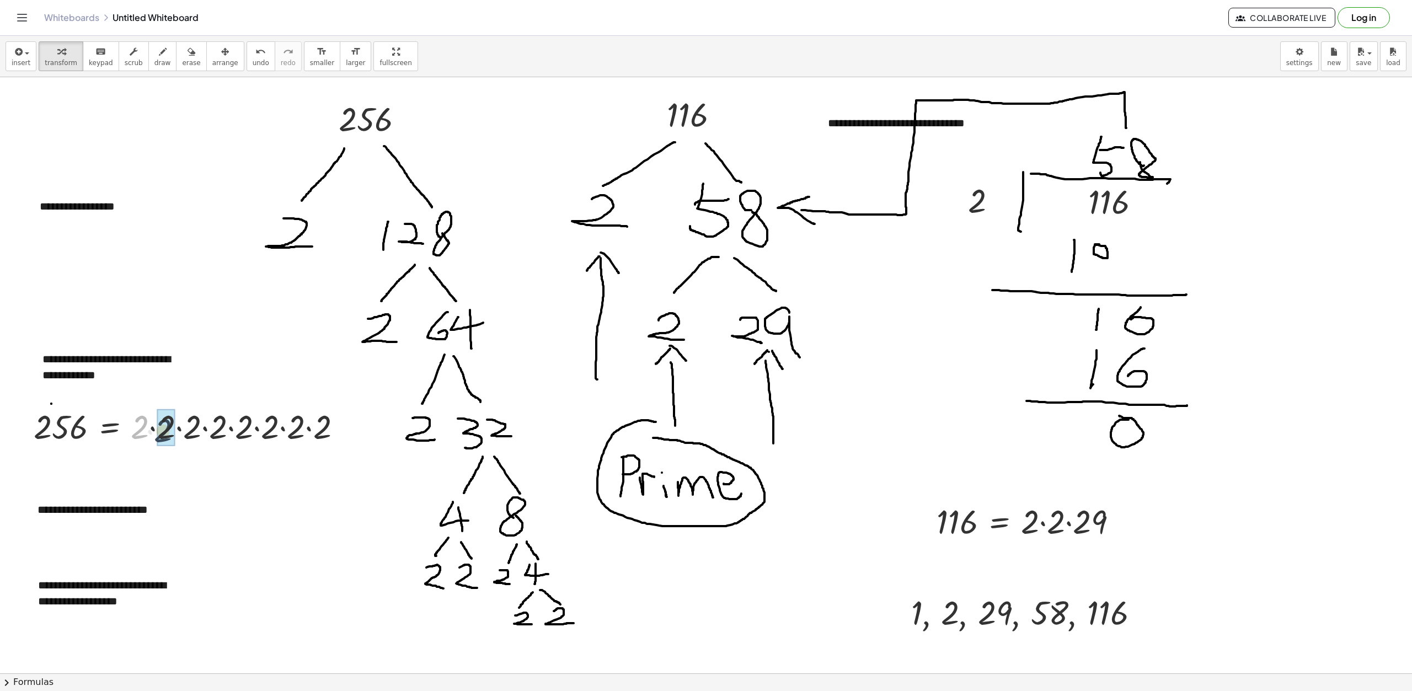
drag, startPoint x: 138, startPoint y: 429, endPoint x: 161, endPoint y: 432, distance: 23.4
drag, startPoint x: 141, startPoint y: 432, endPoint x: 156, endPoint y: 434, distance: 15.5
drag, startPoint x: 142, startPoint y: 435, endPoint x: 167, endPoint y: 435, distance: 25.4
drag, startPoint x: 137, startPoint y: 432, endPoint x: 172, endPoint y: 436, distance: 34.4
drag, startPoint x: 164, startPoint y: 428, endPoint x: 177, endPoint y: 429, distance: 13.3
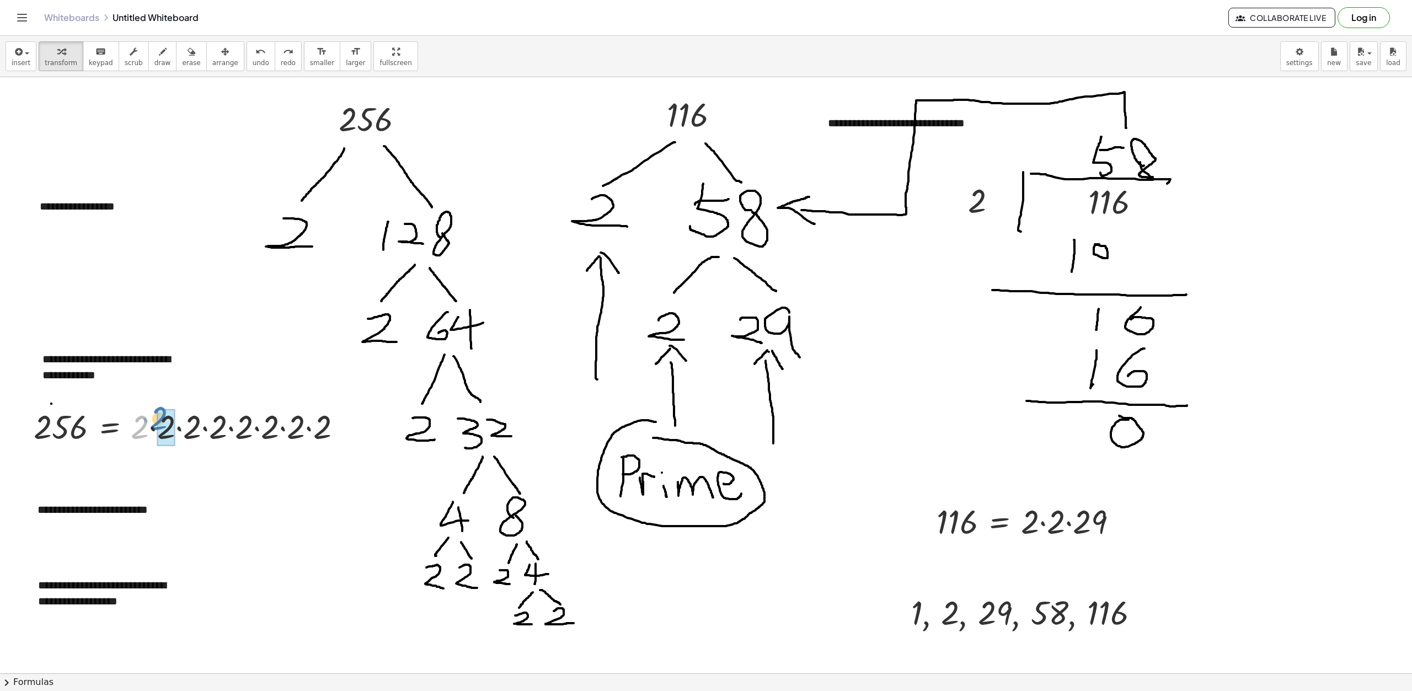
drag, startPoint x: 138, startPoint y: 433, endPoint x: 157, endPoint y: 424, distance: 20.7
drag, startPoint x: 141, startPoint y: 429, endPoint x: 156, endPoint y: 431, distance: 15.1
drag, startPoint x: 140, startPoint y: 430, endPoint x: 157, endPoint y: 428, distance: 17.2
drag, startPoint x: 140, startPoint y: 427, endPoint x: 164, endPoint y: 429, distance: 23.8
click at [164, 429] on div at bounding box center [158, 426] width 261 height 44
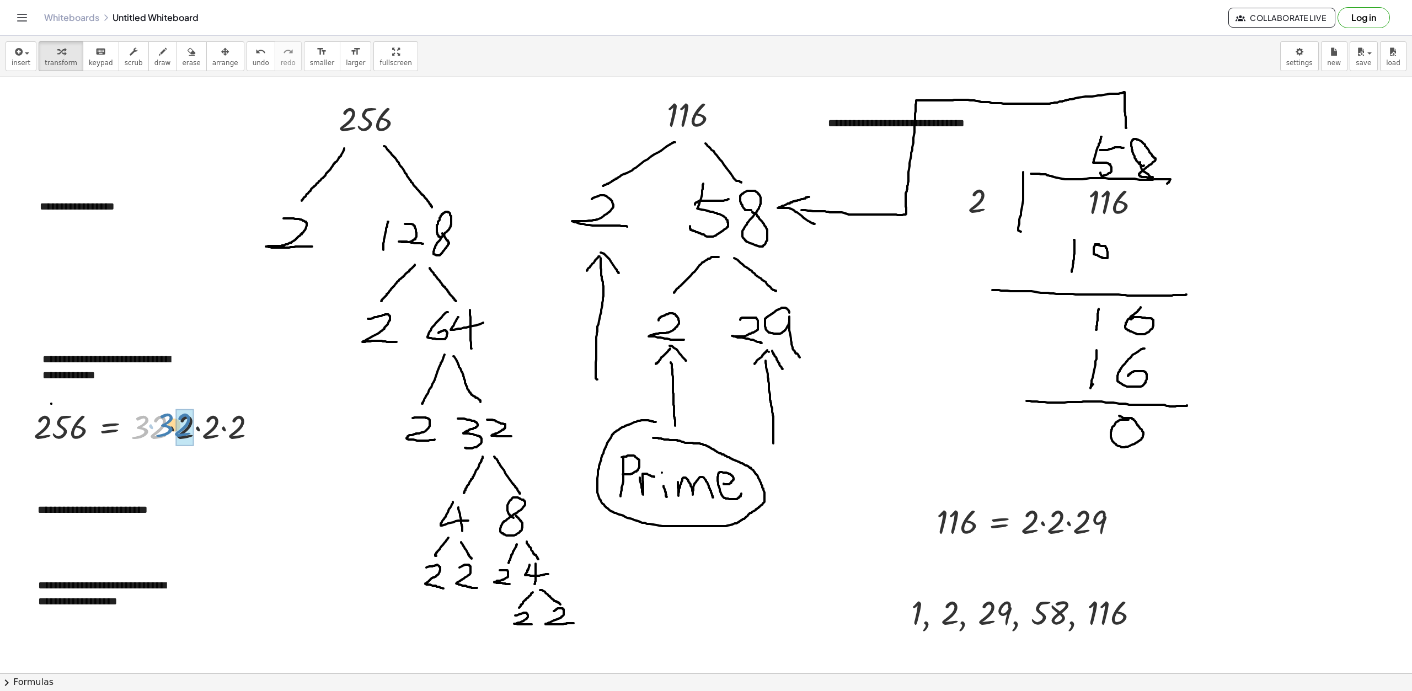
drag, startPoint x: 147, startPoint y: 439, endPoint x: 172, endPoint y: 437, distance: 24.3
click at [172, 437] on div at bounding box center [149, 426] width 243 height 44
drag, startPoint x: 146, startPoint y: 434, endPoint x: 178, endPoint y: 435, distance: 32.0
click at [154, 424] on div at bounding box center [119, 426] width 182 height 42
click at [163, 432] on div at bounding box center [119, 426] width 182 height 42
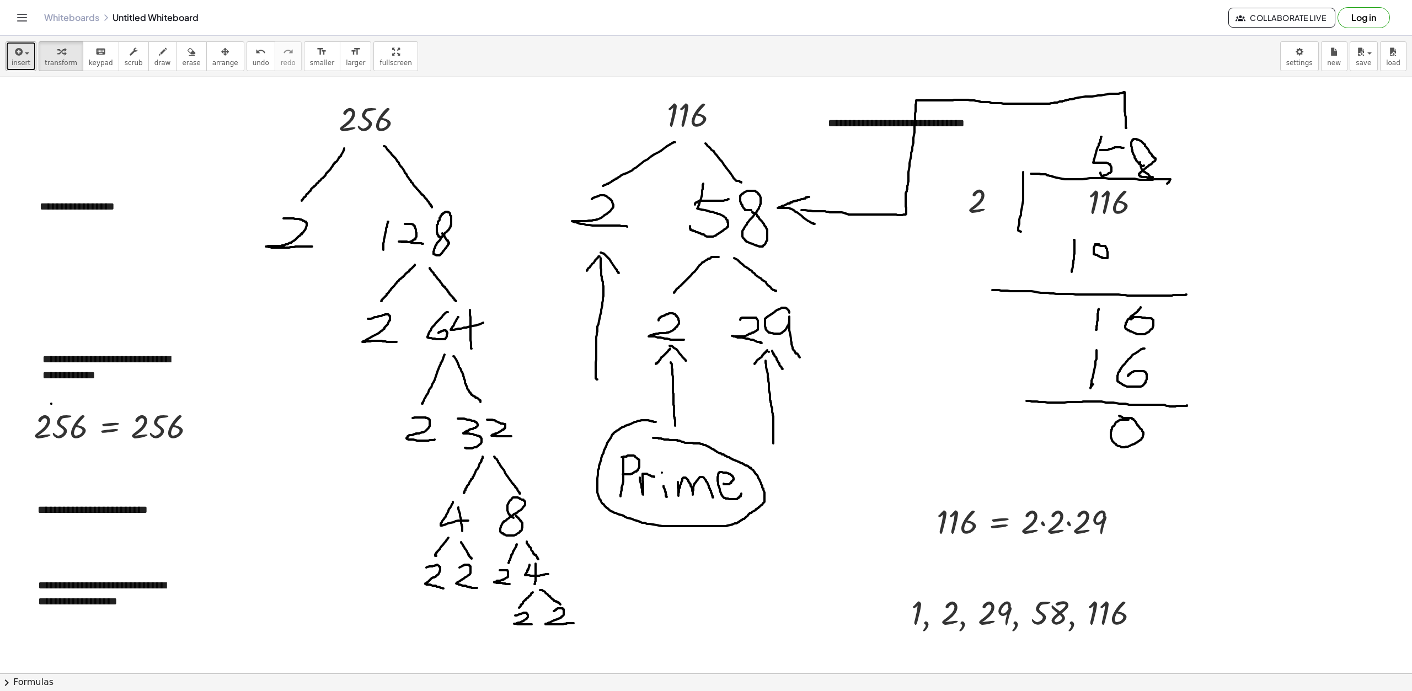
click at [23, 56] on span "button" at bounding box center [24, 53] width 2 height 8
click at [65, 99] on span "Math Expression" at bounding box center [70, 100] width 63 height 11
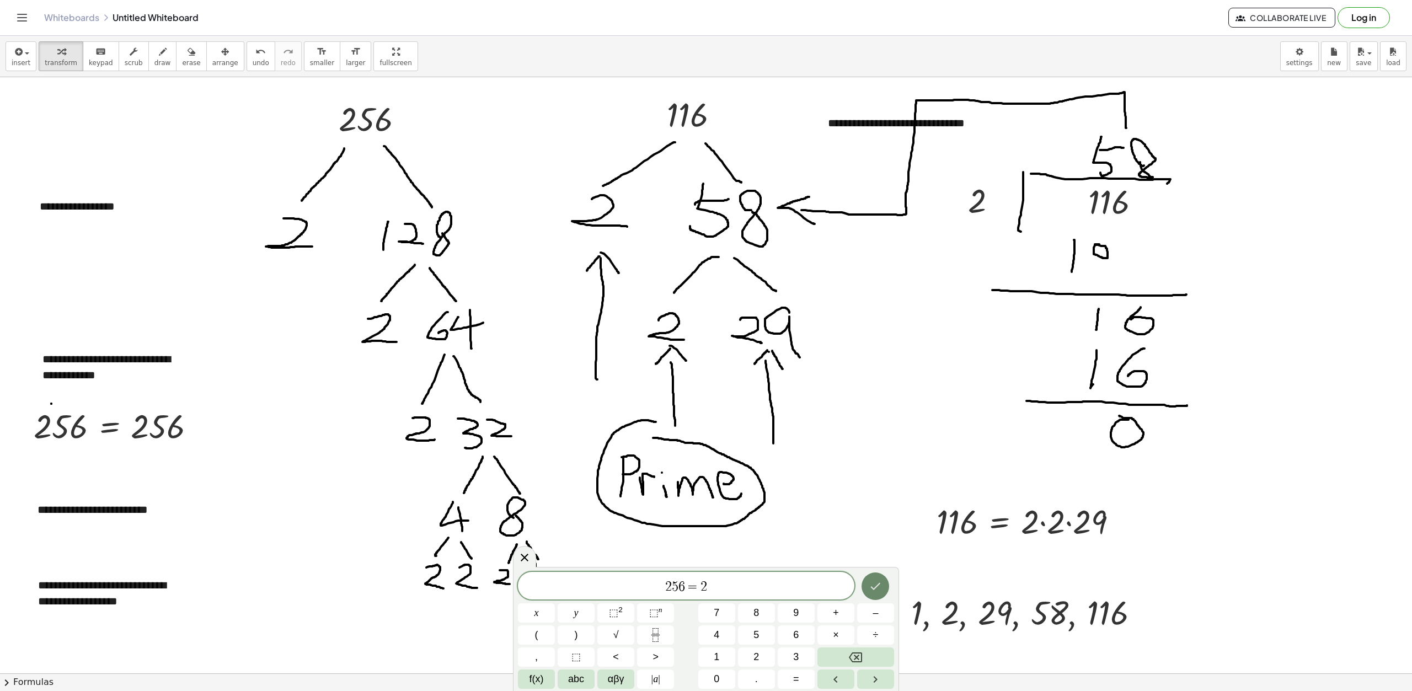
click at [874, 583] on icon "Done" at bounding box center [875, 586] width 13 height 13
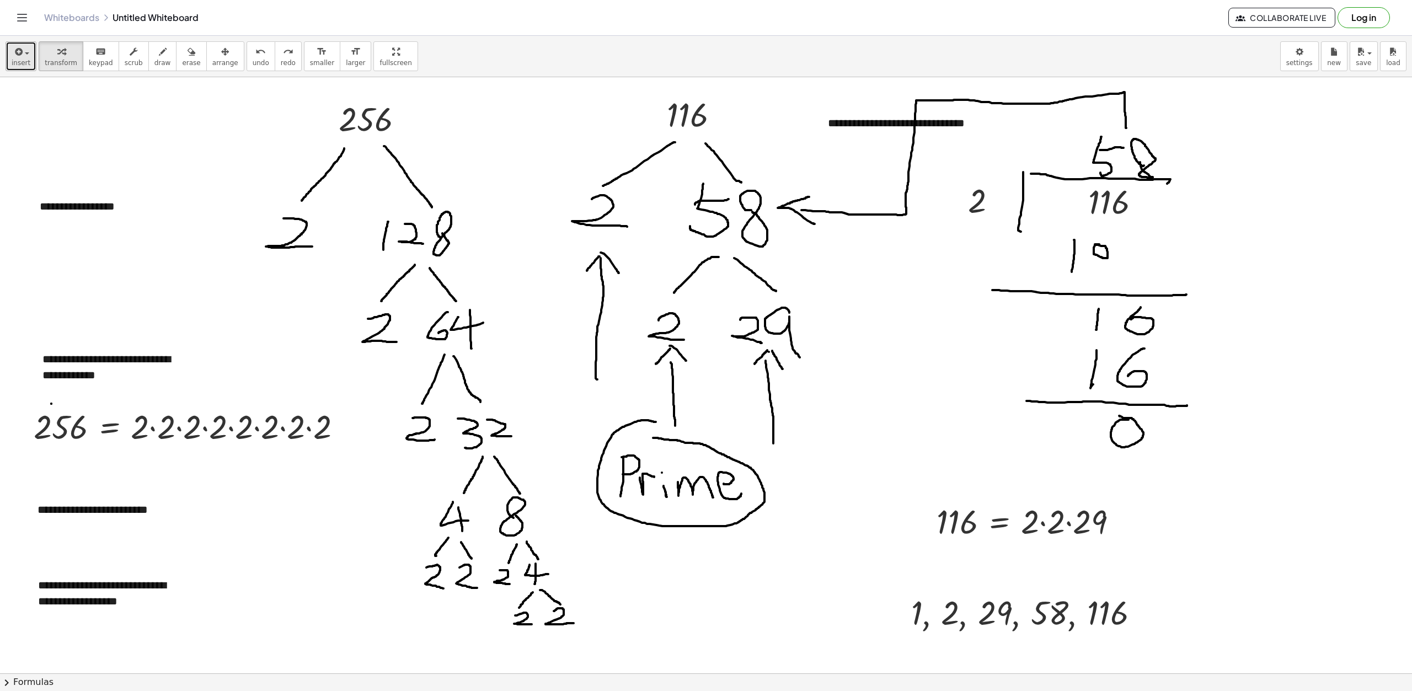
click at [33, 56] on button "insert" at bounding box center [21, 56] width 31 height 30
click at [42, 93] on link "Math Expression" at bounding box center [60, 100] width 108 height 25
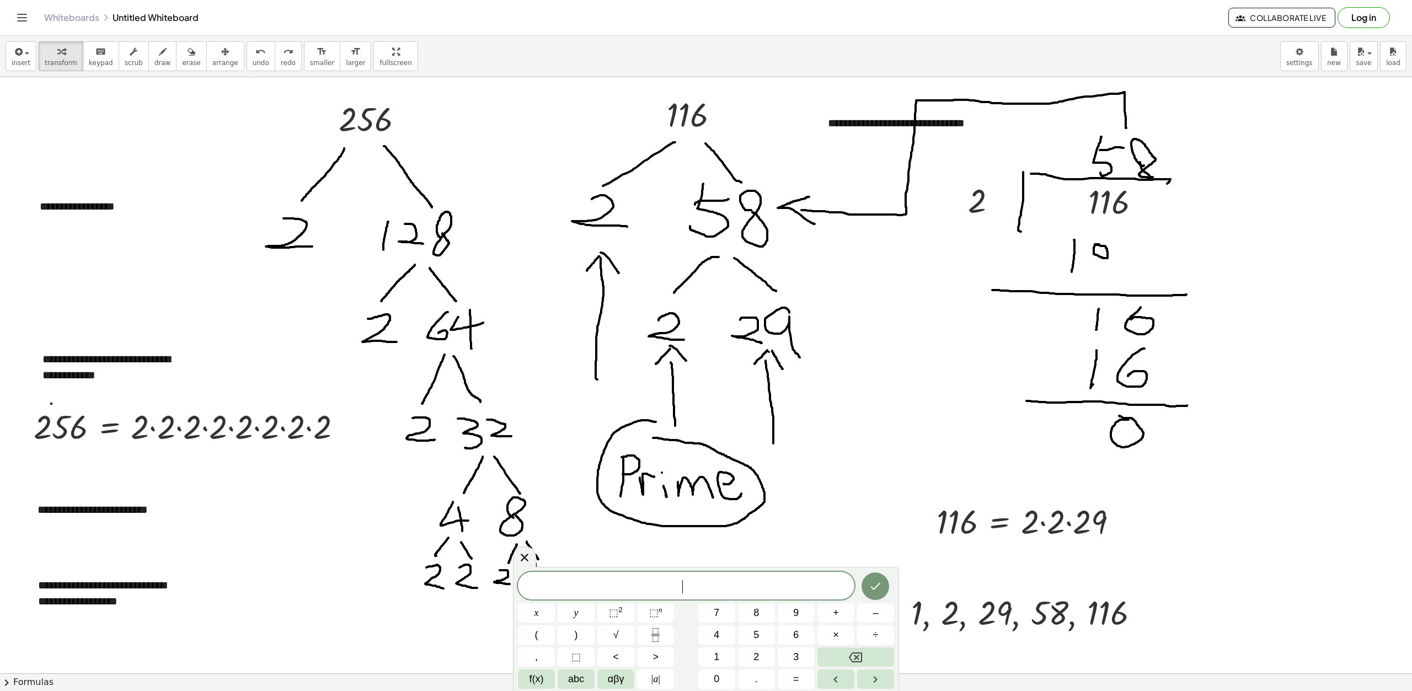
click at [695, 589] on span "​" at bounding box center [686, 586] width 337 height 15
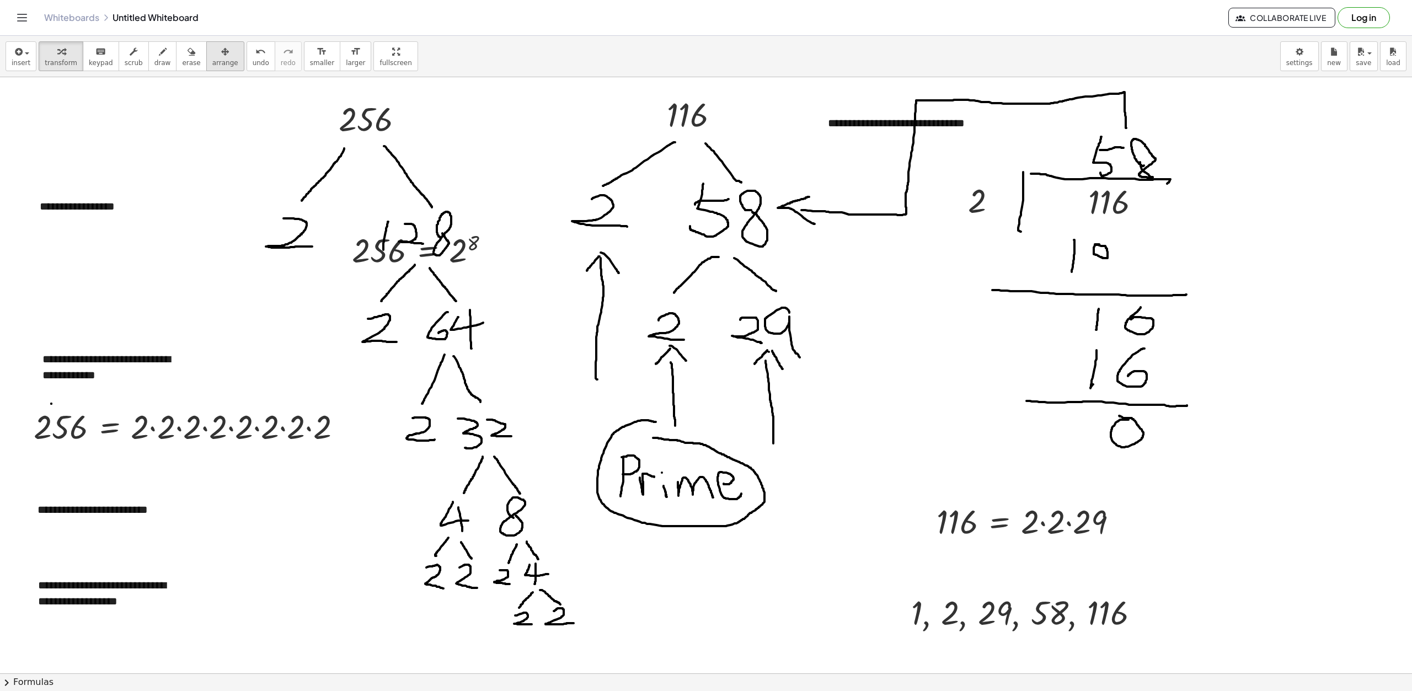
click at [212, 60] on span "arrange" at bounding box center [225, 63] width 26 height 8
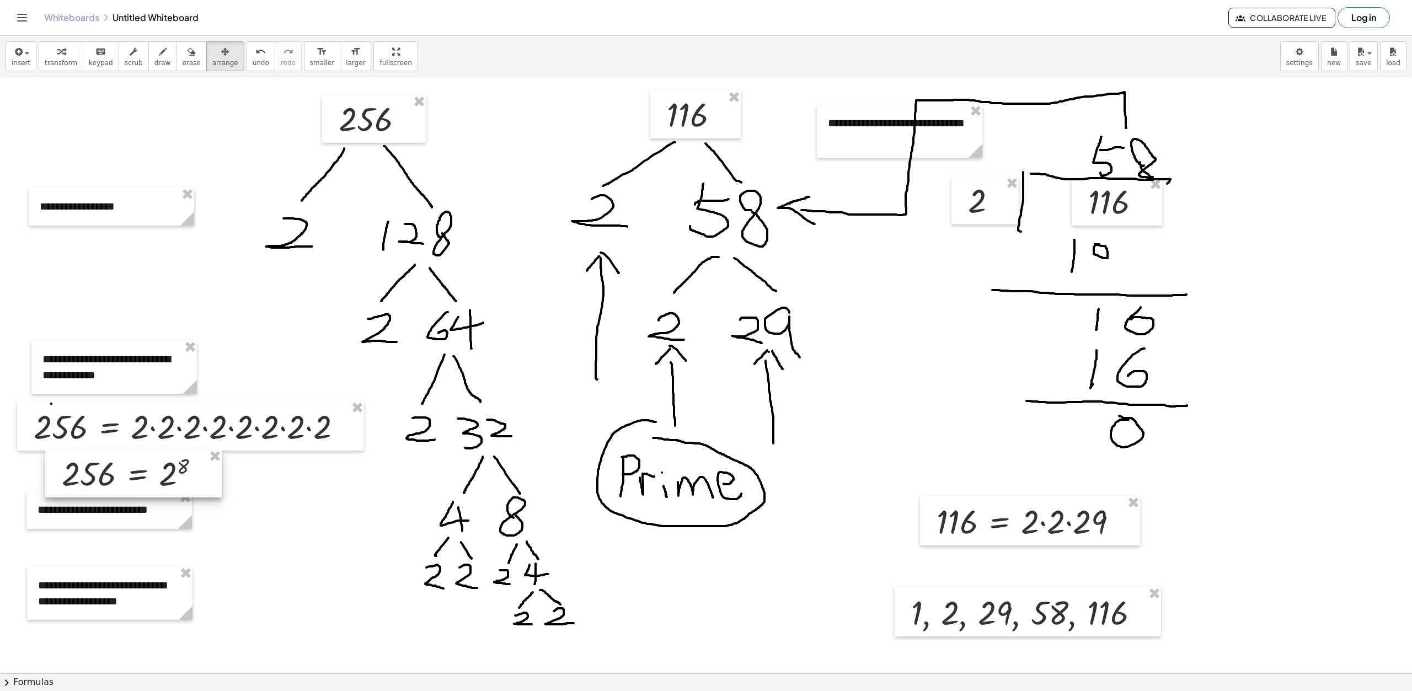
drag, startPoint x: 462, startPoint y: 254, endPoint x: 172, endPoint y: 478, distance: 366.7
click at [172, 478] on div at bounding box center [133, 474] width 177 height 48
drag, startPoint x: 263, startPoint y: 540, endPoint x: 241, endPoint y: 541, distance: 22.6
click at [263, 540] on div at bounding box center [706, 598] width 1412 height 1193
drag, startPoint x: 162, startPoint y: 511, endPoint x: 154, endPoint y: 514, distance: 8.9
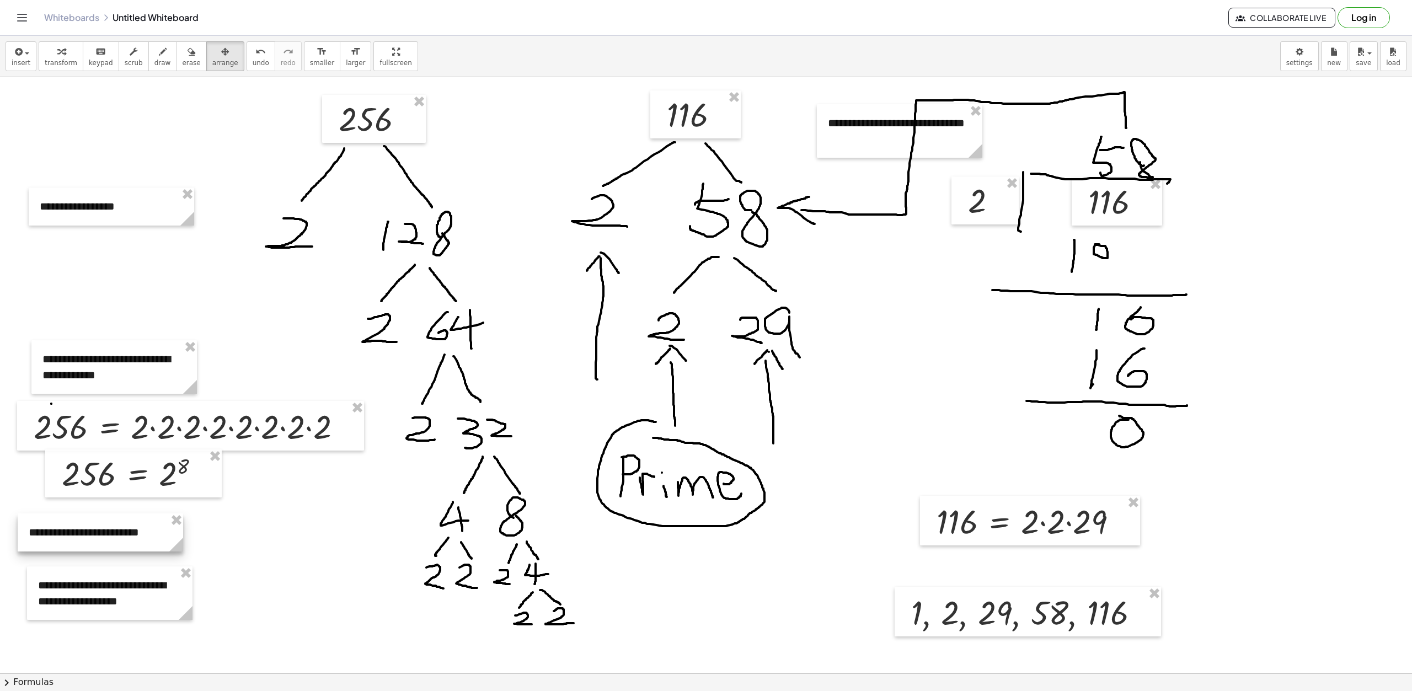
click at [153, 532] on div at bounding box center [101, 533] width 166 height 38
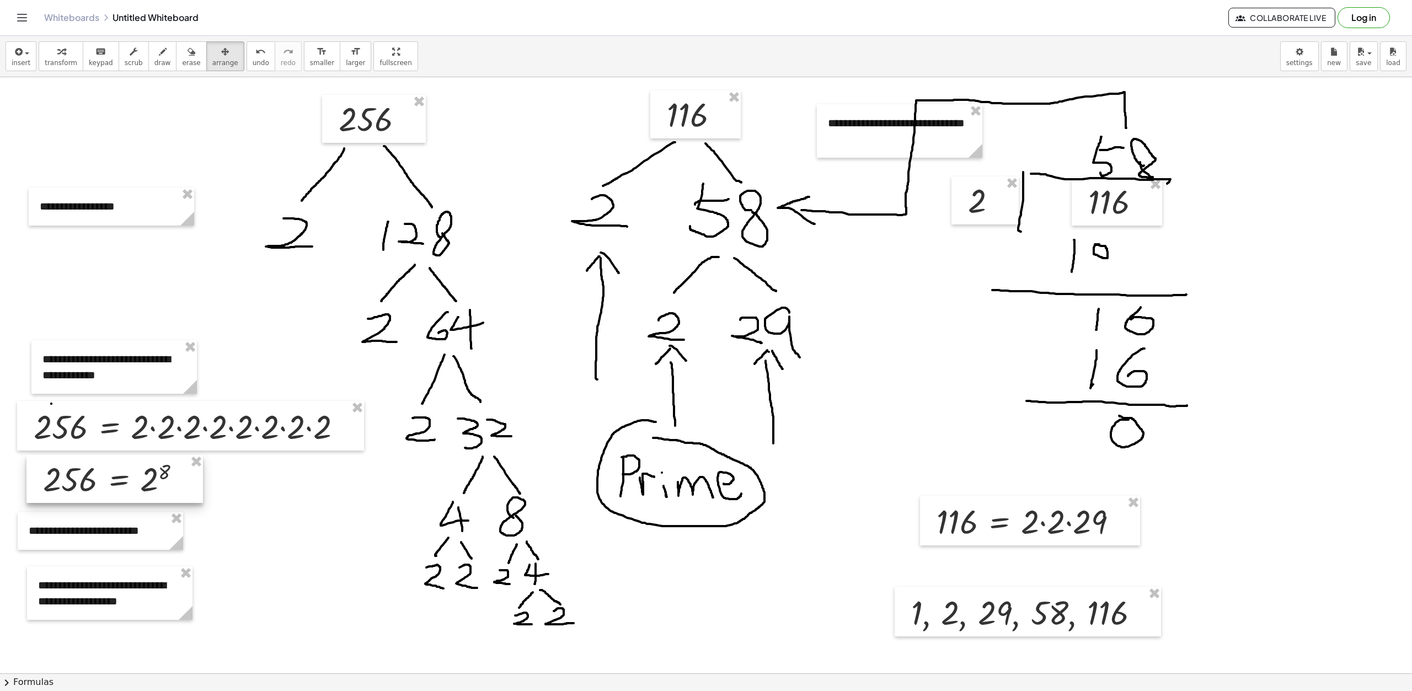
drag, startPoint x: 171, startPoint y: 485, endPoint x: 152, endPoint y: 492, distance: 20.4
click at [152, 492] on div at bounding box center [114, 479] width 177 height 48
click at [293, 529] on div at bounding box center [706, 598] width 1412 height 1193
click at [23, 51] on span "button" at bounding box center [24, 53] width 2 height 8
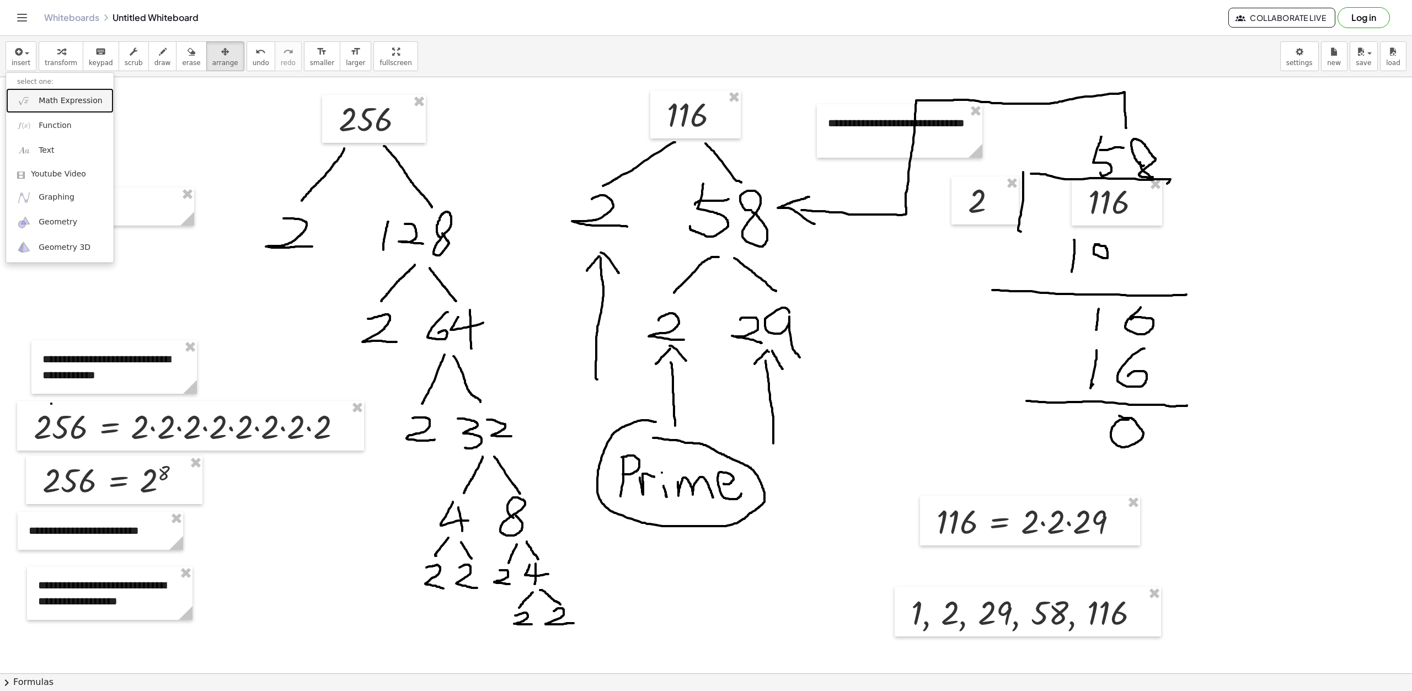
click at [66, 103] on span "Math Expression" at bounding box center [70, 100] width 63 height 11
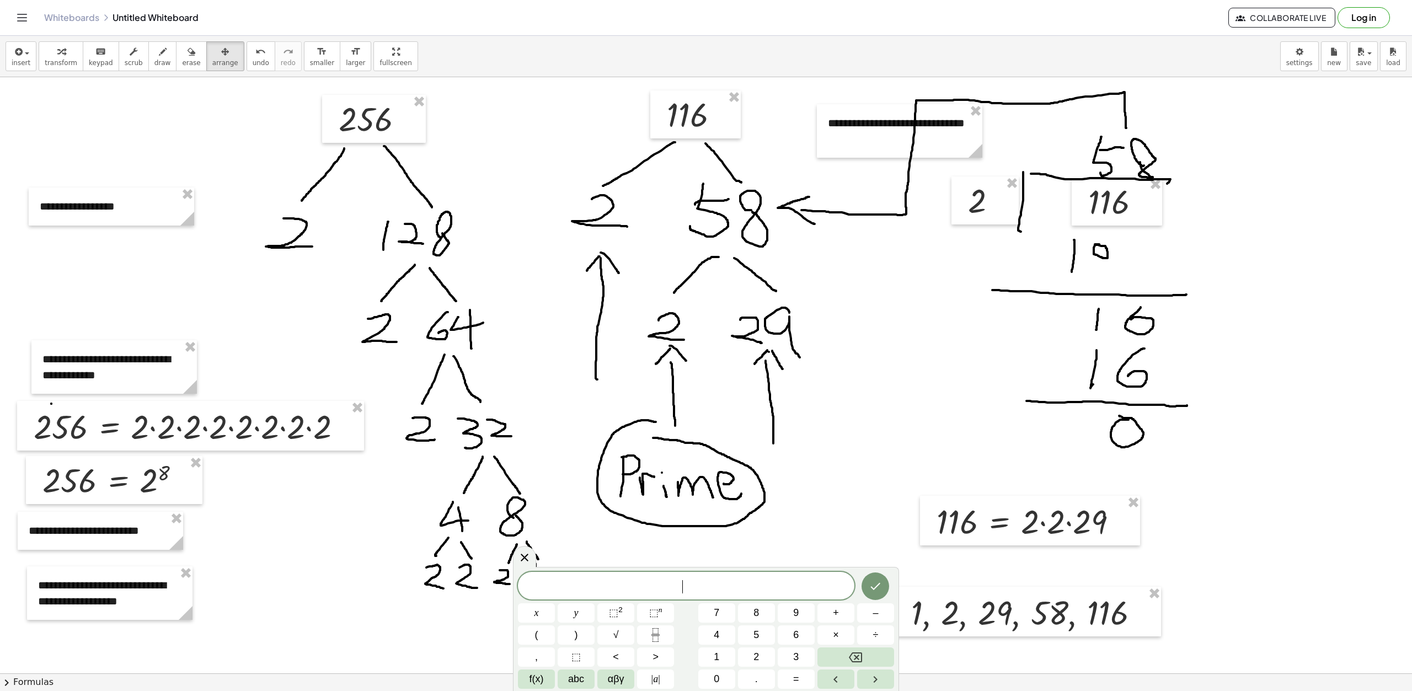
click at [764, 591] on span "​" at bounding box center [686, 586] width 337 height 15
drag, startPoint x: 1123, startPoint y: 627, endPoint x: 1145, endPoint y: 623, distance: 22.9
click at [1152, 623] on div at bounding box center [1058, 609] width 266 height 50
click at [733, 588] on span "​" at bounding box center [686, 586] width 337 height 15
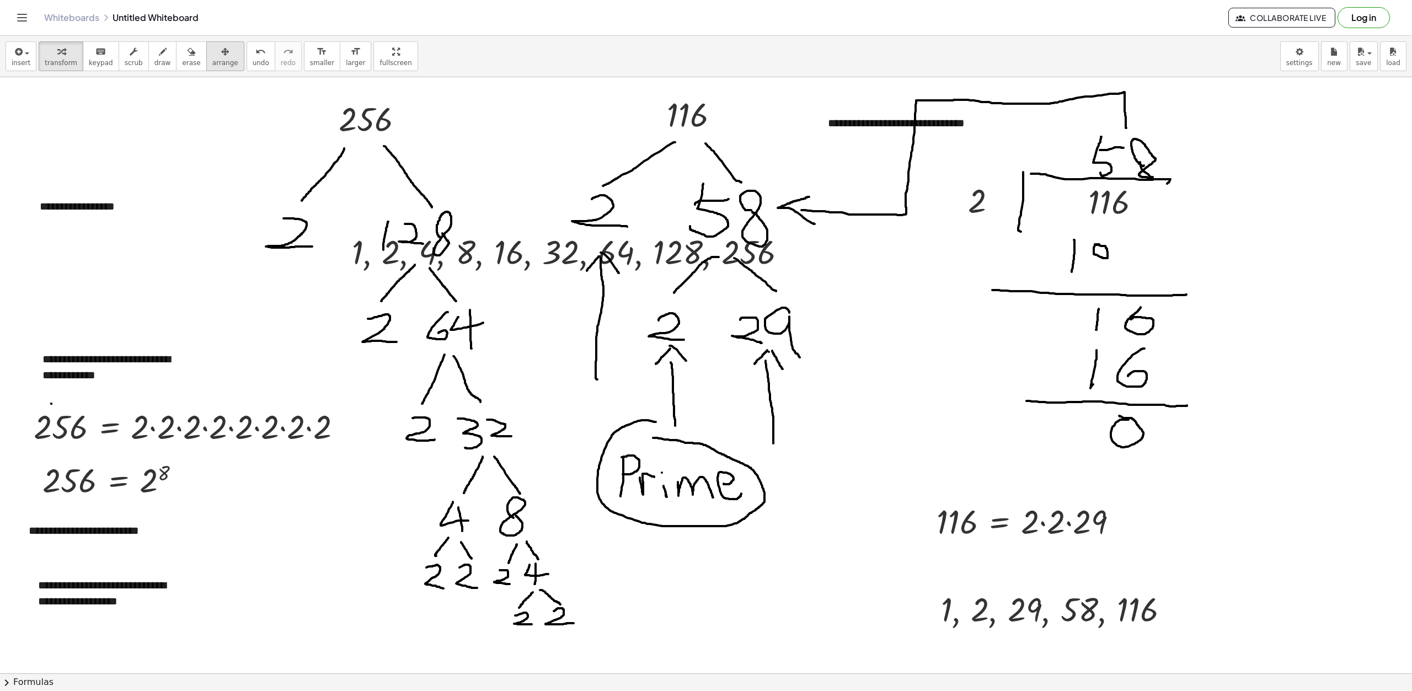
click at [212, 60] on span "arrange" at bounding box center [225, 63] width 26 height 8
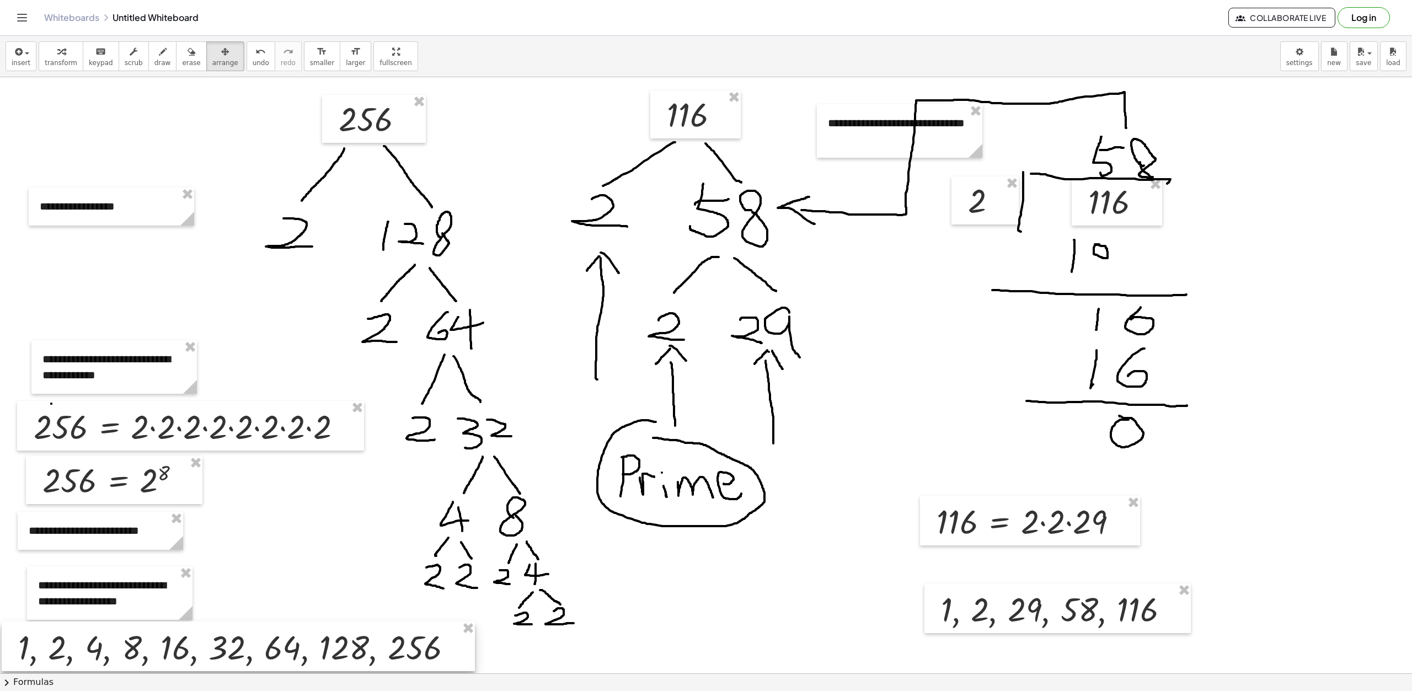
drag, startPoint x: 647, startPoint y: 255, endPoint x: 313, endPoint y: 651, distance: 517.6
click at [313, 651] on div at bounding box center [238, 647] width 473 height 50
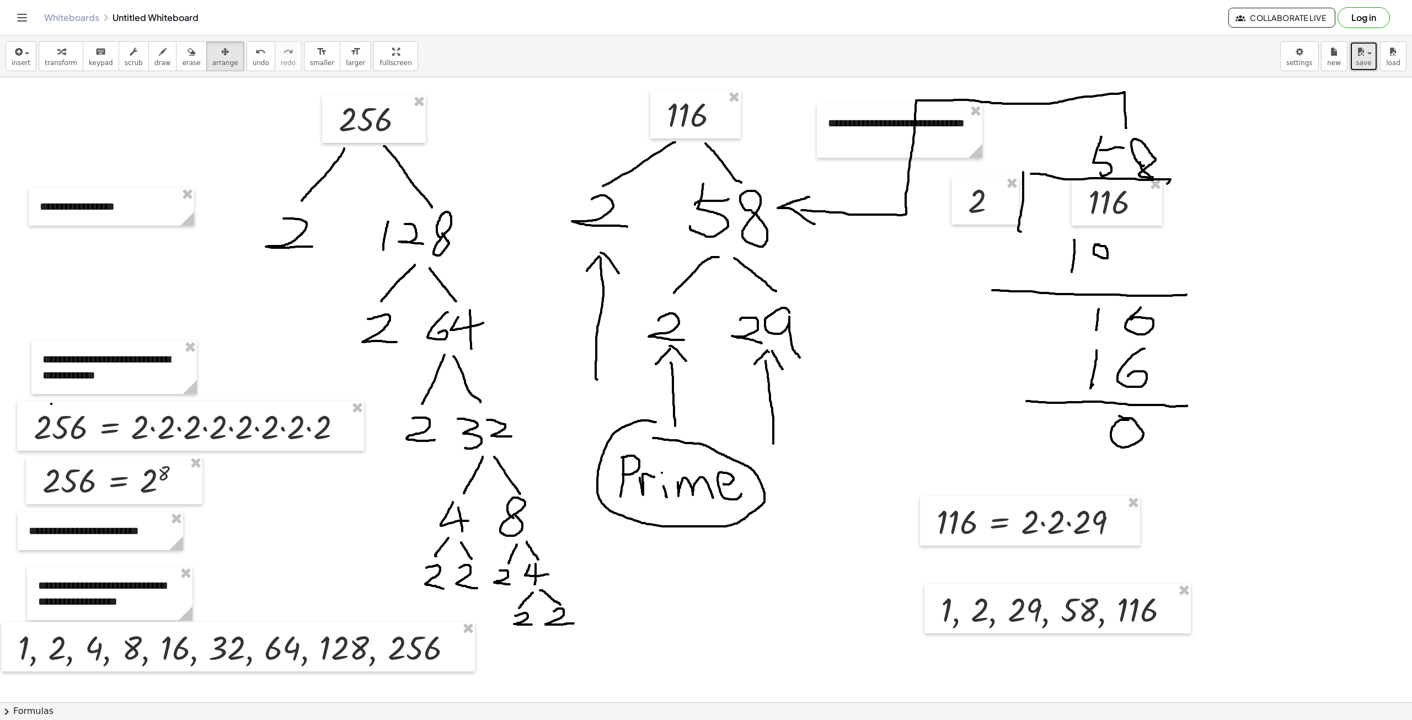
click at [1373, 49] on button "save" at bounding box center [1364, 56] width 28 height 30
